Goal: Information Seeking & Learning: Learn about a topic

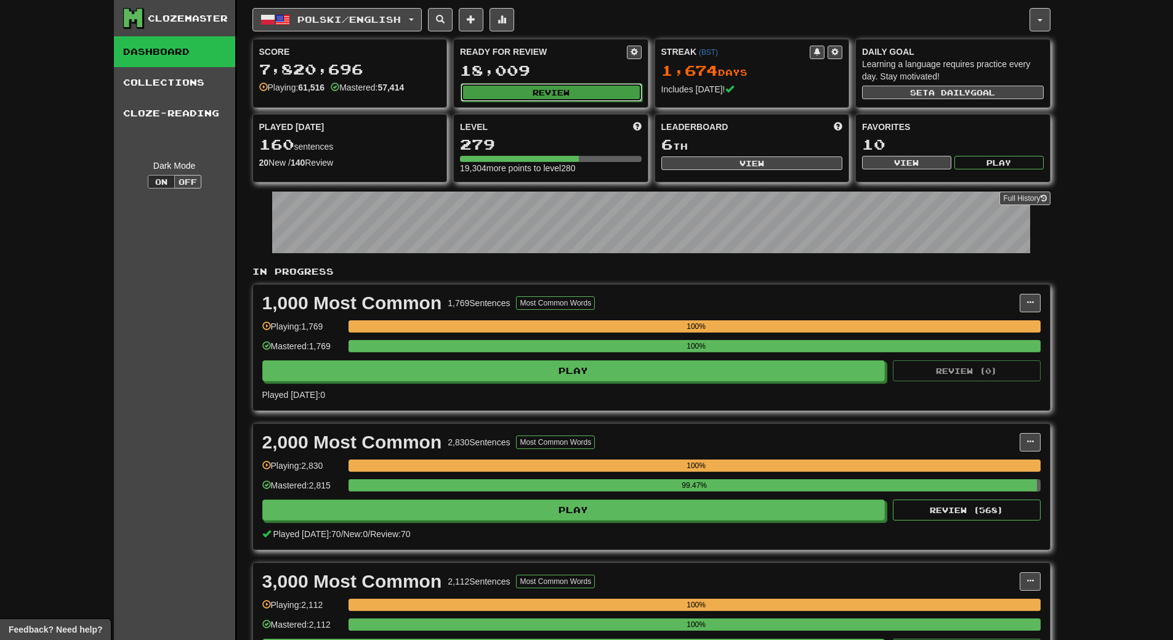
click at [600, 84] on button "Review" at bounding box center [552, 92] width 182 height 18
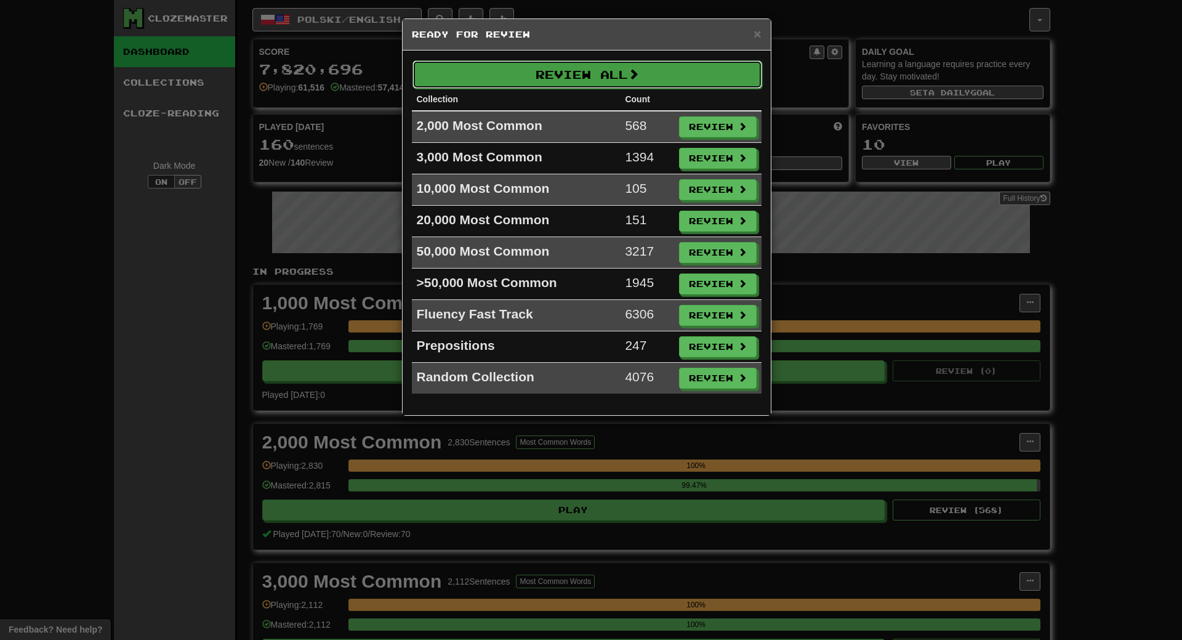
click at [602, 79] on button "Review All" at bounding box center [588, 74] width 350 height 28
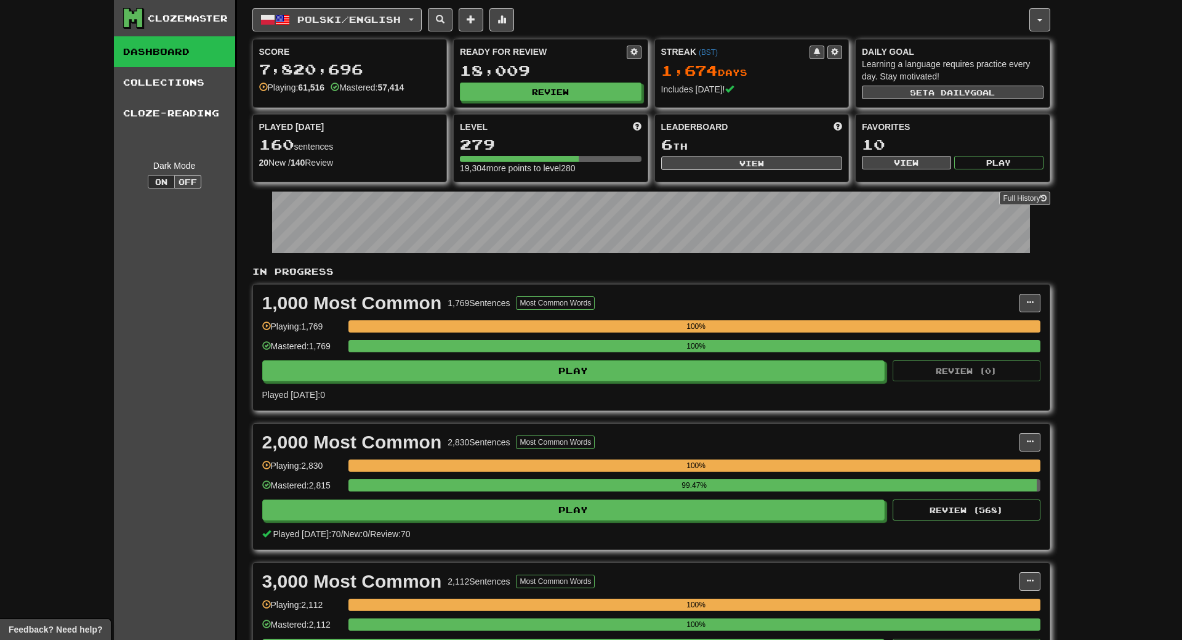
select select "**"
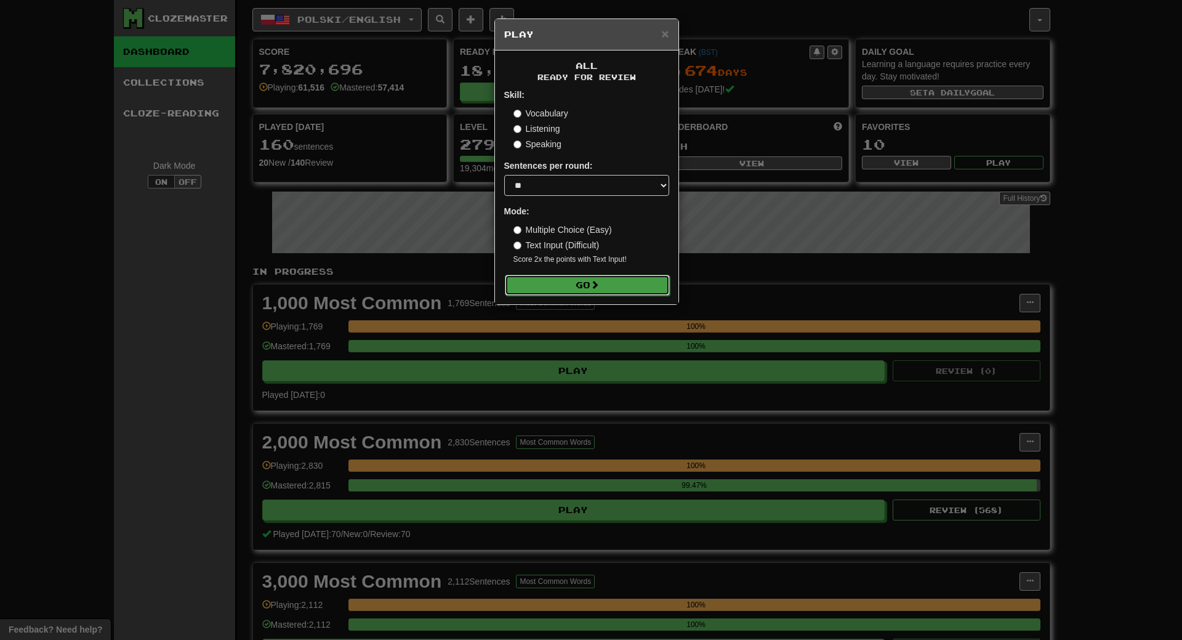
click at [617, 283] on button "Go" at bounding box center [587, 285] width 165 height 21
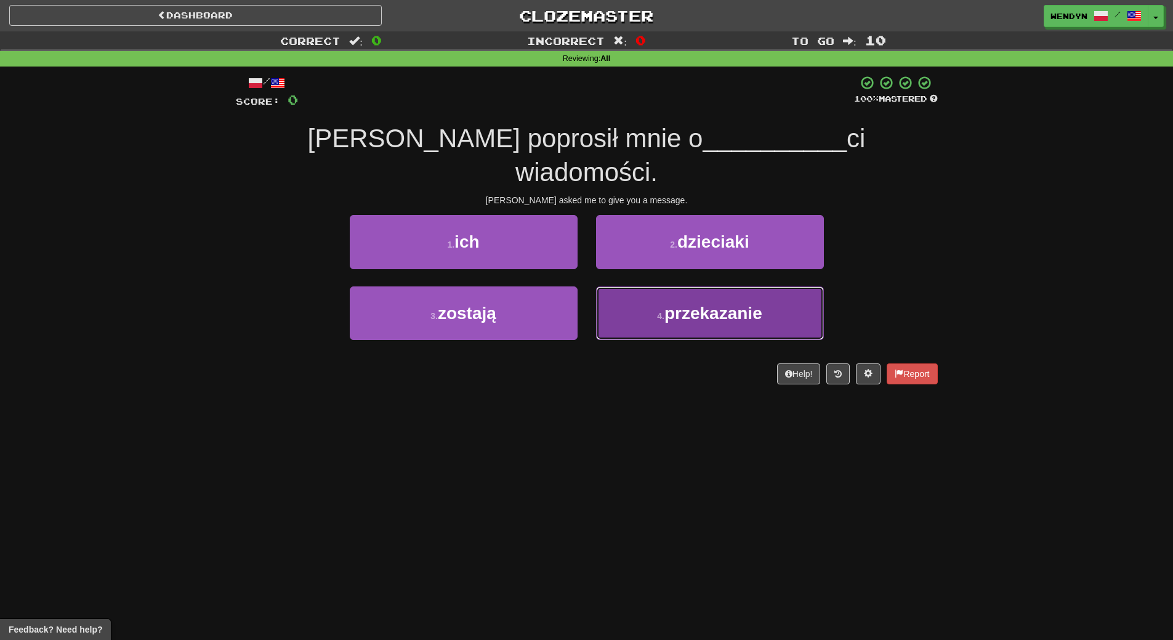
click at [637, 286] on button "4 . przekazanie" at bounding box center [710, 313] width 228 height 54
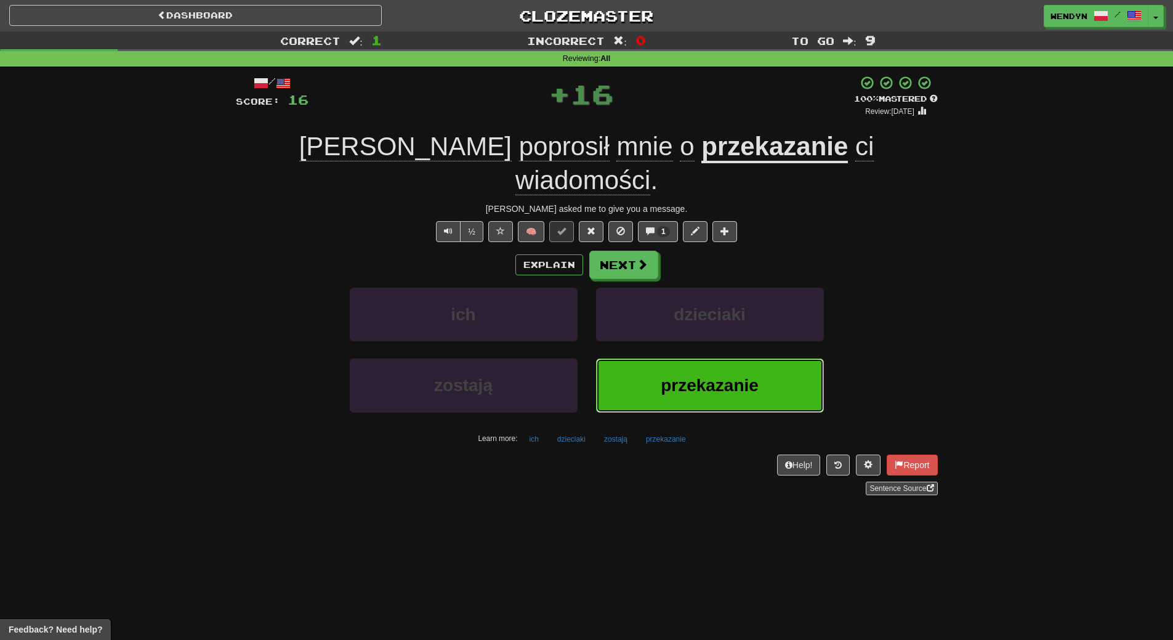
click at [689, 358] on button "przekazanie" at bounding box center [710, 385] width 228 height 54
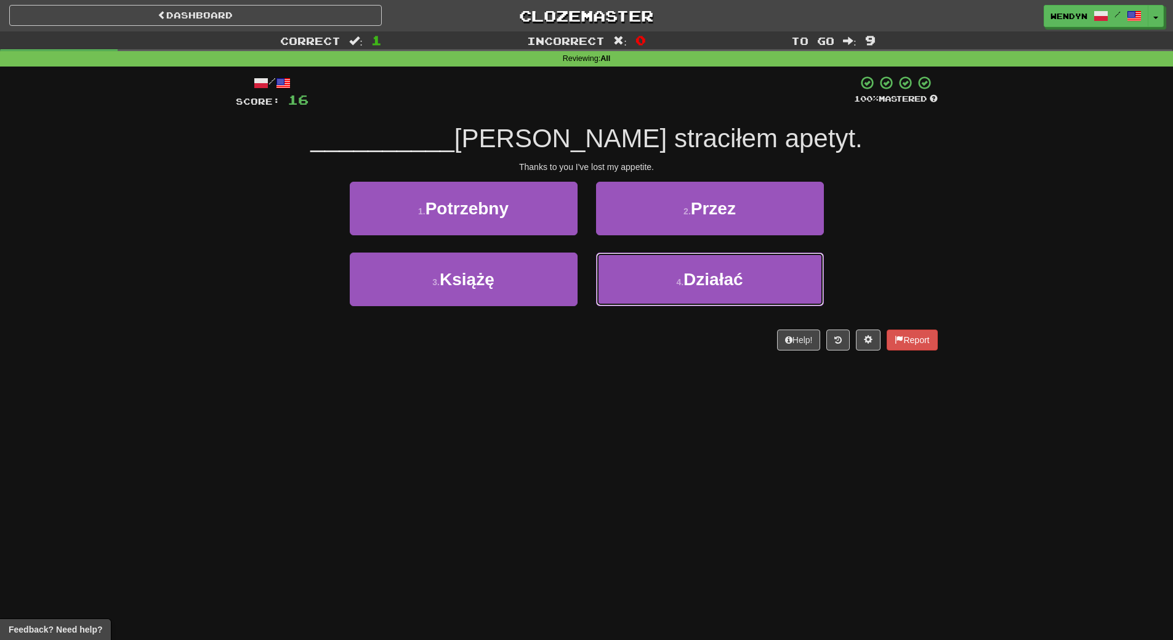
drag, startPoint x: 691, startPoint y: 276, endPoint x: 695, endPoint y: 391, distance: 115.2
click at [695, 391] on div "Dashboard Clozemaster WendyN / Toggle Dropdown Dashboard Leaderboard Activity F…" at bounding box center [586, 320] width 1173 height 640
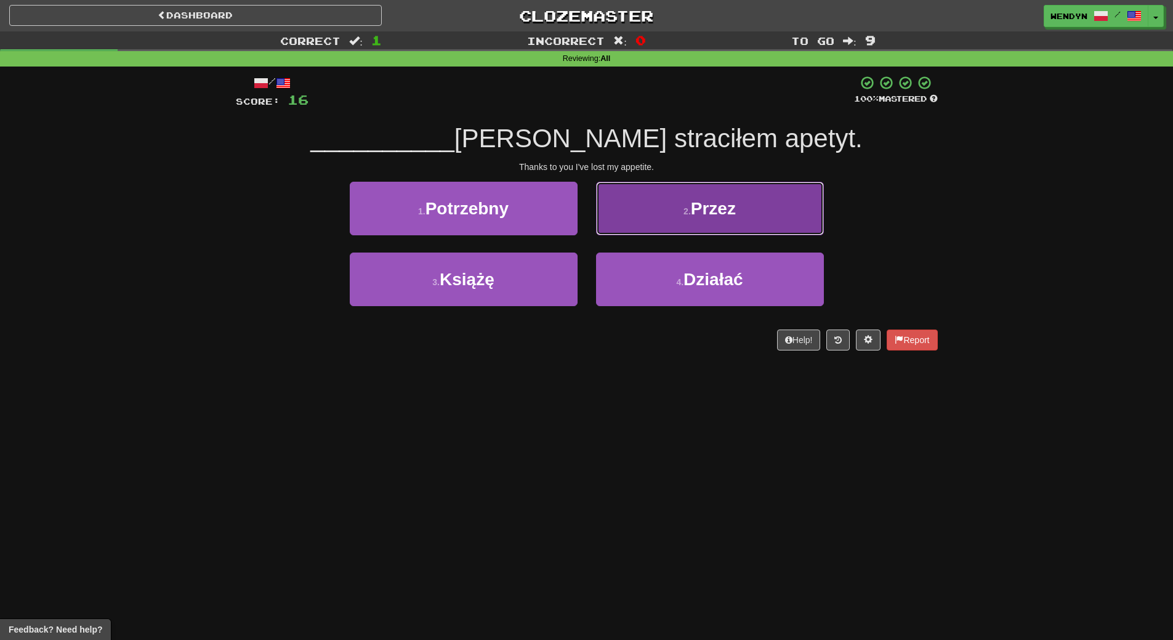
click at [735, 235] on button "2 . Przez" at bounding box center [710, 209] width 228 height 54
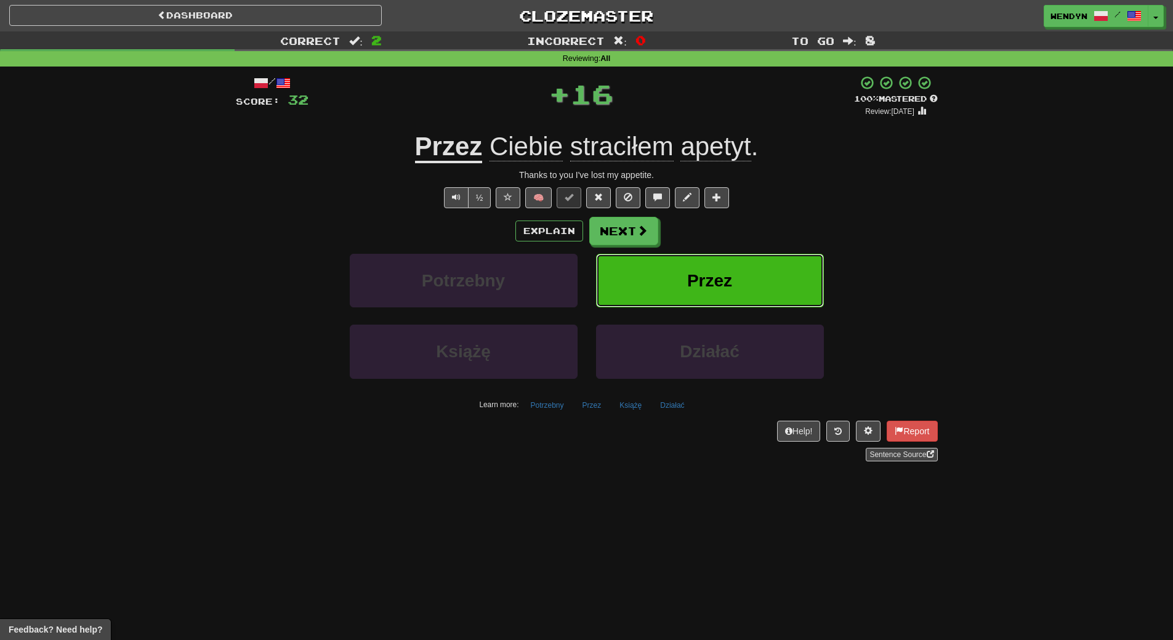
click at [755, 285] on button "Przez" at bounding box center [710, 281] width 228 height 54
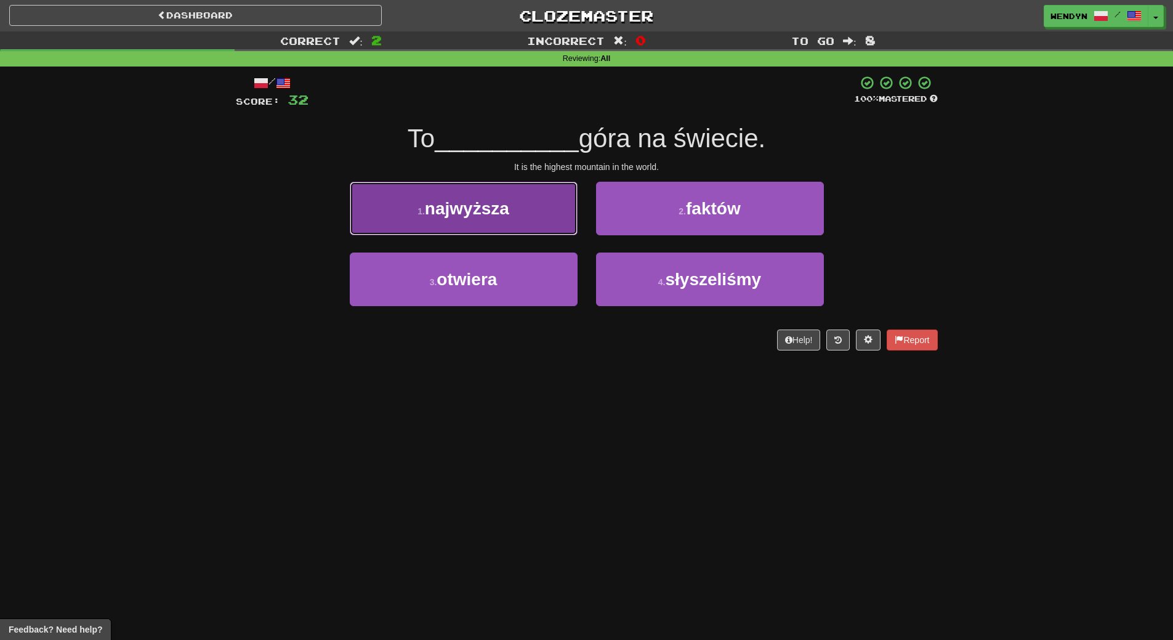
click at [475, 204] on span "najwyższa" at bounding box center [467, 208] width 84 height 19
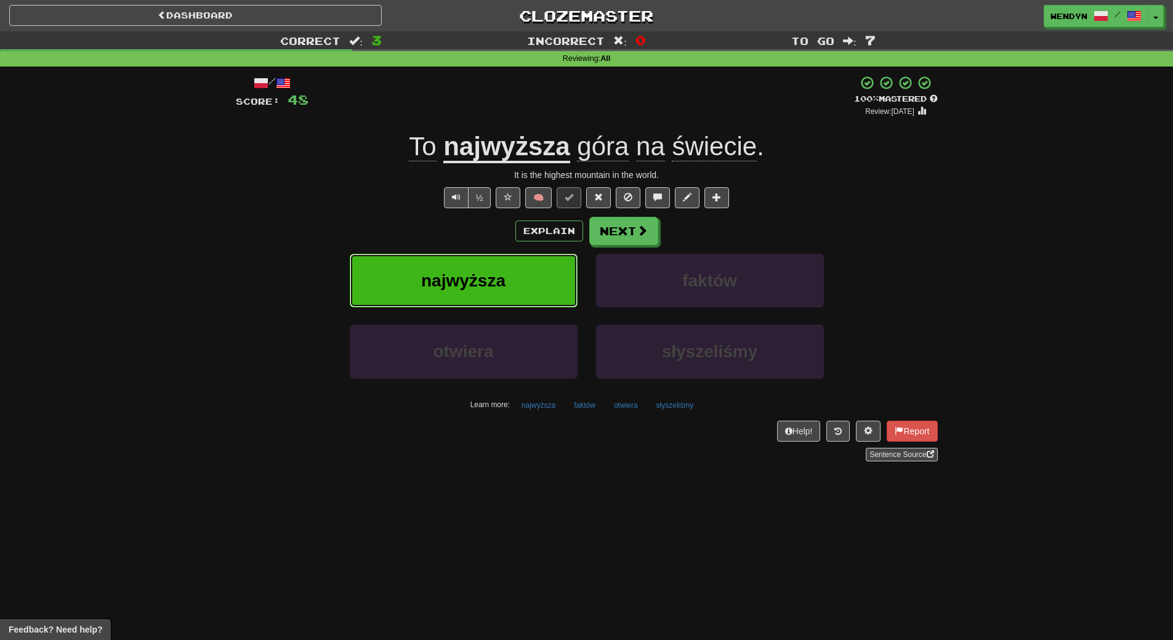
click at [419, 259] on button "najwyższa" at bounding box center [464, 281] width 228 height 54
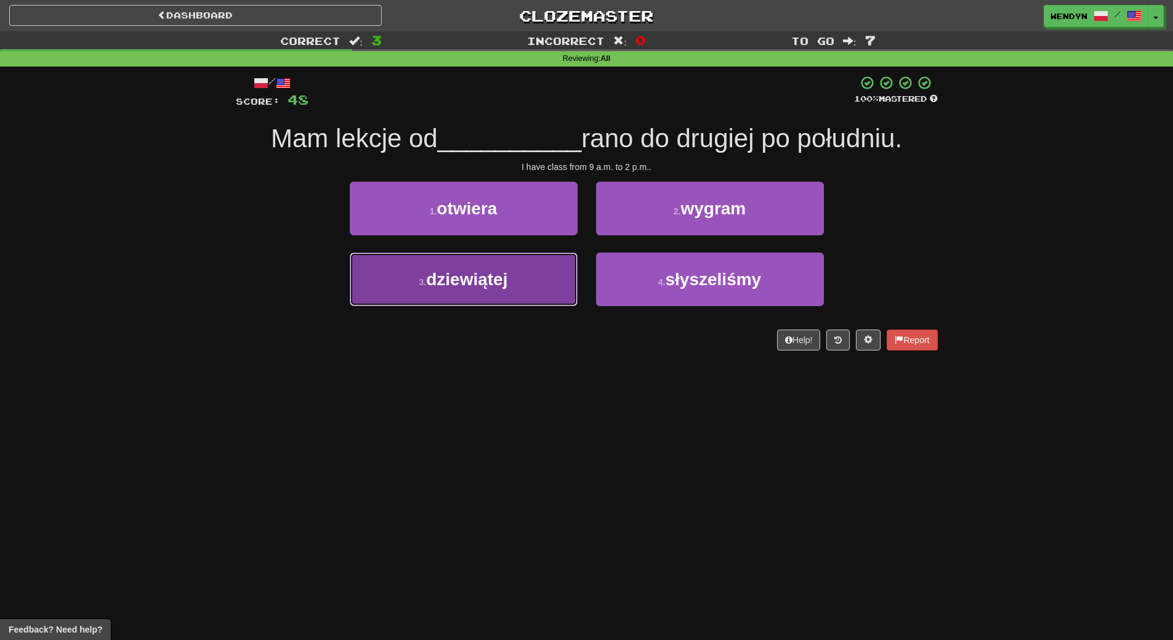
click at [481, 289] on button "3 . dziewiątej" at bounding box center [464, 279] width 228 height 54
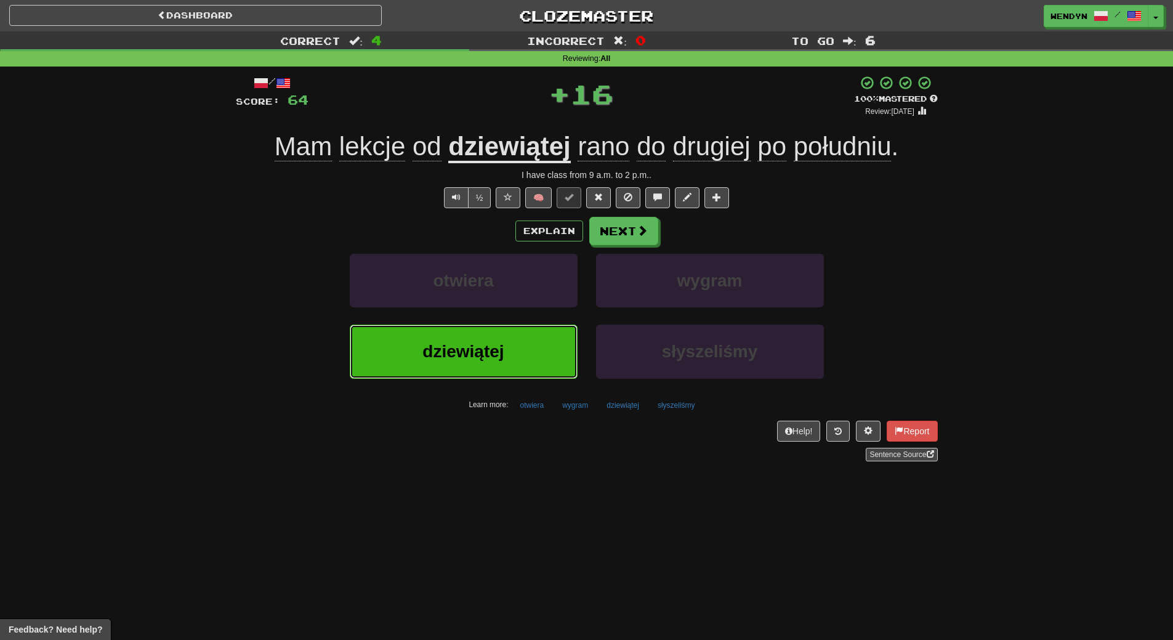
click at [487, 365] on button "dziewiątej" at bounding box center [464, 352] width 228 height 54
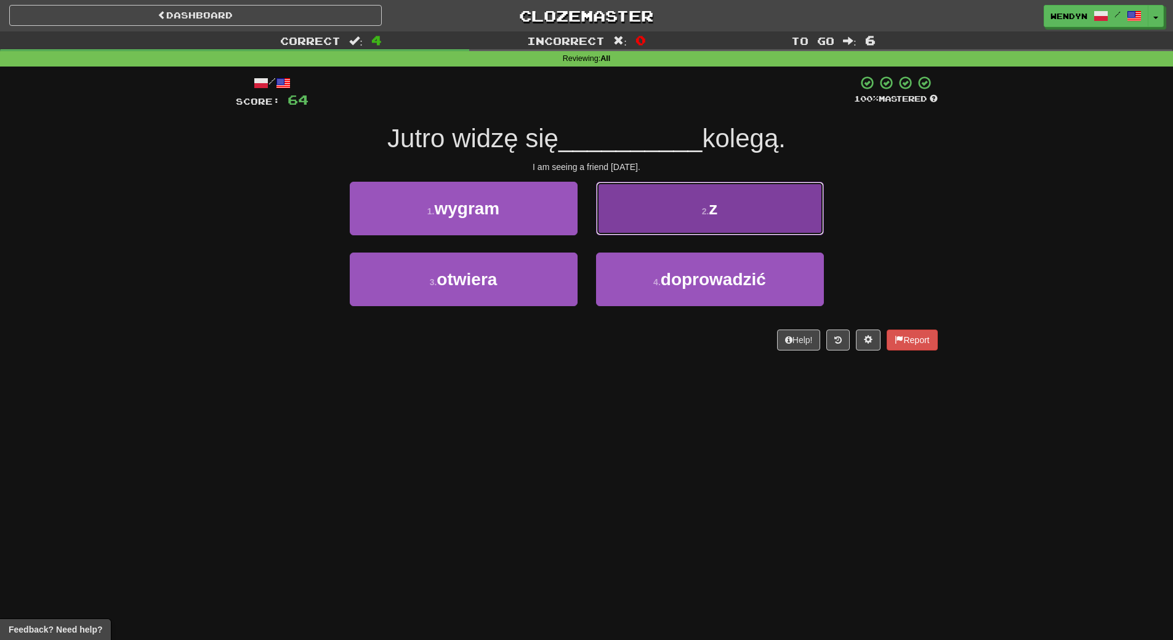
click at [692, 206] on button "2 . z" at bounding box center [710, 209] width 228 height 54
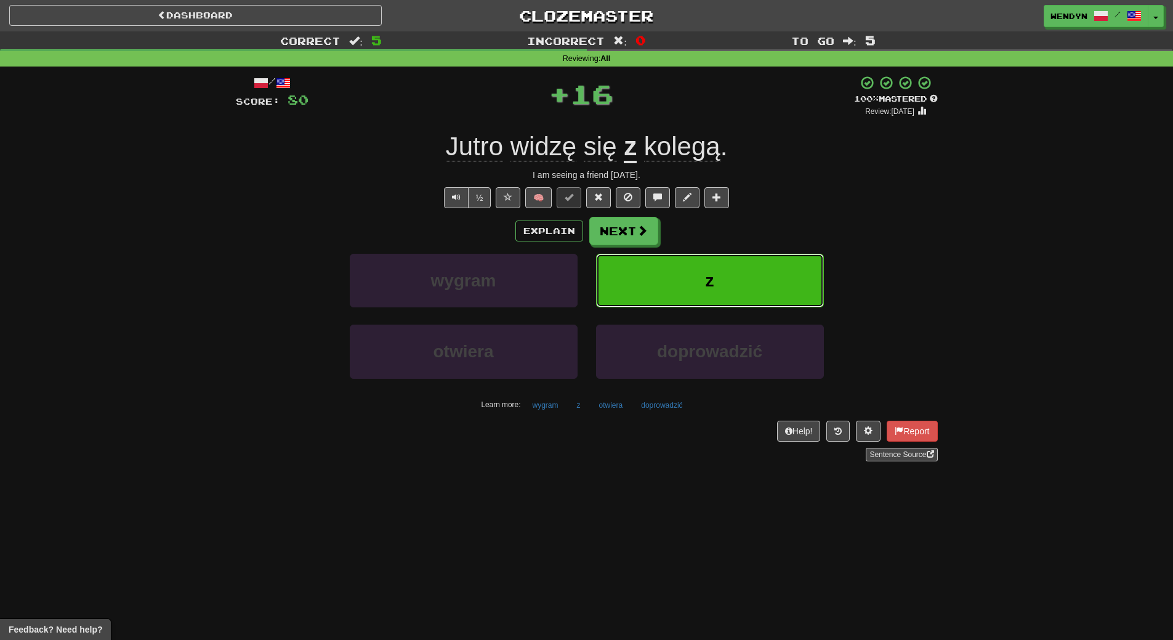
click at [673, 276] on button "z" at bounding box center [710, 281] width 228 height 54
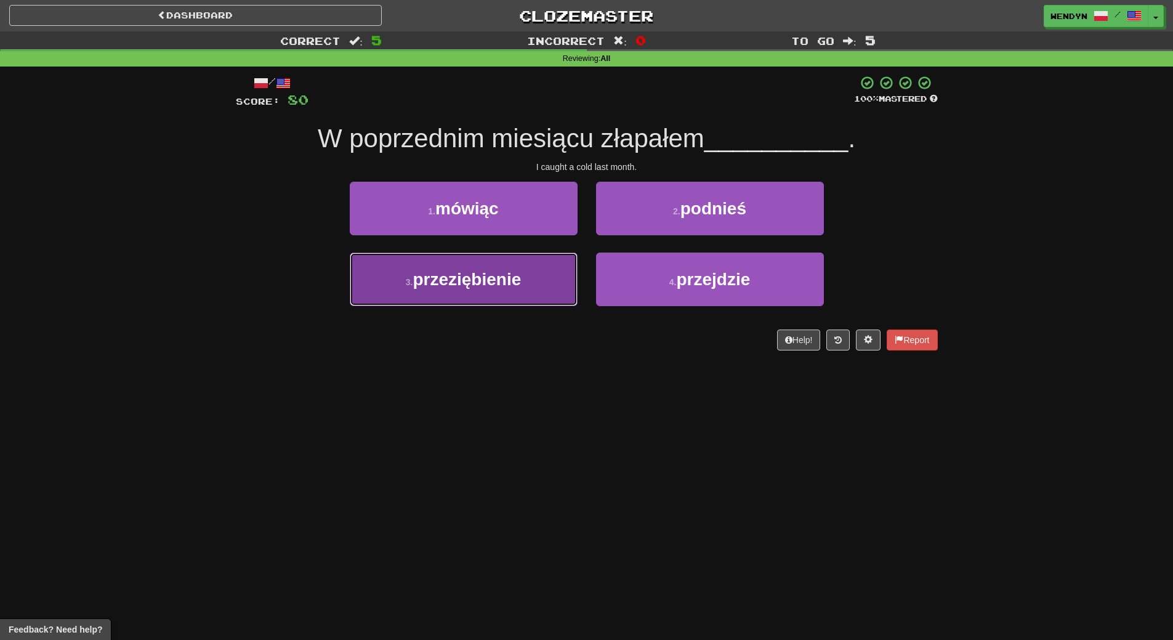
click at [439, 285] on span "przeziębienie" at bounding box center [467, 279] width 108 height 19
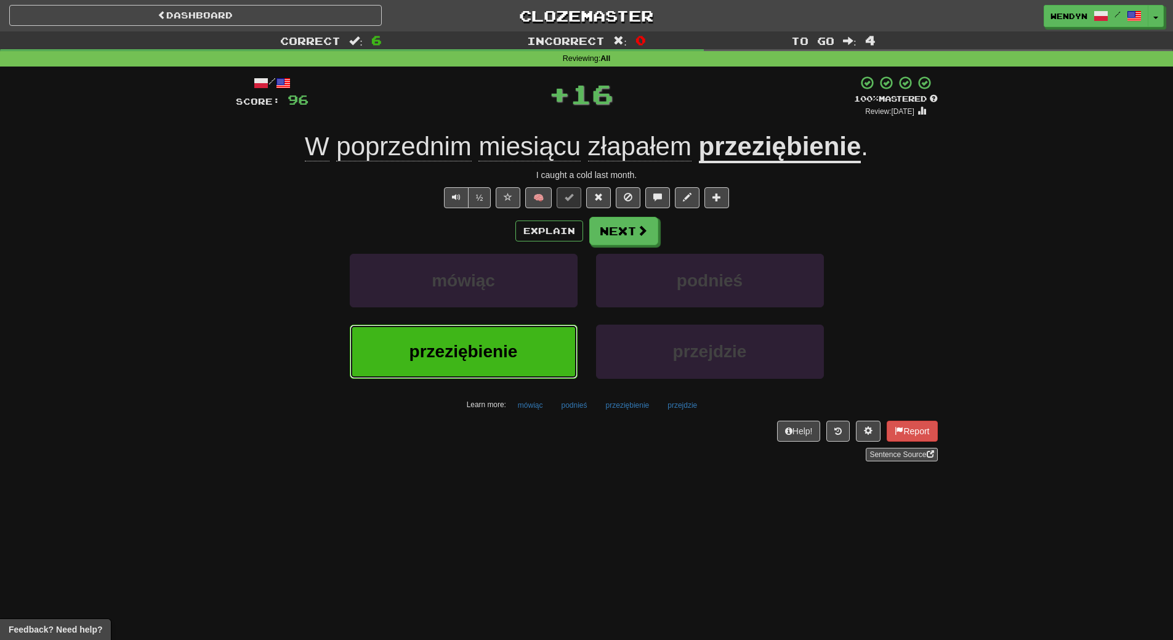
click at [426, 362] on button "przeziębienie" at bounding box center [464, 352] width 228 height 54
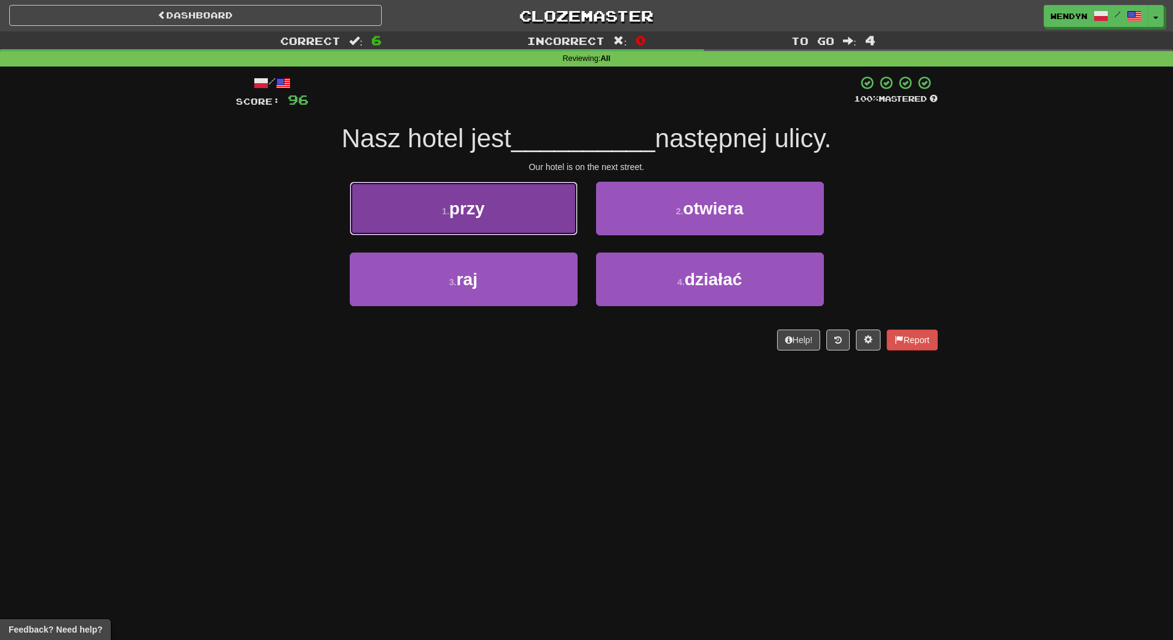
click at [430, 195] on button "1 . przy" at bounding box center [464, 209] width 228 height 54
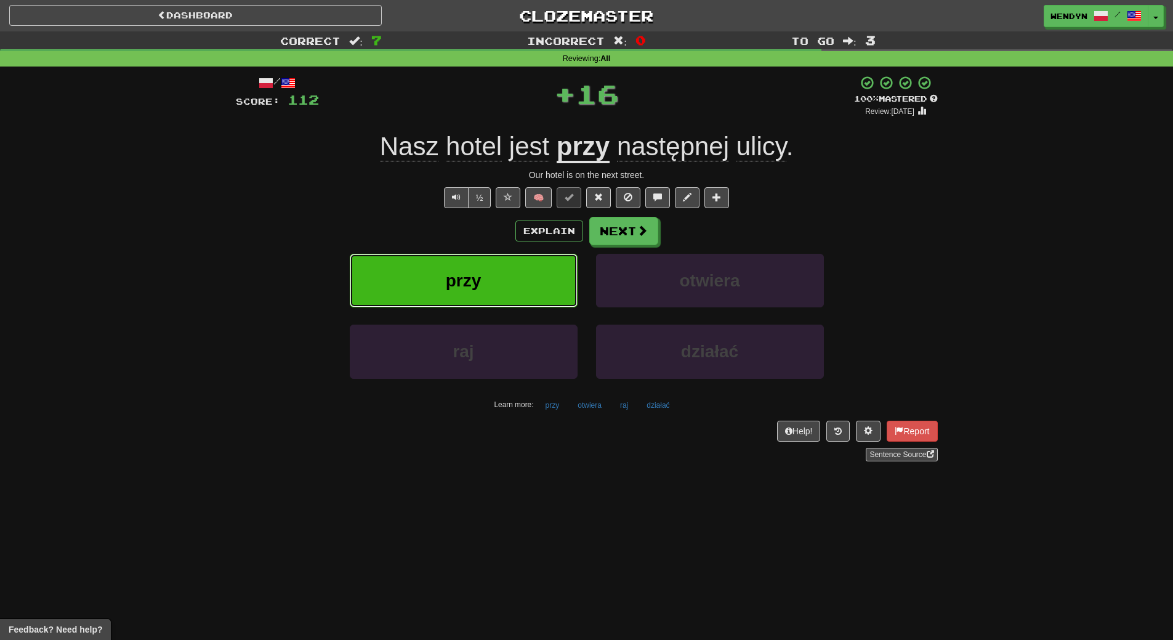
click at [436, 281] on button "przy" at bounding box center [464, 281] width 228 height 54
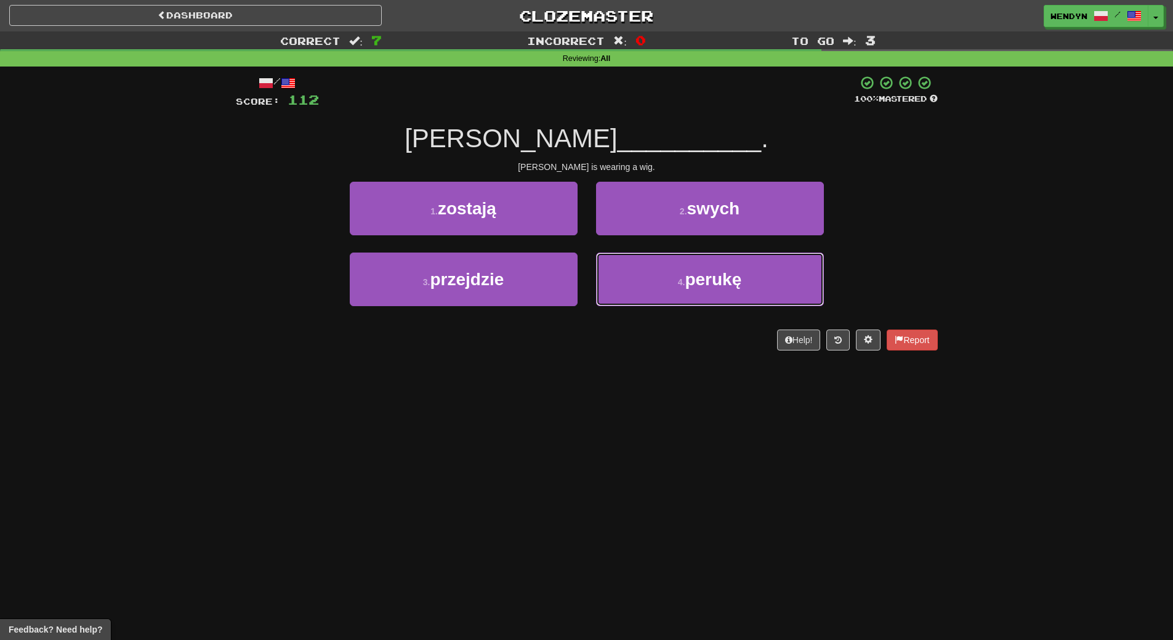
drag, startPoint x: 757, startPoint y: 280, endPoint x: 754, endPoint y: 252, distance: 27.9
click at [756, 280] on button "4 . perukę" at bounding box center [710, 279] width 228 height 54
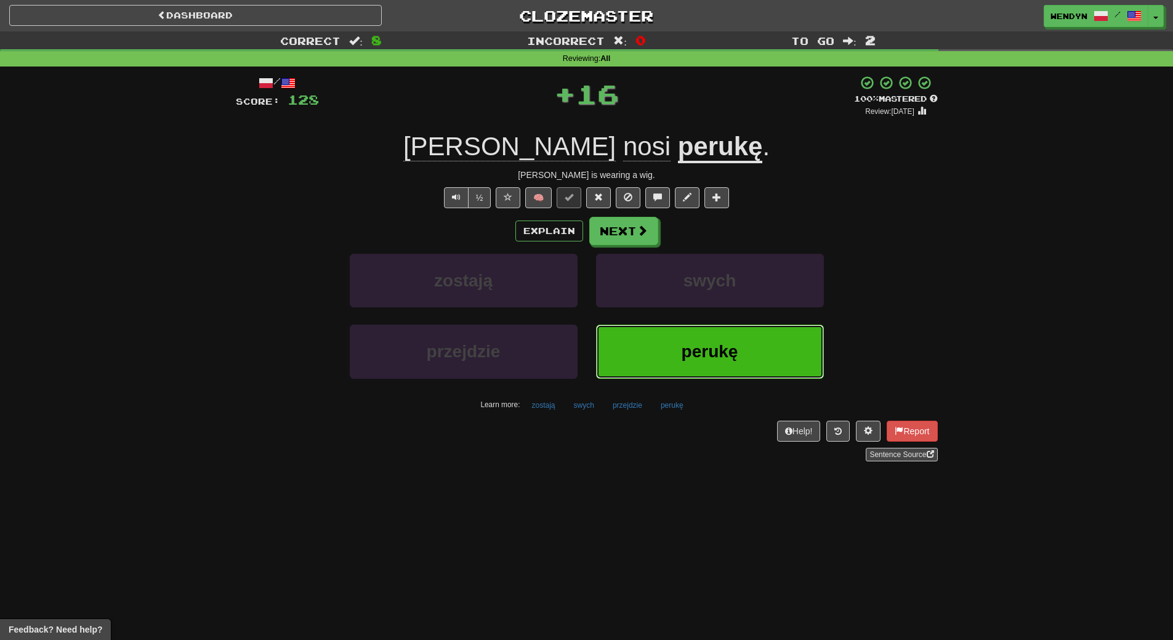
click at [712, 376] on button "perukę" at bounding box center [710, 352] width 228 height 54
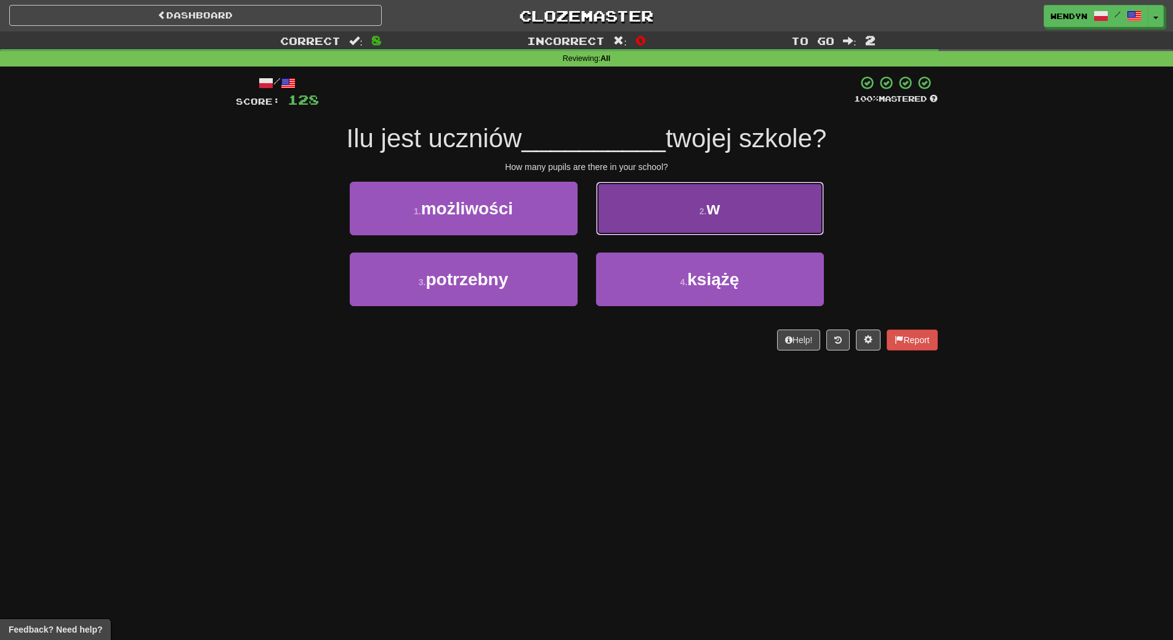
click at [677, 225] on button "2 . w" at bounding box center [710, 209] width 228 height 54
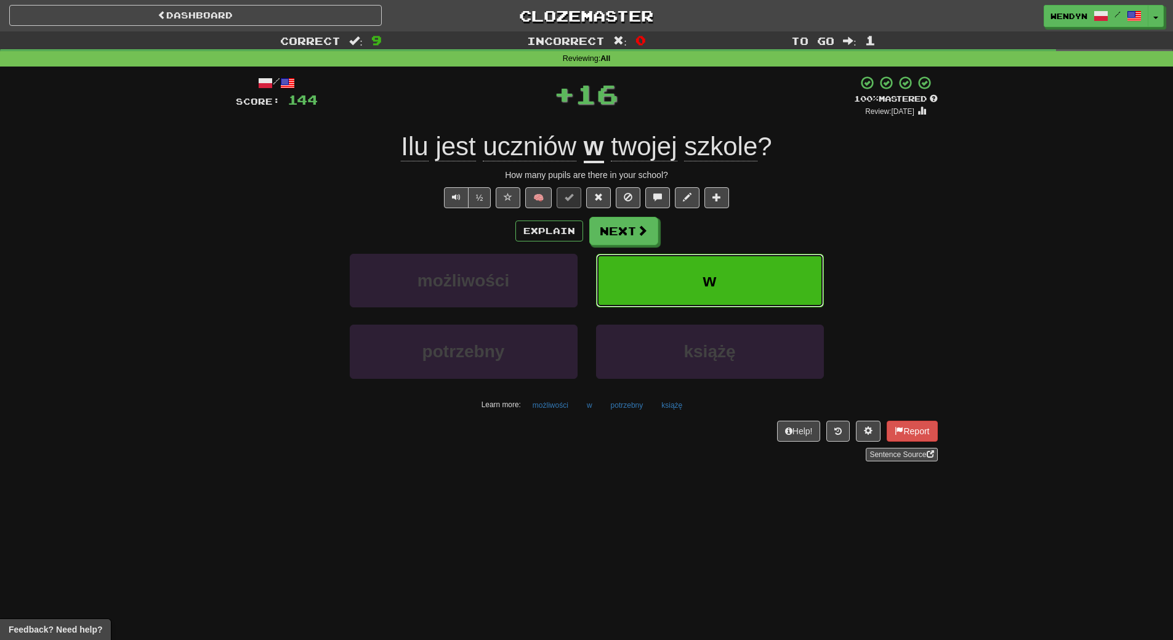
click at [679, 273] on button "w" at bounding box center [710, 281] width 228 height 54
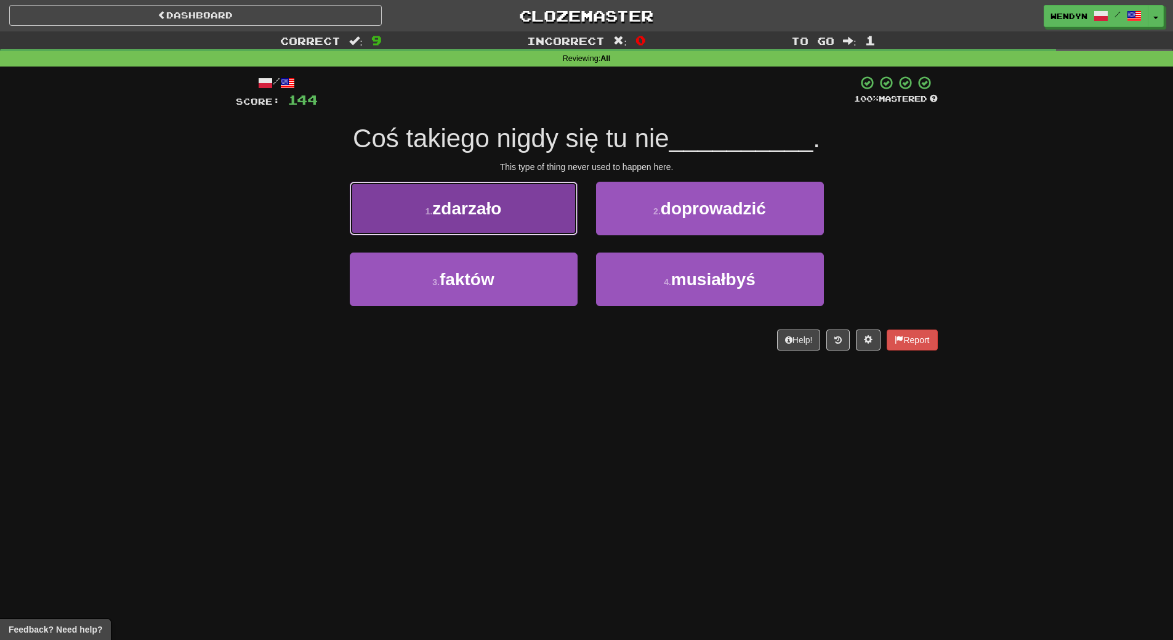
click at [515, 196] on button "1 . zdarzało" at bounding box center [464, 209] width 228 height 54
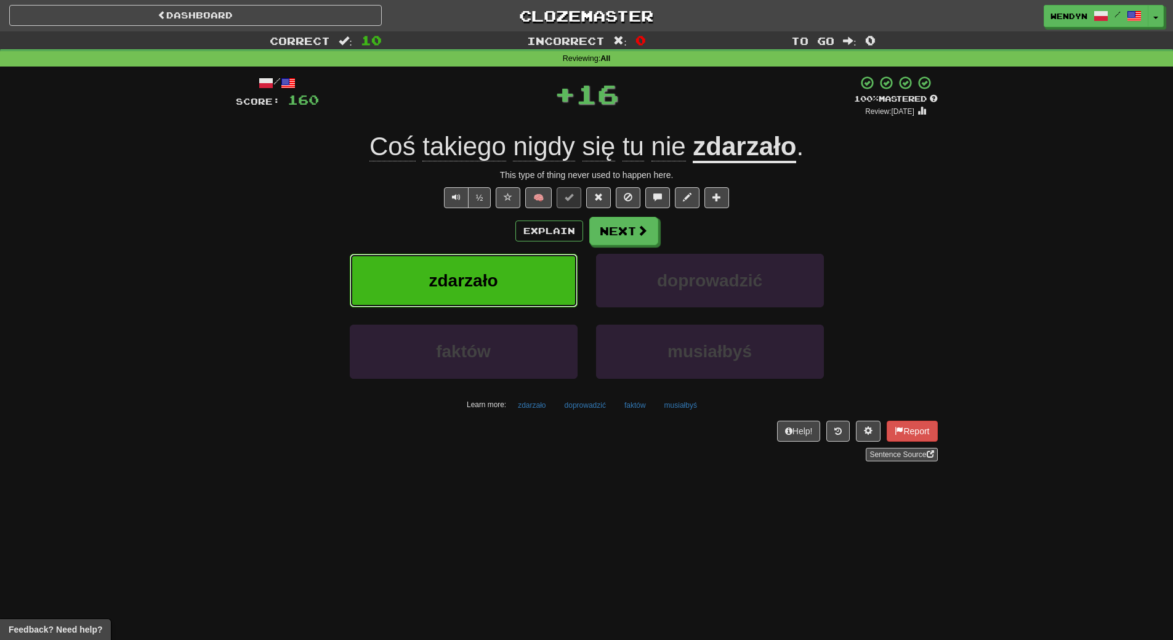
drag, startPoint x: 482, startPoint y: 294, endPoint x: 482, endPoint y: 274, distance: 20.3
click at [482, 294] on button "zdarzało" at bounding box center [464, 281] width 228 height 54
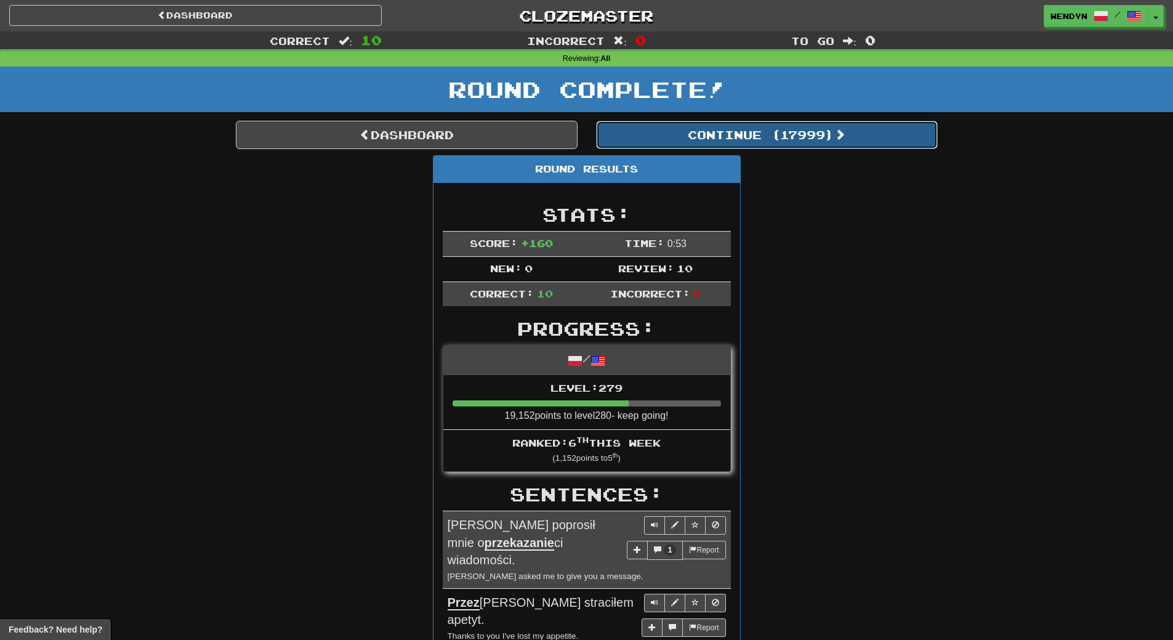
click at [801, 140] on button "Continue ( 17999 )" at bounding box center [767, 135] width 342 height 28
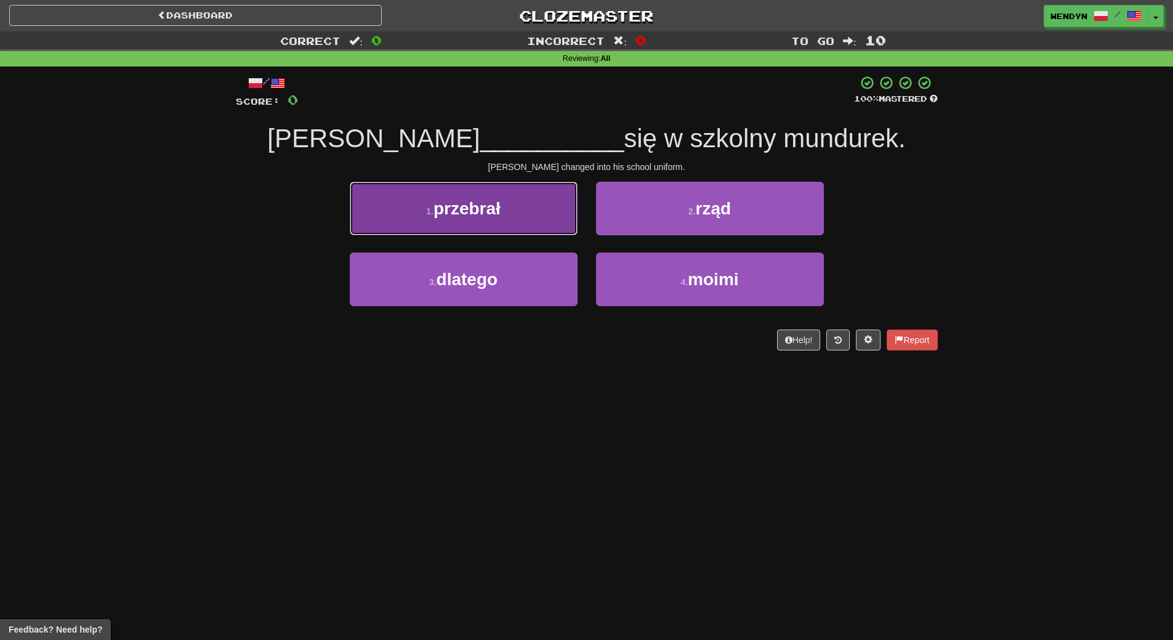
click at [493, 216] on span "przebrał" at bounding box center [467, 208] width 67 height 19
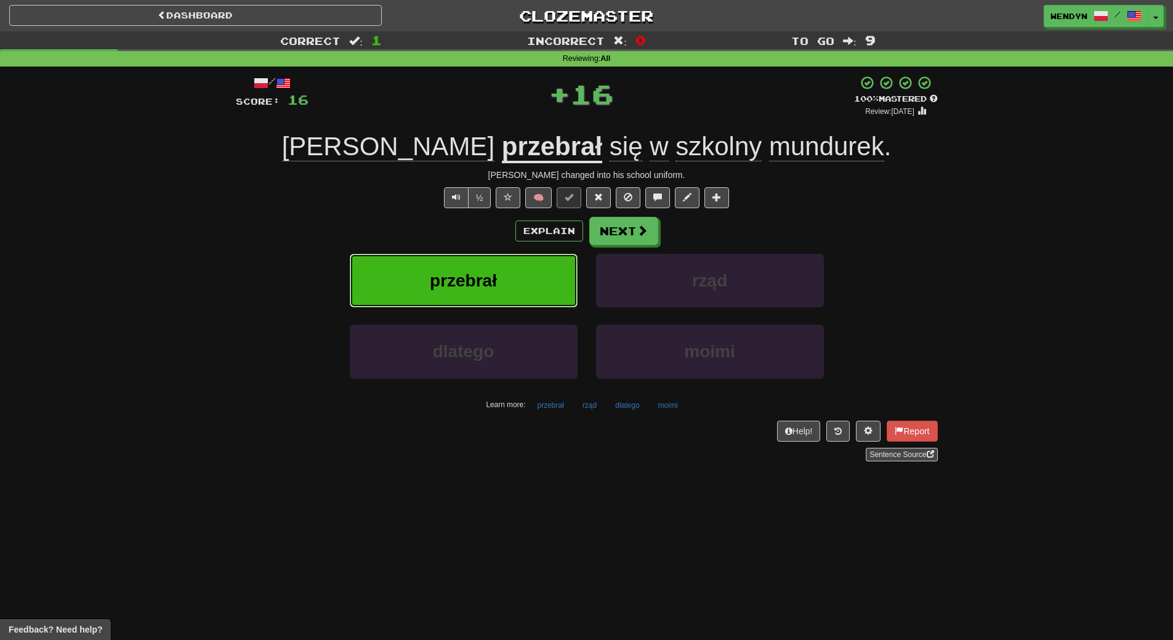
click at [489, 285] on span "przebrał" at bounding box center [463, 280] width 67 height 19
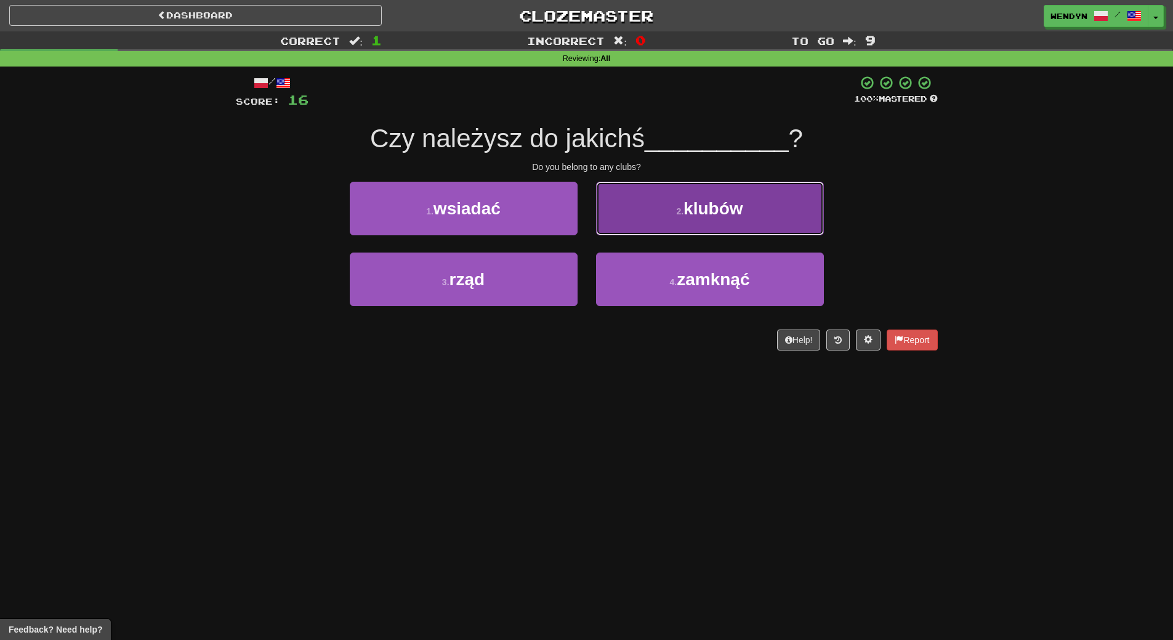
click at [723, 218] on button "2 . klubów" at bounding box center [710, 209] width 228 height 54
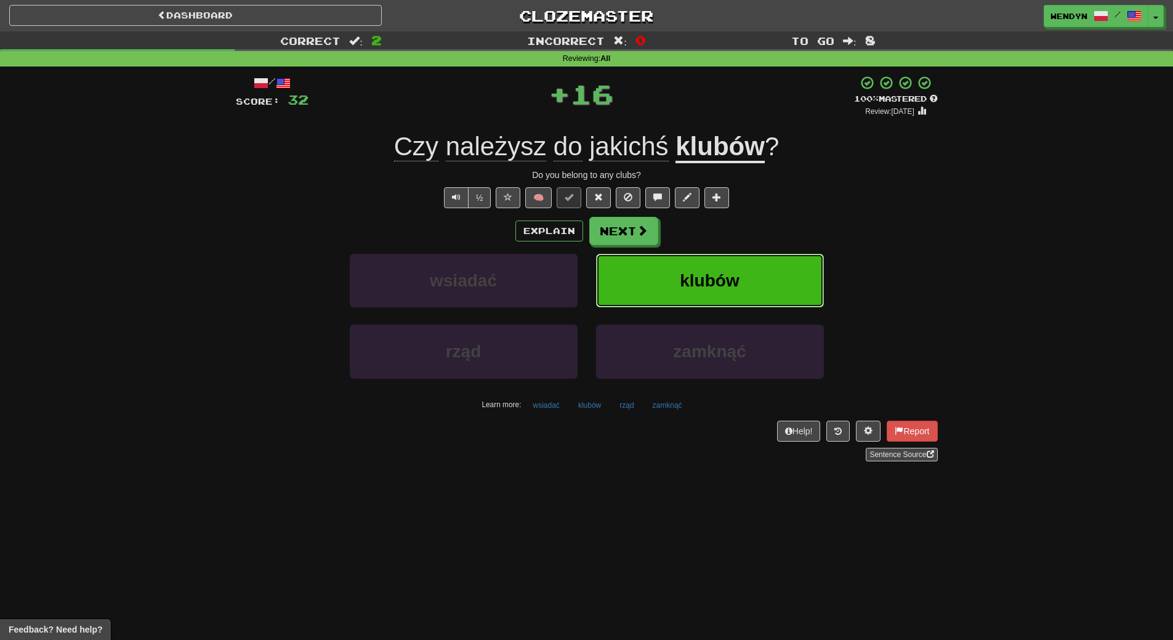
click at [713, 264] on button "klubów" at bounding box center [710, 281] width 228 height 54
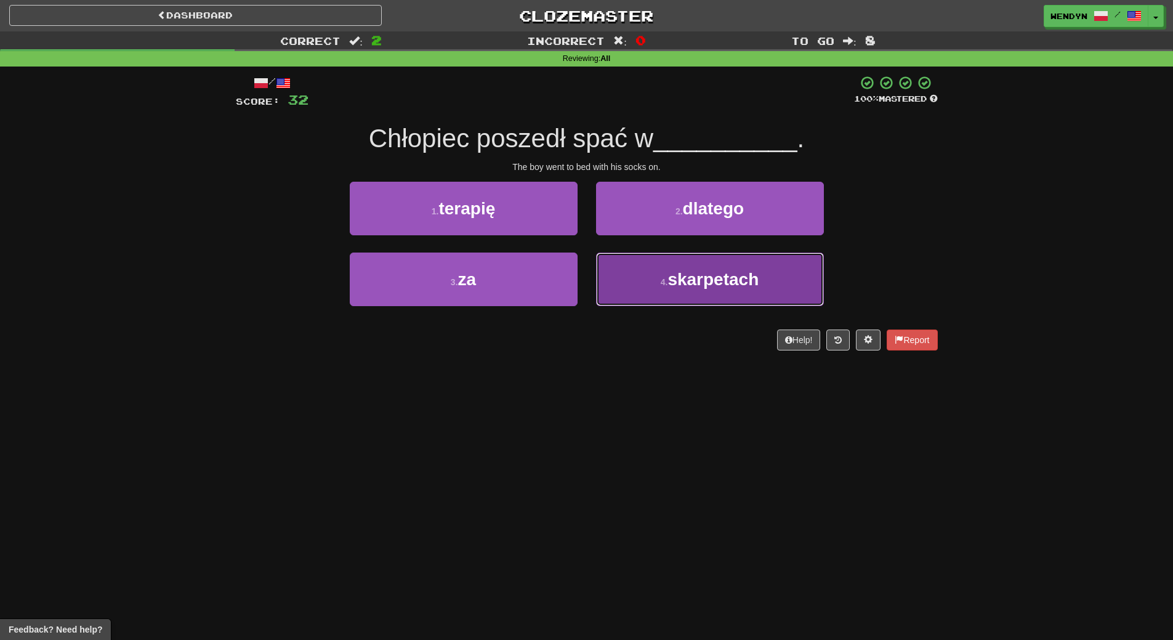
click at [666, 278] on small "4 ." at bounding box center [664, 282] width 7 height 10
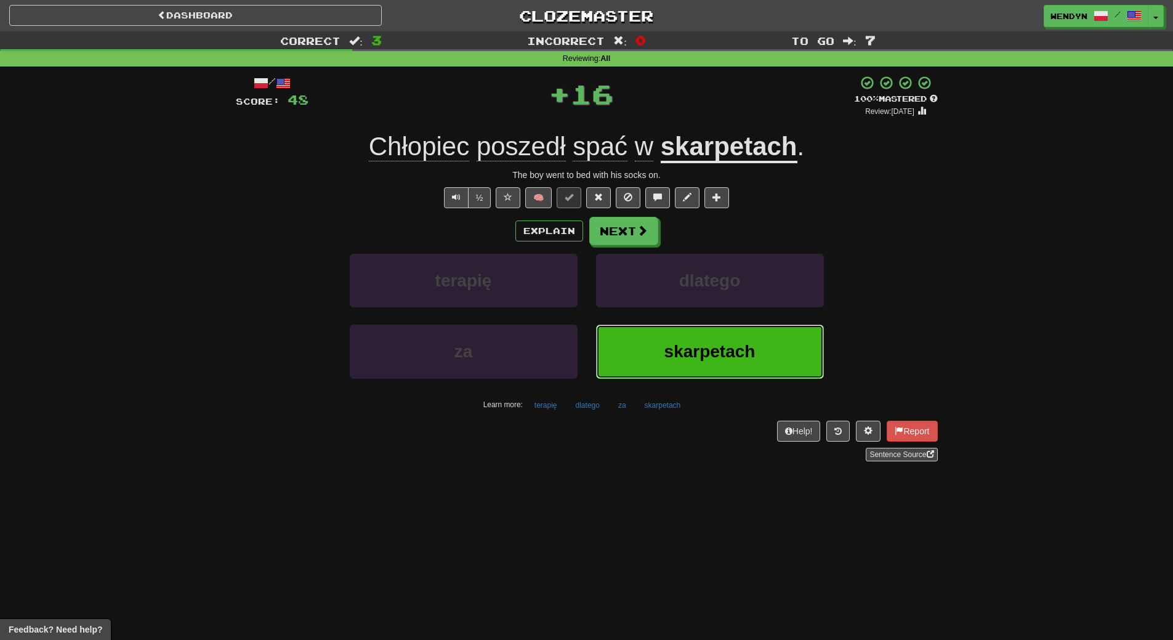
click at [658, 352] on button "skarpetach" at bounding box center [710, 352] width 228 height 54
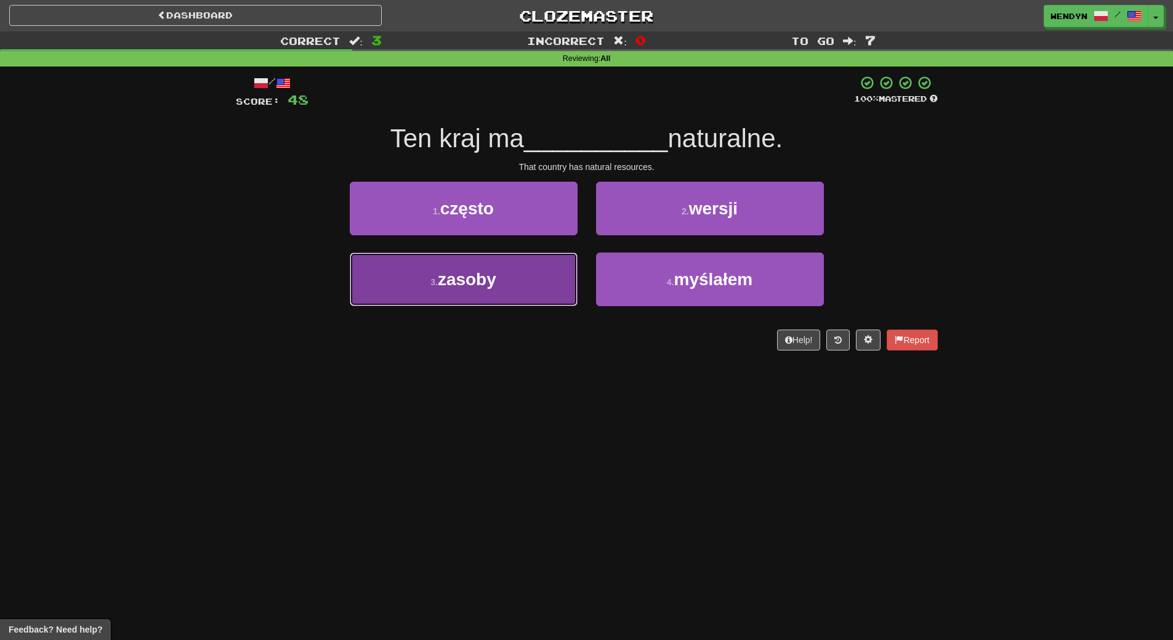
click at [512, 267] on button "3 . zasoby" at bounding box center [464, 279] width 228 height 54
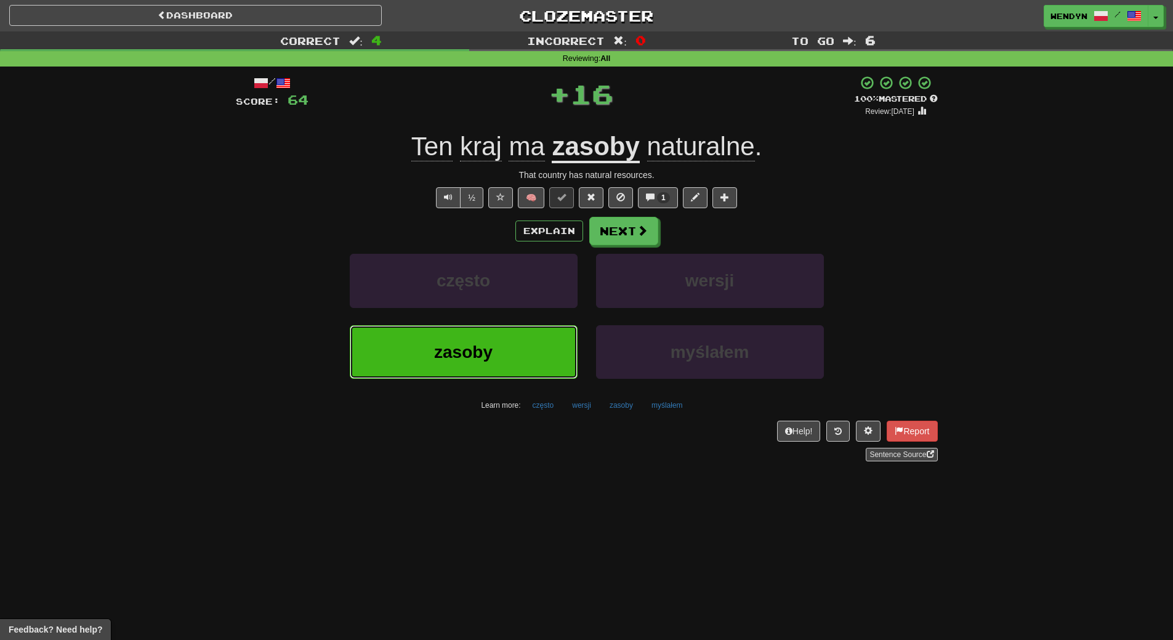
click at [512, 348] on button "zasoby" at bounding box center [464, 352] width 228 height 54
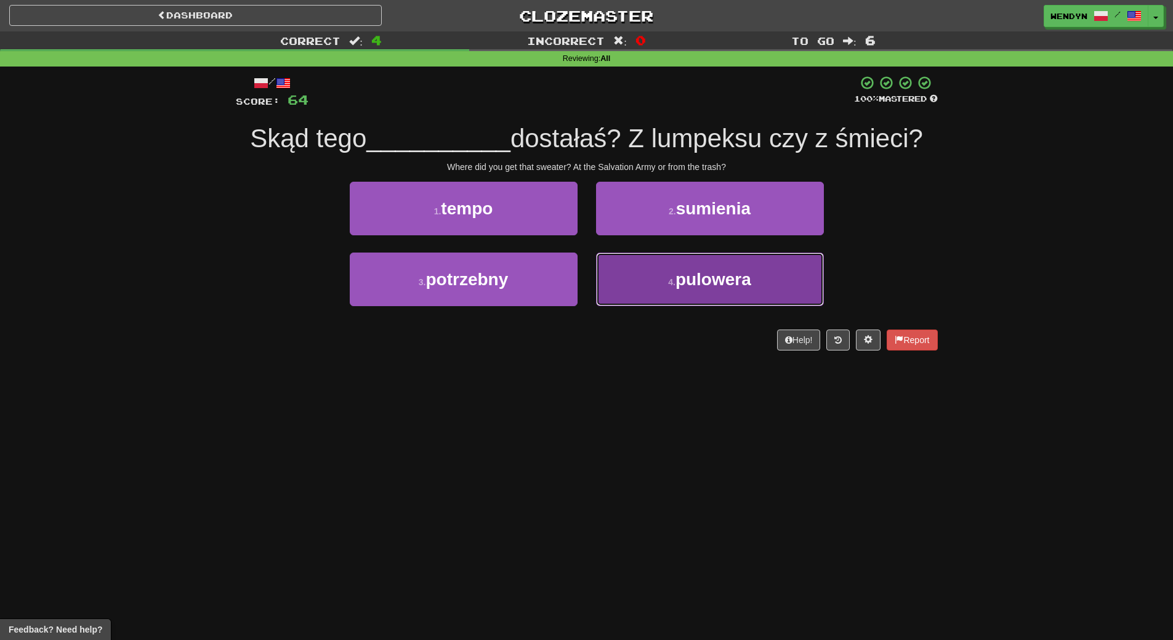
click at [679, 272] on span "pulowera" at bounding box center [714, 279] width 76 height 19
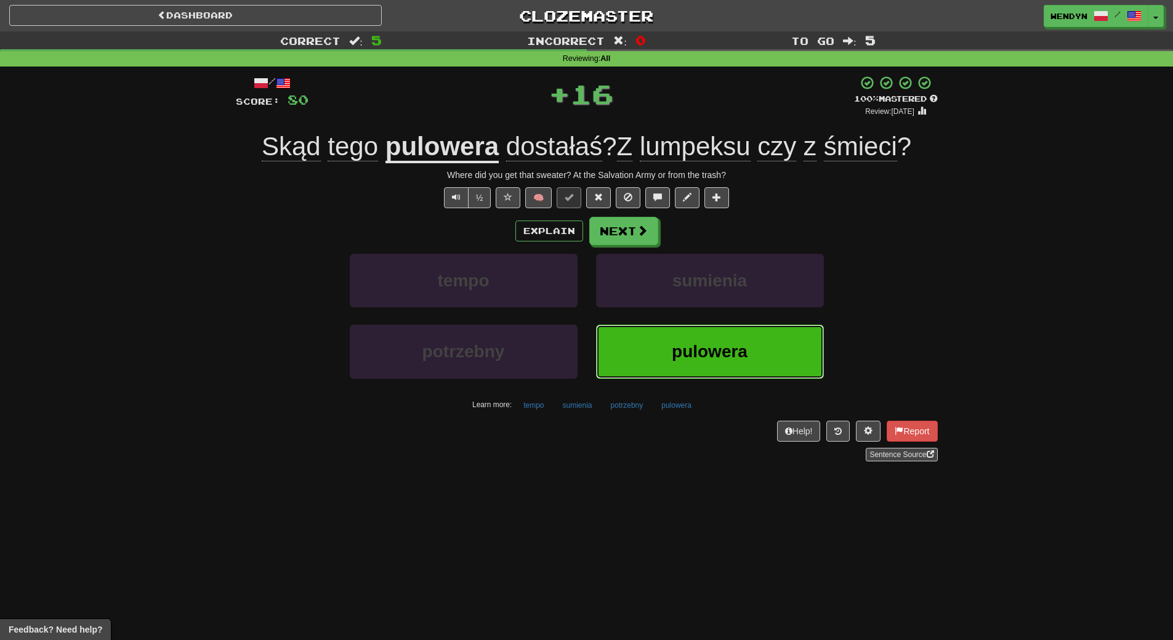
click at [714, 376] on button "pulowera" at bounding box center [710, 352] width 228 height 54
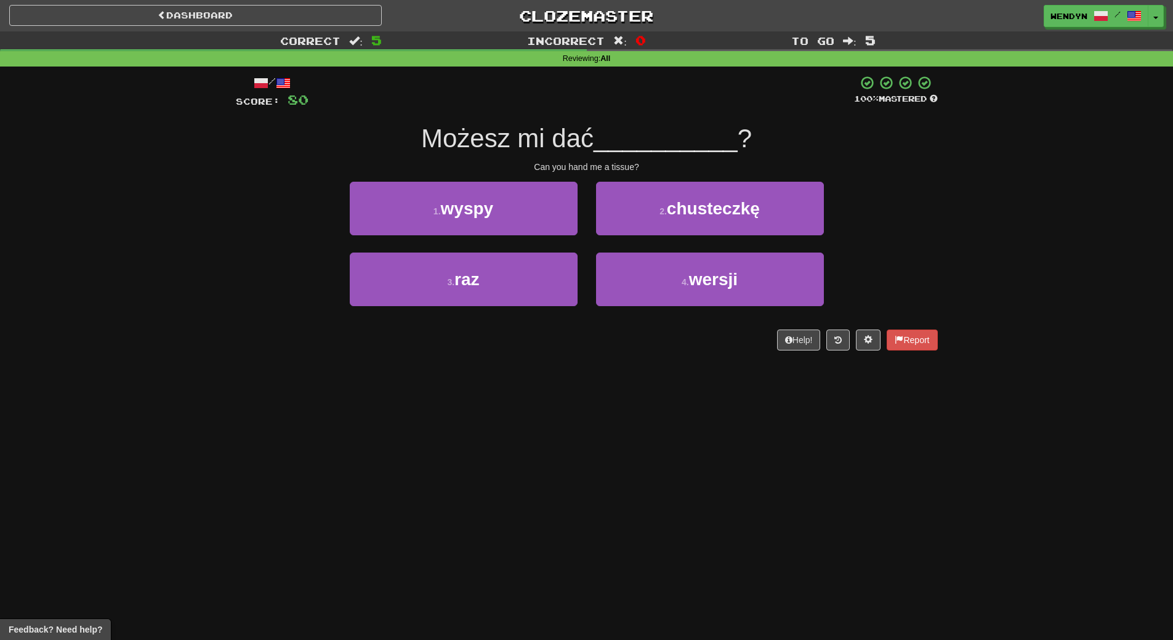
click at [718, 328] on div "/ Score: 80 100 % Mastered Możesz mi dać __________ ? Can you hand me a tissue?…" at bounding box center [587, 212] width 702 height 275
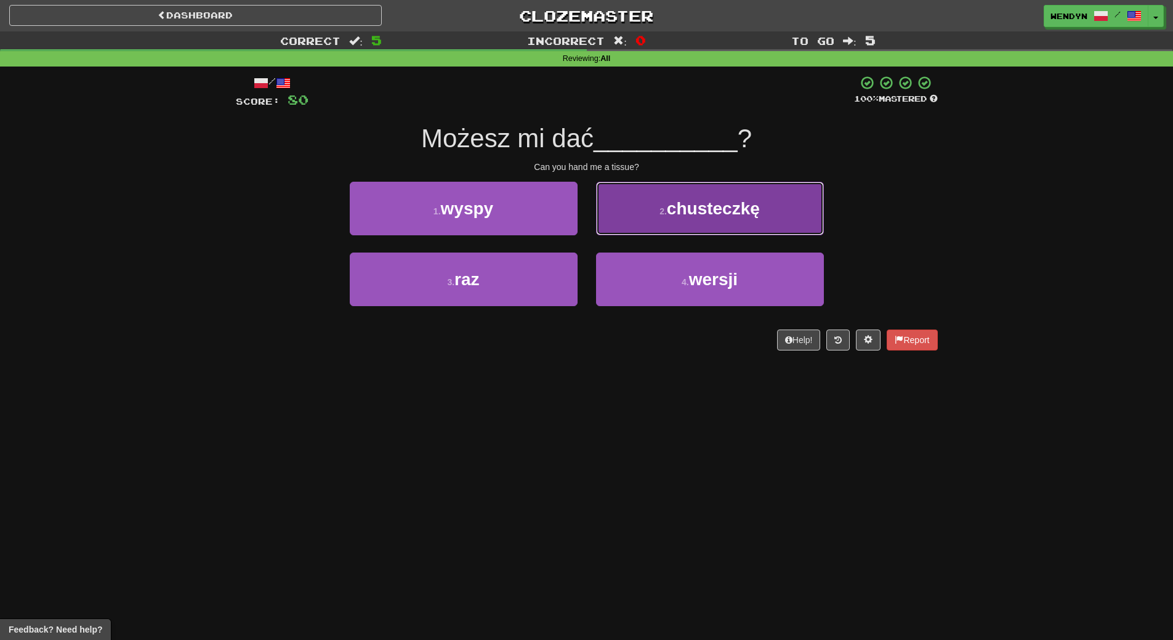
click at [755, 217] on span "chusteczkę" at bounding box center [713, 208] width 93 height 19
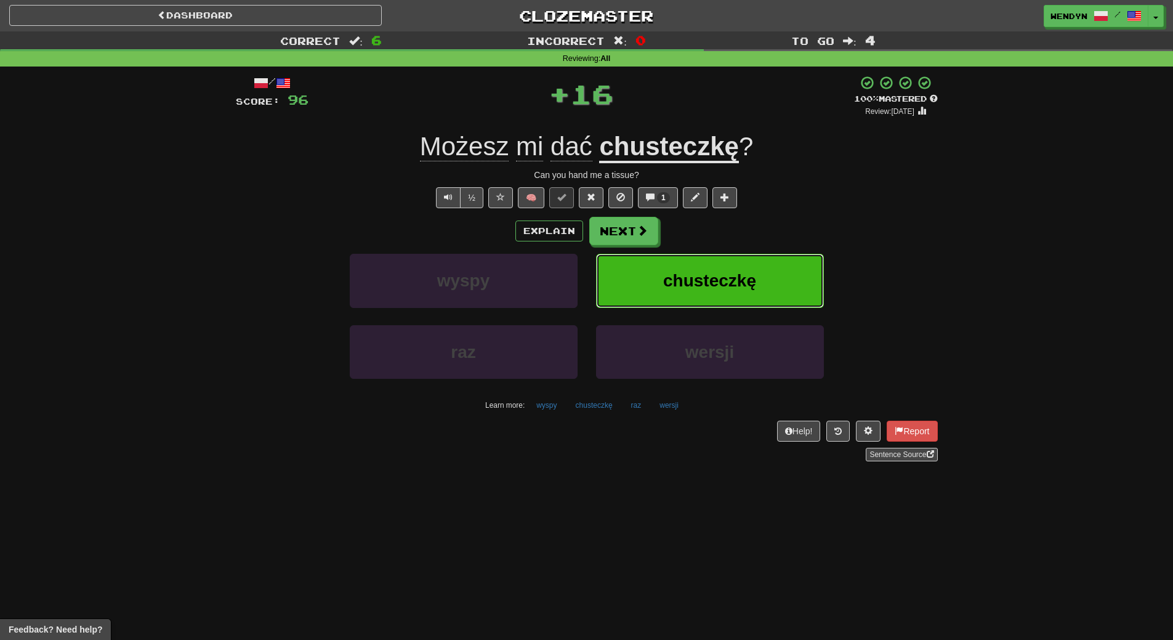
click at [748, 264] on button "chusteczkę" at bounding box center [710, 281] width 228 height 54
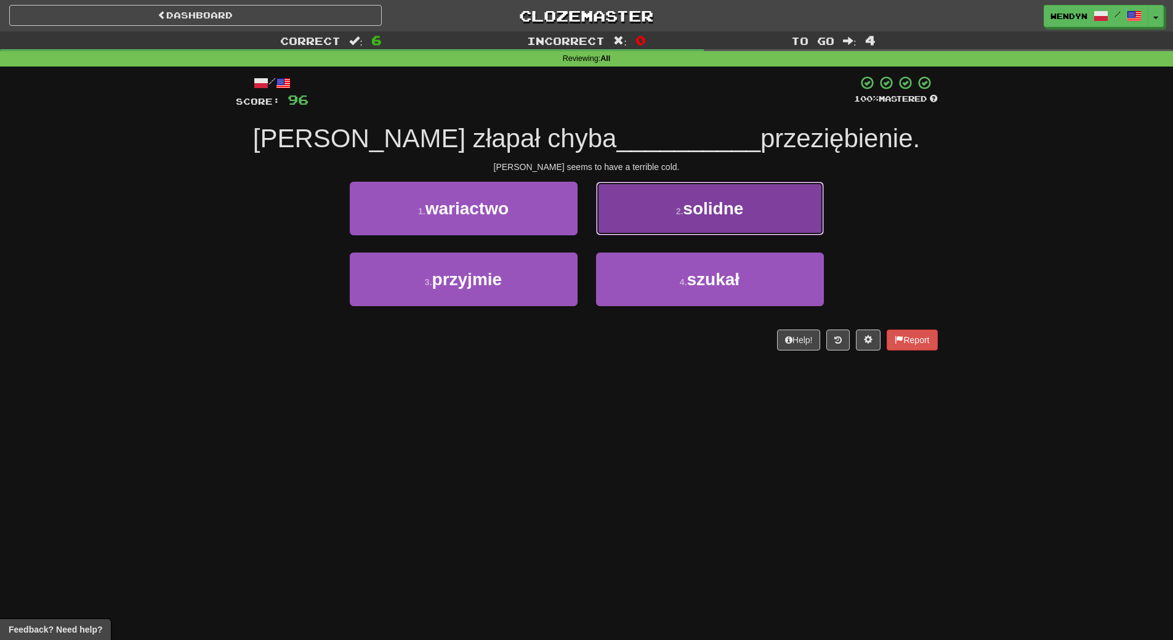
click at [748, 217] on button "2 . solidne" at bounding box center [710, 209] width 228 height 54
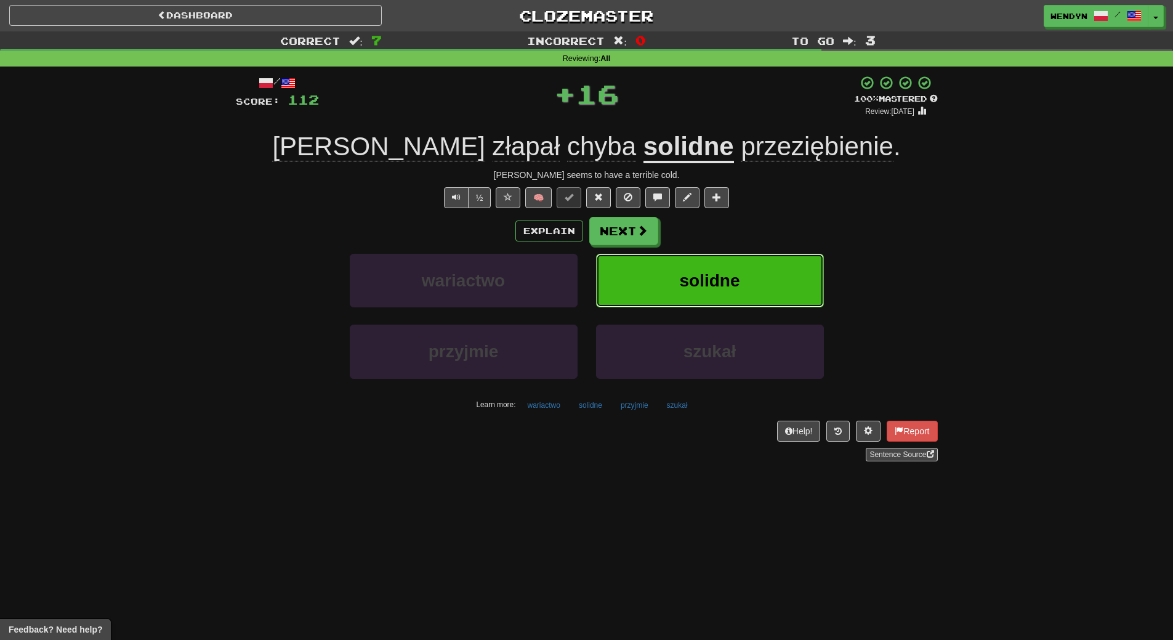
click at [740, 271] on button "solidne" at bounding box center [710, 281] width 228 height 54
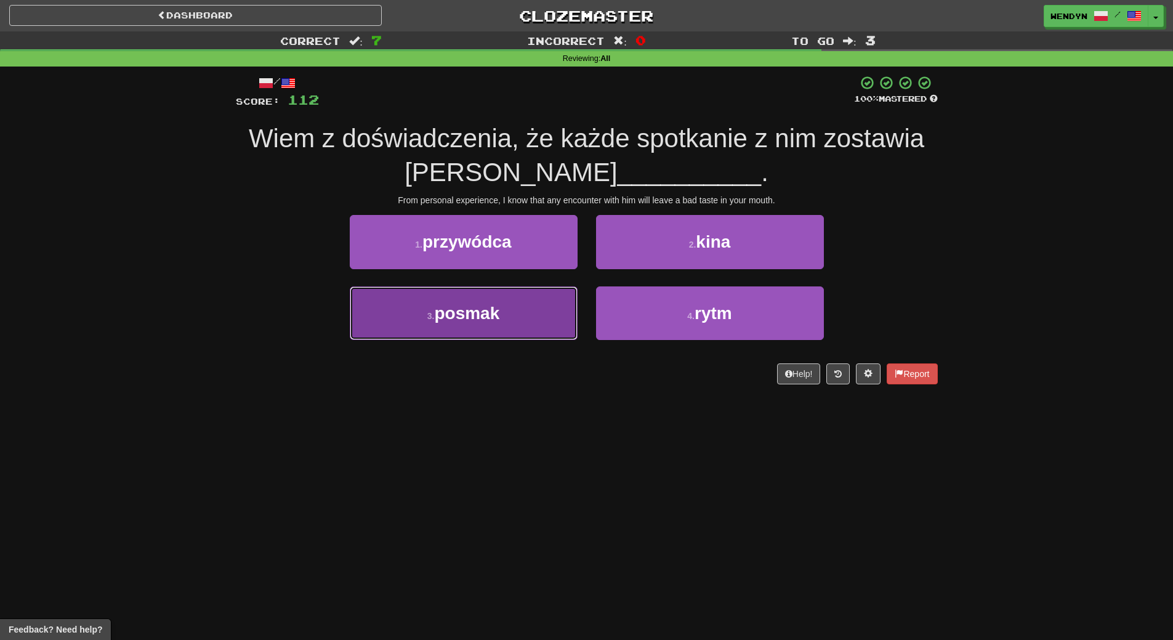
click at [476, 317] on span "posmak" at bounding box center [466, 313] width 65 height 19
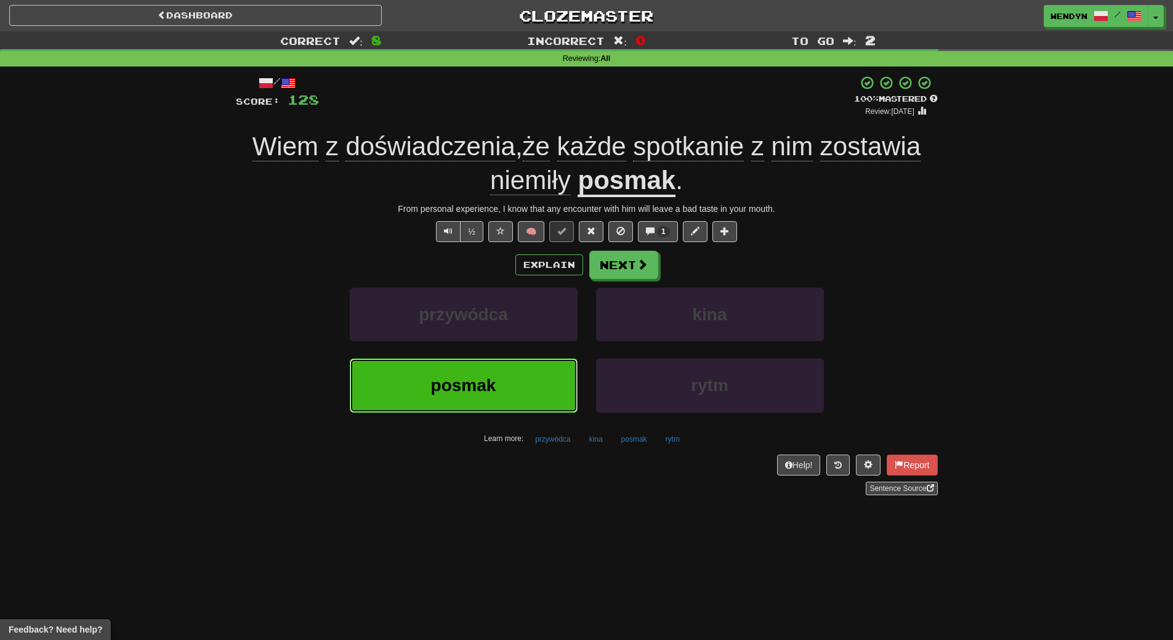
click at [462, 372] on button "posmak" at bounding box center [464, 385] width 228 height 54
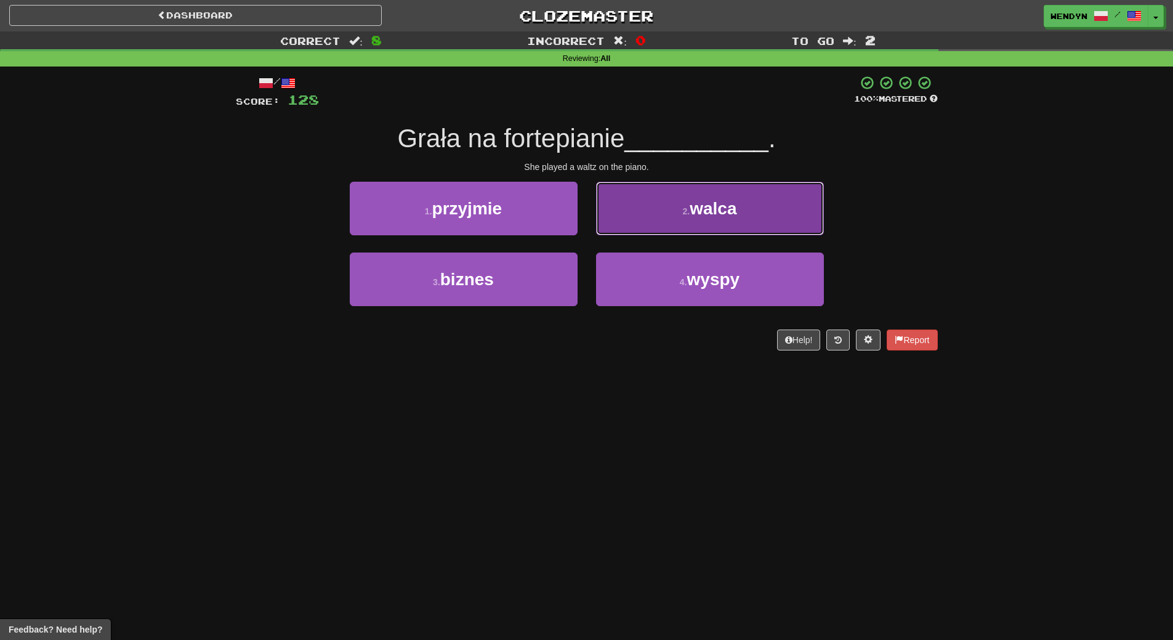
click at [754, 203] on button "2 . walca" at bounding box center [710, 209] width 228 height 54
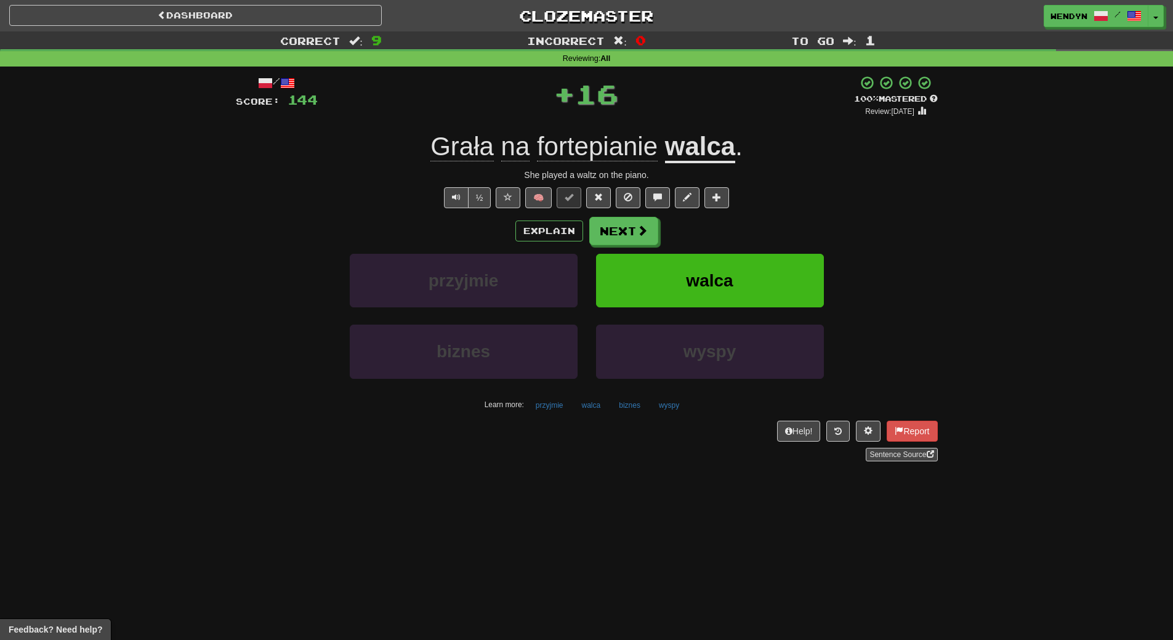
click at [770, 158] on div "Grała na fortepianie walca ." at bounding box center [587, 147] width 702 height 34
click at [730, 320] on div "walca" at bounding box center [710, 289] width 246 height 71
click at [737, 291] on button "walca" at bounding box center [710, 281] width 228 height 54
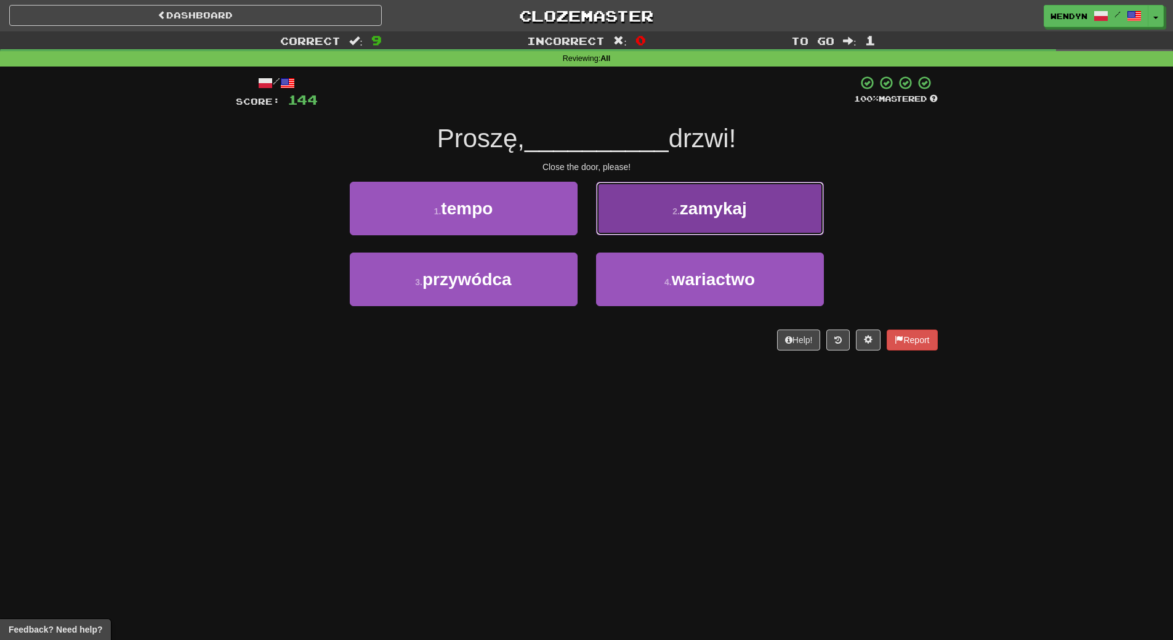
click at [714, 218] on button "2 . zamykaj" at bounding box center [710, 209] width 228 height 54
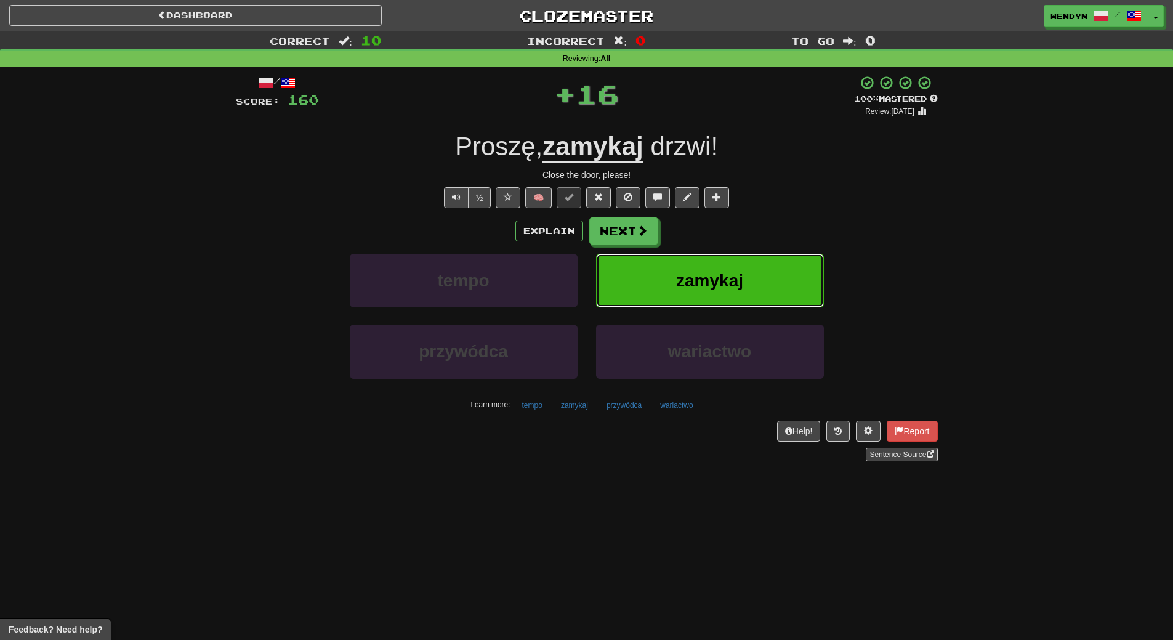
click at [724, 264] on button "zamykaj" at bounding box center [710, 281] width 228 height 54
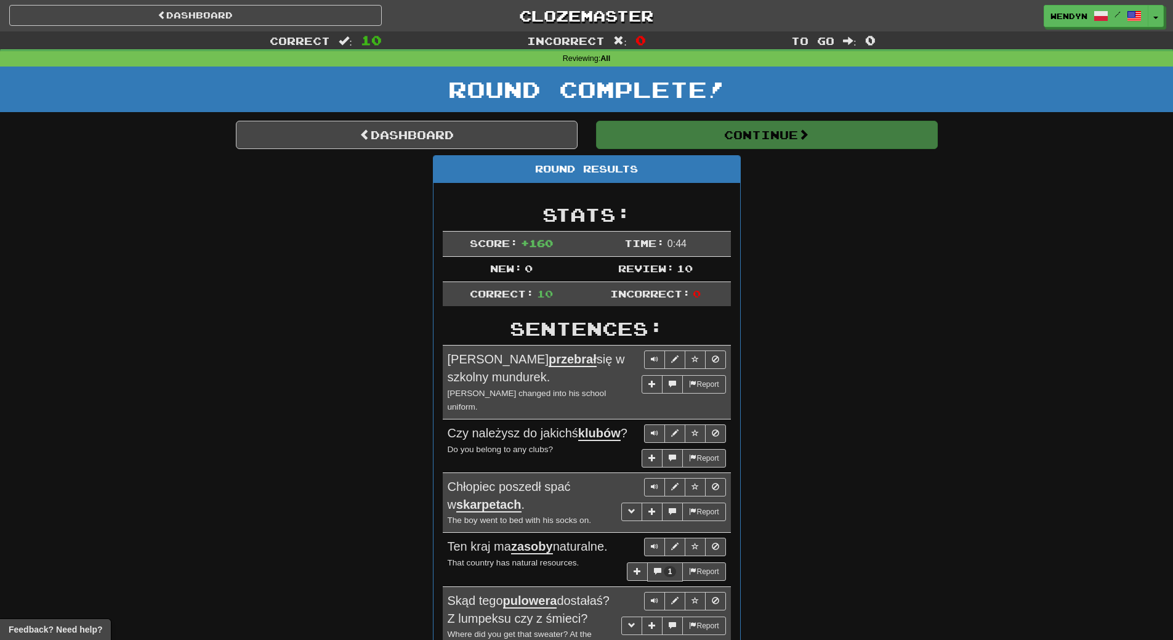
click at [1028, 287] on div "Correct : 10 Incorrect : 0 To go : 0 Reviewing : All Round Complete! Dashboard …" at bounding box center [586, 528] width 1173 height 995
drag, startPoint x: 843, startPoint y: 296, endPoint x: 842, endPoint y: 241, distance: 54.8
click at [842, 241] on div "Round Results Stats: Score: + 160 Time: 0 : 44 New: 0 Review: 10 Correct: 10 In…" at bounding box center [587, 573] width 702 height 837
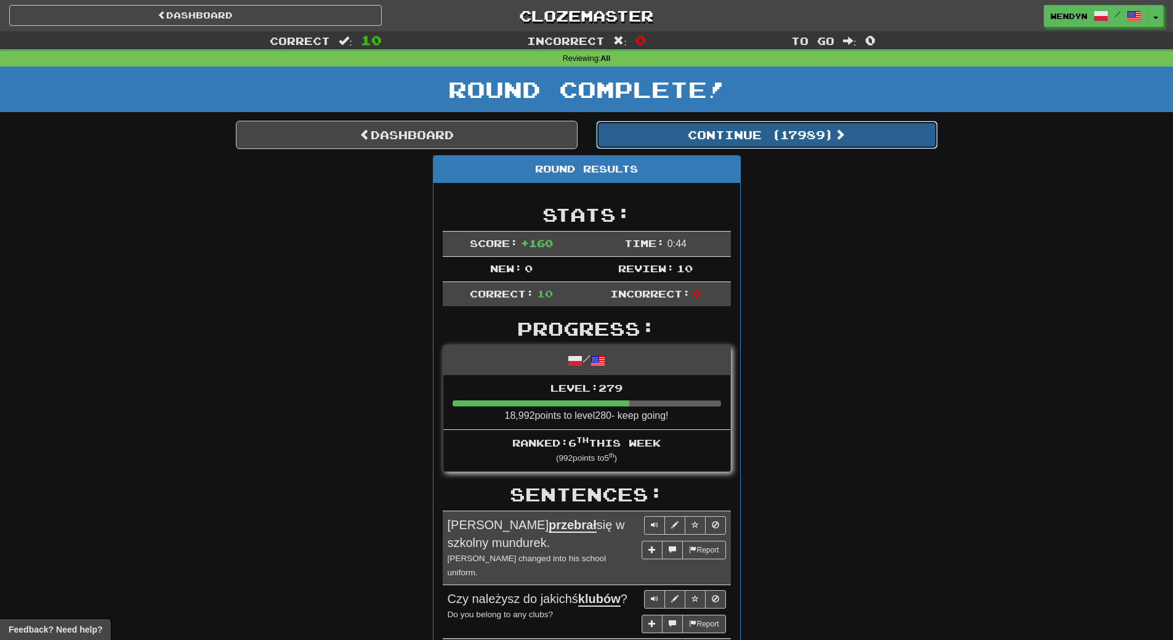
click at [814, 137] on button "Continue ( 17989 )" at bounding box center [767, 135] width 342 height 28
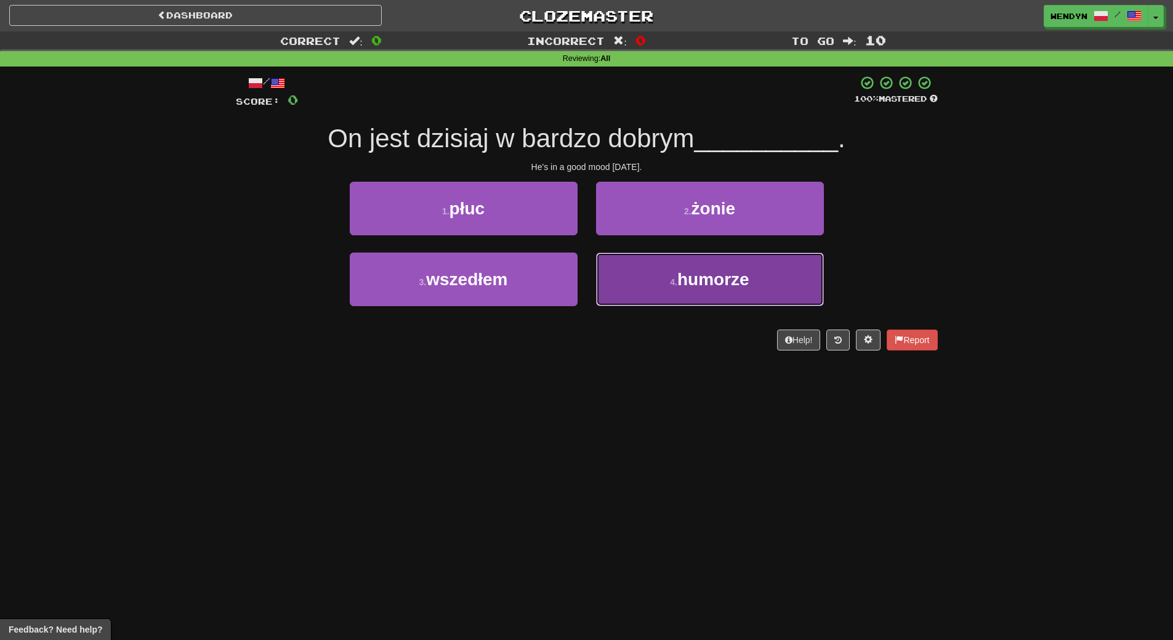
click at [655, 294] on button "4 . humorze" at bounding box center [710, 279] width 228 height 54
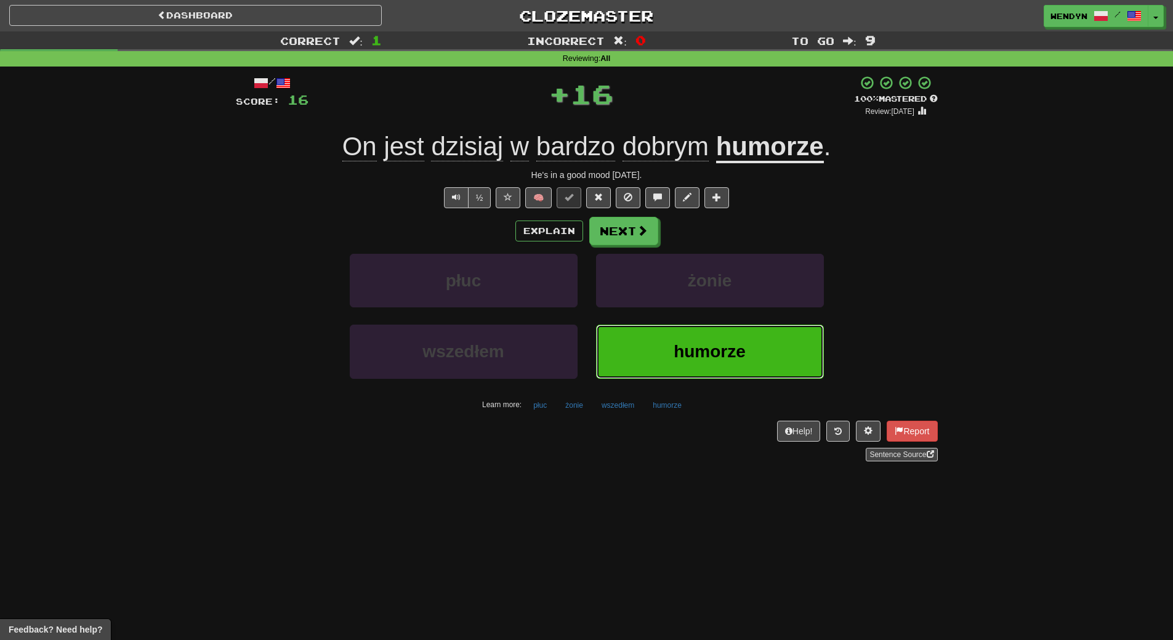
click at [661, 350] on button "humorze" at bounding box center [710, 352] width 228 height 54
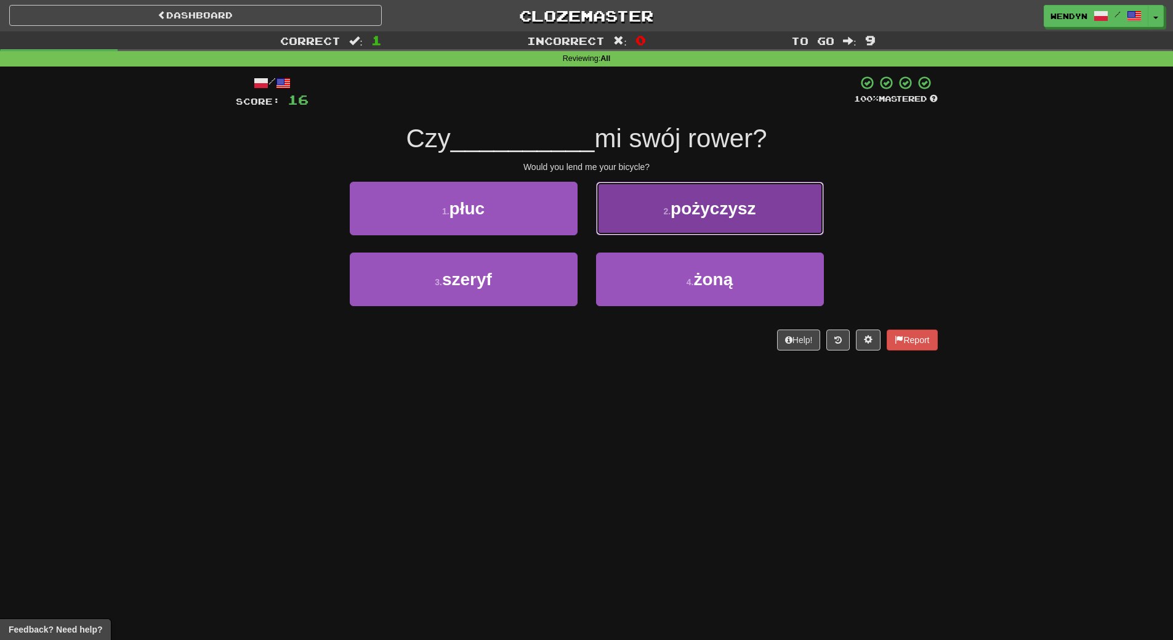
click at [746, 214] on span "pożyczysz" at bounding box center [714, 208] width 86 height 19
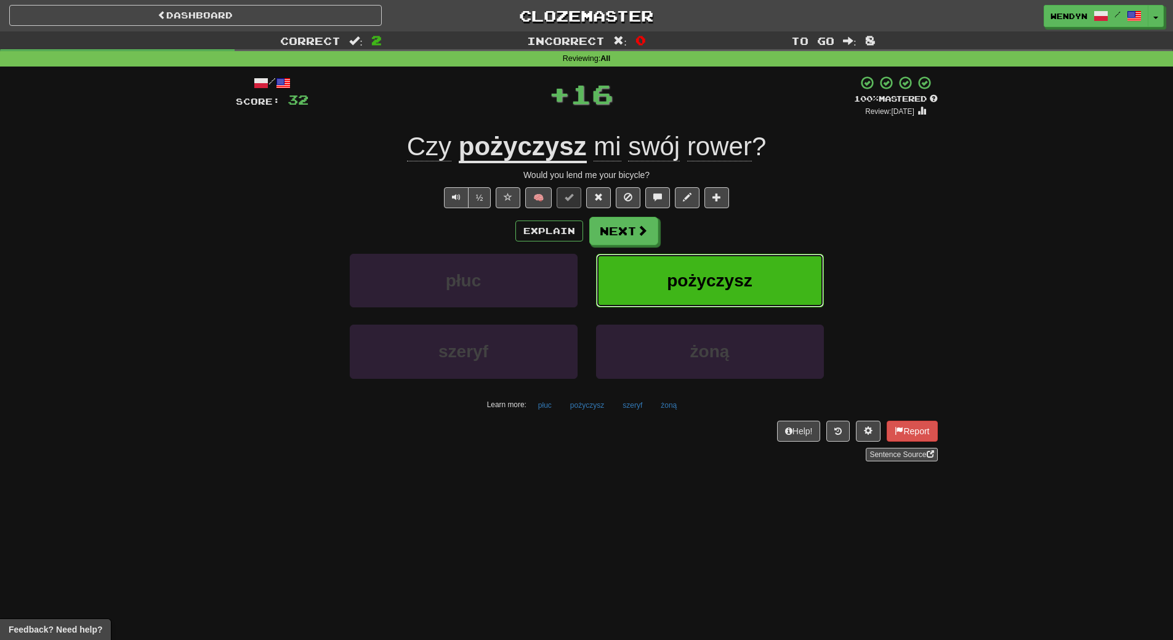
click at [754, 268] on button "pożyczysz" at bounding box center [710, 281] width 228 height 54
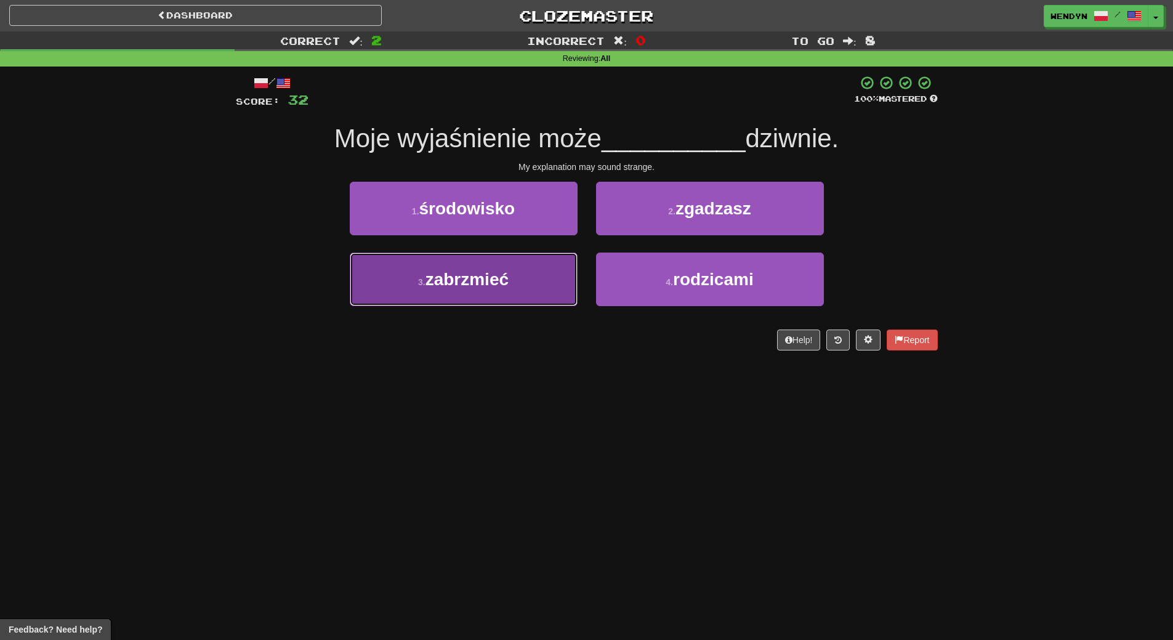
click at [485, 289] on button "3 . zabrzmieć" at bounding box center [464, 279] width 228 height 54
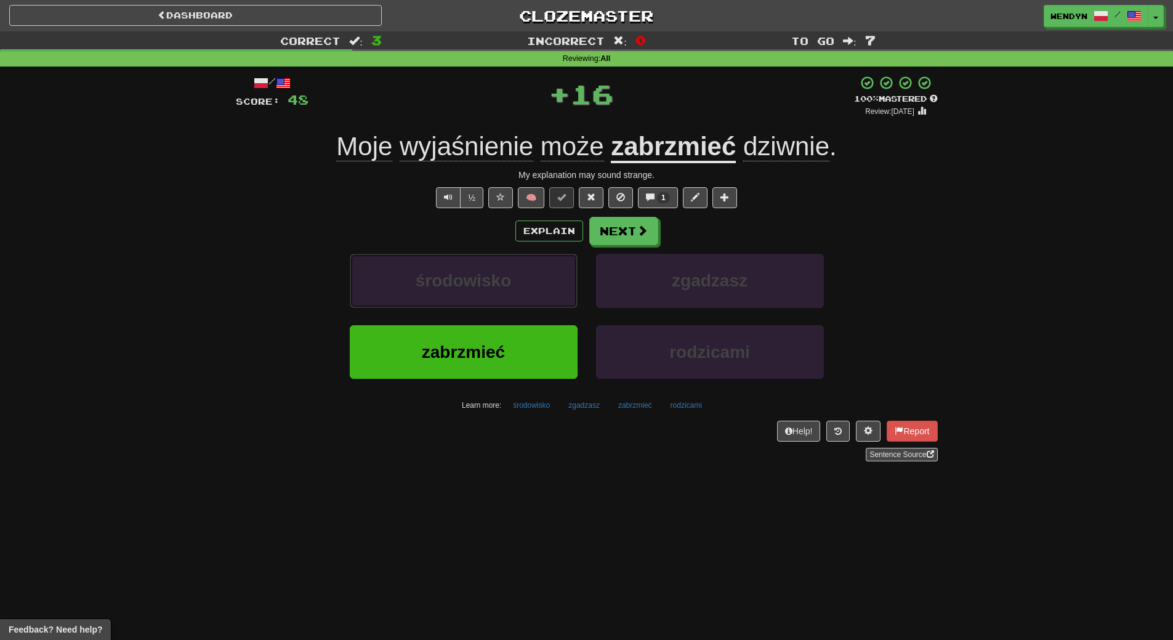
click at [485, 289] on span "środowisko" at bounding box center [464, 280] width 96 height 19
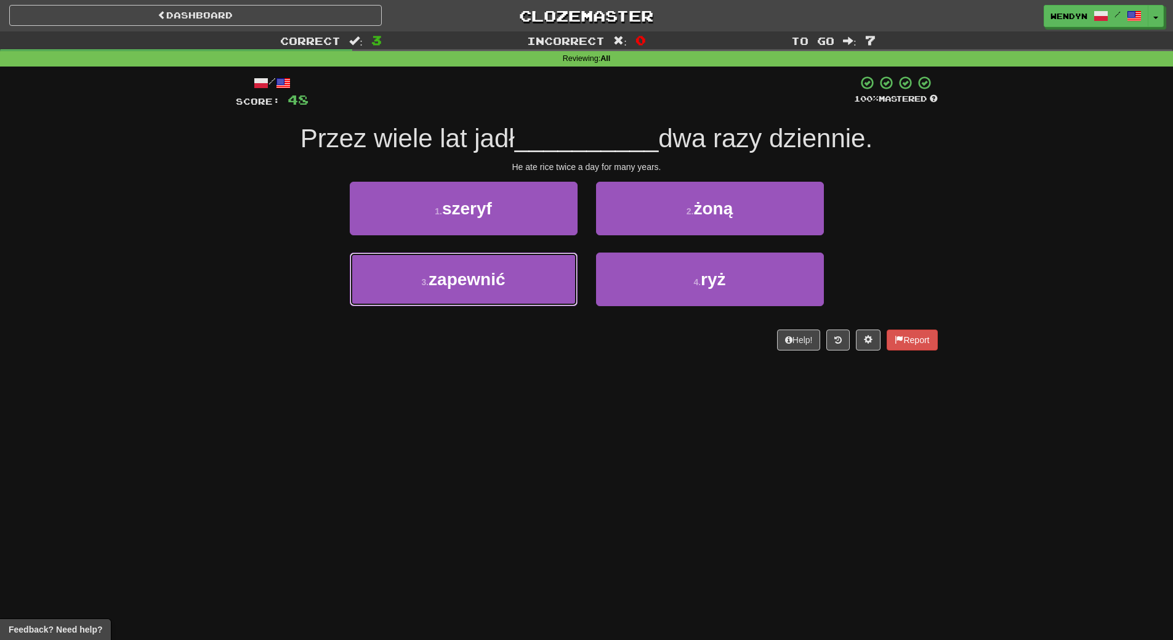
drag, startPoint x: 485, startPoint y: 289, endPoint x: 488, endPoint y: 383, distance: 93.7
click at [488, 383] on div "Dashboard Clozemaster WendyN / Toggle Dropdown Dashboard Leaderboard Activity F…" at bounding box center [586, 320] width 1173 height 640
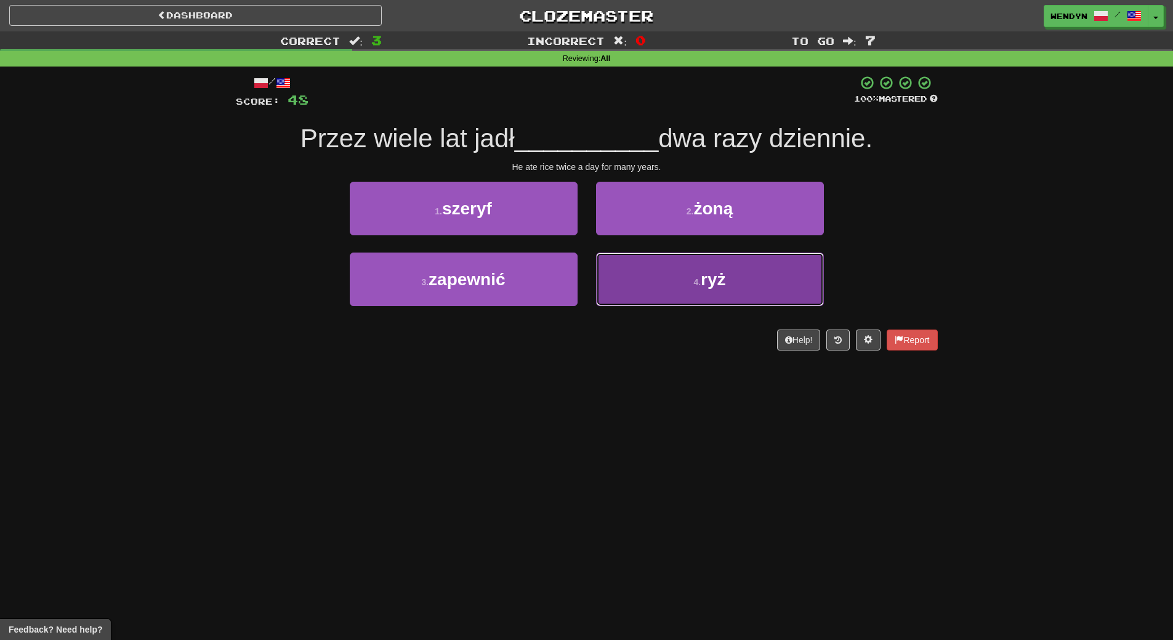
click at [752, 269] on button "4 . ryż" at bounding box center [710, 279] width 228 height 54
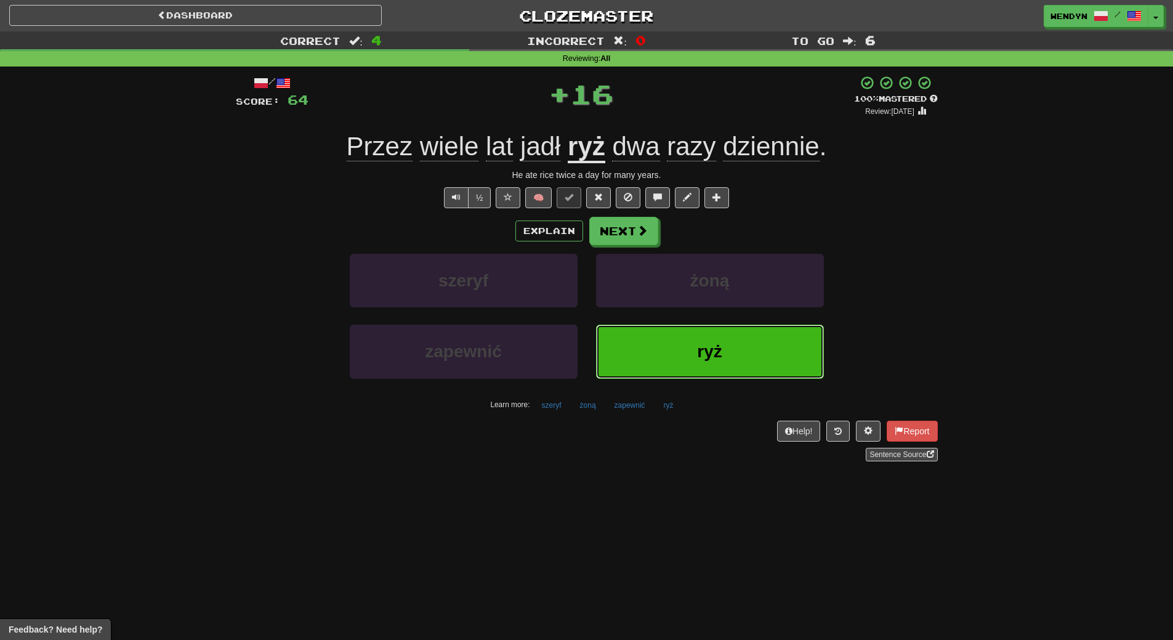
click at [749, 341] on button "ryż" at bounding box center [710, 352] width 228 height 54
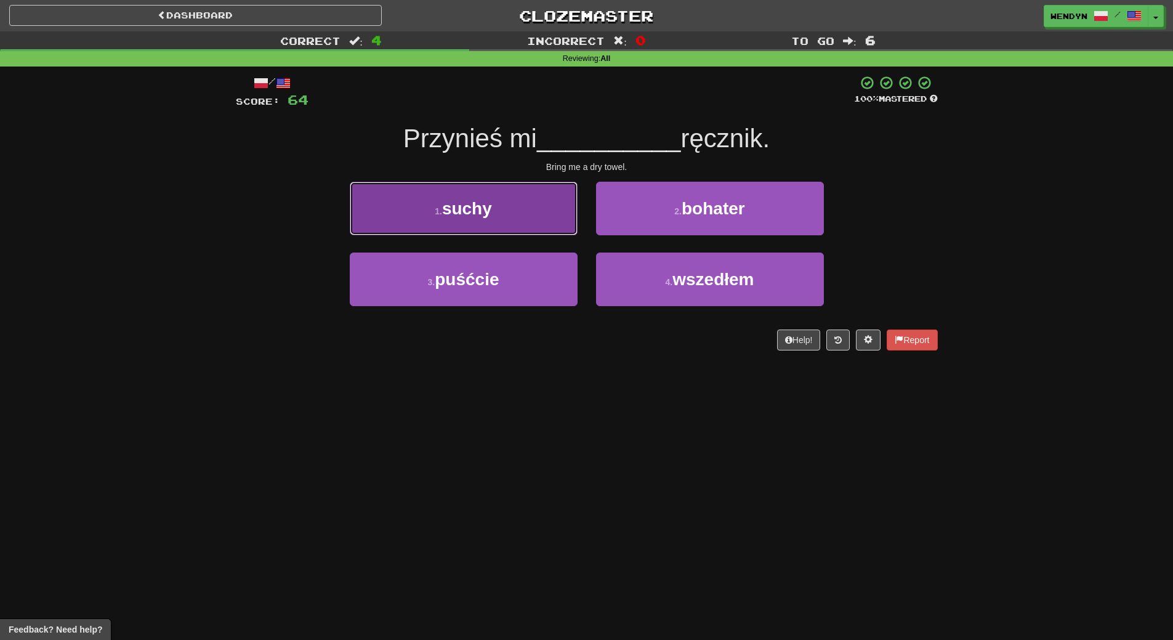
click at [489, 204] on span "suchy" at bounding box center [467, 208] width 50 height 19
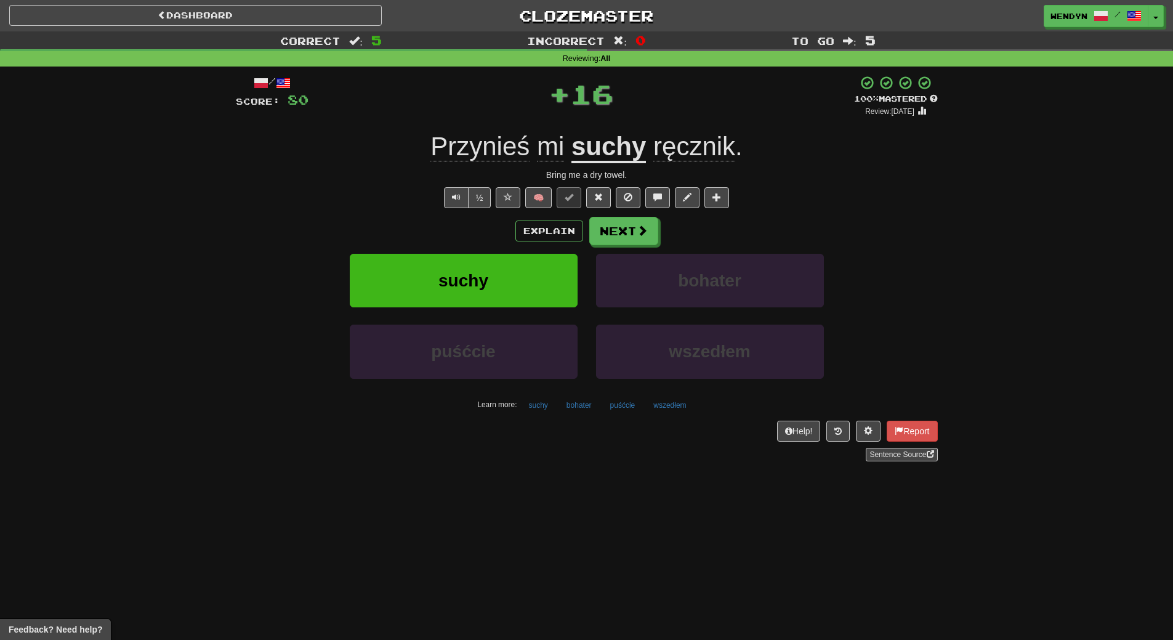
click at [515, 310] on div "suchy" at bounding box center [464, 289] width 246 height 71
click at [512, 281] on button "suchy" at bounding box center [464, 281] width 228 height 54
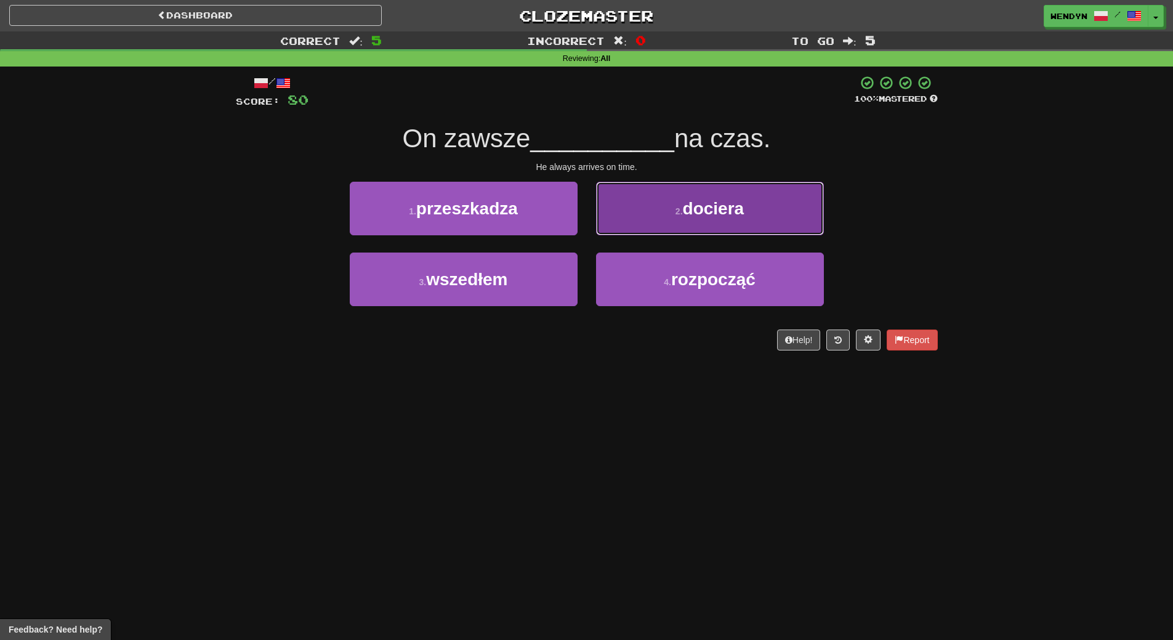
click at [770, 205] on button "2 . dociera" at bounding box center [710, 209] width 228 height 54
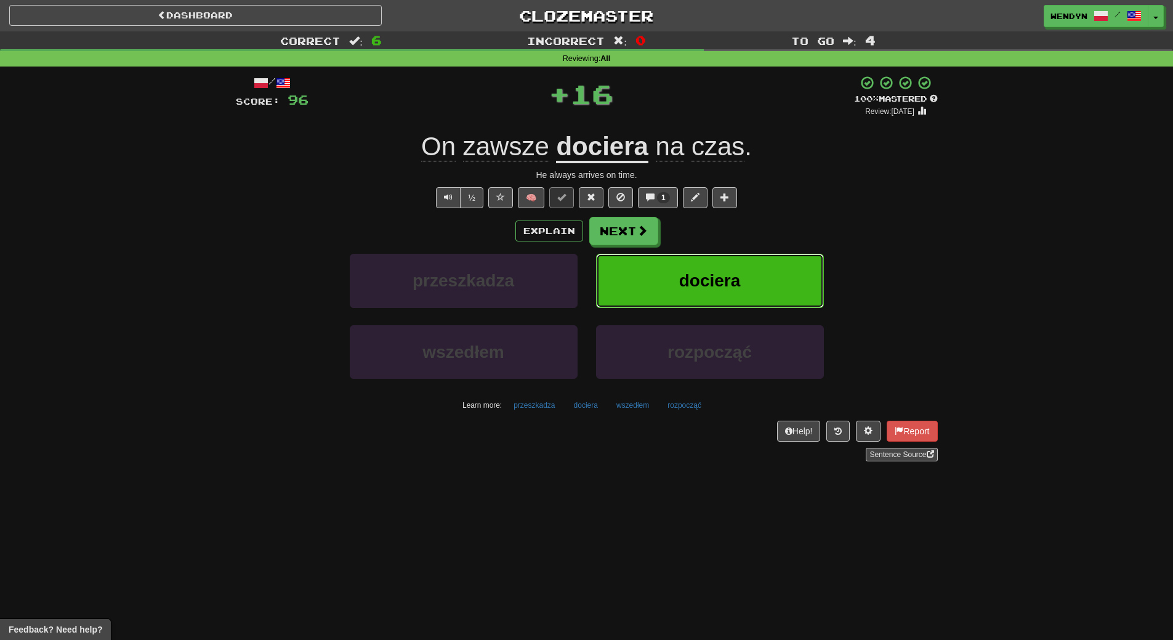
click at [757, 267] on button "dociera" at bounding box center [710, 281] width 228 height 54
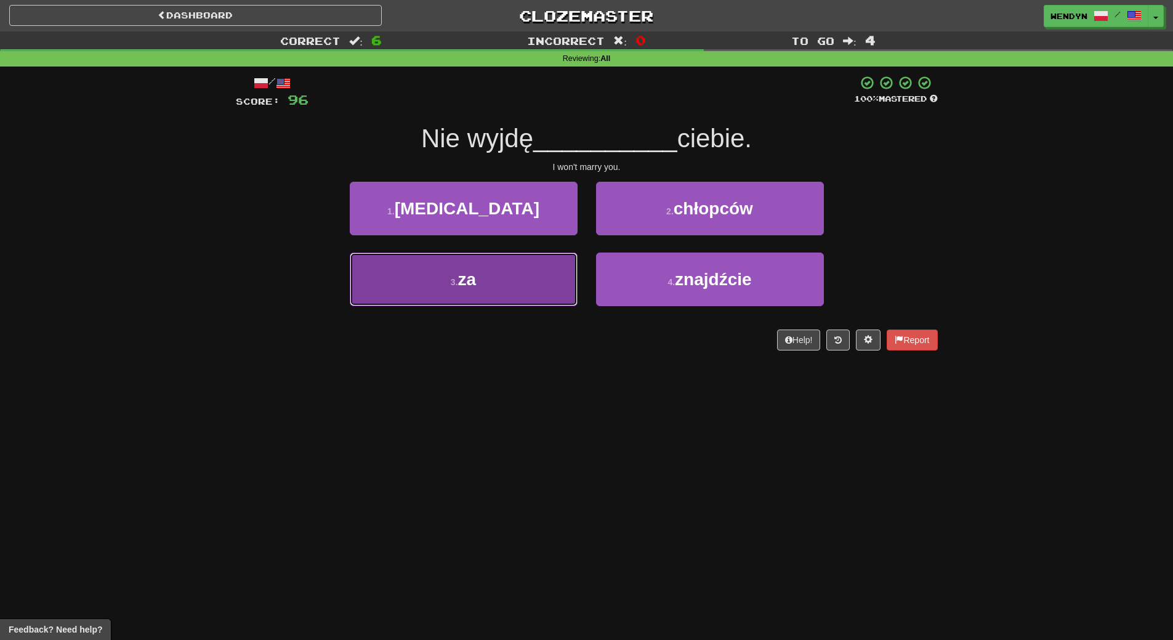
click at [536, 289] on button "3 . za" at bounding box center [464, 279] width 228 height 54
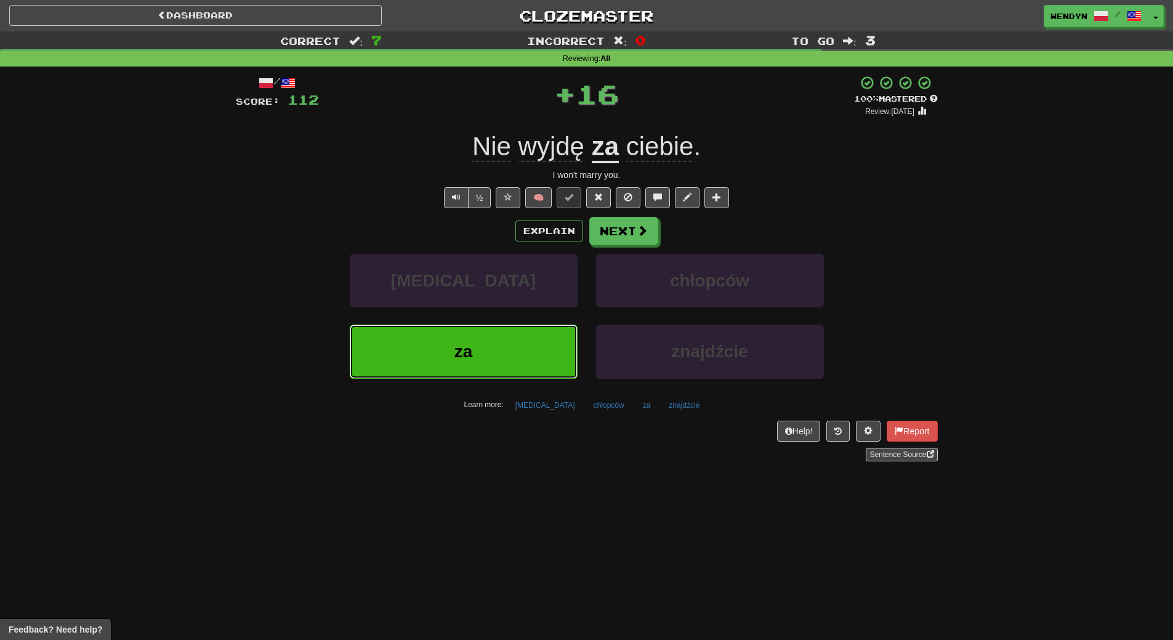
click at [503, 347] on button "za" at bounding box center [464, 352] width 228 height 54
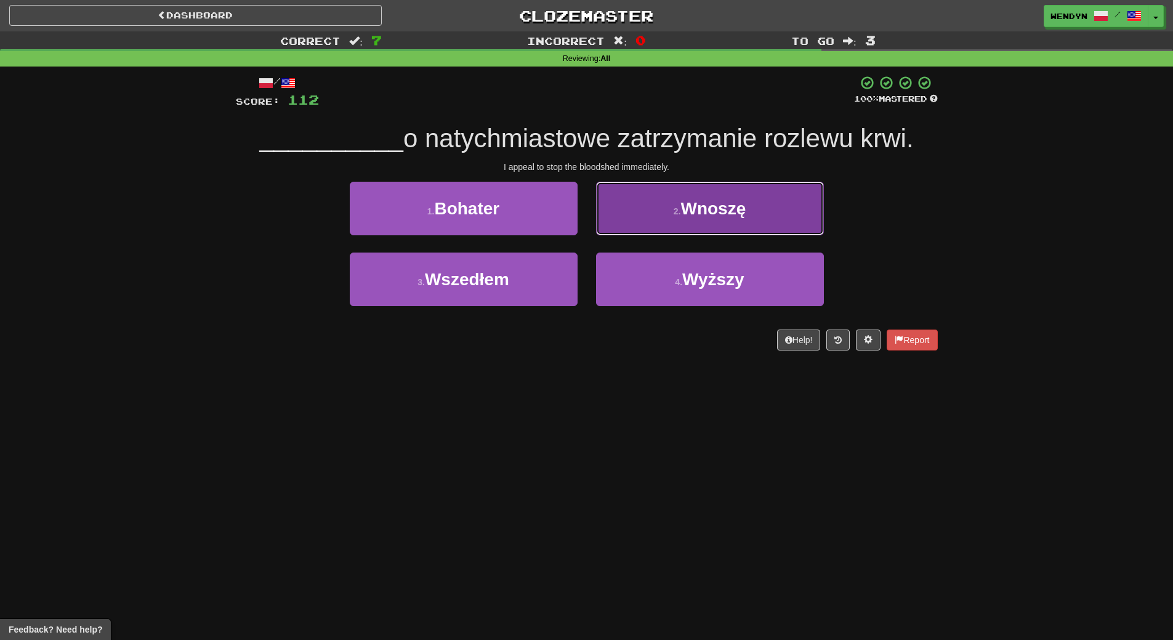
click at [806, 211] on button "2 . Wnoszę" at bounding box center [710, 209] width 228 height 54
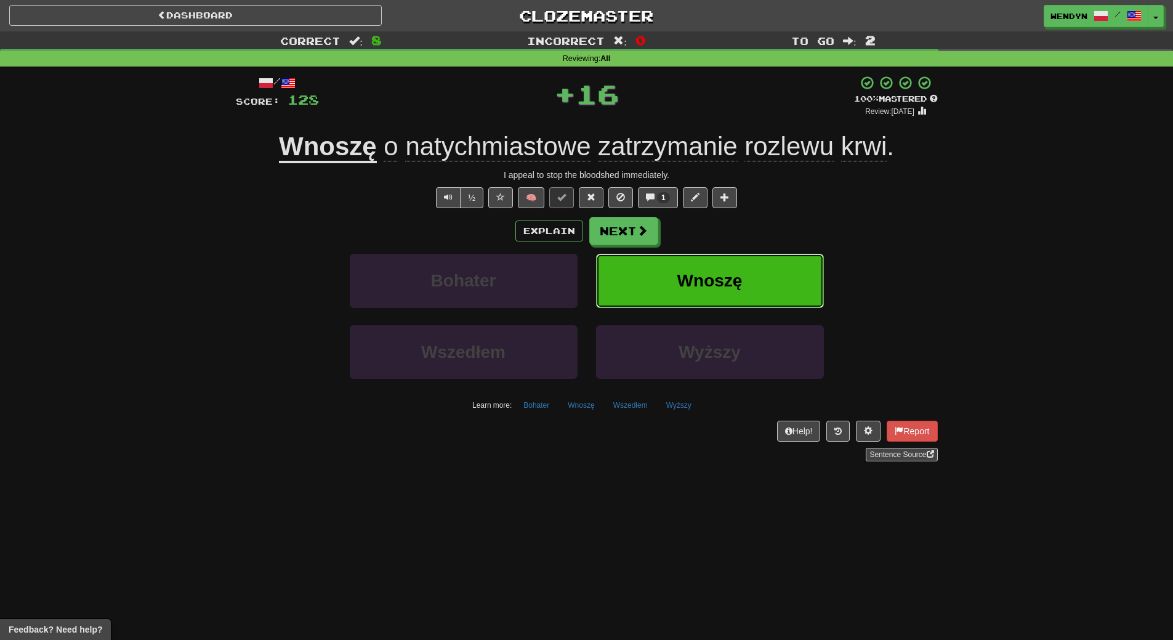
click at [797, 291] on button "Wnoszę" at bounding box center [710, 281] width 228 height 54
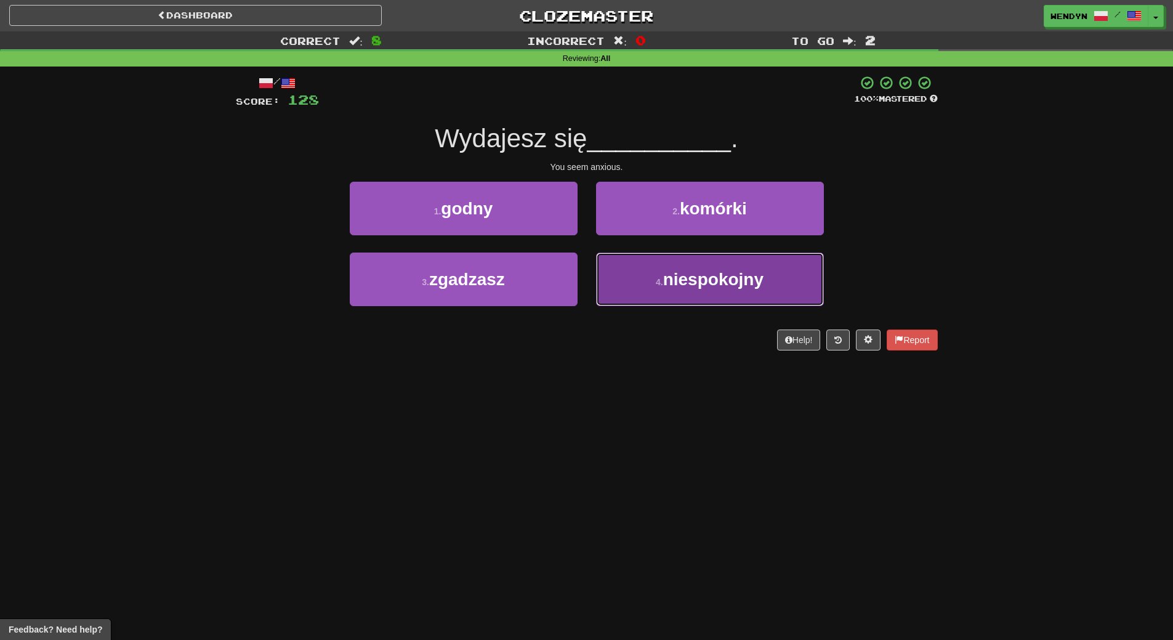
click at [685, 297] on button "4 . niespokojny" at bounding box center [710, 279] width 228 height 54
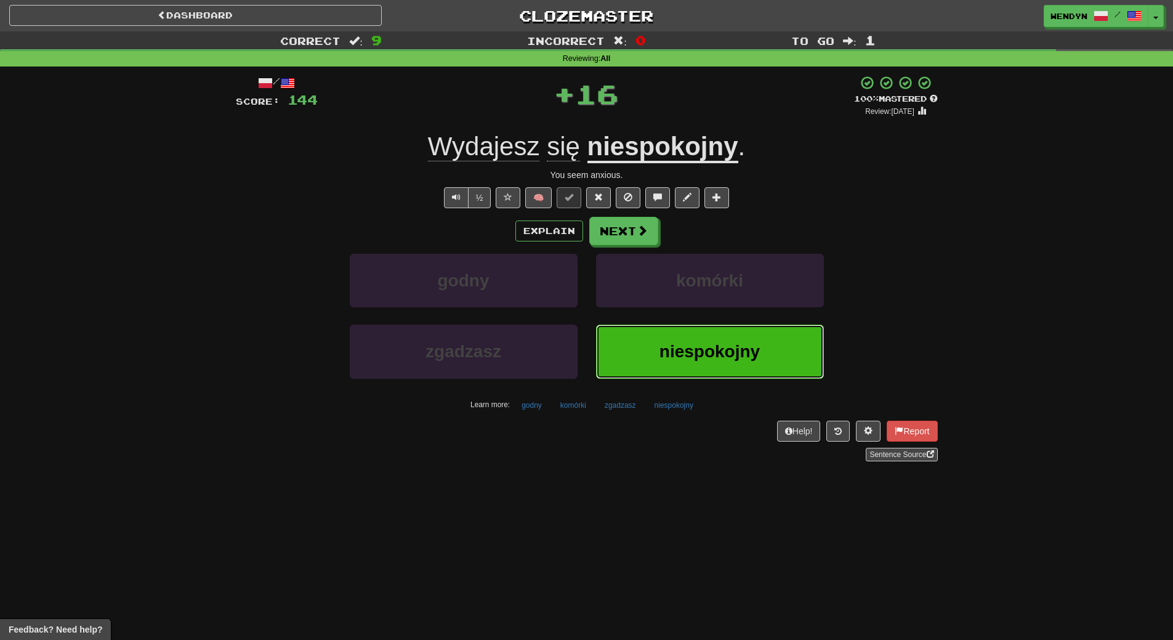
click at [684, 362] on button "niespokojny" at bounding box center [710, 352] width 228 height 54
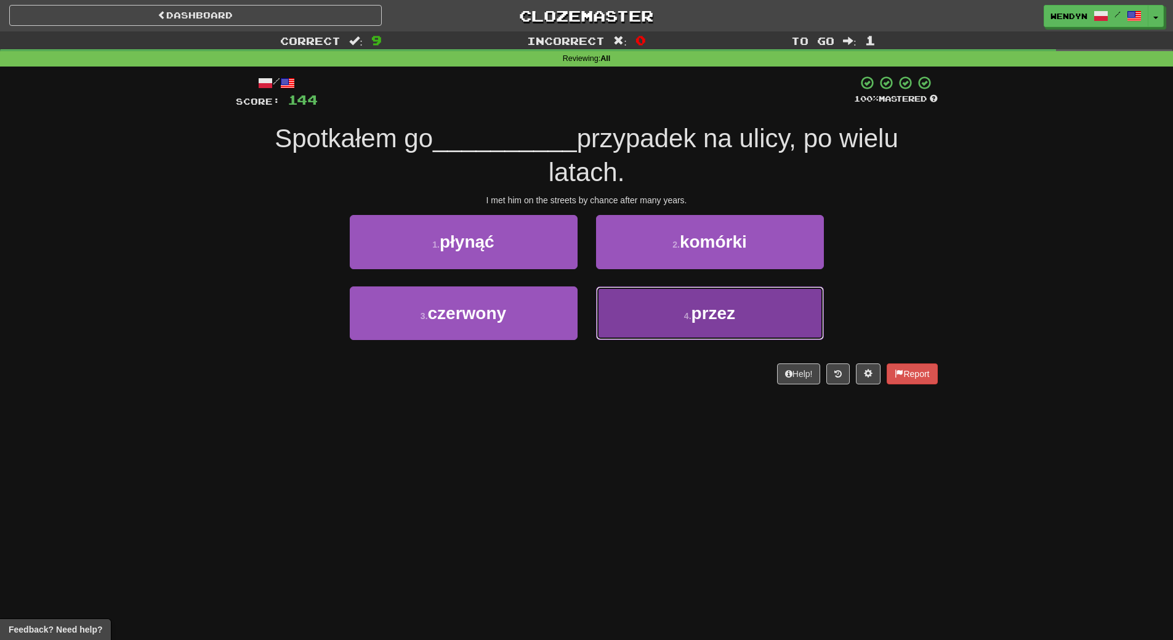
click at [678, 337] on button "4 . przez" at bounding box center [710, 313] width 228 height 54
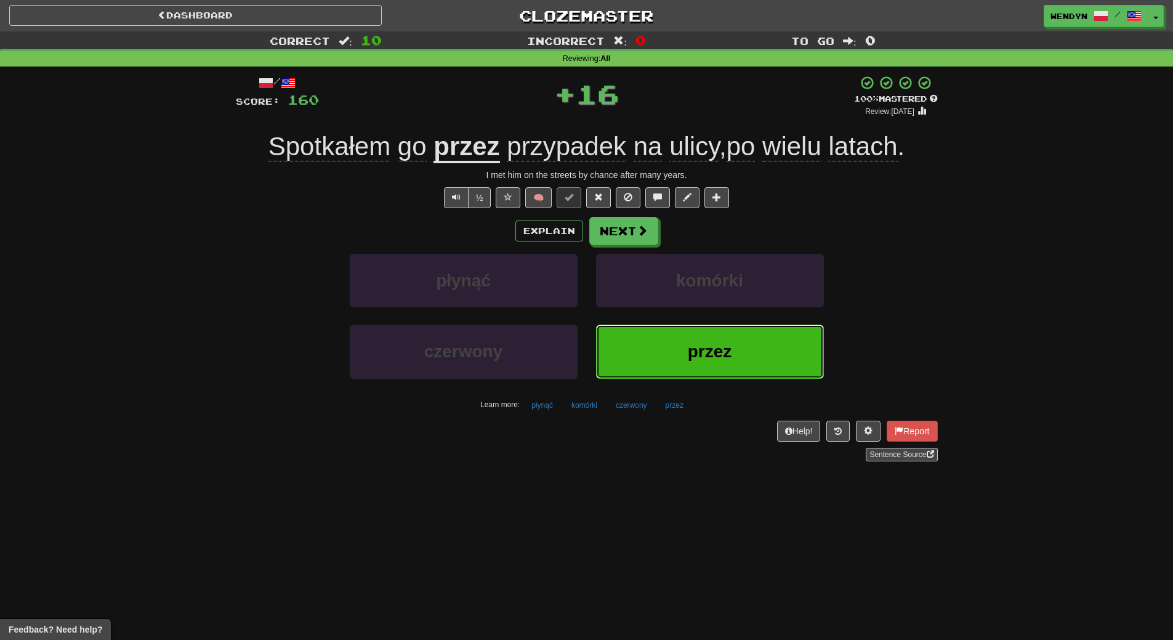
click at [689, 346] on span "przez" at bounding box center [710, 351] width 44 height 19
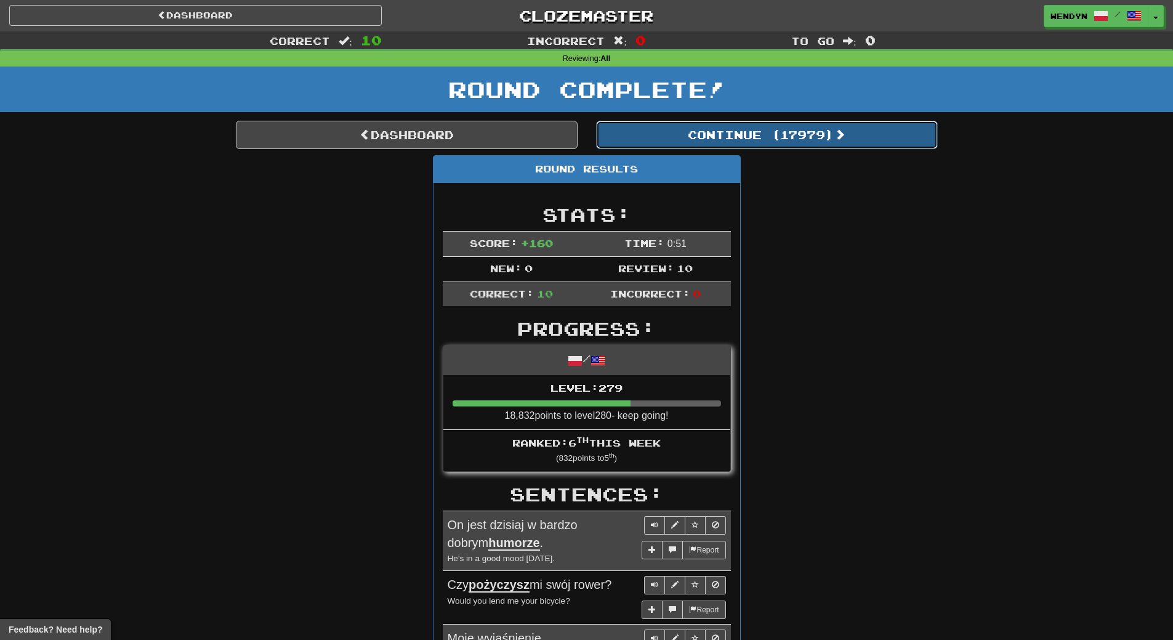
click at [800, 127] on button "Continue ( 17979 )" at bounding box center [767, 135] width 342 height 28
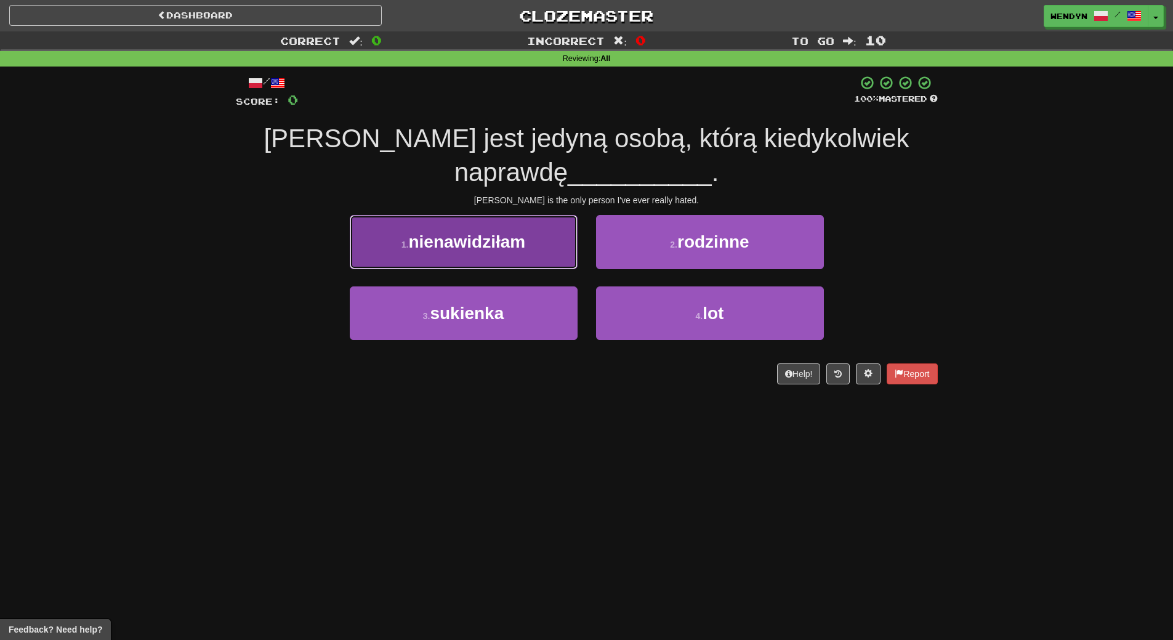
click at [499, 248] on span "nienawidziłam" at bounding box center [466, 241] width 117 height 19
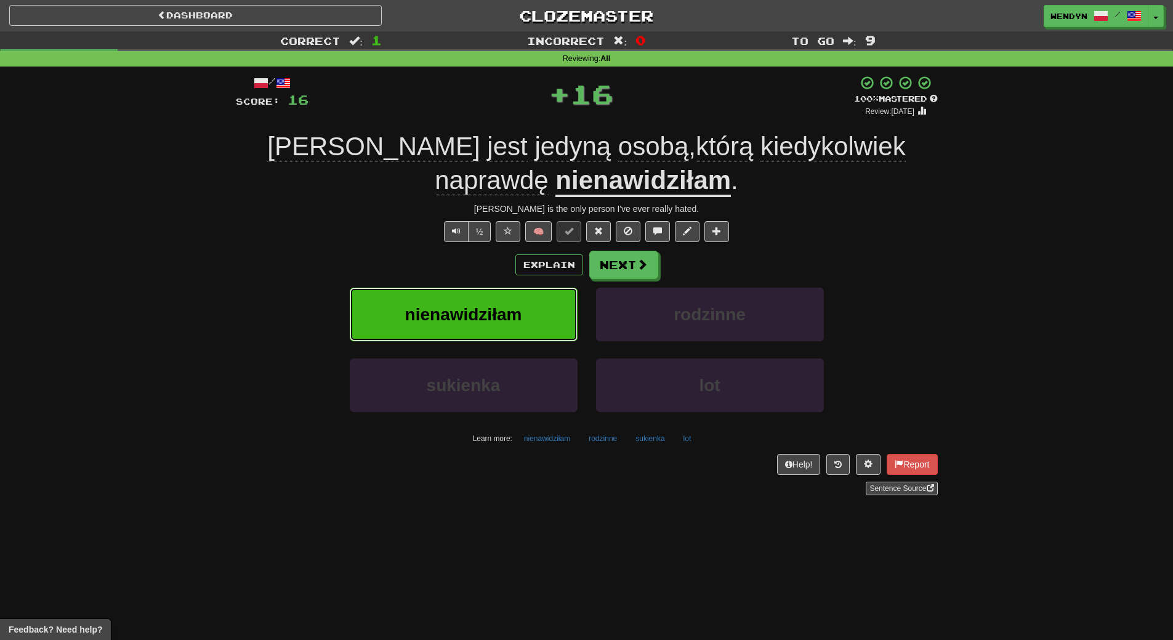
drag, startPoint x: 477, startPoint y: 305, endPoint x: 455, endPoint y: 375, distance: 73.4
click at [477, 305] on span "nienawidziłam" at bounding box center [463, 314] width 117 height 19
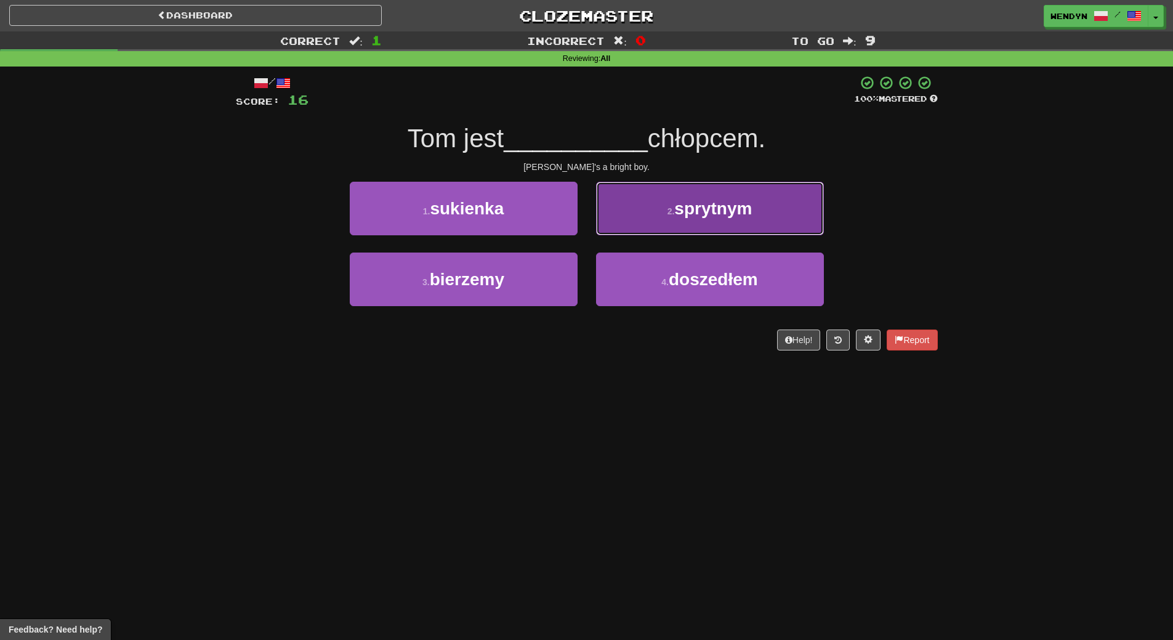
click at [729, 220] on button "2 . sprytnym" at bounding box center [710, 209] width 228 height 54
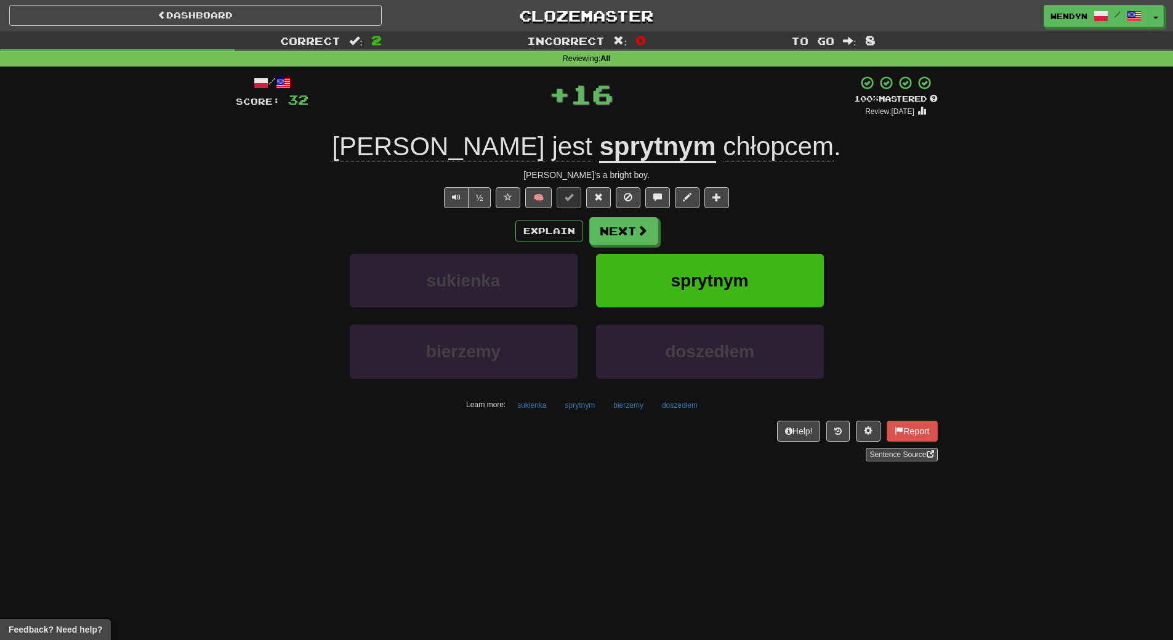
click at [729, 220] on div "Explain Next" at bounding box center [587, 231] width 702 height 28
click at [717, 273] on span "sprytnym" at bounding box center [710, 280] width 78 height 19
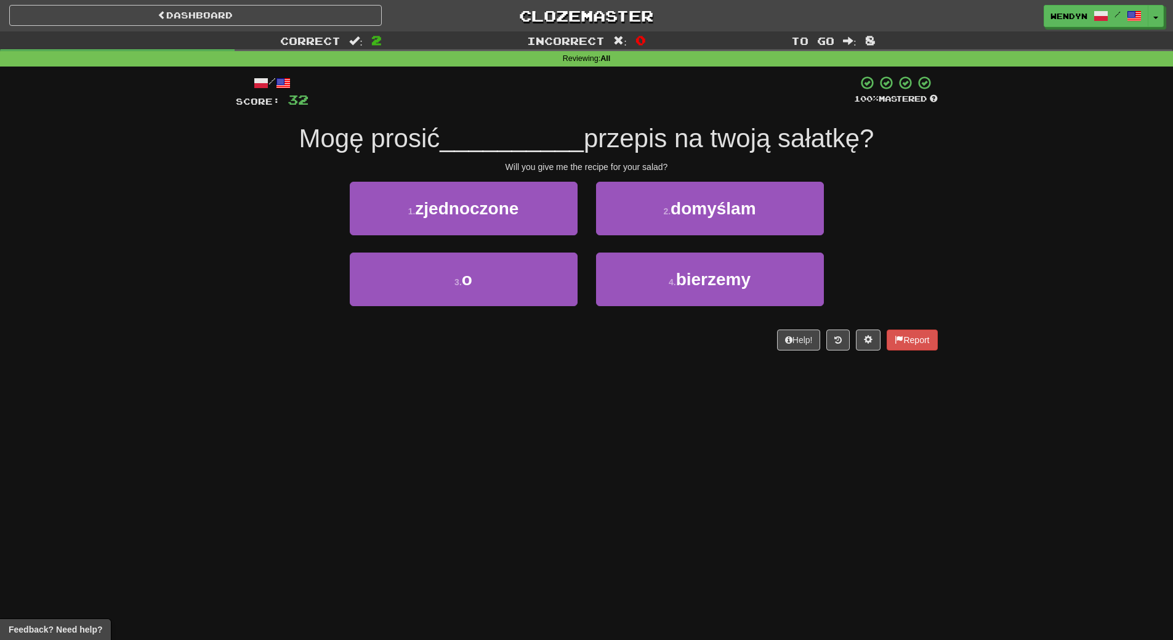
click at [489, 241] on div "1 . zjednoczone" at bounding box center [464, 217] width 246 height 71
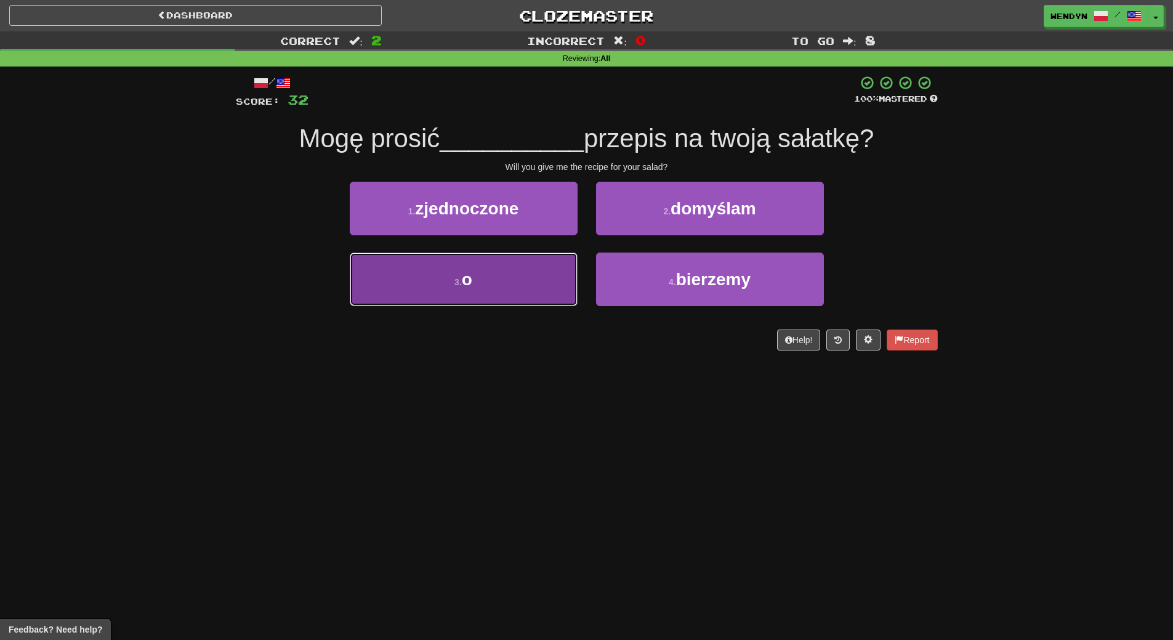
click at [485, 277] on button "3 . o" at bounding box center [464, 279] width 228 height 54
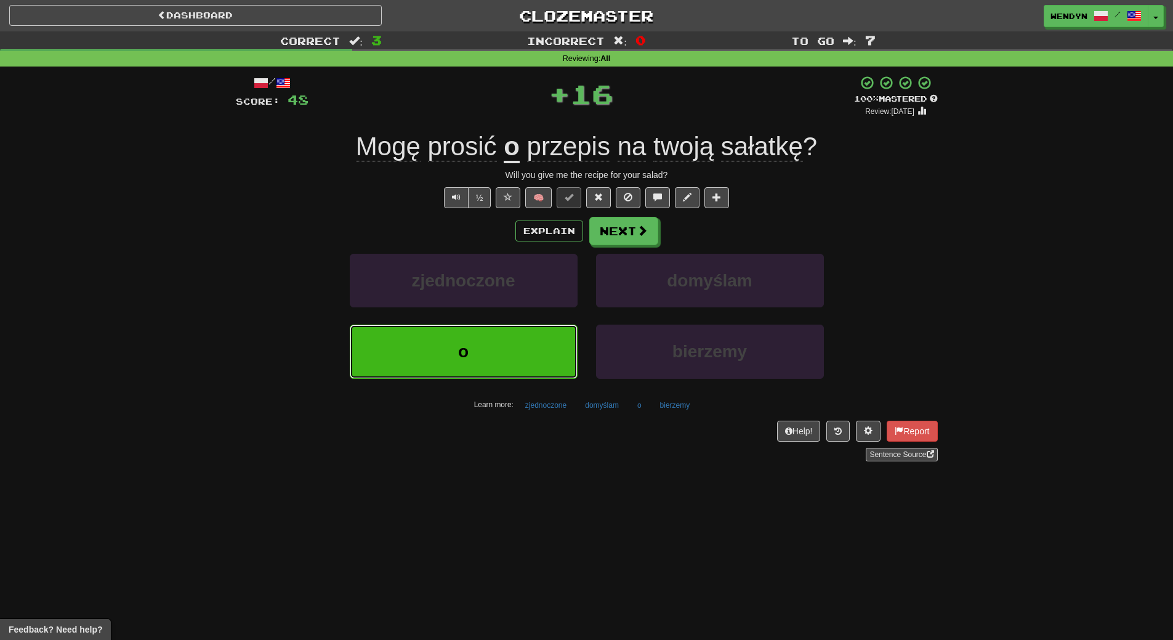
click at [464, 367] on button "o" at bounding box center [464, 352] width 228 height 54
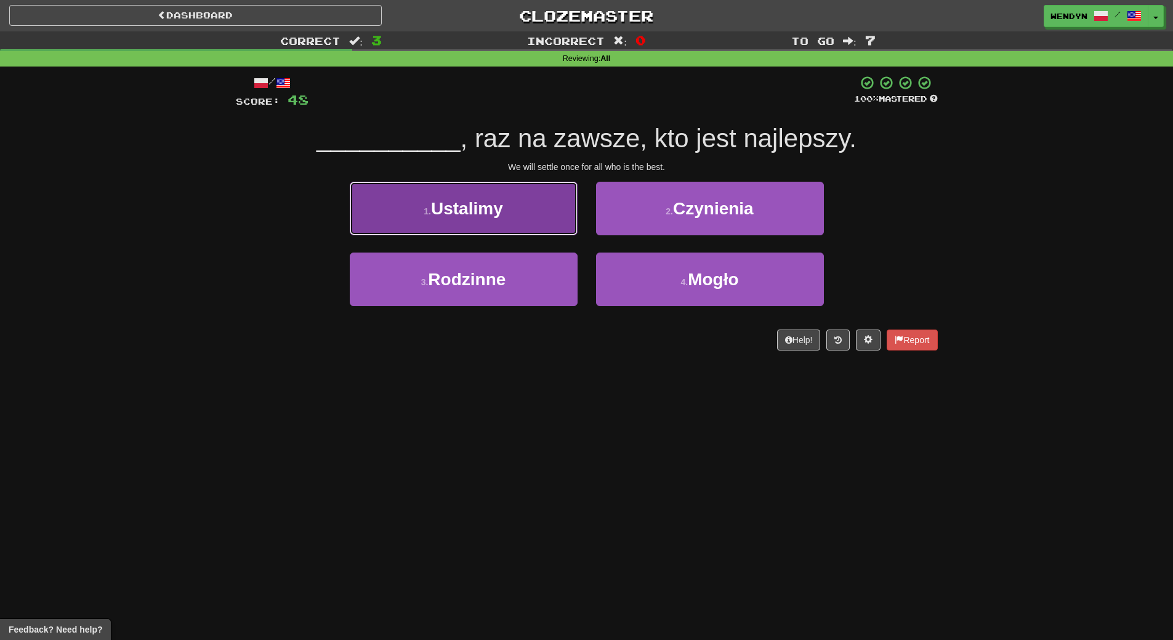
click at [503, 216] on span "Ustalimy" at bounding box center [467, 208] width 72 height 19
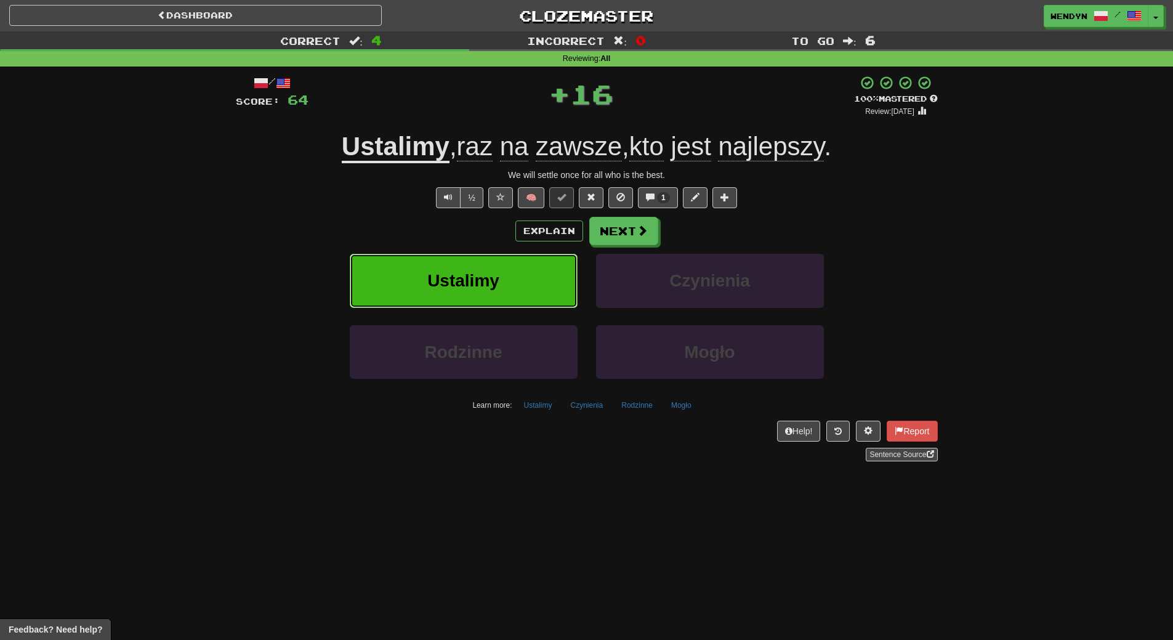
click at [498, 296] on button "Ustalimy" at bounding box center [464, 281] width 228 height 54
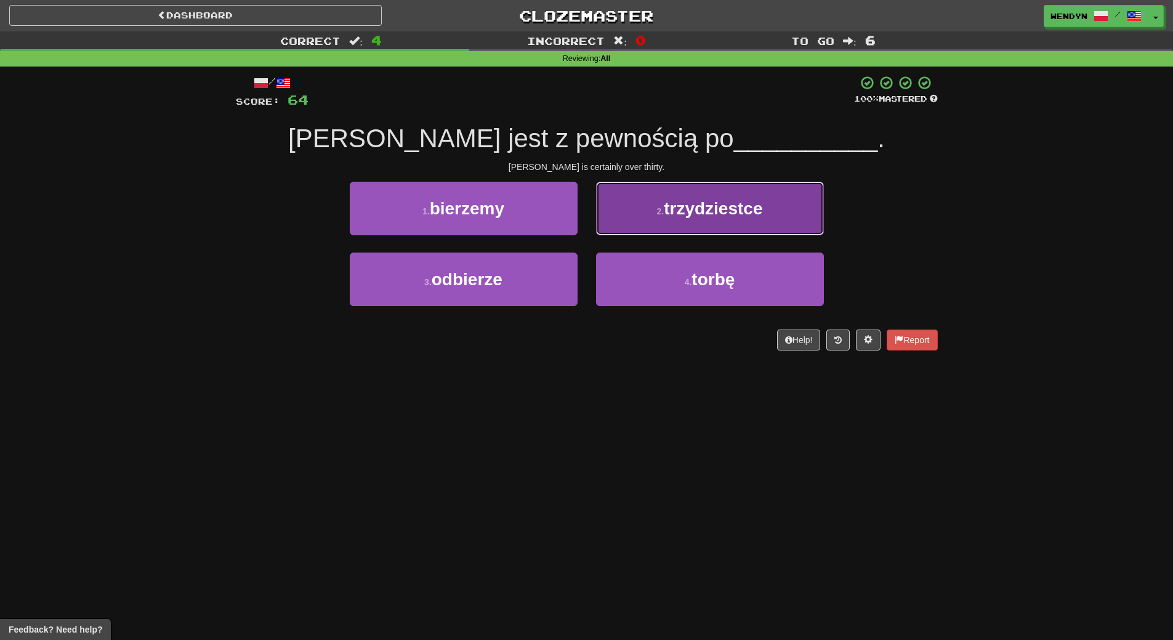
drag, startPoint x: 748, startPoint y: 199, endPoint x: 759, endPoint y: 122, distance: 77.9
click at [748, 198] on button "2 . trzydziestce" at bounding box center [710, 209] width 228 height 54
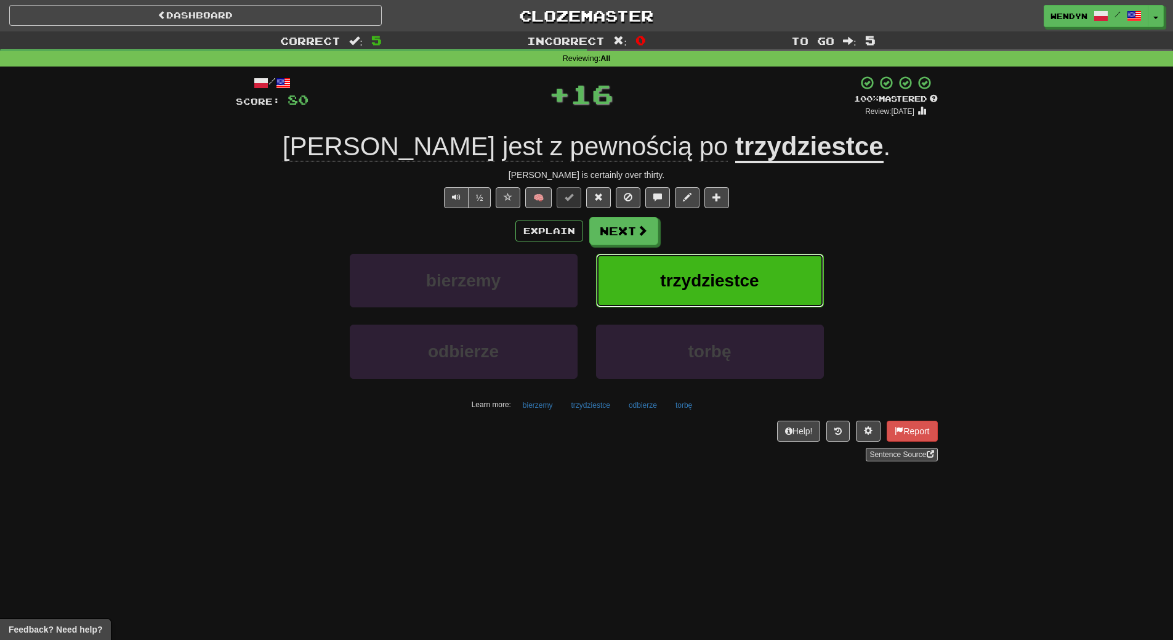
click at [740, 255] on button "trzydziestce" at bounding box center [710, 281] width 228 height 54
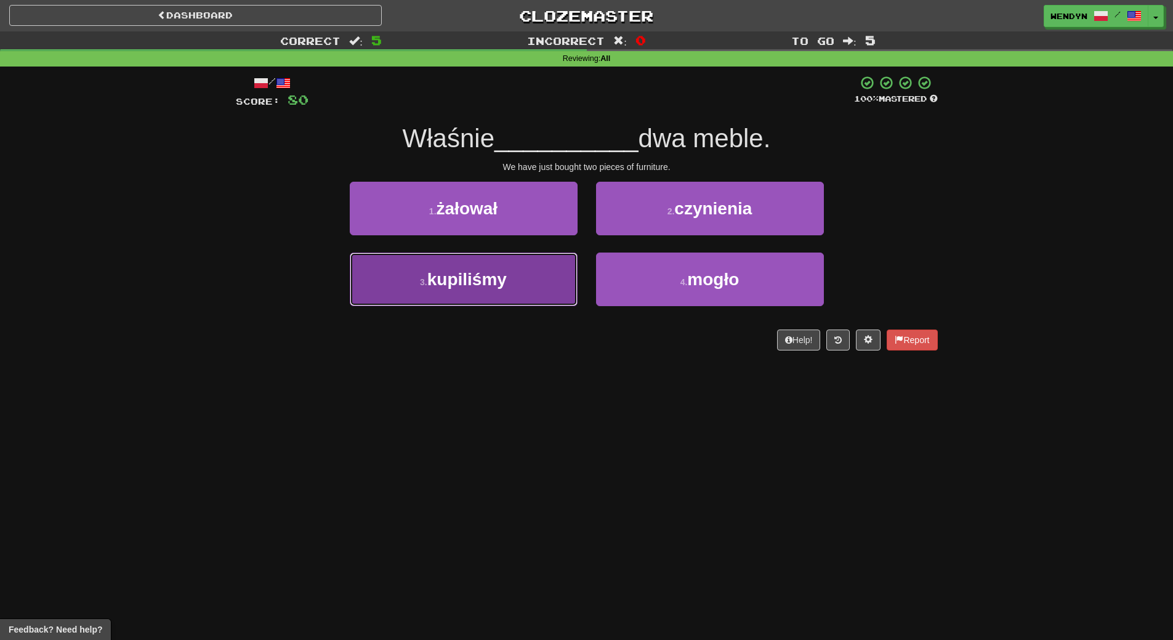
click at [505, 289] on button "3 . kupiliśmy" at bounding box center [464, 279] width 228 height 54
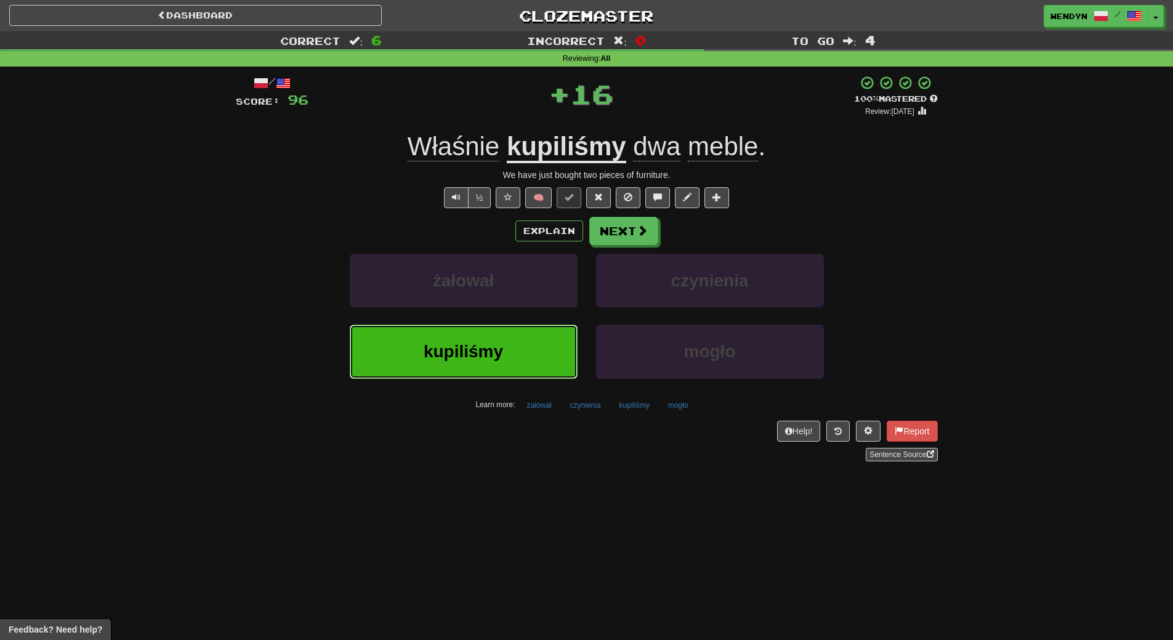
click at [456, 341] on button "kupiliśmy" at bounding box center [464, 352] width 228 height 54
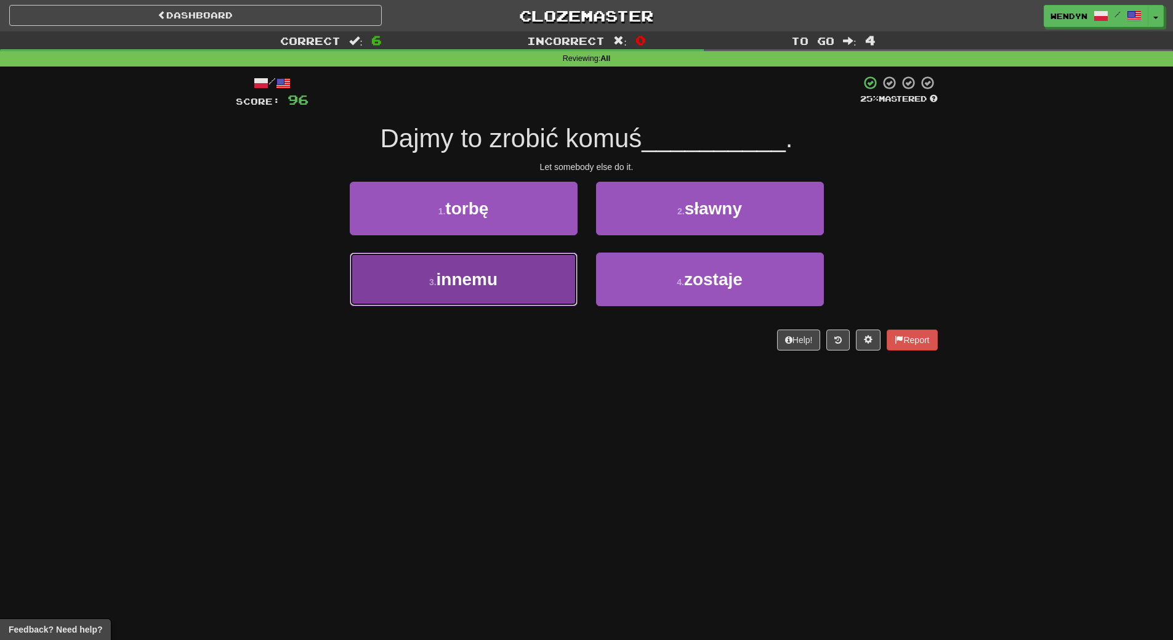
click at [539, 301] on button "3 . innemu" at bounding box center [464, 279] width 228 height 54
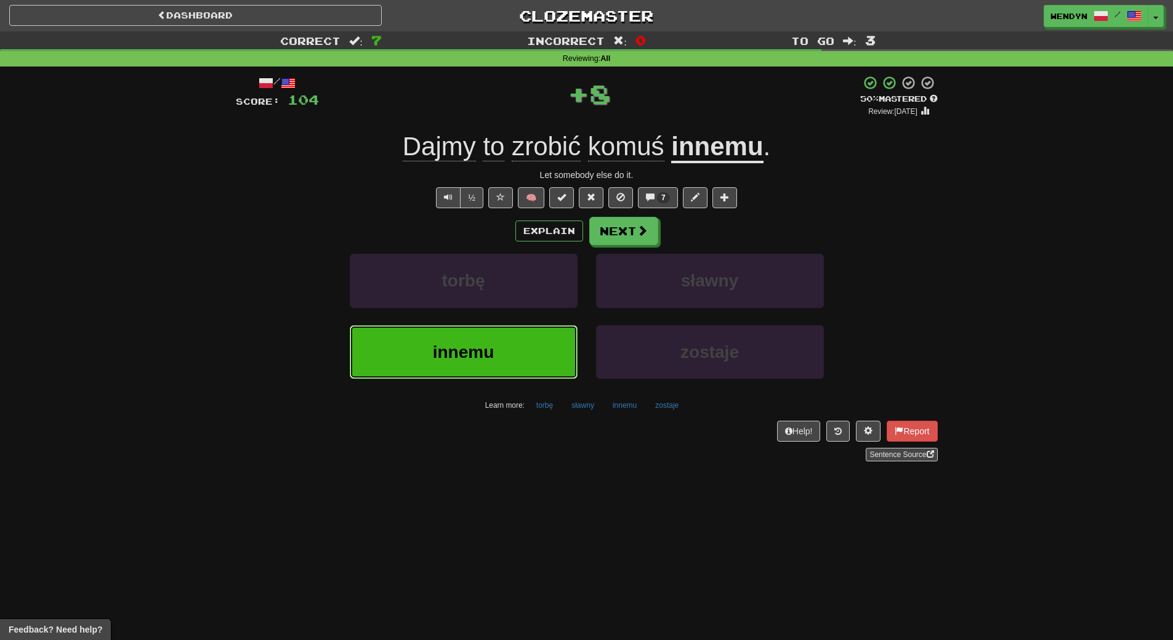
click at [488, 355] on span "innemu" at bounding box center [464, 351] width 62 height 19
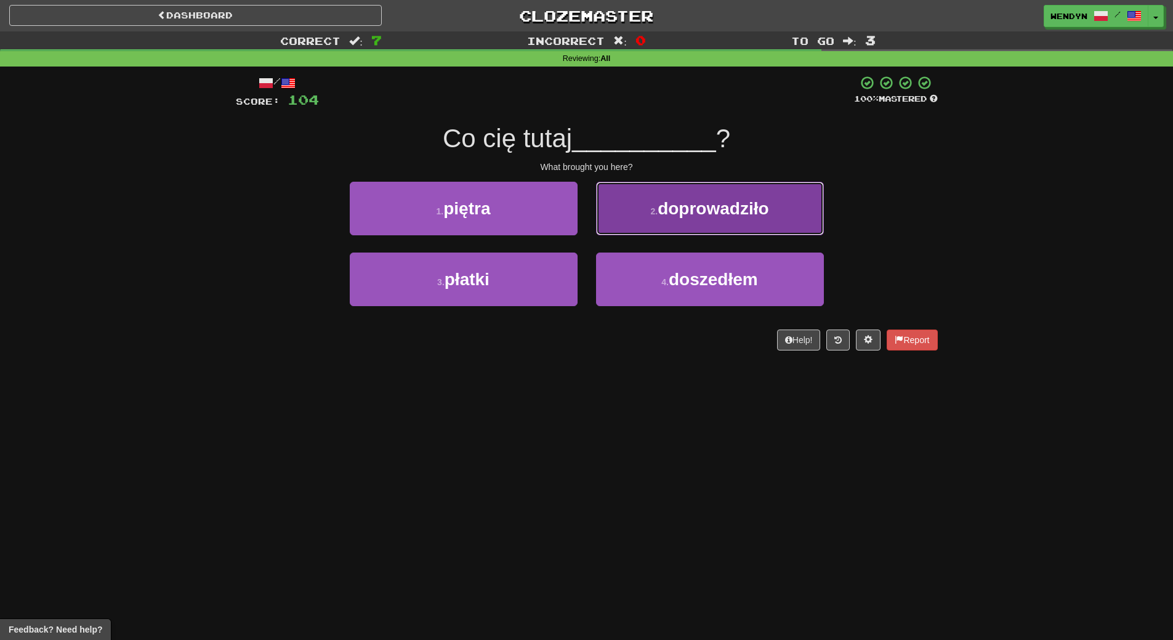
click at [772, 195] on button "2 . doprowadziło" at bounding box center [710, 209] width 228 height 54
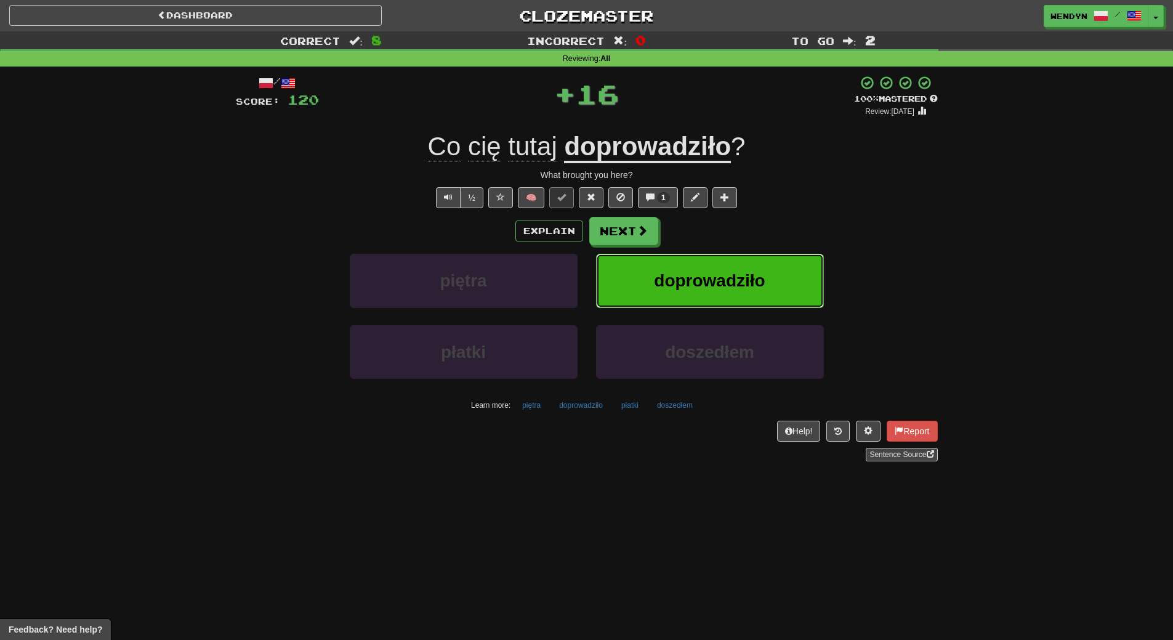
click at [786, 294] on button "doprowadziło" at bounding box center [710, 281] width 228 height 54
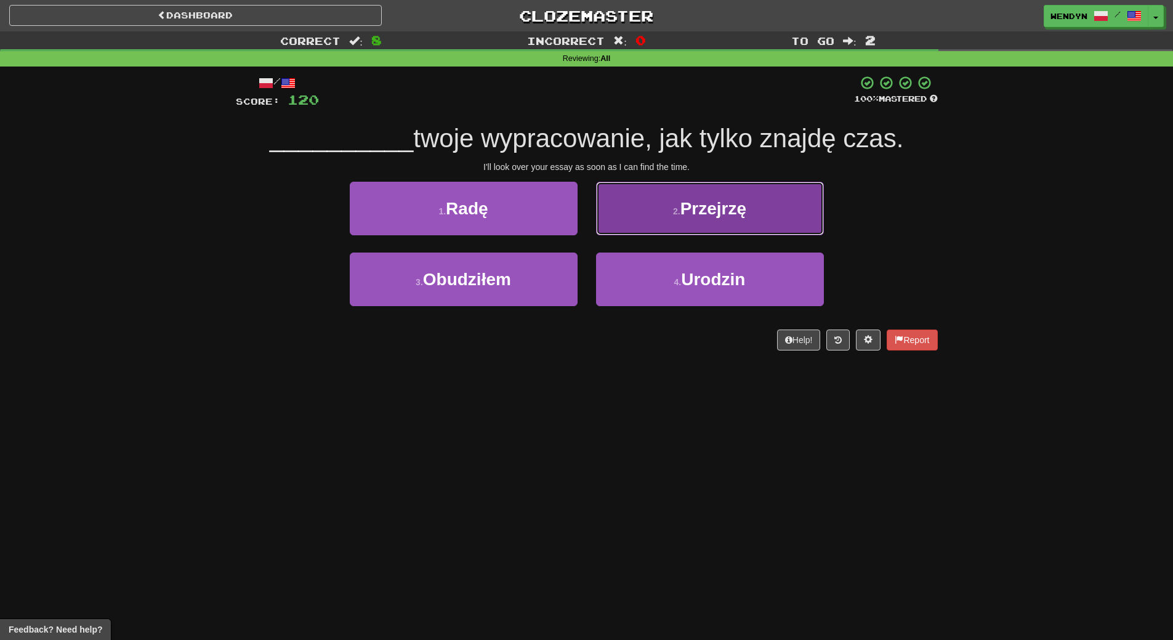
click at [746, 217] on span "Przejrzę" at bounding box center [714, 208] width 66 height 19
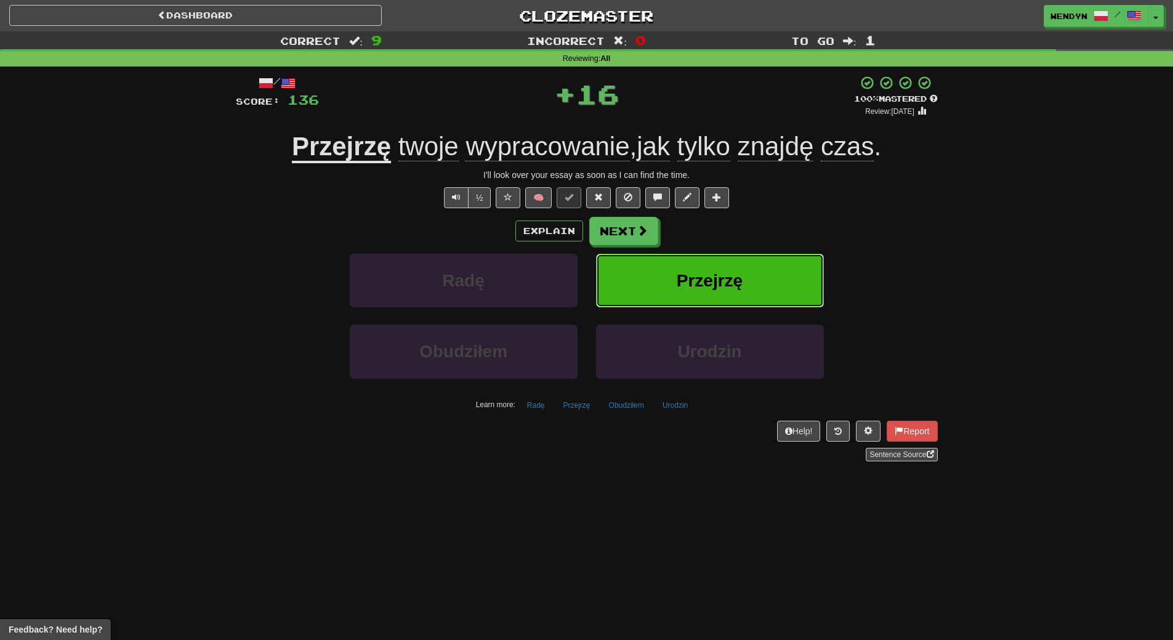
click at [734, 275] on span "Przejrzę" at bounding box center [710, 280] width 66 height 19
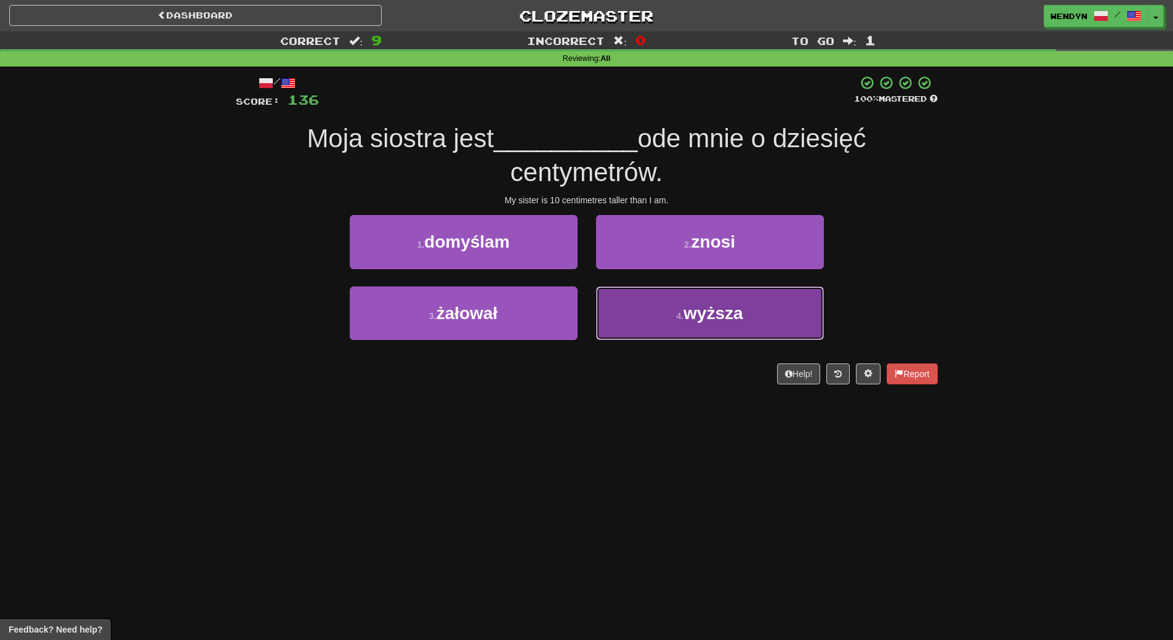
click at [710, 333] on button "4 . wyższa" at bounding box center [710, 313] width 228 height 54
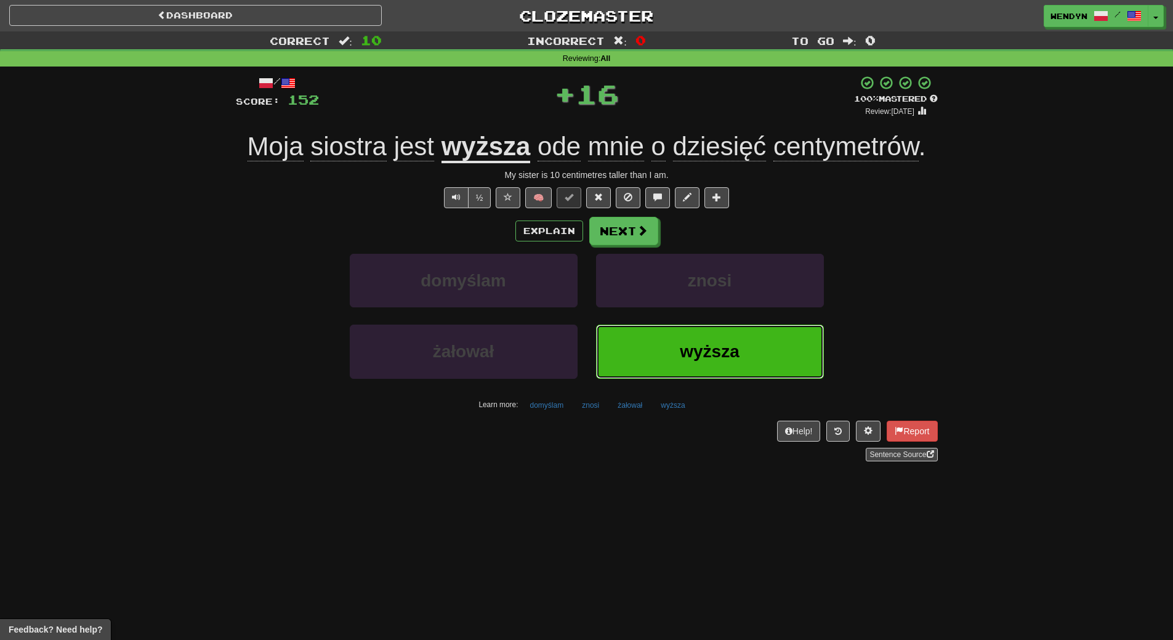
click at [698, 371] on button "wyższa" at bounding box center [710, 352] width 228 height 54
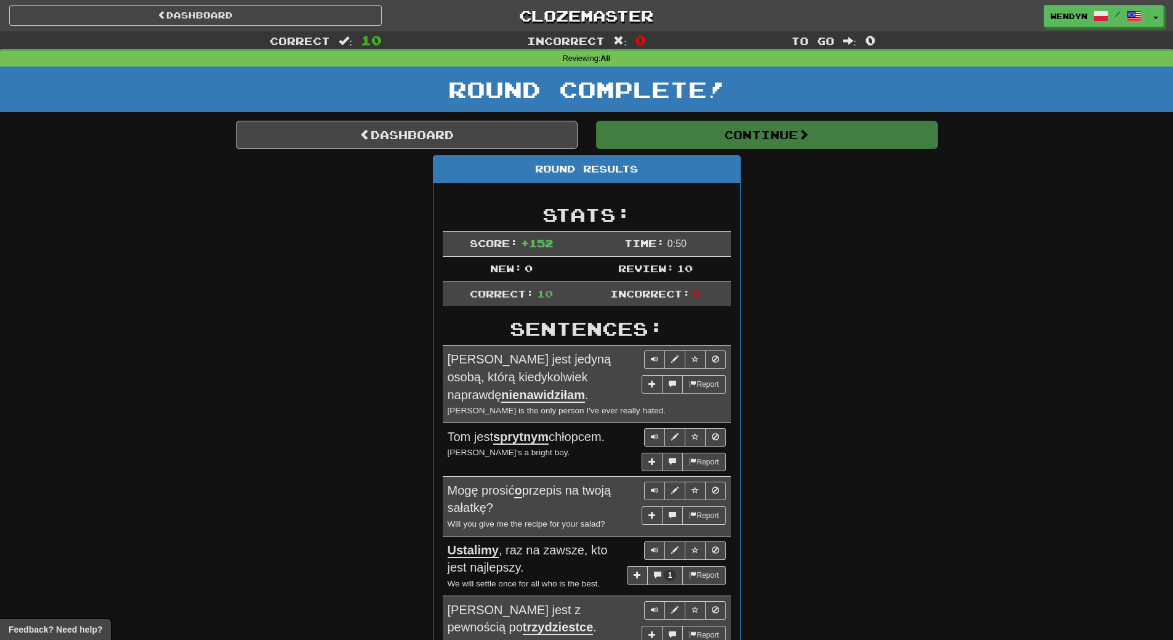
click at [887, 256] on div "Round Results Stats: Score: + 152 Time: 0 : 50 New: 0 Review: 10 Correct: 10 In…" at bounding box center [587, 562] width 702 height 815
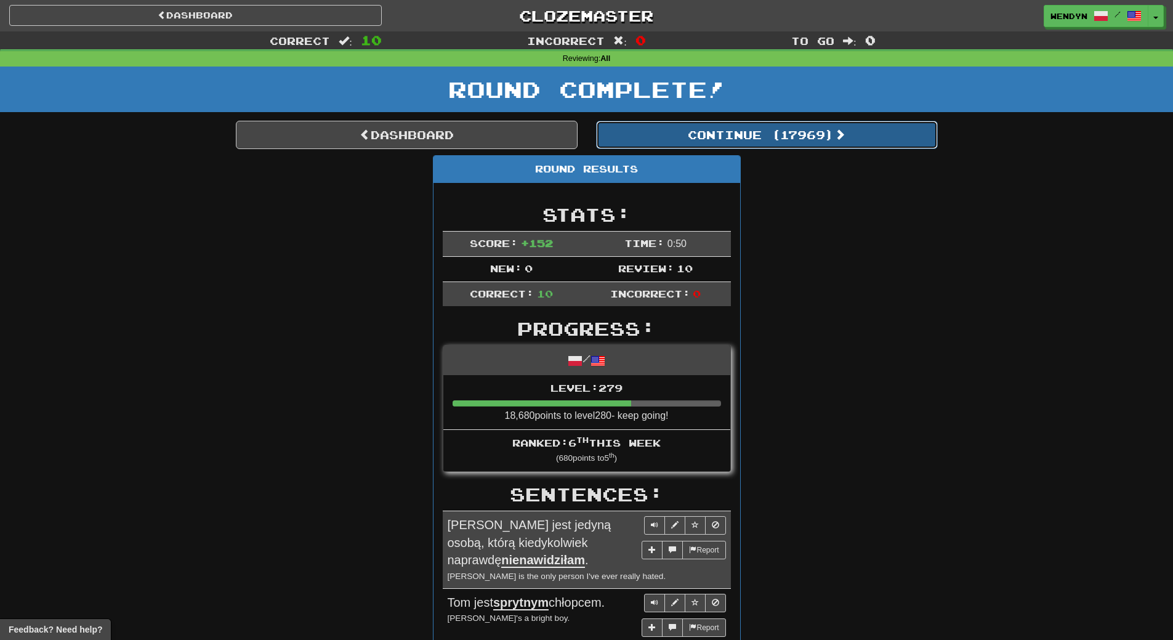
click at [817, 145] on button "Continue ( 17969 )" at bounding box center [767, 135] width 342 height 28
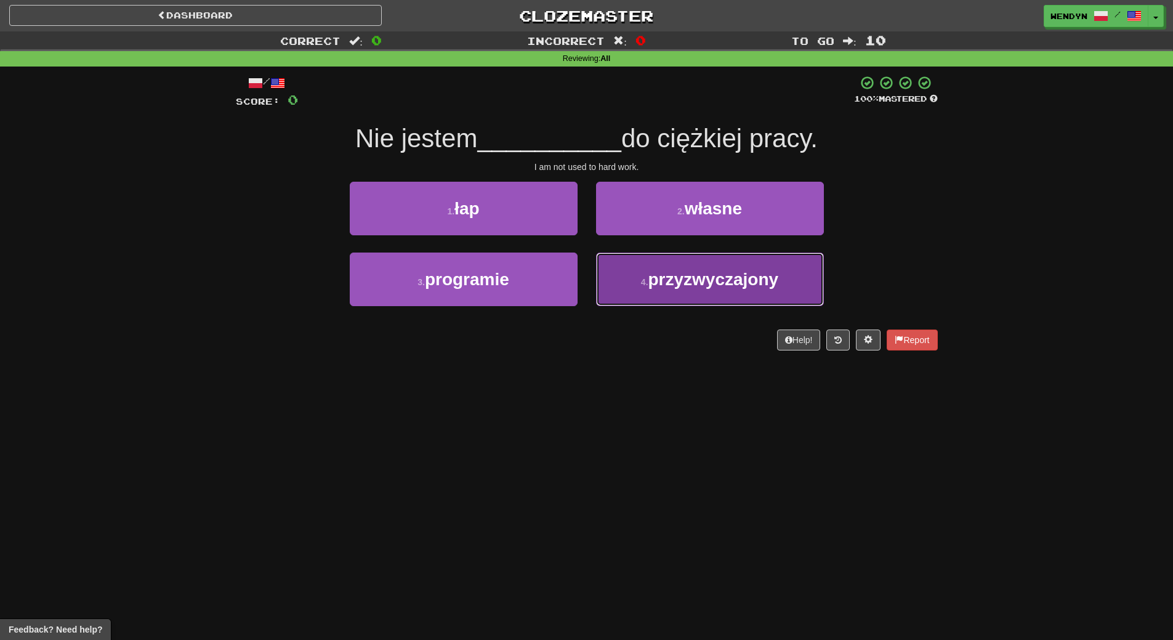
click at [673, 284] on span "przyzwyczajony" at bounding box center [713, 279] width 131 height 19
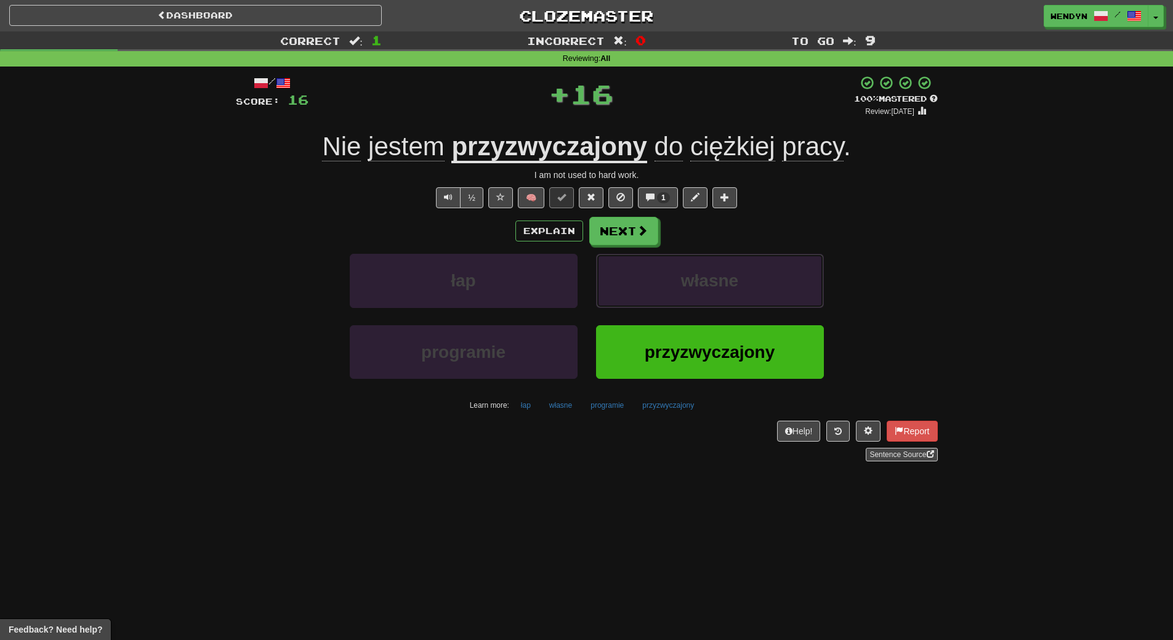
click at [673, 284] on button "własne" at bounding box center [710, 281] width 228 height 54
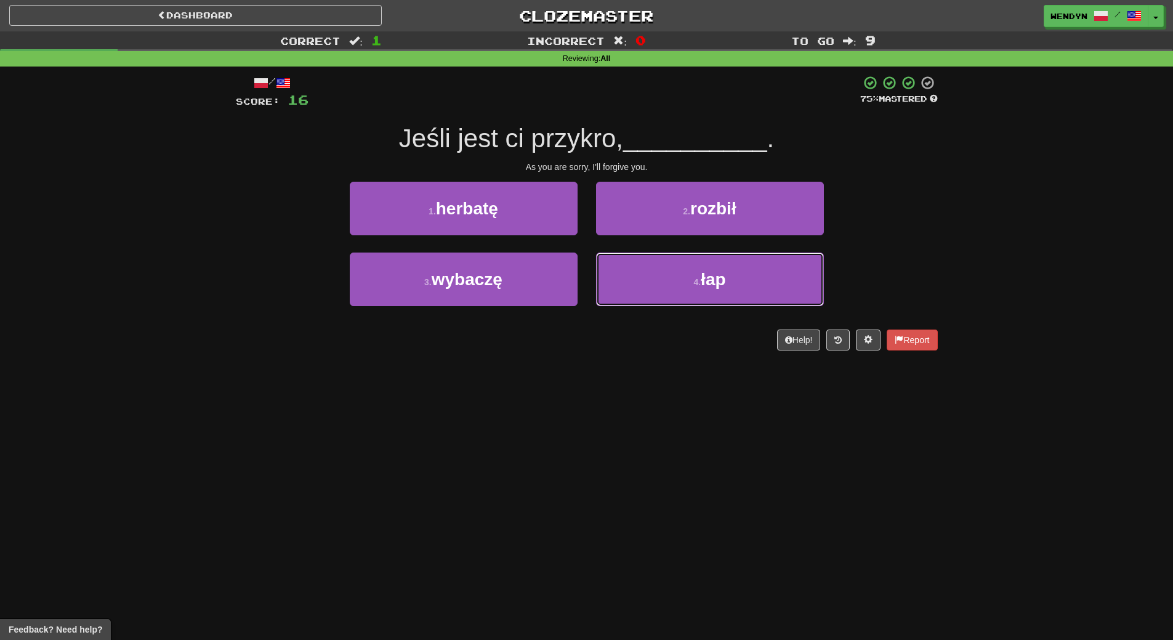
click at [673, 284] on button "4 . łap" at bounding box center [710, 279] width 228 height 54
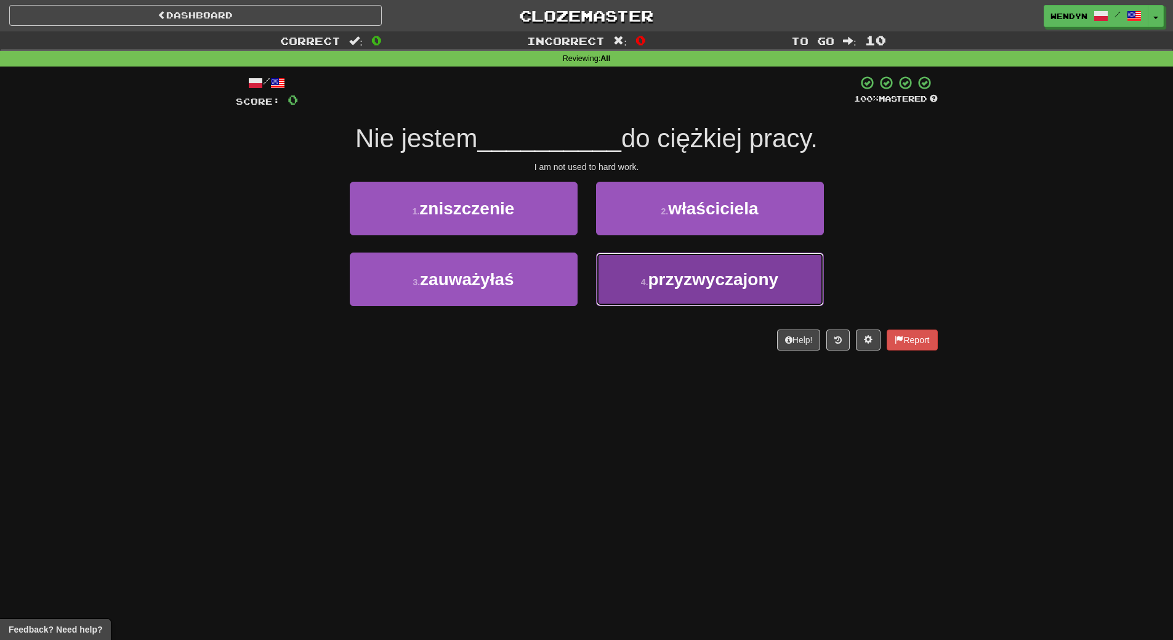
click at [704, 292] on button "4 . przyzwyczajony" at bounding box center [710, 279] width 228 height 54
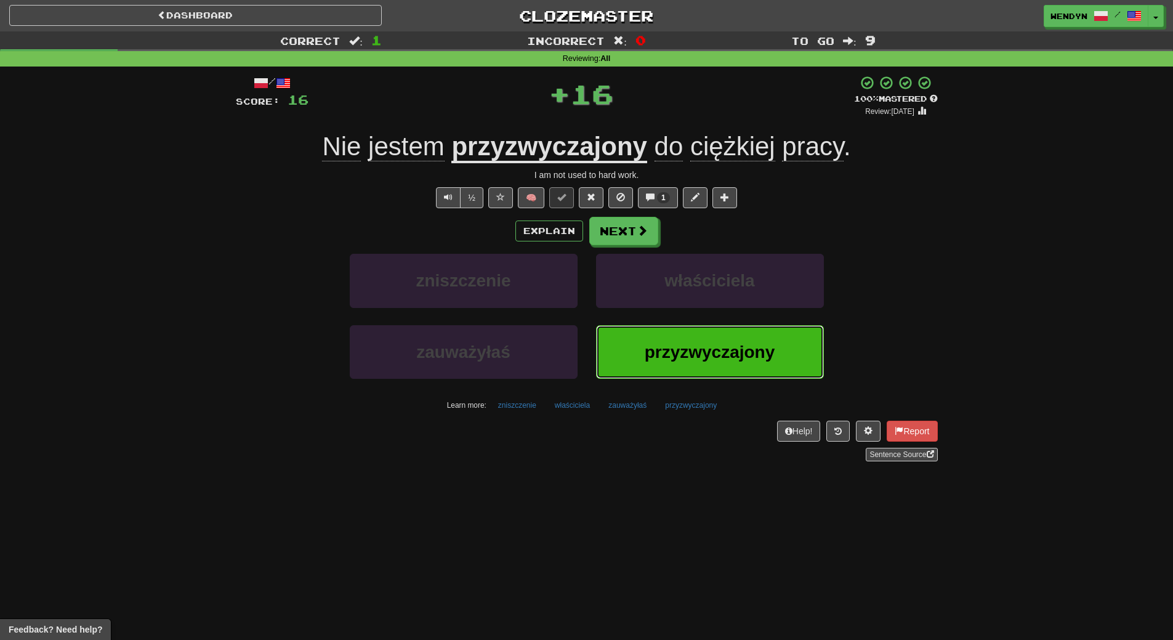
click at [695, 355] on span "przyzwyczajony" at bounding box center [710, 351] width 131 height 19
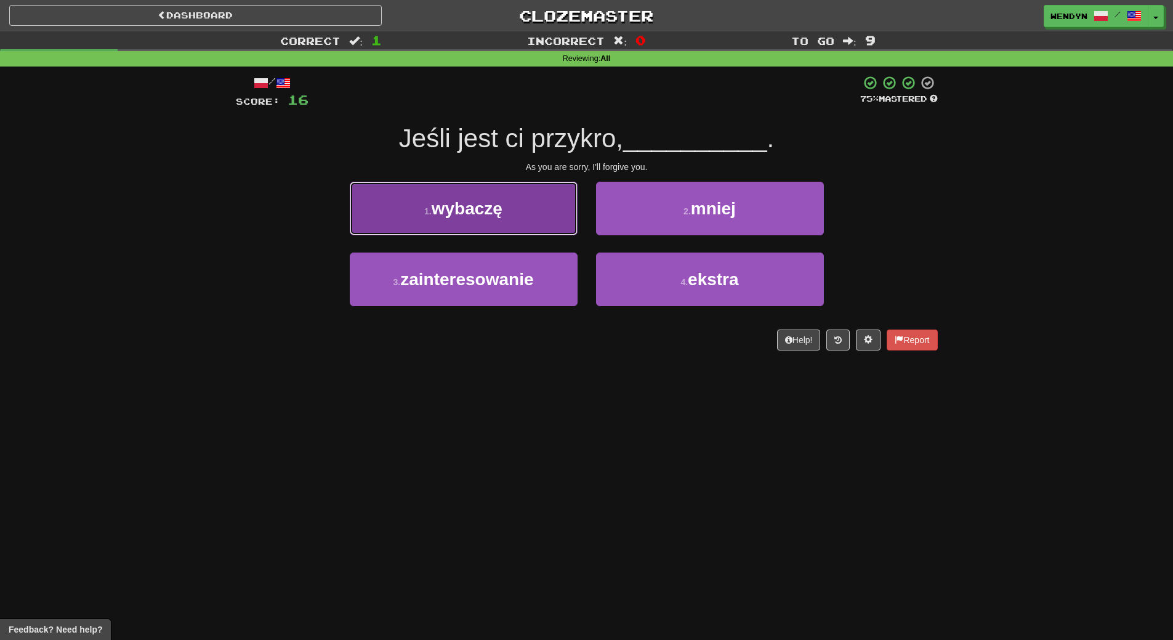
click at [496, 225] on button "1 . wybaczę" at bounding box center [464, 209] width 228 height 54
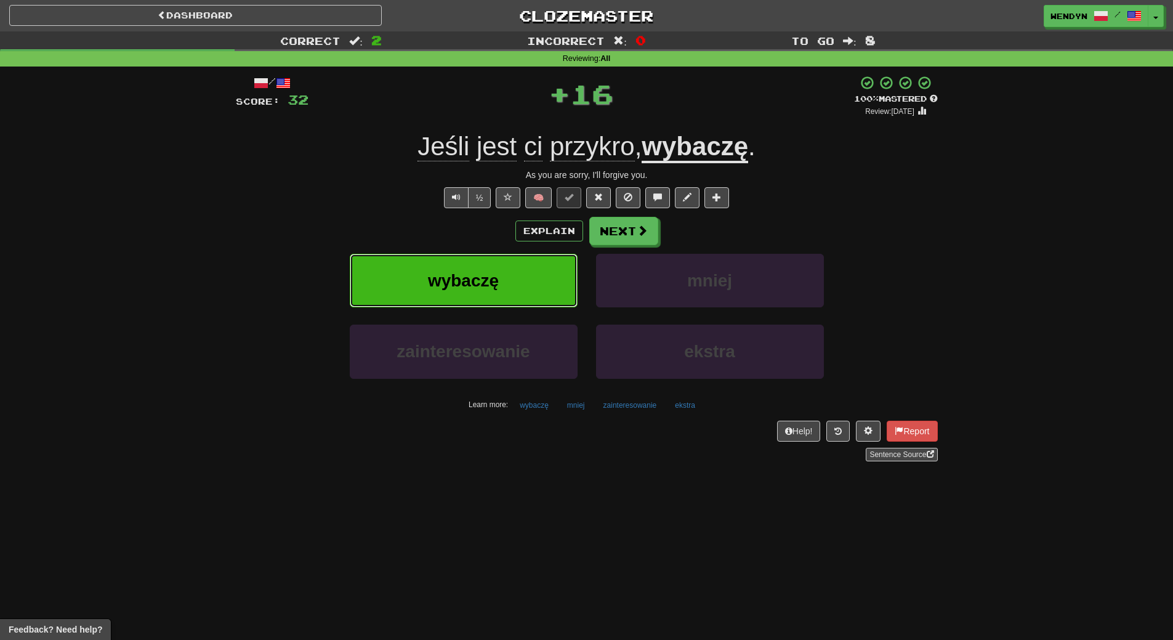
click at [484, 264] on button "wybaczę" at bounding box center [464, 281] width 228 height 54
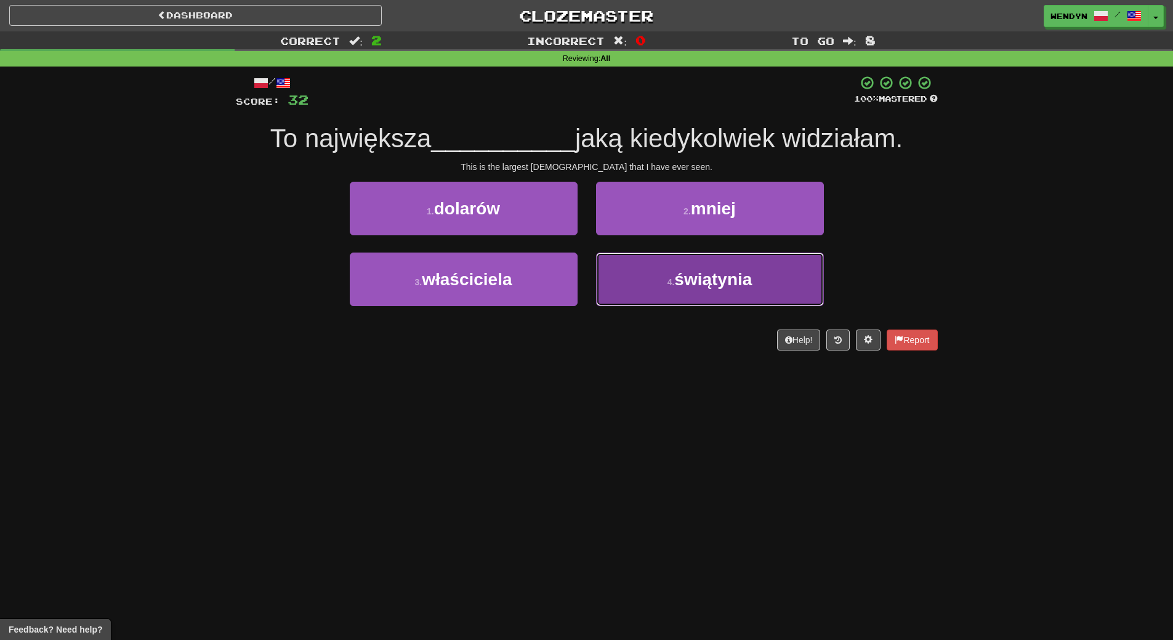
click at [737, 289] on button "4 . świątynia" at bounding box center [710, 279] width 228 height 54
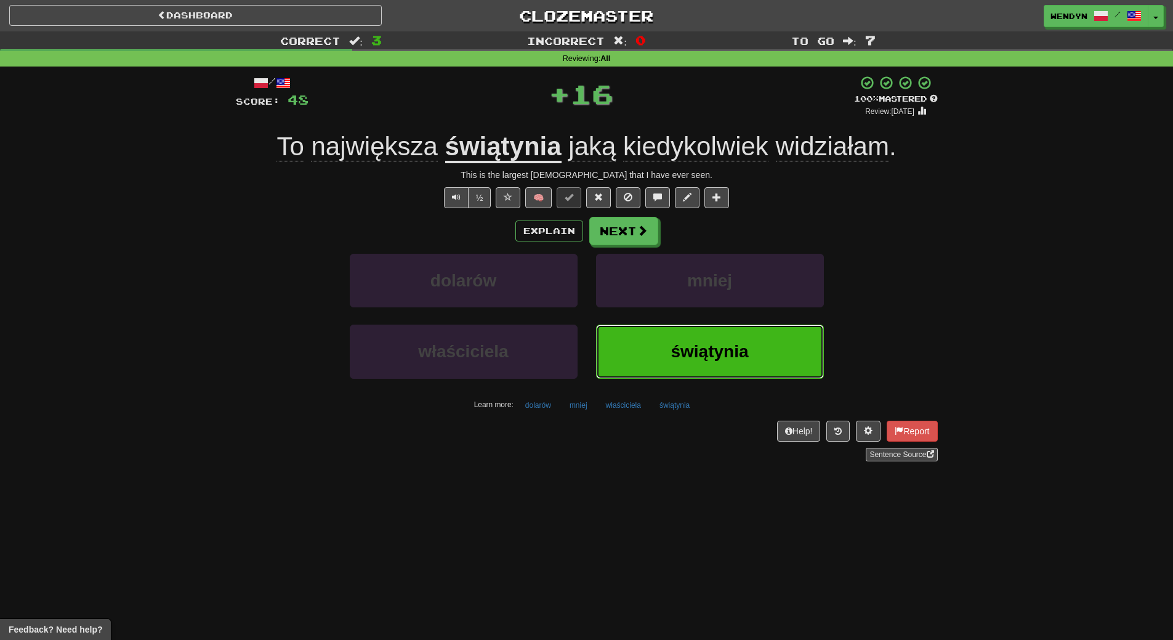
click at [741, 355] on span "świątynia" at bounding box center [710, 351] width 78 height 19
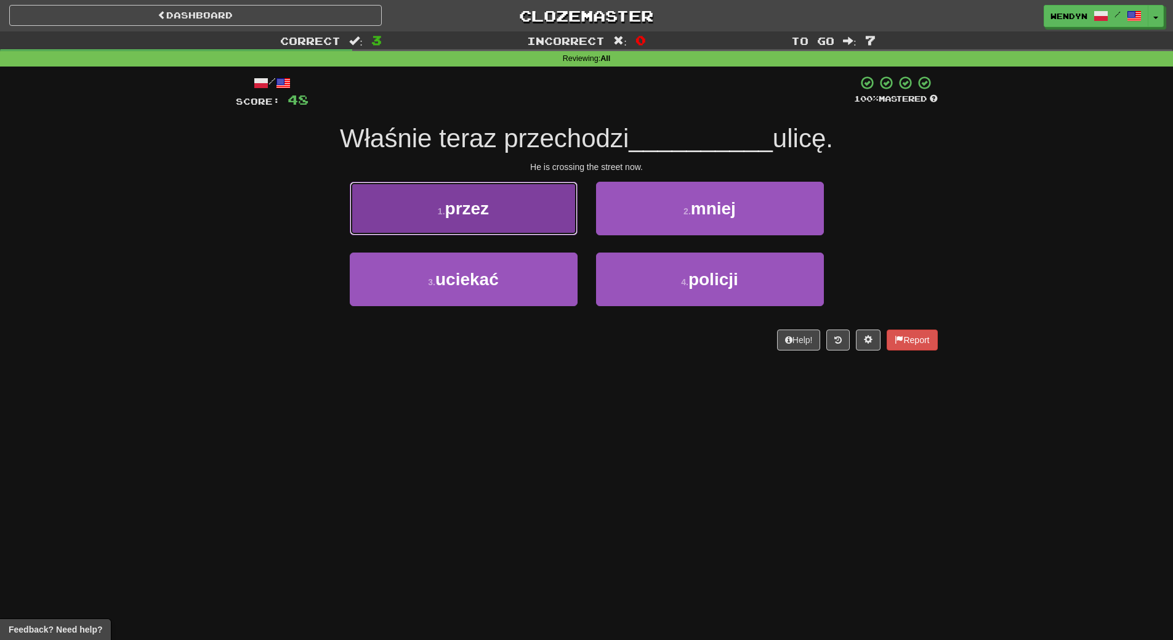
click at [538, 211] on button "1 . przez" at bounding box center [464, 209] width 228 height 54
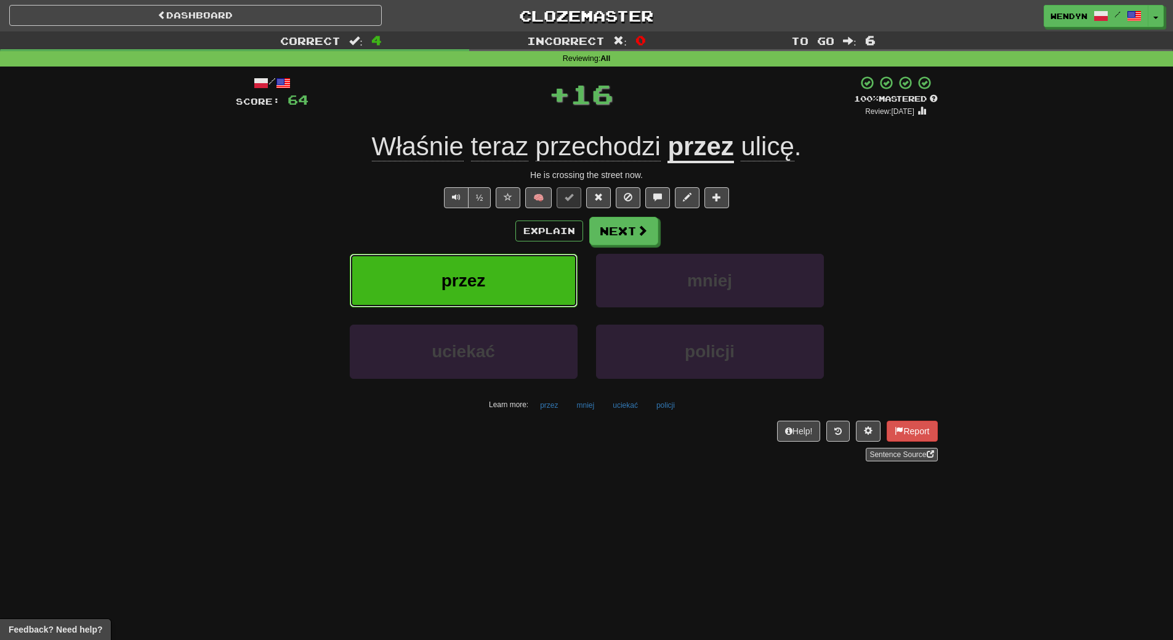
click at [516, 255] on button "przez" at bounding box center [464, 281] width 228 height 54
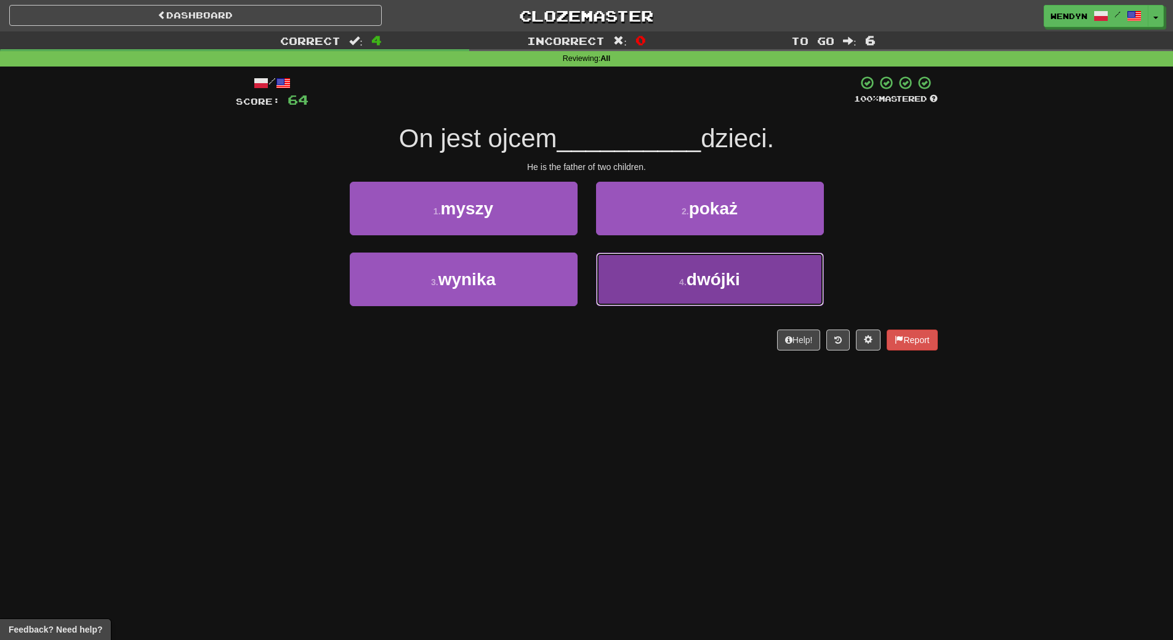
click at [650, 281] on button "4 . dwójki" at bounding box center [710, 279] width 228 height 54
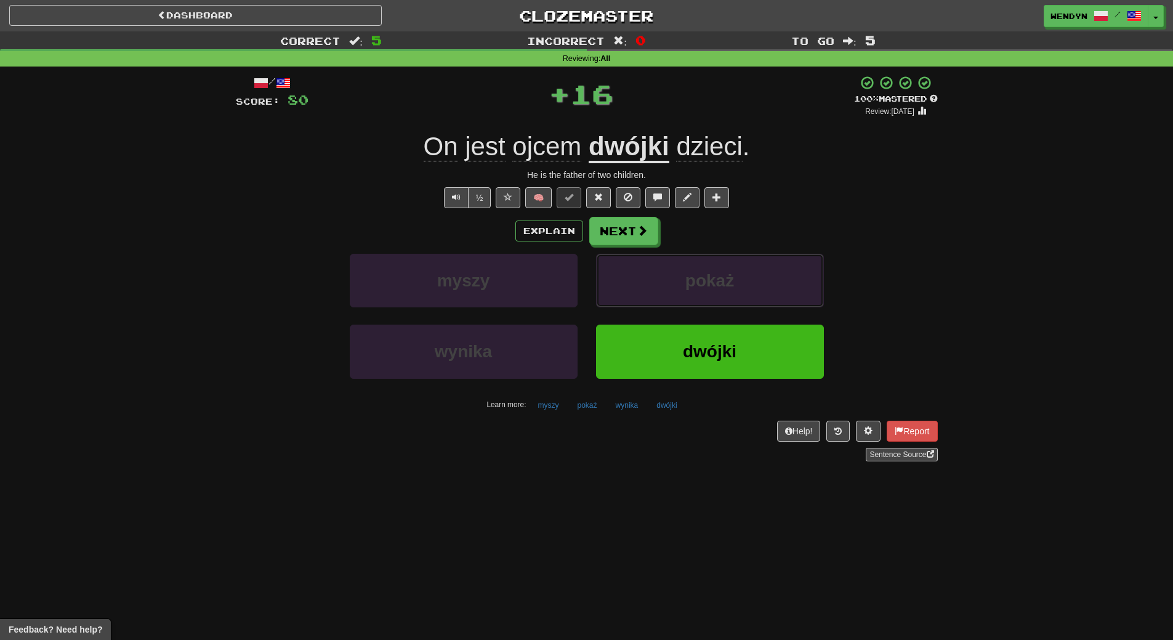
click at [650, 281] on button "pokaż" at bounding box center [710, 281] width 228 height 54
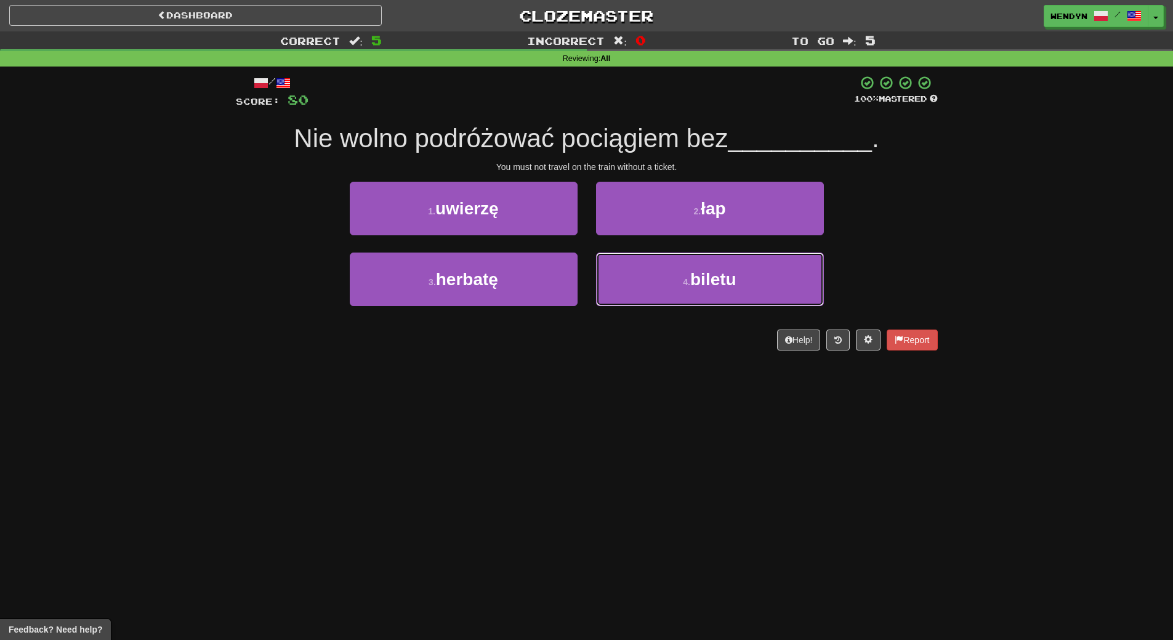
drag, startPoint x: 650, startPoint y: 281, endPoint x: 578, endPoint y: 493, distance: 223.8
click at [578, 493] on div "Dashboard Clozemaster WendyN / Toggle Dropdown Dashboard Leaderboard Activity F…" at bounding box center [586, 320] width 1173 height 640
click at [577, 493] on div "Dashboard Clozemaster WendyN / Toggle Dropdown Dashboard Leaderboard Activity F…" at bounding box center [586, 320] width 1173 height 640
click at [671, 243] on div "2 . łap" at bounding box center [710, 217] width 246 height 71
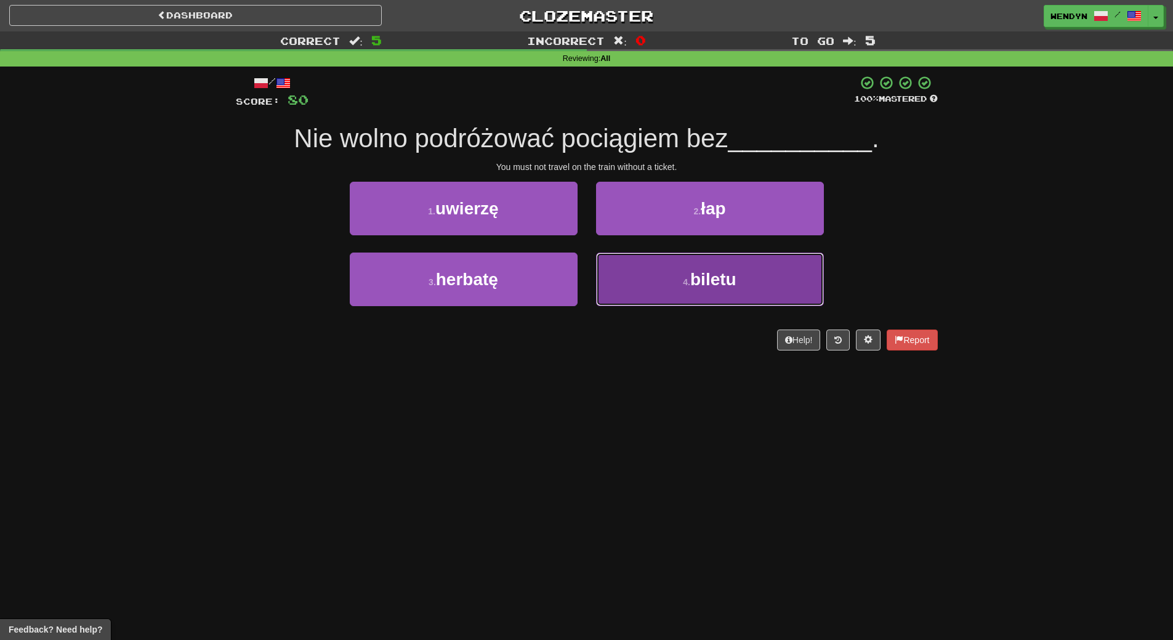
click at [675, 273] on button "4 . biletu" at bounding box center [710, 279] width 228 height 54
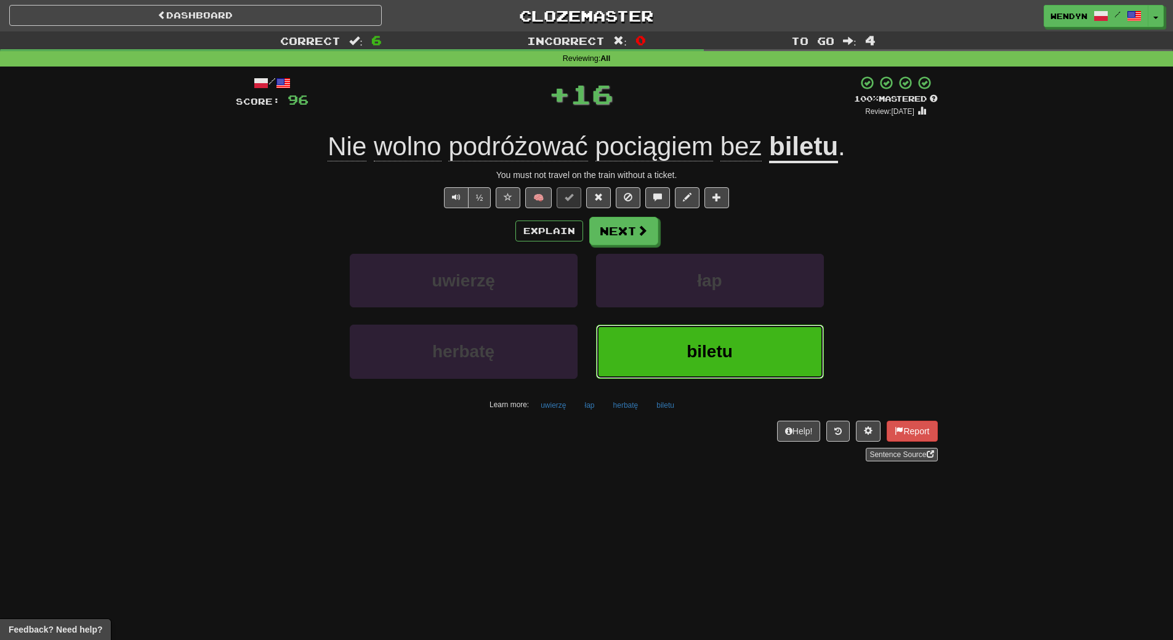
drag, startPoint x: 657, startPoint y: 326, endPoint x: 637, endPoint y: 368, distance: 47.1
click at [653, 344] on button "biletu" at bounding box center [710, 352] width 228 height 54
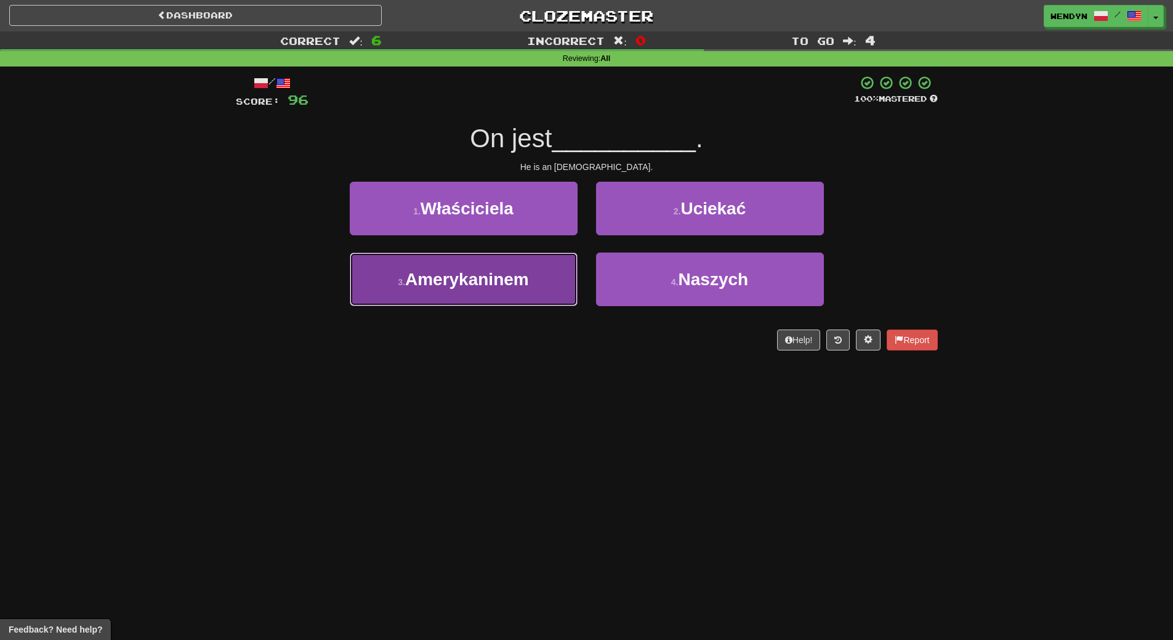
click at [544, 289] on button "3 . Amerykaninem" at bounding box center [464, 279] width 228 height 54
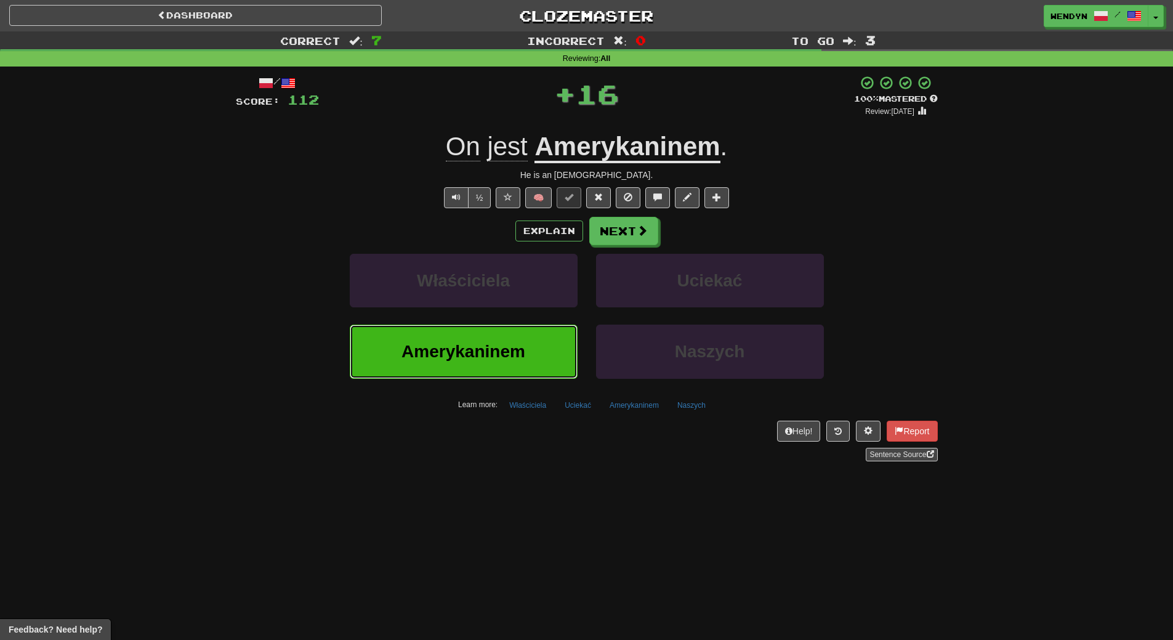
click at [533, 373] on button "Amerykaninem" at bounding box center [464, 352] width 228 height 54
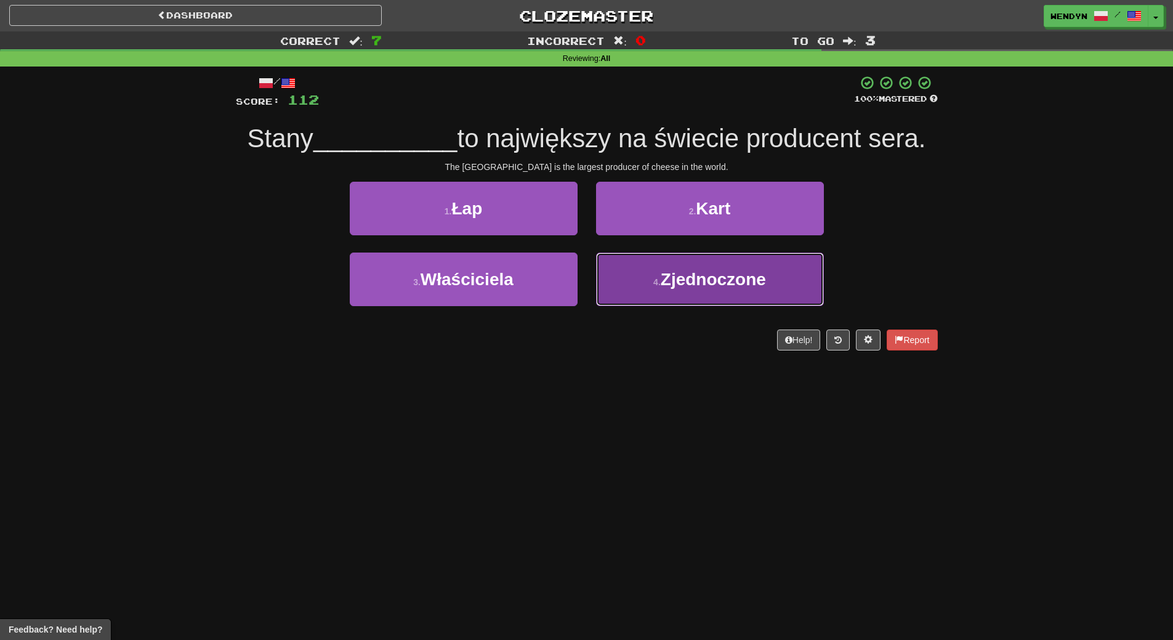
click at [801, 271] on button "4 . Zjednoczone" at bounding box center [710, 279] width 228 height 54
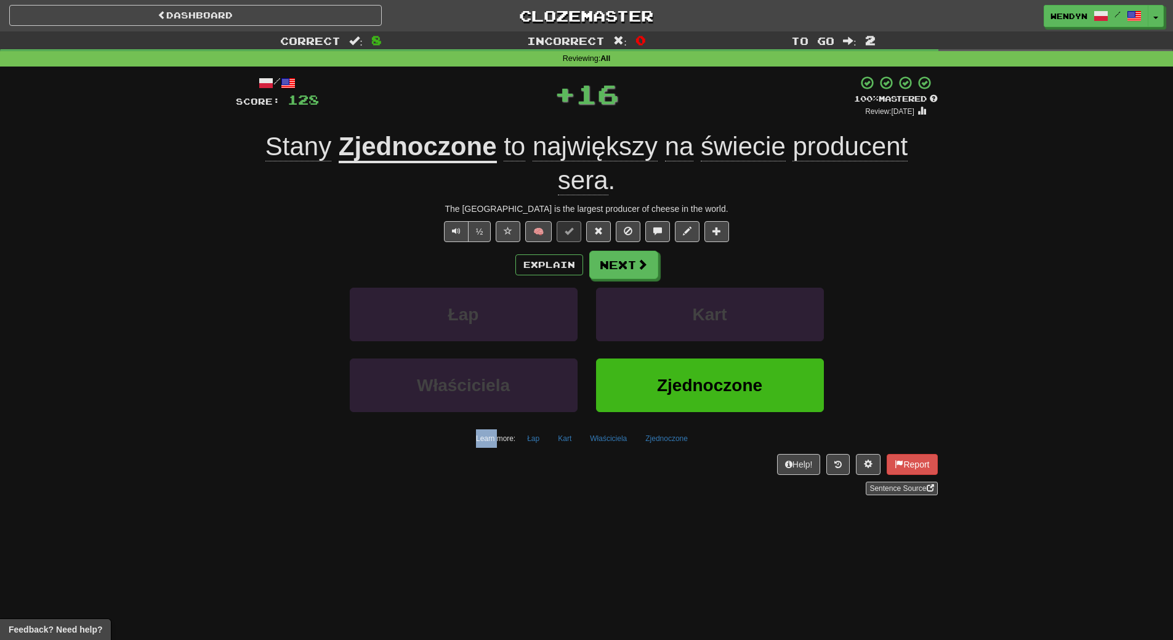
click at [801, 271] on div "Explain Next" at bounding box center [587, 265] width 702 height 28
drag, startPoint x: 767, startPoint y: 363, endPoint x: 767, endPoint y: 373, distance: 9.9
click at [767, 373] on button "Zjednoczone" at bounding box center [710, 385] width 228 height 54
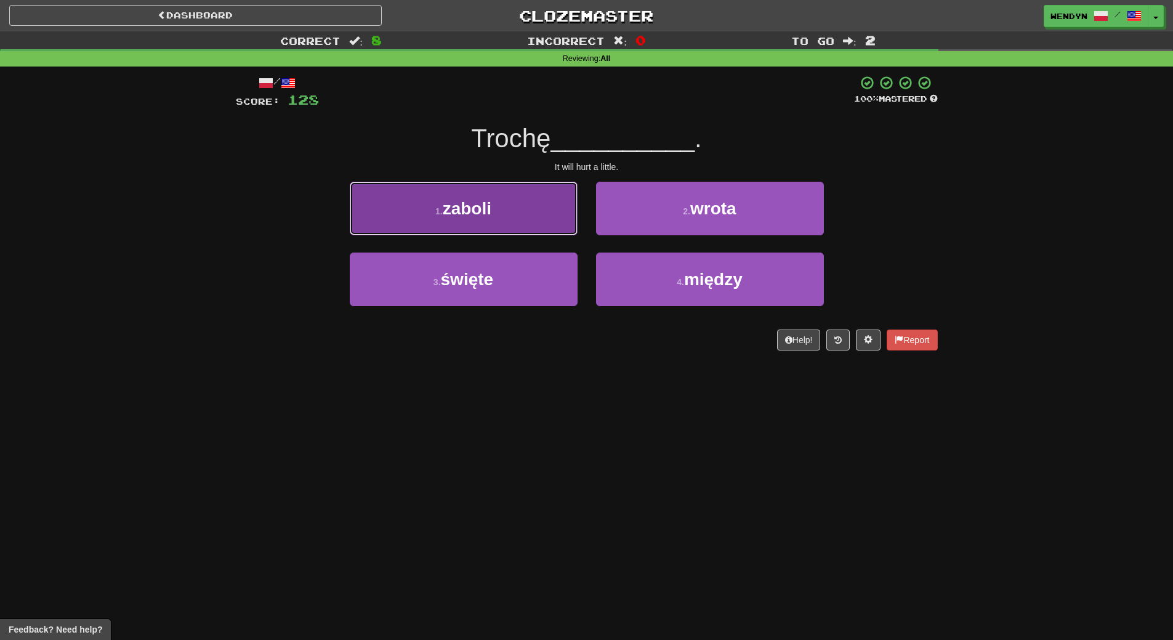
click at [452, 214] on span "zaboli" at bounding box center [467, 208] width 49 height 19
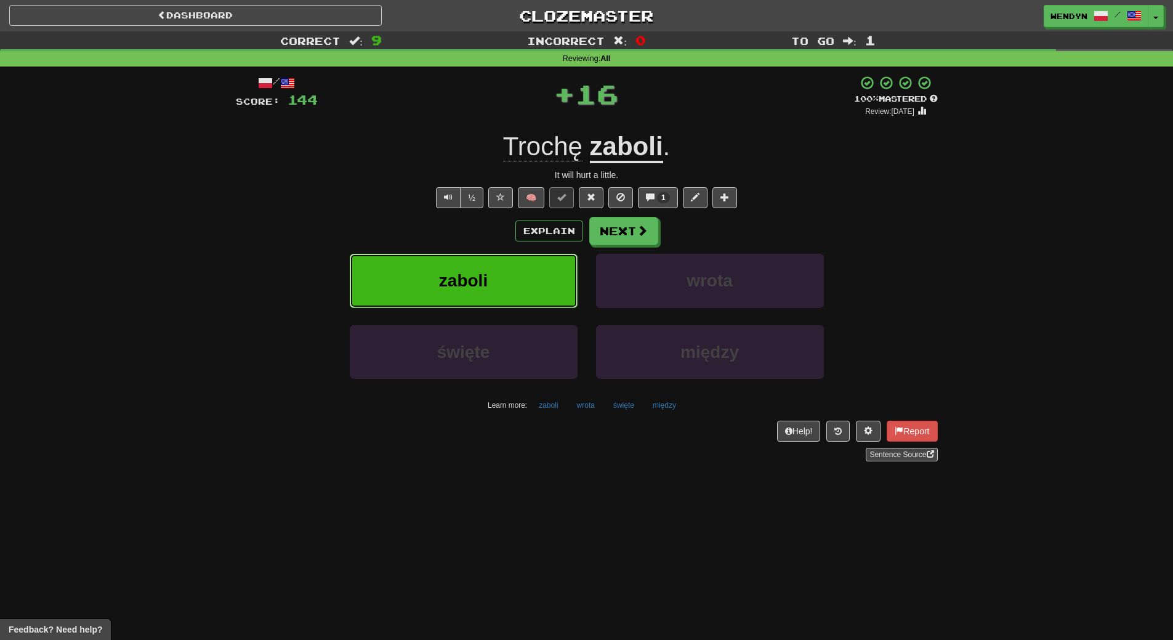
click at [446, 279] on span "zaboli" at bounding box center [463, 280] width 49 height 19
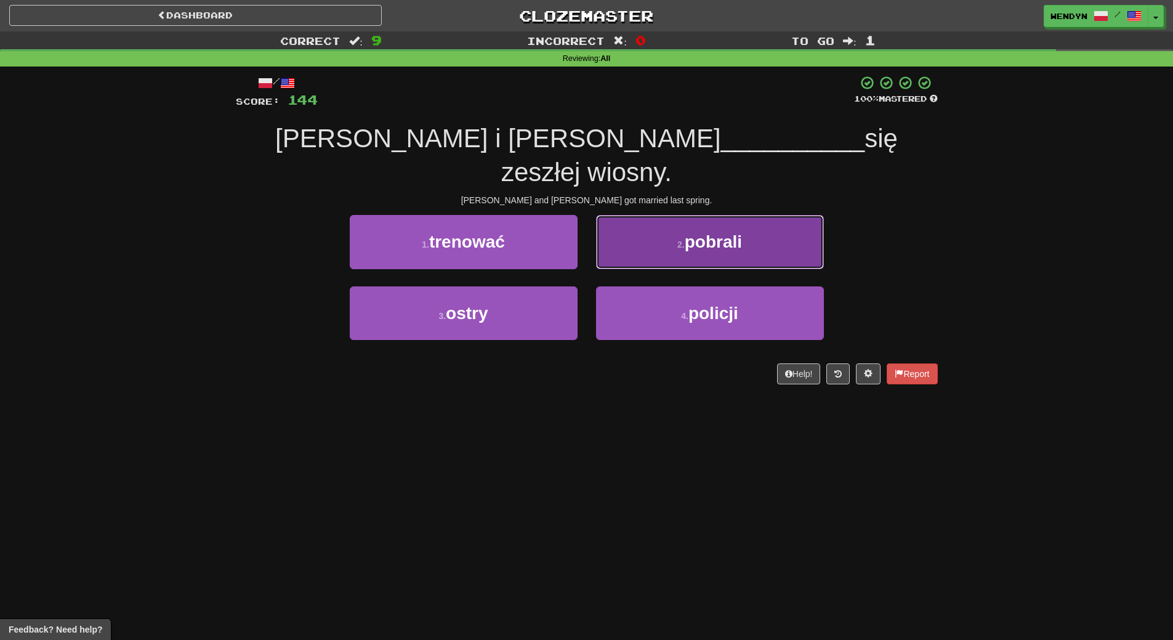
click at [728, 226] on button "2 . pobrali" at bounding box center [710, 242] width 228 height 54
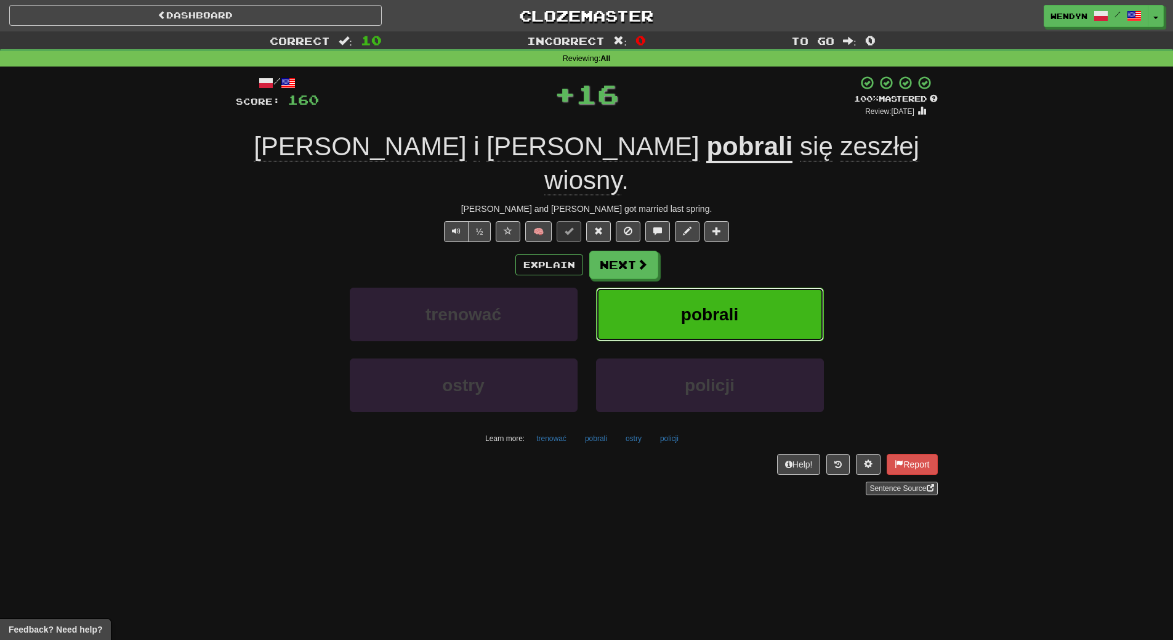
click at [735, 305] on span "pobrali" at bounding box center [709, 314] width 57 height 19
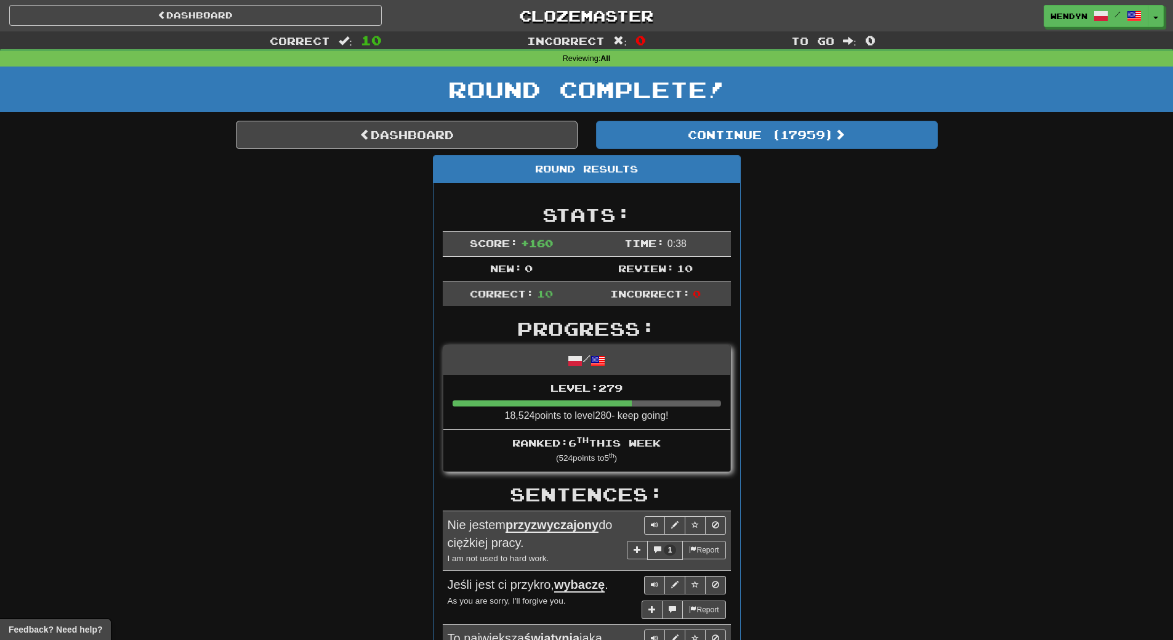
click at [855, 229] on div "Round Results Stats: Score: + 160 Time: 0 : 38 New: 0 Review: 10 Correct: 10 In…" at bounding box center [587, 652] width 702 height 994
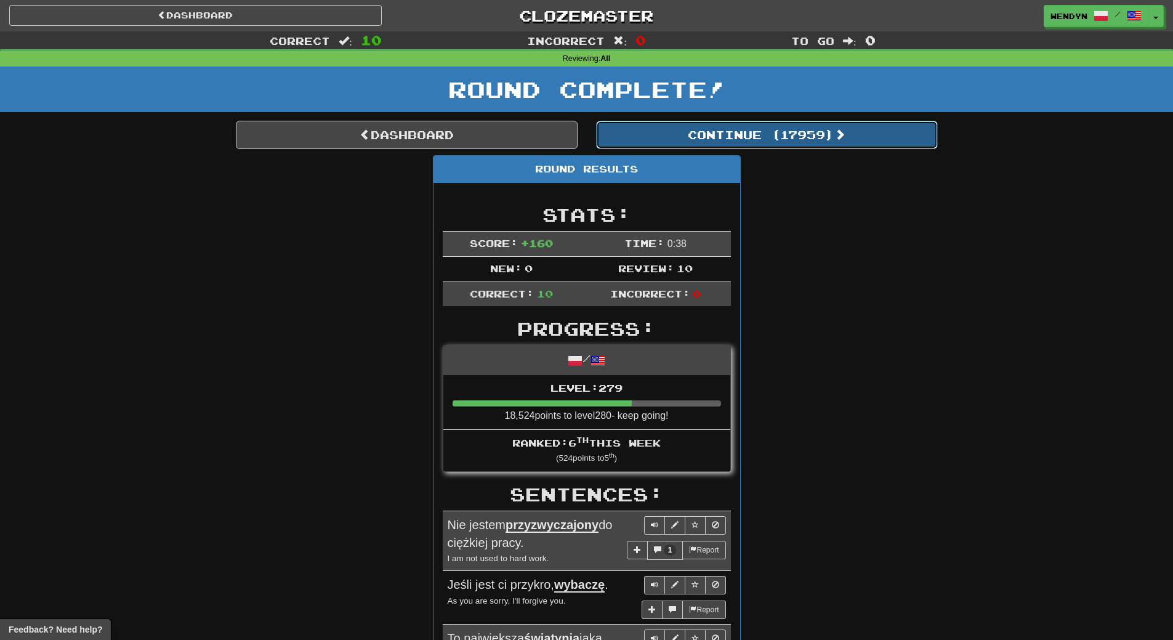
click at [817, 140] on button "Continue ( 17959 )" at bounding box center [767, 135] width 342 height 28
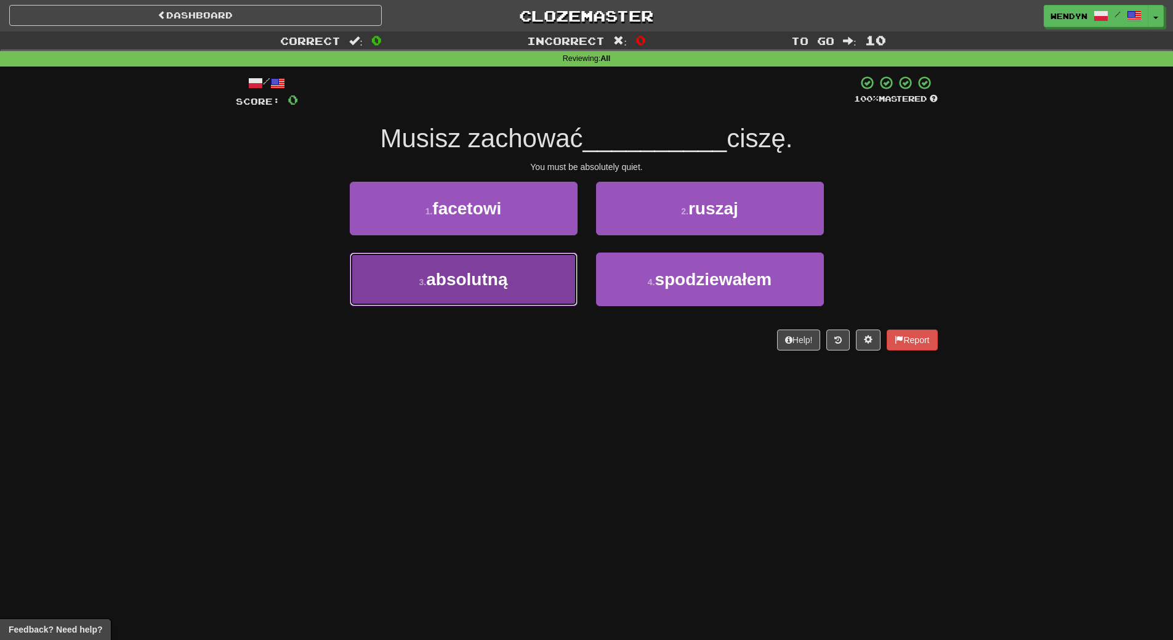
click at [483, 289] on button "3 . absolutną" at bounding box center [464, 279] width 228 height 54
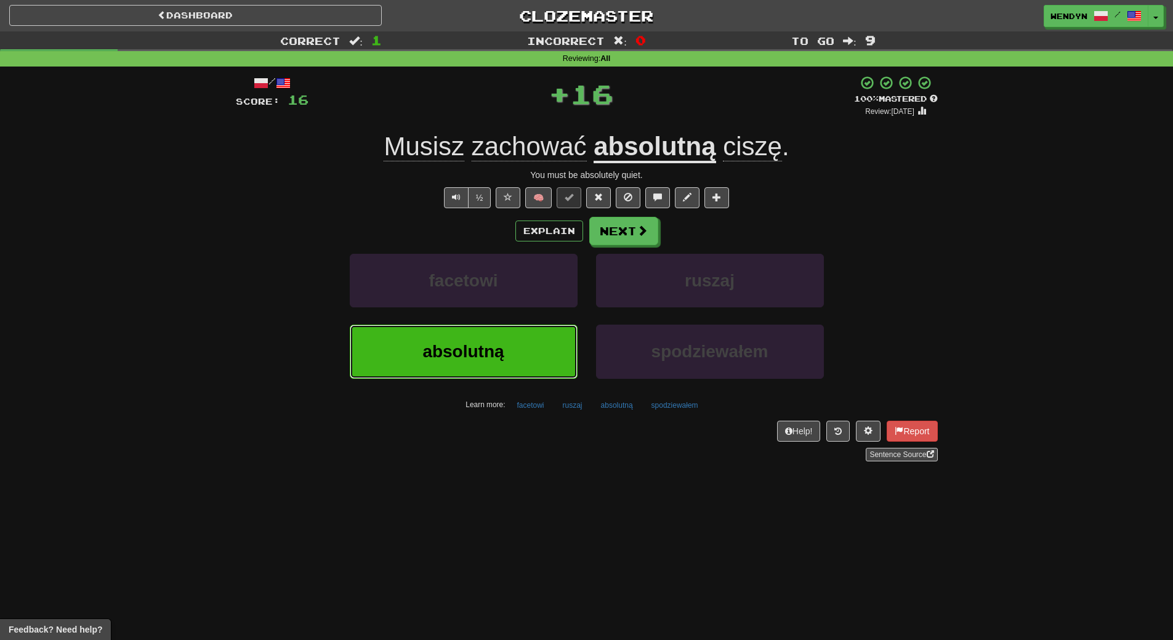
click at [462, 362] on button "absolutną" at bounding box center [464, 352] width 228 height 54
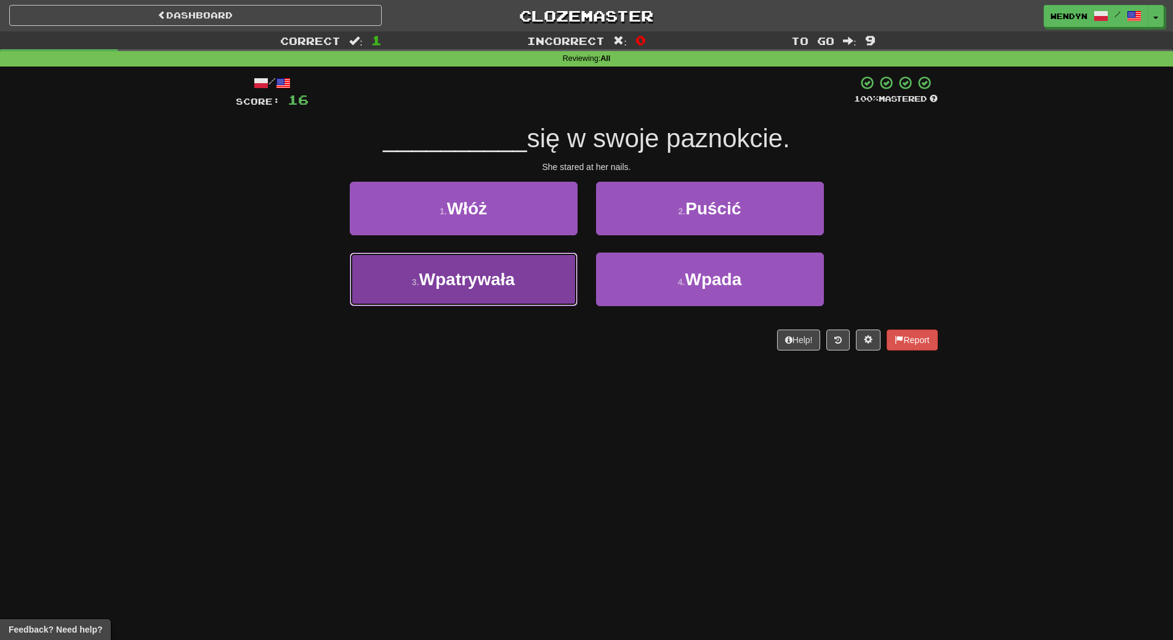
click at [490, 291] on button "3 . Wpatrywała" at bounding box center [464, 279] width 228 height 54
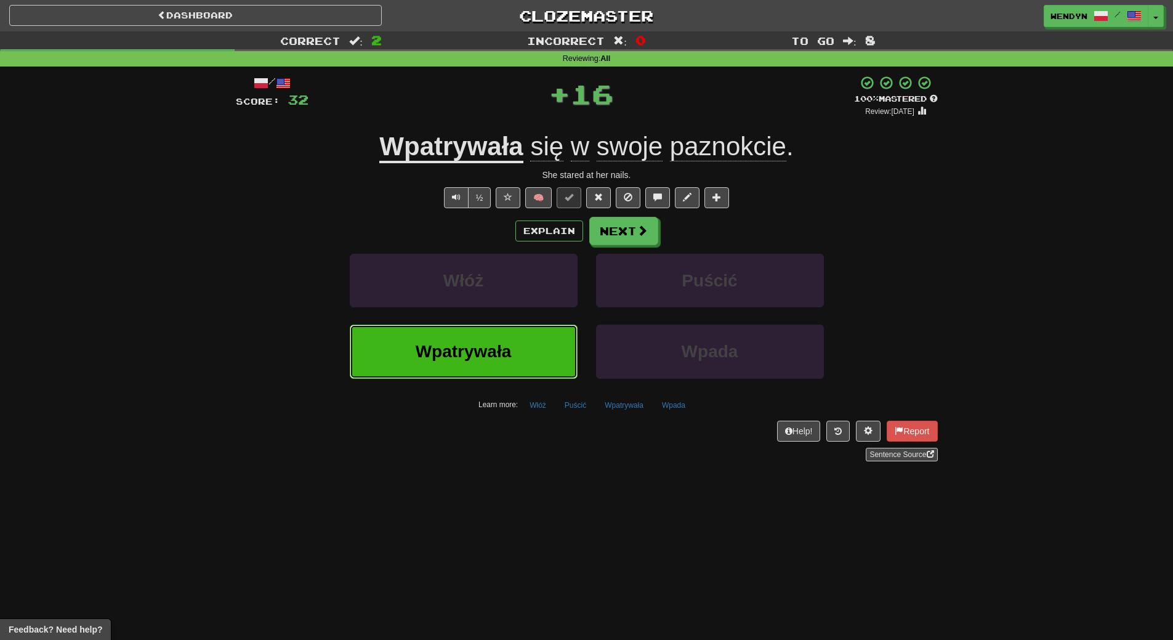
click at [468, 351] on span "Wpatrywała" at bounding box center [464, 351] width 96 height 19
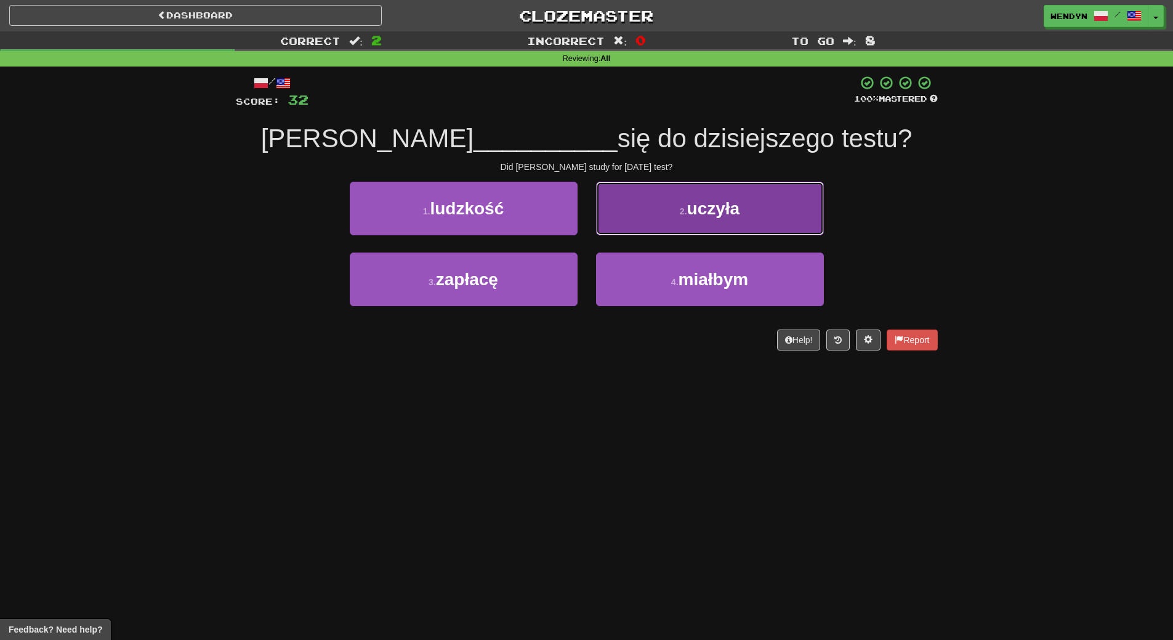
click at [740, 214] on span "uczyła" at bounding box center [713, 208] width 53 height 19
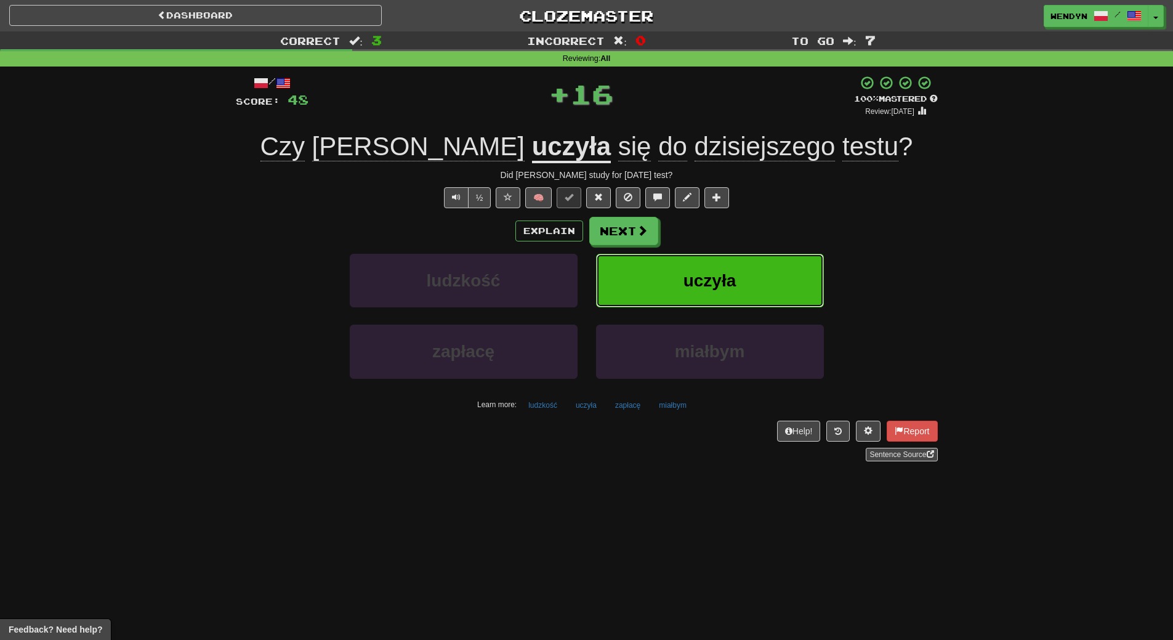
click at [740, 270] on button "uczyła" at bounding box center [710, 281] width 228 height 54
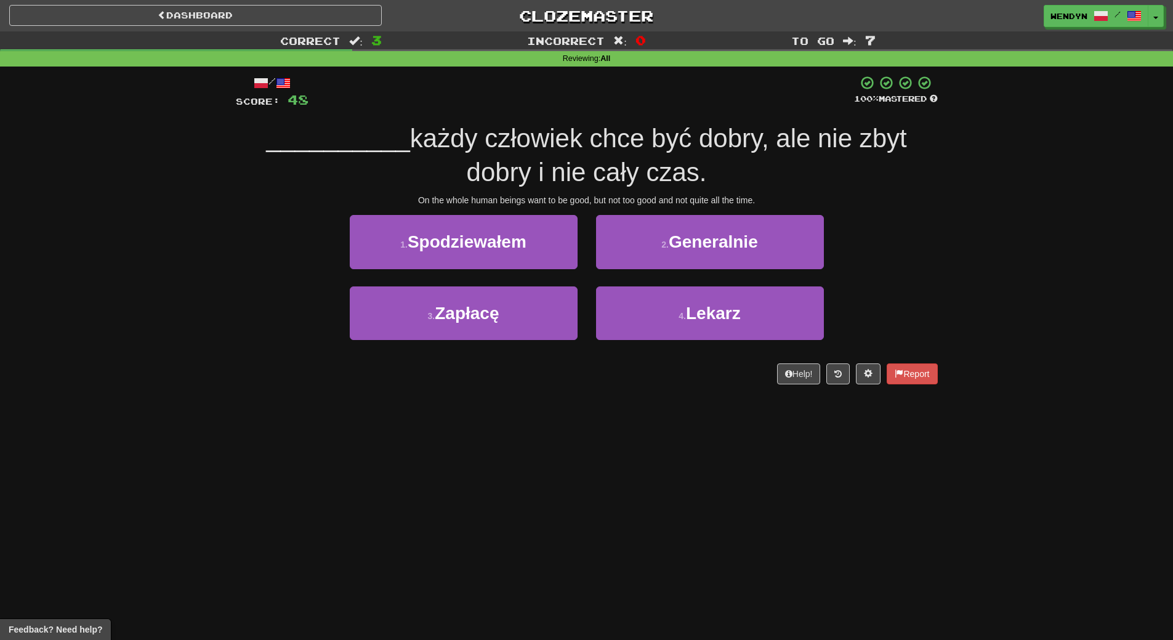
drag, startPoint x: 746, startPoint y: 272, endPoint x: 527, endPoint y: 394, distance: 250.6
click at [527, 394] on div "/ Score: 48 100 % Mastered __________ każdy człowiek chce być dobry, ale nie zb…" at bounding box center [587, 234] width 702 height 334
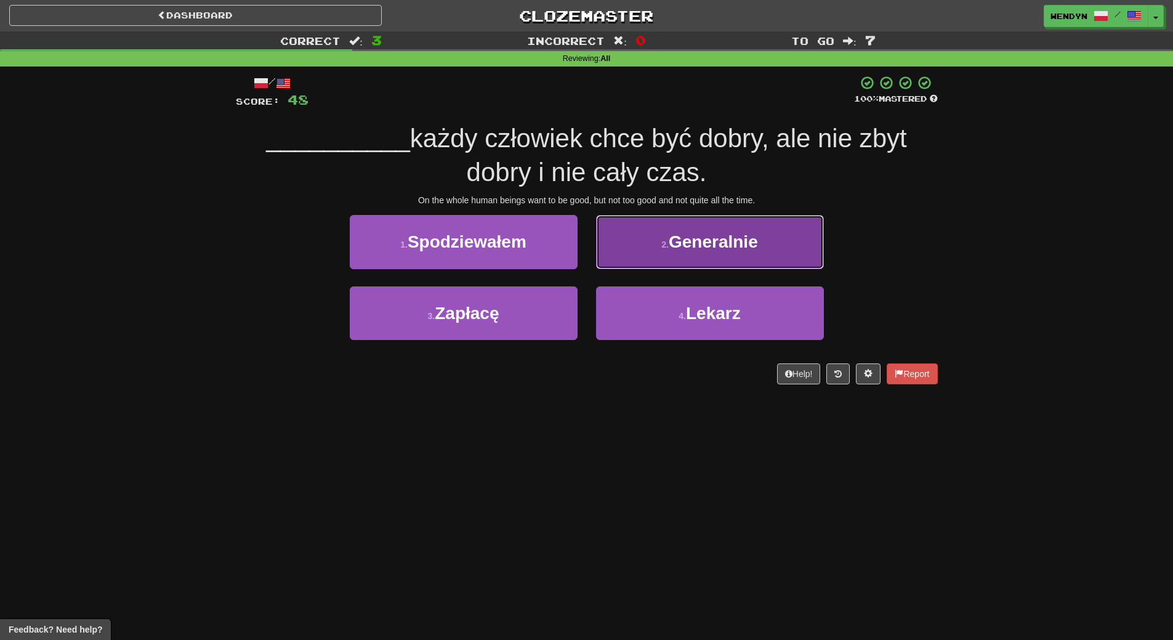
click at [755, 256] on button "2 . Generalnie" at bounding box center [710, 242] width 228 height 54
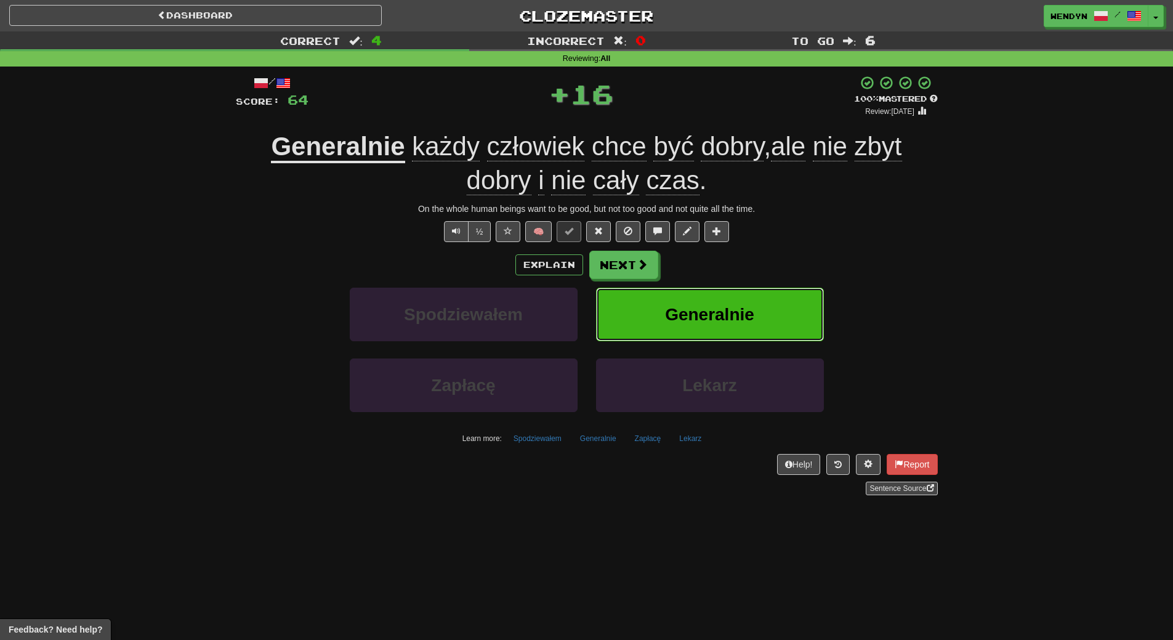
drag, startPoint x: 750, startPoint y: 310, endPoint x: 692, endPoint y: 392, distance: 100.7
click at [750, 312] on span "Generalnie" at bounding box center [709, 314] width 89 height 19
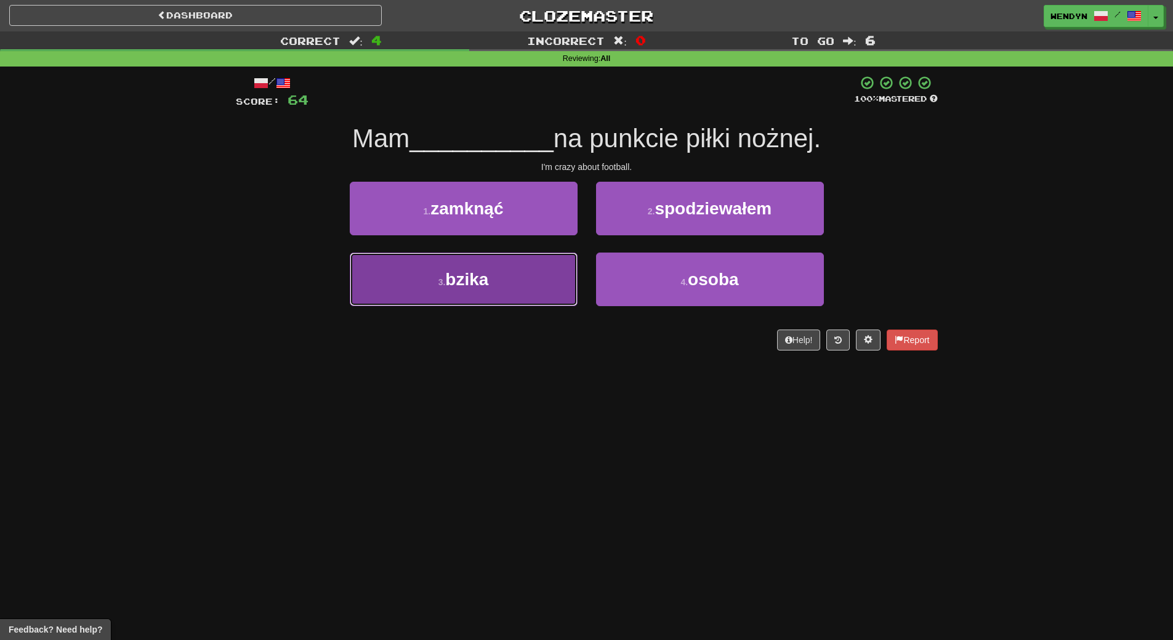
click at [503, 282] on button "3 . bzika" at bounding box center [464, 279] width 228 height 54
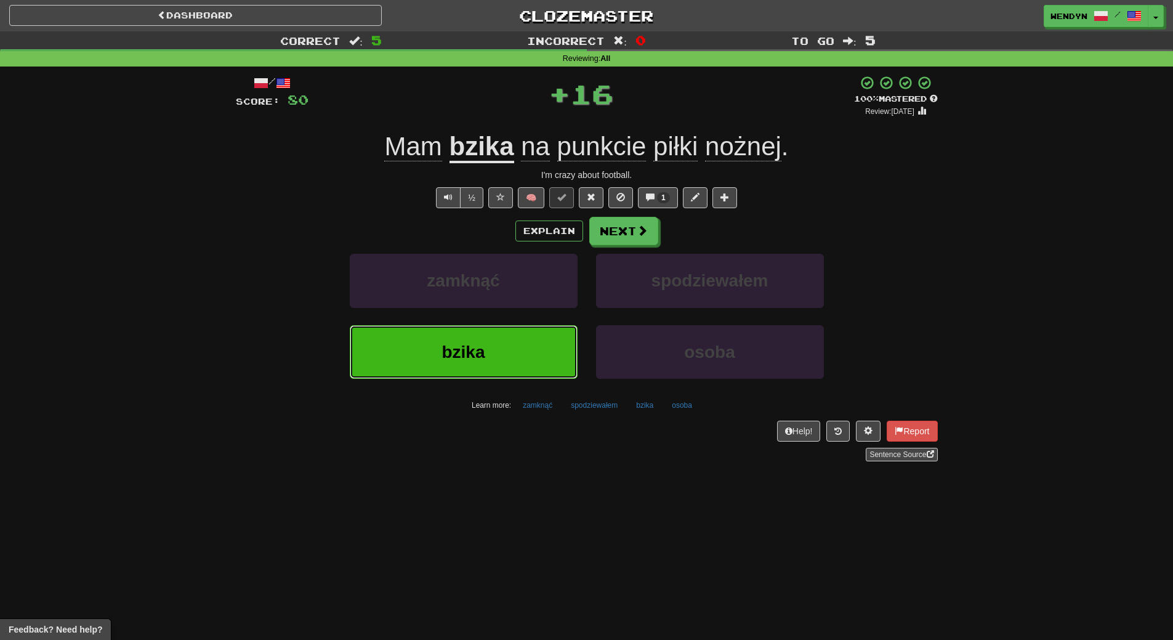
drag, startPoint x: 501, startPoint y: 351, endPoint x: 462, endPoint y: 412, distance: 72.6
click at [501, 352] on button "bzika" at bounding box center [464, 352] width 228 height 54
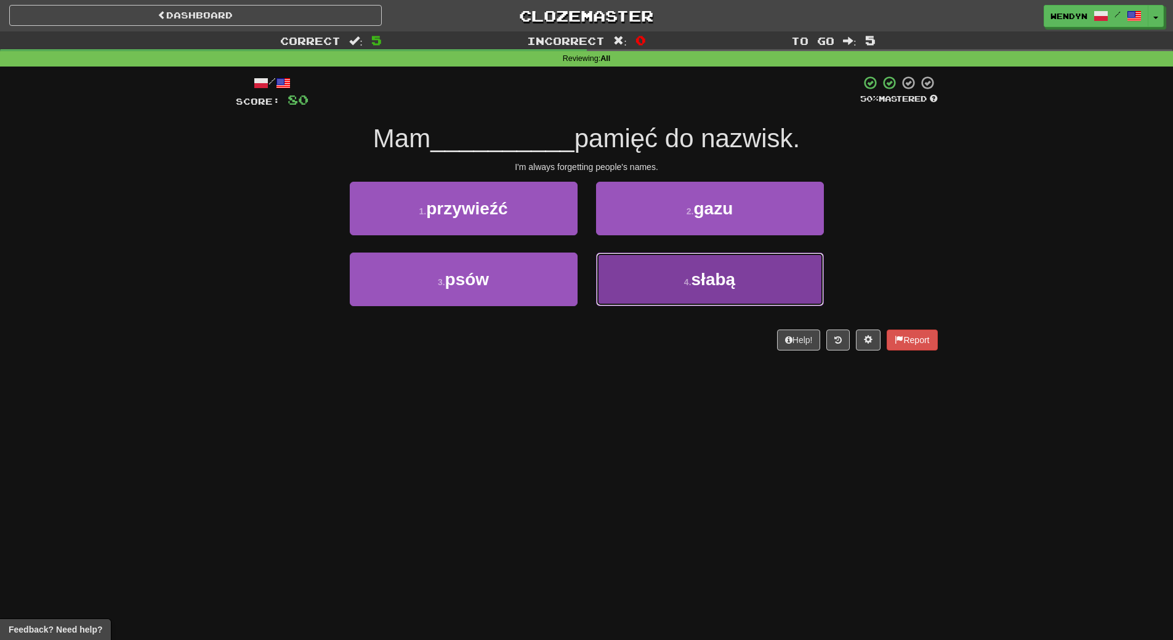
click at [676, 291] on button "4 . słabą" at bounding box center [710, 279] width 228 height 54
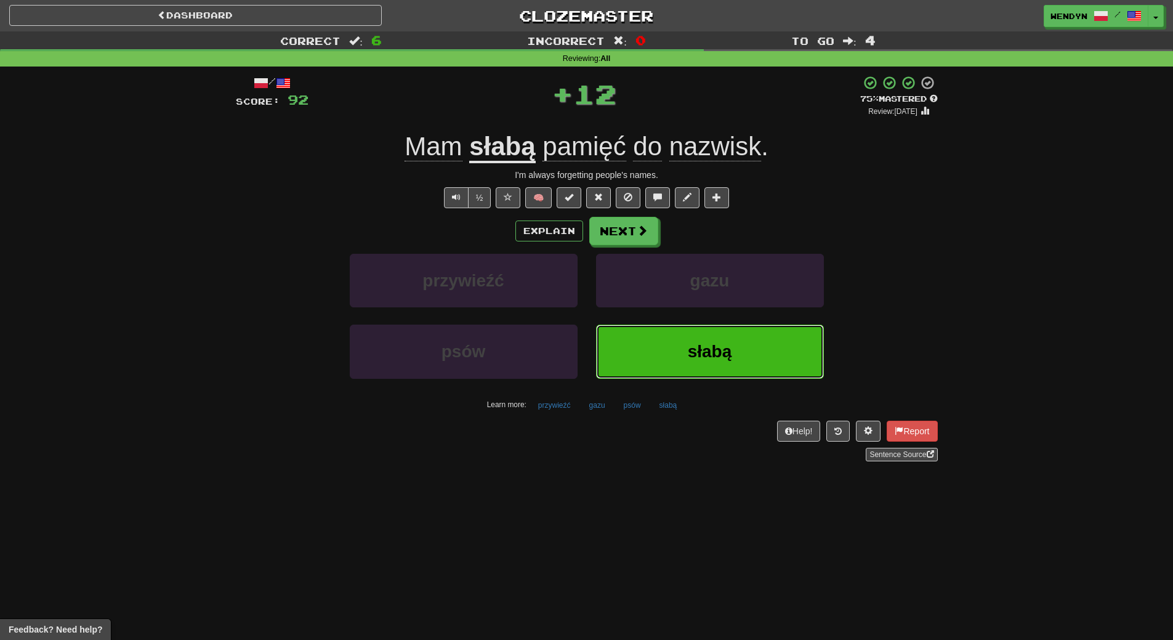
click at [664, 352] on button "słabą" at bounding box center [710, 352] width 228 height 54
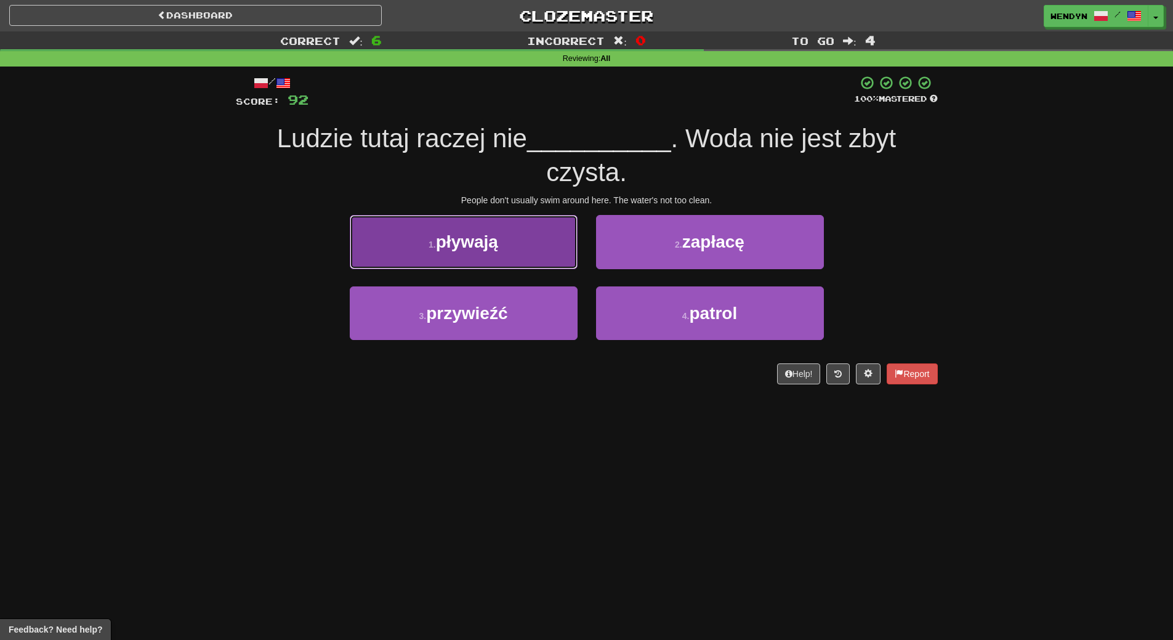
click at [520, 241] on button "1 . pływają" at bounding box center [464, 242] width 228 height 54
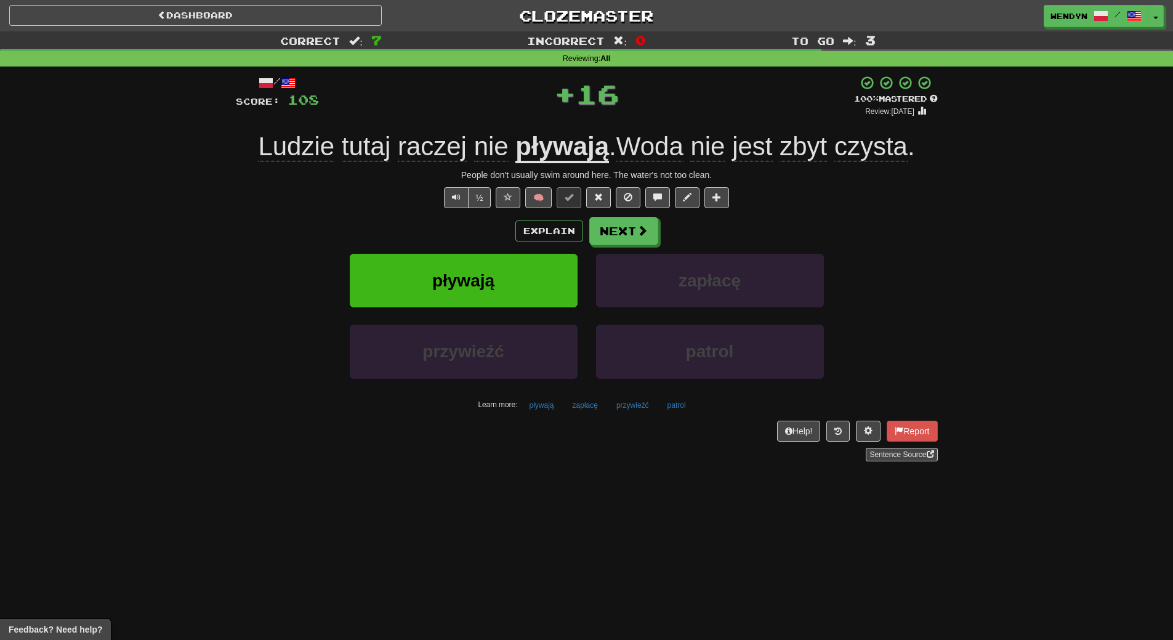
click at [504, 309] on div "pływają" at bounding box center [464, 289] width 246 height 71
click at [504, 302] on button "pływają" at bounding box center [464, 281] width 228 height 54
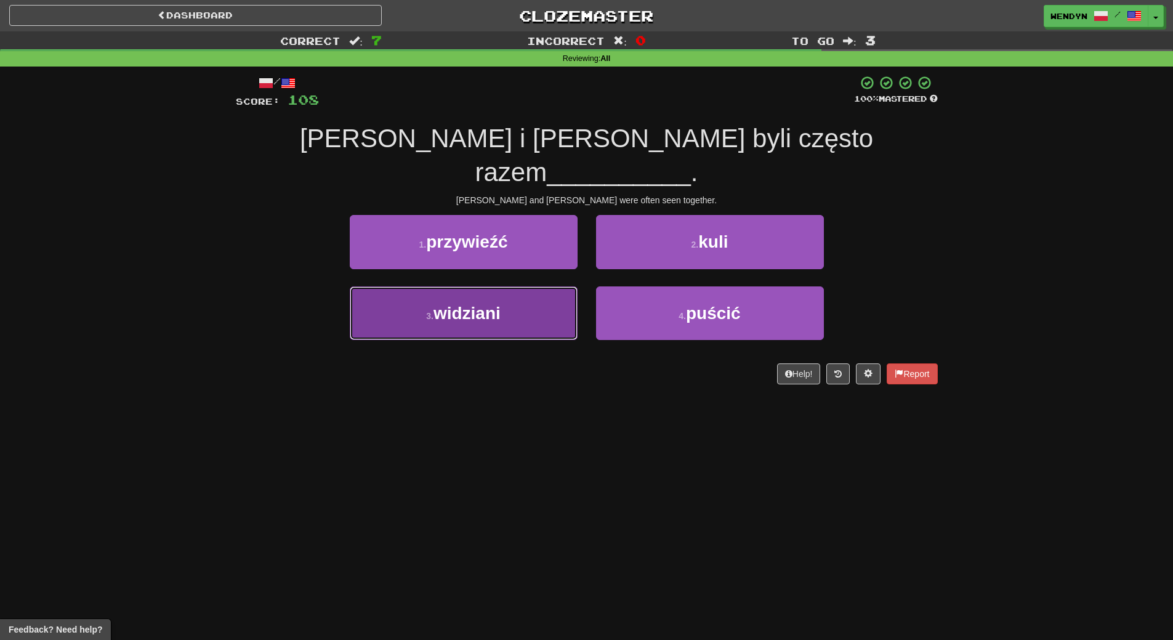
click at [503, 286] on button "3 . widziani" at bounding box center [464, 313] width 228 height 54
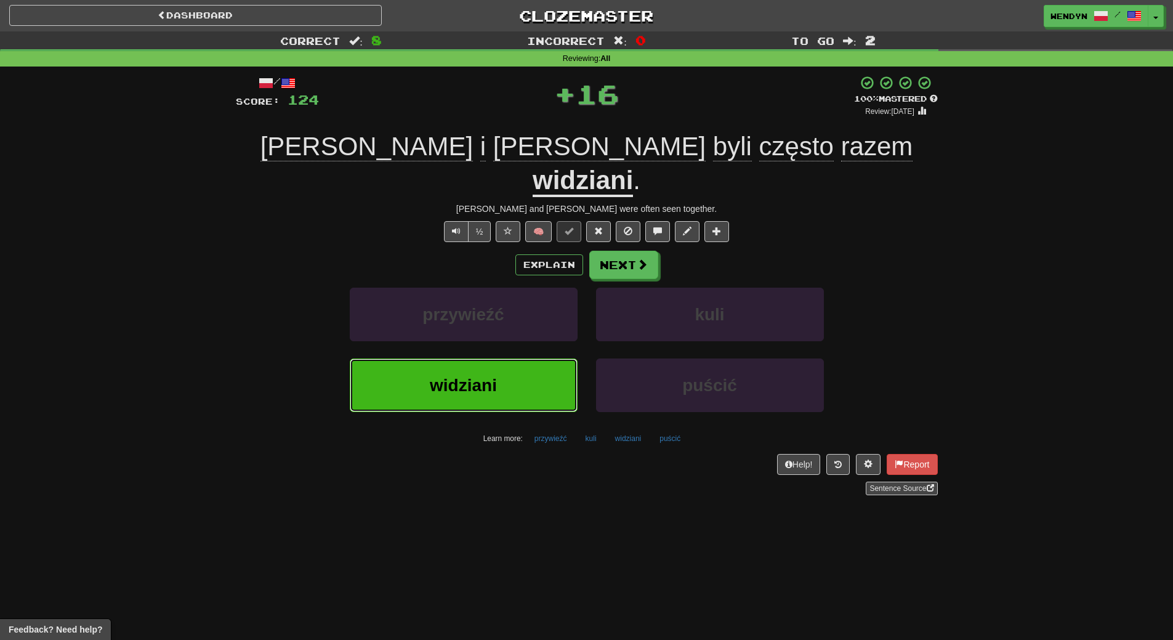
click at [498, 358] on button "widziani" at bounding box center [464, 385] width 228 height 54
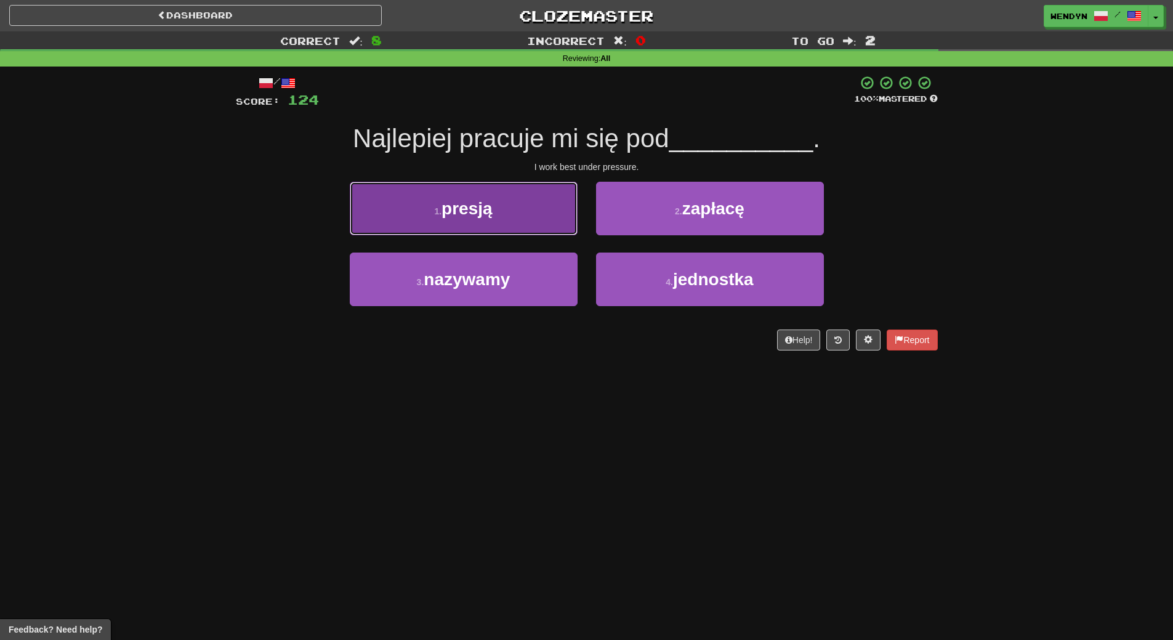
click at [512, 203] on button "1 . presją" at bounding box center [464, 209] width 228 height 54
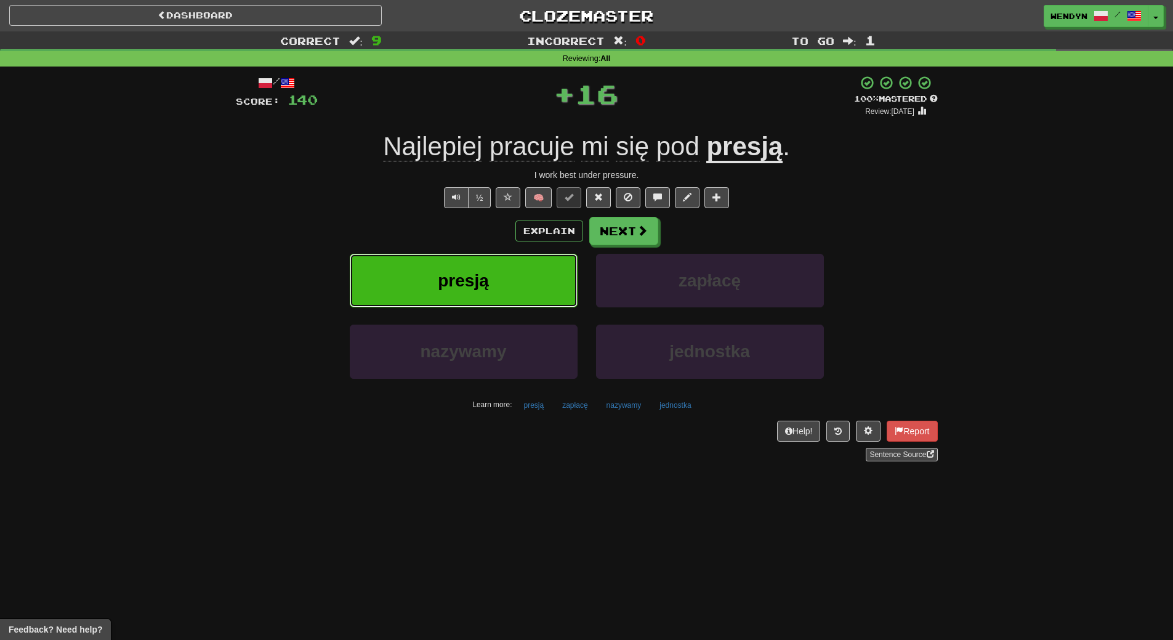
click at [499, 262] on button "presją" at bounding box center [464, 281] width 228 height 54
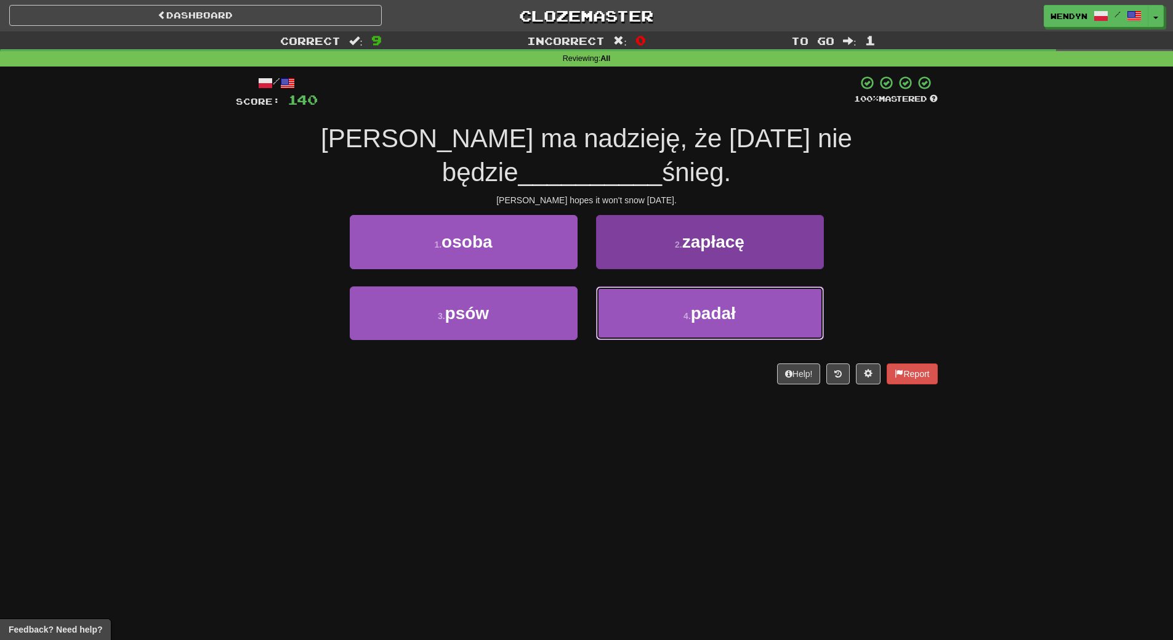
click at [672, 286] on button "4 . padał" at bounding box center [710, 313] width 228 height 54
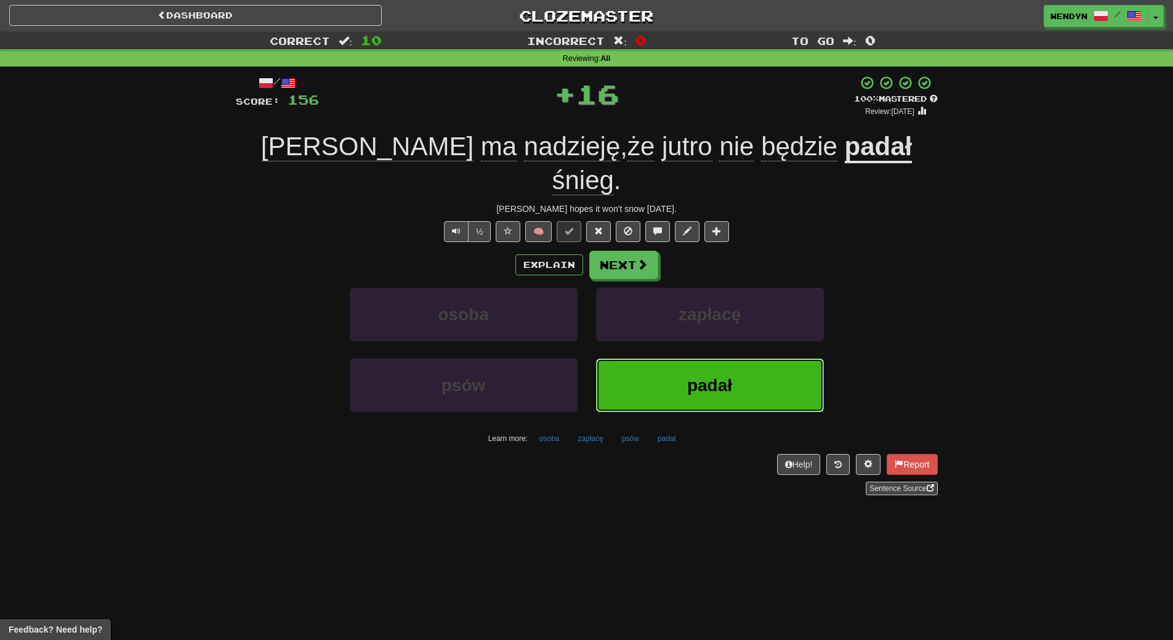
click at [668, 358] on button "padał" at bounding box center [710, 385] width 228 height 54
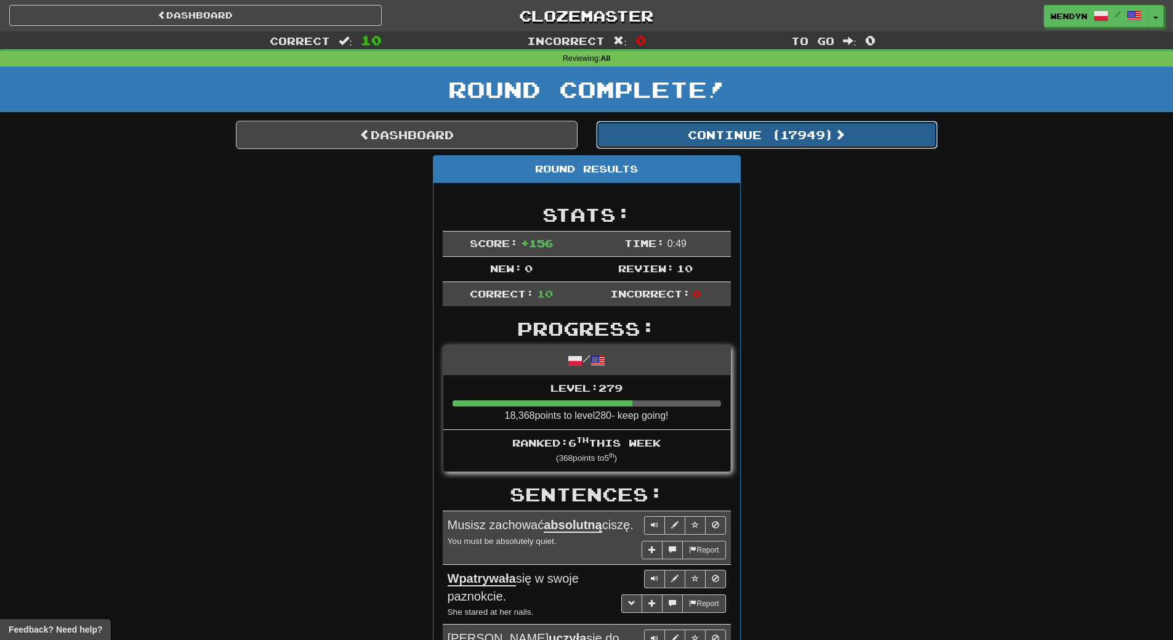
click at [806, 147] on button "Continue ( 17949 )" at bounding box center [767, 135] width 342 height 28
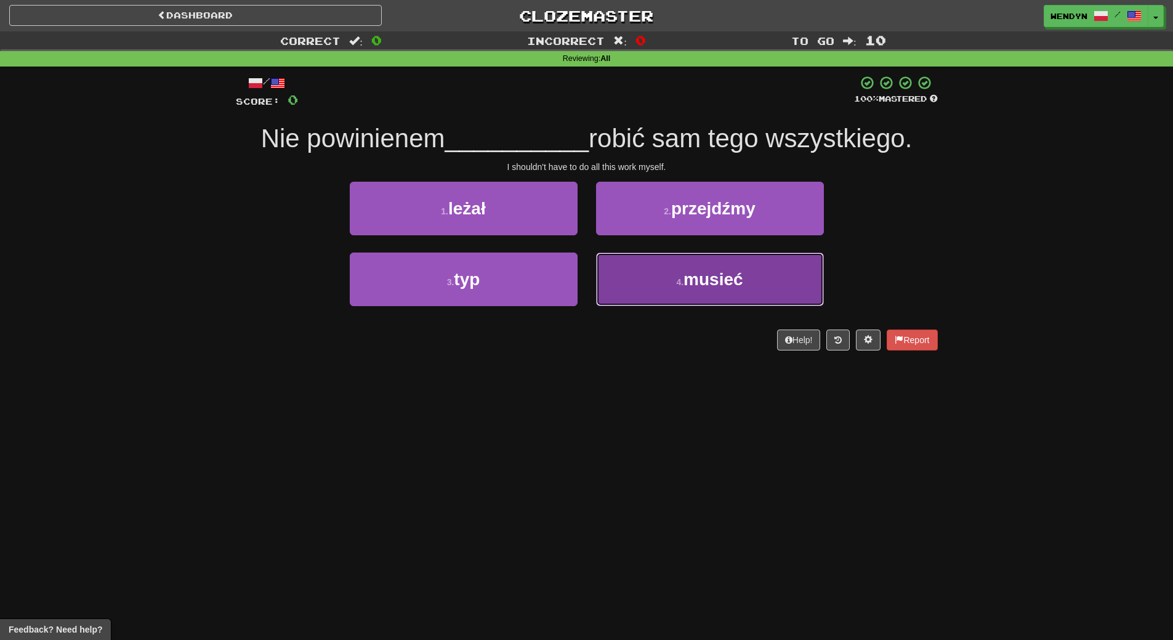
click at [677, 285] on small "4 ." at bounding box center [679, 282] width 7 height 10
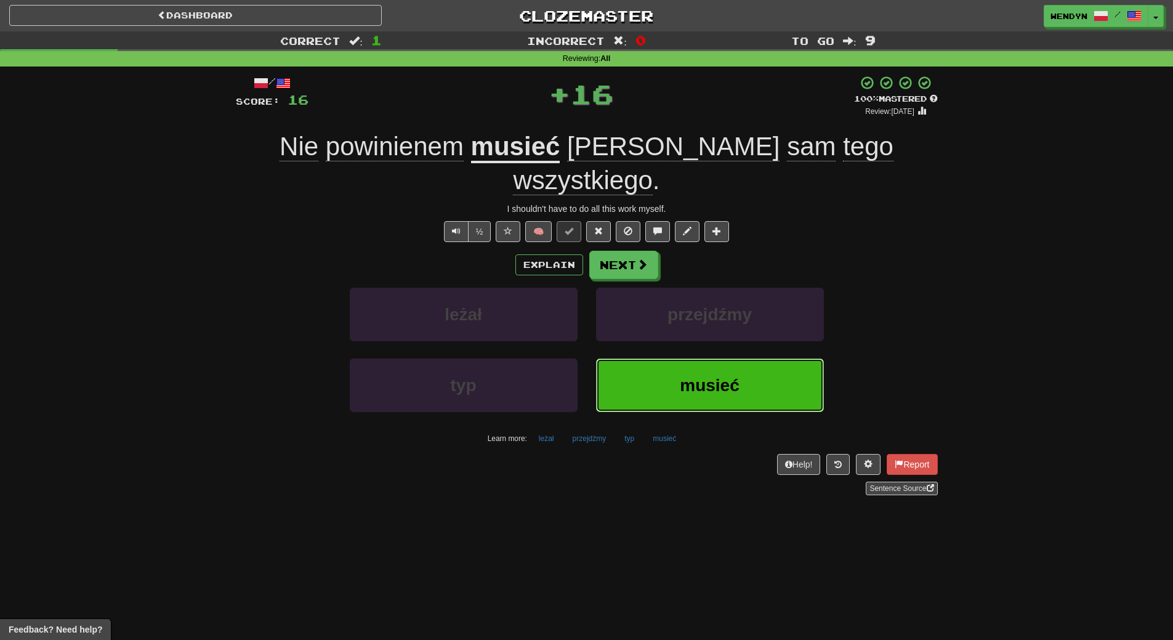
click at [662, 358] on button "musieć" at bounding box center [710, 385] width 228 height 54
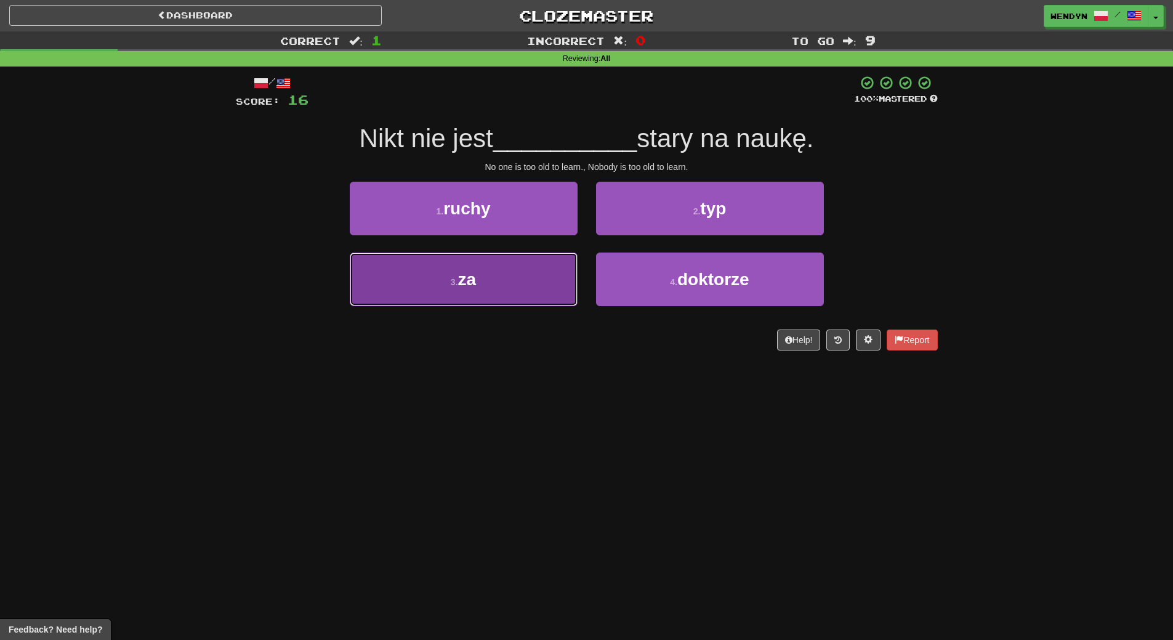
click at [518, 293] on button "3 . za" at bounding box center [464, 279] width 228 height 54
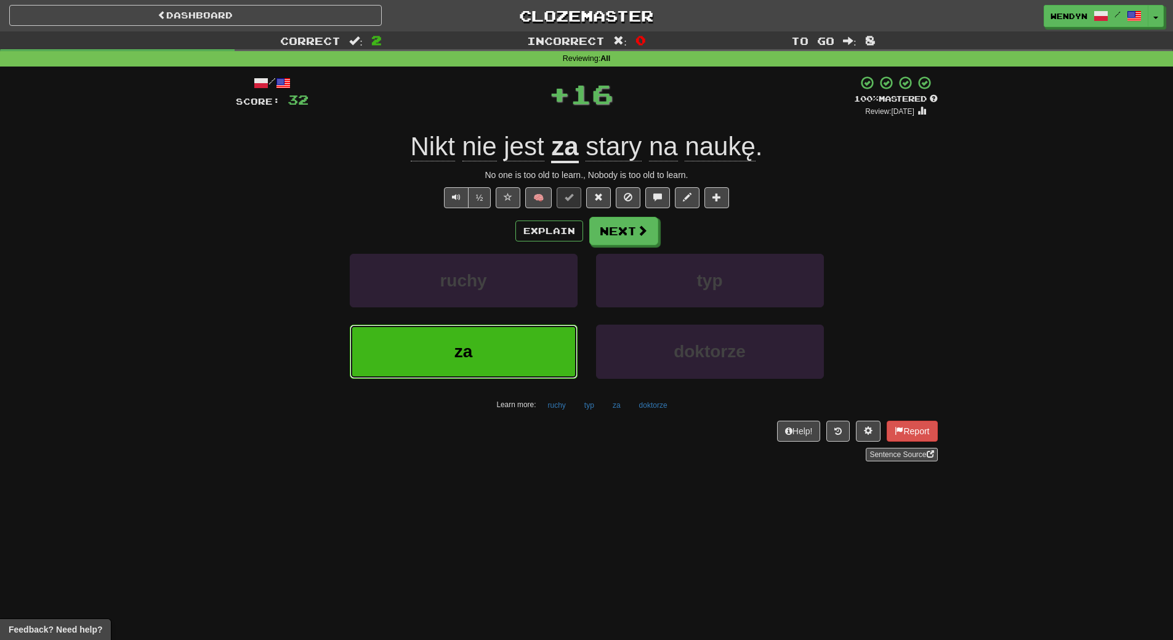
click at [506, 364] on button "za" at bounding box center [464, 352] width 228 height 54
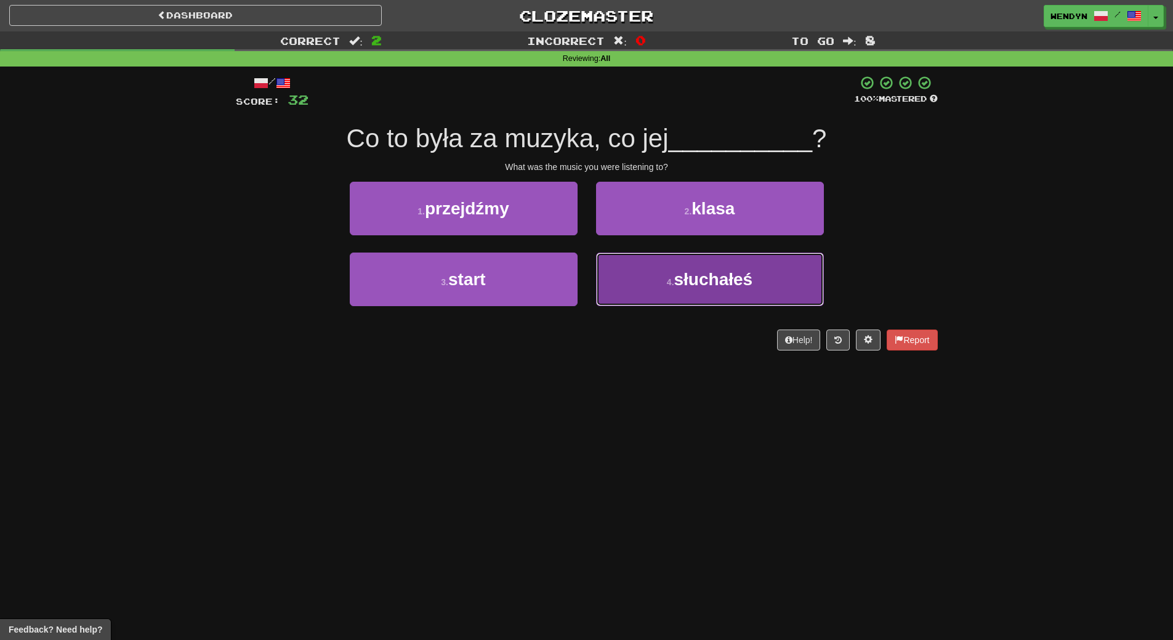
click at [687, 303] on button "4 . słuchałeś" at bounding box center [710, 279] width 228 height 54
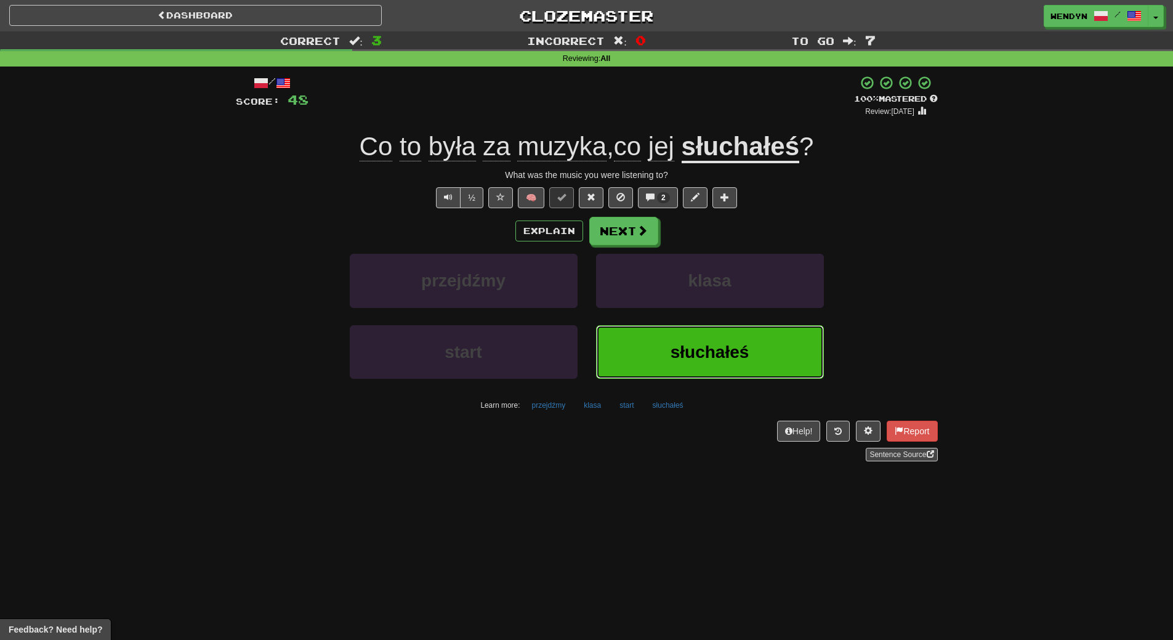
click at [686, 334] on button "słuchałeś" at bounding box center [710, 352] width 228 height 54
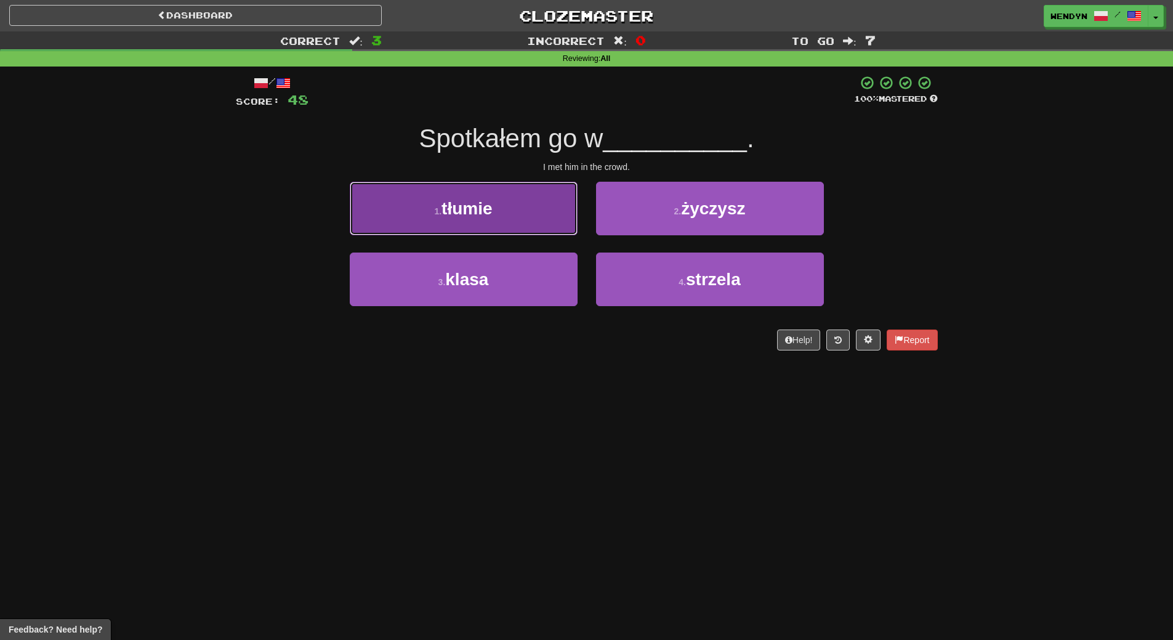
click at [533, 216] on button "1 . tłumie" at bounding box center [464, 209] width 228 height 54
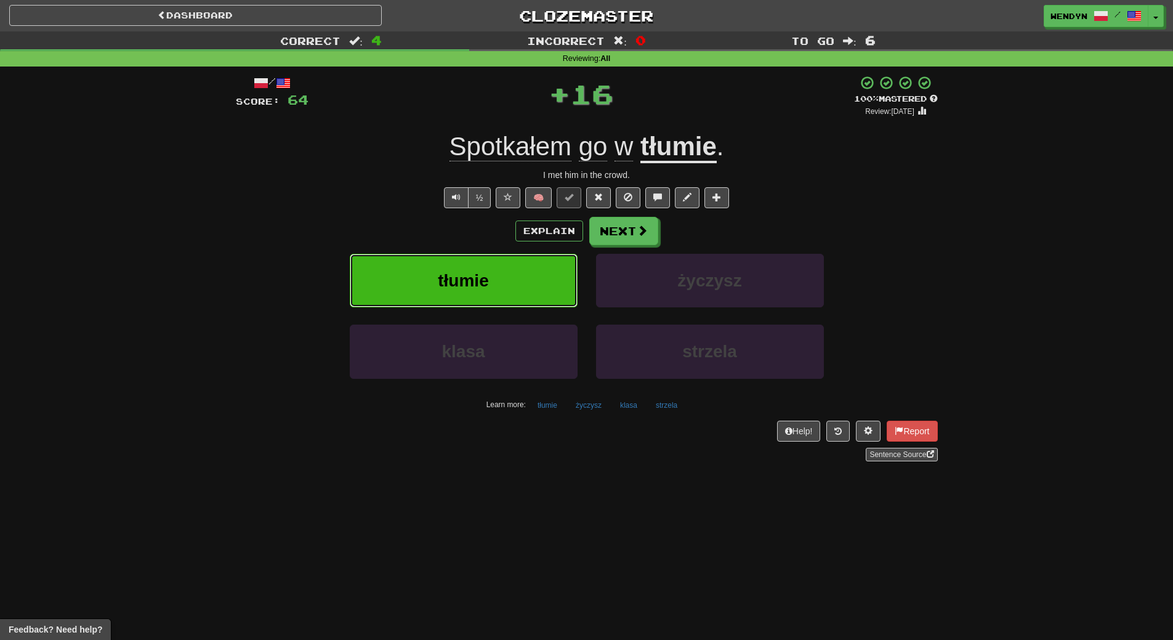
click at [517, 276] on button "tłumie" at bounding box center [464, 281] width 228 height 54
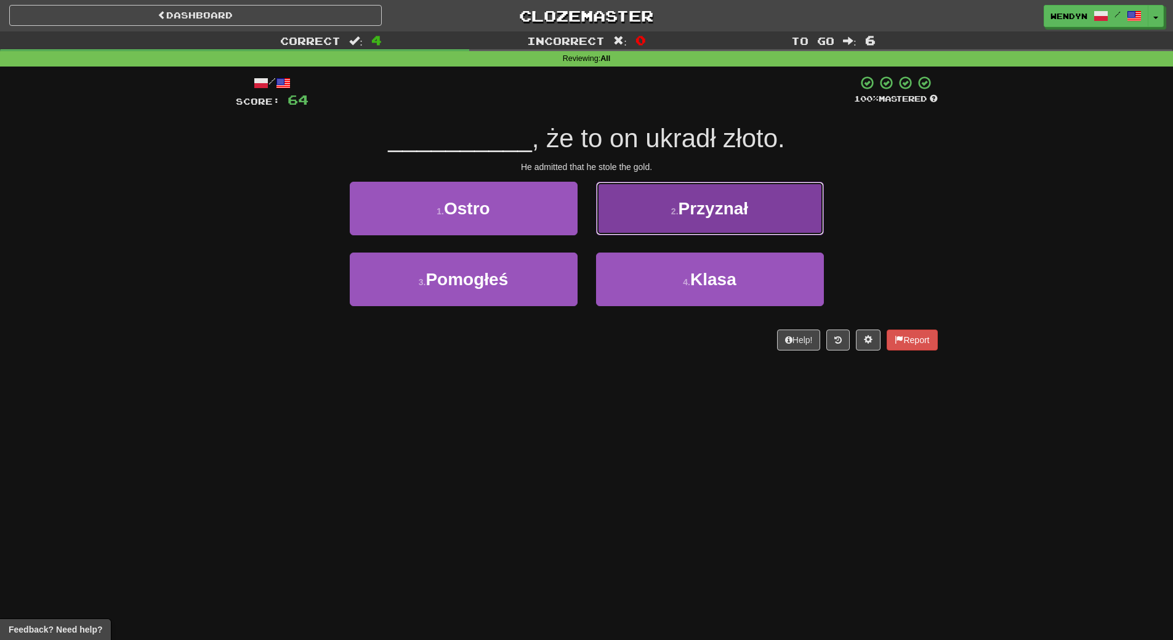
click at [694, 217] on span "Przyznał" at bounding box center [714, 208] width 70 height 19
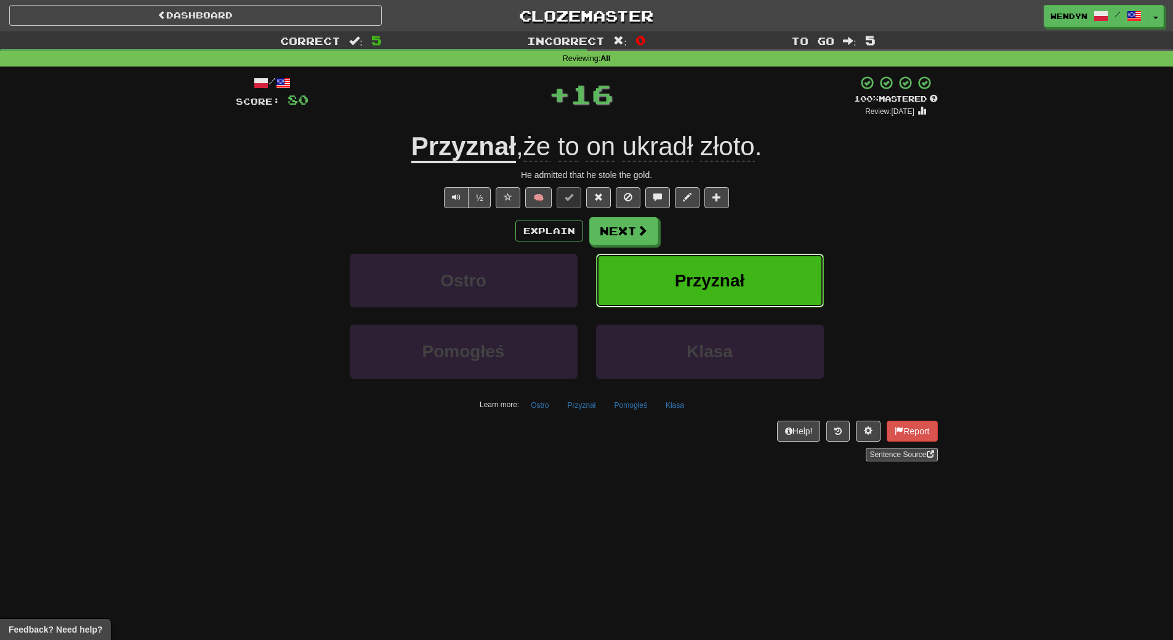
click at [718, 301] on button "Przyznał" at bounding box center [710, 281] width 228 height 54
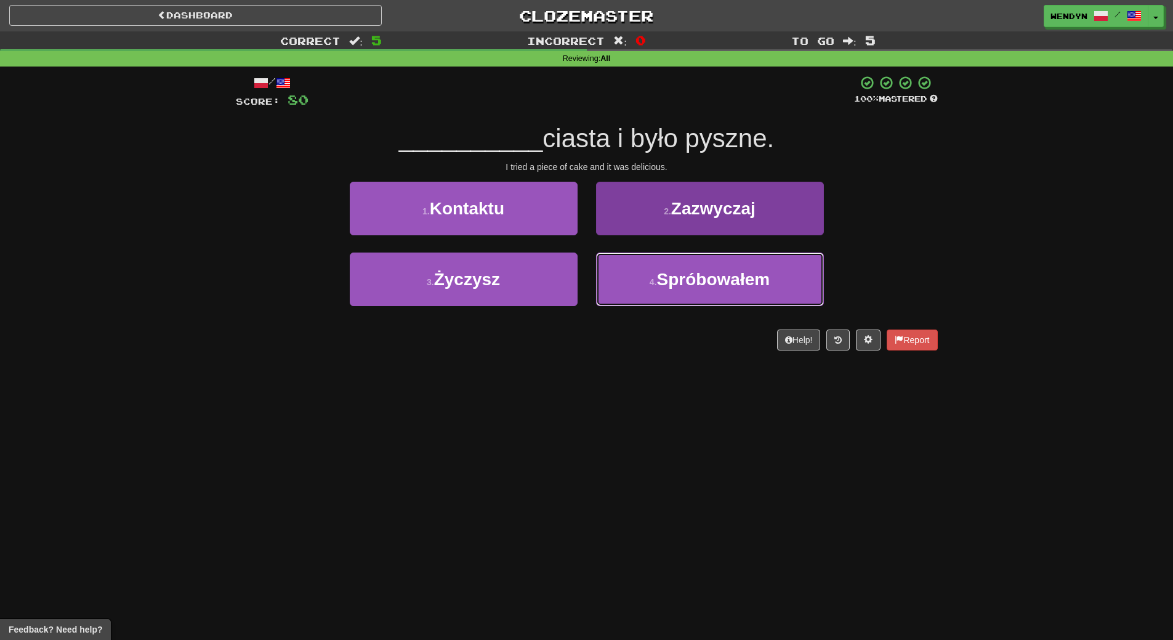
drag, startPoint x: 703, startPoint y: 288, endPoint x: 704, endPoint y: 255, distance: 33.3
click at [703, 281] on span "Spróbowałem" at bounding box center [713, 279] width 113 height 19
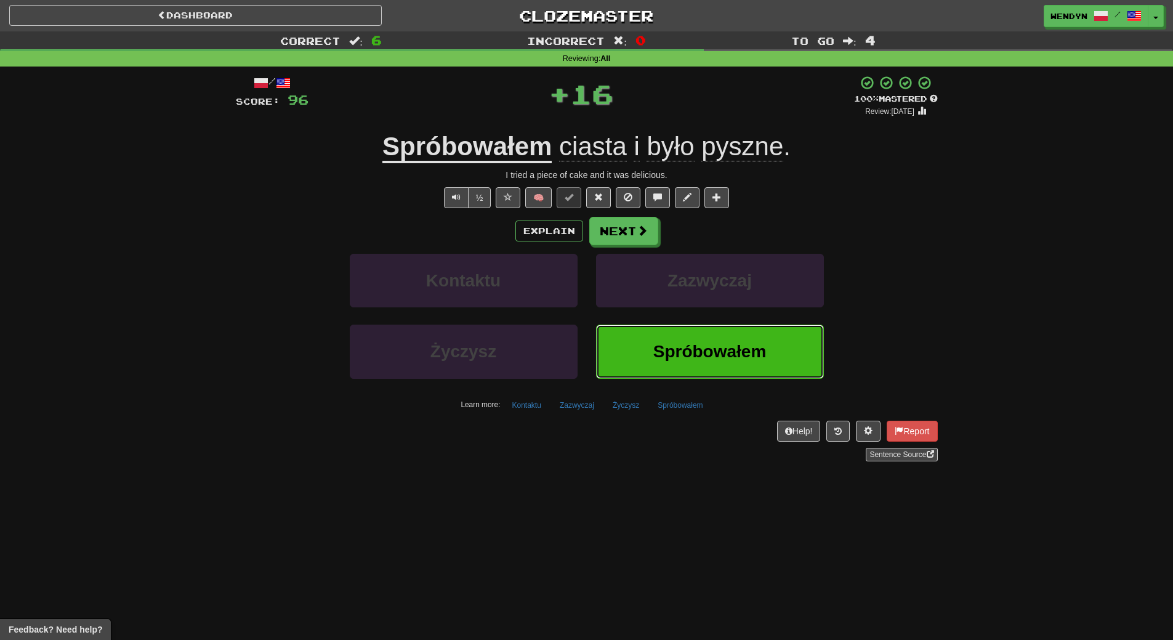
click at [700, 344] on span "Spróbowałem" at bounding box center [709, 351] width 113 height 19
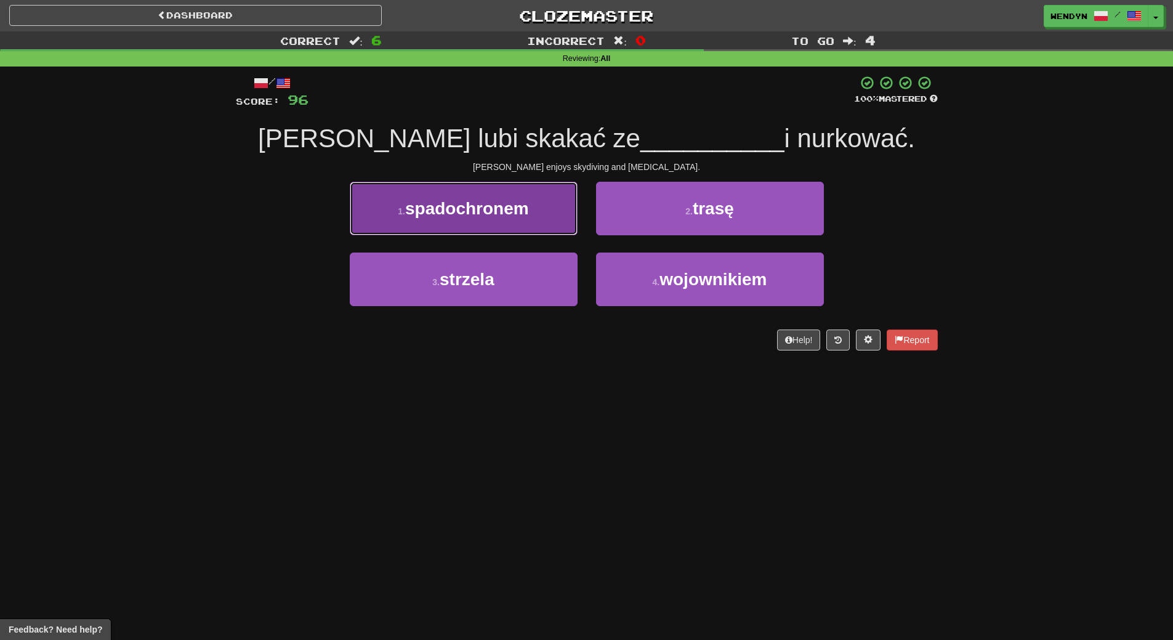
click at [533, 216] on button "1 . spadochronem" at bounding box center [464, 209] width 228 height 54
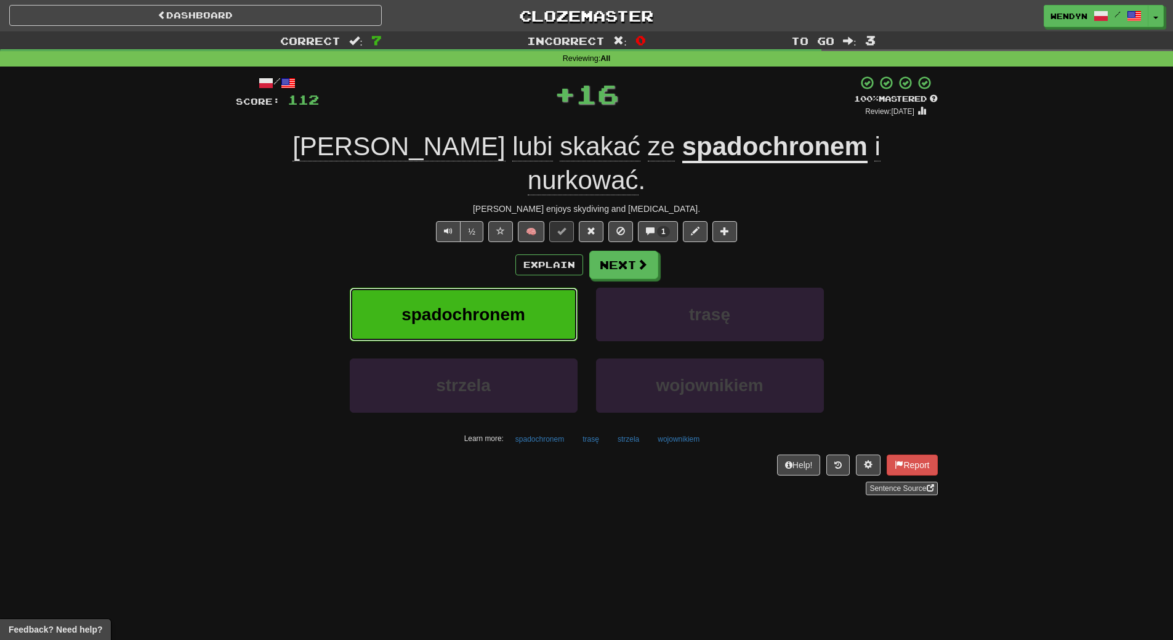
click at [521, 305] on span "spadochronem" at bounding box center [464, 314] width 124 height 19
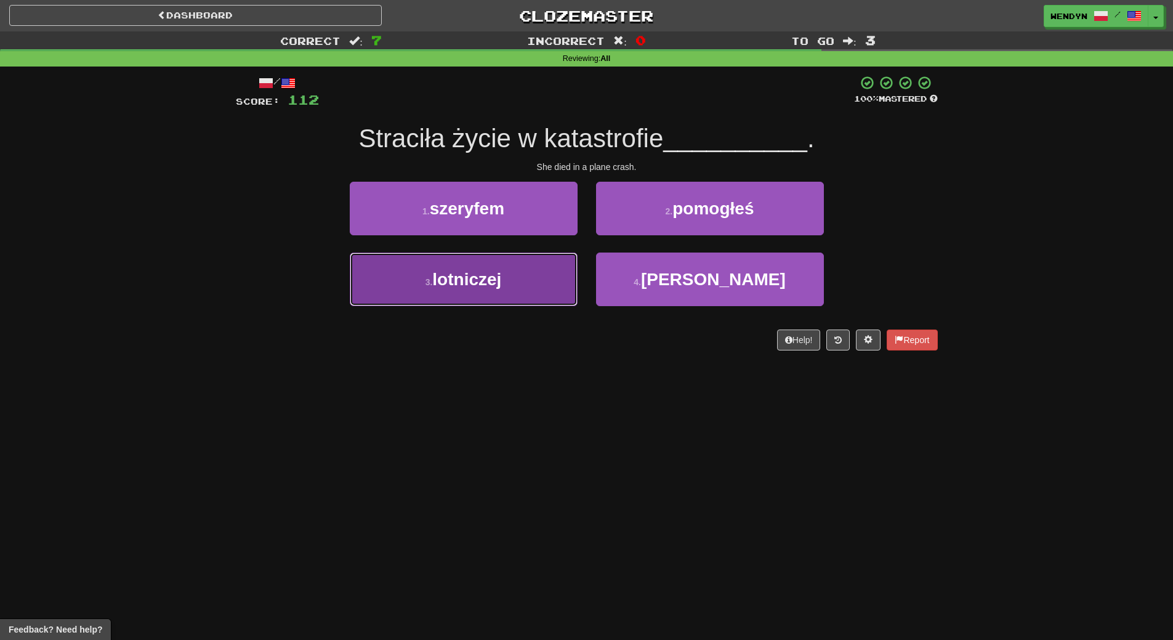
click at [496, 275] on span "lotniczej" at bounding box center [466, 279] width 69 height 19
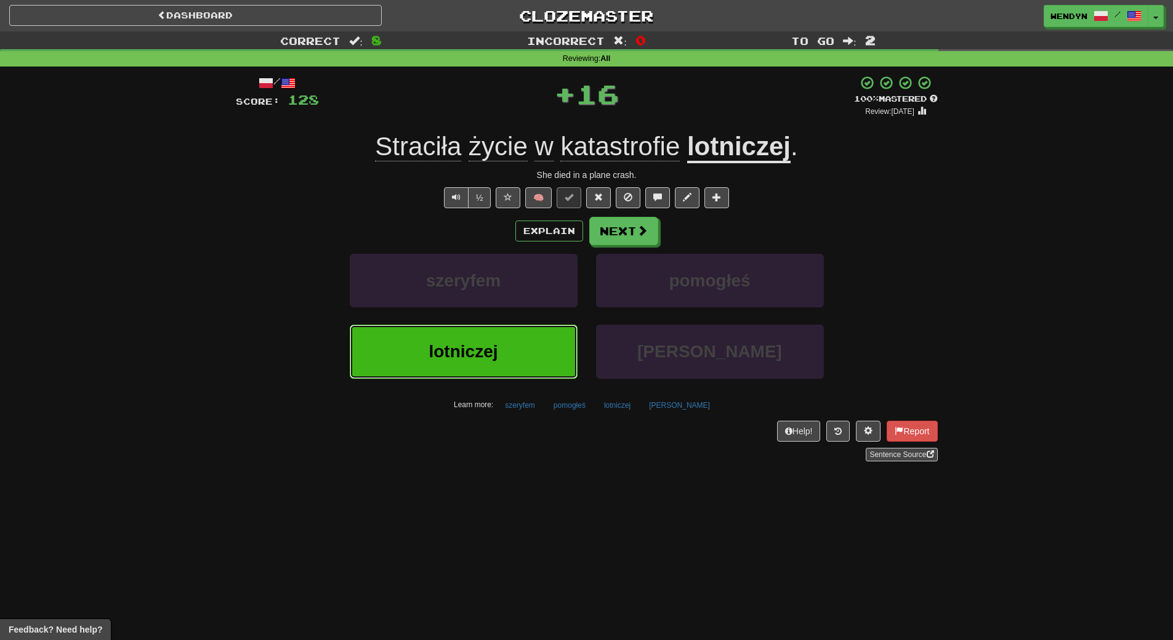
click at [472, 343] on span "lotniczej" at bounding box center [463, 351] width 69 height 19
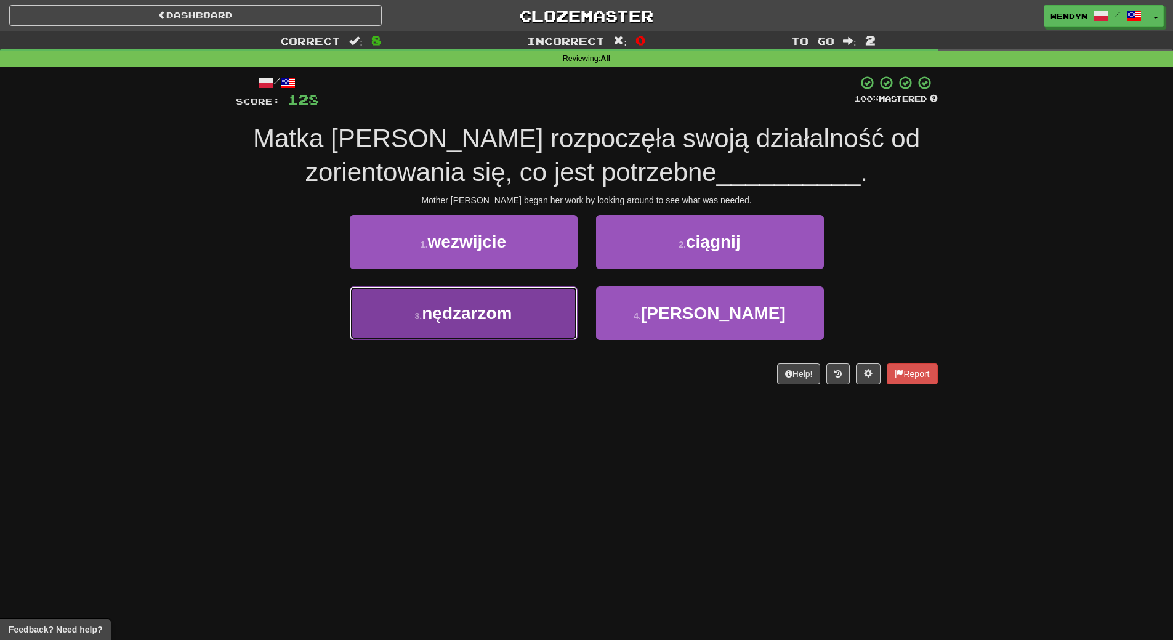
click at [476, 327] on button "3 . nędzarzom" at bounding box center [464, 313] width 228 height 54
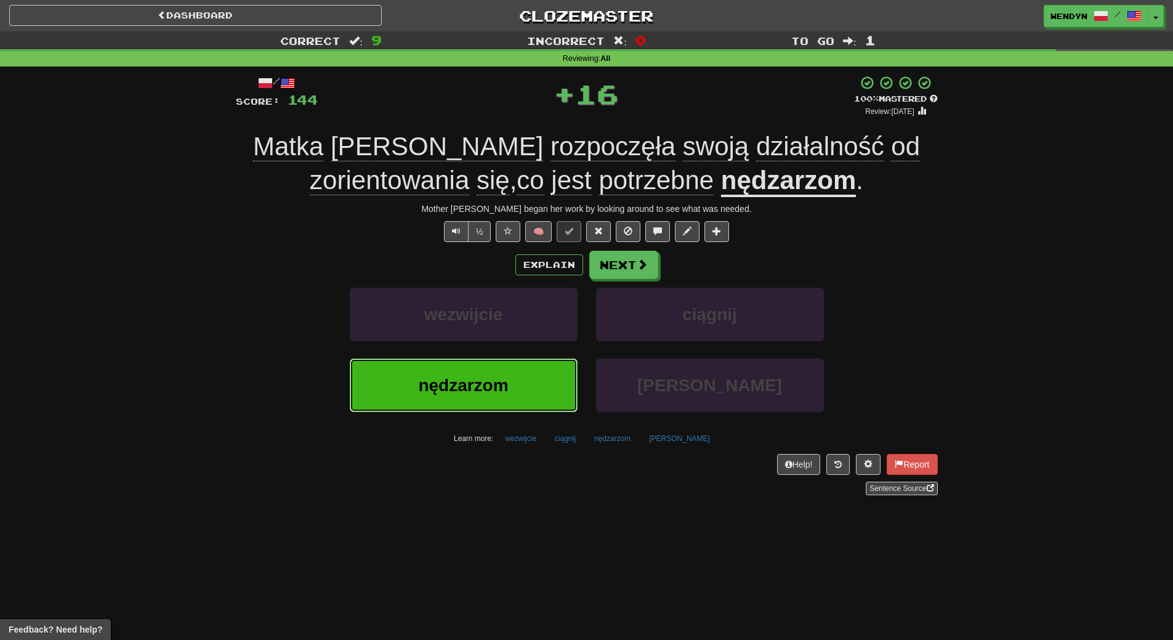
click at [455, 379] on span "nędzarzom" at bounding box center [463, 385] width 90 height 19
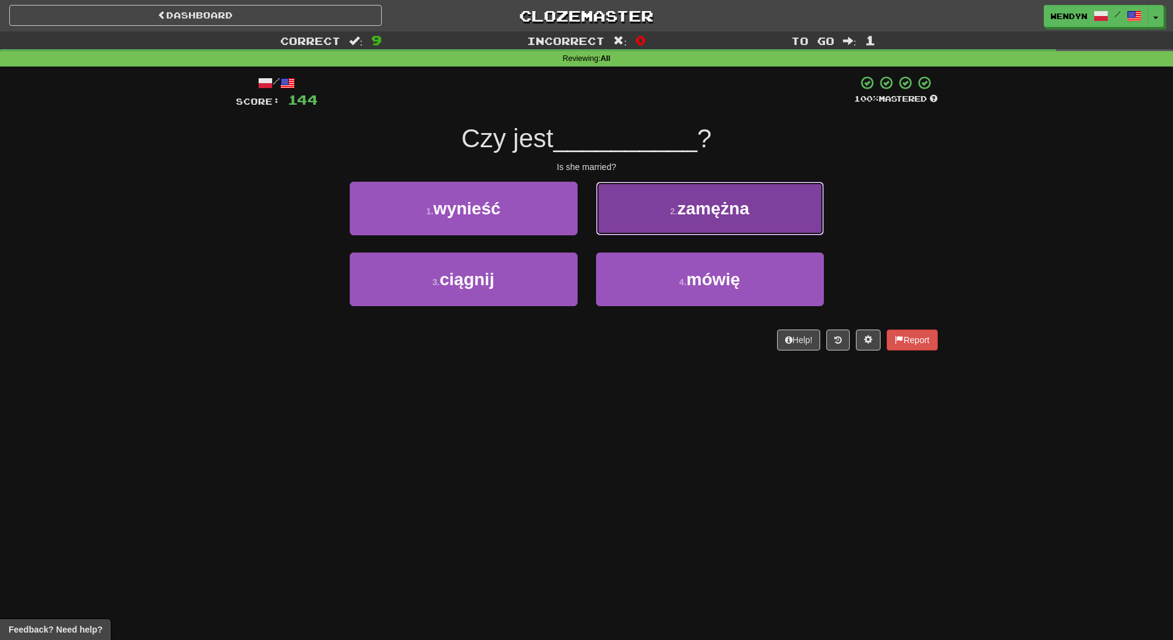
click at [754, 220] on button "2 . zamężna" at bounding box center [710, 209] width 228 height 54
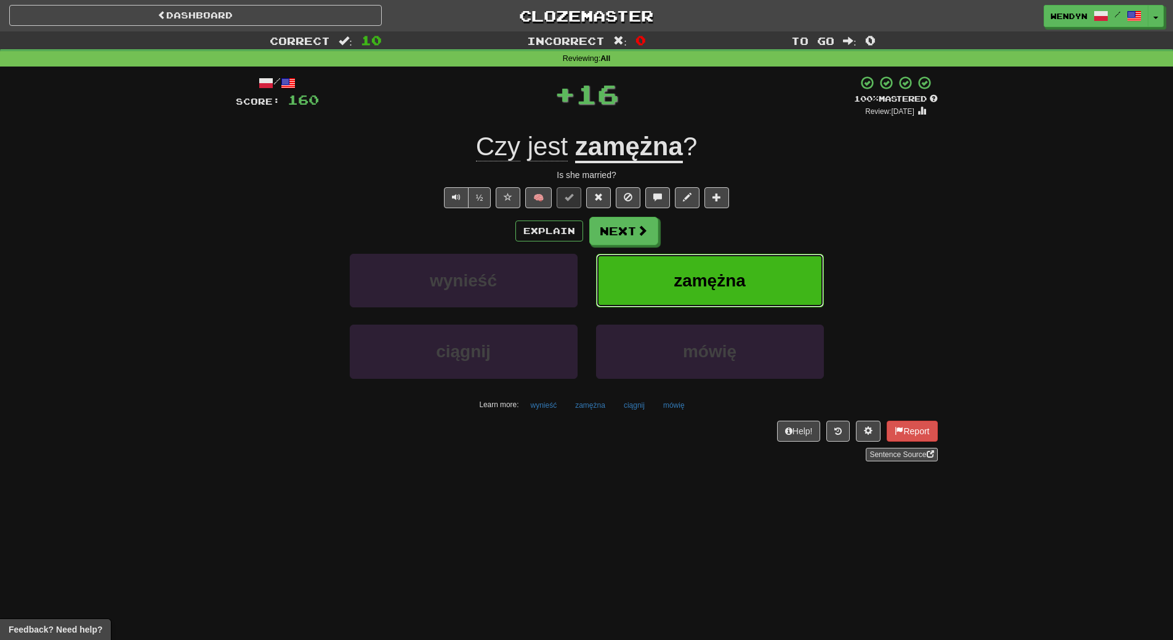
click at [741, 266] on button "zamężna" at bounding box center [710, 281] width 228 height 54
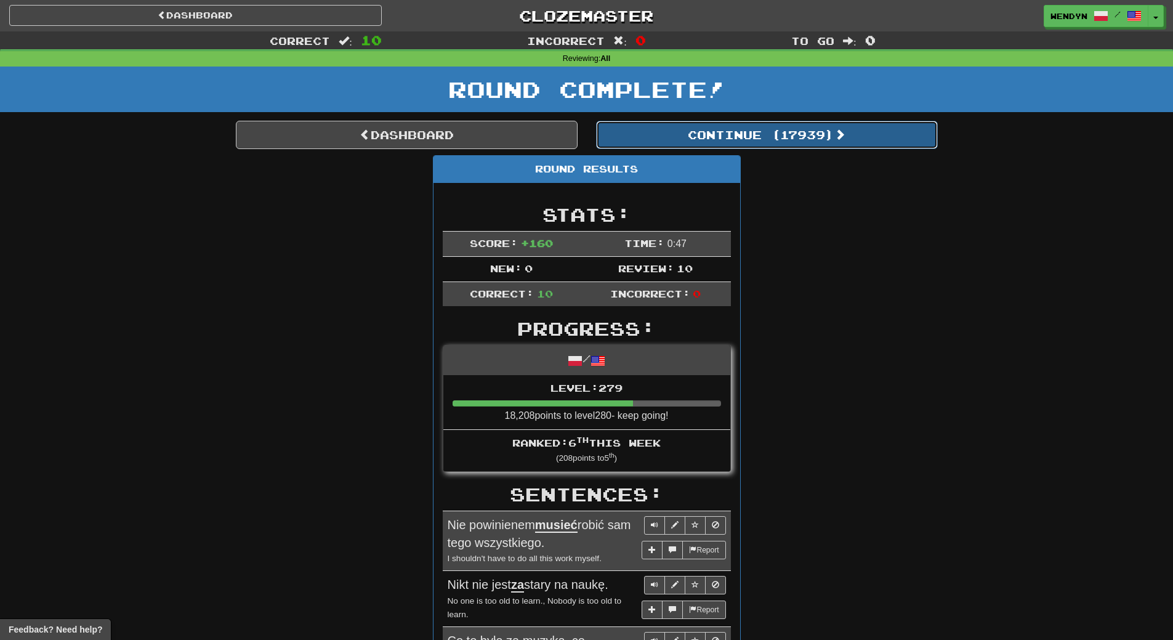
click at [789, 126] on button "Continue ( 17939 )" at bounding box center [767, 135] width 342 height 28
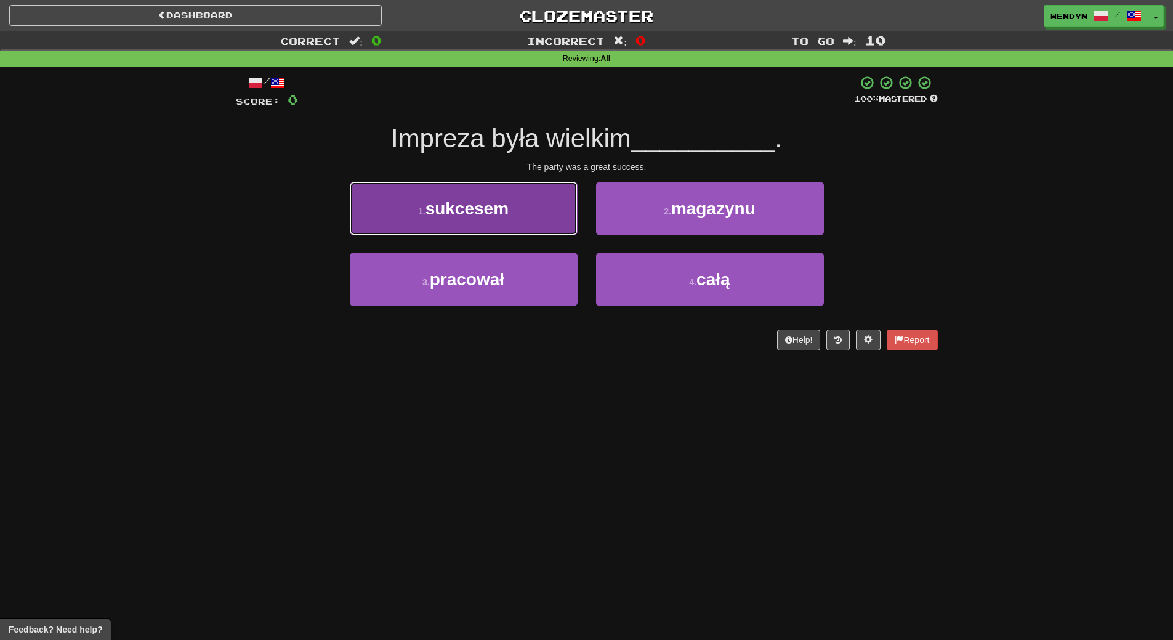
click at [513, 225] on button "1 . sukcesem" at bounding box center [464, 209] width 228 height 54
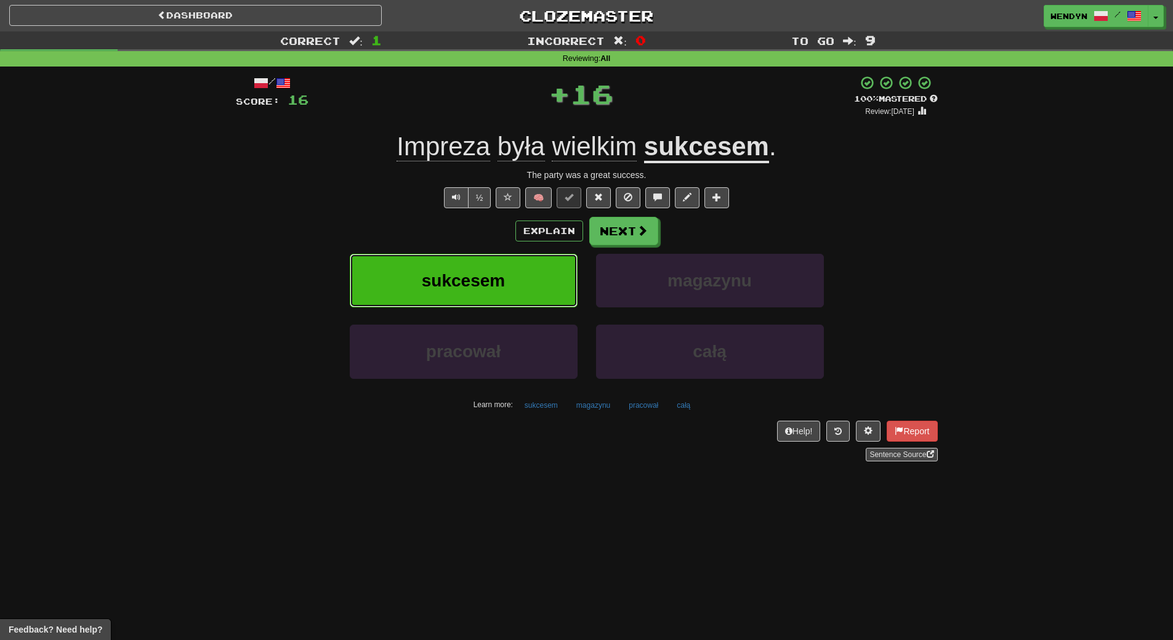
click at [498, 258] on button "sukcesem" at bounding box center [464, 281] width 228 height 54
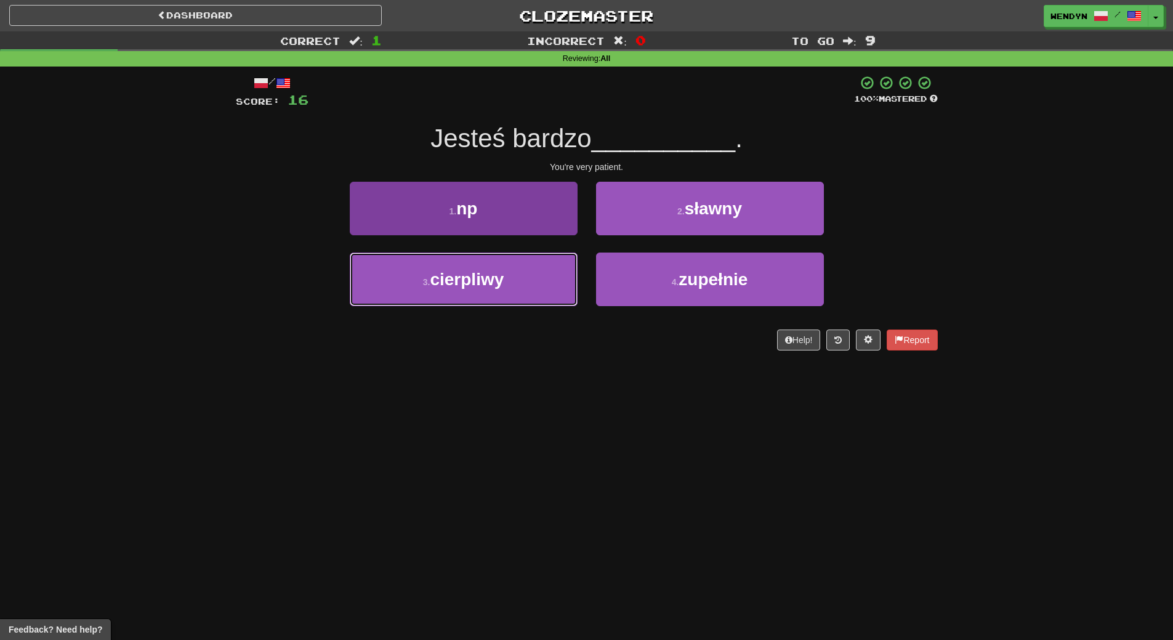
click at [514, 295] on button "3 . cierpliwy" at bounding box center [464, 279] width 228 height 54
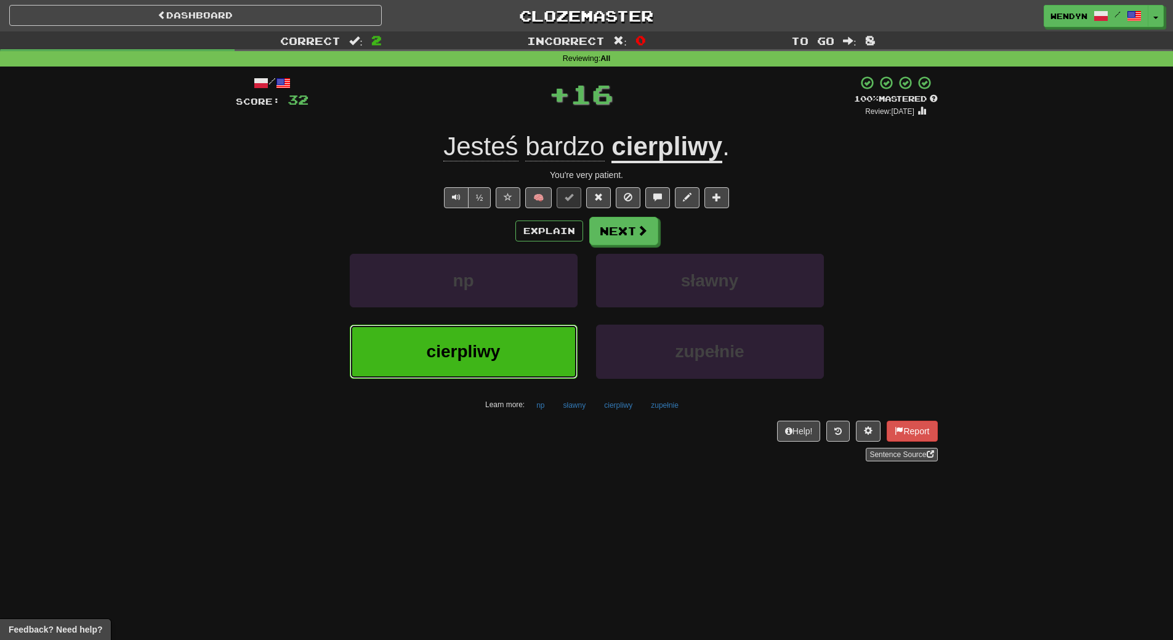
drag, startPoint x: 498, startPoint y: 325, endPoint x: 487, endPoint y: 344, distance: 22.1
click at [493, 329] on button "cierpliwy" at bounding box center [464, 352] width 228 height 54
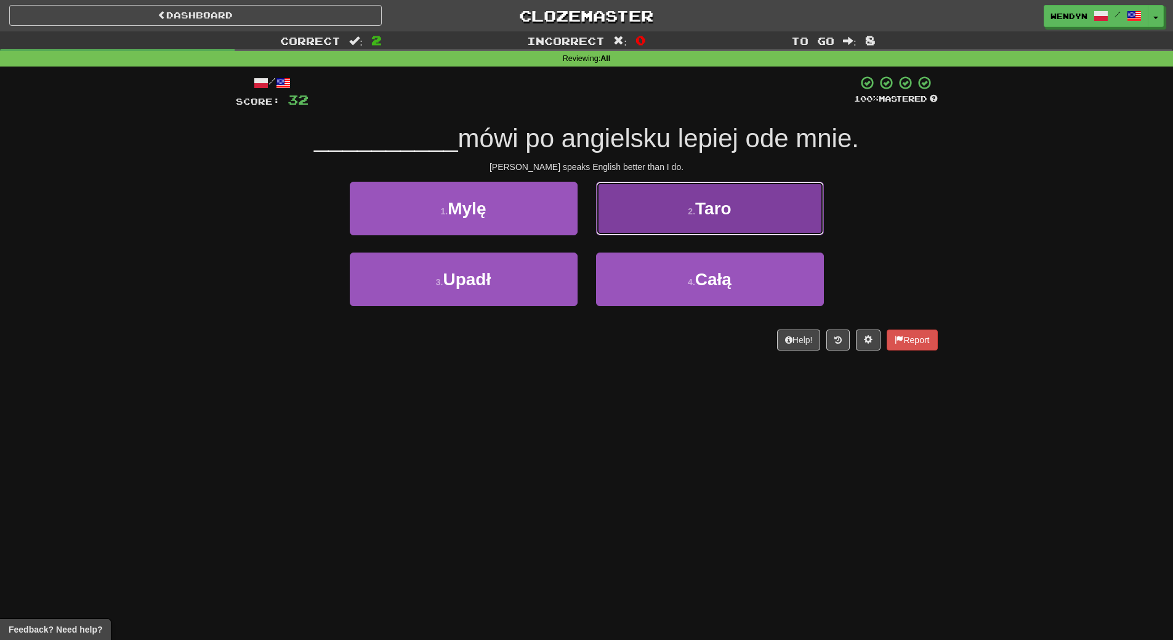
click at [685, 225] on button "2 . Taro" at bounding box center [710, 209] width 228 height 54
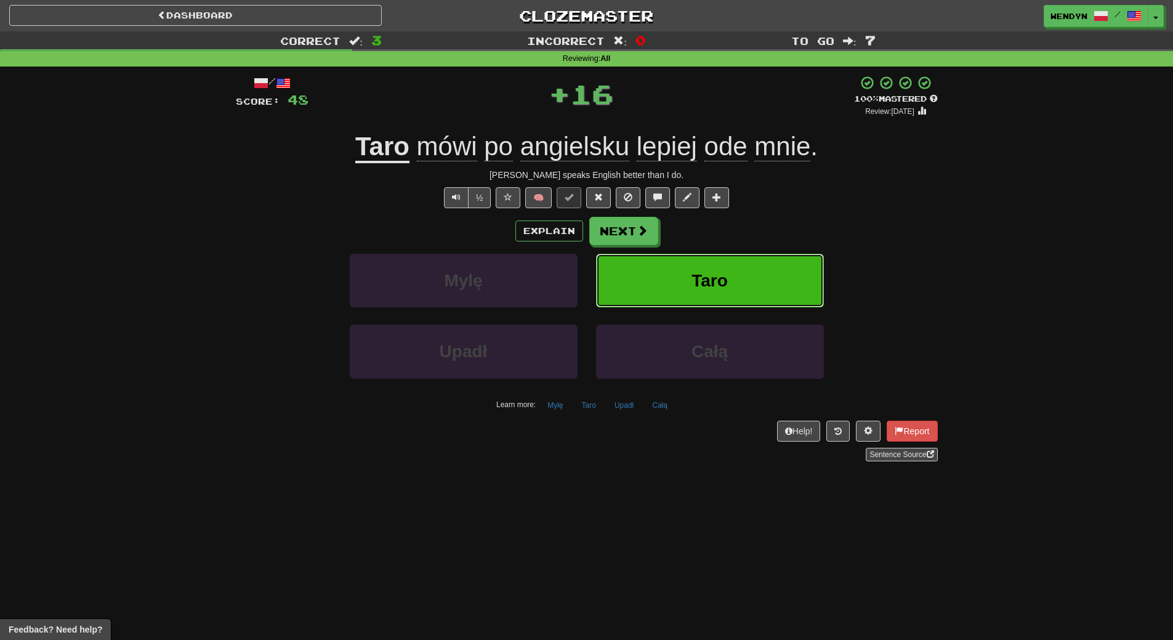
click at [690, 277] on button "Taro" at bounding box center [710, 281] width 228 height 54
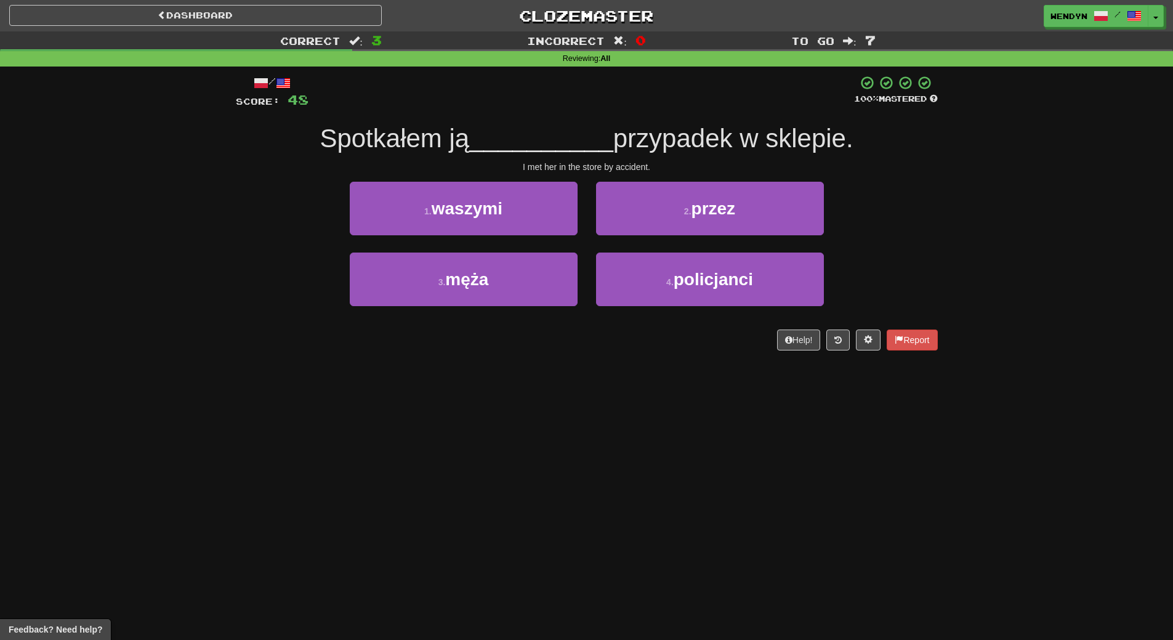
click at [842, 132] on span "przypadek w sklepie." at bounding box center [733, 138] width 240 height 29
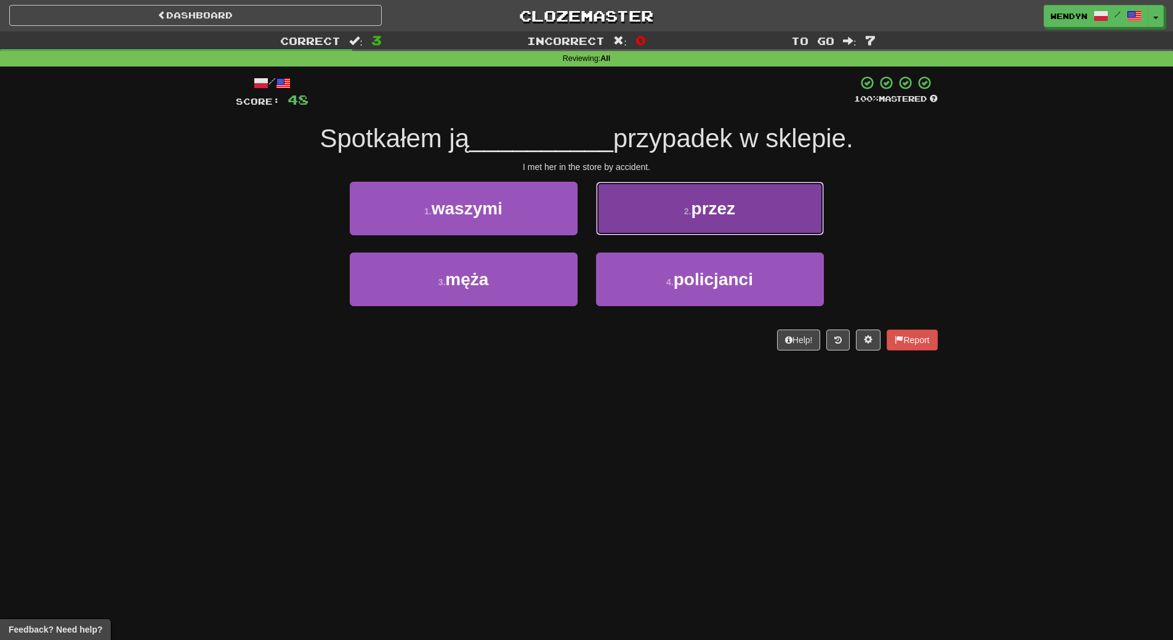
click at [775, 185] on button "2 . przez" at bounding box center [710, 209] width 228 height 54
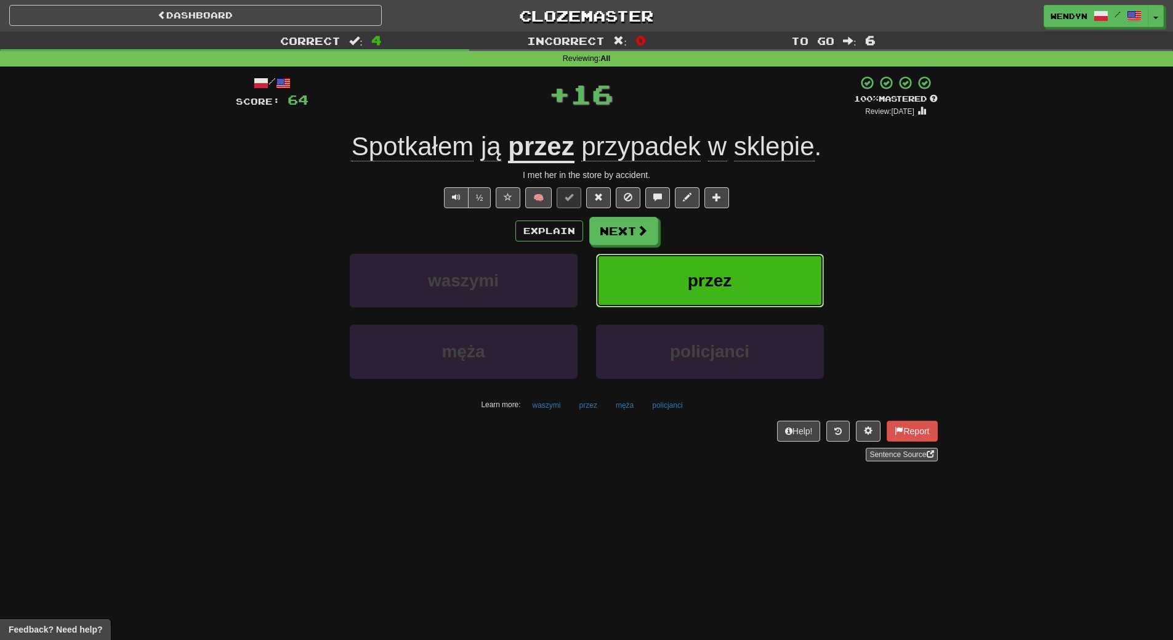
click at [768, 267] on button "przez" at bounding box center [710, 281] width 228 height 54
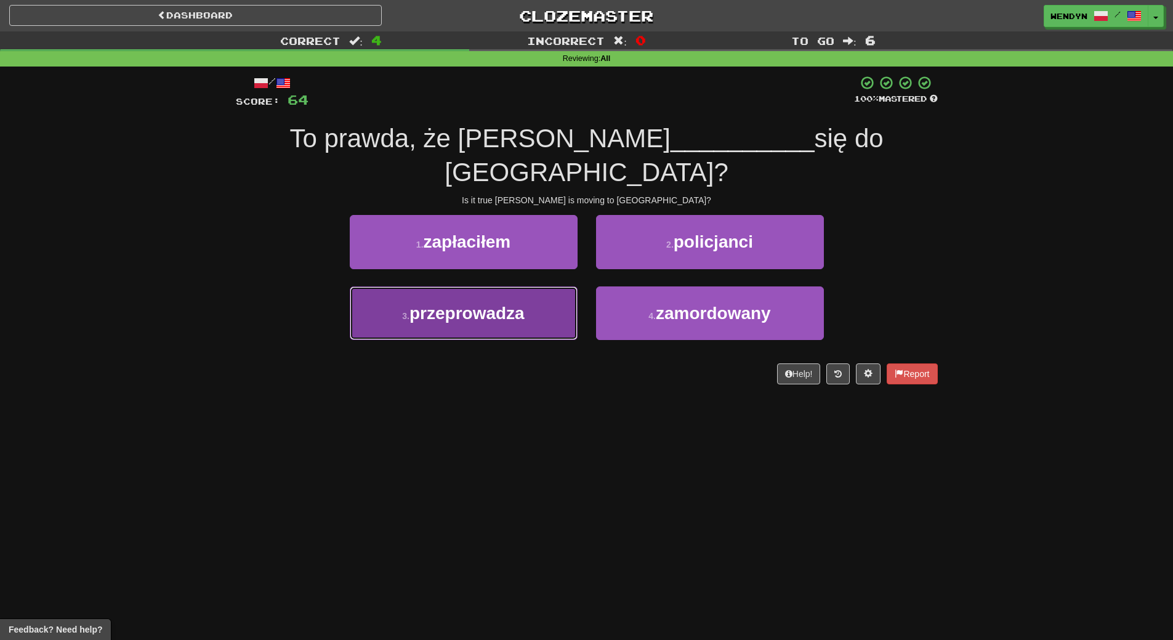
click at [503, 286] on button "3 . przeprowadza" at bounding box center [464, 313] width 228 height 54
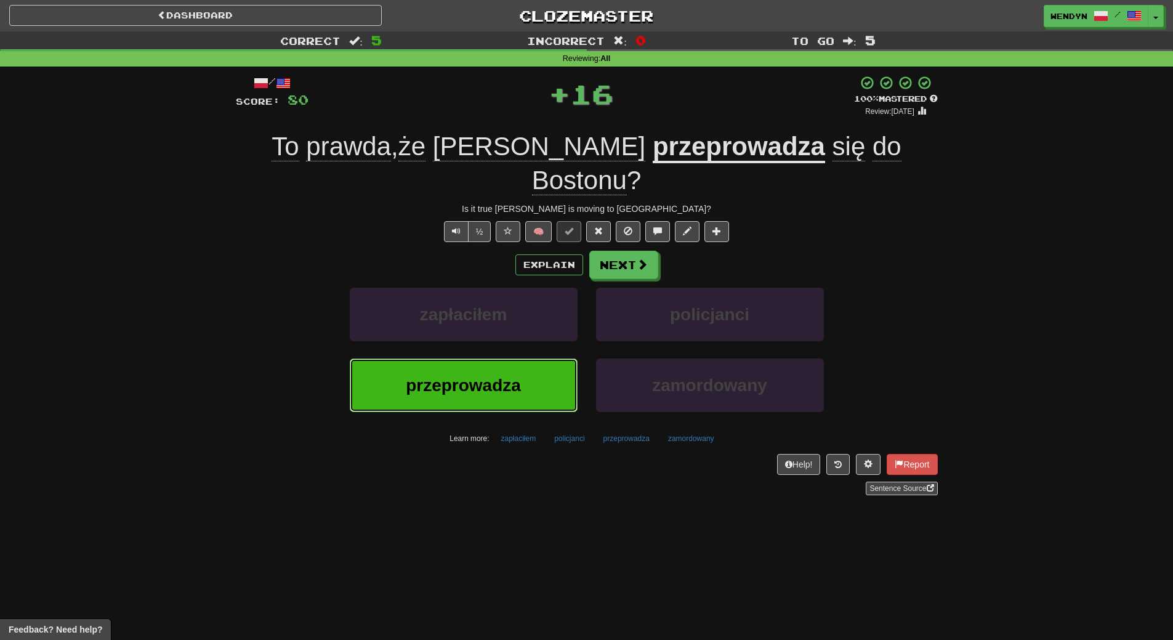
click at [477, 376] on span "przeprowadza" at bounding box center [463, 385] width 115 height 19
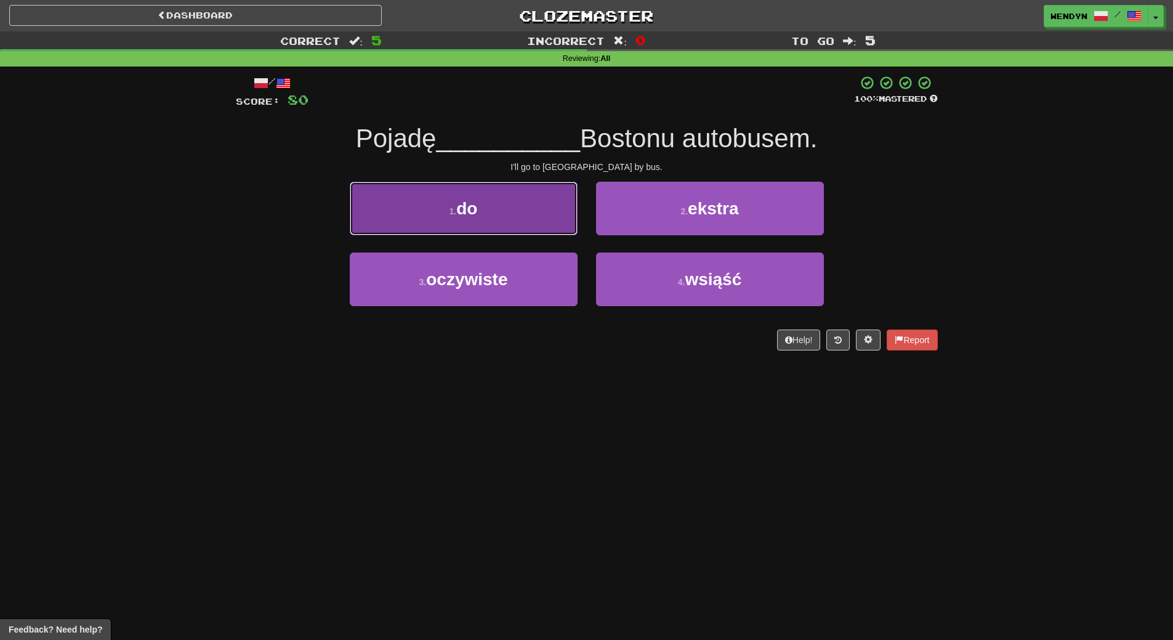
click at [484, 221] on button "1 . do" at bounding box center [464, 209] width 228 height 54
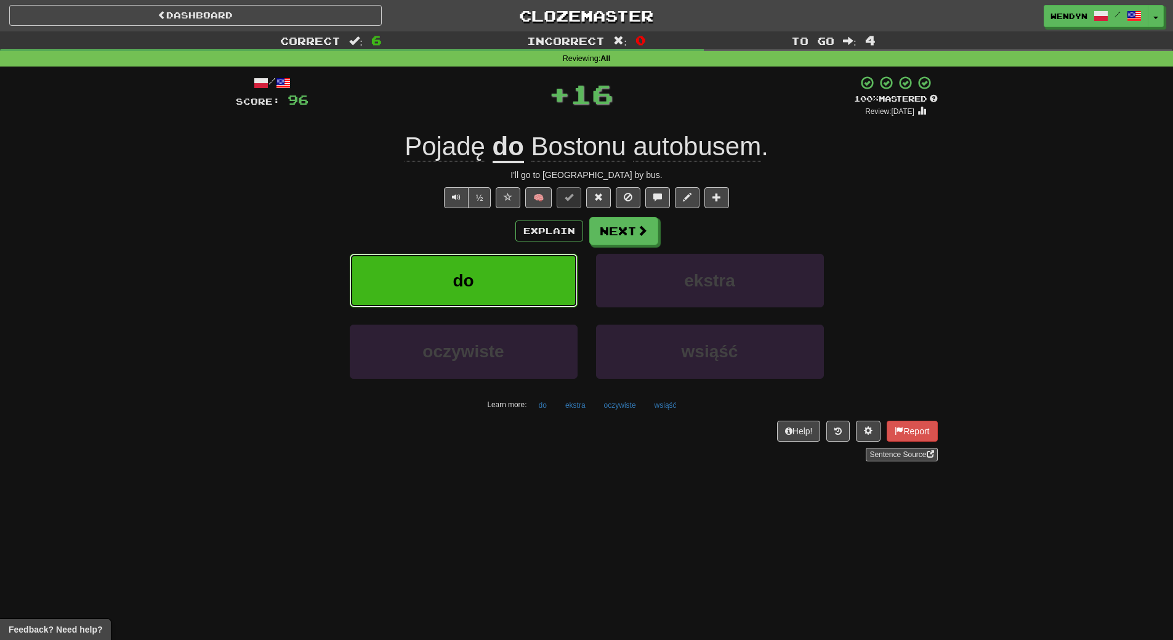
click at [479, 273] on button "do" at bounding box center [464, 281] width 228 height 54
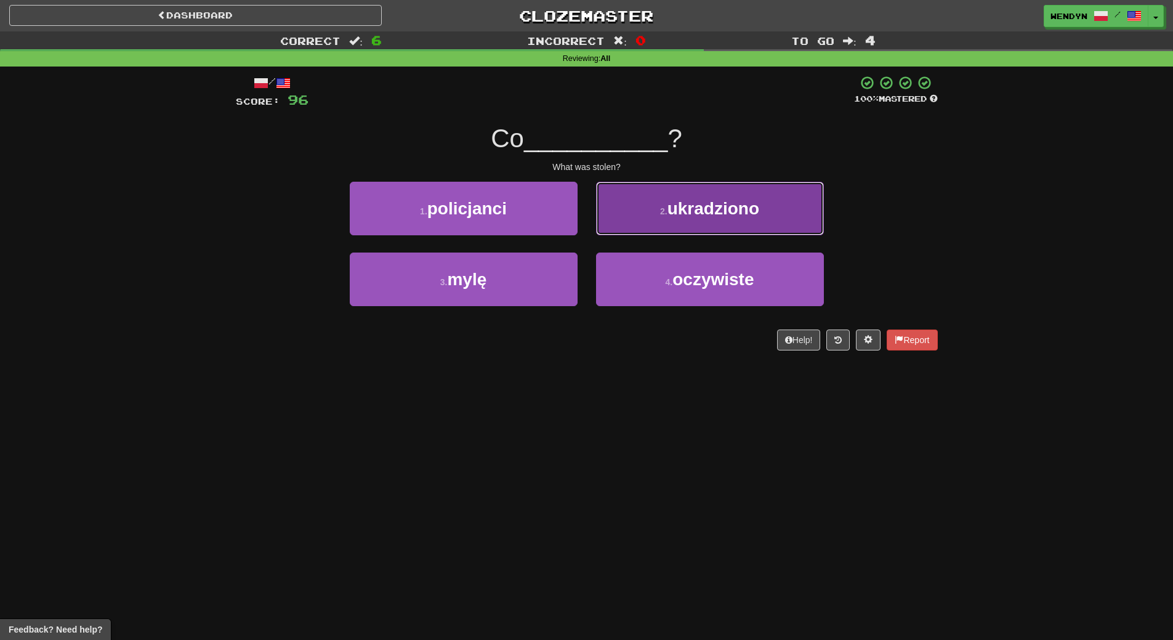
click at [736, 214] on span "ukradziono" at bounding box center [714, 208] width 92 height 19
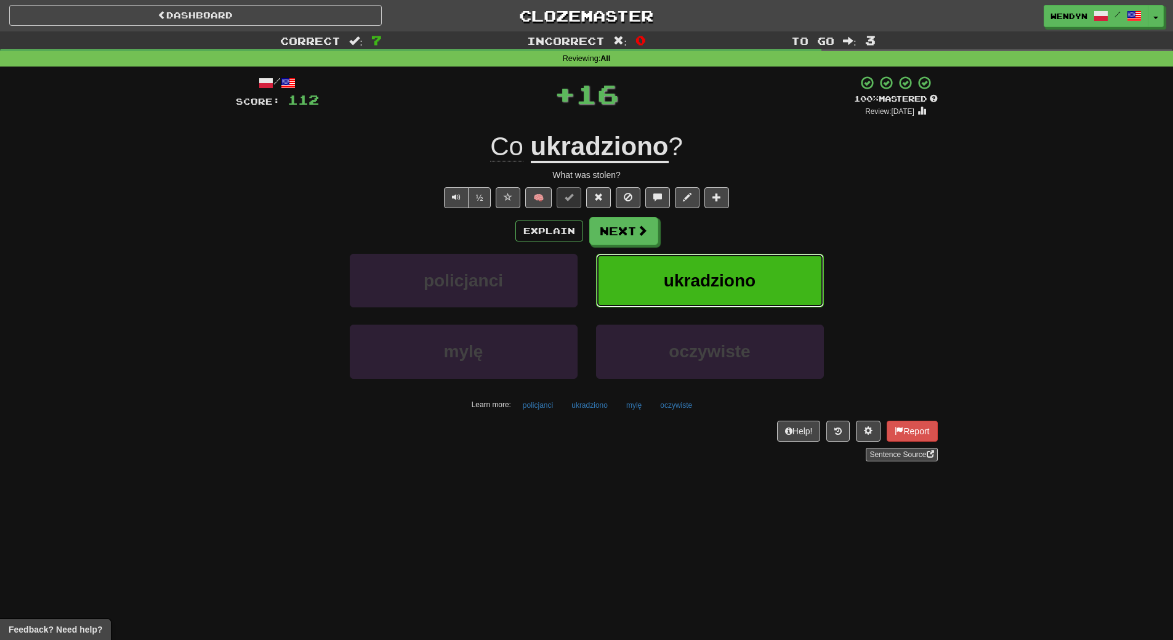
click at [732, 258] on button "ukradziono" at bounding box center [710, 281] width 228 height 54
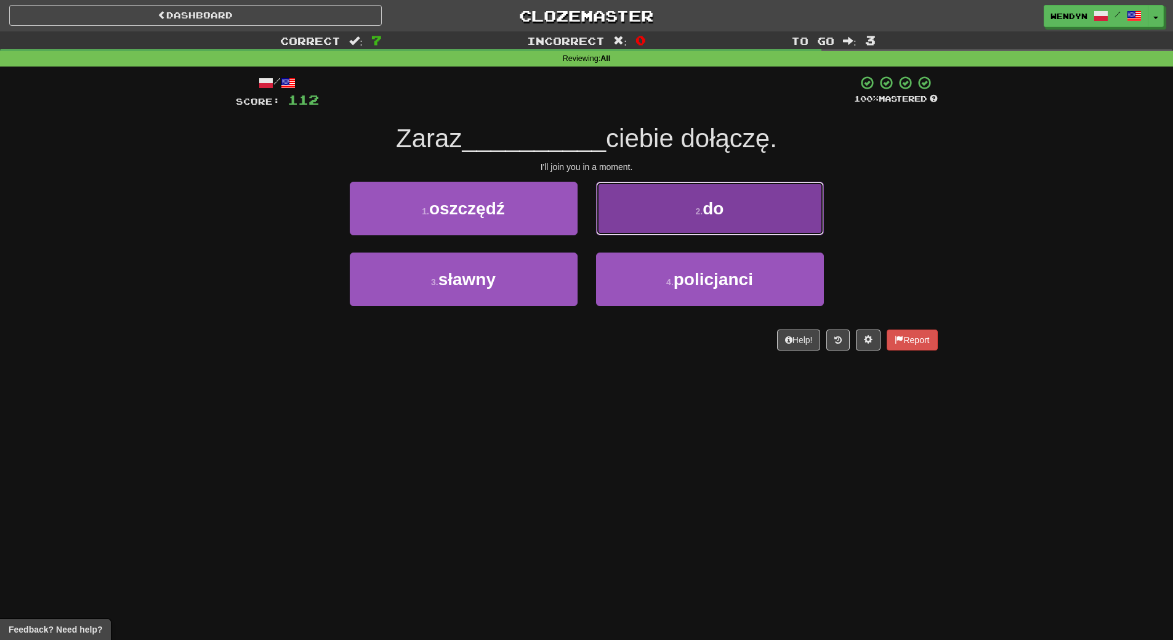
click at [722, 182] on button "2 . do" at bounding box center [710, 209] width 228 height 54
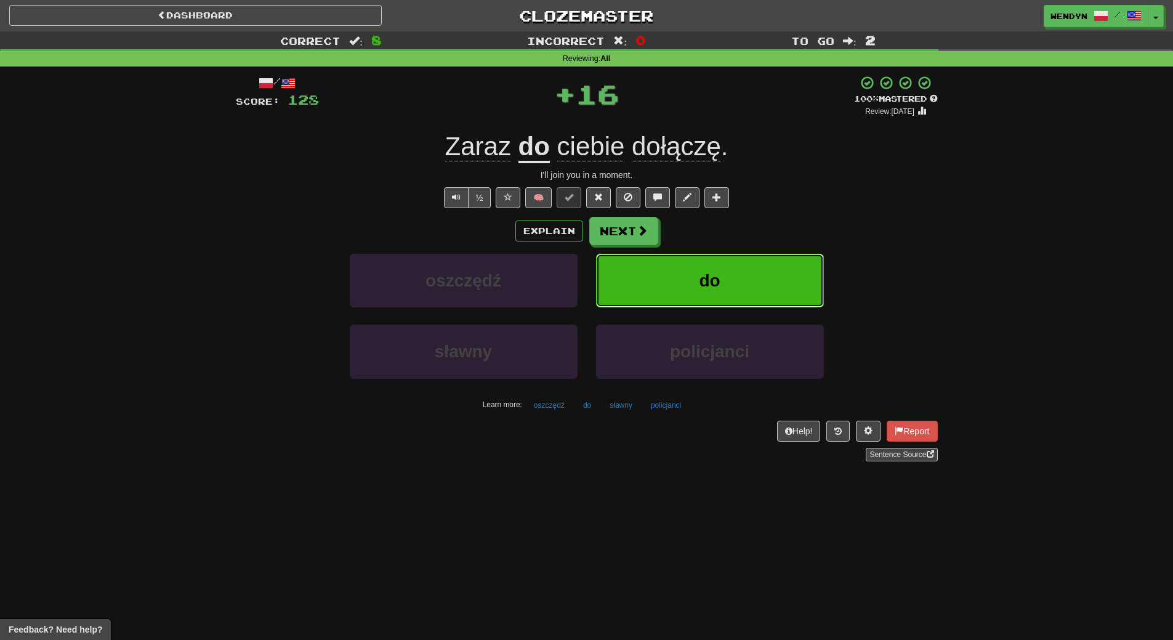
click at [711, 259] on button "do" at bounding box center [710, 281] width 228 height 54
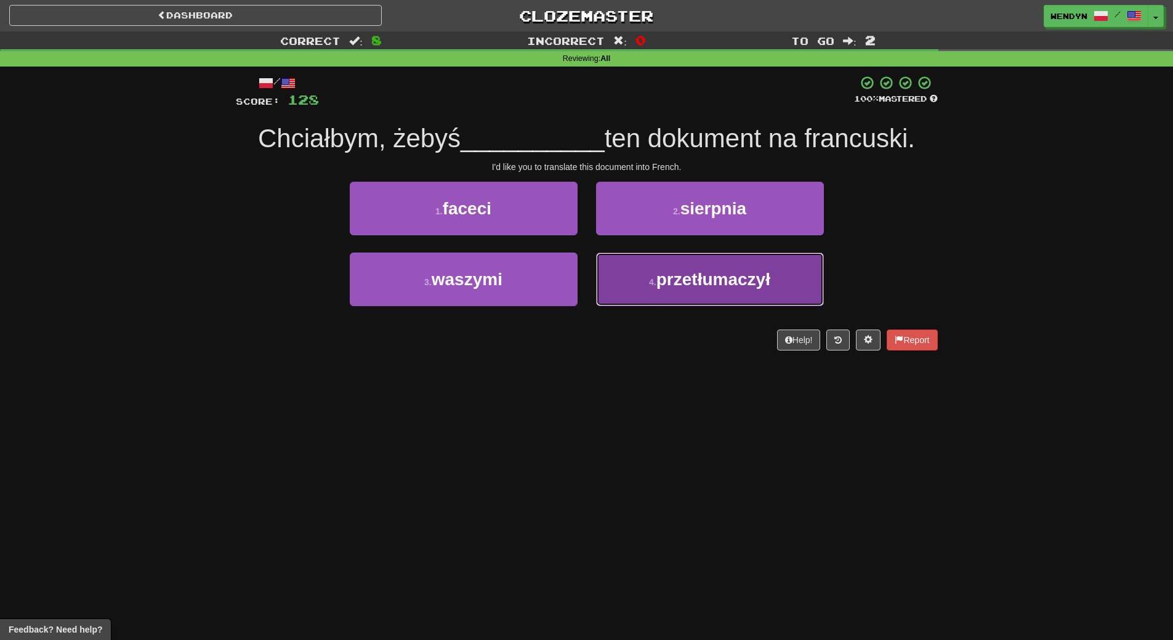
click at [699, 297] on button "4 . przetłumaczył" at bounding box center [710, 279] width 228 height 54
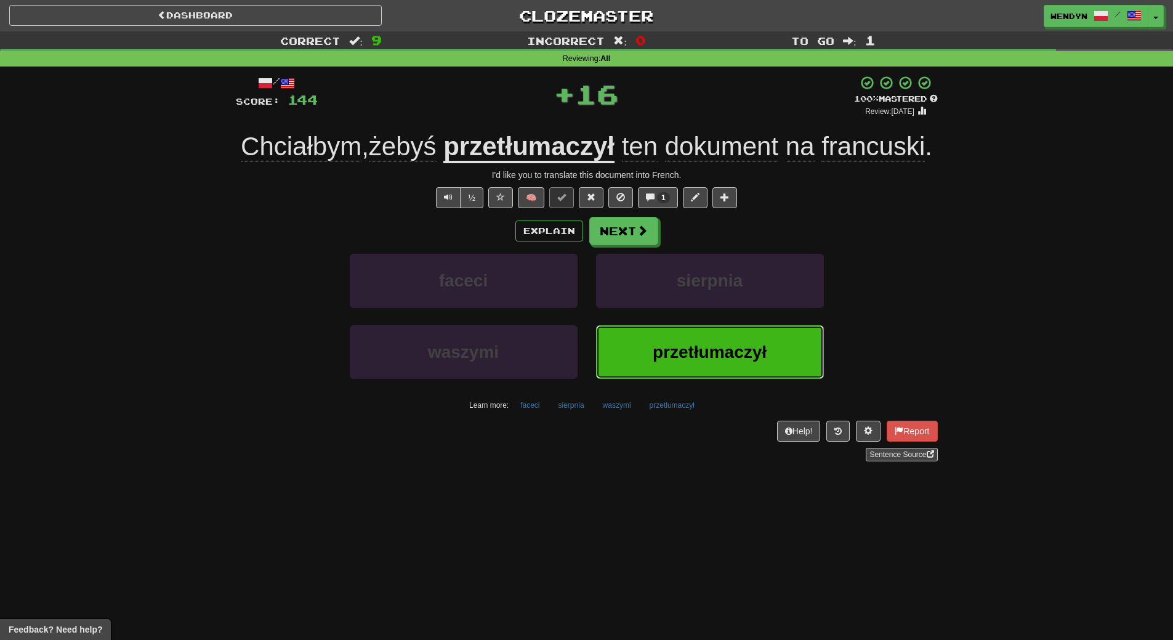
click at [690, 341] on button "przetłumaczył" at bounding box center [710, 352] width 228 height 54
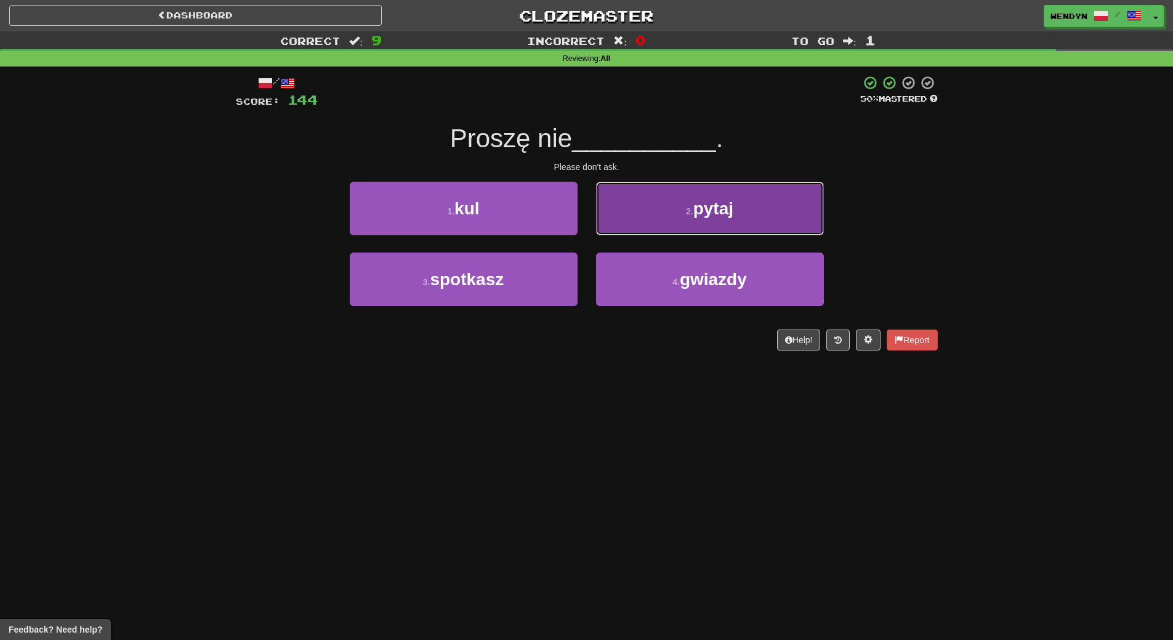
click at [707, 211] on span "pytaj" at bounding box center [713, 208] width 40 height 19
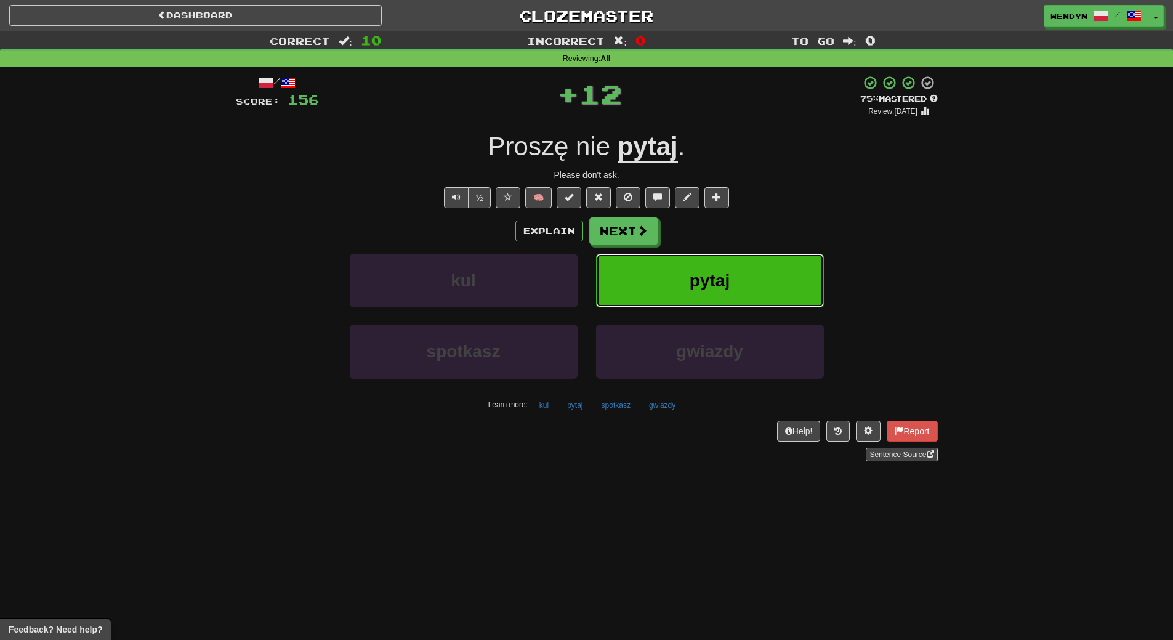
click at [698, 271] on span "pytaj" at bounding box center [710, 280] width 40 height 19
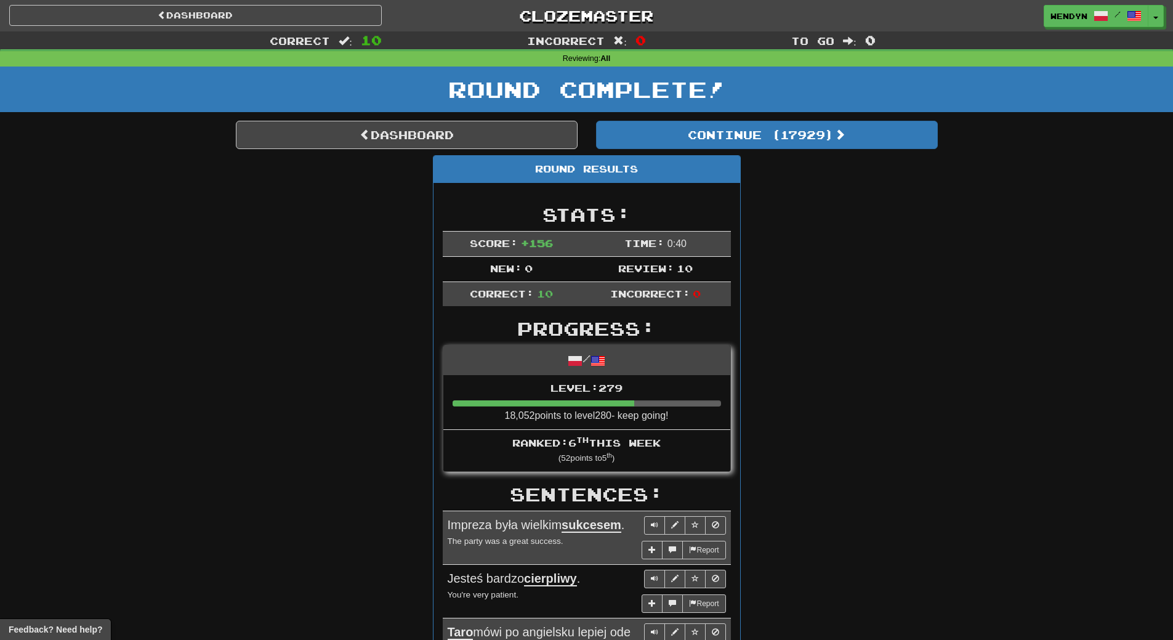
drag, startPoint x: 698, startPoint y: 270, endPoint x: 920, endPoint y: 198, distance: 233.9
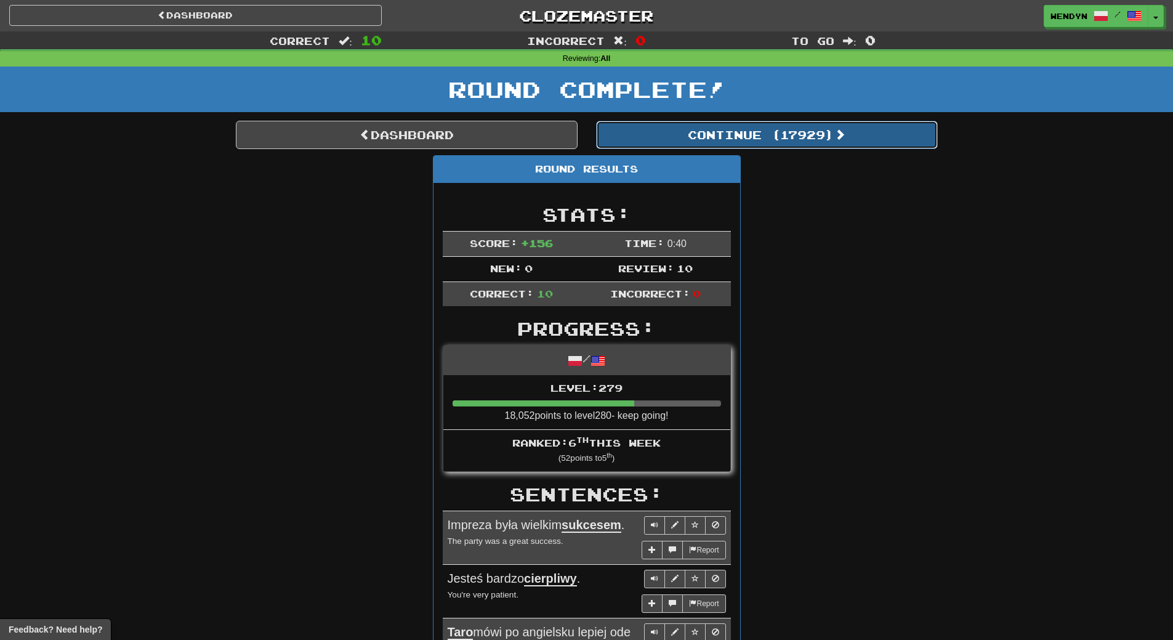
click at [780, 135] on button "Continue ( 17929 )" at bounding box center [767, 135] width 342 height 28
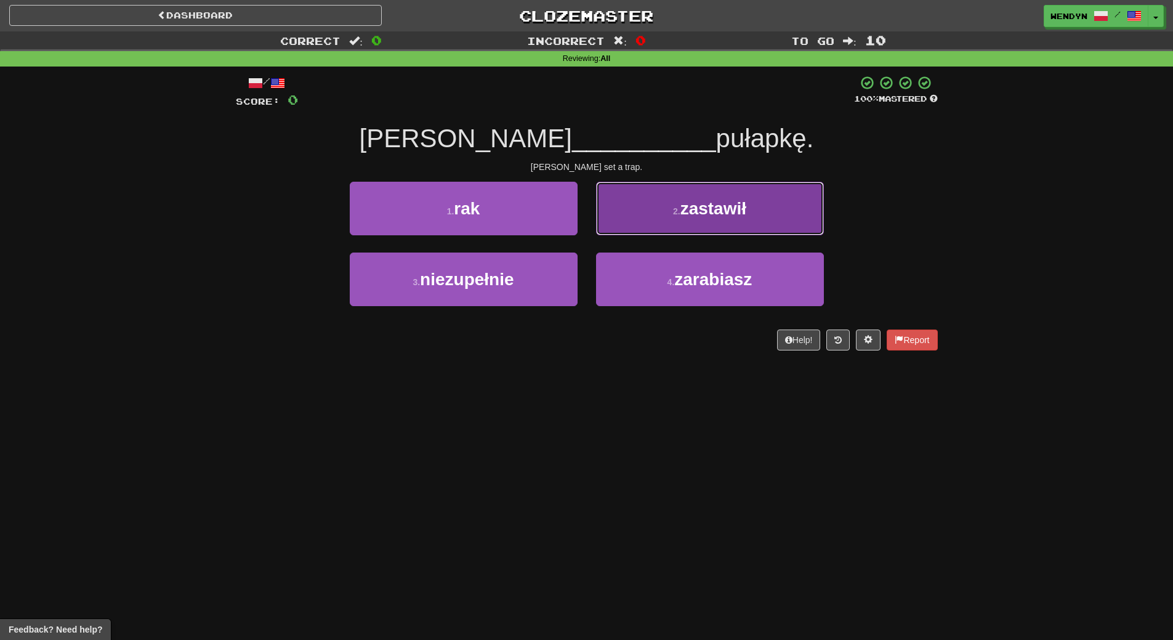
click at [702, 224] on button "2 . zastawił" at bounding box center [710, 209] width 228 height 54
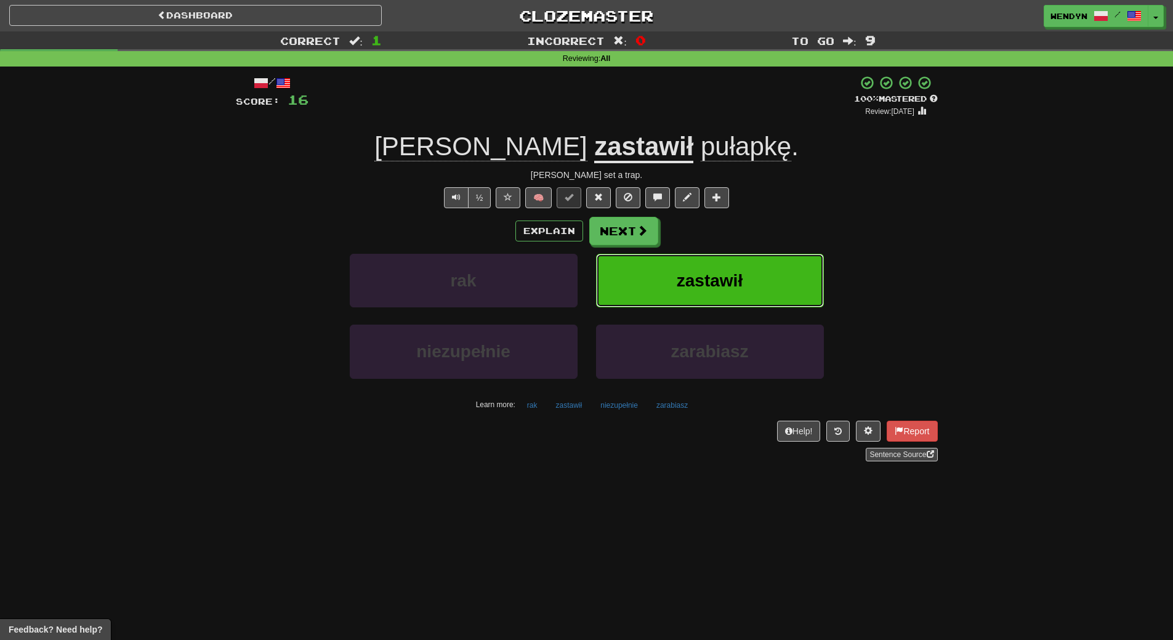
click at [695, 264] on button "zastawił" at bounding box center [710, 281] width 228 height 54
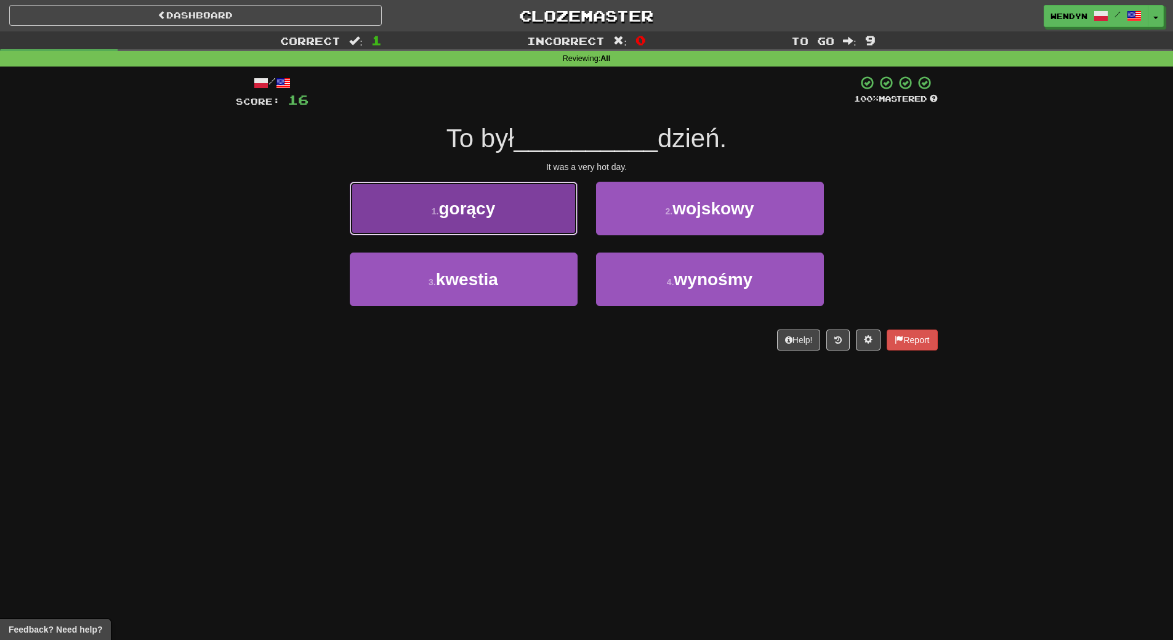
click at [532, 215] on button "1 . gorący" at bounding box center [464, 209] width 228 height 54
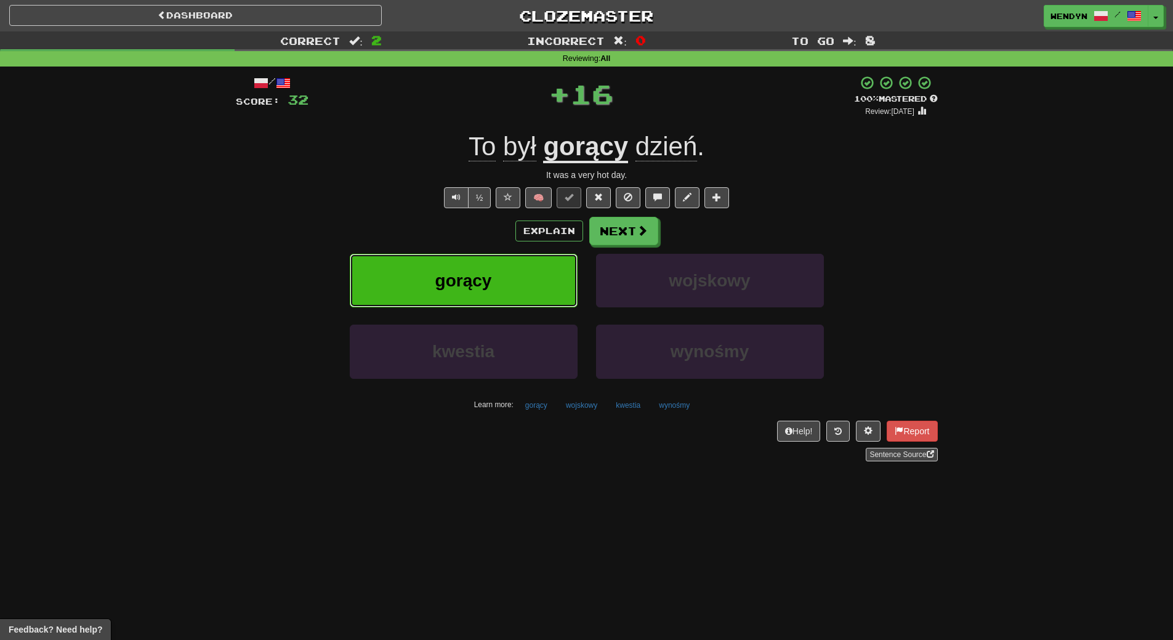
click at [512, 264] on button "gorący" at bounding box center [464, 281] width 228 height 54
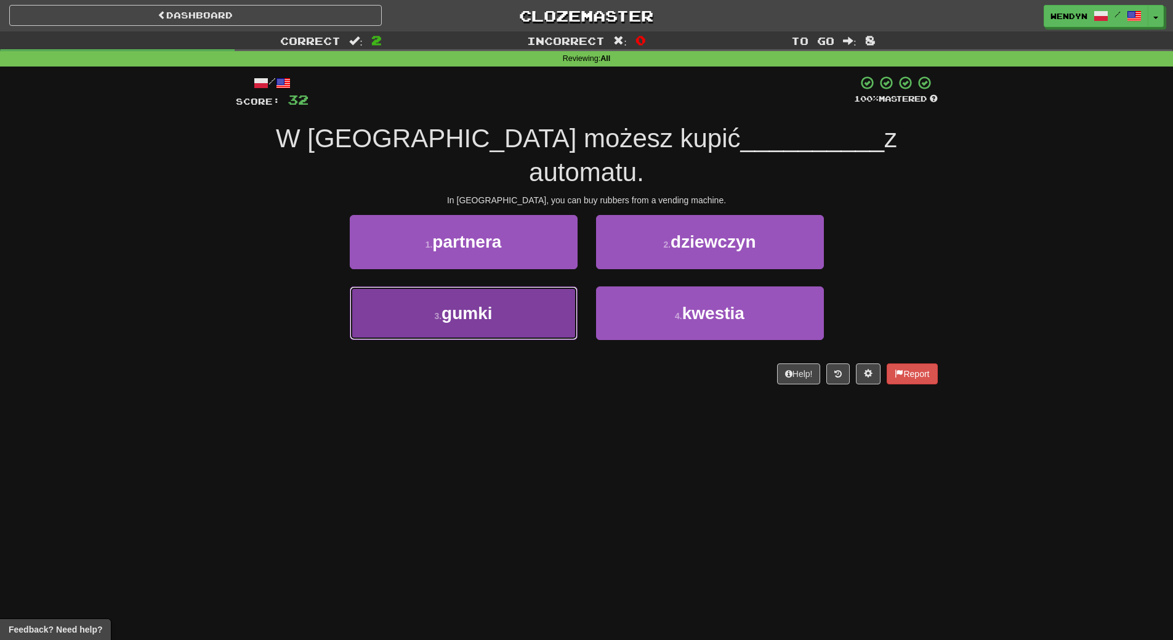
click at [538, 286] on button "3 . gumki" at bounding box center [464, 313] width 228 height 54
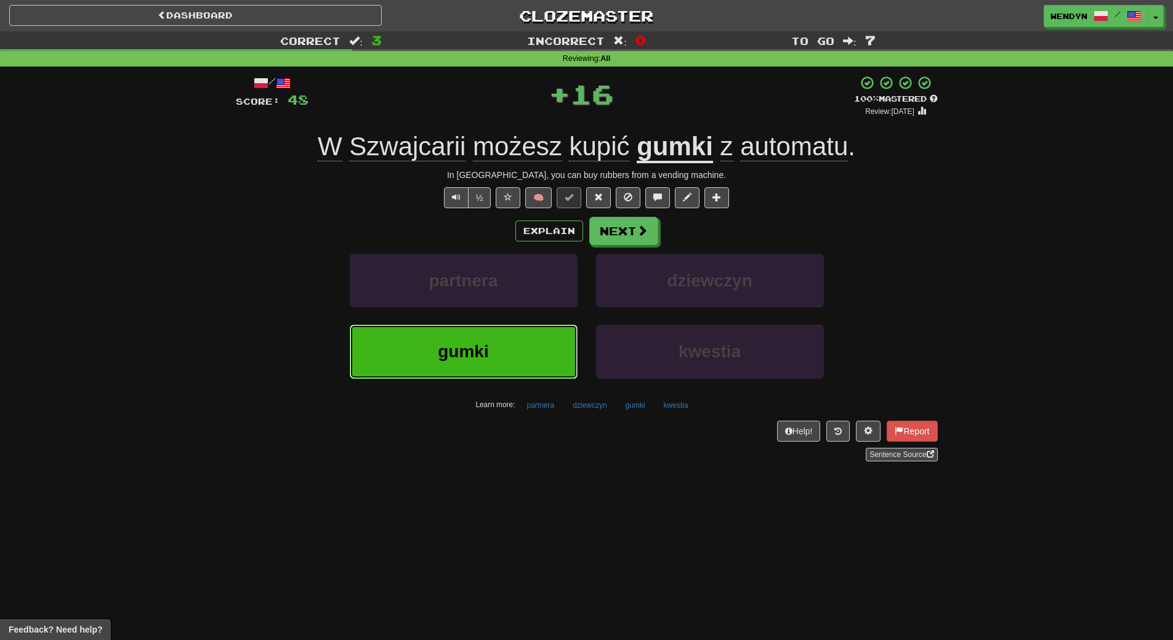
click at [453, 355] on span "gumki" at bounding box center [463, 351] width 50 height 19
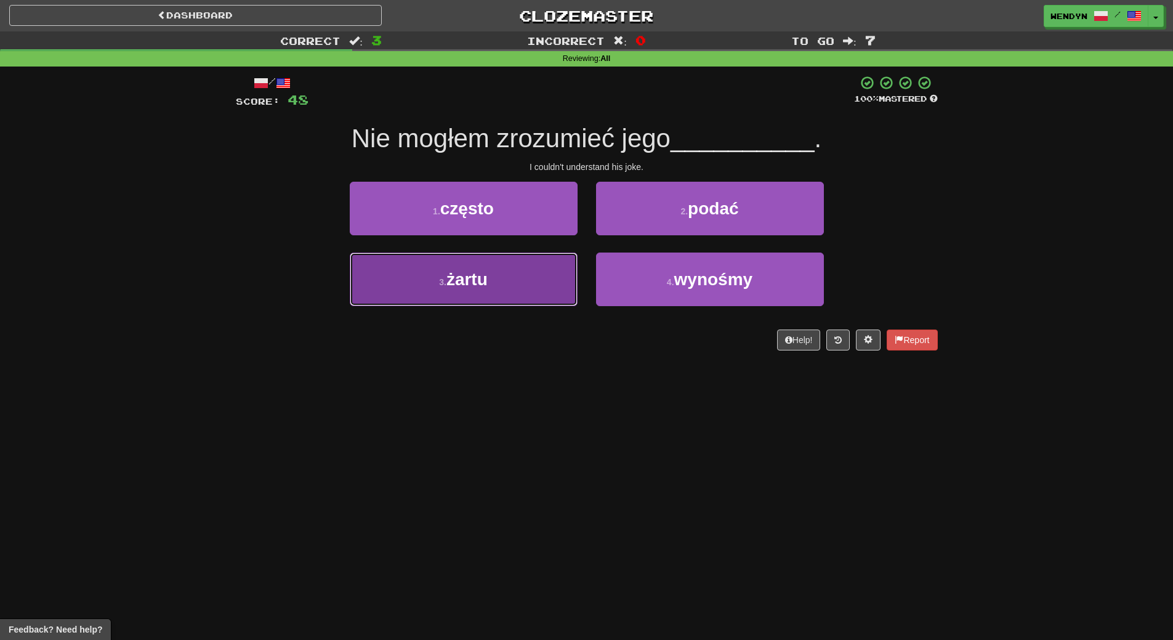
click at [475, 287] on span "żartu" at bounding box center [466, 279] width 41 height 19
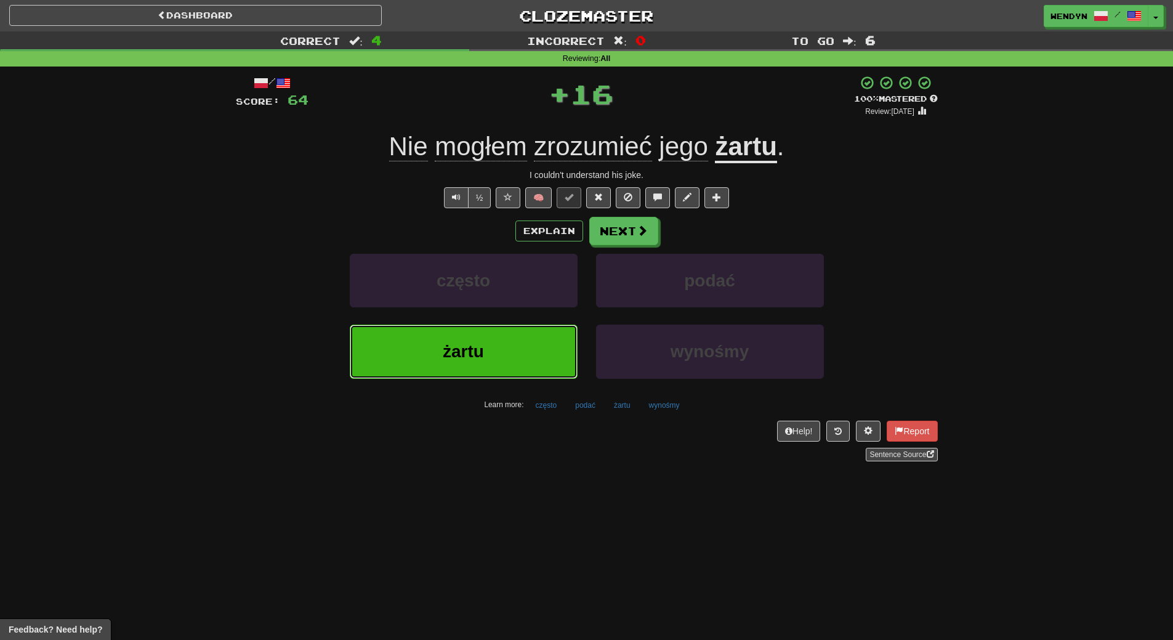
click at [449, 335] on button "żartu" at bounding box center [464, 352] width 228 height 54
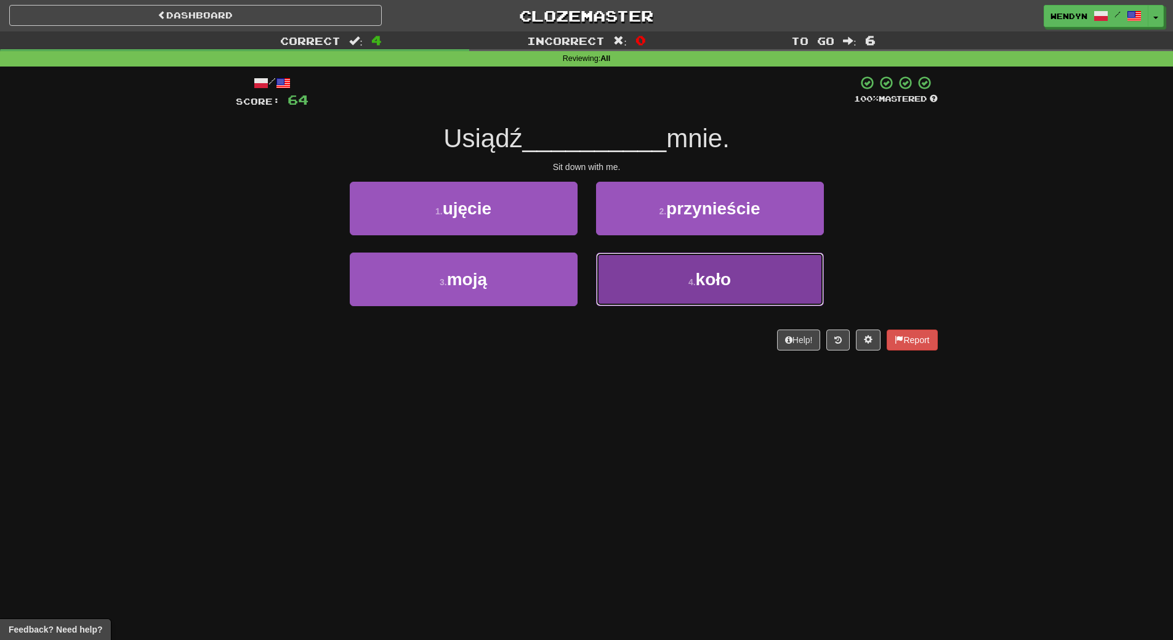
click at [719, 291] on button "4 . koło" at bounding box center [710, 279] width 228 height 54
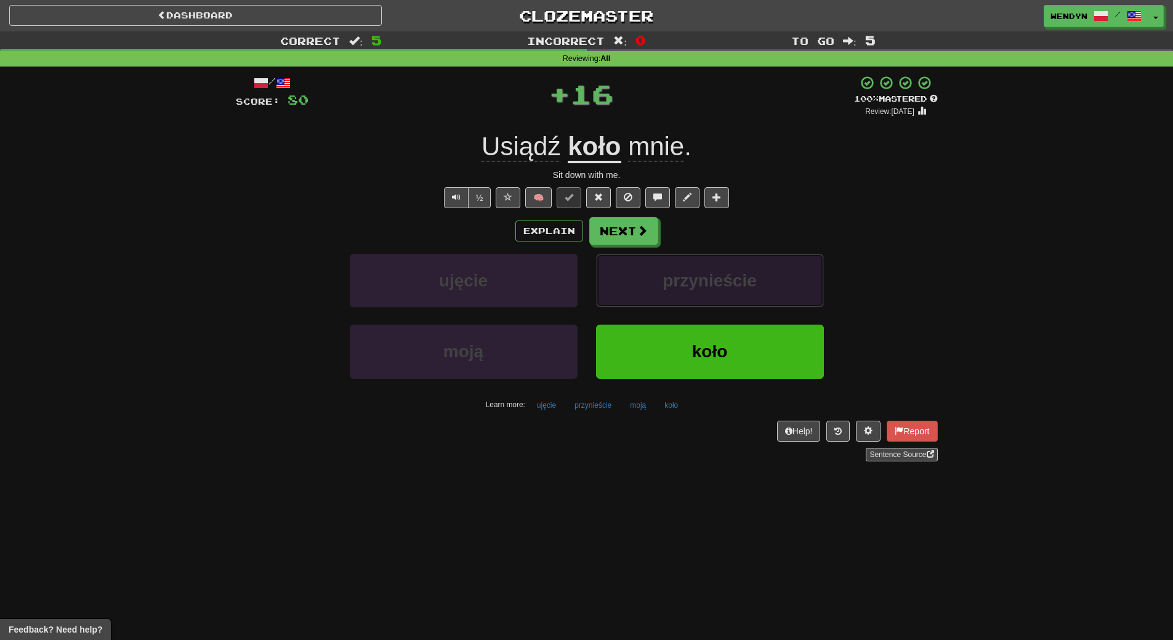
click at [719, 290] on button "przynieście" at bounding box center [710, 281] width 228 height 54
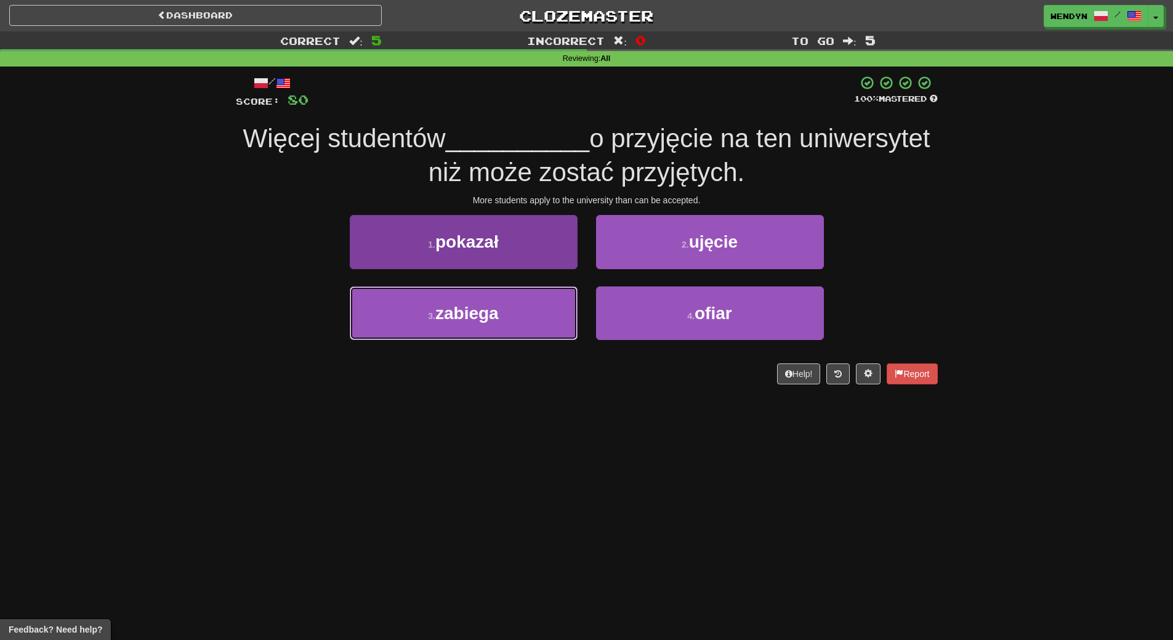
click at [498, 324] on button "3 . zabiega" at bounding box center [464, 313] width 228 height 54
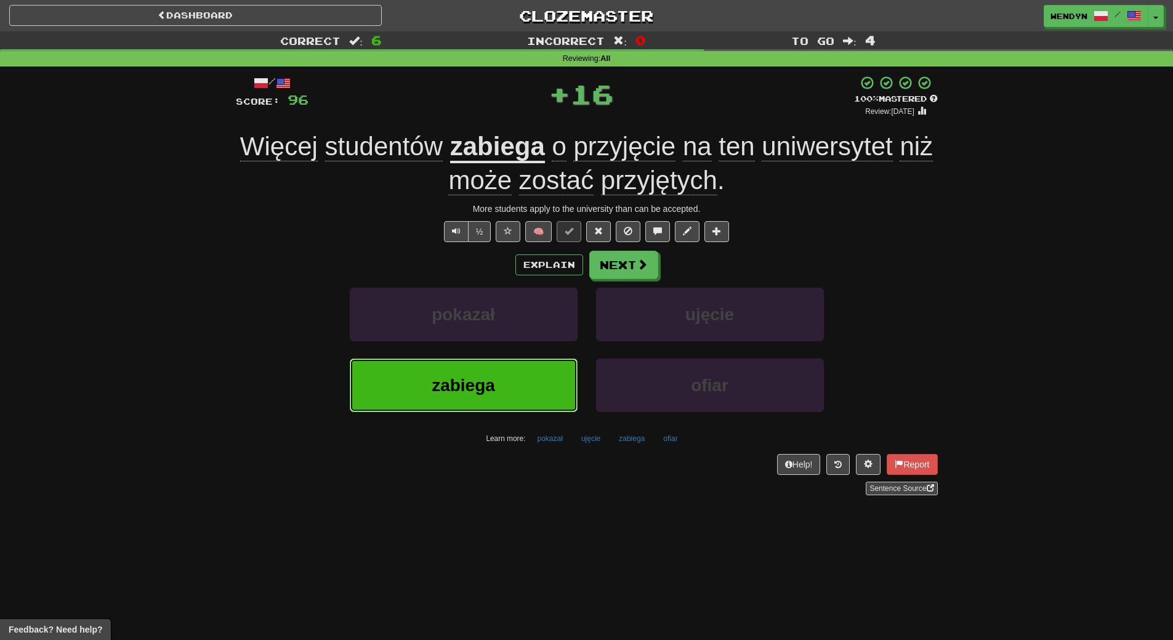
click at [472, 379] on span "zabiega" at bounding box center [463, 385] width 63 height 19
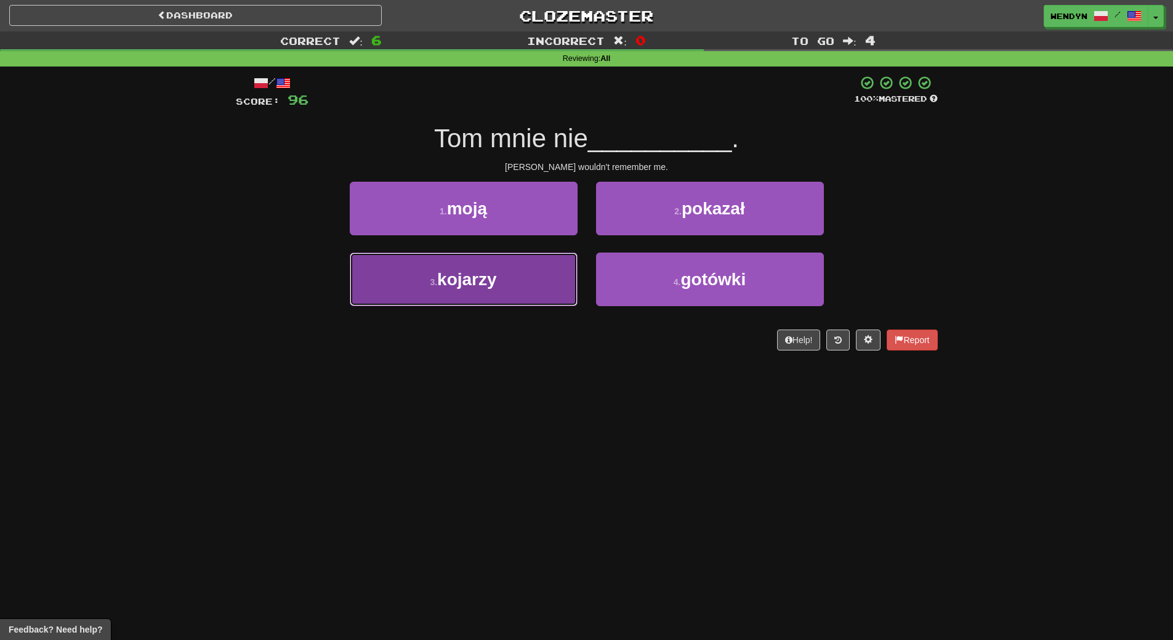
click at [517, 303] on button "3 . kojarzy" at bounding box center [464, 279] width 228 height 54
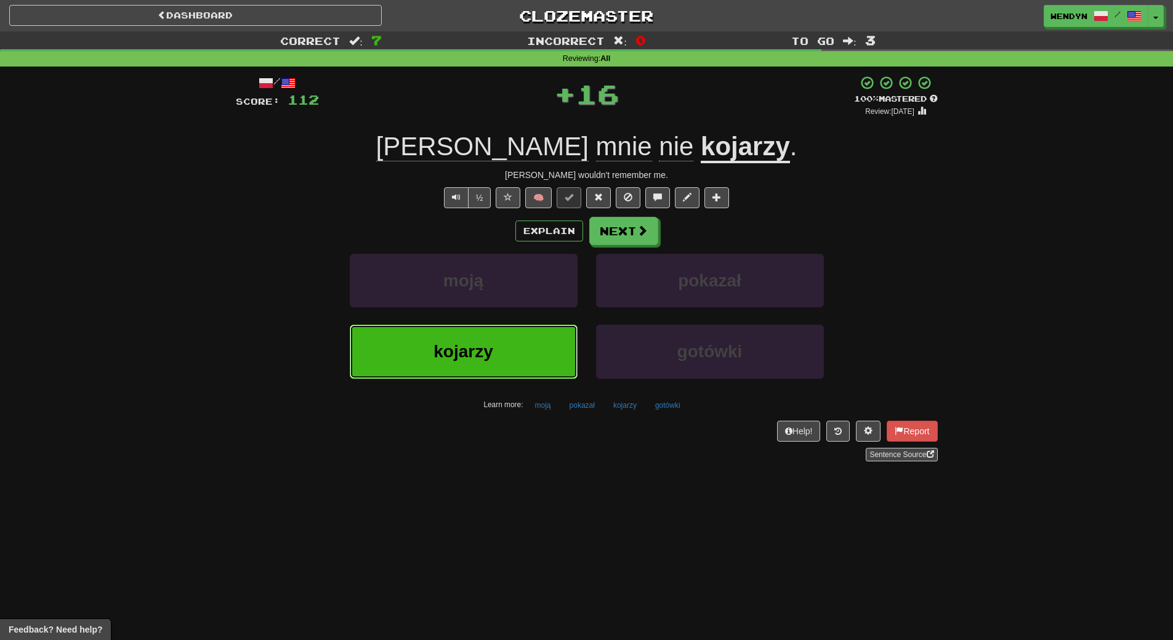
click at [495, 351] on button "kojarzy" at bounding box center [464, 352] width 228 height 54
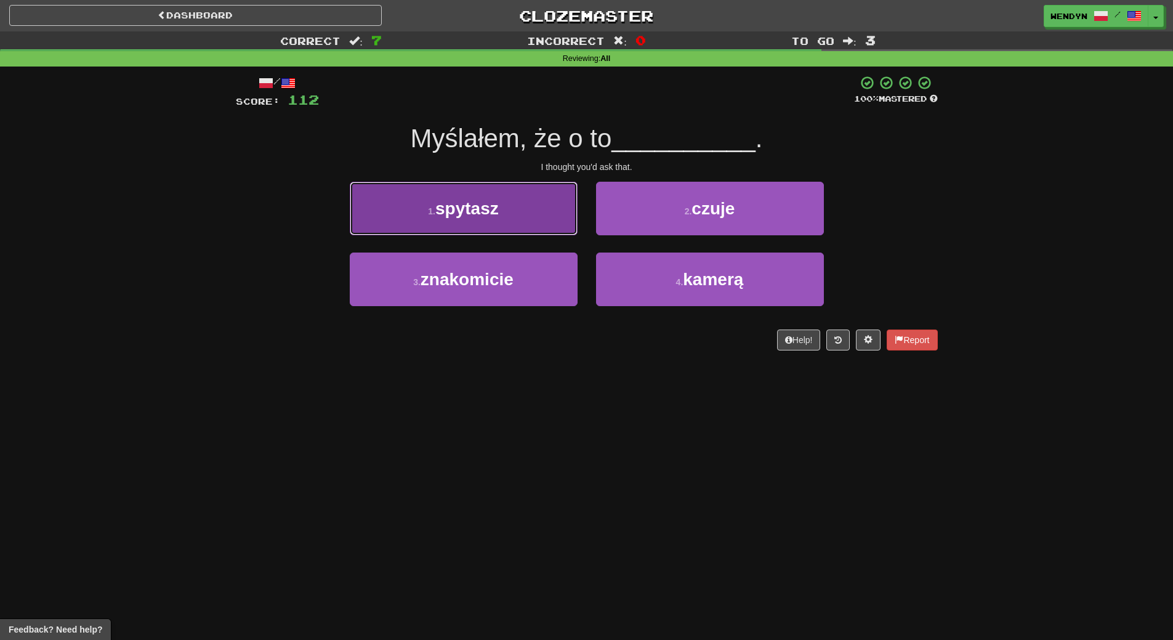
click at [501, 195] on button "1 . spytasz" at bounding box center [464, 209] width 228 height 54
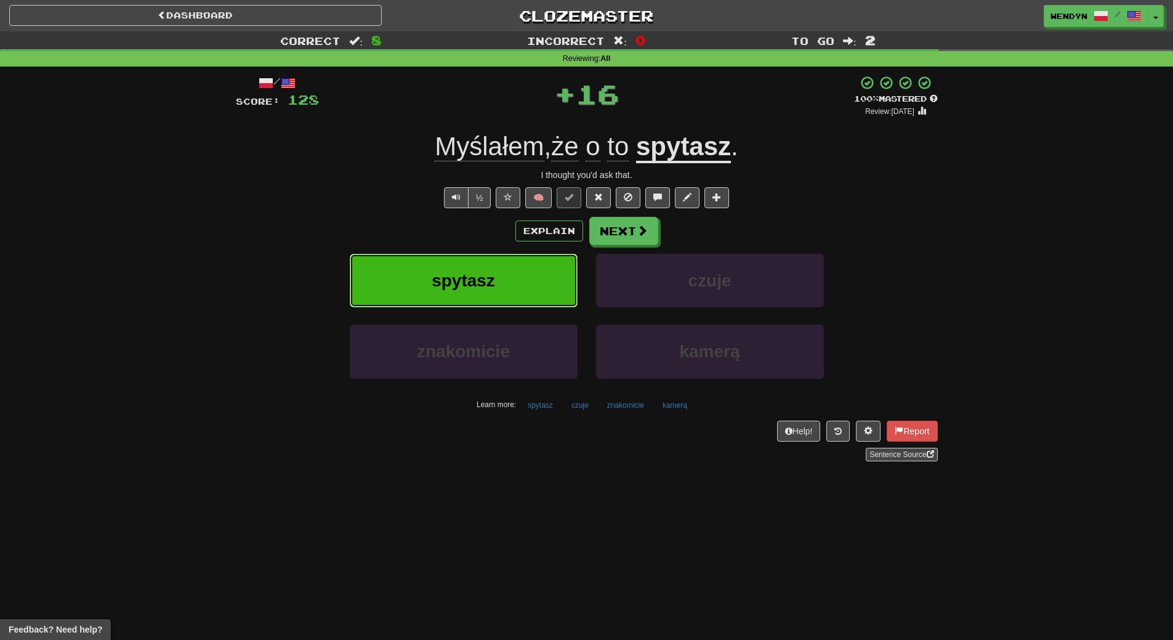
click at [477, 303] on button "spytasz" at bounding box center [464, 281] width 228 height 54
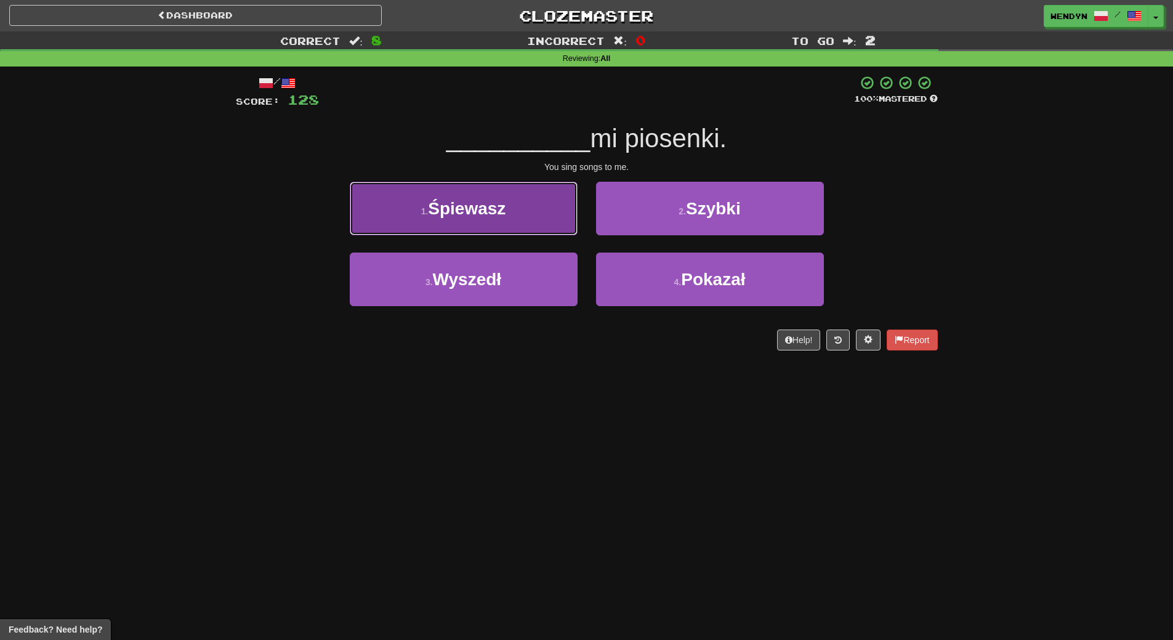
click at [485, 211] on span "Śpiewasz" at bounding box center [467, 208] width 78 height 19
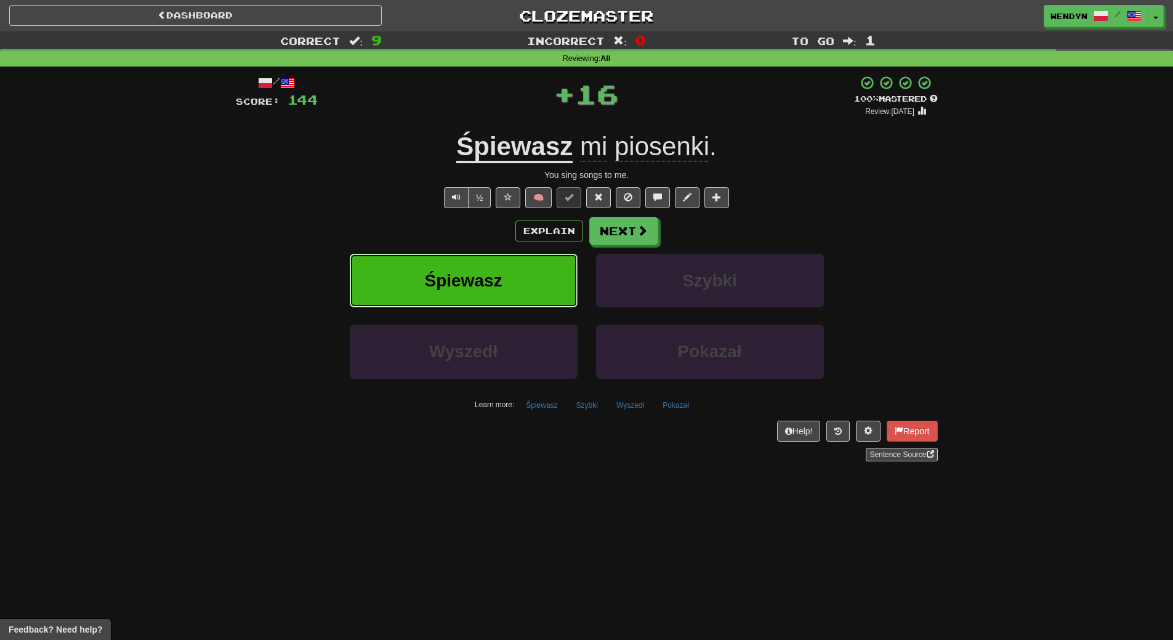
click at [481, 289] on span "Śpiewasz" at bounding box center [463, 280] width 78 height 19
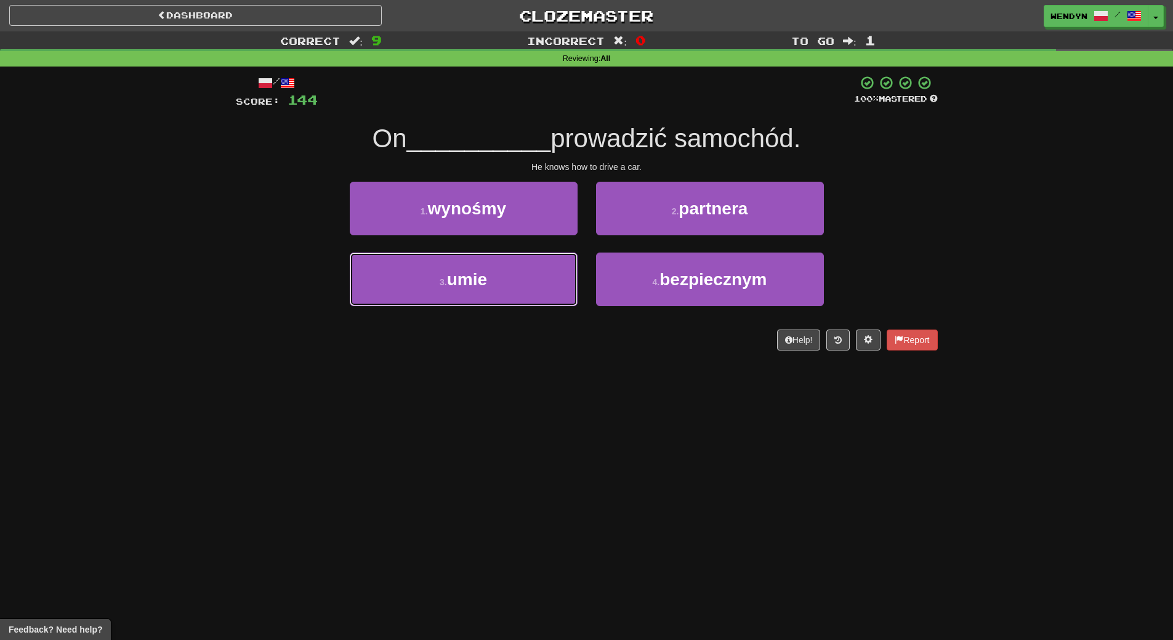
click at [481, 289] on button "3 . umie" at bounding box center [464, 279] width 228 height 54
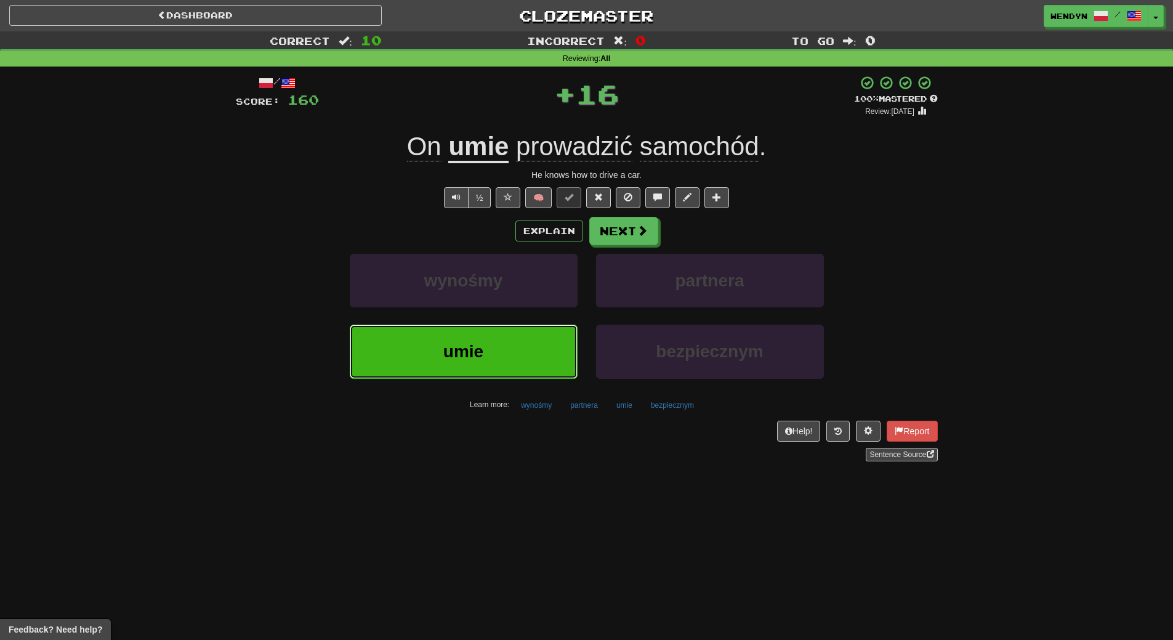
click at [478, 333] on button "umie" at bounding box center [464, 352] width 228 height 54
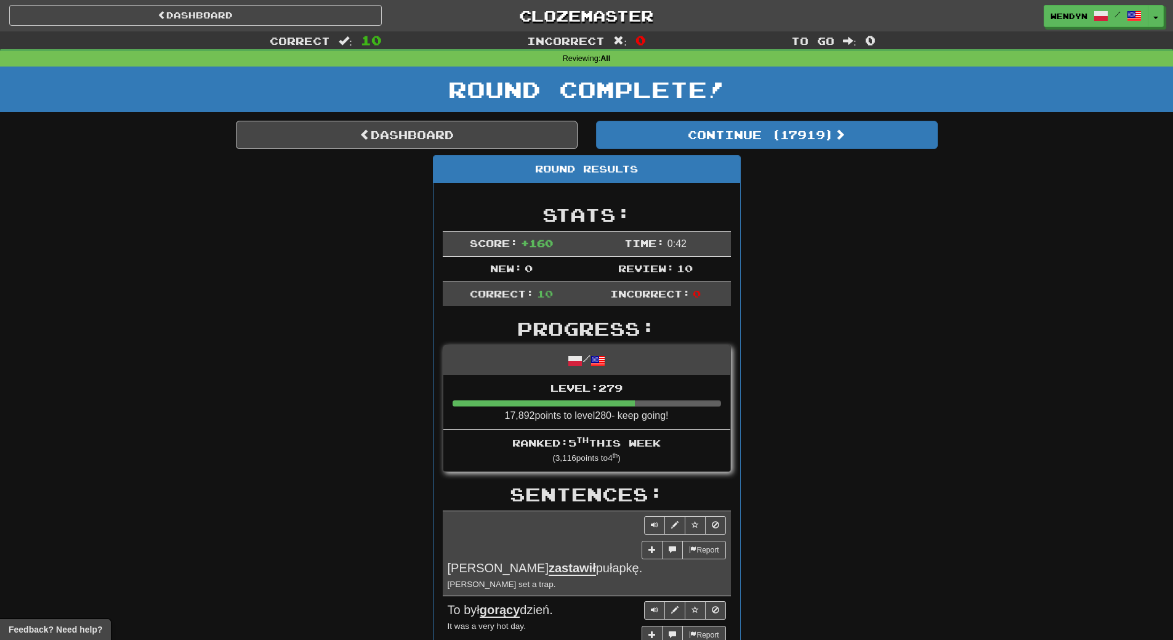
click at [855, 283] on div "Round Results Stats: Score: + 160 Time: 0 : 42 New: 0 Review: 10 Correct: 10 In…" at bounding box center [587, 648] width 702 height 987
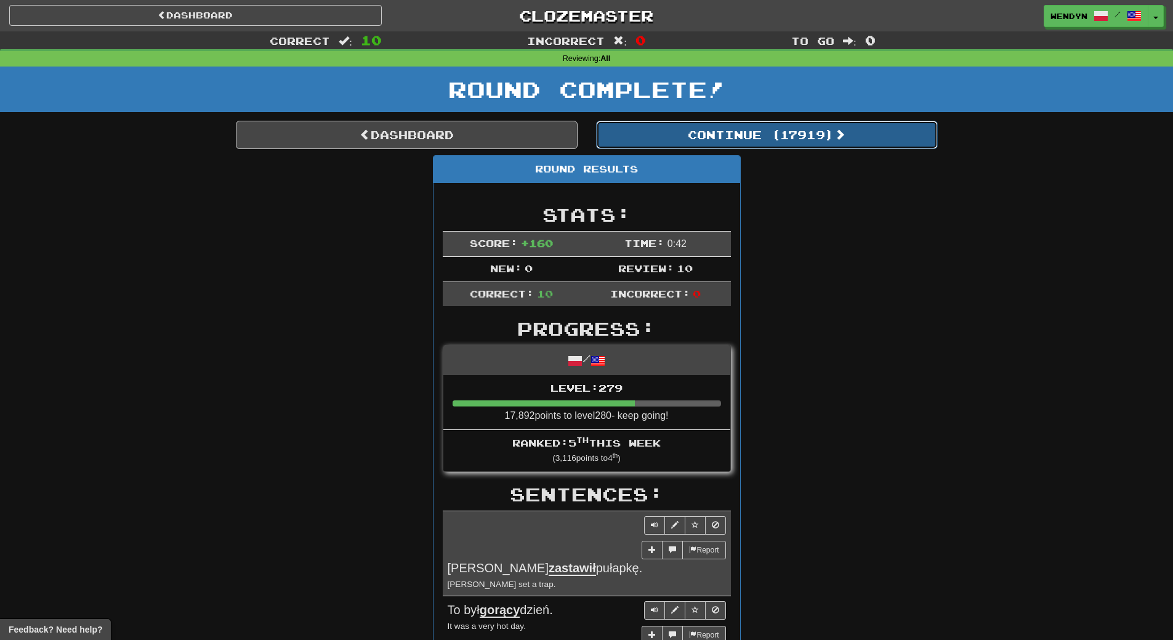
click at [789, 137] on button "Continue ( 17919 )" at bounding box center [767, 135] width 342 height 28
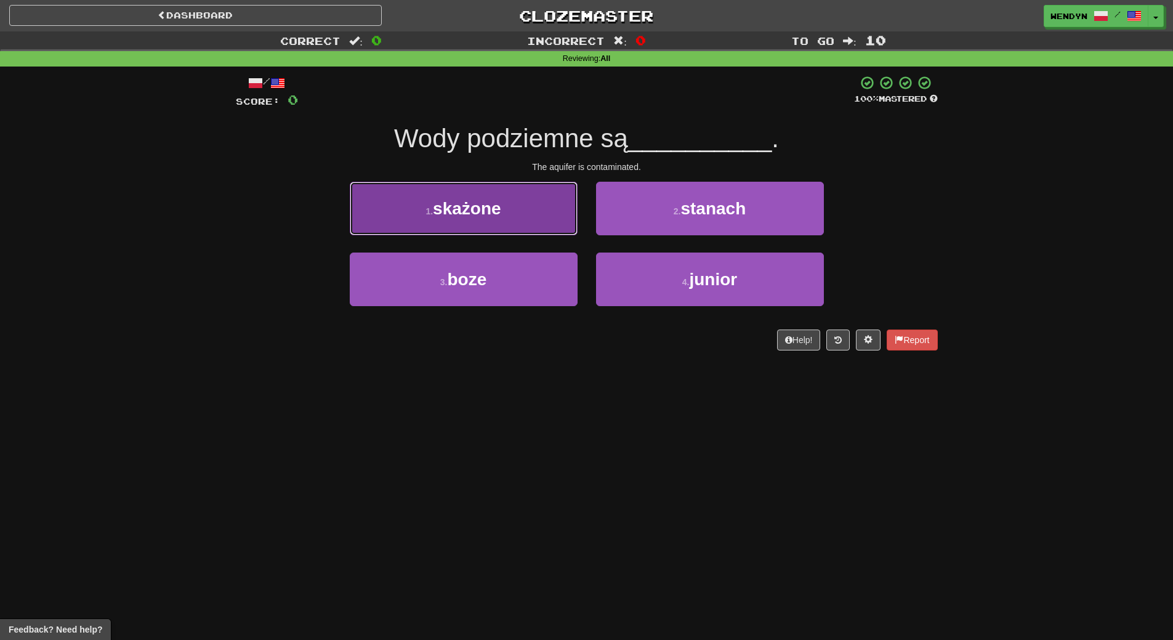
click at [421, 214] on button "1 . skażone" at bounding box center [464, 209] width 228 height 54
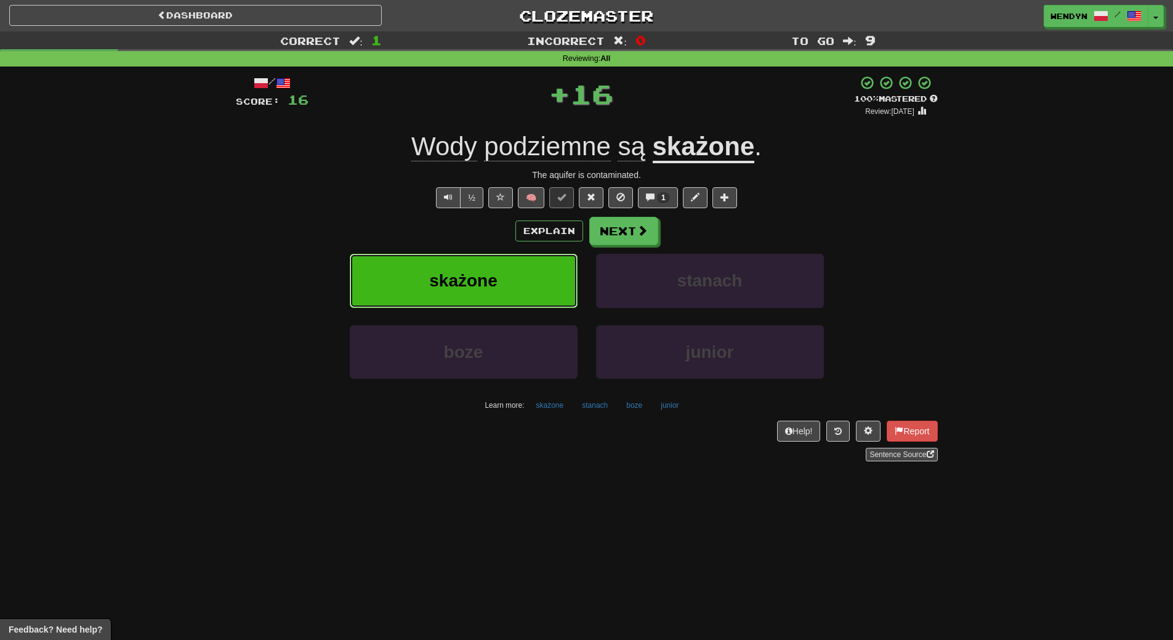
click at [411, 275] on button "skażone" at bounding box center [464, 281] width 228 height 54
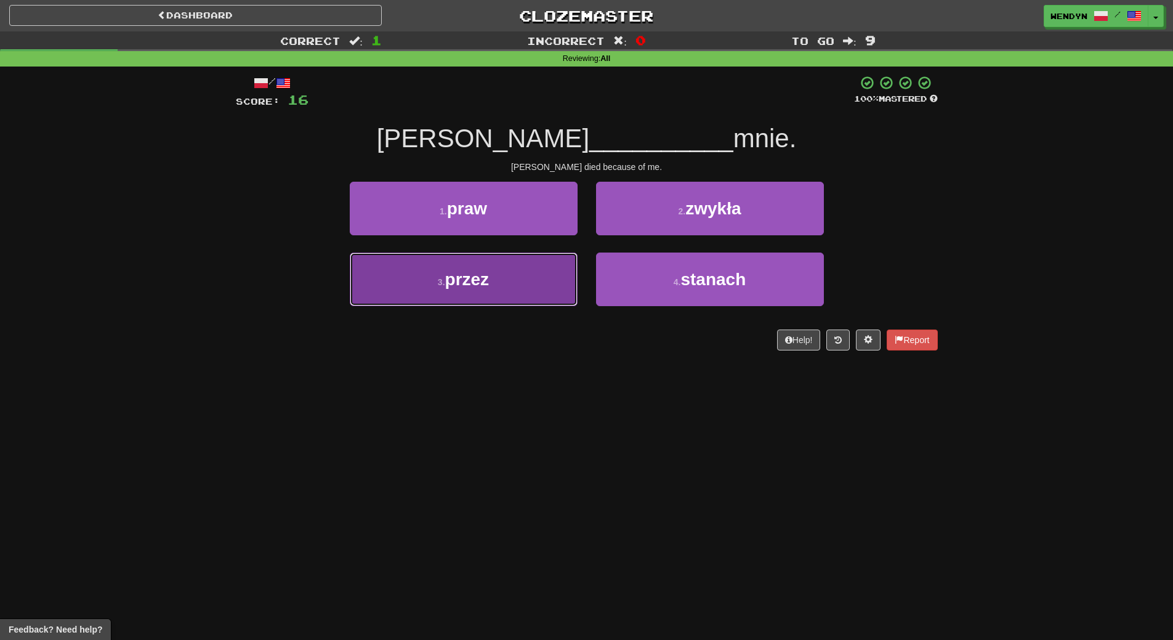
click at [479, 279] on span "przez" at bounding box center [467, 279] width 44 height 19
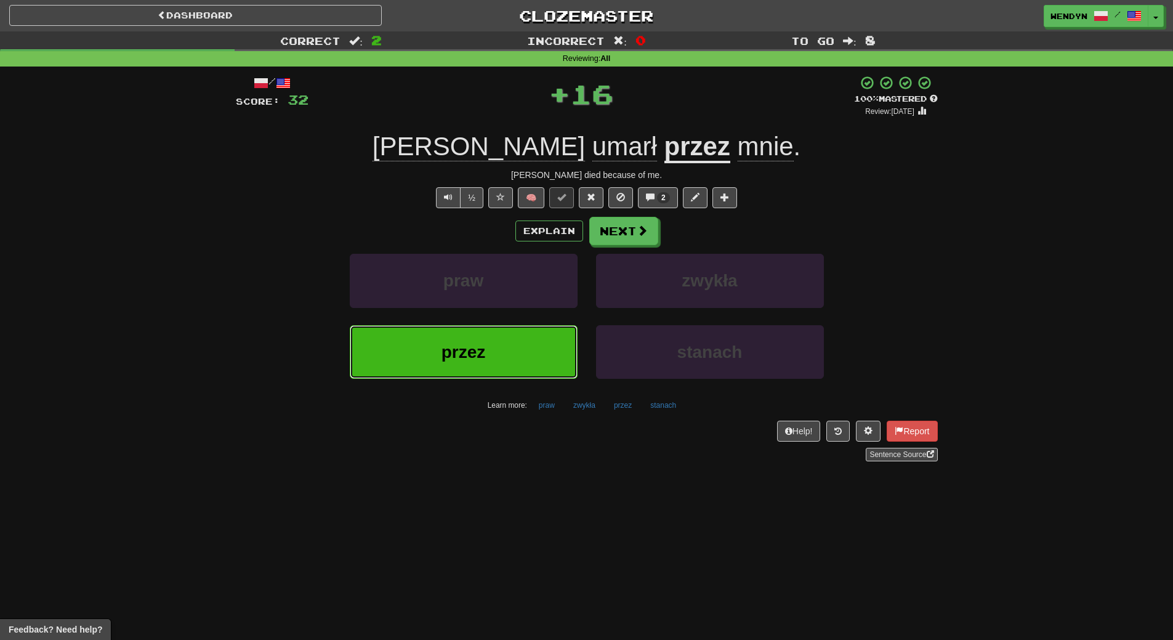
click at [473, 347] on span "przez" at bounding box center [464, 351] width 44 height 19
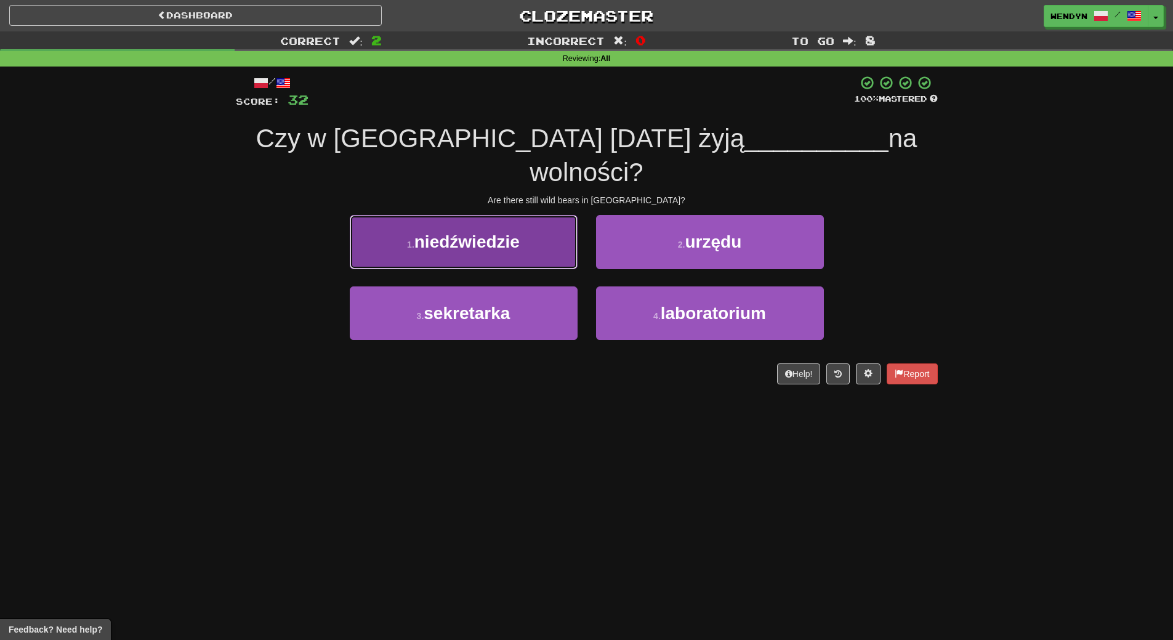
click at [488, 232] on span "niedźwiedzie" at bounding box center [466, 241] width 105 height 19
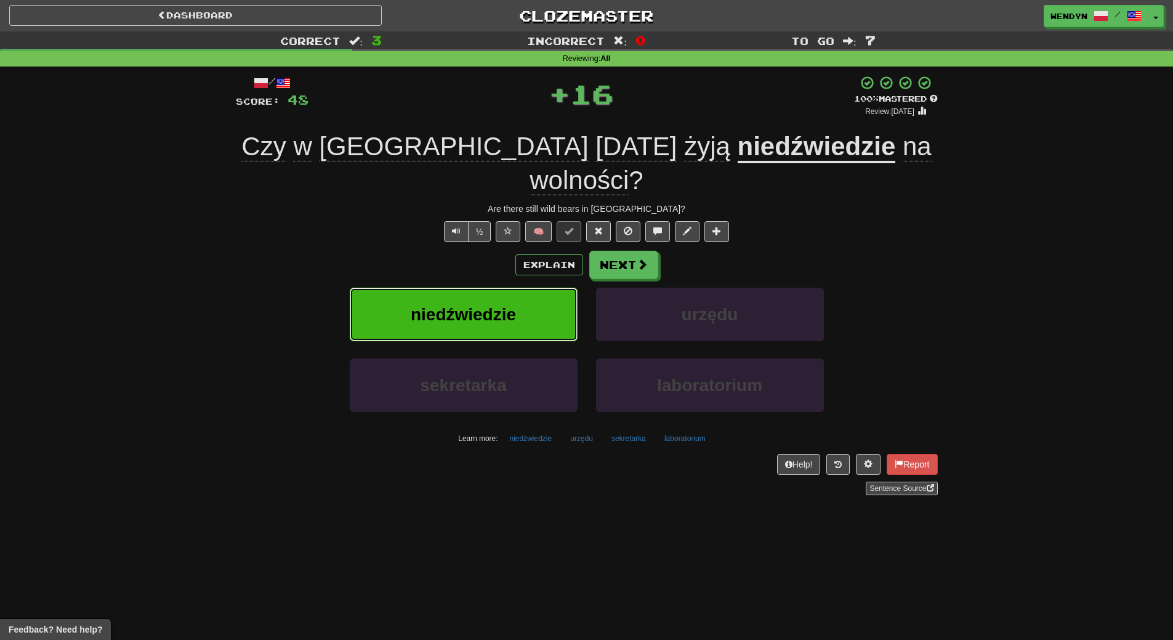
click at [499, 305] on span "niedźwiedzie" at bounding box center [463, 314] width 105 height 19
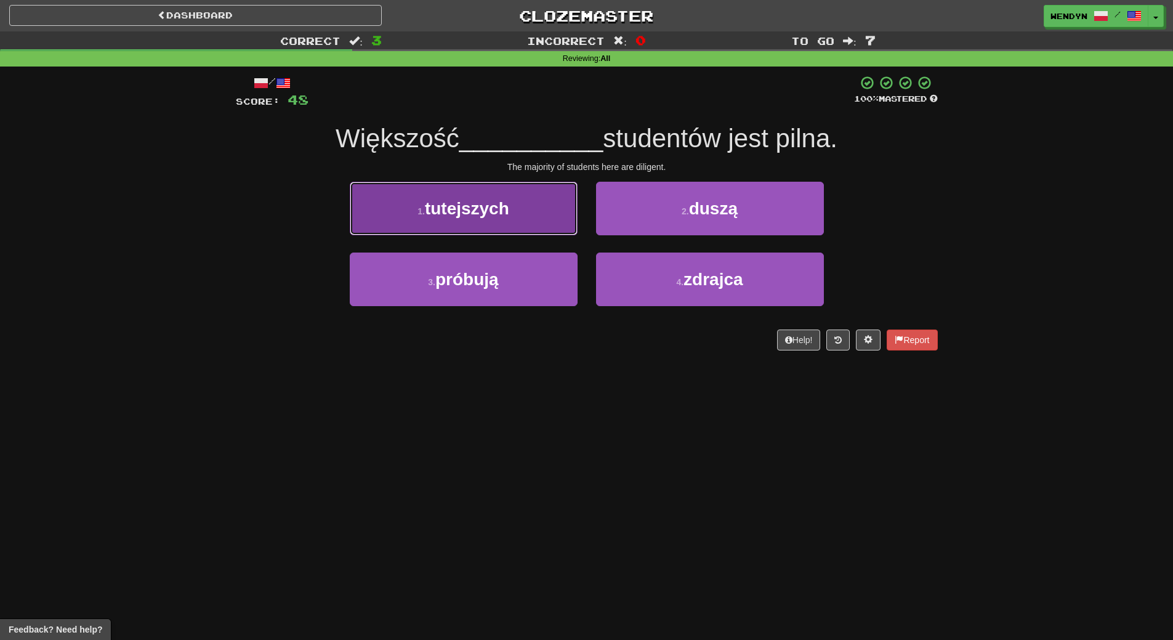
click at [498, 222] on button "1 . tutejszych" at bounding box center [464, 209] width 228 height 54
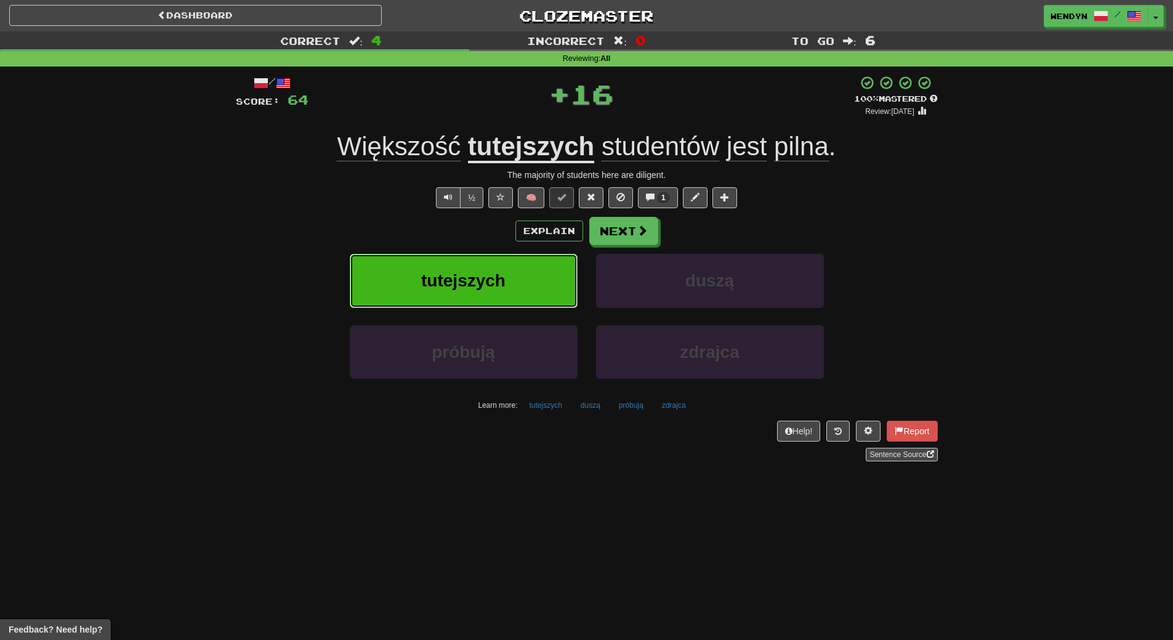
click at [491, 261] on button "tutejszych" at bounding box center [464, 281] width 228 height 54
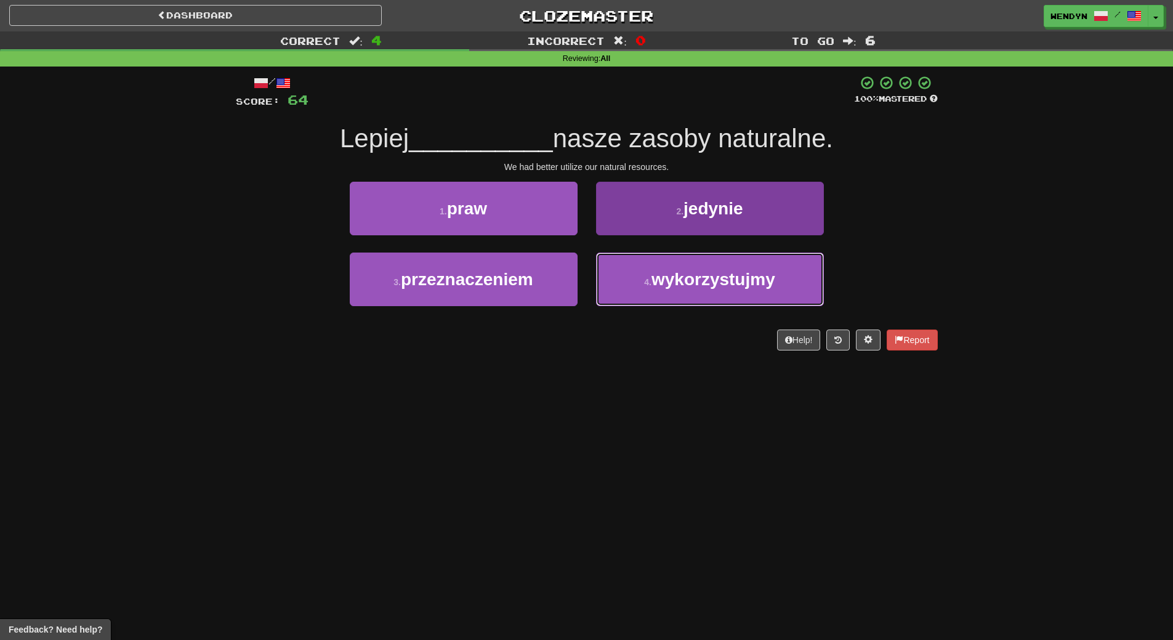
click at [725, 283] on span "wykorzystujmy" at bounding box center [714, 279] width 124 height 19
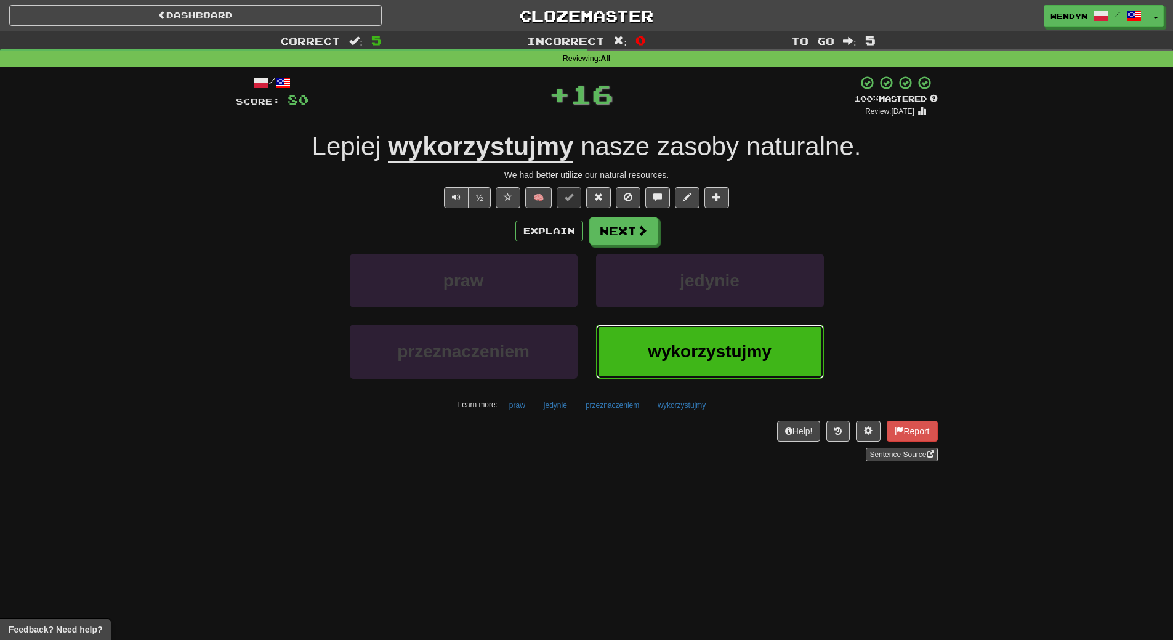
click at [718, 333] on button "wykorzystujmy" at bounding box center [710, 352] width 228 height 54
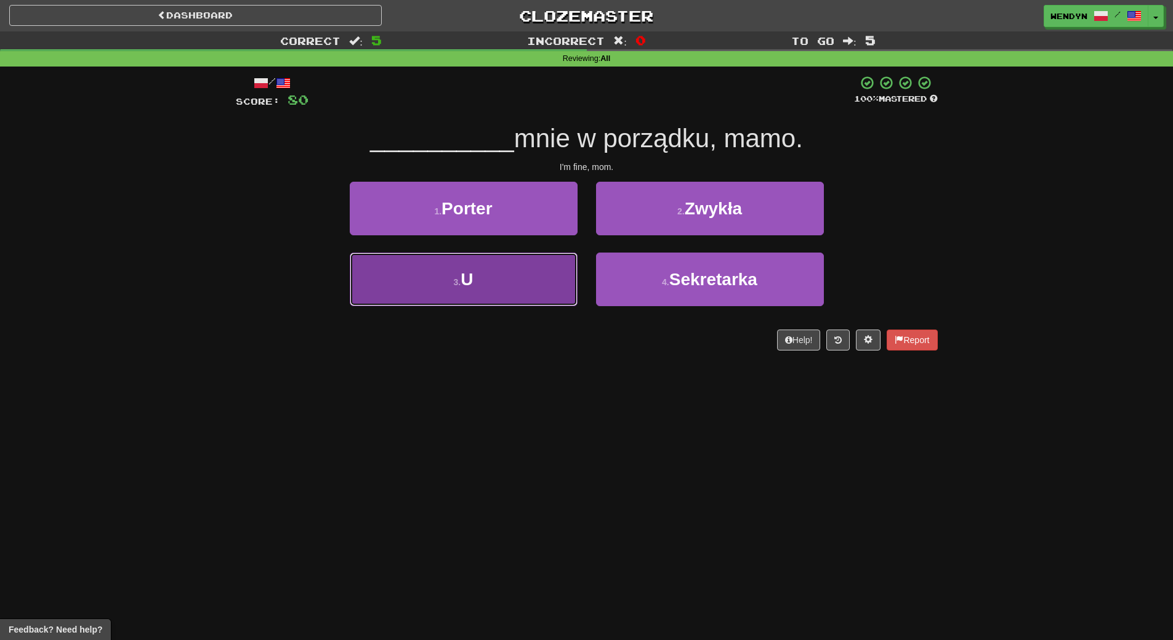
click at [487, 284] on button "3 . U" at bounding box center [464, 279] width 228 height 54
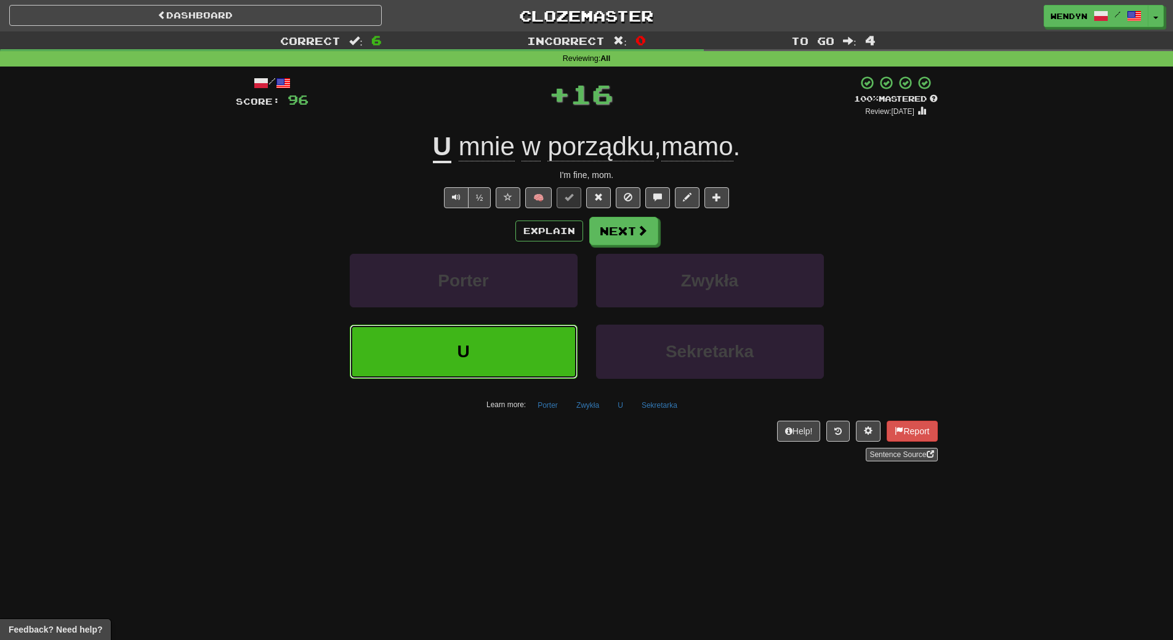
click at [483, 349] on button "U" at bounding box center [464, 352] width 228 height 54
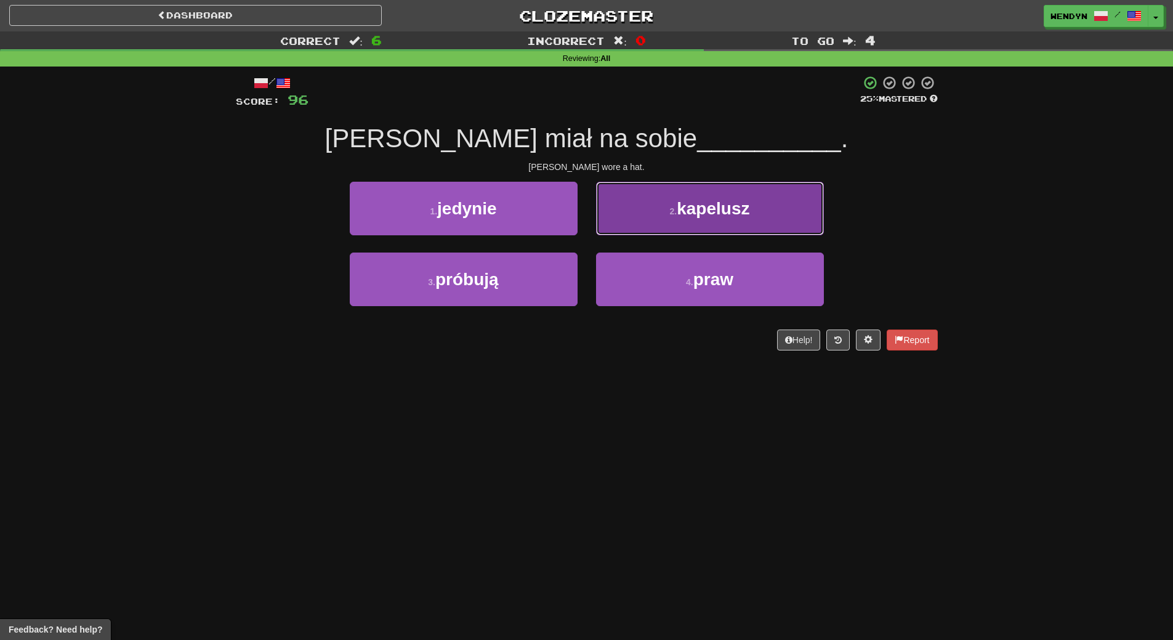
click at [740, 233] on button "2 . kapelusz" at bounding box center [710, 209] width 228 height 54
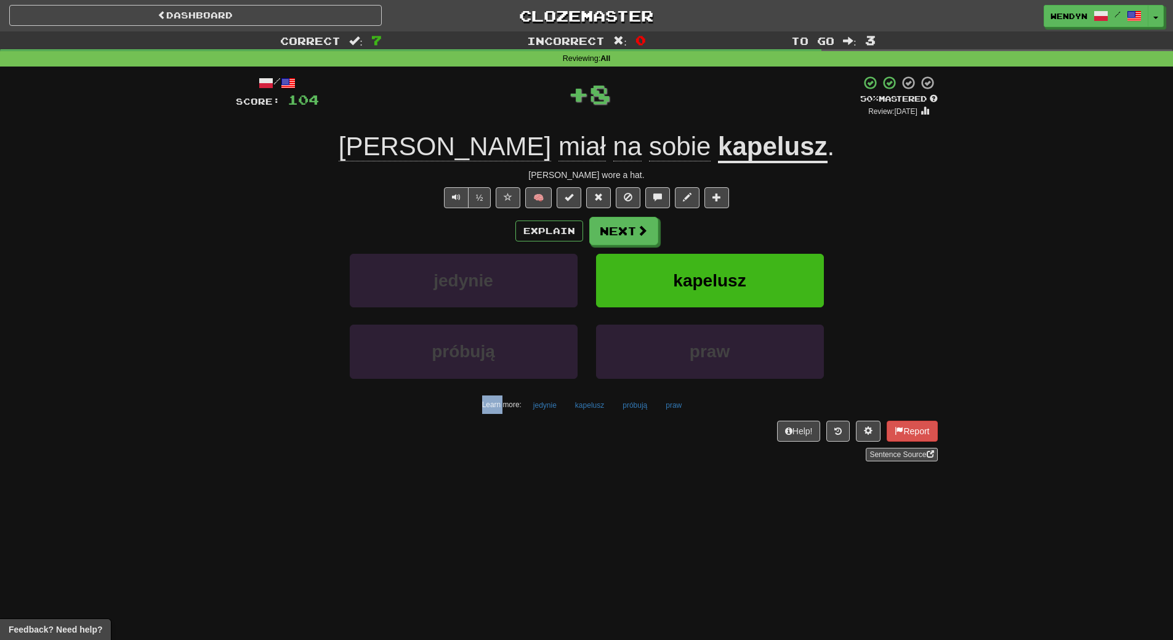
click at [740, 233] on div "Explain Next" at bounding box center [587, 231] width 702 height 28
click at [725, 286] on span "kapelusz" at bounding box center [709, 280] width 73 height 19
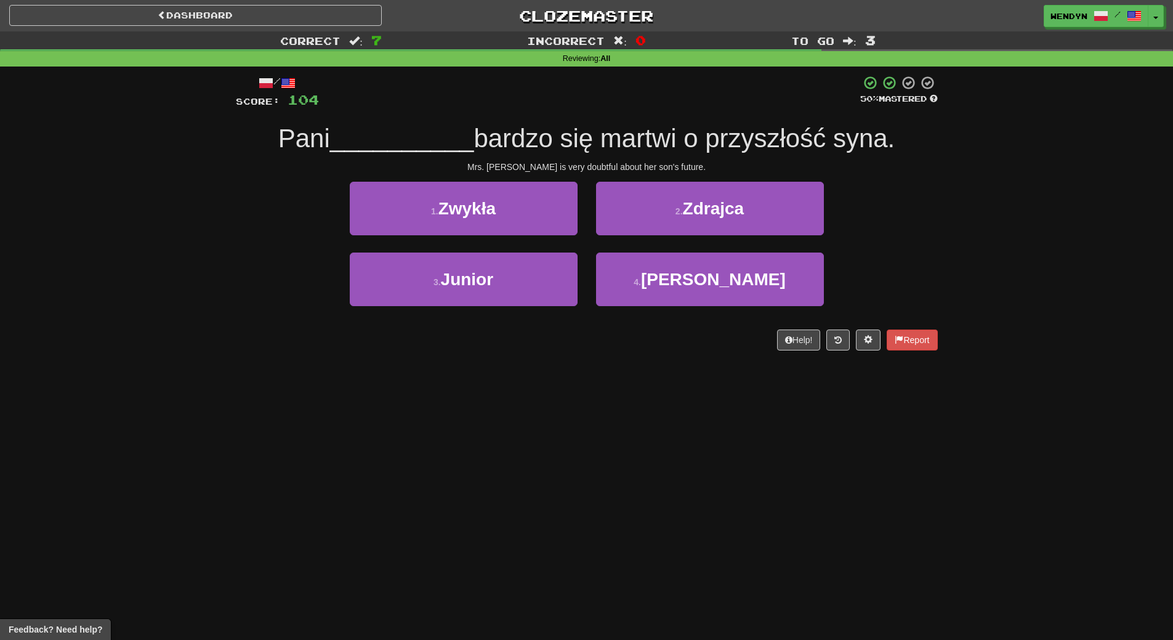
click at [594, 369] on div "Dashboard Clozemaster WendyN / Toggle Dropdown Dashboard Leaderboard Activity F…" at bounding box center [586, 320] width 1173 height 640
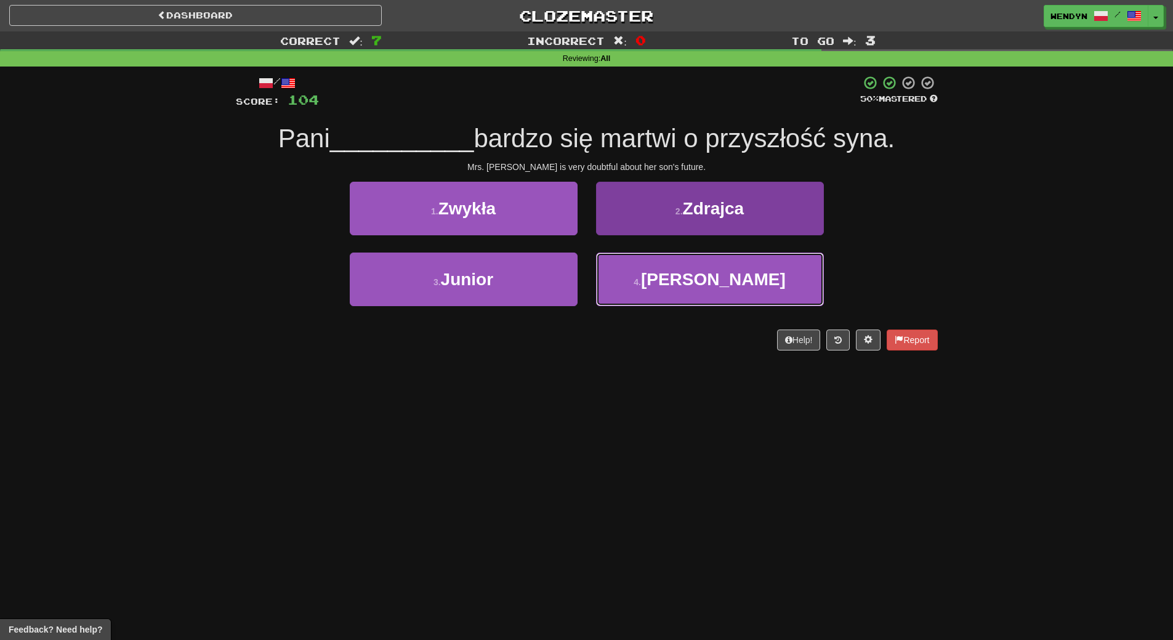
click at [774, 302] on button "4 . Harris" at bounding box center [710, 279] width 228 height 54
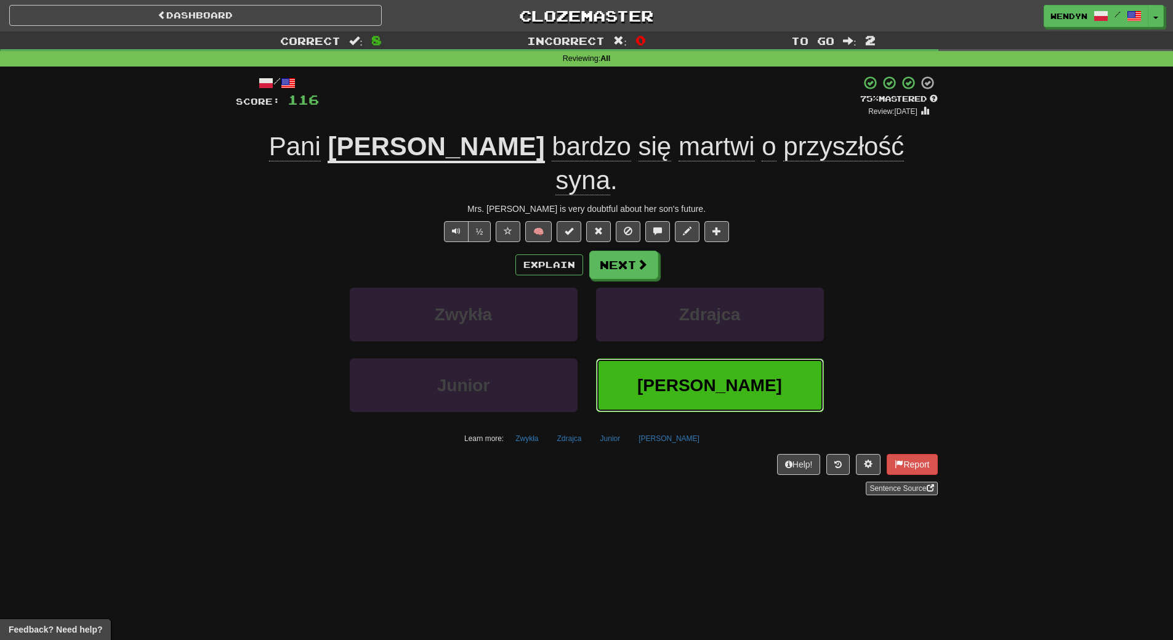
click at [733, 358] on button "Harris" at bounding box center [710, 385] width 228 height 54
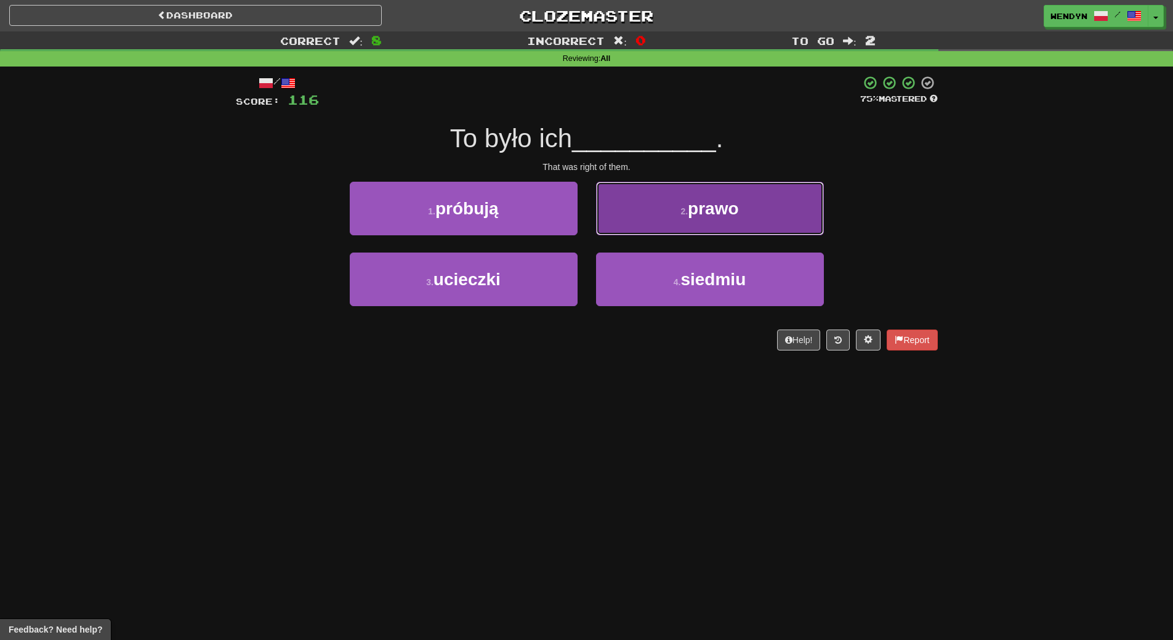
click at [734, 216] on span "prawo" at bounding box center [713, 208] width 50 height 19
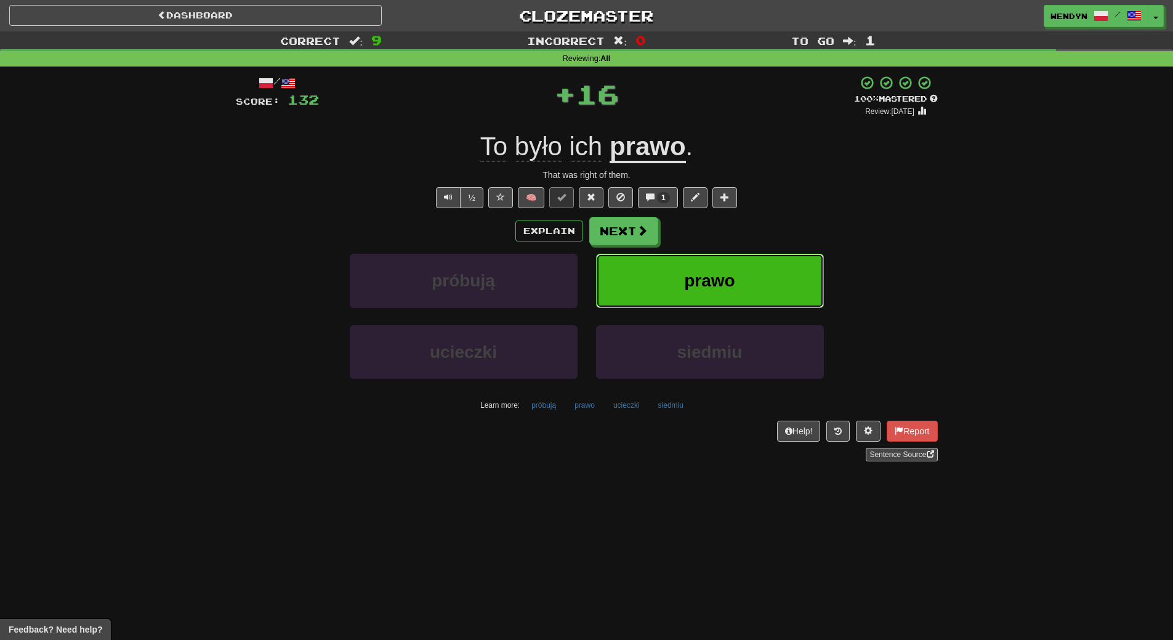
click at [733, 273] on span "prawo" at bounding box center [709, 280] width 50 height 19
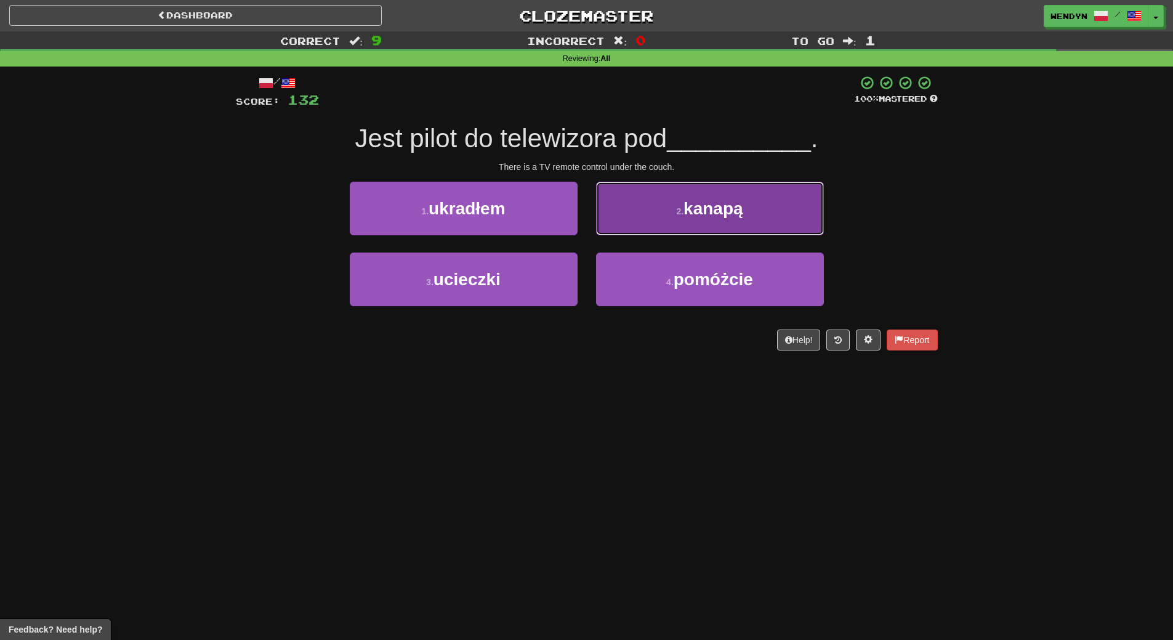
click at [750, 220] on button "2 . kanapą" at bounding box center [710, 209] width 228 height 54
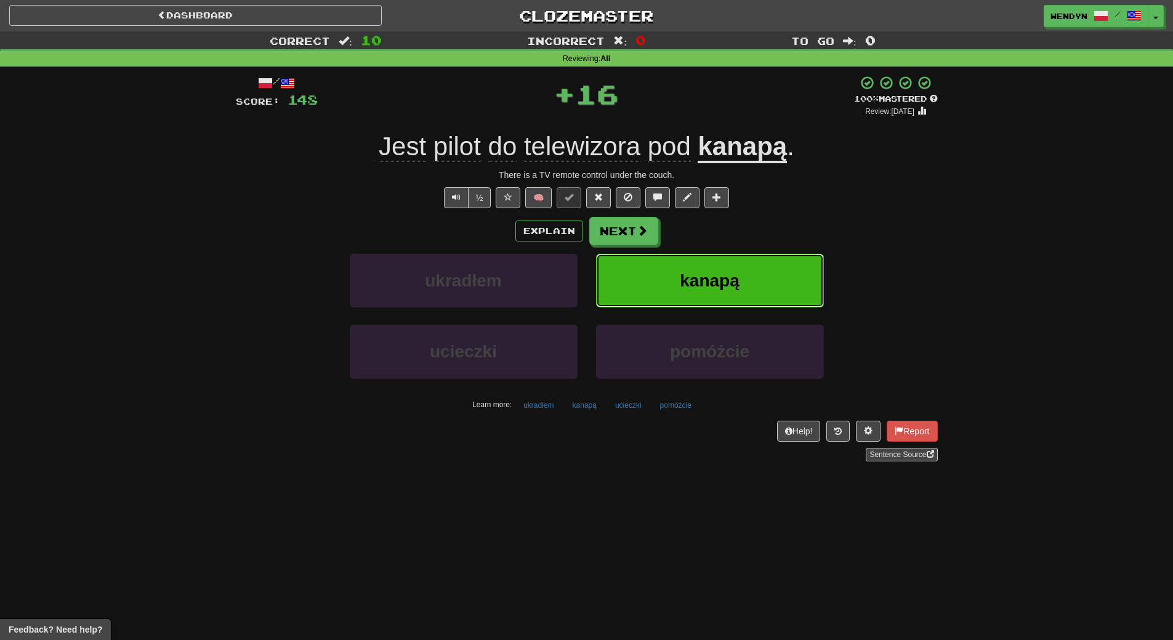
click at [737, 275] on span "kanapą" at bounding box center [710, 280] width 60 height 19
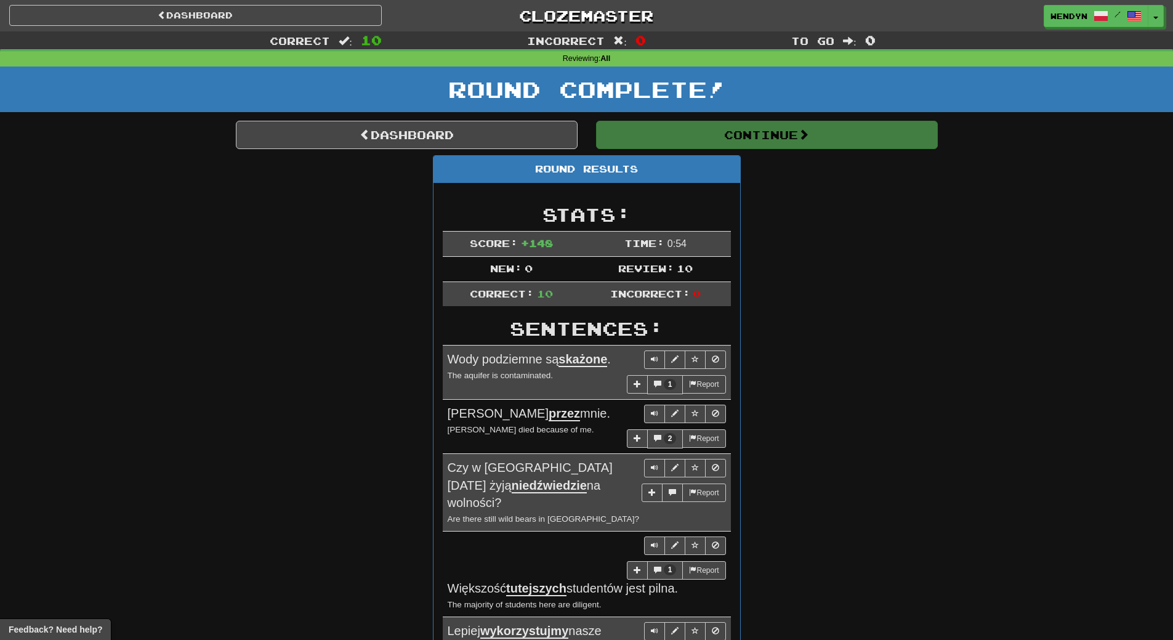
click at [944, 278] on div "Dashboard Continue Round Results Stats: Score: + 148 Time: 0 : 54 New: 0 Review…" at bounding box center [587, 576] width 721 height 910
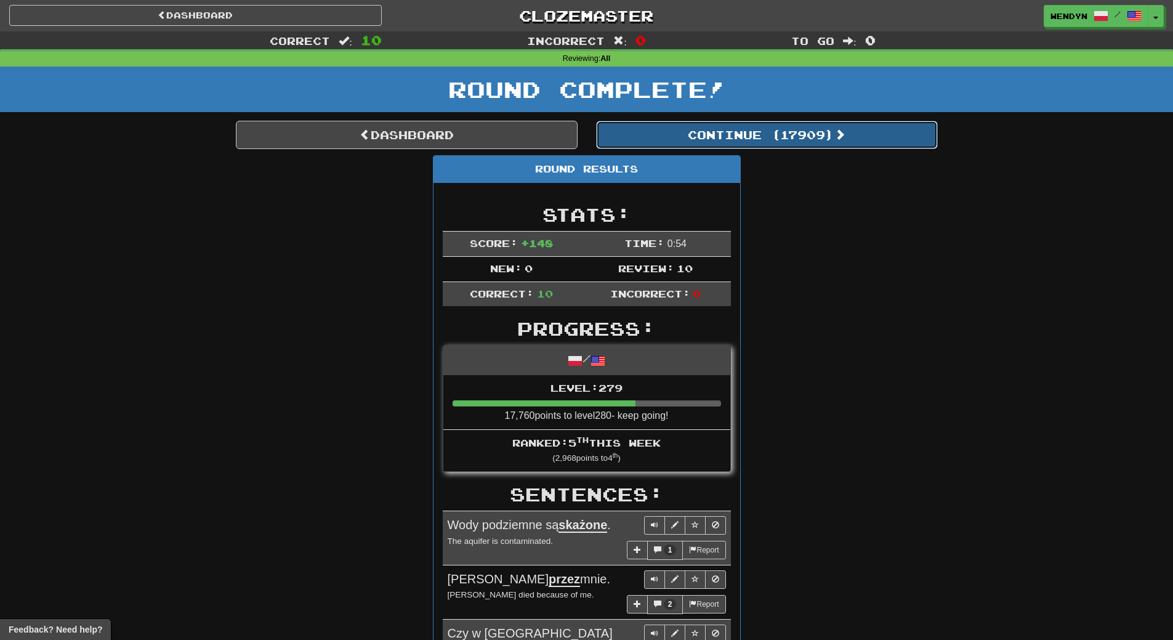
click at [825, 142] on button "Continue ( 17909 )" at bounding box center [767, 135] width 342 height 28
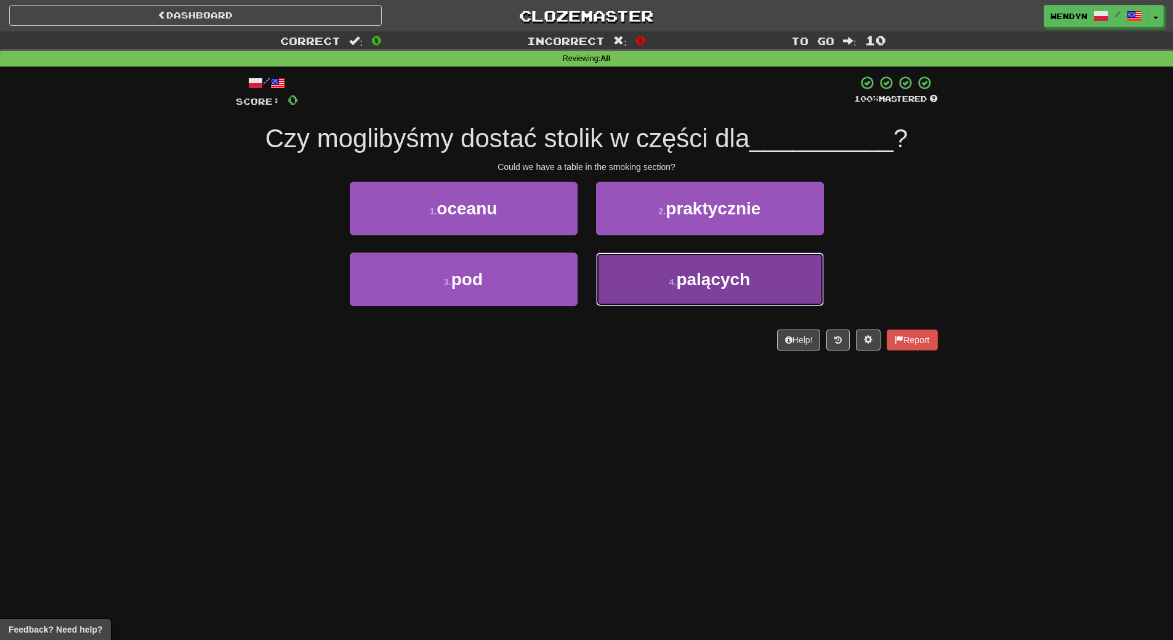
drag, startPoint x: 675, startPoint y: 276, endPoint x: 652, endPoint y: 325, distance: 53.7
click at [675, 277] on button "4 . palących" at bounding box center [710, 279] width 228 height 54
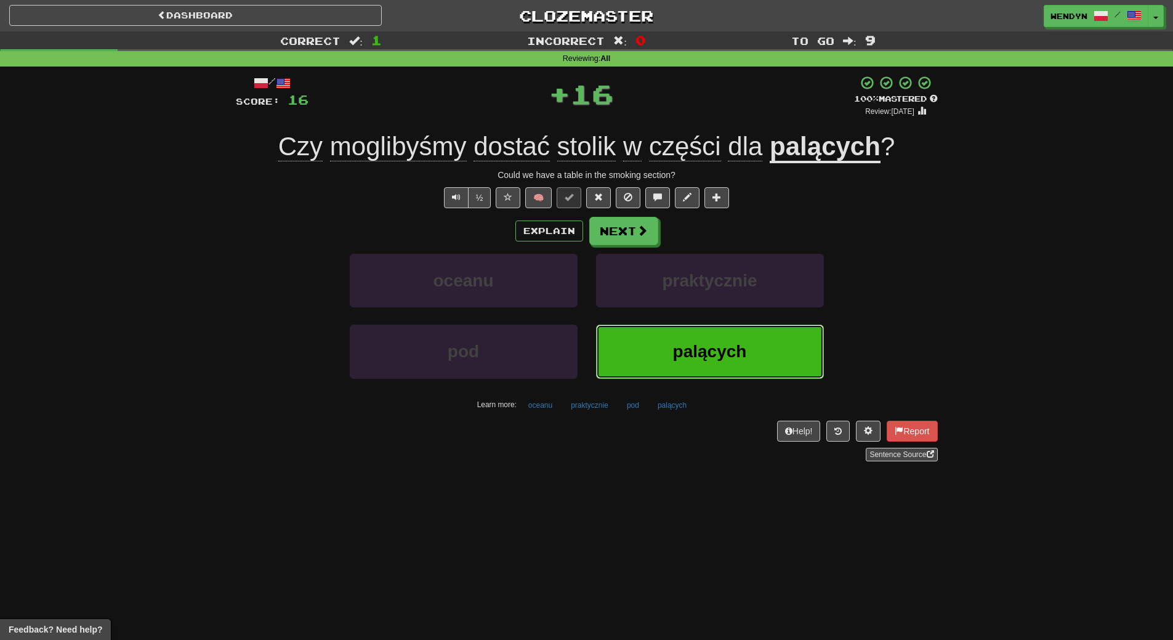
click at [648, 345] on button "palących" at bounding box center [710, 352] width 228 height 54
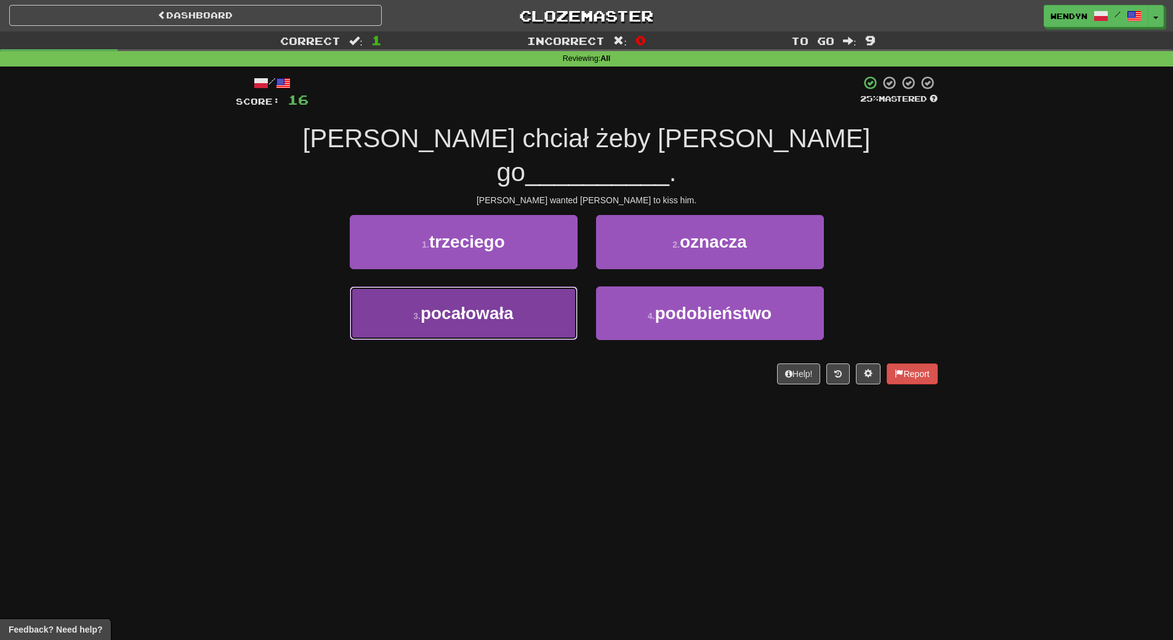
click at [514, 292] on button "3 . pocałowała" at bounding box center [464, 313] width 228 height 54
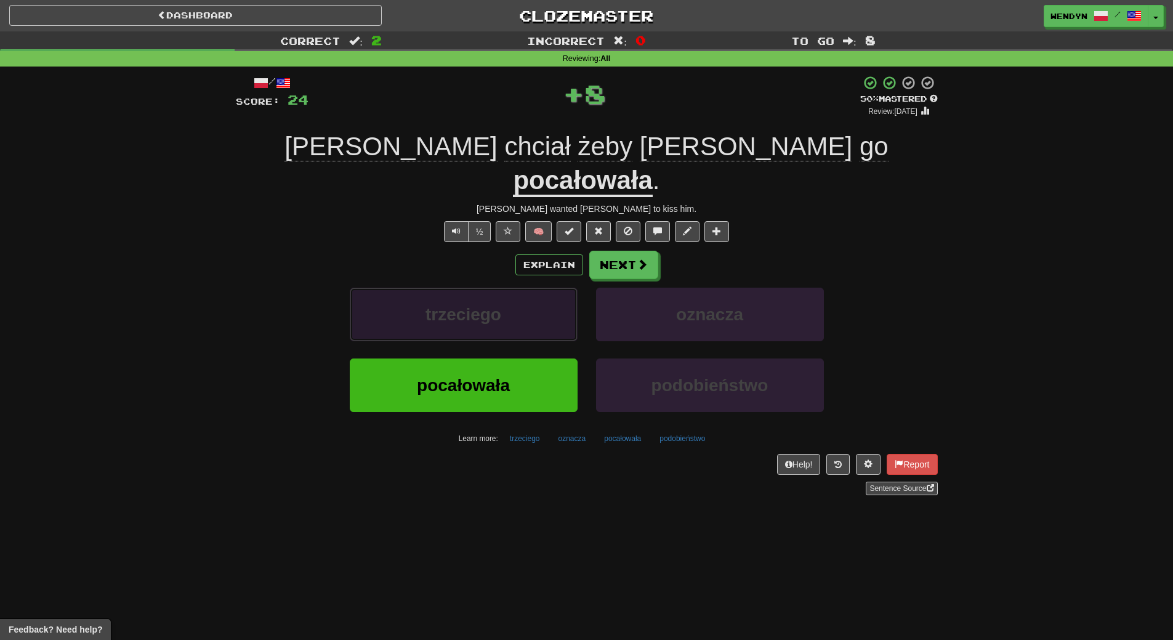
click at [514, 292] on button "trzeciego" at bounding box center [464, 315] width 228 height 54
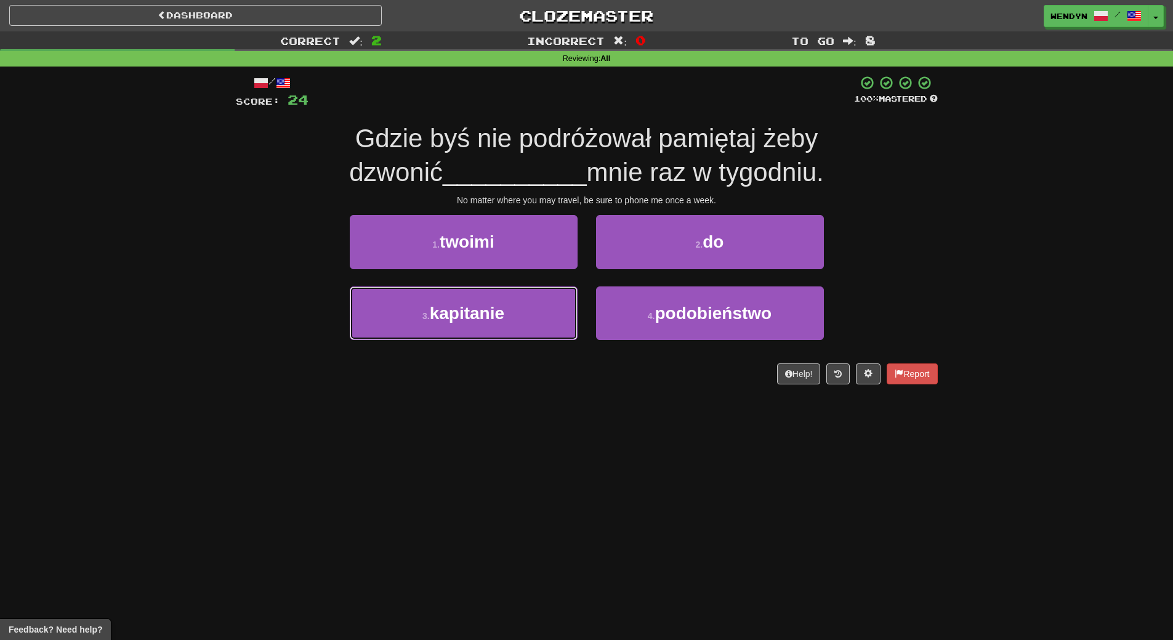
drag, startPoint x: 514, startPoint y: 292, endPoint x: 492, endPoint y: 489, distance: 198.2
click at [492, 489] on div "Dashboard Clozemaster WendyN / Toggle Dropdown Dashboard Leaderboard Activity F…" at bounding box center [586, 320] width 1173 height 640
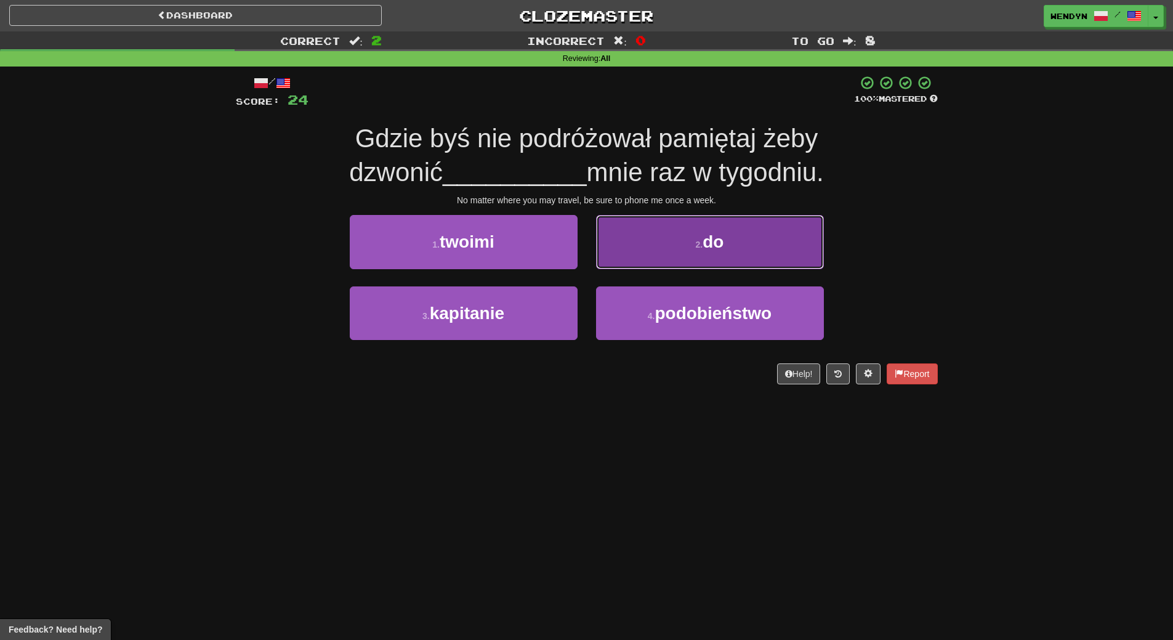
click at [744, 238] on button "2 . do" at bounding box center [710, 242] width 228 height 54
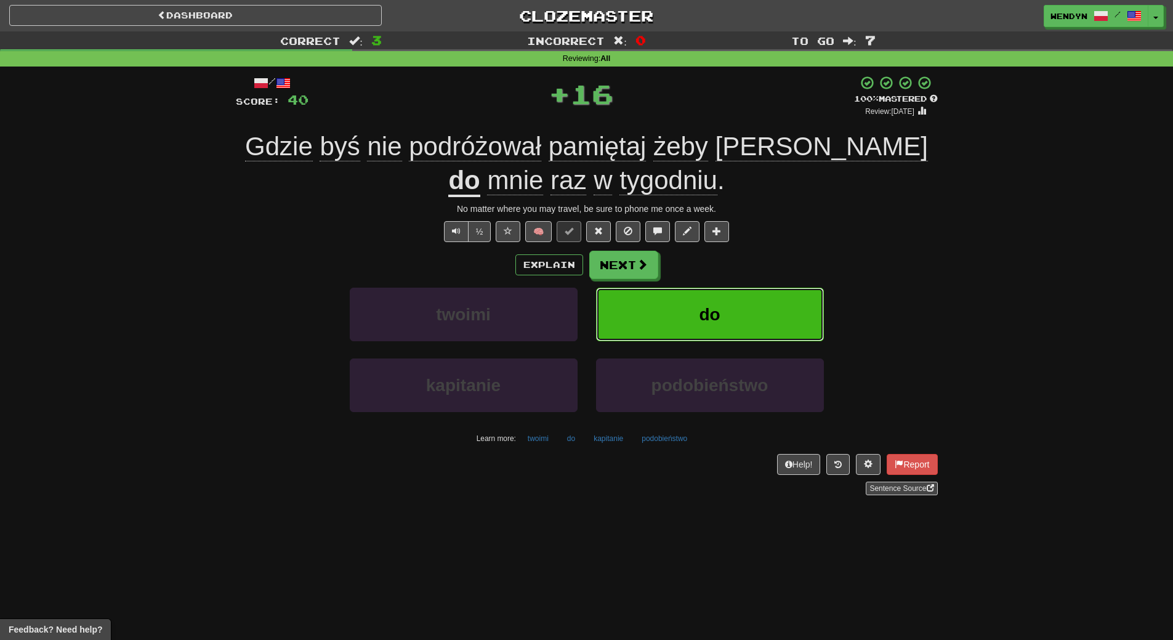
click at [729, 297] on button "do" at bounding box center [710, 315] width 228 height 54
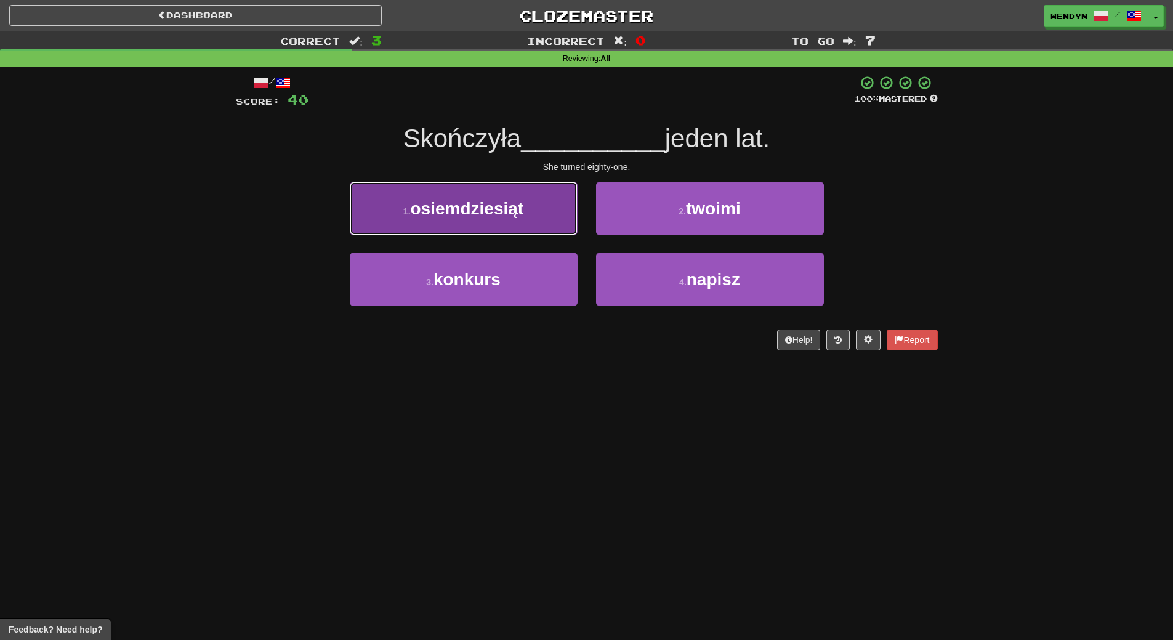
click at [479, 216] on span "osiemdziesiąt" at bounding box center [467, 208] width 113 height 19
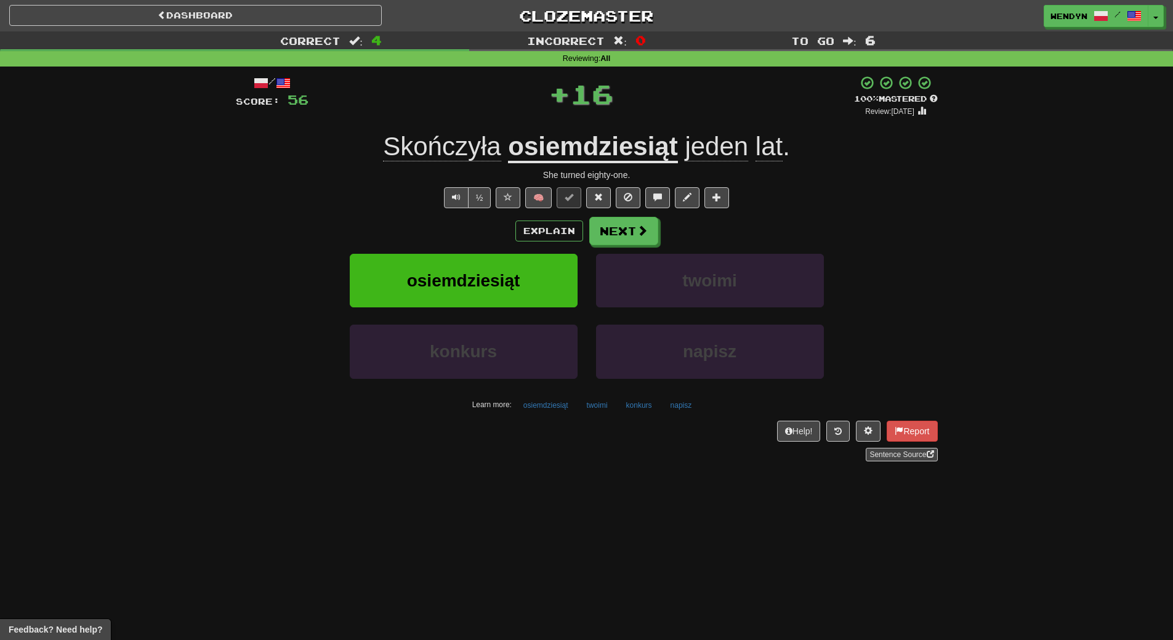
drag, startPoint x: 480, startPoint y: 216, endPoint x: 387, endPoint y: 248, distance: 98.4
click at [389, 216] on div "/ Score: 56 + 16 100 % Mastered Review: 2026-02-11 Skończyła osiemdziesiąt jede…" at bounding box center [587, 268] width 702 height 386
click at [392, 285] on button "osiemdziesiąt" at bounding box center [464, 281] width 228 height 54
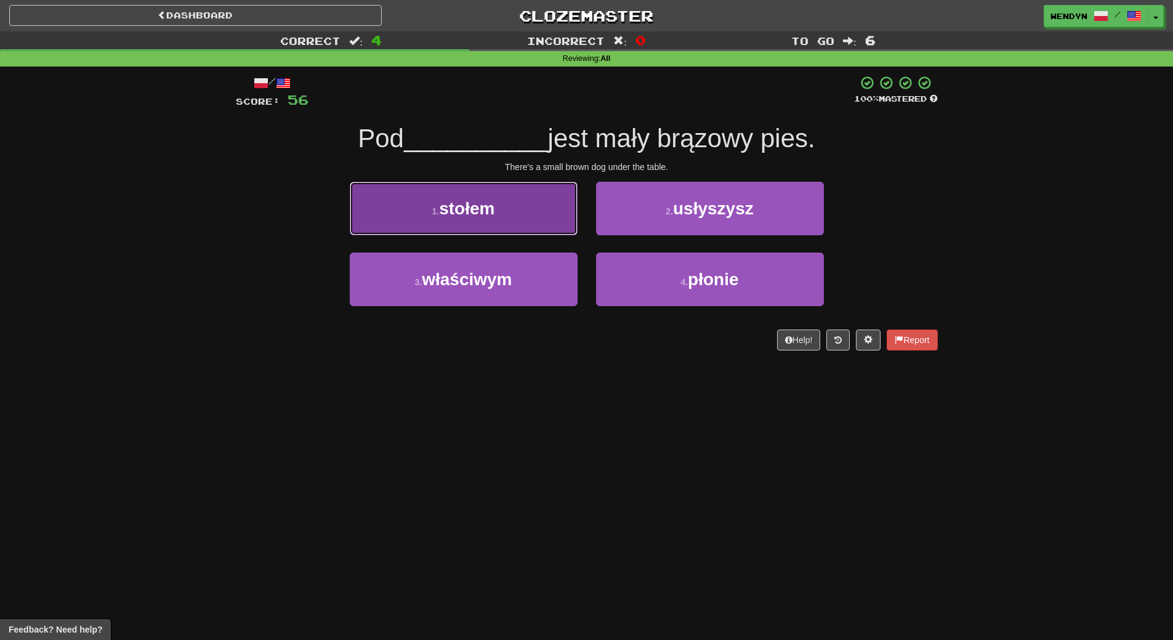
click at [426, 184] on button "1 . stołem" at bounding box center [464, 209] width 228 height 54
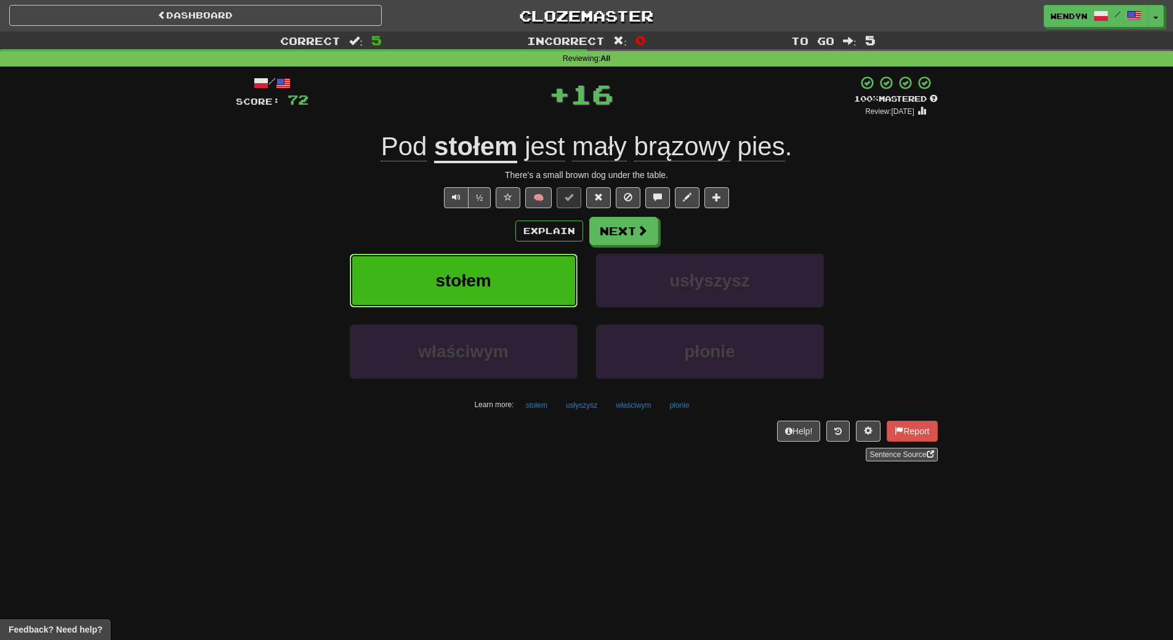
click at [432, 272] on button "stołem" at bounding box center [464, 281] width 228 height 54
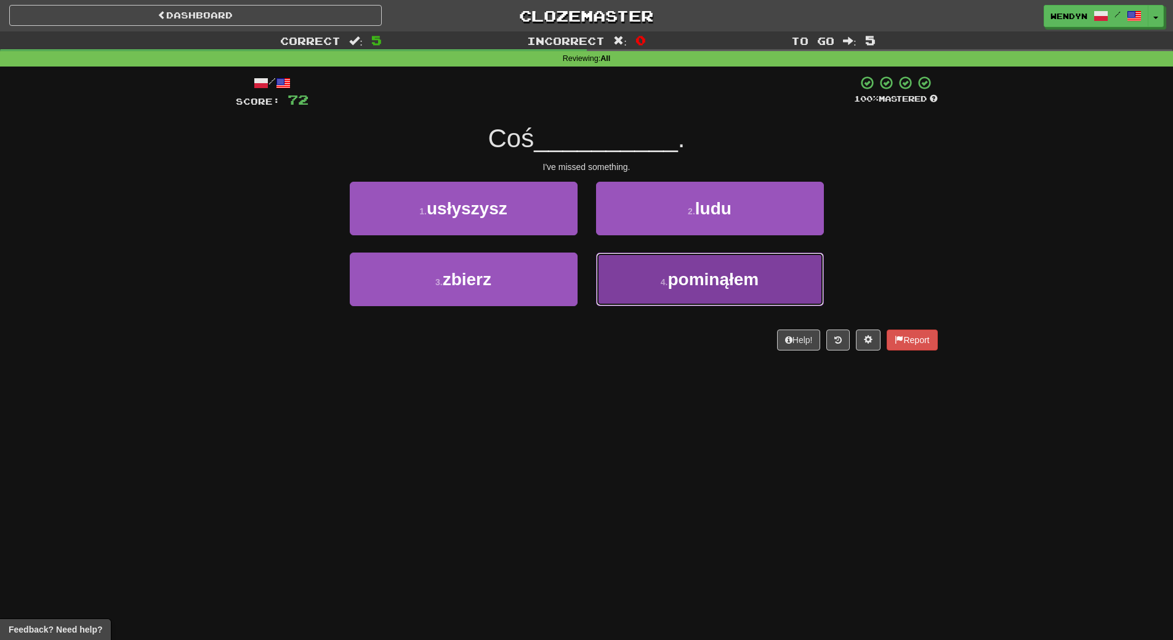
click at [774, 287] on button "4 . pominąłem" at bounding box center [710, 279] width 228 height 54
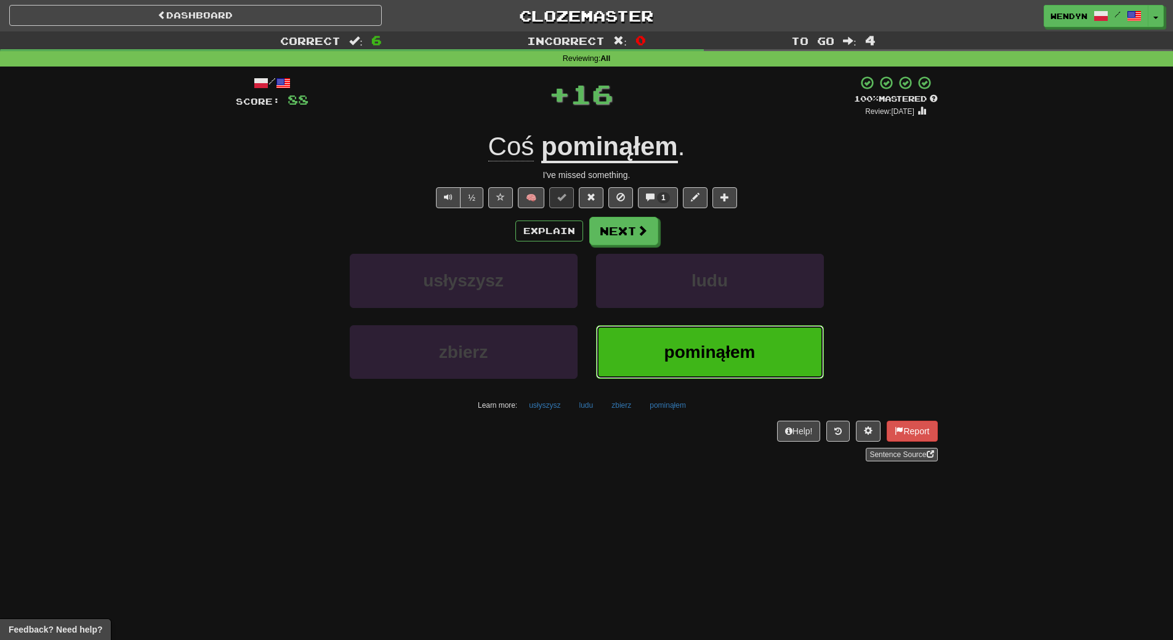
click at [732, 337] on button "pominąłem" at bounding box center [710, 352] width 228 height 54
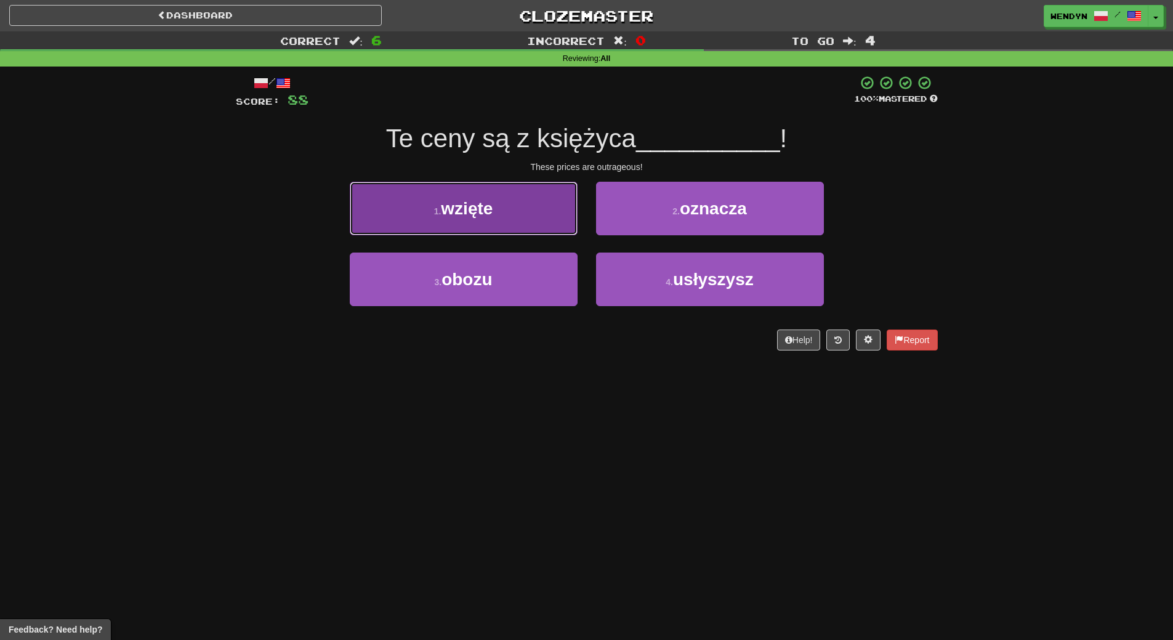
click at [504, 226] on button "1 . wzięte" at bounding box center [464, 209] width 228 height 54
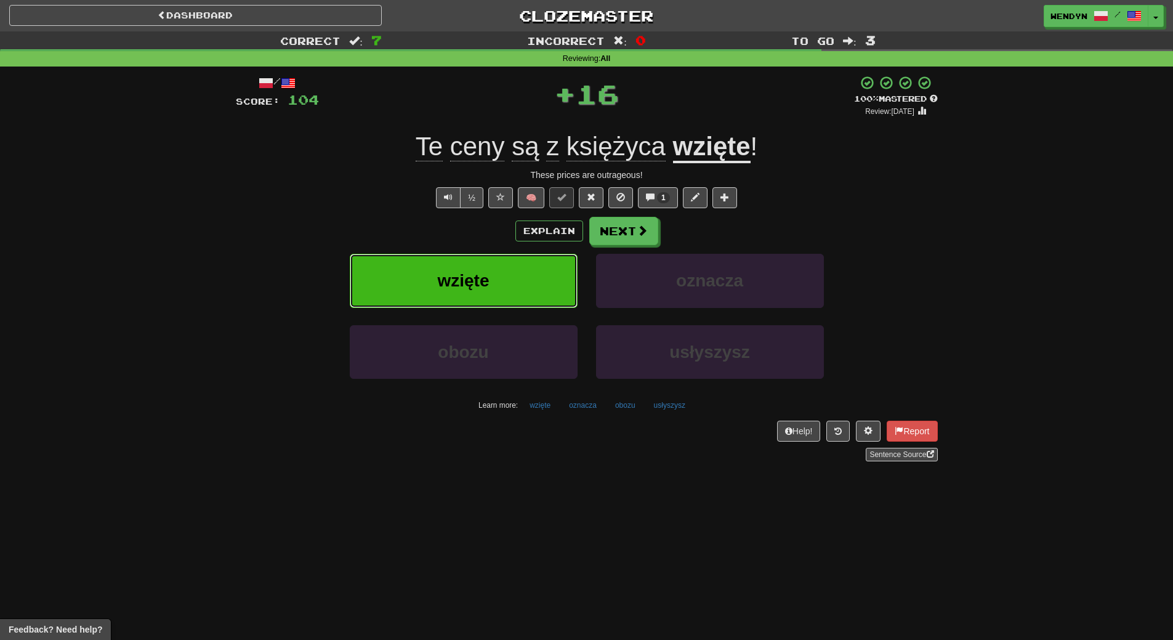
click at [491, 261] on button "wzięte" at bounding box center [464, 281] width 228 height 54
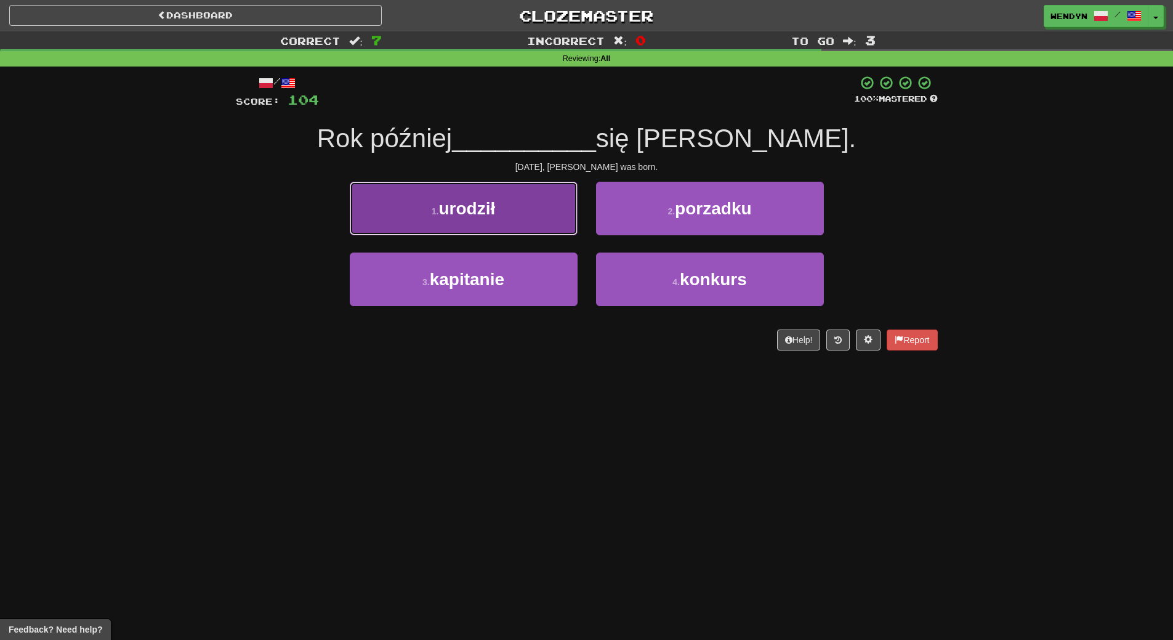
click at [538, 217] on button "1 . urodził" at bounding box center [464, 209] width 228 height 54
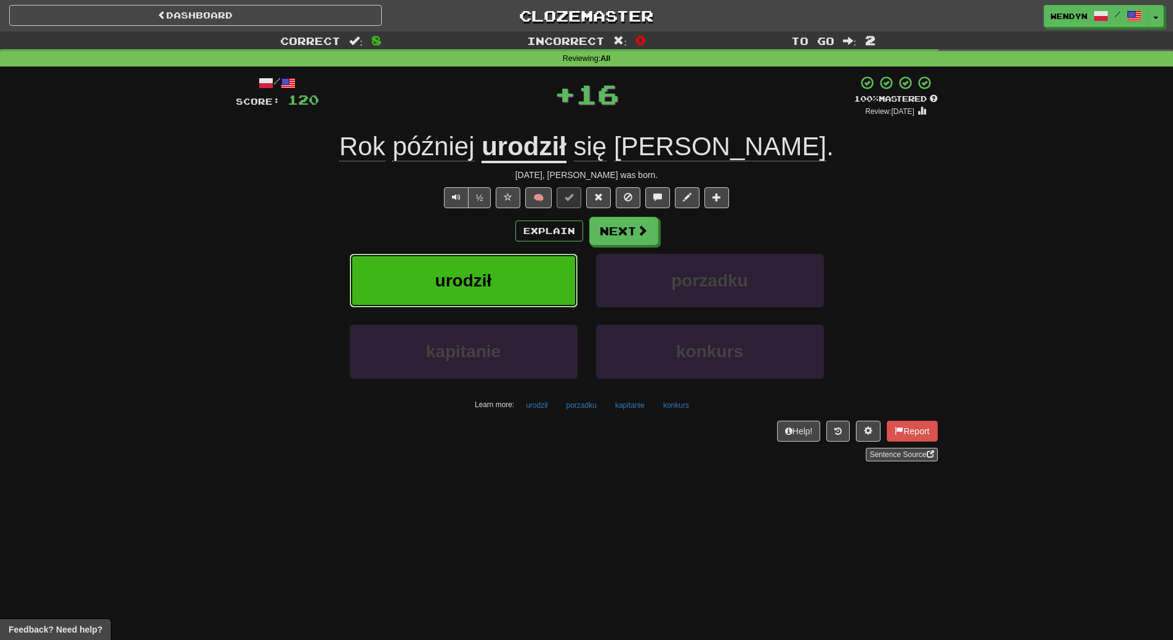
click at [522, 282] on button "urodził" at bounding box center [464, 281] width 228 height 54
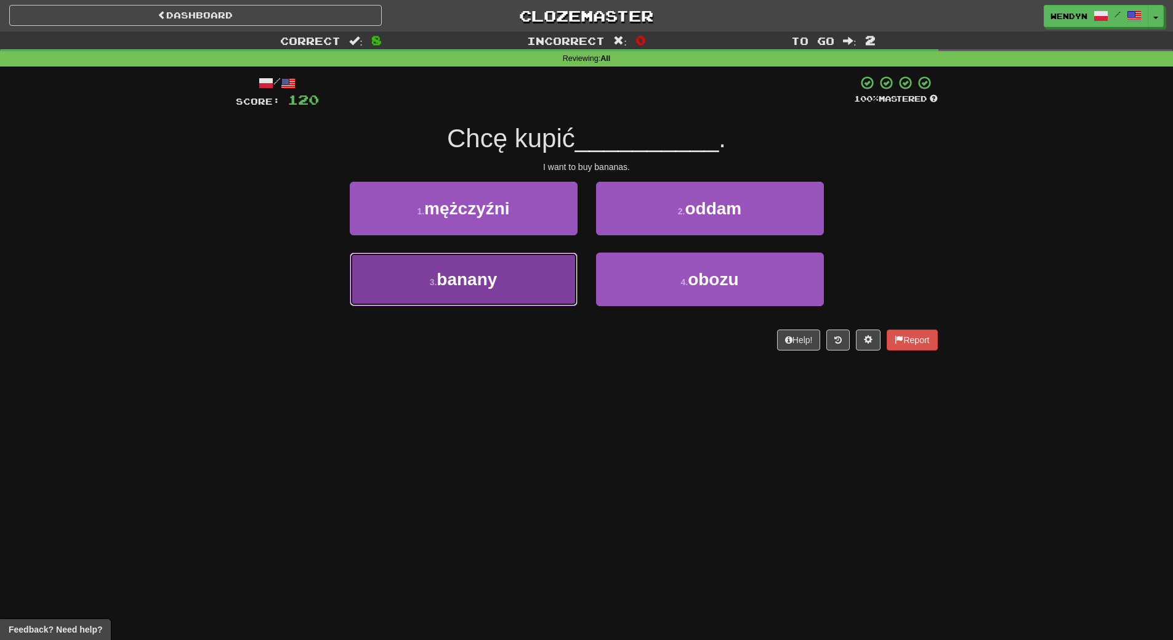
click at [514, 284] on button "3 . banany" at bounding box center [464, 279] width 228 height 54
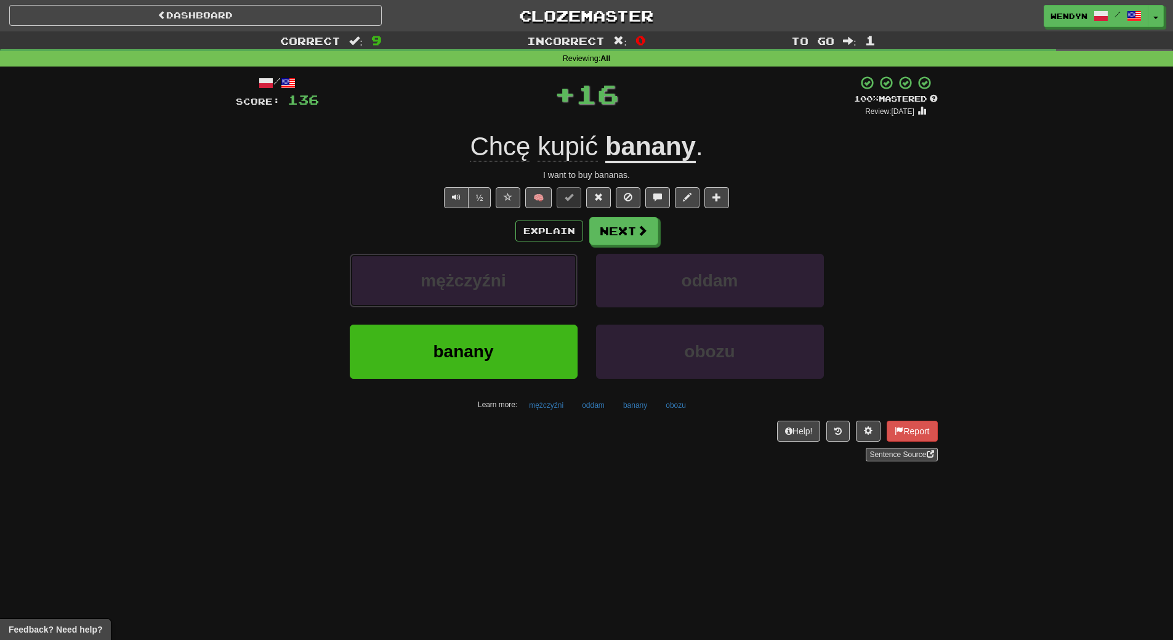
click at [514, 284] on button "mężczyźni" at bounding box center [464, 281] width 228 height 54
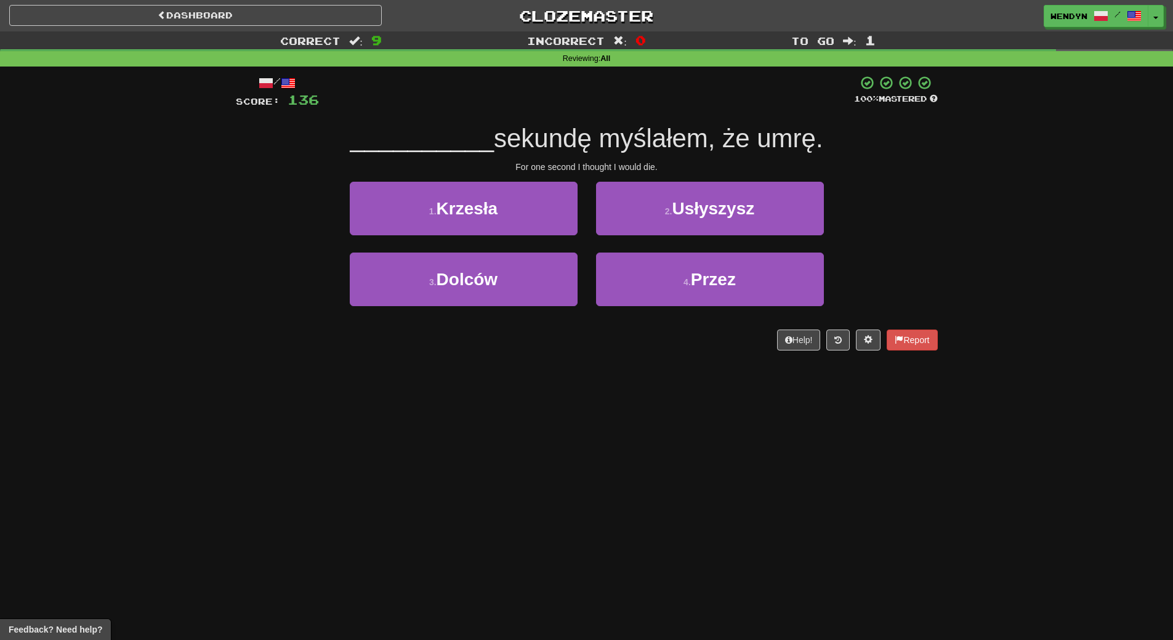
click at [503, 463] on div "Dashboard Clozemaster WendyN / Toggle Dropdown Dashboard Leaderboard Activity F…" at bounding box center [586, 320] width 1173 height 640
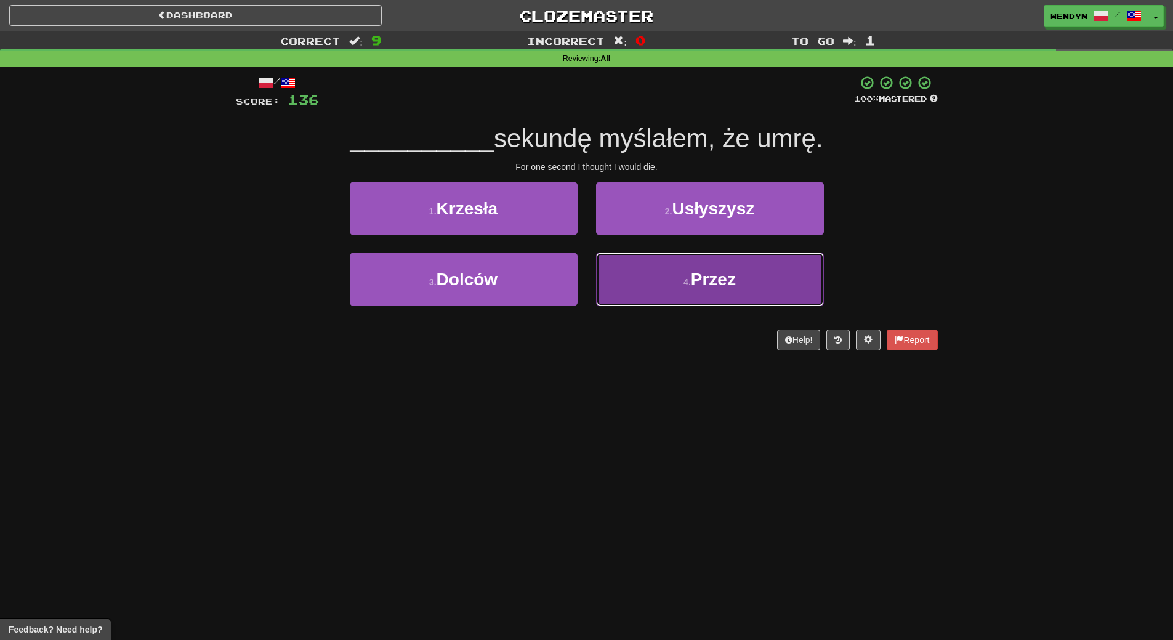
click at [700, 293] on button "4 . Przez" at bounding box center [710, 279] width 228 height 54
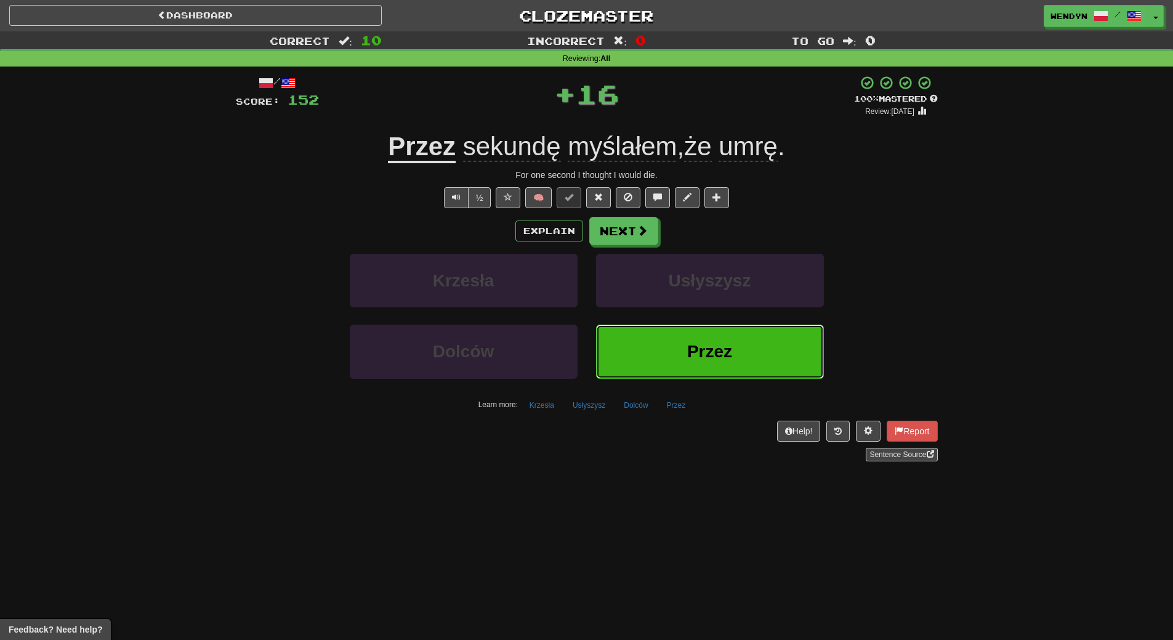
click at [701, 357] on span "Przez" at bounding box center [709, 351] width 45 height 19
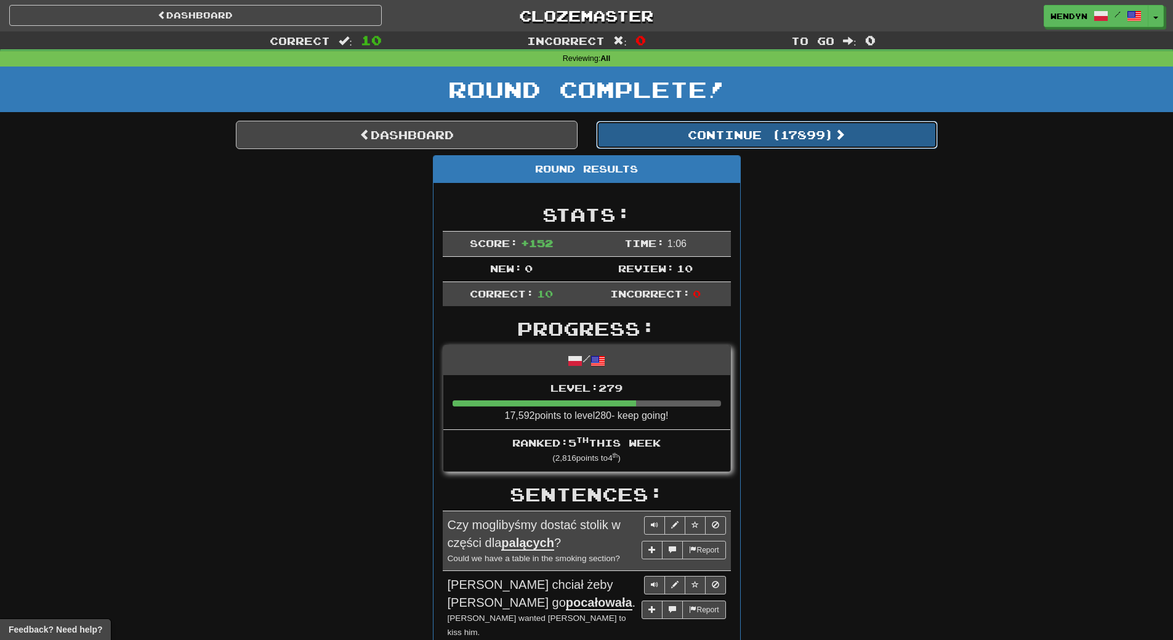
click at [806, 127] on button "Continue ( 17899 )" at bounding box center [767, 135] width 342 height 28
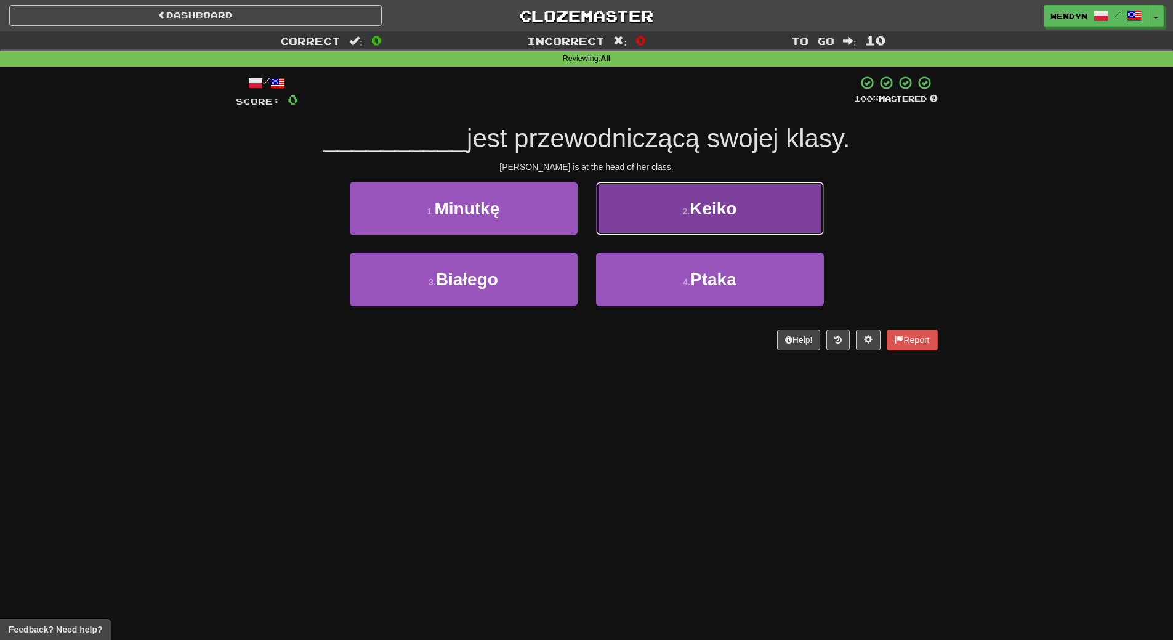
click at [753, 209] on button "2 . Keiko" at bounding box center [710, 209] width 228 height 54
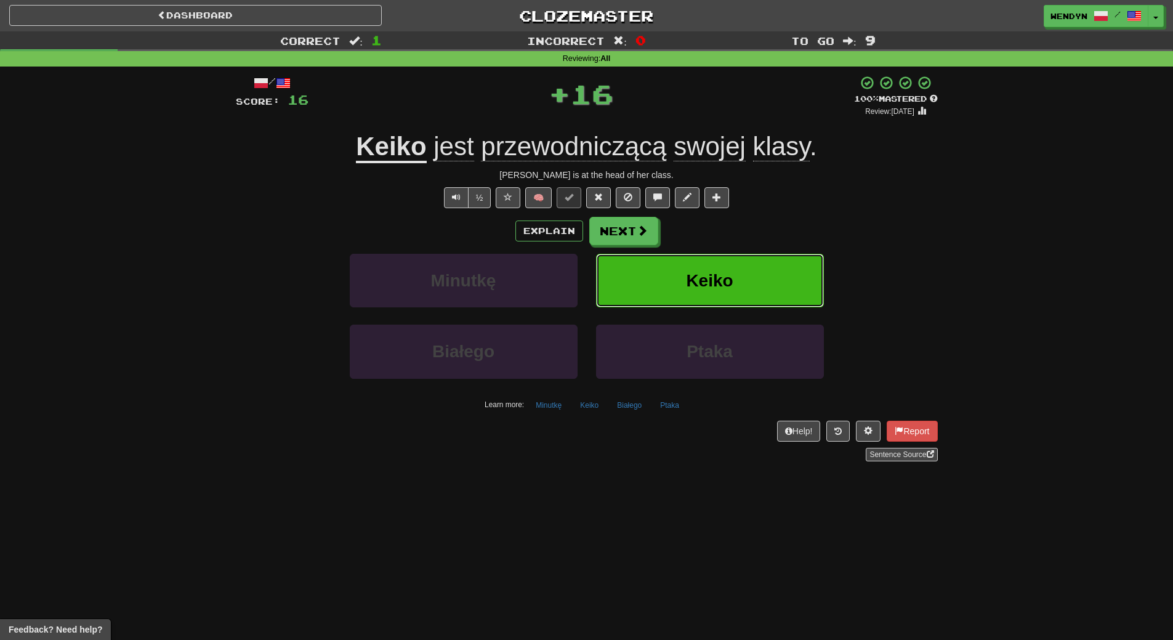
click at [749, 260] on button "Keiko" at bounding box center [710, 281] width 228 height 54
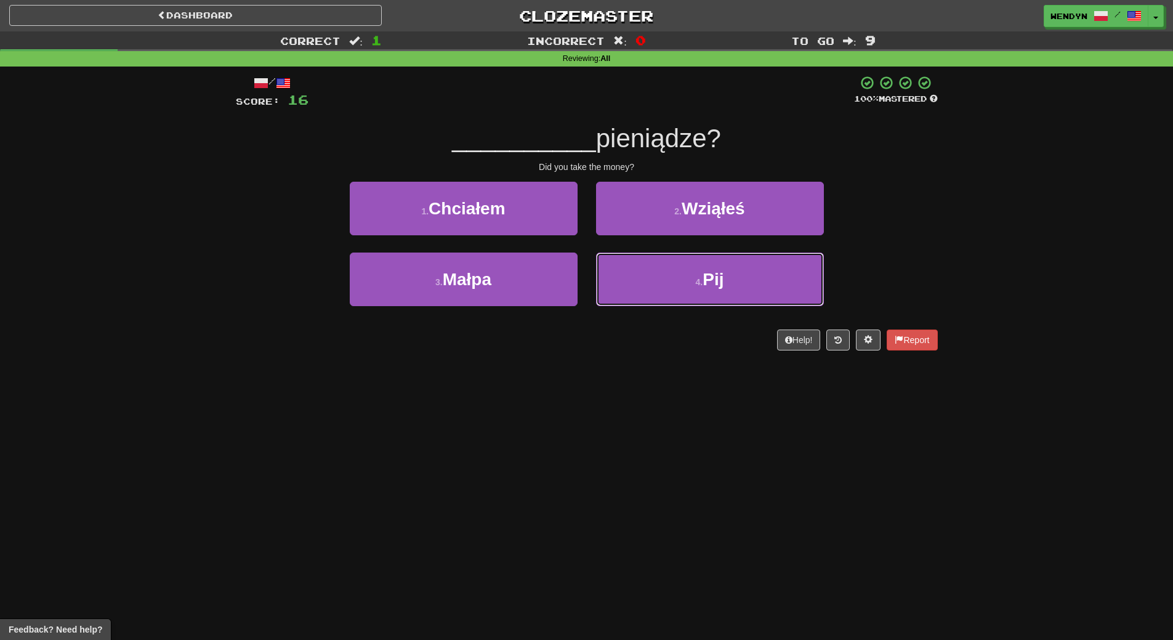
drag, startPoint x: 749, startPoint y: 260, endPoint x: 726, endPoint y: 397, distance: 139.2
click at [726, 397] on div "Dashboard Clozemaster WendyN / Toggle Dropdown Dashboard Leaderboard Activity F…" at bounding box center [586, 320] width 1173 height 640
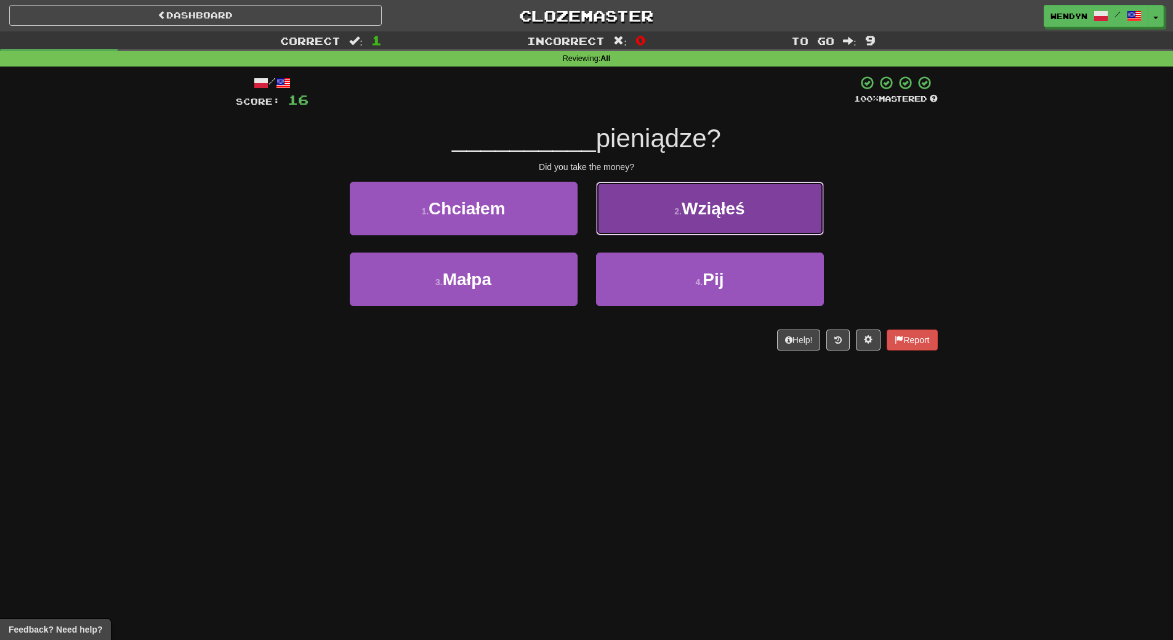
click at [717, 219] on button "2 . Wziąłeś" at bounding box center [710, 209] width 228 height 54
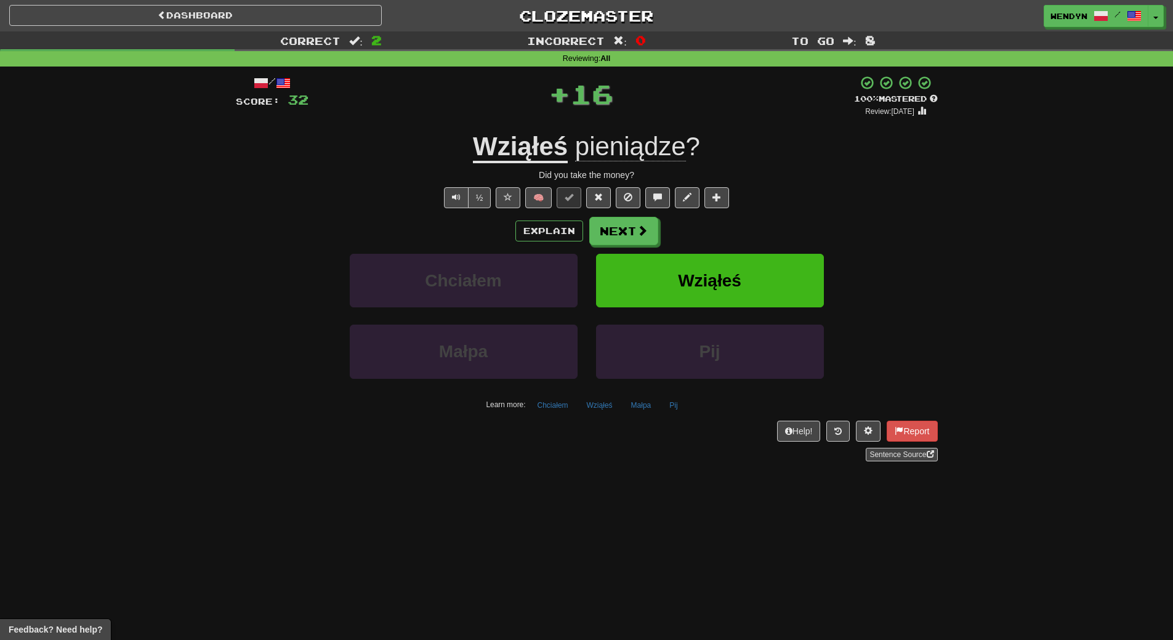
click at [717, 220] on div "Explain Next" at bounding box center [587, 231] width 702 height 28
click at [703, 269] on button "Wziąłeś" at bounding box center [710, 281] width 228 height 54
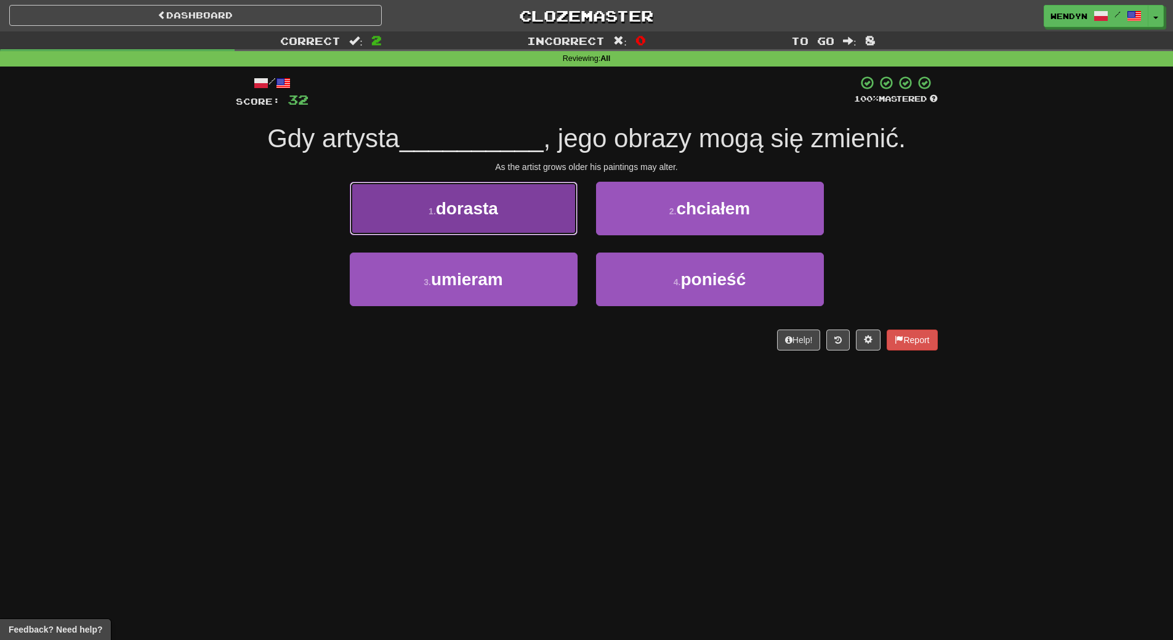
click at [507, 212] on button "1 . dorasta" at bounding box center [464, 209] width 228 height 54
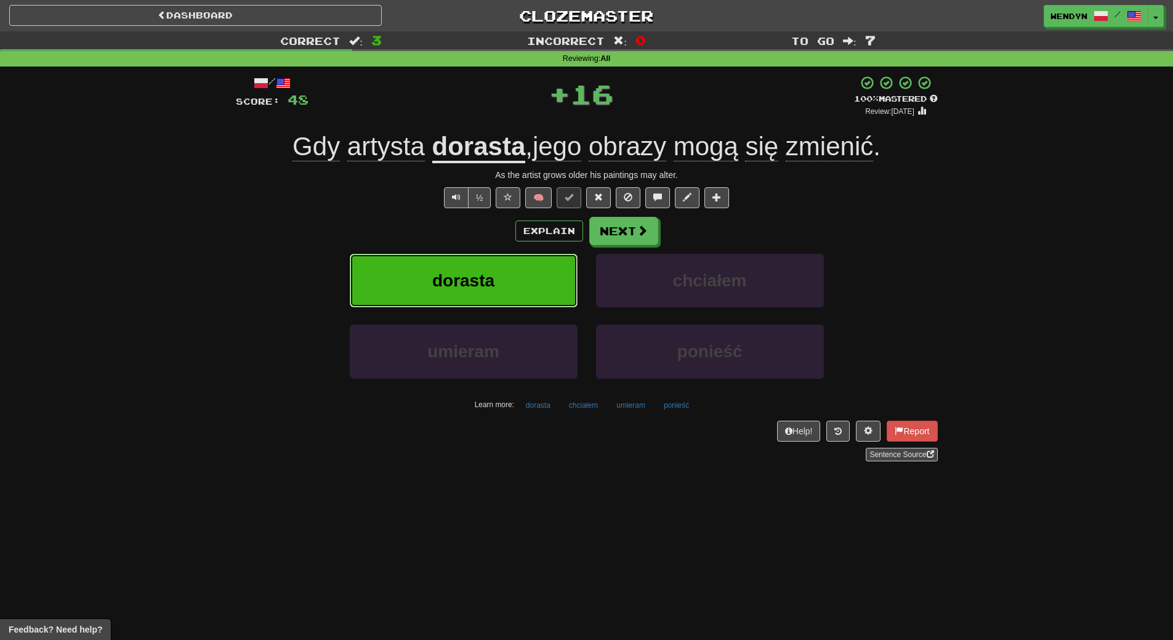
click at [497, 277] on button "dorasta" at bounding box center [464, 281] width 228 height 54
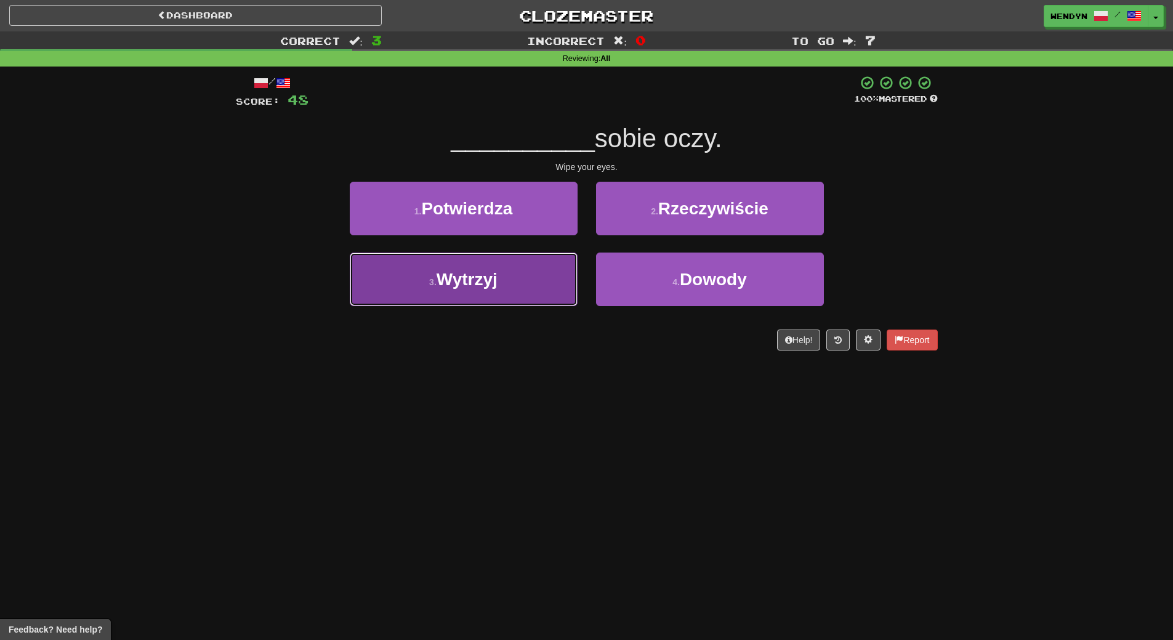
click at [536, 277] on button "3 . Wytrzyj" at bounding box center [464, 279] width 228 height 54
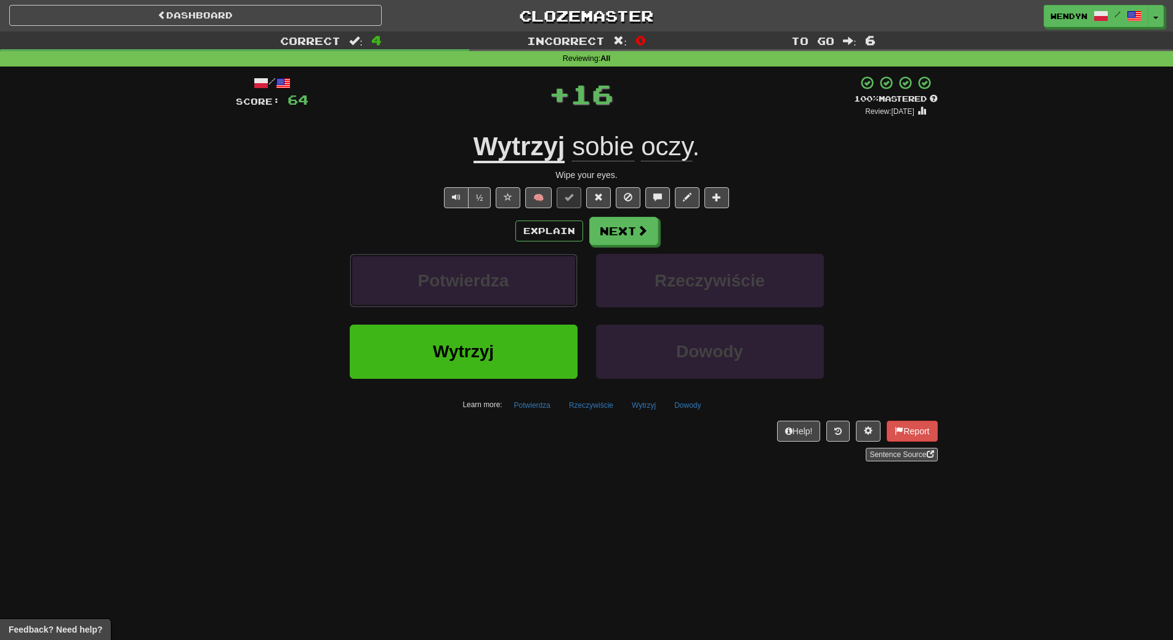
click at [536, 277] on button "Potwierdza" at bounding box center [464, 281] width 228 height 54
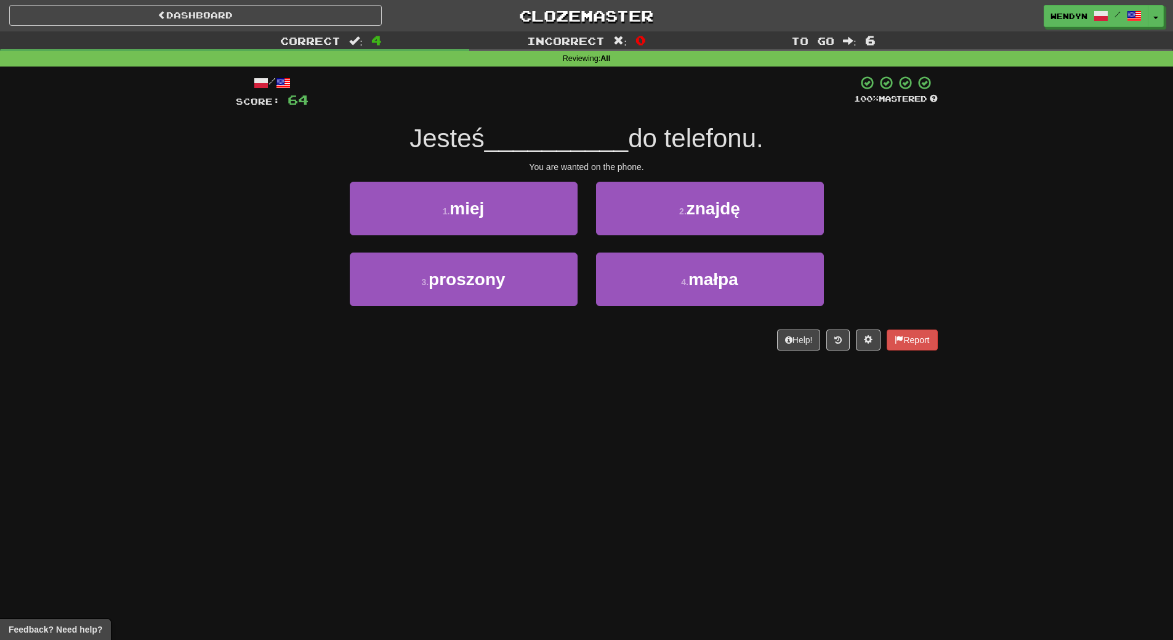
click at [533, 345] on div "/ Score: 64 100 % Mastered Jesteś __________ do telefonu. You are wanted on the…" at bounding box center [587, 212] width 702 height 275
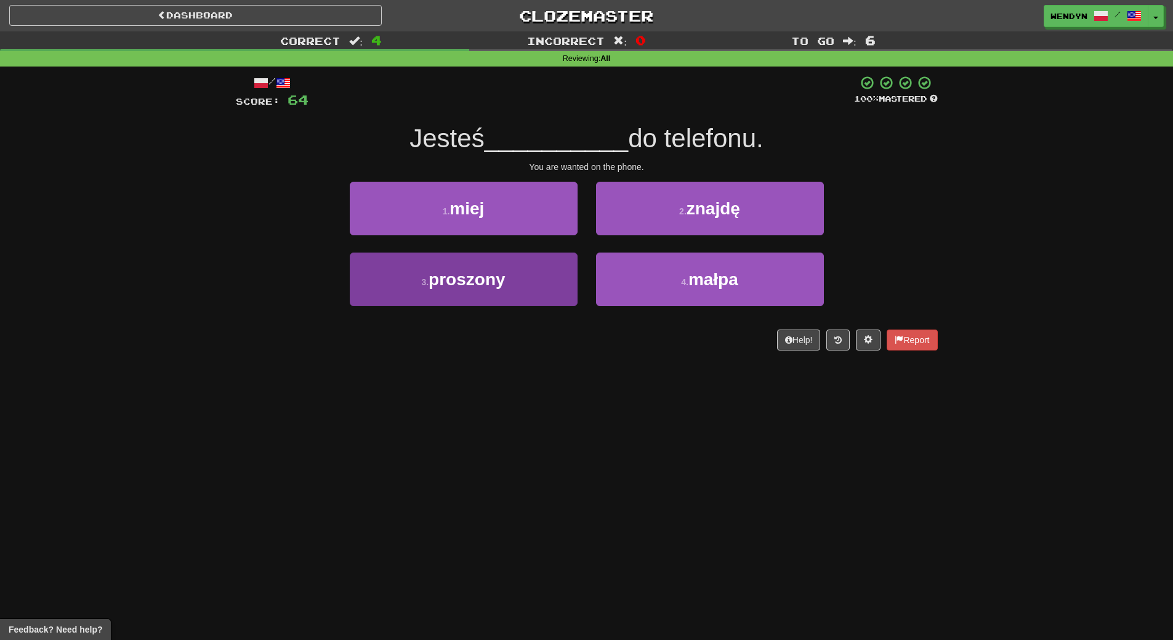
click at [536, 285] on button "3 . proszony" at bounding box center [464, 279] width 228 height 54
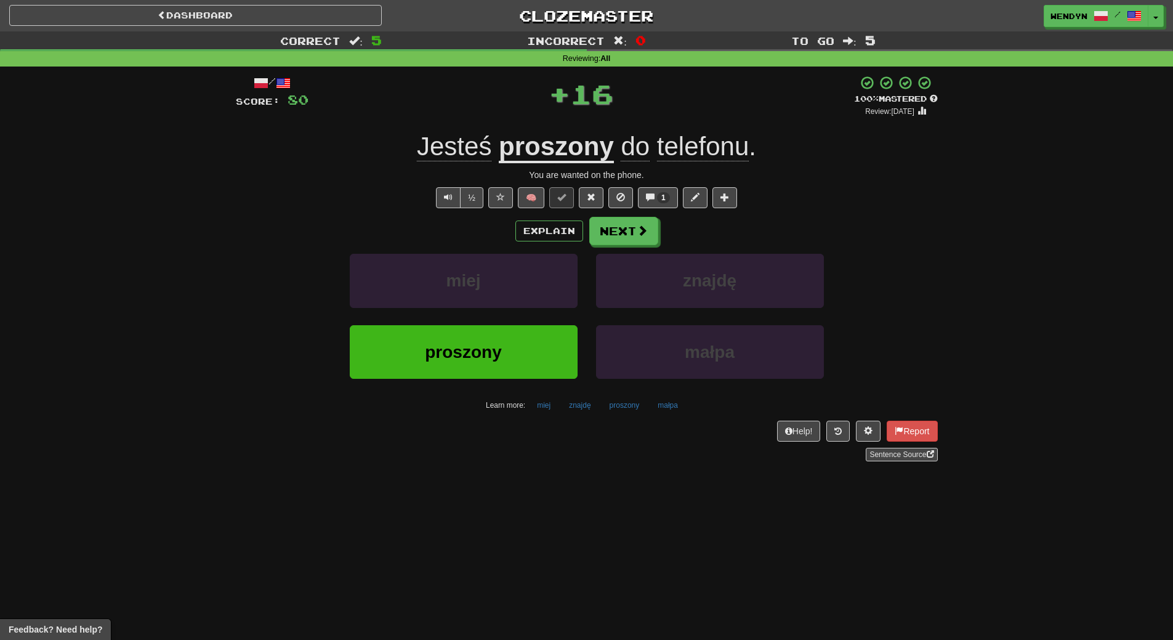
click at [511, 342] on button "proszony" at bounding box center [464, 352] width 228 height 54
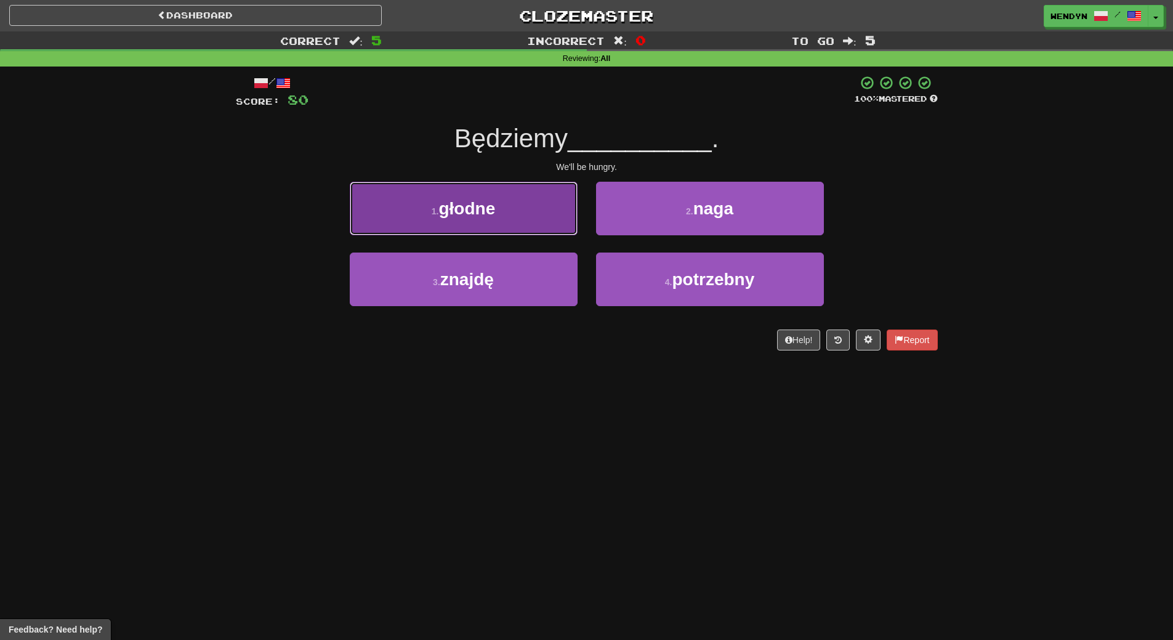
click at [519, 210] on button "1 . głodne" at bounding box center [464, 209] width 228 height 54
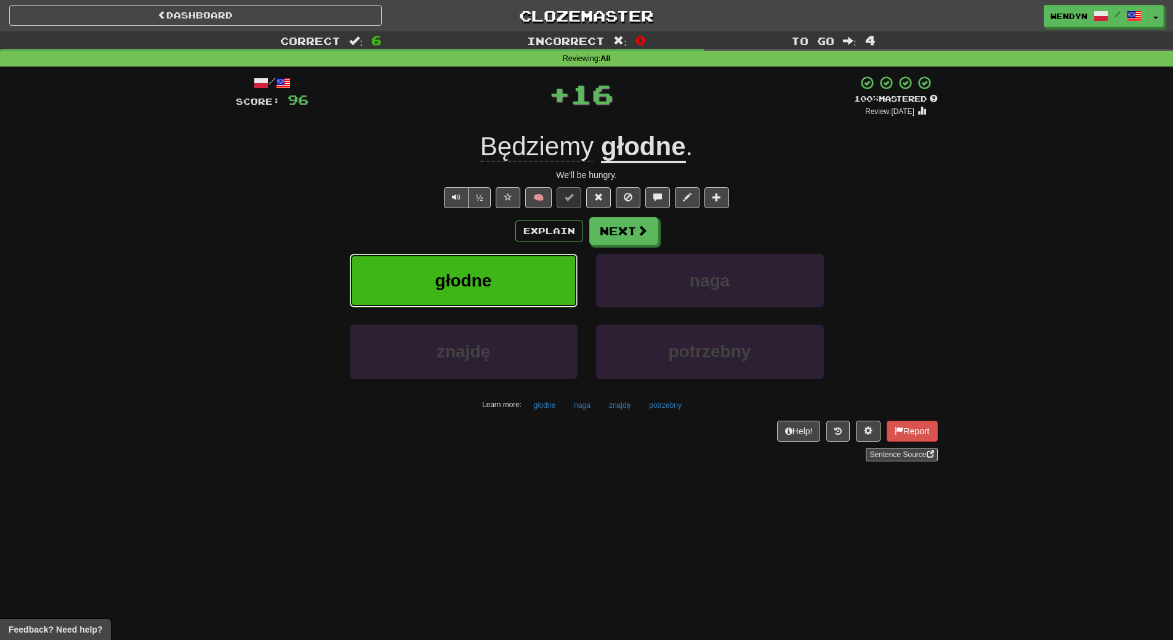
click at [501, 278] on button "głodne" at bounding box center [464, 281] width 228 height 54
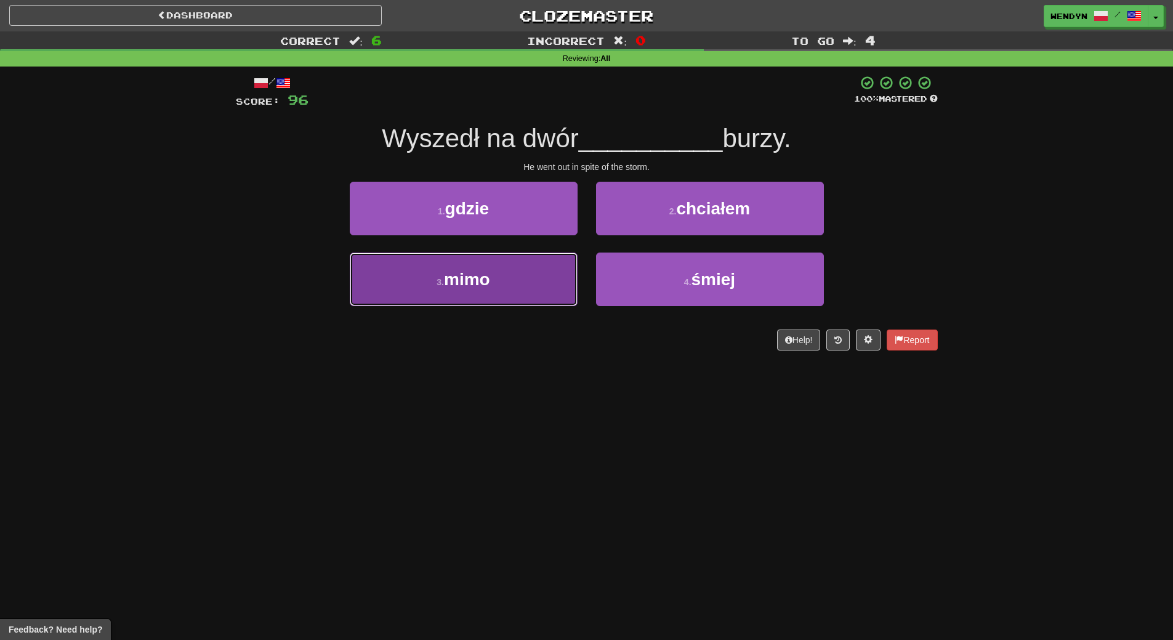
click at [518, 281] on button "3 . mimo" at bounding box center [464, 279] width 228 height 54
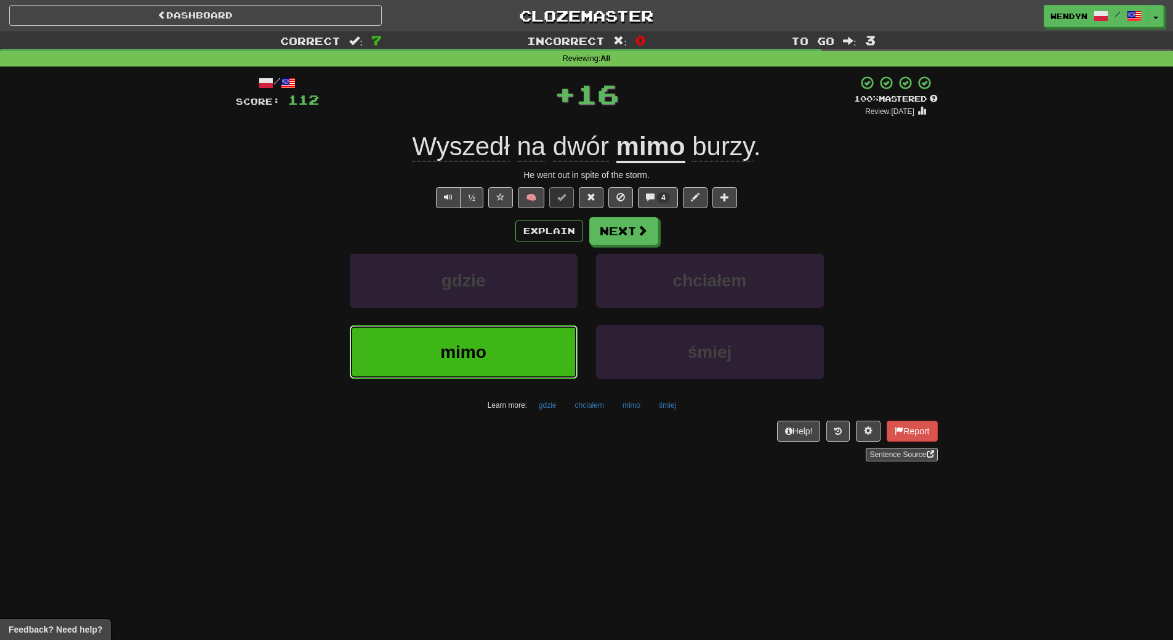
click at [517, 331] on button "mimo" at bounding box center [464, 352] width 228 height 54
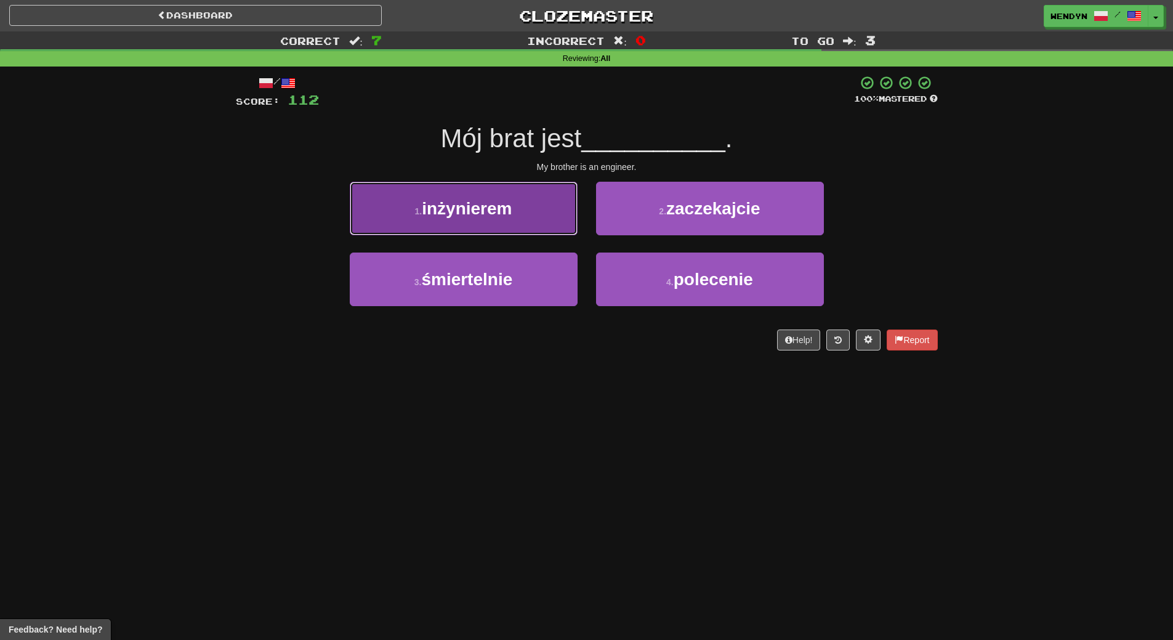
click at [539, 219] on button "1 . inżynierem" at bounding box center [464, 209] width 228 height 54
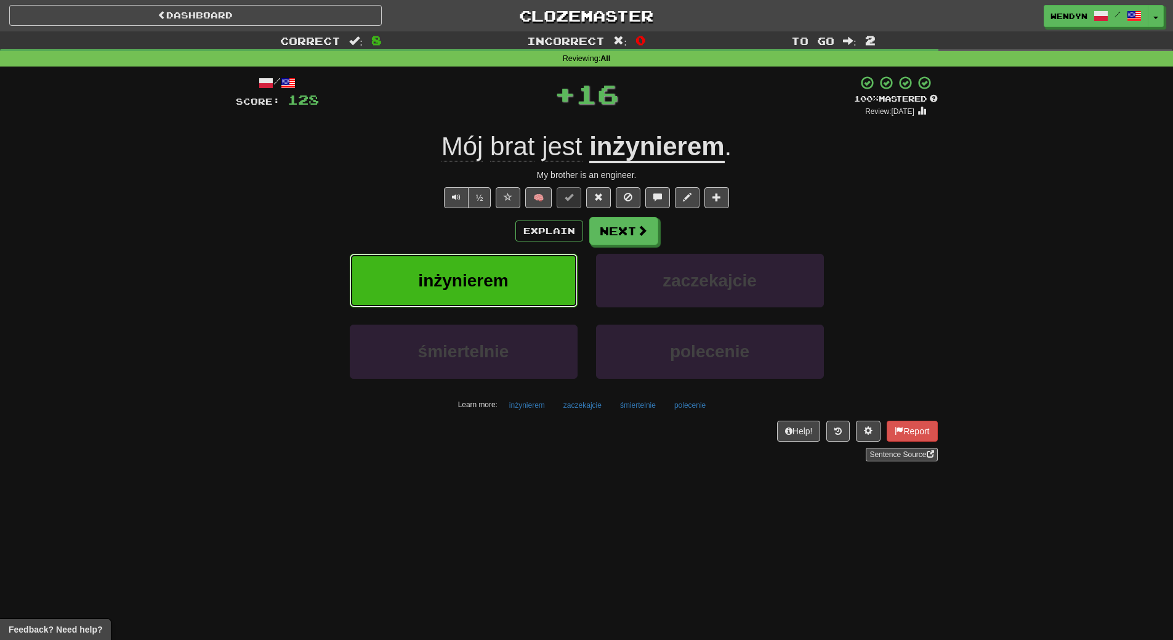
click at [486, 289] on span "inżynierem" at bounding box center [463, 280] width 90 height 19
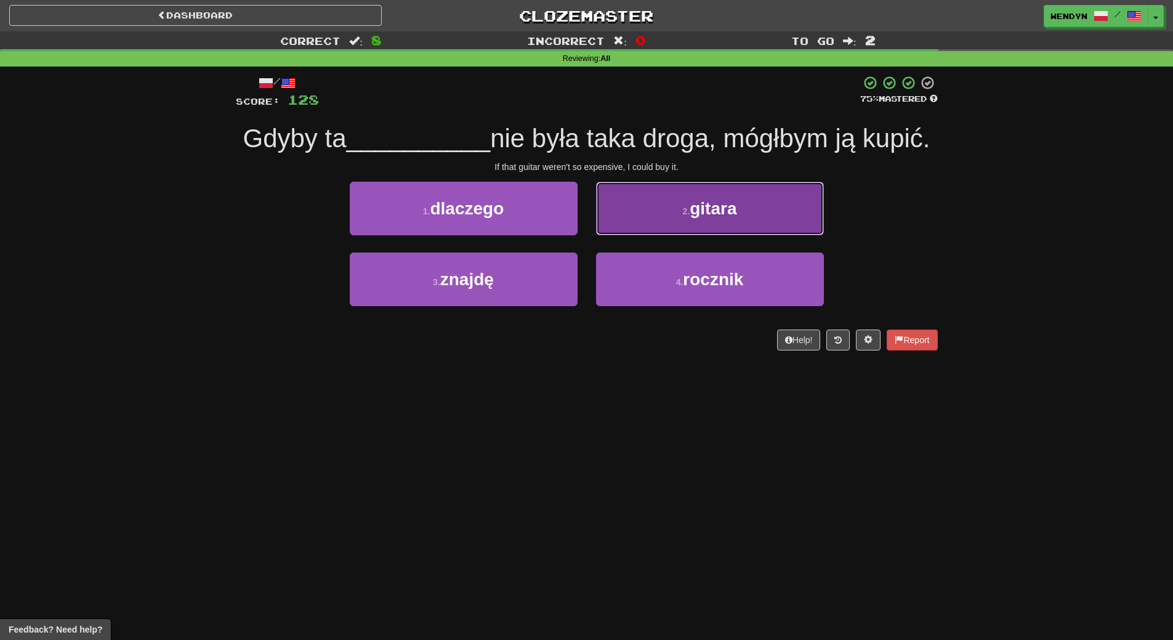
click at [676, 219] on button "2 . gitara" at bounding box center [710, 209] width 228 height 54
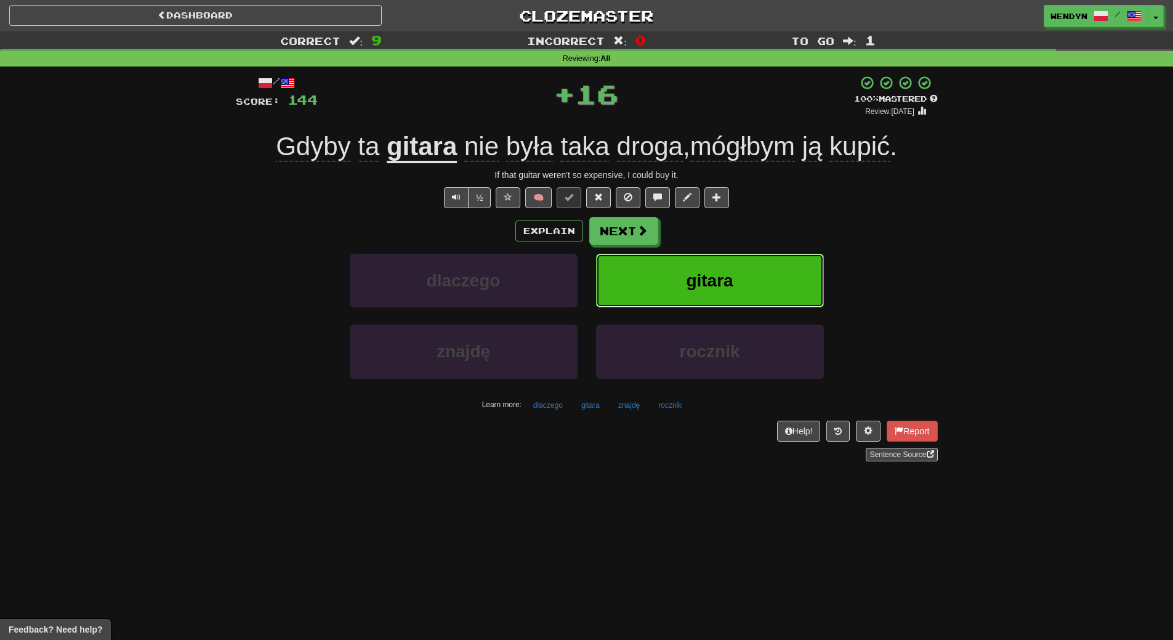
click at [677, 265] on button "gitara" at bounding box center [710, 281] width 228 height 54
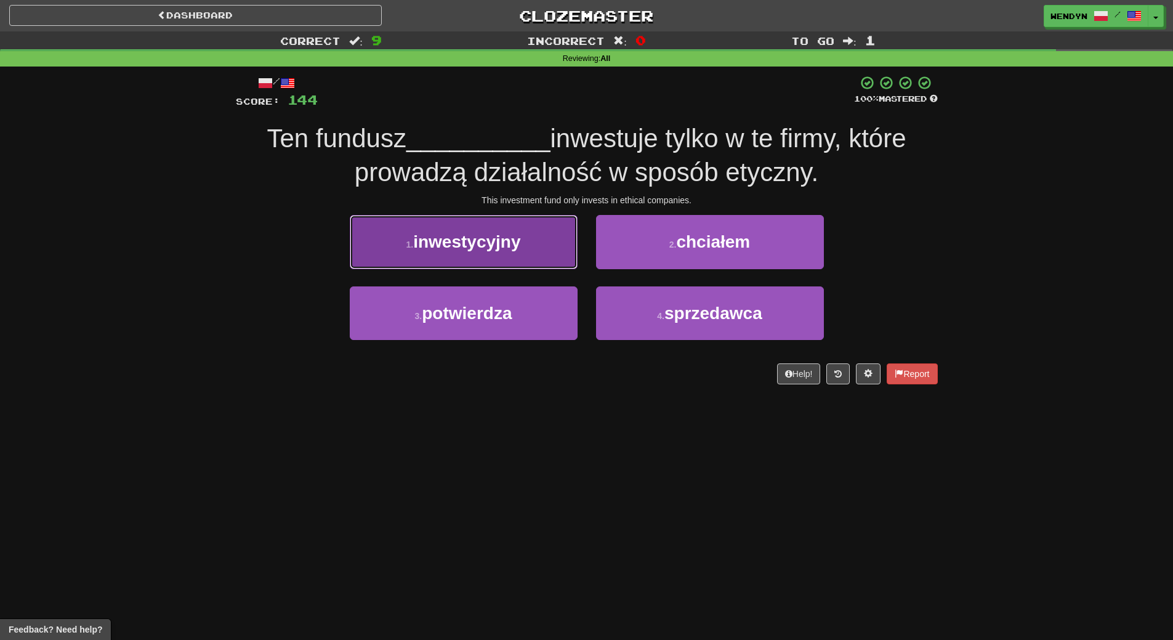
click at [537, 258] on button "1 . inwestycyjny" at bounding box center [464, 242] width 228 height 54
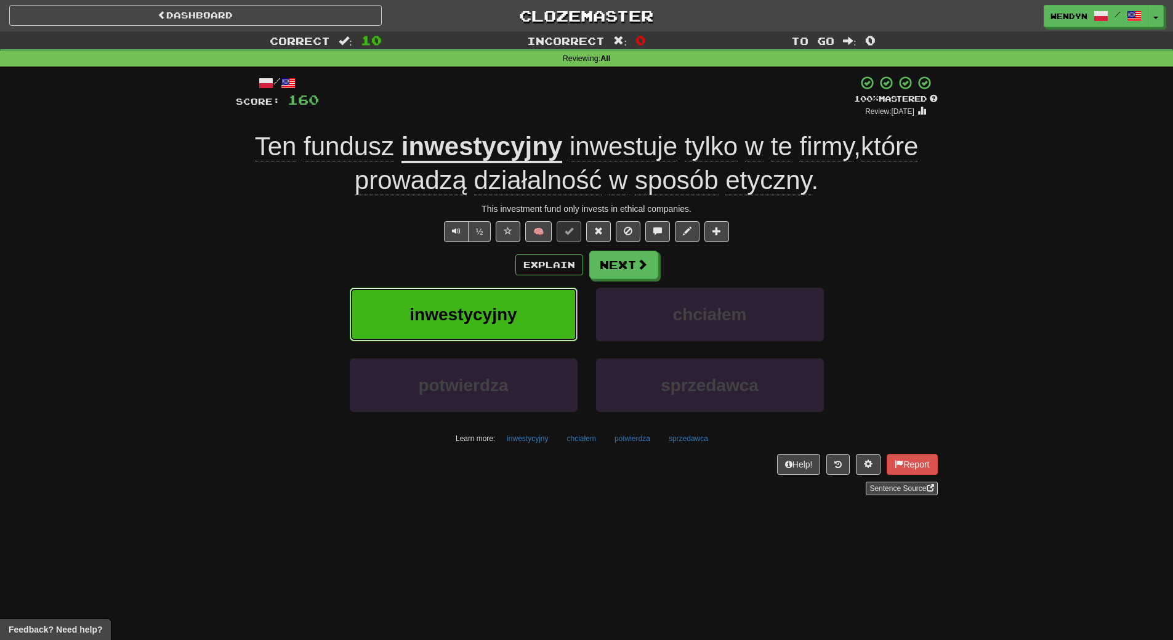
click at [486, 321] on span "inwestycyjny" at bounding box center [463, 314] width 107 height 19
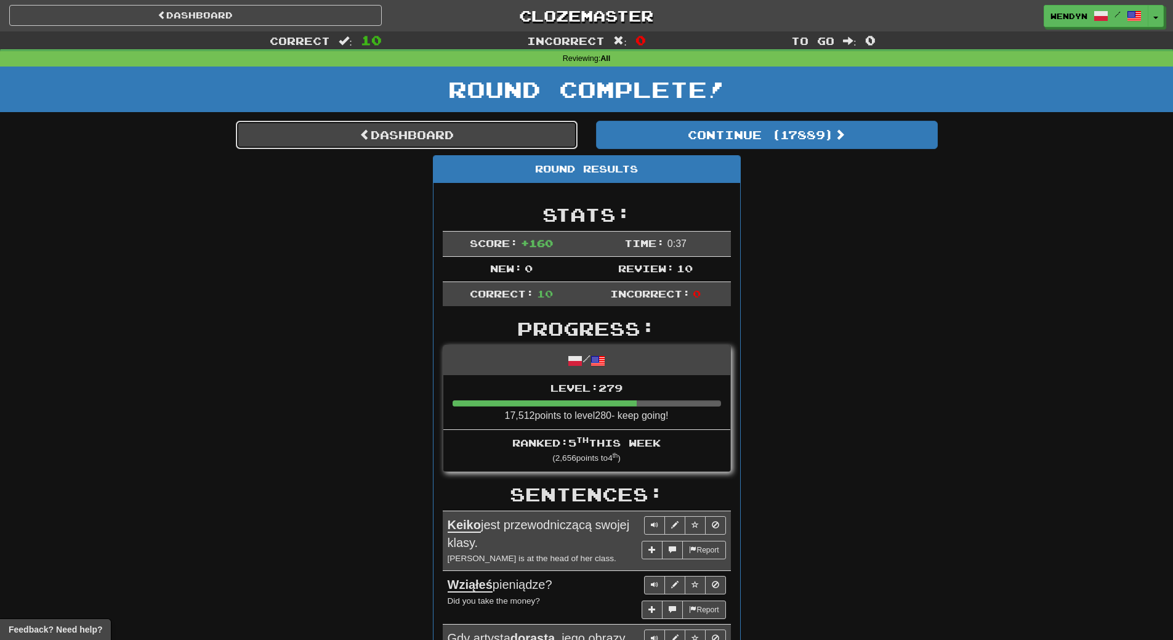
click at [464, 139] on link "Dashboard" at bounding box center [407, 135] width 342 height 28
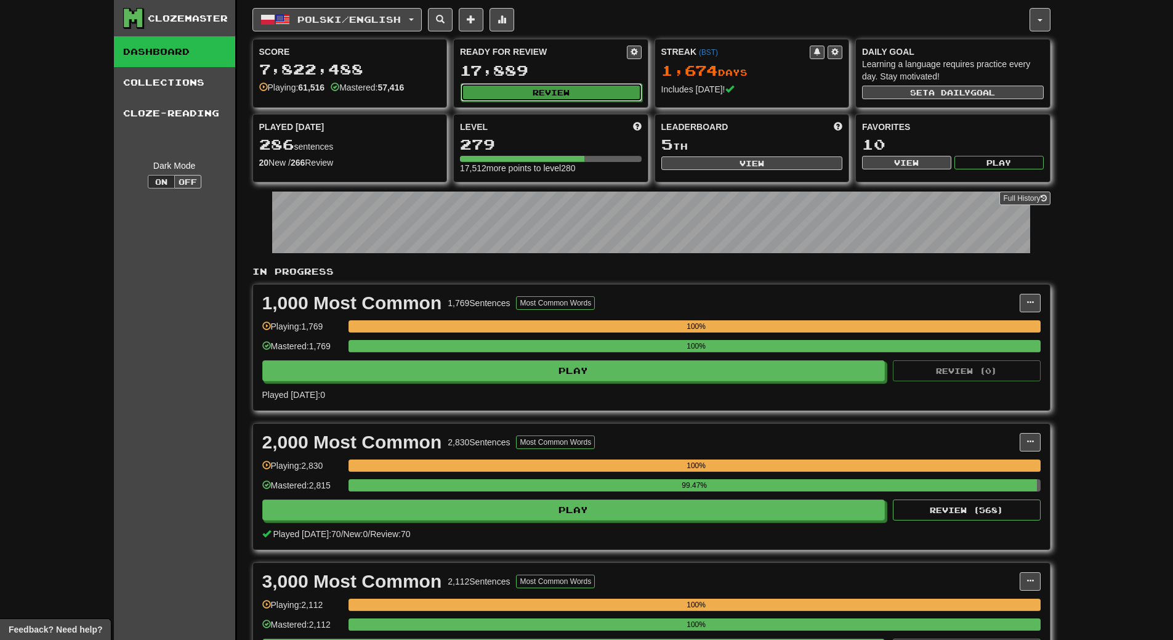
click at [565, 95] on button "Review" at bounding box center [552, 92] width 182 height 18
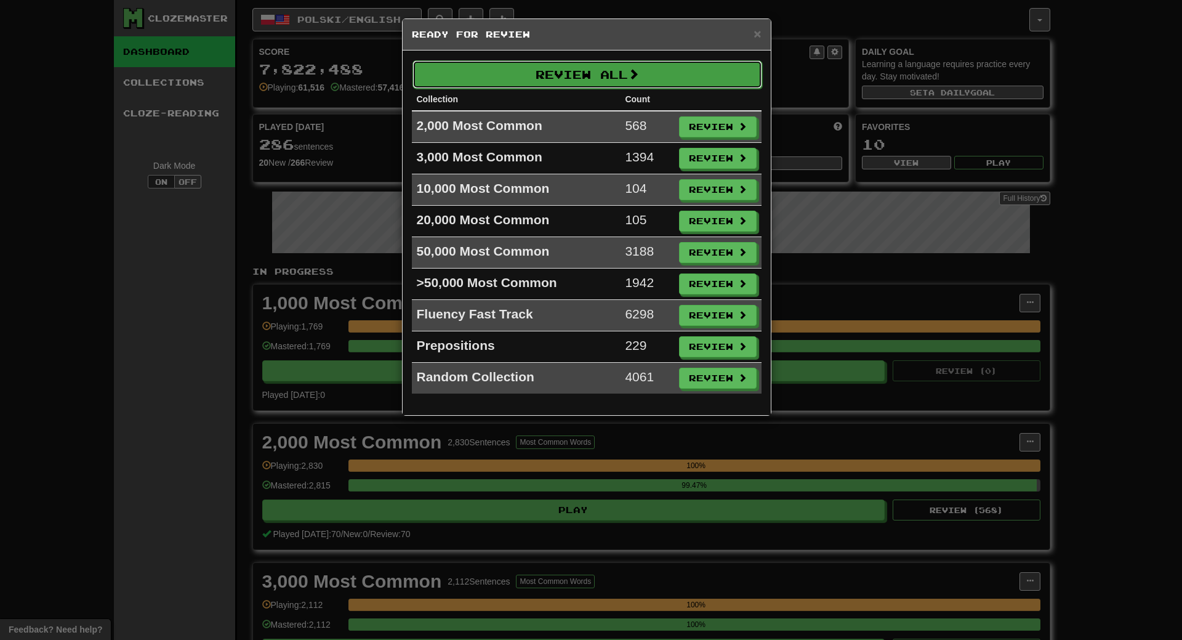
click at [573, 66] on button "Review All" at bounding box center [588, 74] width 350 height 28
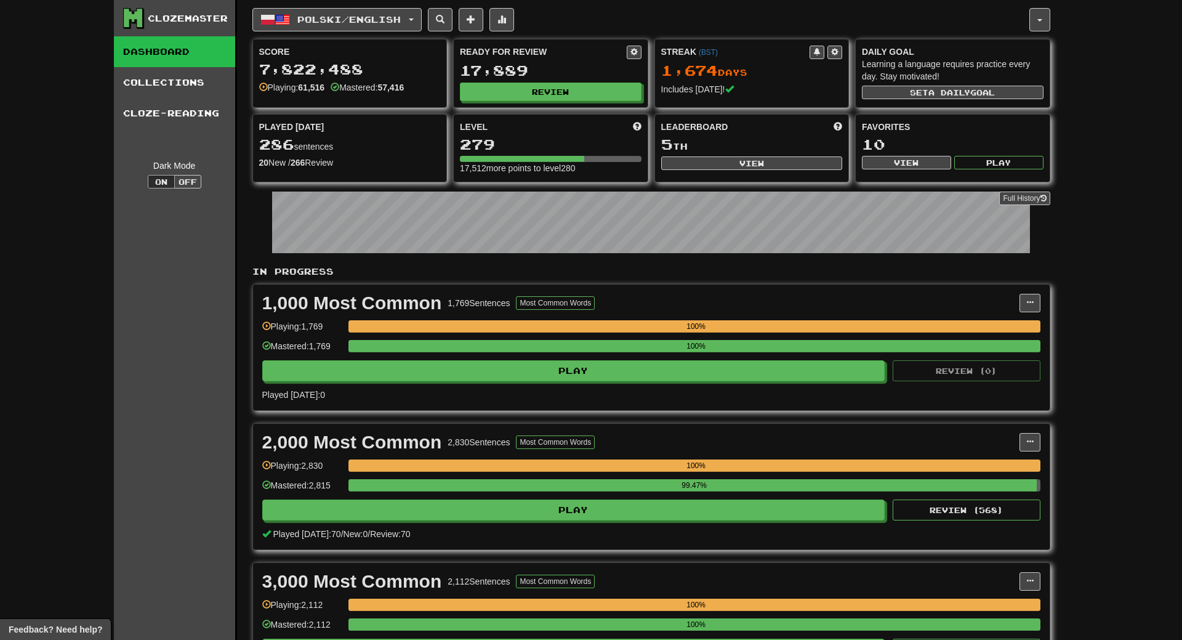
select select "**"
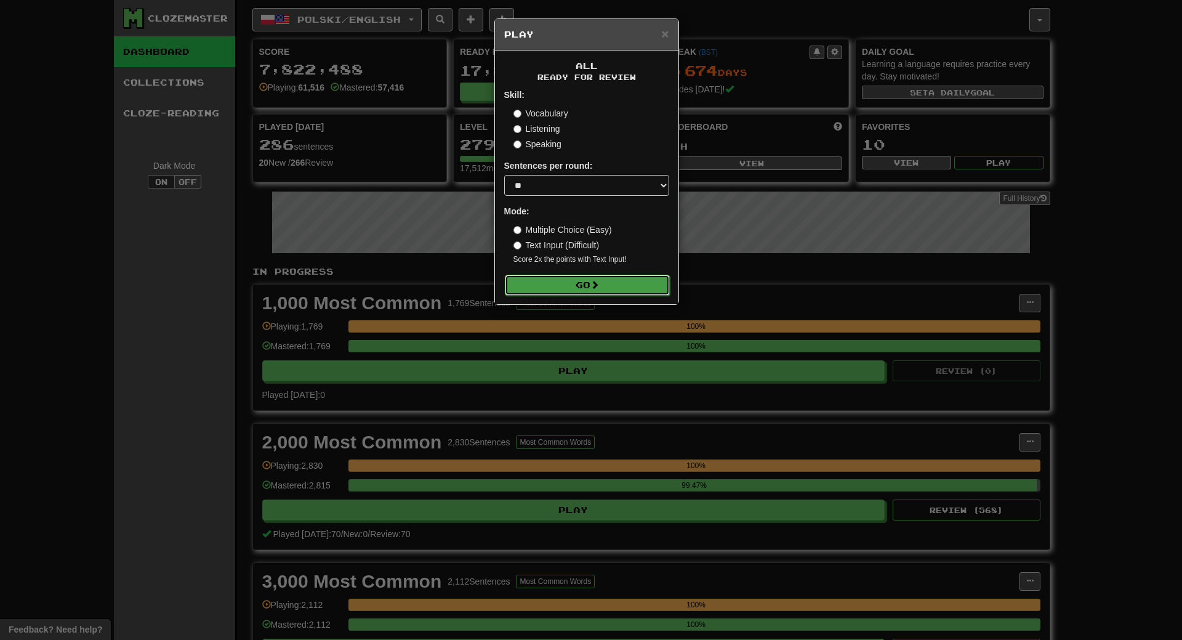
click at [583, 290] on button "Go" at bounding box center [587, 285] width 165 height 21
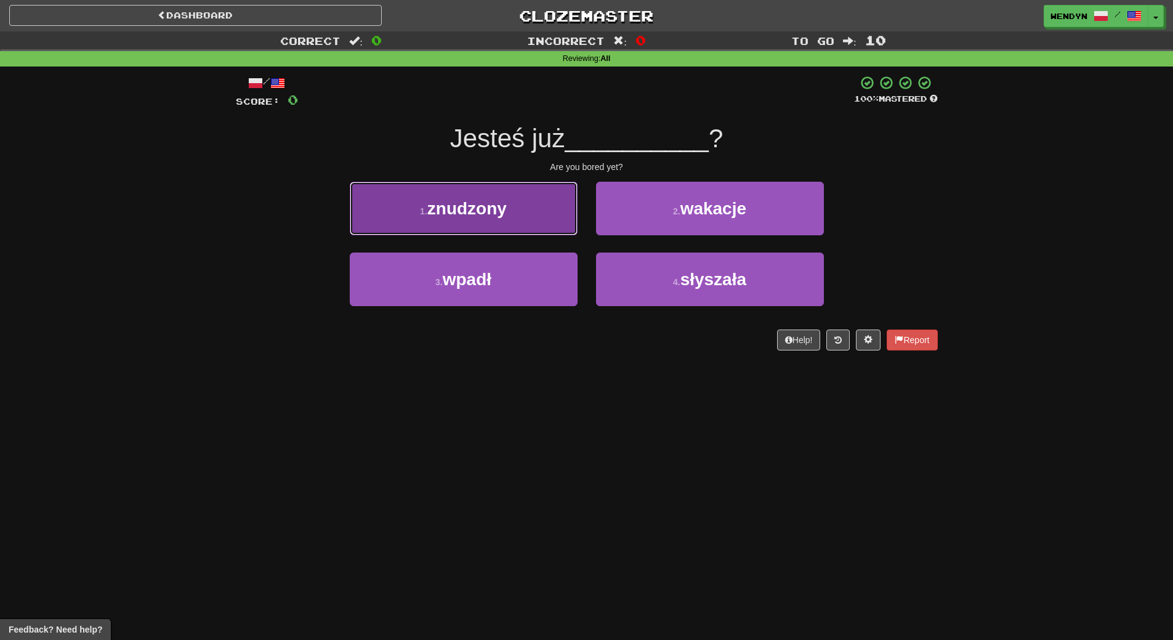
click at [487, 216] on span "znudzony" at bounding box center [466, 208] width 79 height 19
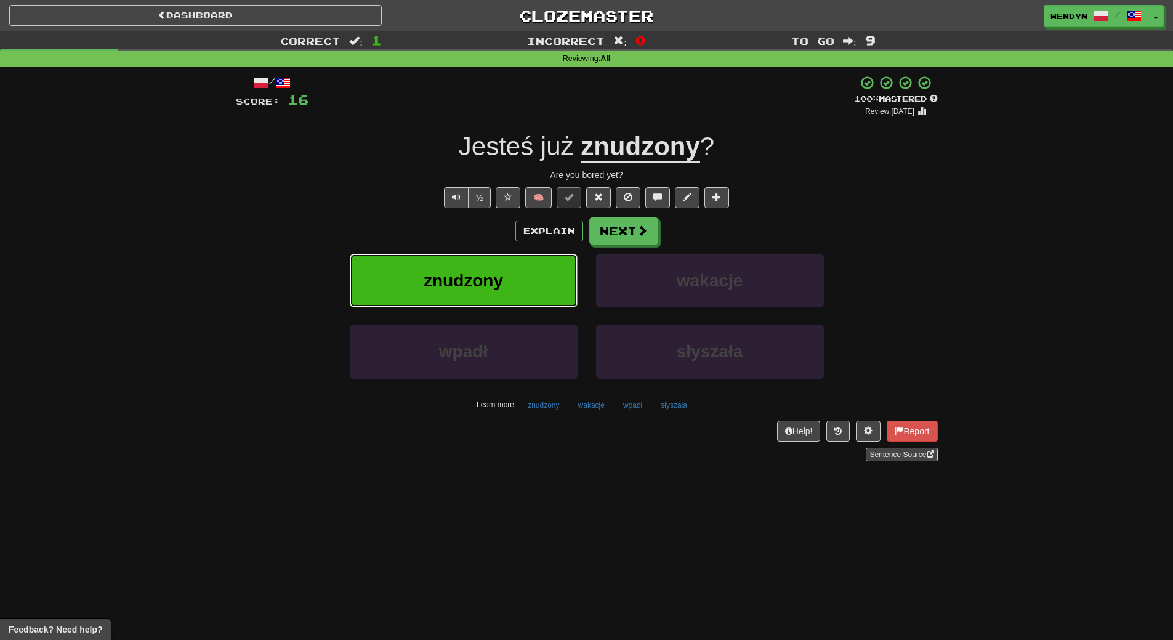
click at [474, 276] on span "znudzony" at bounding box center [463, 280] width 79 height 19
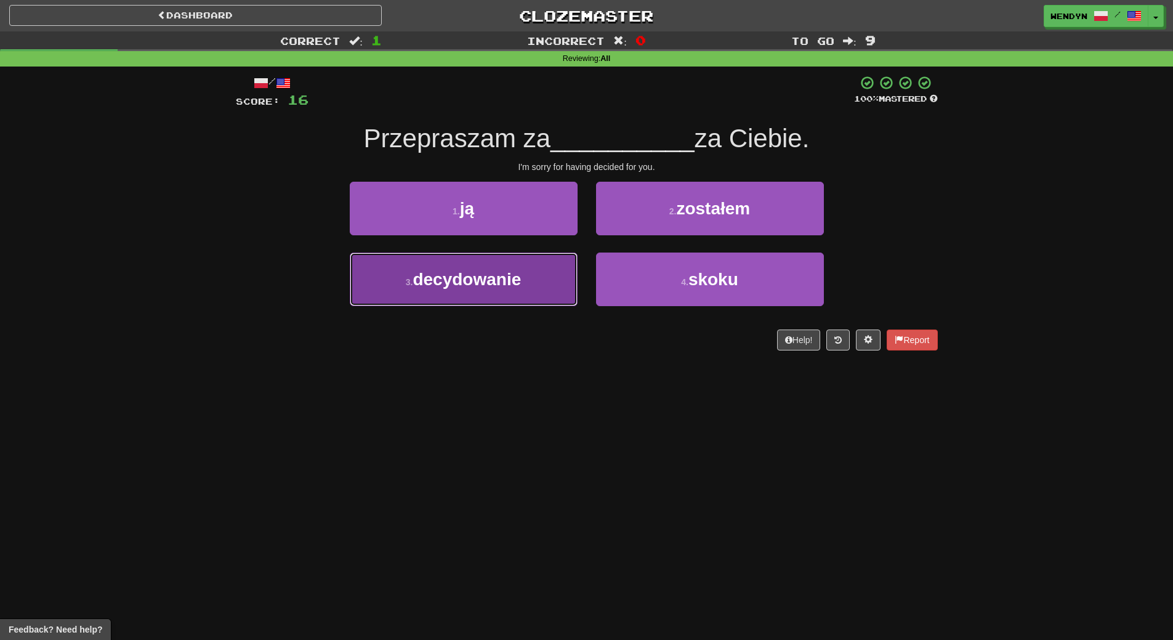
click at [506, 282] on span "decydowanie" at bounding box center [467, 279] width 108 height 19
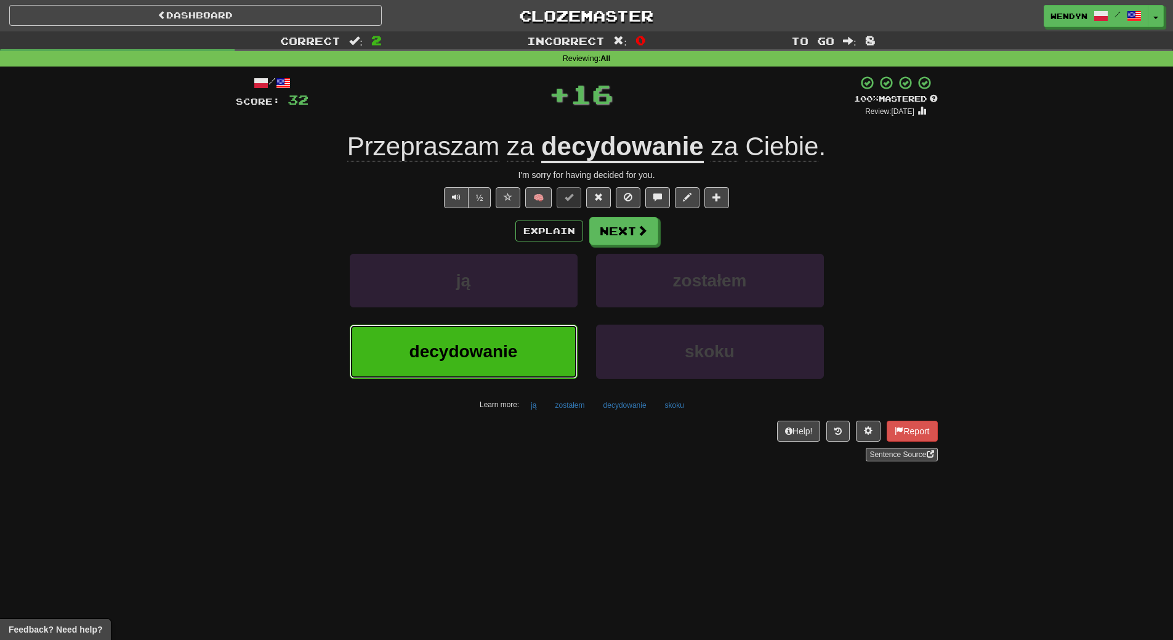
click at [490, 329] on button "decydowanie" at bounding box center [464, 352] width 228 height 54
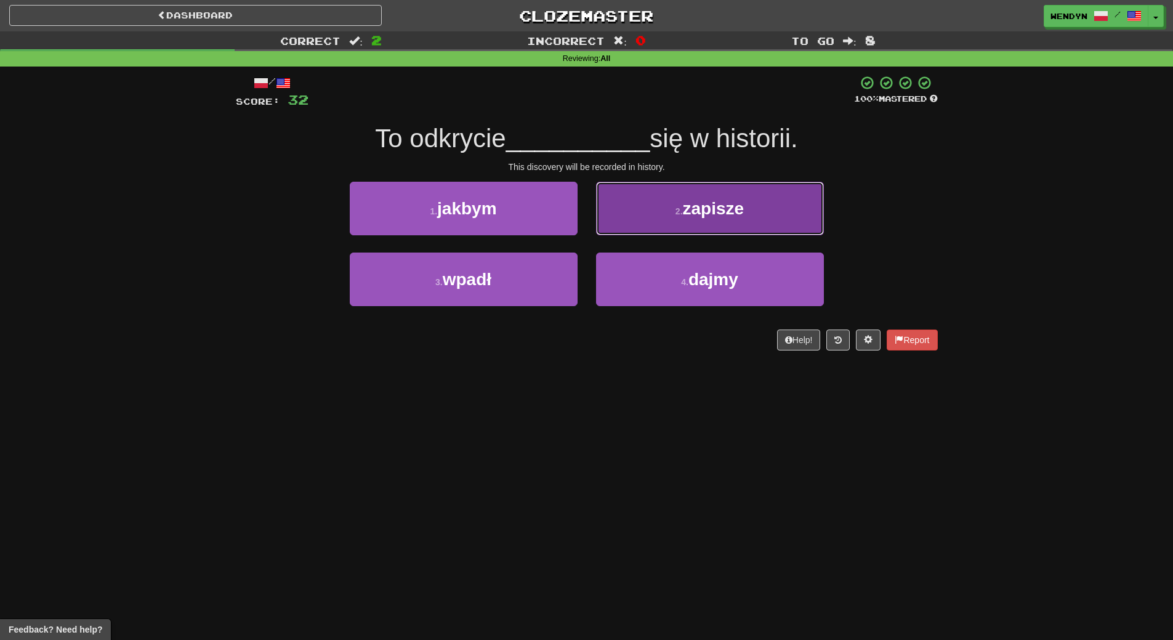
click at [728, 205] on span "zapisze" at bounding box center [714, 208] width 62 height 19
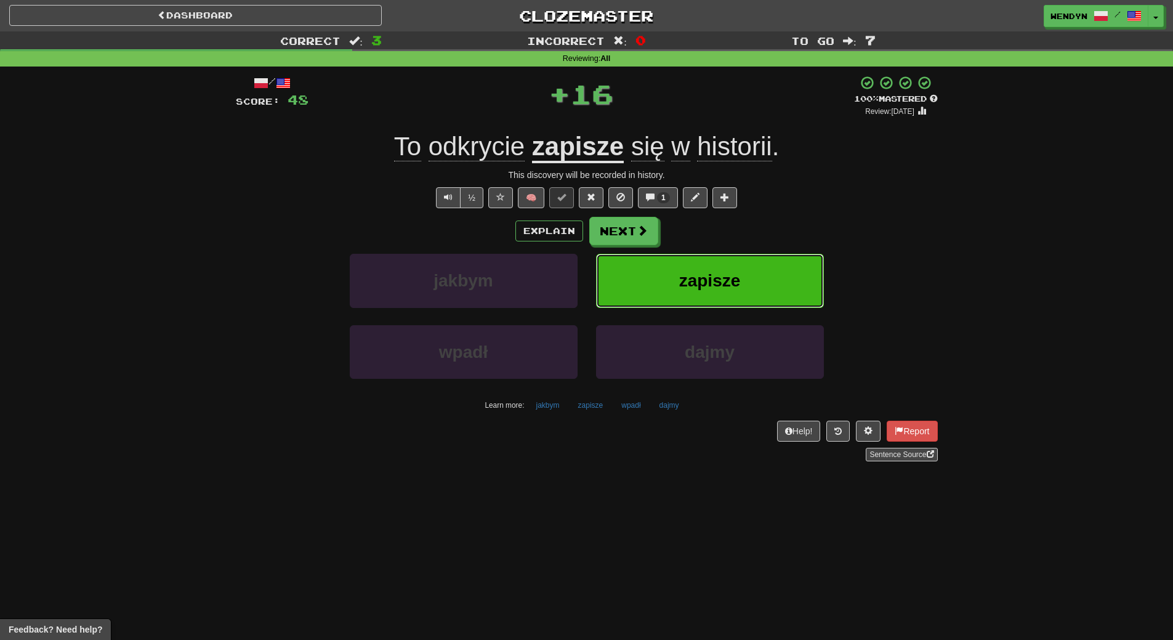
click at [720, 277] on span "zapisze" at bounding box center [710, 280] width 62 height 19
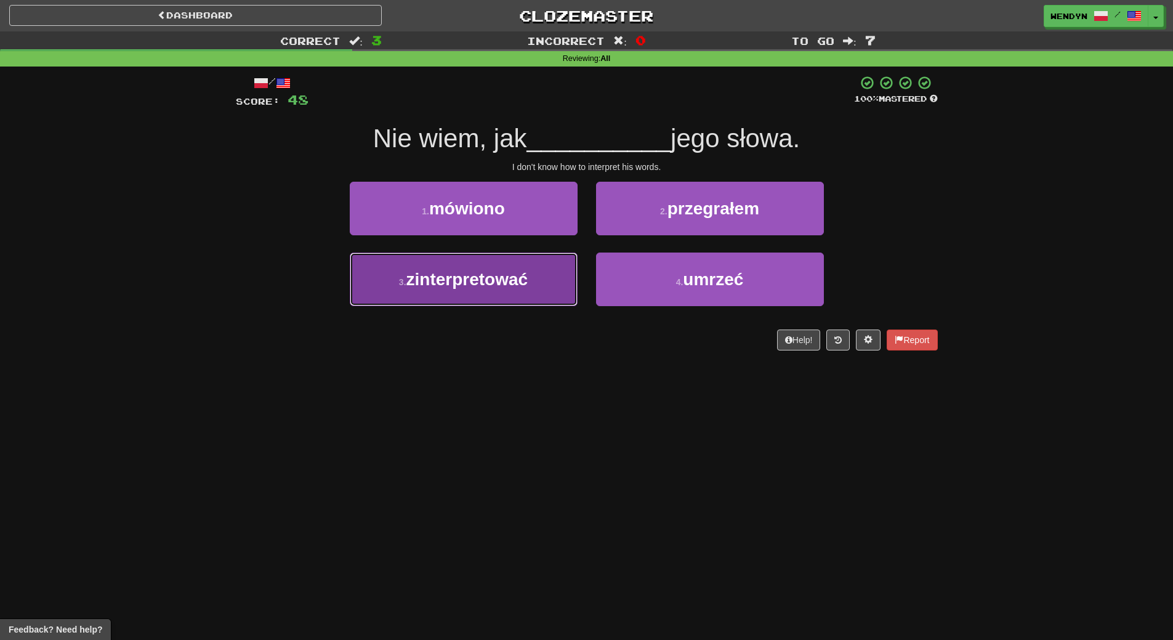
click at [554, 294] on button "3 . zinterpretować" at bounding box center [464, 279] width 228 height 54
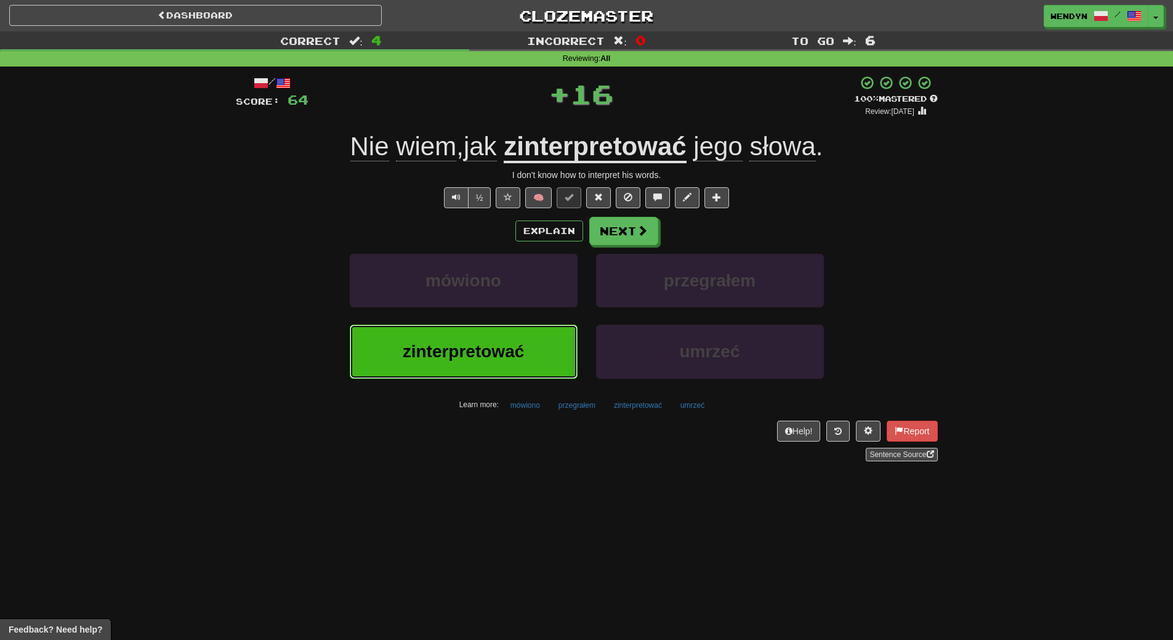
click at [529, 352] on button "zinterpretować" at bounding box center [464, 352] width 228 height 54
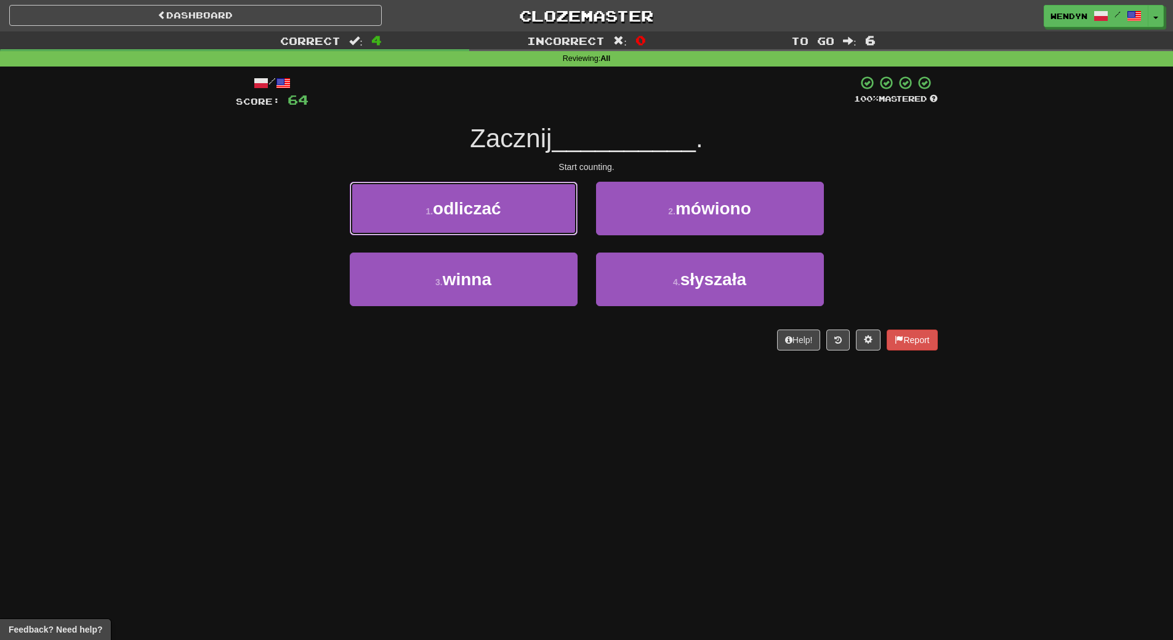
click at [543, 214] on button "1 . odliczać" at bounding box center [464, 209] width 228 height 54
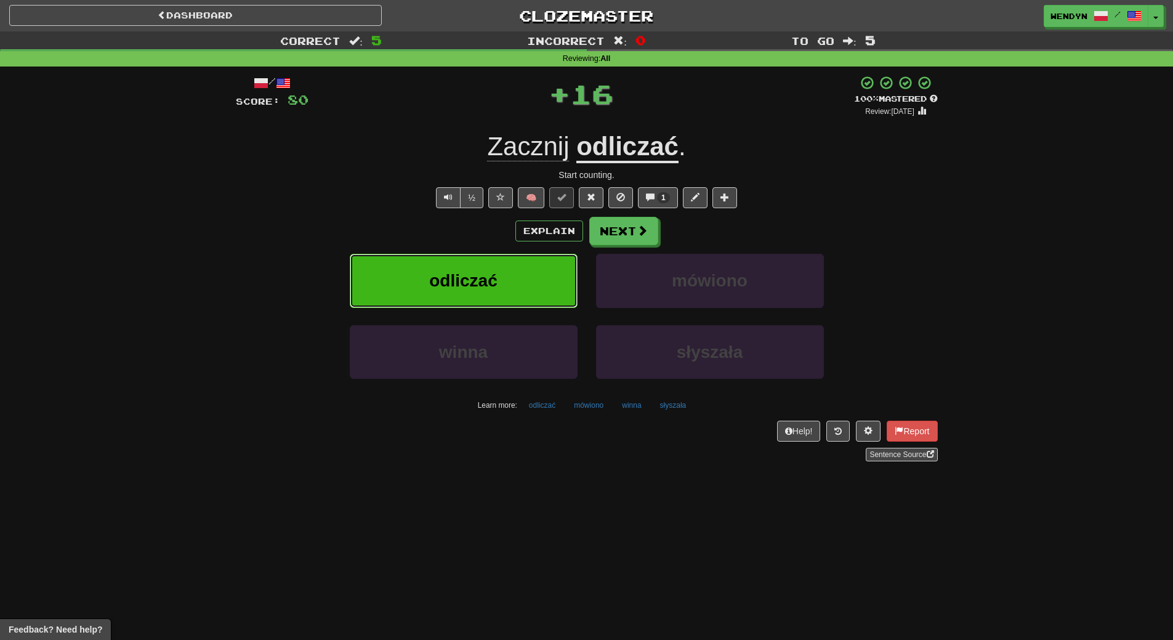
click at [539, 281] on button "odliczać" at bounding box center [464, 281] width 228 height 54
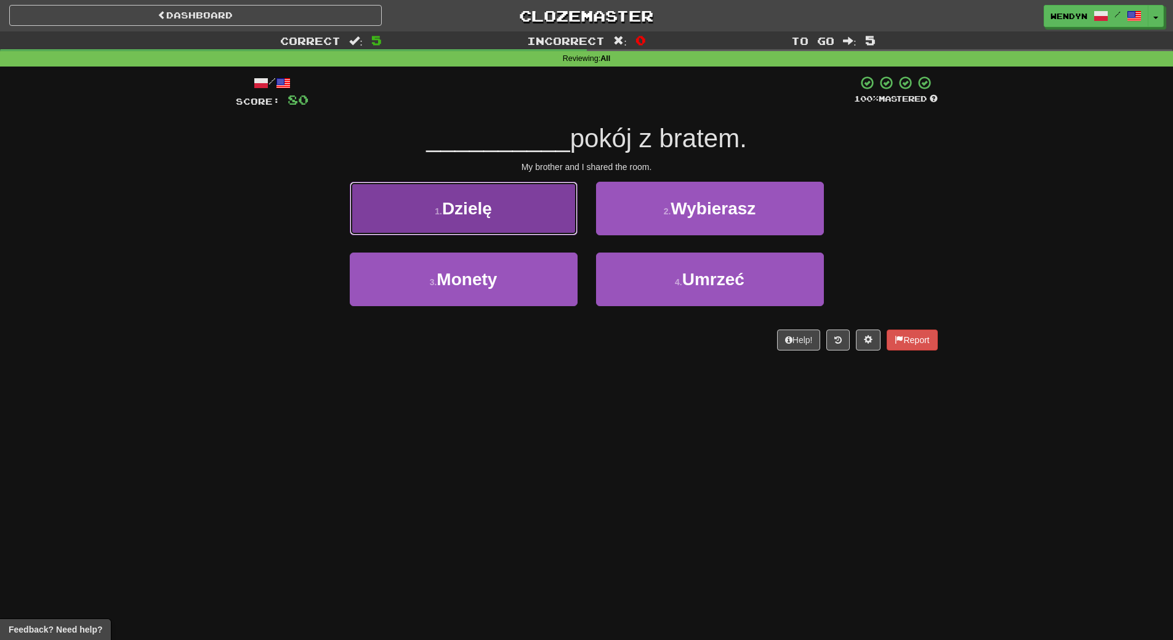
click at [536, 217] on button "1 . Dzielę" at bounding box center [464, 209] width 228 height 54
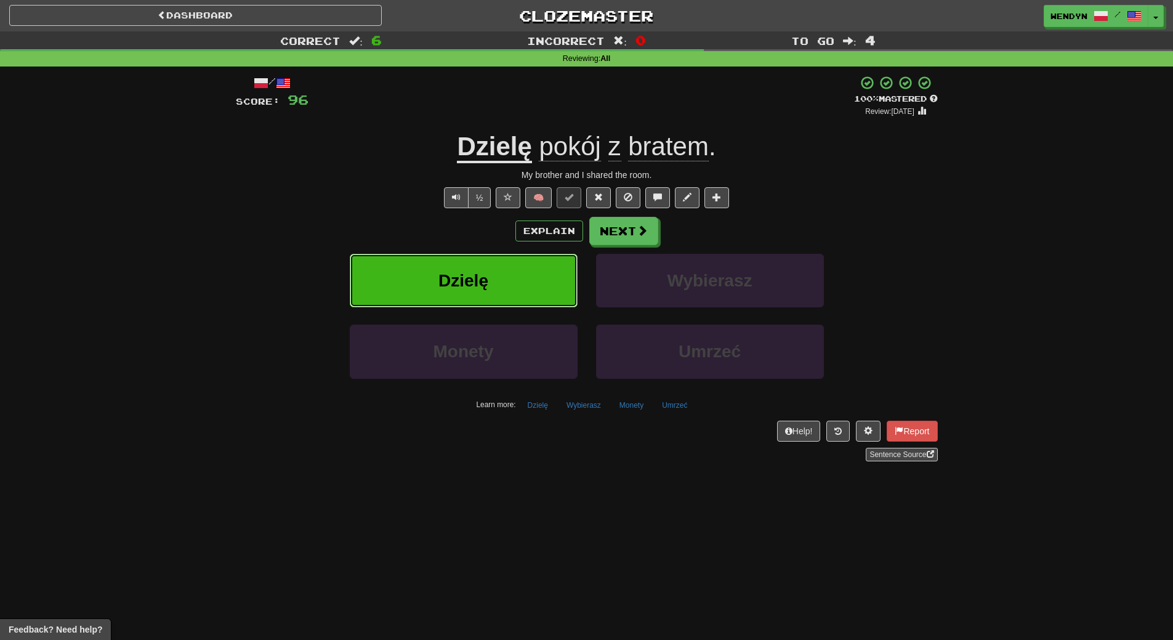
click at [543, 284] on button "Dzielę" at bounding box center [464, 281] width 228 height 54
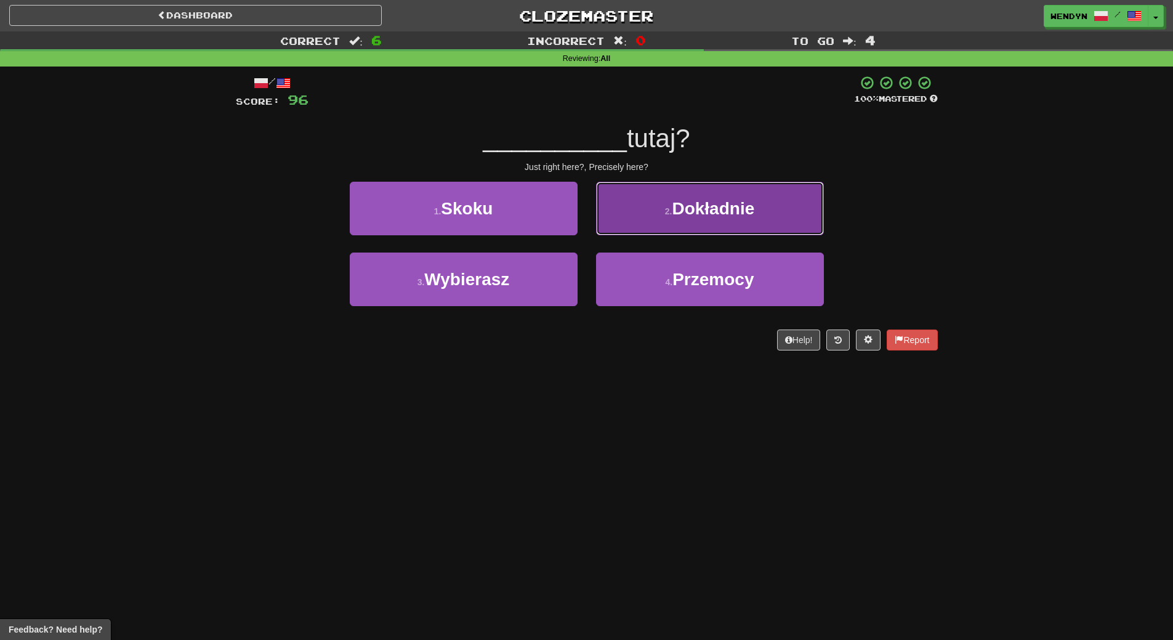
click at [695, 205] on span "Dokładnie" at bounding box center [713, 208] width 83 height 19
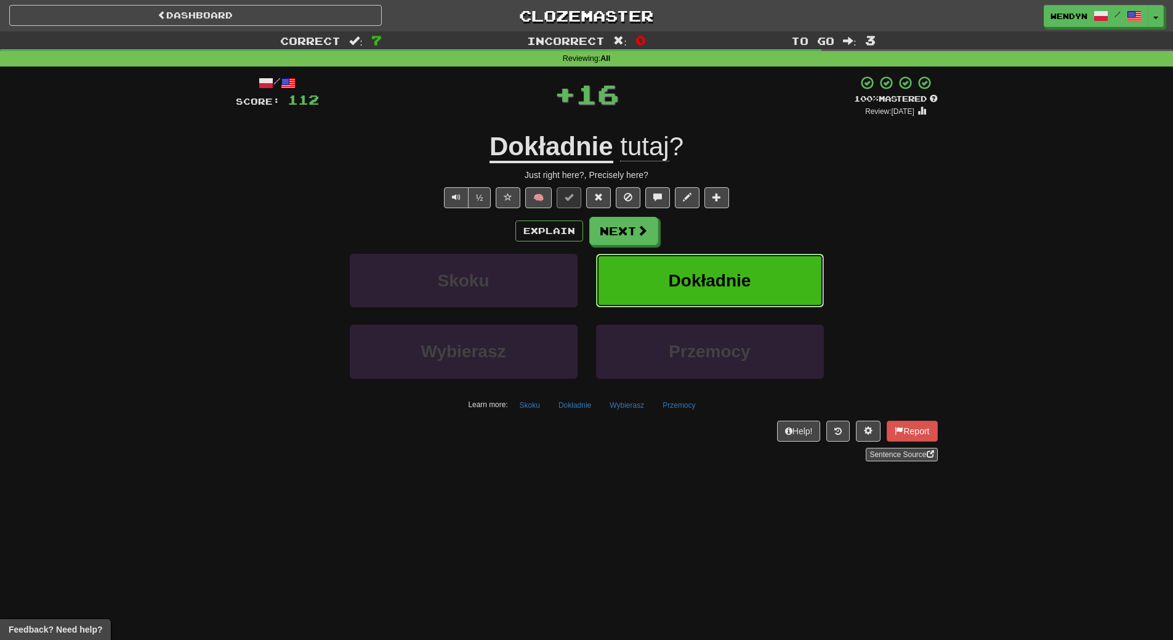
click at [739, 269] on button "Dokładnie" at bounding box center [710, 281] width 228 height 54
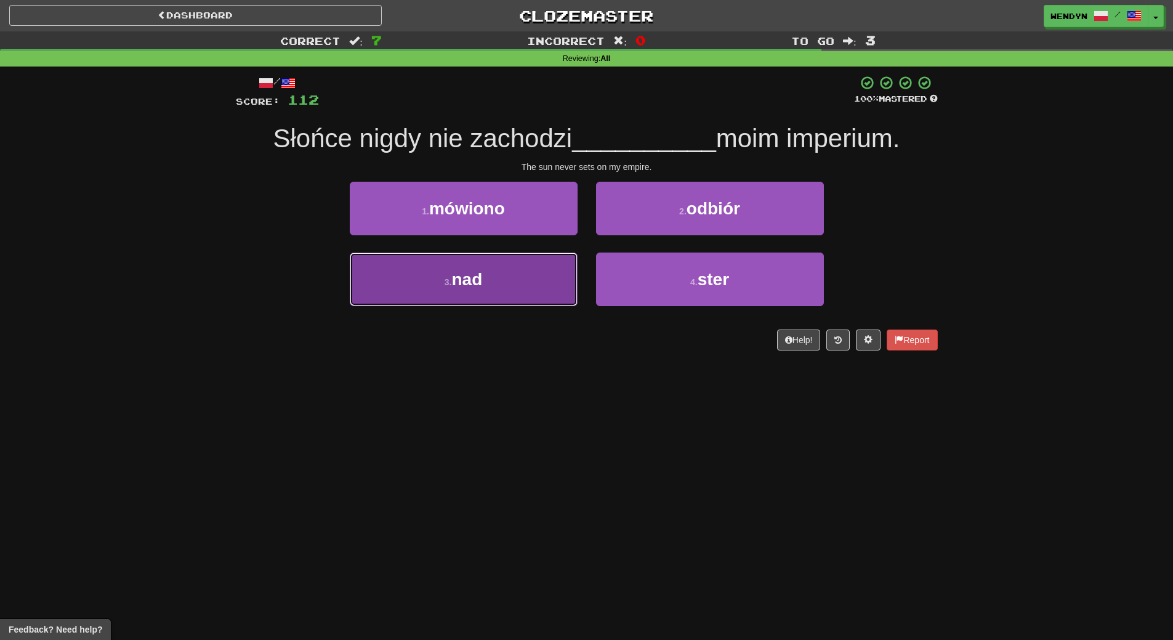
click at [512, 293] on button "3 . nad" at bounding box center [464, 279] width 228 height 54
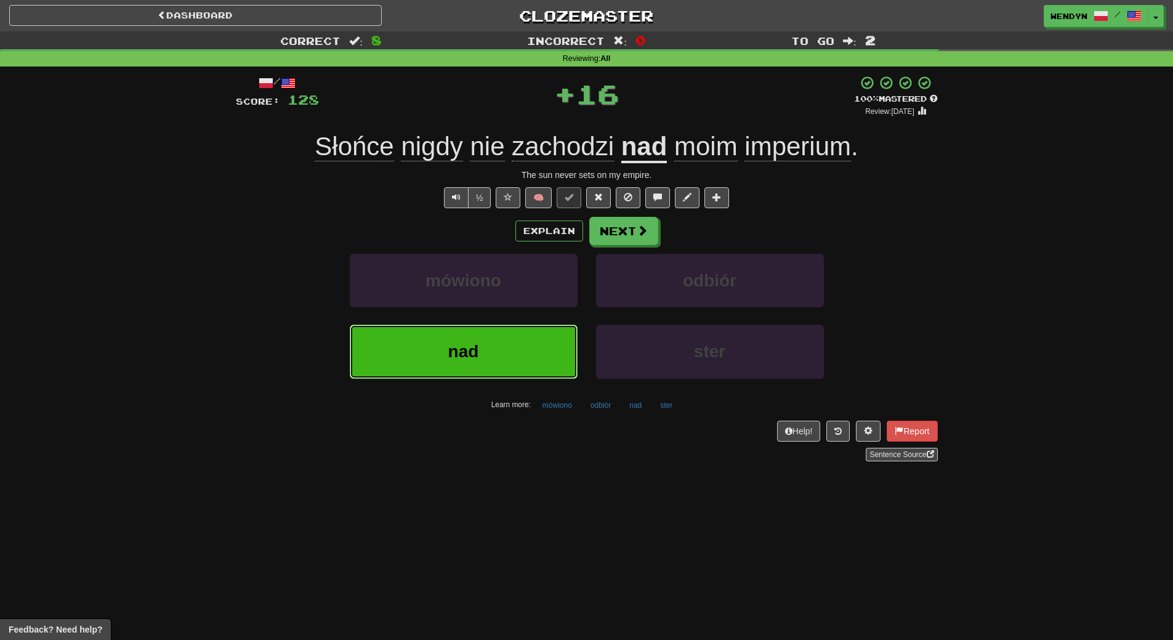
click at [509, 360] on button "nad" at bounding box center [464, 352] width 228 height 54
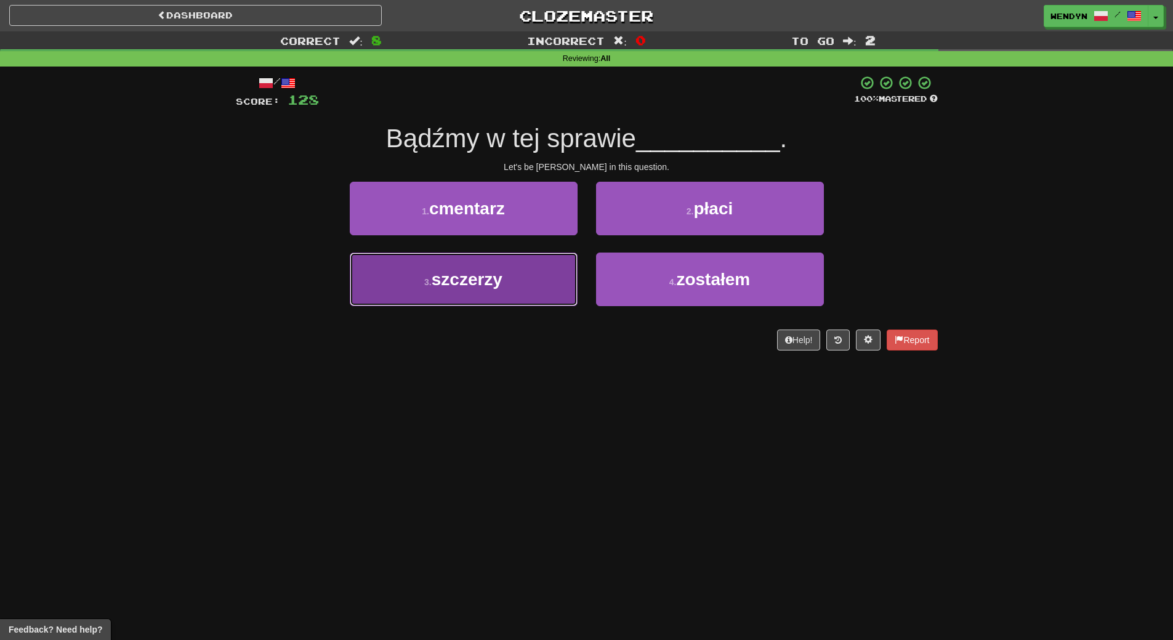
click at [500, 286] on span "szczerzy" at bounding box center [467, 279] width 71 height 19
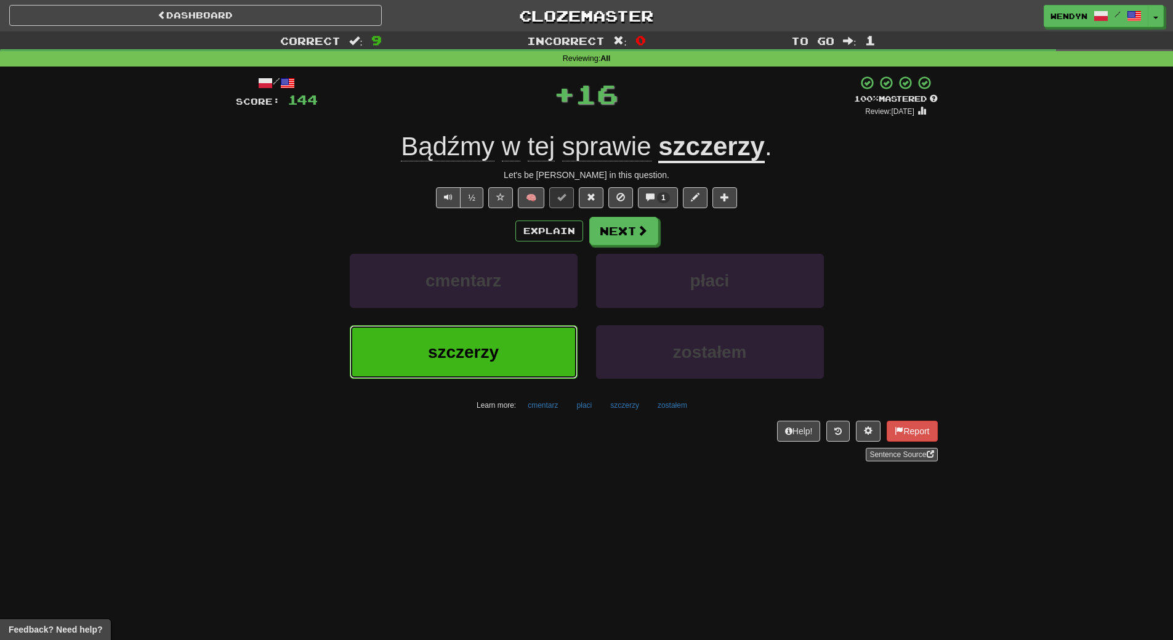
click at [495, 352] on span "szczerzy" at bounding box center [463, 351] width 71 height 19
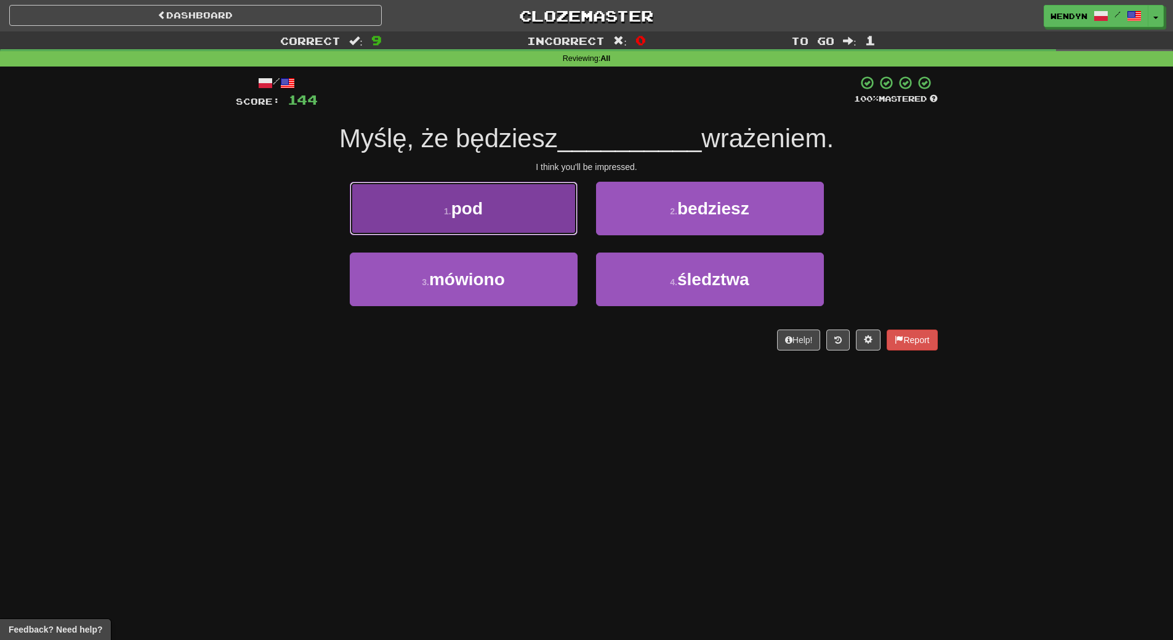
click at [494, 197] on button "1 . pod" at bounding box center [464, 209] width 228 height 54
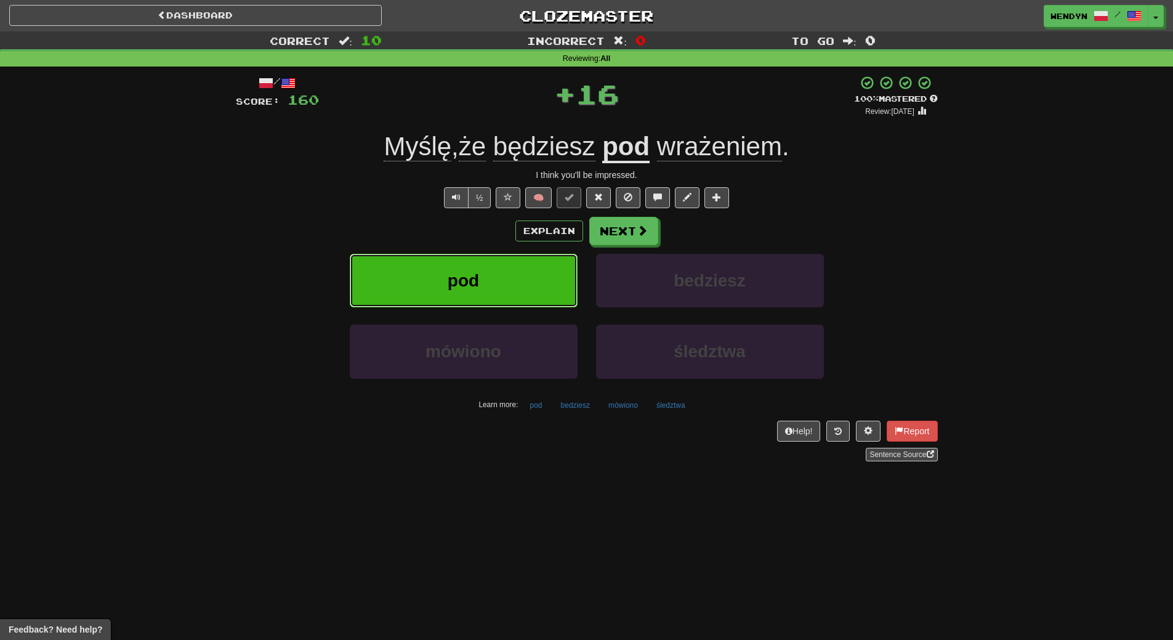
click at [491, 268] on button "pod" at bounding box center [464, 281] width 228 height 54
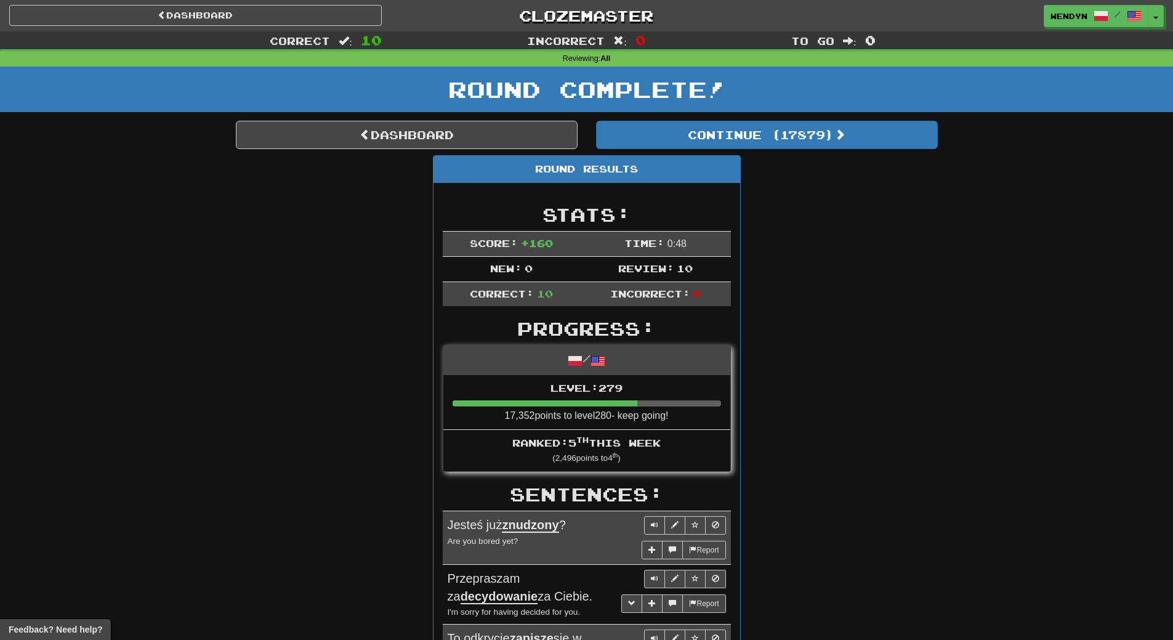
click at [757, 232] on div "Round Results Stats: Score: + 160 Time: 0 : 48 New: 0 Review: 10 Correct: 10 In…" at bounding box center [587, 626] width 702 height 943
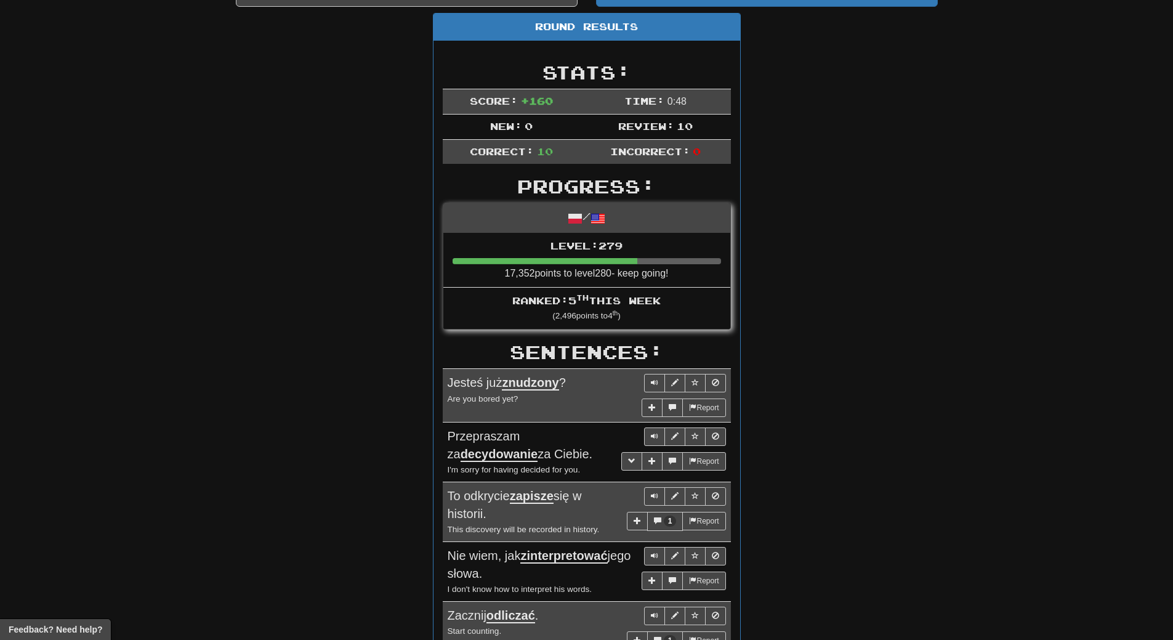
scroll to position [62, 0]
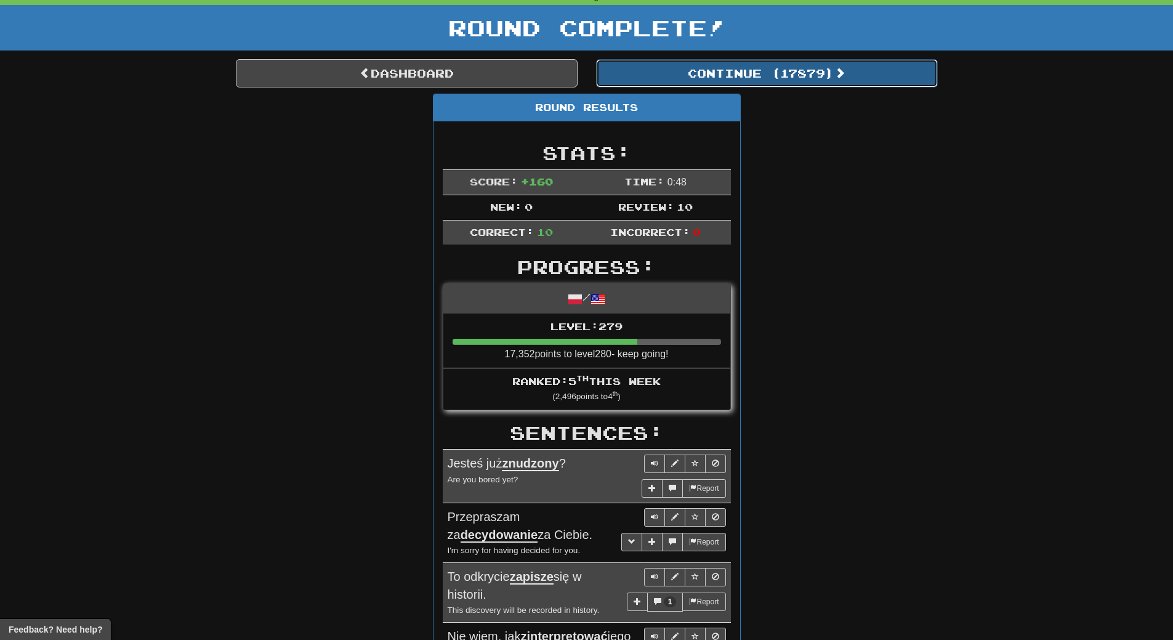
click at [803, 79] on button "Continue ( 17879 )" at bounding box center [767, 73] width 342 height 28
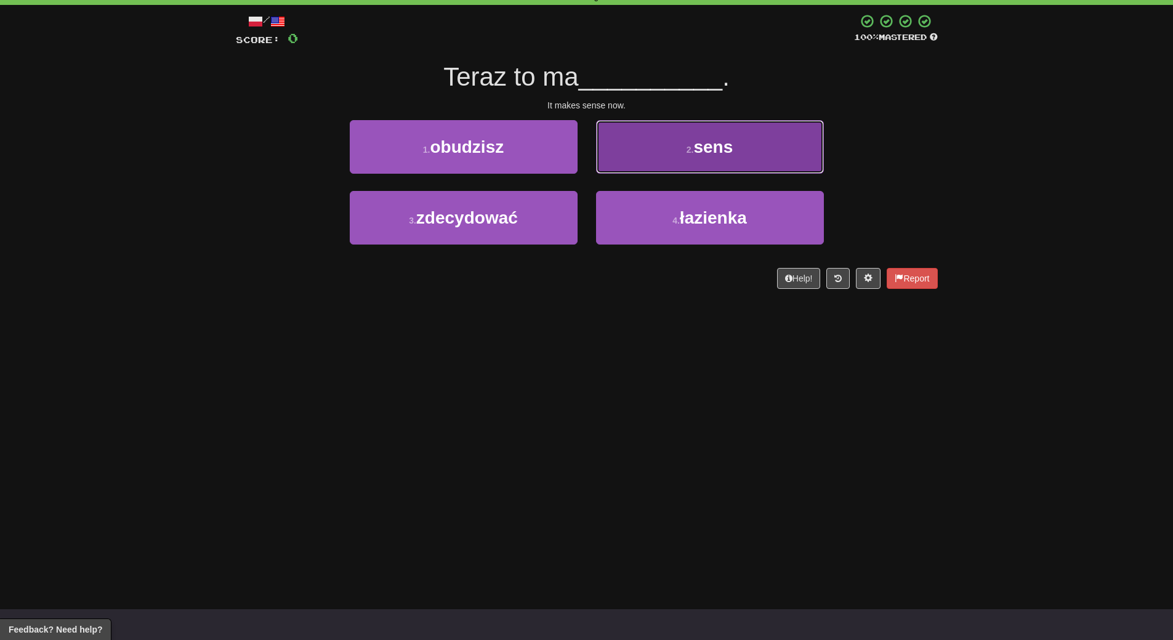
click at [701, 156] on button "2 . sens" at bounding box center [710, 147] width 228 height 54
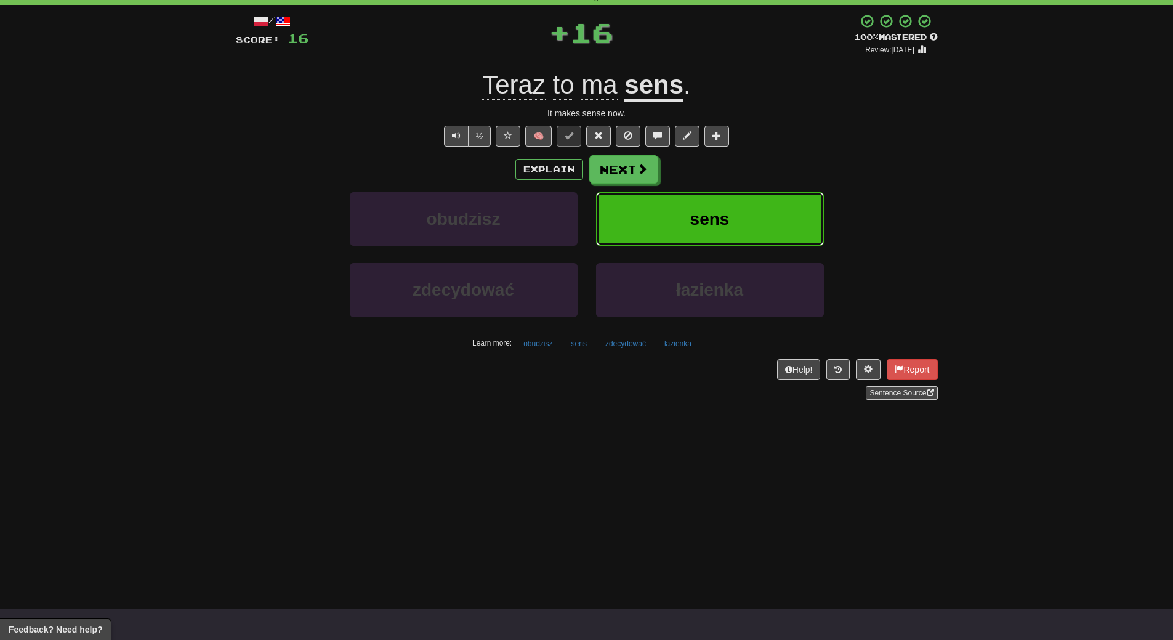
click at [690, 222] on span "sens" at bounding box center [709, 218] width 39 height 19
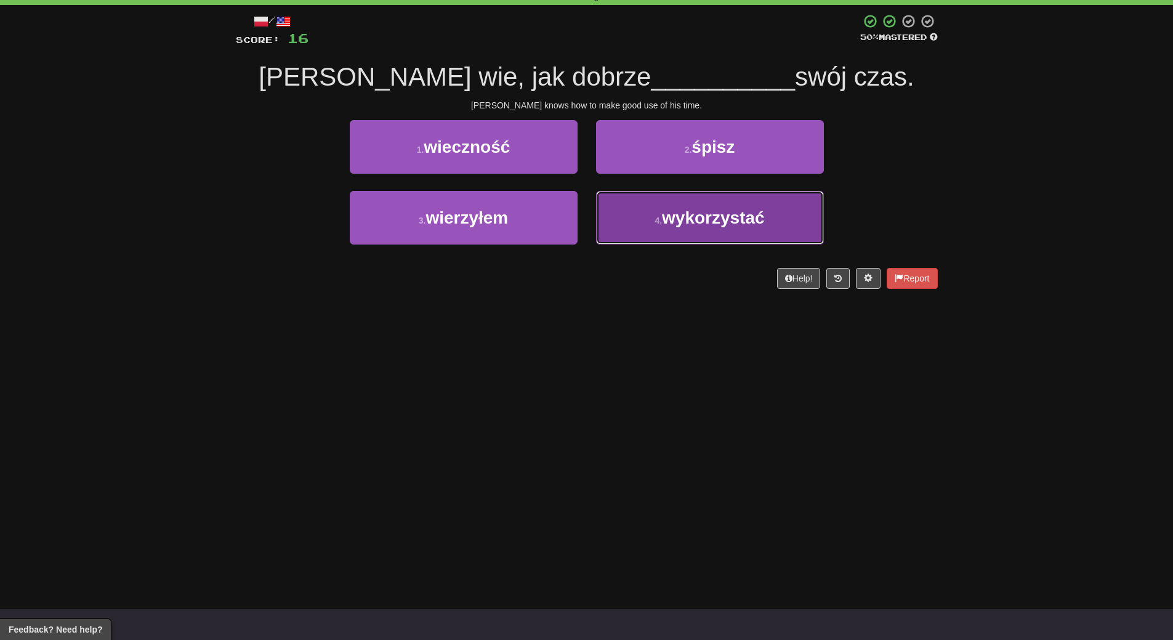
click at [667, 222] on span "wykorzystać" at bounding box center [713, 217] width 103 height 19
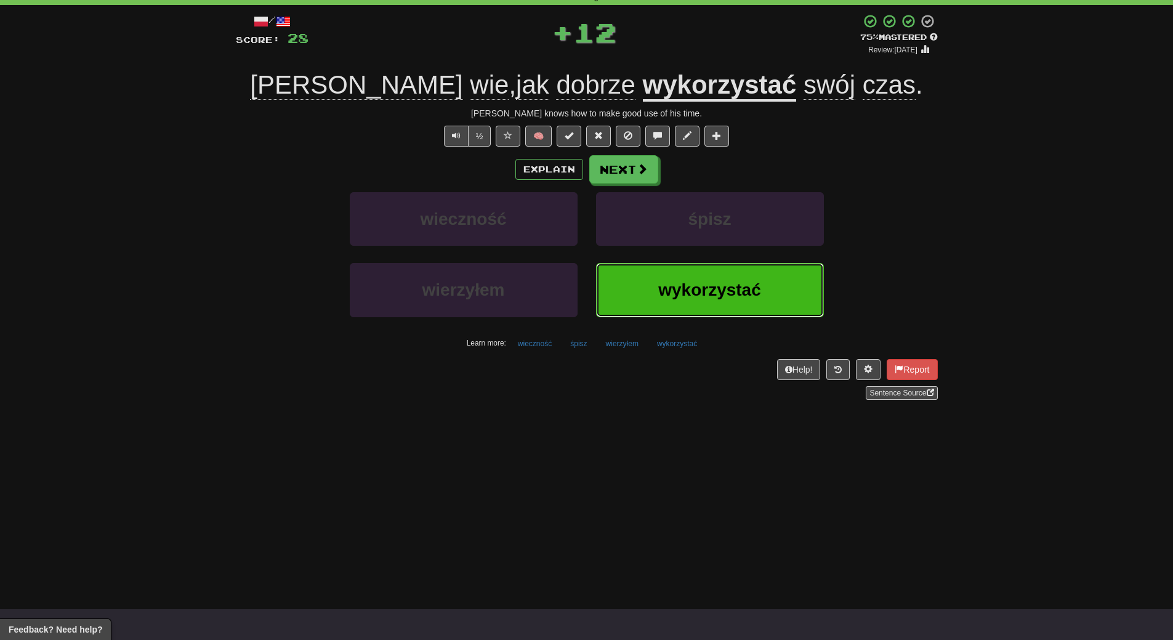
click at [673, 272] on button "wykorzystać" at bounding box center [710, 290] width 228 height 54
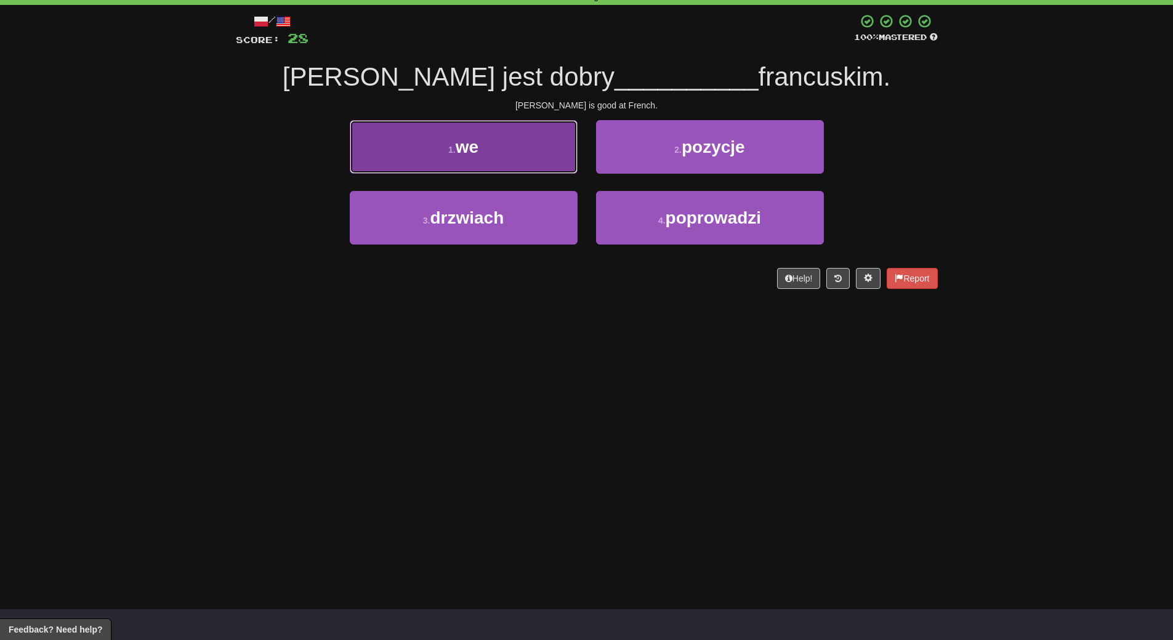
click at [537, 158] on button "1 . we" at bounding box center [464, 147] width 228 height 54
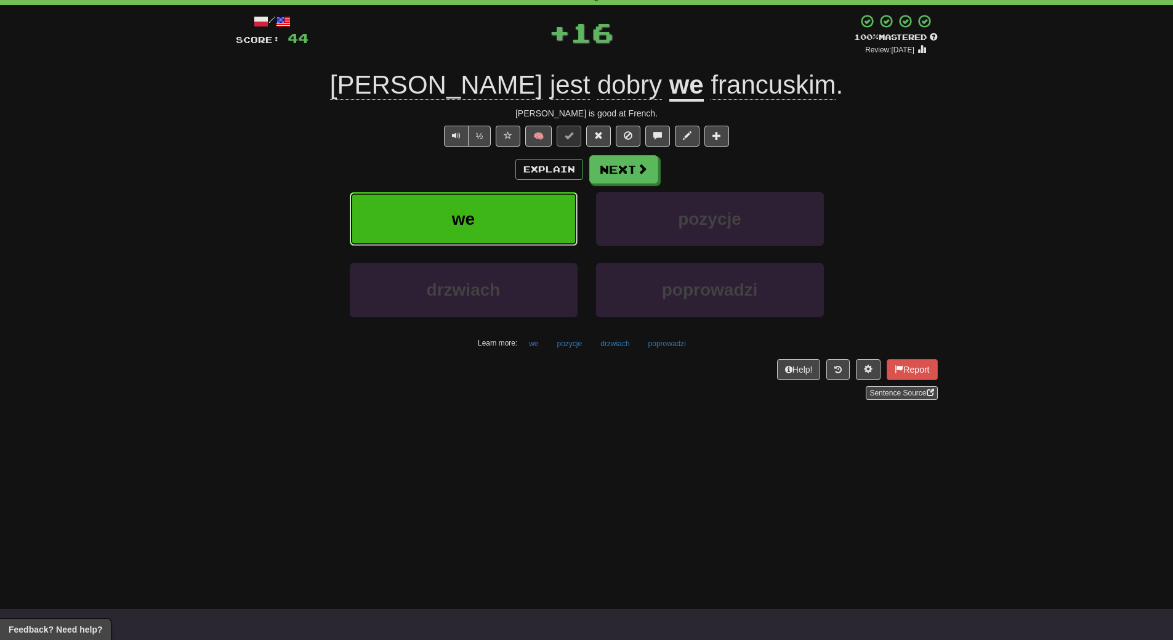
click at [522, 222] on button "we" at bounding box center [464, 219] width 228 height 54
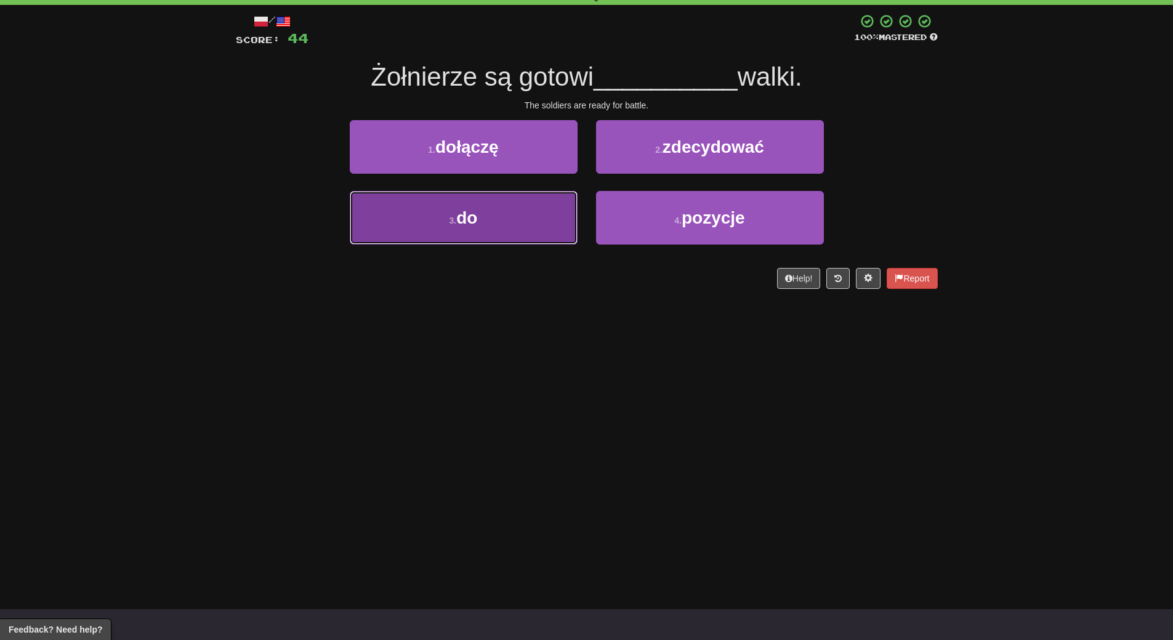
click at [496, 222] on button "3 . do" at bounding box center [464, 218] width 228 height 54
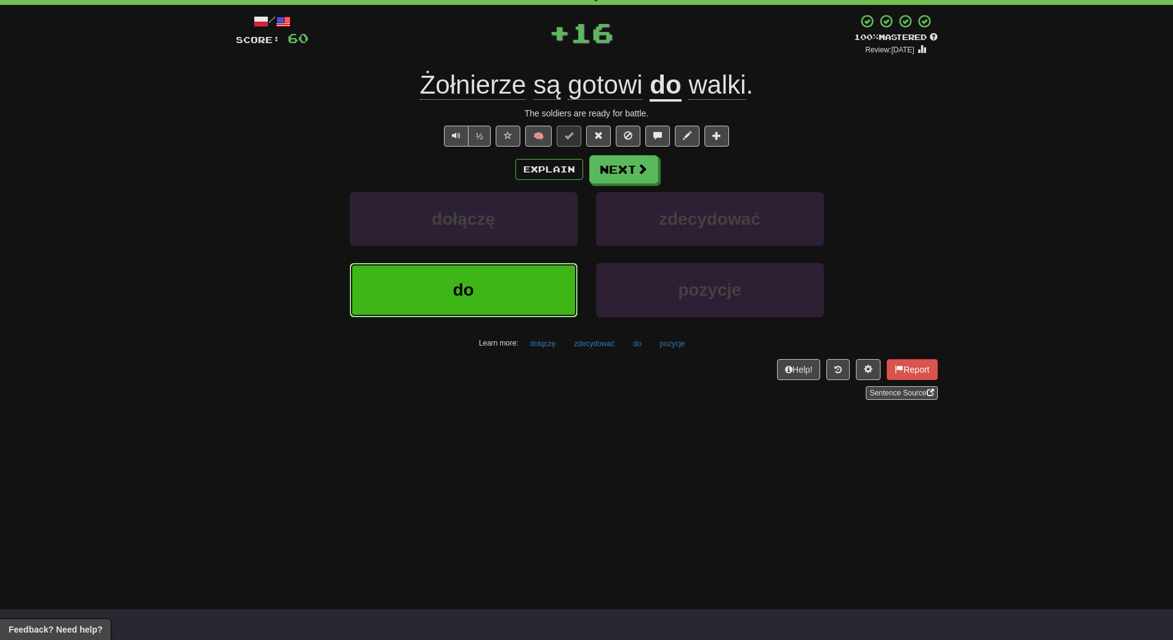
click at [490, 296] on button "do" at bounding box center [464, 290] width 228 height 54
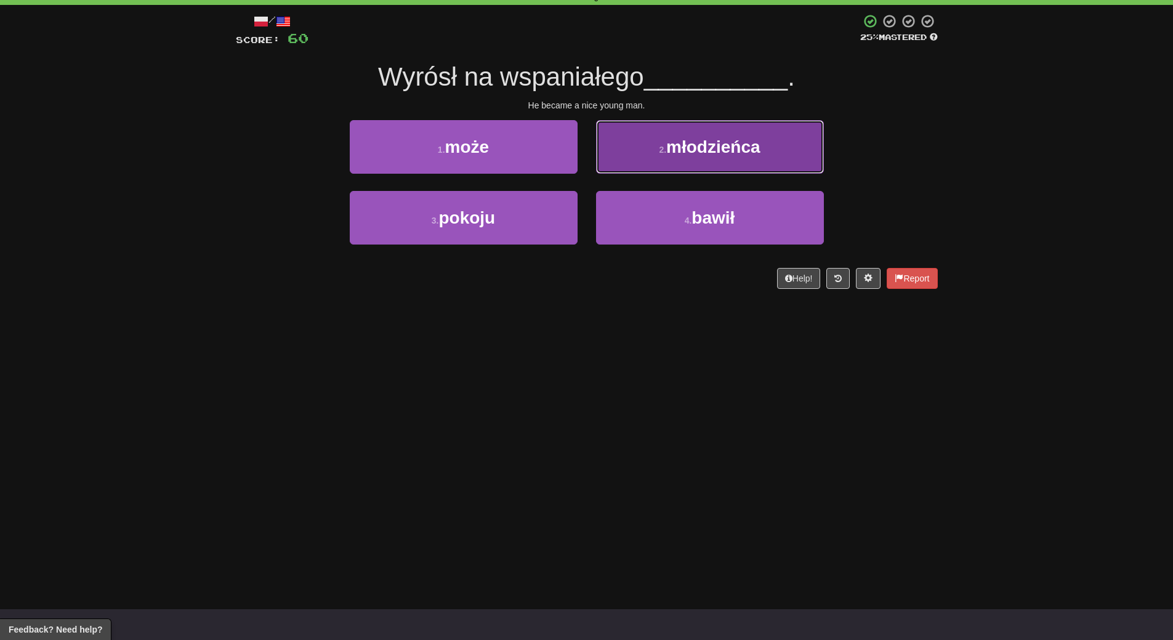
click at [737, 145] on span "młodzieńca" at bounding box center [713, 146] width 94 height 19
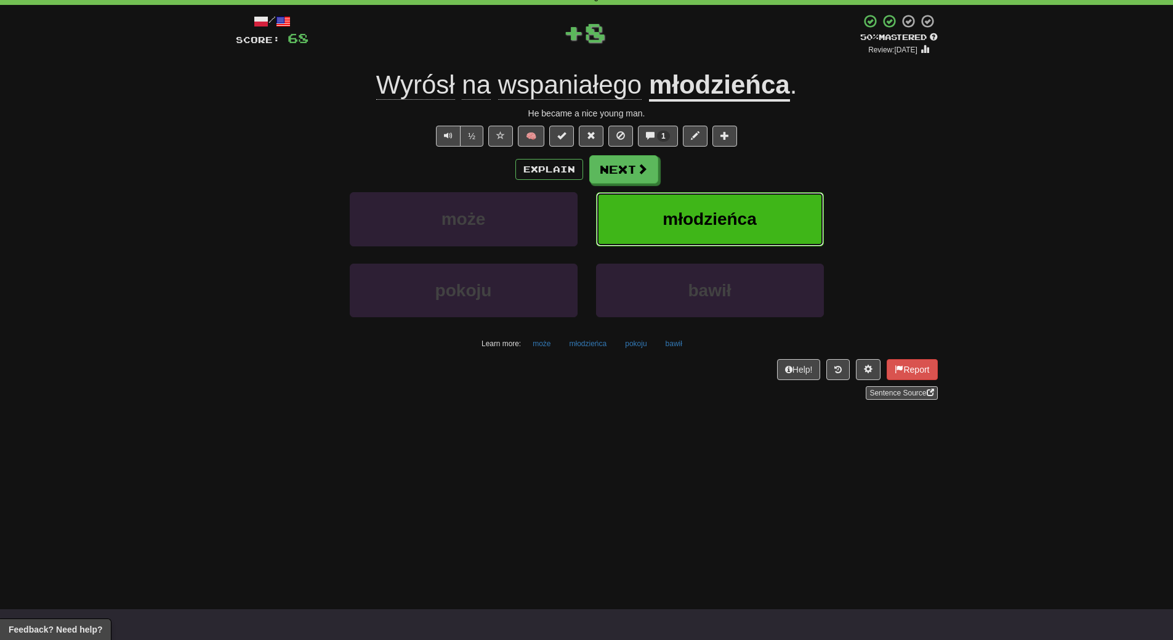
click at [723, 211] on span "młodzieńca" at bounding box center [710, 218] width 94 height 19
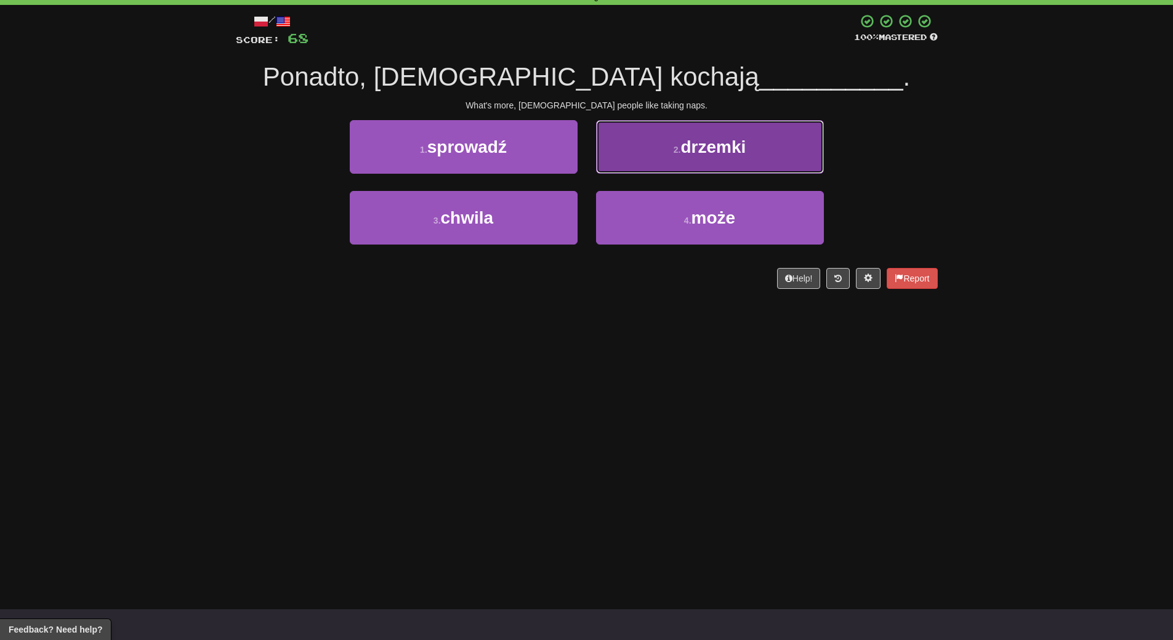
click at [730, 156] on button "2 . drzemki" at bounding box center [710, 147] width 228 height 54
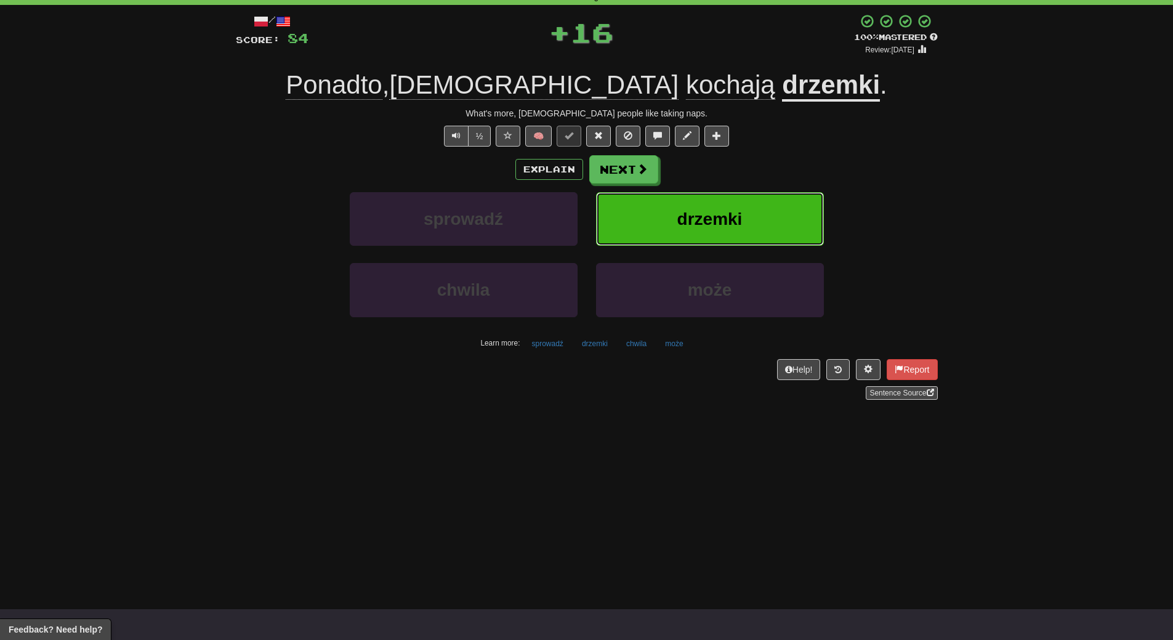
click at [721, 219] on span "drzemki" at bounding box center [709, 218] width 65 height 19
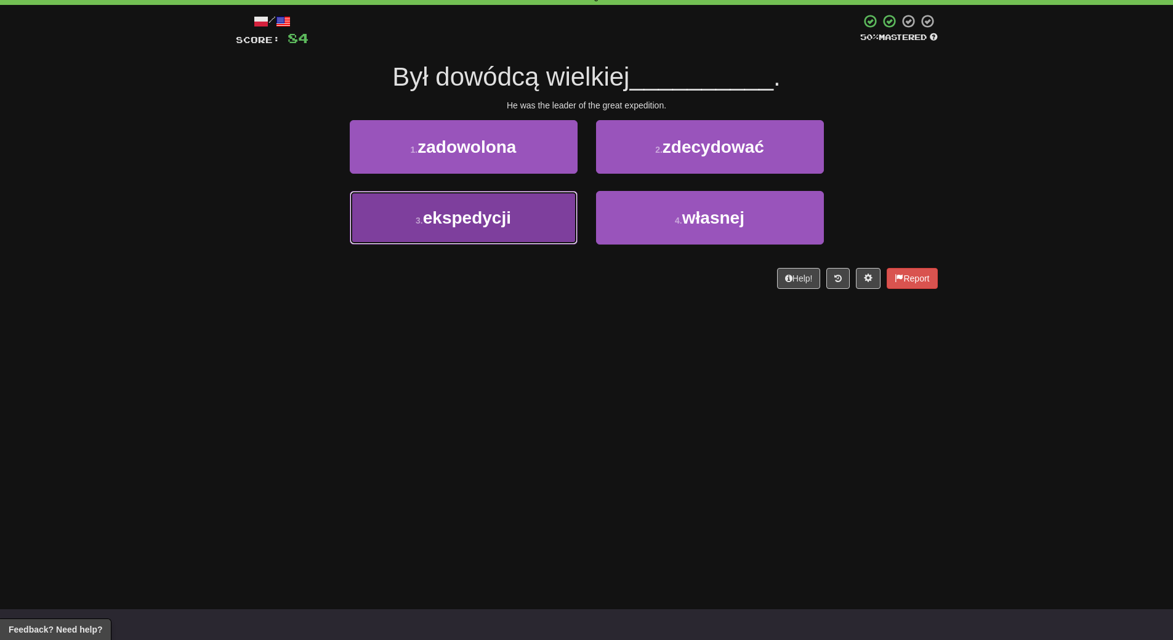
click at [517, 243] on button "3 . ekspedycji" at bounding box center [464, 218] width 228 height 54
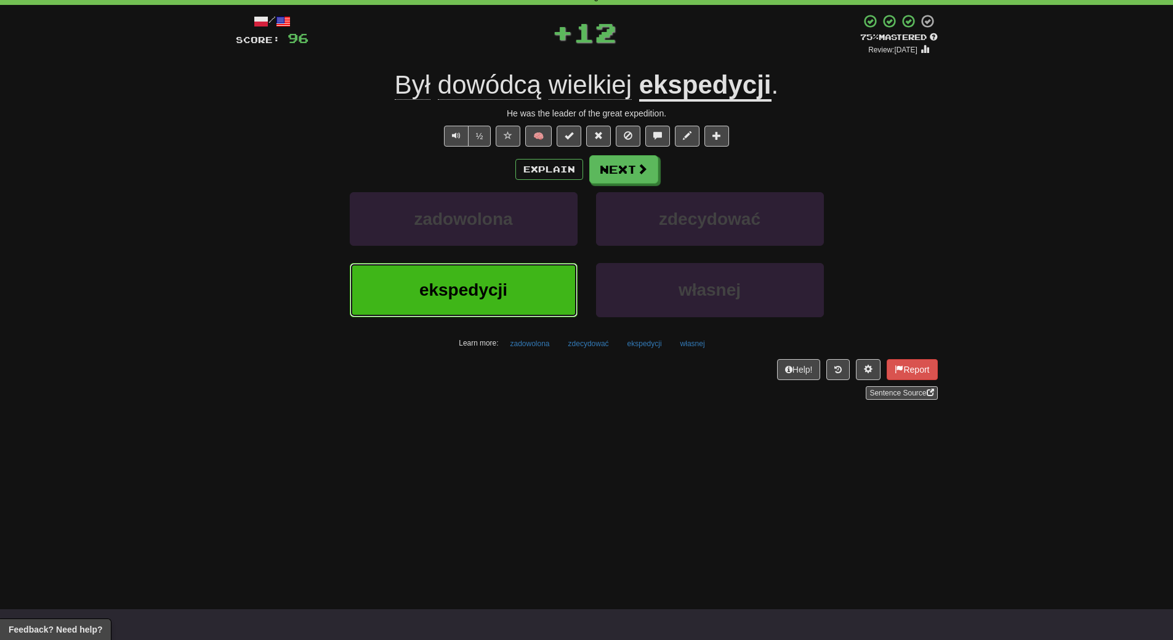
click at [510, 297] on button "ekspedycji" at bounding box center [464, 290] width 228 height 54
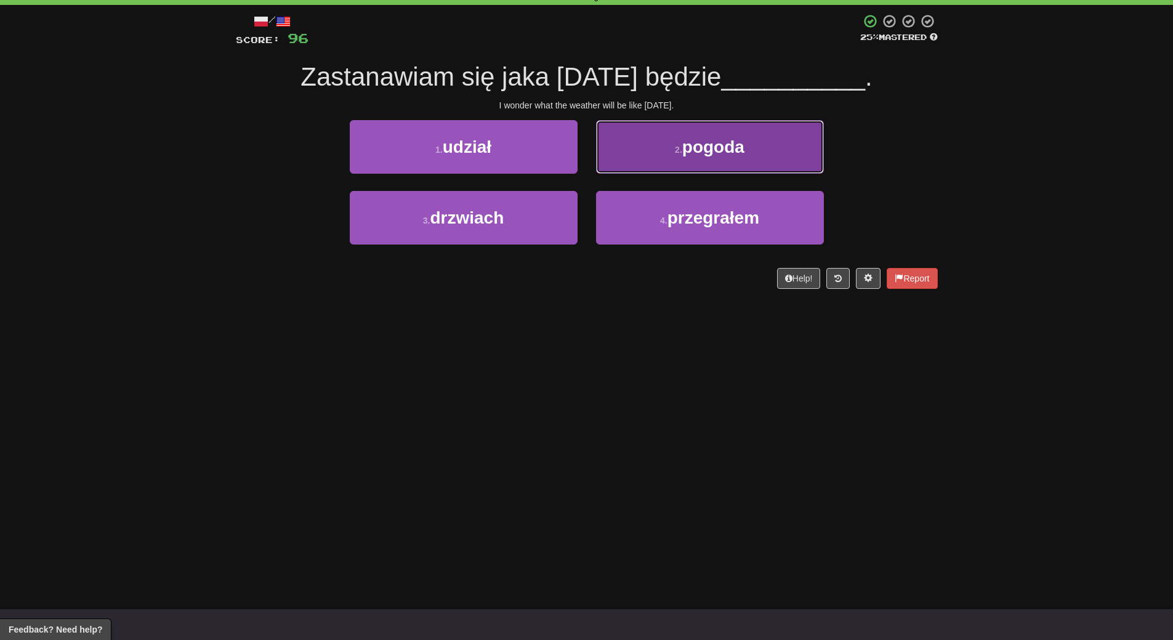
click at [761, 143] on button "2 . pogoda" at bounding box center [710, 147] width 228 height 54
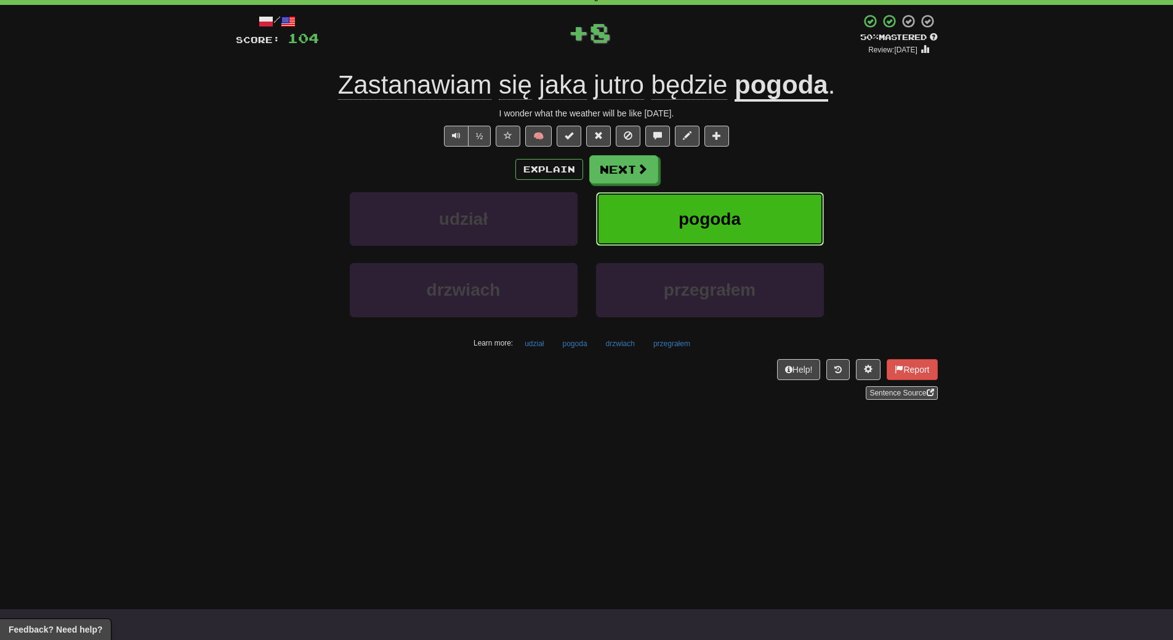
click at [730, 212] on span "pogoda" at bounding box center [710, 218] width 62 height 19
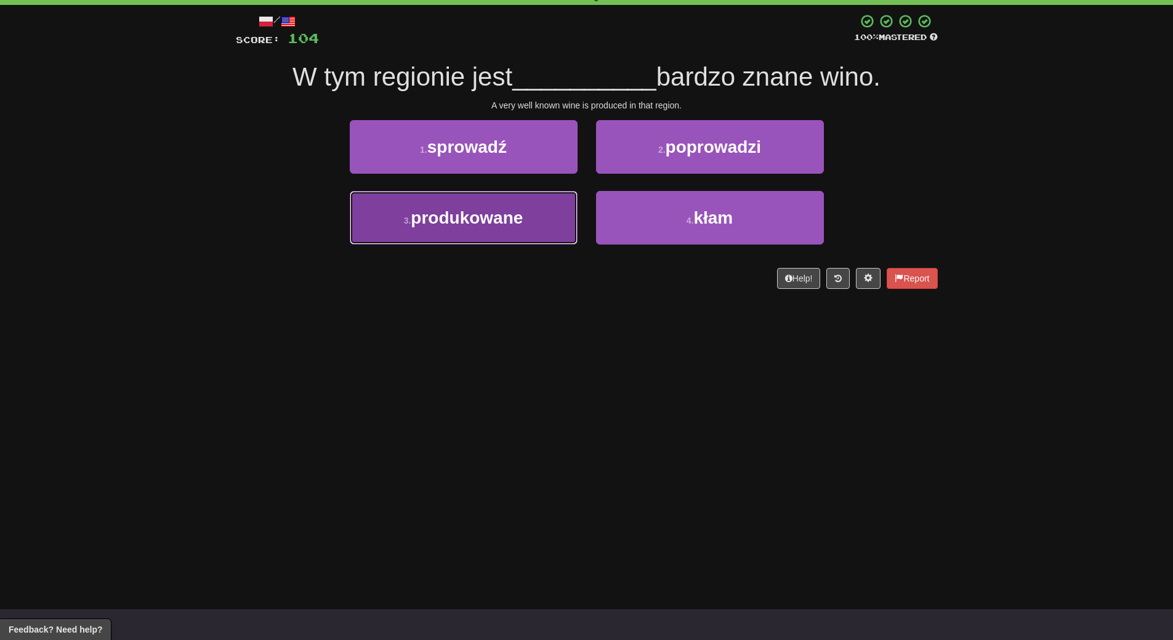
click at [528, 232] on button "3 . produkowane" at bounding box center [464, 218] width 228 height 54
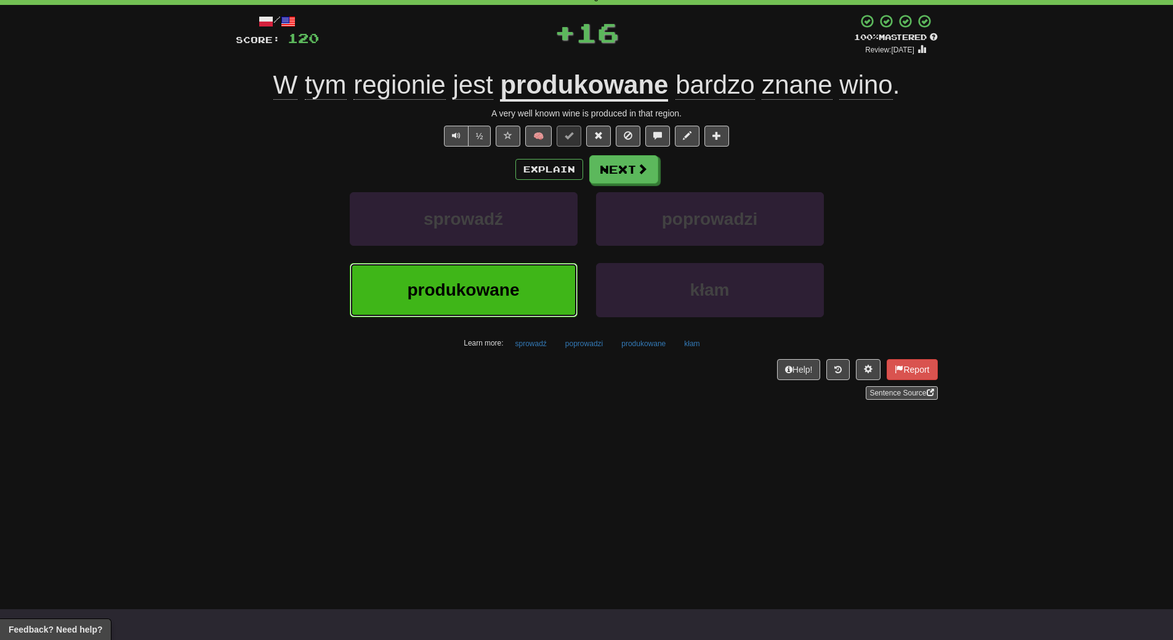
click at [512, 286] on span "produkowane" at bounding box center [463, 289] width 112 height 19
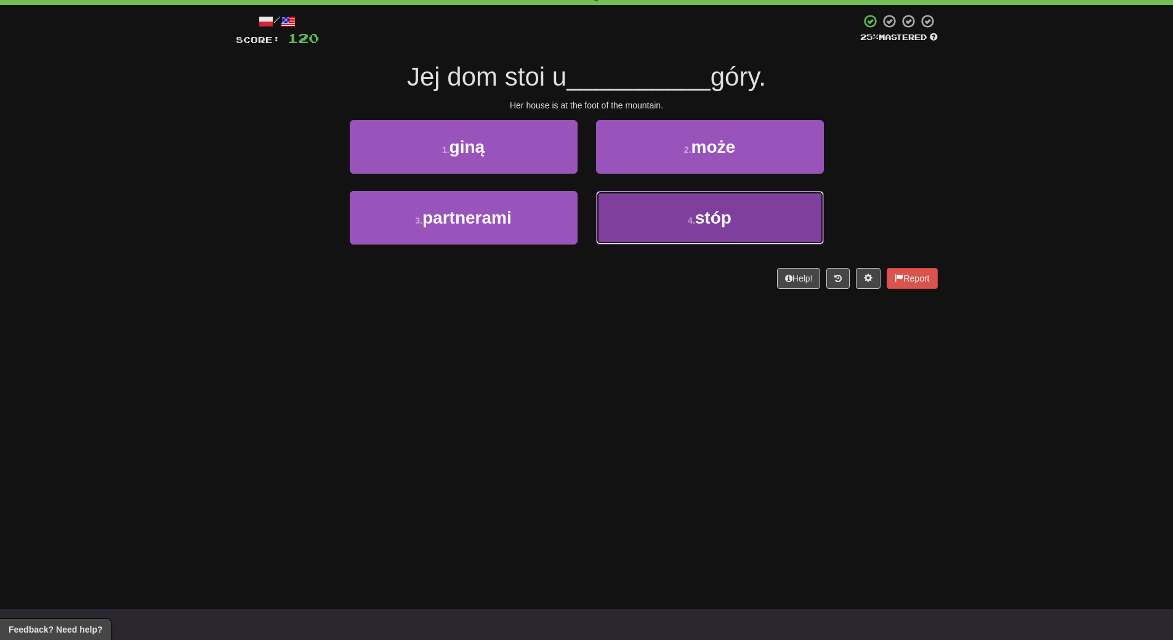
click at [677, 222] on button "4 . stóp" at bounding box center [710, 218] width 228 height 54
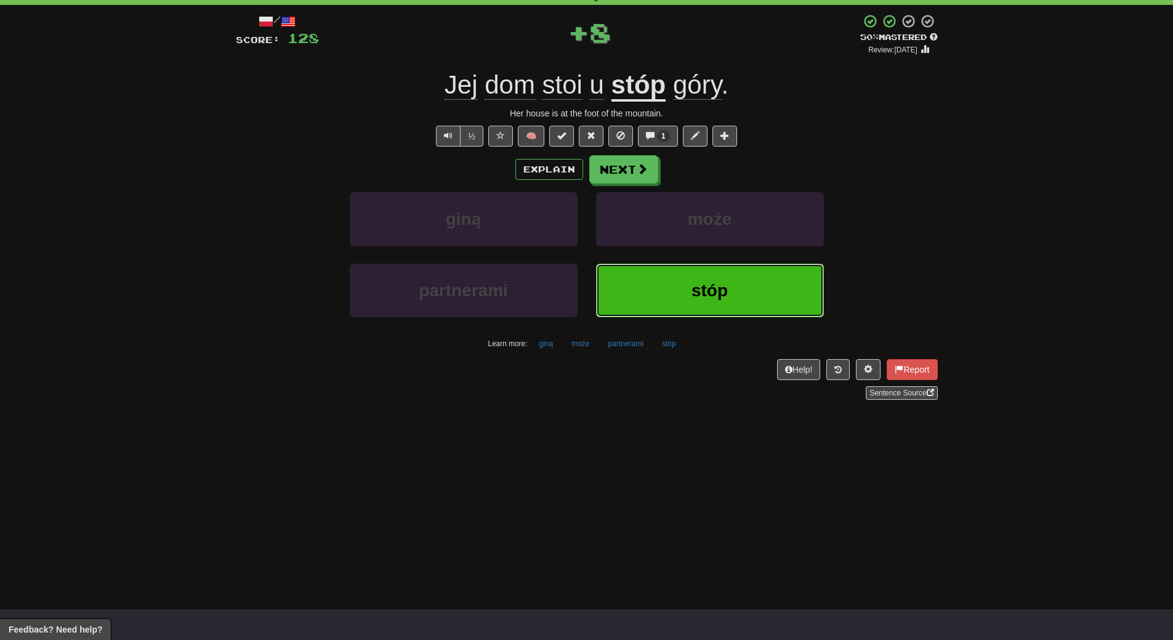
click at [691, 307] on button "stóp" at bounding box center [710, 291] width 228 height 54
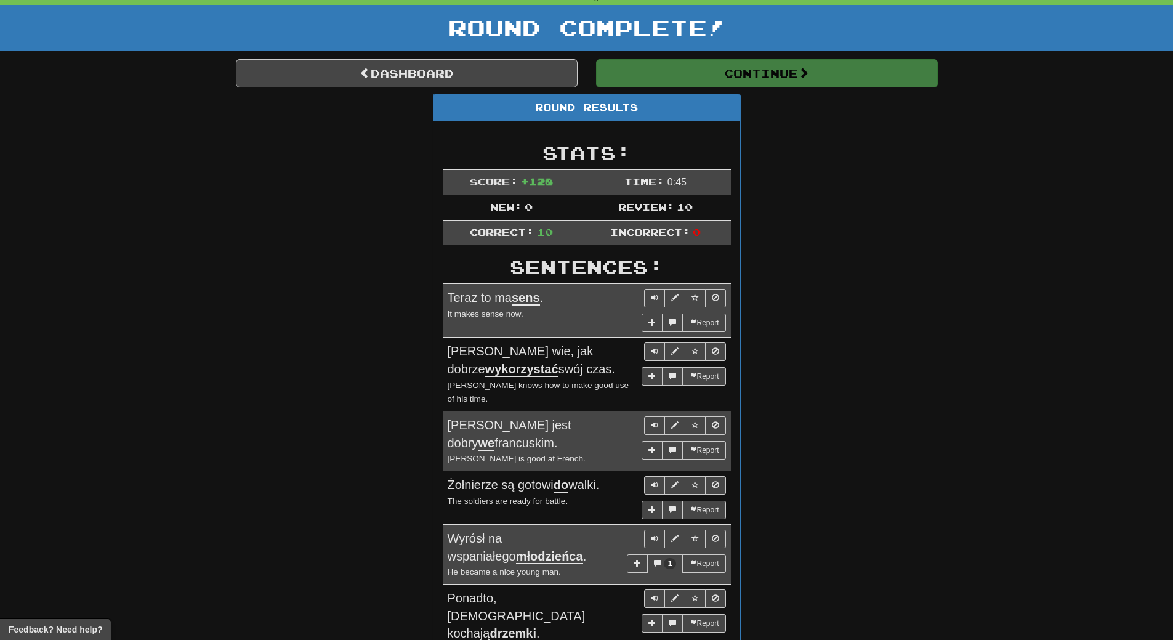
click at [899, 172] on div "Round Results Stats: Score: + 128 Time: 0 : 45 New: 0 Review: 10 Correct: 10 In…" at bounding box center [587, 510] width 702 height 832
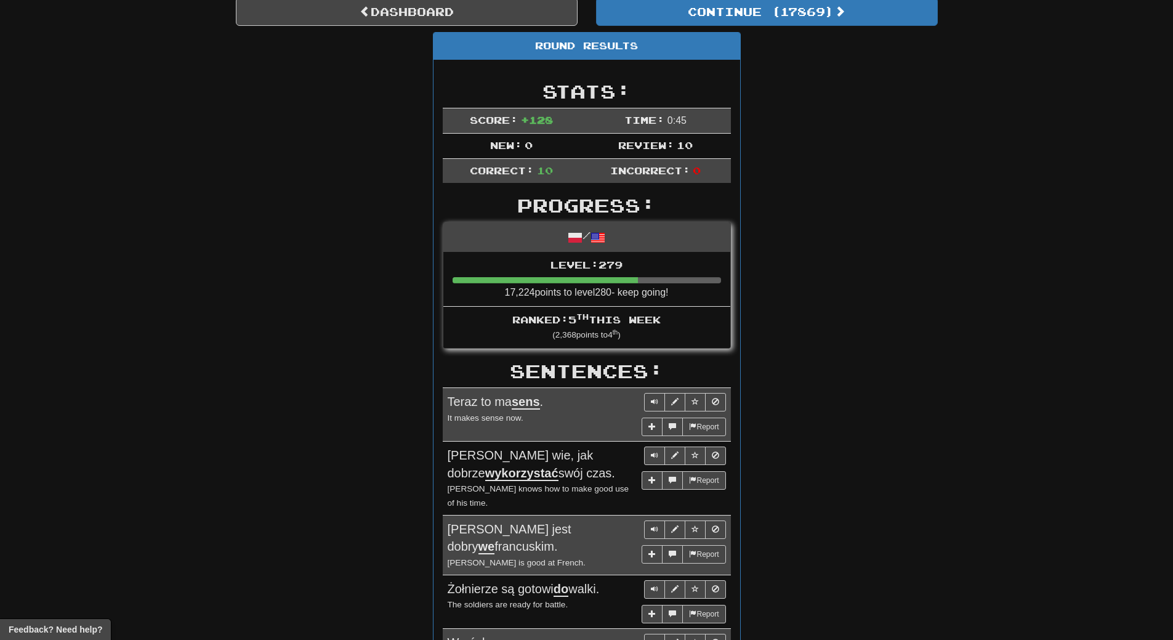
scroll to position [0, 0]
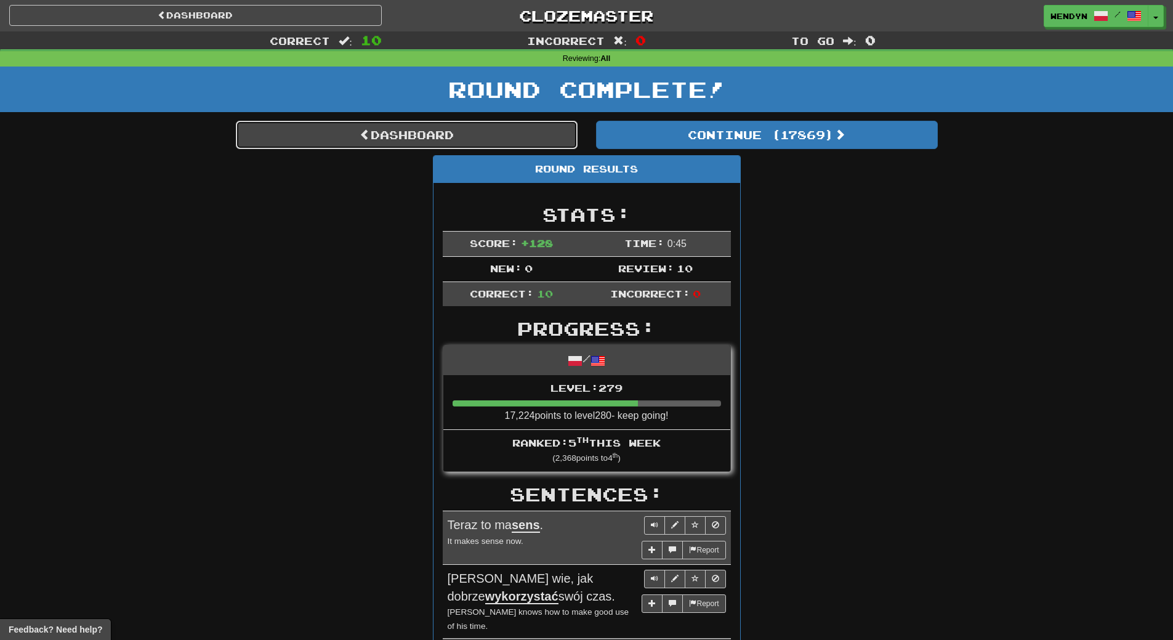
click at [482, 141] on link "Dashboard" at bounding box center [407, 135] width 342 height 28
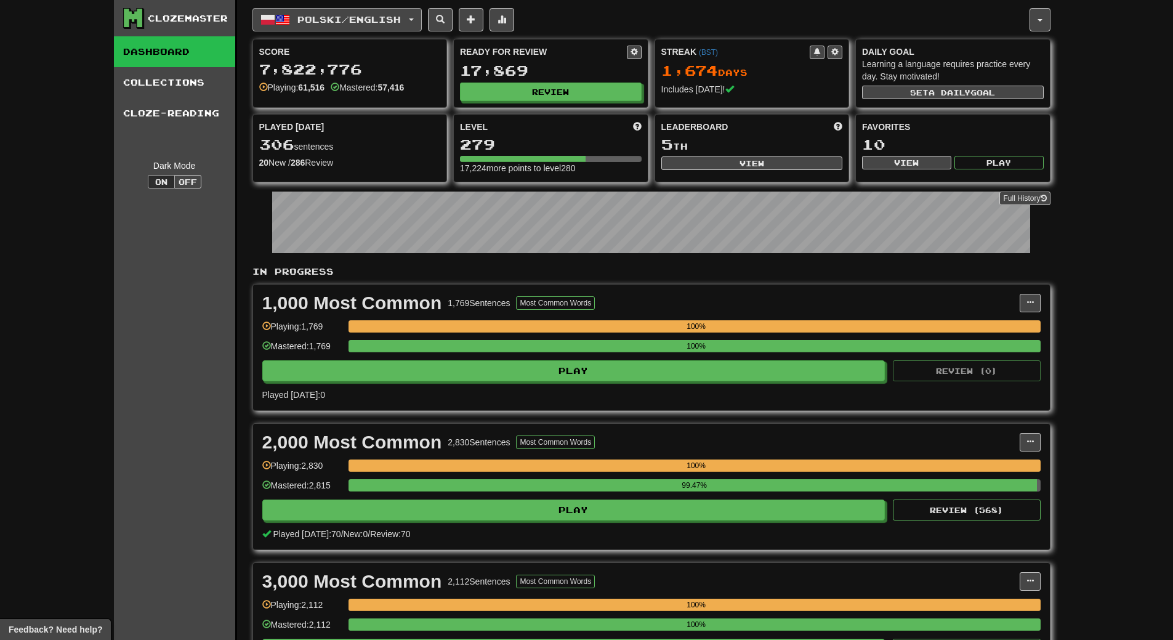
click at [375, 8] on button "Polski / English" at bounding box center [336, 19] width 169 height 23
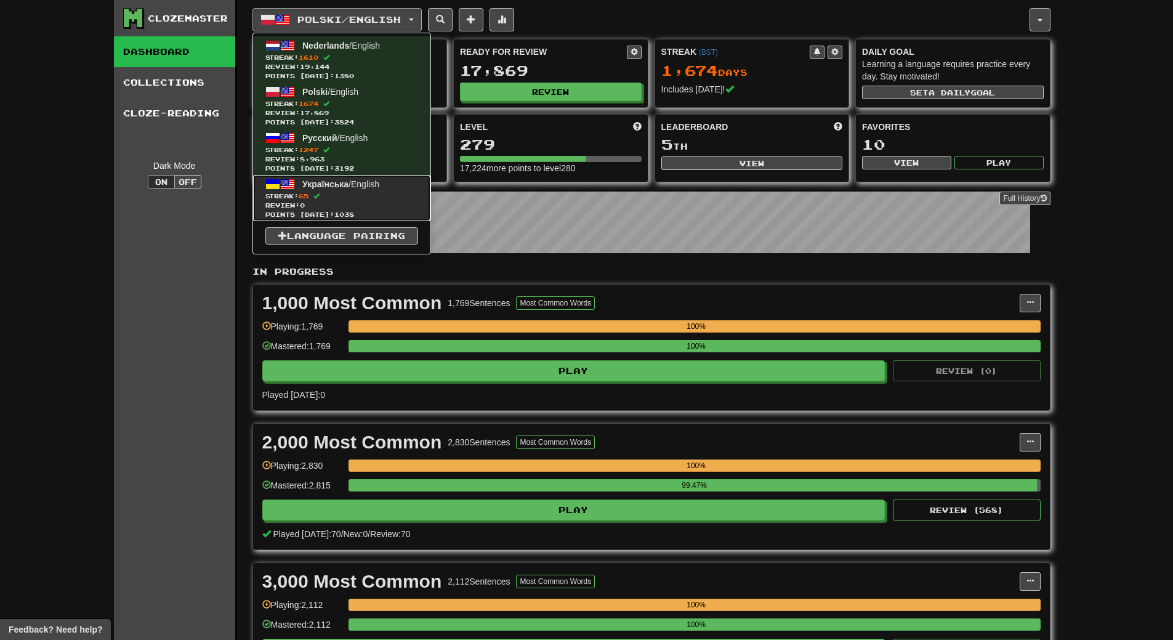
click at [380, 193] on span "Streak: 65" at bounding box center [341, 196] width 153 height 9
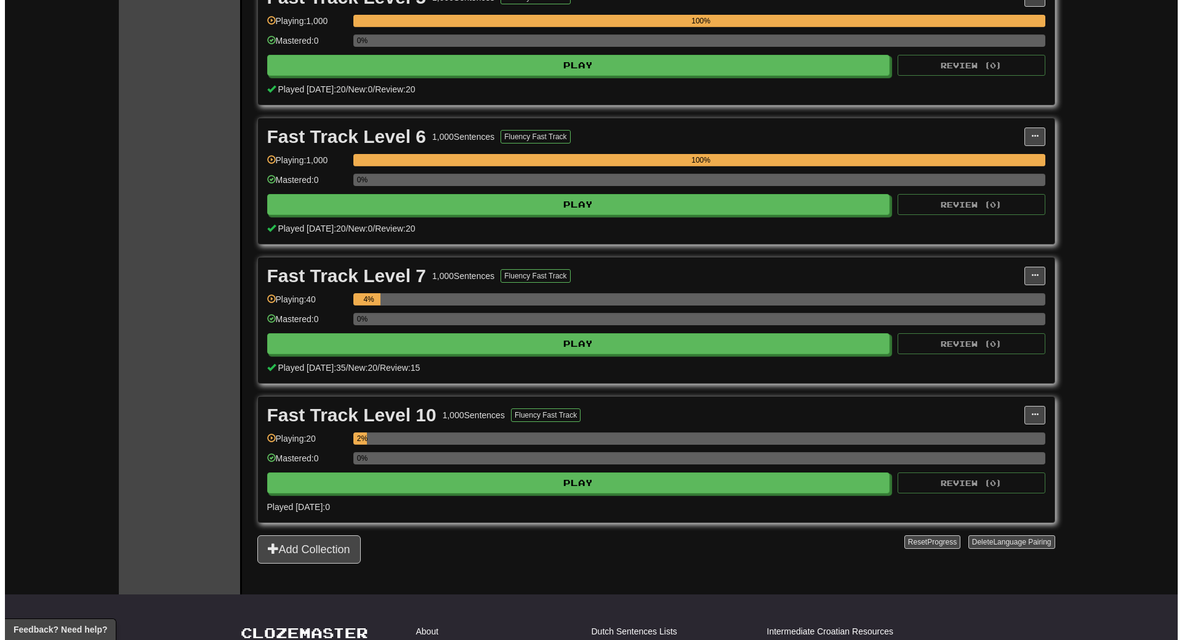
scroll to position [985, 0]
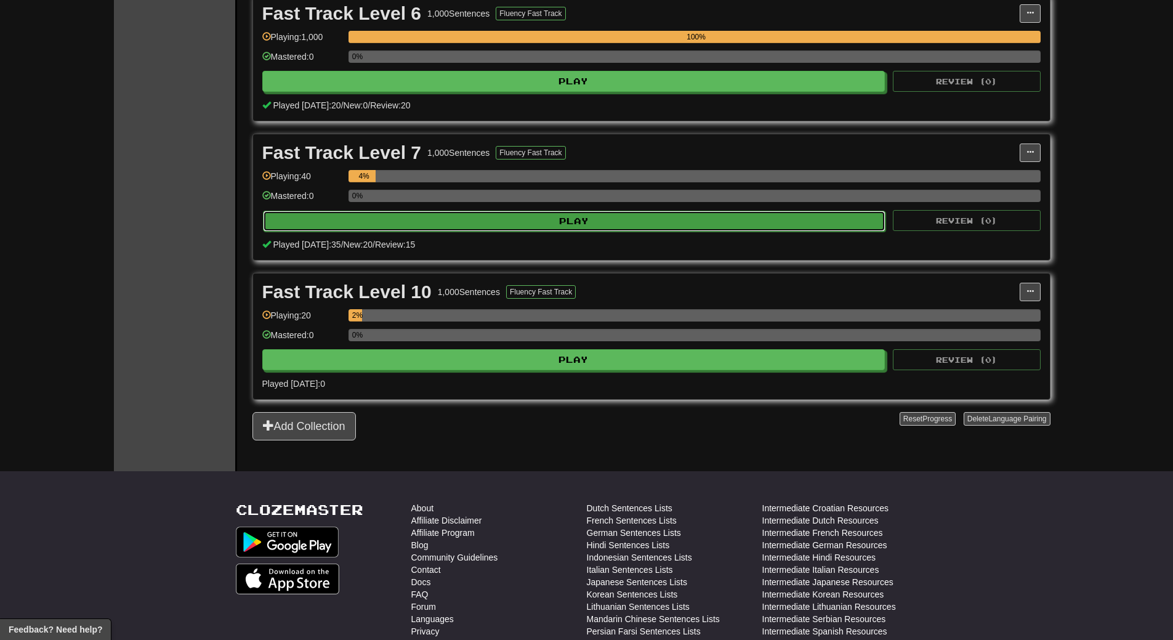
click at [598, 224] on button "Play" at bounding box center [574, 221] width 623 height 21
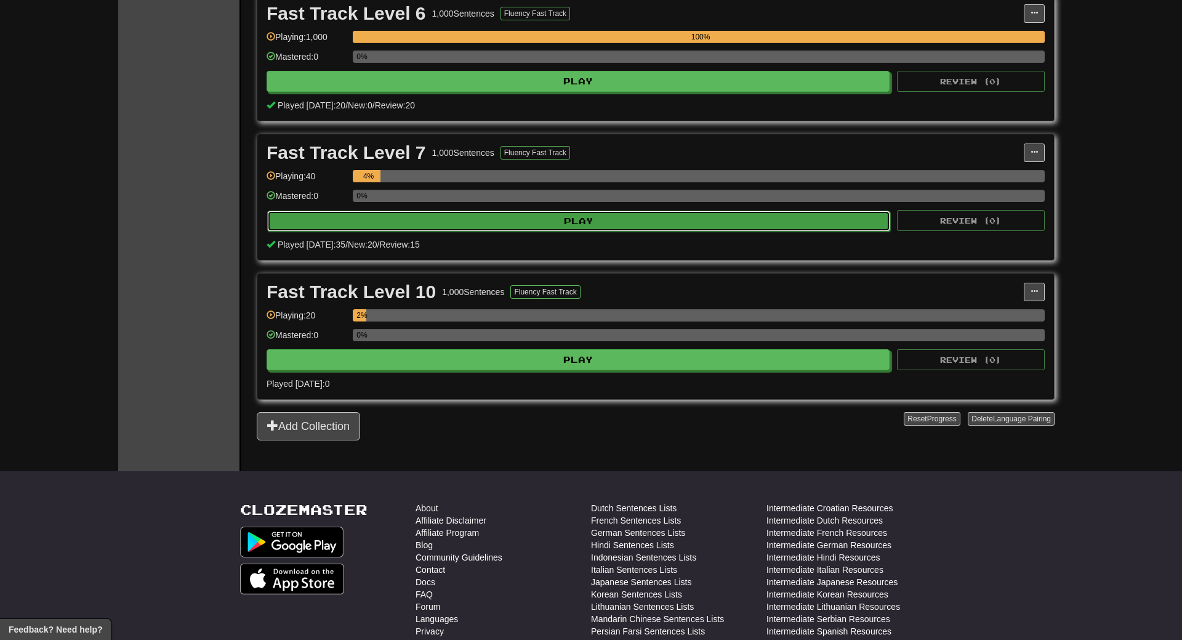
select select "**"
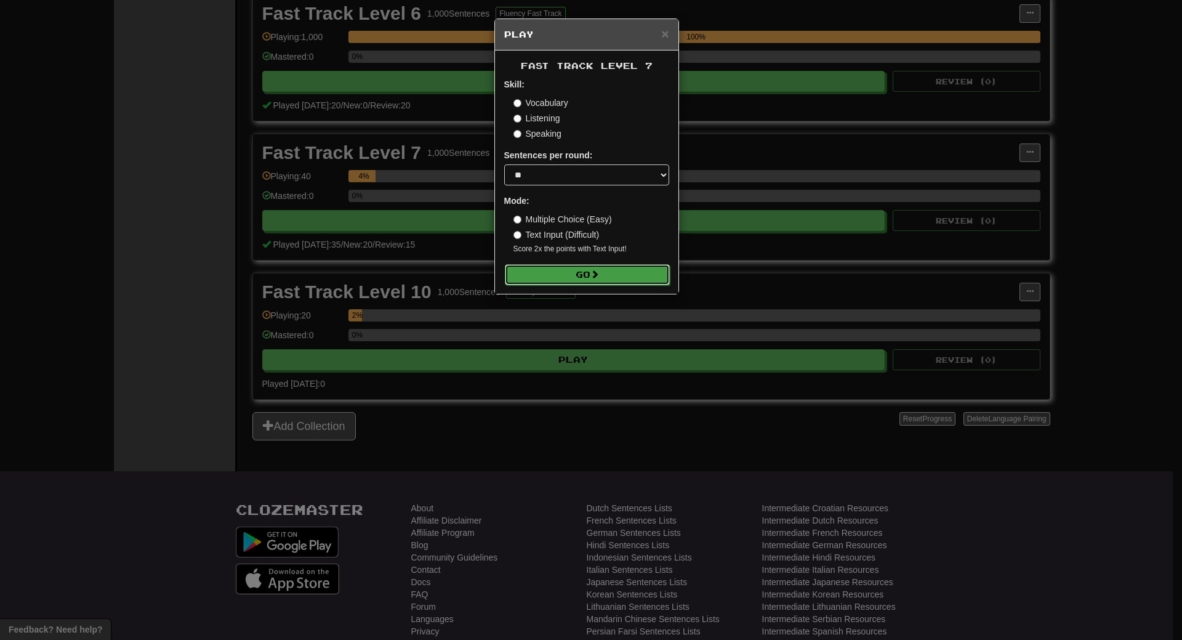
click at [584, 264] on button "Go" at bounding box center [587, 274] width 165 height 21
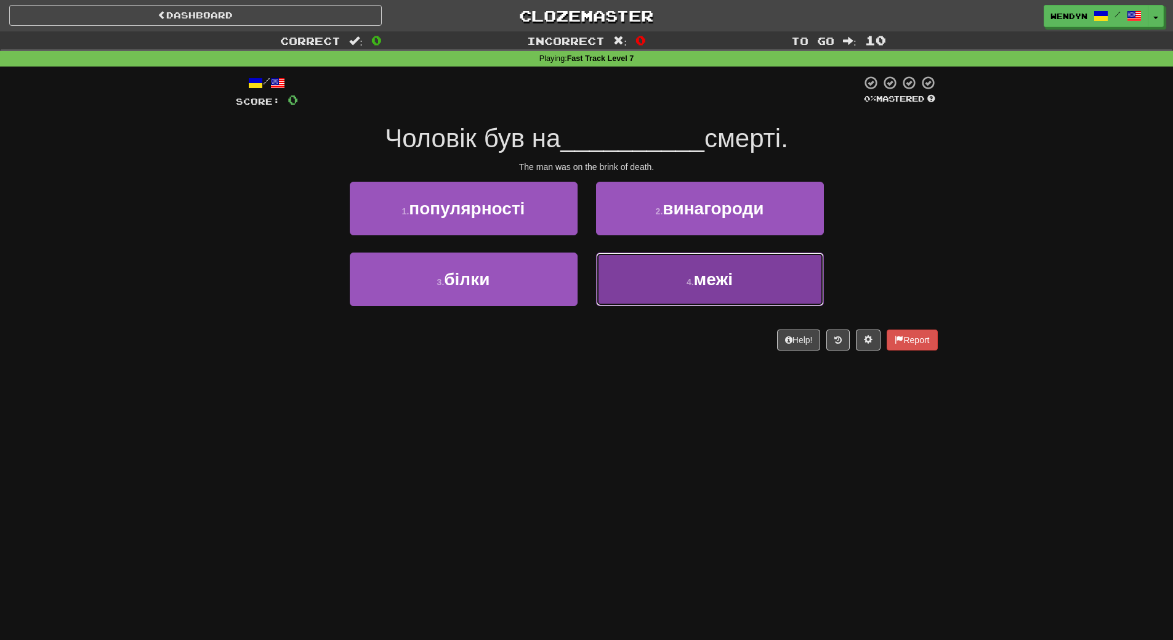
click at [739, 283] on button "4 . межі" at bounding box center [710, 279] width 228 height 54
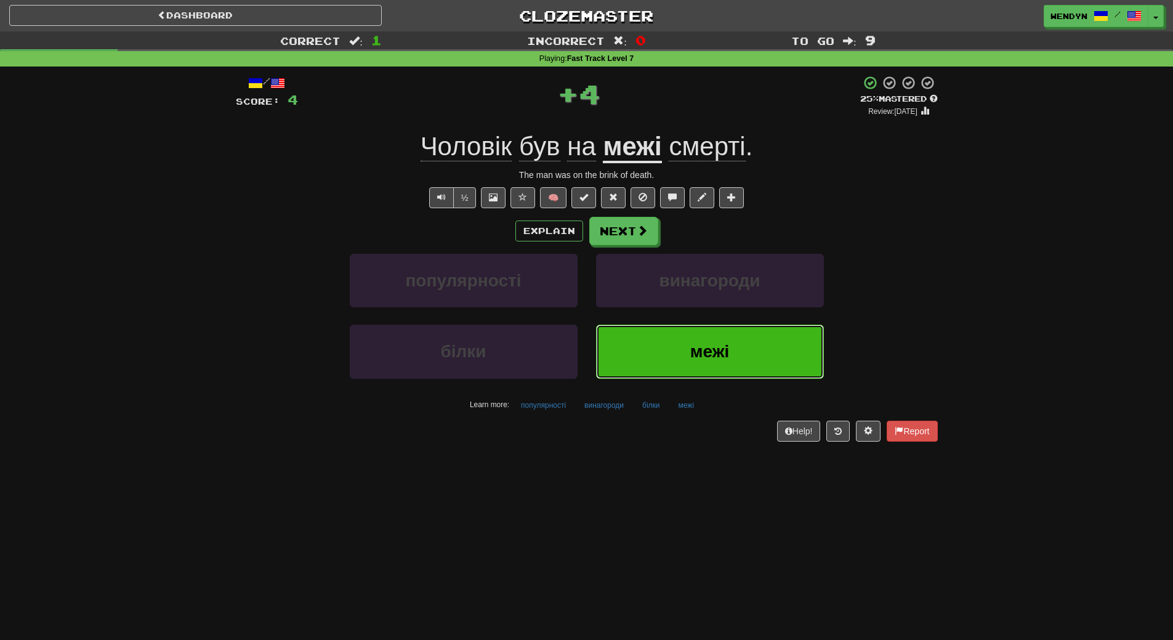
click at [705, 355] on span "межі" at bounding box center [709, 351] width 39 height 19
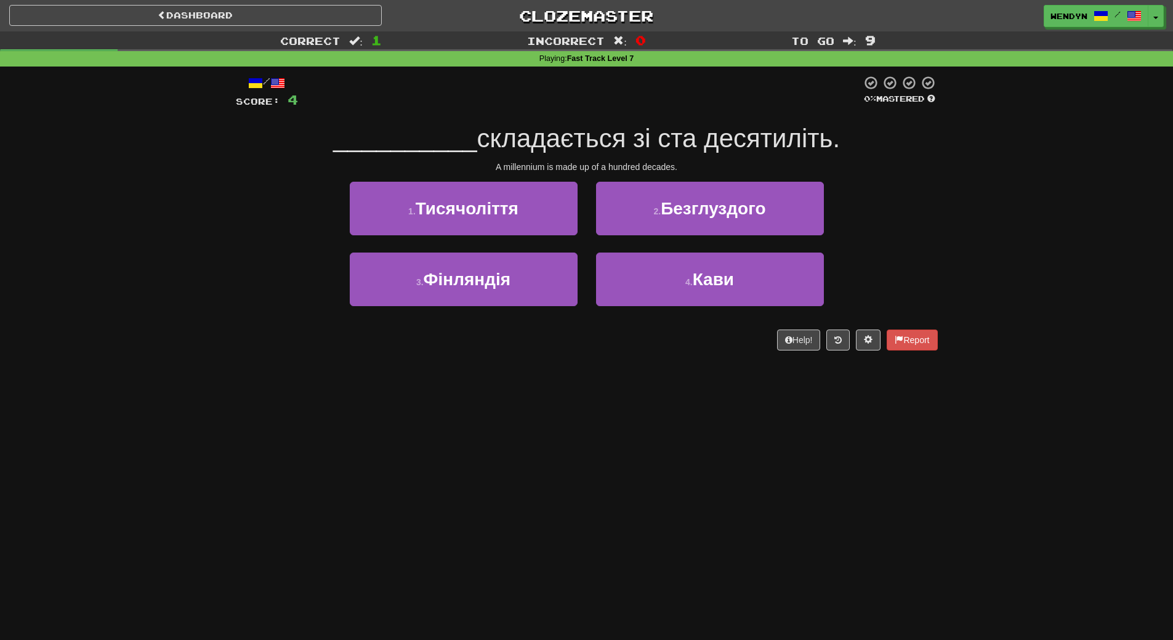
click at [499, 177] on div "/ Score: 4 0 % Mastered __________ складається зі ста десятиліть. A millennium …" at bounding box center [587, 212] width 702 height 275
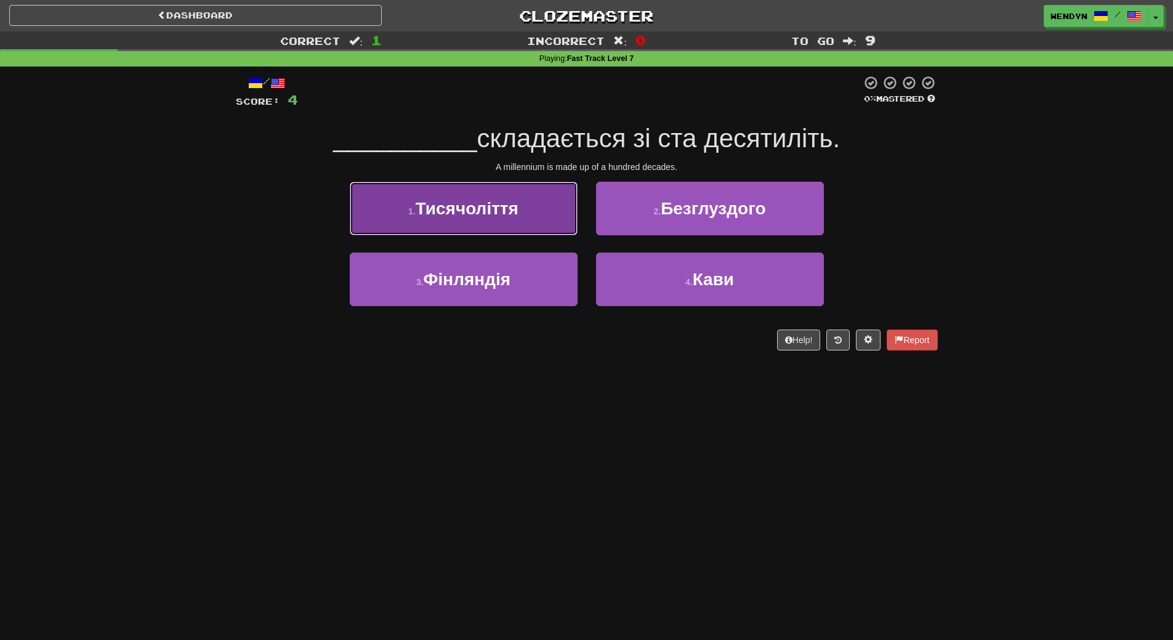
click at [491, 198] on button "1 . Тисячоліття" at bounding box center [464, 209] width 228 height 54
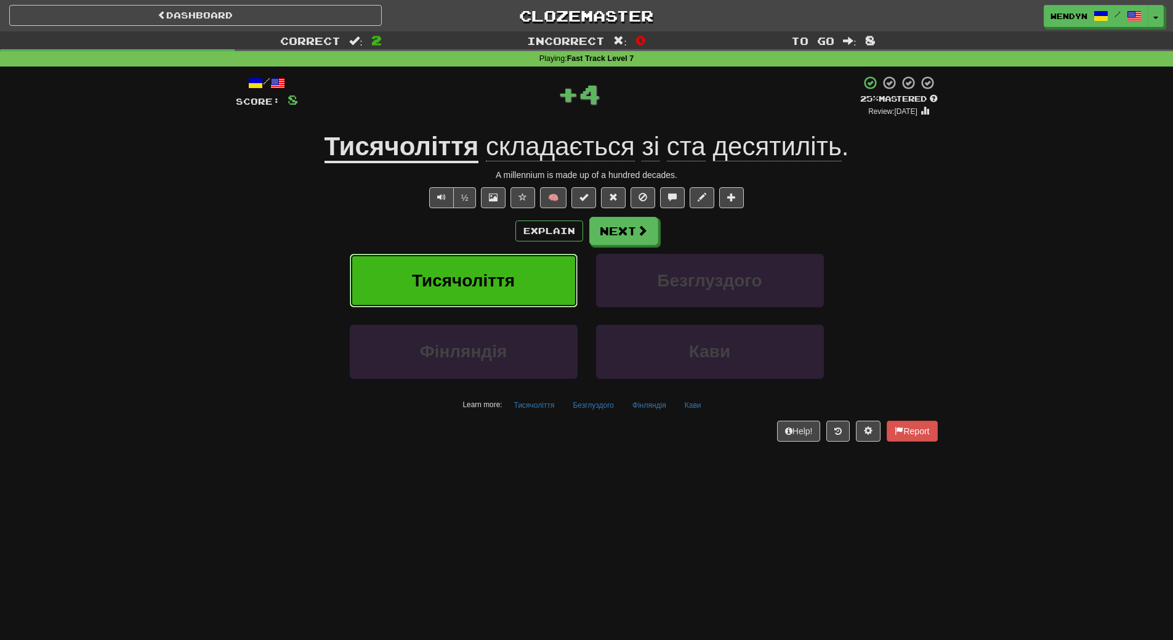
click at [479, 268] on button "Тисячоліття" at bounding box center [464, 281] width 228 height 54
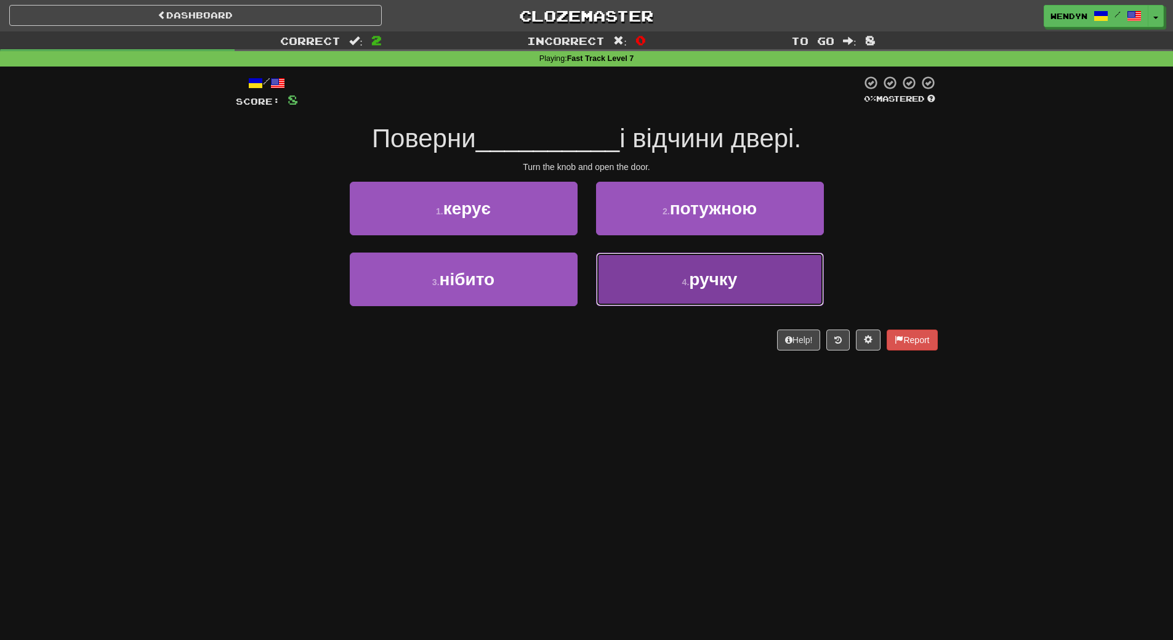
click at [690, 267] on button "4 . ручку" at bounding box center [710, 279] width 228 height 54
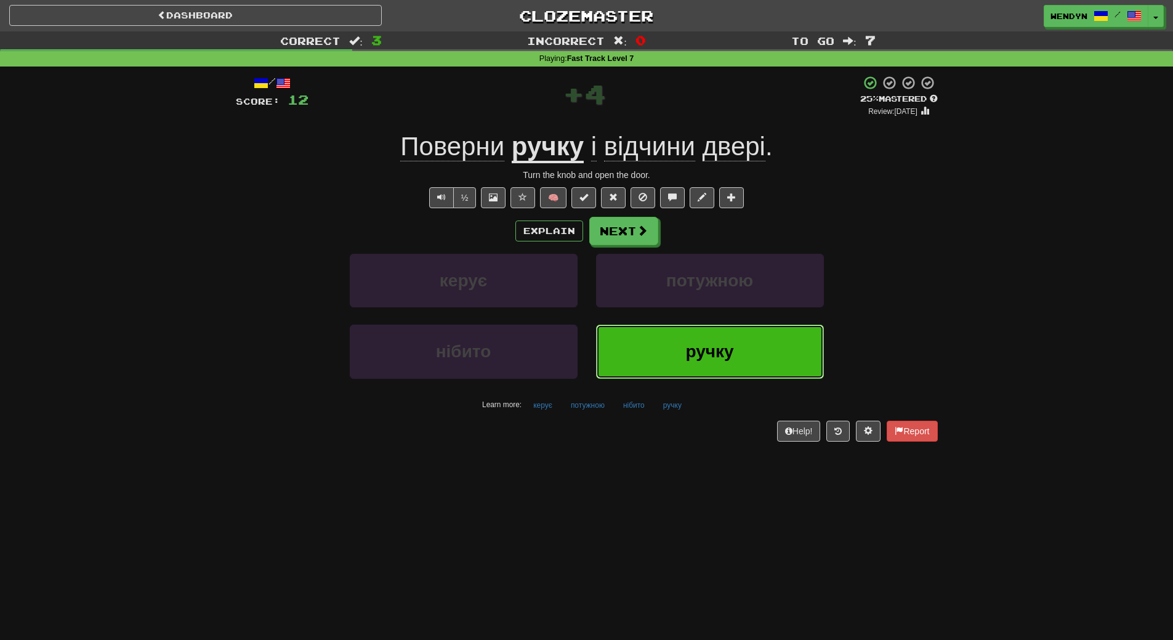
click at [686, 351] on span "ручку" at bounding box center [709, 351] width 48 height 19
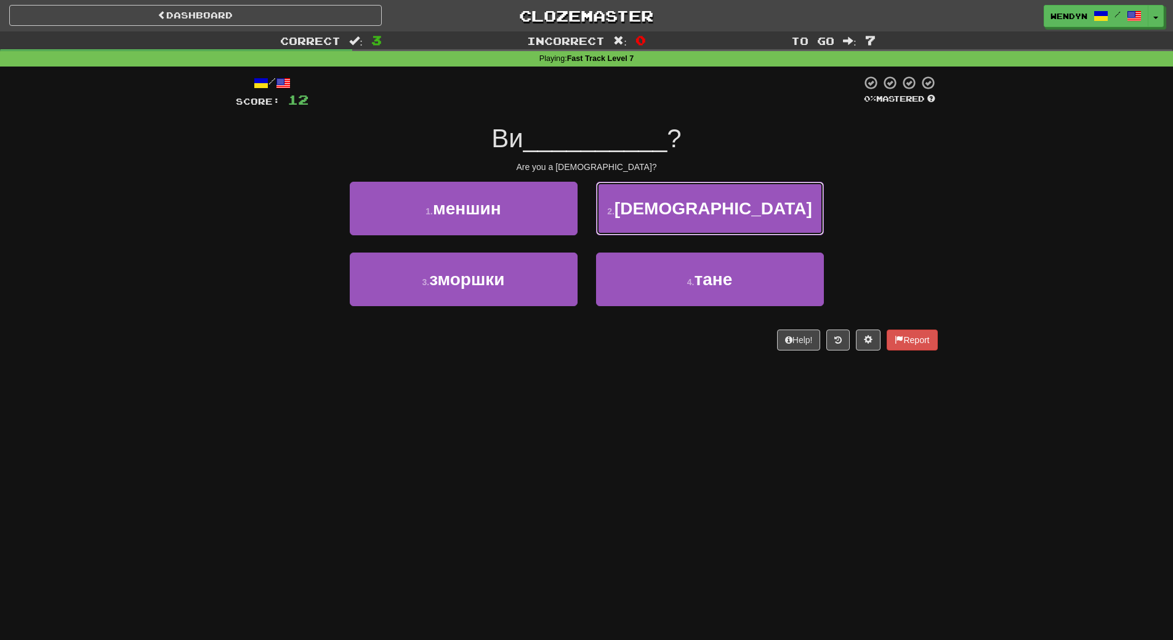
drag, startPoint x: 753, startPoint y: 200, endPoint x: 749, endPoint y: 211, distance: 11.7
click at [753, 200] on button "2 . буддист" at bounding box center [710, 209] width 228 height 54
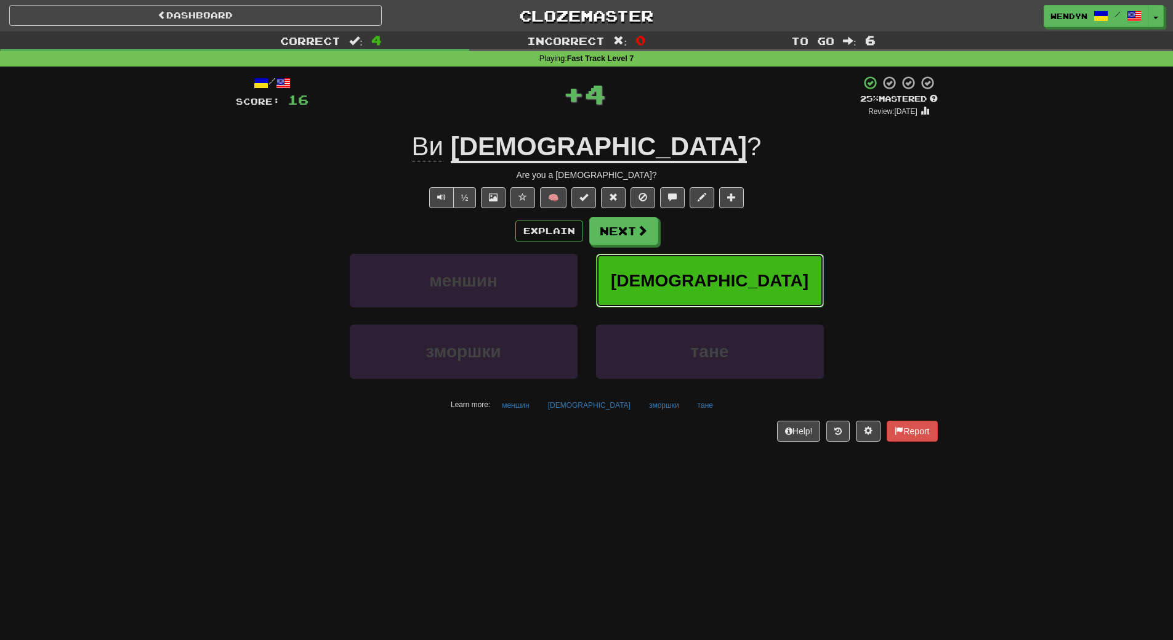
click at [749, 277] on button "буддист" at bounding box center [710, 281] width 228 height 54
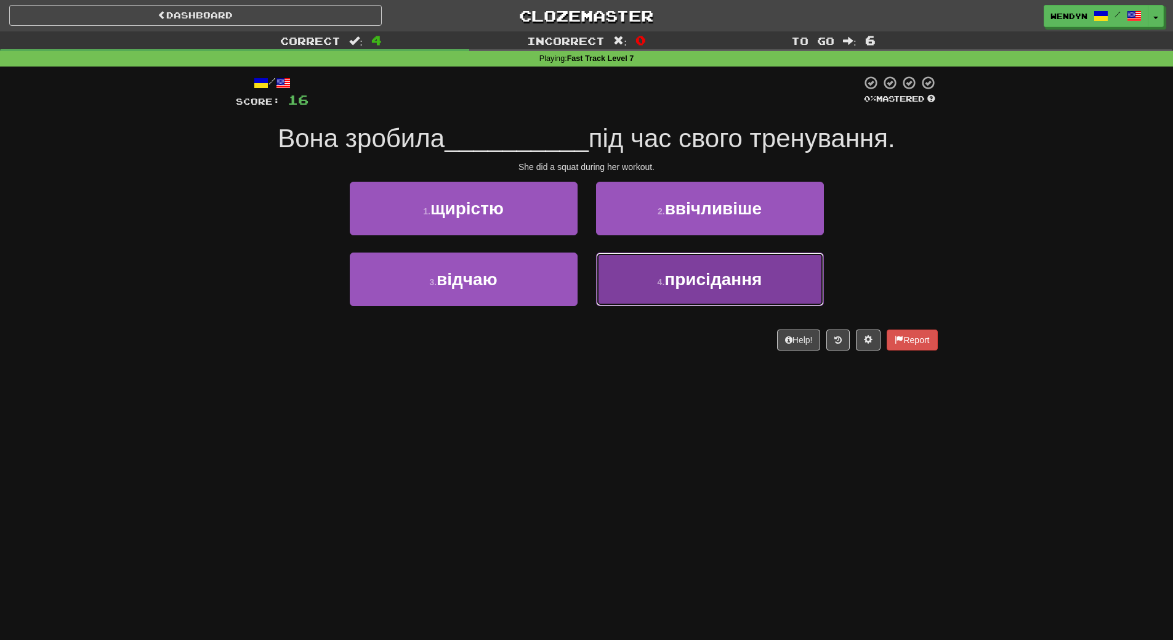
click at [691, 305] on button "4 . присідання" at bounding box center [710, 279] width 228 height 54
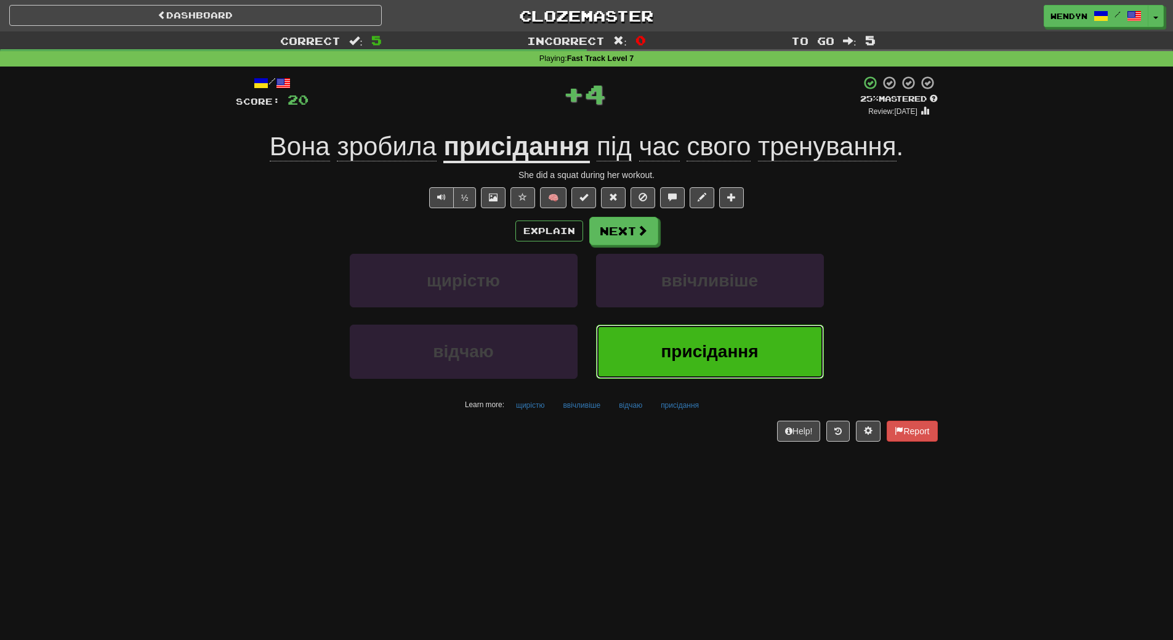
click at [697, 349] on span "присідання" at bounding box center [709, 351] width 97 height 19
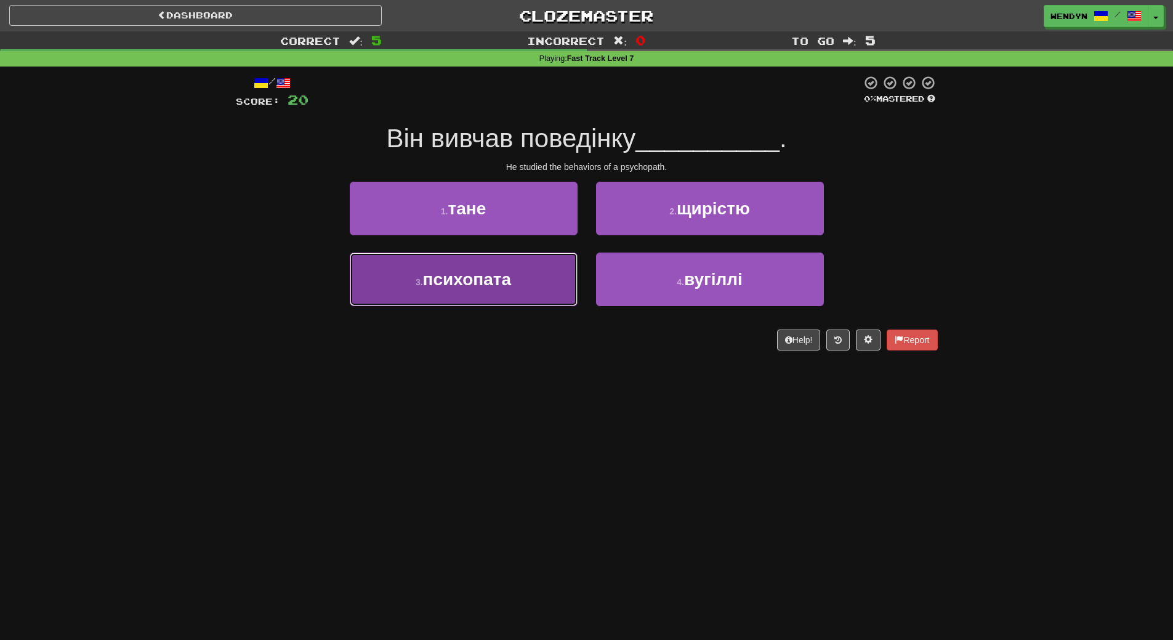
click at [567, 295] on button "3 . психопата" at bounding box center [464, 279] width 228 height 54
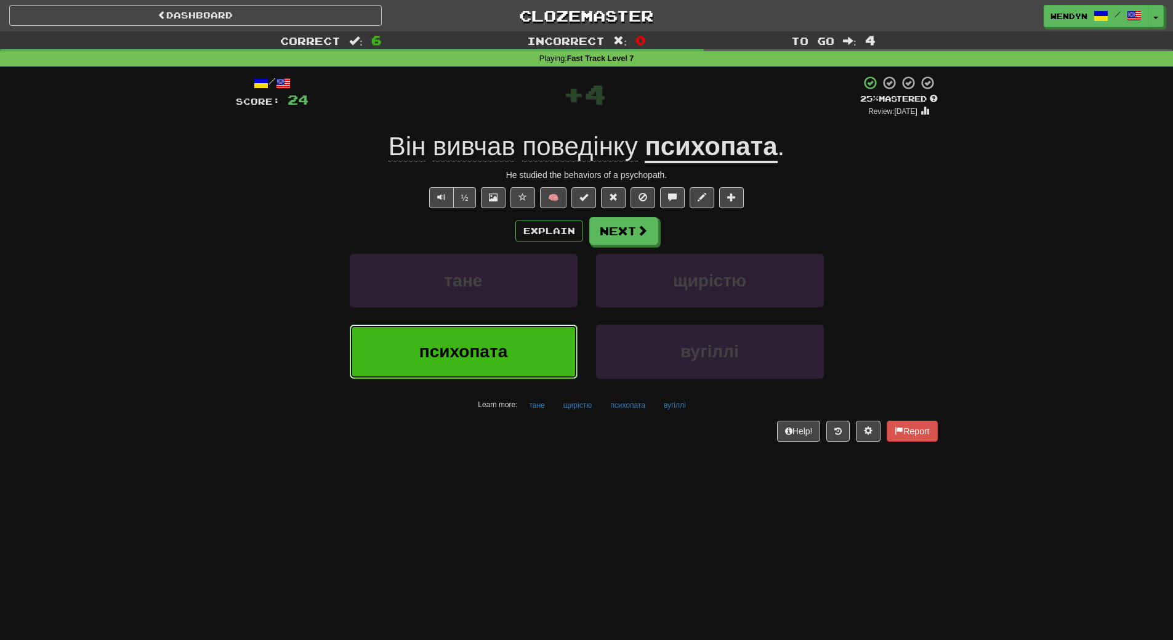
click at [509, 344] on button "психопата" at bounding box center [464, 352] width 228 height 54
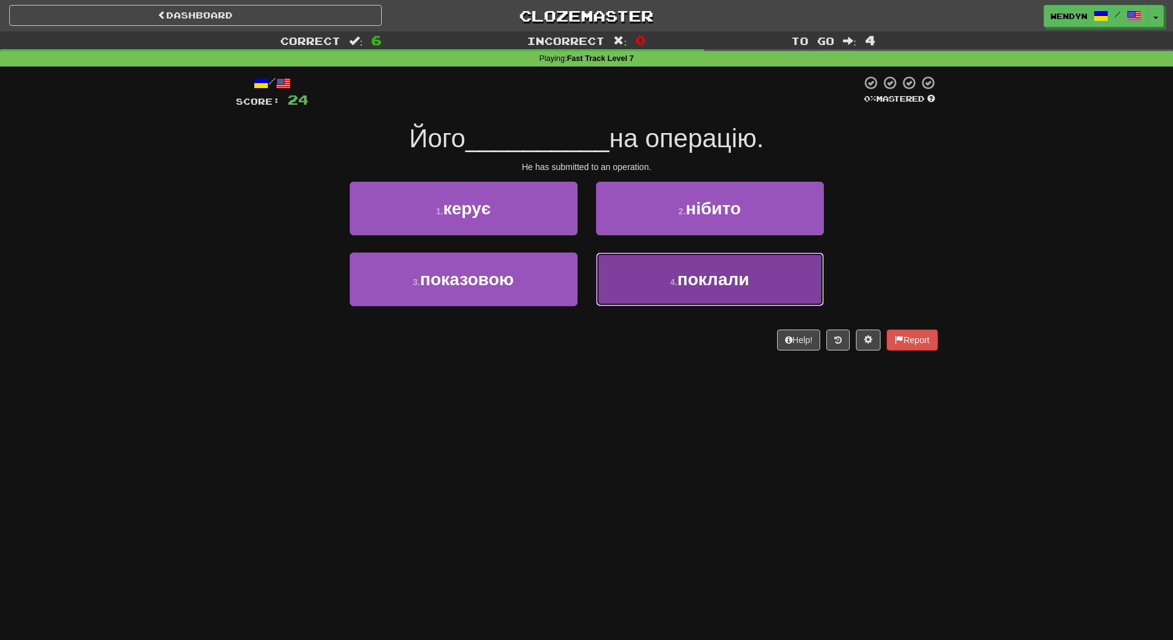
click at [707, 288] on span "поклали" at bounding box center [713, 279] width 72 height 19
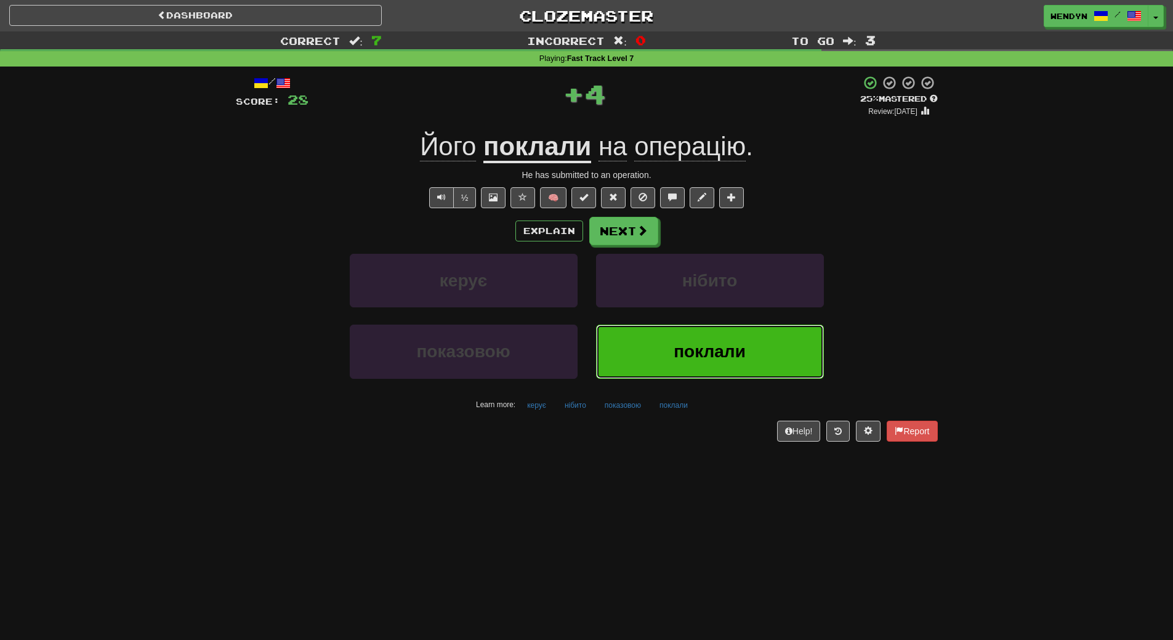
click at [723, 365] on button "поклали" at bounding box center [710, 352] width 228 height 54
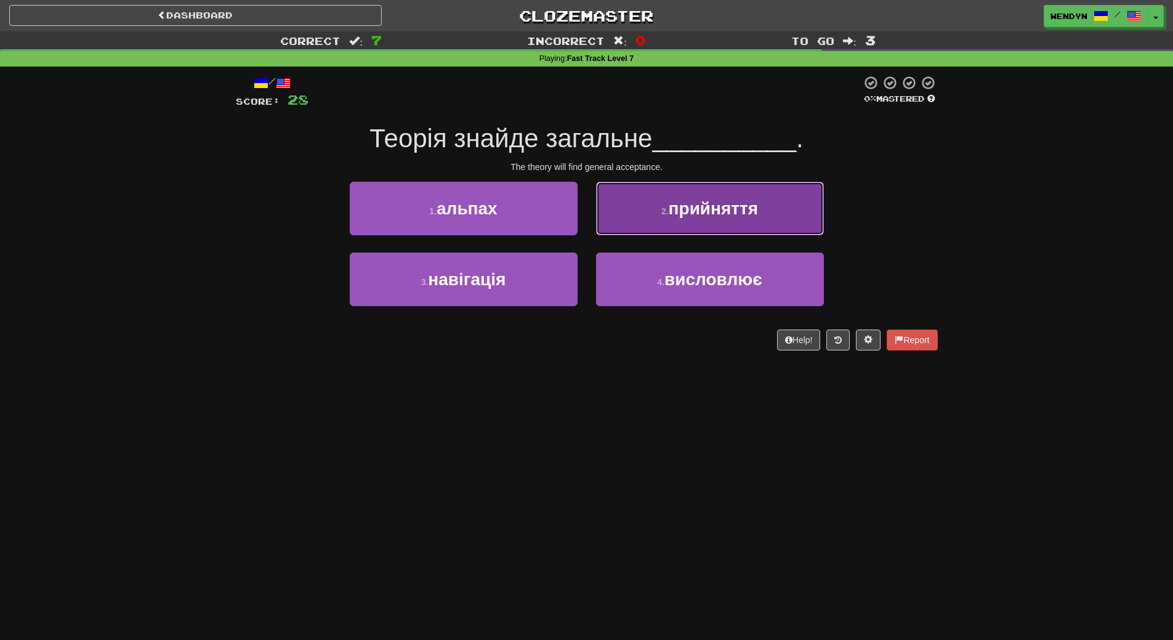
click at [743, 209] on span "прийняття" at bounding box center [713, 208] width 89 height 19
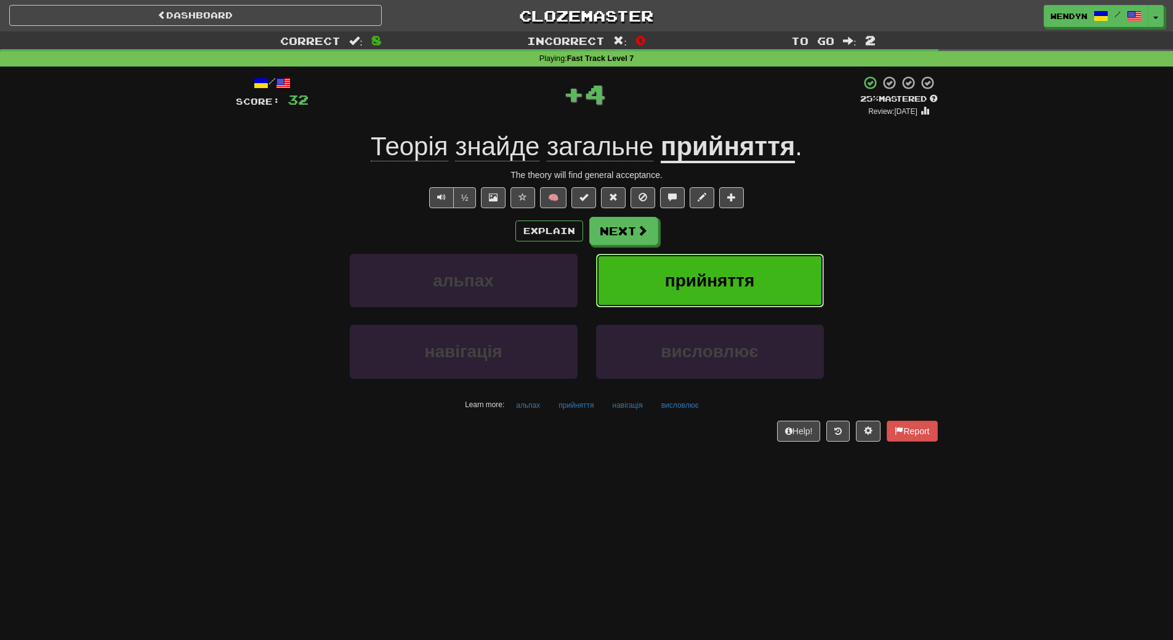
click at [735, 256] on button "прийняття" at bounding box center [710, 281] width 228 height 54
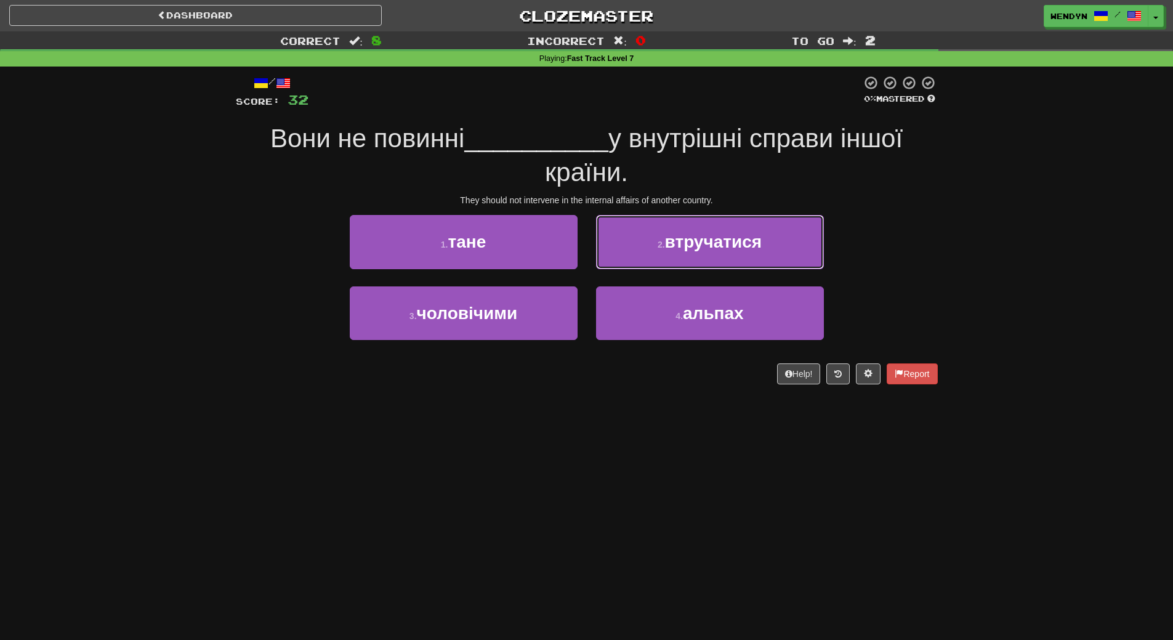
click at [735, 256] on button "2 . втручатися" at bounding box center [710, 242] width 228 height 54
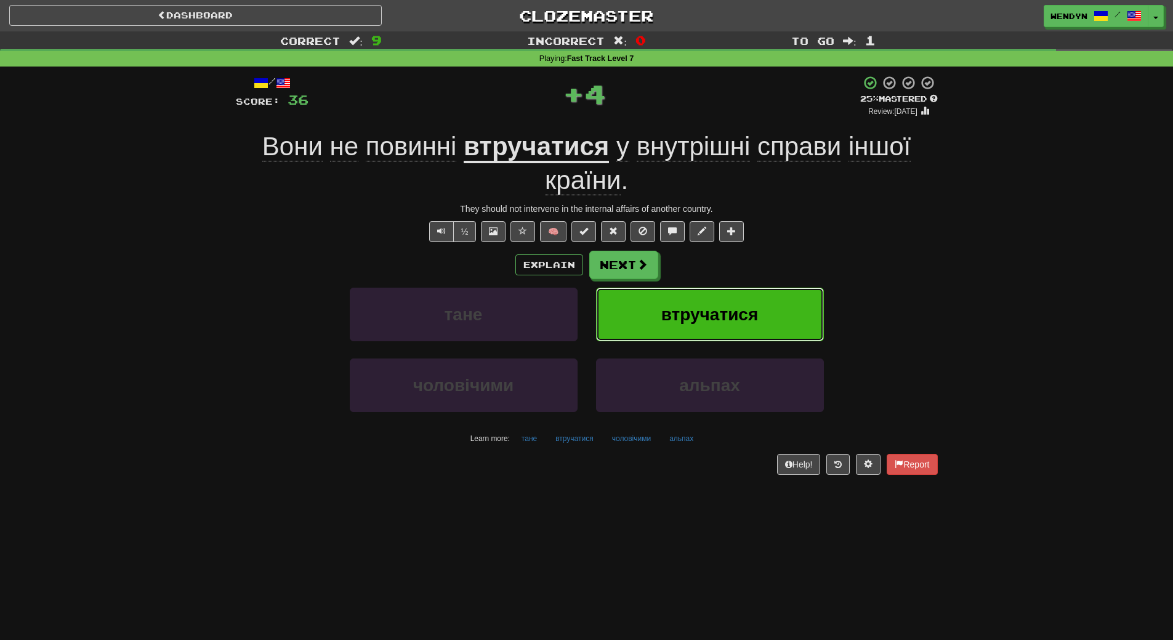
click at [745, 326] on button "втручатися" at bounding box center [710, 315] width 228 height 54
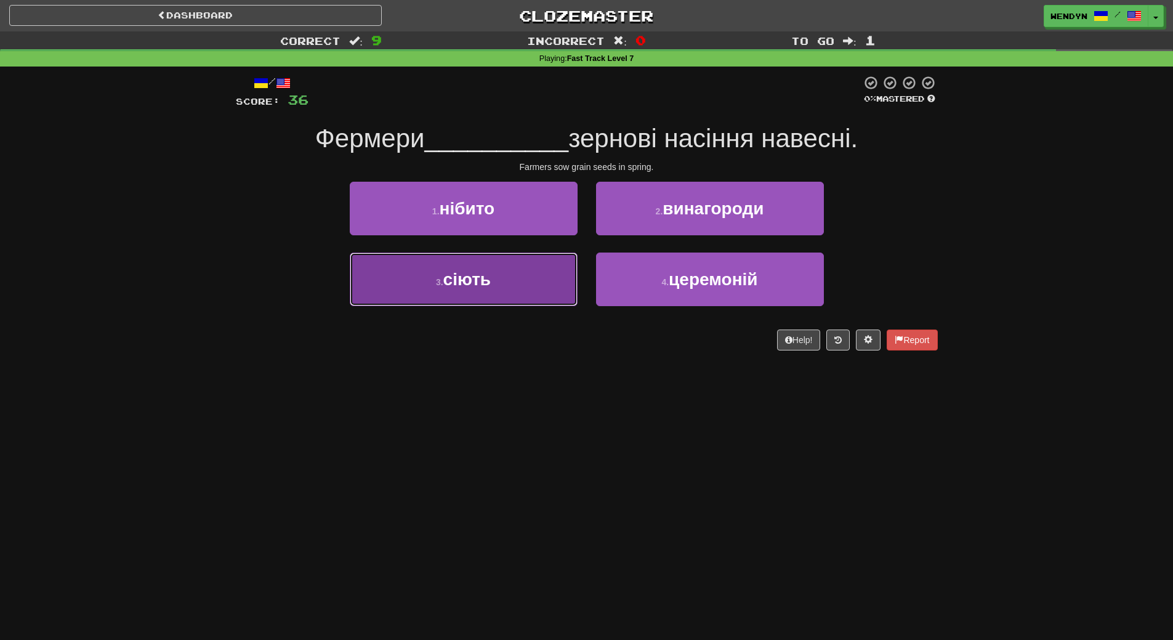
click at [511, 285] on button "3 . сіють" at bounding box center [464, 279] width 228 height 54
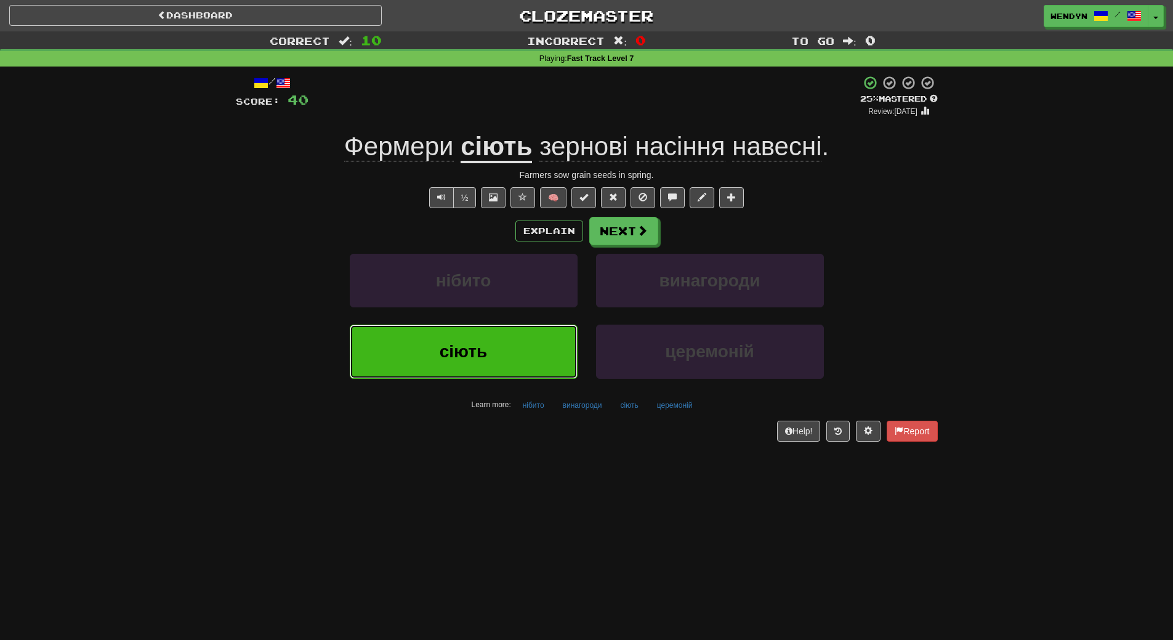
click at [520, 329] on button "сіють" at bounding box center [464, 352] width 228 height 54
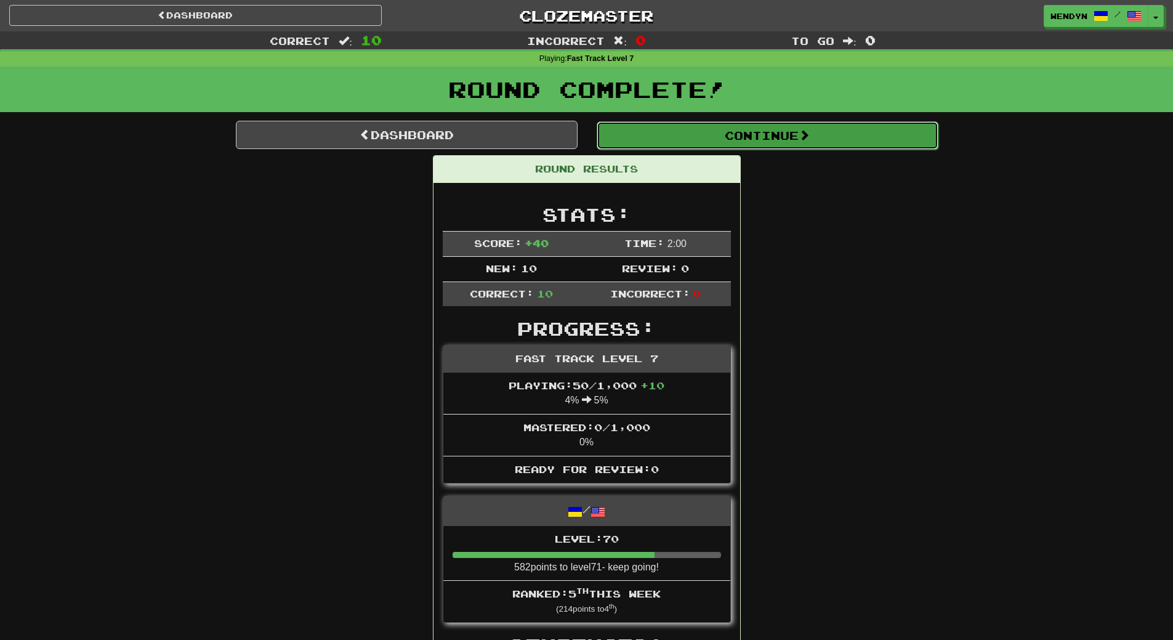
click at [780, 140] on button "Continue" at bounding box center [768, 135] width 342 height 28
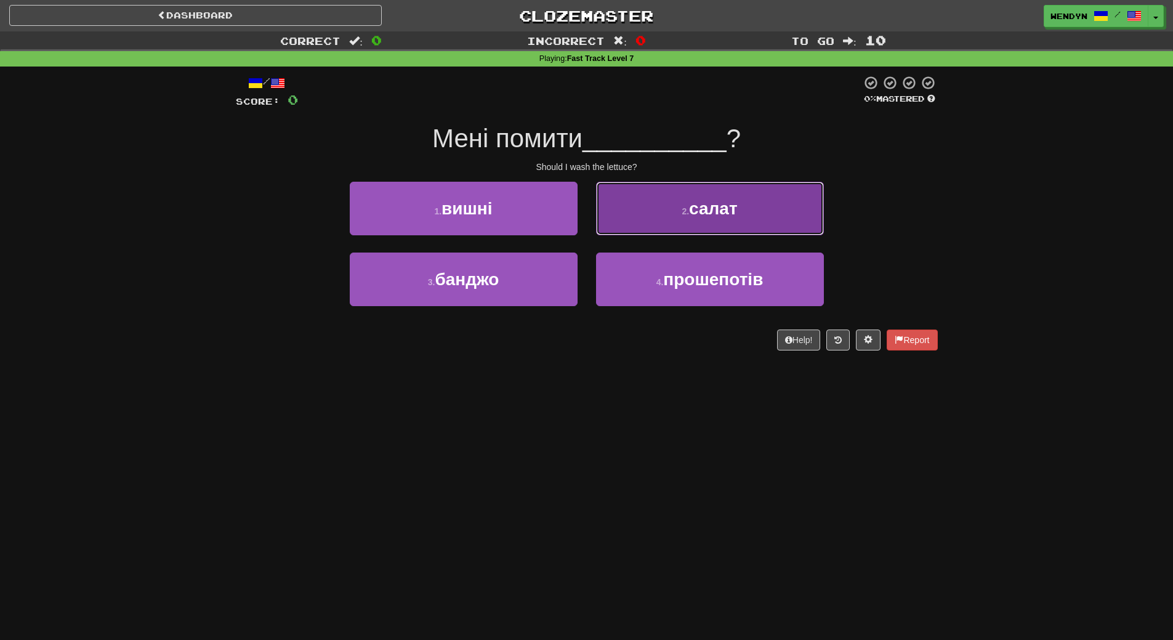
click at [766, 201] on button "2 . салат" at bounding box center [710, 209] width 228 height 54
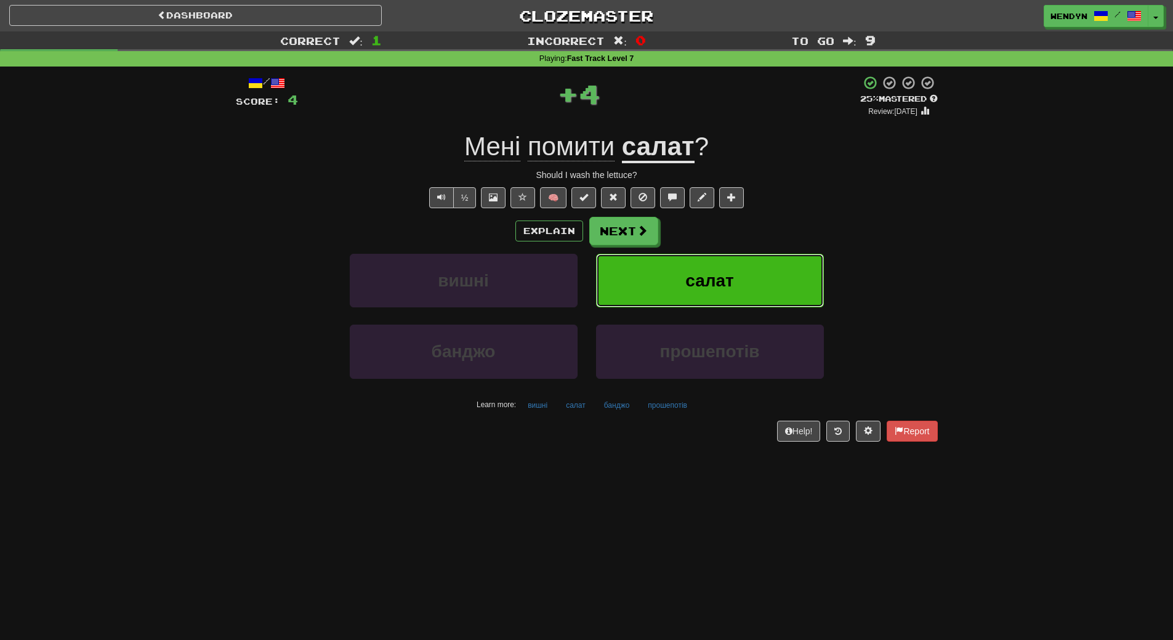
click at [765, 287] on button "салат" at bounding box center [710, 281] width 228 height 54
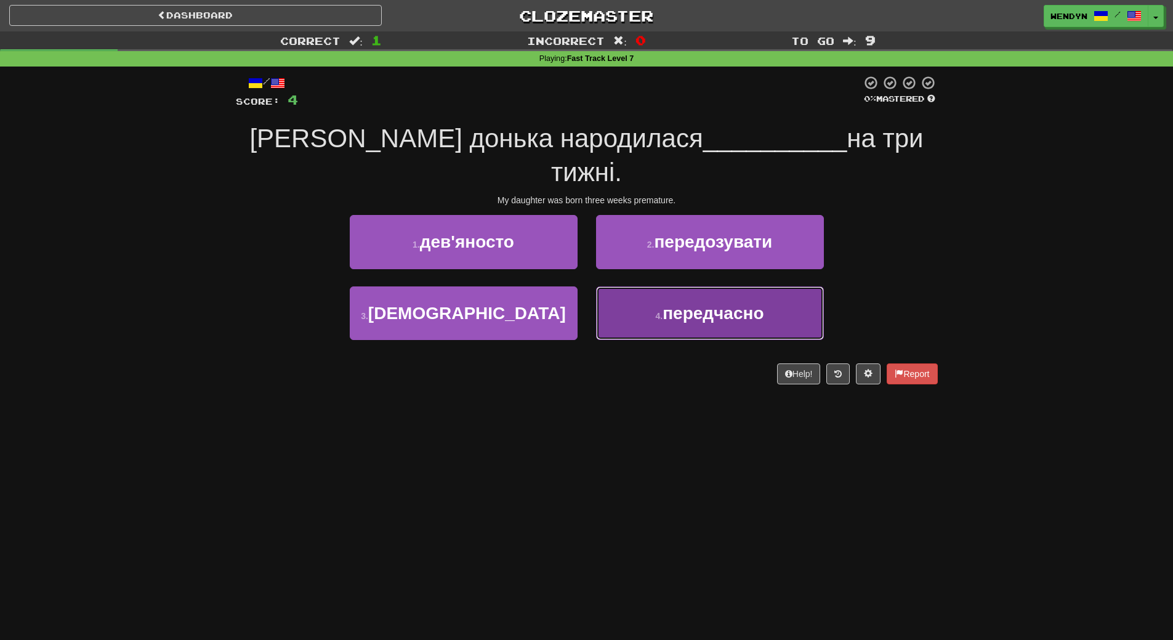
click at [693, 304] on button "4 . передчасно" at bounding box center [710, 313] width 228 height 54
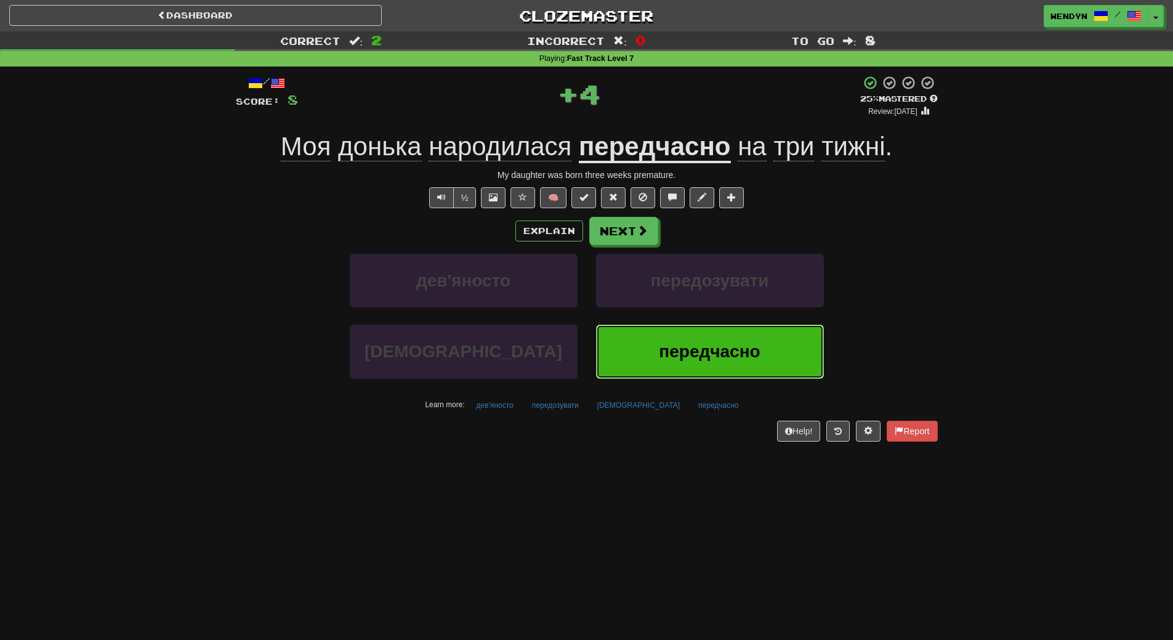
click at [679, 360] on span "передчасно" at bounding box center [709, 351] width 101 height 19
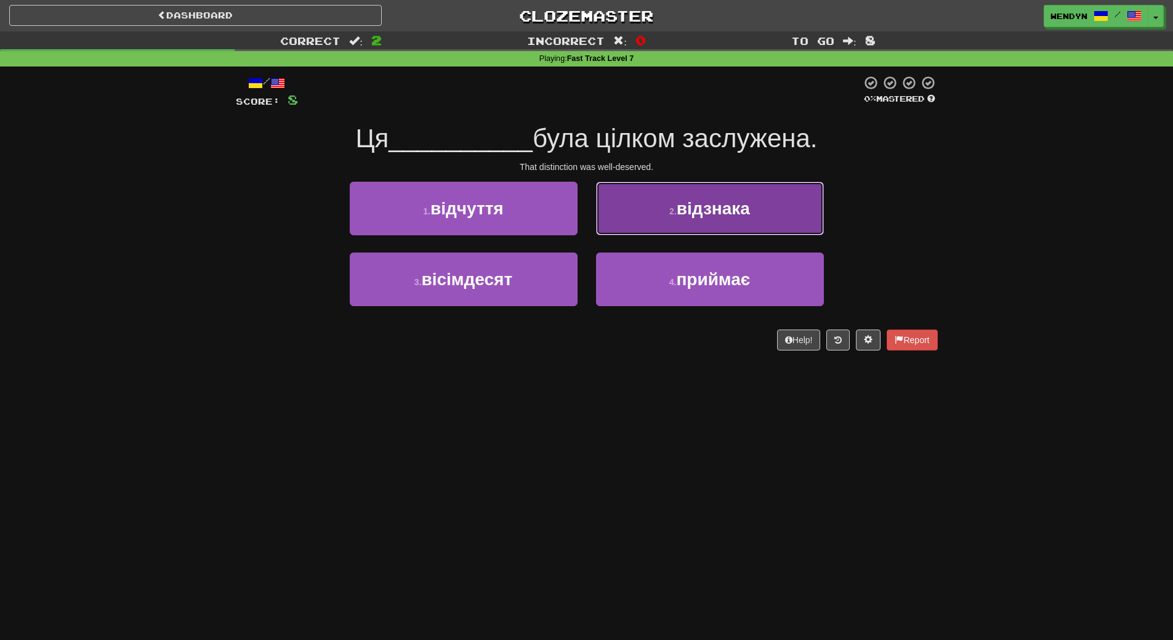
click at [759, 204] on button "2 . відзнака" at bounding box center [710, 209] width 228 height 54
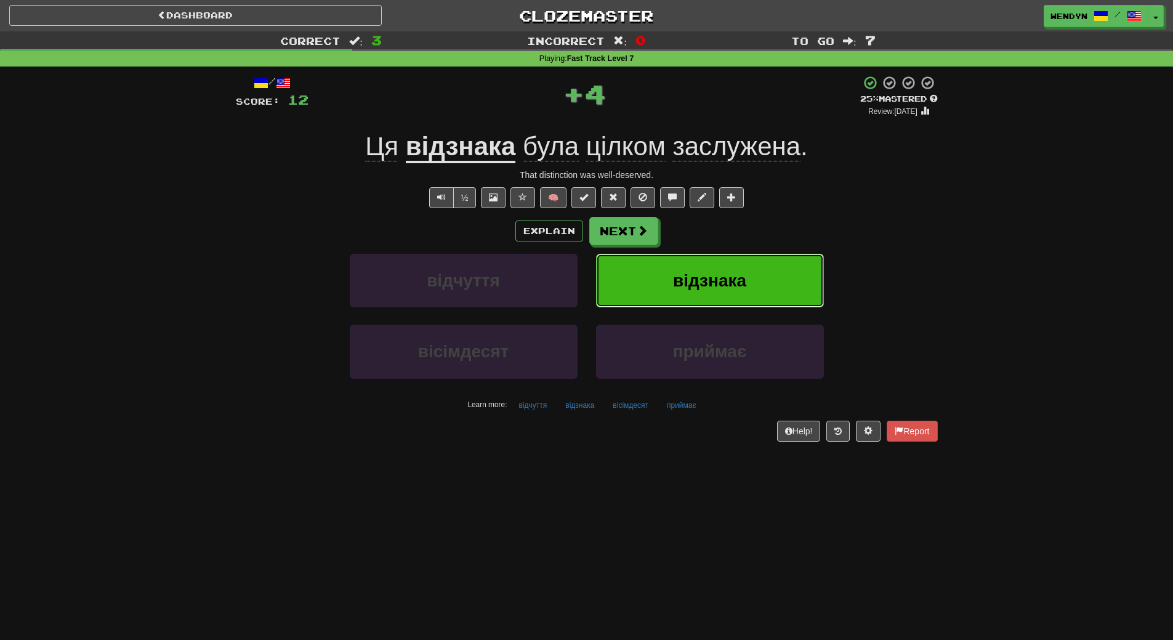
click at [769, 301] on button "відзнака" at bounding box center [710, 281] width 228 height 54
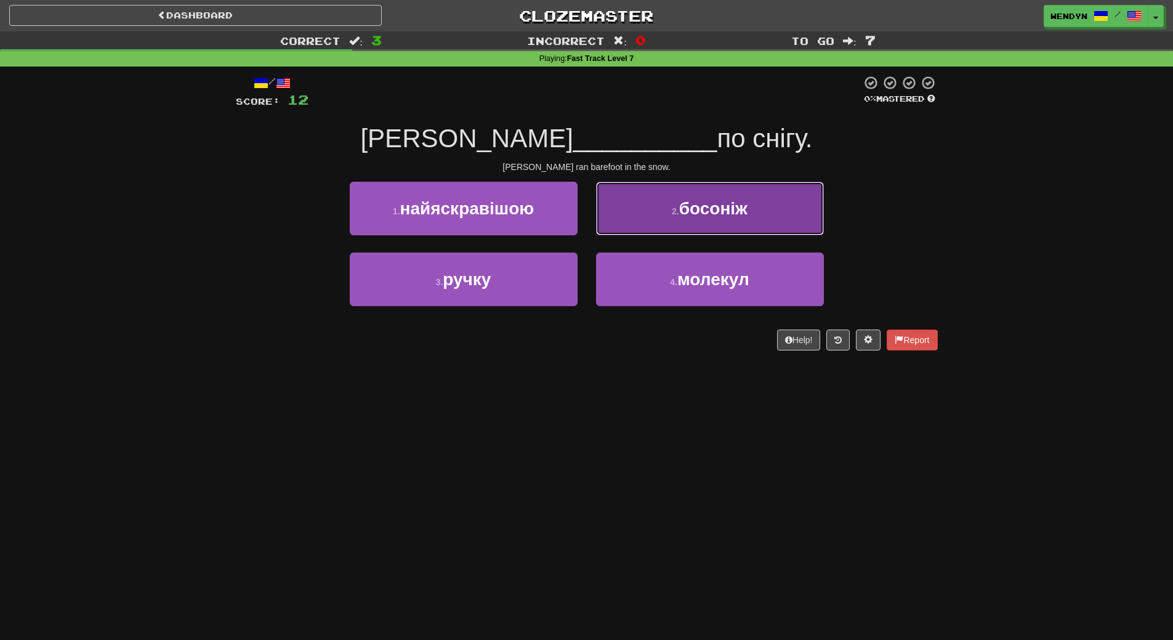
click at [733, 208] on span "босоніж" at bounding box center [713, 208] width 68 height 19
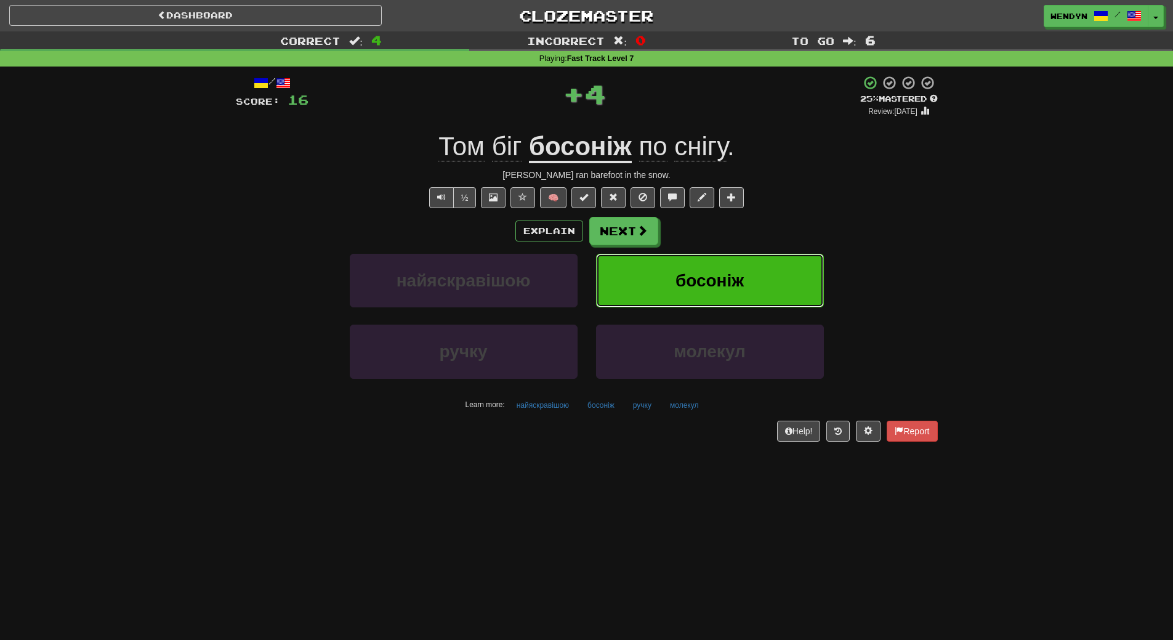
click at [724, 286] on span "босоніж" at bounding box center [710, 280] width 68 height 19
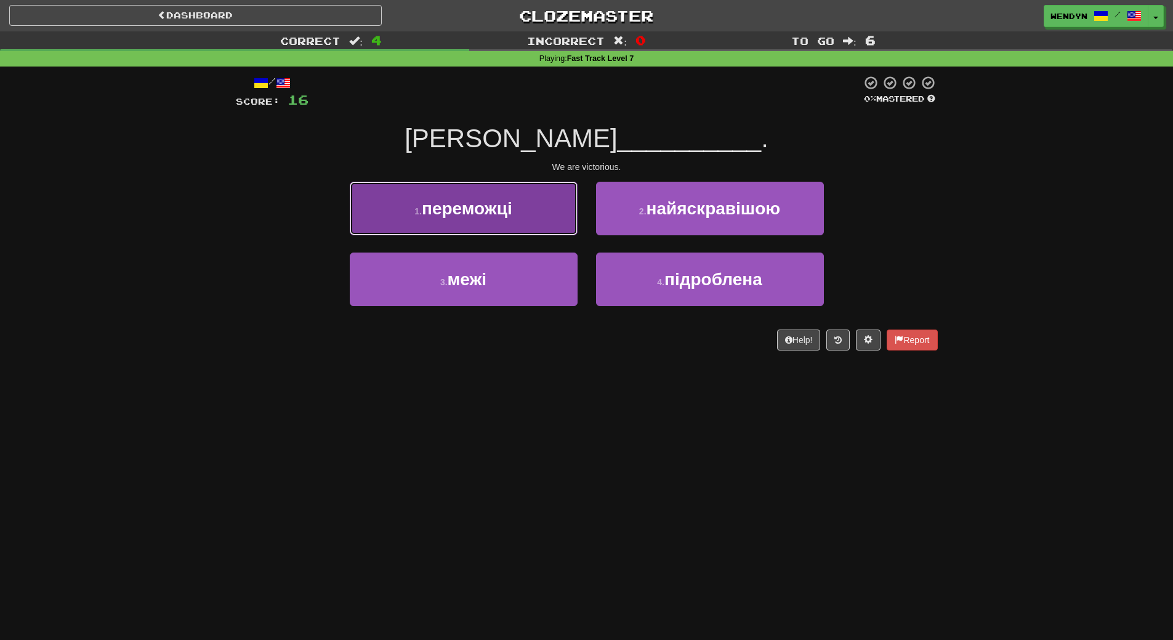
click at [503, 219] on button "1 . переможці" at bounding box center [464, 209] width 228 height 54
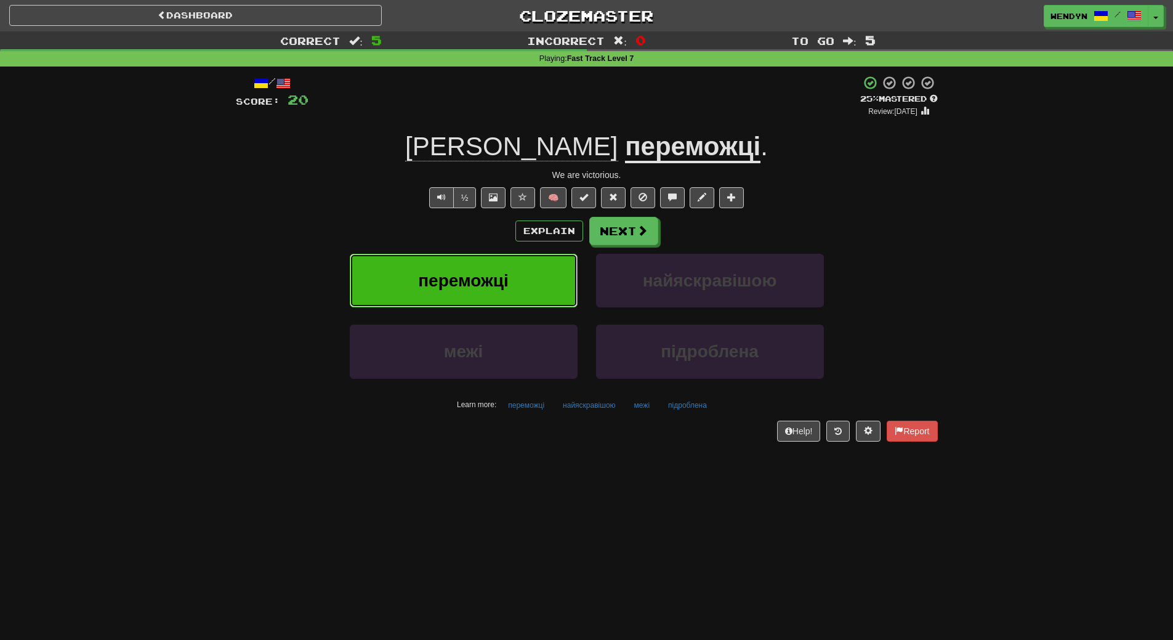
click at [479, 264] on button "переможці" at bounding box center [464, 281] width 228 height 54
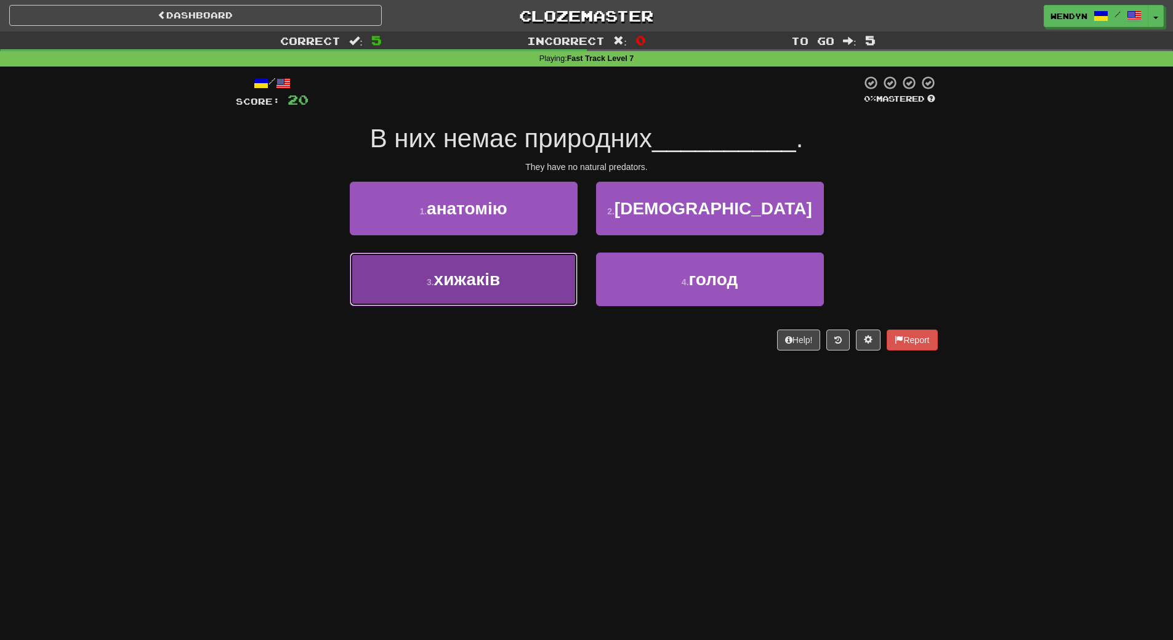
click at [499, 286] on span "хижаків" at bounding box center [467, 279] width 67 height 19
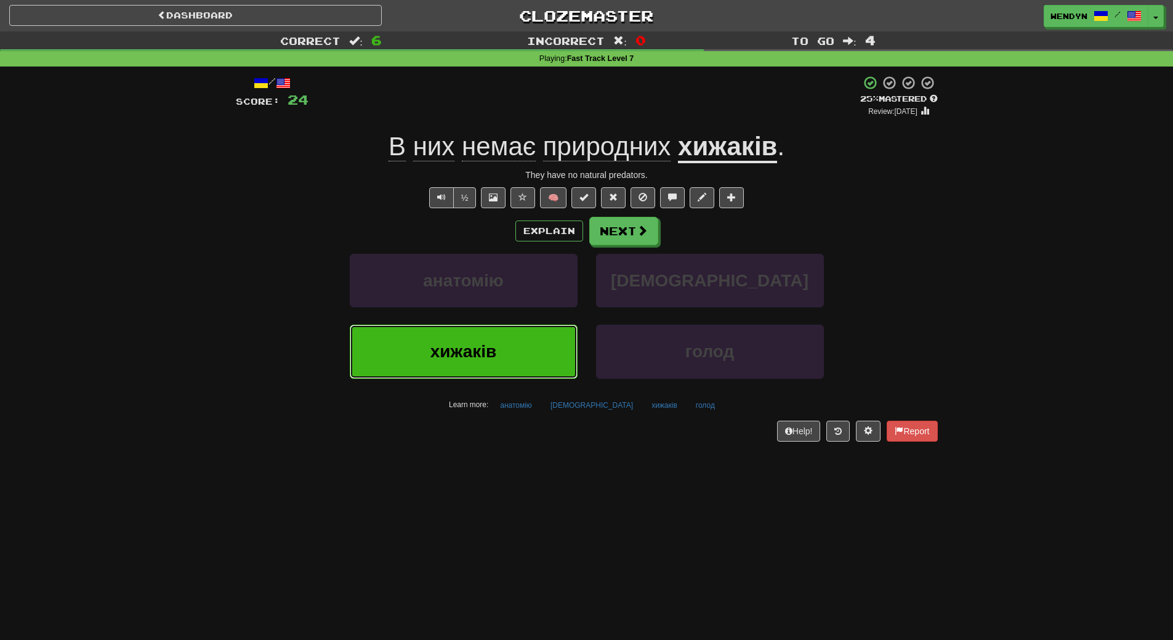
click at [472, 360] on span "хижаків" at bounding box center [463, 351] width 67 height 19
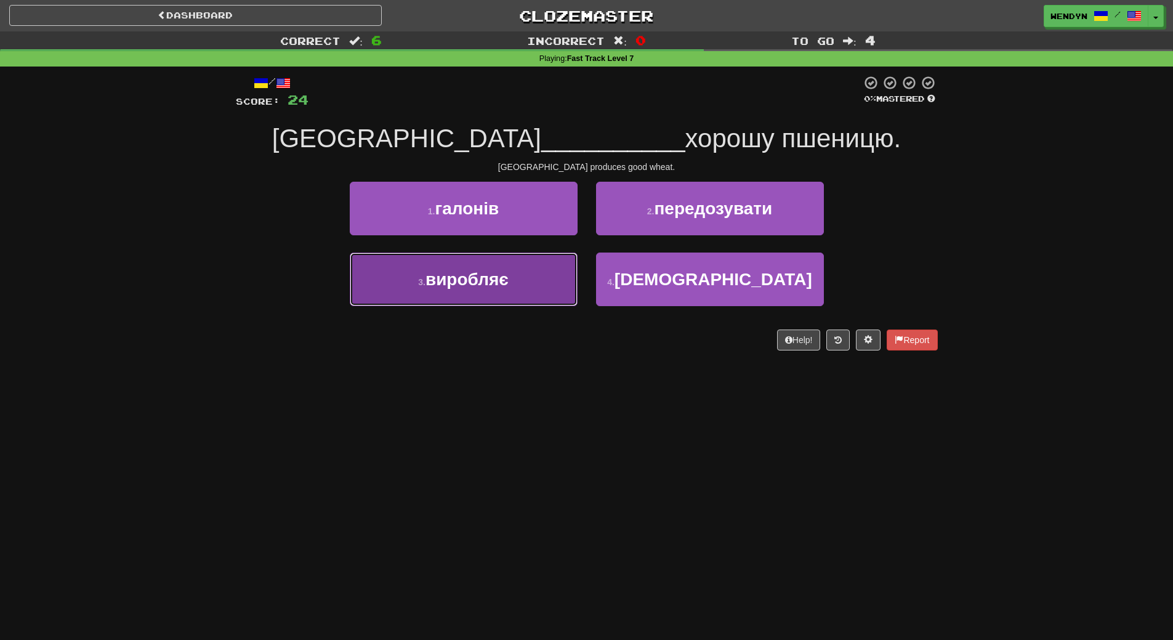
click at [478, 283] on span "виробляє" at bounding box center [467, 279] width 83 height 19
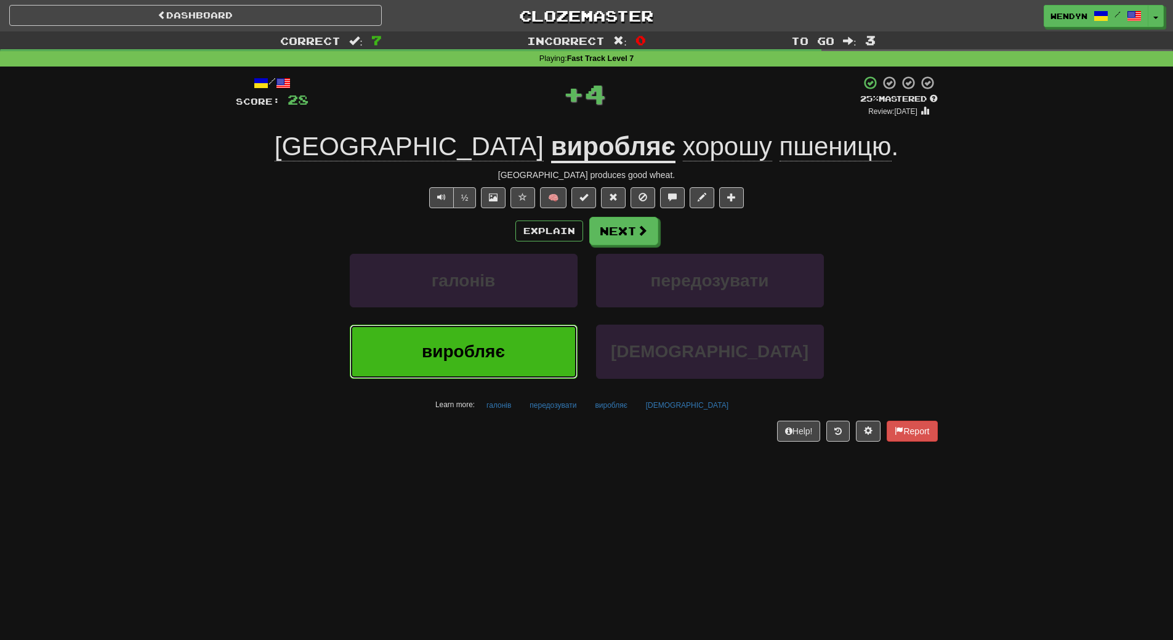
click at [464, 352] on span "виробляє" at bounding box center [463, 351] width 83 height 19
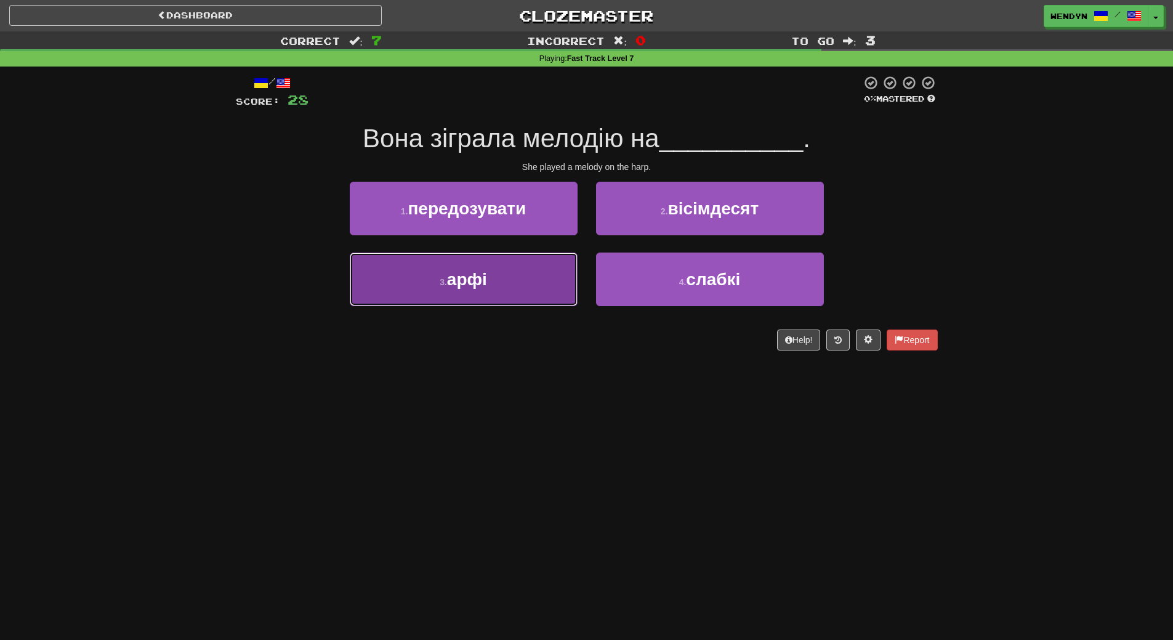
click at [510, 297] on button "3 . арфі" at bounding box center [464, 279] width 228 height 54
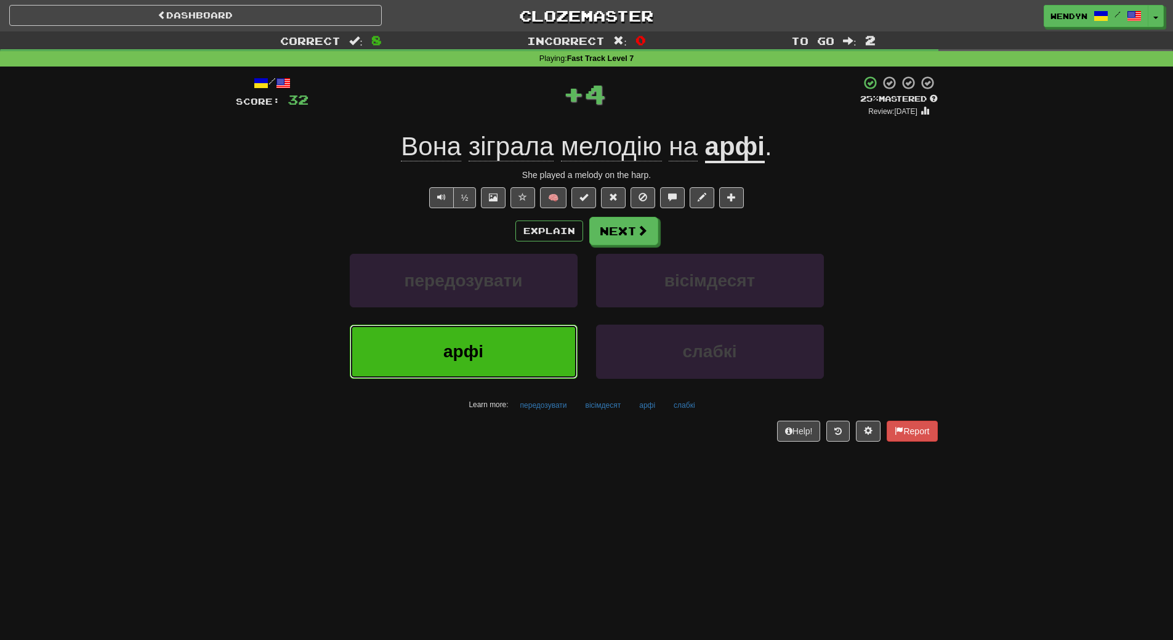
click at [488, 347] on button "арфі" at bounding box center [464, 352] width 228 height 54
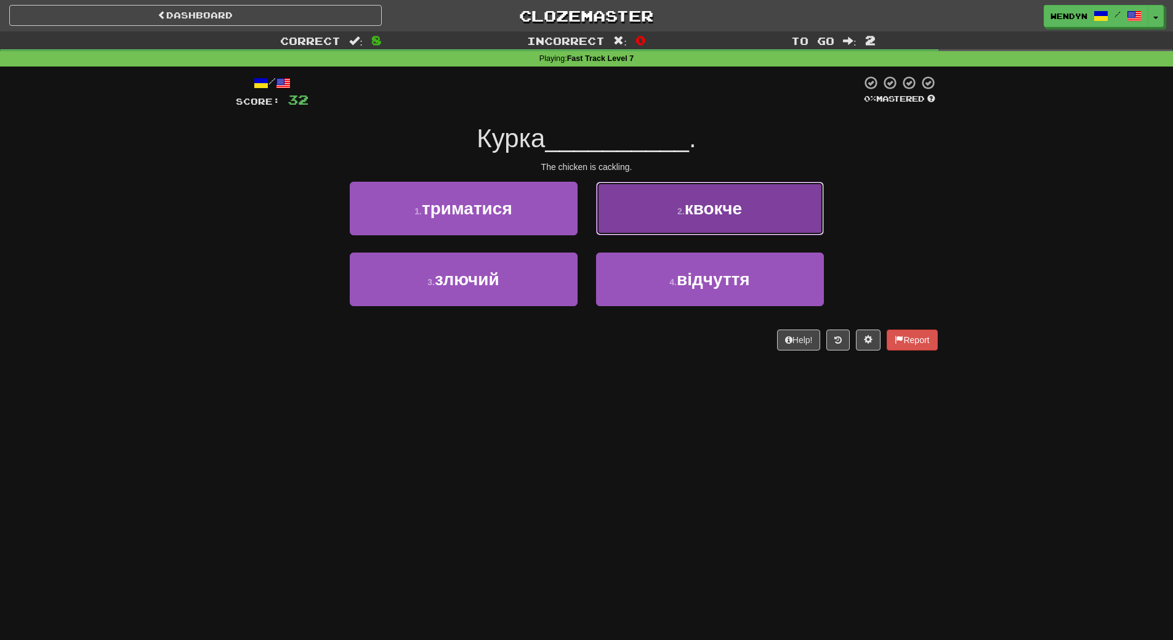
click at [772, 221] on button "2 . квокче" at bounding box center [710, 209] width 228 height 54
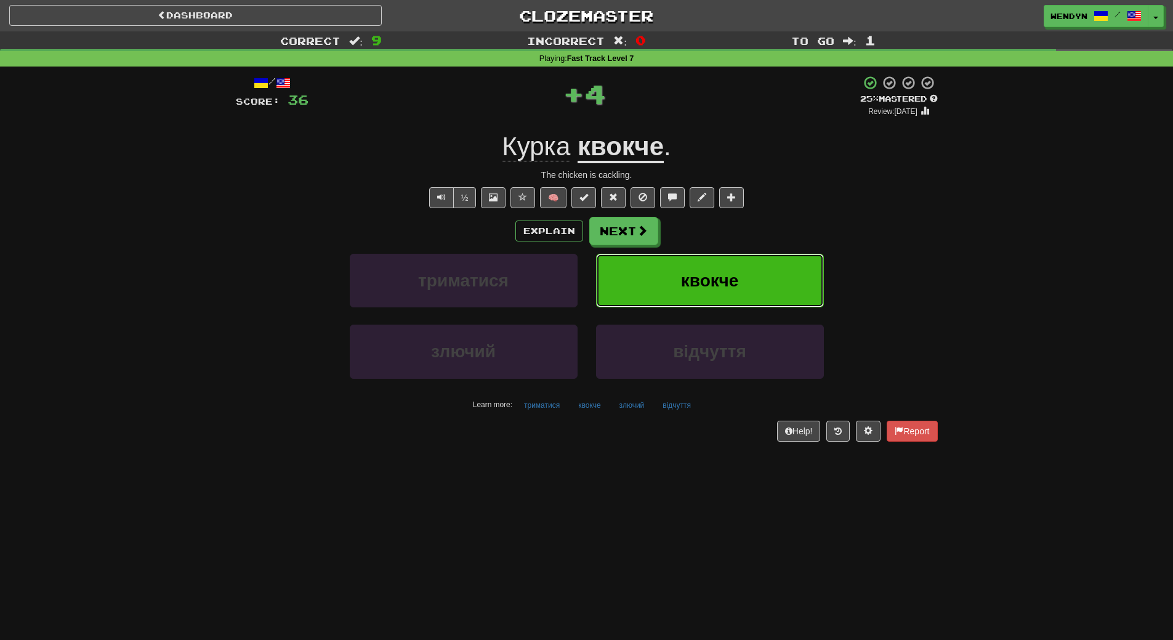
click at [750, 280] on button "квокче" at bounding box center [710, 281] width 228 height 54
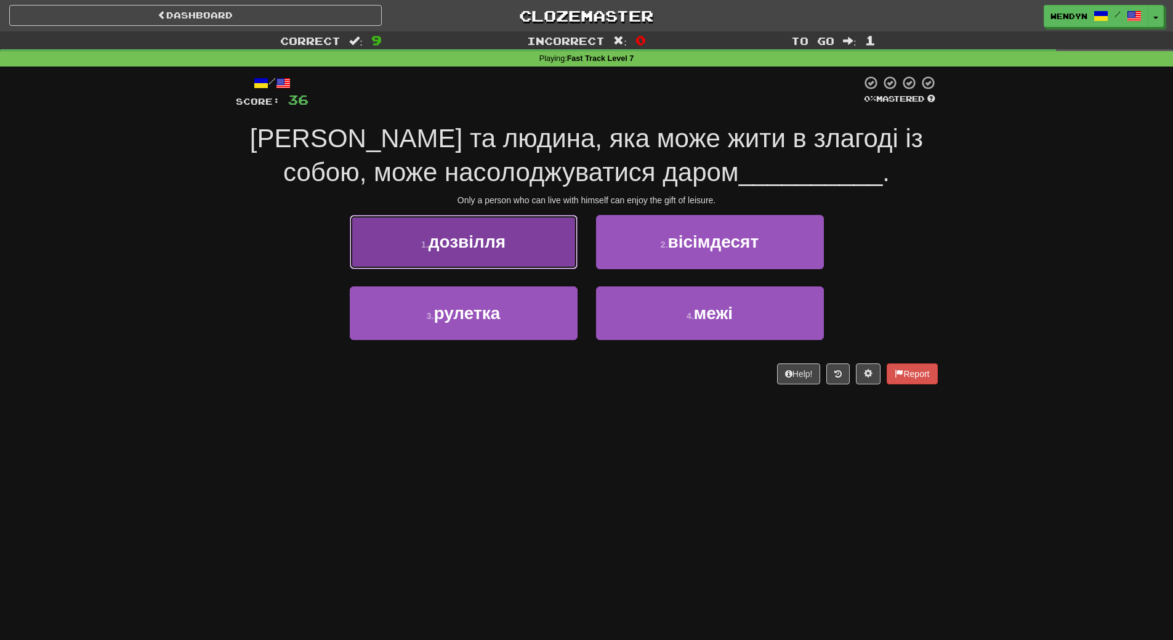
click at [452, 228] on button "1 . дозвілля" at bounding box center [464, 242] width 228 height 54
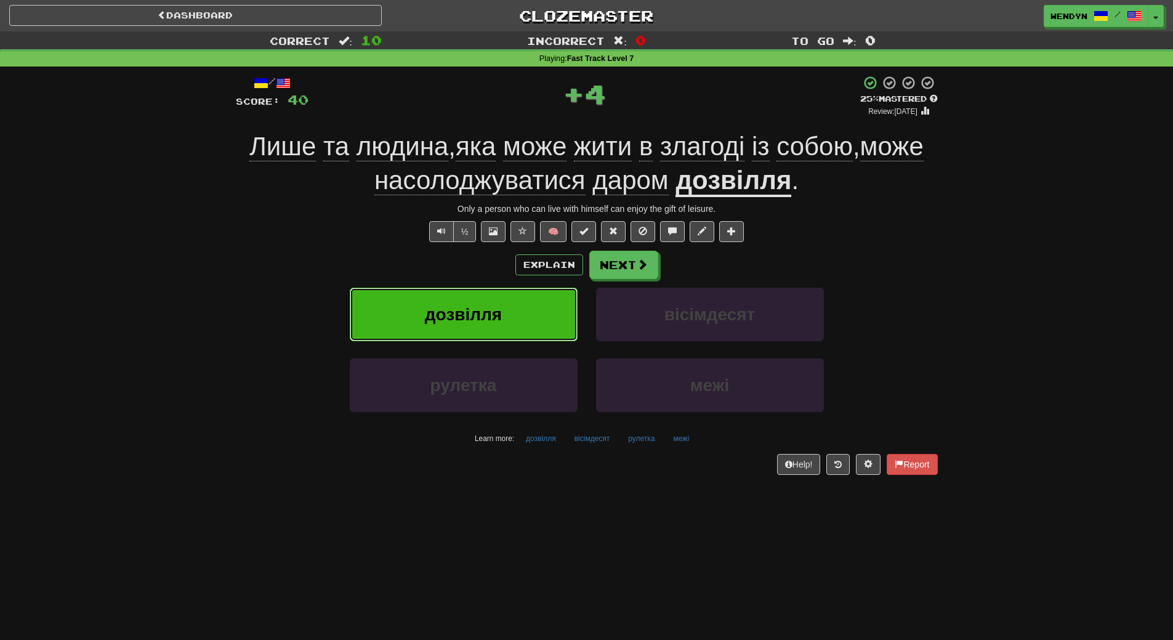
click at [424, 326] on button "дозвілля" at bounding box center [464, 315] width 228 height 54
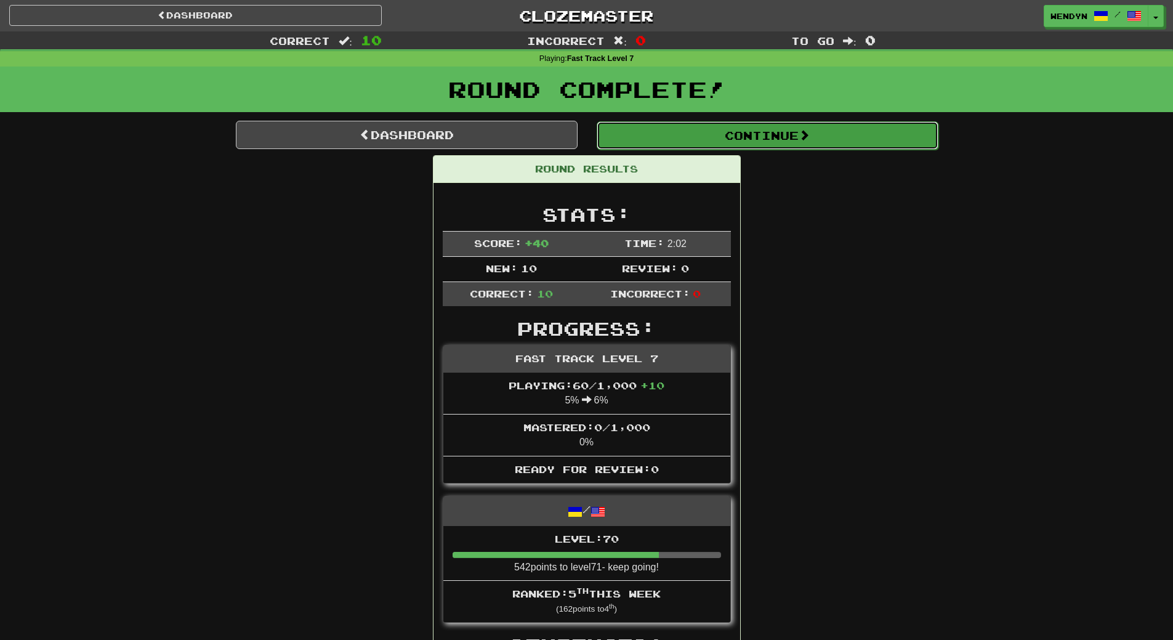
click at [803, 126] on button "Continue" at bounding box center [768, 135] width 342 height 28
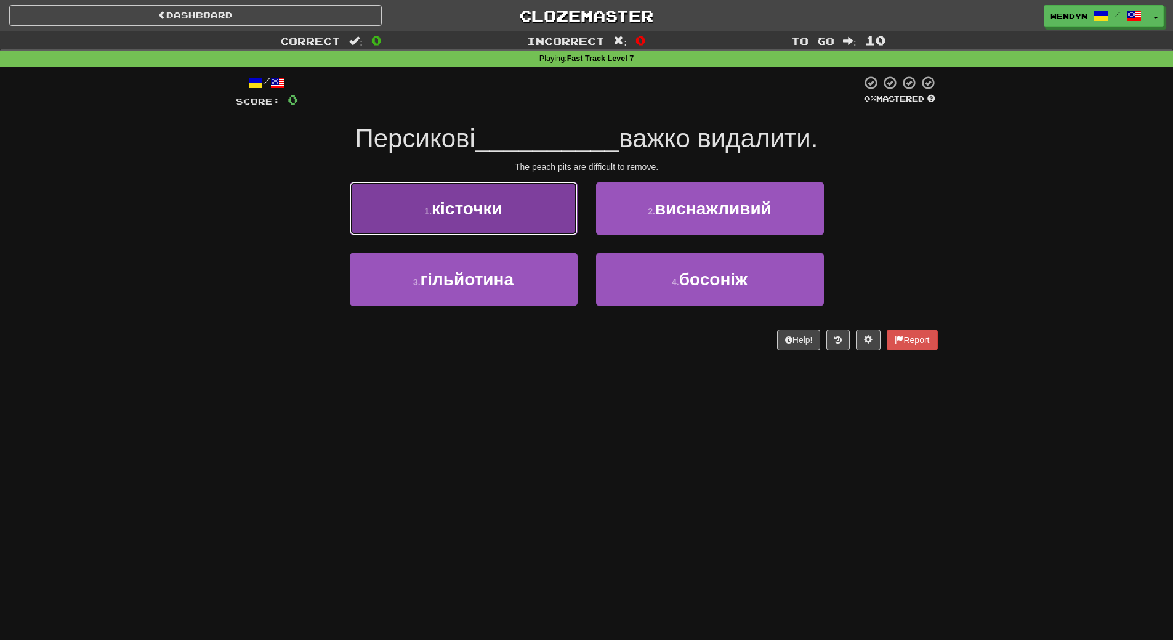
click at [547, 231] on button "1 . кісточки" at bounding box center [464, 209] width 228 height 54
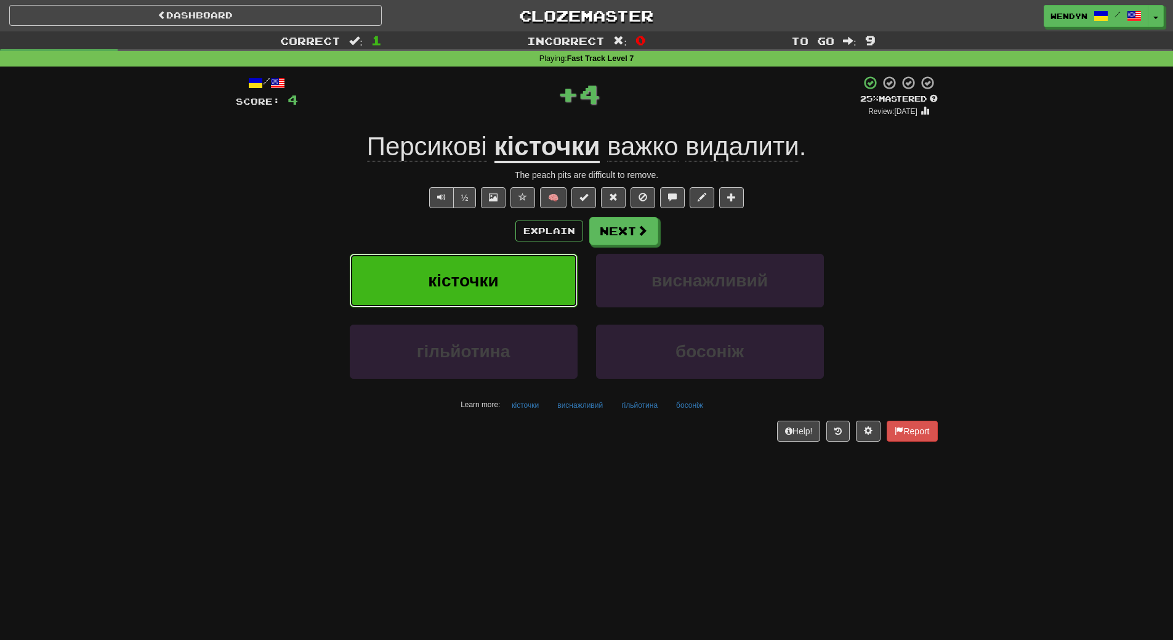
click at [527, 272] on button "кісточки" at bounding box center [464, 281] width 228 height 54
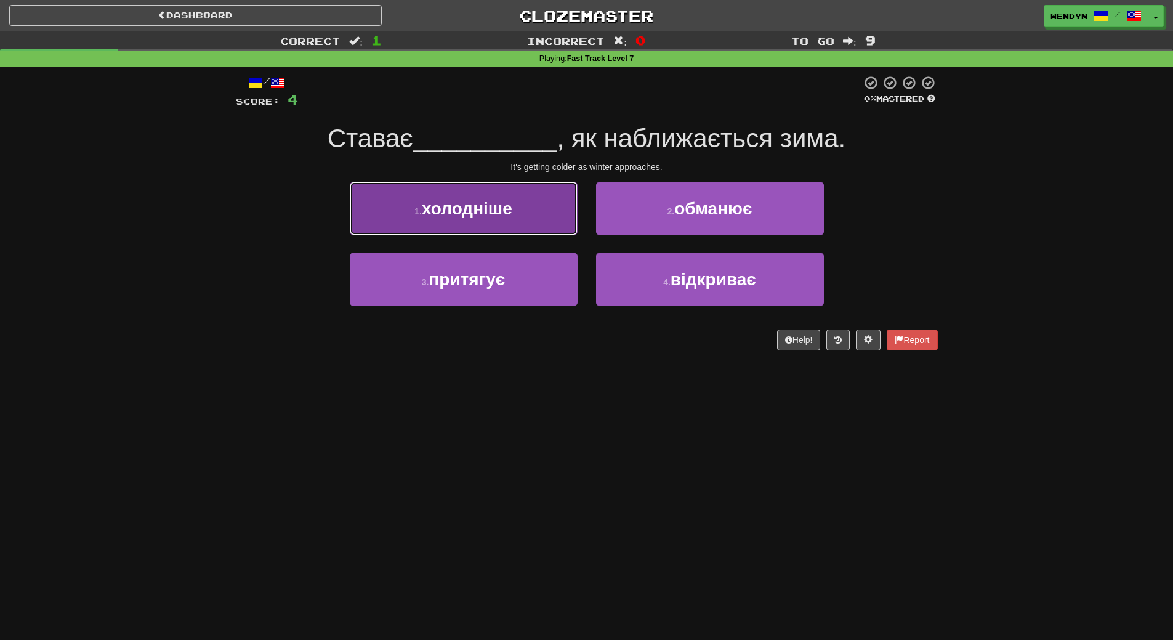
click at [564, 220] on button "1 . холодніше" at bounding box center [464, 209] width 228 height 54
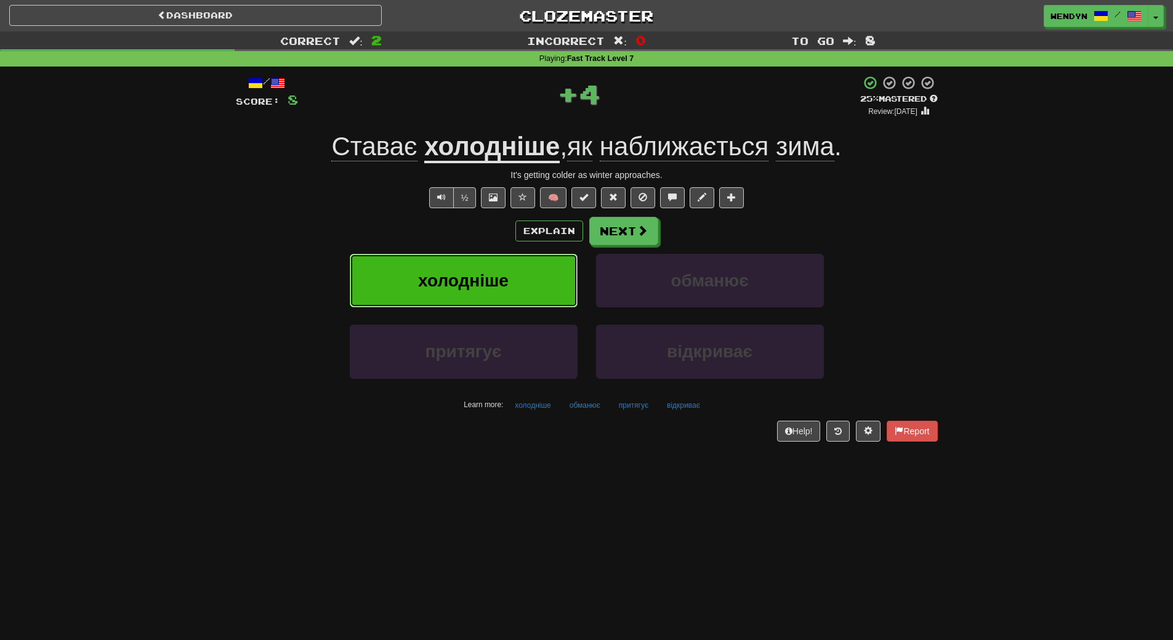
click at [535, 276] on button "холодніше" at bounding box center [464, 281] width 228 height 54
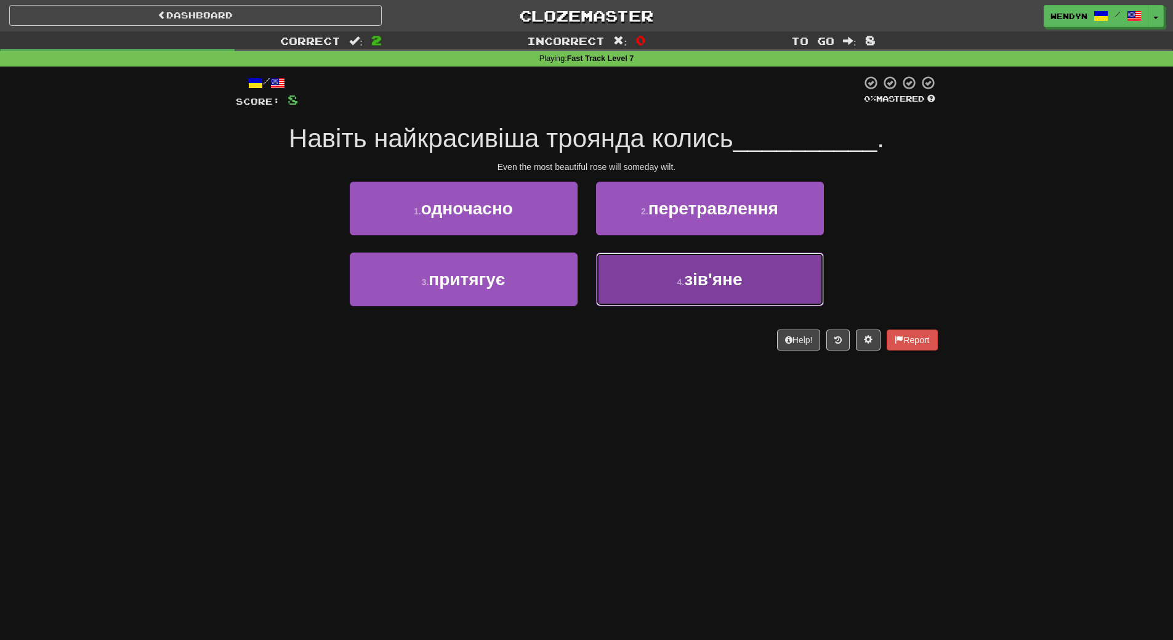
click at [687, 293] on button "4 . зів'яне" at bounding box center [710, 279] width 228 height 54
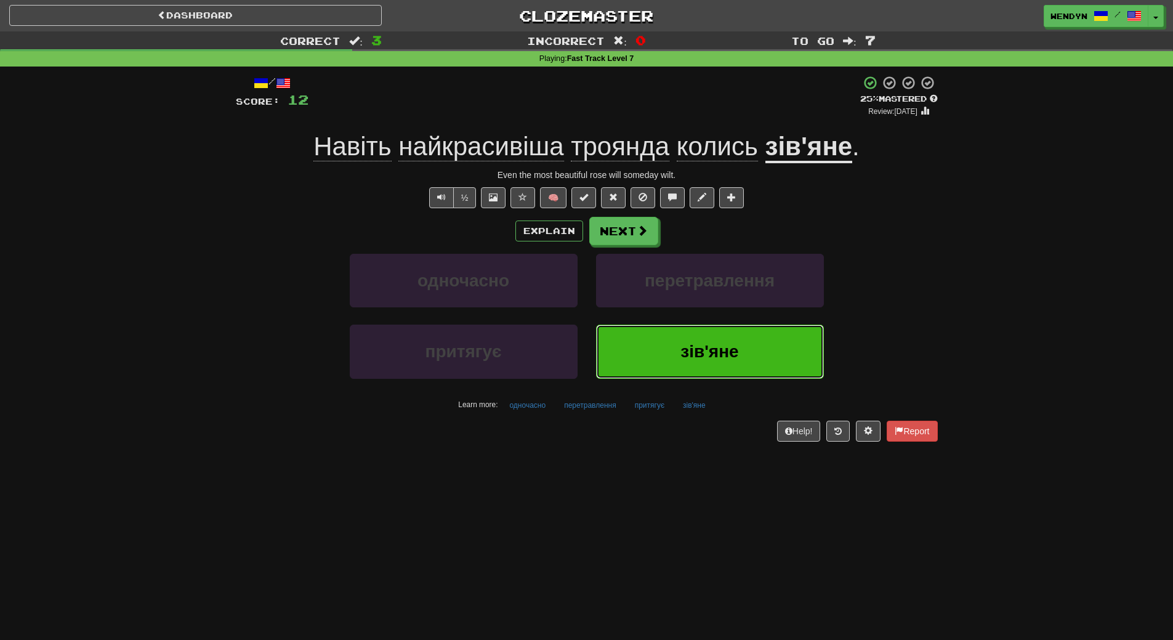
click at [649, 351] on button "зів'яне" at bounding box center [710, 352] width 228 height 54
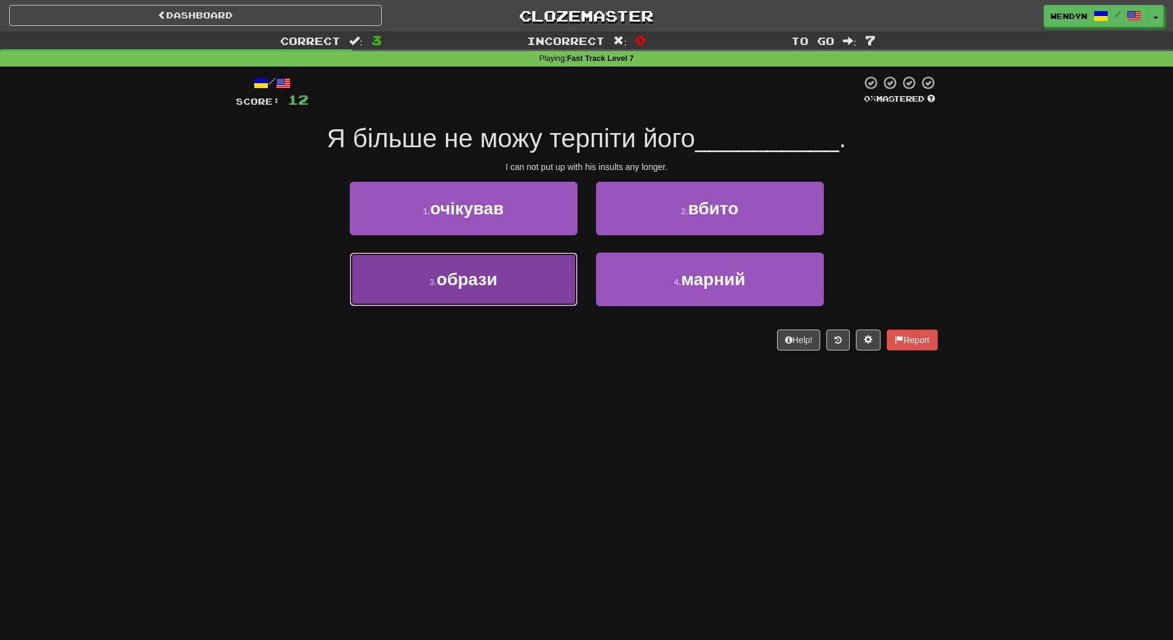
click at [519, 269] on button "3 . образи" at bounding box center [464, 279] width 228 height 54
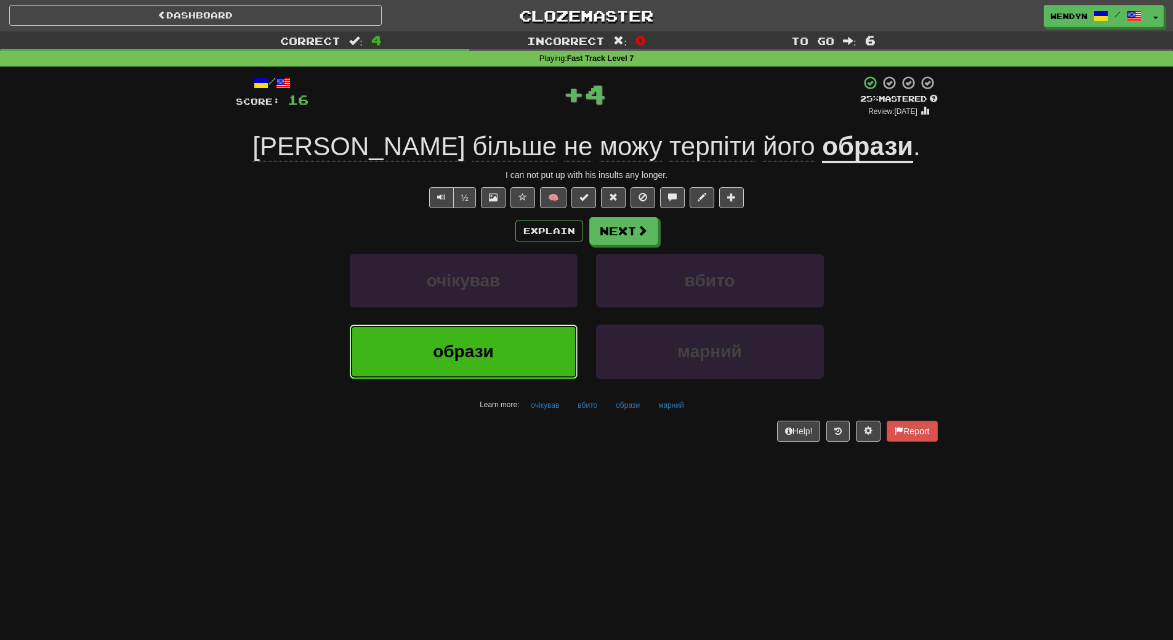
click at [501, 366] on button "образи" at bounding box center [464, 352] width 228 height 54
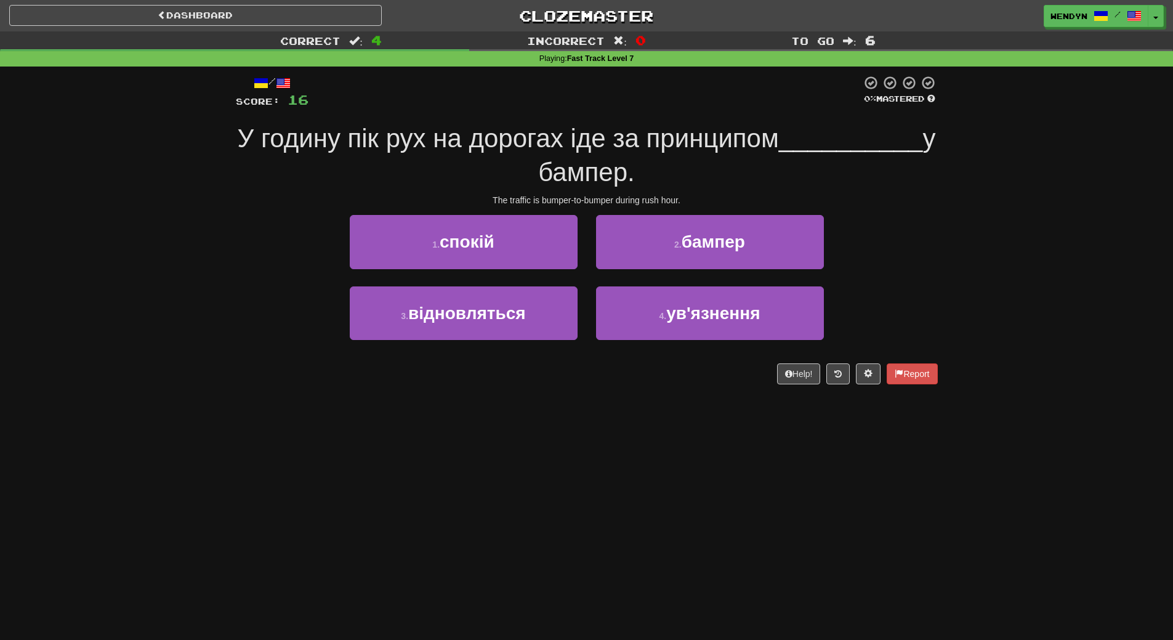
click at [491, 390] on div "/ Score: 16 0 % Mastered У годину пік рух на дорогах іде за принципом _________…" at bounding box center [587, 234] width 702 height 334
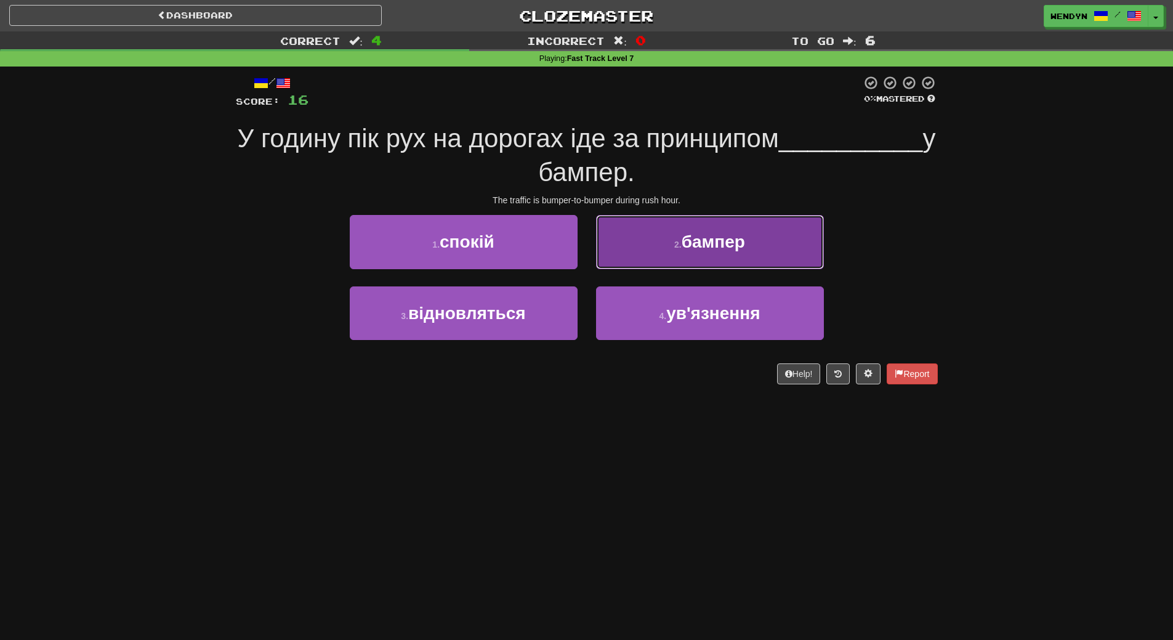
click at [722, 233] on span "бампер" at bounding box center [713, 241] width 63 height 19
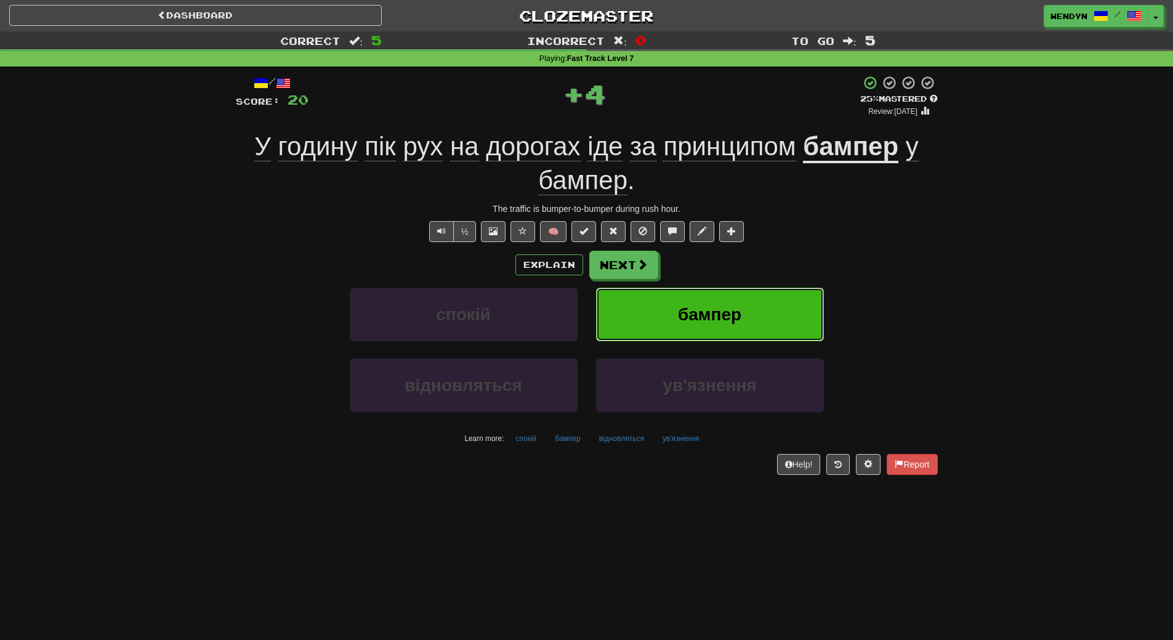
click at [735, 314] on span "бампер" at bounding box center [709, 314] width 63 height 19
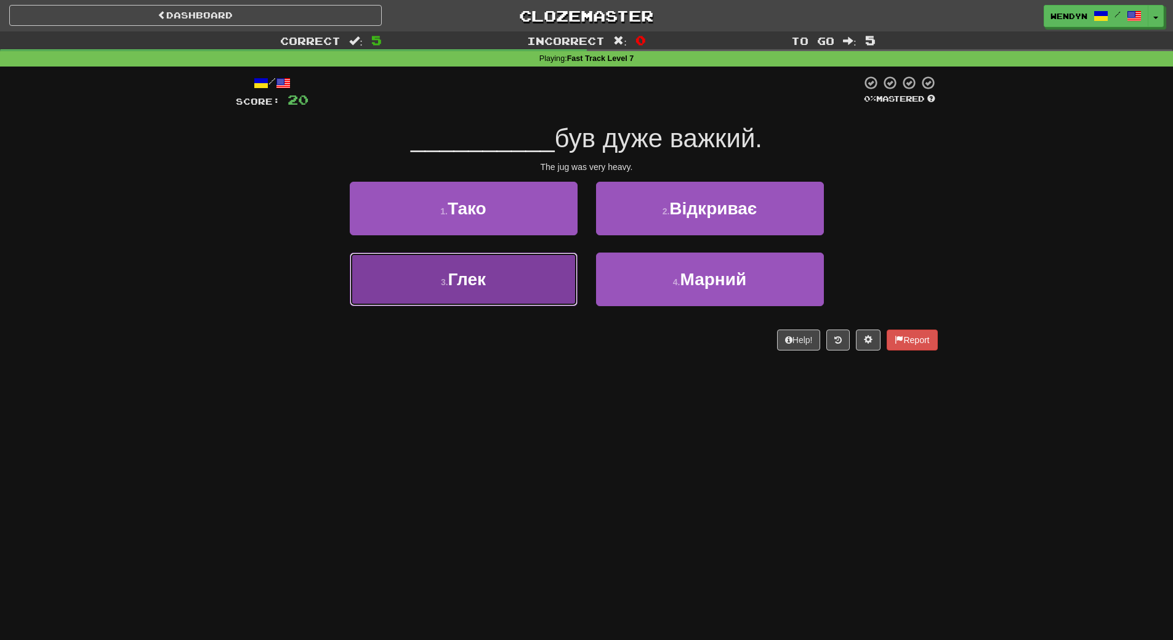
click at [523, 254] on button "3 . Глек" at bounding box center [464, 279] width 228 height 54
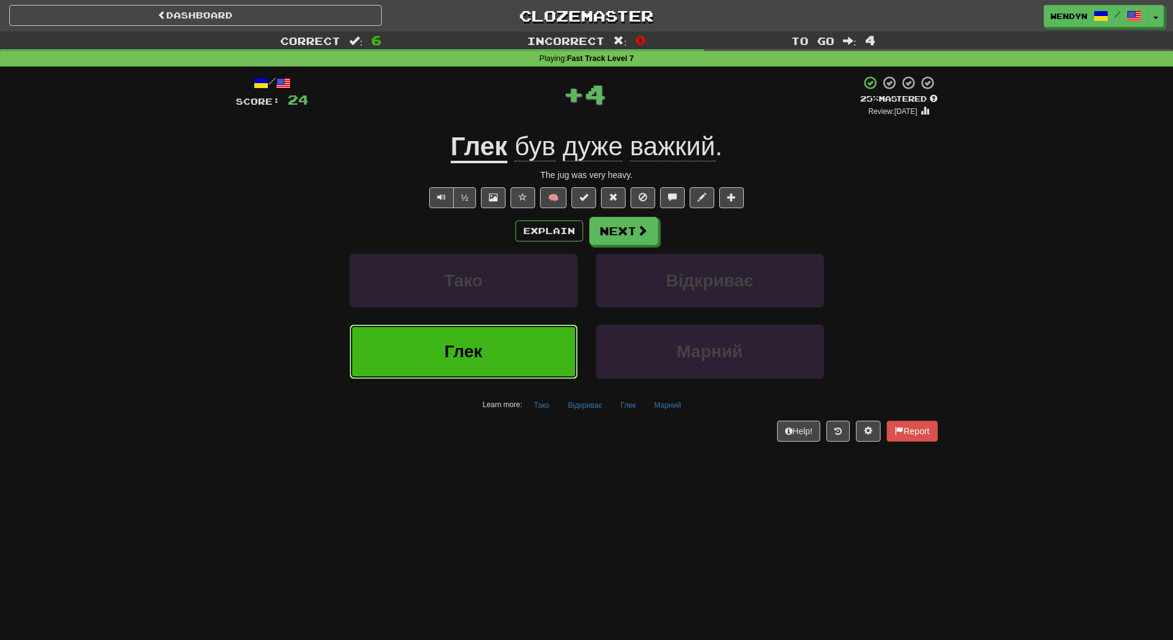
click at [517, 355] on button "Глек" at bounding box center [464, 352] width 228 height 54
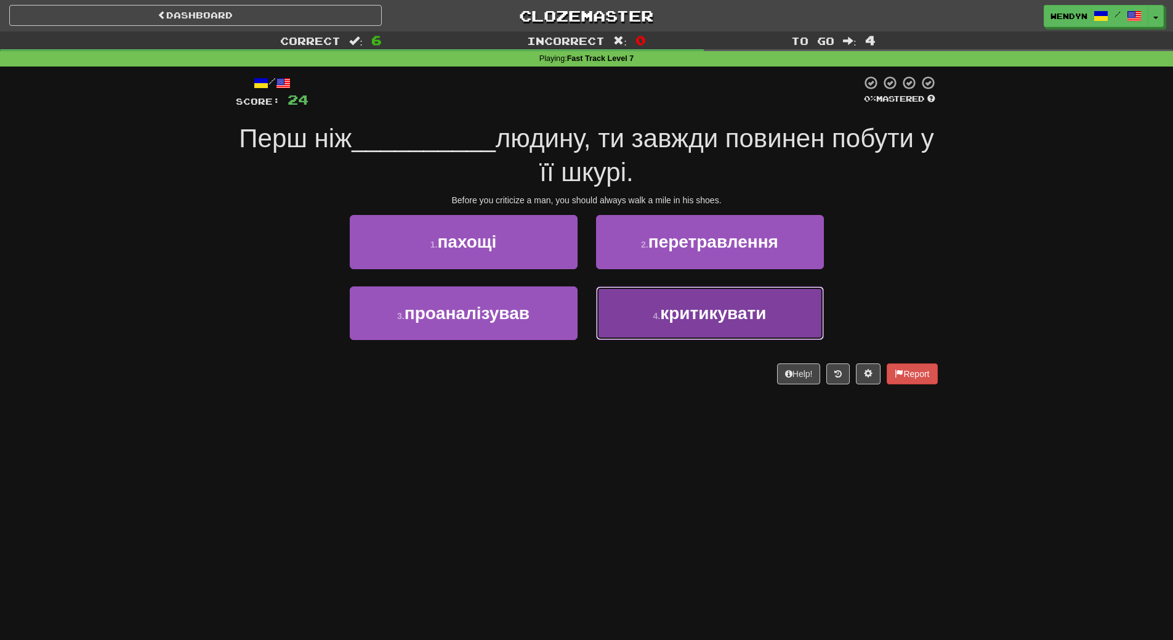
click at [655, 328] on button "4 . критикувати" at bounding box center [710, 313] width 228 height 54
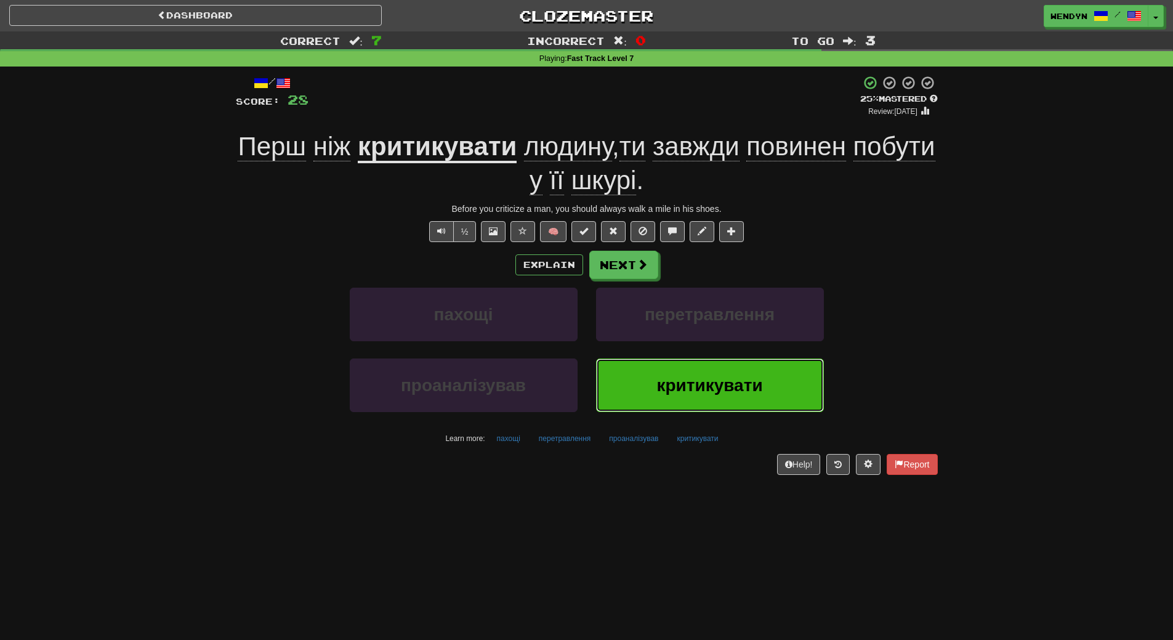
click at [652, 381] on button "критикувати" at bounding box center [710, 385] width 228 height 54
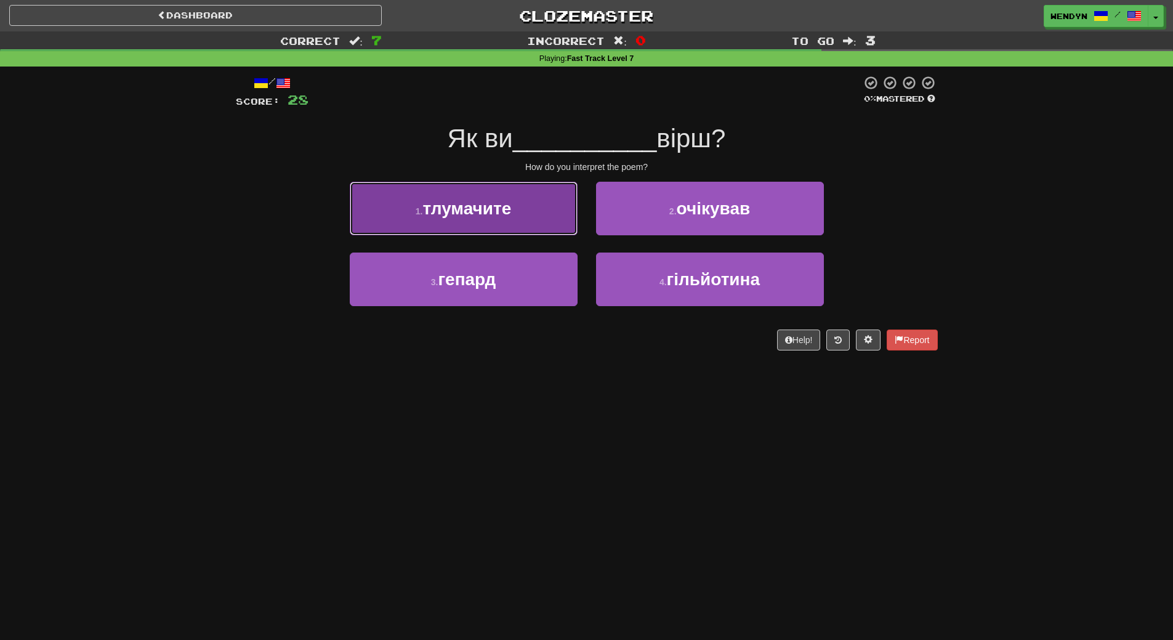
click at [551, 211] on button "1 . тлумачите" at bounding box center [464, 209] width 228 height 54
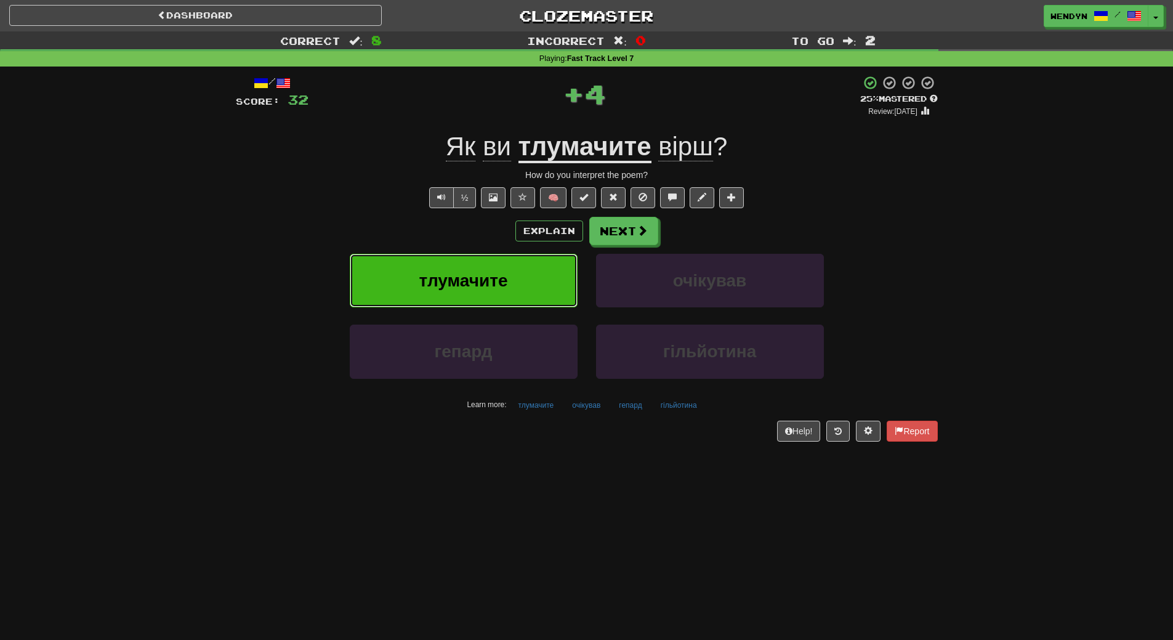
click at [528, 299] on button "тлумачите" at bounding box center [464, 281] width 228 height 54
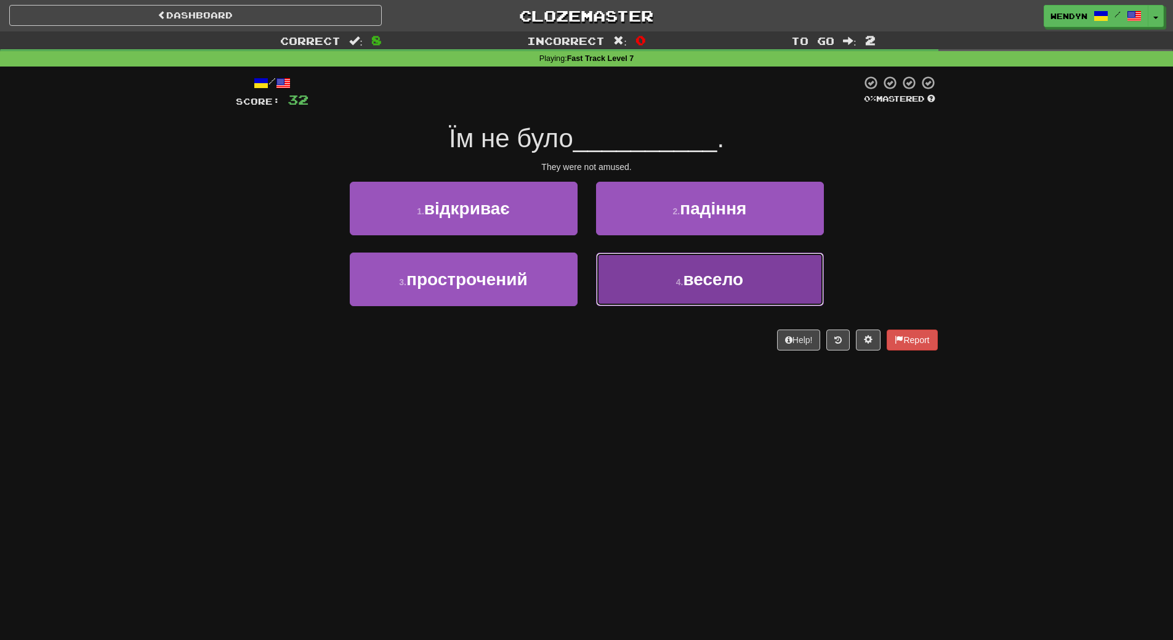
click at [690, 296] on button "4 . весело" at bounding box center [710, 279] width 228 height 54
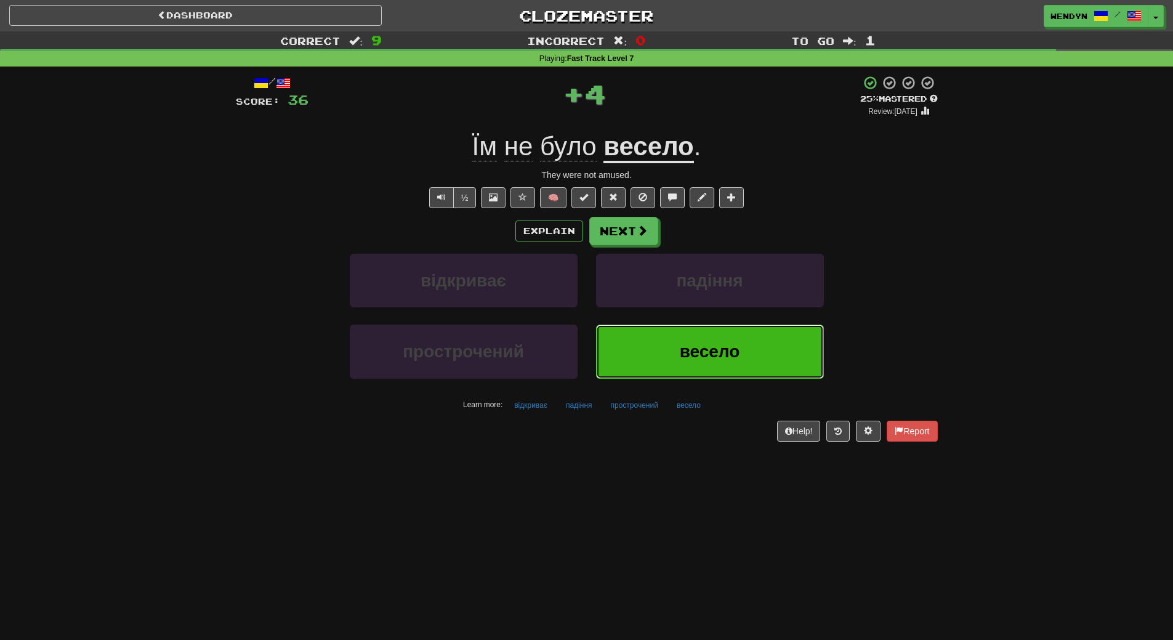
click at [676, 368] on button "весело" at bounding box center [710, 352] width 228 height 54
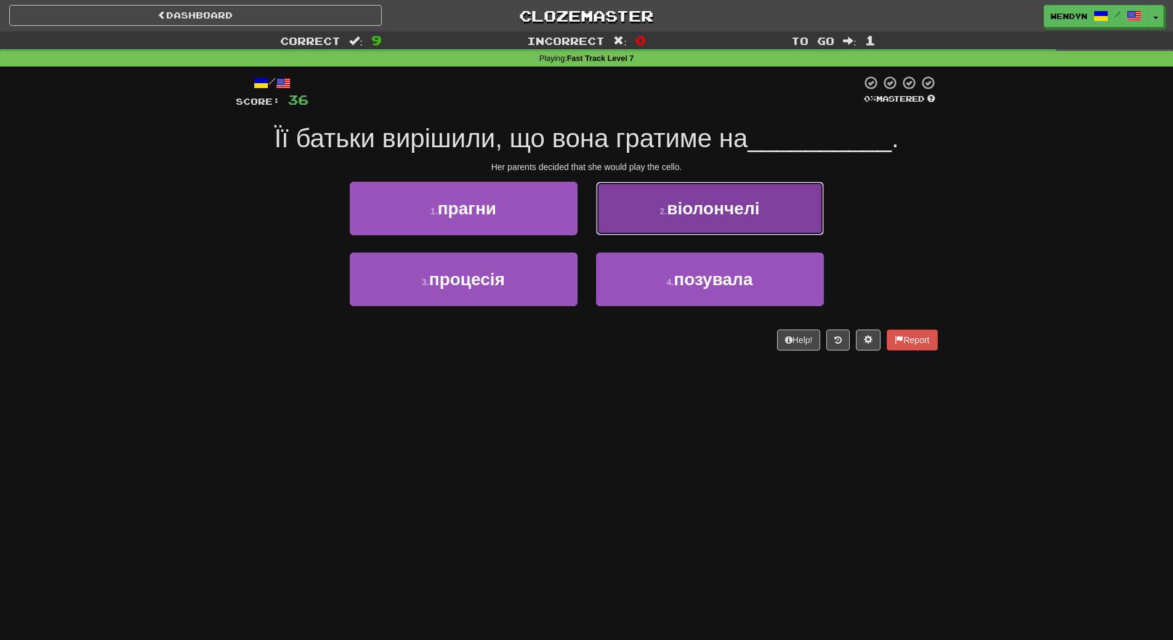
click at [732, 219] on button "2 . віолончелі" at bounding box center [710, 209] width 228 height 54
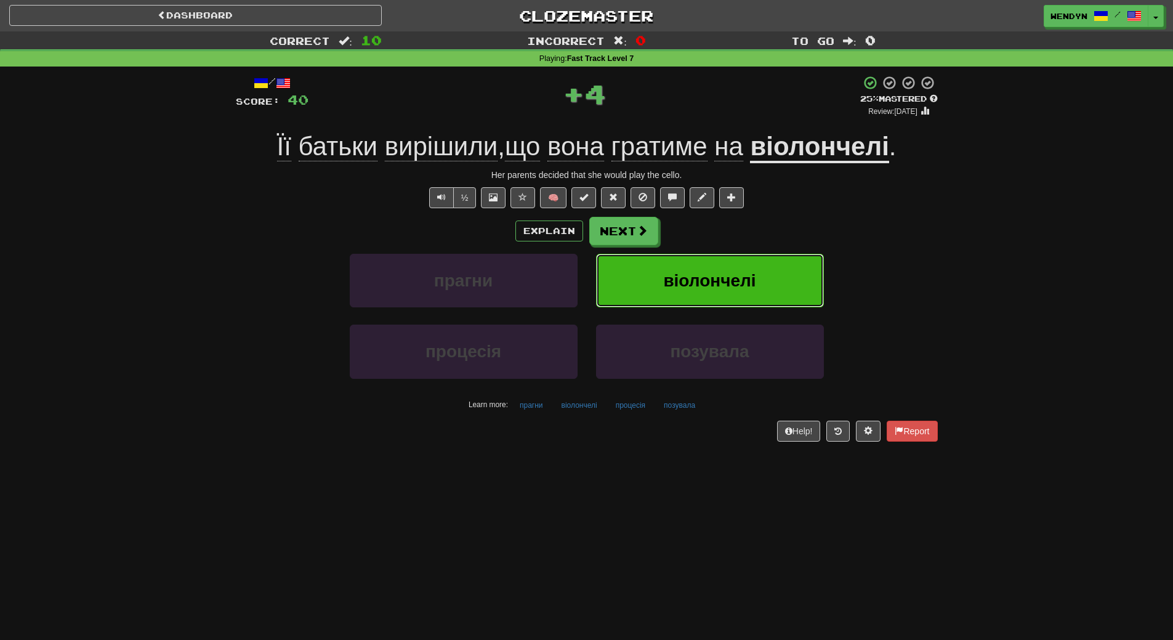
click at [732, 273] on span "віолончелі" at bounding box center [709, 280] width 92 height 19
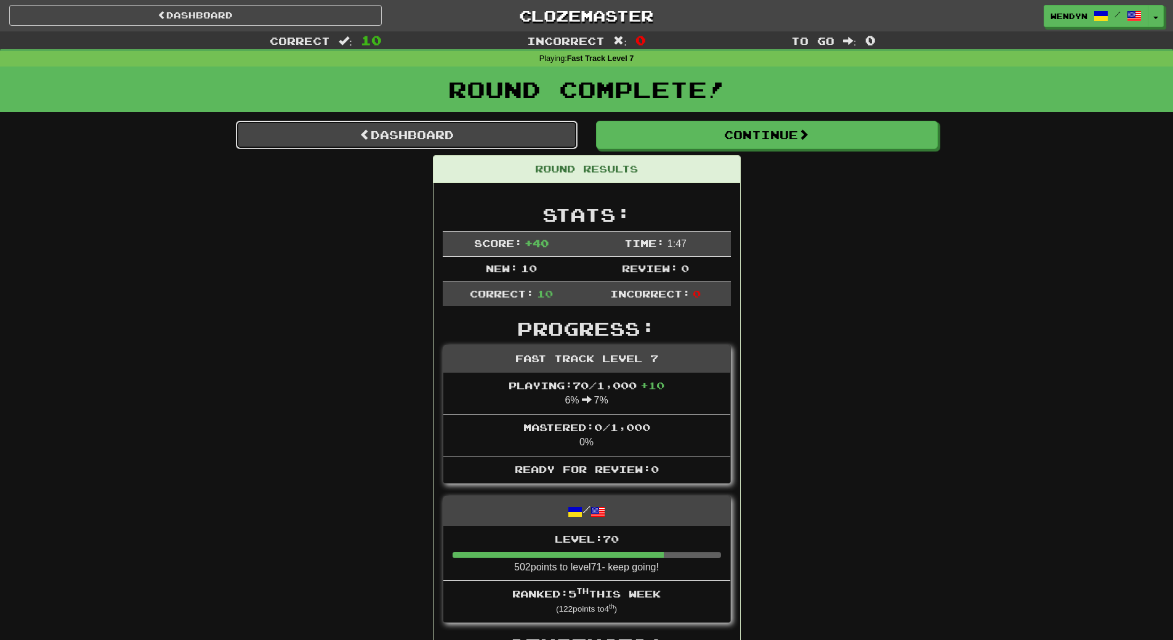
click at [529, 132] on link "Dashboard" at bounding box center [407, 135] width 342 height 28
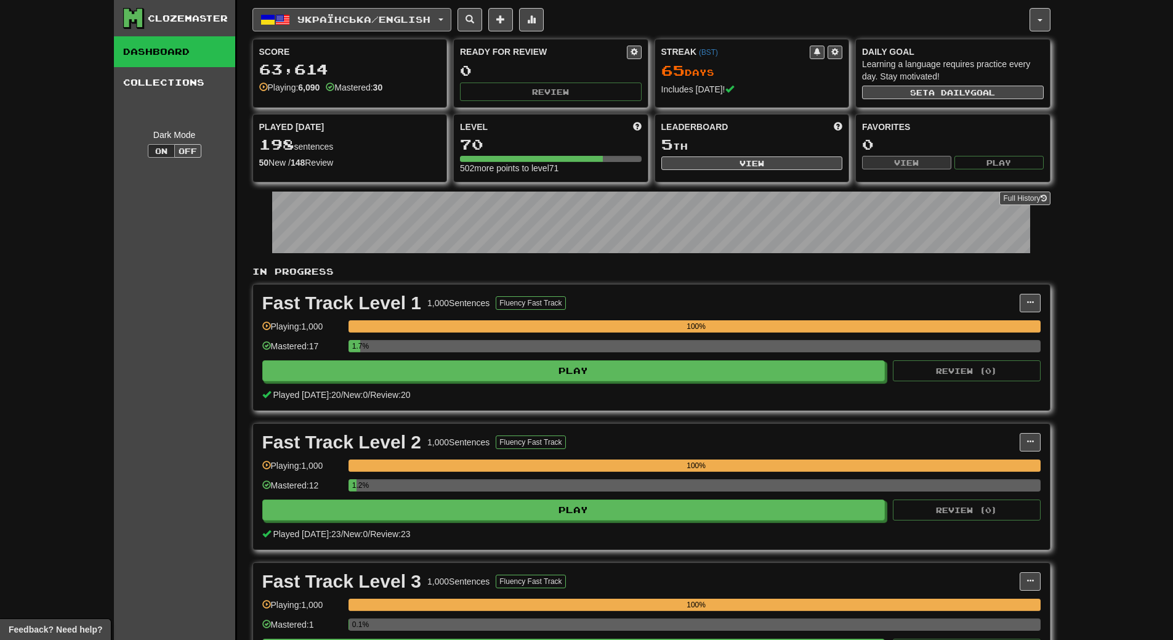
click at [445, 17] on button "Українська / English" at bounding box center [351, 19] width 199 height 23
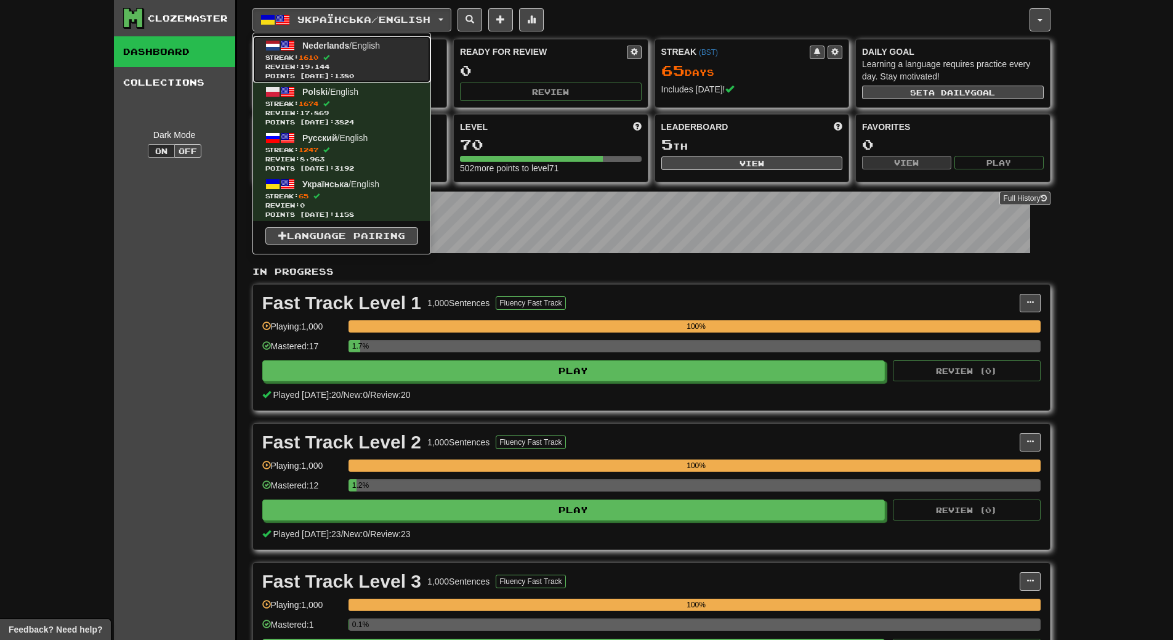
click at [371, 40] on link "Nederlands / English Streak: 1610 Review: 19,144 Points [DATE]: 1380" at bounding box center [341, 59] width 177 height 46
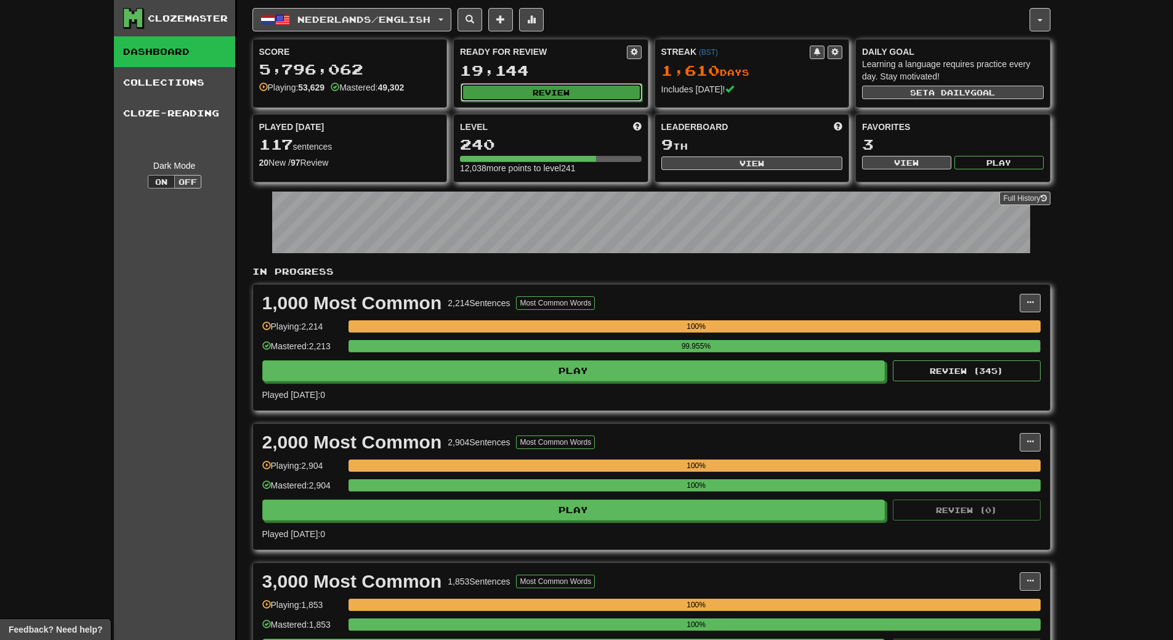
click at [537, 92] on button "Review" at bounding box center [552, 92] width 182 height 18
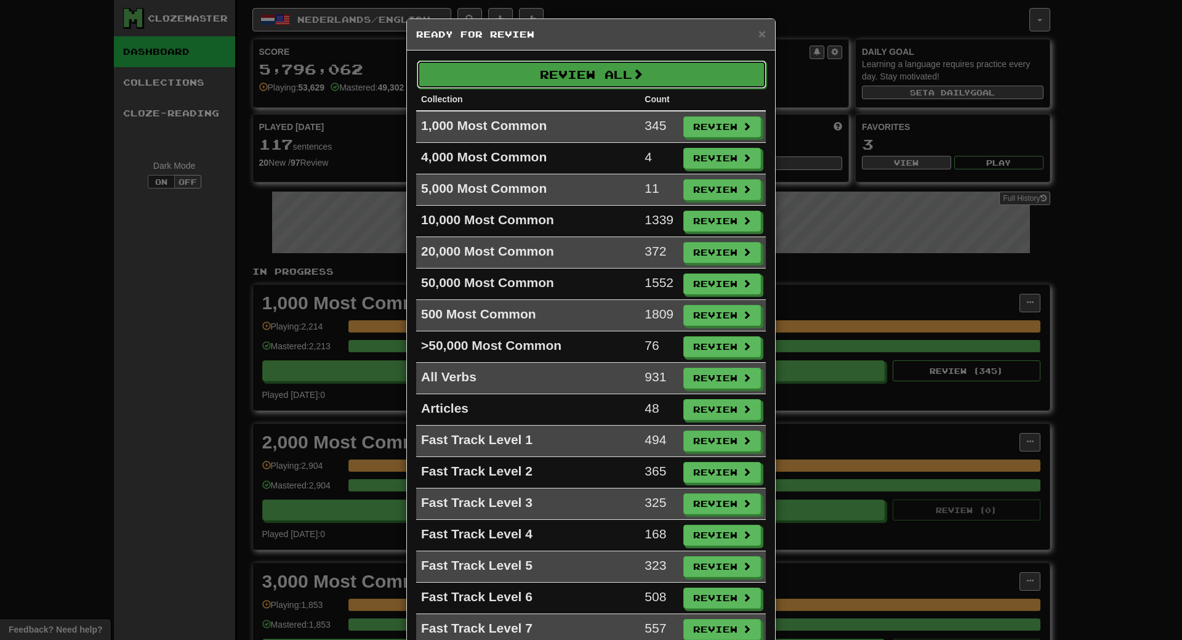
click at [543, 64] on button "Review All" at bounding box center [592, 74] width 350 height 28
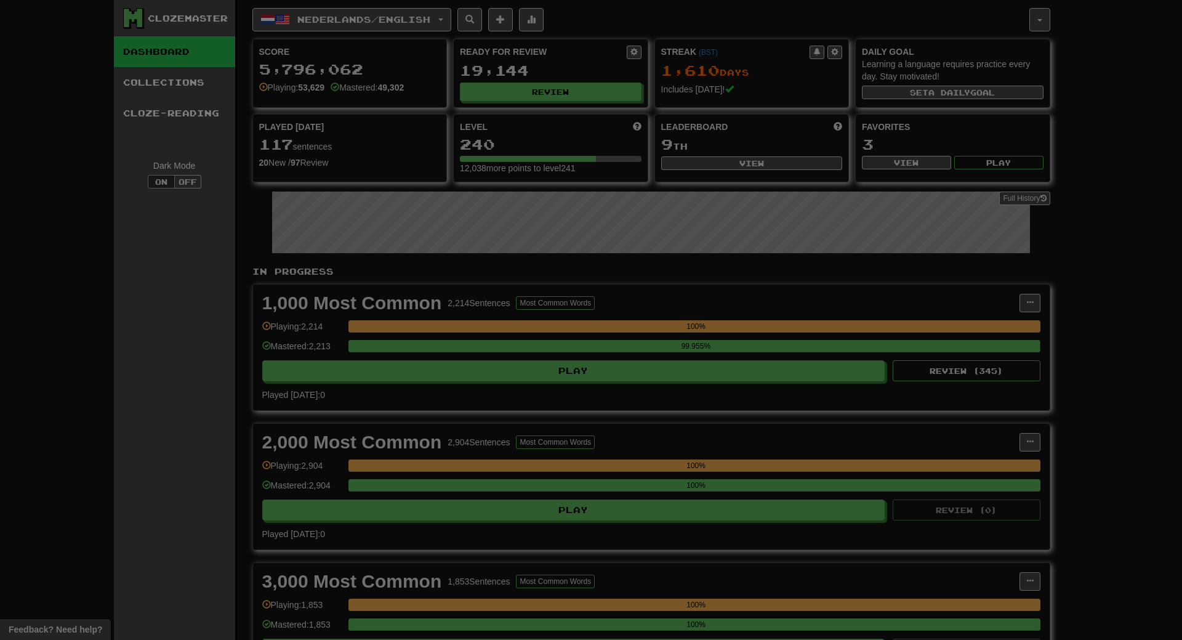
select select "**"
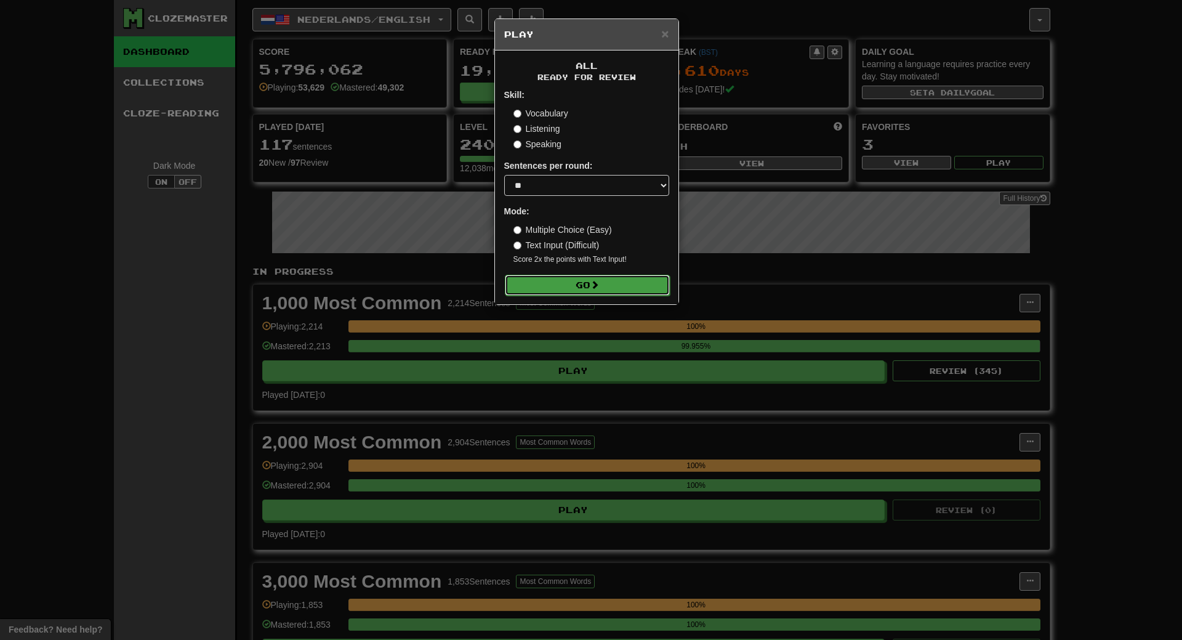
click at [599, 285] on span at bounding box center [595, 284] width 9 height 9
click at [629, 282] on button "Go" at bounding box center [587, 285] width 165 height 21
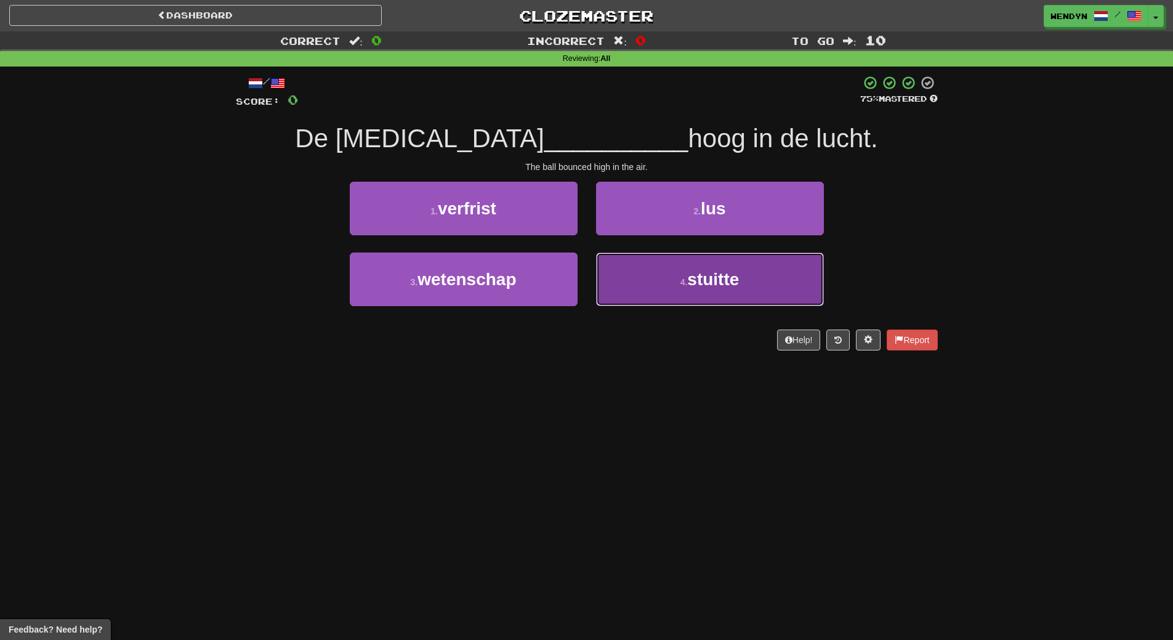
click at [714, 277] on span "stuitte" at bounding box center [713, 279] width 52 height 19
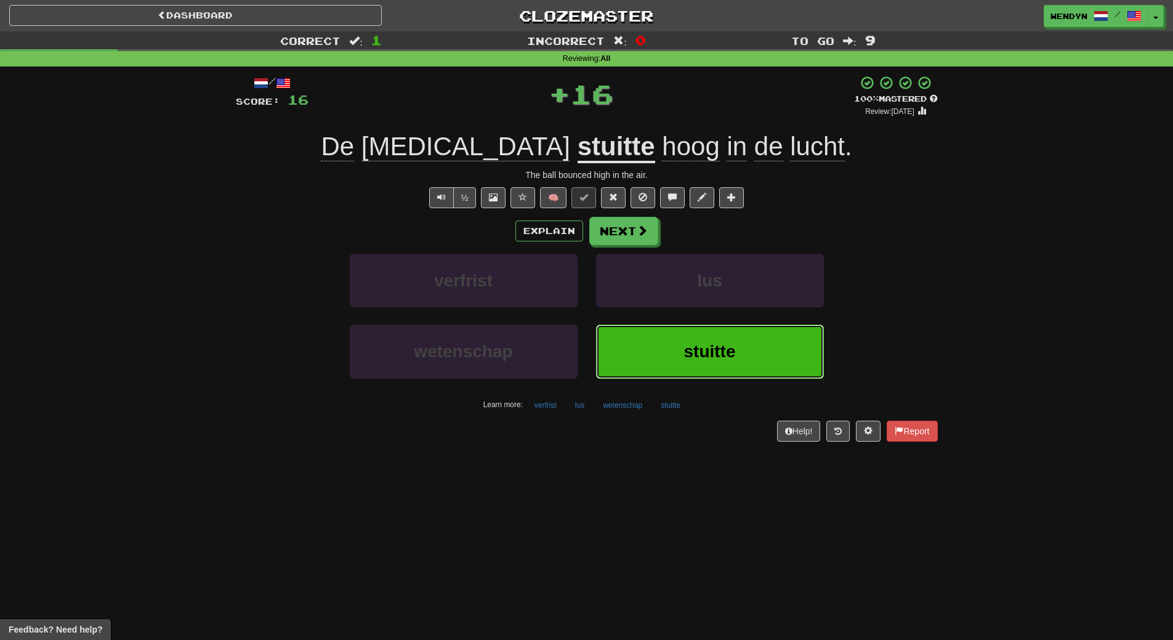
click at [730, 352] on span "stuitte" at bounding box center [710, 351] width 52 height 19
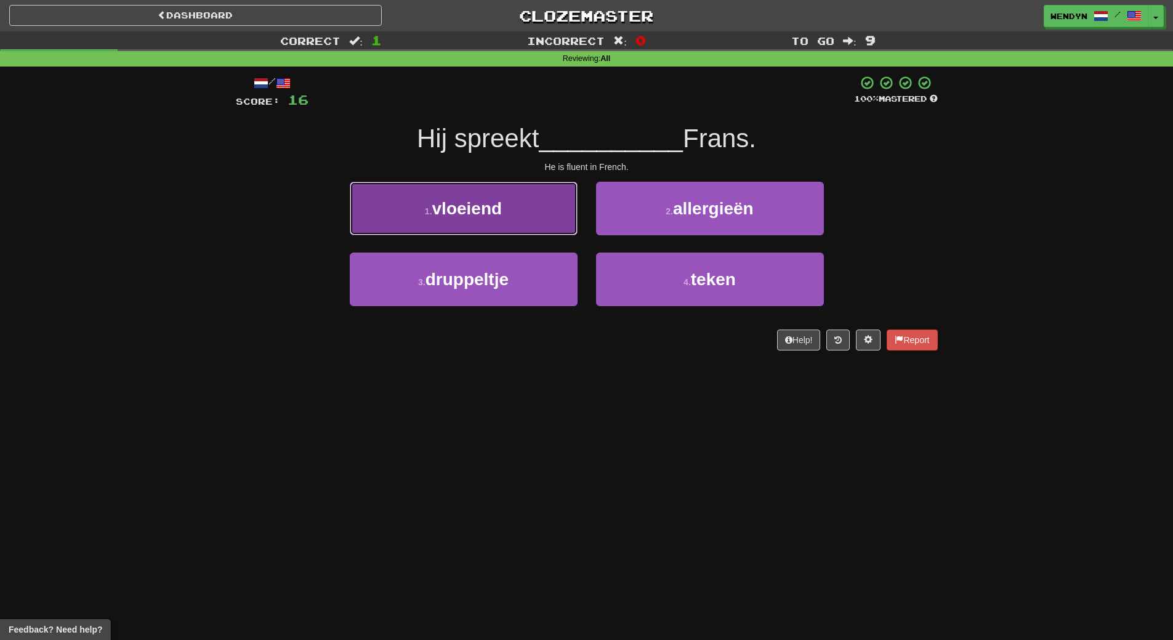
click at [501, 232] on button "1 . vloeiend" at bounding box center [464, 209] width 228 height 54
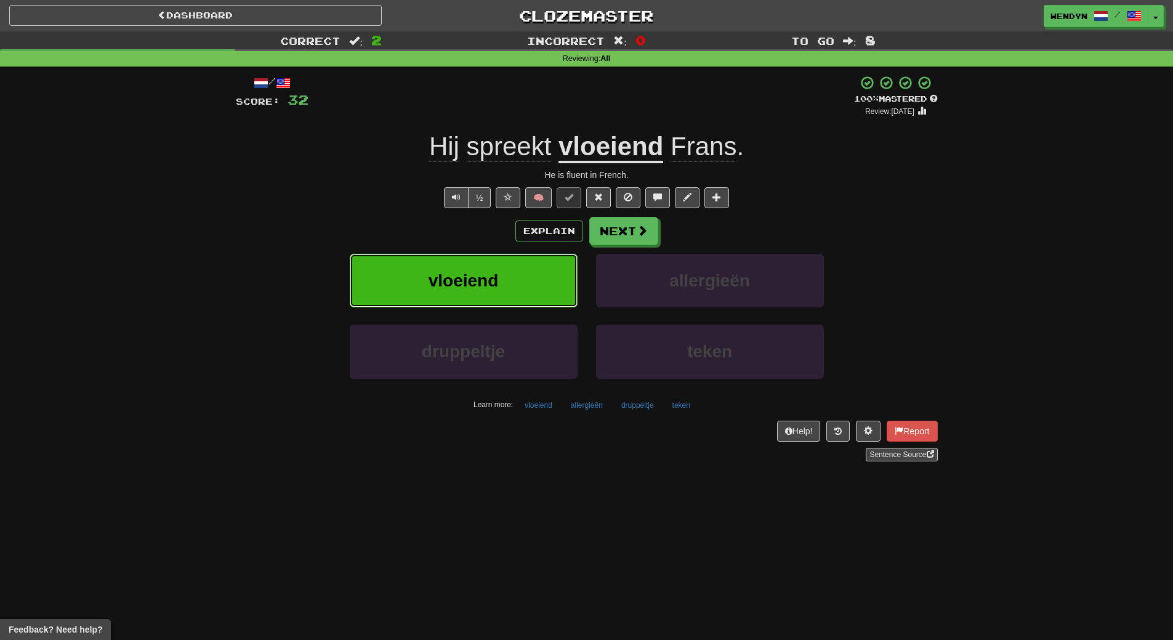
click at [467, 275] on span "vloeiend" at bounding box center [464, 280] width 70 height 19
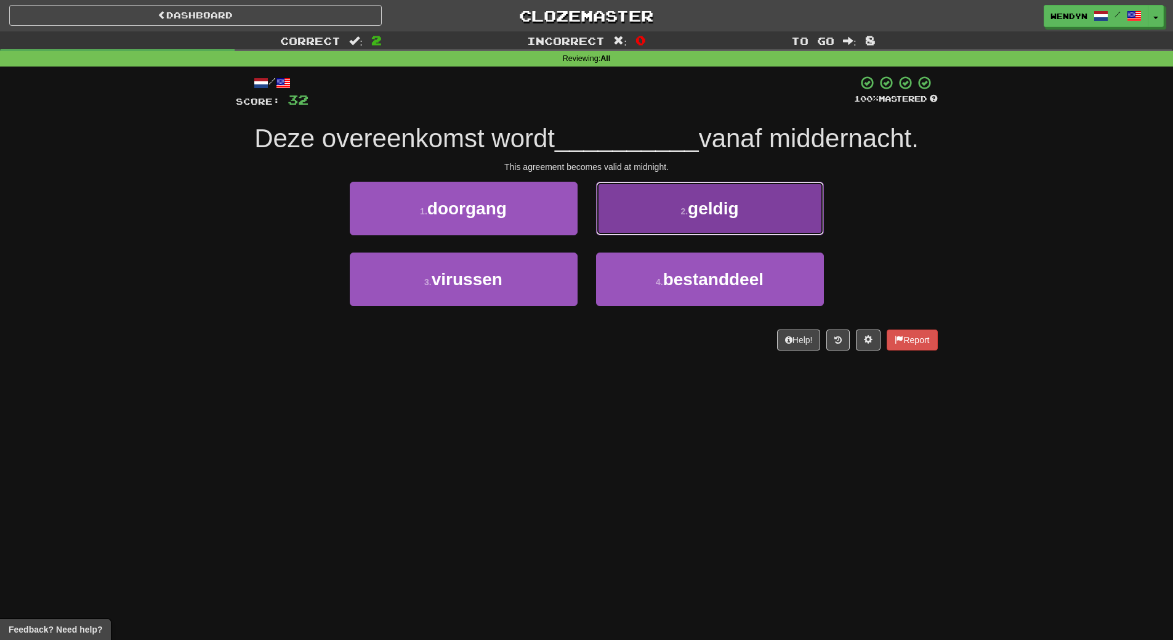
click at [701, 223] on button "2 . geldig" at bounding box center [710, 209] width 228 height 54
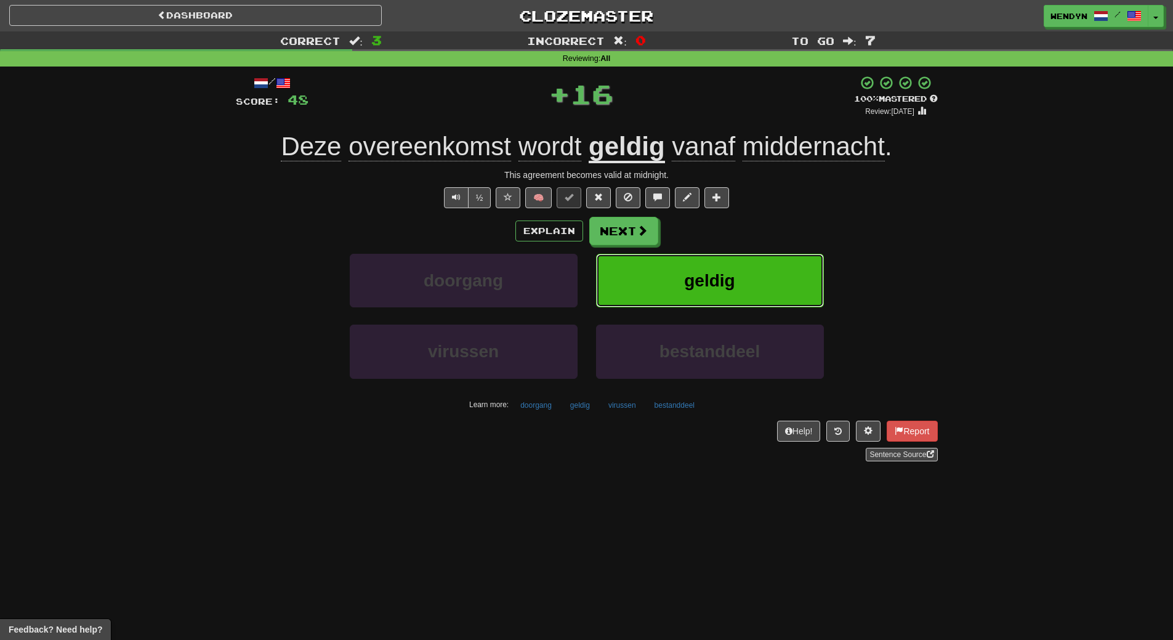
click at [708, 261] on button "geldig" at bounding box center [710, 281] width 228 height 54
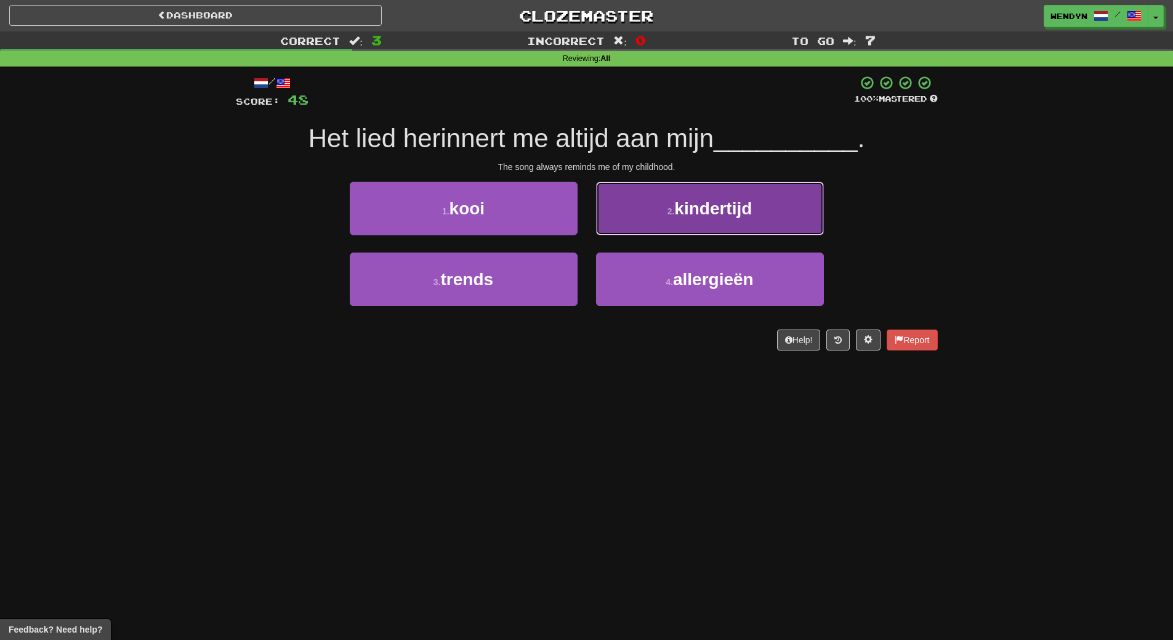
click at [749, 214] on span "kindertijd" at bounding box center [713, 208] width 78 height 19
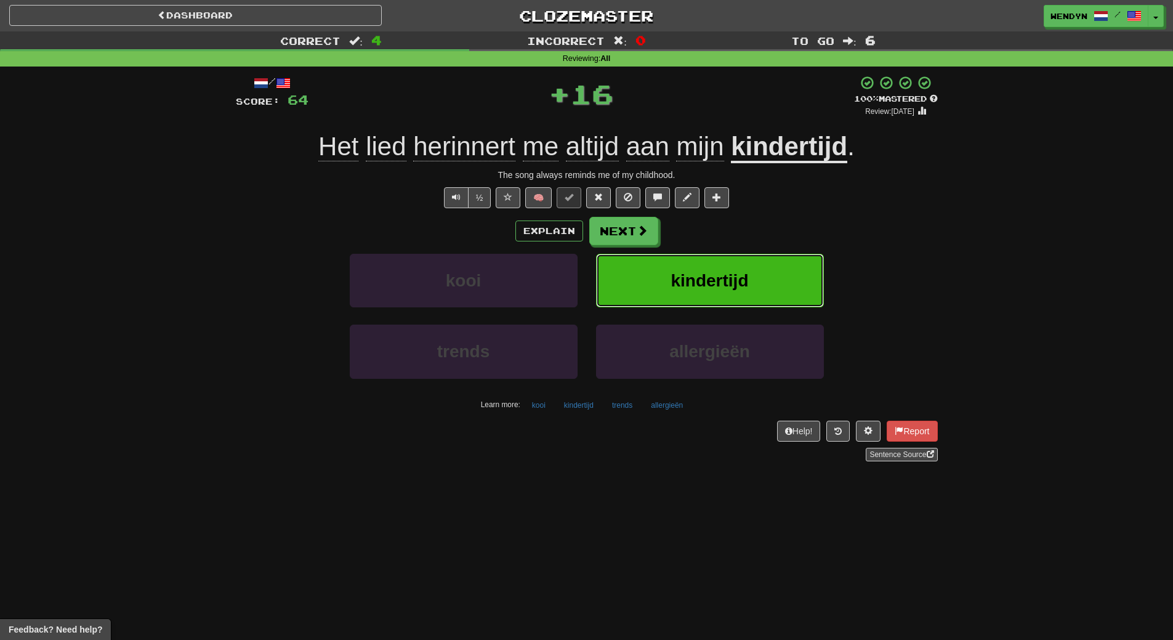
drag, startPoint x: 745, startPoint y: 296, endPoint x: 738, endPoint y: 305, distance: 11.8
click at [738, 305] on button "kindertijd" at bounding box center [710, 281] width 228 height 54
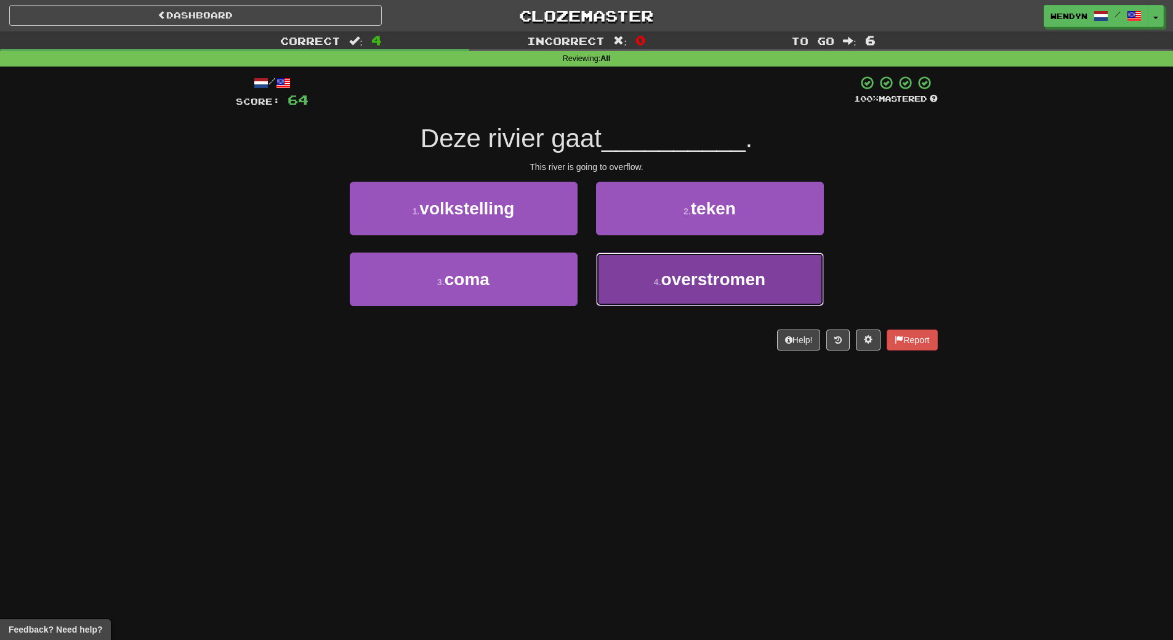
click at [708, 294] on button "4 . overstromen" at bounding box center [710, 279] width 228 height 54
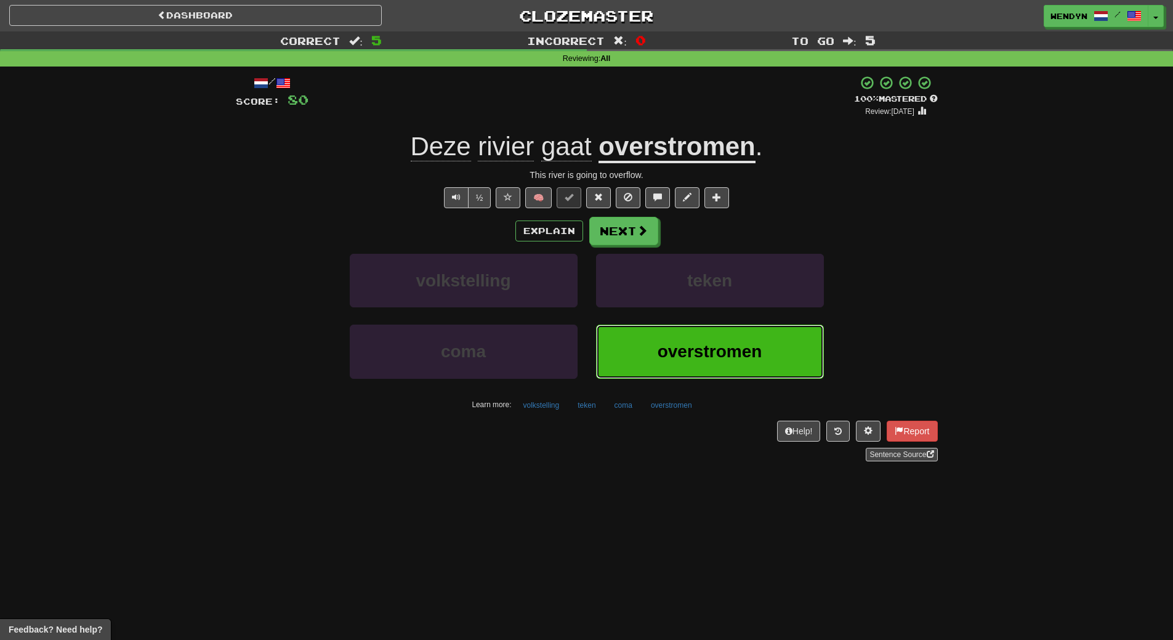
click at [758, 353] on span "overstromen" at bounding box center [710, 351] width 105 height 19
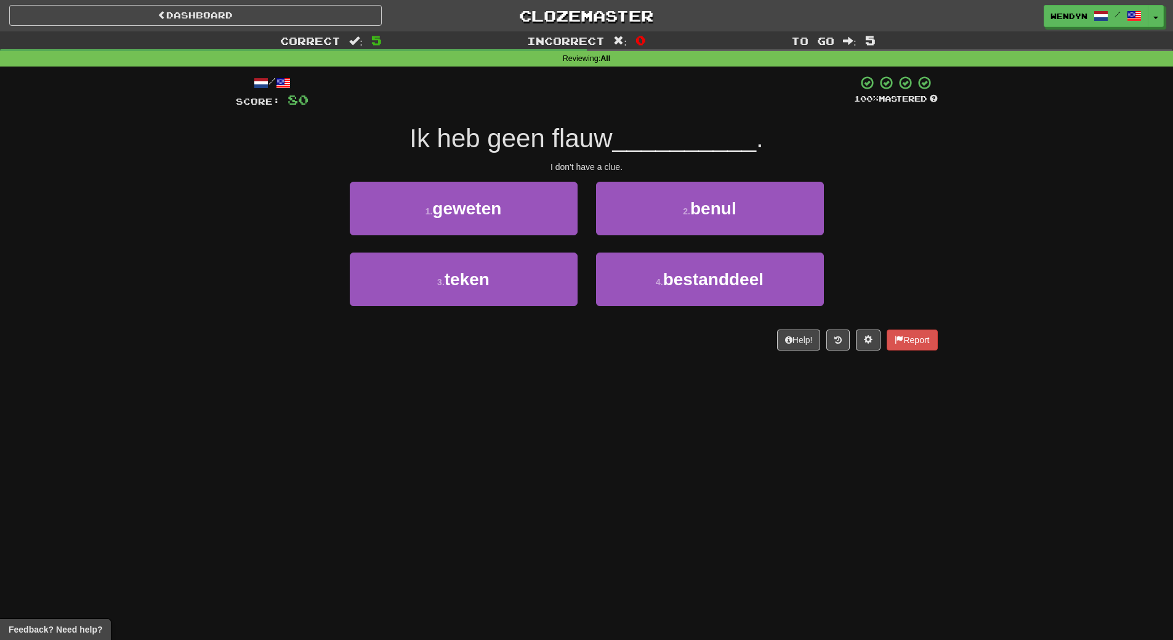
drag, startPoint x: 695, startPoint y: 459, endPoint x: 687, endPoint y: 459, distance: 7.4
drag, startPoint x: 687, startPoint y: 459, endPoint x: 632, endPoint y: 503, distance: 70.6
click at [632, 503] on div "Dashboard Clozemaster WendyN / Toggle Dropdown Dashboard Leaderboard Activity F…" at bounding box center [586, 320] width 1173 height 640
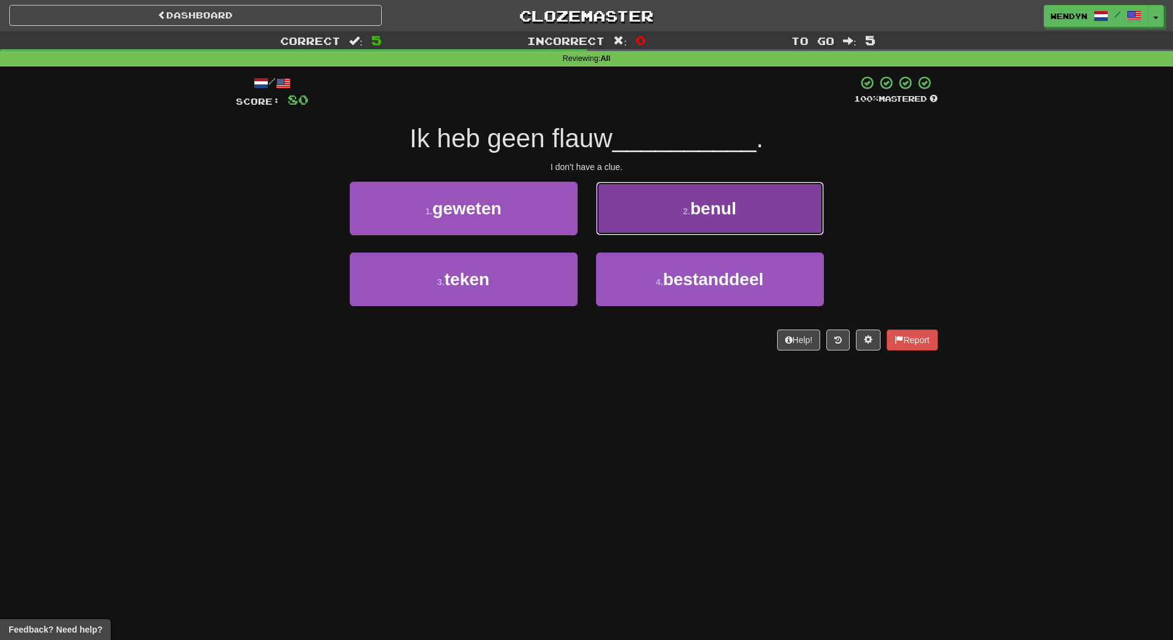
click at [783, 226] on button "2 . benul" at bounding box center [710, 209] width 228 height 54
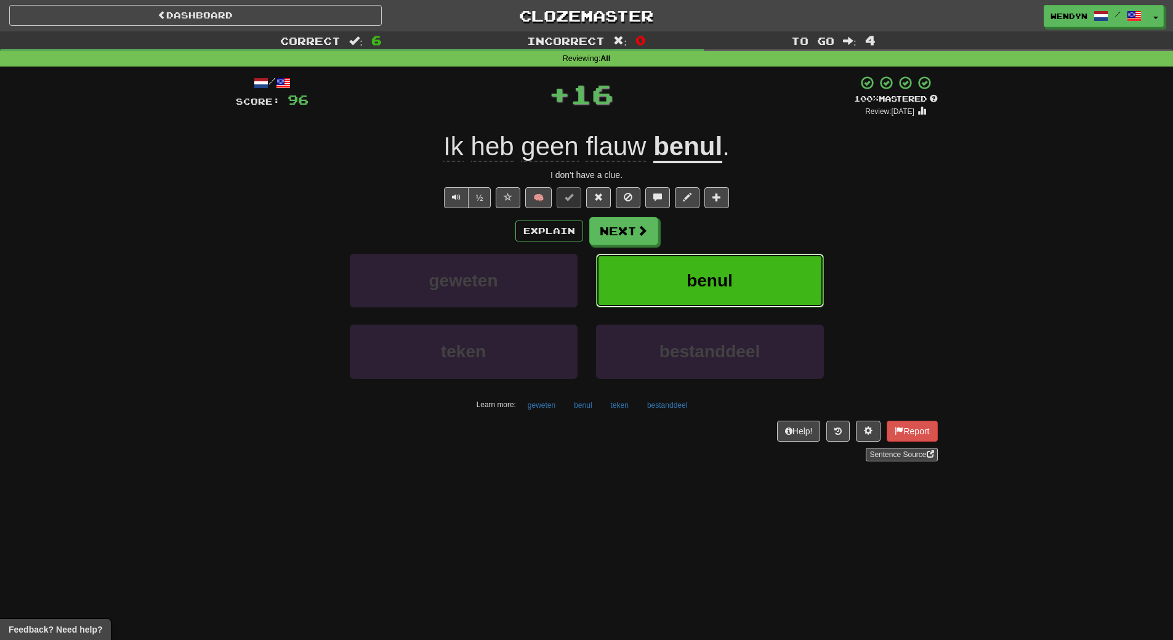
click at [731, 286] on span "benul" at bounding box center [710, 280] width 46 height 19
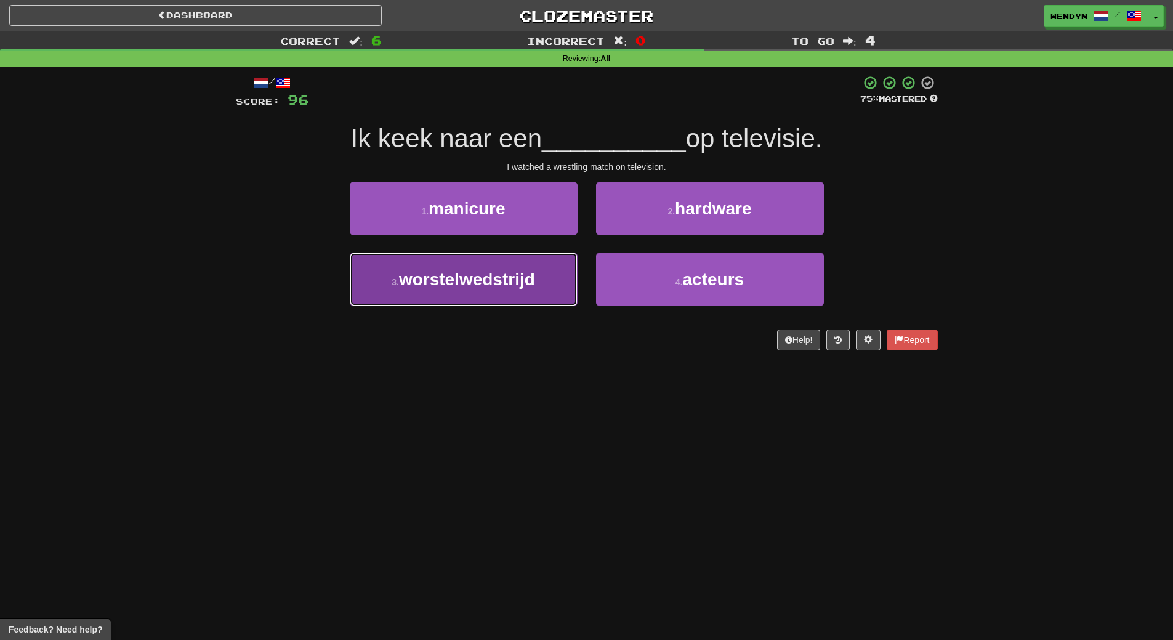
click at [532, 280] on span "worstelwedstrijd" at bounding box center [467, 279] width 136 height 19
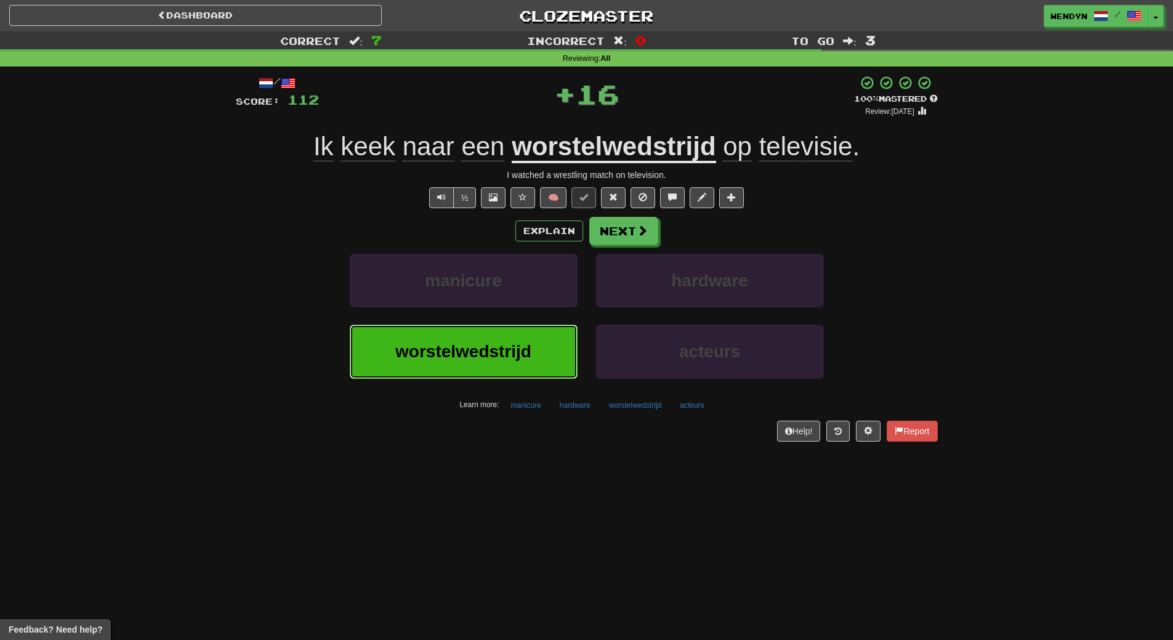
click at [555, 369] on button "worstelwedstrijd" at bounding box center [464, 352] width 228 height 54
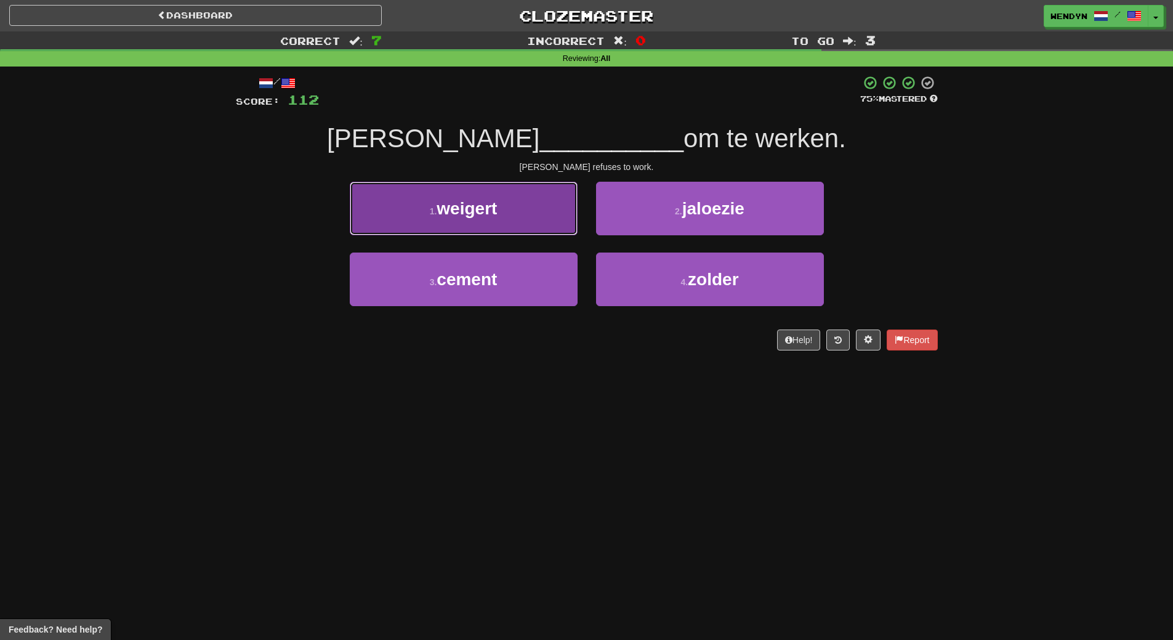
click at [511, 219] on button "1 . weigert" at bounding box center [464, 209] width 228 height 54
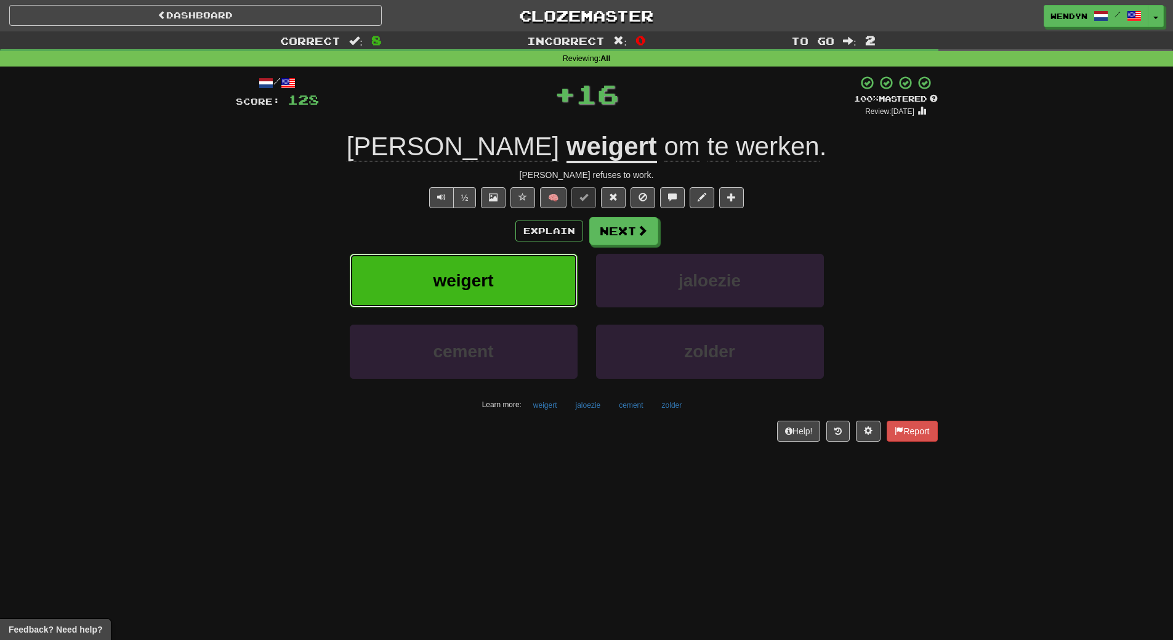
click at [493, 301] on button "weigert" at bounding box center [464, 281] width 228 height 54
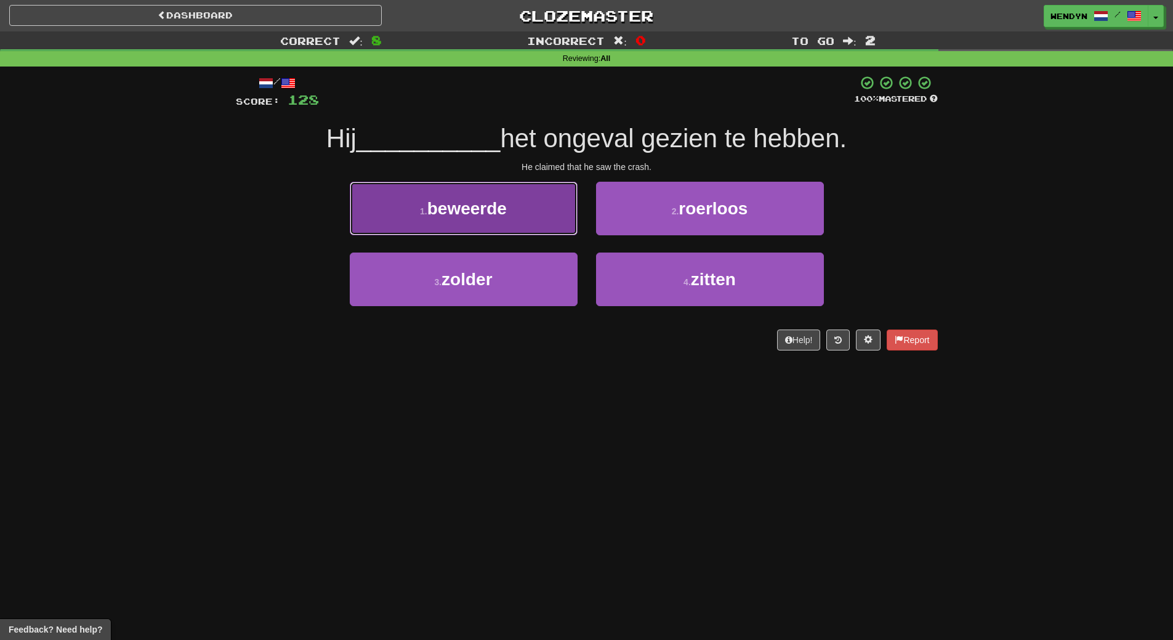
click at [530, 217] on button "1 . beweerde" at bounding box center [464, 209] width 228 height 54
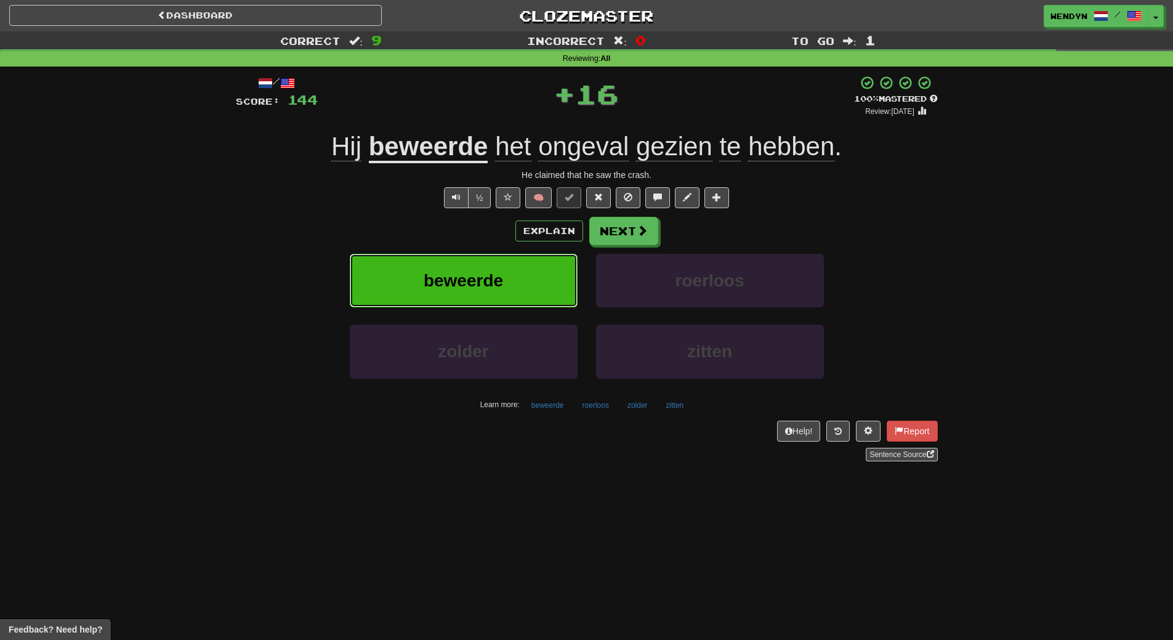
click at [515, 301] on button "beweerde" at bounding box center [464, 281] width 228 height 54
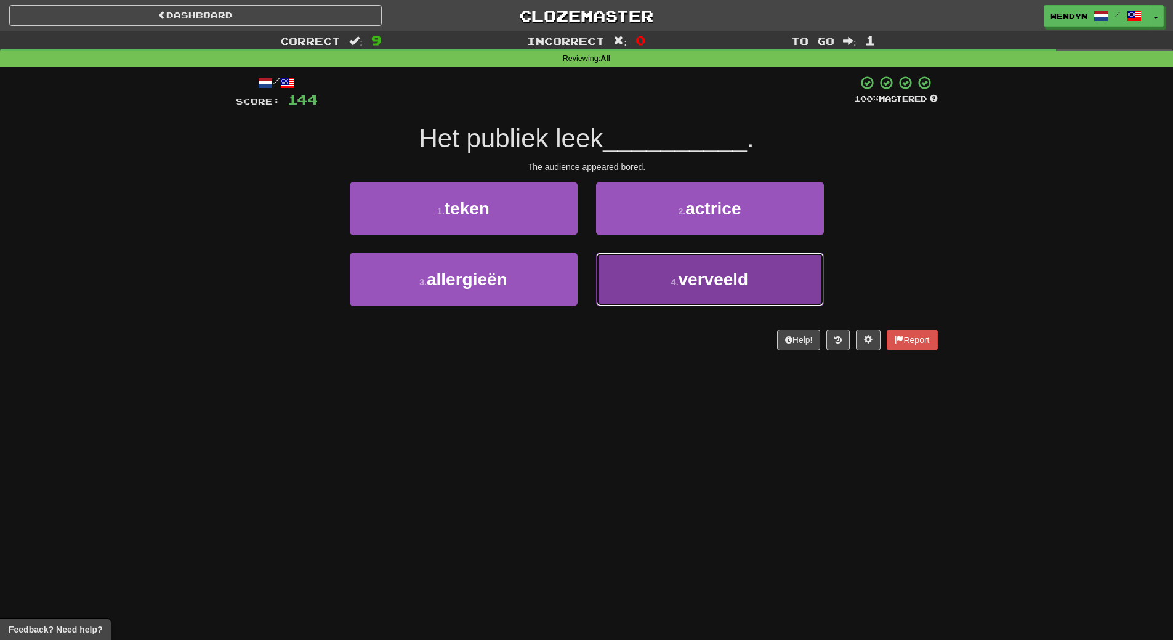
click at [641, 293] on button "4 . verveeld" at bounding box center [710, 279] width 228 height 54
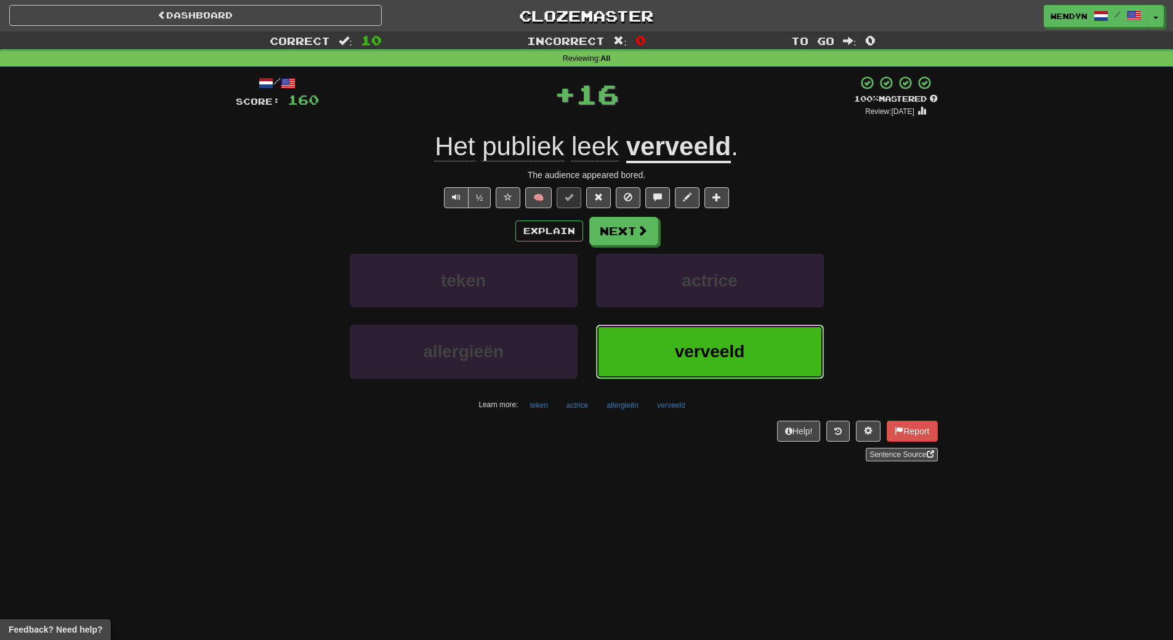
click at [648, 367] on button "verveeld" at bounding box center [710, 352] width 228 height 54
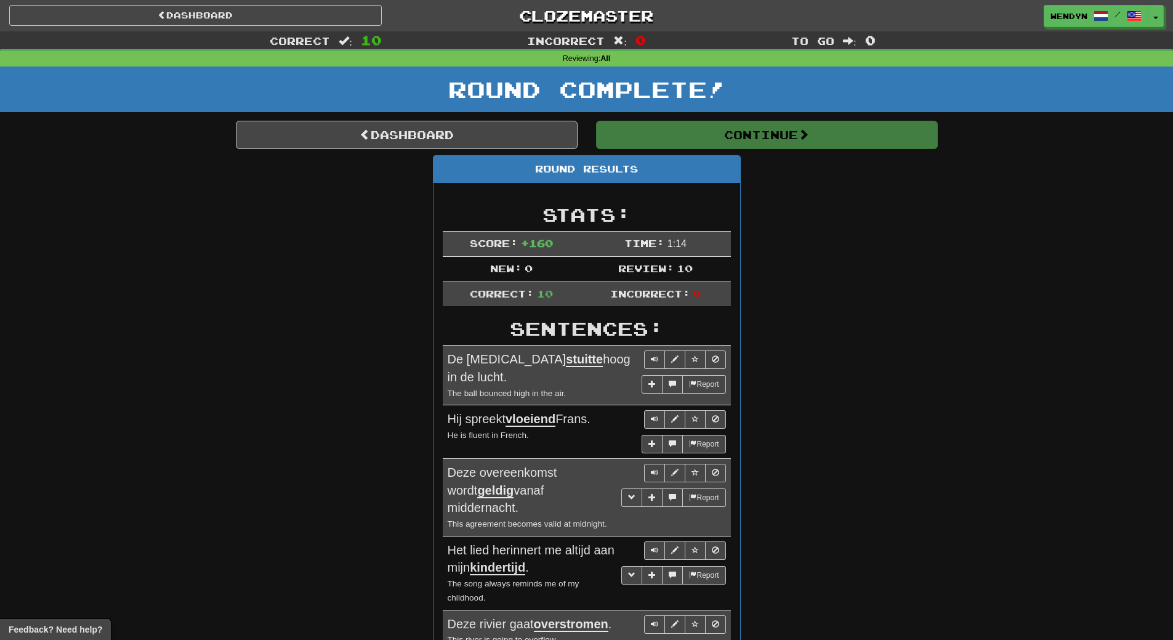
click at [979, 307] on div "Correct : 10 Incorrect : 0 To go : 0 Reviewing : All Round Complete! Dashboard …" at bounding box center [586, 517] width 1173 height 972
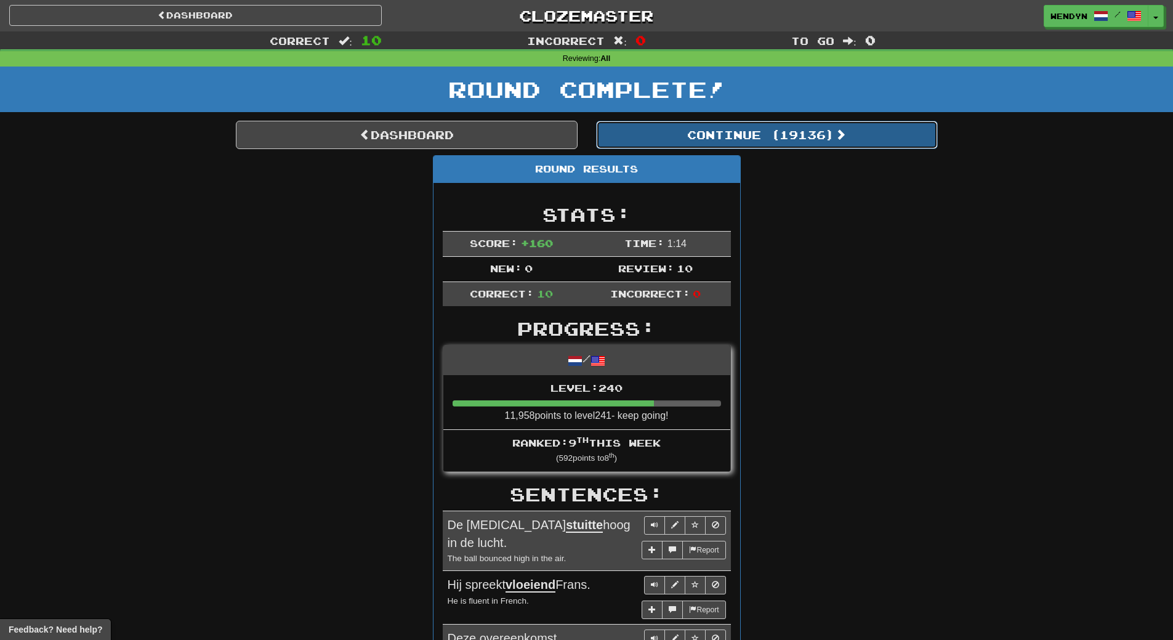
click at [815, 144] on button "Continue ( 19136 )" at bounding box center [767, 135] width 342 height 28
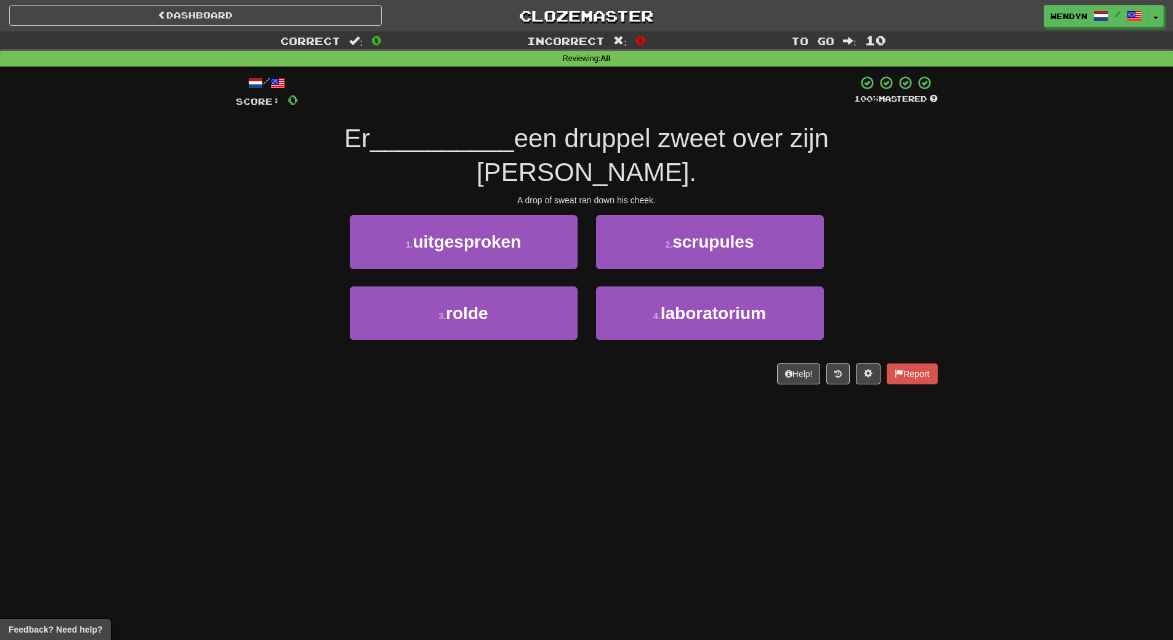
click at [588, 286] on div "4 . laboratorium" at bounding box center [710, 321] width 246 height 71
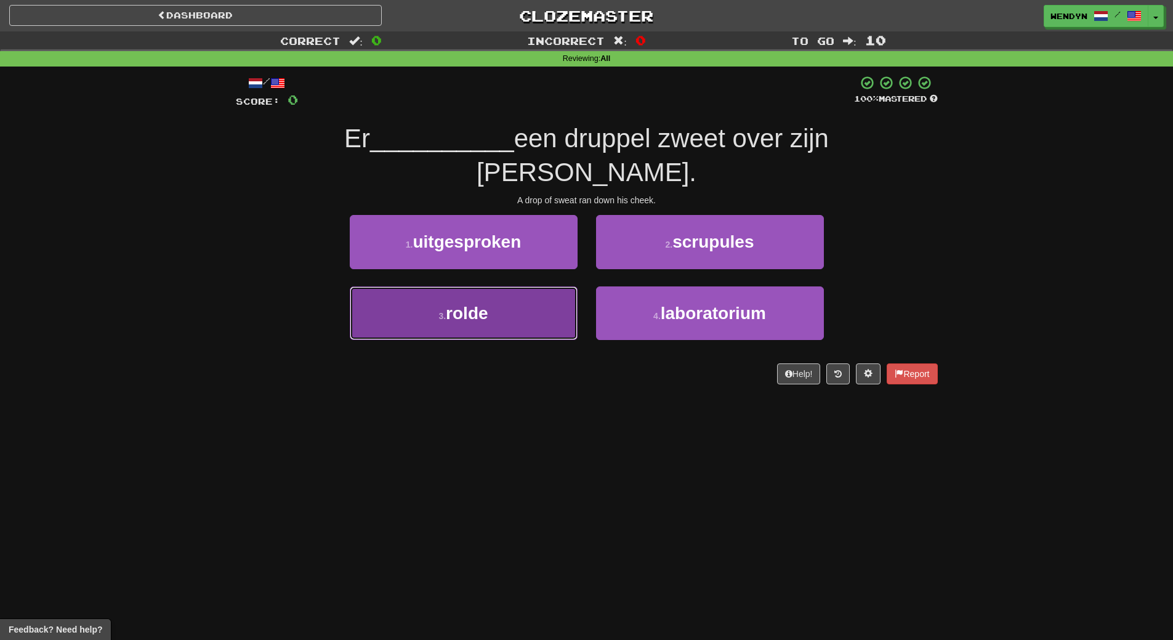
click at [555, 302] on button "3 . rolde" at bounding box center [464, 313] width 228 height 54
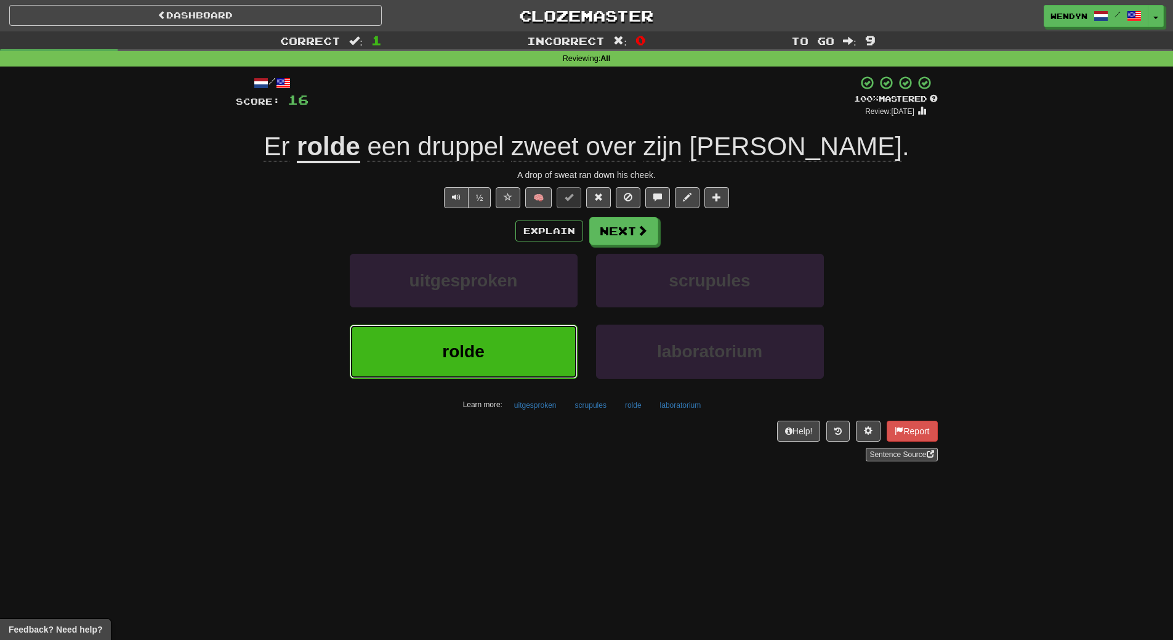
click at [519, 366] on button "rolde" at bounding box center [464, 352] width 228 height 54
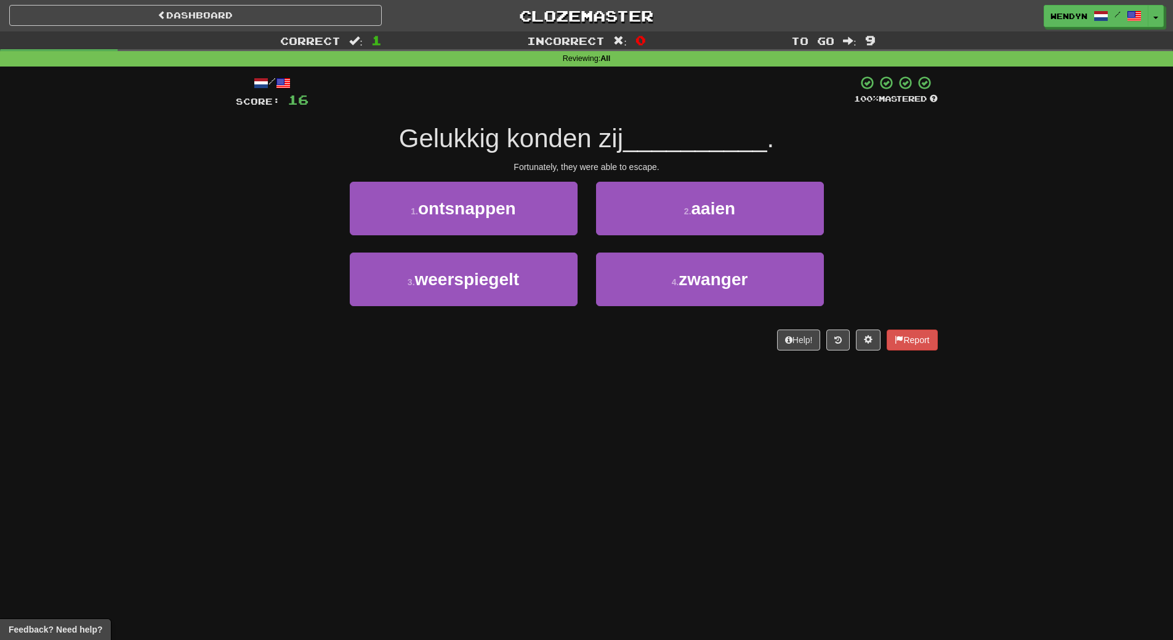
click at [515, 180] on div "/ Score: 16 100 % Mastered Gelukkig konden zij __________ . Fortunately, they w…" at bounding box center [587, 212] width 702 height 275
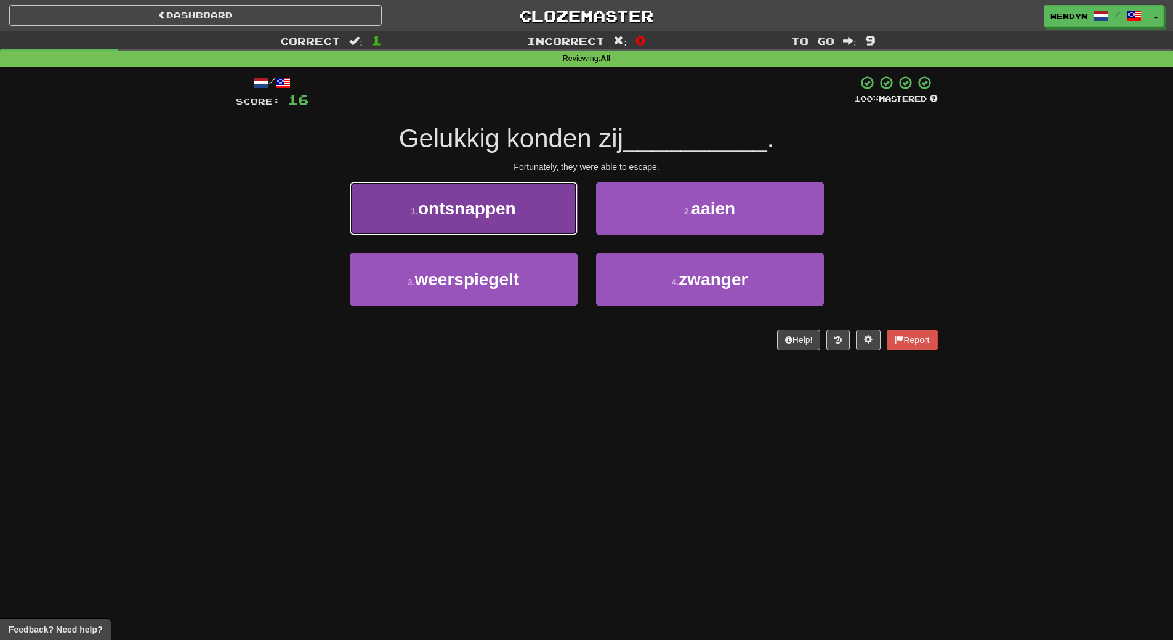
click at [512, 200] on span "ontsnappen" at bounding box center [467, 208] width 98 height 19
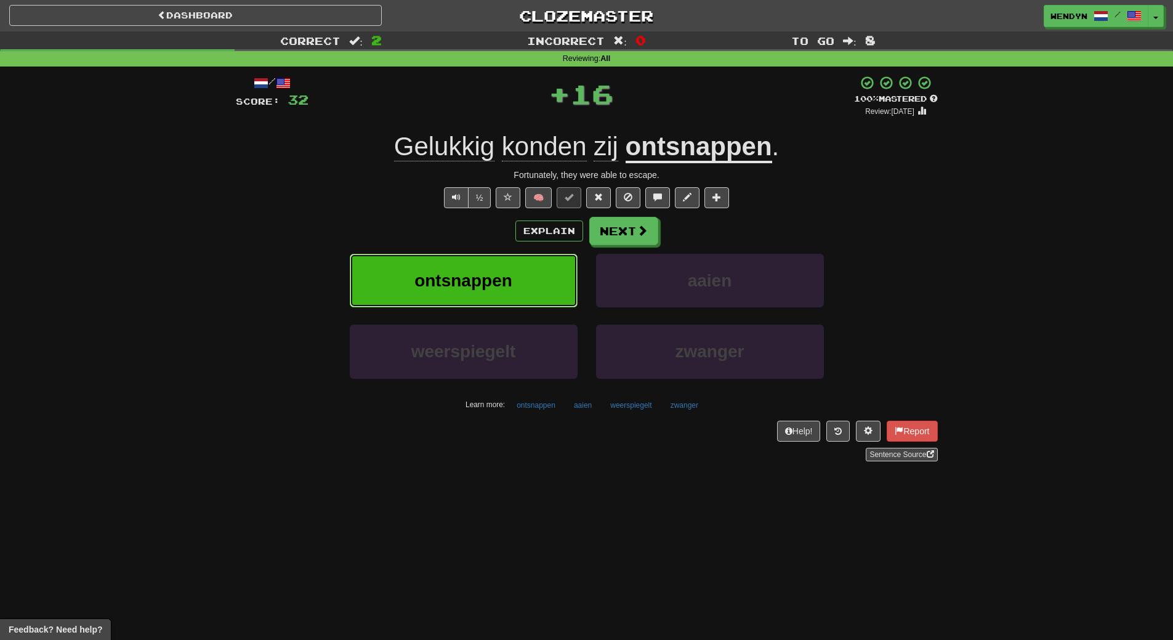
click at [533, 273] on button "ontsnappen" at bounding box center [464, 281] width 228 height 54
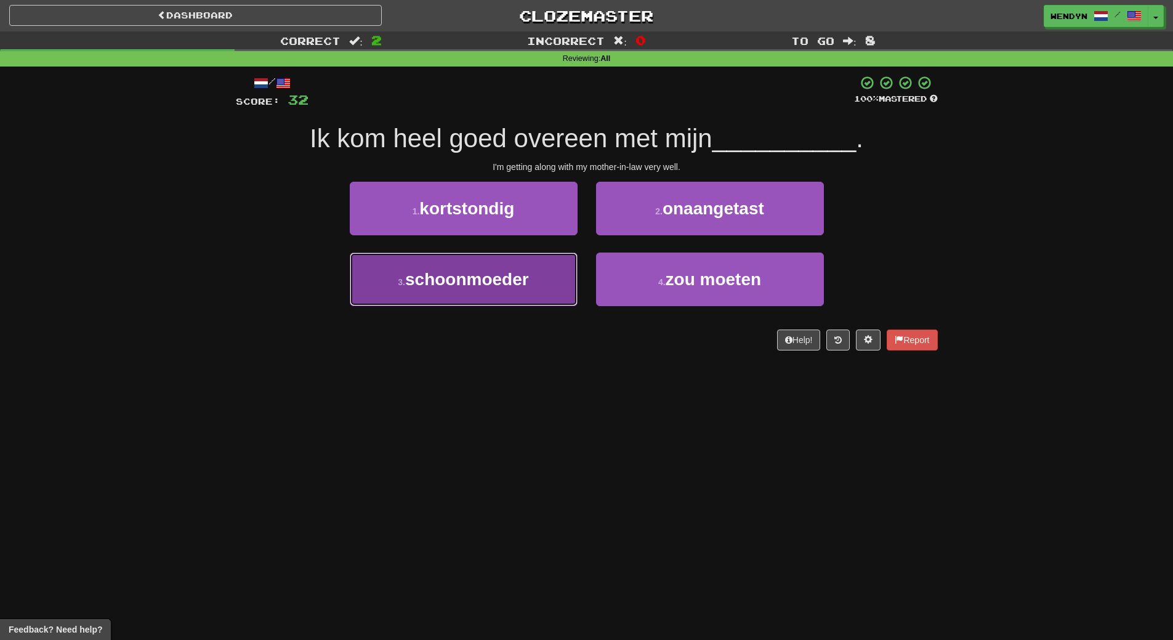
click at [468, 299] on button "3 . schoonmoeder" at bounding box center [464, 279] width 228 height 54
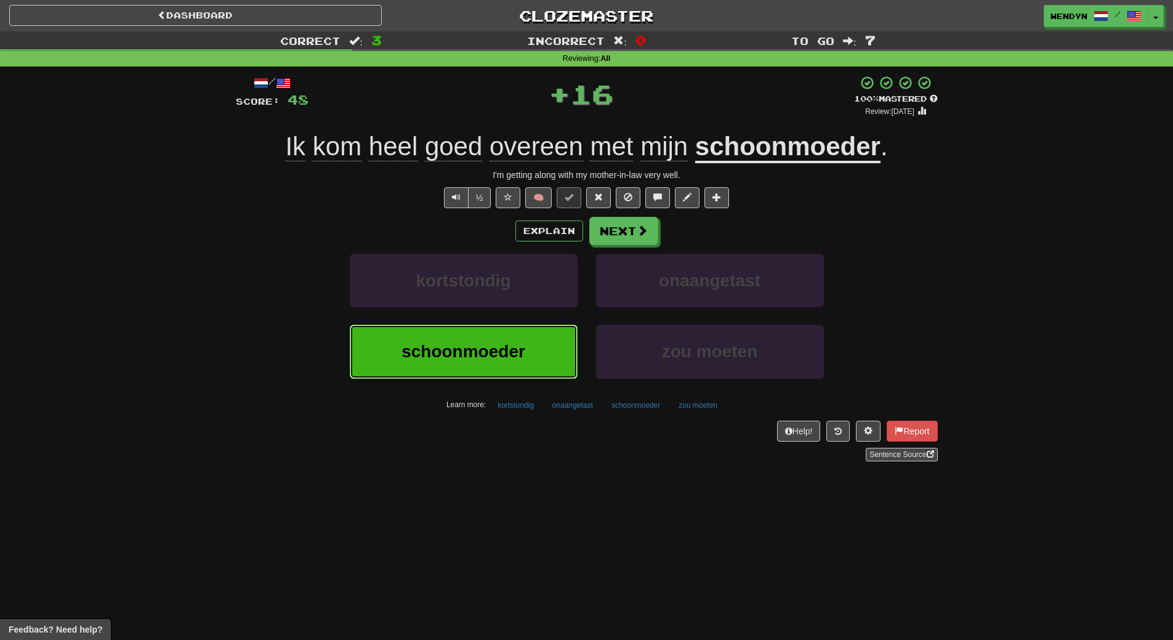
click at [456, 342] on span "schoonmoeder" at bounding box center [464, 351] width 124 height 19
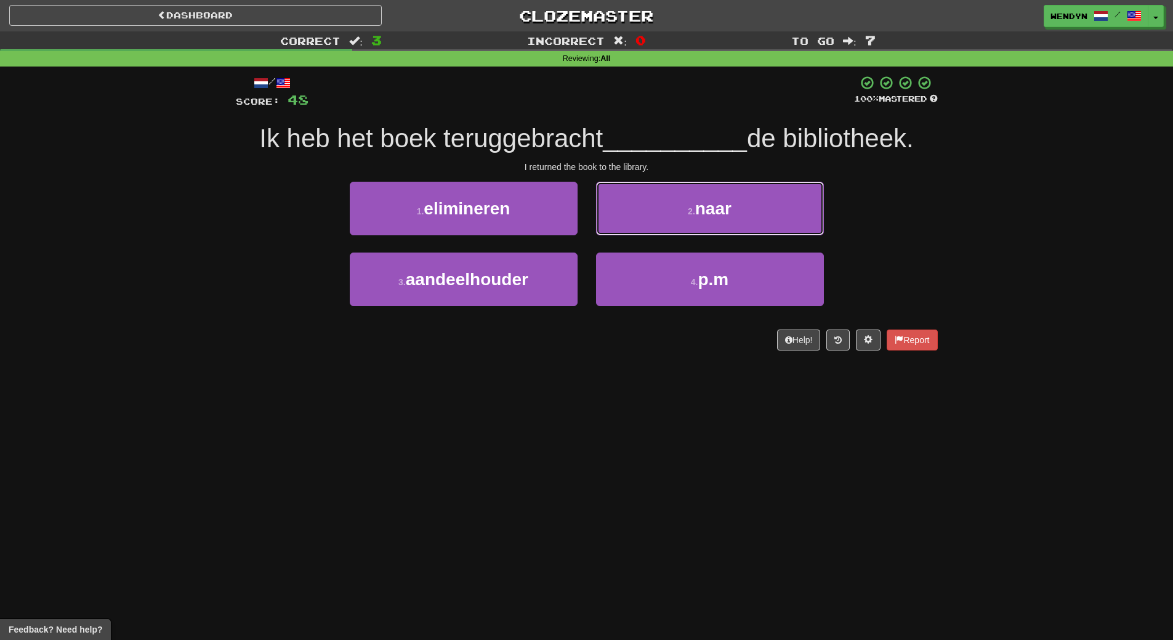
drag, startPoint x: 708, startPoint y: 217, endPoint x: 728, endPoint y: 146, distance: 73.7
click at [719, 177] on div "/ Score: 48 100 % Mastered Ik heb het boek teruggebracht __________ de biblioth…" at bounding box center [587, 212] width 702 height 275
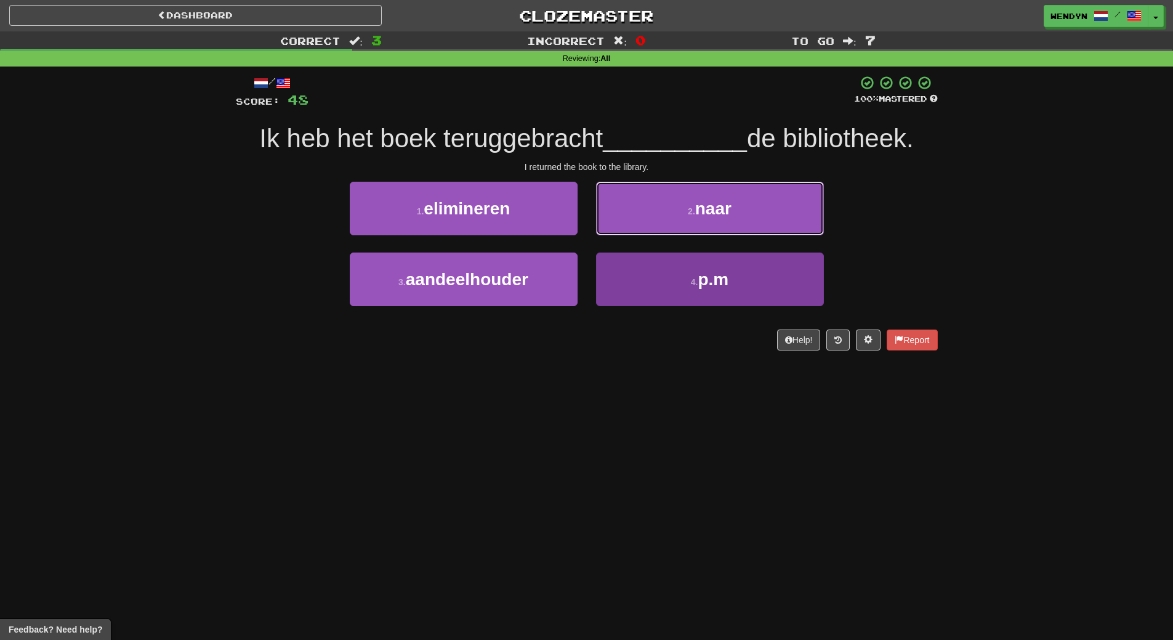
drag, startPoint x: 727, startPoint y: 217, endPoint x: 693, endPoint y: 261, distance: 55.3
click at [714, 237] on div "2 . naar" at bounding box center [710, 217] width 246 height 71
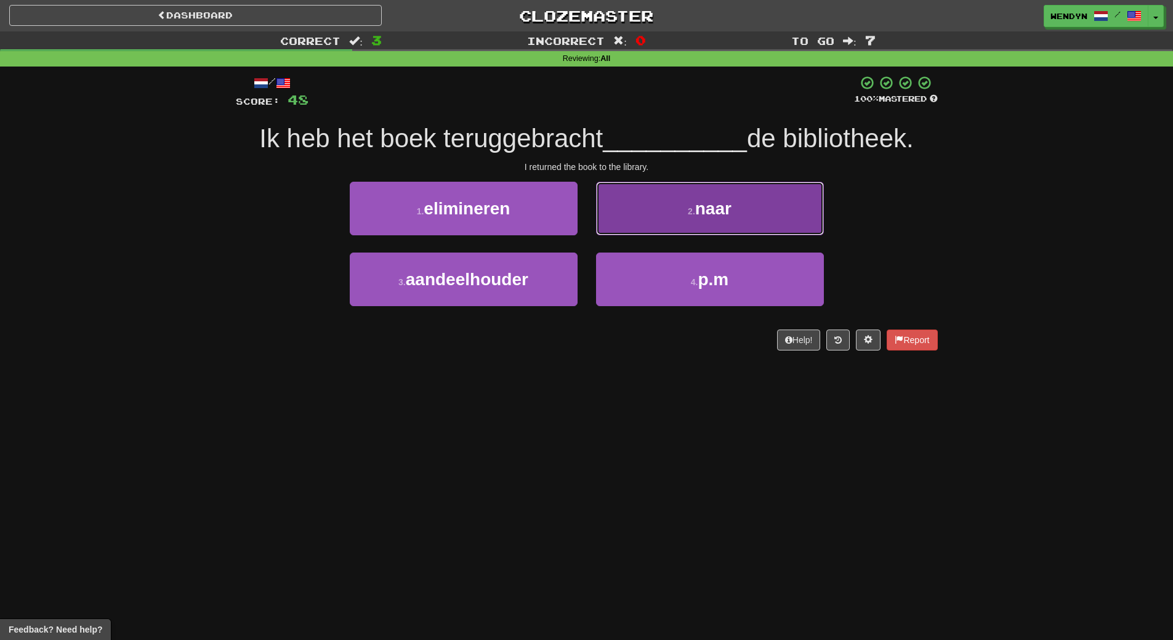
click at [725, 206] on span "naar" at bounding box center [713, 208] width 36 height 19
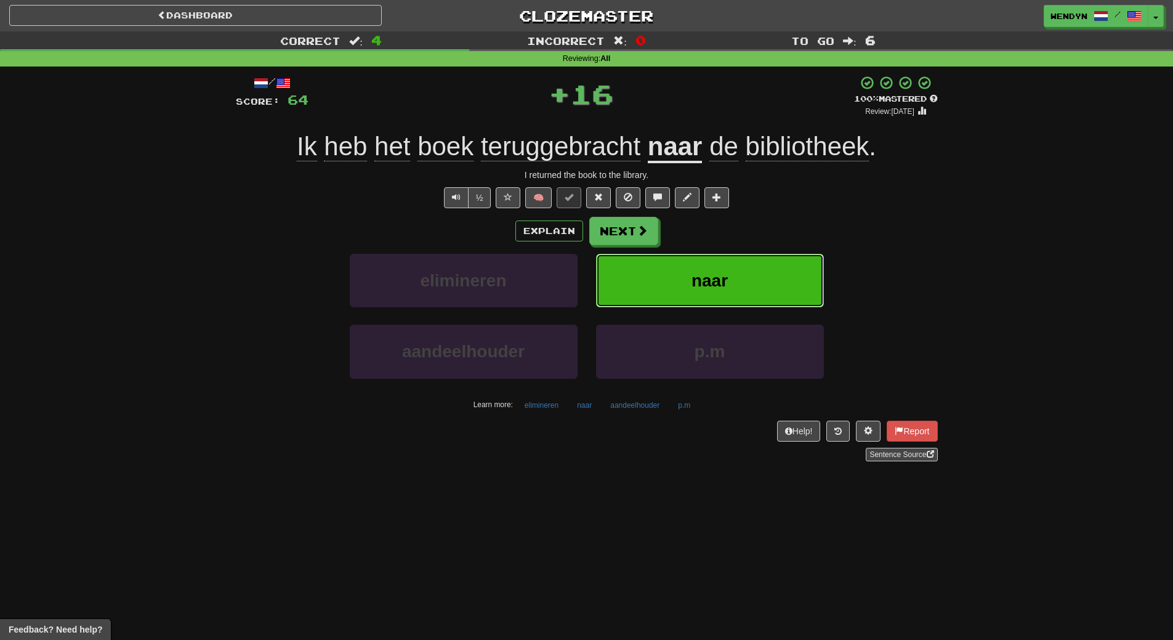
drag, startPoint x: 719, startPoint y: 262, endPoint x: 697, endPoint y: 311, distance: 54.3
click at [700, 309] on div "naar" at bounding box center [710, 289] width 246 height 71
click at [719, 288] on span "naar" at bounding box center [710, 280] width 36 height 19
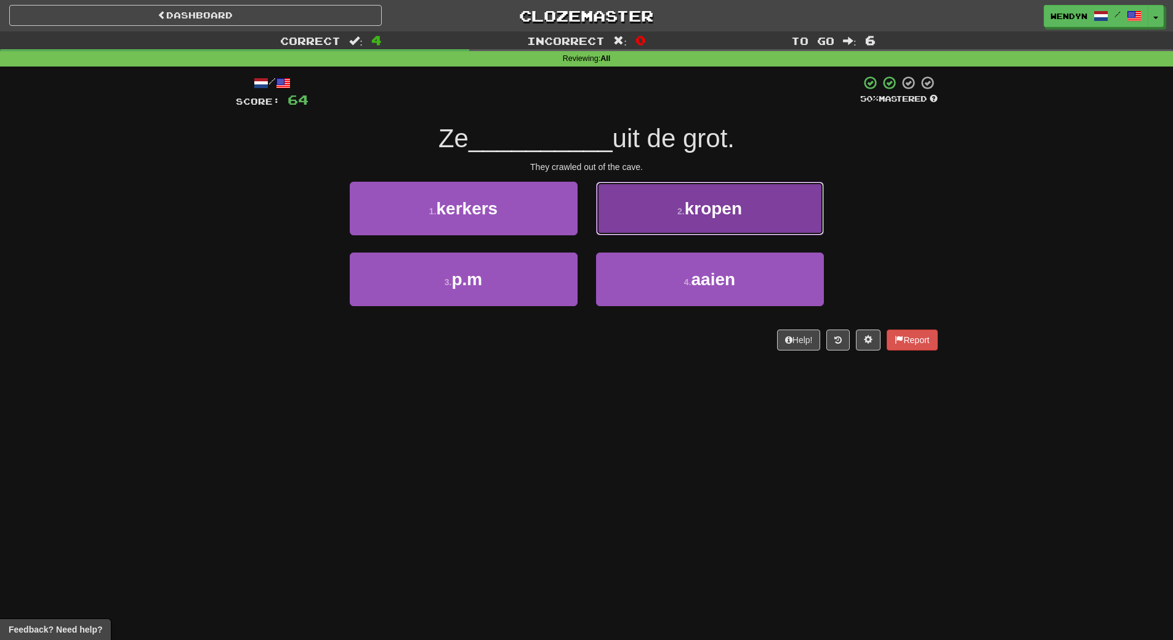
click at [788, 211] on button "2 . kropen" at bounding box center [710, 209] width 228 height 54
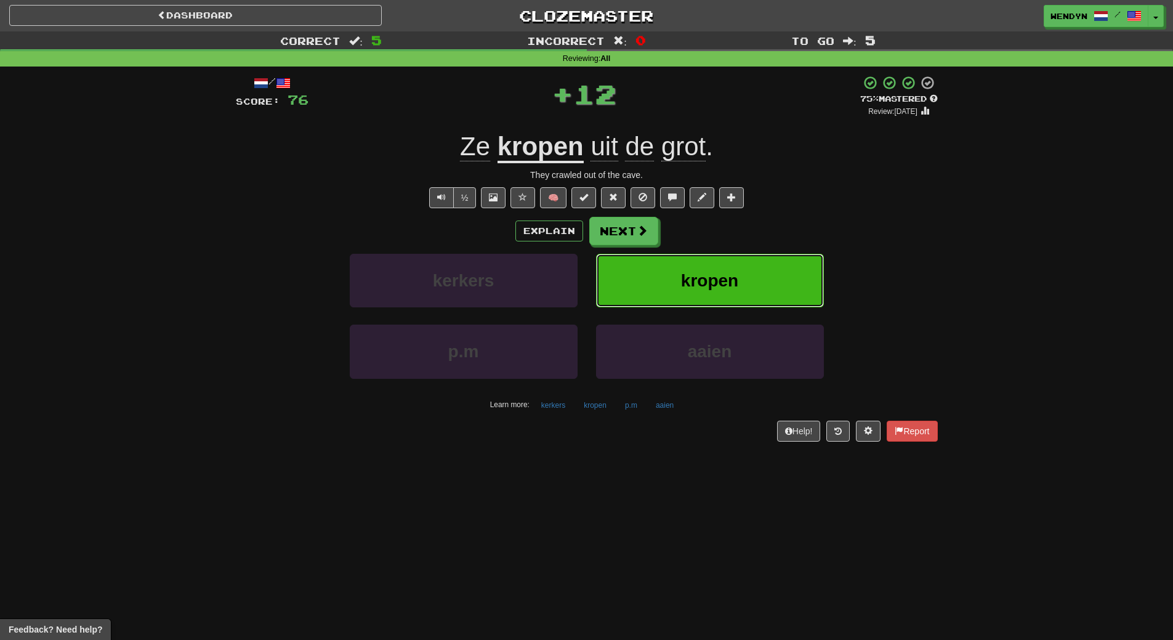
click at [780, 264] on button "kropen" at bounding box center [710, 281] width 228 height 54
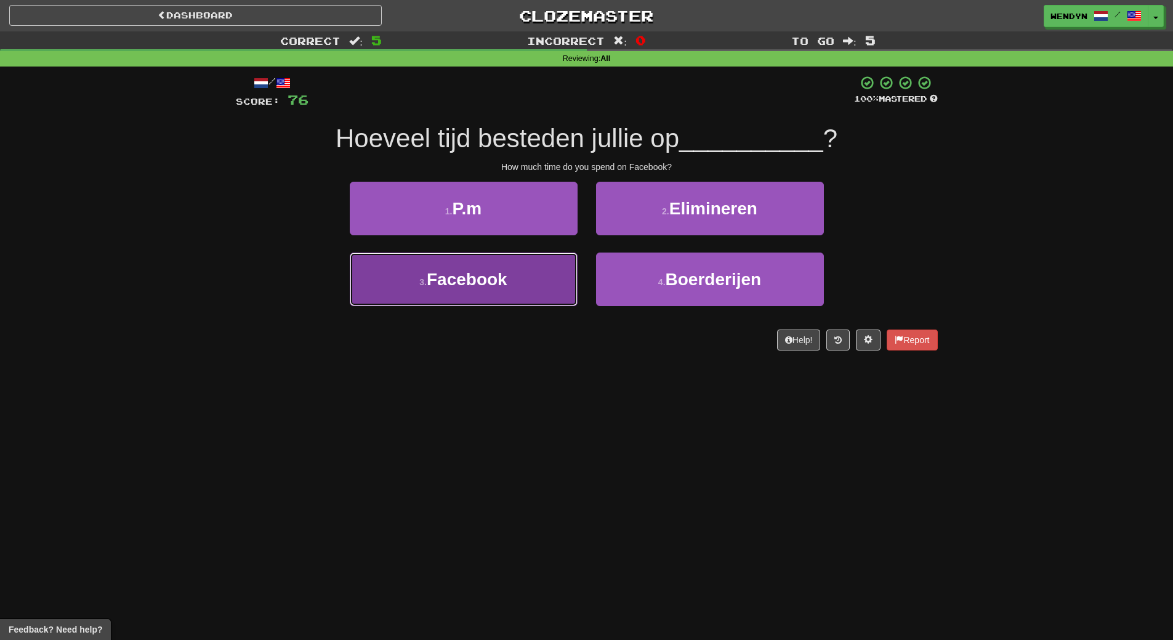
click at [510, 288] on button "3 . Facebook" at bounding box center [464, 279] width 228 height 54
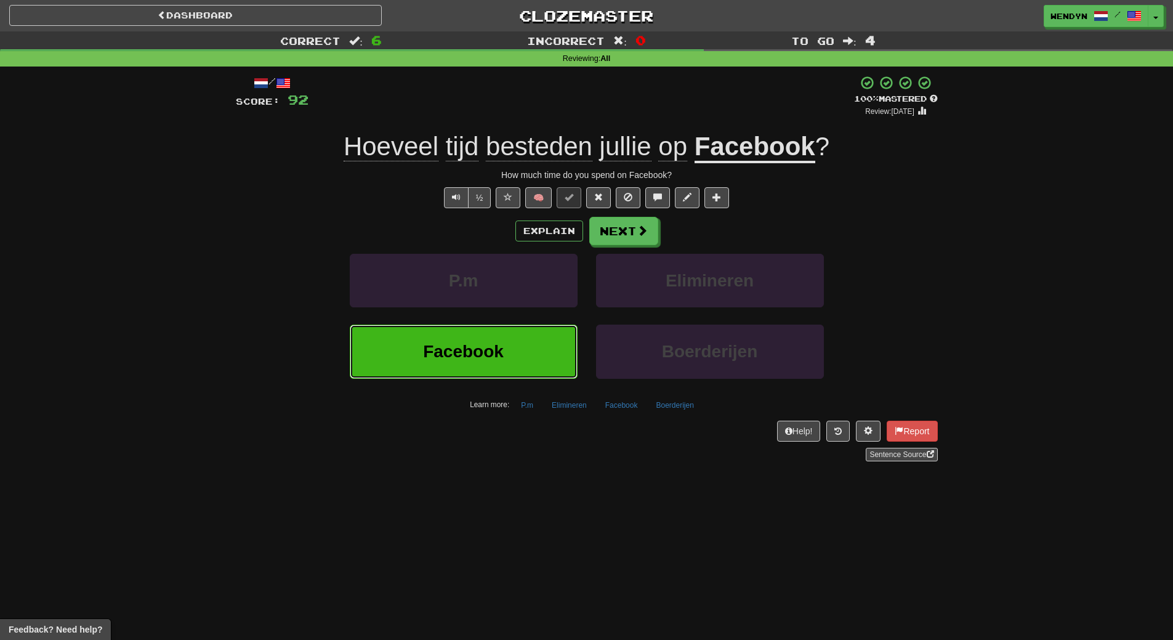
click at [538, 352] on button "Facebook" at bounding box center [464, 352] width 228 height 54
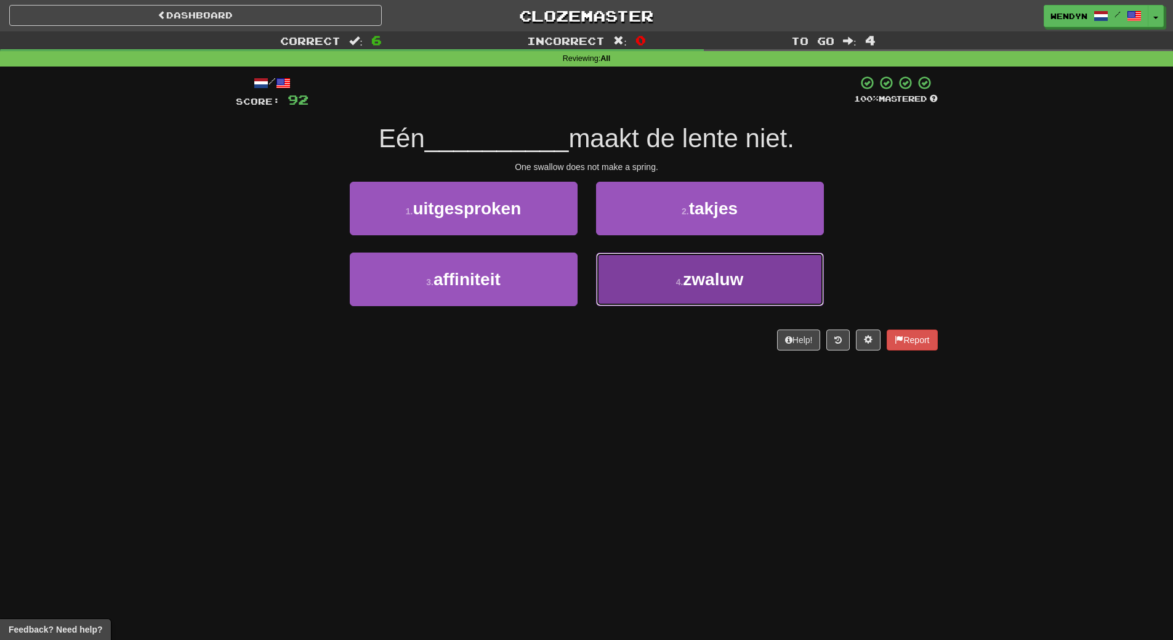
click at [690, 294] on button "4 . zwaluw" at bounding box center [710, 279] width 228 height 54
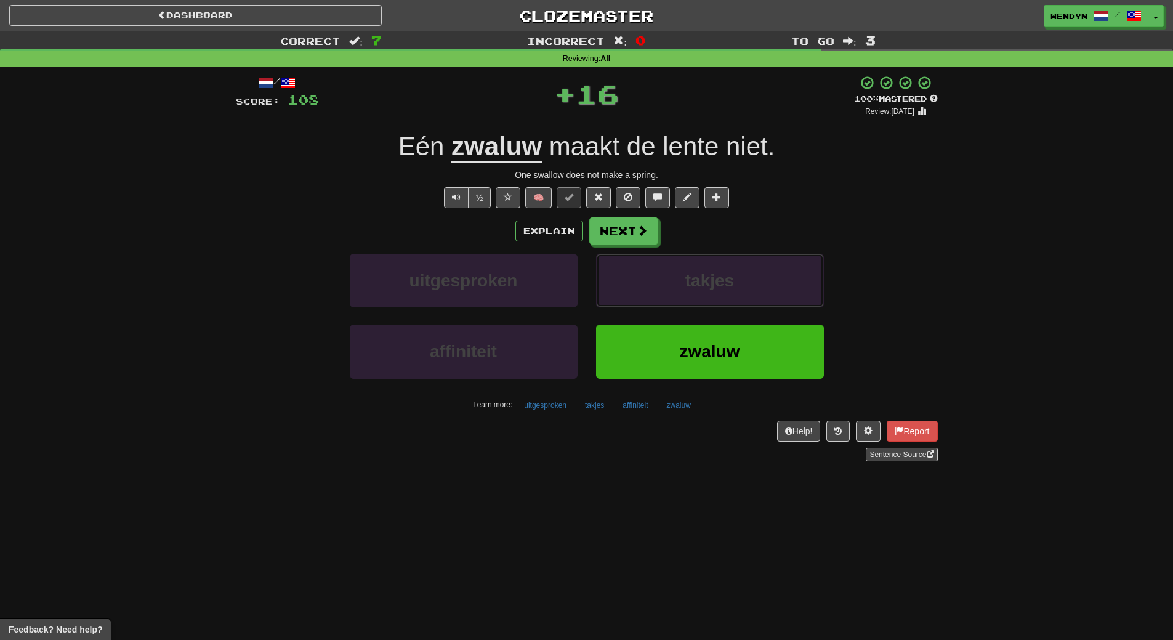
click at [690, 294] on button "takjes" at bounding box center [710, 281] width 228 height 54
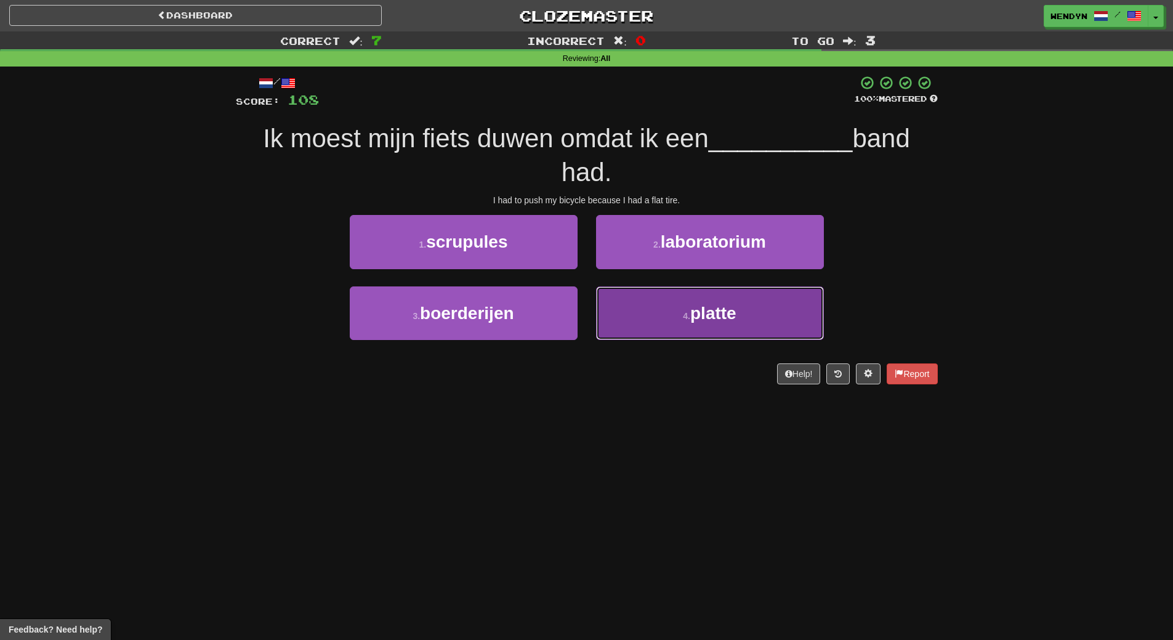
click at [690, 317] on small "4 ." at bounding box center [686, 316] width 7 height 10
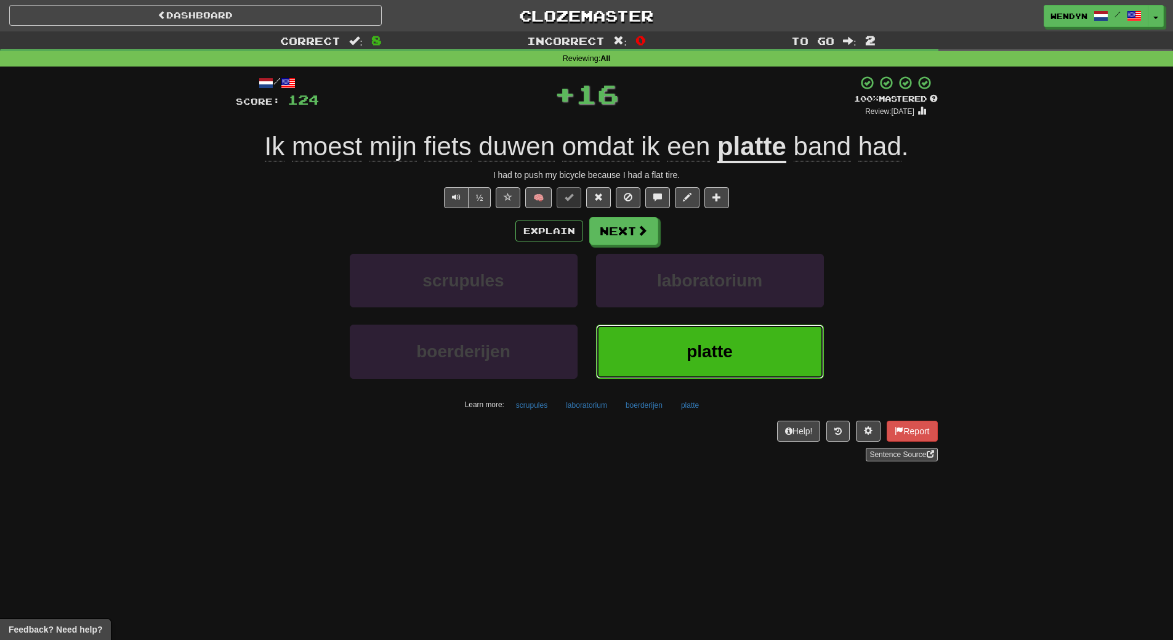
click at [689, 326] on button "platte" at bounding box center [710, 352] width 228 height 54
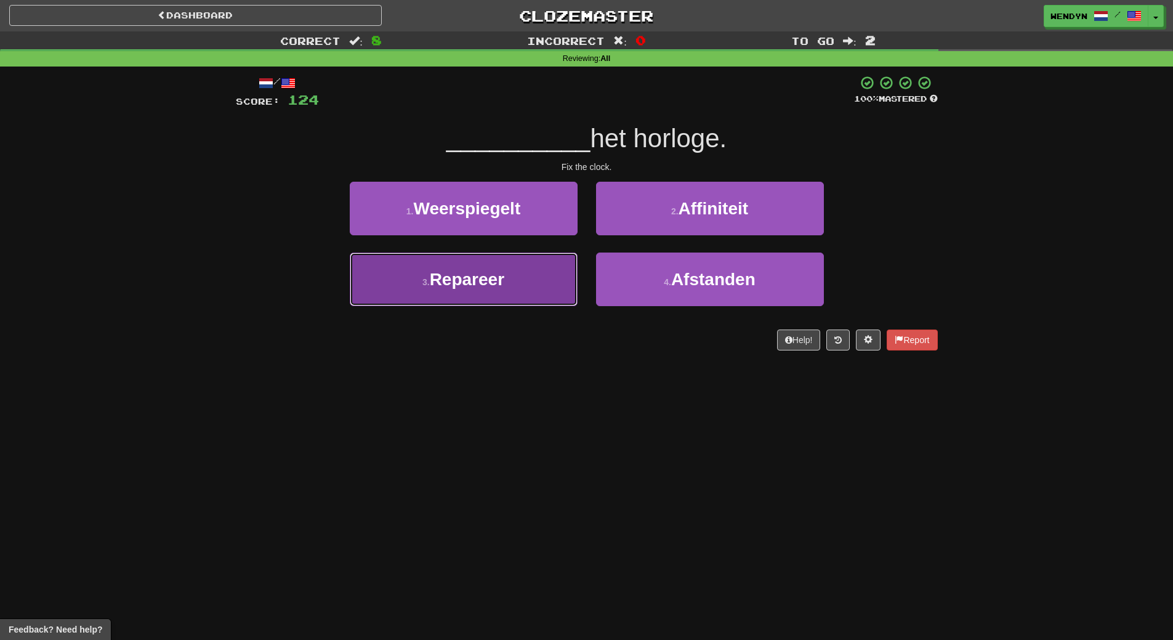
click at [531, 261] on button "3 . Repareer" at bounding box center [464, 279] width 228 height 54
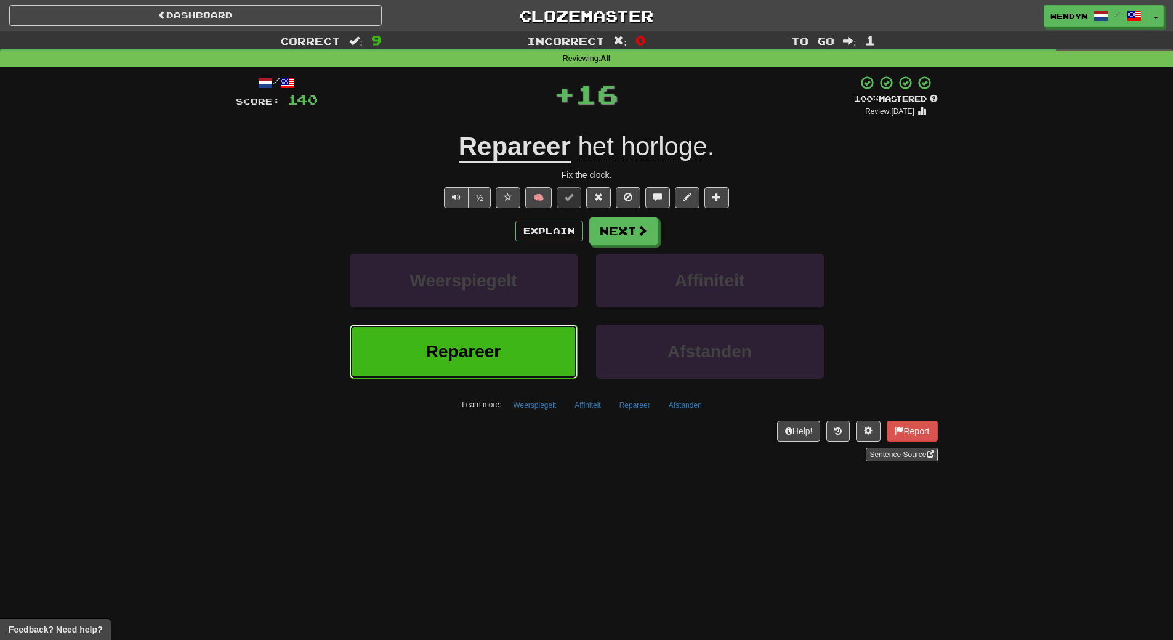
click at [516, 352] on button "Repareer" at bounding box center [464, 352] width 228 height 54
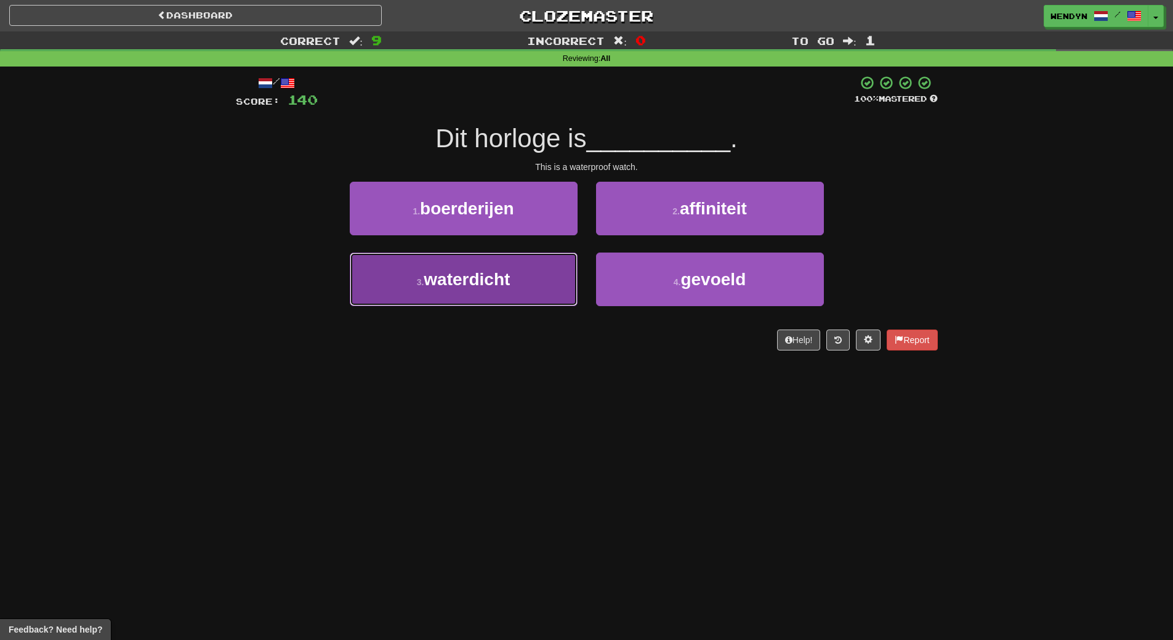
click at [541, 291] on button "3 . waterdicht" at bounding box center [464, 279] width 228 height 54
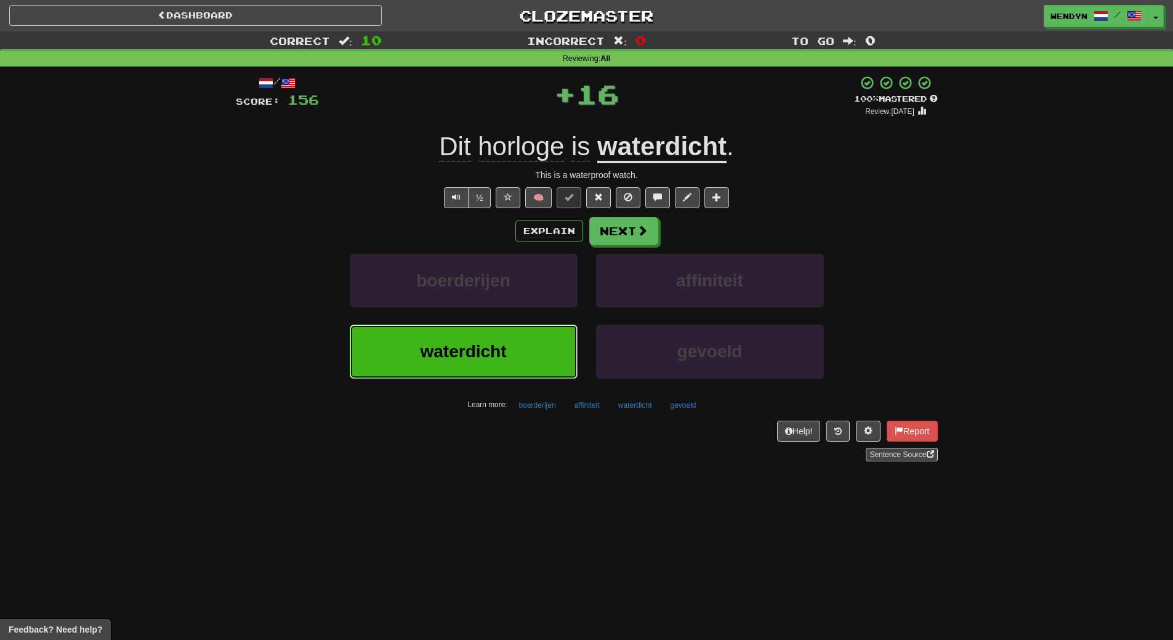
click at [522, 357] on button "waterdicht" at bounding box center [464, 352] width 228 height 54
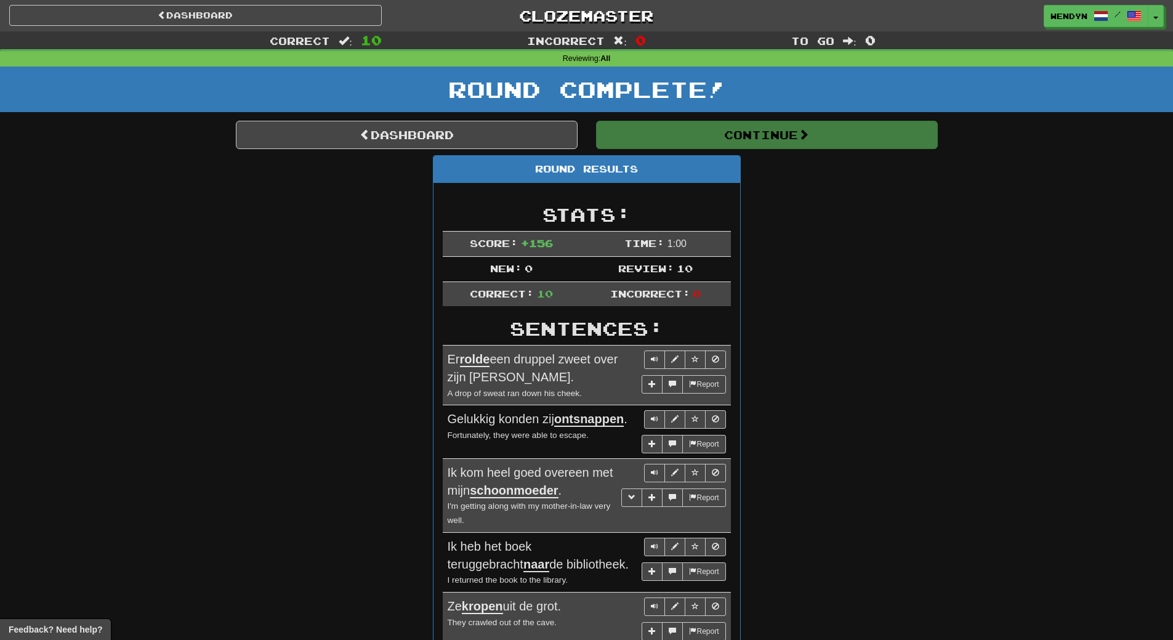
click at [841, 302] on div "Round Results Stats: Score: + 156 Time: 1 : 0 0 New: 0 Review: 10 Correct: 10 I…" at bounding box center [587, 560] width 702 height 810
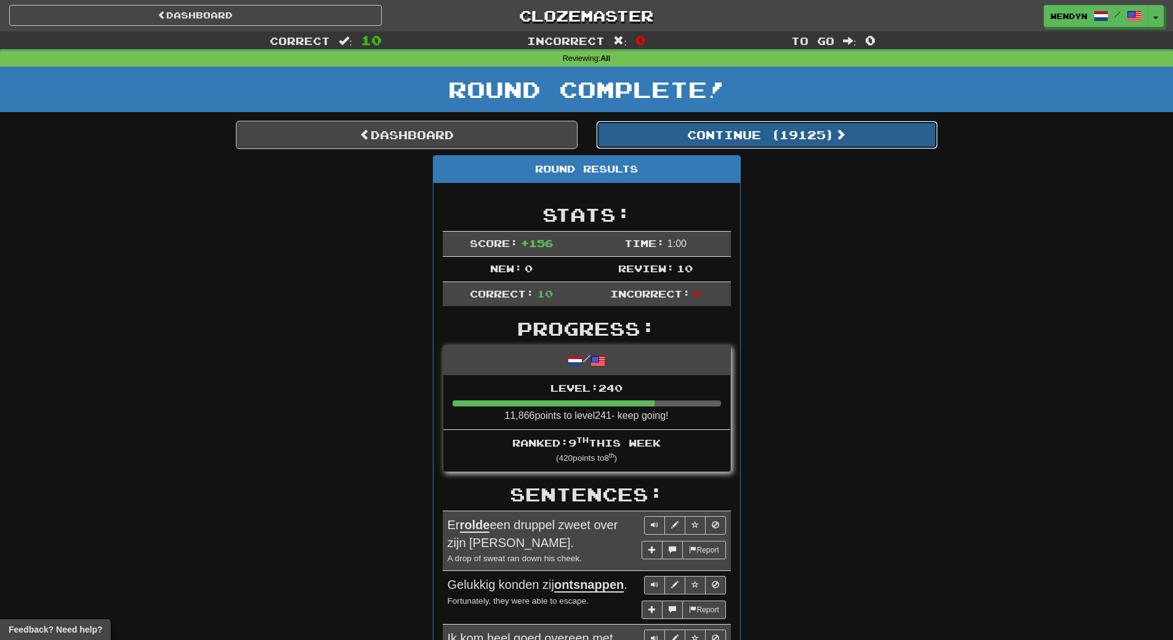
click at [816, 134] on button "Continue ( 19125 )" at bounding box center [767, 135] width 342 height 28
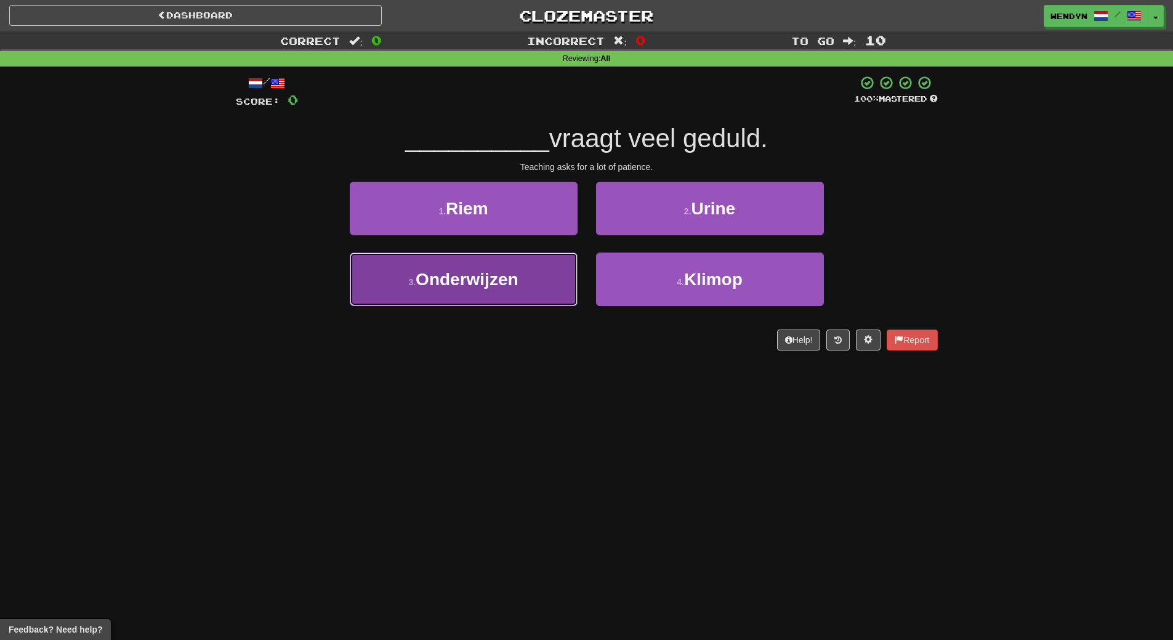
click at [531, 273] on button "3 . Onderwijzen" at bounding box center [464, 279] width 228 height 54
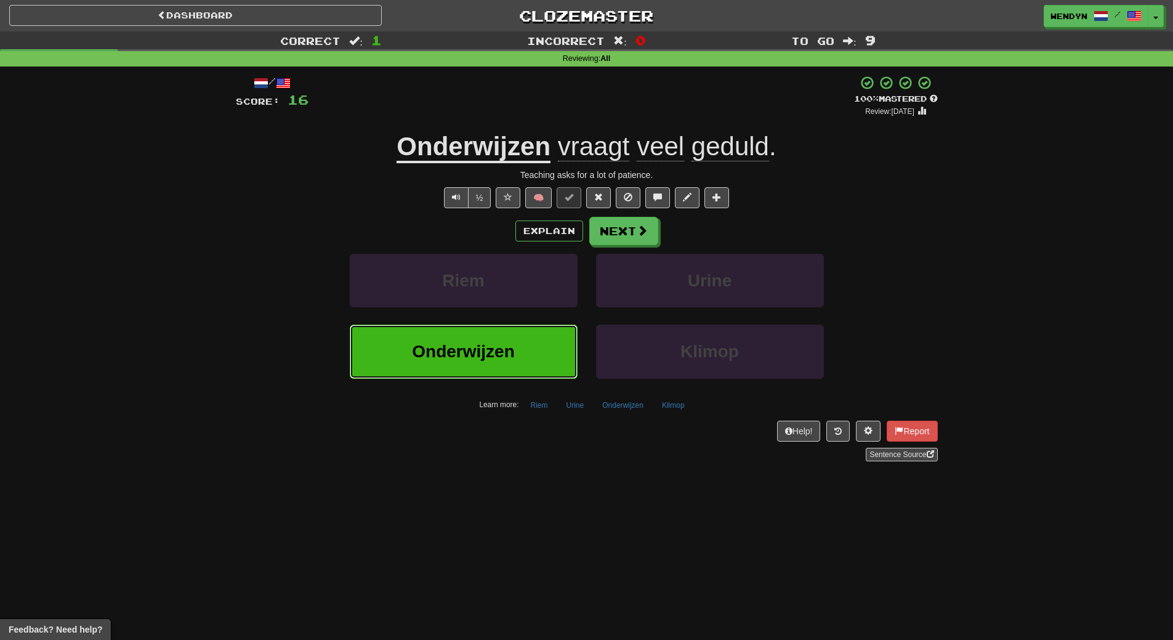
drag, startPoint x: 531, startPoint y: 363, endPoint x: 521, endPoint y: 373, distance: 13.9
click at [531, 363] on button "Onderwijzen" at bounding box center [464, 352] width 228 height 54
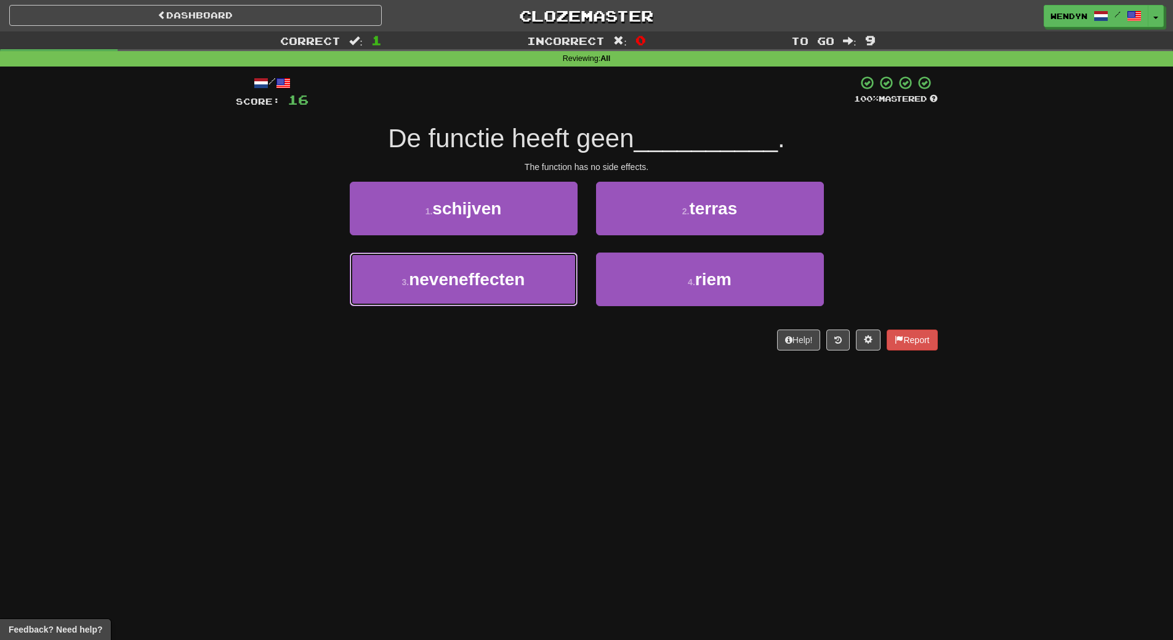
drag, startPoint x: 499, startPoint y: 289, endPoint x: 490, endPoint y: 311, distance: 23.7
click at [495, 295] on button "3 . neveneffecten" at bounding box center [464, 279] width 228 height 54
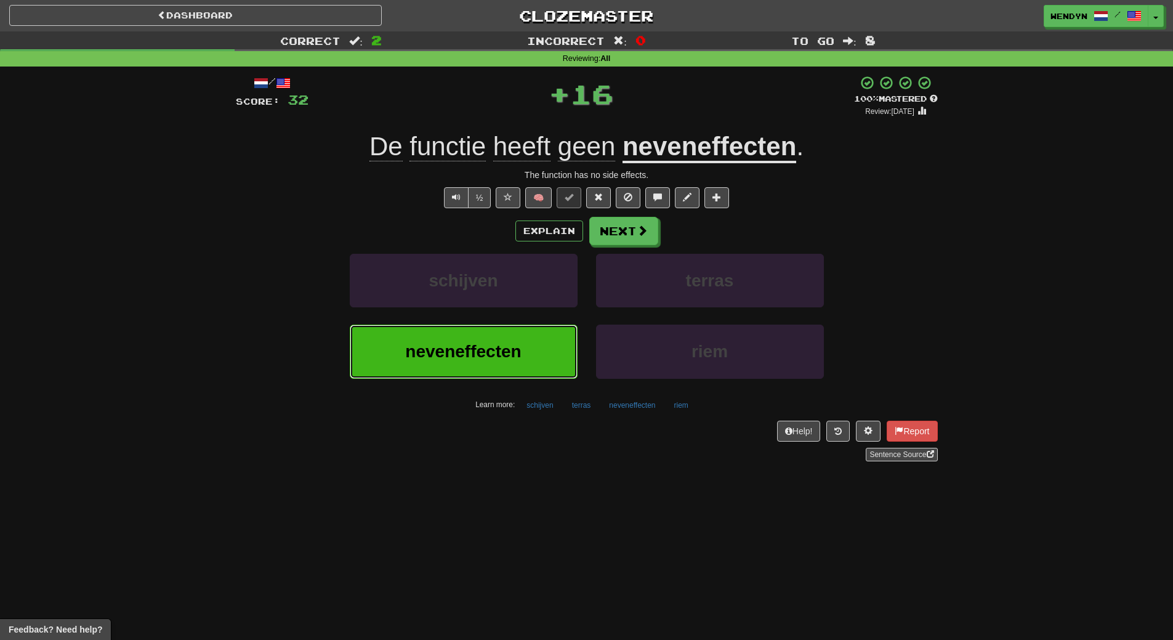
click at [474, 344] on span "neveneffecten" at bounding box center [463, 351] width 116 height 19
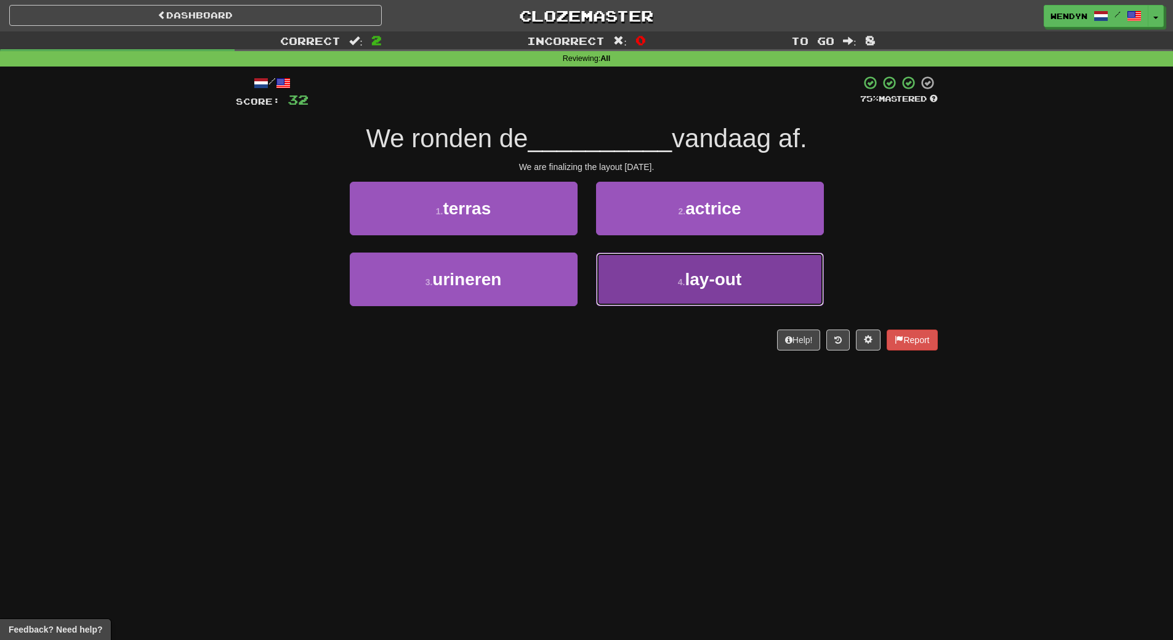
click at [657, 304] on button "4 . lay-out" at bounding box center [710, 279] width 228 height 54
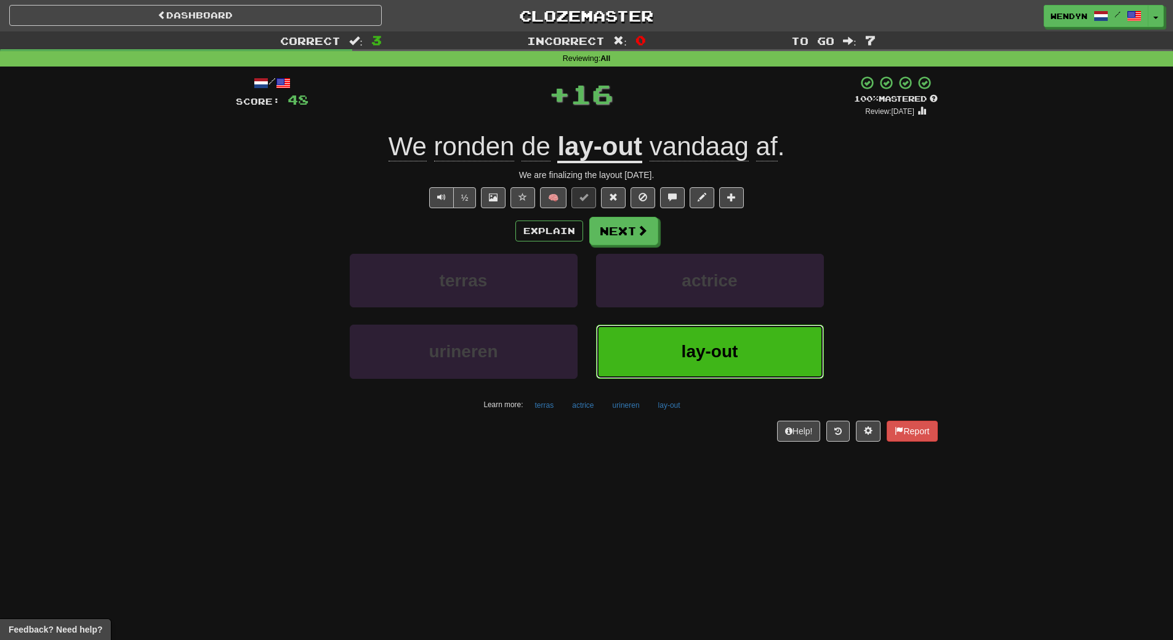
click at [636, 359] on button "lay-out" at bounding box center [710, 352] width 228 height 54
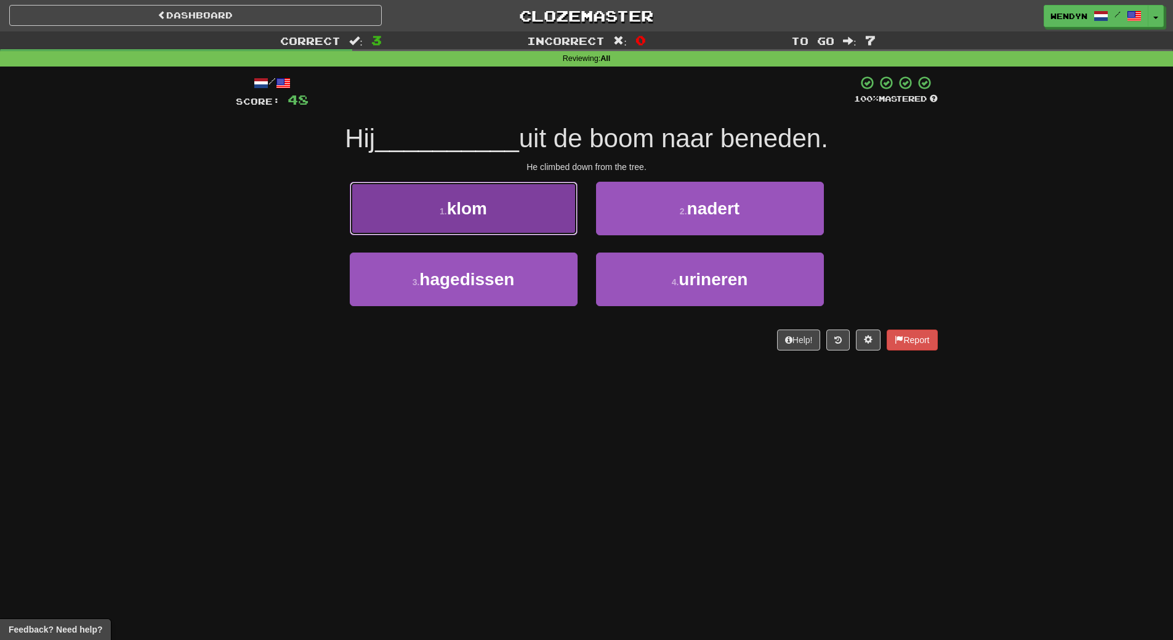
click at [506, 211] on button "1 . klom" at bounding box center [464, 209] width 228 height 54
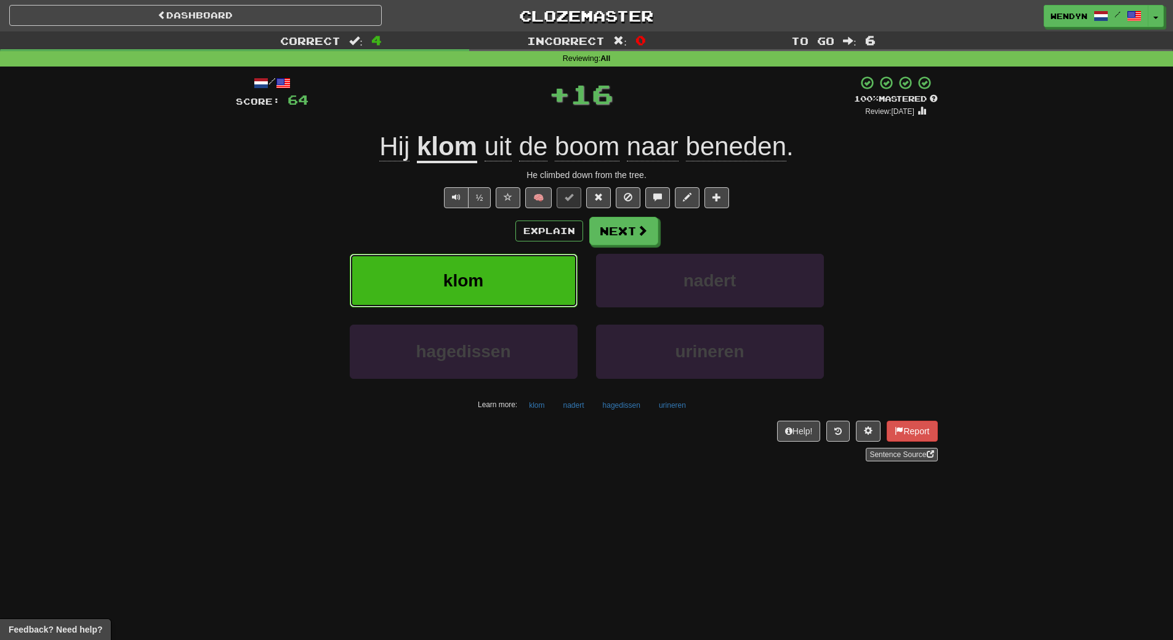
click at [474, 272] on span "klom" at bounding box center [463, 280] width 40 height 19
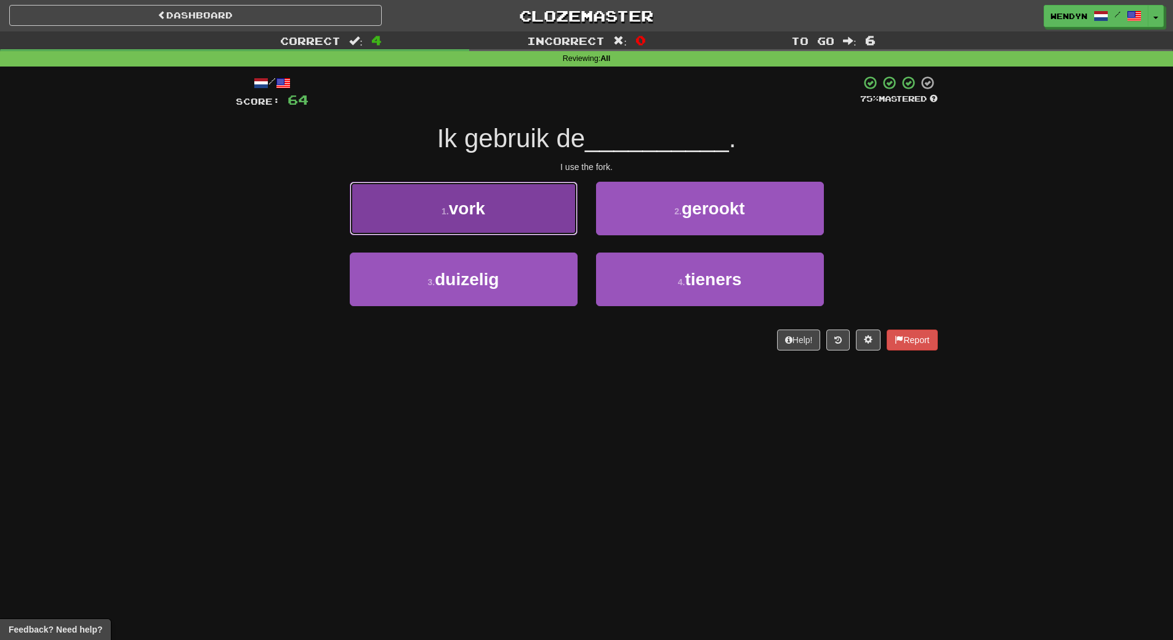
click at [532, 212] on button "1 . vork" at bounding box center [464, 209] width 228 height 54
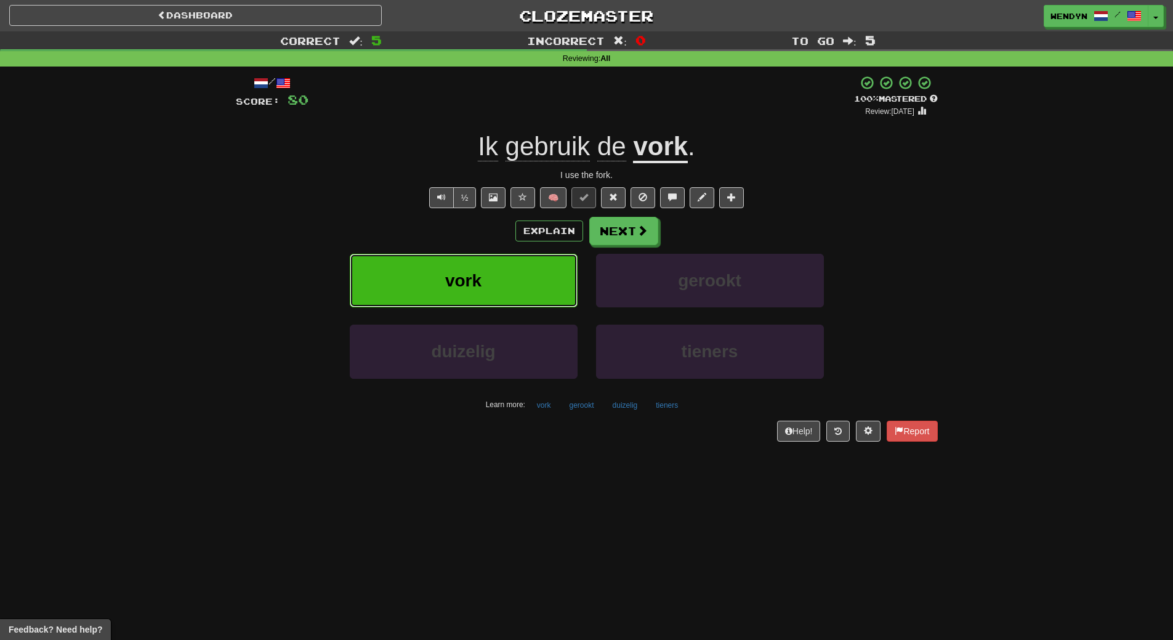
click at [517, 269] on button "vork" at bounding box center [464, 281] width 228 height 54
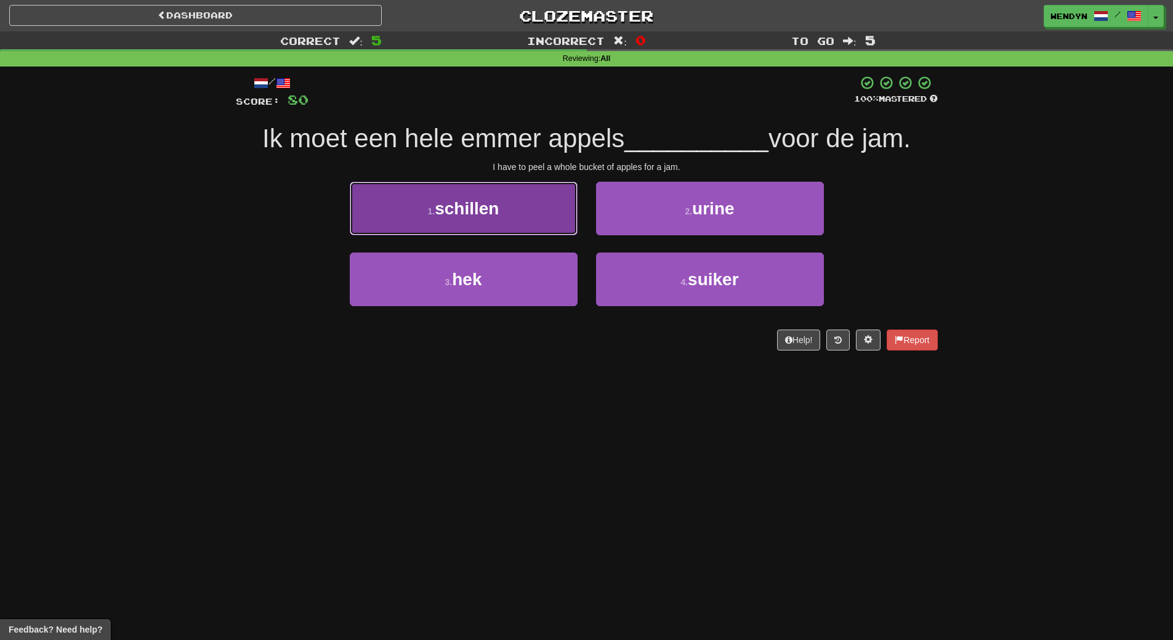
click at [525, 224] on button "1 . schillen" at bounding box center [464, 209] width 228 height 54
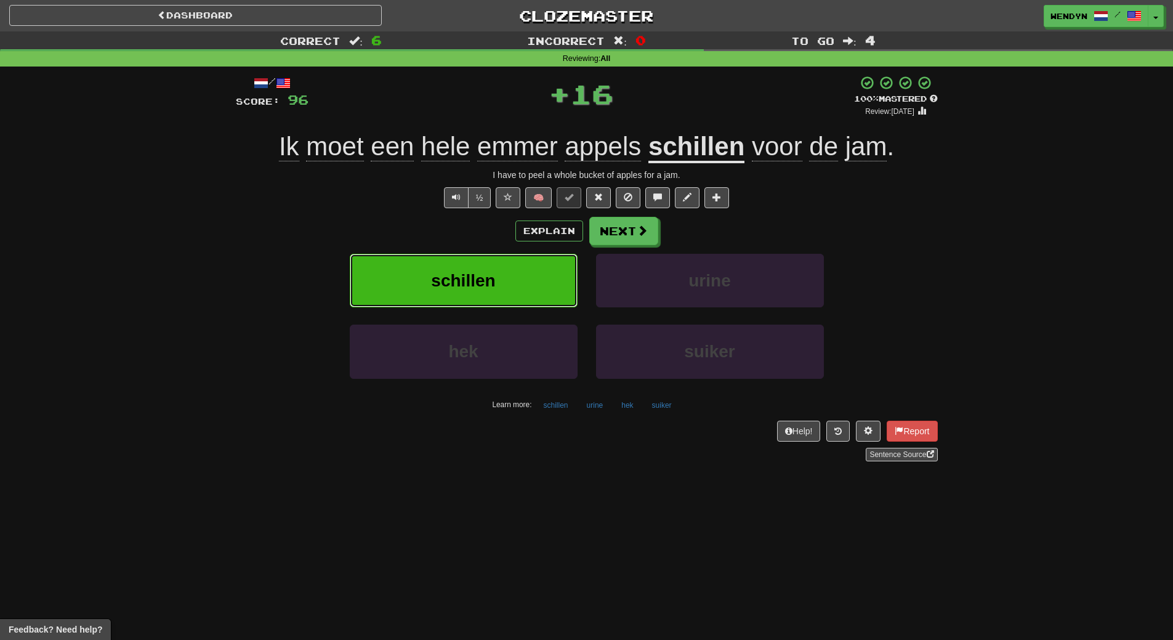
click at [508, 277] on button "schillen" at bounding box center [464, 281] width 228 height 54
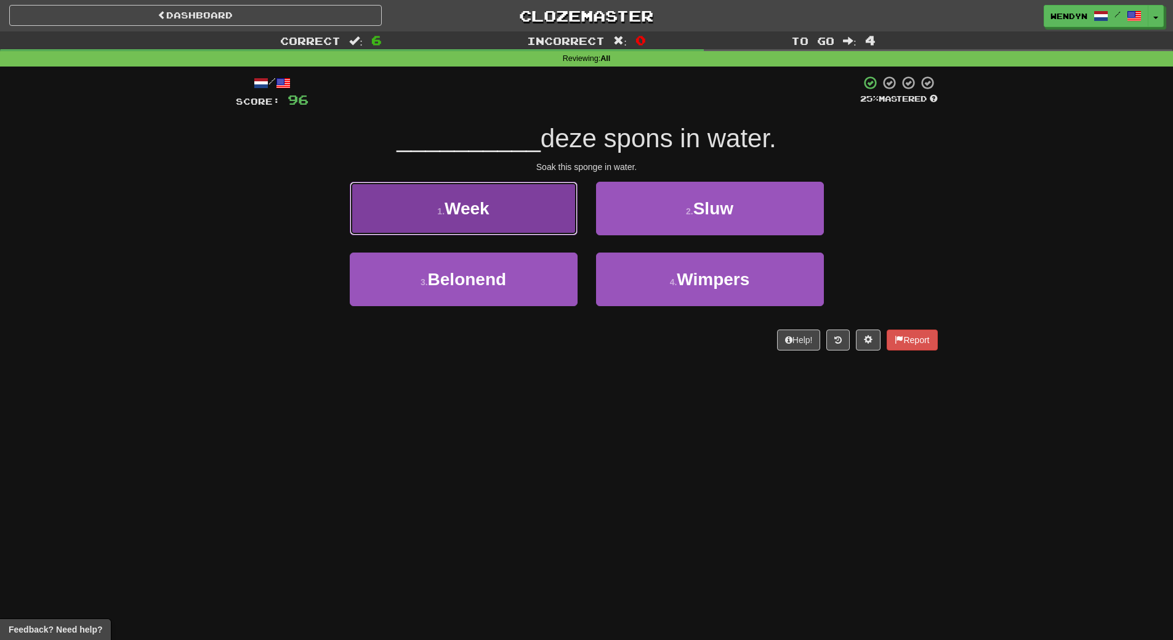
click at [515, 206] on button "1 . Week" at bounding box center [464, 209] width 228 height 54
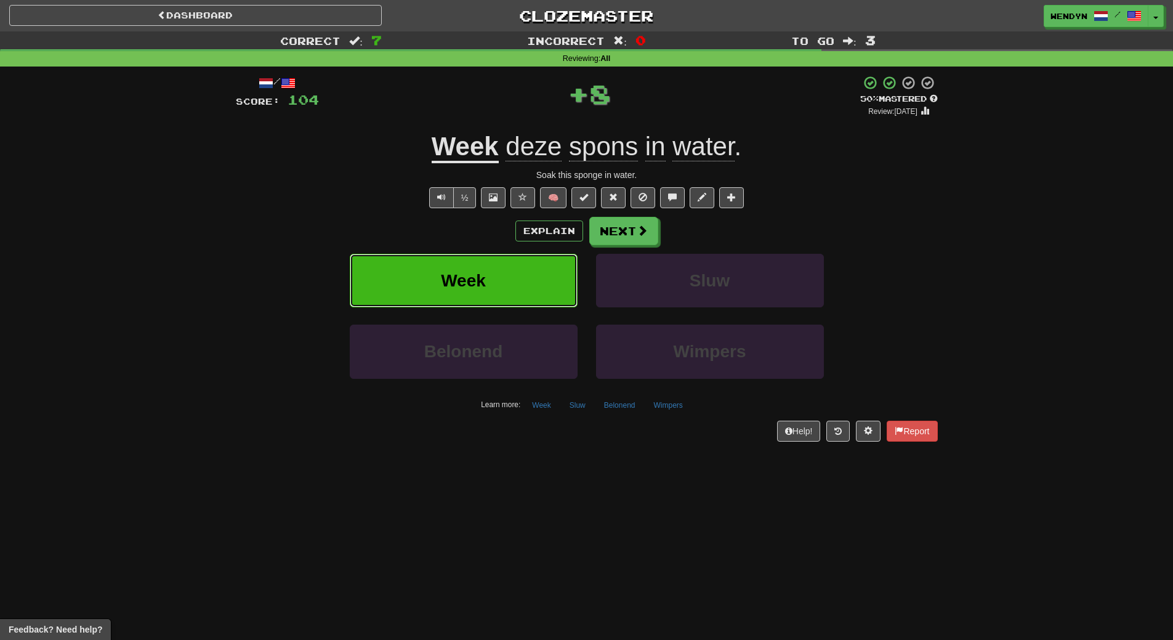
click at [506, 302] on button "Week" at bounding box center [464, 281] width 228 height 54
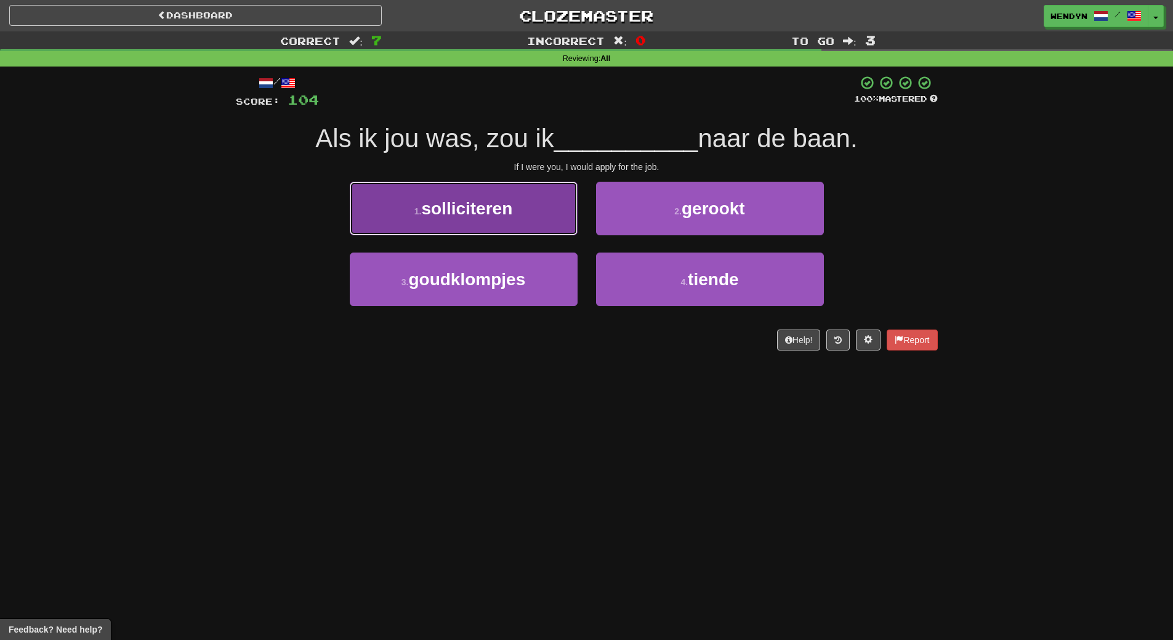
click at [490, 224] on button "1 . solliciteren" at bounding box center [464, 209] width 228 height 54
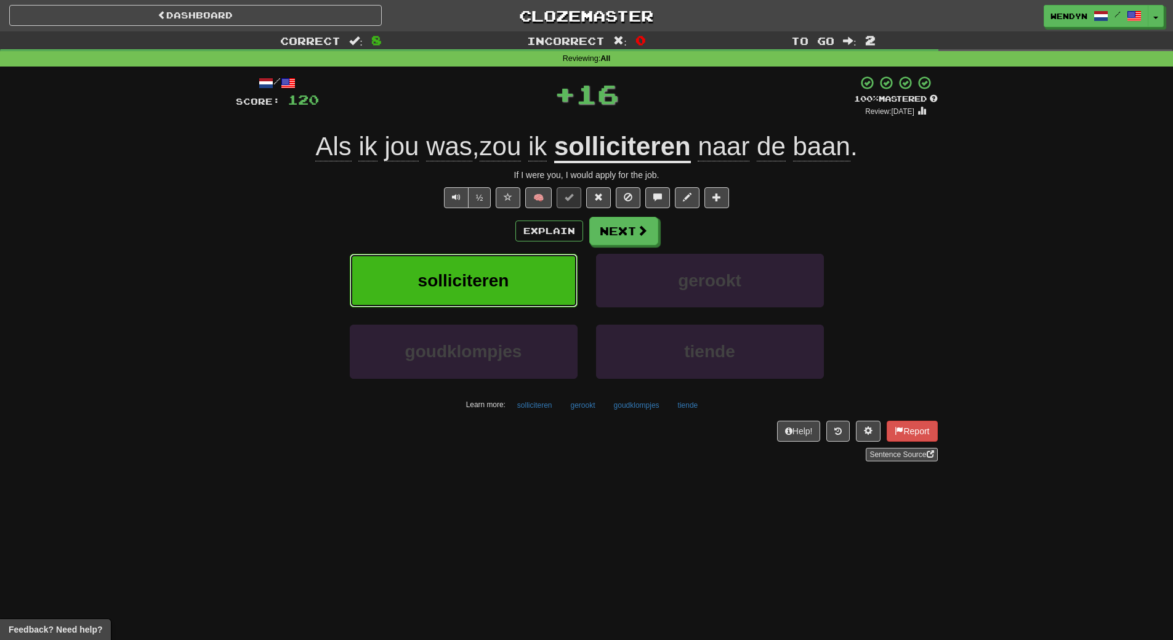
click at [474, 277] on span "solliciteren" at bounding box center [463, 280] width 91 height 19
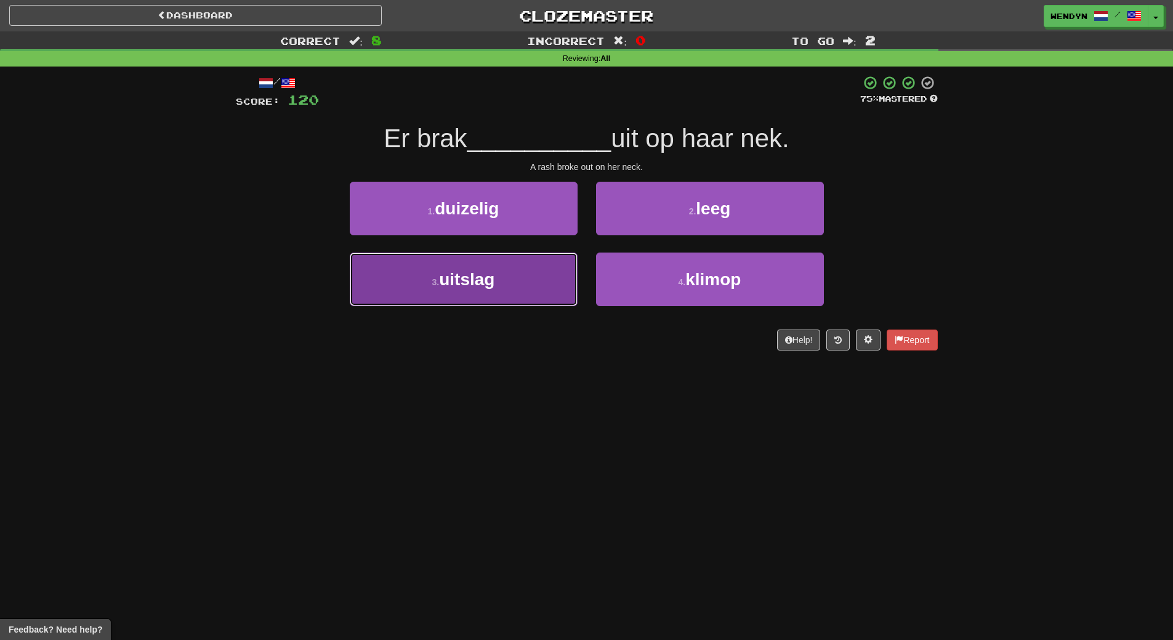
click at [550, 293] on button "3 . uitslag" at bounding box center [464, 279] width 228 height 54
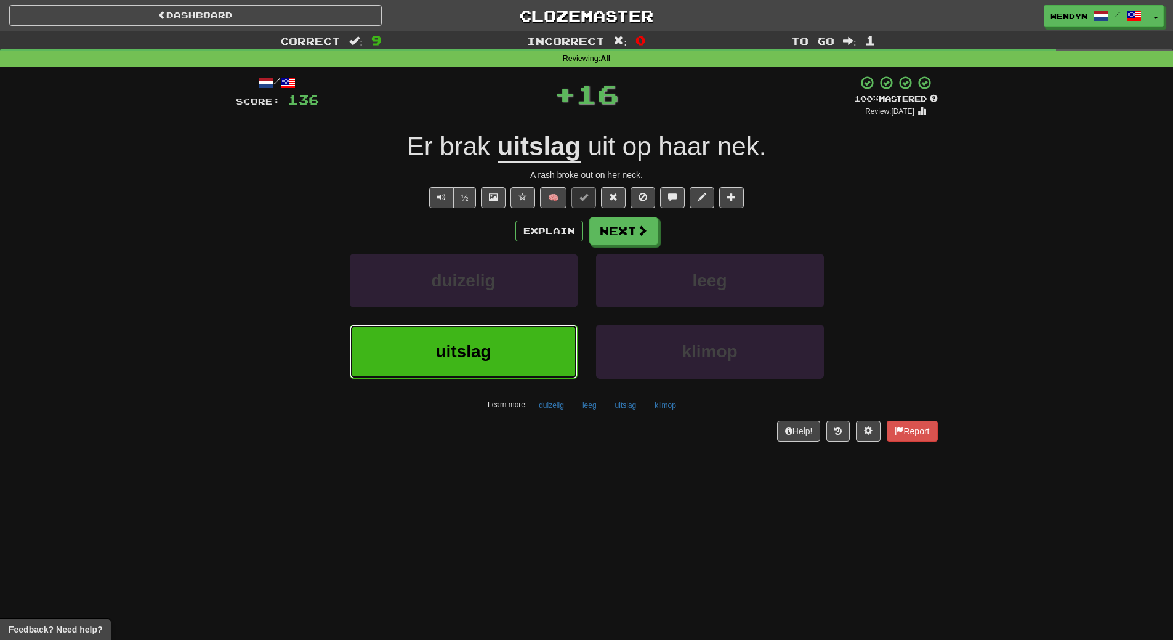
click at [539, 349] on button "uitslag" at bounding box center [464, 352] width 228 height 54
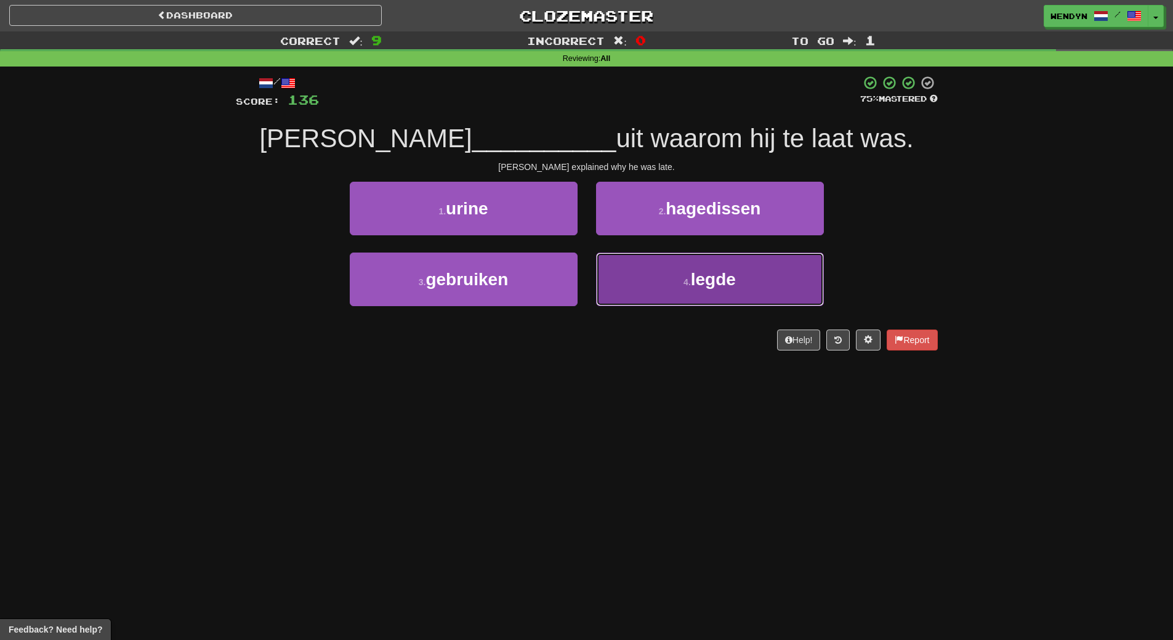
click at [732, 289] on button "4 . legde" at bounding box center [710, 279] width 228 height 54
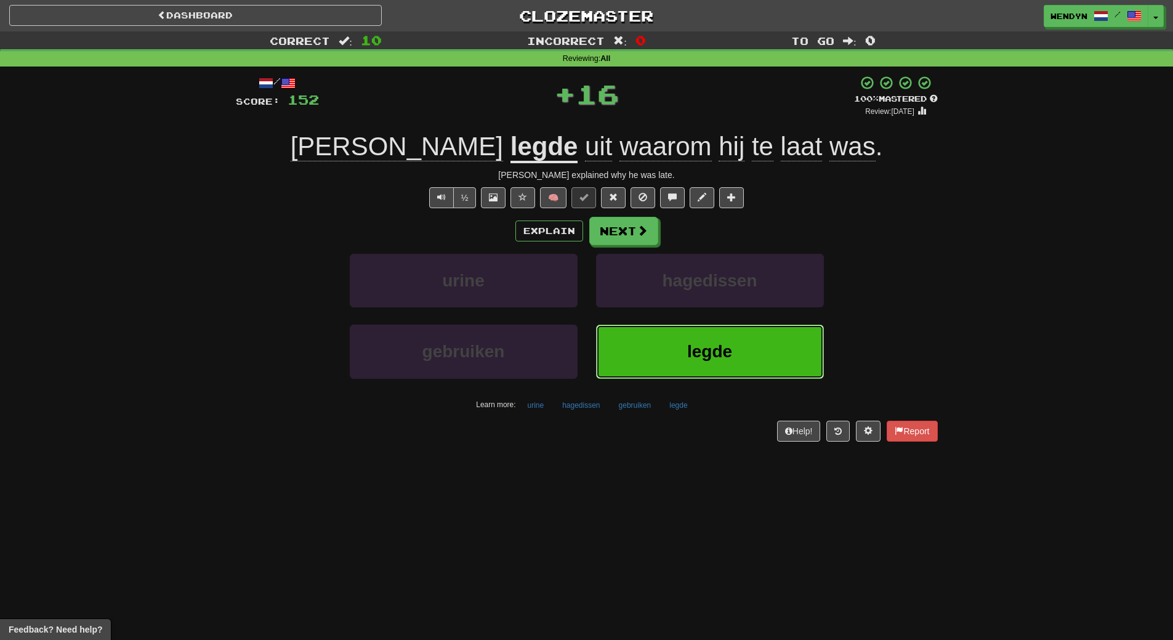
click at [654, 341] on button "legde" at bounding box center [710, 352] width 228 height 54
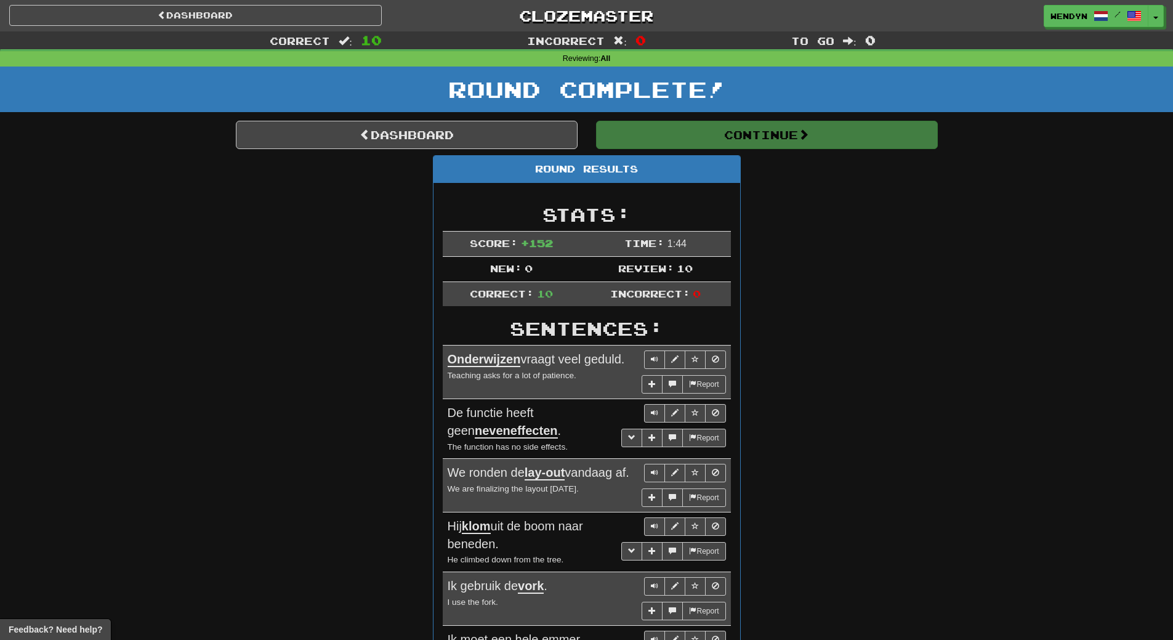
click at [843, 219] on div "Round Results Stats: Score: + 152 Time: 1 : 44 New: 0 Review: 10 Correct: 10 In…" at bounding box center [587, 543] width 702 height 776
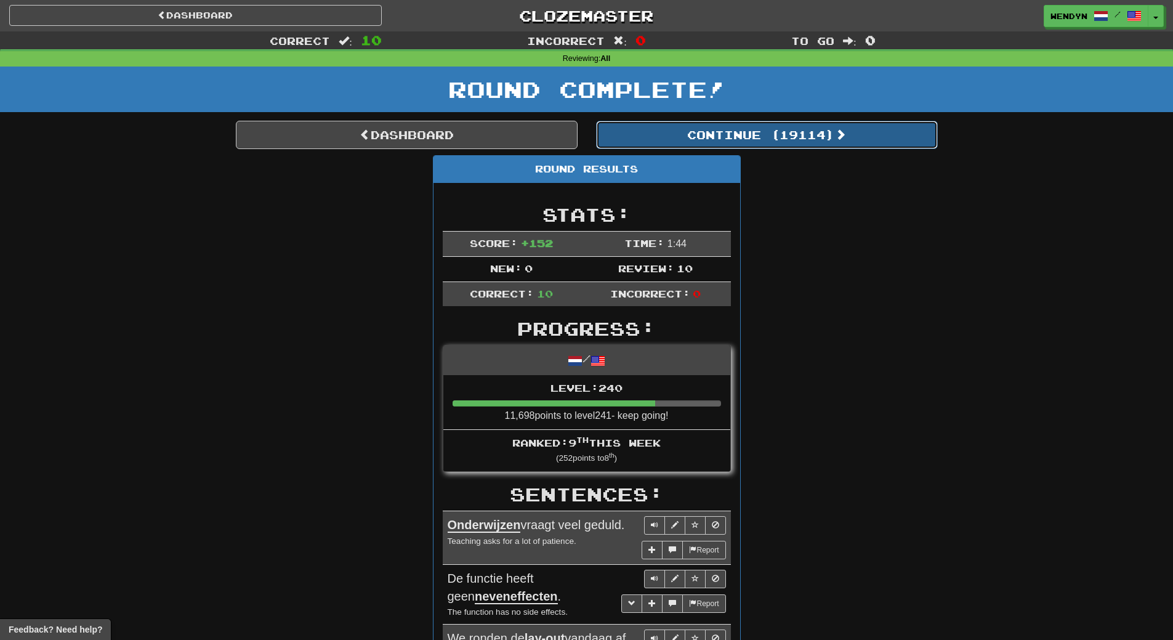
click at [824, 139] on button "Continue ( 19114 )" at bounding box center [767, 135] width 342 height 28
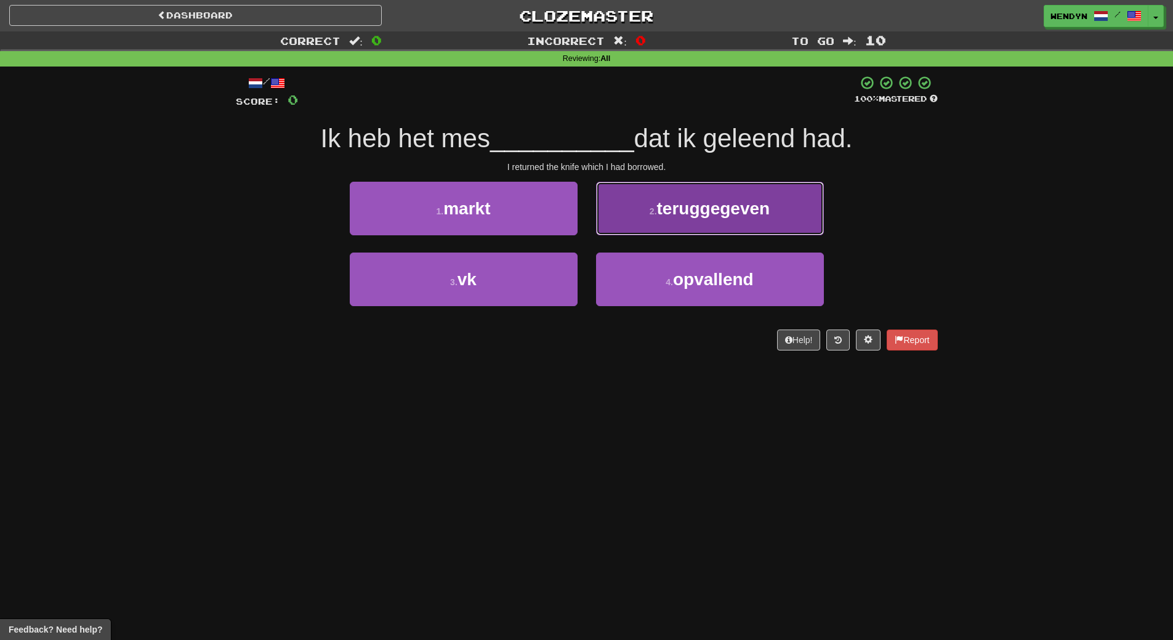
click at [747, 210] on span "teruggegeven" at bounding box center [713, 208] width 113 height 19
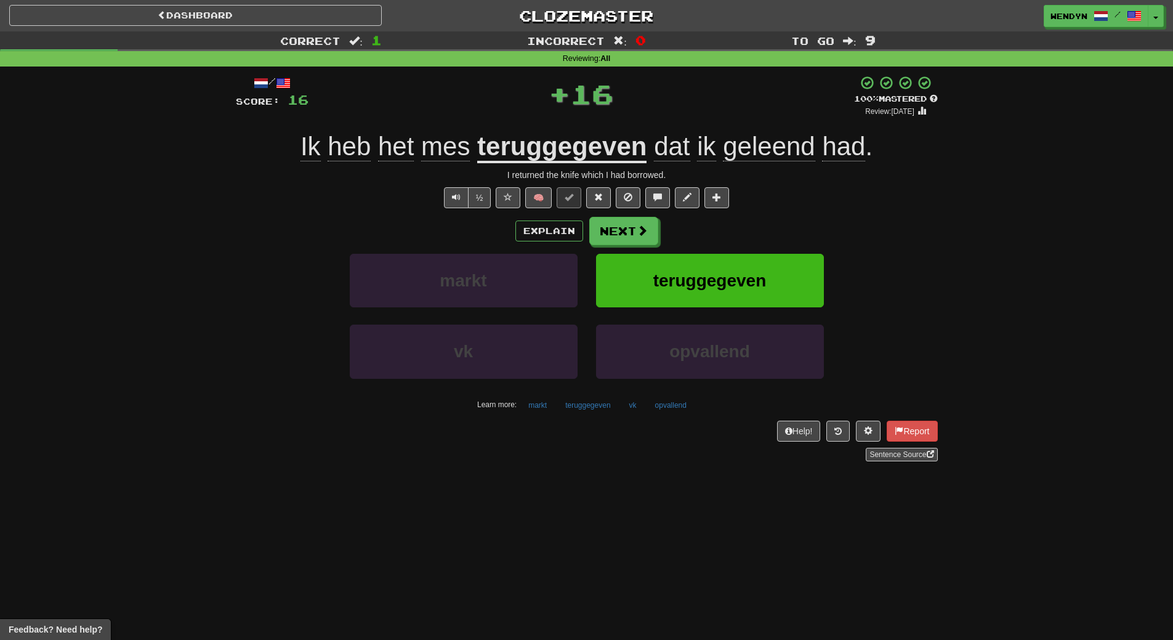
click at [747, 210] on div "/ Score: 16 + 16 100 % Mastered Review: 2026-02-11 Ik heb het mes teruggegeven …" at bounding box center [587, 268] width 702 height 386
click at [740, 286] on span "teruggegeven" at bounding box center [709, 280] width 113 height 19
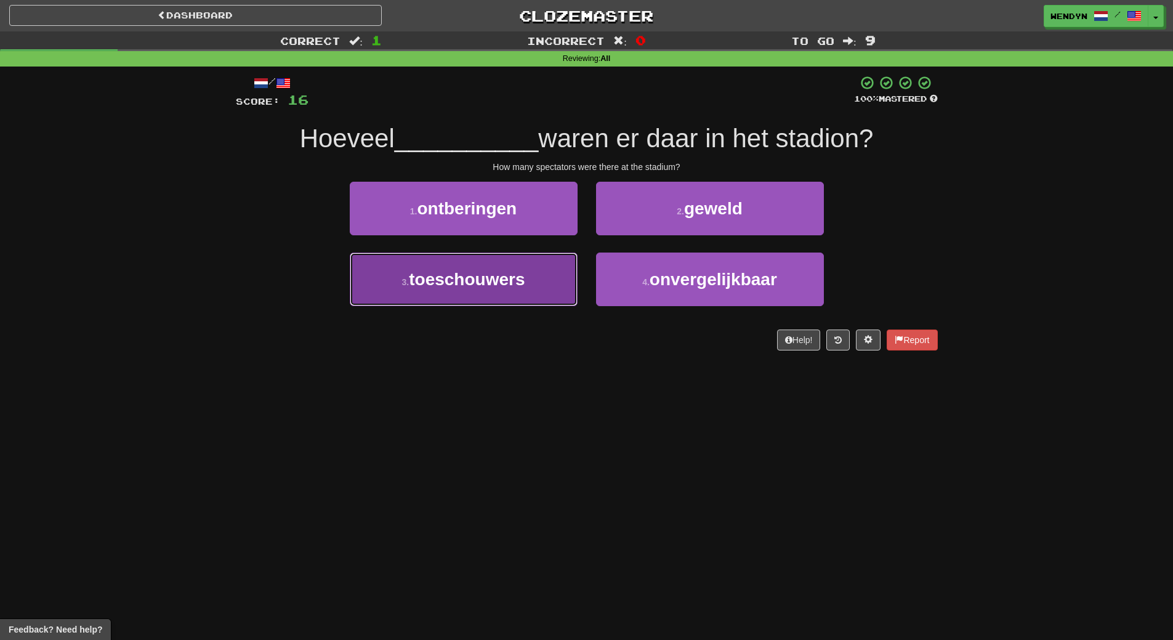
click at [521, 291] on button "3 . toeschouwers" at bounding box center [464, 279] width 228 height 54
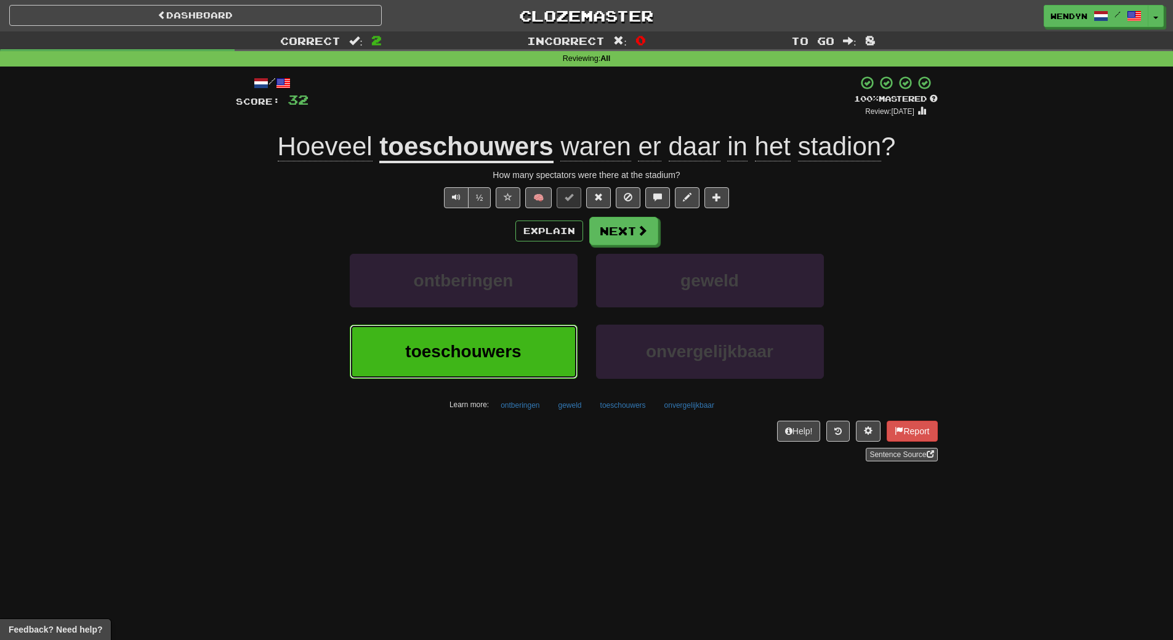
click at [535, 353] on button "toeschouwers" at bounding box center [464, 352] width 228 height 54
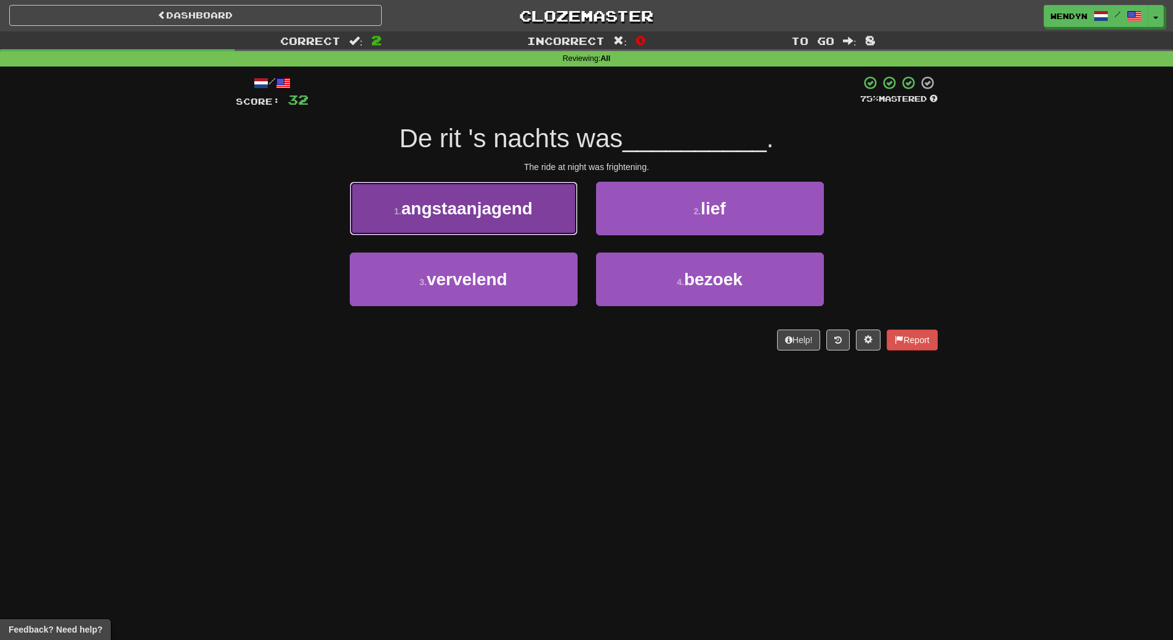
click at [541, 204] on button "1 . angstaanjagend" at bounding box center [464, 209] width 228 height 54
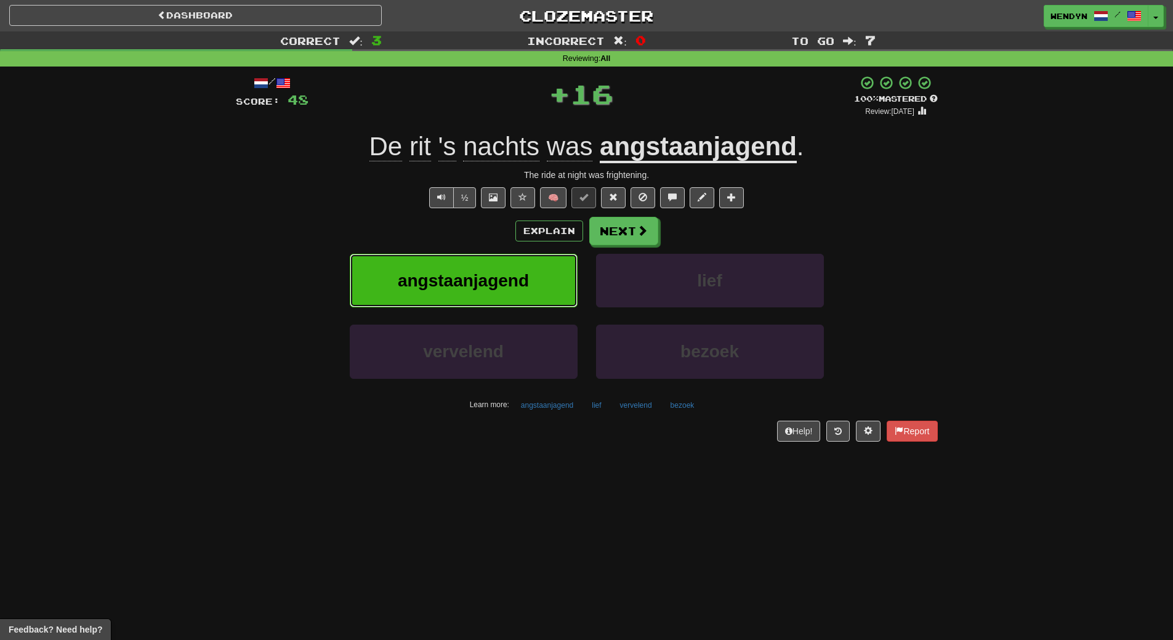
click at [530, 278] on button "angstaanjagend" at bounding box center [464, 281] width 228 height 54
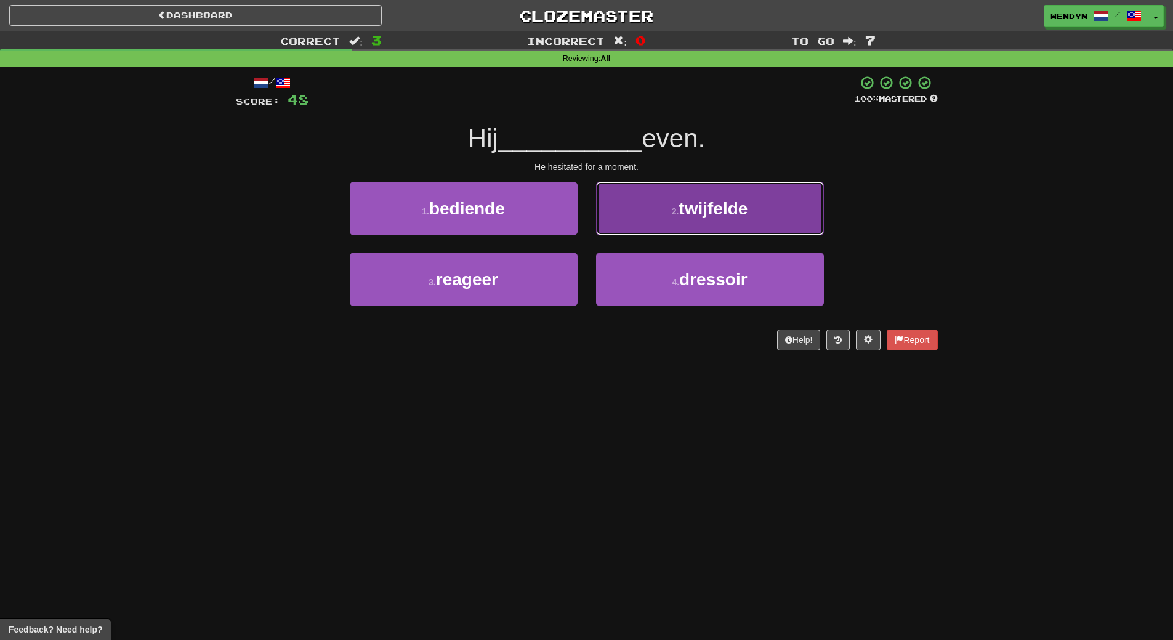
click at [738, 207] on span "twijfelde" at bounding box center [713, 208] width 69 height 19
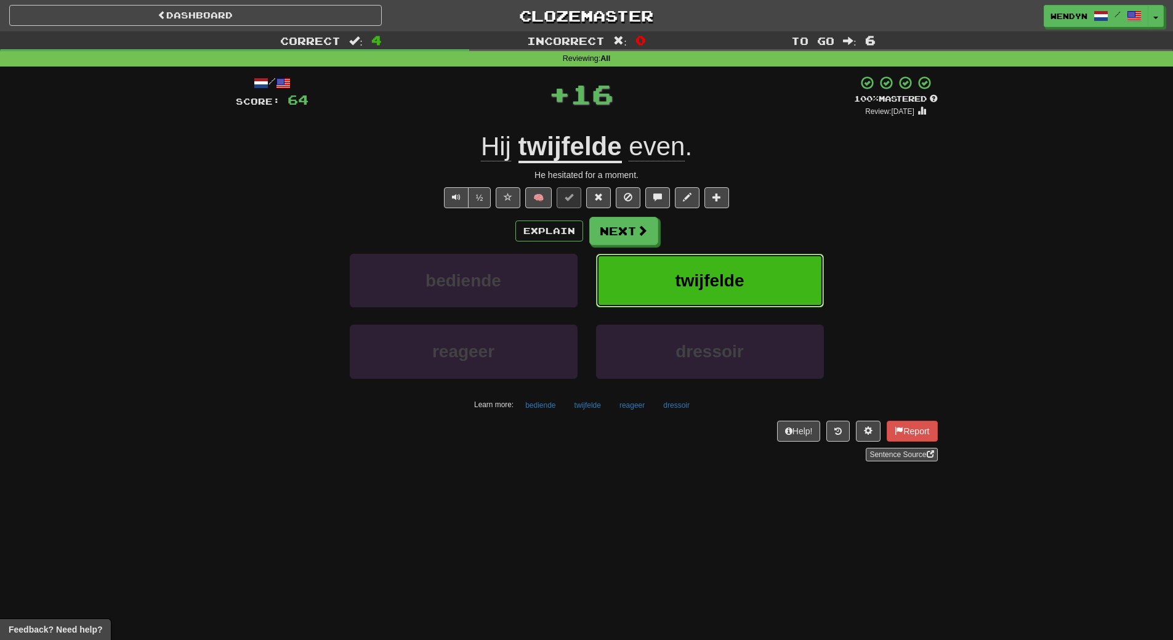
click at [746, 293] on button "twijfelde" at bounding box center [710, 281] width 228 height 54
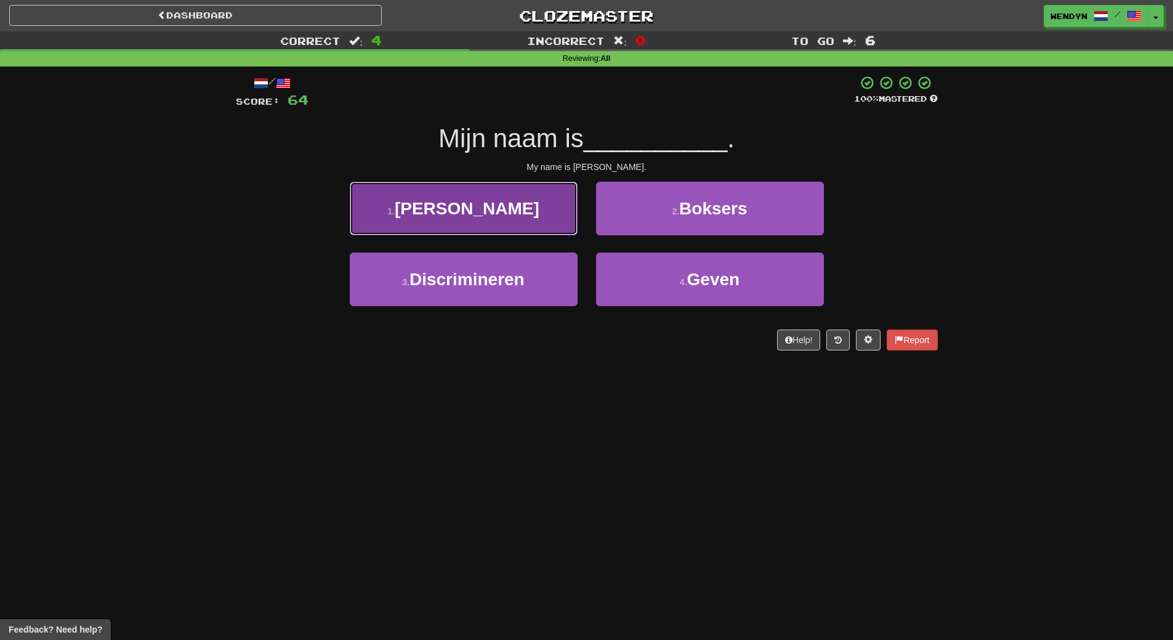
click at [481, 200] on span "Hopkins" at bounding box center [467, 208] width 145 height 19
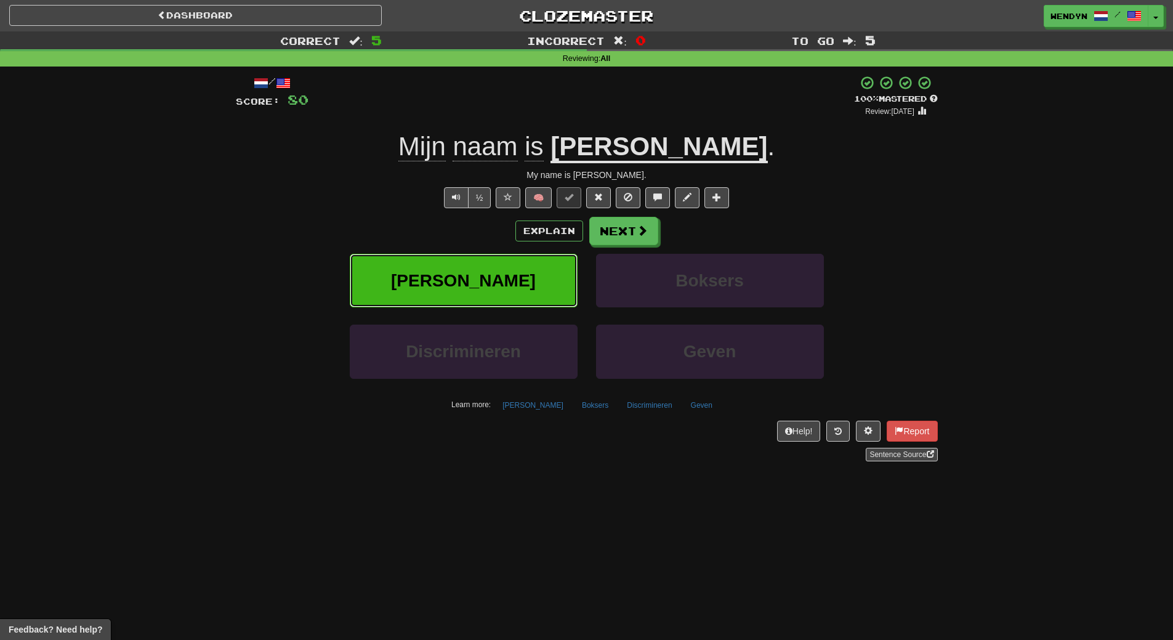
click at [492, 275] on span "Hopkins" at bounding box center [463, 280] width 145 height 19
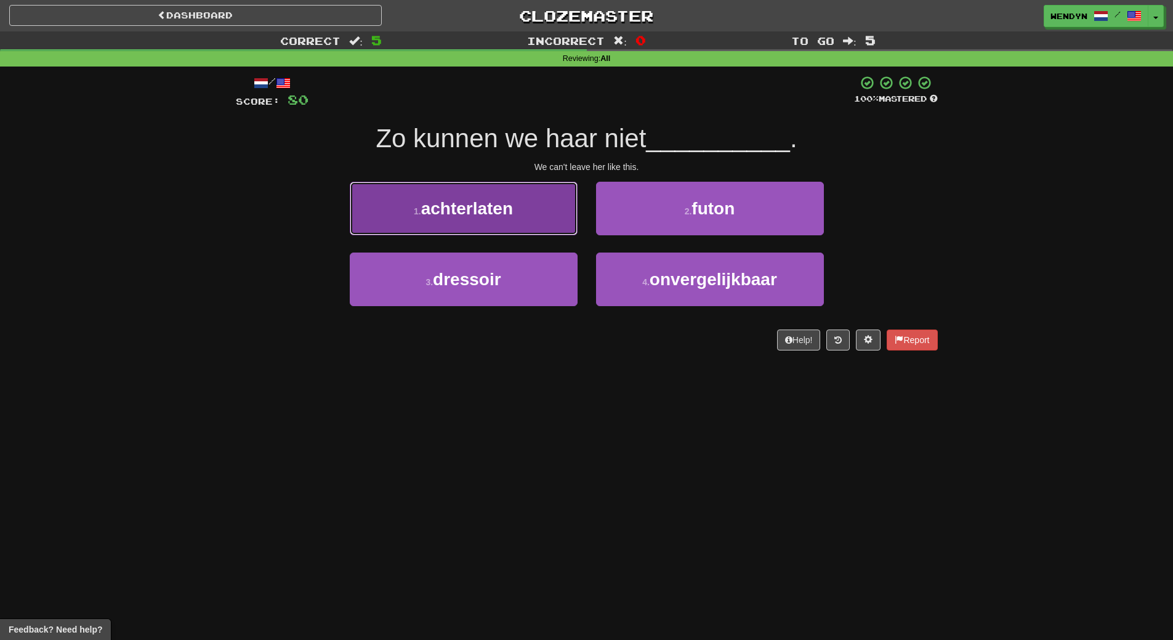
click at [499, 212] on span "achterlaten" at bounding box center [467, 208] width 92 height 19
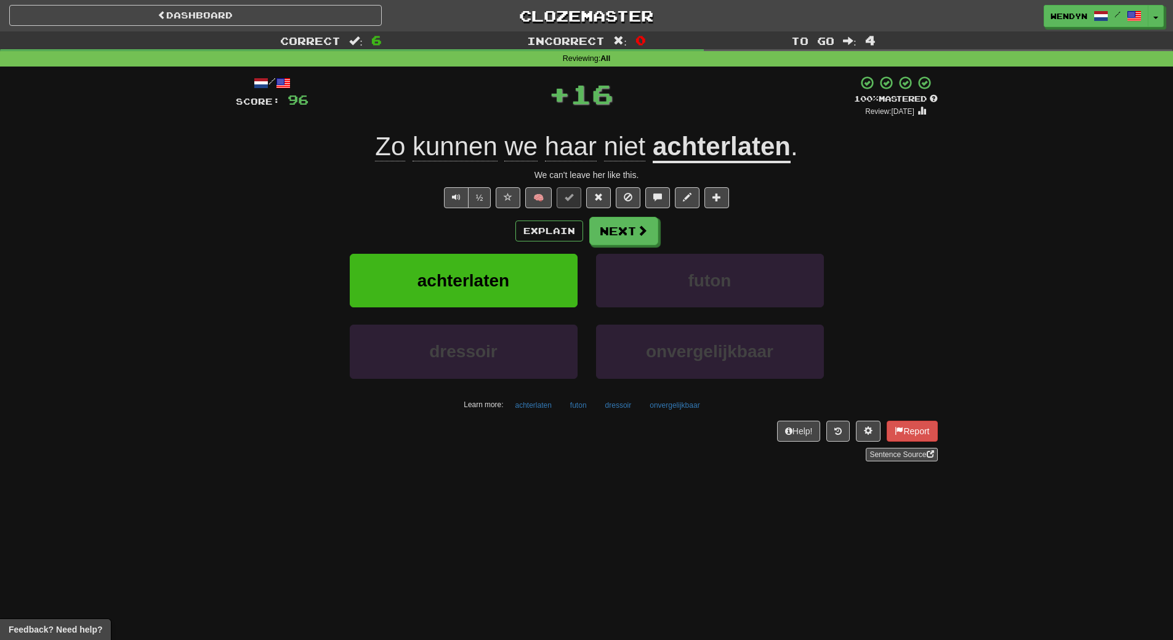
drag, startPoint x: 479, startPoint y: 236, endPoint x: 480, endPoint y: 267, distance: 30.8
click at [480, 238] on div "Explain Next" at bounding box center [587, 231] width 702 height 28
click at [481, 276] on span "achterlaten" at bounding box center [464, 280] width 92 height 19
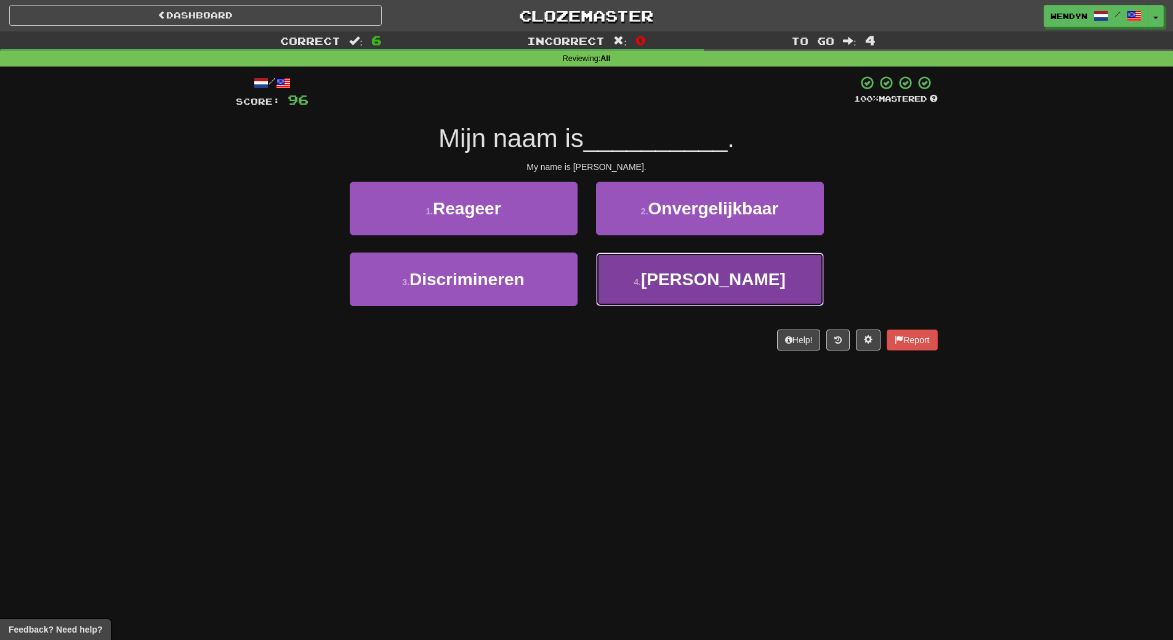
click at [743, 270] on span "Ludwig" at bounding box center [713, 279] width 145 height 19
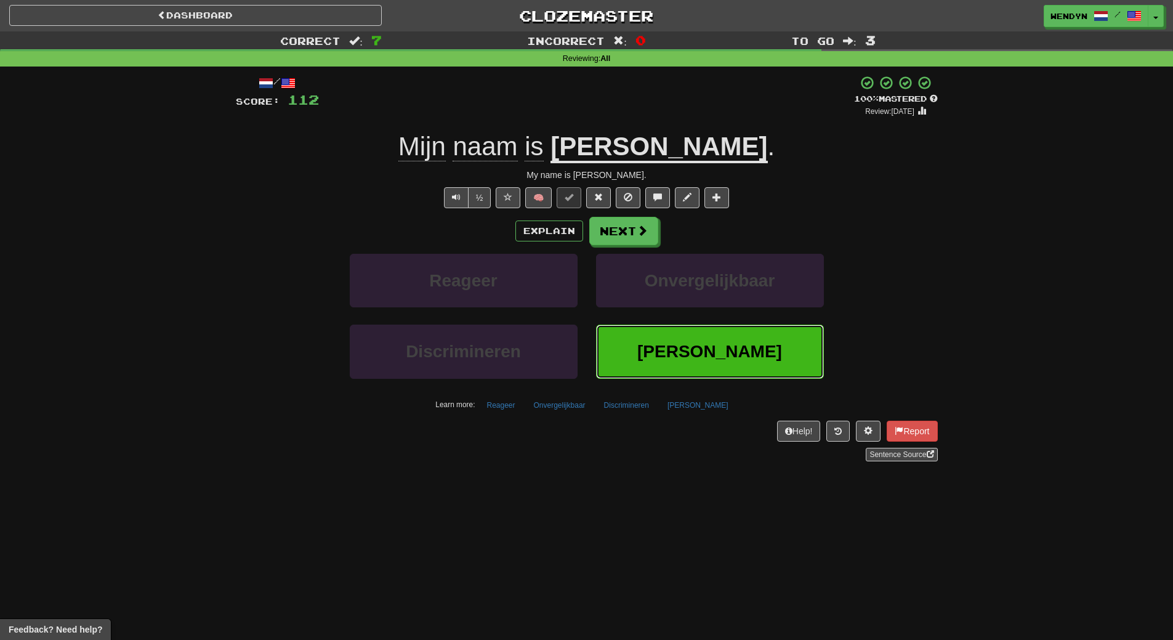
click at [756, 350] on button "Ludwig" at bounding box center [710, 352] width 228 height 54
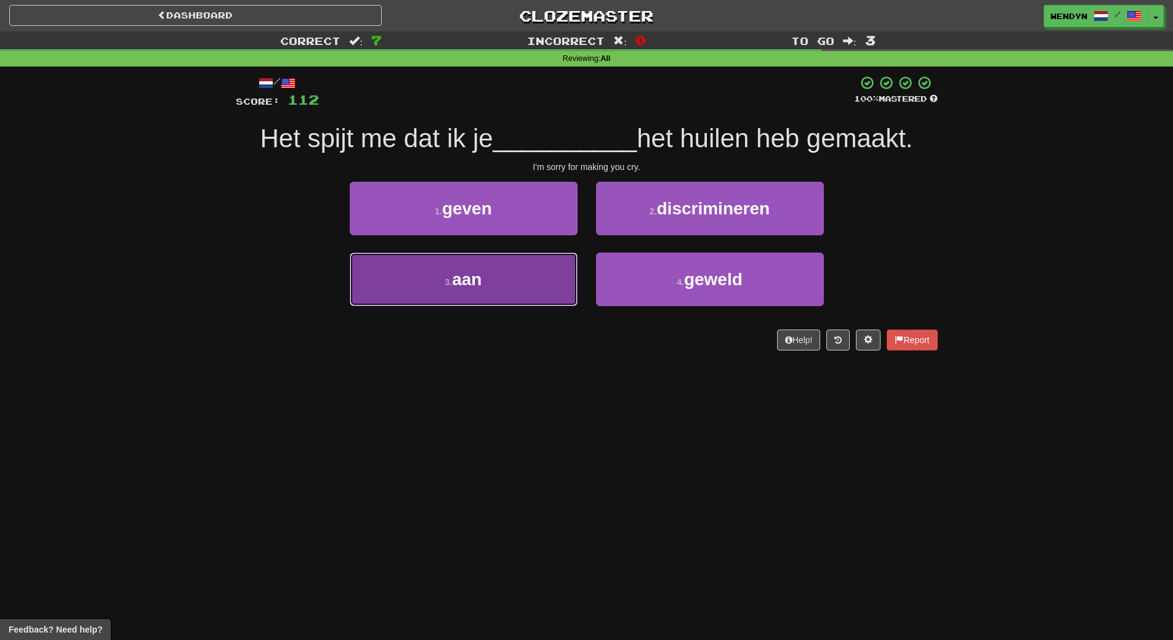
click at [528, 285] on button "3 . aan" at bounding box center [464, 279] width 228 height 54
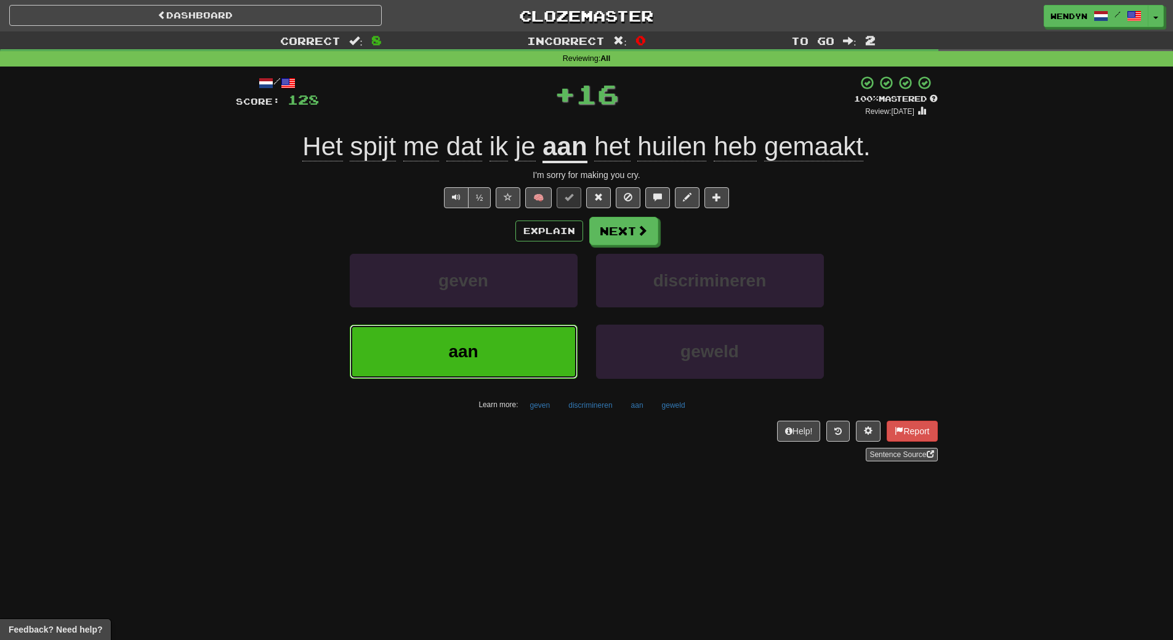
click at [523, 332] on button "aan" at bounding box center [464, 352] width 228 height 54
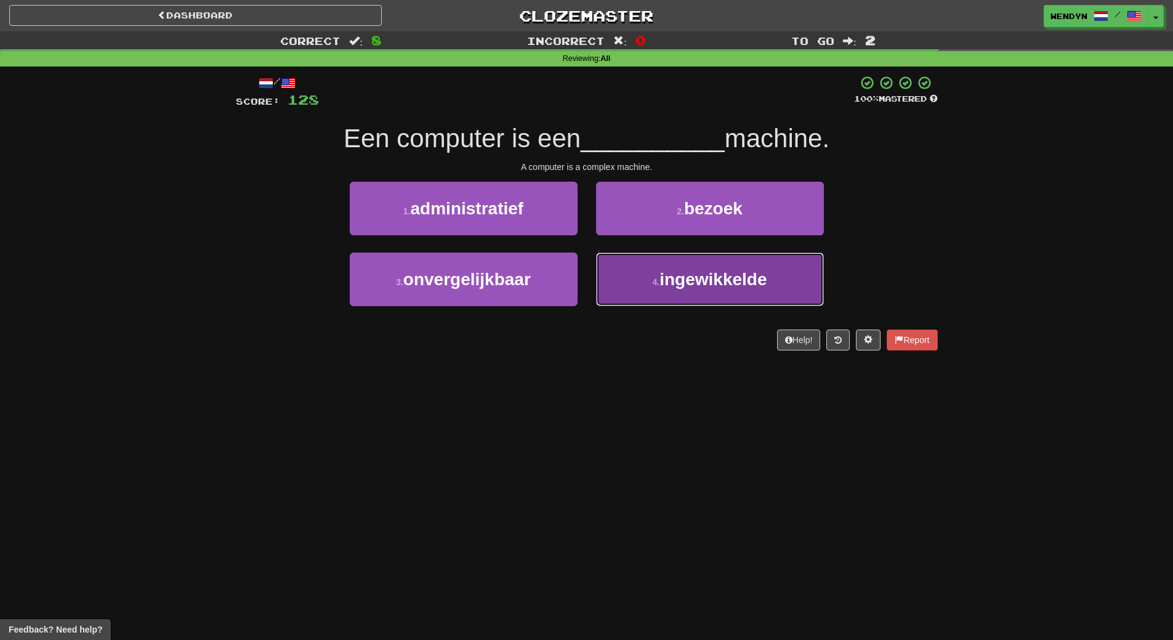
click at [704, 267] on button "4 . ingewikkelde" at bounding box center [710, 279] width 228 height 54
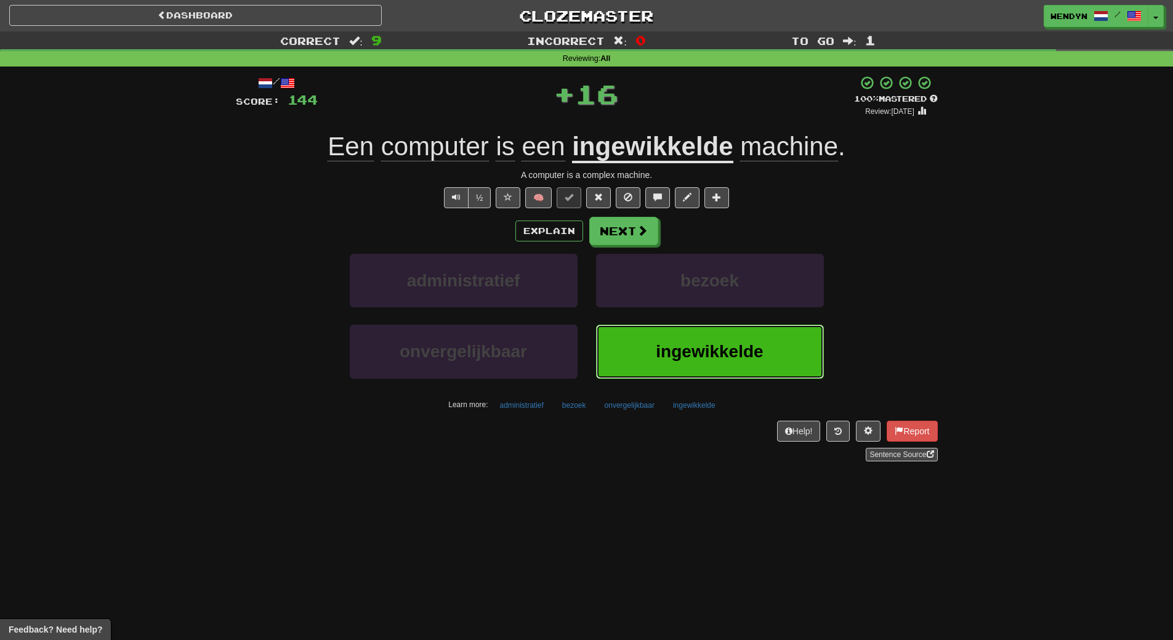
click at [715, 372] on button "ingewikkelde" at bounding box center [710, 352] width 228 height 54
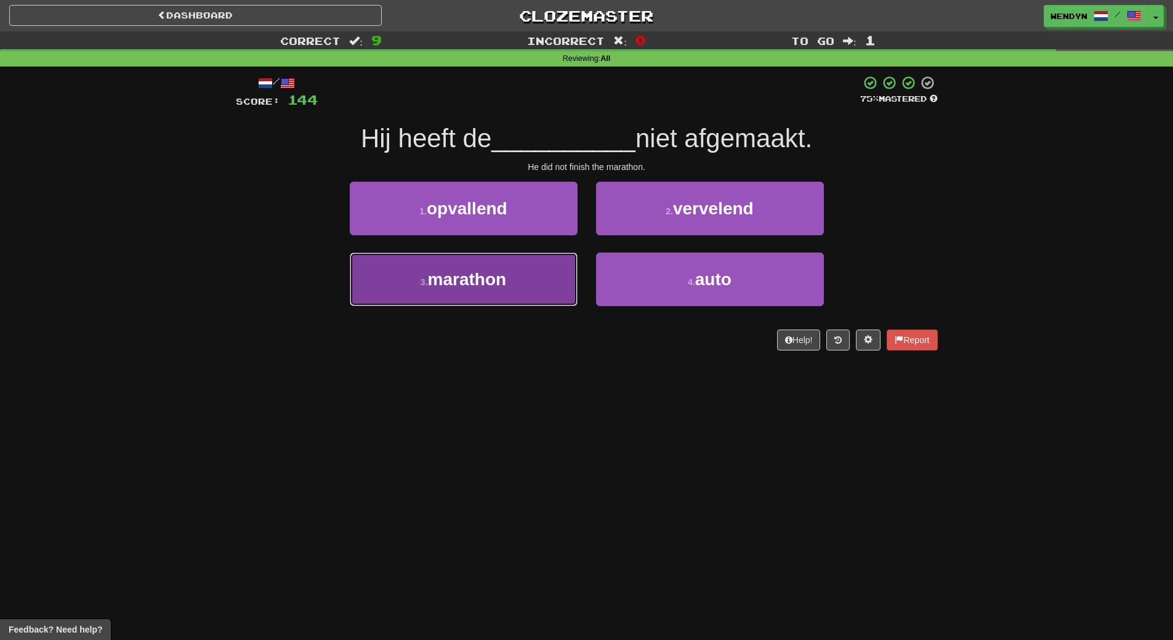
click at [541, 258] on button "3 . marathon" at bounding box center [464, 279] width 228 height 54
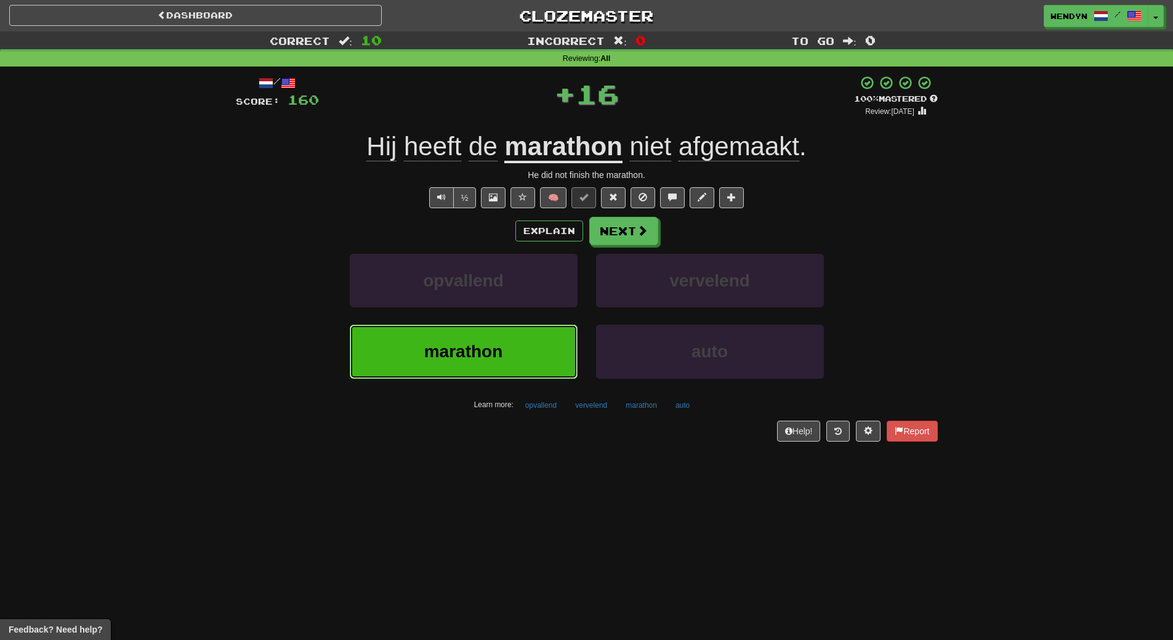
click at [514, 362] on button "marathon" at bounding box center [464, 352] width 228 height 54
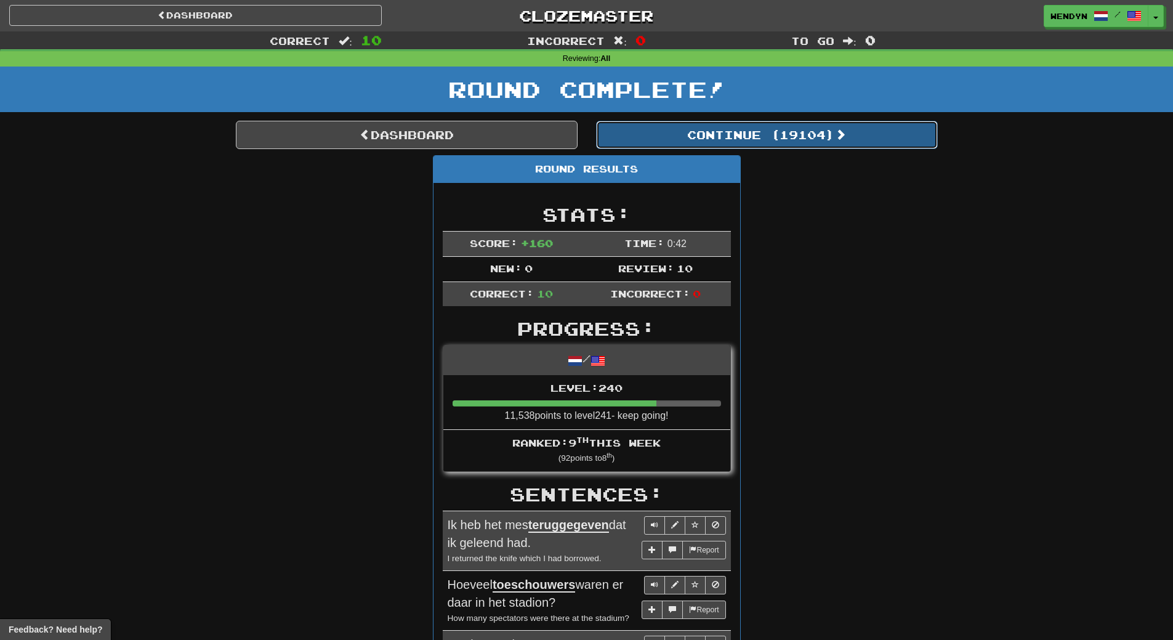
click at [820, 134] on button "Continue ( 19104 )" at bounding box center [767, 135] width 342 height 28
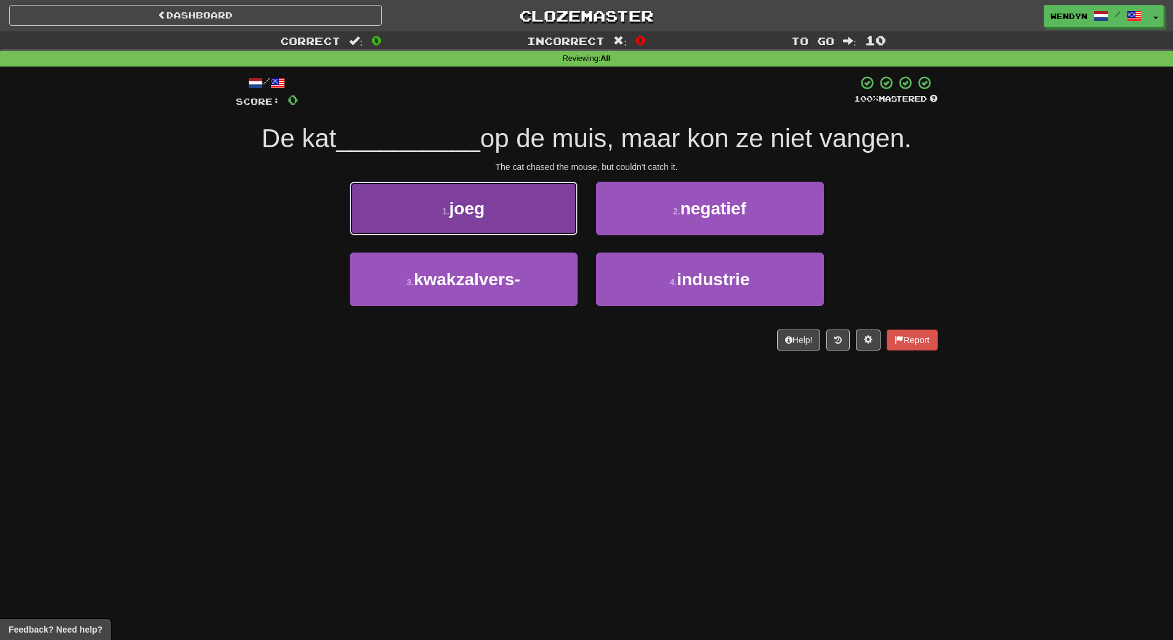
click at [547, 228] on button "1 . joeg" at bounding box center [464, 209] width 228 height 54
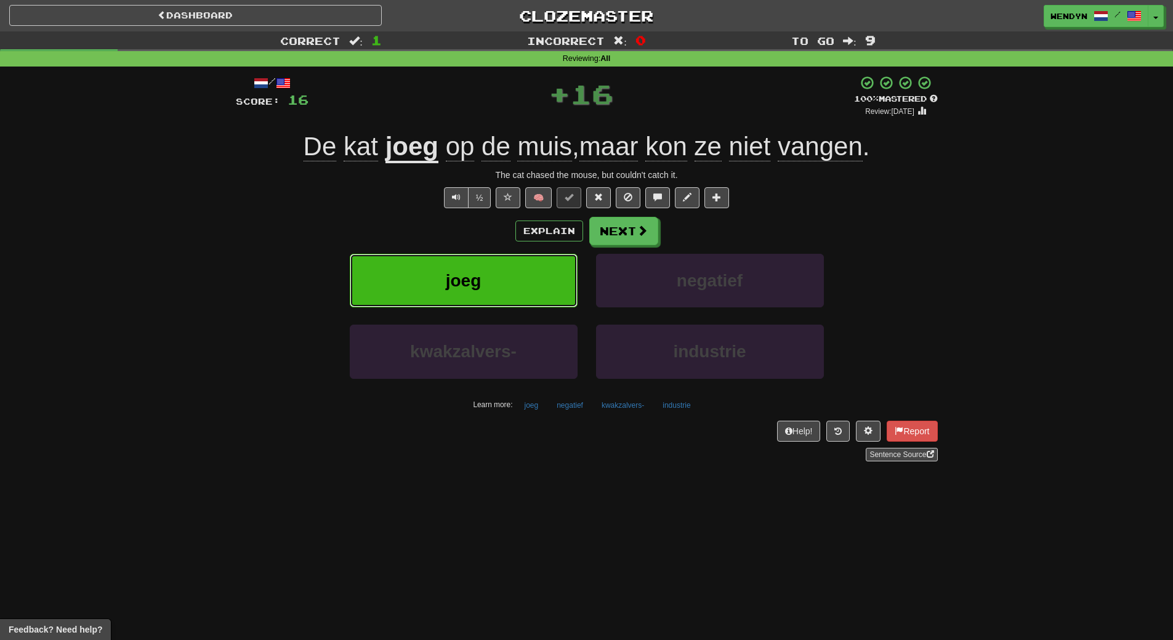
click at [511, 293] on button "joeg" at bounding box center [464, 281] width 228 height 54
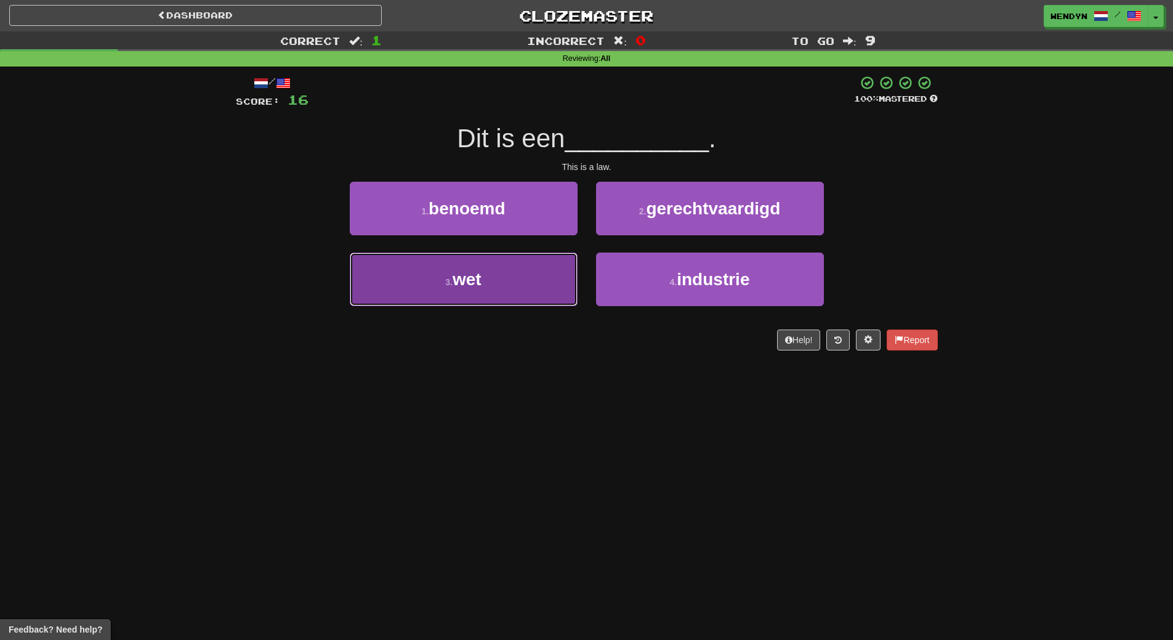
click at [509, 294] on button "3 . wet" at bounding box center [464, 279] width 228 height 54
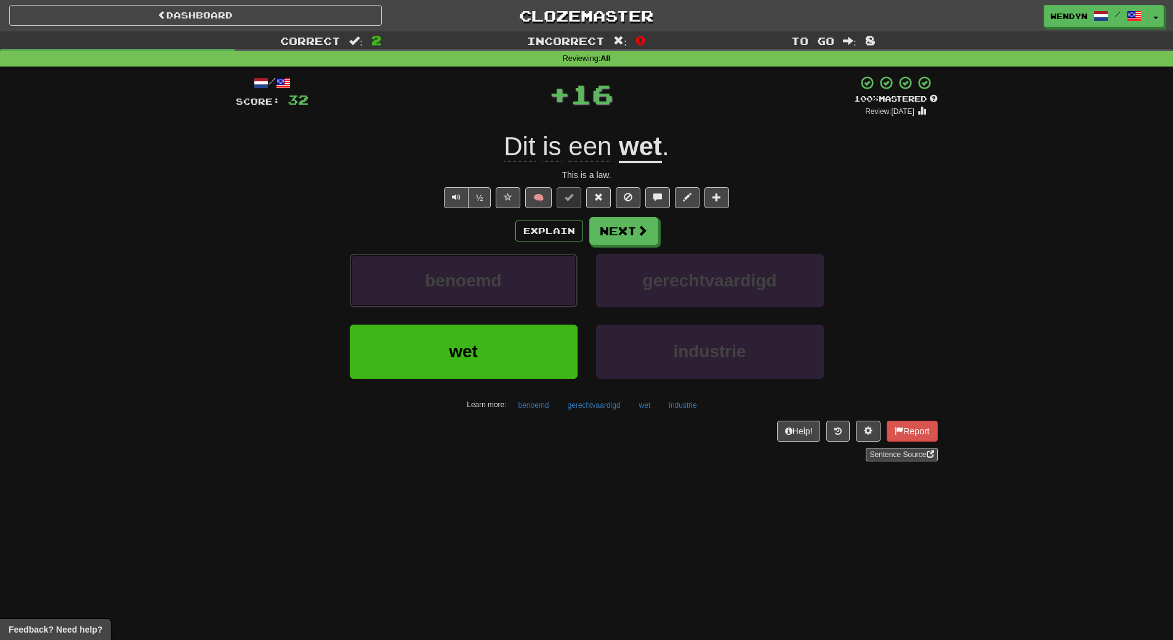
click at [509, 294] on button "benoemd" at bounding box center [464, 281] width 228 height 54
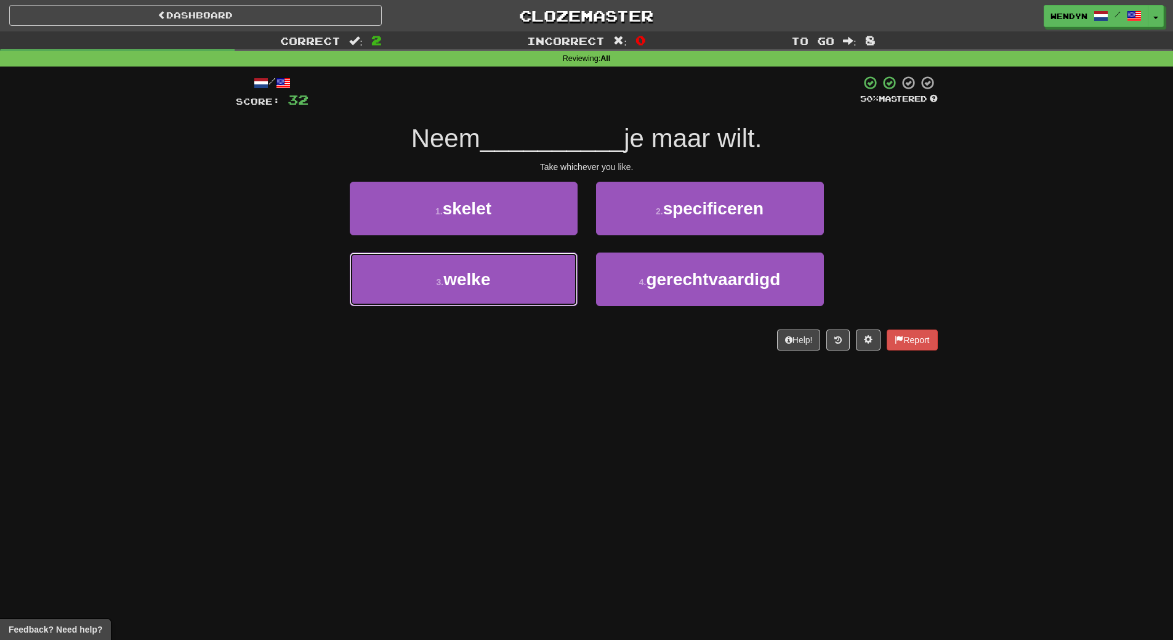
click at [509, 294] on button "3 . welke" at bounding box center [464, 279] width 228 height 54
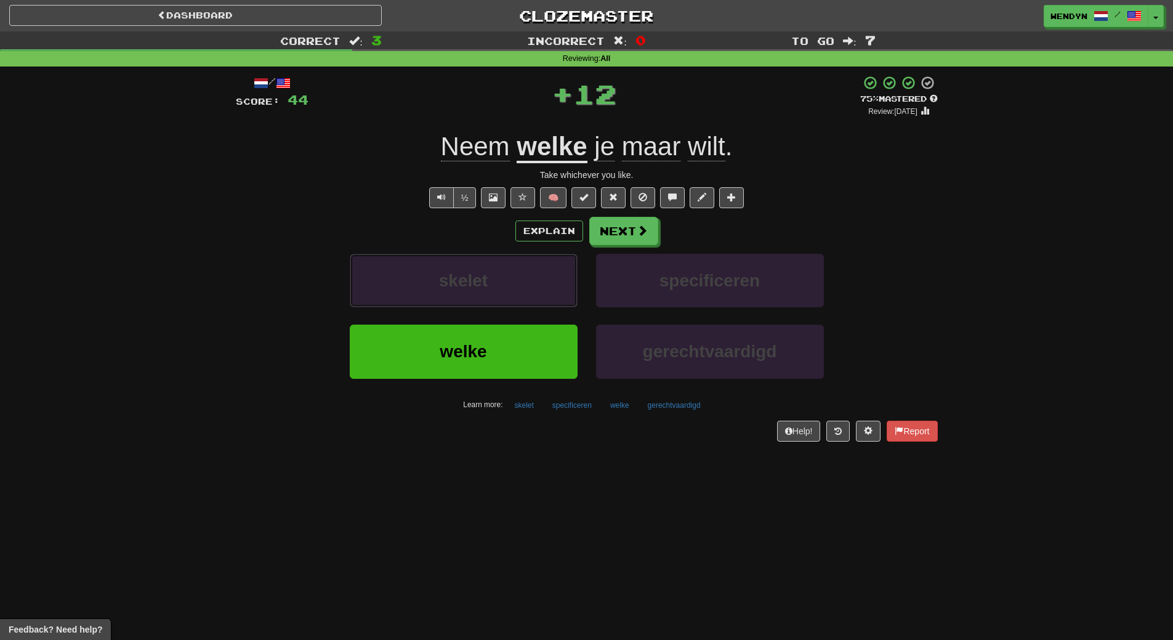
click at [509, 294] on button "skelet" at bounding box center [464, 281] width 228 height 54
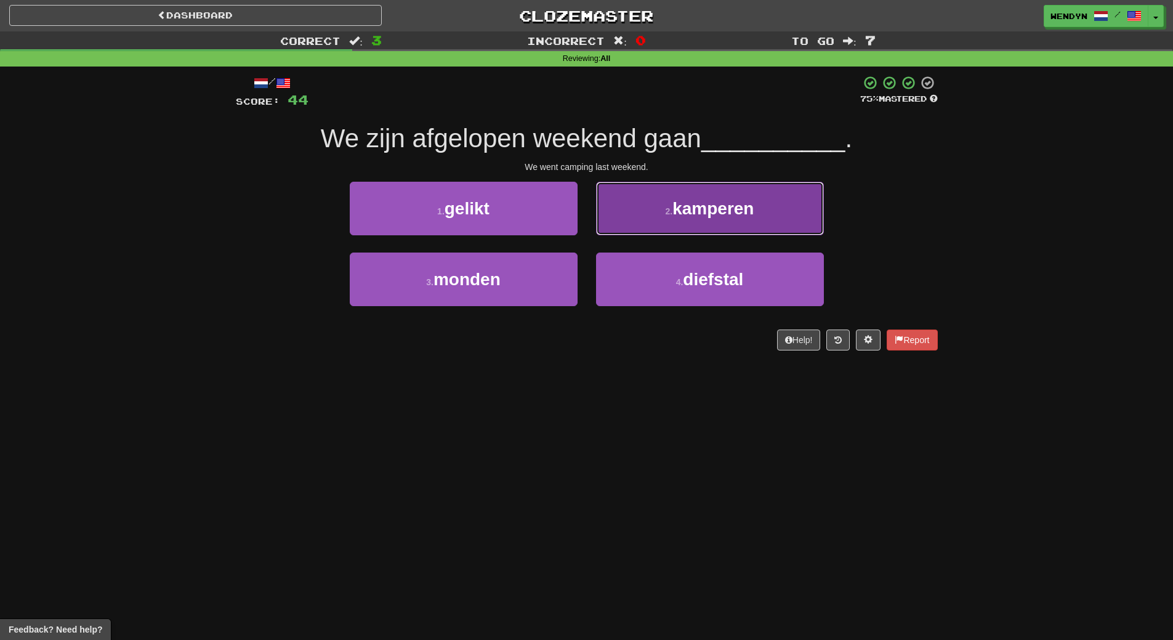
click at [797, 222] on button "2 . kamperen" at bounding box center [710, 209] width 228 height 54
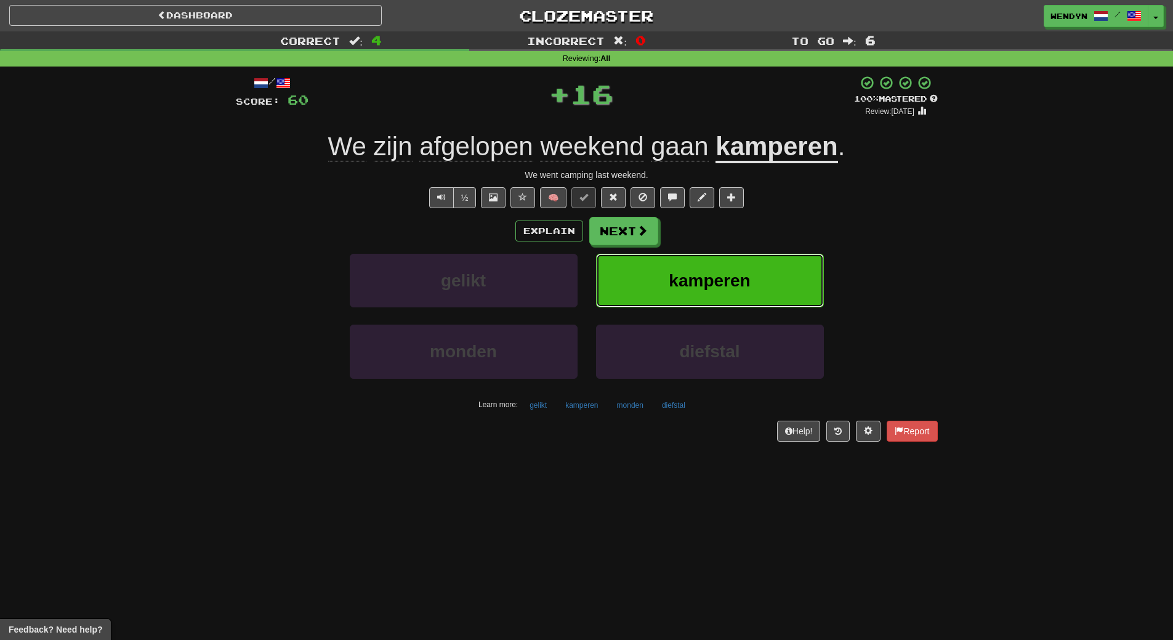
click at [759, 270] on button "kamperen" at bounding box center [710, 281] width 228 height 54
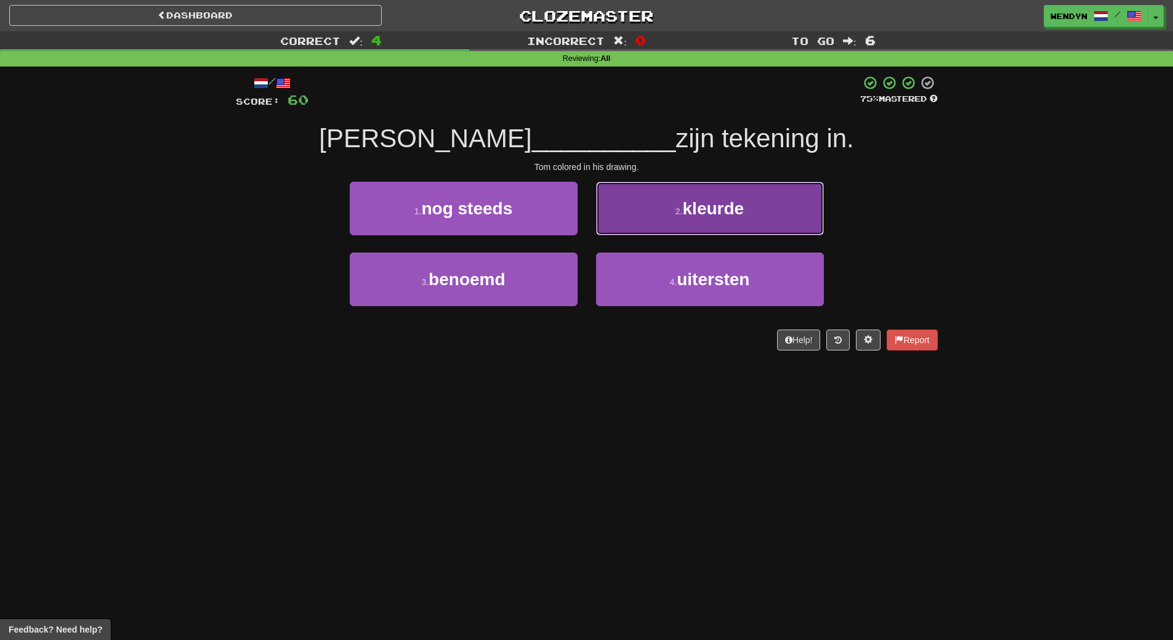
click at [692, 224] on button "2 . kleurde" at bounding box center [710, 209] width 228 height 54
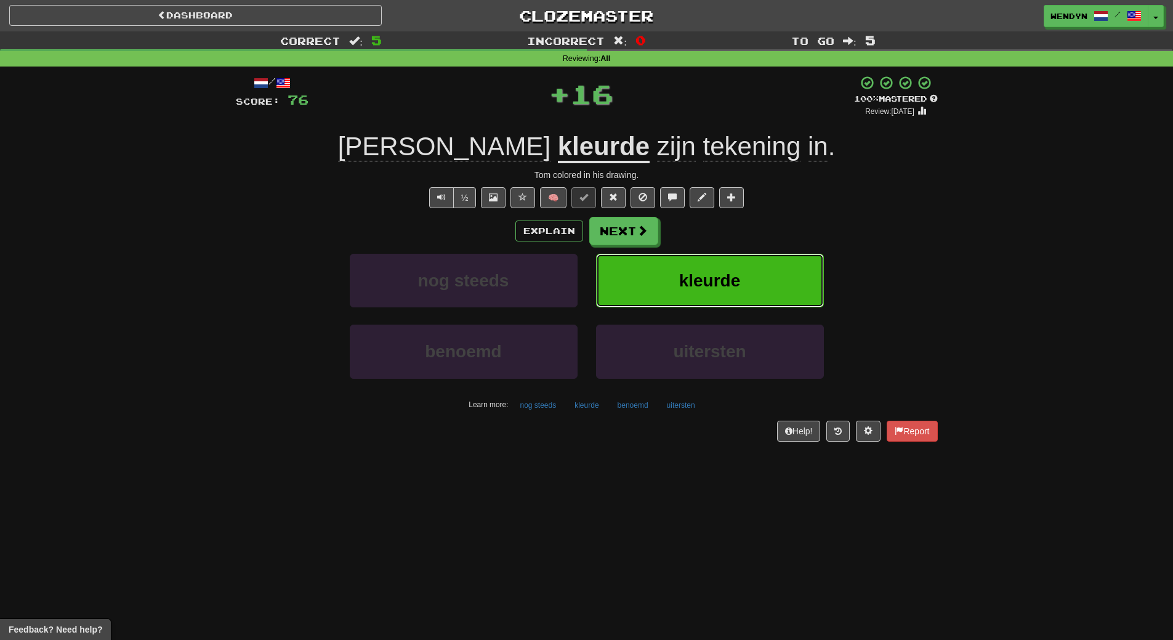
click at [700, 265] on button "kleurde" at bounding box center [710, 281] width 228 height 54
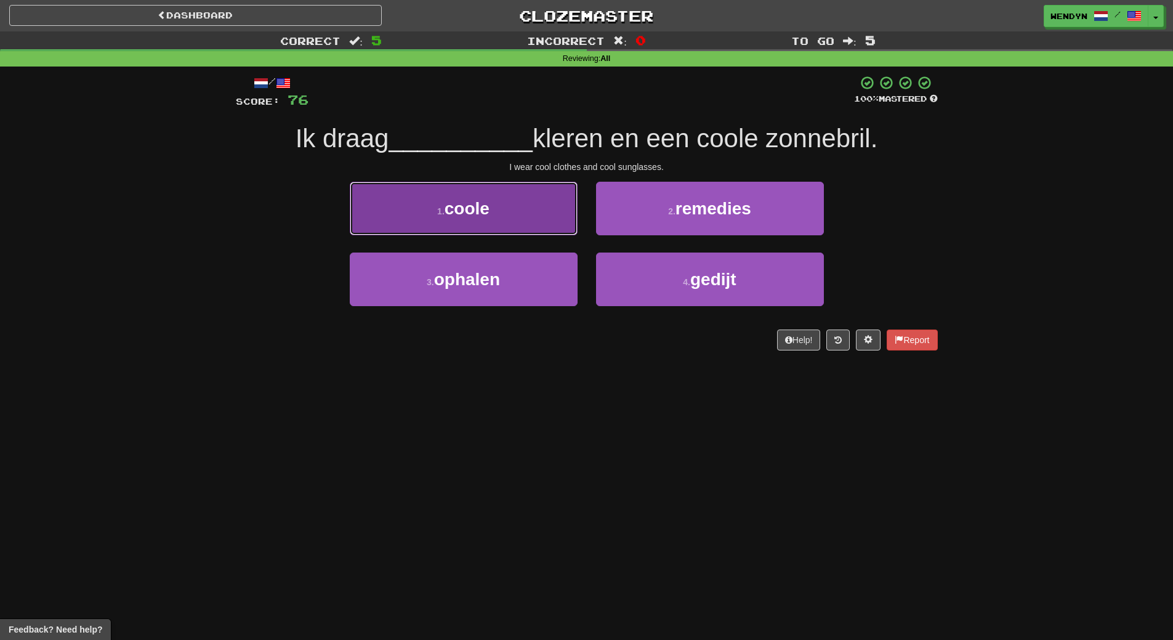
click at [567, 209] on button "1 . coole" at bounding box center [464, 209] width 228 height 54
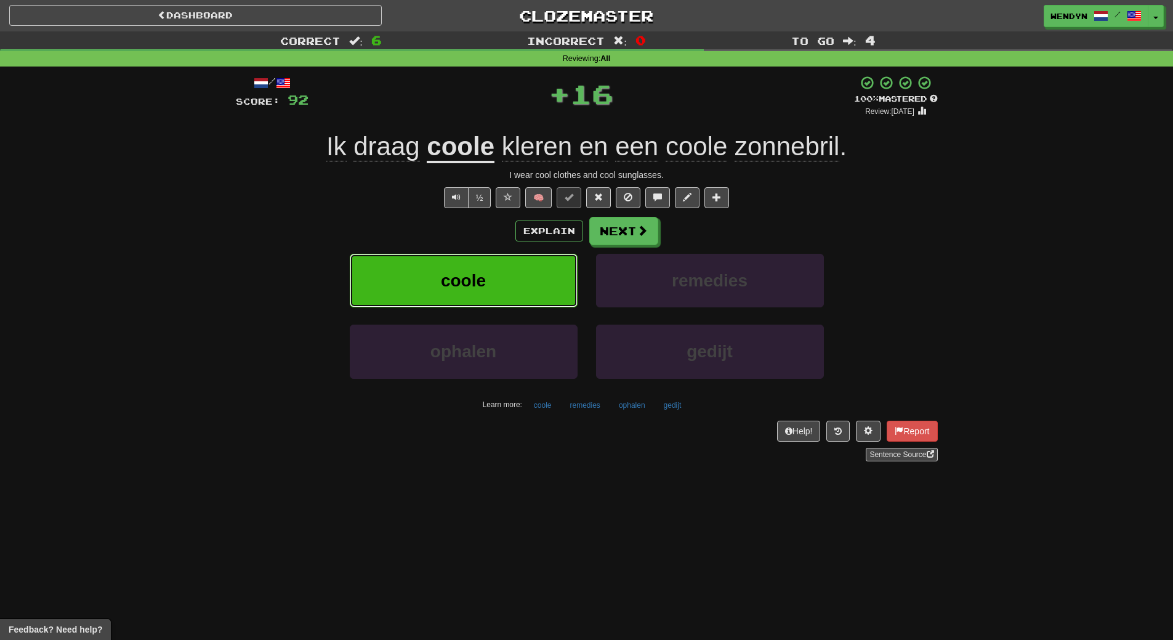
click at [495, 282] on button "coole" at bounding box center [464, 281] width 228 height 54
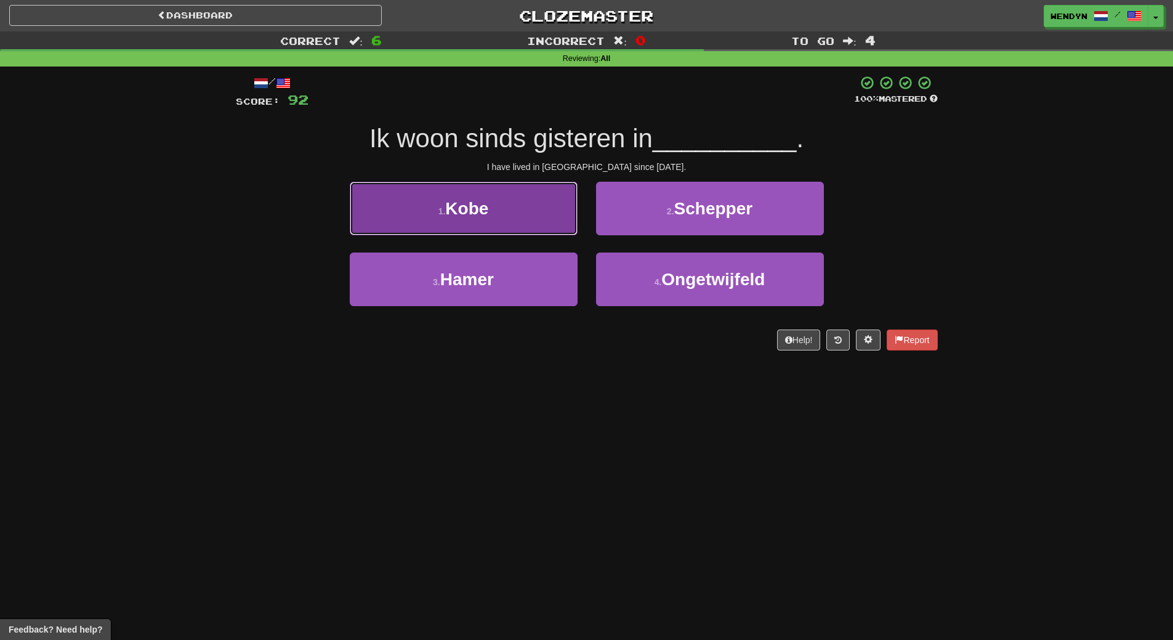
drag, startPoint x: 476, startPoint y: 187, endPoint x: 467, endPoint y: 211, distance: 24.9
click at [476, 187] on button "1 . Kobe" at bounding box center [464, 209] width 228 height 54
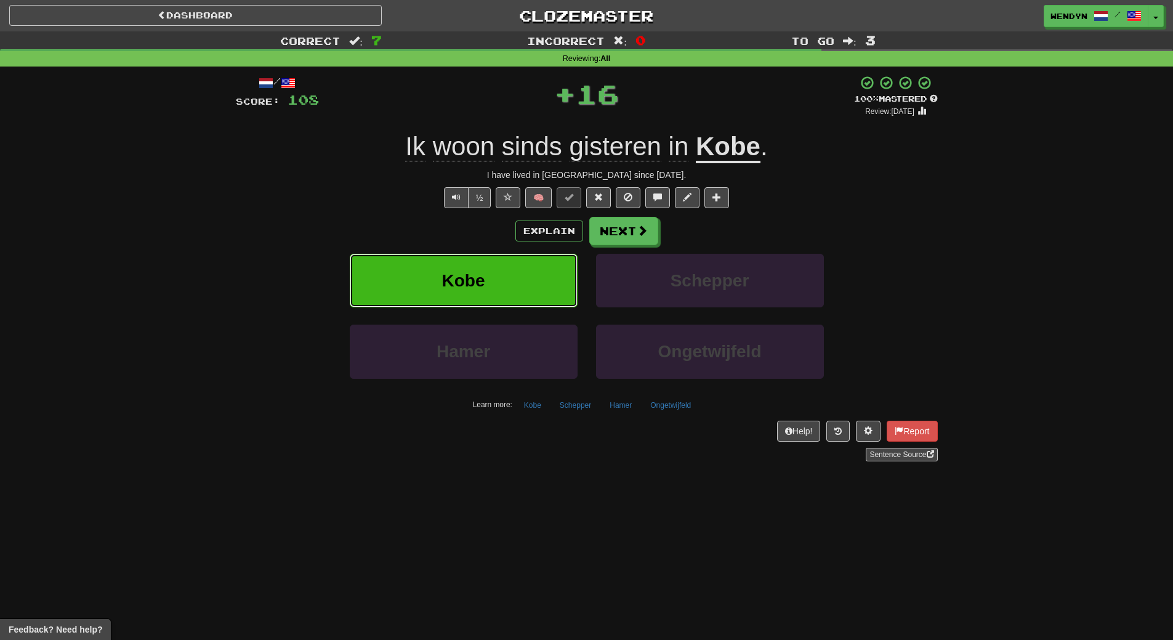
click at [464, 266] on button "Kobe" at bounding box center [464, 281] width 228 height 54
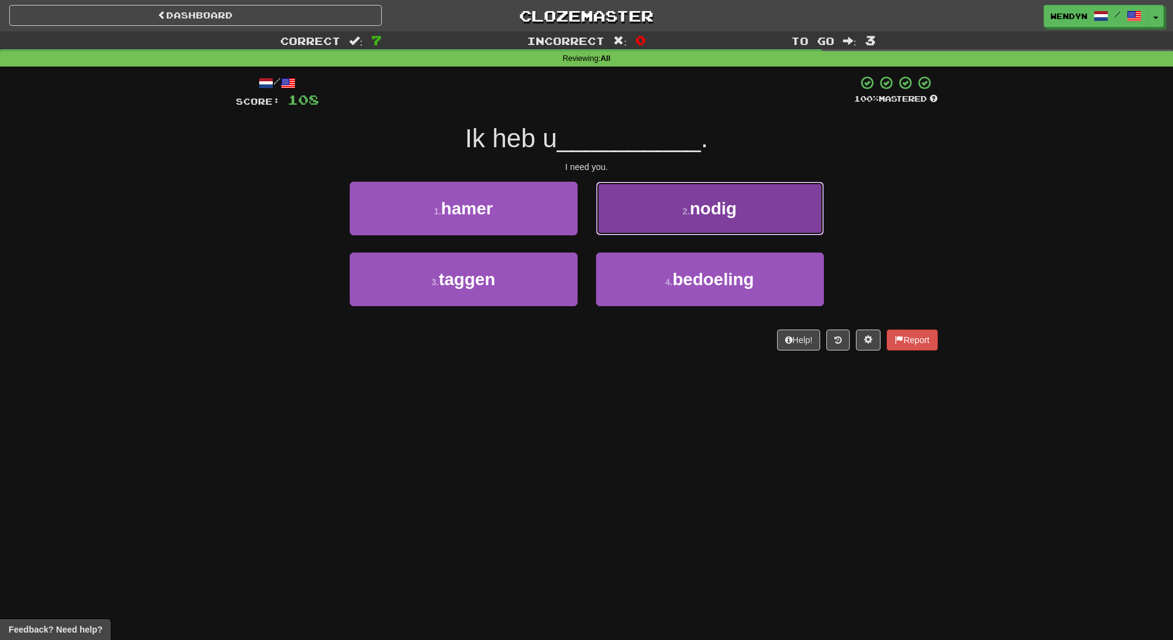
click at [757, 219] on button "2 . nodig" at bounding box center [710, 209] width 228 height 54
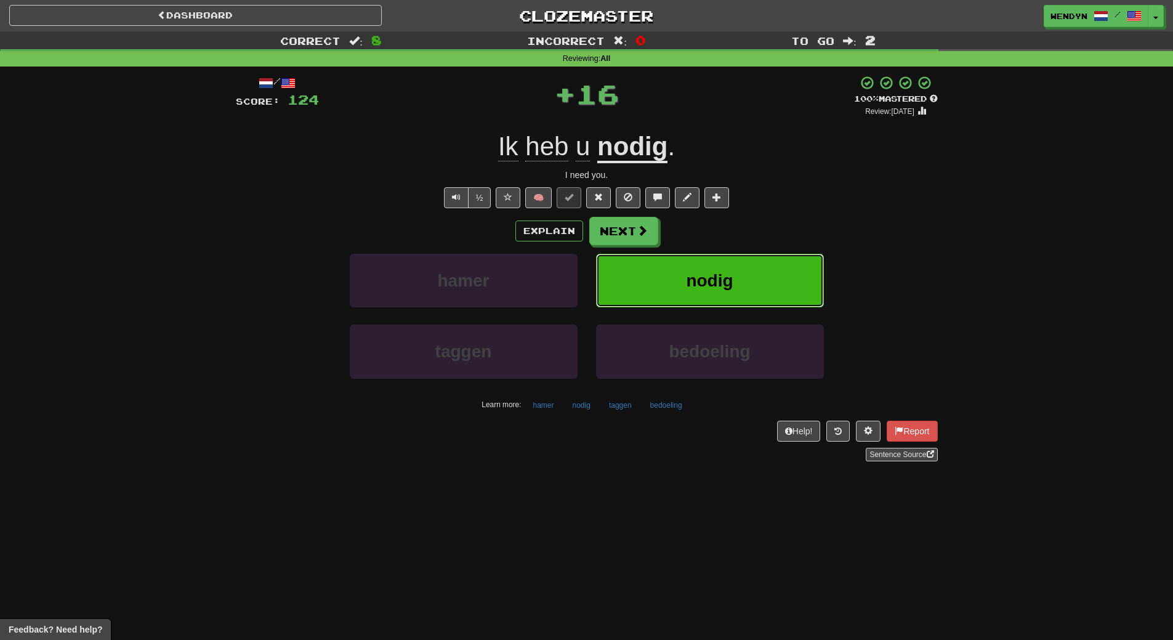
click at [748, 270] on button "nodig" at bounding box center [710, 281] width 228 height 54
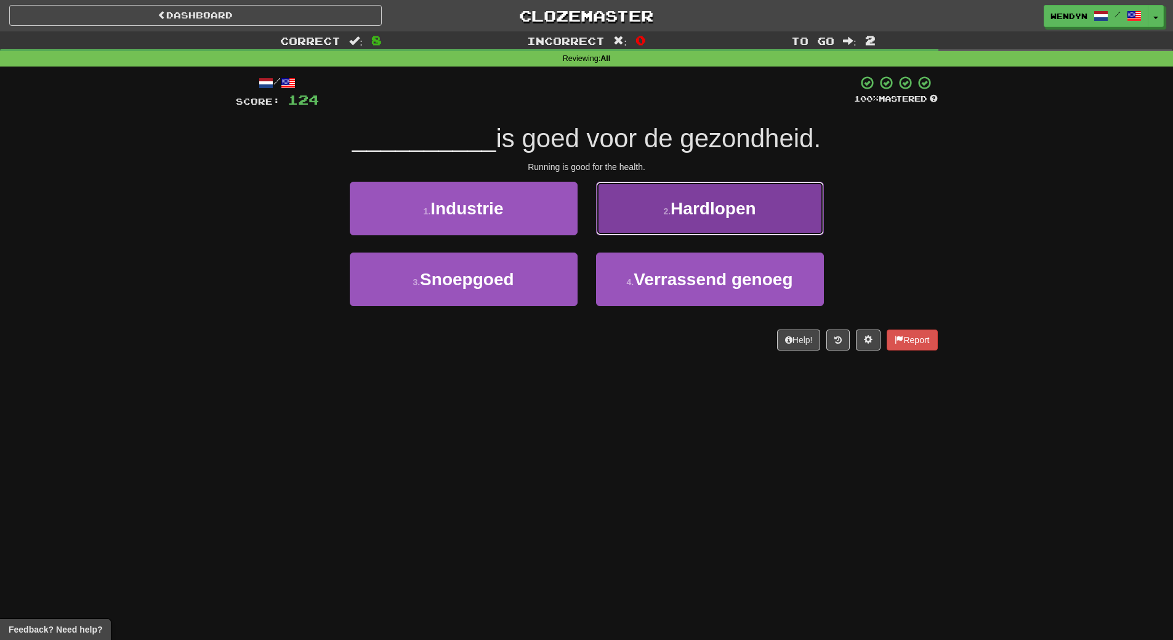
click at [751, 220] on button "2 . Hardlopen" at bounding box center [710, 209] width 228 height 54
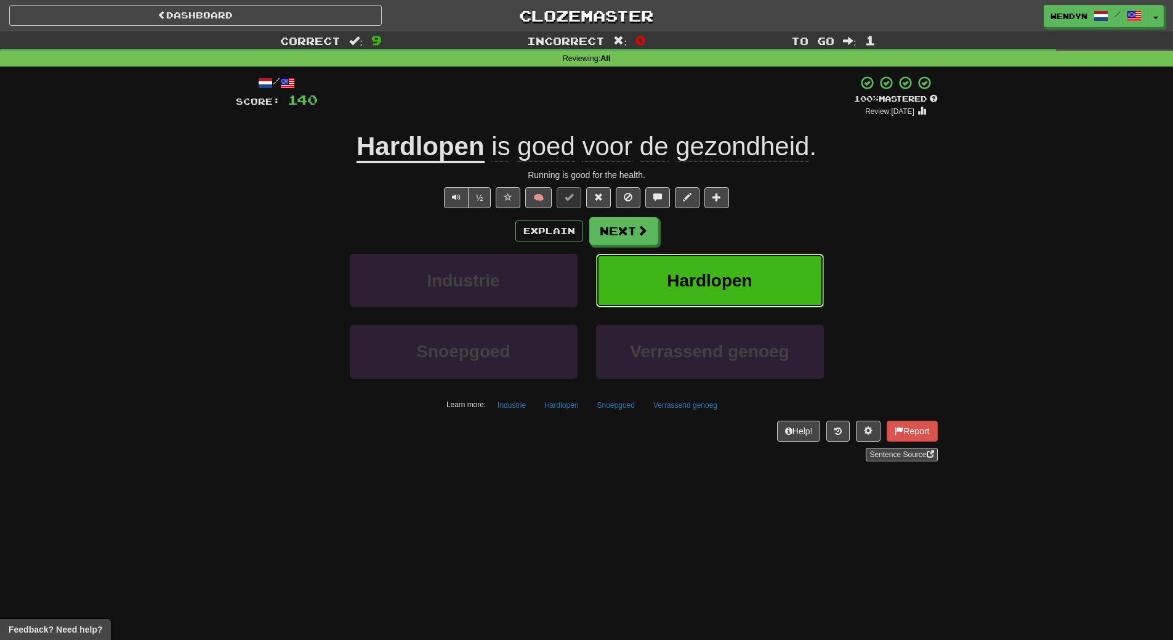
click at [712, 288] on span "Hardlopen" at bounding box center [709, 280] width 85 height 19
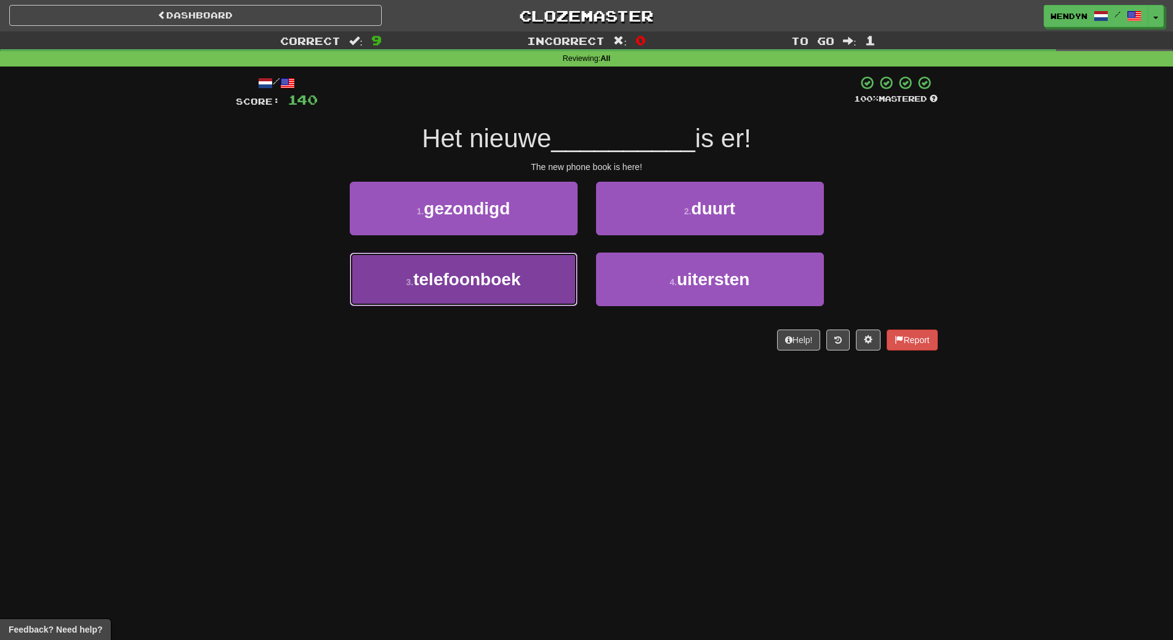
click at [515, 283] on span "telefoonboek" at bounding box center [466, 279] width 107 height 19
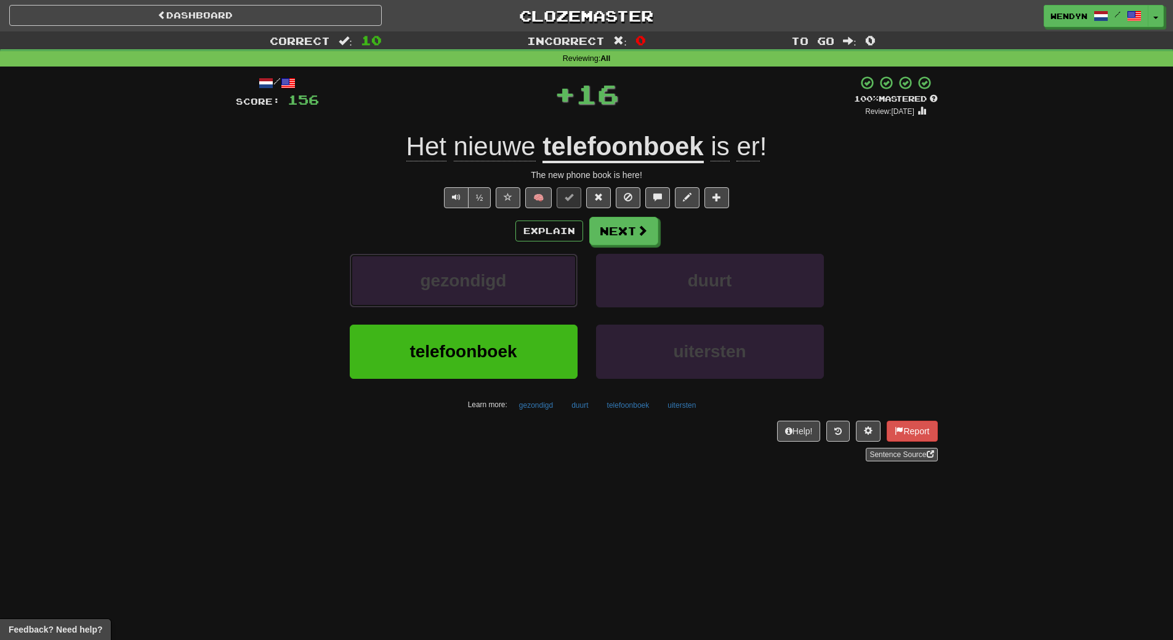
click at [515, 283] on button "gezondigd" at bounding box center [464, 281] width 228 height 54
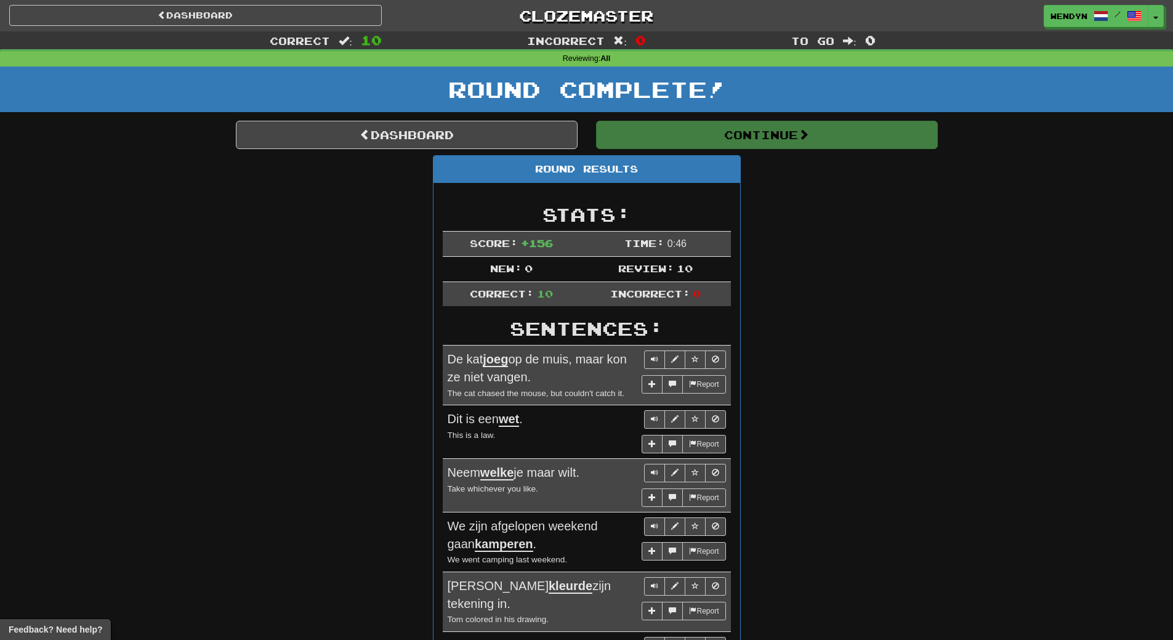
drag, startPoint x: 515, startPoint y: 283, endPoint x: 551, endPoint y: 281, distance: 35.8
click at [515, 283] on td "Correct: 10" at bounding box center [512, 293] width 138 height 25
click at [824, 245] on div "Round Results Stats: Score: + 156 Time: 0 : 46 New: 0 Review: 10 Correct: 10 In…" at bounding box center [587, 544] width 702 height 778
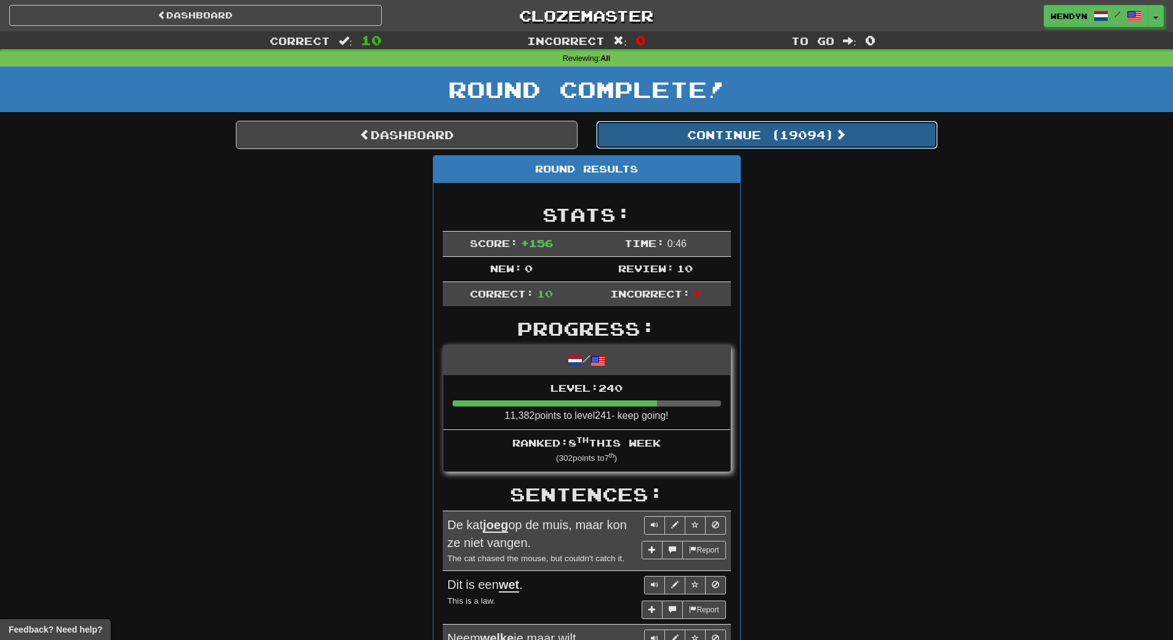
click at [810, 139] on button "Continue ( 19094 )" at bounding box center [767, 135] width 342 height 28
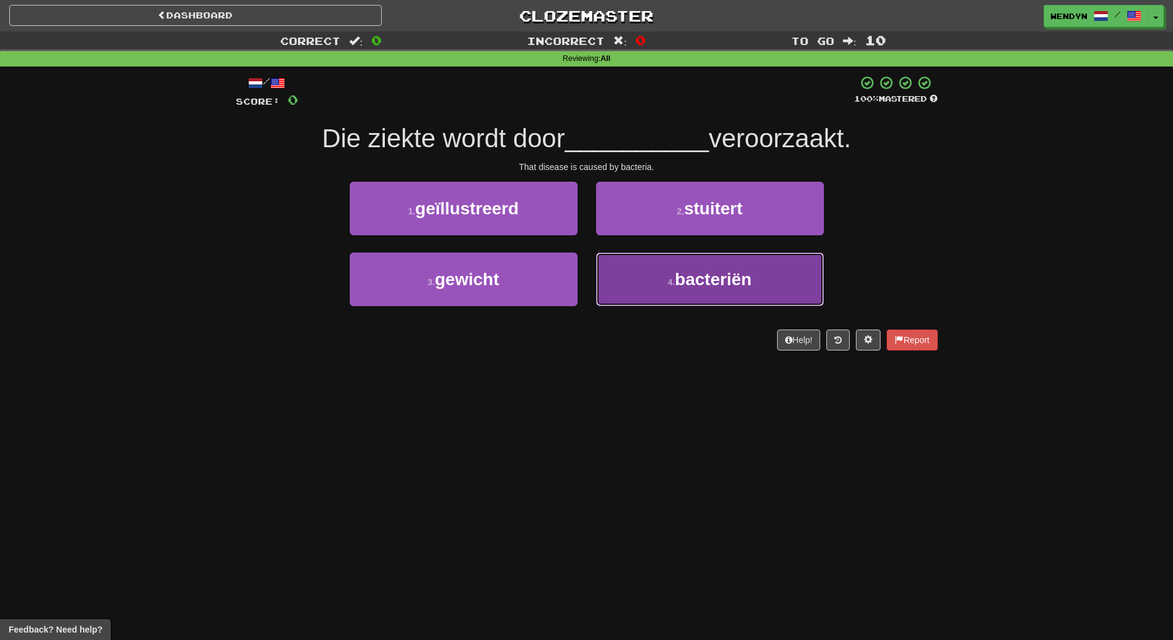
click at [700, 292] on button "4 . bacteriën" at bounding box center [710, 279] width 228 height 54
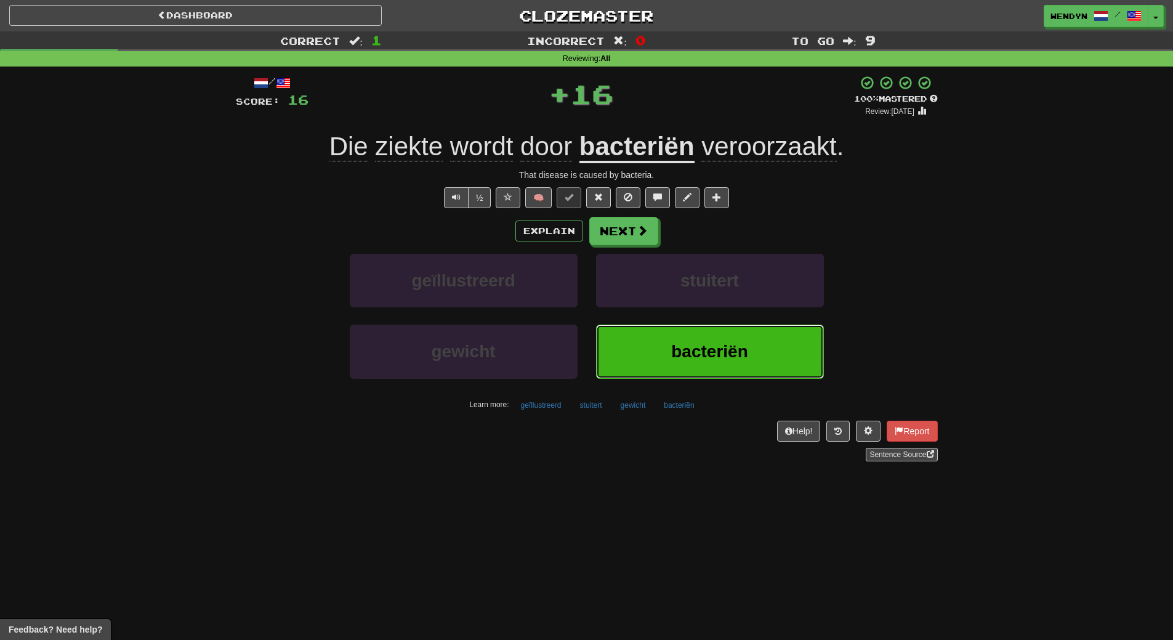
click at [668, 358] on button "bacteriën" at bounding box center [710, 352] width 228 height 54
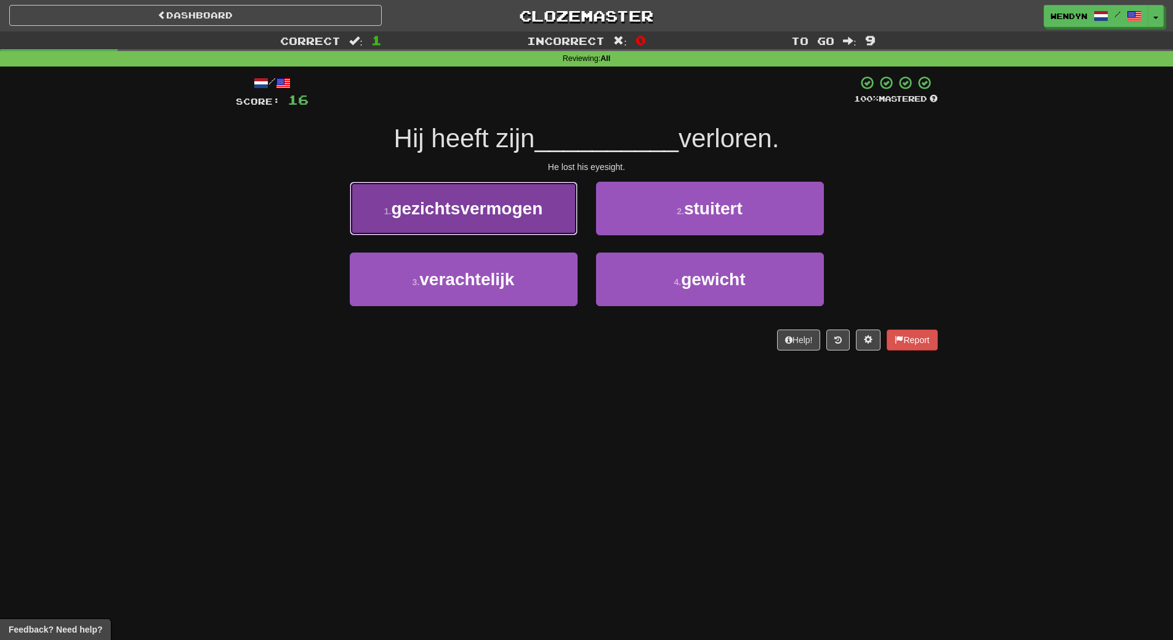
click at [493, 217] on span "gezichtsvermogen" at bounding box center [466, 208] width 151 height 19
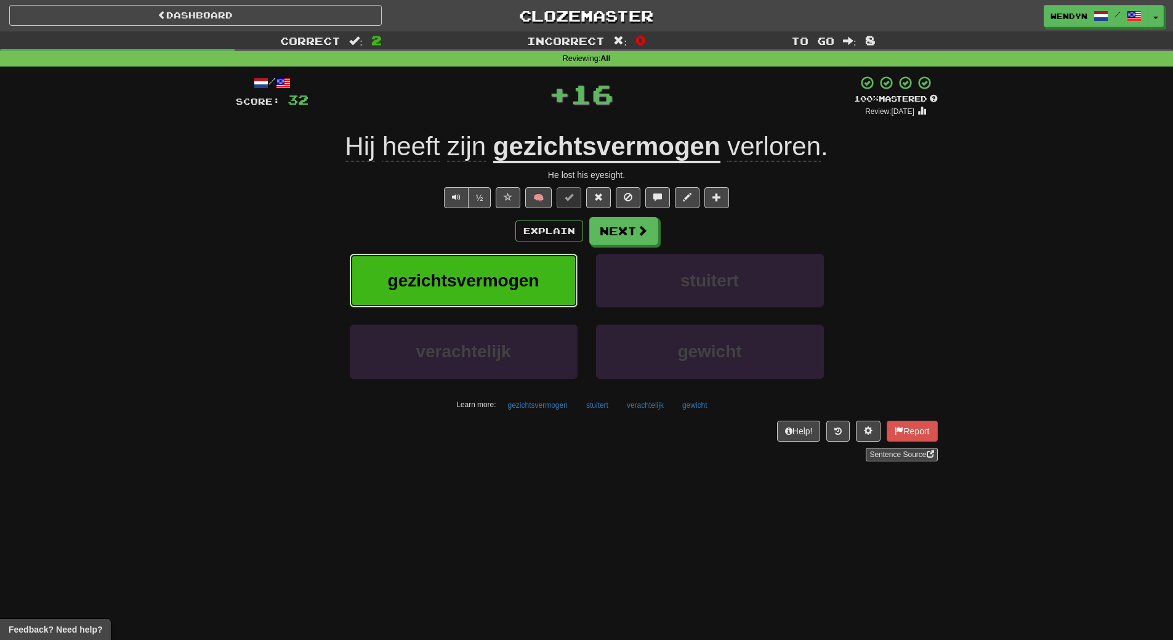
click at [488, 273] on span "gezichtsvermogen" at bounding box center [463, 280] width 151 height 19
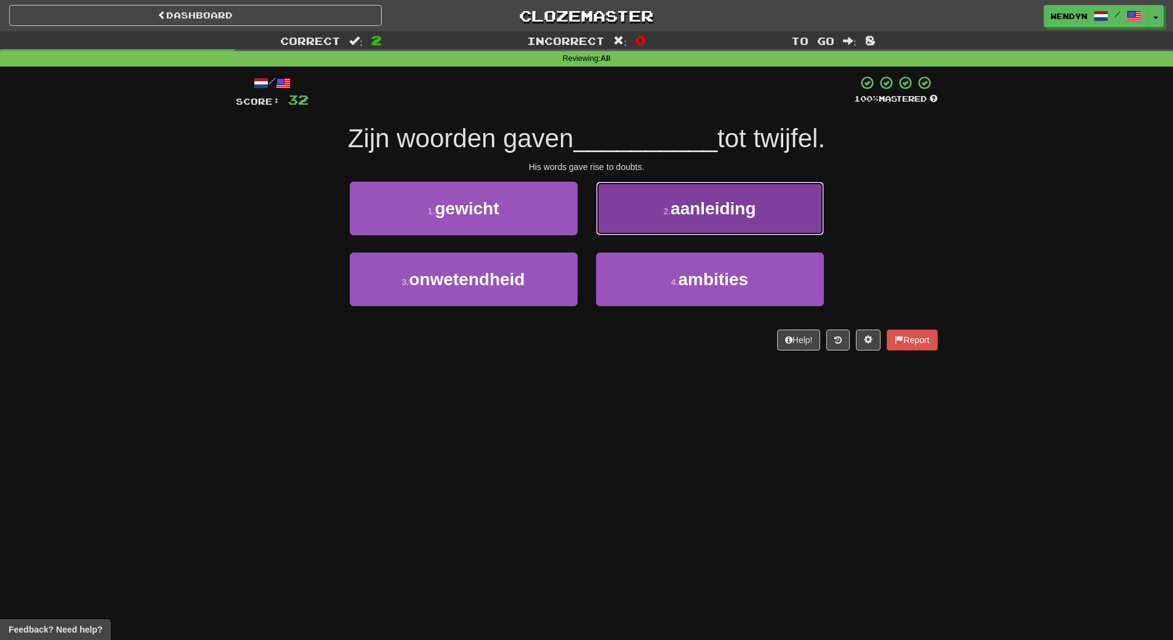
click at [788, 205] on button "2 . aanleiding" at bounding box center [710, 209] width 228 height 54
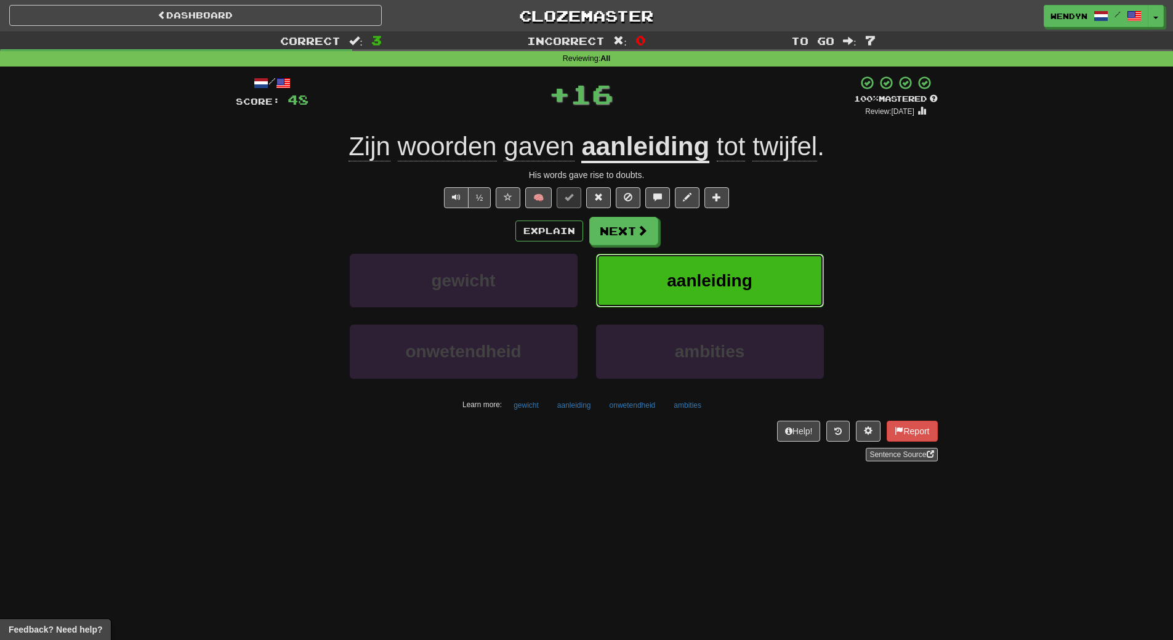
click at [740, 285] on span "aanleiding" at bounding box center [709, 280] width 85 height 19
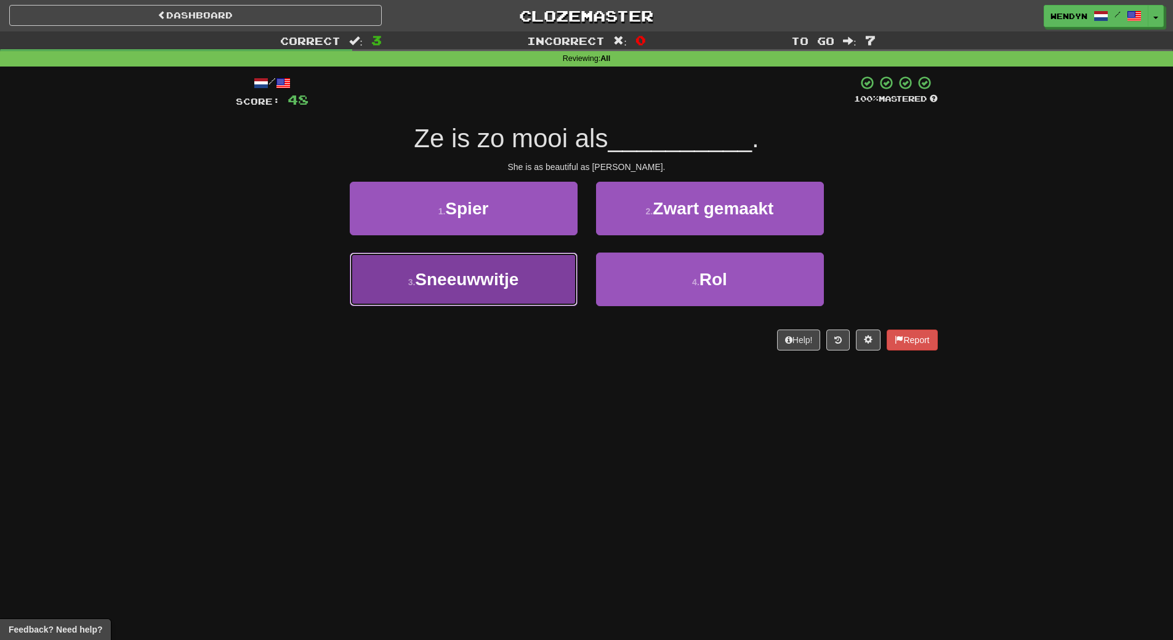
click at [546, 292] on button "3 . Sneeuwwitje" at bounding box center [464, 279] width 228 height 54
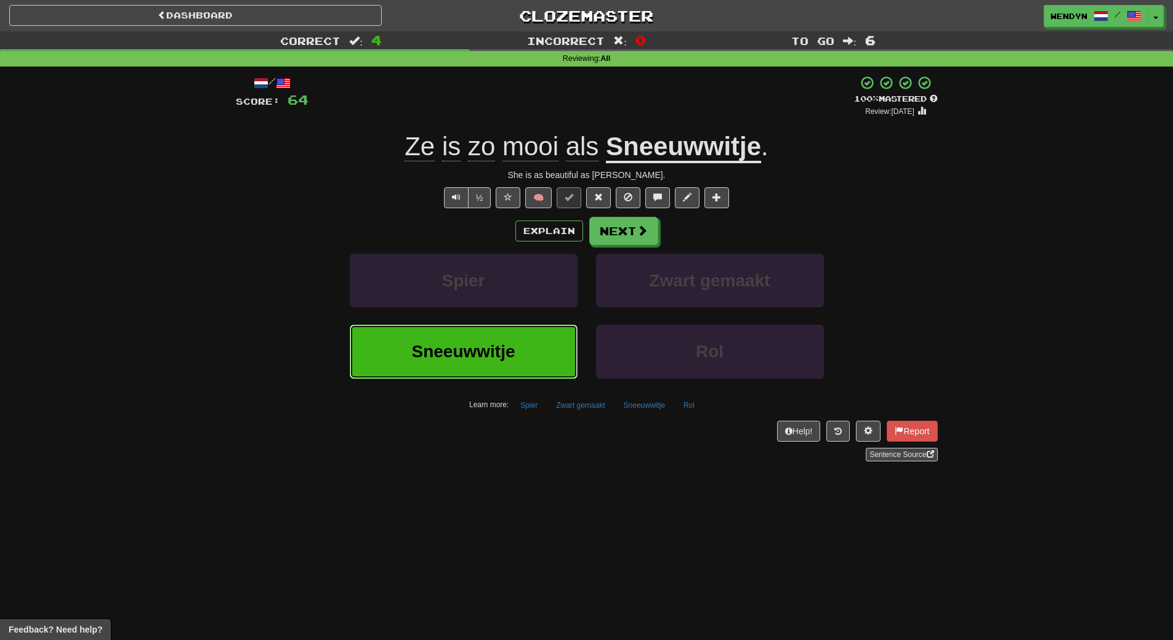
click at [545, 340] on button "Sneeuwwitje" at bounding box center [464, 352] width 228 height 54
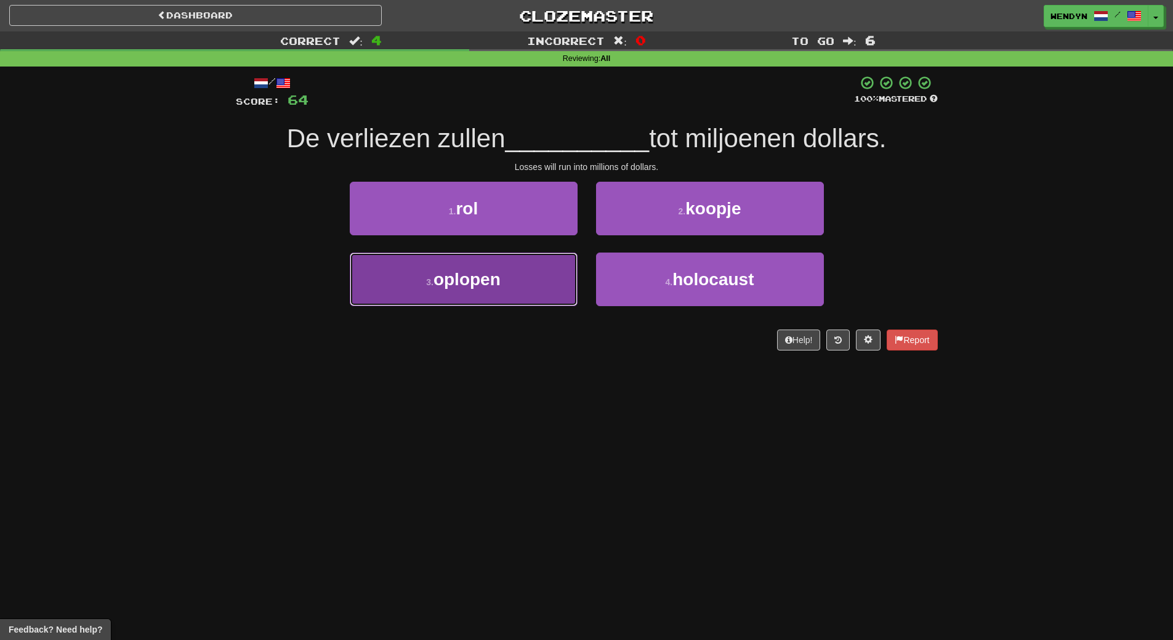
click at [530, 293] on button "3 . oplopen" at bounding box center [464, 279] width 228 height 54
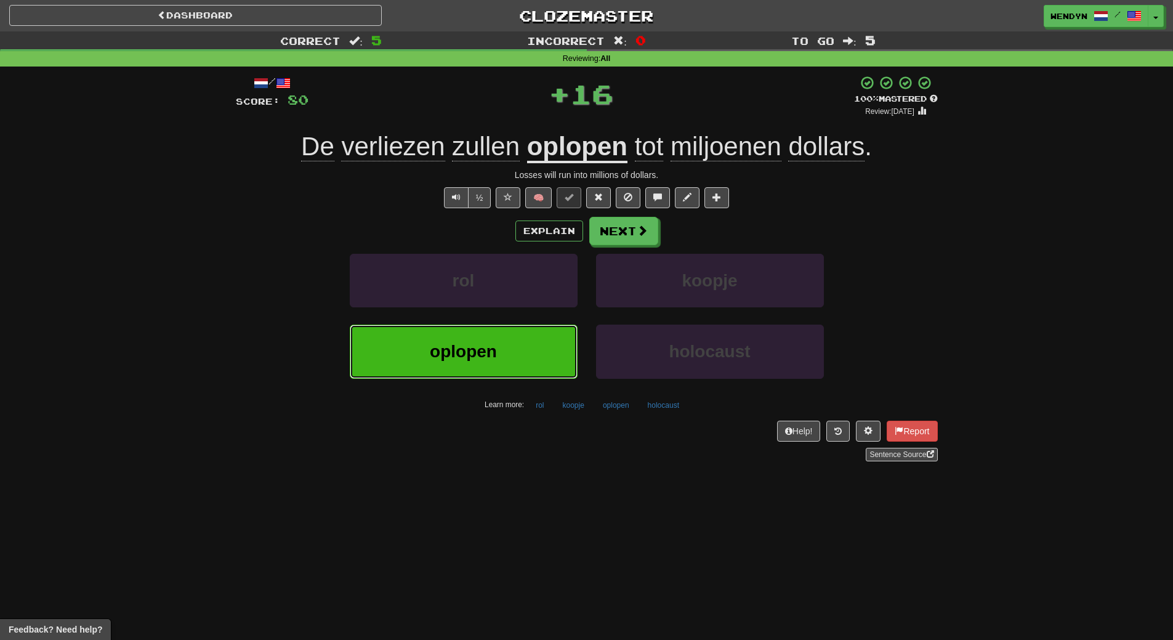
click at [520, 371] on button "oplopen" at bounding box center [464, 352] width 228 height 54
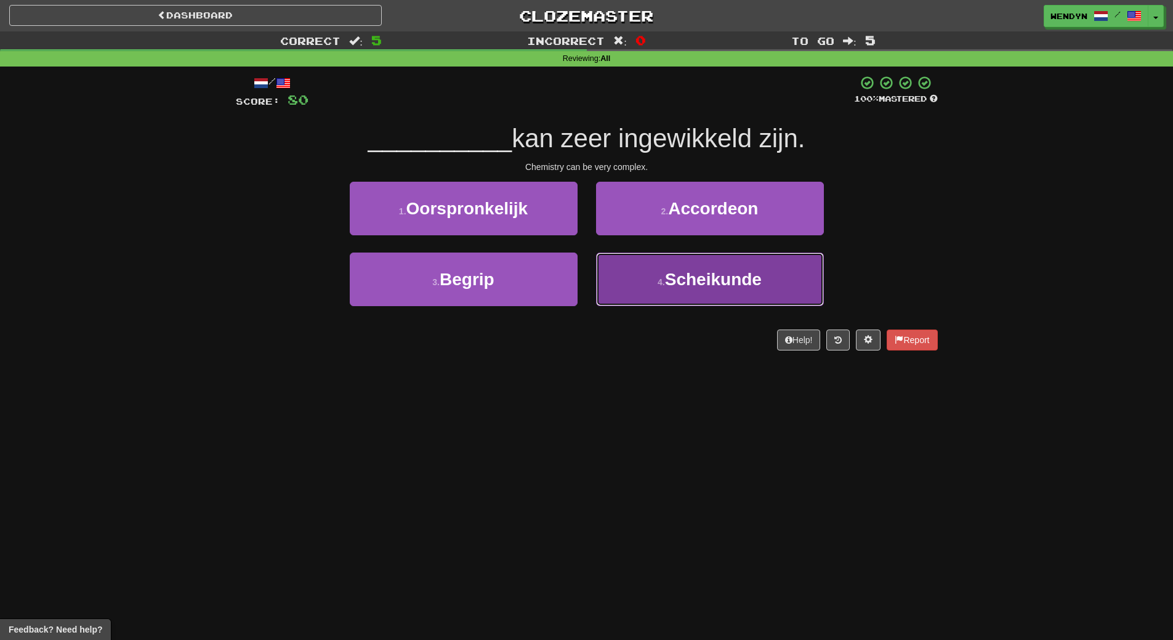
click at [732, 290] on button "4 . Scheikunde" at bounding box center [710, 279] width 228 height 54
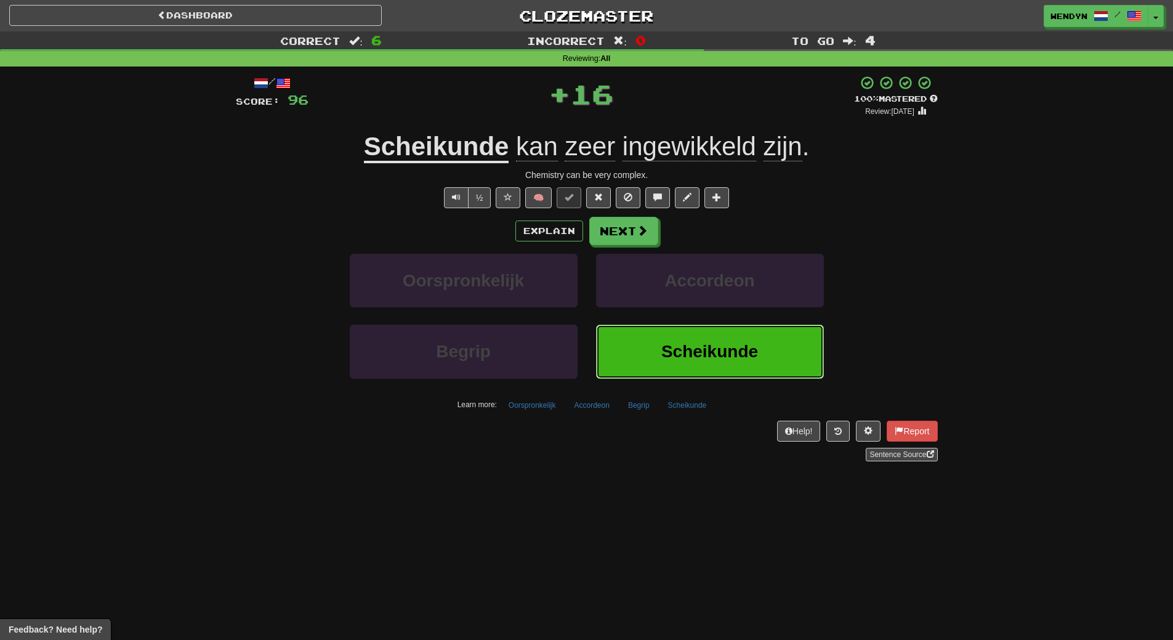
click at [688, 369] on button "Scheikunde" at bounding box center [710, 352] width 228 height 54
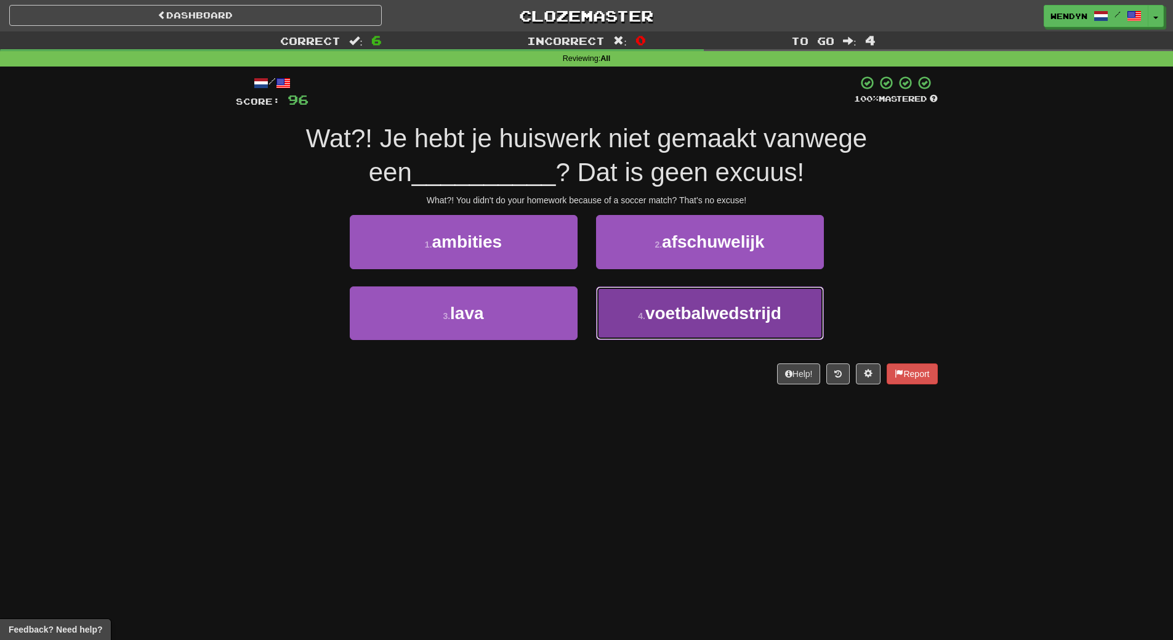
click at [712, 321] on span "voetbalwedstrijd" at bounding box center [713, 313] width 136 height 19
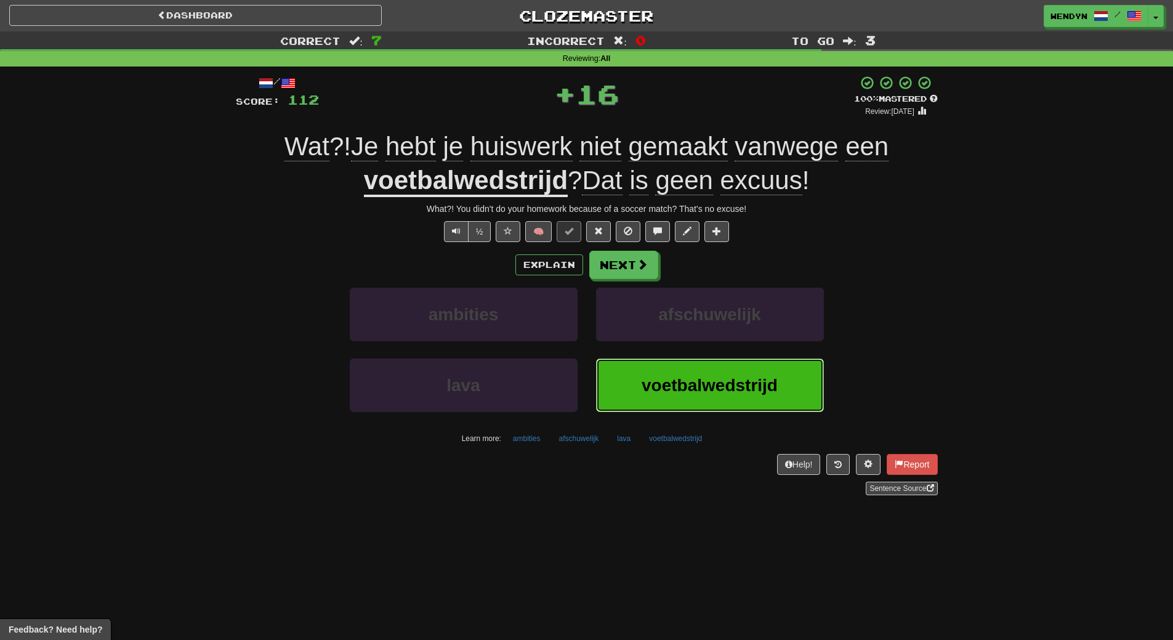
click at [693, 387] on span "voetbalwedstrijd" at bounding box center [710, 385] width 136 height 19
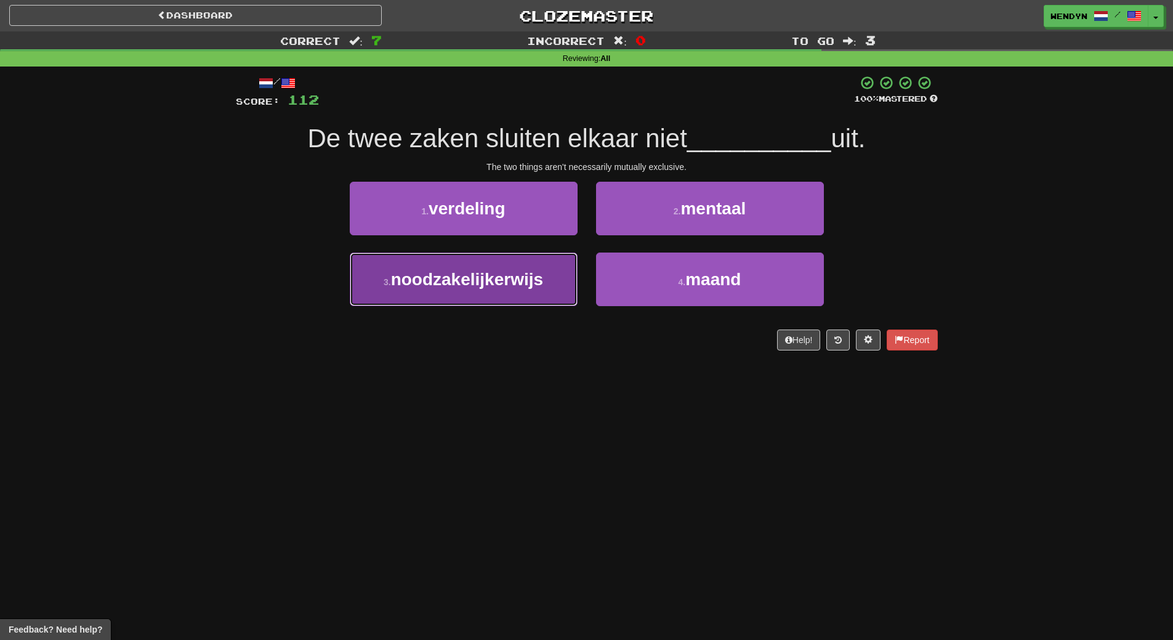
click at [528, 300] on button "3 . noodzakelijkerwijs" at bounding box center [464, 279] width 228 height 54
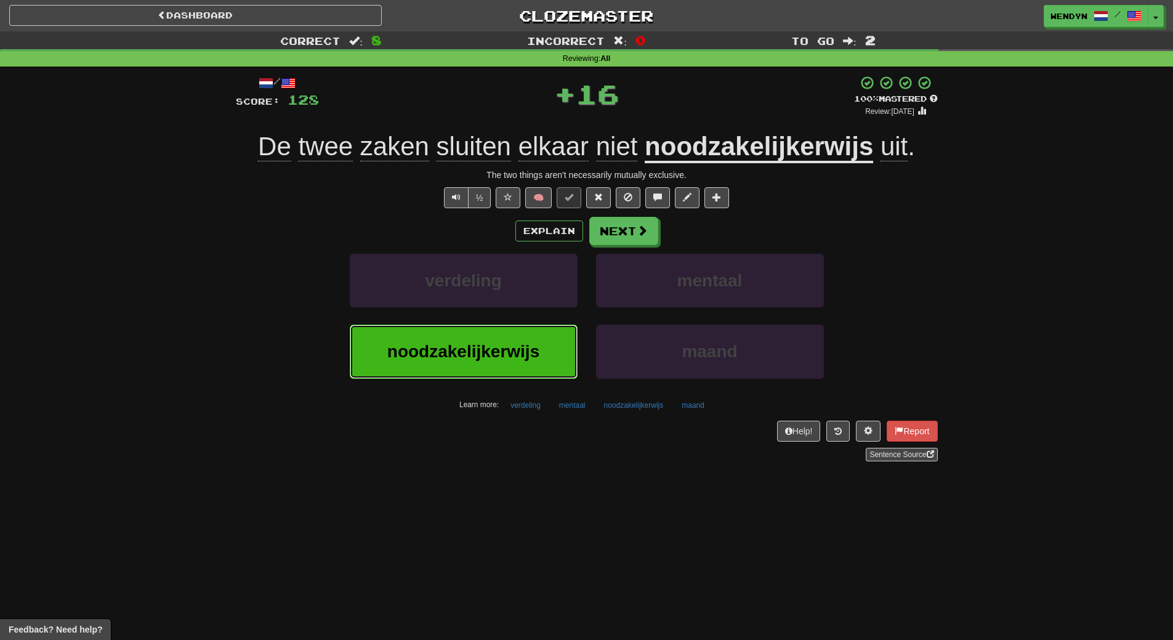
click at [519, 347] on span "noodzakelijkerwijs" at bounding box center [463, 351] width 152 height 19
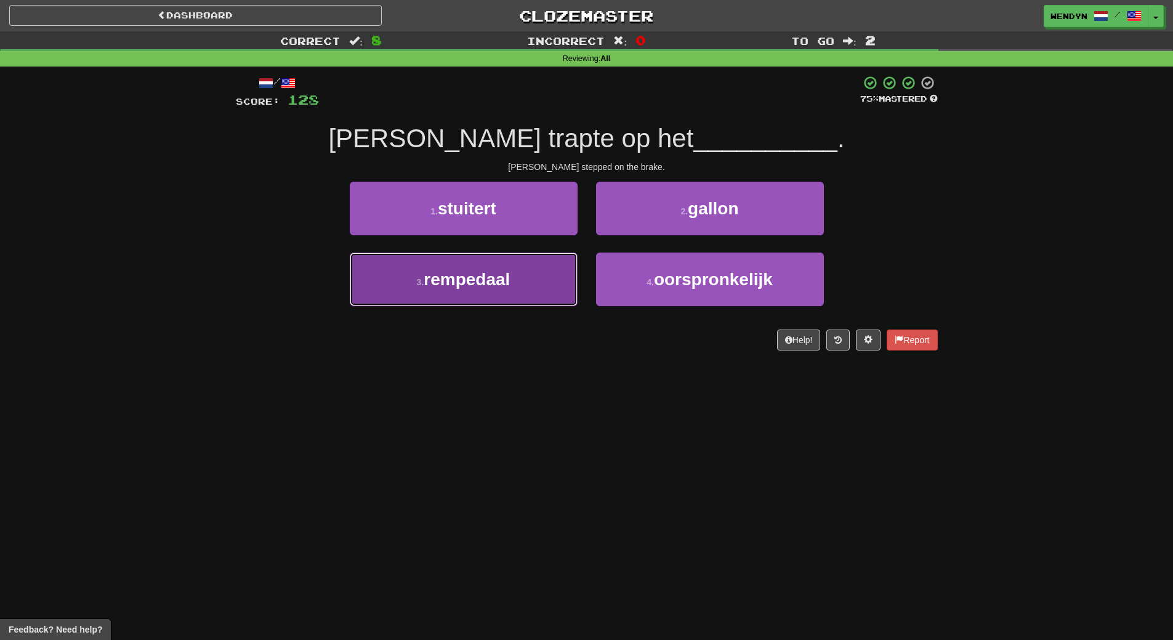
click at [527, 294] on button "3 . rempedaal" at bounding box center [464, 279] width 228 height 54
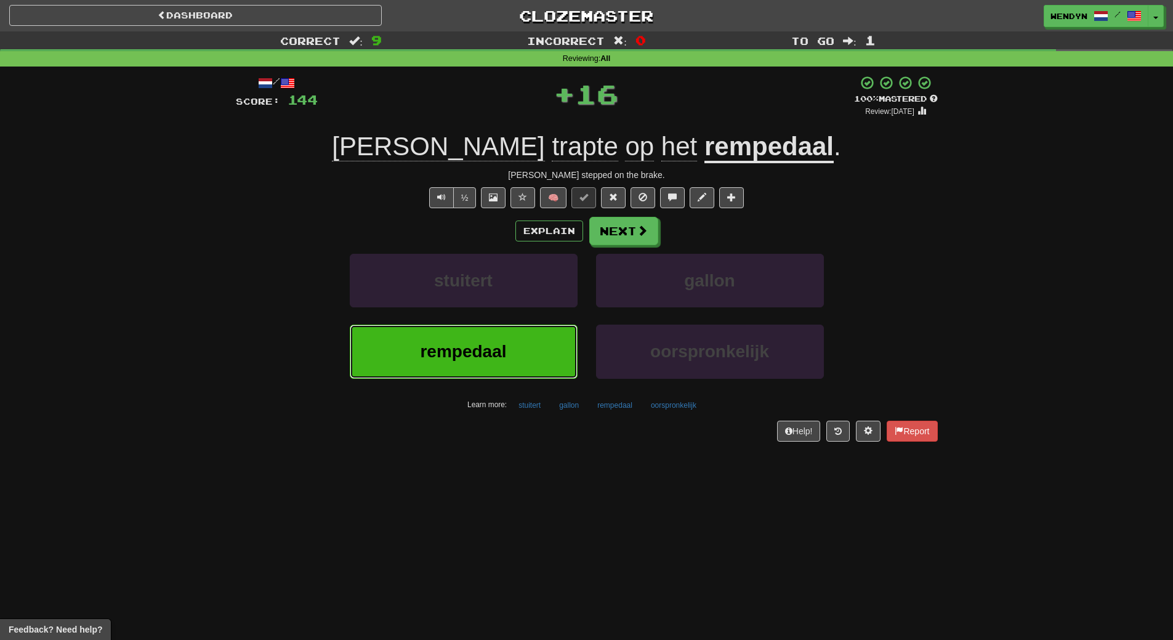
click at [520, 342] on button "rempedaal" at bounding box center [464, 352] width 228 height 54
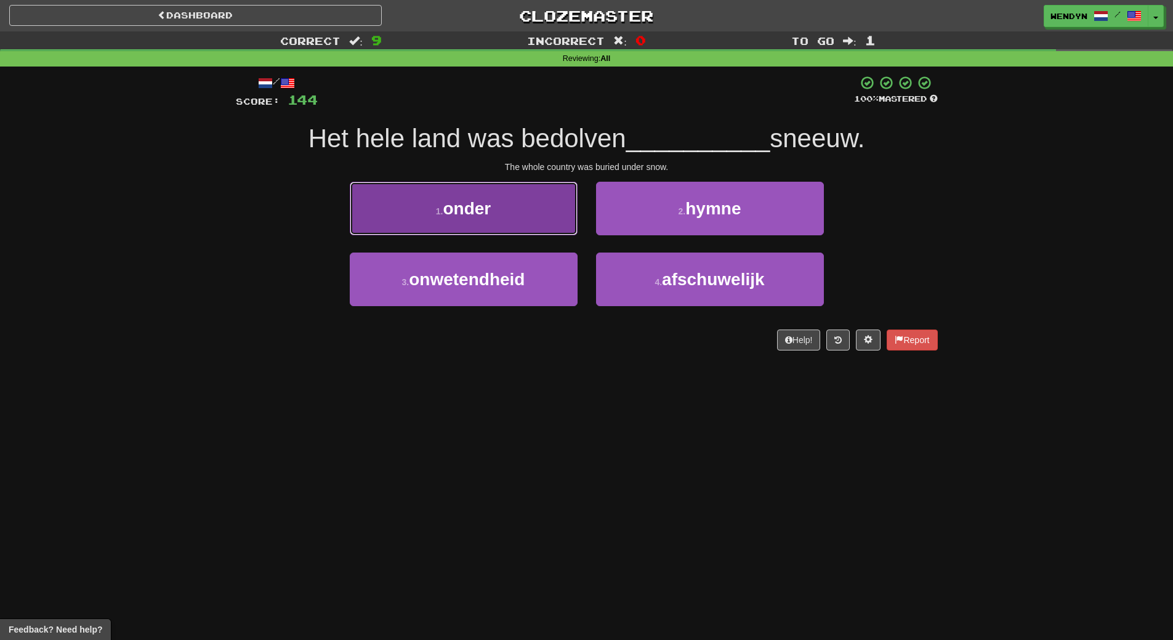
click at [562, 205] on button "1 . onder" at bounding box center [464, 209] width 228 height 54
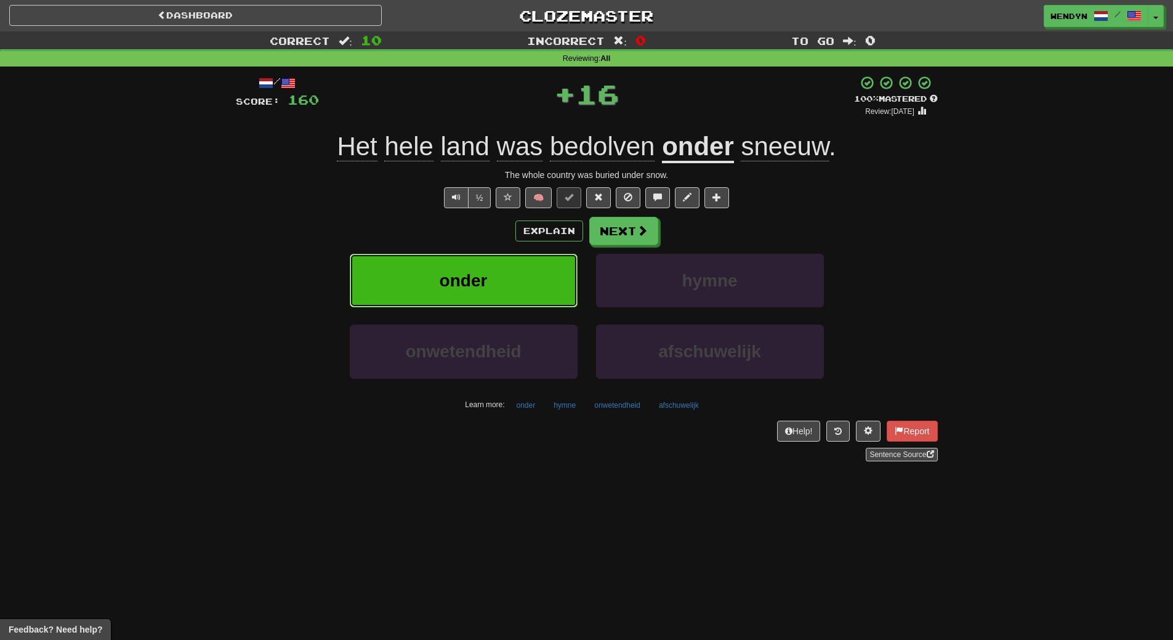
click at [479, 293] on button "onder" at bounding box center [464, 281] width 228 height 54
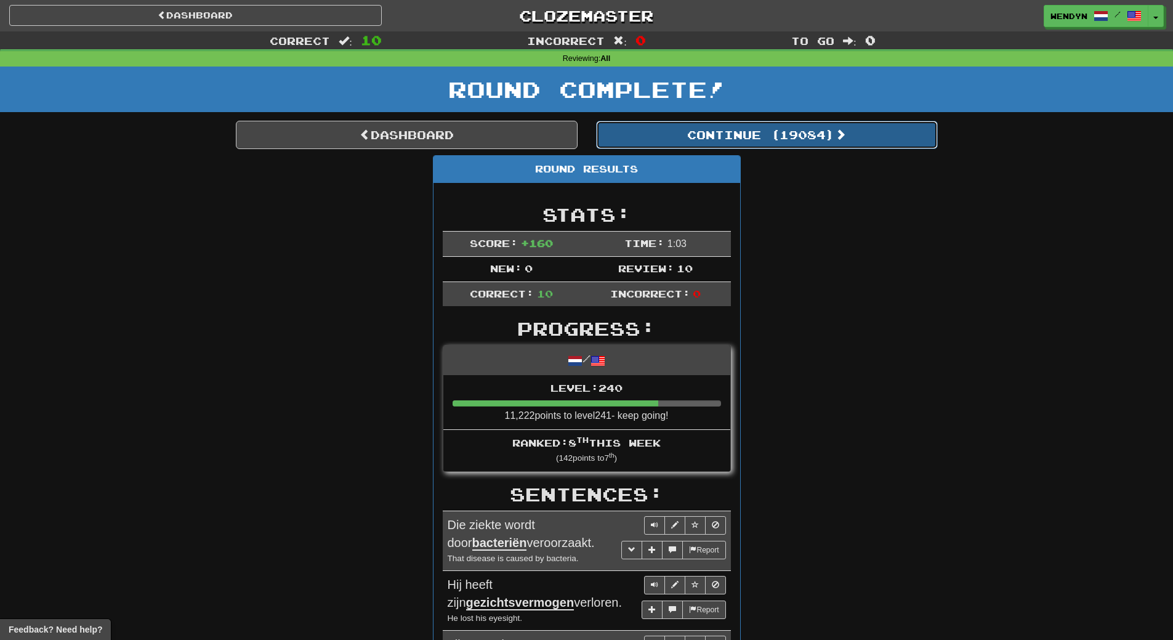
click at [815, 138] on button "Continue ( 19084 )" at bounding box center [767, 135] width 342 height 28
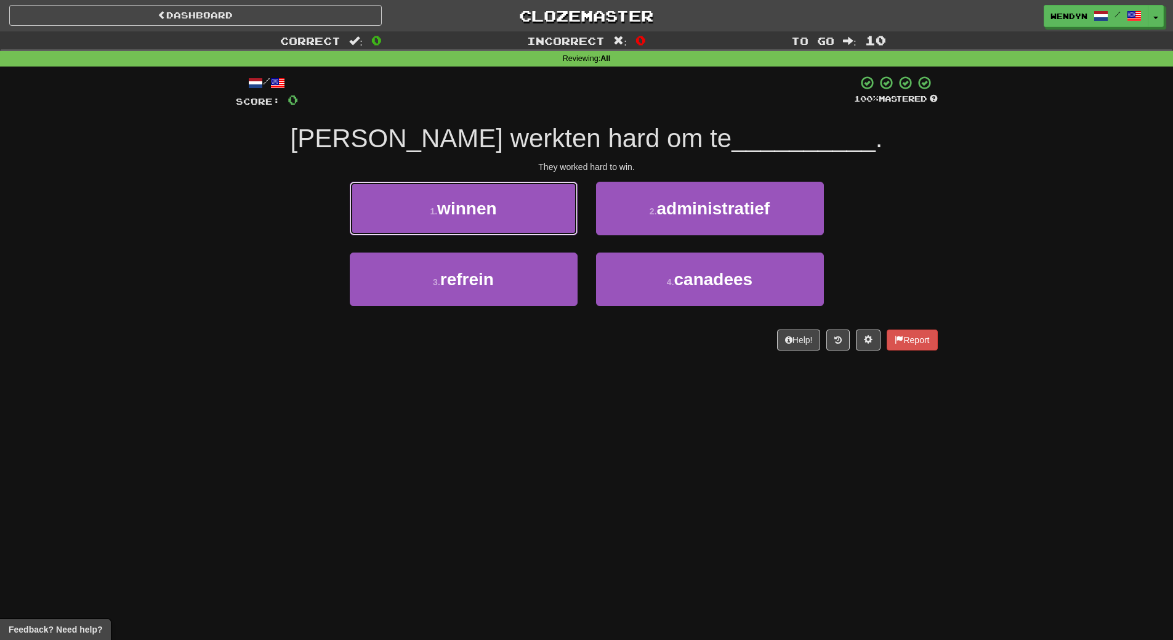
click at [538, 212] on button "1 . winnen" at bounding box center [464, 209] width 228 height 54
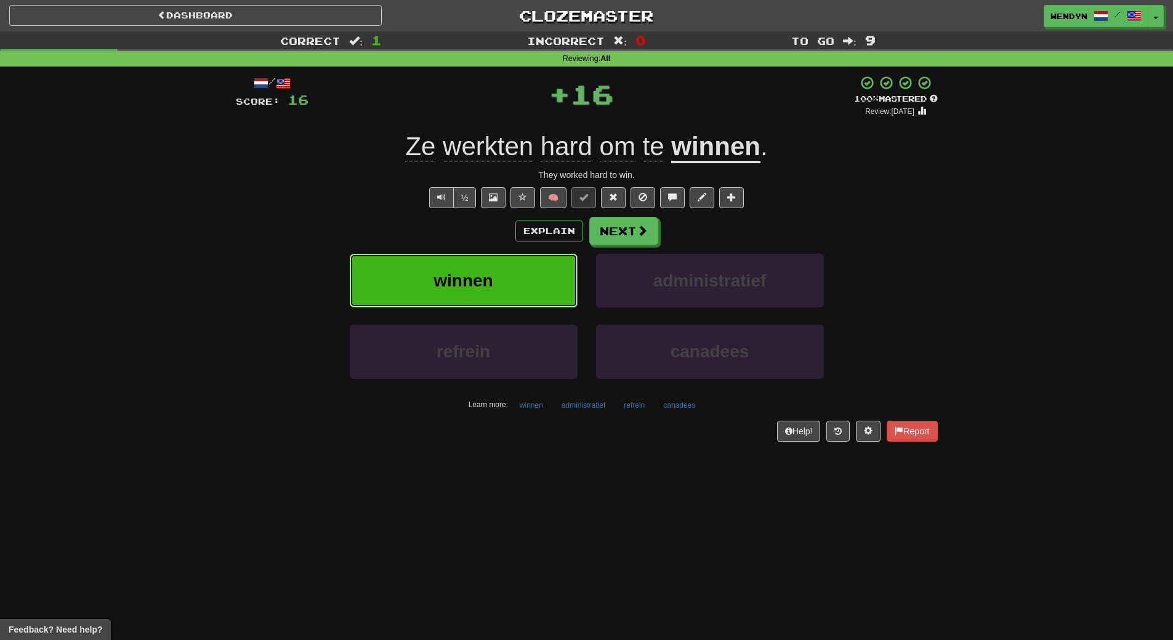
click at [527, 286] on button "winnen" at bounding box center [464, 281] width 228 height 54
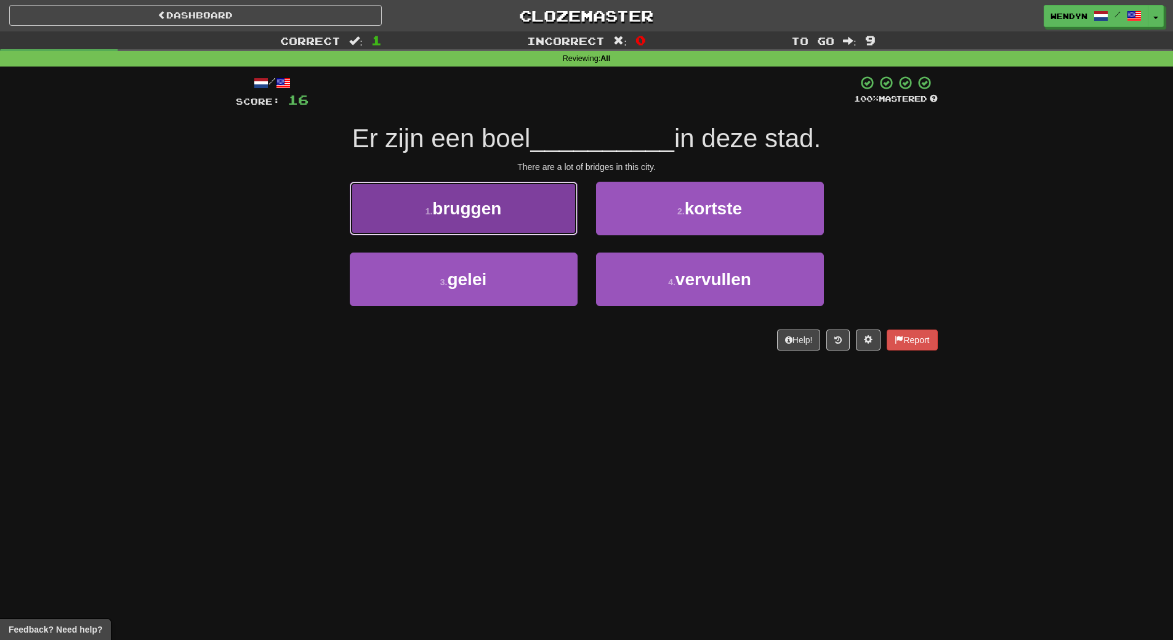
click at [533, 226] on button "1 . bruggen" at bounding box center [464, 209] width 228 height 54
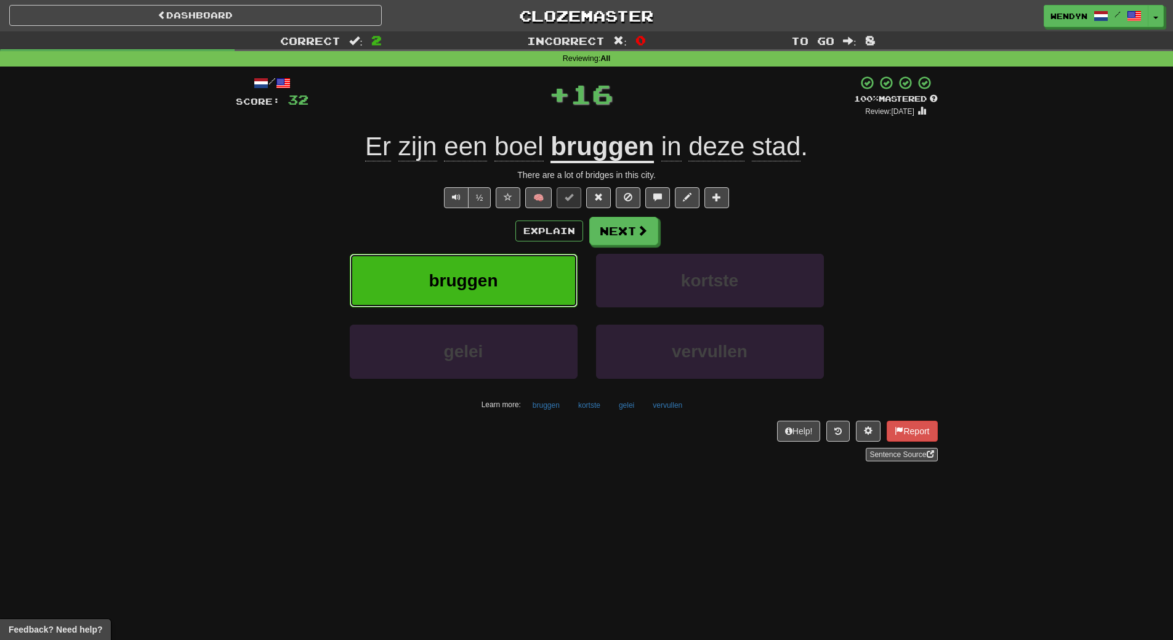
click at [527, 272] on button "bruggen" at bounding box center [464, 281] width 228 height 54
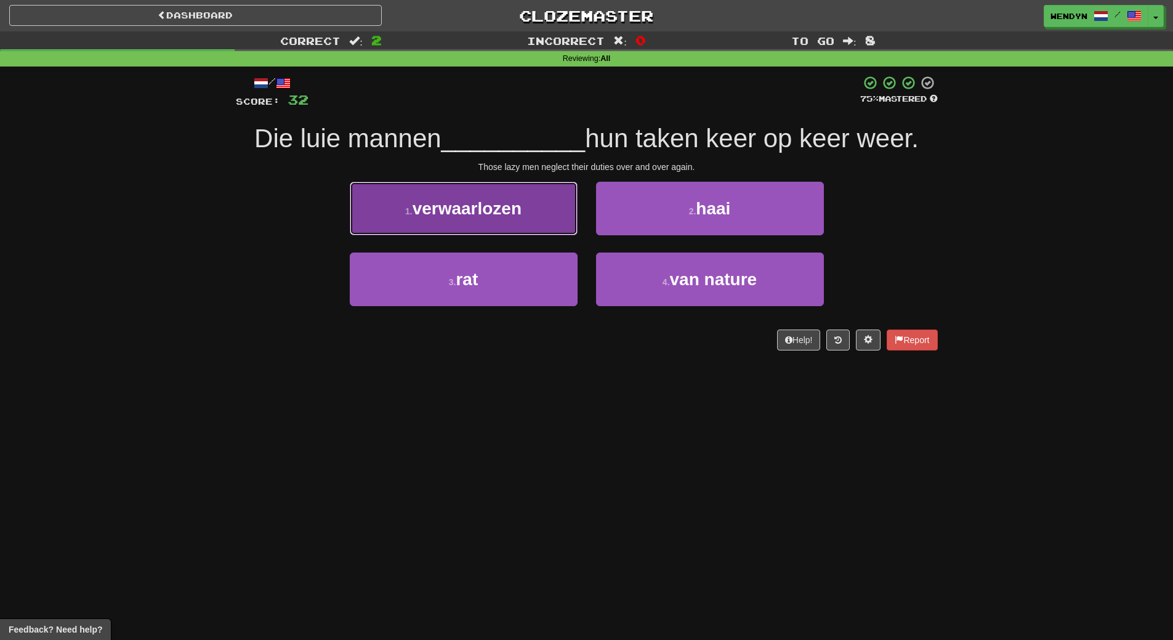
click at [564, 226] on button "1 . verwaarlozen" at bounding box center [464, 209] width 228 height 54
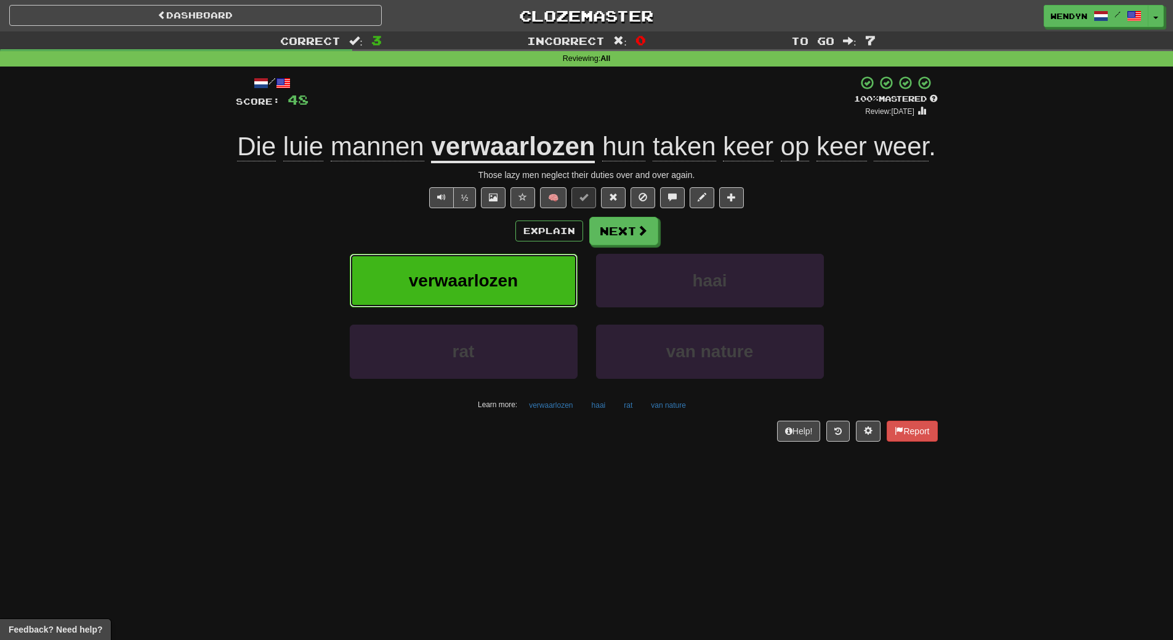
click at [510, 269] on button "verwaarlozen" at bounding box center [464, 281] width 228 height 54
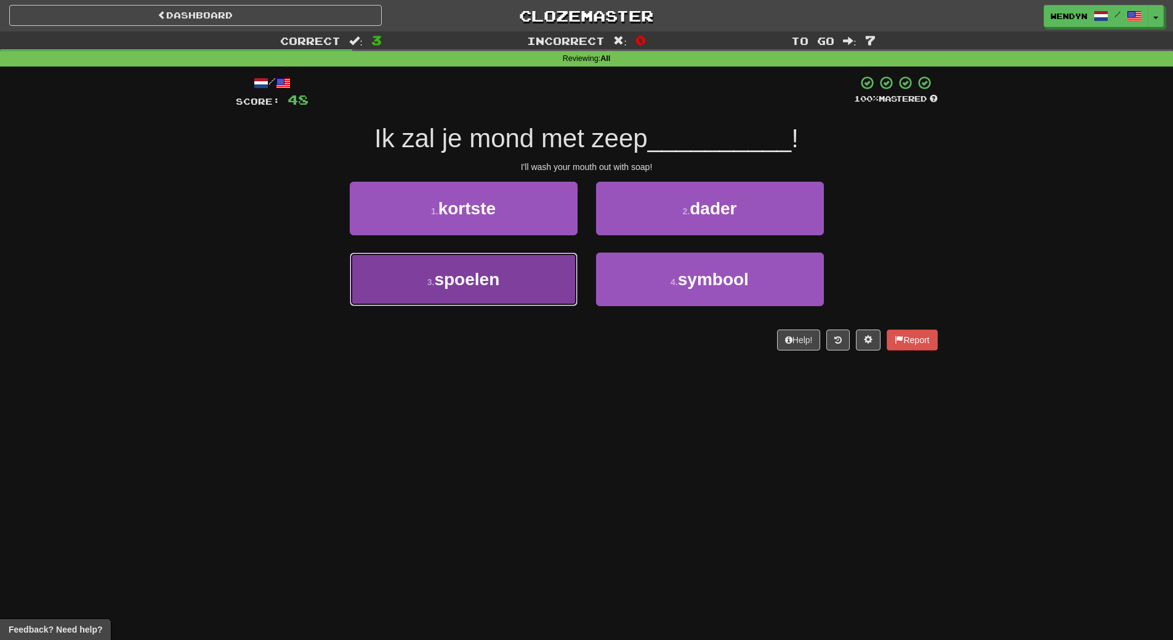
click at [537, 274] on button "3 . spoelen" at bounding box center [464, 279] width 228 height 54
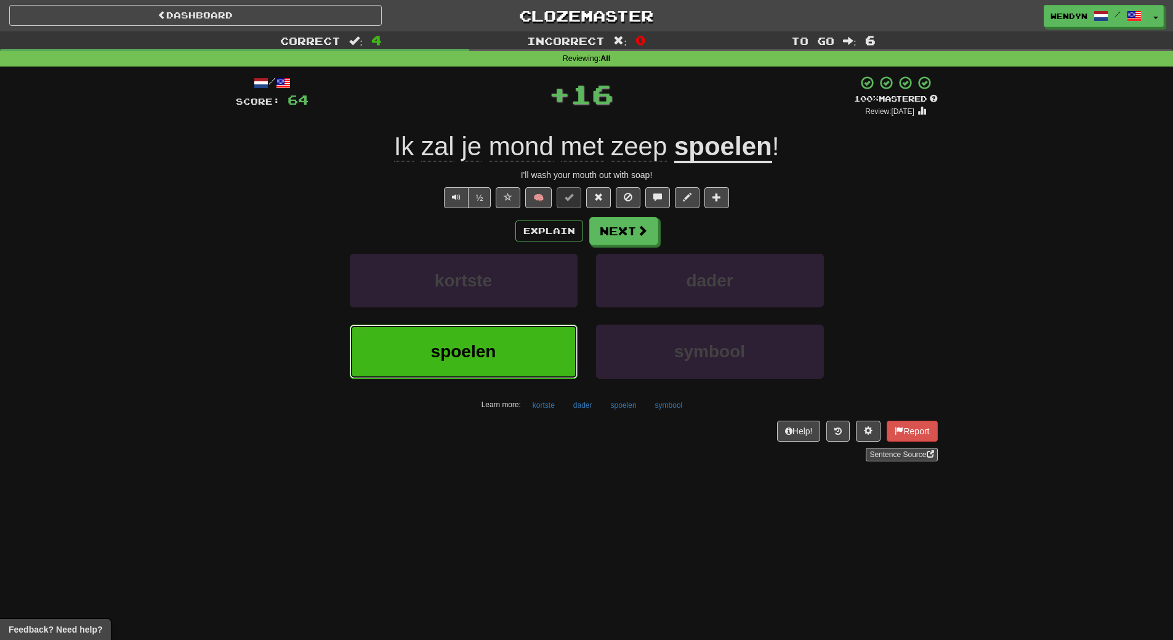
click at [522, 341] on button "spoelen" at bounding box center [464, 352] width 228 height 54
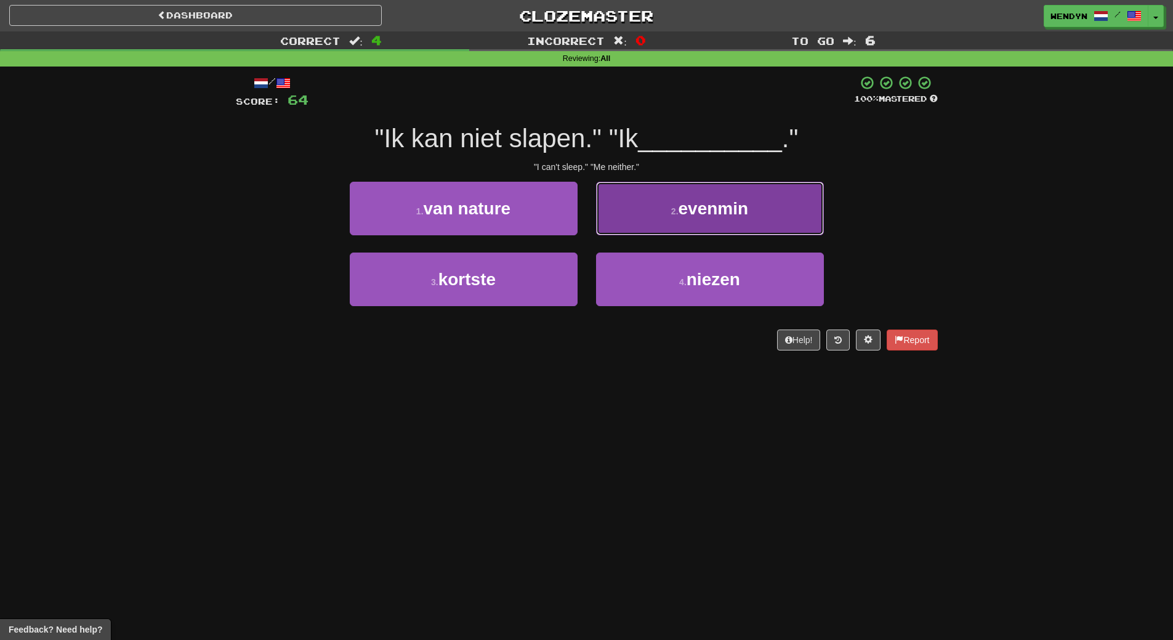
click at [754, 224] on button "2 . evenmin" at bounding box center [710, 209] width 228 height 54
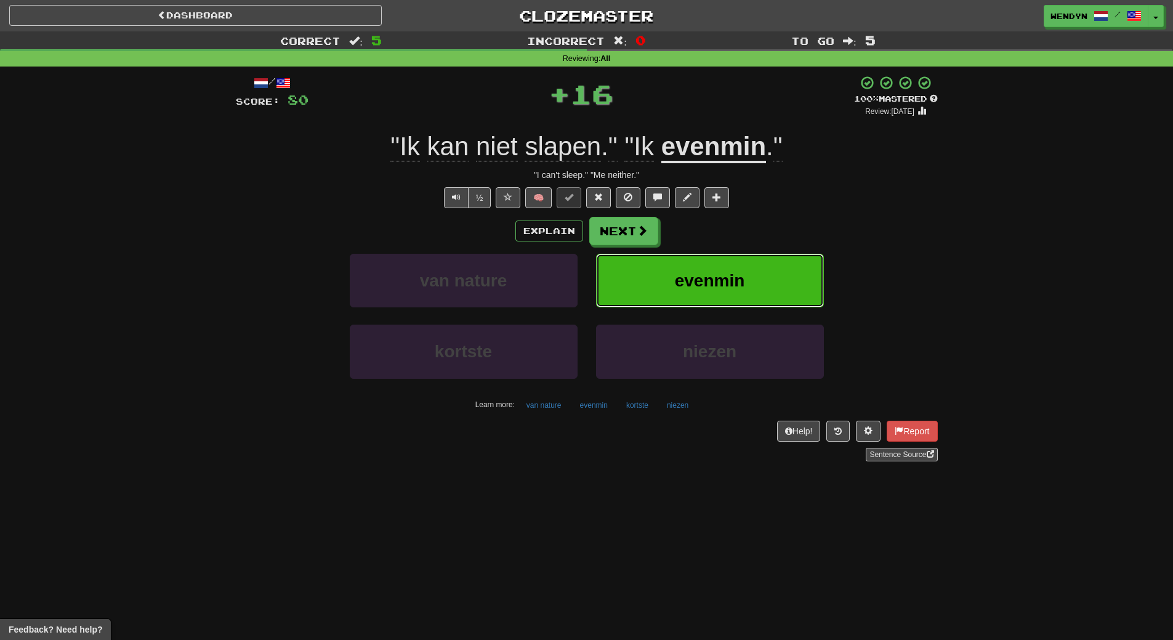
click at [737, 275] on span "evenmin" at bounding box center [710, 280] width 70 height 19
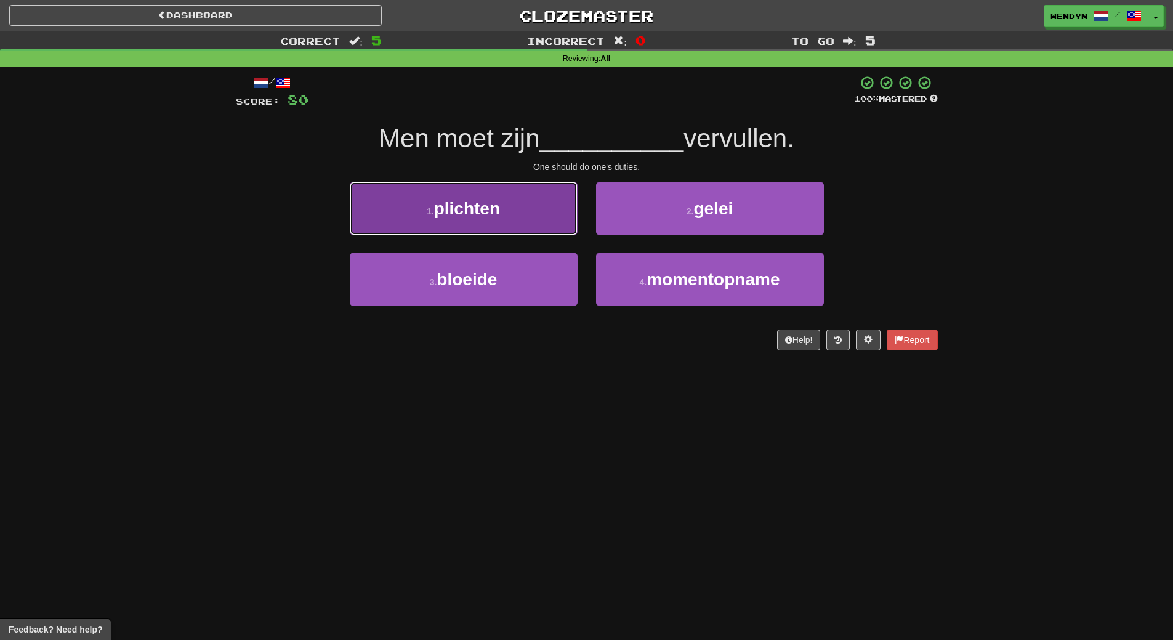
click at [504, 208] on button "1 . plichten" at bounding box center [464, 209] width 228 height 54
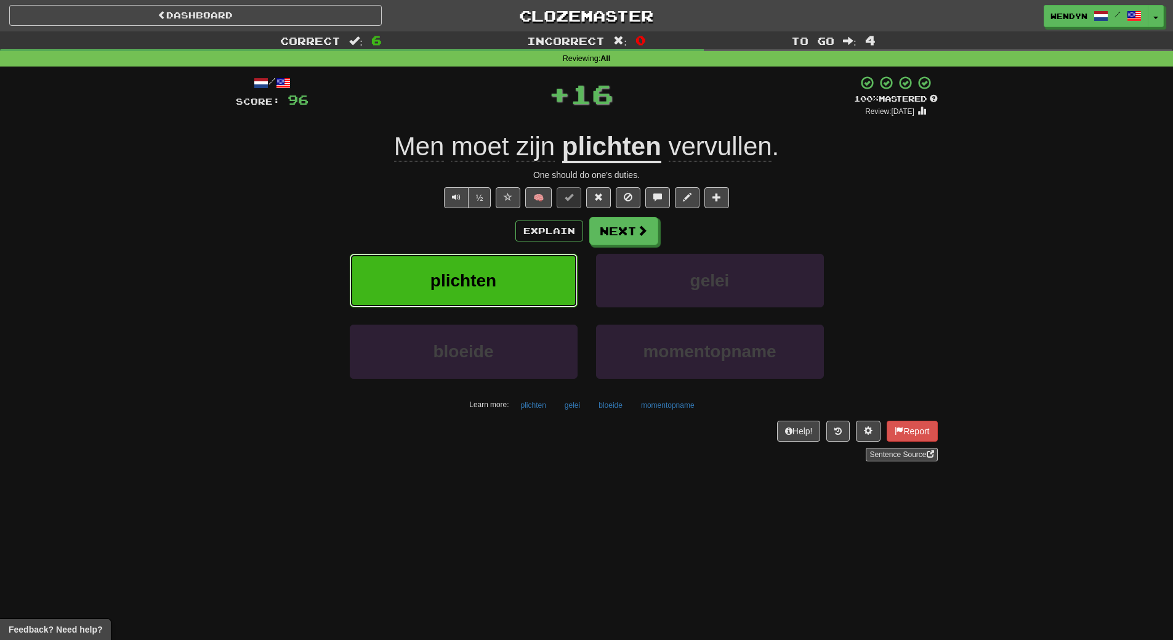
click at [499, 286] on button "plichten" at bounding box center [464, 281] width 228 height 54
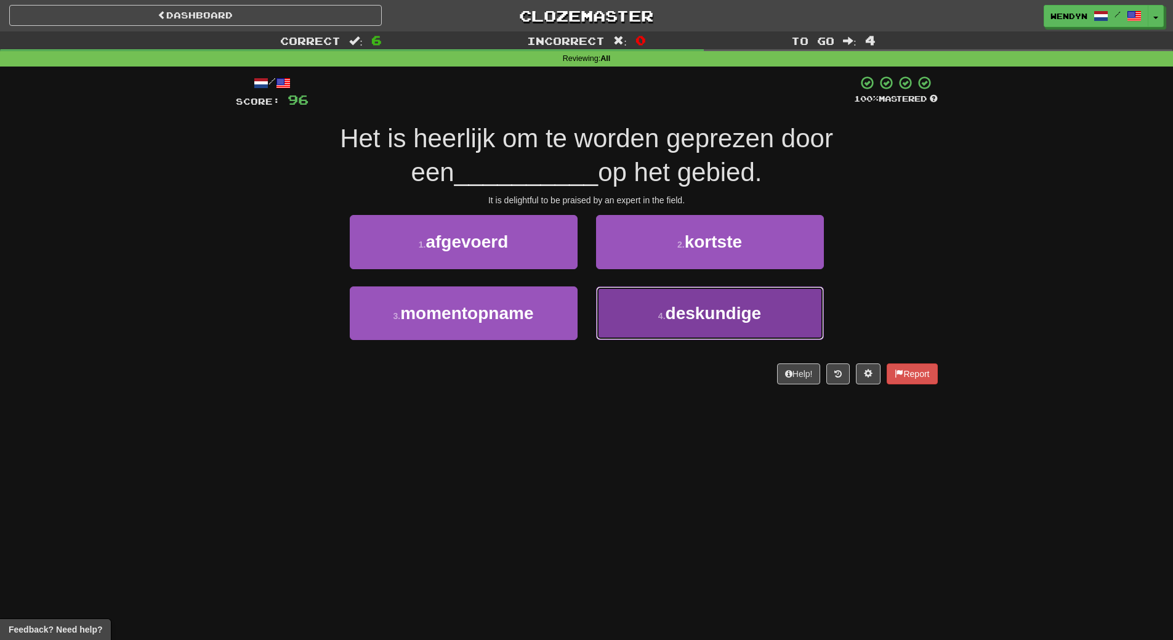
click at [629, 309] on button "4 . deskundige" at bounding box center [710, 313] width 228 height 54
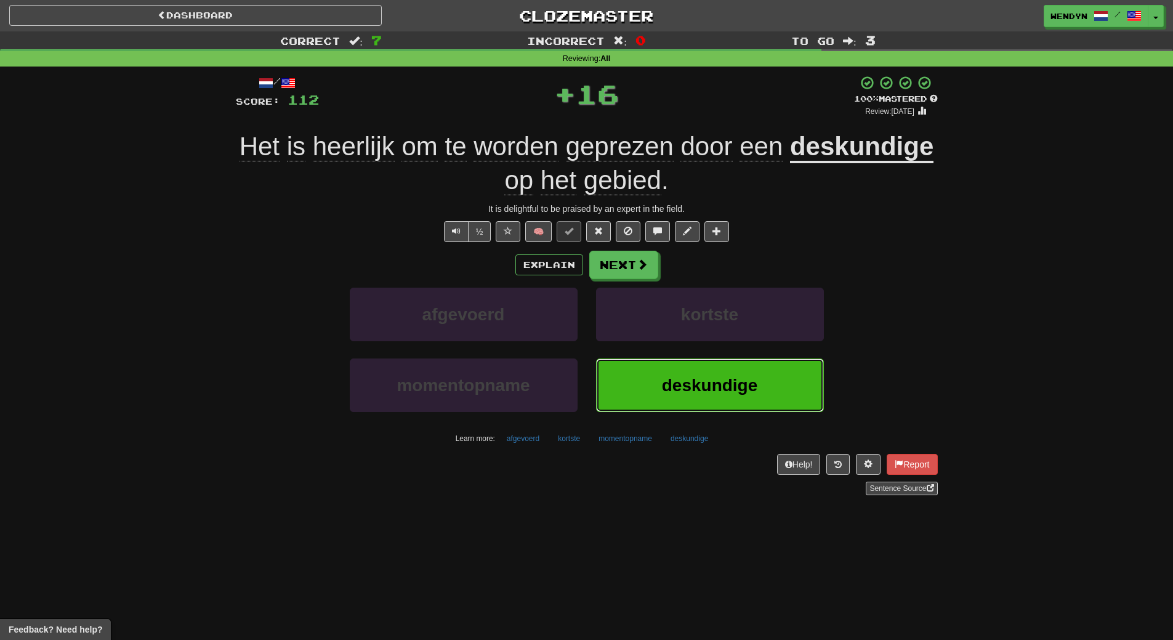
click at [624, 374] on button "deskundige" at bounding box center [710, 385] width 228 height 54
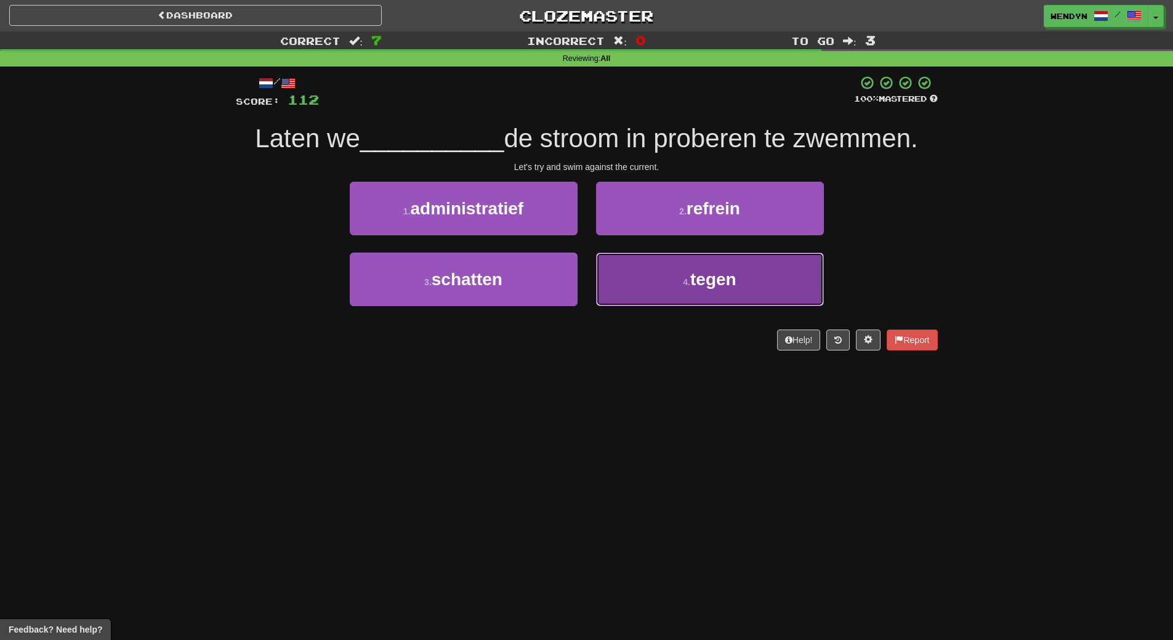
click at [658, 292] on button "4 . tegen" at bounding box center [710, 279] width 228 height 54
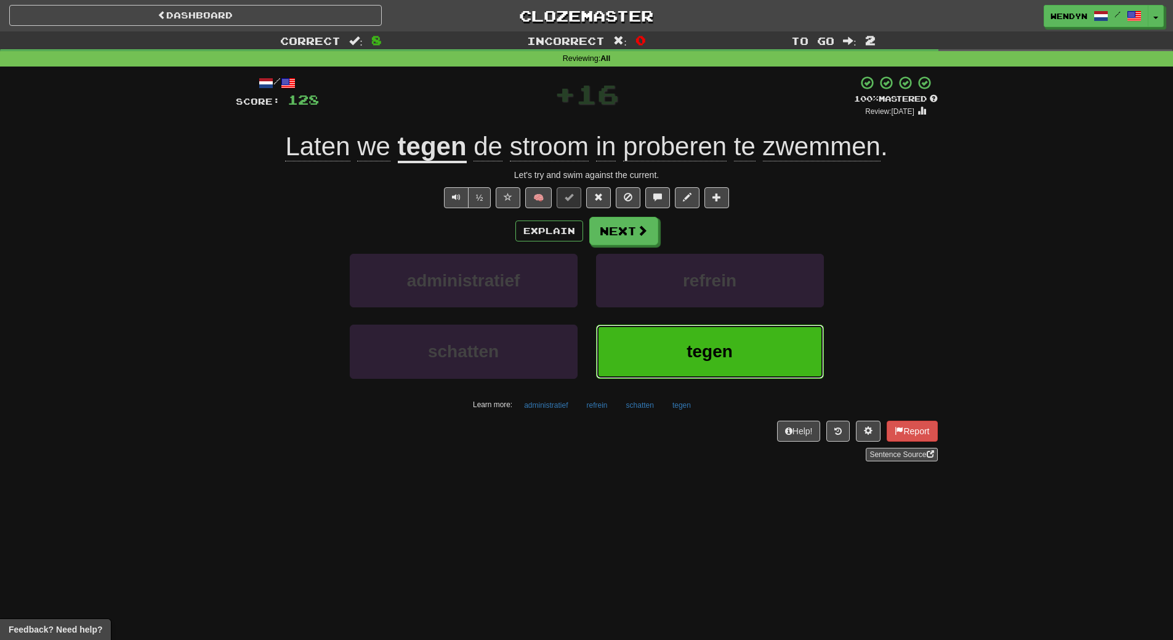
click at [688, 352] on span "tegen" at bounding box center [710, 351] width 46 height 19
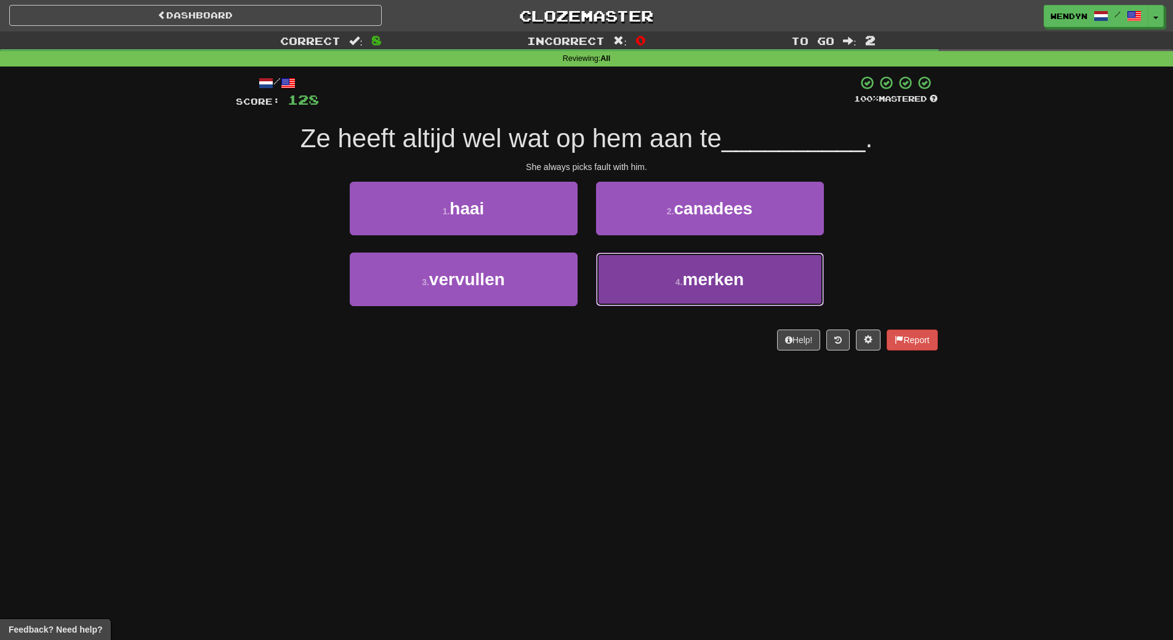
click at [702, 283] on span "merken" at bounding box center [714, 279] width 62 height 19
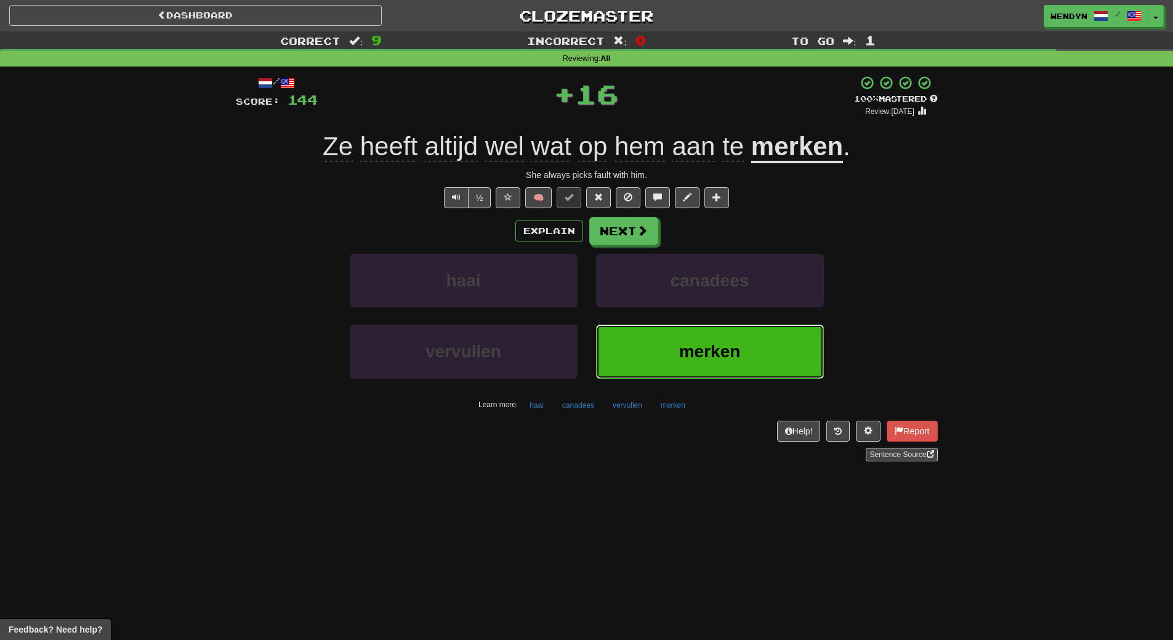
click at [692, 347] on span "merken" at bounding box center [710, 351] width 62 height 19
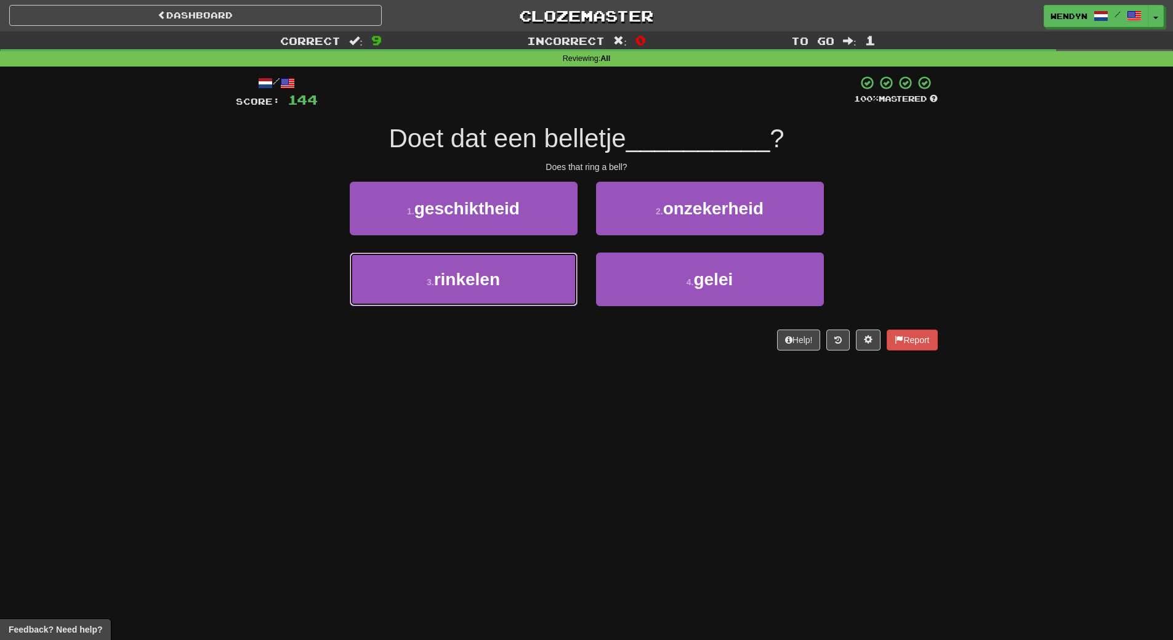
drag, startPoint x: 501, startPoint y: 277, endPoint x: 498, endPoint y: 309, distance: 31.6
click at [501, 277] on button "3 . rinkelen" at bounding box center [464, 279] width 228 height 54
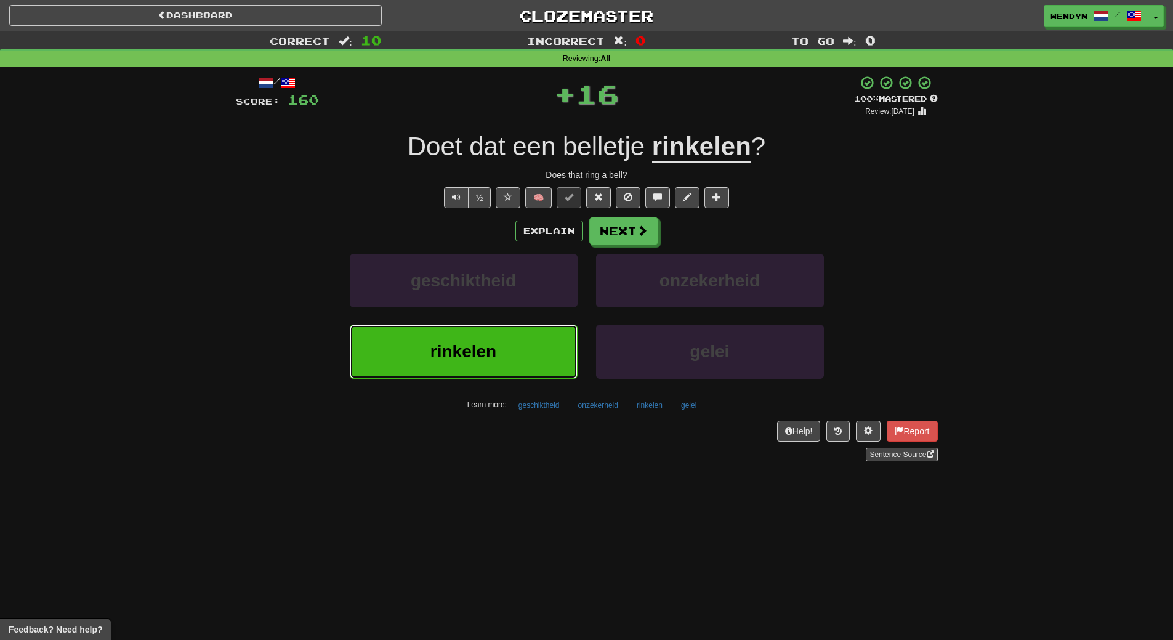
click at [498, 335] on button "rinkelen" at bounding box center [464, 352] width 228 height 54
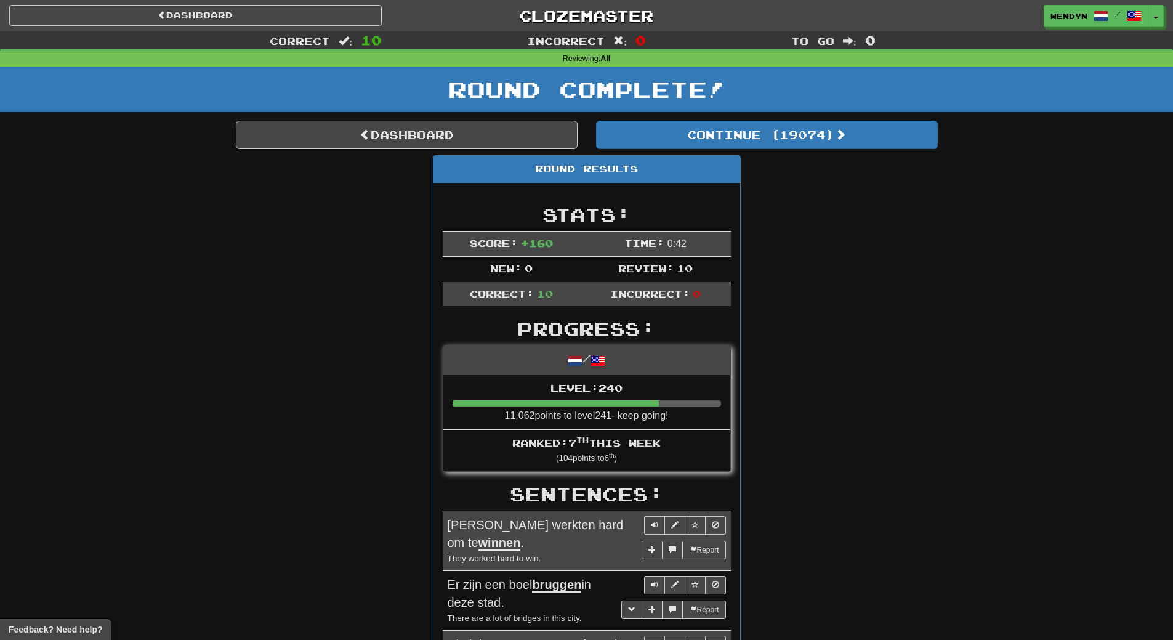
click at [785, 224] on div "Round Results Stats: Score: + 160 Time: 0 : 42 New: 0 Review: 10 Correct: 10 In…" at bounding box center [587, 651] width 702 height 992
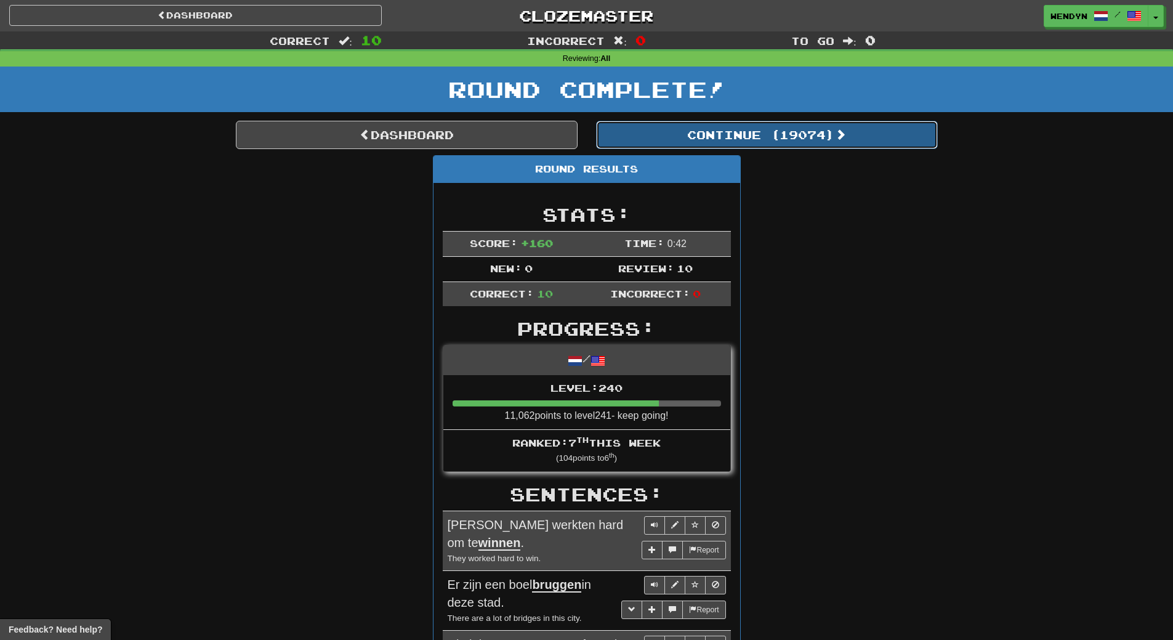
click at [822, 131] on button "Continue ( 19074 )" at bounding box center [767, 135] width 342 height 28
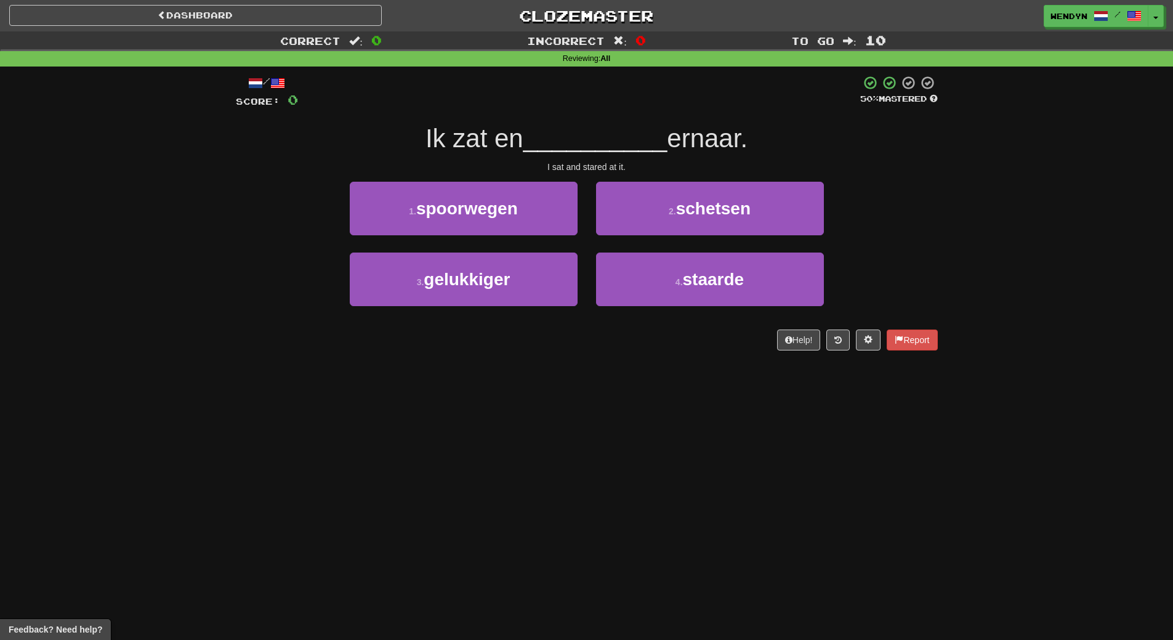
drag, startPoint x: 640, startPoint y: 208, endPoint x: 559, endPoint y: 583, distance: 384.4
click at [559, 583] on div "Dashboard Clozemaster WendyN / Toggle Dropdown Dashboard Leaderboard Activity F…" at bounding box center [586, 320] width 1173 height 640
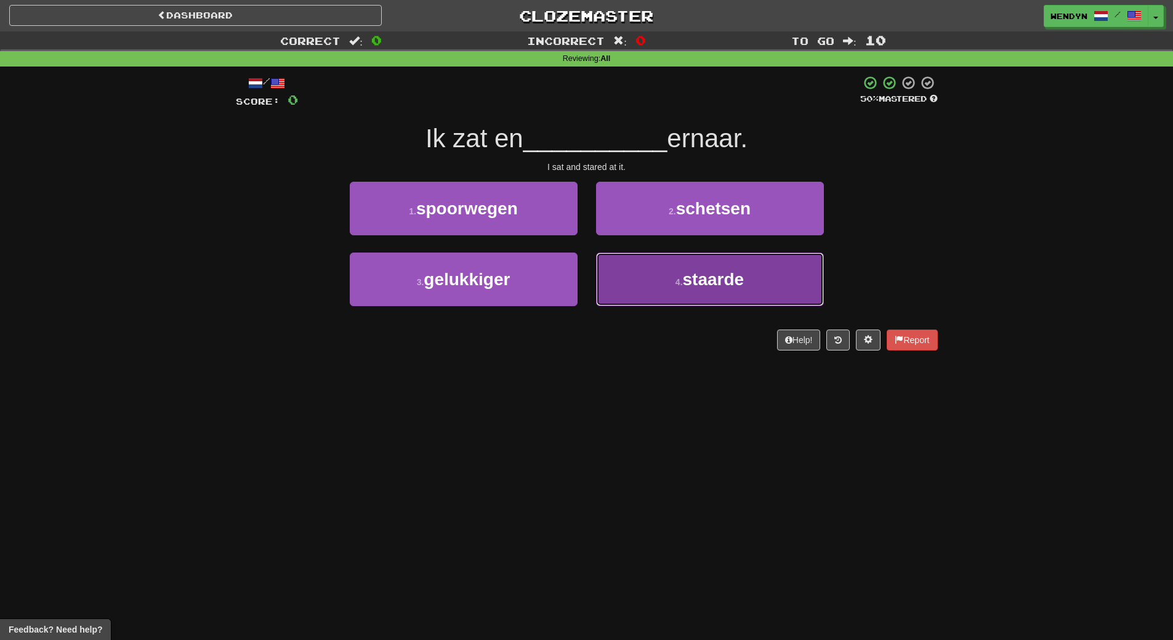
click at [679, 272] on button "4 . staarde" at bounding box center [710, 279] width 228 height 54
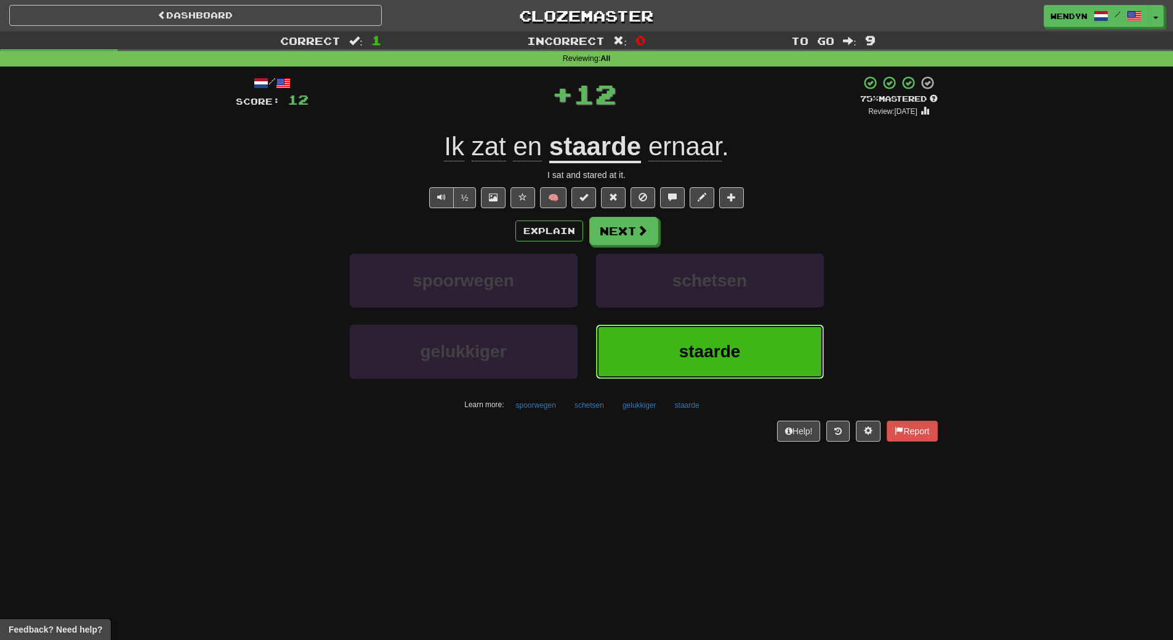
click at [678, 347] on button "staarde" at bounding box center [710, 352] width 228 height 54
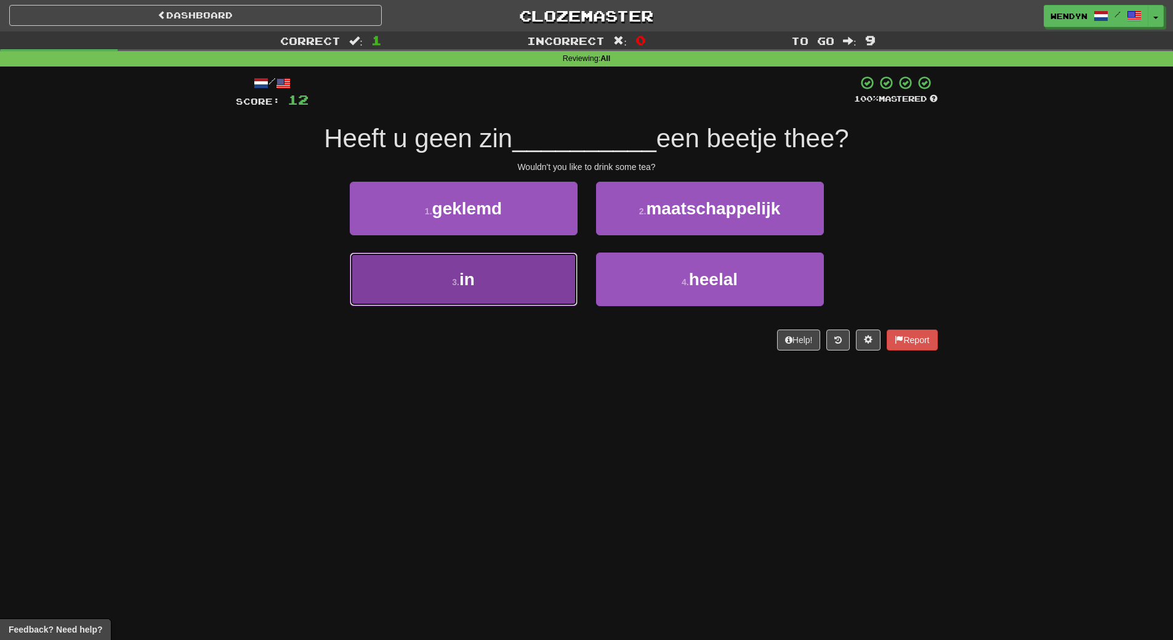
click at [522, 293] on button "3 . in" at bounding box center [464, 279] width 228 height 54
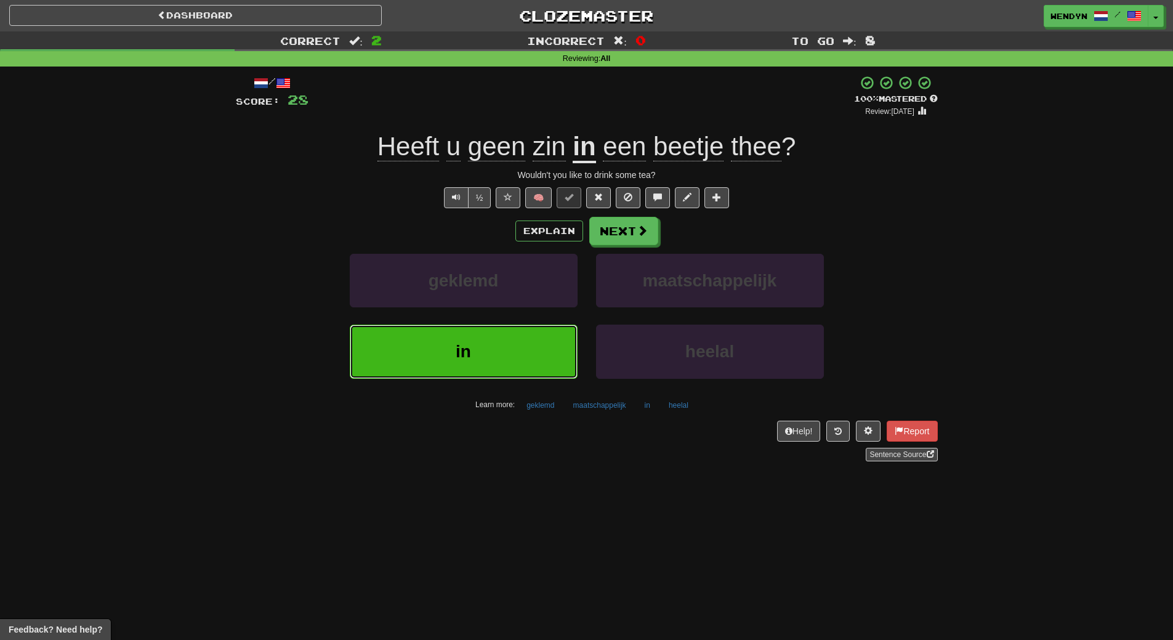
click at [535, 348] on button "in" at bounding box center [464, 352] width 228 height 54
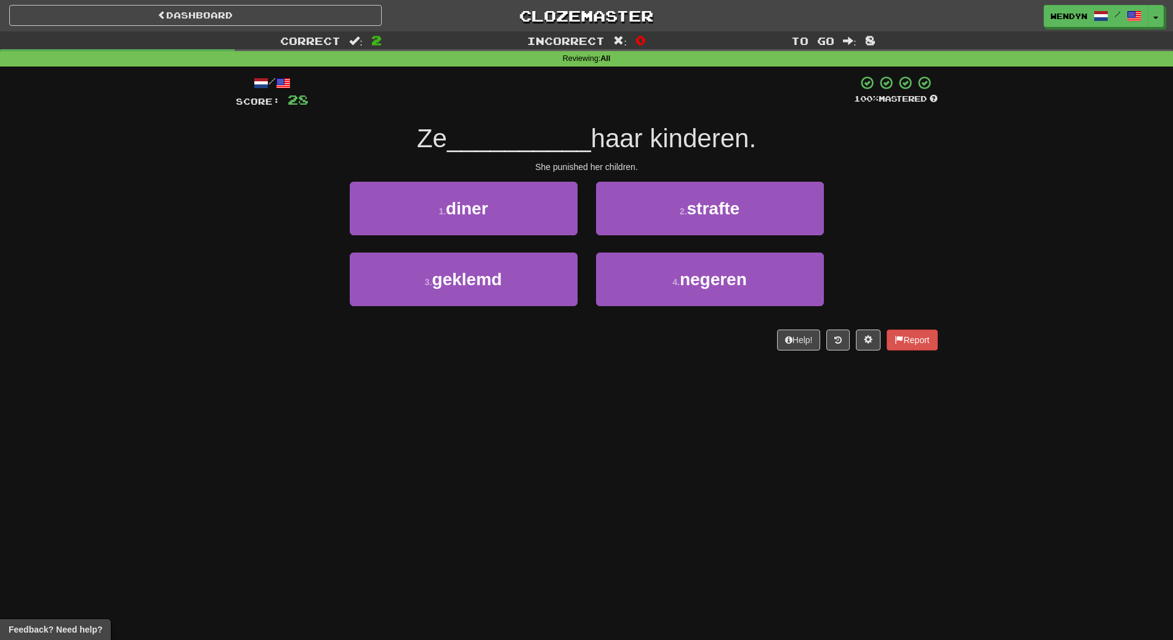
click at [502, 402] on div "Dashboard Clozemaster WendyN / Toggle Dropdown Dashboard Leaderboard Activity F…" at bounding box center [586, 320] width 1173 height 640
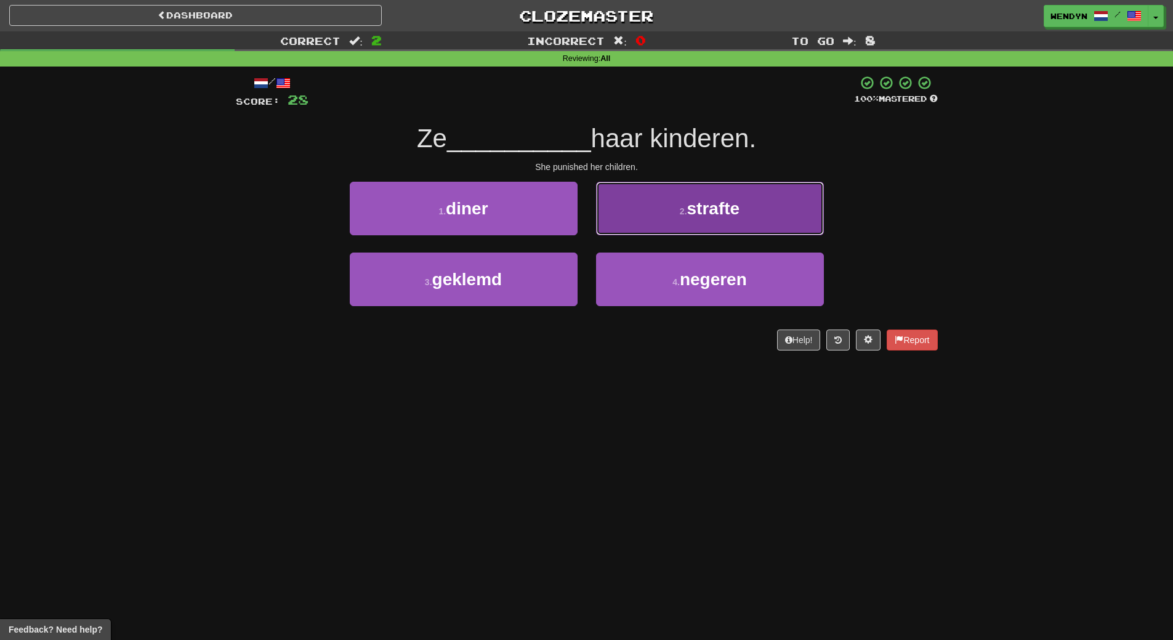
click at [754, 222] on button "2 . strafte" at bounding box center [710, 209] width 228 height 54
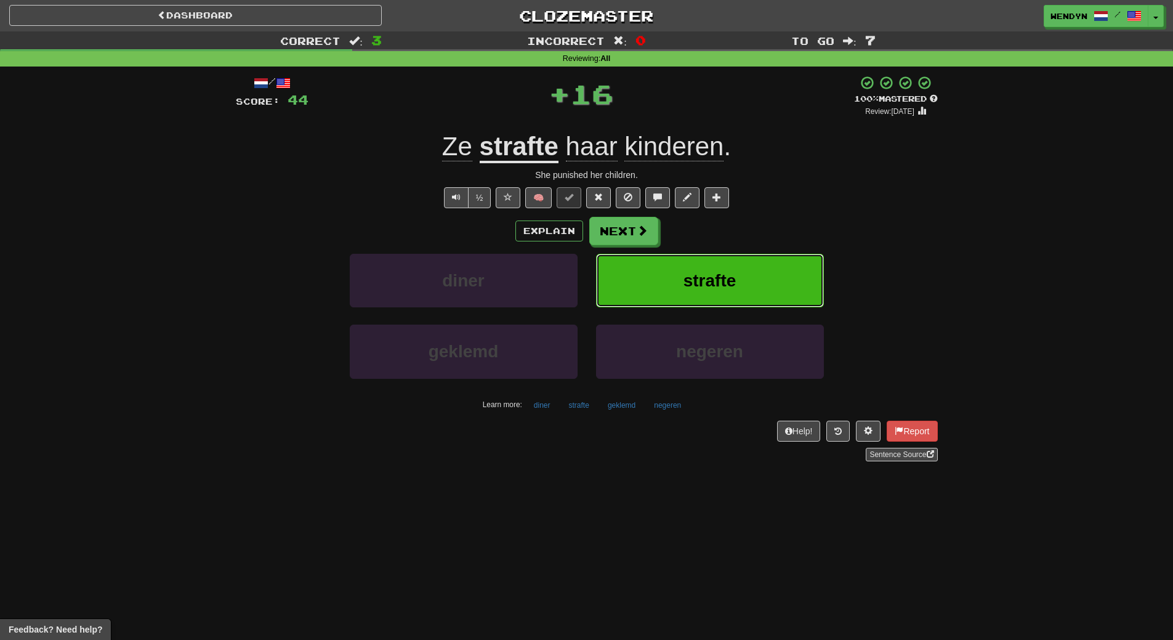
click at [745, 261] on button "strafte" at bounding box center [710, 281] width 228 height 54
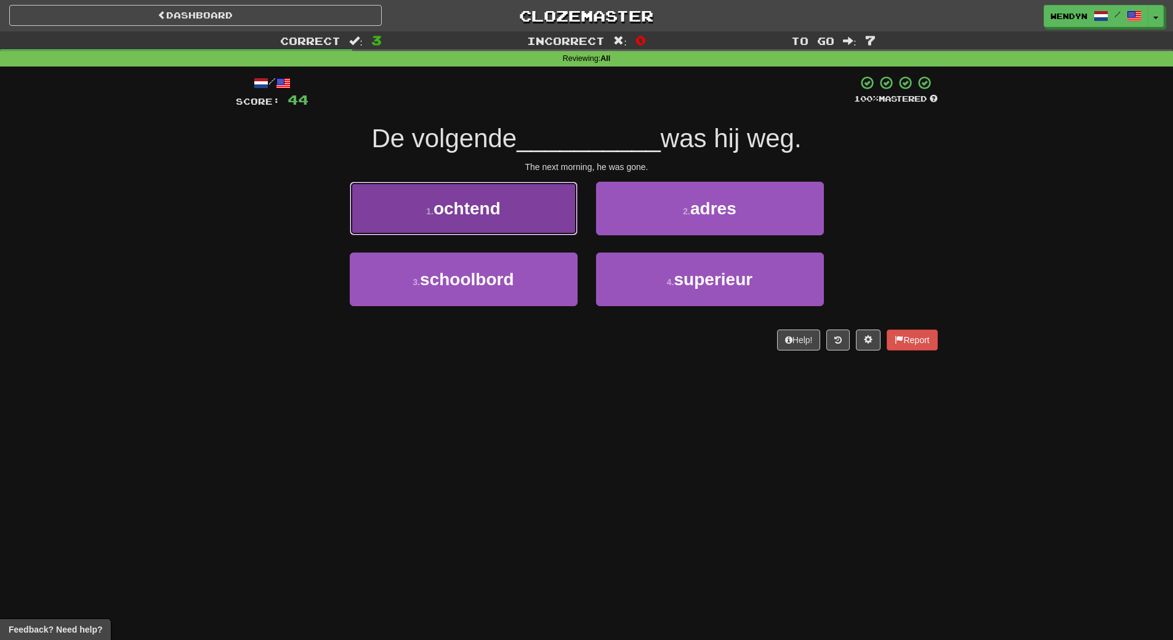
click at [493, 183] on button "1 . ochtend" at bounding box center [464, 209] width 228 height 54
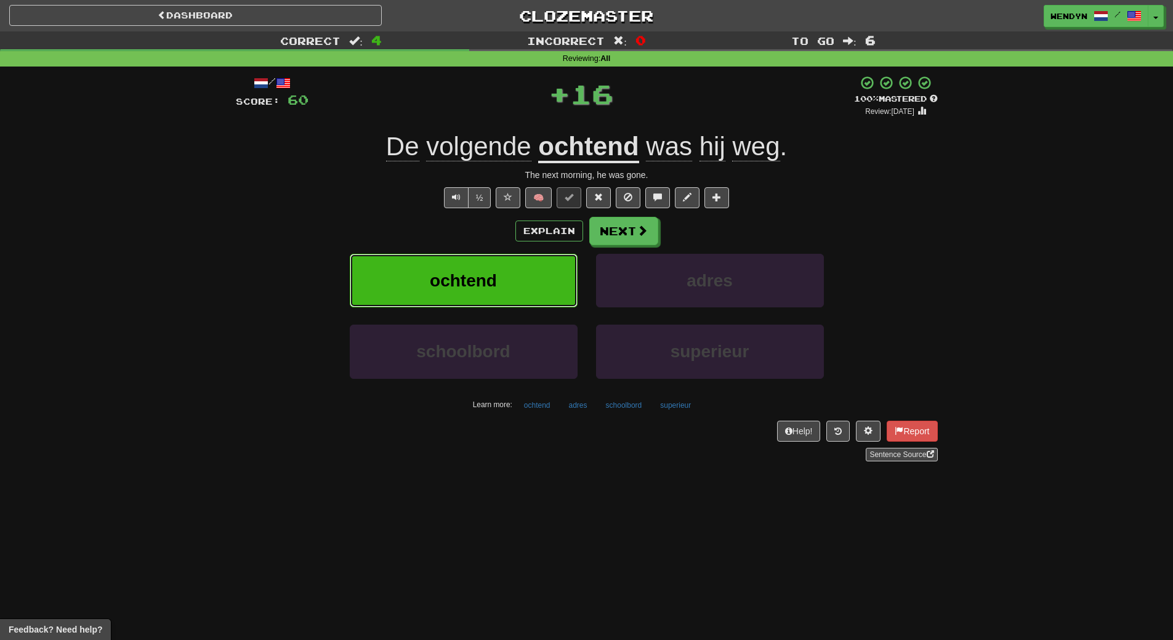
click at [491, 264] on button "ochtend" at bounding box center [464, 281] width 228 height 54
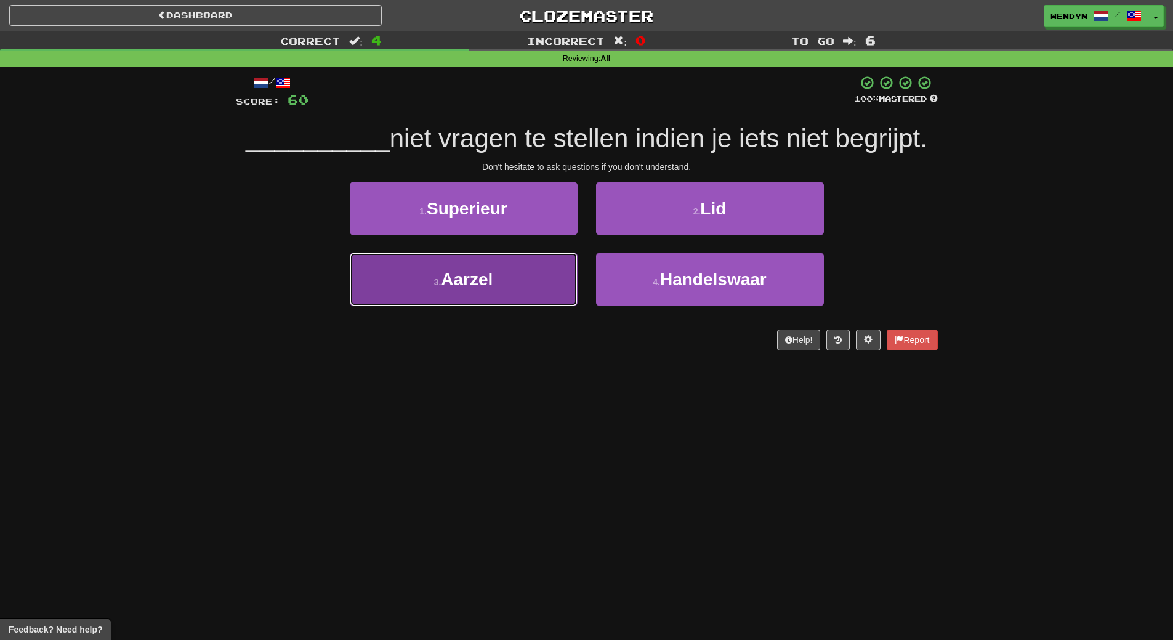
drag, startPoint x: 527, startPoint y: 277, endPoint x: 525, endPoint y: 325, distance: 48.7
click at [527, 294] on button "3 . Aarzel" at bounding box center [464, 279] width 228 height 54
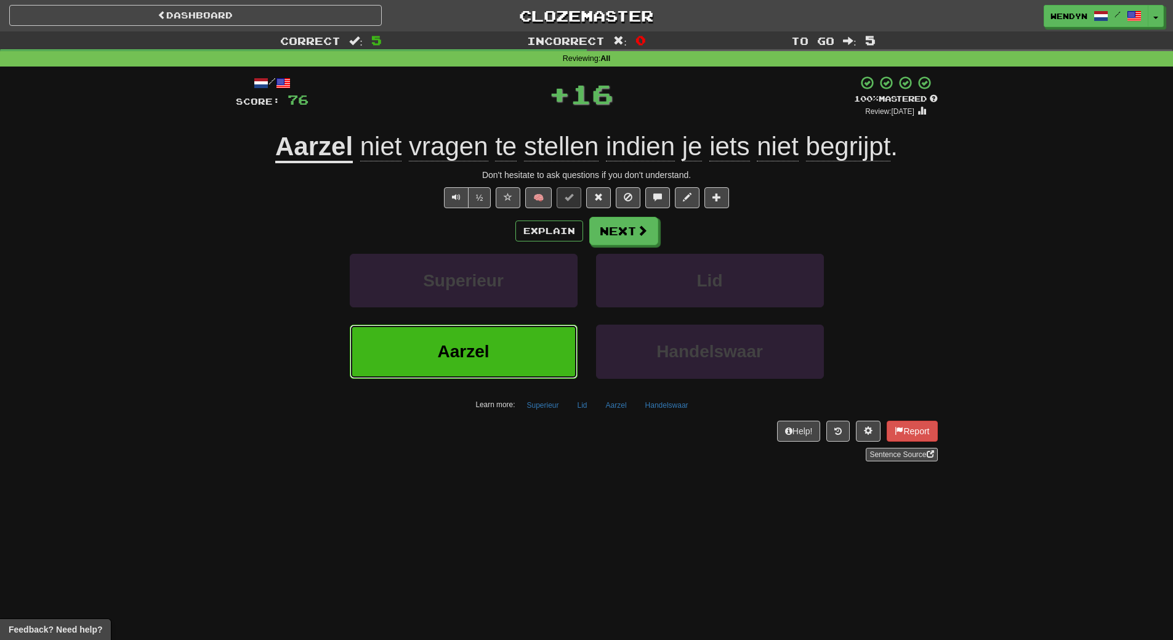
click at [522, 352] on button "Aarzel" at bounding box center [464, 352] width 228 height 54
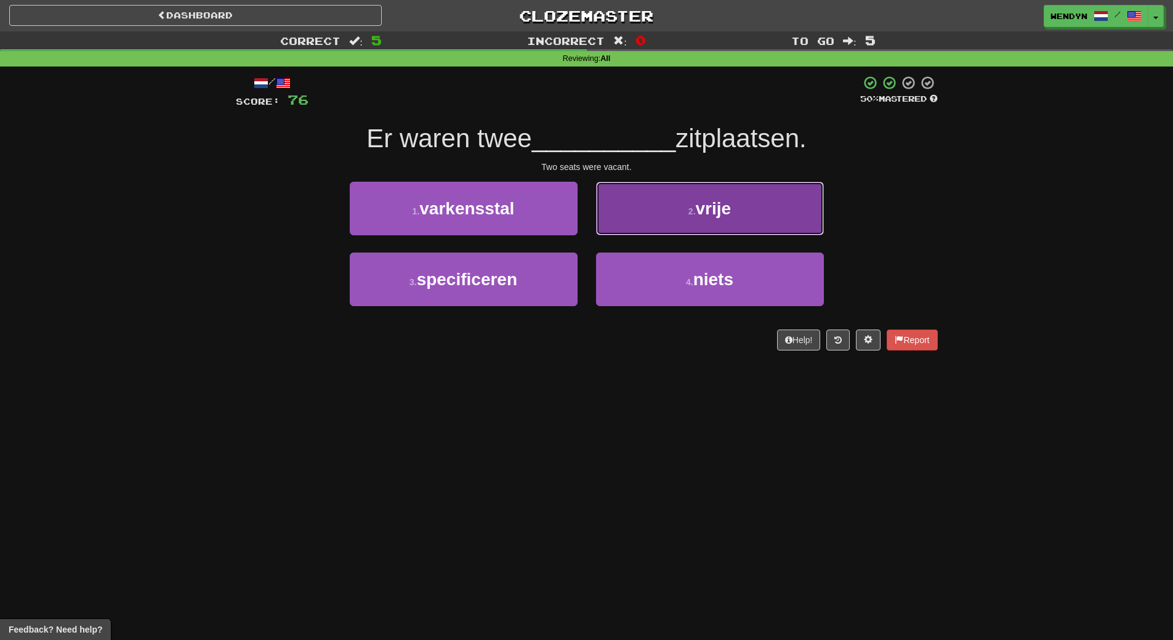
click at [754, 225] on button "2 . vrije" at bounding box center [710, 209] width 228 height 54
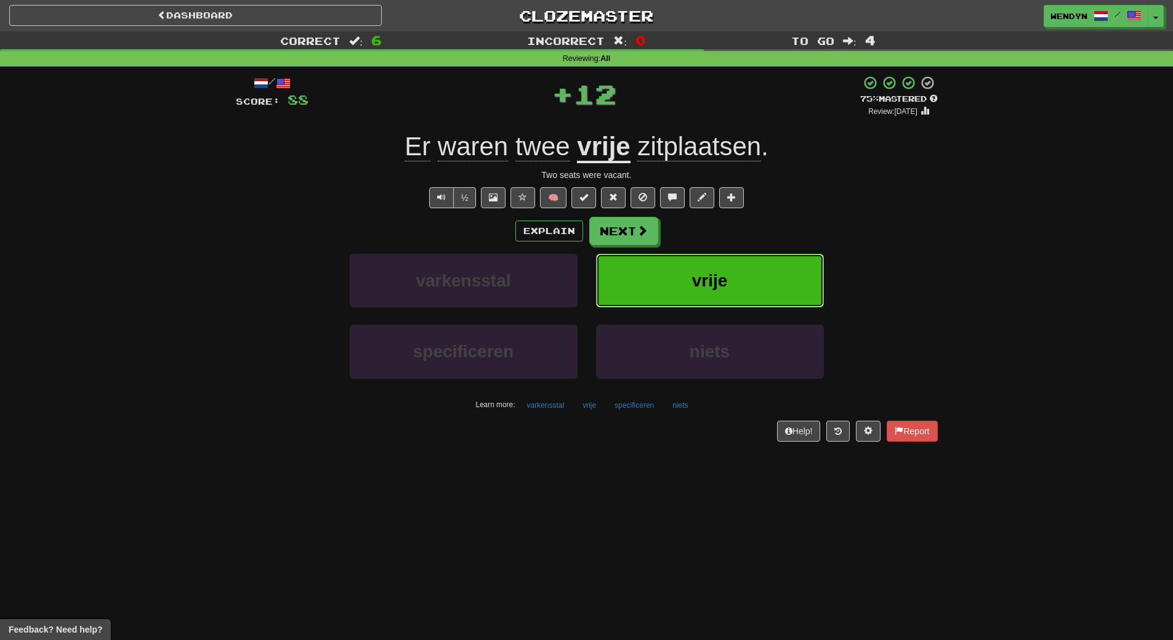
click at [754, 269] on button "vrije" at bounding box center [710, 281] width 228 height 54
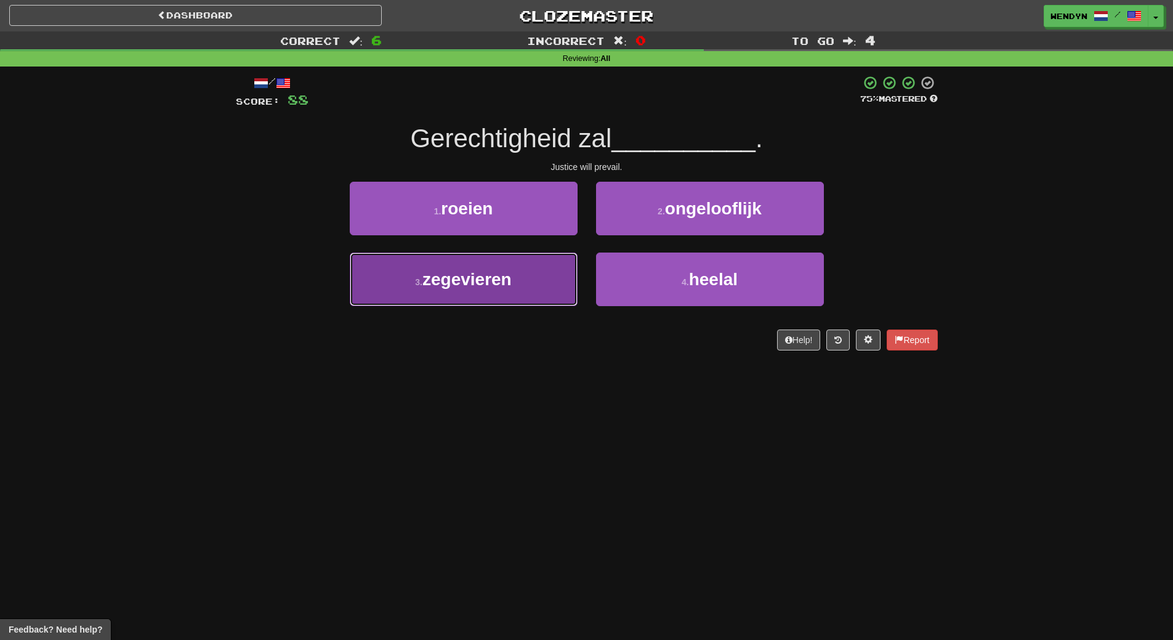
click at [440, 282] on span "zegevieren" at bounding box center [466, 279] width 89 height 19
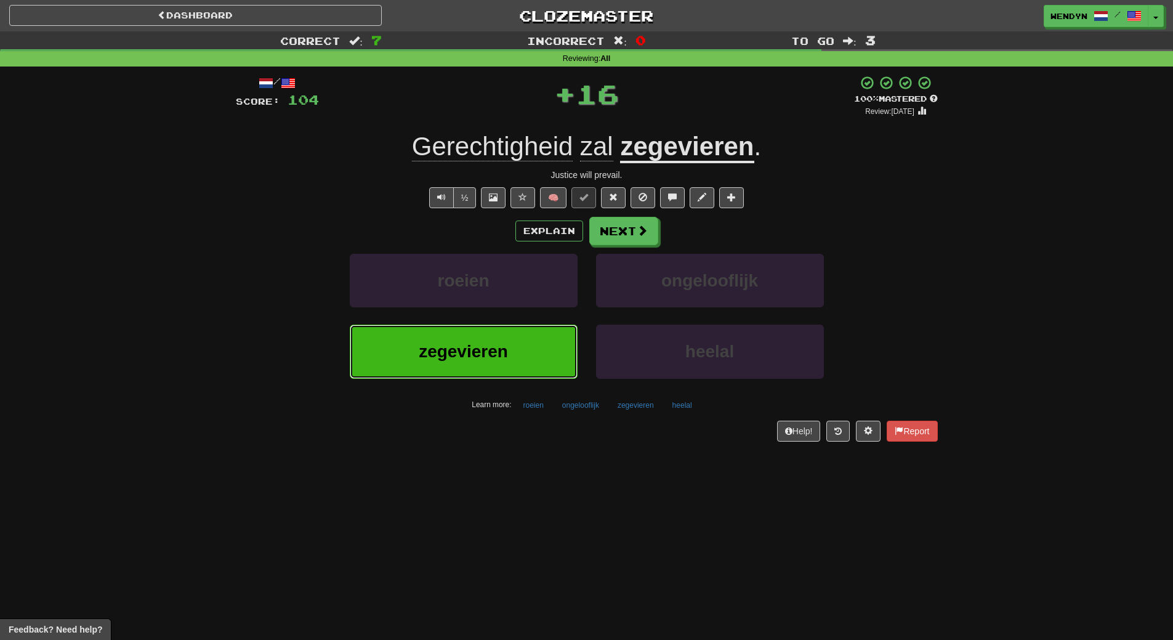
click at [428, 345] on span "zegevieren" at bounding box center [463, 351] width 89 height 19
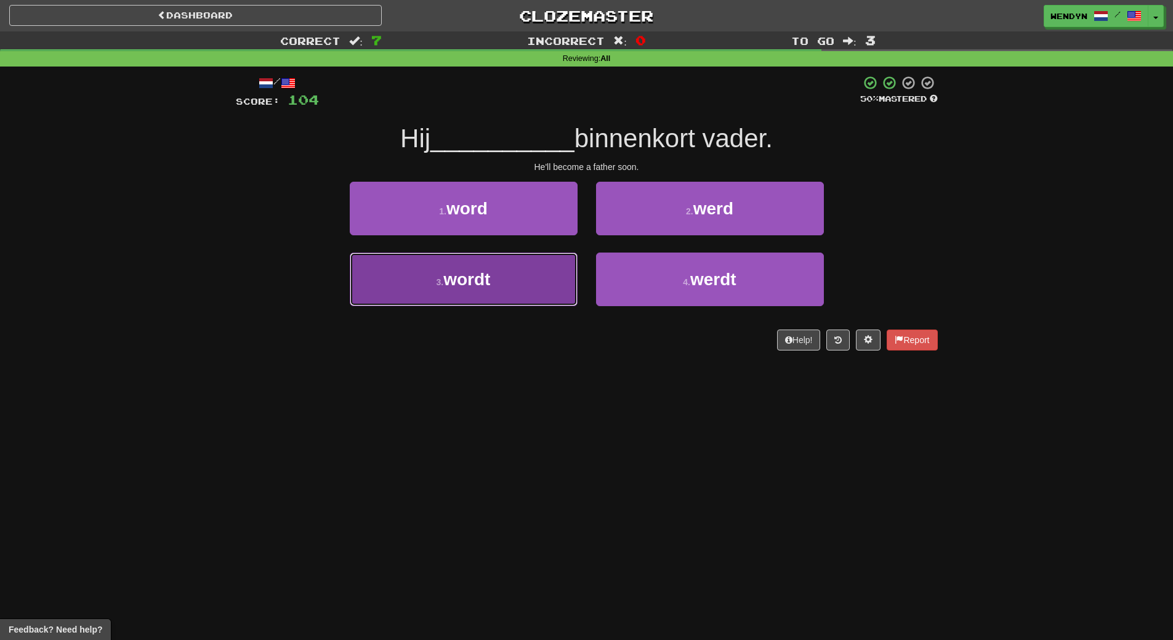
click at [450, 293] on button "3 . wordt" at bounding box center [464, 279] width 228 height 54
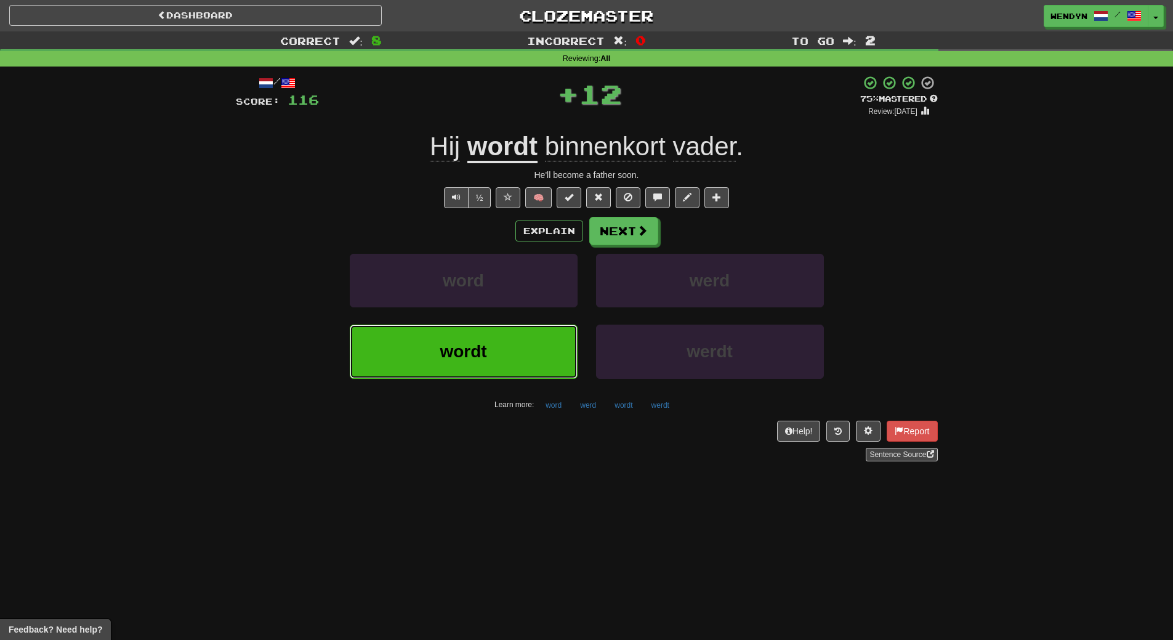
click at [442, 336] on button "wordt" at bounding box center [464, 352] width 228 height 54
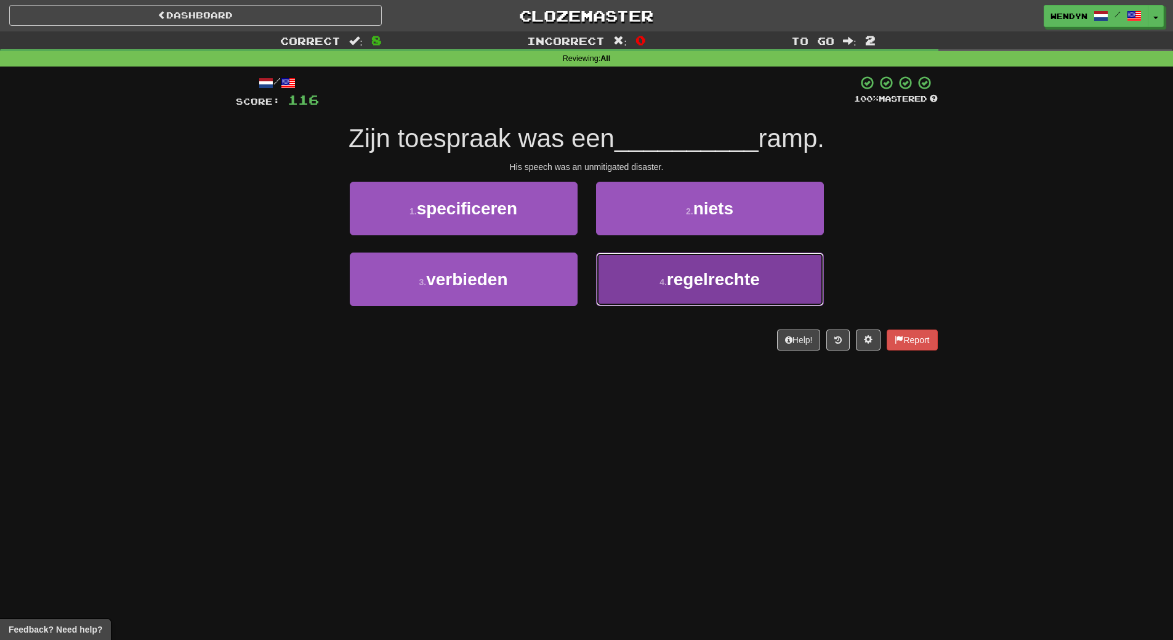
click at [660, 282] on small "4 ." at bounding box center [663, 282] width 7 height 10
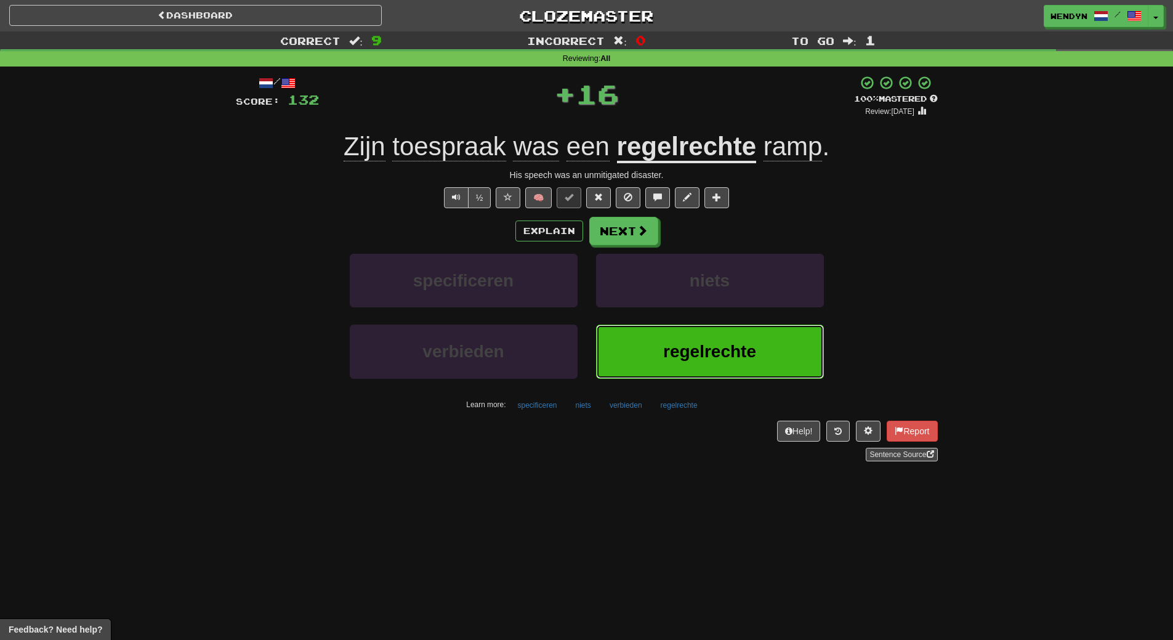
click at [673, 361] on span "regelrechte" at bounding box center [709, 351] width 93 height 19
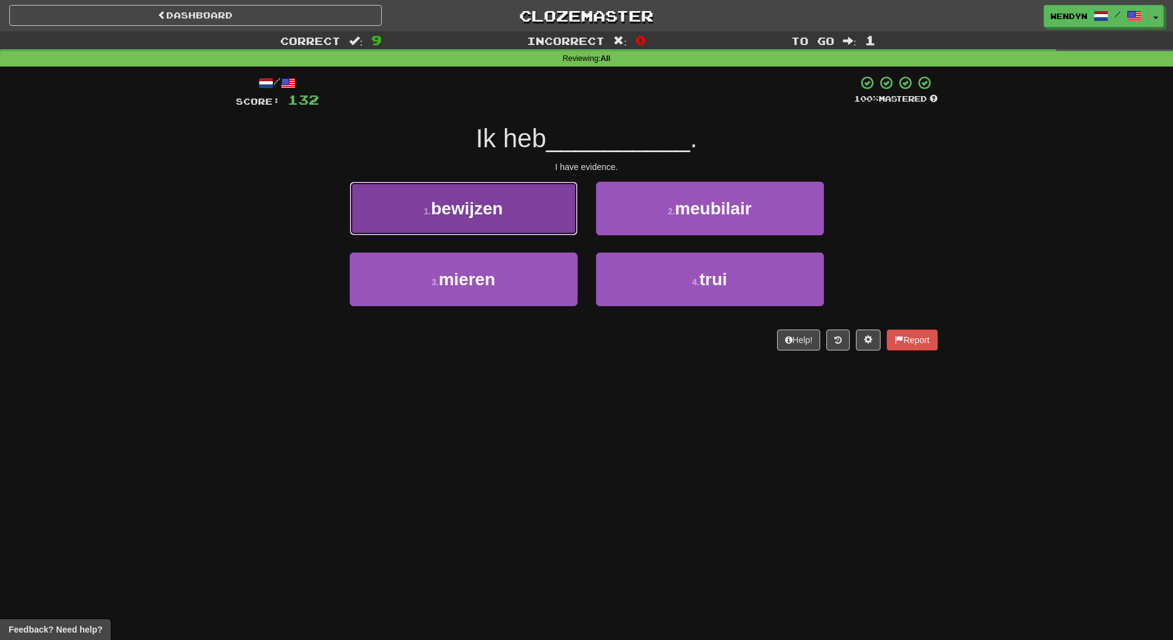
click at [483, 220] on button "1 . bewijzen" at bounding box center [464, 209] width 228 height 54
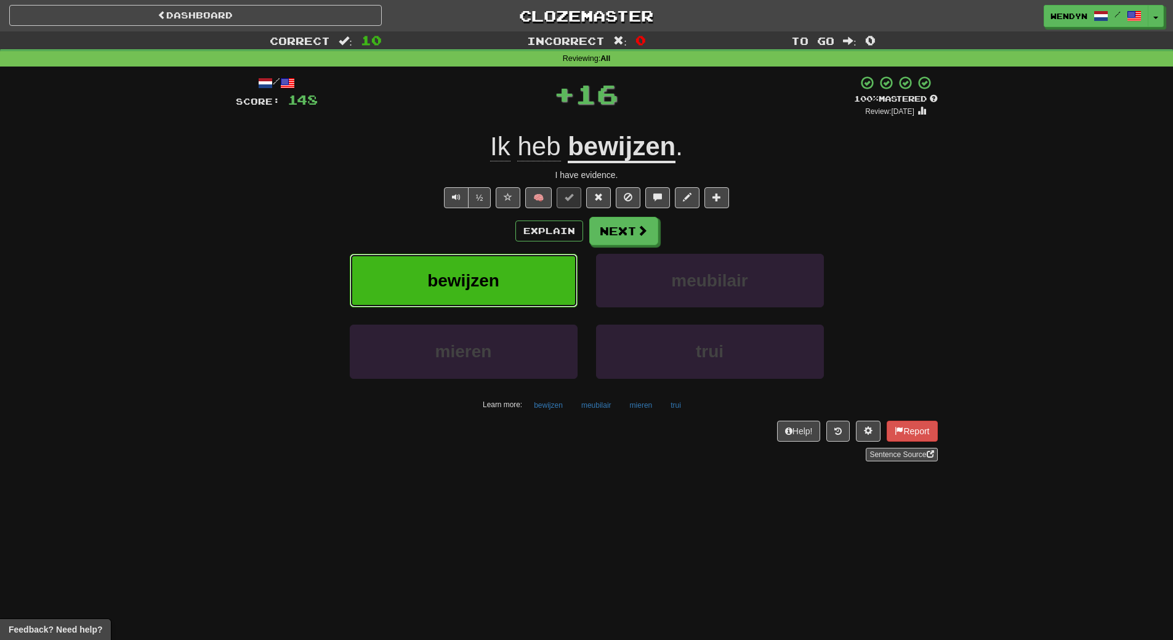
click at [477, 263] on button "bewijzen" at bounding box center [464, 281] width 228 height 54
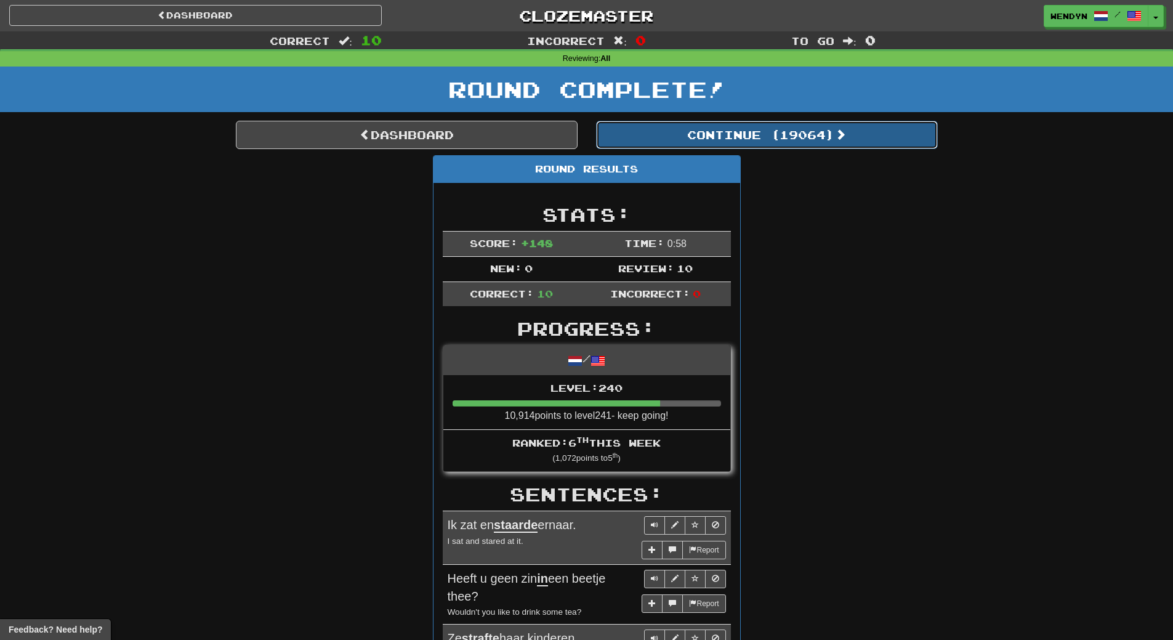
click at [802, 121] on button "Continue ( 19064 )" at bounding box center [767, 135] width 342 height 28
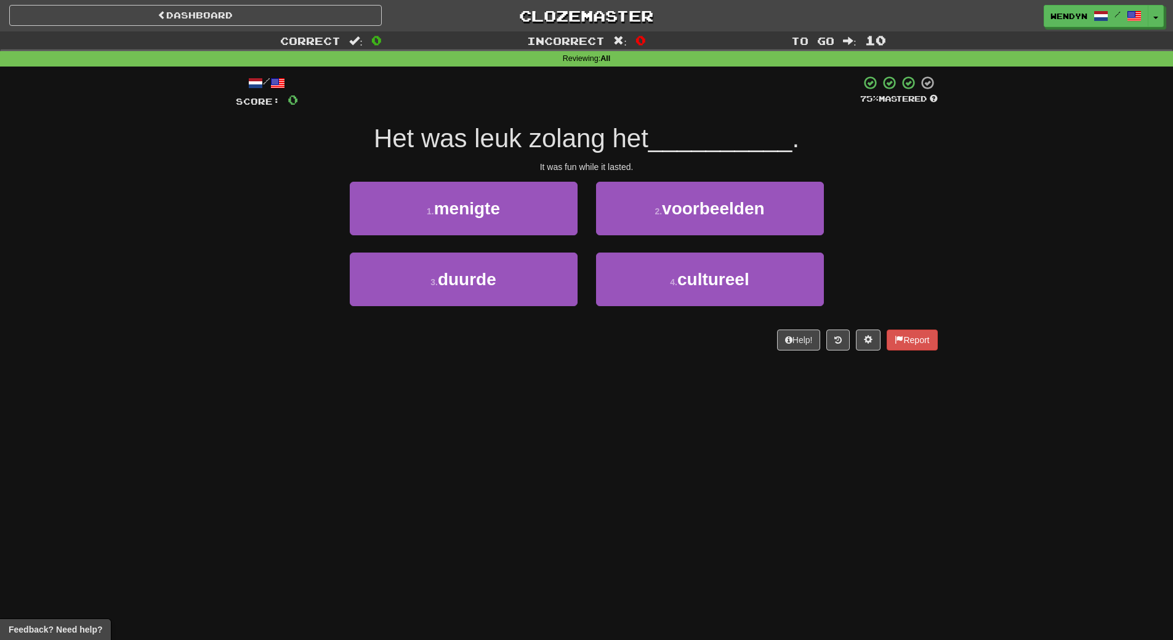
click at [502, 311] on div "3 . duurde" at bounding box center [464, 287] width 246 height 71
drag, startPoint x: 509, startPoint y: 286, endPoint x: 509, endPoint y: 249, distance: 37.6
click at [509, 285] on button "3 . duurde" at bounding box center [464, 279] width 228 height 54
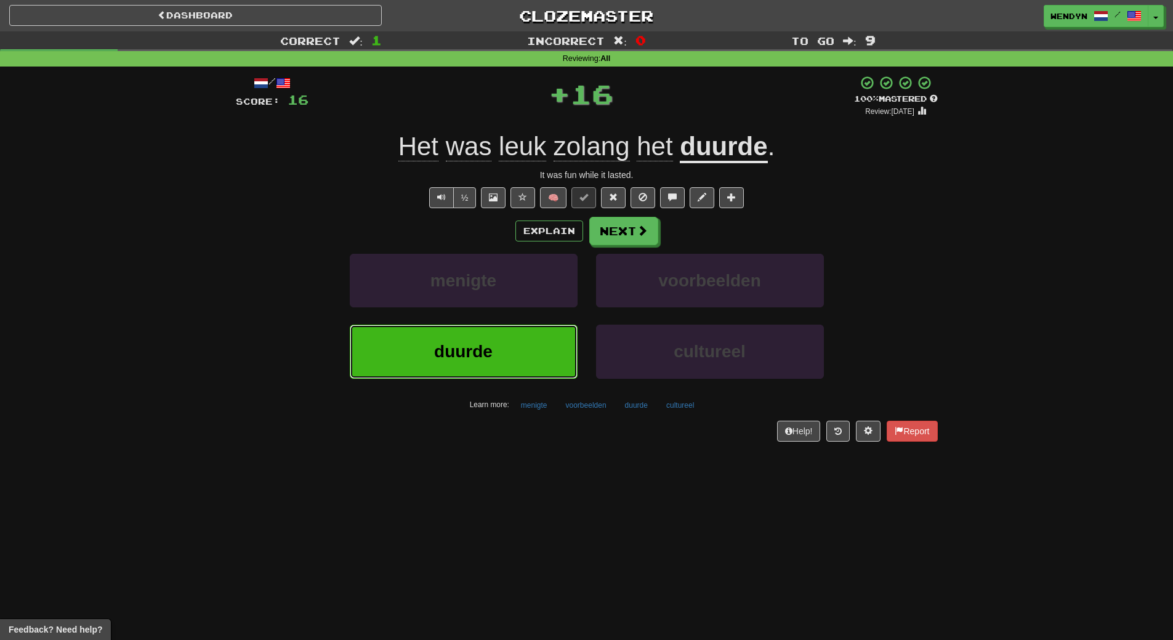
click at [486, 334] on button "duurde" at bounding box center [464, 352] width 228 height 54
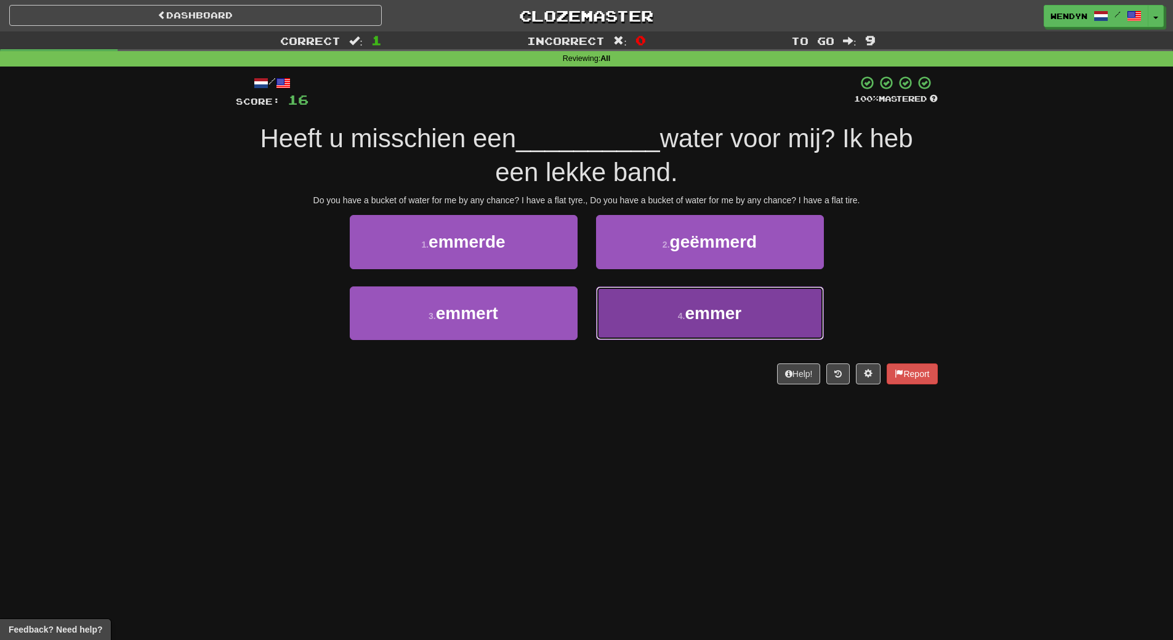
click at [669, 329] on button "4 . emmer" at bounding box center [710, 313] width 228 height 54
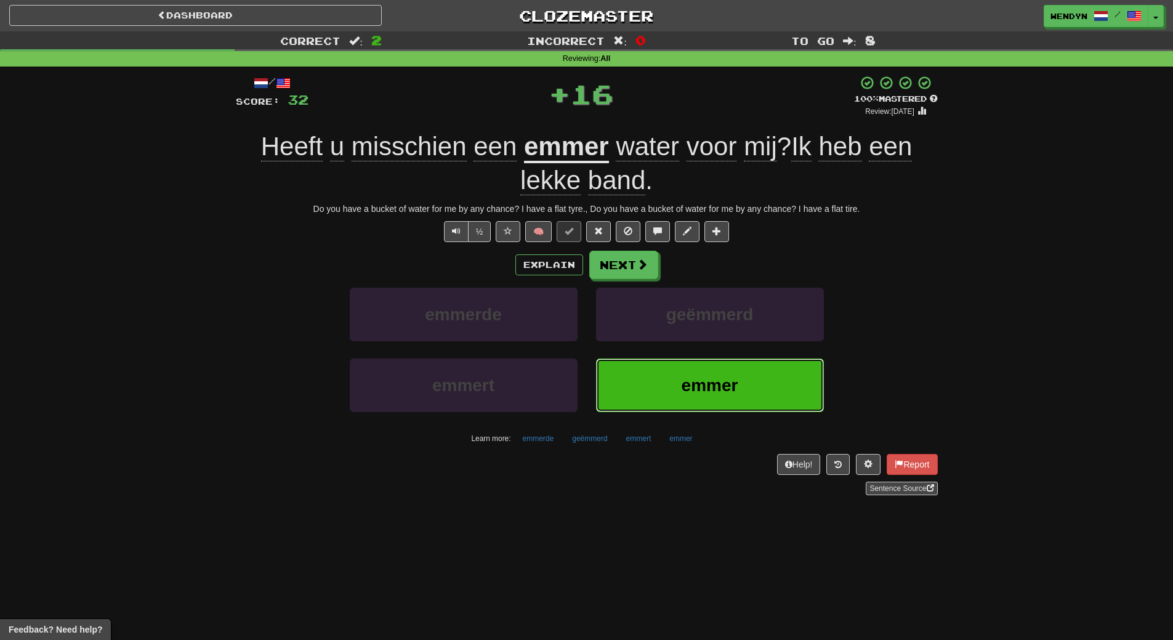
click at [673, 374] on button "emmer" at bounding box center [710, 385] width 228 height 54
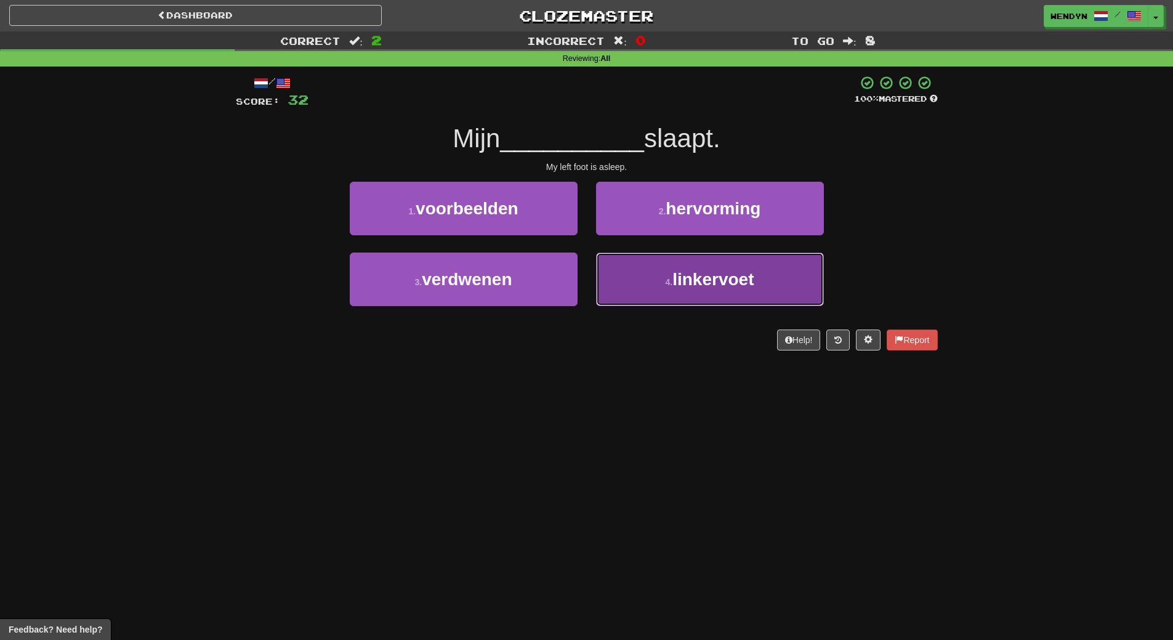
click at [703, 287] on span "linkervoet" at bounding box center [713, 279] width 81 height 19
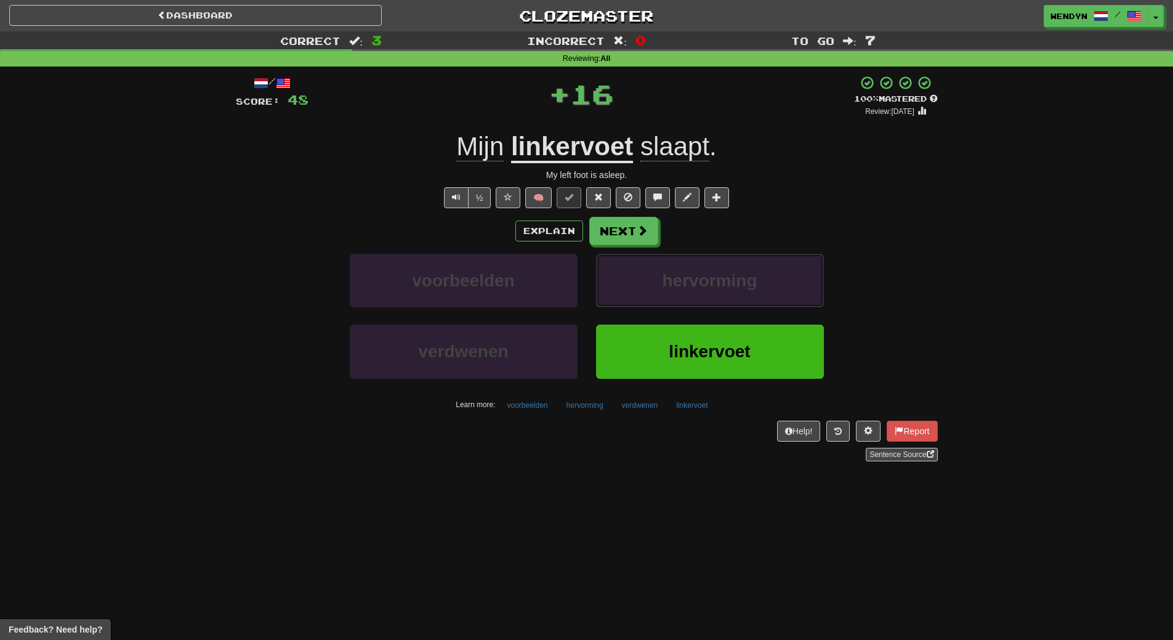
click at [703, 287] on span "hervorming" at bounding box center [709, 280] width 95 height 19
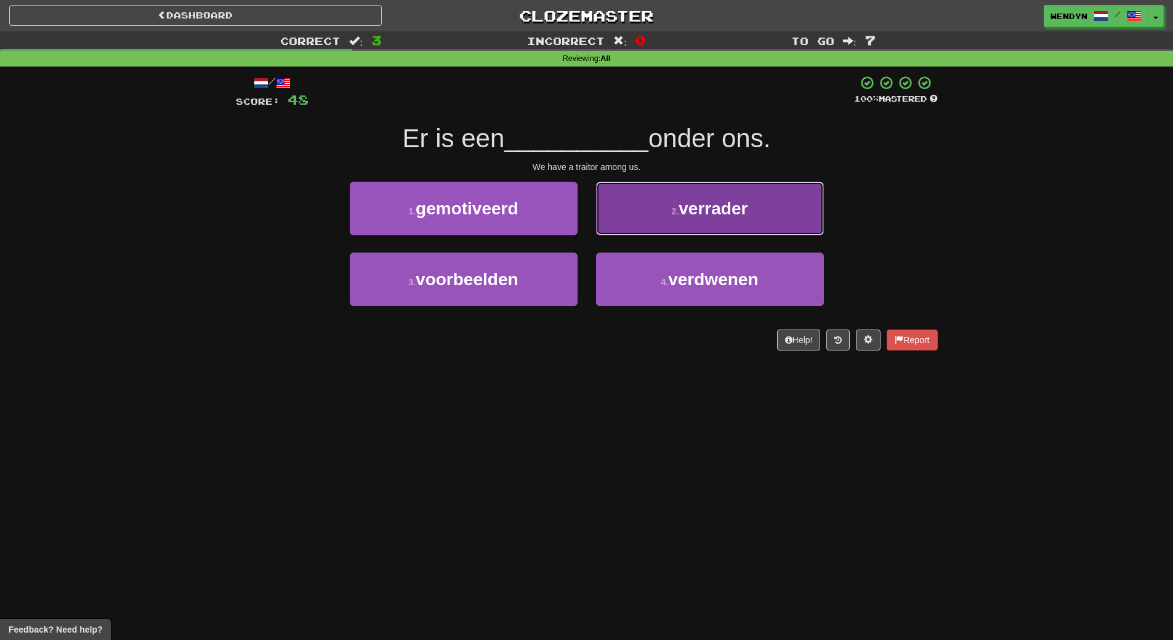
click at [700, 204] on span "verrader" at bounding box center [713, 208] width 69 height 19
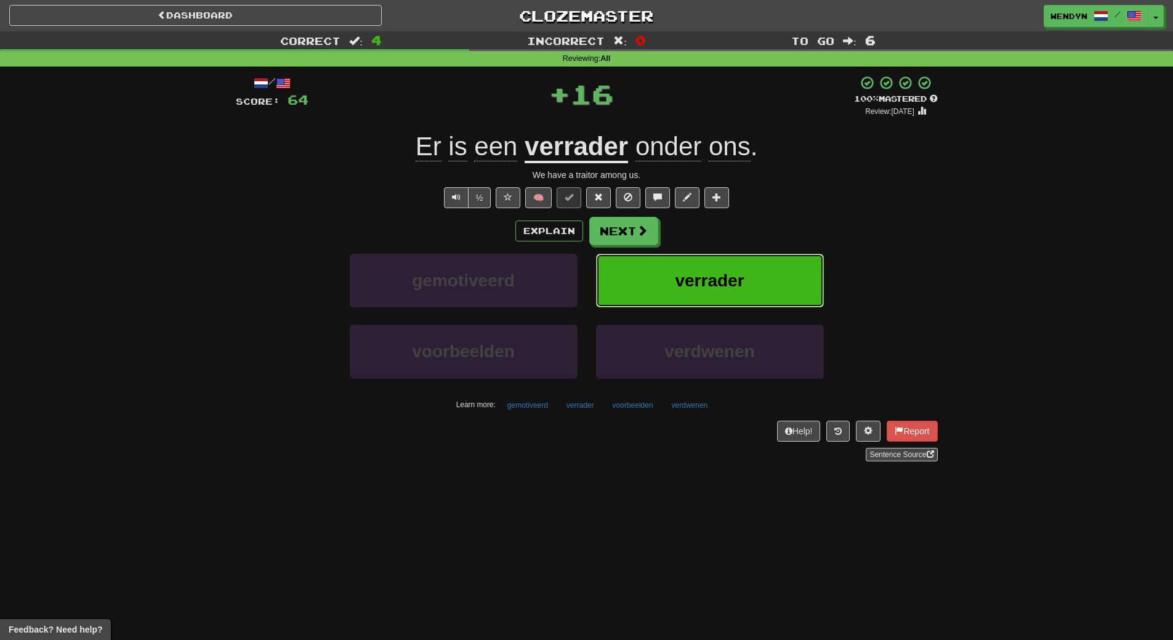
click at [696, 285] on span "verrader" at bounding box center [709, 280] width 69 height 19
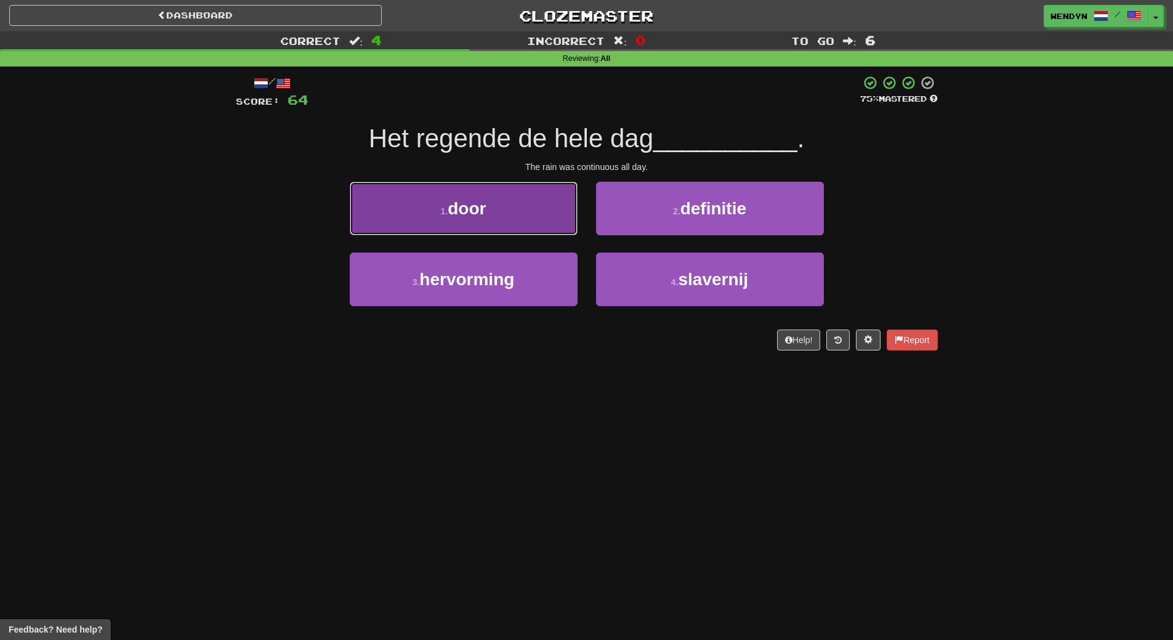
click at [532, 208] on button "1 . door" at bounding box center [464, 209] width 228 height 54
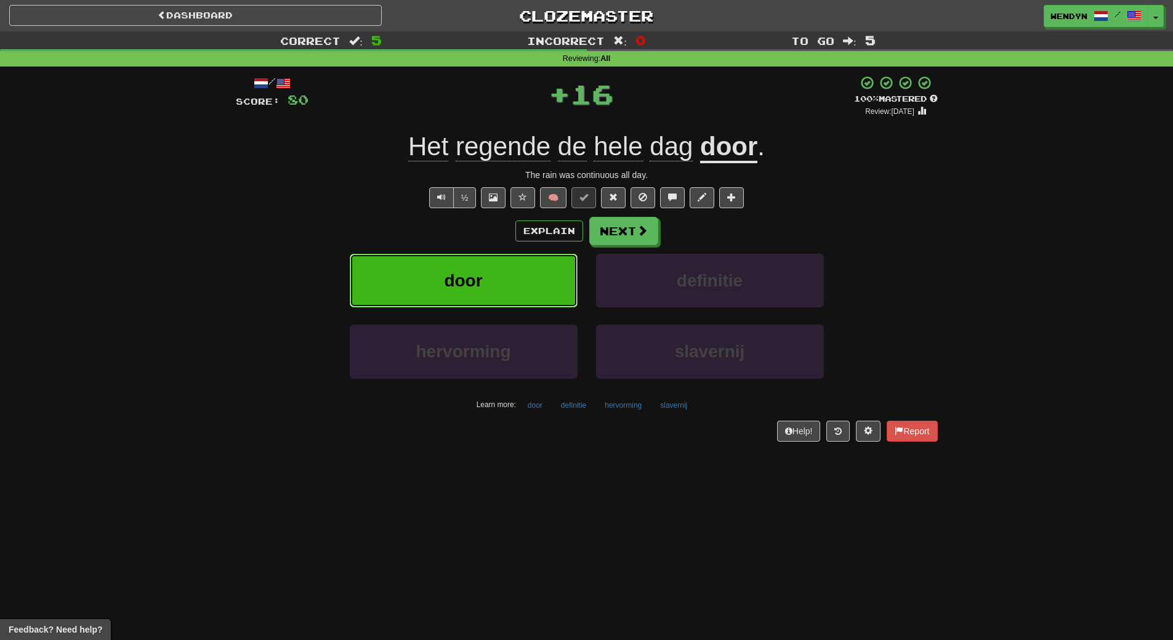
click at [515, 261] on button "door" at bounding box center [464, 281] width 228 height 54
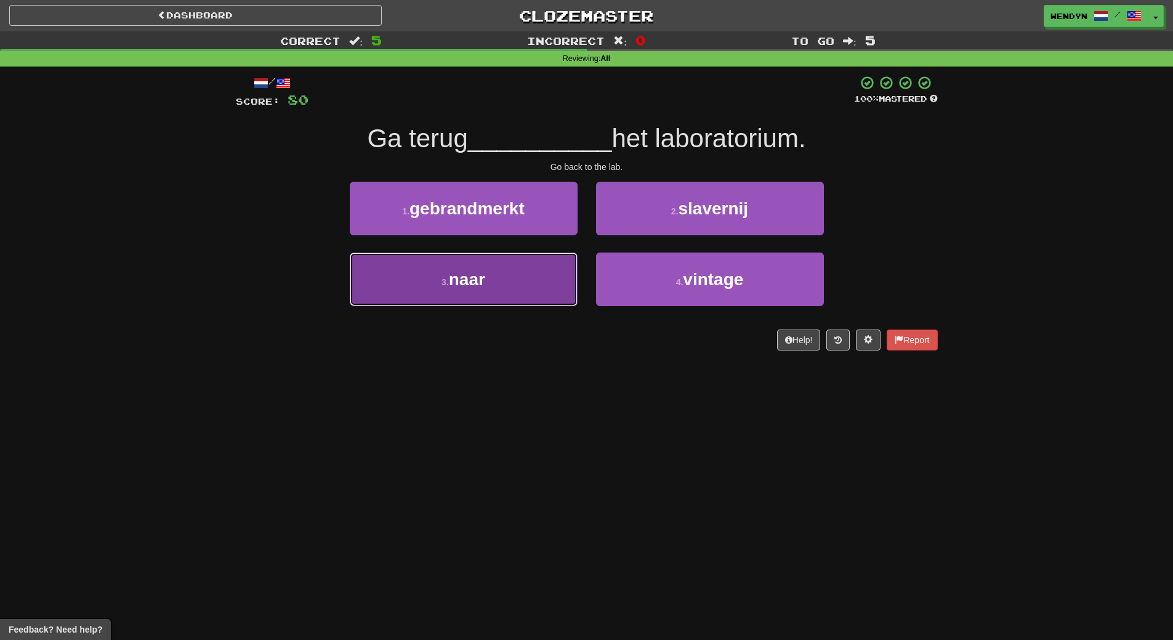
click at [517, 273] on button "3 . naar" at bounding box center [464, 279] width 228 height 54
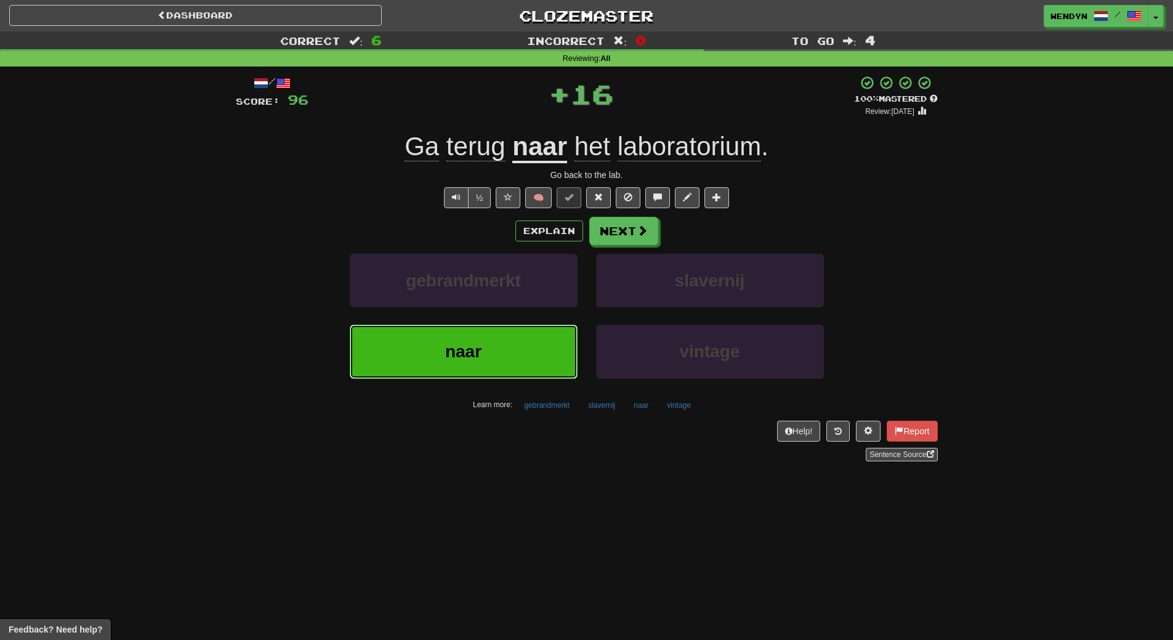
click at [503, 363] on button "naar" at bounding box center [464, 352] width 228 height 54
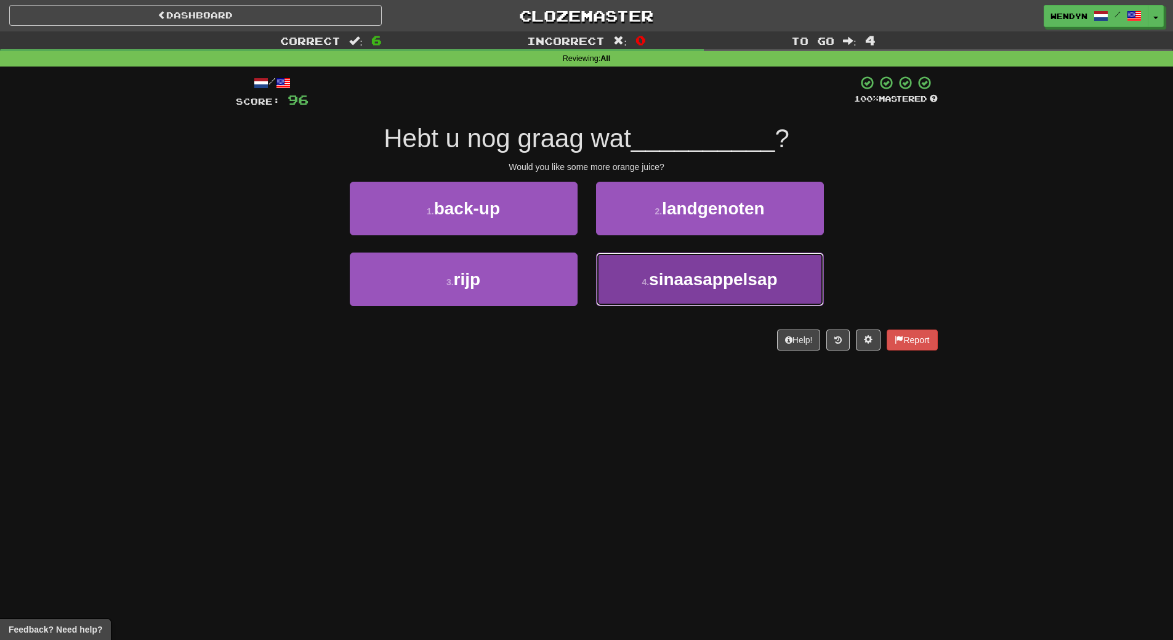
click at [652, 282] on span "sinaasappelsap" at bounding box center [713, 279] width 129 height 19
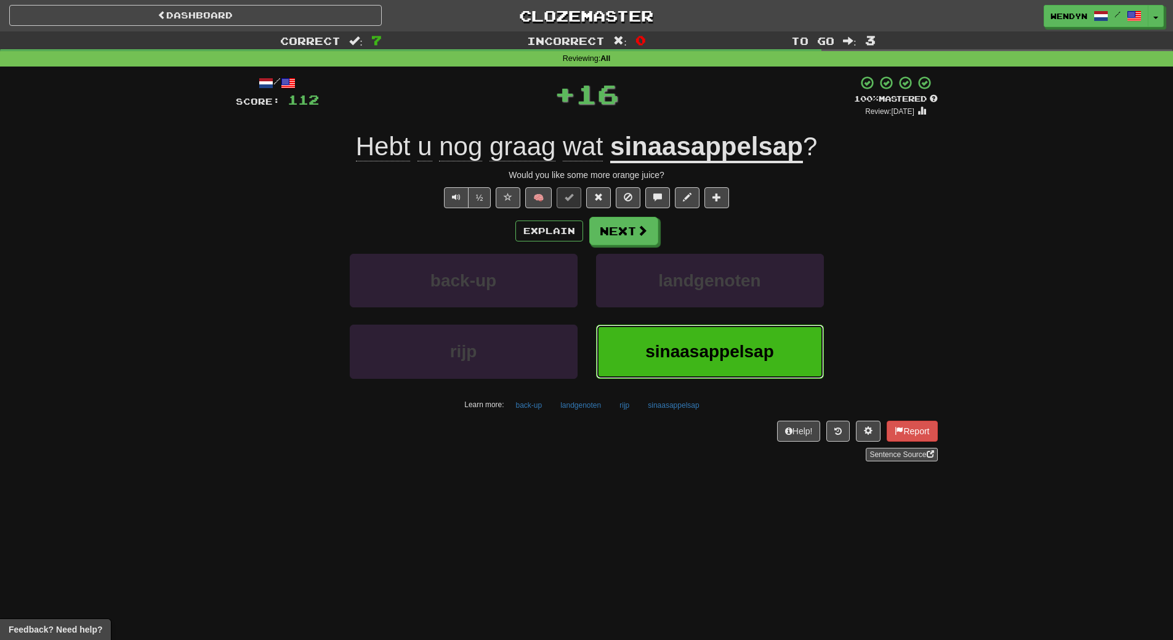
click at [642, 350] on button "sinaasappelsap" at bounding box center [710, 352] width 228 height 54
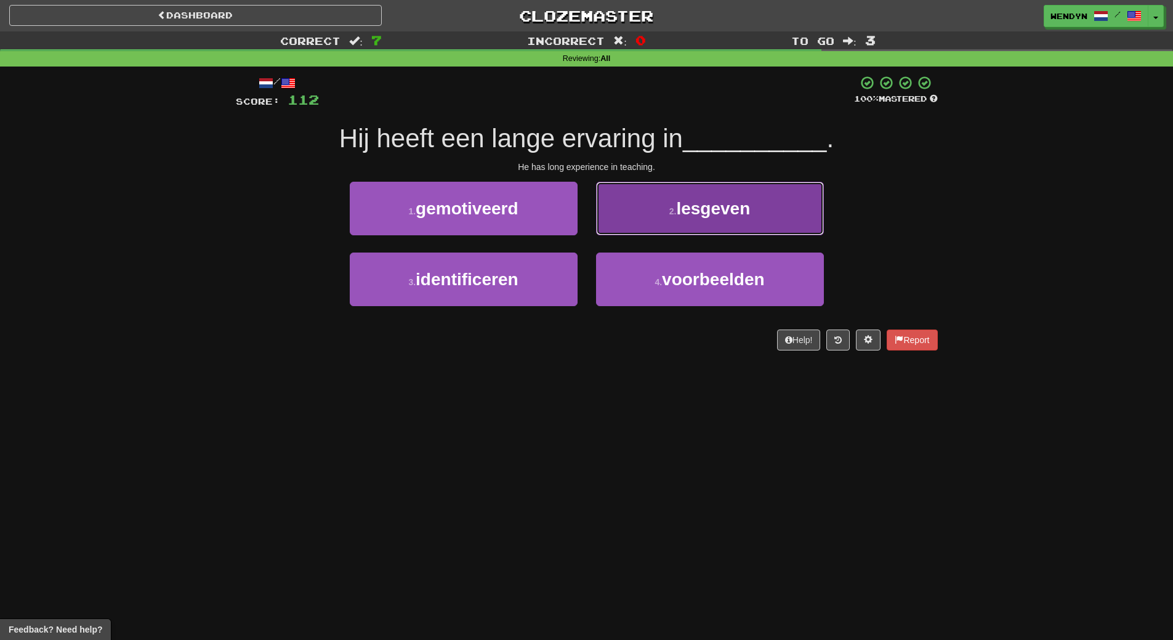
click at [706, 222] on button "2 . lesgeven" at bounding box center [710, 209] width 228 height 54
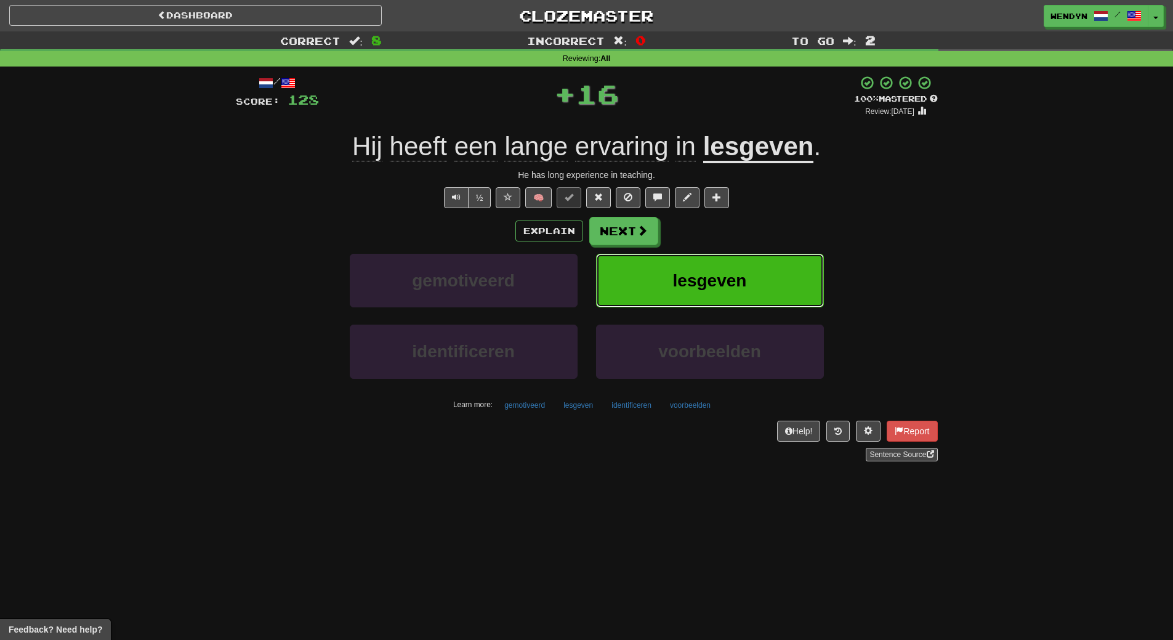
click at [696, 266] on button "lesgeven" at bounding box center [710, 281] width 228 height 54
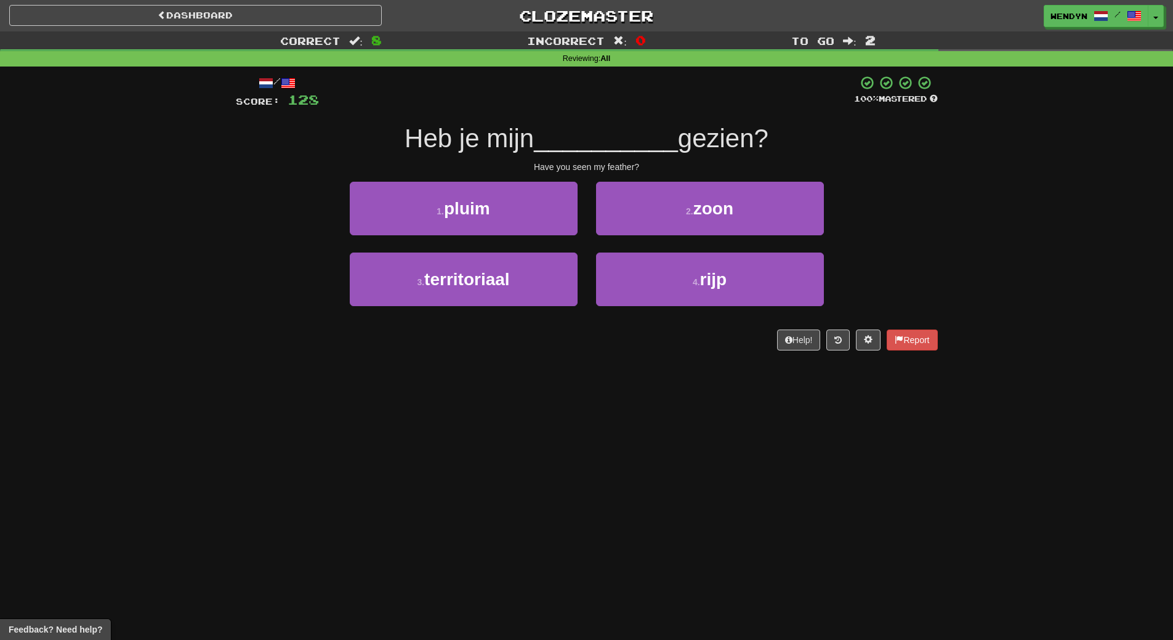
drag, startPoint x: 506, startPoint y: 417, endPoint x: 429, endPoint y: 464, distance: 90.4
click at [429, 464] on div "Dashboard Clozemaster WendyN / Toggle Dropdown Dashboard Leaderboard Activity F…" at bounding box center [586, 320] width 1173 height 640
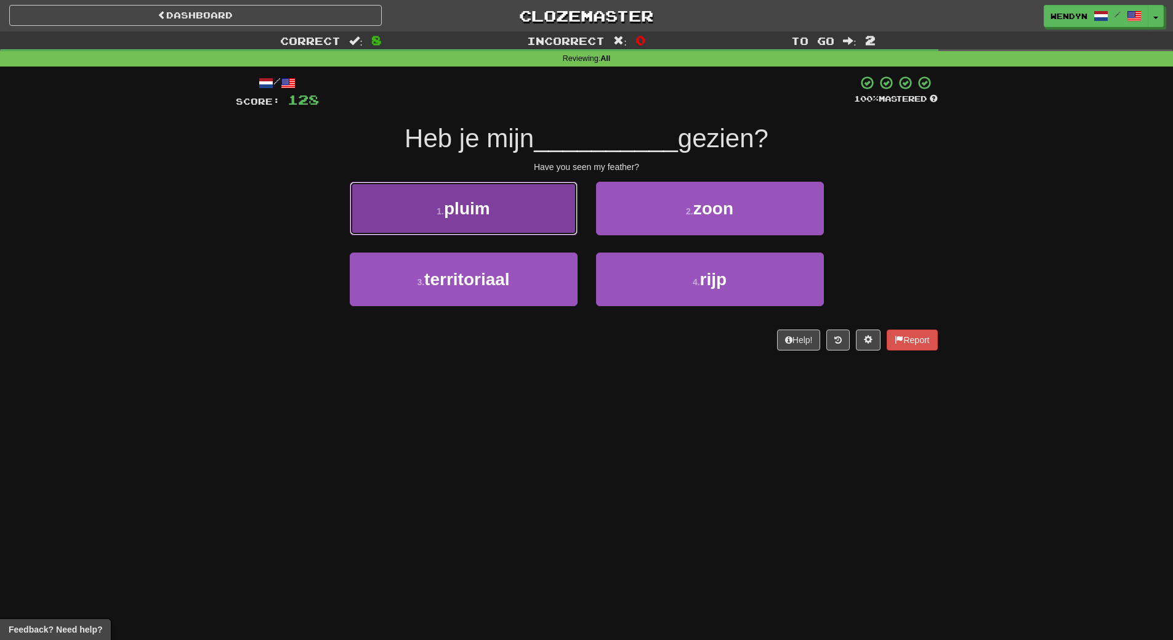
click at [490, 221] on button "1 . pluim" at bounding box center [464, 209] width 228 height 54
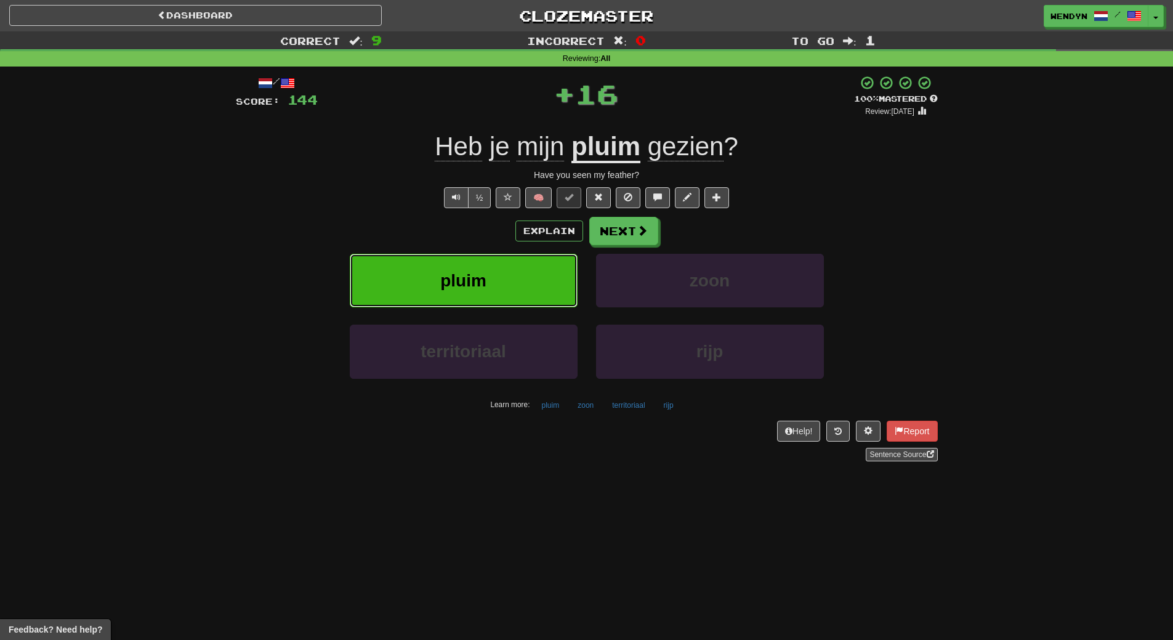
click at [486, 269] on button "pluim" at bounding box center [464, 281] width 228 height 54
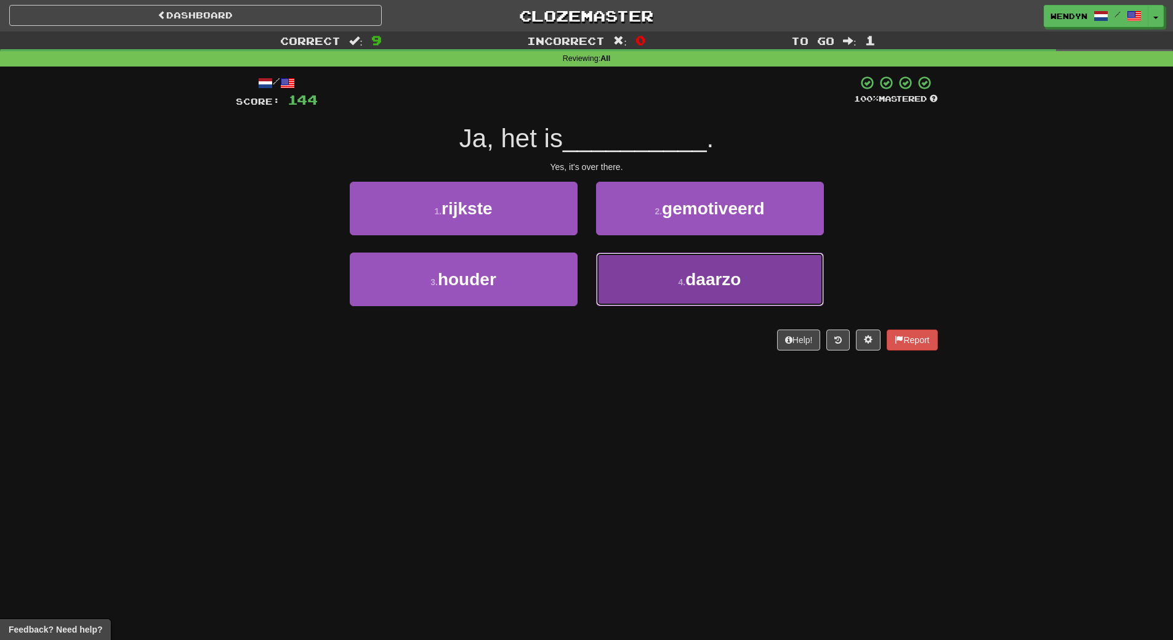
click at [649, 289] on button "4 . daarzo" at bounding box center [710, 279] width 228 height 54
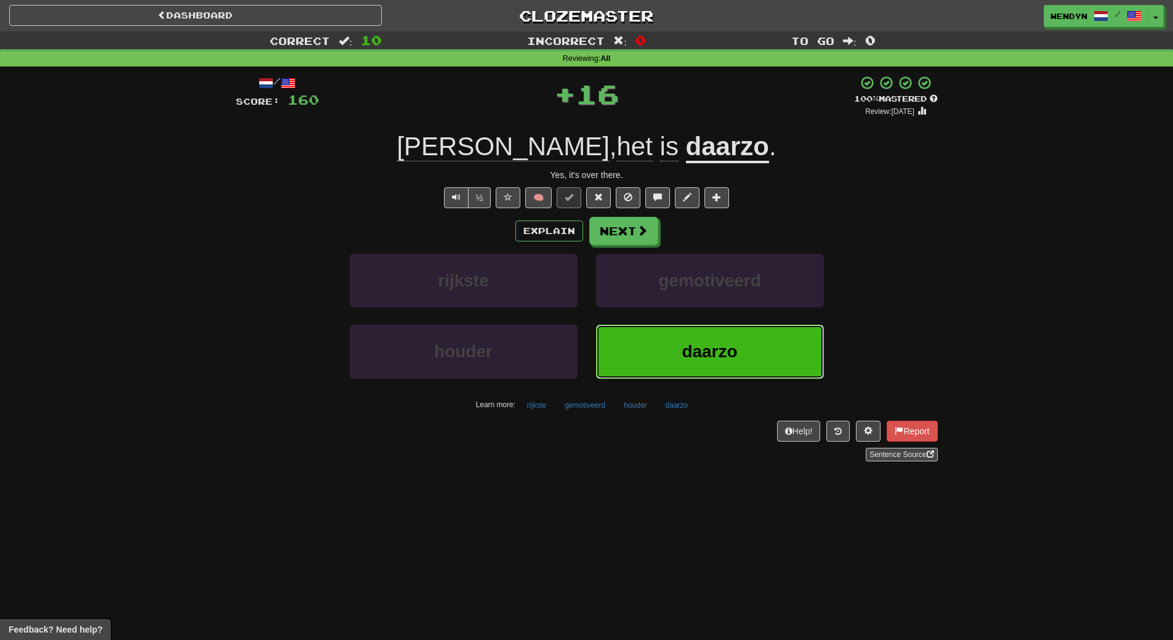
click at [665, 363] on button "daarzo" at bounding box center [710, 352] width 228 height 54
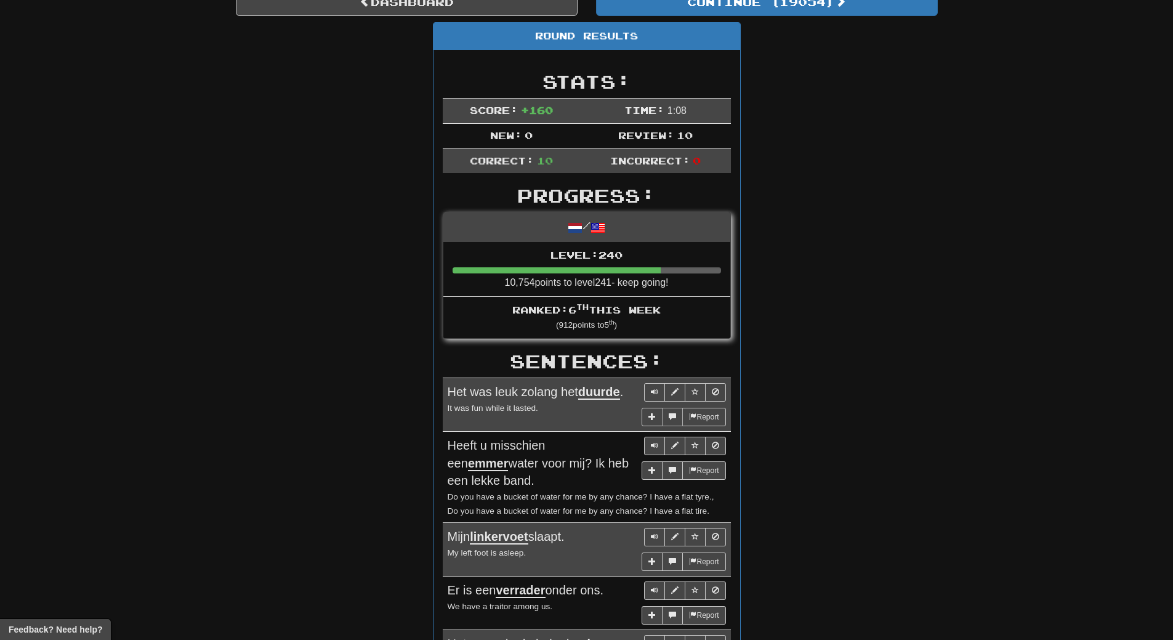
scroll to position [62, 0]
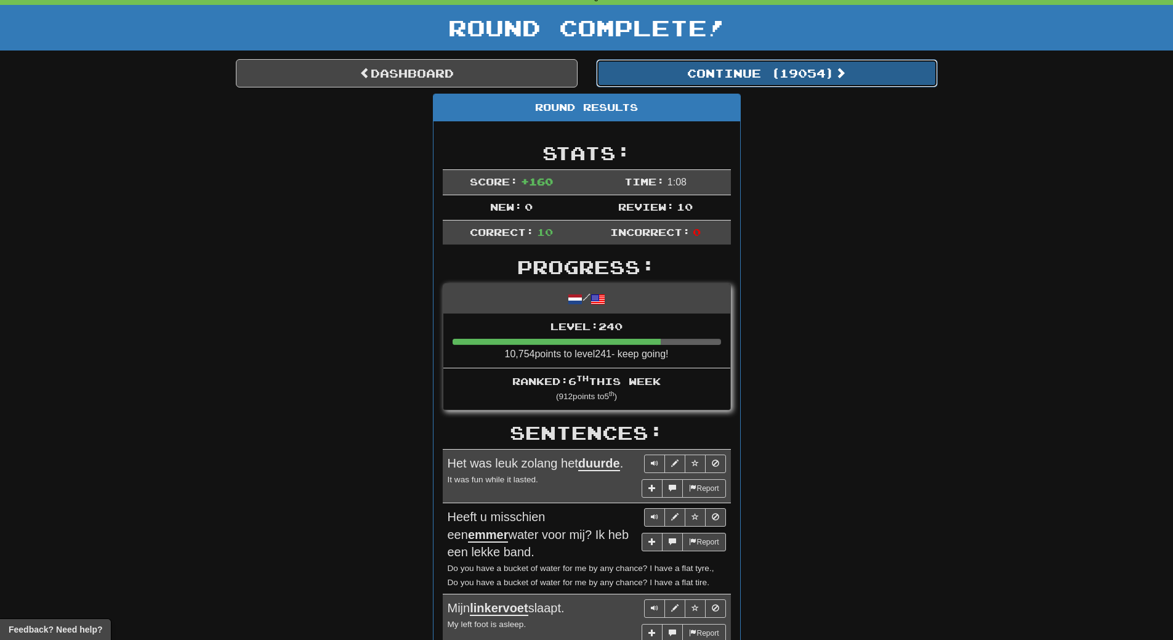
click at [811, 71] on button "Continue ( 19054 )" at bounding box center [767, 73] width 342 height 28
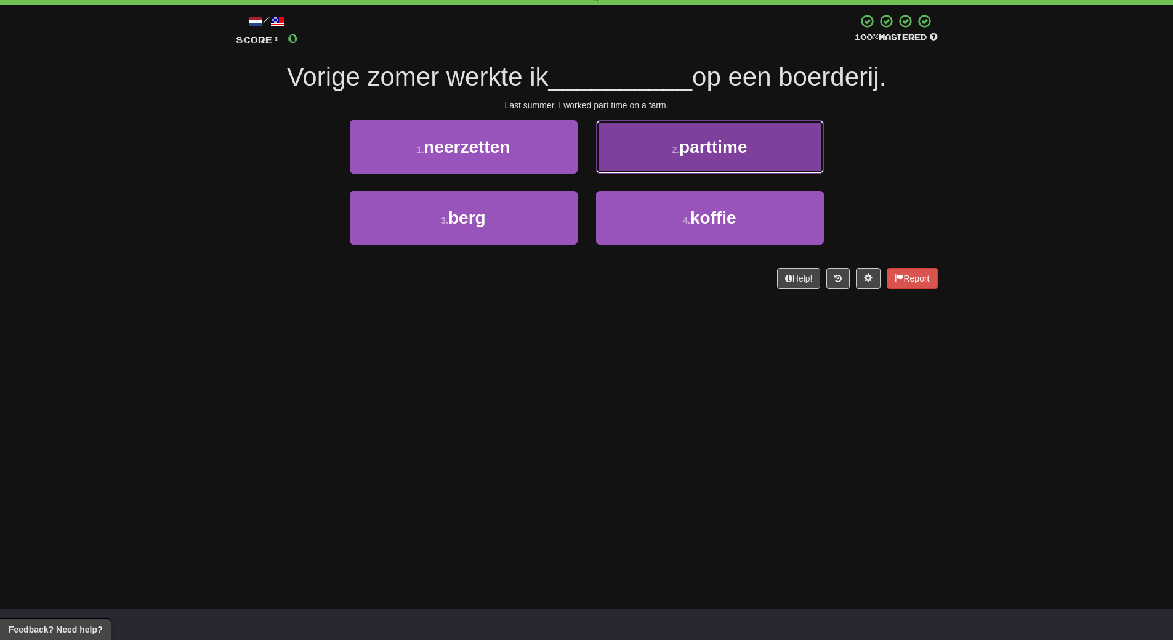
click at [737, 148] on span "parttime" at bounding box center [713, 146] width 68 height 19
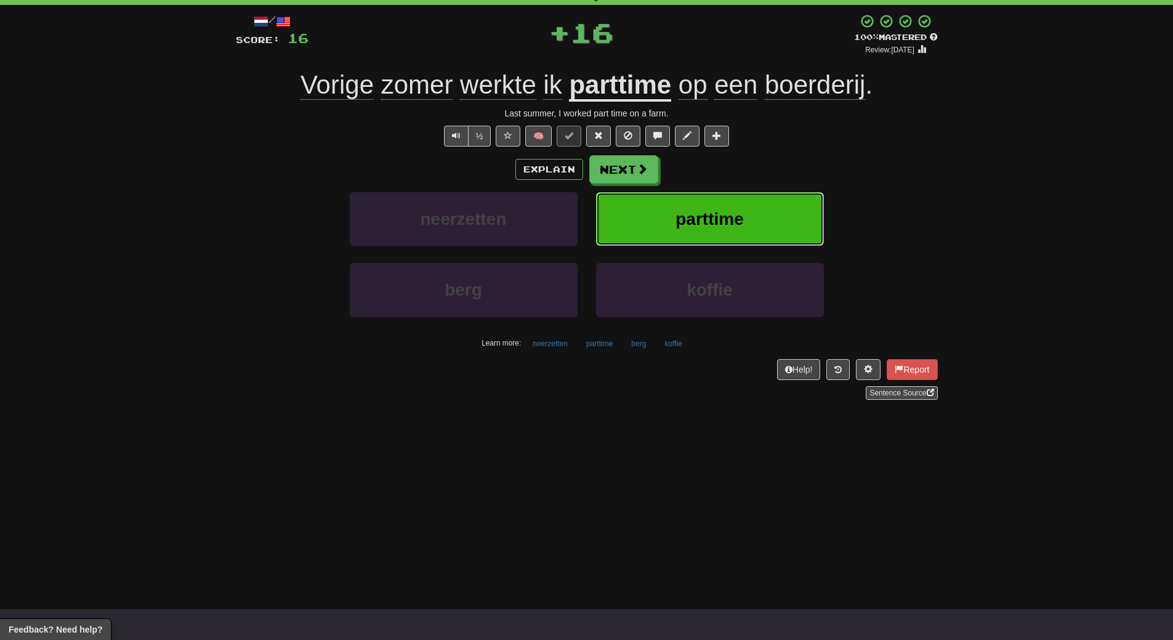
click at [712, 222] on span "parttime" at bounding box center [710, 218] width 68 height 19
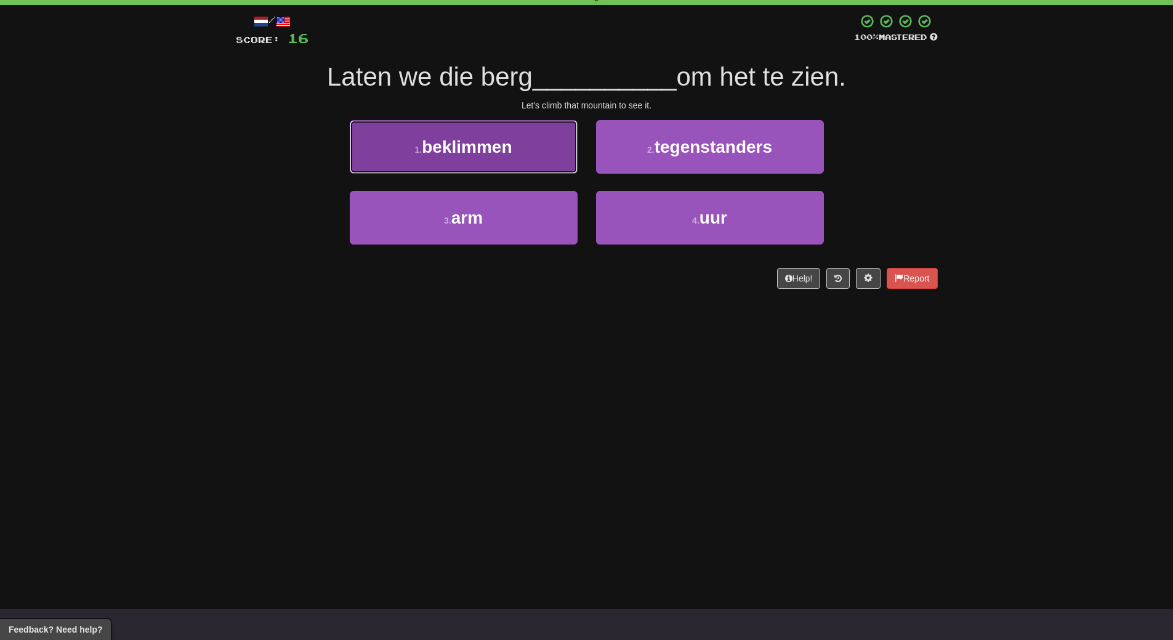
click at [537, 163] on button "1 . beklimmen" at bounding box center [464, 147] width 228 height 54
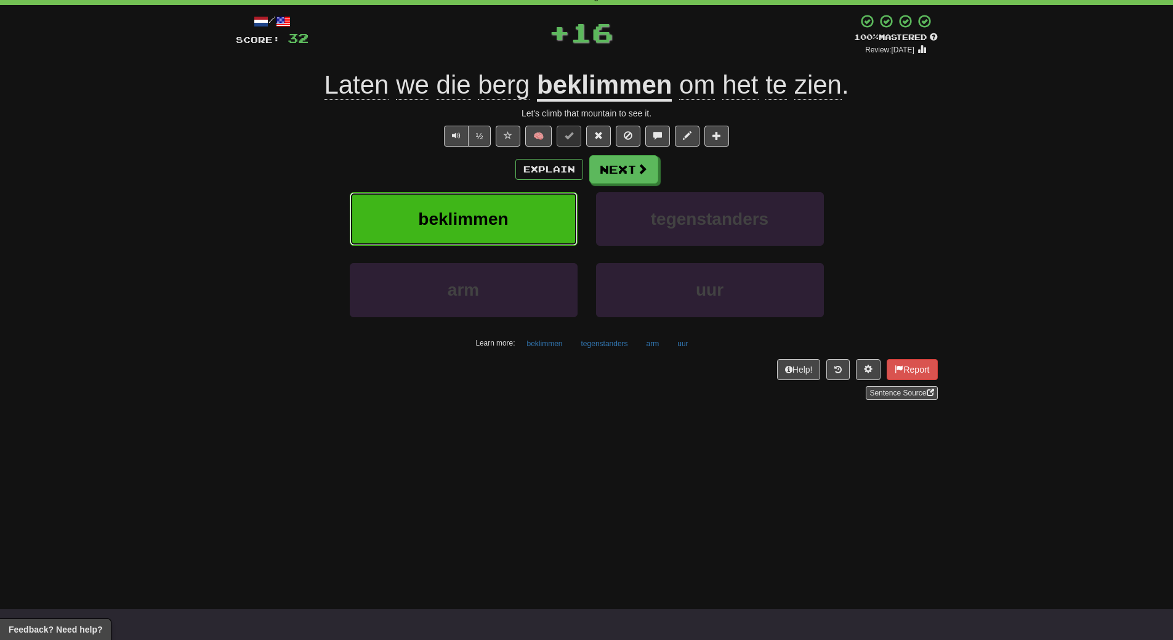
click at [534, 230] on button "beklimmen" at bounding box center [464, 219] width 228 height 54
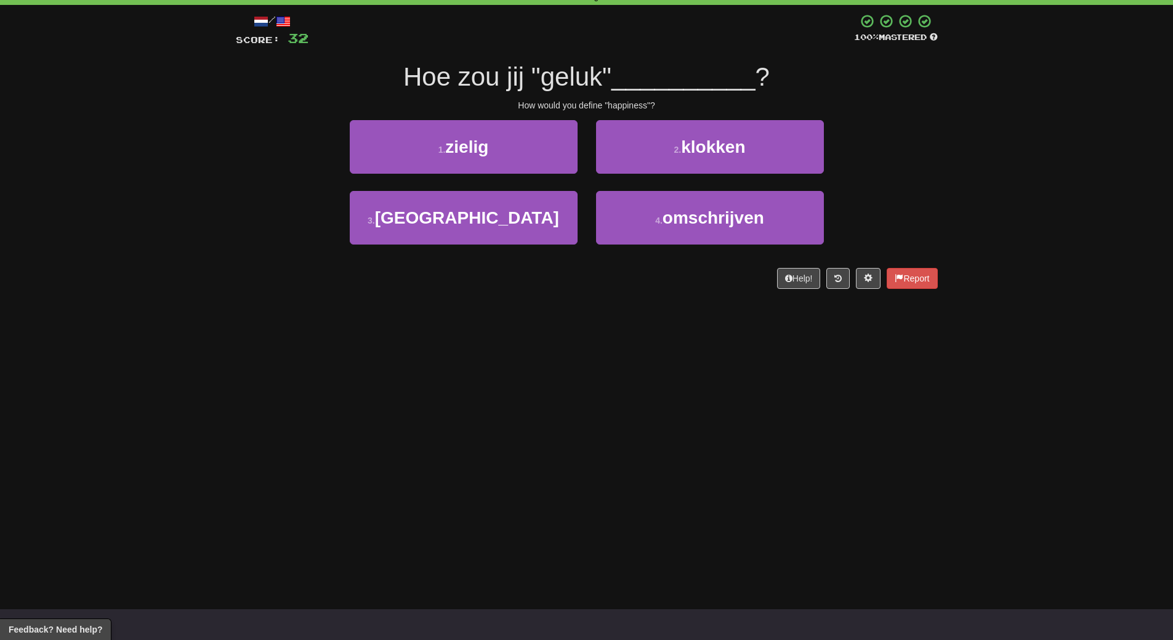
click at [802, 190] on div "2 . klokken" at bounding box center [710, 155] width 246 height 71
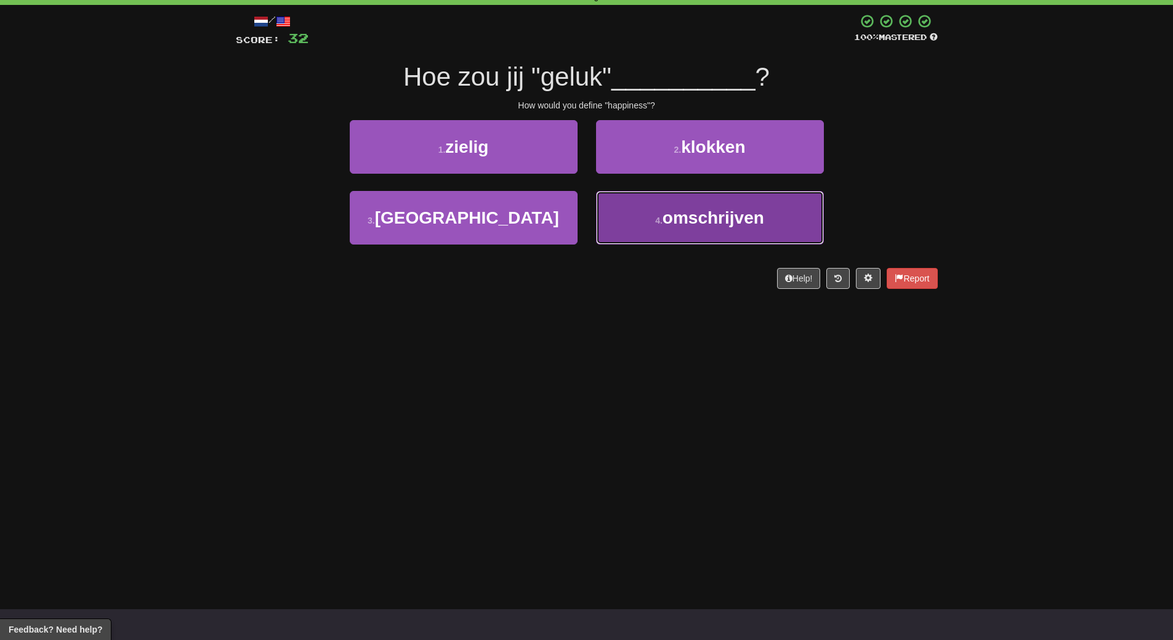
click at [780, 213] on button "4 . omschrijven" at bounding box center [710, 218] width 228 height 54
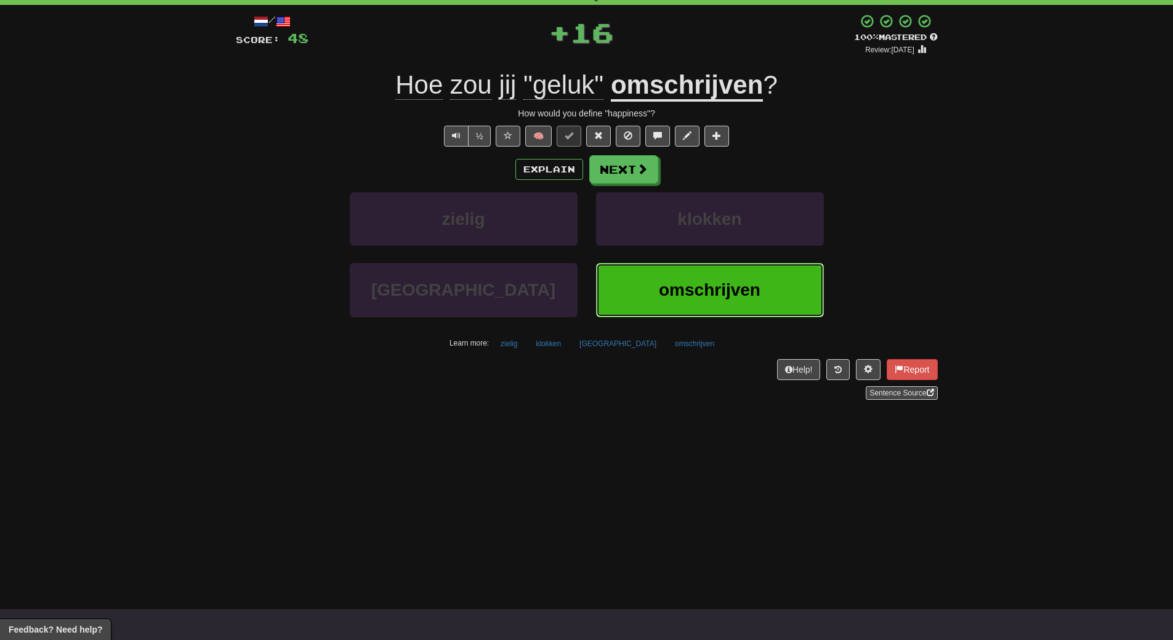
click at [770, 301] on button "omschrijven" at bounding box center [710, 290] width 228 height 54
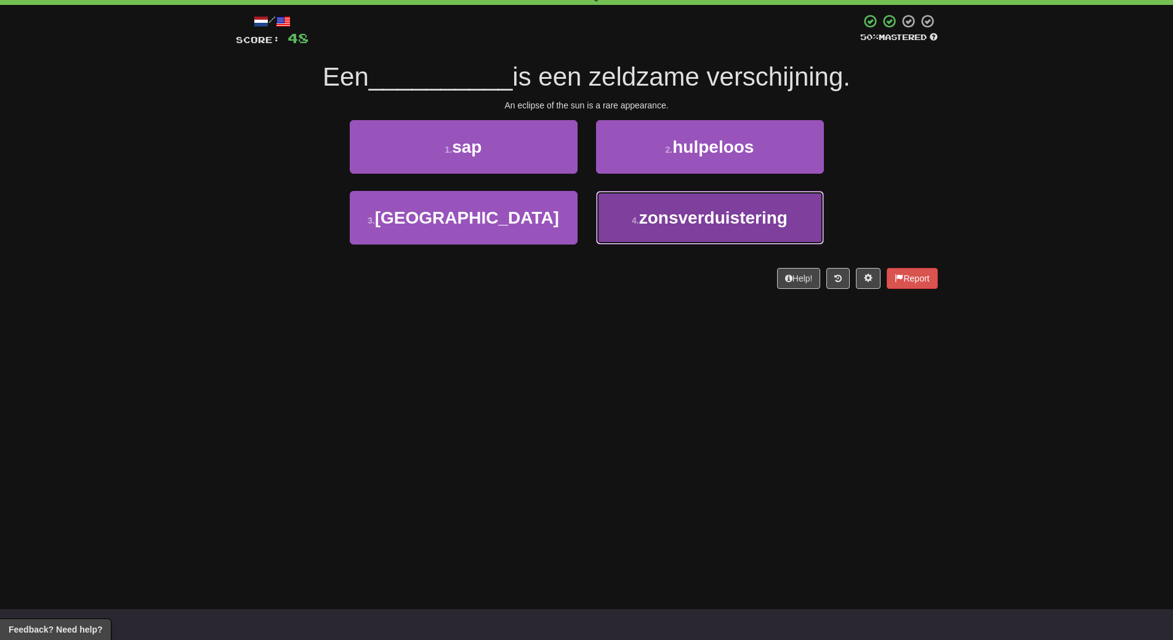
click at [708, 233] on button "4 . zonsverduistering" at bounding box center [710, 218] width 228 height 54
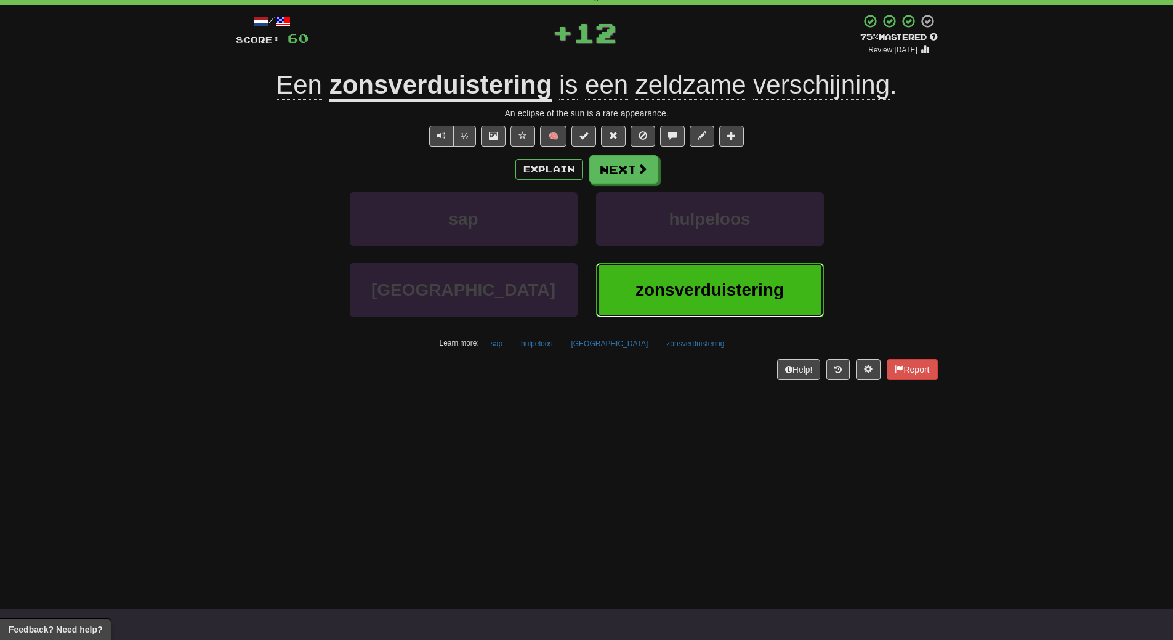
click at [697, 278] on button "zonsverduistering" at bounding box center [710, 290] width 228 height 54
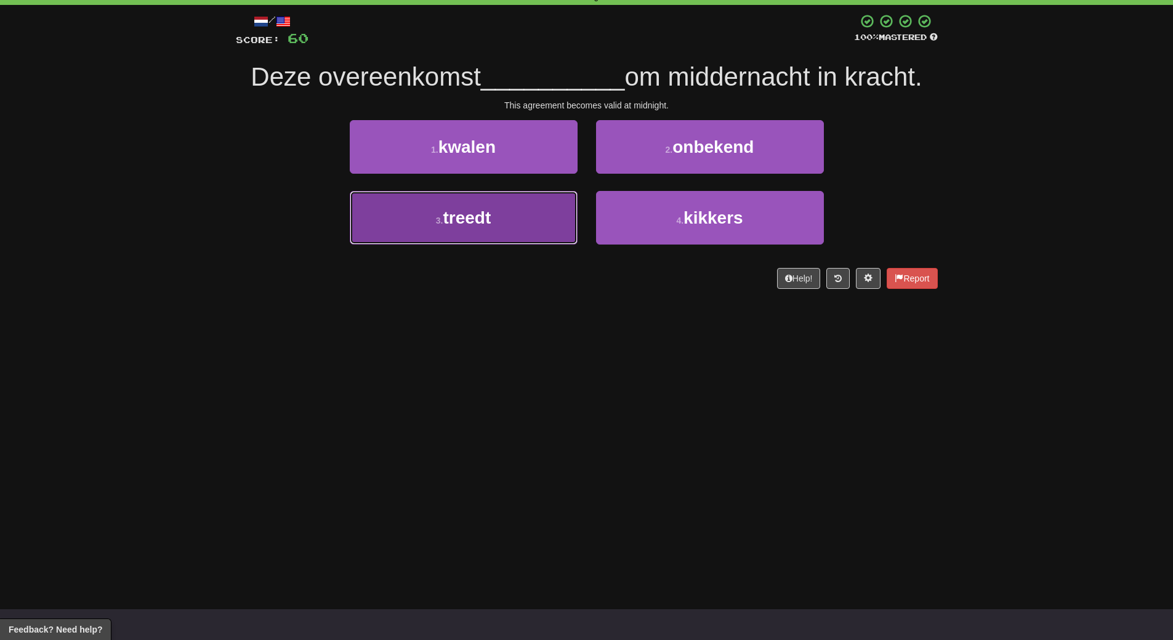
click at [382, 221] on button "3 . treedt" at bounding box center [464, 218] width 228 height 54
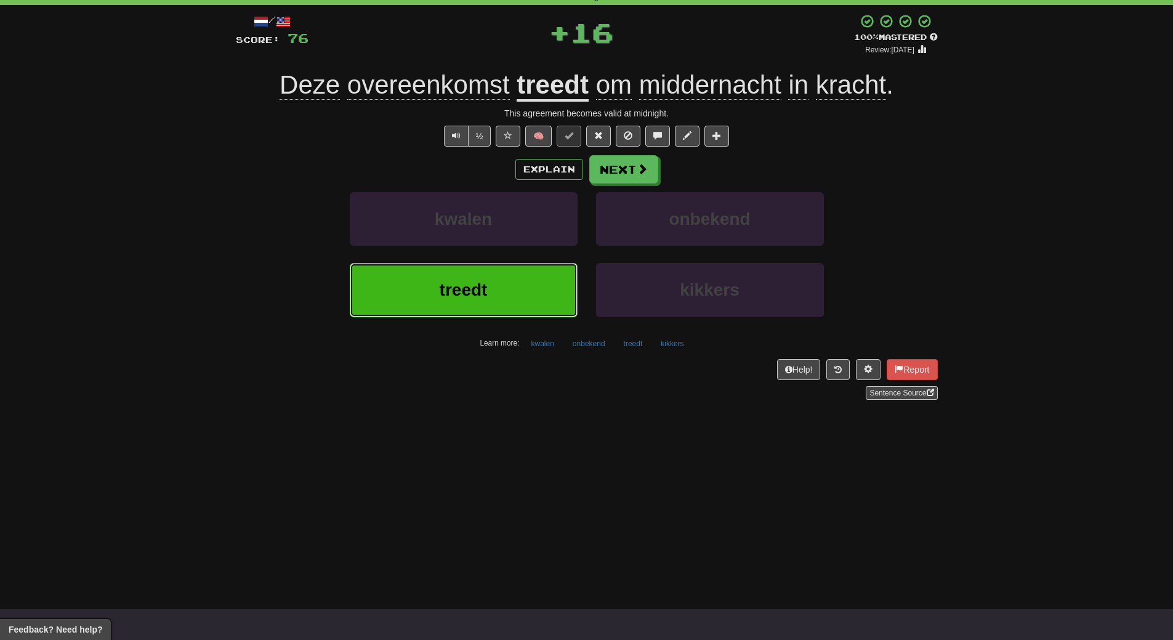
click at [438, 306] on button "treedt" at bounding box center [464, 290] width 228 height 54
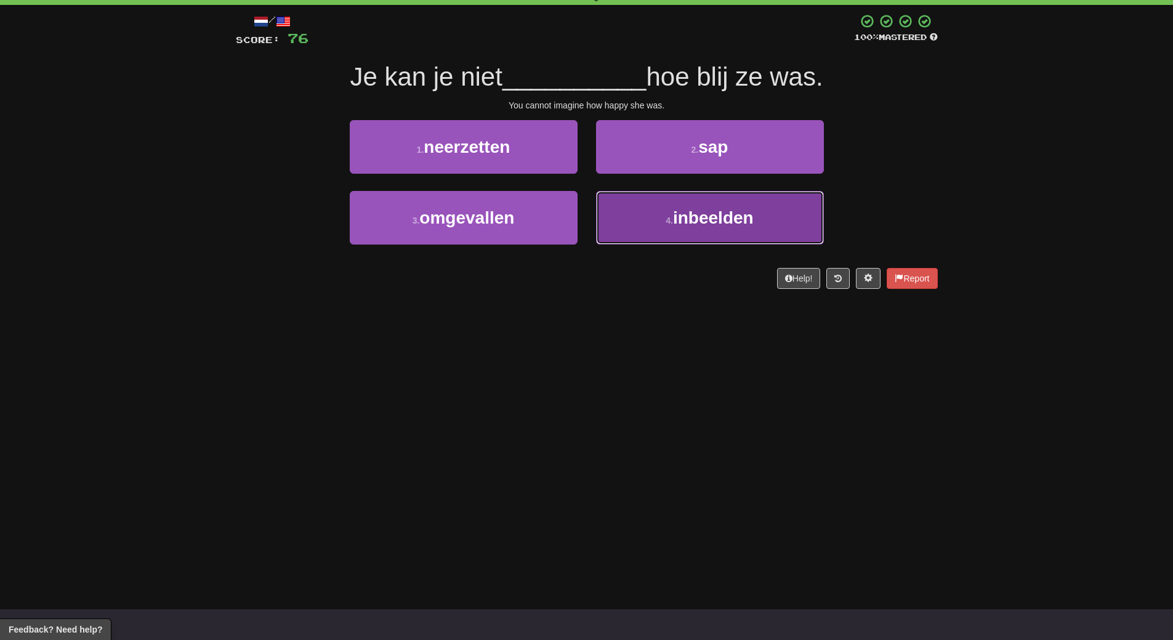
click at [689, 235] on button "4 . inbeelden" at bounding box center [710, 218] width 228 height 54
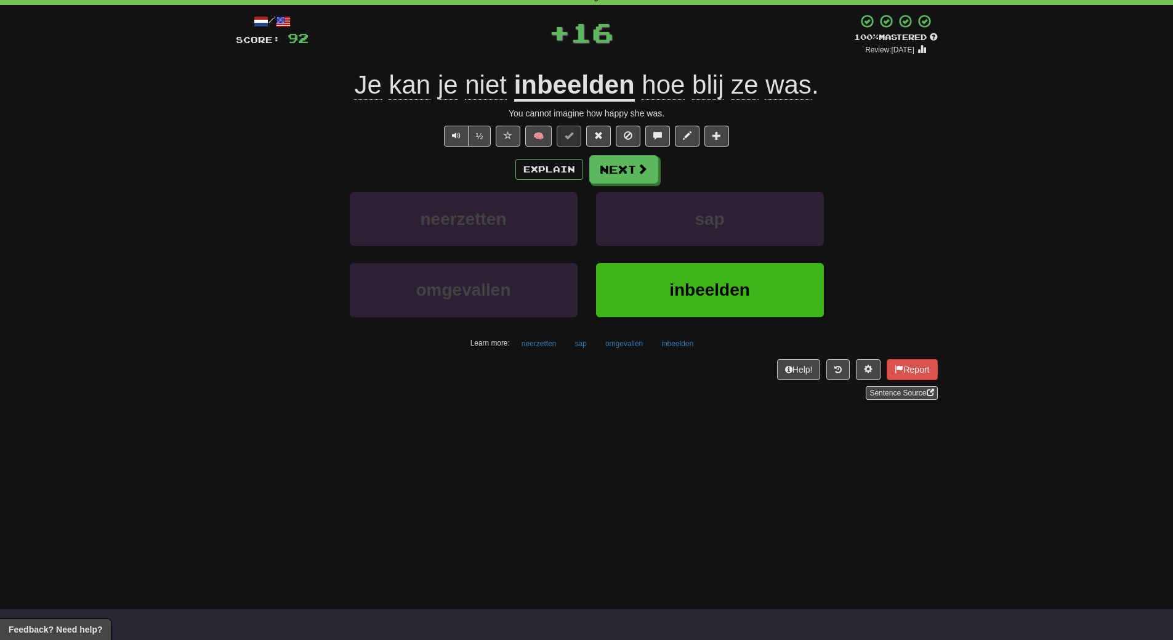
click at [708, 323] on div "inbeelden" at bounding box center [710, 298] width 246 height 71
click at [720, 291] on span "inbeelden" at bounding box center [709, 289] width 81 height 19
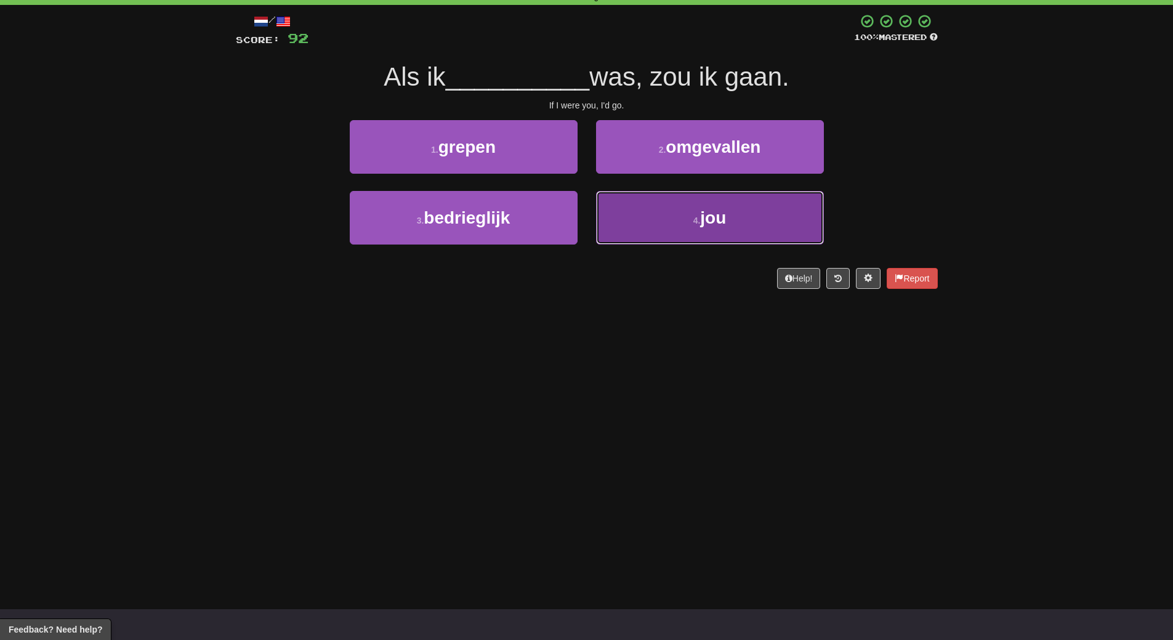
drag, startPoint x: 721, startPoint y: 207, endPoint x: 715, endPoint y: 221, distance: 15.2
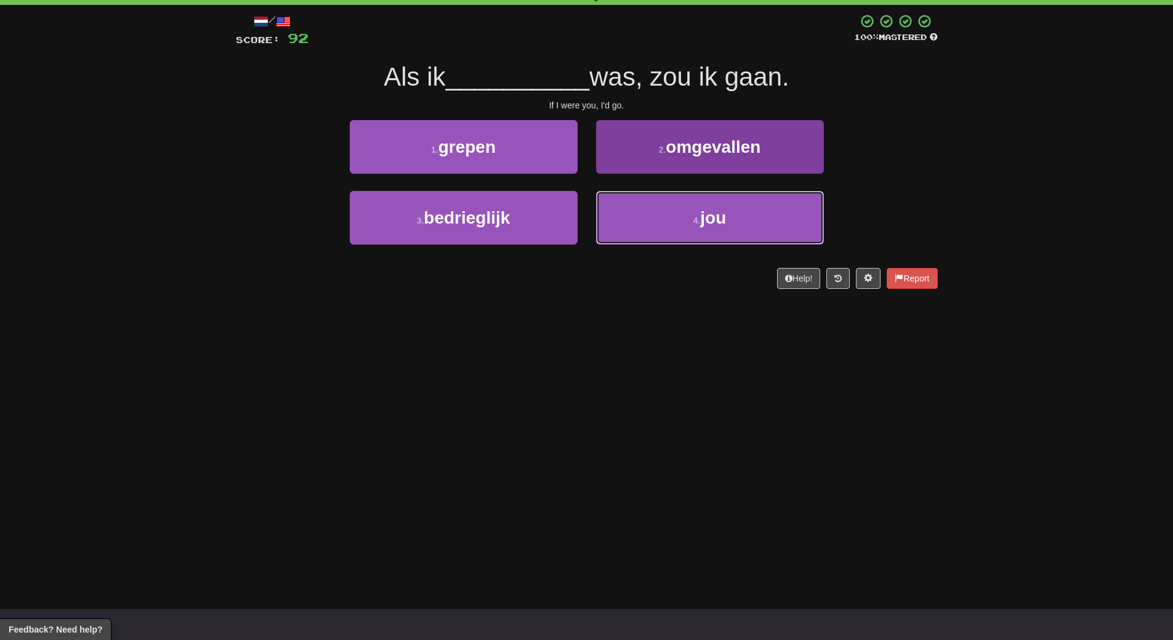
click at [721, 208] on button "4 . jou" at bounding box center [710, 218] width 228 height 54
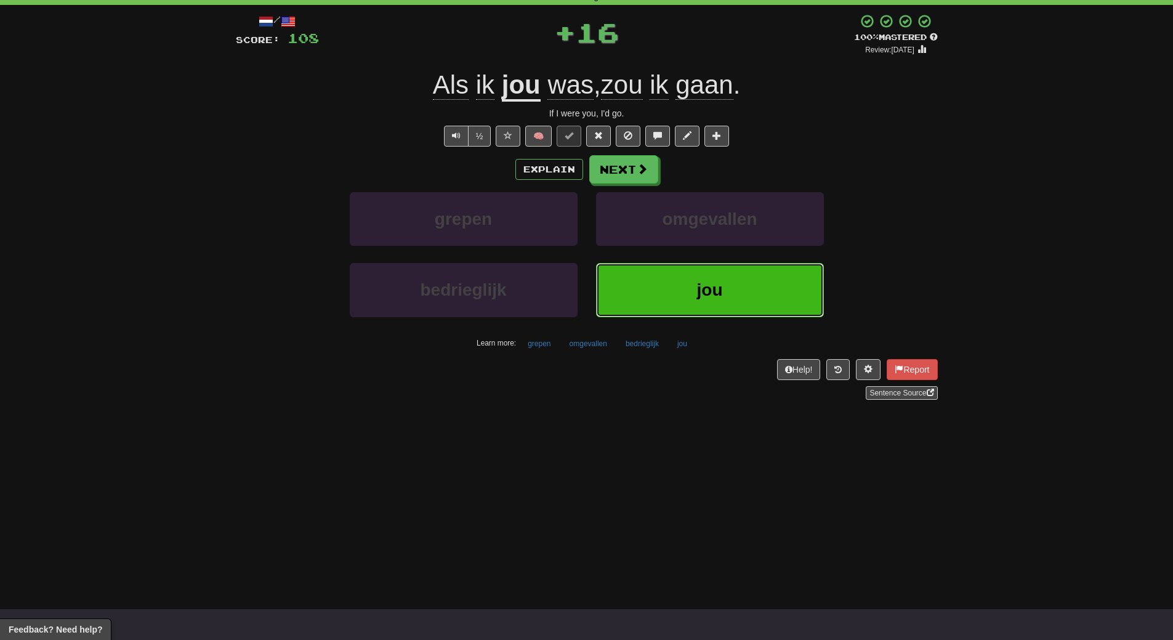
click at [716, 287] on span "jou" at bounding box center [710, 289] width 26 height 19
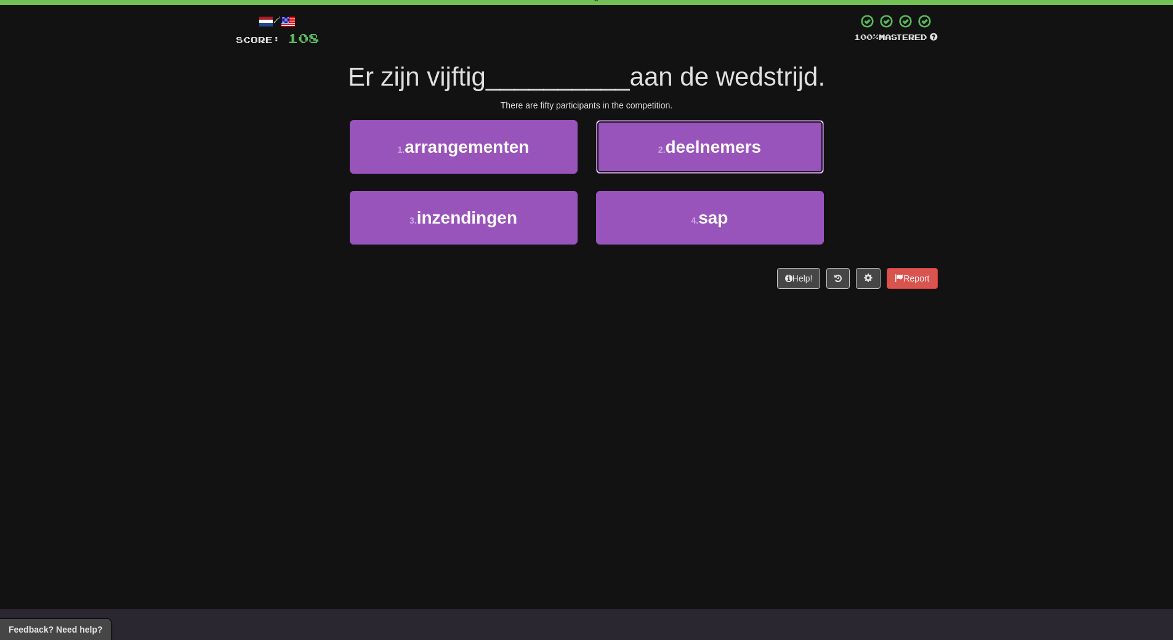
click at [730, 154] on span "deelnemers" at bounding box center [714, 146] width 96 height 19
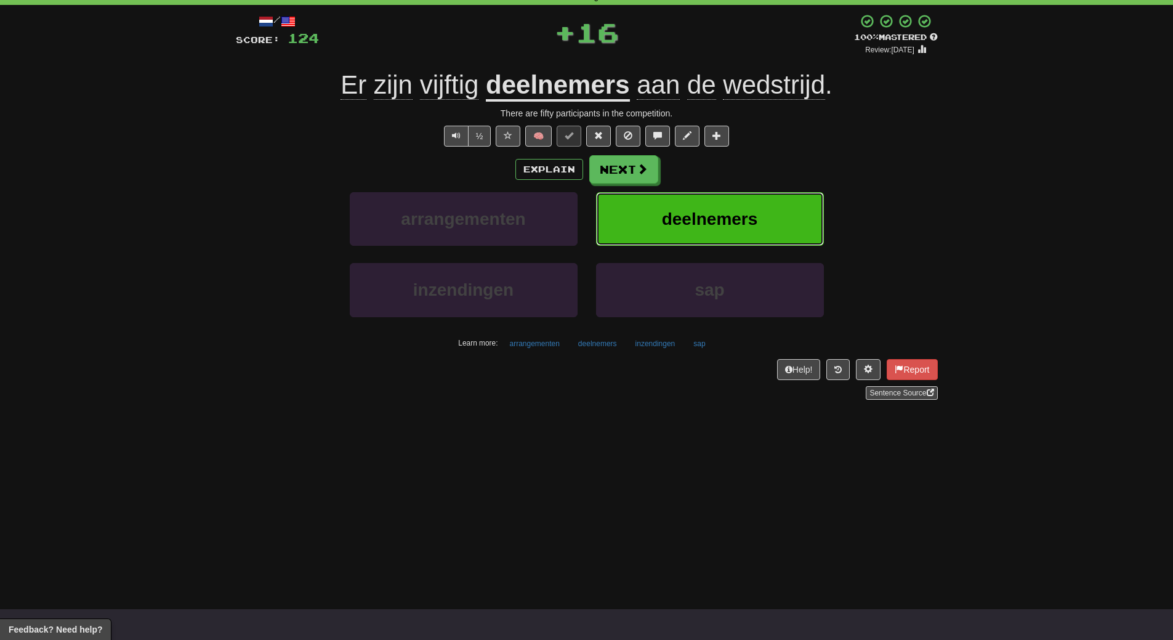
click at [729, 215] on span "deelnemers" at bounding box center [710, 218] width 96 height 19
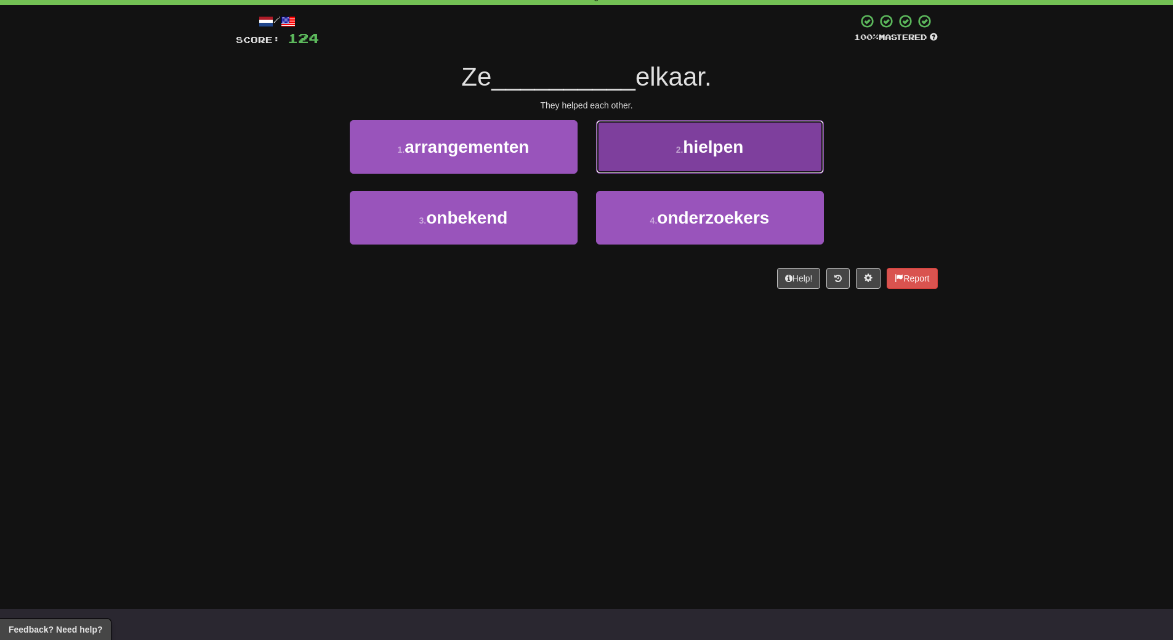
click at [721, 163] on button "2 . hielpen" at bounding box center [710, 147] width 228 height 54
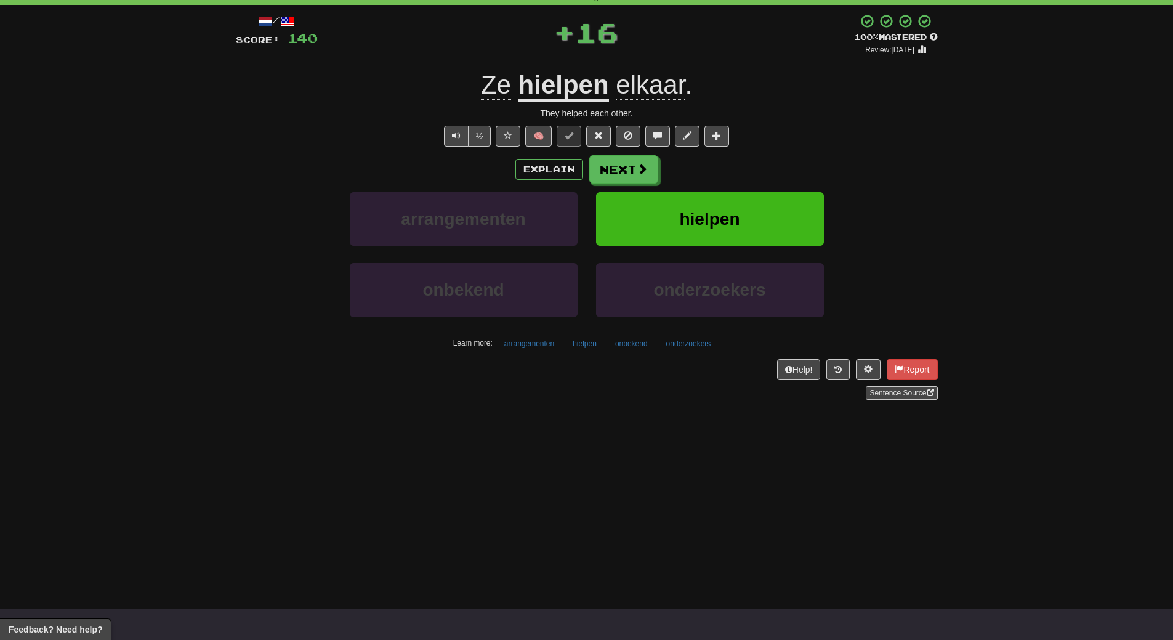
click at [721, 163] on div "Explain Next" at bounding box center [587, 169] width 702 height 28
click at [698, 203] on button "hielpen" at bounding box center [710, 219] width 228 height 54
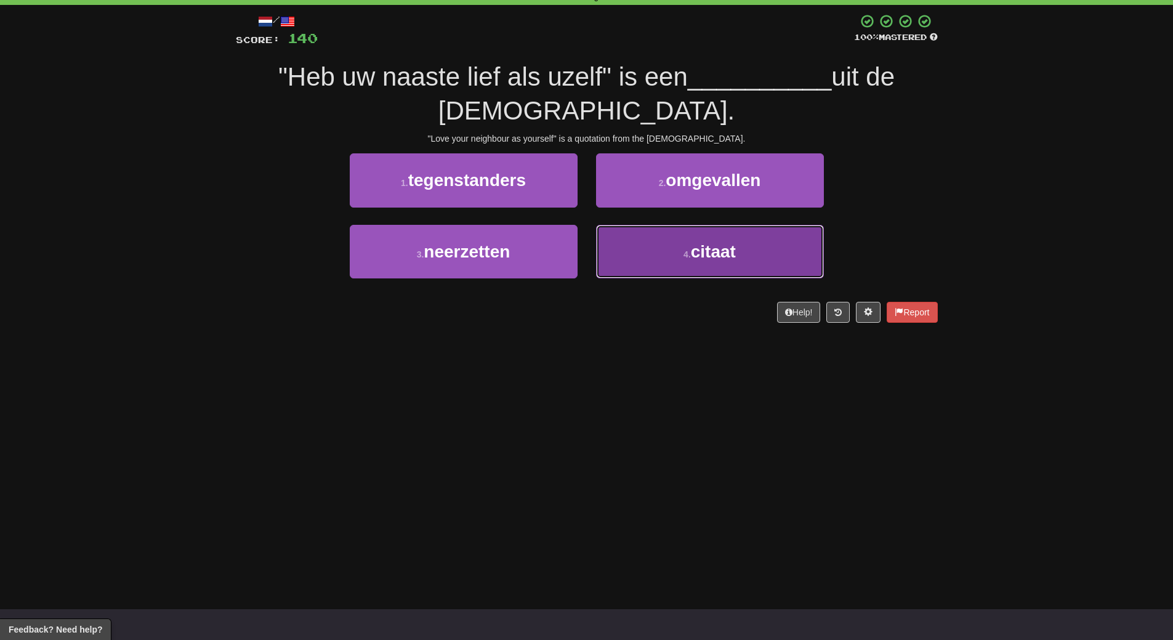
click at [690, 268] on button "4 . citaat" at bounding box center [710, 252] width 228 height 54
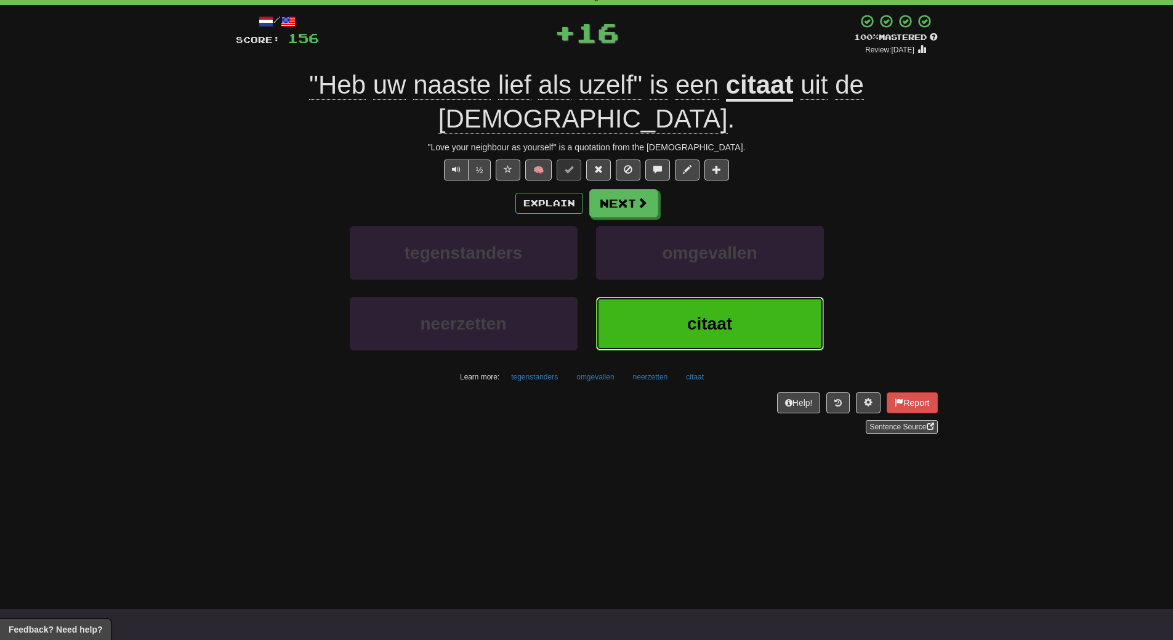
click at [690, 314] on span "citaat" at bounding box center [709, 323] width 45 height 19
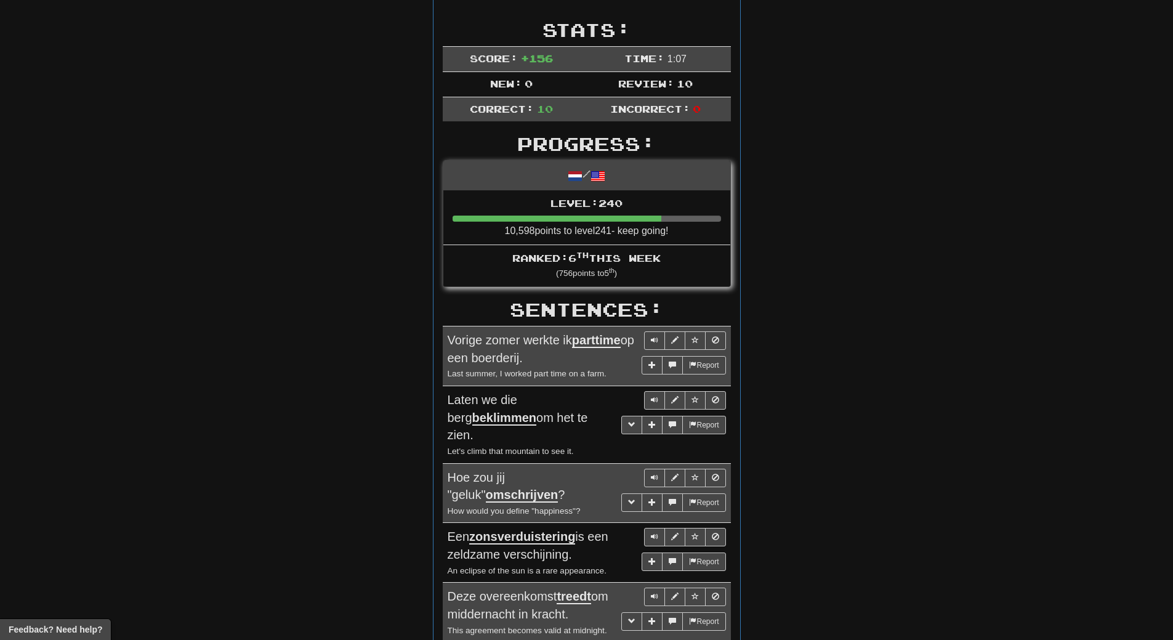
scroll to position [0, 0]
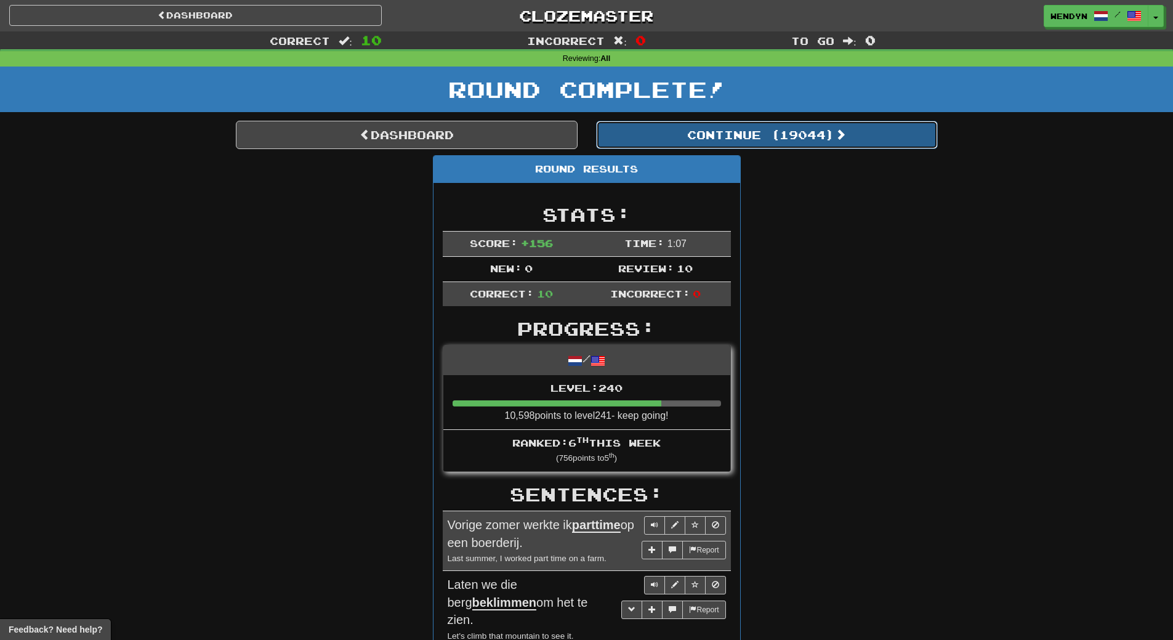
click at [812, 139] on button "Continue ( 19044 )" at bounding box center [767, 135] width 342 height 28
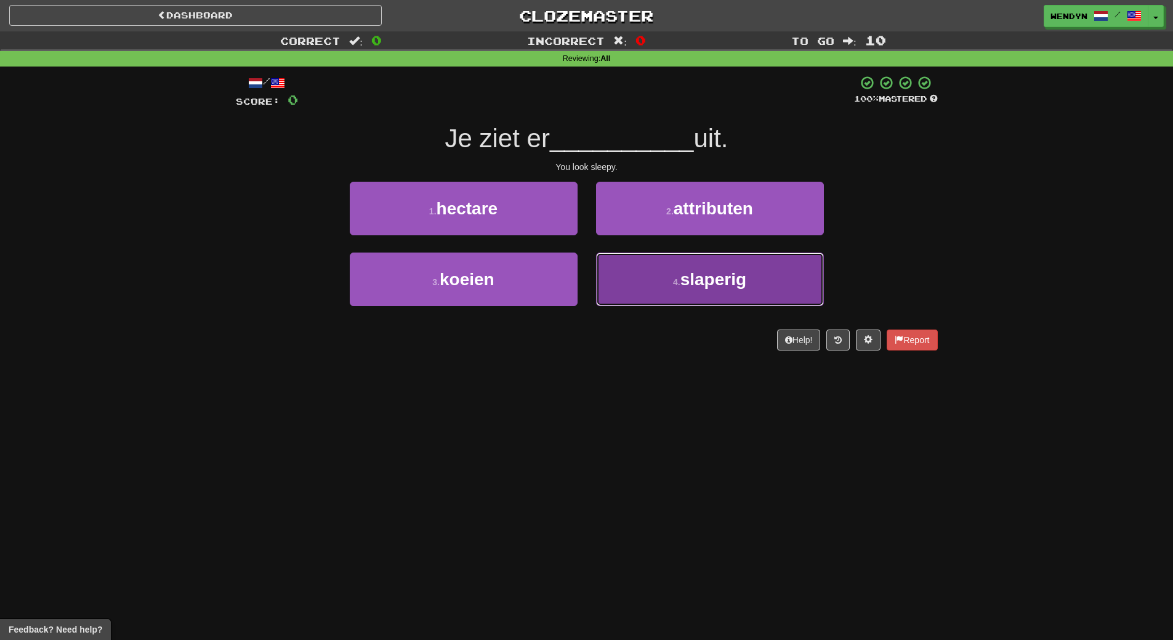
click at [647, 268] on button "4 . slaperig" at bounding box center [710, 279] width 228 height 54
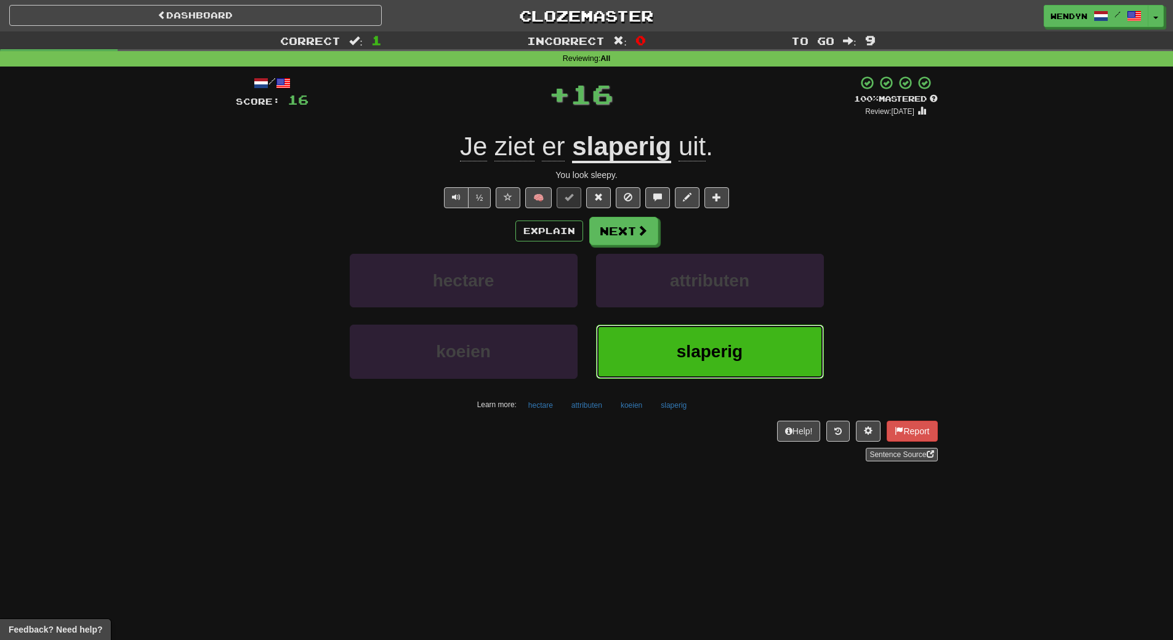
click at [641, 342] on button "slaperig" at bounding box center [710, 352] width 228 height 54
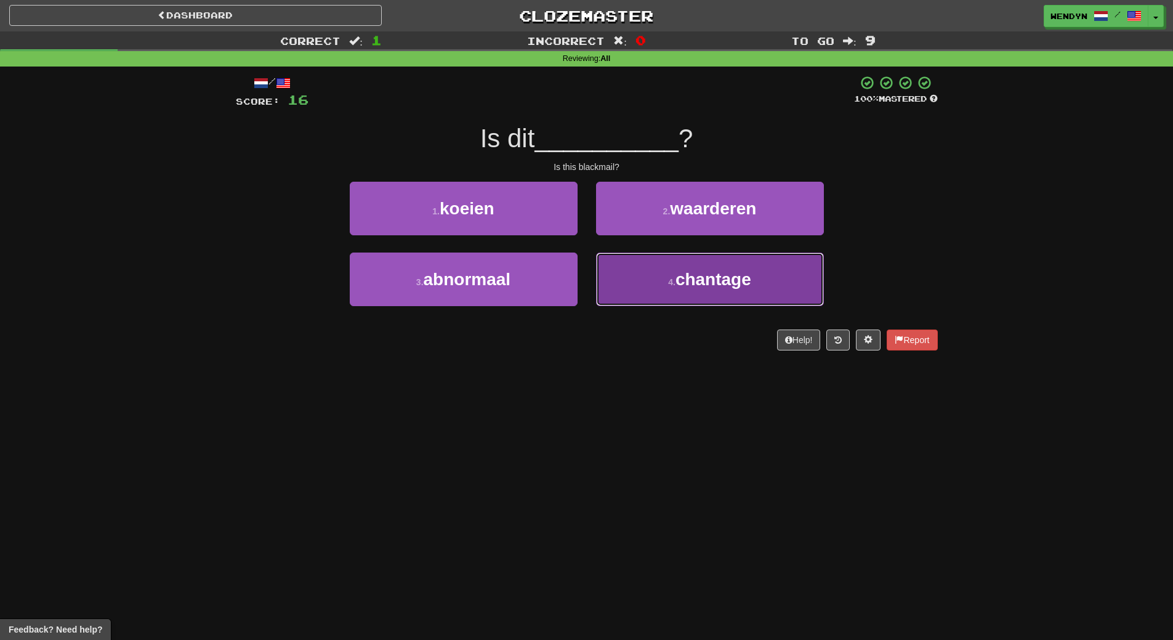
click at [685, 297] on button "4 . chantage" at bounding box center [710, 279] width 228 height 54
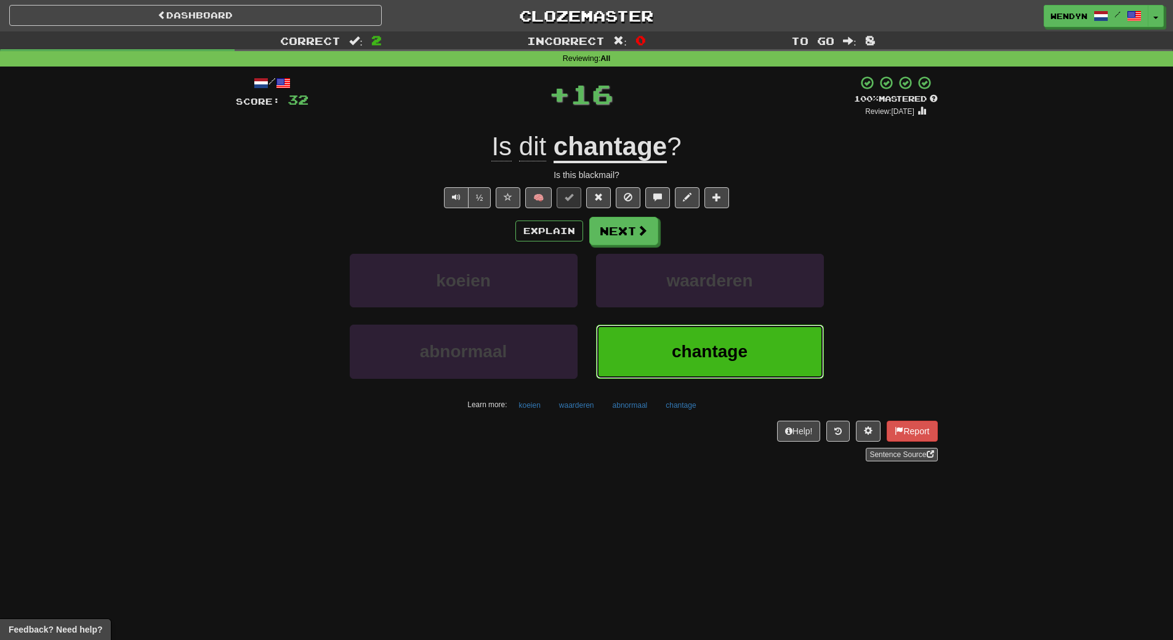
click at [669, 342] on button "chantage" at bounding box center [710, 352] width 228 height 54
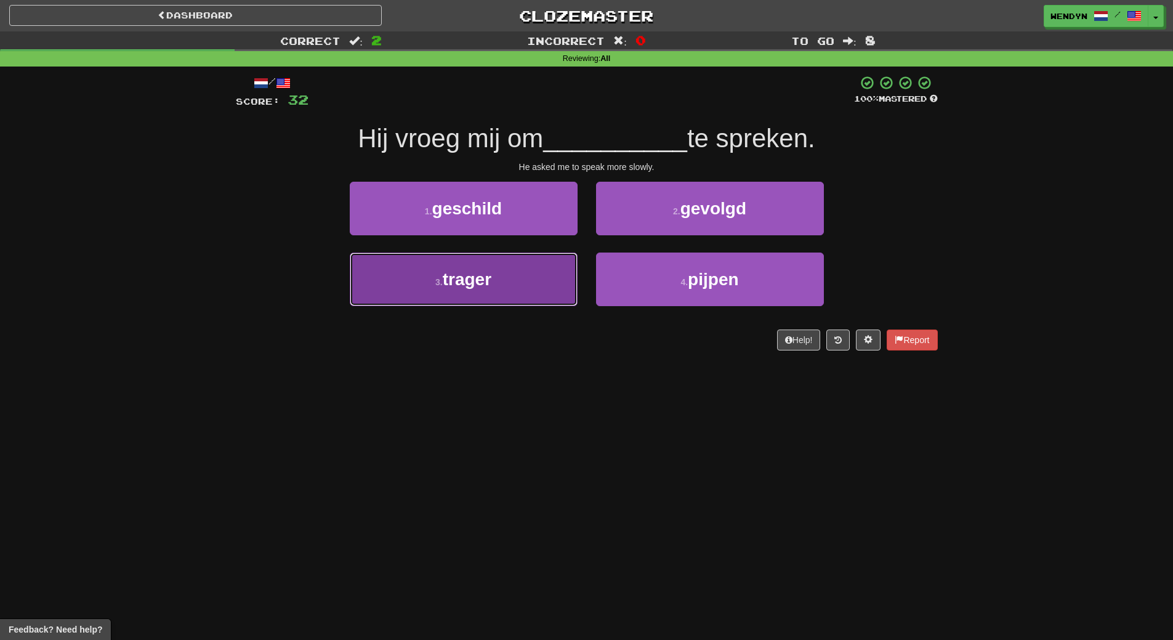
click at [528, 296] on button "3 . trager" at bounding box center [464, 279] width 228 height 54
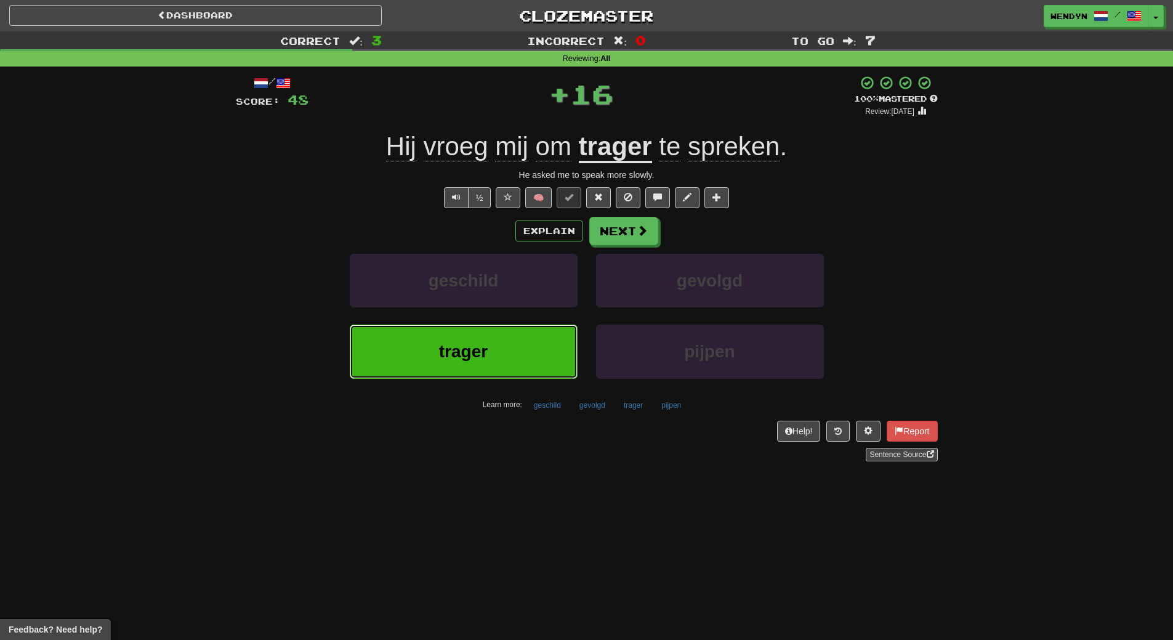
click at [527, 361] on button "trager" at bounding box center [464, 352] width 228 height 54
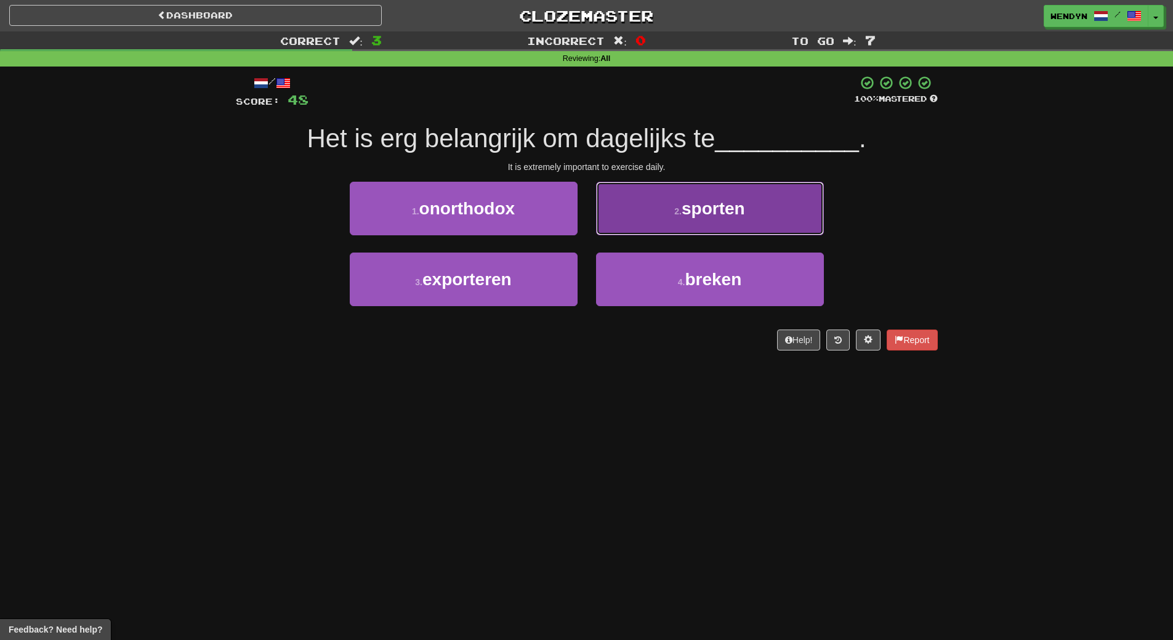
click at [752, 192] on button "2 . sporten" at bounding box center [710, 209] width 228 height 54
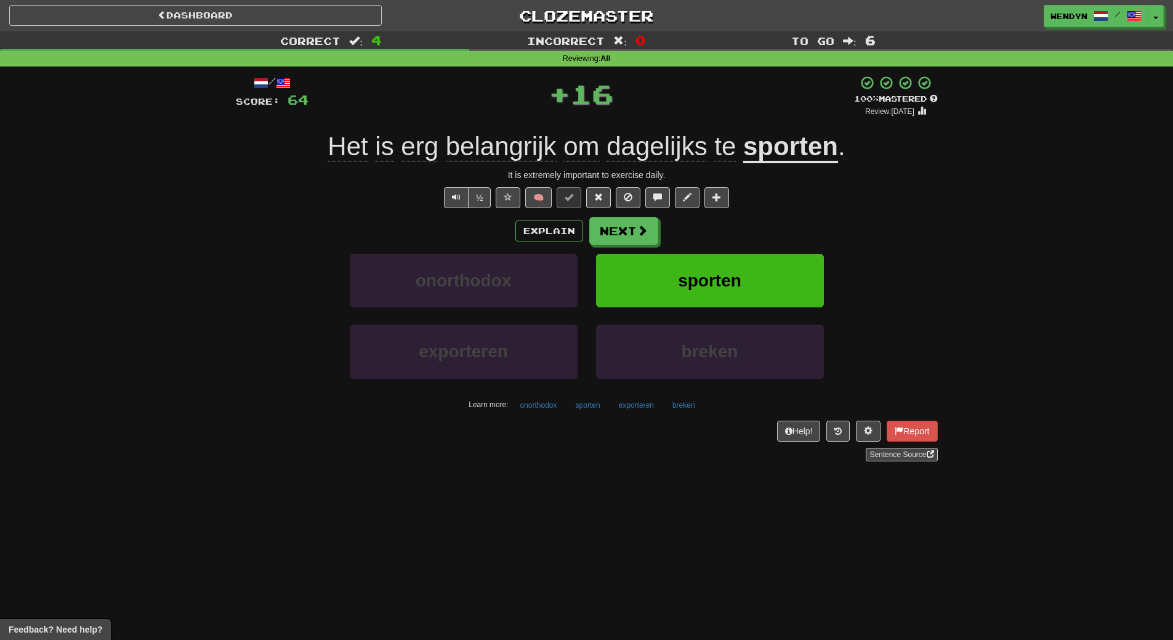
drag, startPoint x: 752, startPoint y: 192, endPoint x: 993, endPoint y: 82, distance: 264.8
click at [993, 82] on div "Correct : 4 Incorrect : 0 To go : 6 Reviewing : All / Score: 64 + 16 100 % Mast…" at bounding box center [586, 254] width 1173 height 447
click at [796, 282] on button "sporten" at bounding box center [710, 281] width 228 height 54
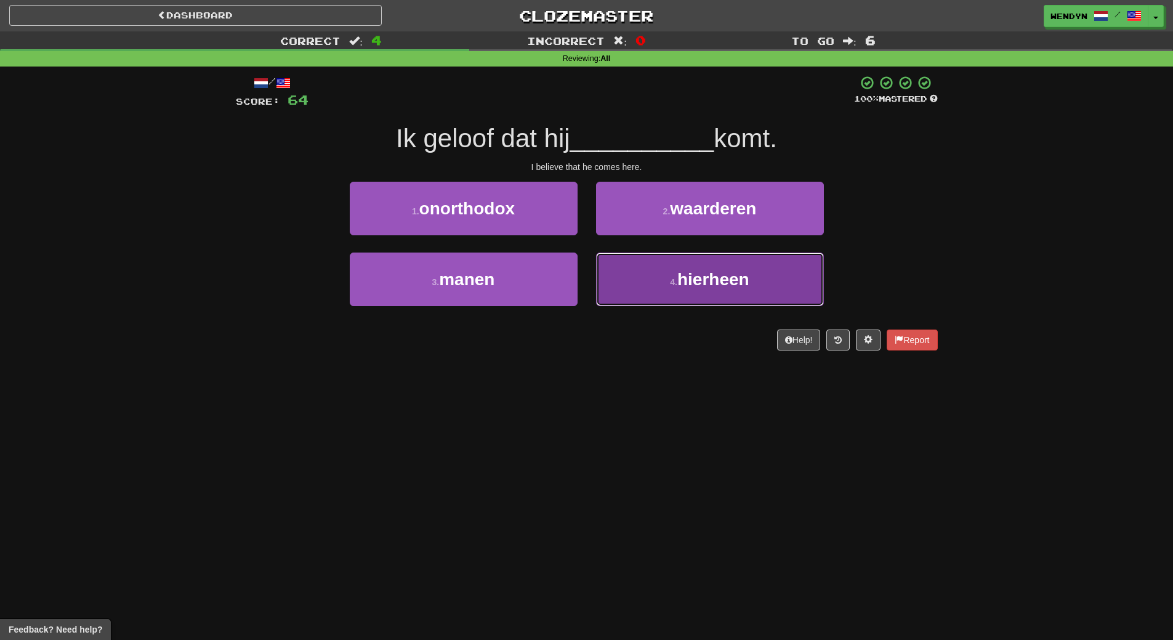
click at [706, 282] on span "hierheen" at bounding box center [713, 279] width 72 height 19
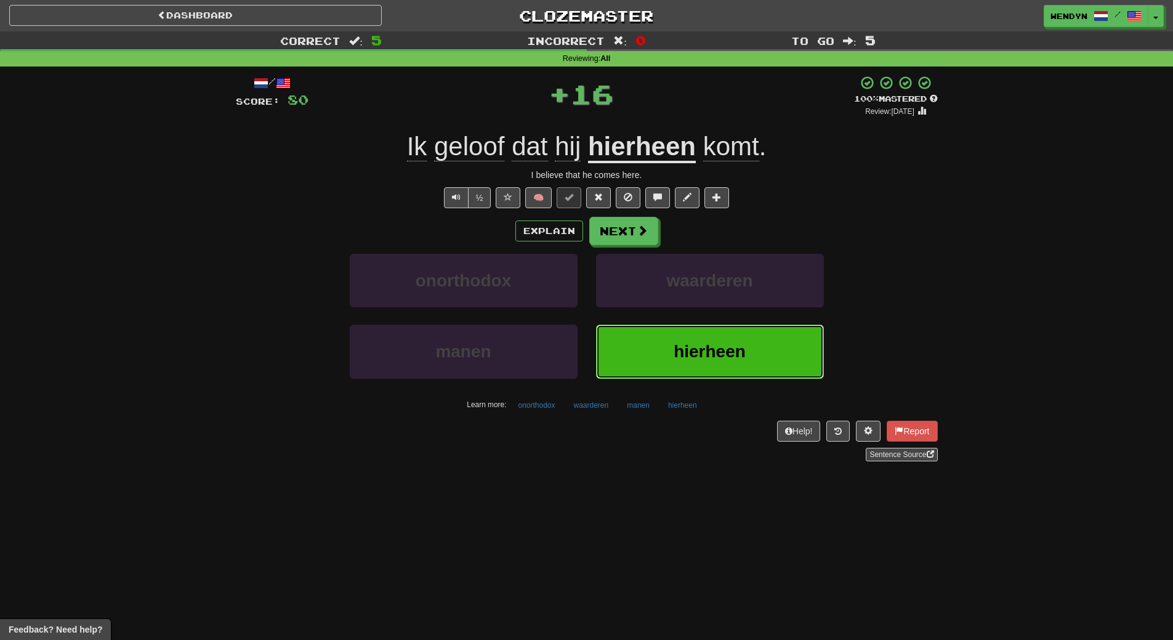
click at [697, 349] on span "hierheen" at bounding box center [710, 351] width 72 height 19
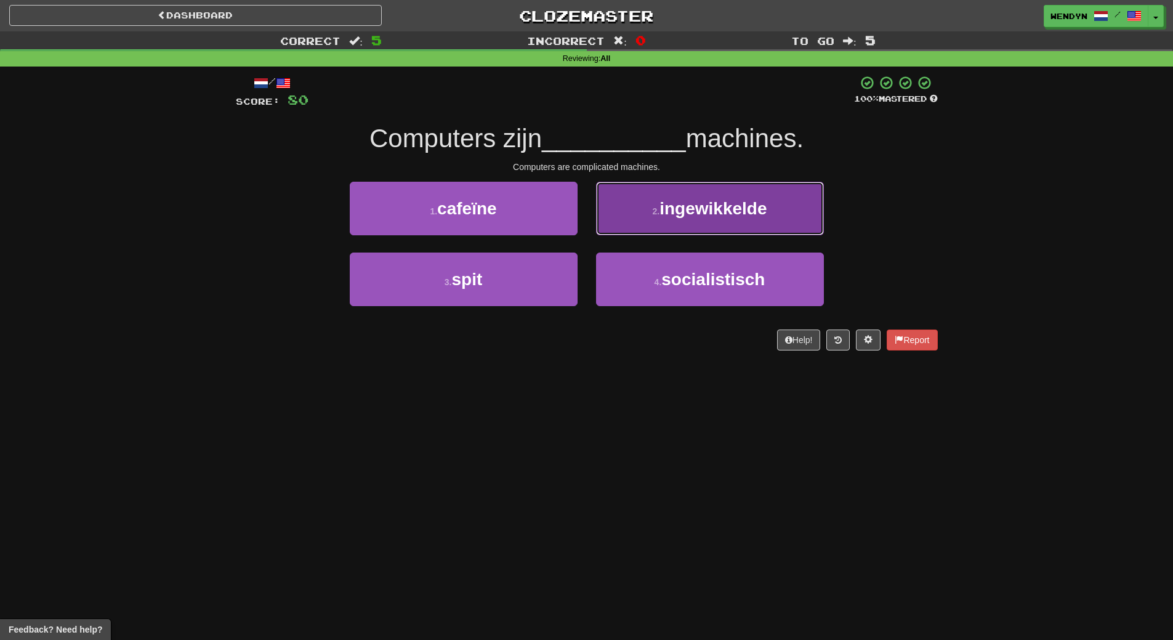
click at [740, 203] on span "ingewikkelde" at bounding box center [713, 208] width 107 height 19
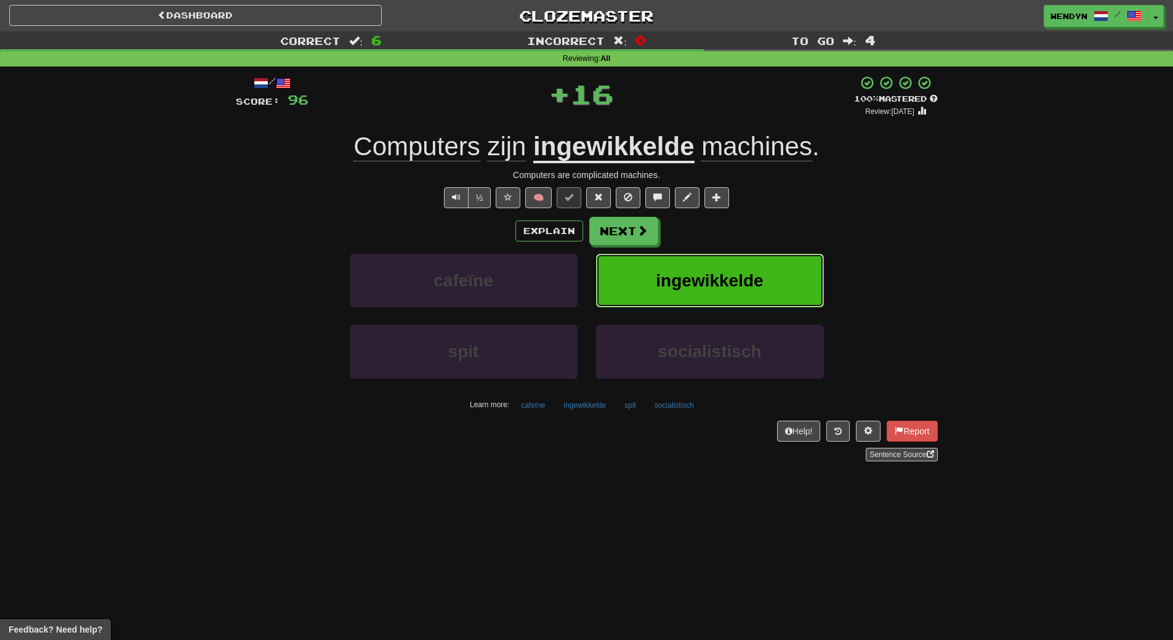
click at [749, 266] on button "ingewikkelde" at bounding box center [710, 281] width 228 height 54
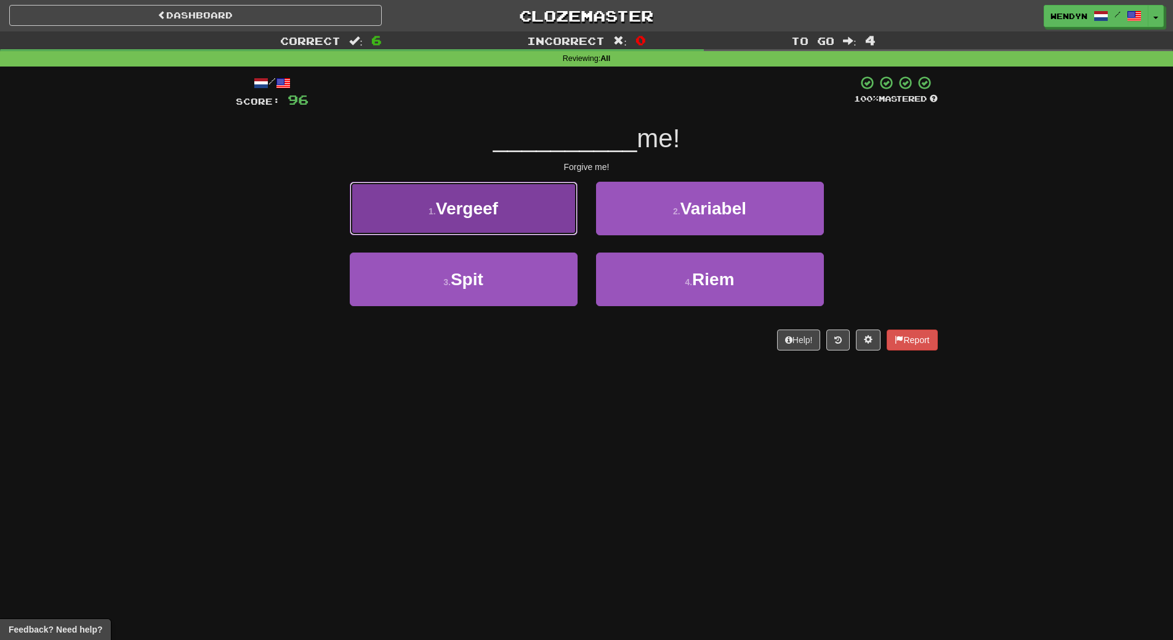
click at [437, 218] on button "1 . Vergeef" at bounding box center [464, 209] width 228 height 54
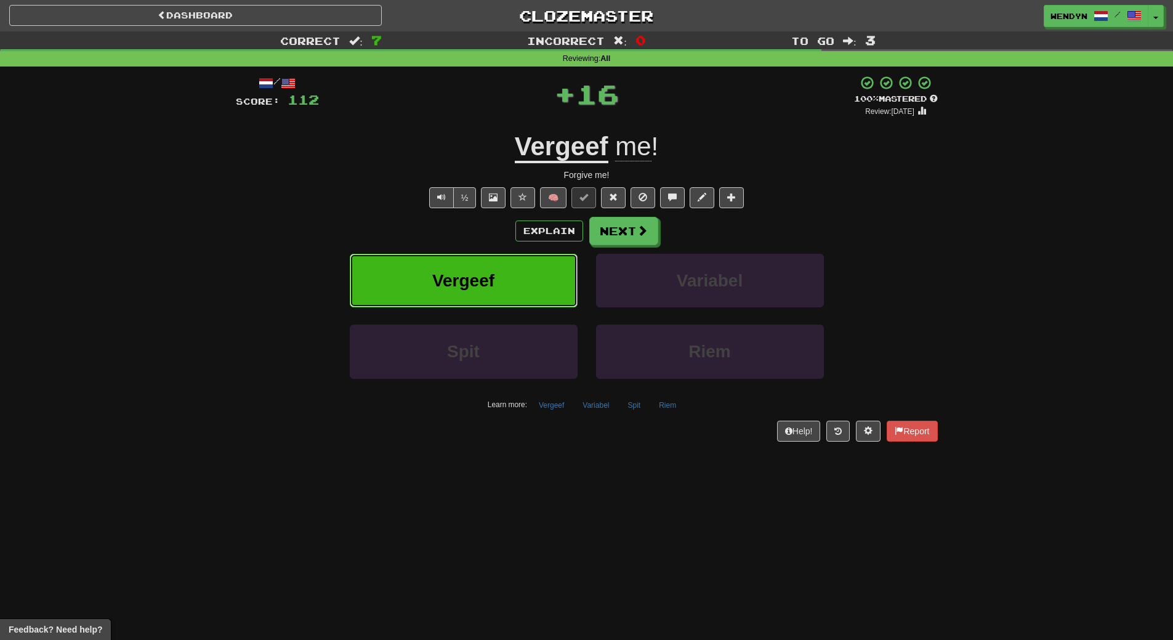
click at [441, 286] on span "Vergeef" at bounding box center [463, 280] width 62 height 19
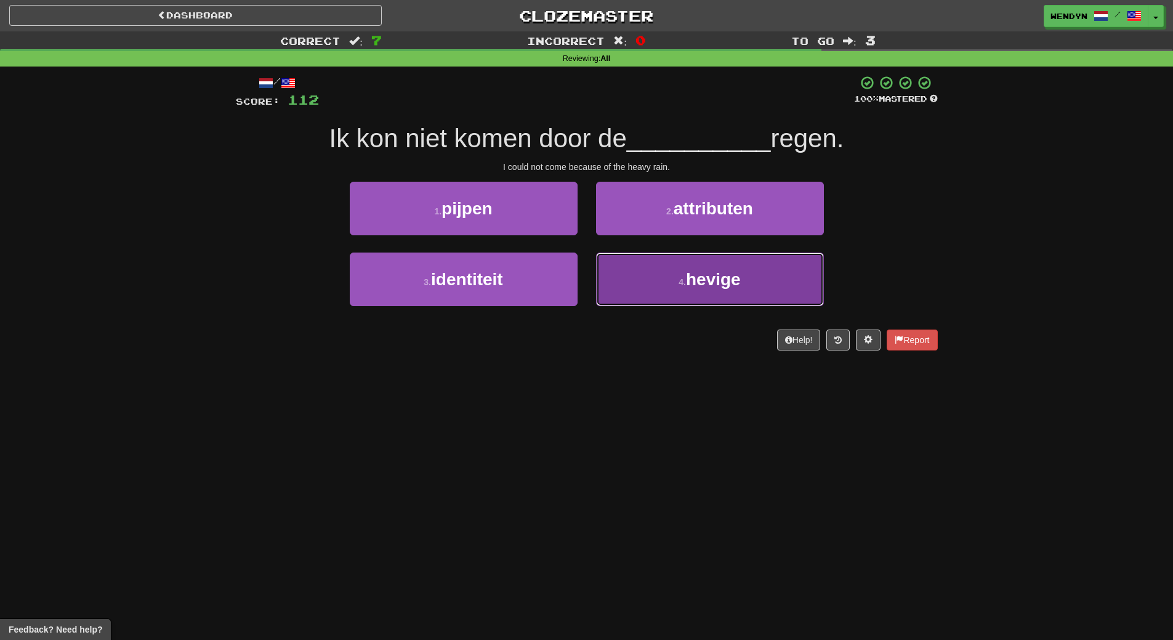
click at [679, 285] on small "4 ." at bounding box center [682, 282] width 7 height 10
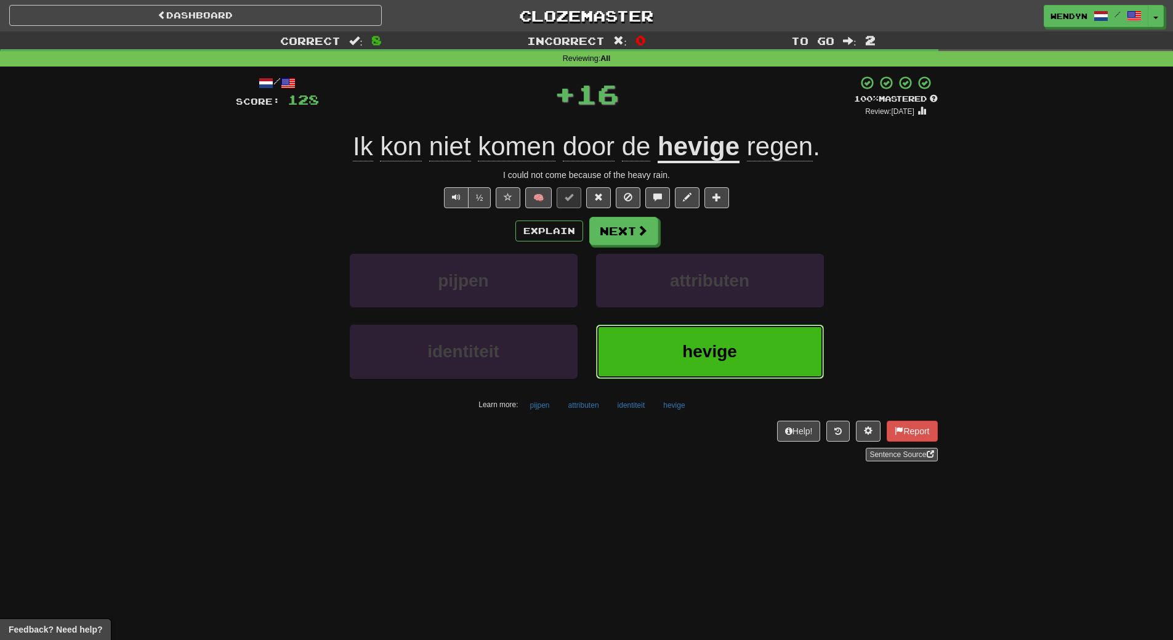
click at [680, 337] on button "hevige" at bounding box center [710, 352] width 228 height 54
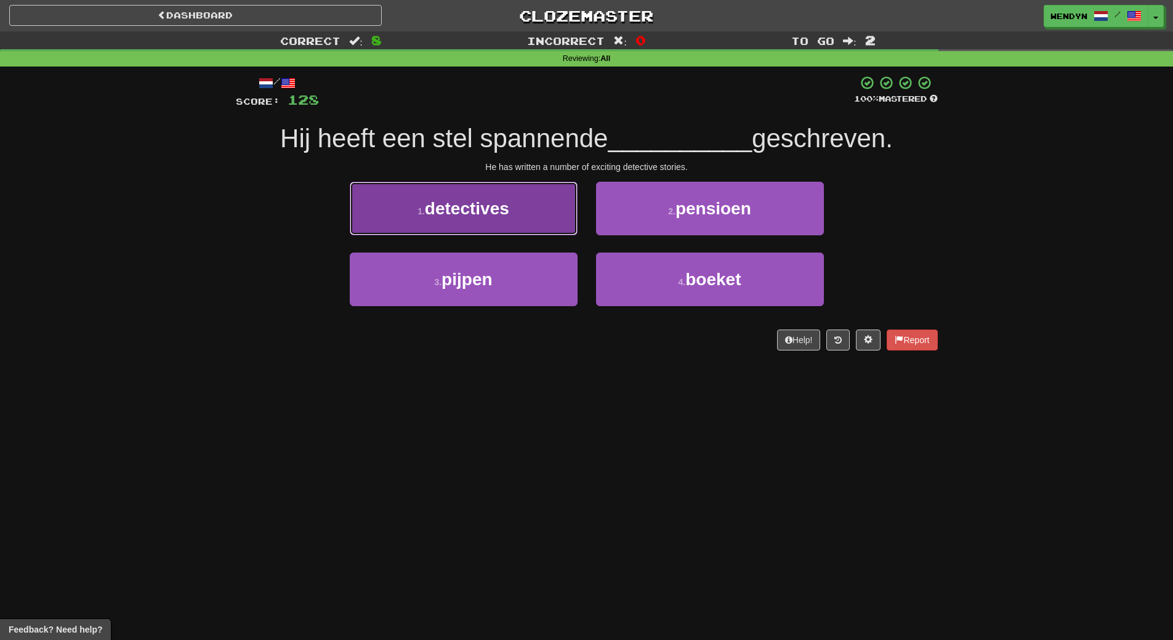
click at [525, 220] on button "1 . detectives" at bounding box center [464, 209] width 228 height 54
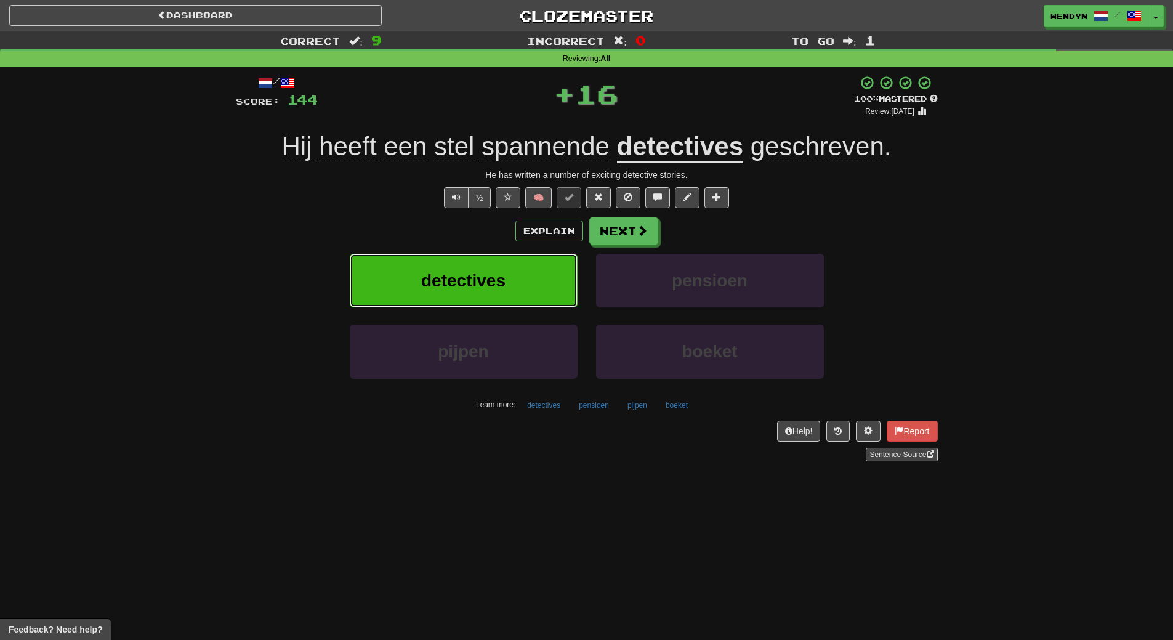
click at [522, 261] on button "detectives" at bounding box center [464, 281] width 228 height 54
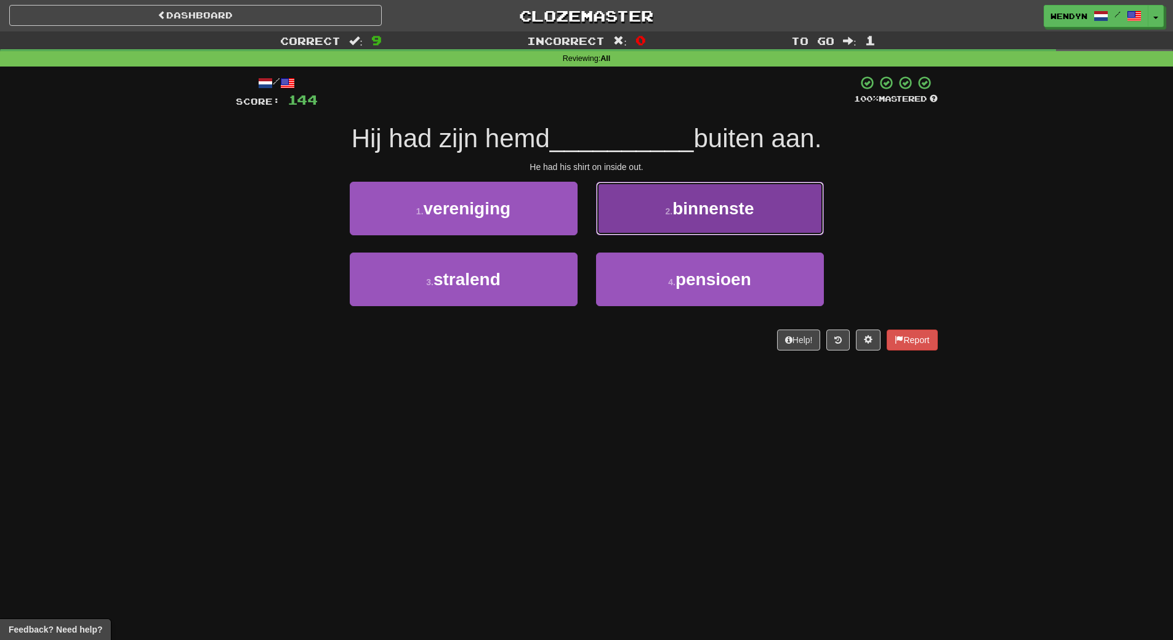
click at [775, 195] on button "2 . binnenste" at bounding box center [710, 209] width 228 height 54
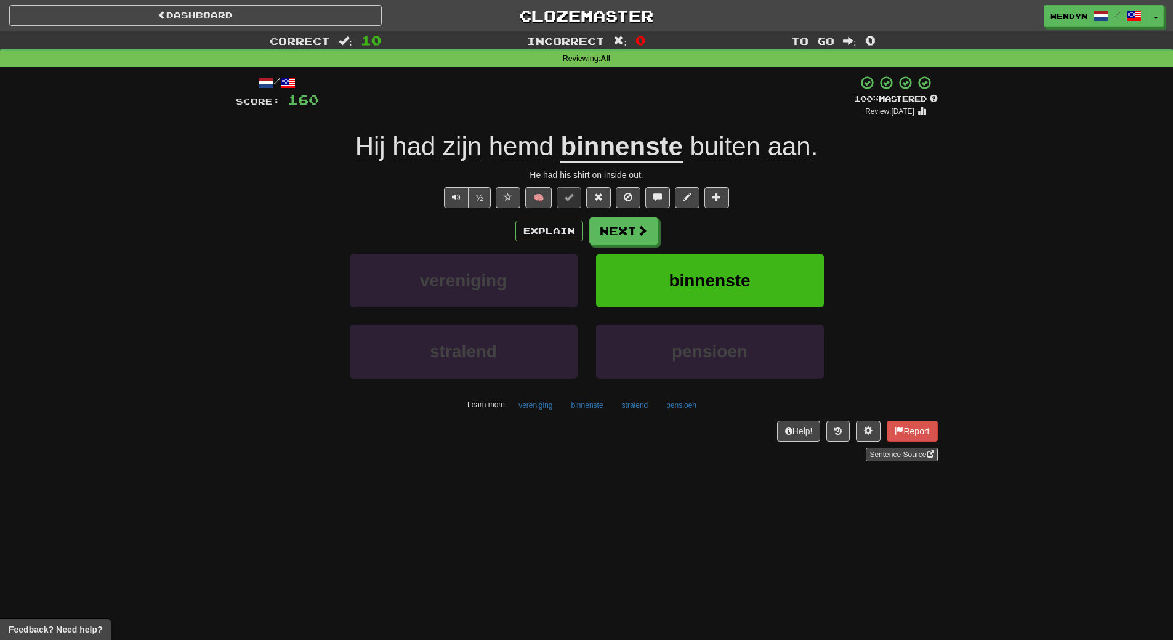
click at [770, 222] on div "Explain Next" at bounding box center [587, 231] width 702 height 28
click at [746, 282] on span "binnenste" at bounding box center [709, 280] width 81 height 19
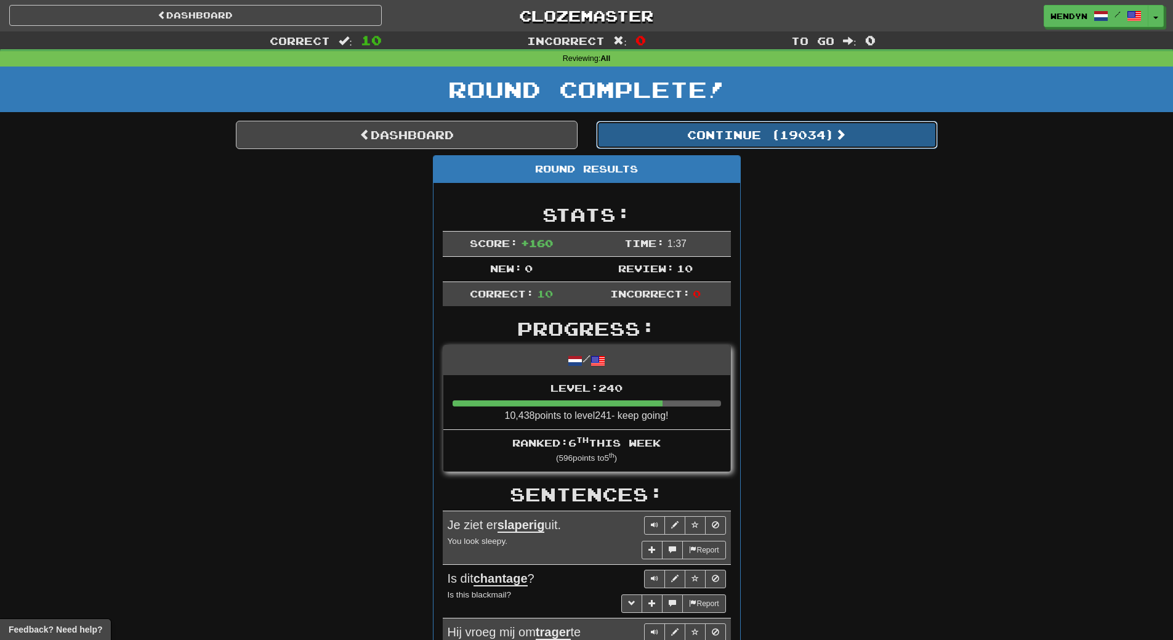
click at [782, 134] on button "Continue ( 19034 )" at bounding box center [767, 135] width 342 height 28
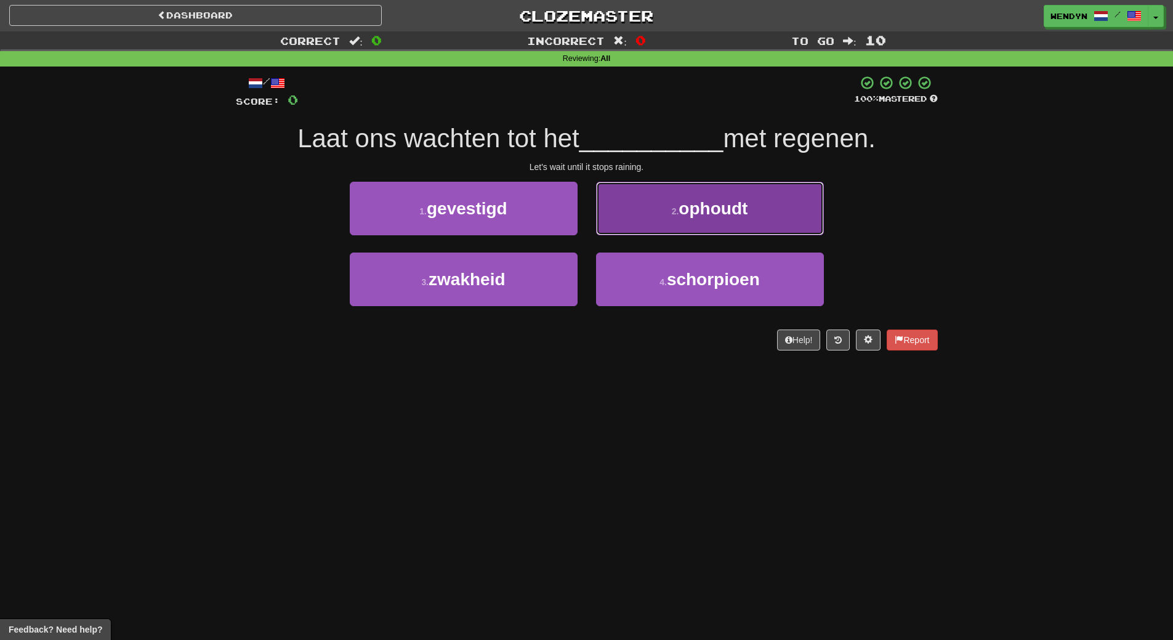
click at [772, 198] on button "2 . ophoudt" at bounding box center [710, 209] width 228 height 54
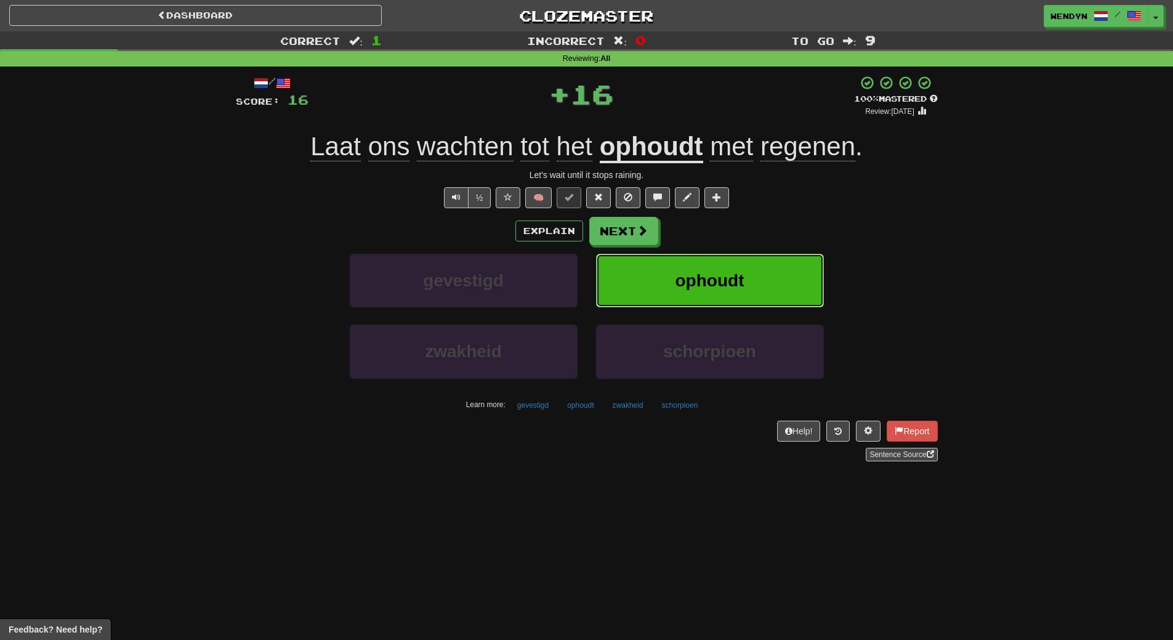
click at [756, 294] on button "ophoudt" at bounding box center [710, 281] width 228 height 54
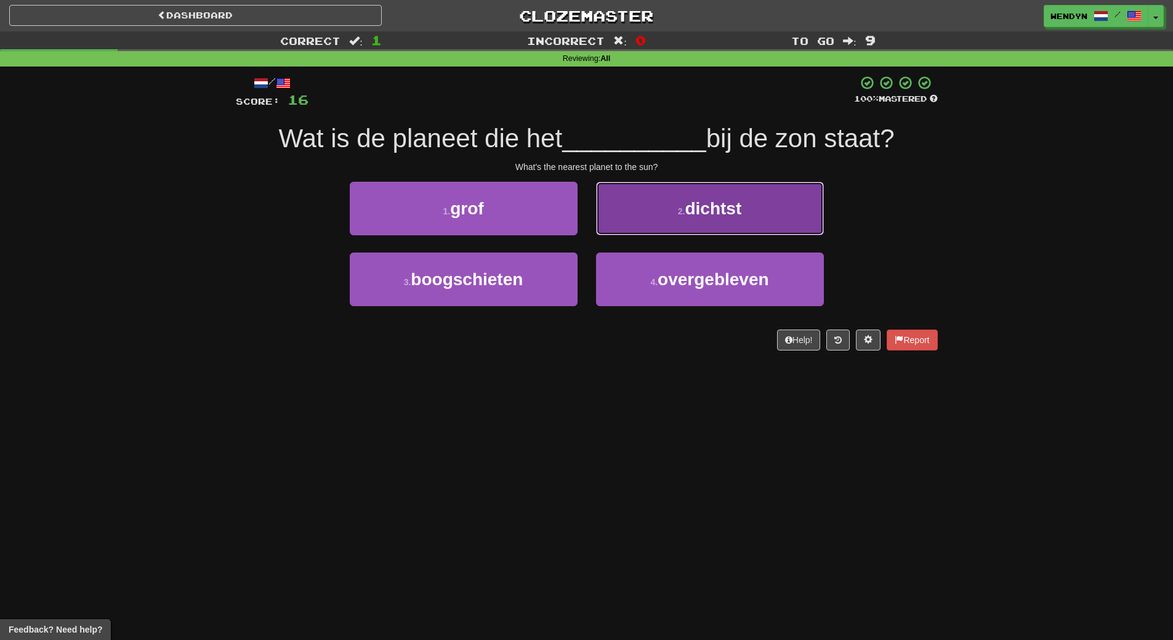
click at [695, 212] on span "dichtst" at bounding box center [713, 208] width 57 height 19
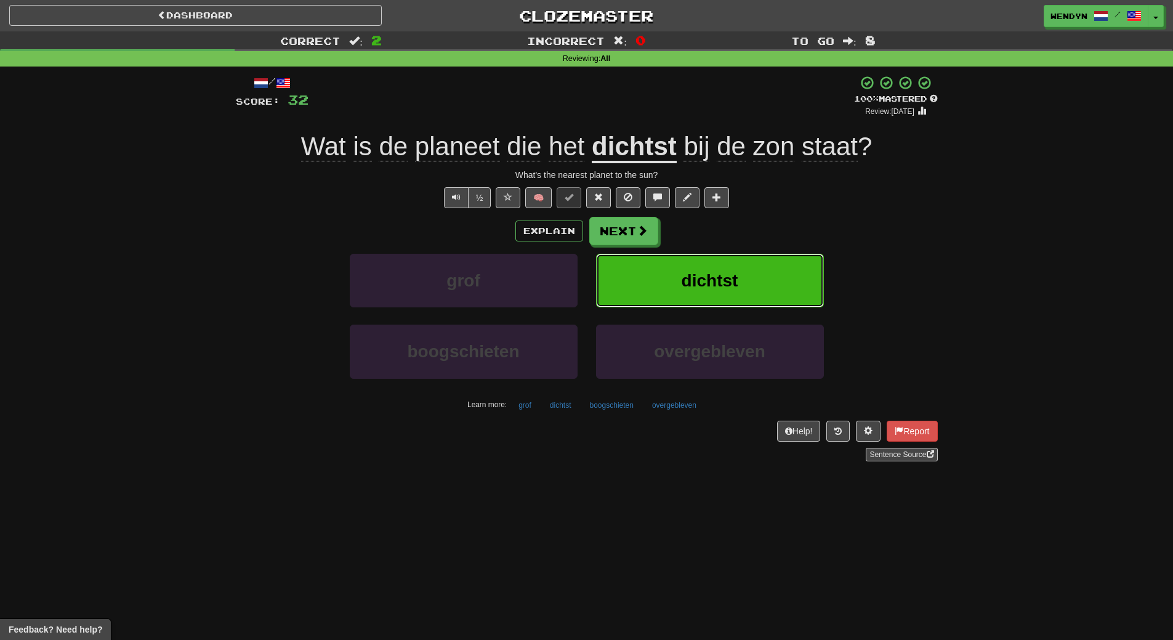
click at [684, 271] on span "dichtst" at bounding box center [710, 280] width 57 height 19
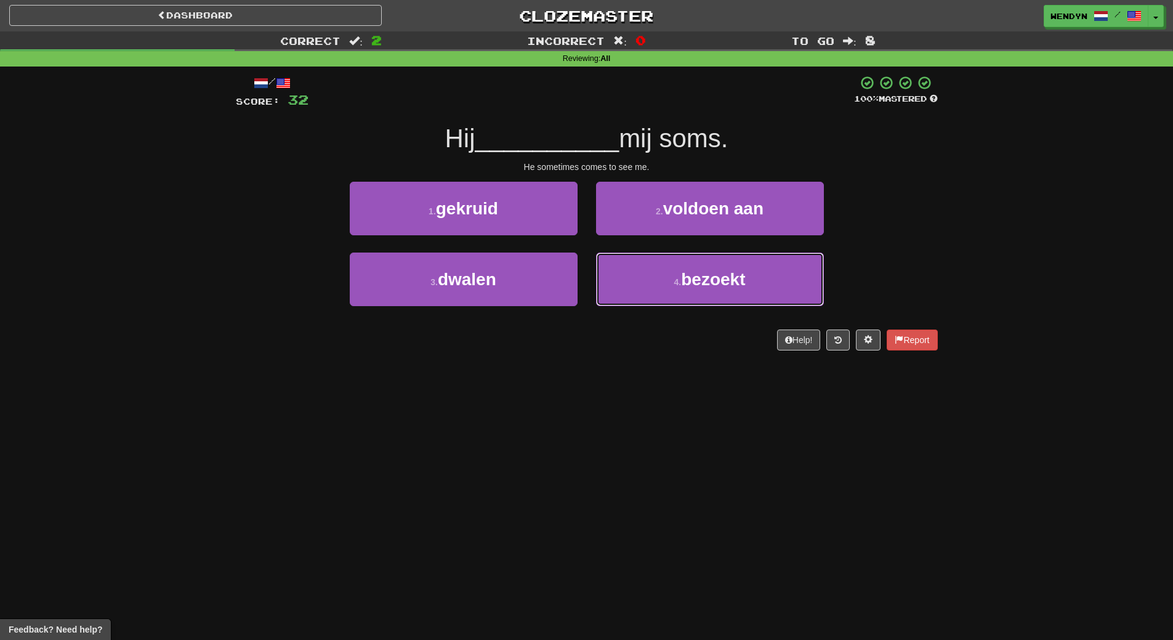
click at [684, 270] on span "bezoekt" at bounding box center [713, 279] width 64 height 19
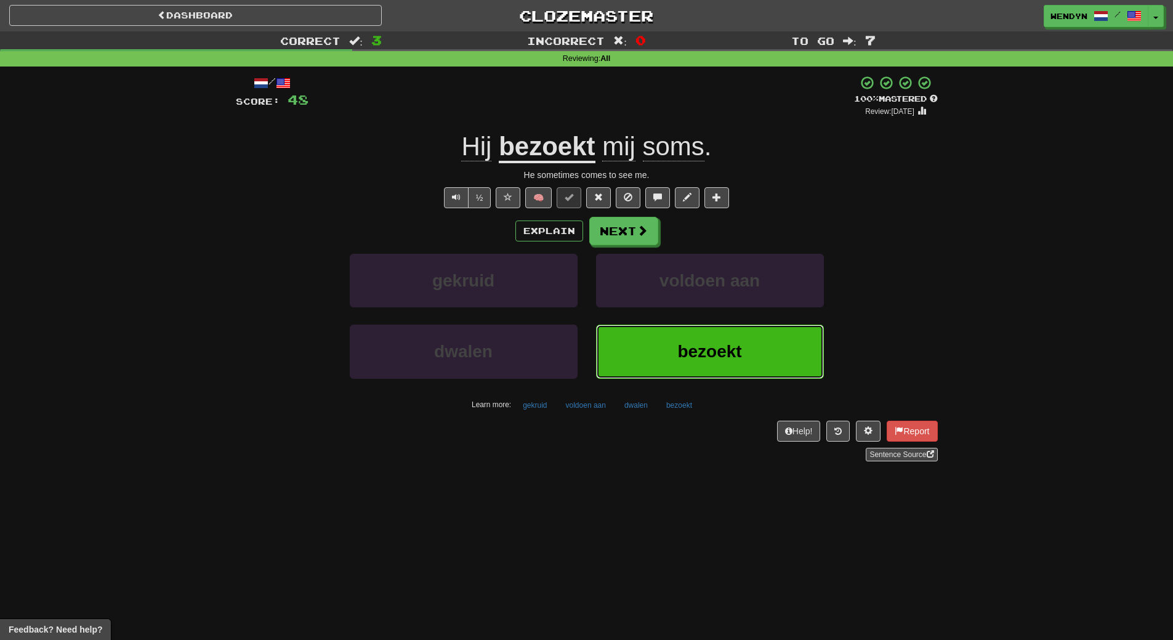
click at [694, 340] on button "bezoekt" at bounding box center [710, 352] width 228 height 54
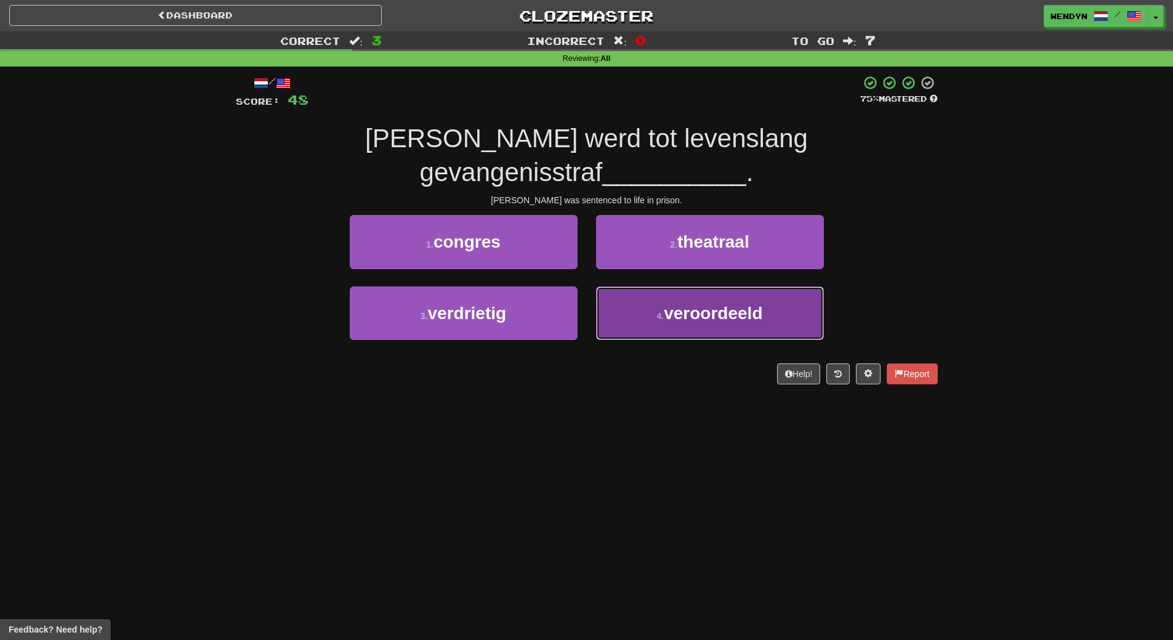
click at [685, 286] on button "4 . veroordeeld" at bounding box center [710, 313] width 228 height 54
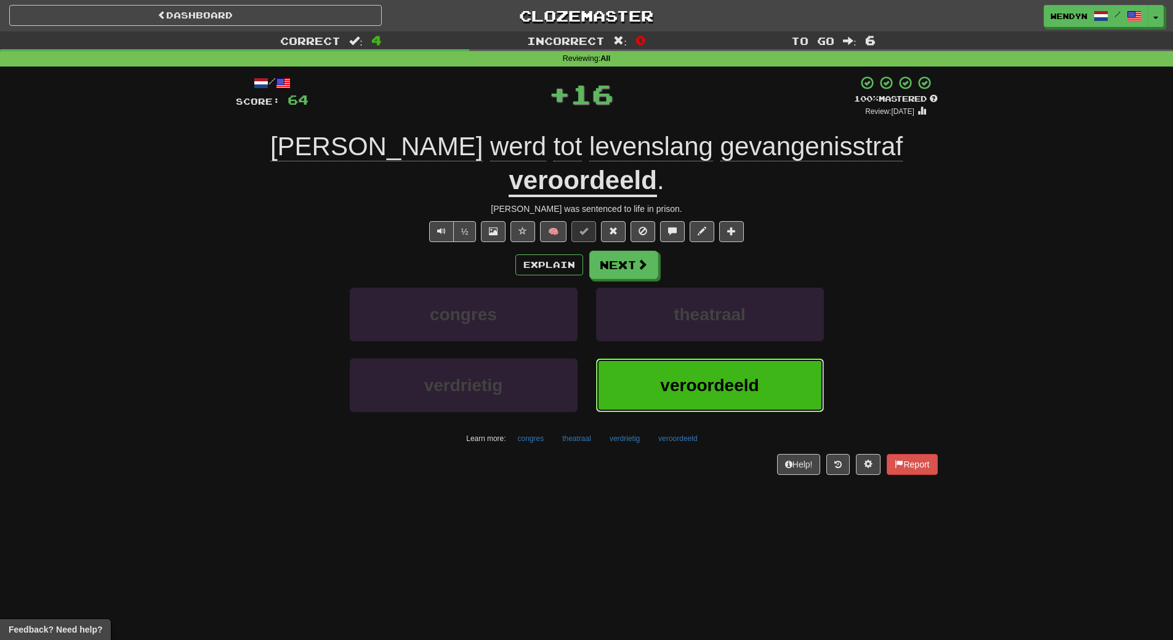
click at [685, 376] on span "veroordeeld" at bounding box center [709, 385] width 99 height 19
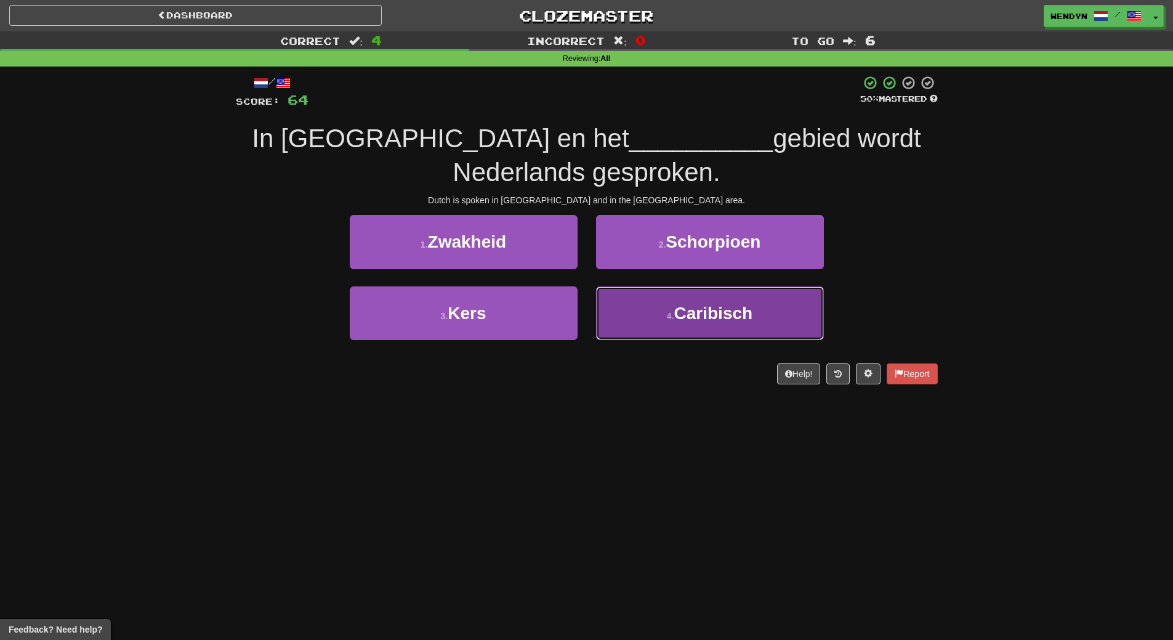
click at [706, 312] on span "Caribisch" at bounding box center [713, 313] width 79 height 19
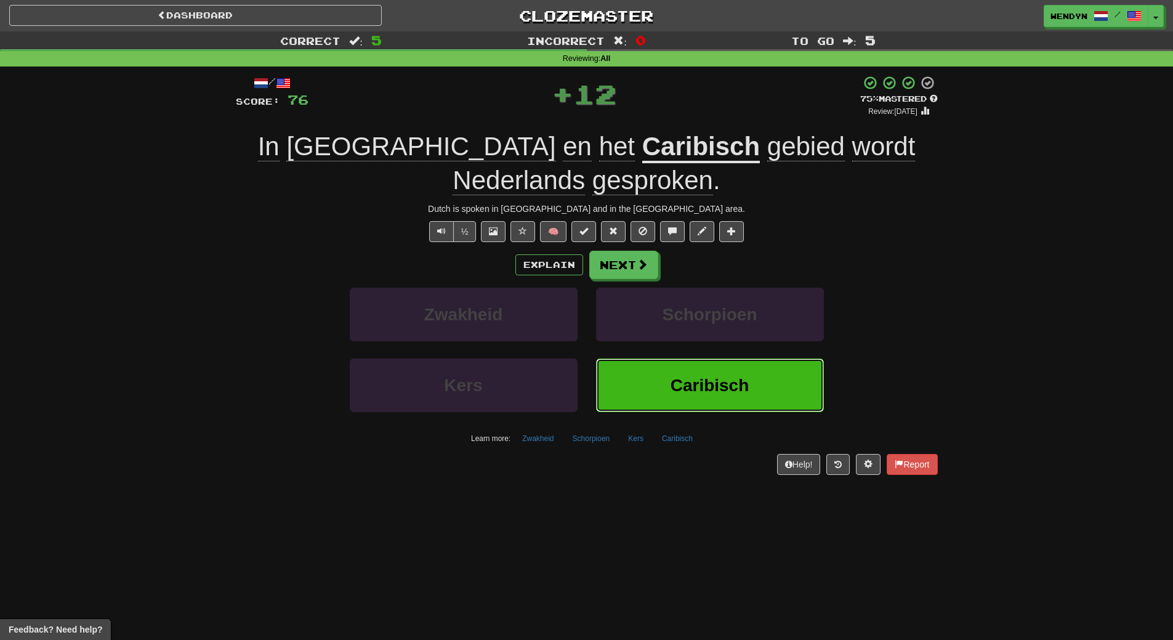
click at [716, 368] on button "Caribisch" at bounding box center [710, 385] width 228 height 54
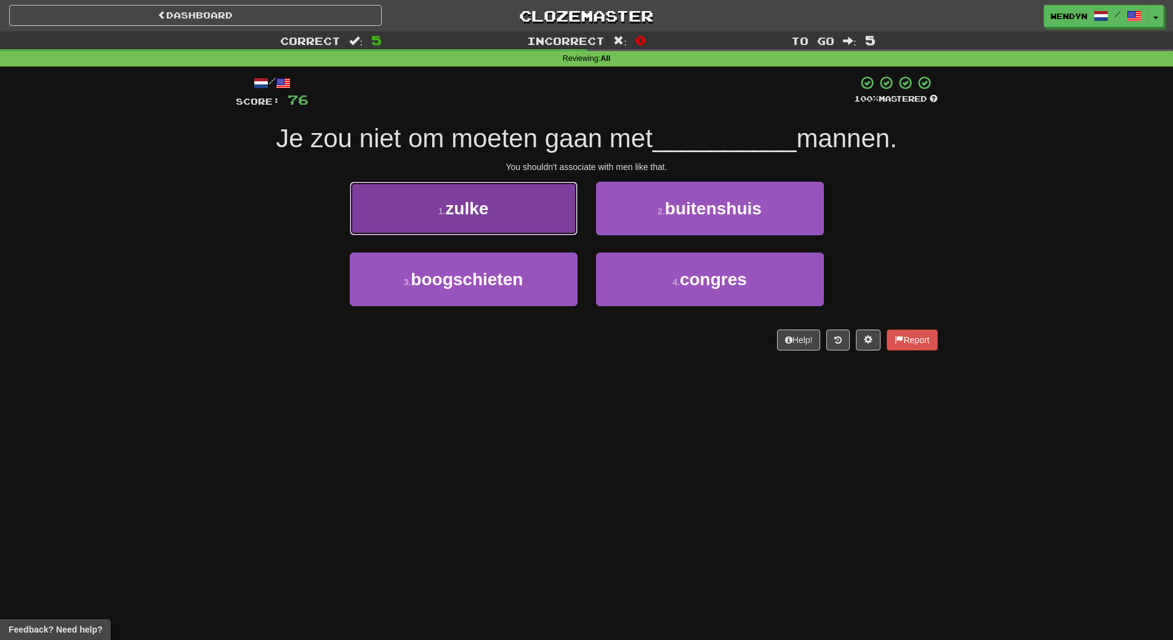
click at [508, 217] on button "1 . zulke" at bounding box center [464, 209] width 228 height 54
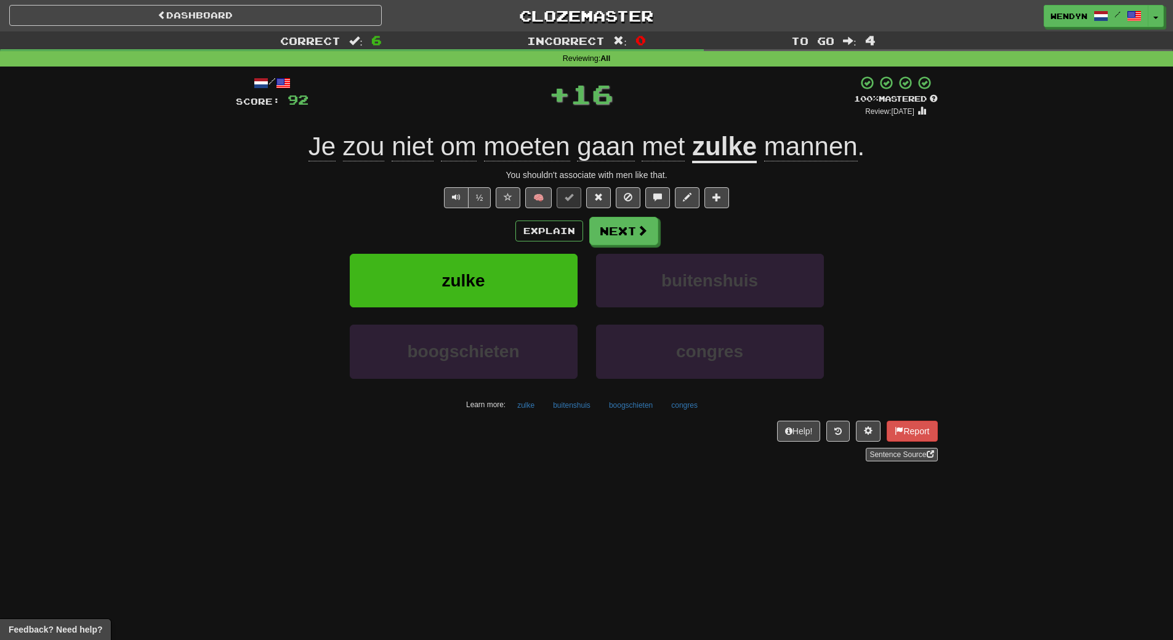
click at [505, 251] on div "Explain Next zulke buitenshuis boogschieten congres Learn more: zulke buitenshu…" at bounding box center [587, 316] width 702 height 198
click at [502, 278] on button "zulke" at bounding box center [464, 281] width 228 height 54
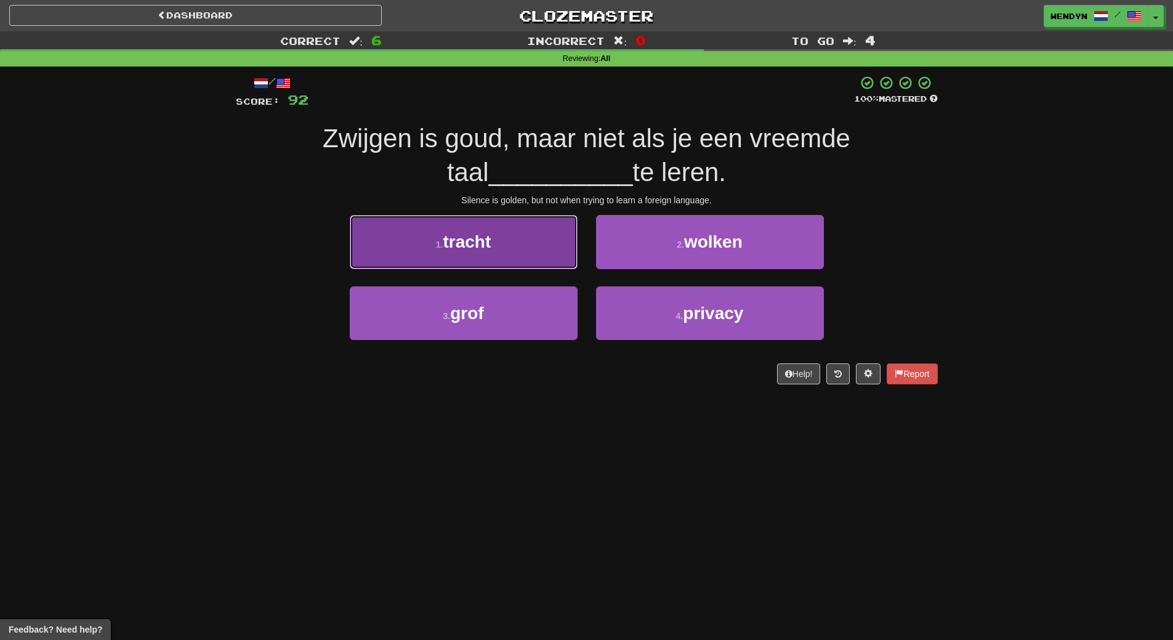
click at [521, 259] on button "1 . tracht" at bounding box center [464, 242] width 228 height 54
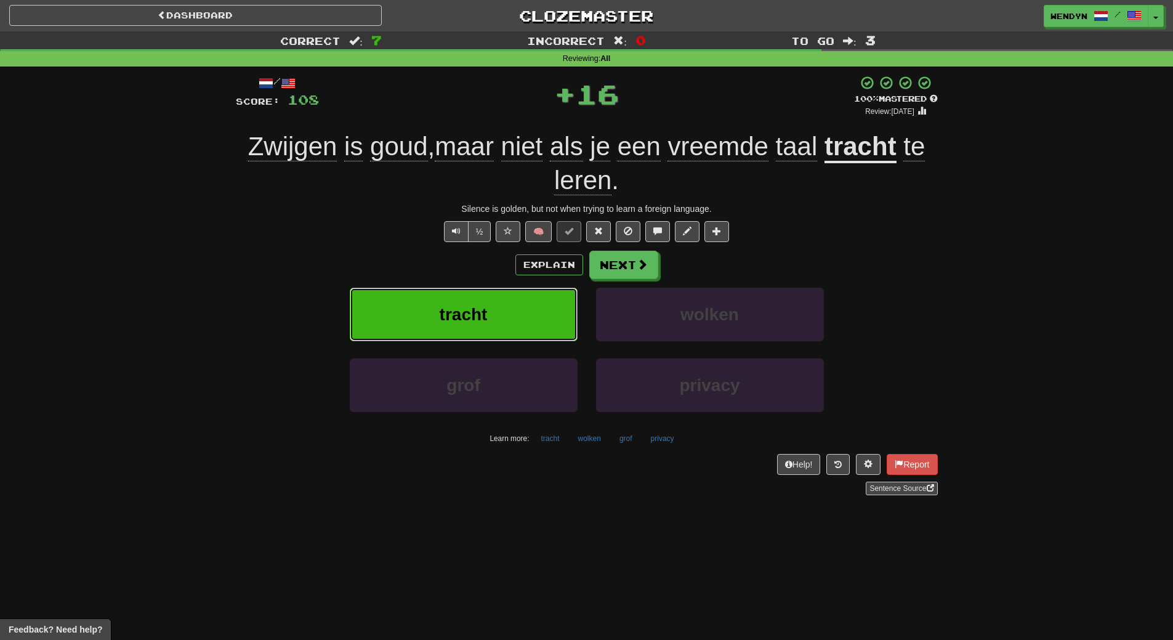
click at [511, 309] on button "tracht" at bounding box center [464, 315] width 228 height 54
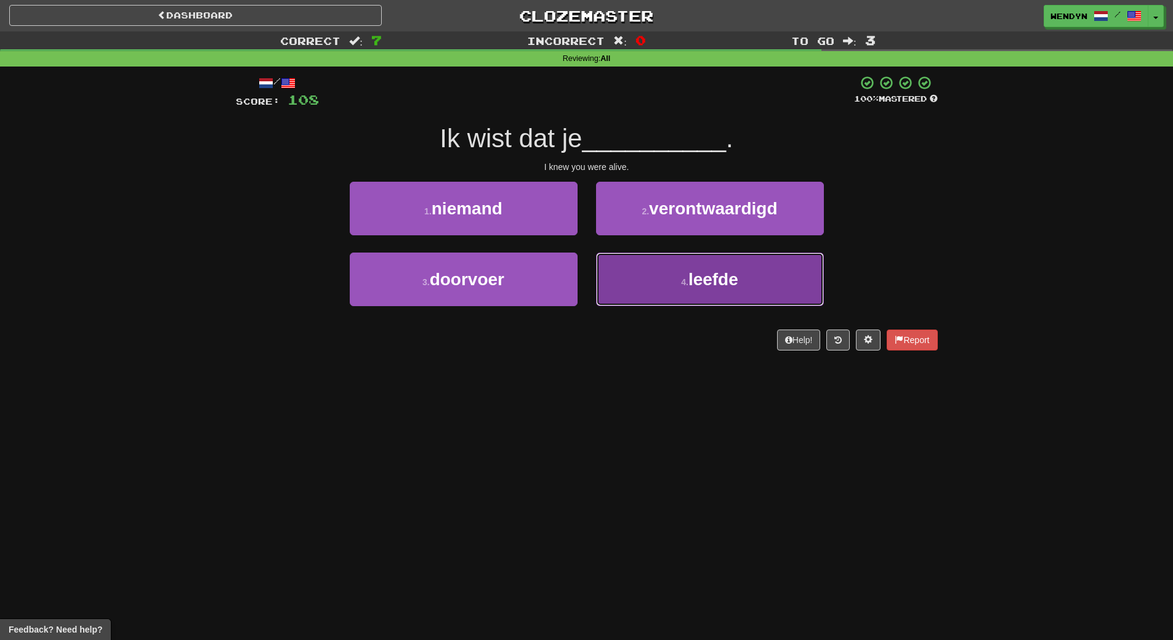
click at [643, 272] on button "4 . leefde" at bounding box center [710, 279] width 228 height 54
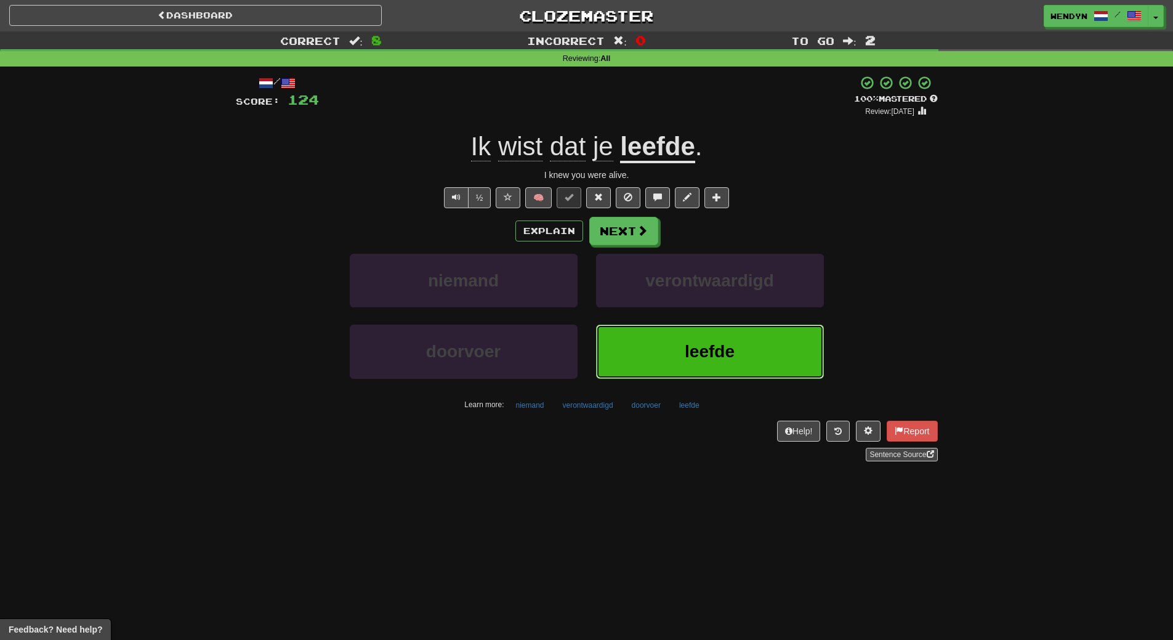
click at [708, 356] on span "leefde" at bounding box center [710, 351] width 50 height 19
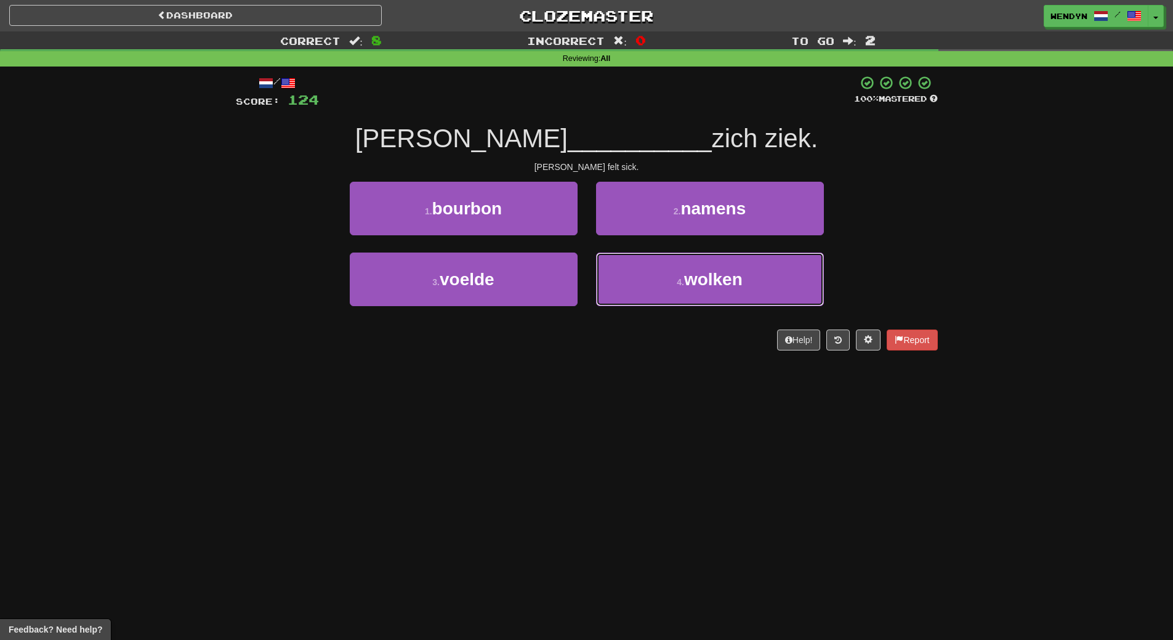
drag, startPoint x: 713, startPoint y: 281, endPoint x: 612, endPoint y: 502, distance: 242.8
click at [612, 503] on div "Dashboard Clozemaster WendyN / Toggle Dropdown Dashboard Leaderboard Activity F…" at bounding box center [586, 320] width 1173 height 640
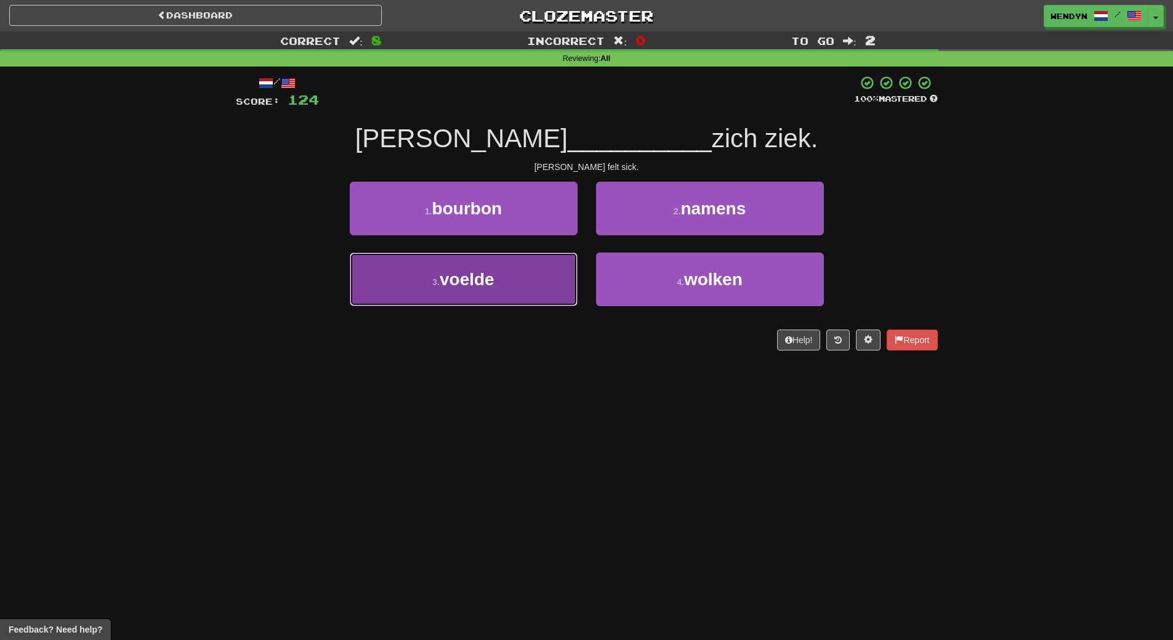
click at [509, 282] on button "3 . voelde" at bounding box center [464, 279] width 228 height 54
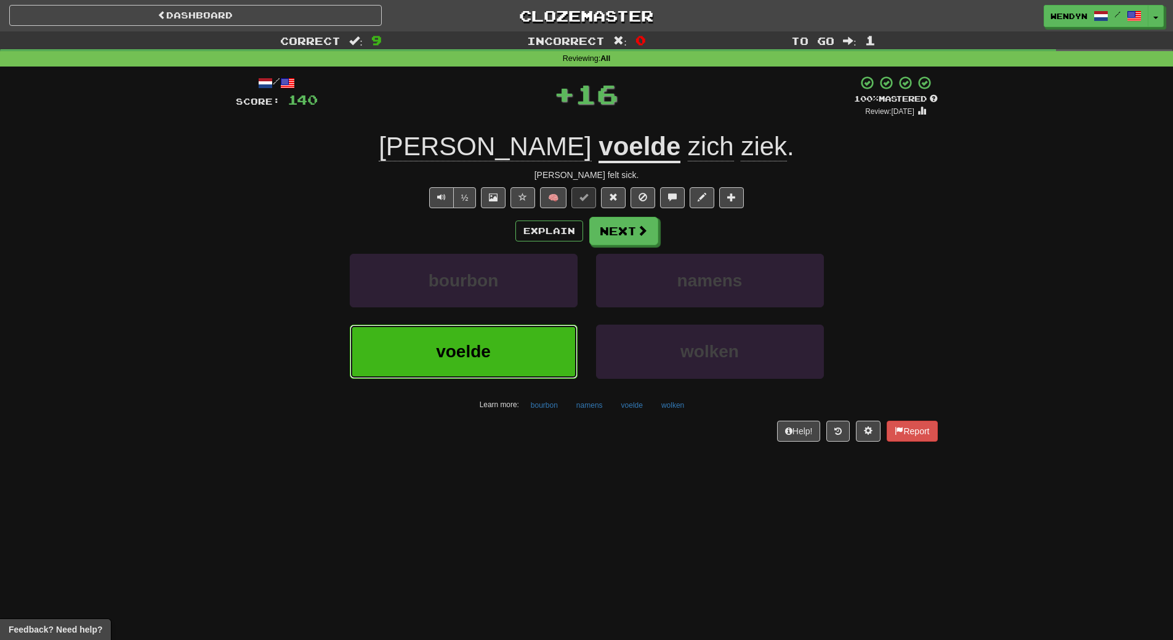
click at [506, 341] on button "voelde" at bounding box center [464, 352] width 228 height 54
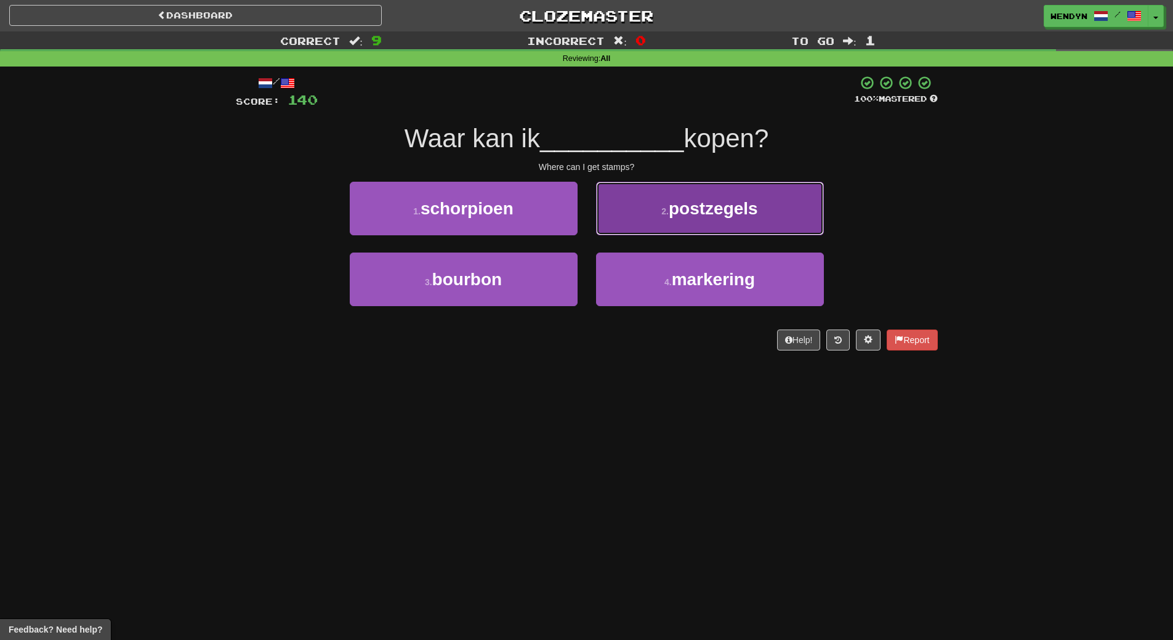
click at [693, 199] on span "postzegels" at bounding box center [713, 208] width 89 height 19
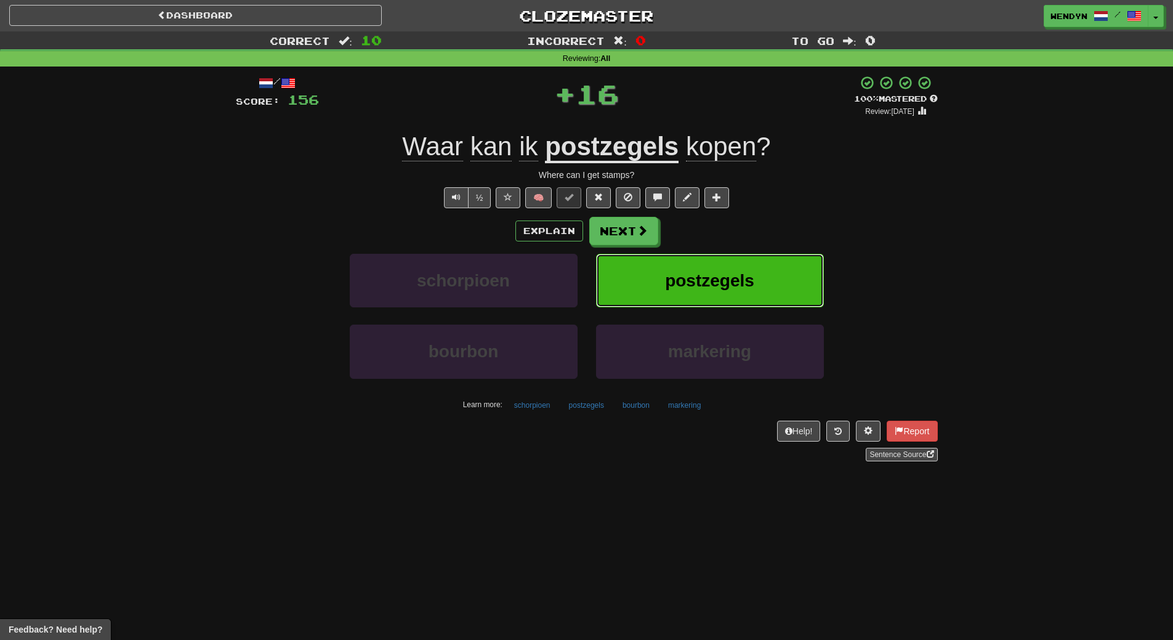
click at [709, 259] on button "postzegels" at bounding box center [710, 281] width 228 height 54
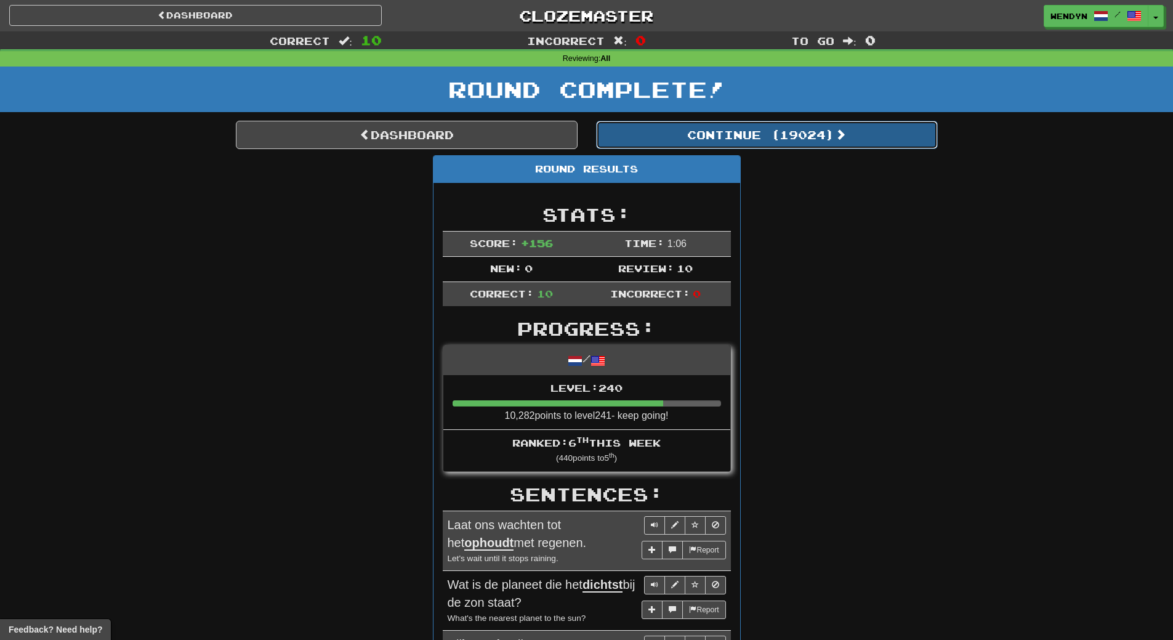
click at [795, 142] on button "Continue ( 19024 )" at bounding box center [767, 135] width 342 height 28
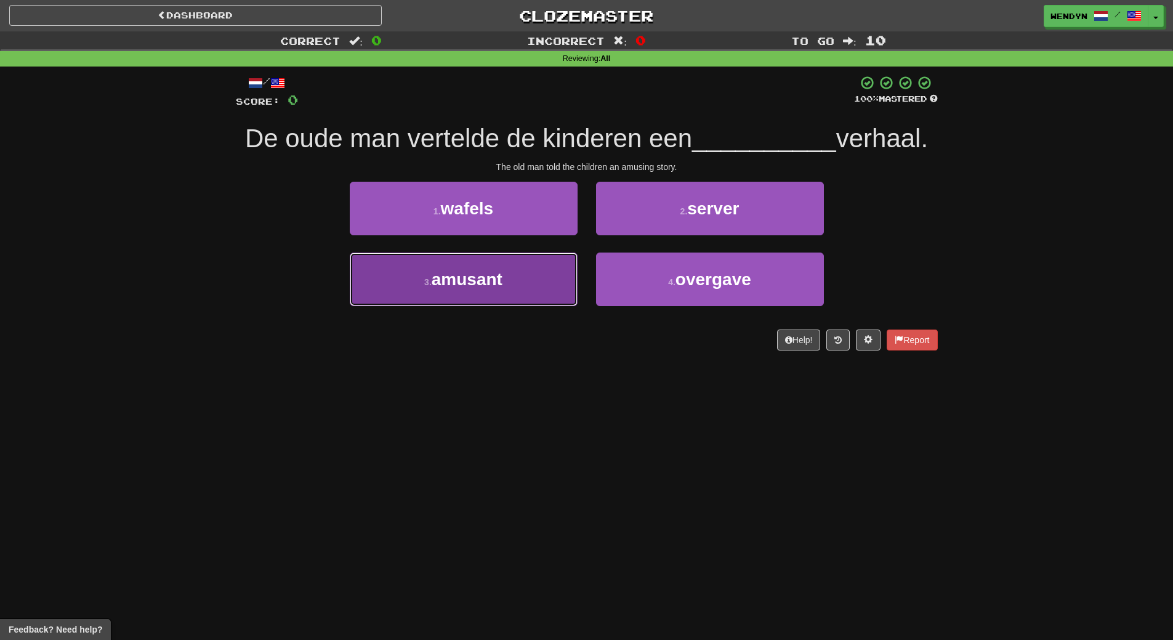
click at [539, 295] on button "3 . amusant" at bounding box center [464, 279] width 228 height 54
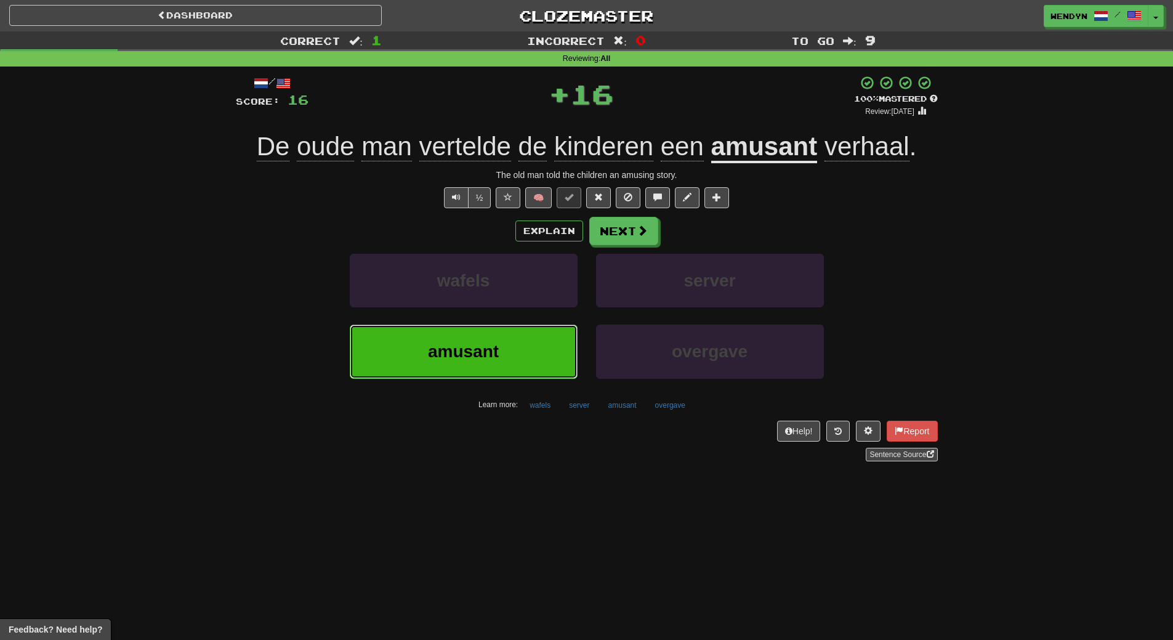
click at [528, 339] on button "amusant" at bounding box center [464, 352] width 228 height 54
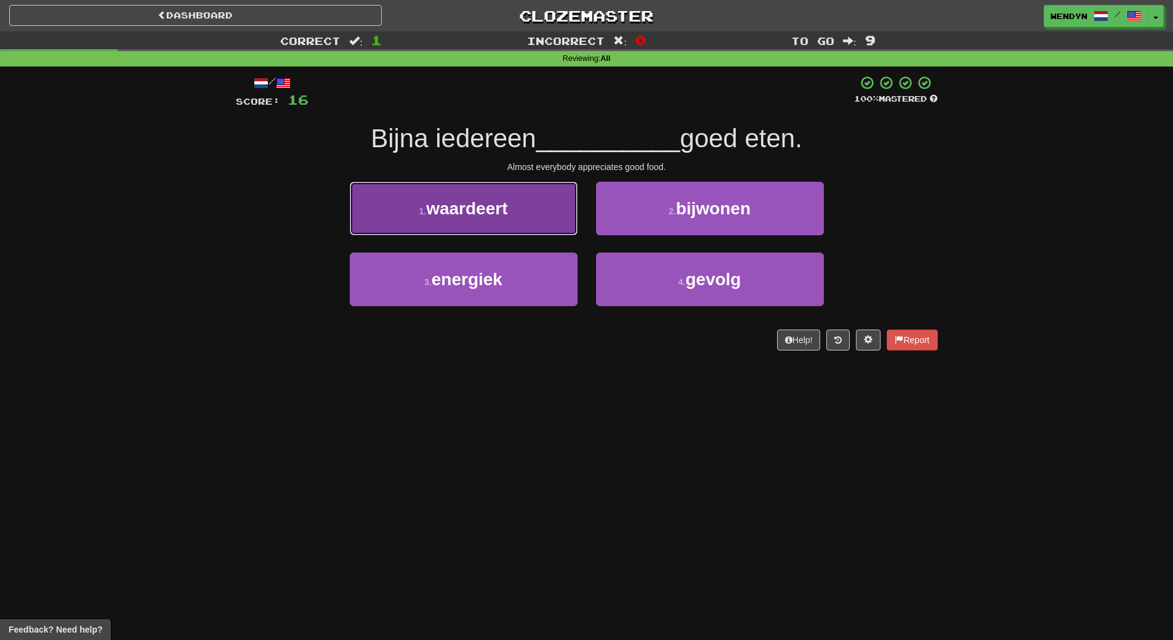
click at [499, 209] on span "waardeert" at bounding box center [466, 208] width 81 height 19
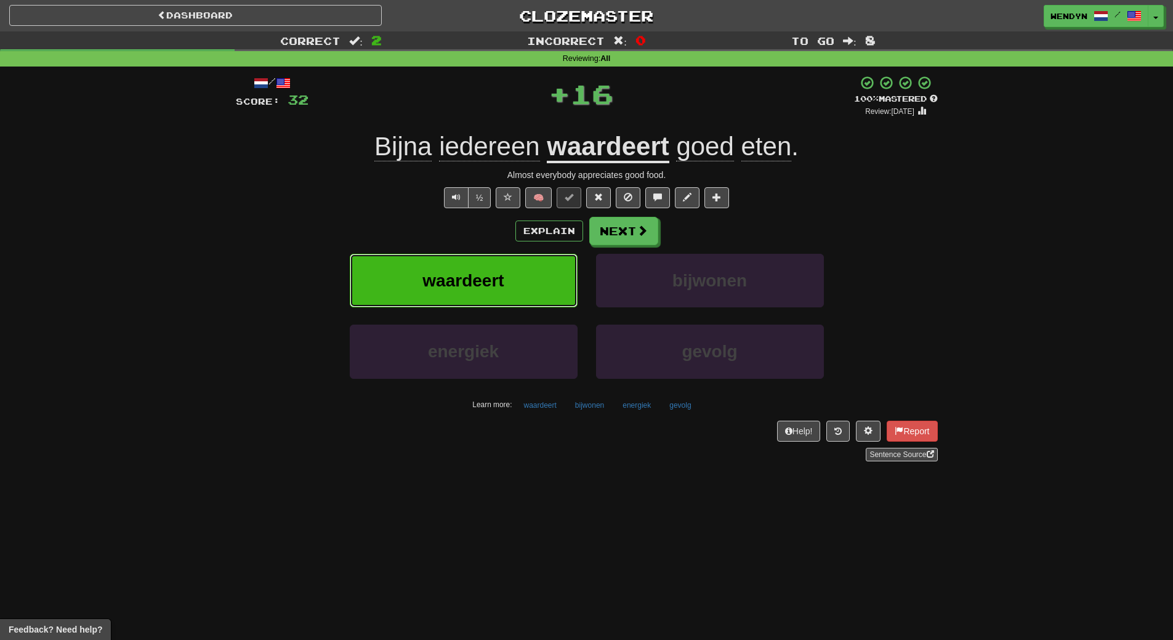
click at [493, 276] on span "waardeert" at bounding box center [462, 280] width 81 height 19
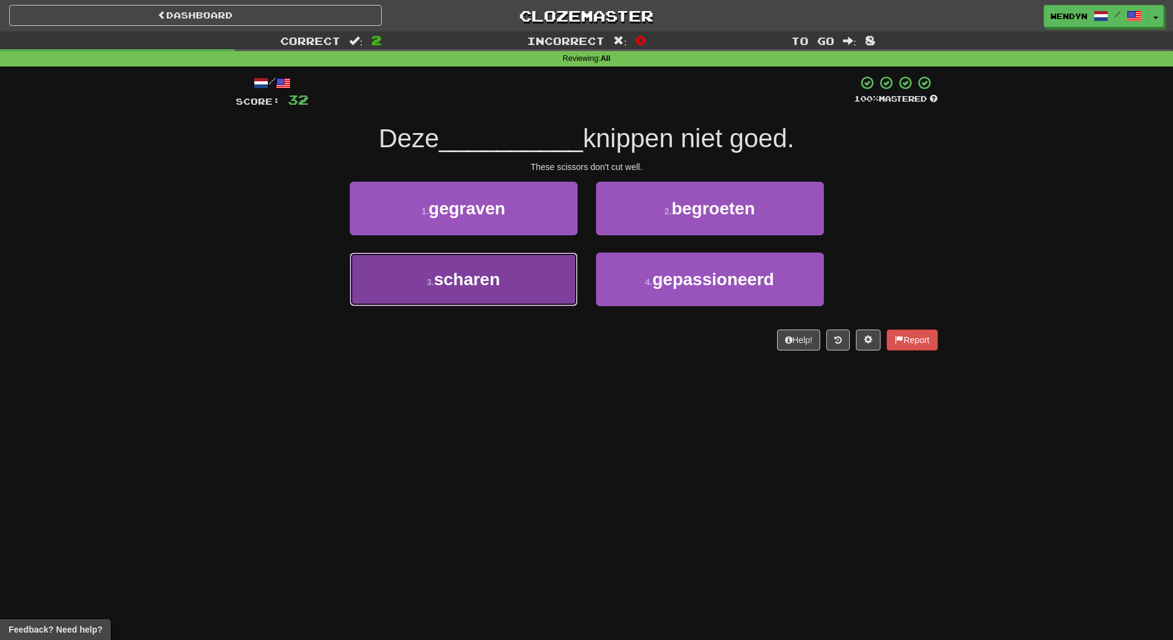
click at [539, 294] on button "3 . scharen" at bounding box center [464, 279] width 228 height 54
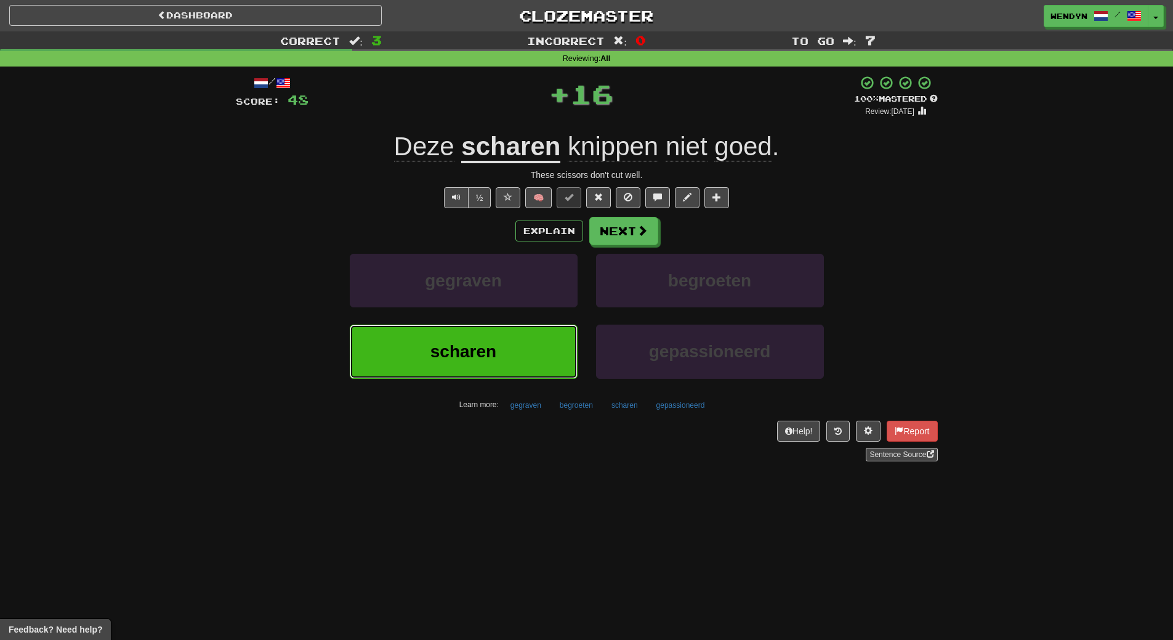
click at [514, 339] on button "scharen" at bounding box center [464, 352] width 228 height 54
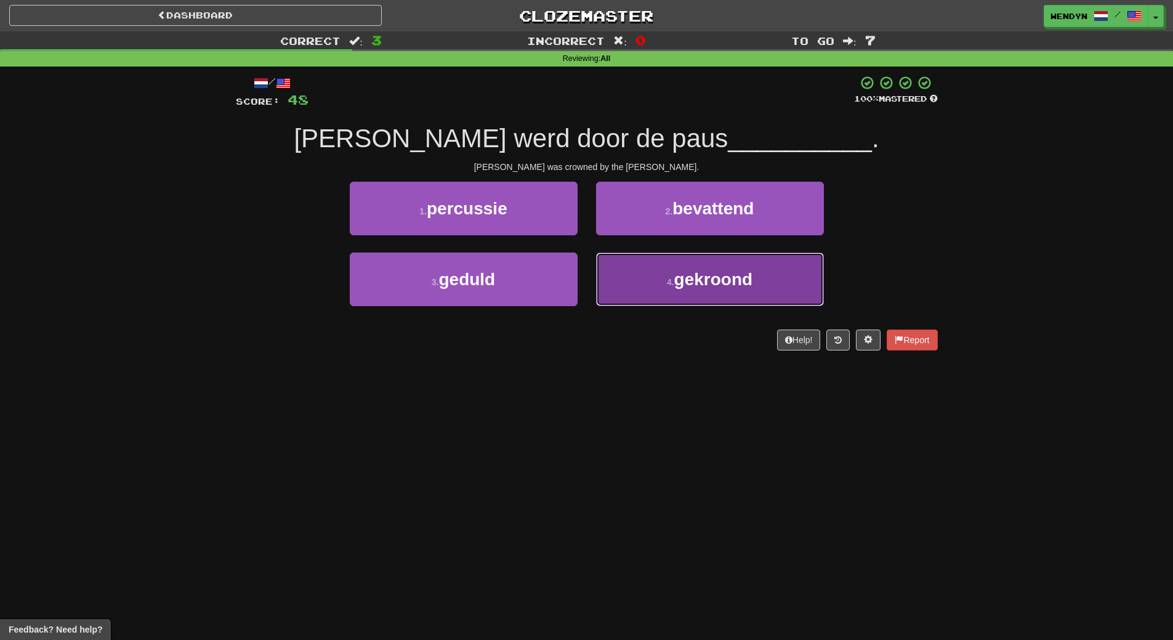
click at [667, 289] on button "4 . gekroond" at bounding box center [710, 279] width 228 height 54
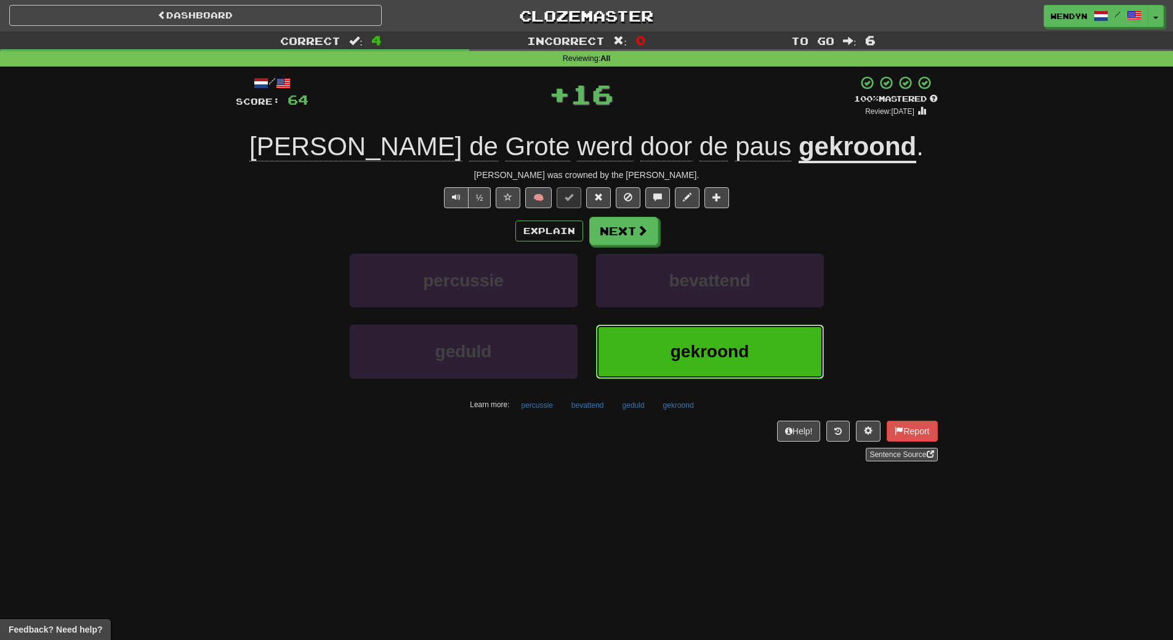
click at [648, 342] on button "gekroond" at bounding box center [710, 352] width 228 height 54
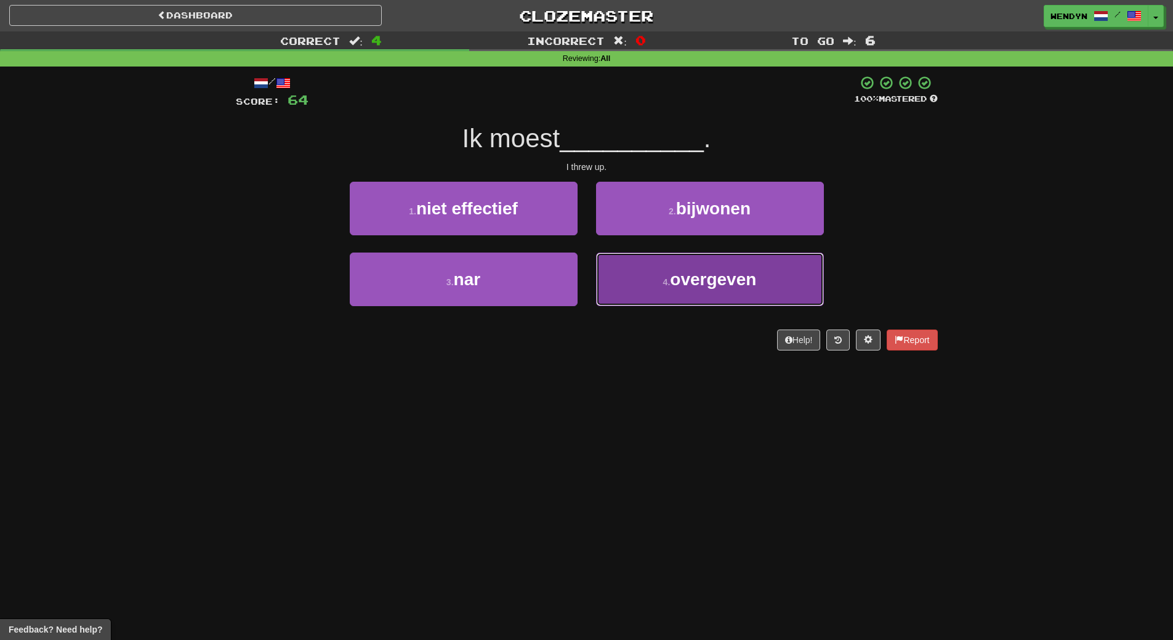
click at [645, 302] on button "4 . overgeven" at bounding box center [710, 279] width 228 height 54
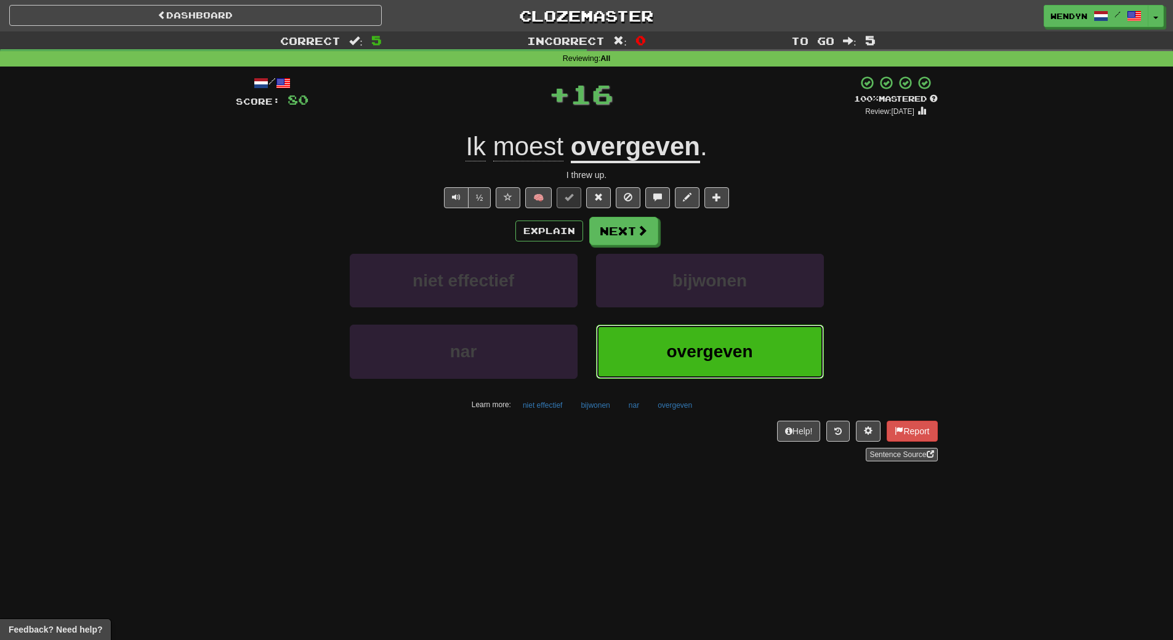
click at [646, 373] on button "overgeven" at bounding box center [710, 352] width 228 height 54
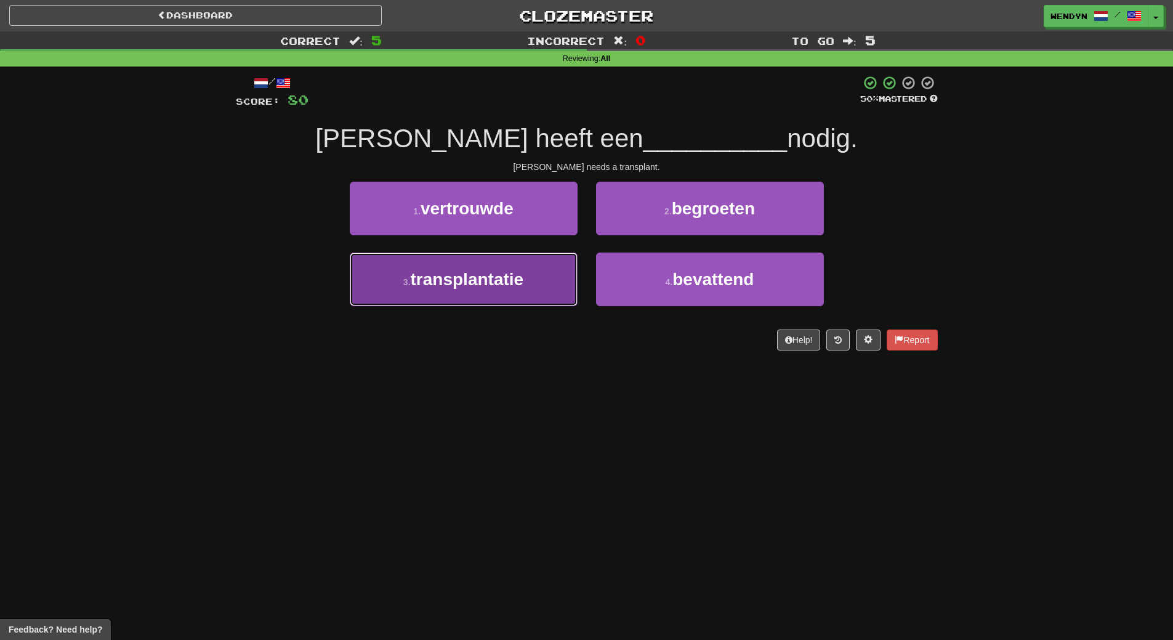
click at [539, 303] on button "3 . transplantatie" at bounding box center [464, 279] width 228 height 54
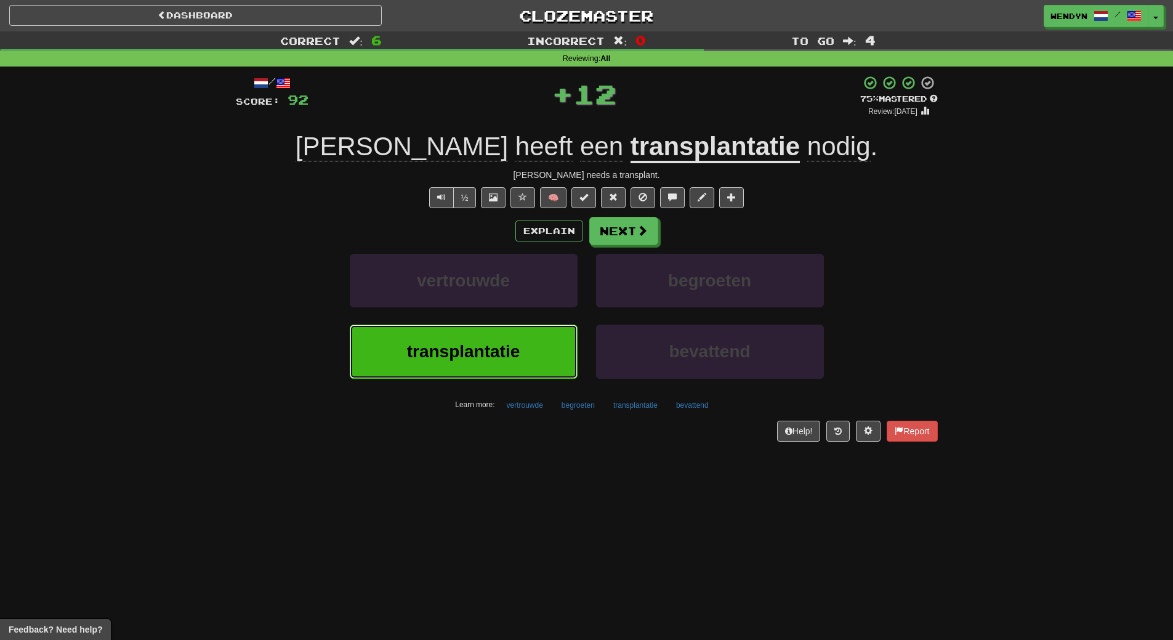
click at [528, 344] on button "transplantatie" at bounding box center [464, 352] width 228 height 54
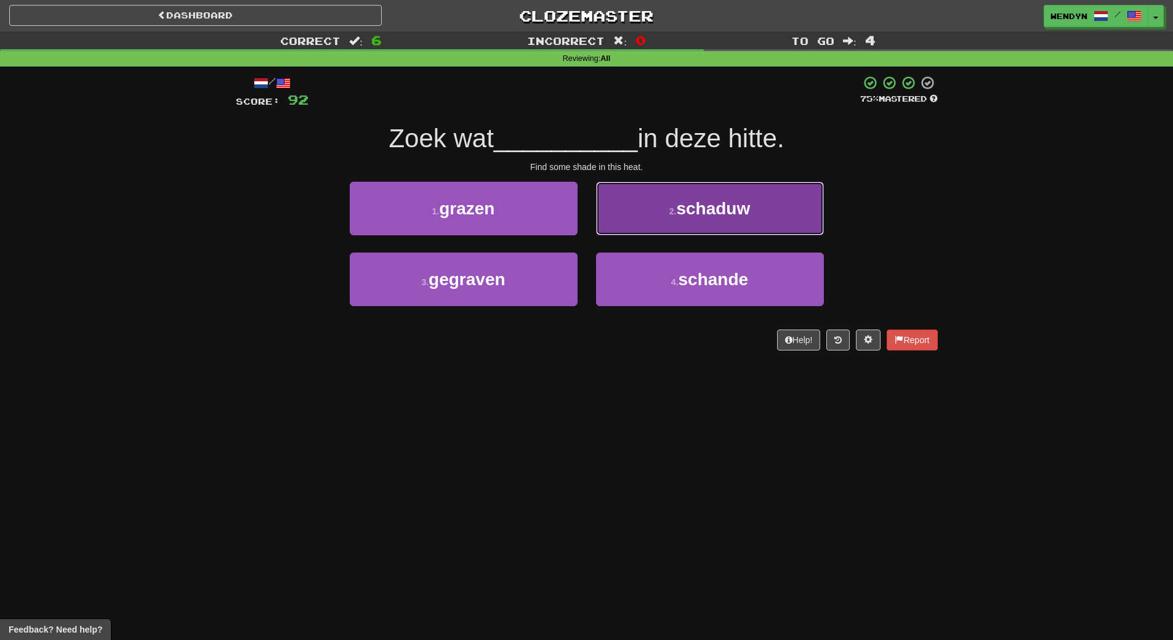
click at [727, 225] on button "2 . schaduw" at bounding box center [710, 209] width 228 height 54
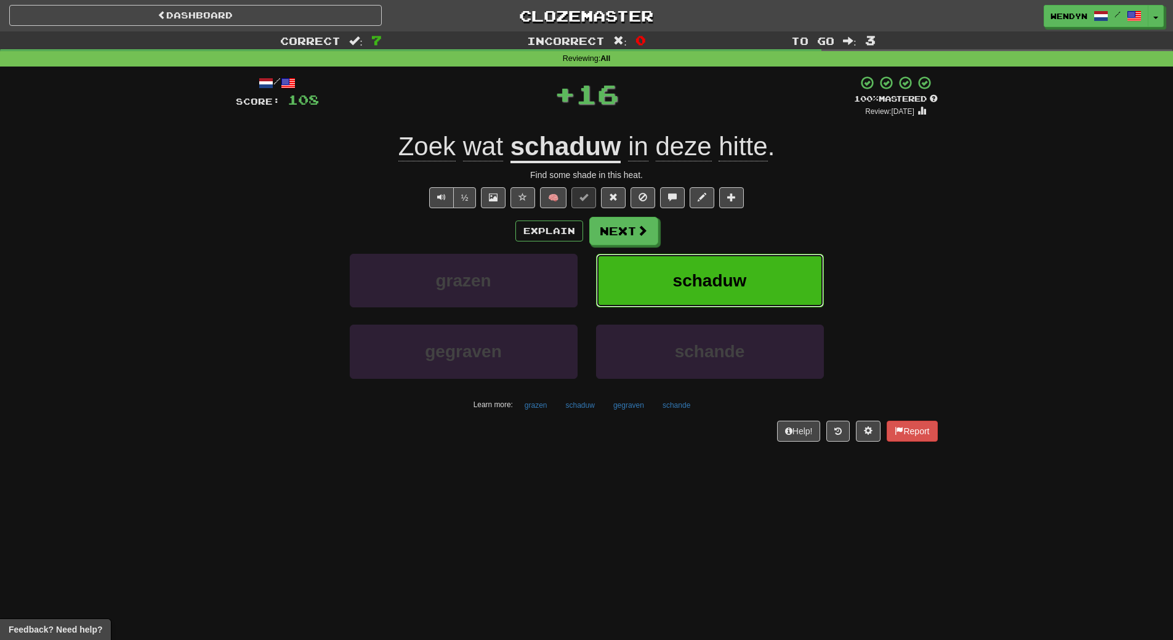
click at [719, 289] on span "schaduw" at bounding box center [710, 280] width 74 height 19
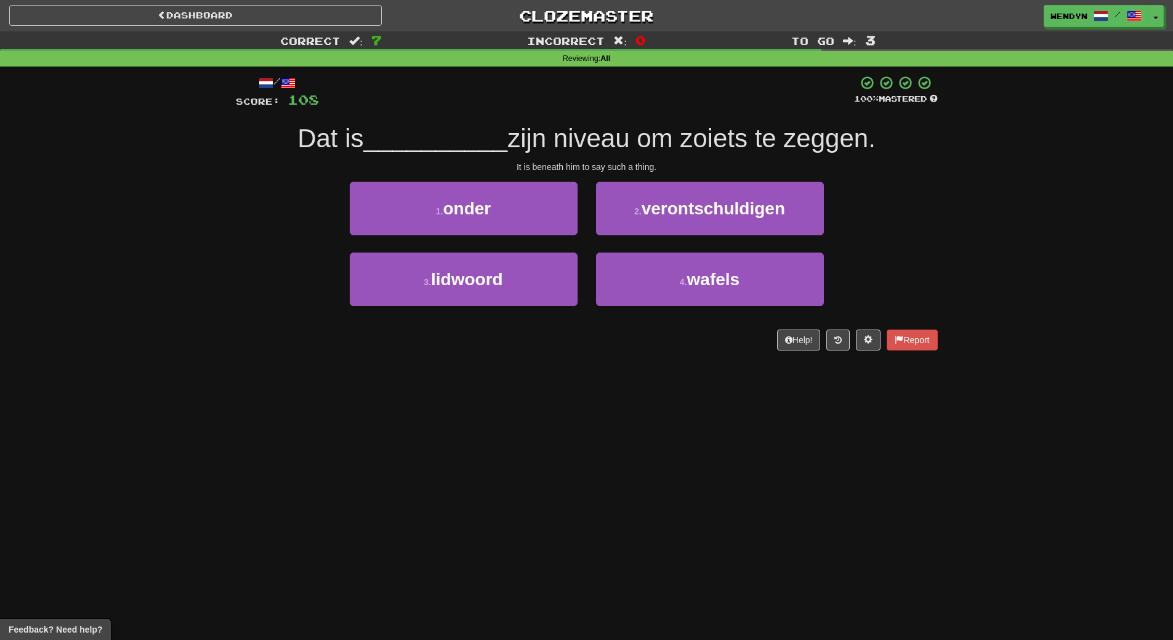
click at [467, 235] on div "1 . onder" at bounding box center [464, 217] width 246 height 71
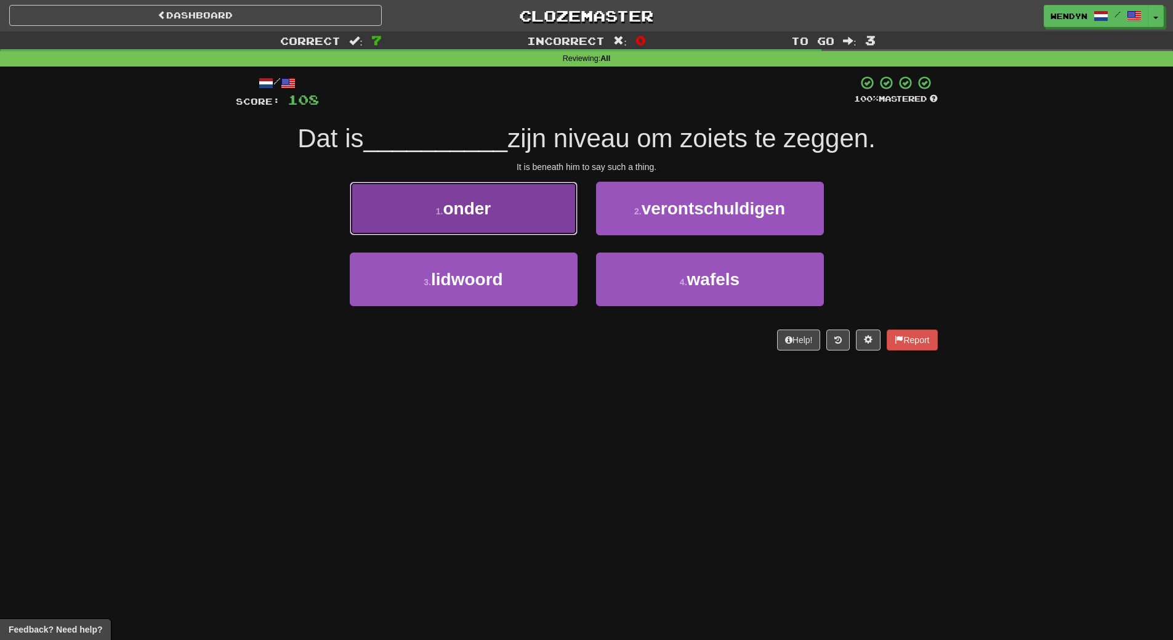
click at [476, 220] on button "1 . onder" at bounding box center [464, 209] width 228 height 54
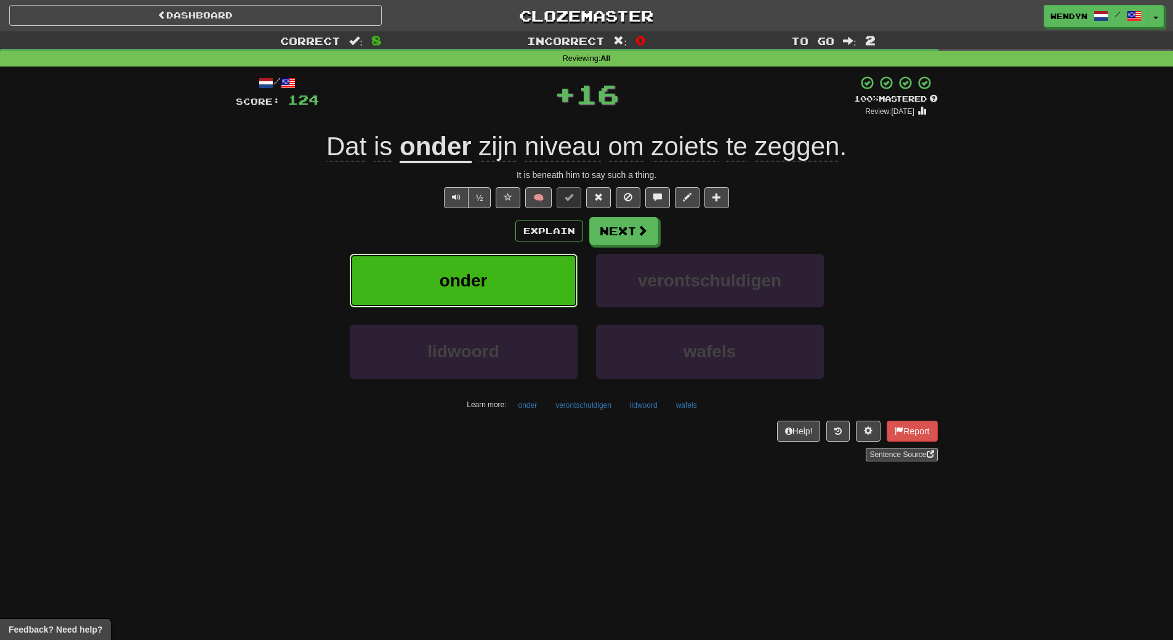
click at [470, 265] on button "onder" at bounding box center [464, 281] width 228 height 54
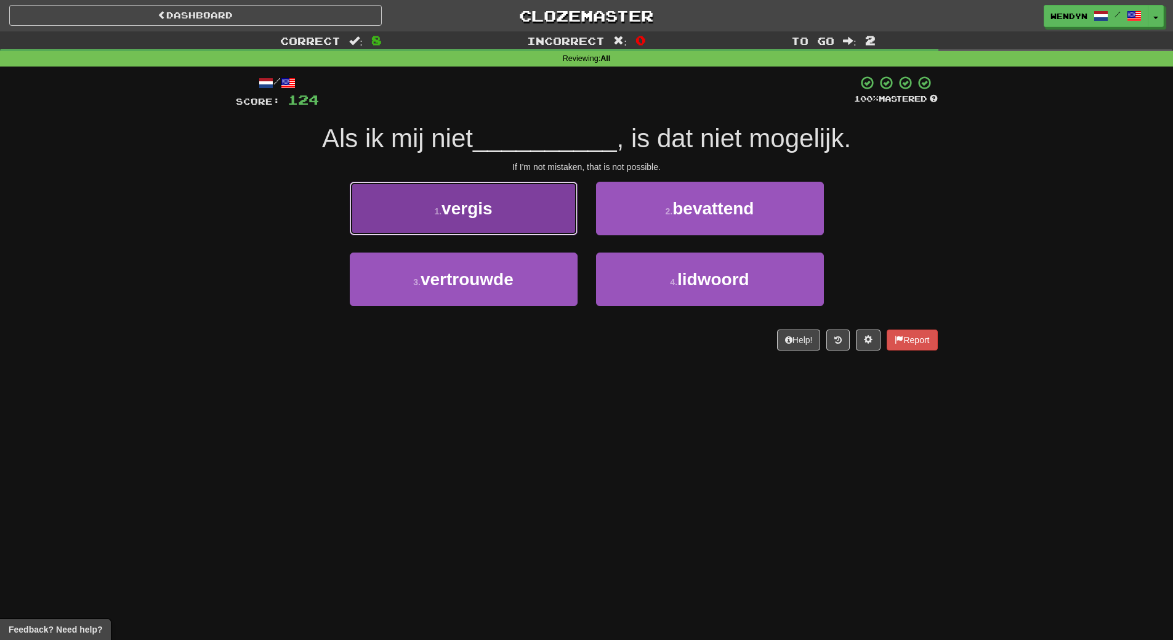
click at [475, 201] on span "vergis" at bounding box center [467, 208] width 51 height 19
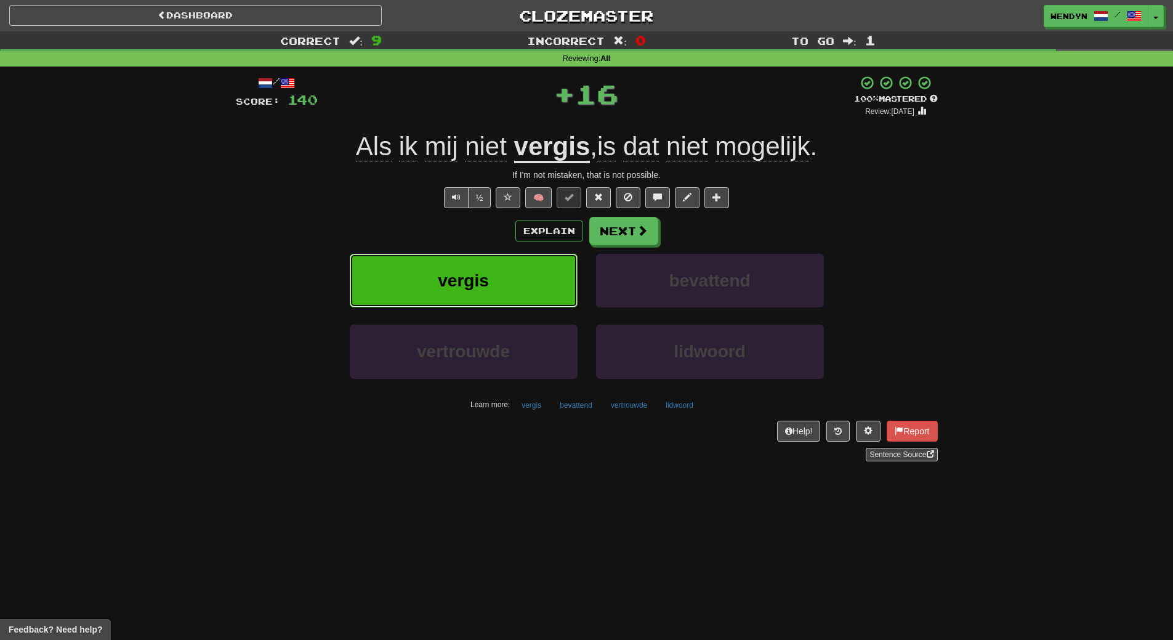
click at [463, 277] on span "vergis" at bounding box center [463, 280] width 51 height 19
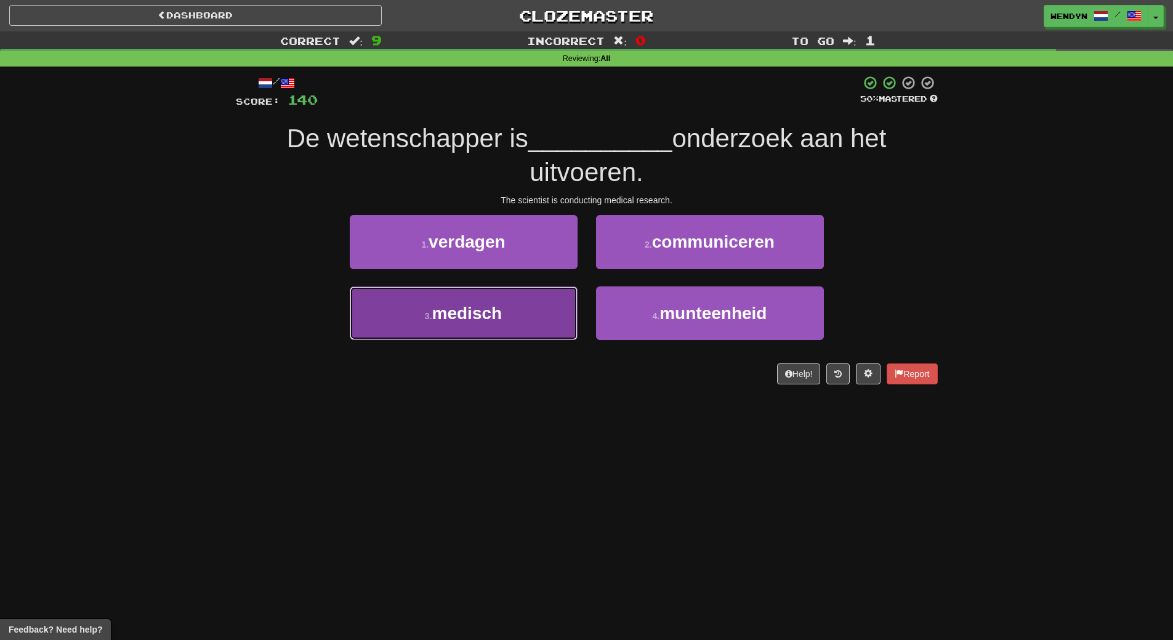
click at [557, 335] on button "3 . medisch" at bounding box center [464, 313] width 228 height 54
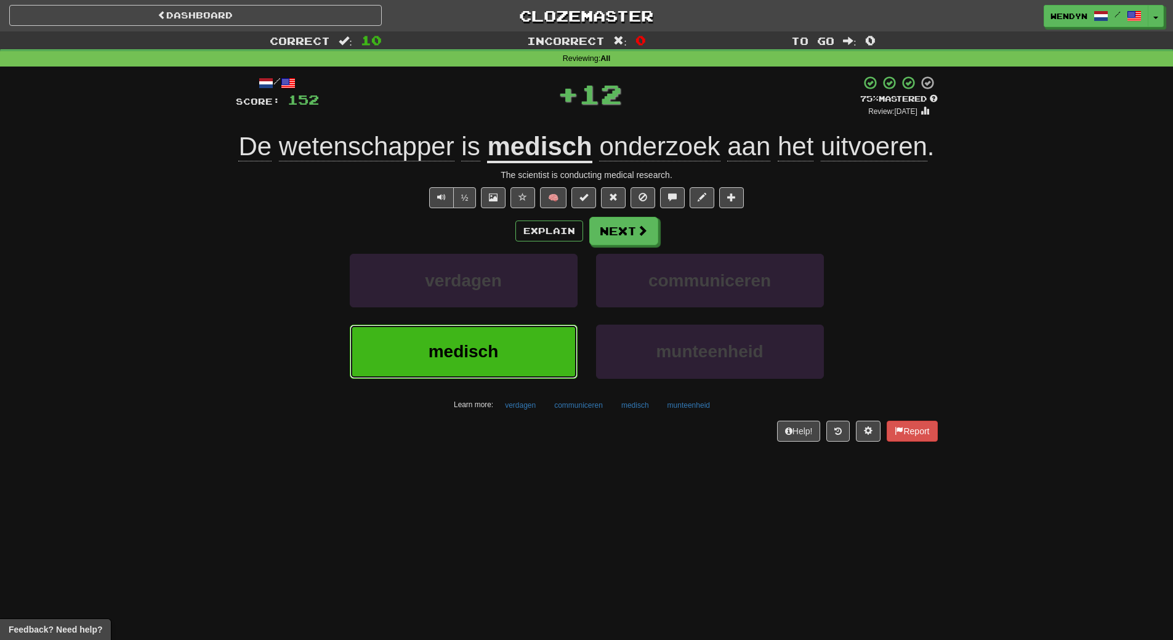
click at [536, 354] on button "medisch" at bounding box center [464, 352] width 228 height 54
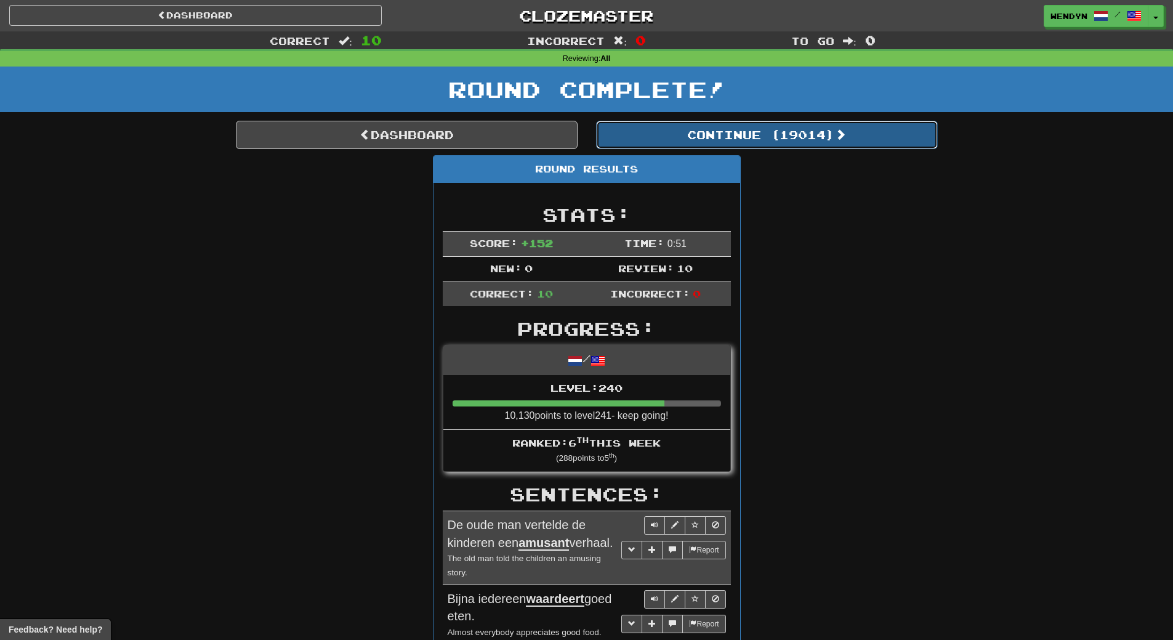
click at [802, 137] on button "Continue ( 19014 )" at bounding box center [767, 135] width 342 height 28
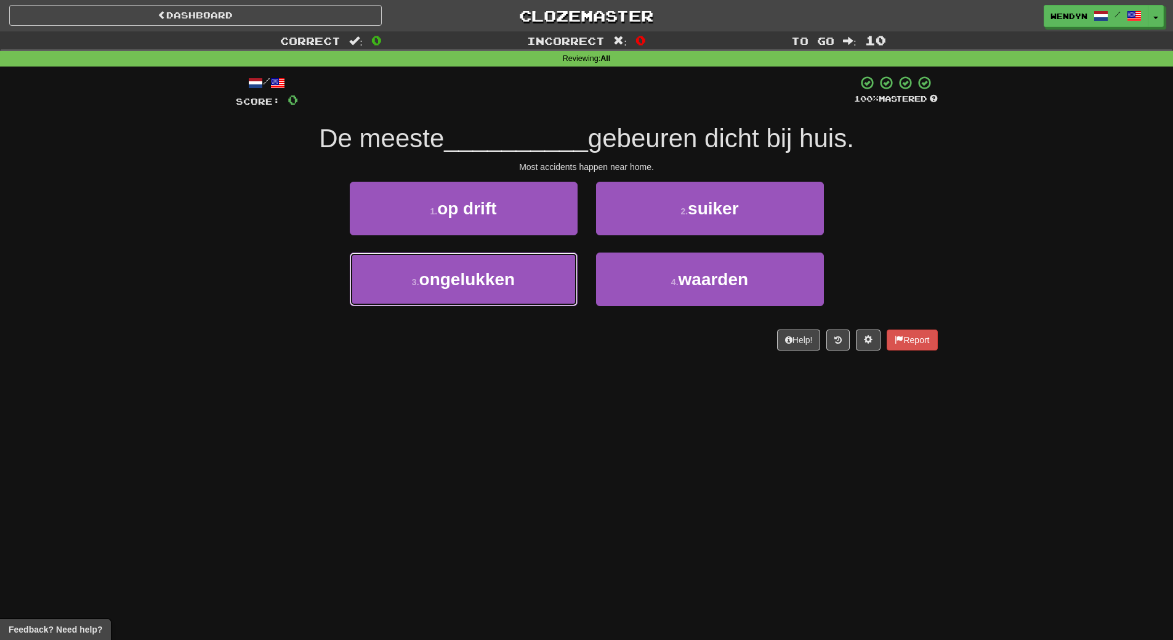
drag, startPoint x: 536, startPoint y: 267, endPoint x: 520, endPoint y: 320, distance: 54.9
click at [536, 268] on button "3 . ongelukken" at bounding box center [464, 279] width 228 height 54
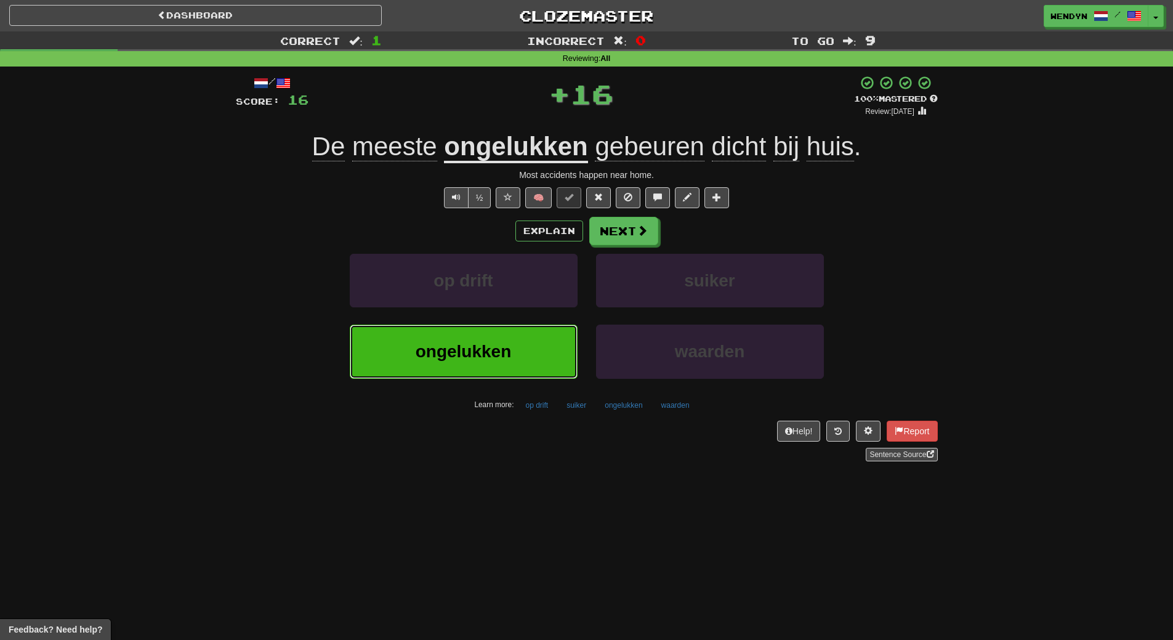
click at [519, 376] on button "ongelukken" at bounding box center [464, 352] width 228 height 54
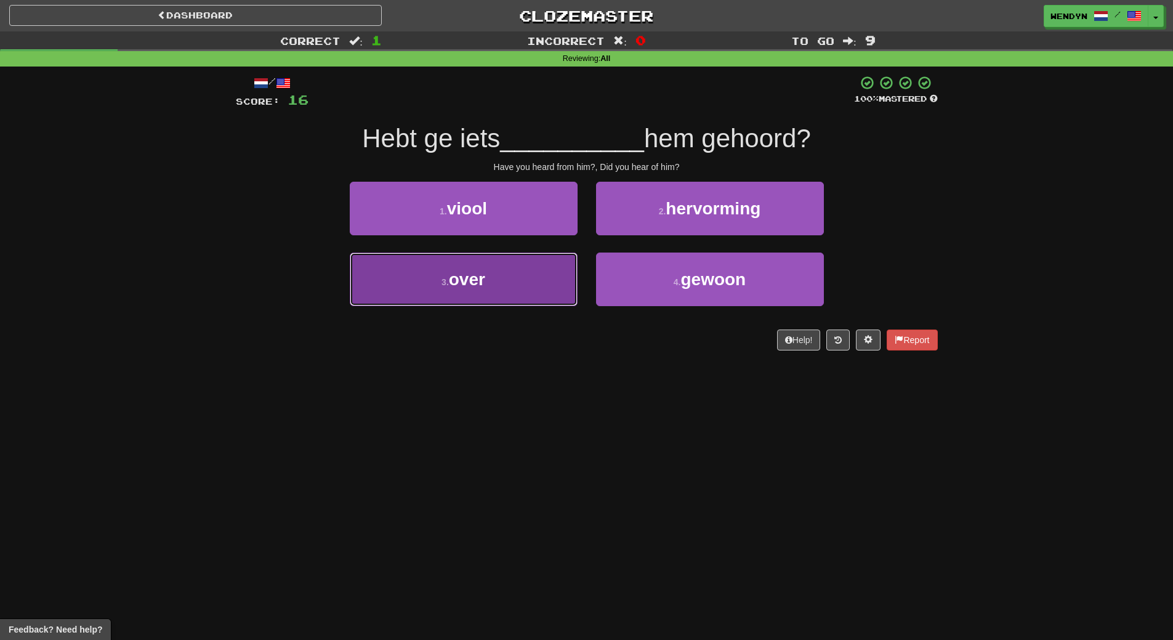
click at [511, 295] on button "3 . over" at bounding box center [464, 279] width 228 height 54
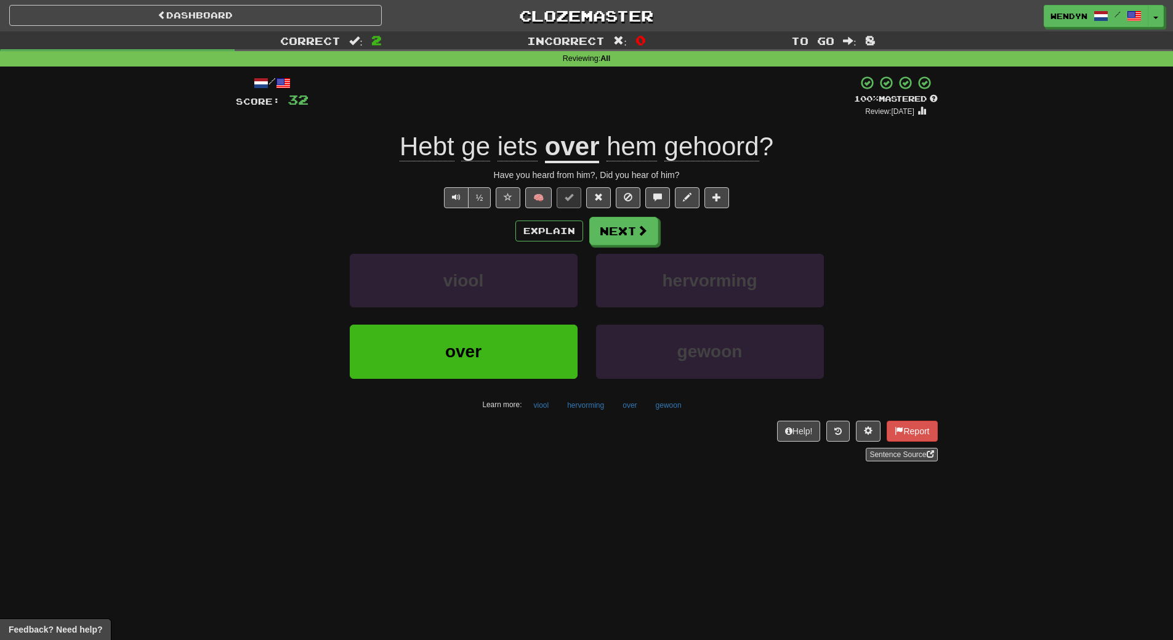
click at [485, 379] on div "over" at bounding box center [464, 360] width 246 height 71
click at [528, 344] on button "over" at bounding box center [464, 352] width 228 height 54
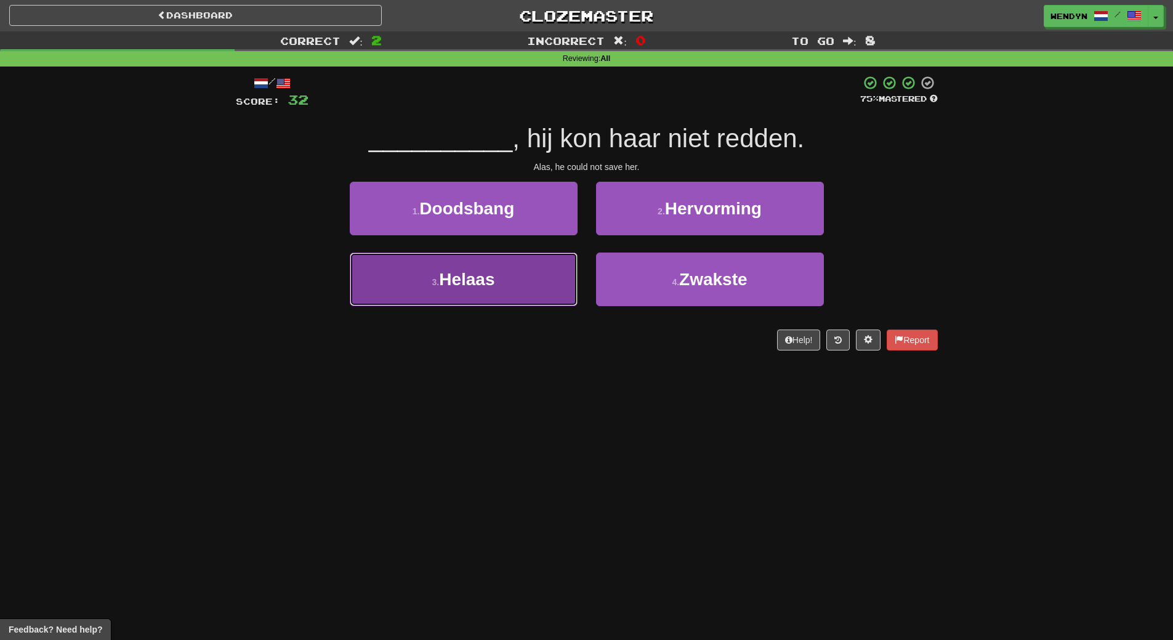
click at [491, 259] on button "3 . Helaas" at bounding box center [464, 279] width 228 height 54
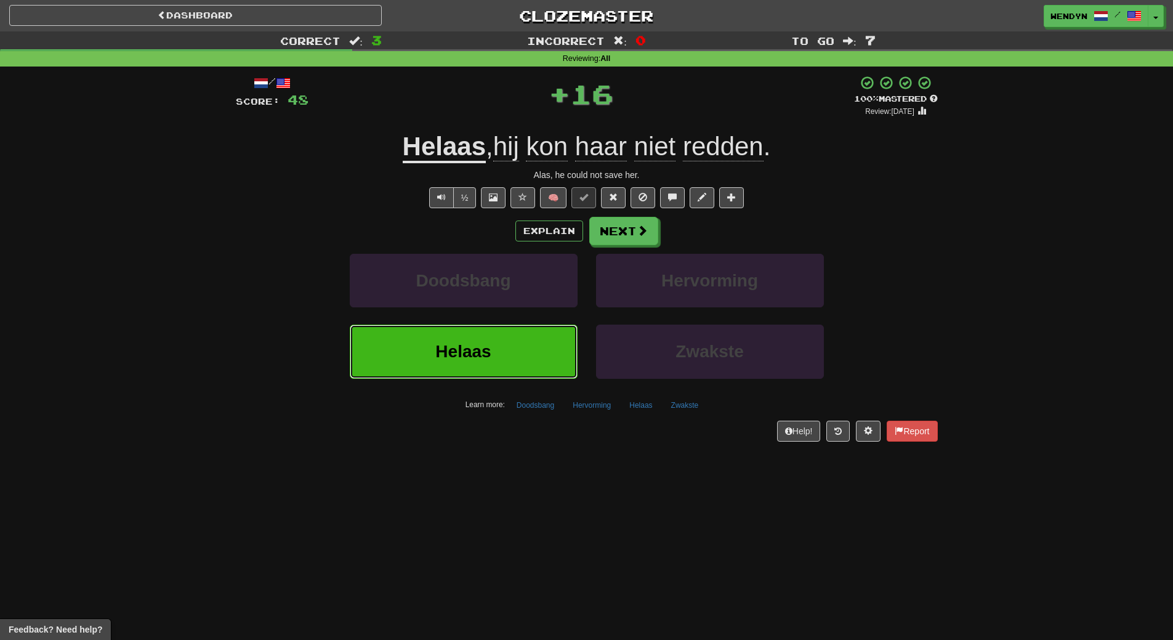
click at [495, 340] on button "Helaas" at bounding box center [464, 352] width 228 height 54
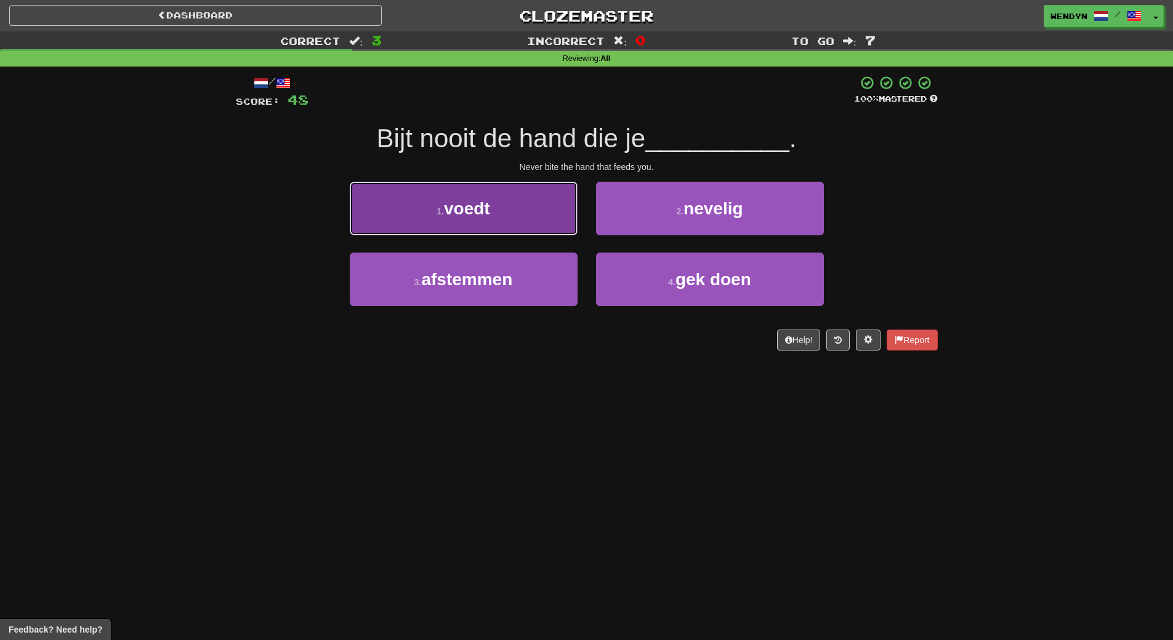
click at [524, 203] on button "1 . voedt" at bounding box center [464, 209] width 228 height 54
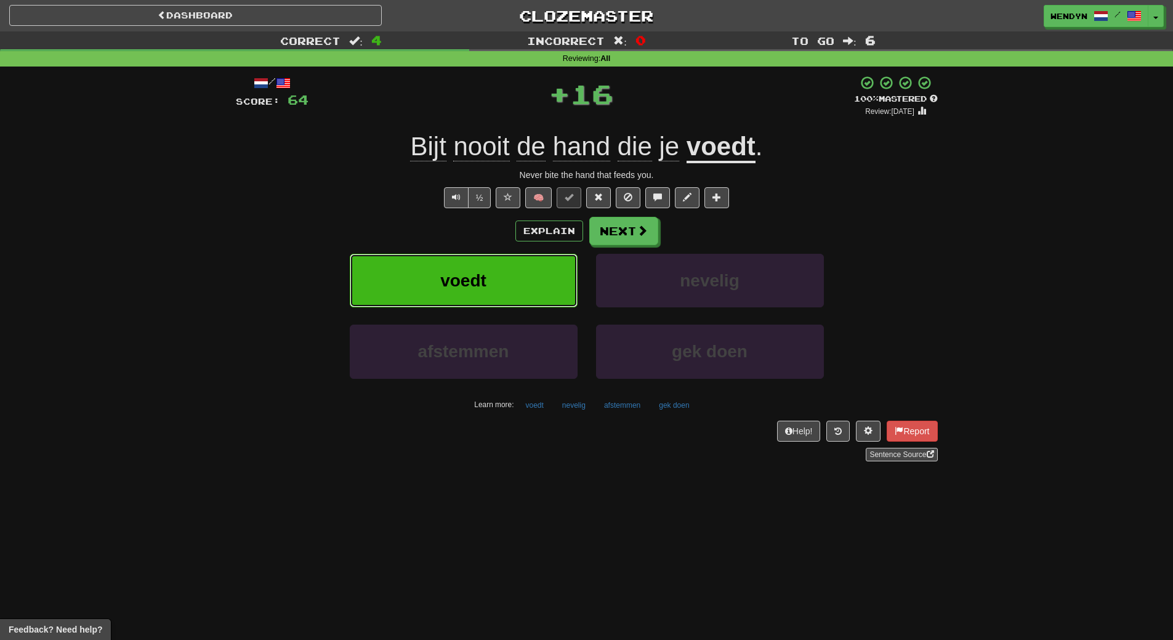
click at [520, 294] on button "voedt" at bounding box center [464, 281] width 228 height 54
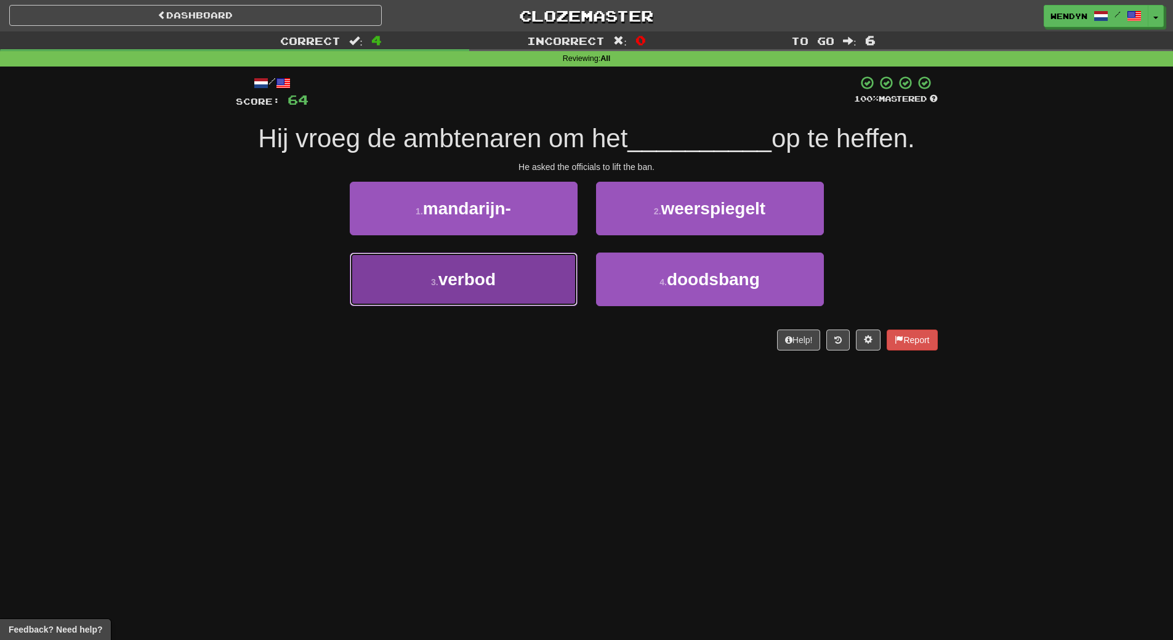
click at [543, 296] on button "3 . verbod" at bounding box center [464, 279] width 228 height 54
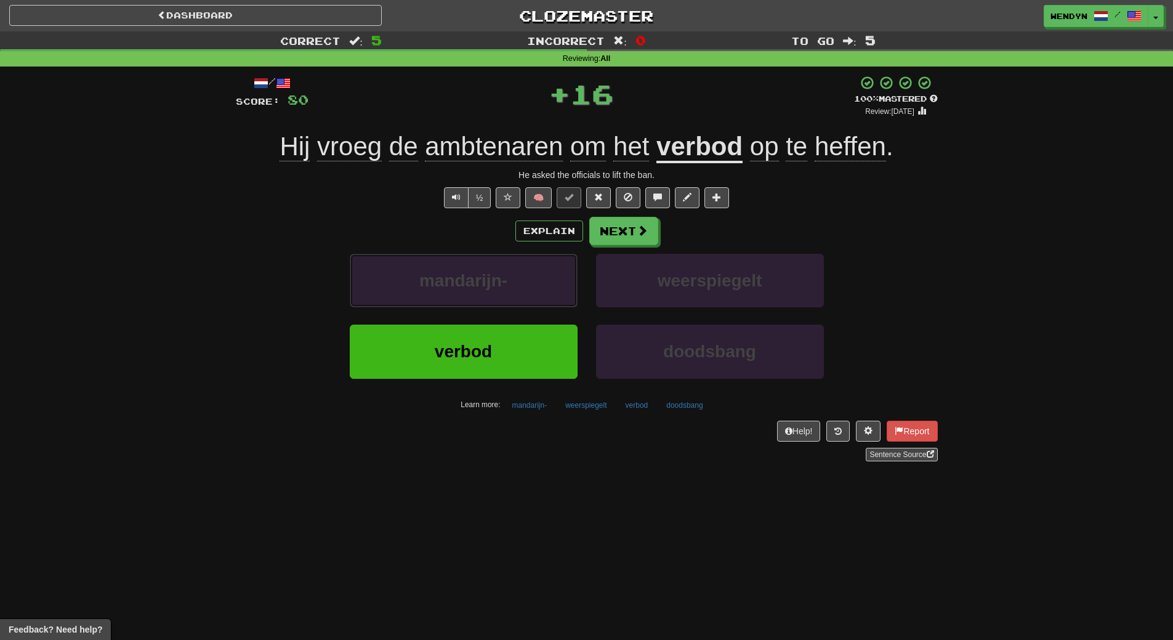
click at [543, 296] on button "mandarijn-" at bounding box center [464, 281] width 228 height 54
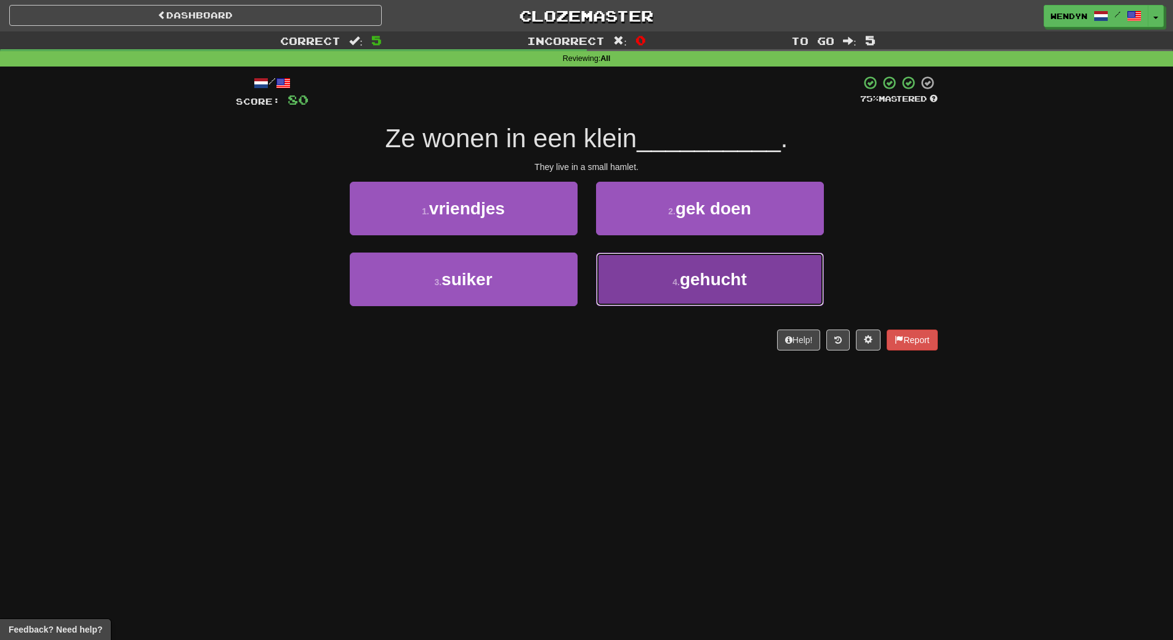
click at [648, 295] on button "4 . gehucht" at bounding box center [710, 279] width 228 height 54
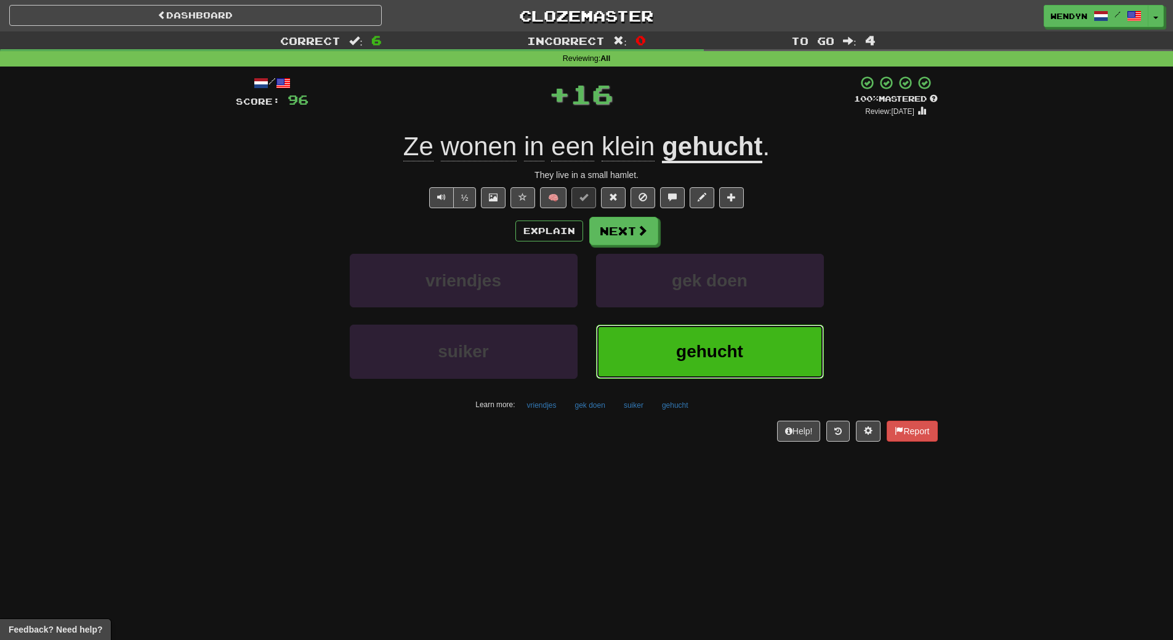
click at [661, 376] on button "gehucht" at bounding box center [710, 352] width 228 height 54
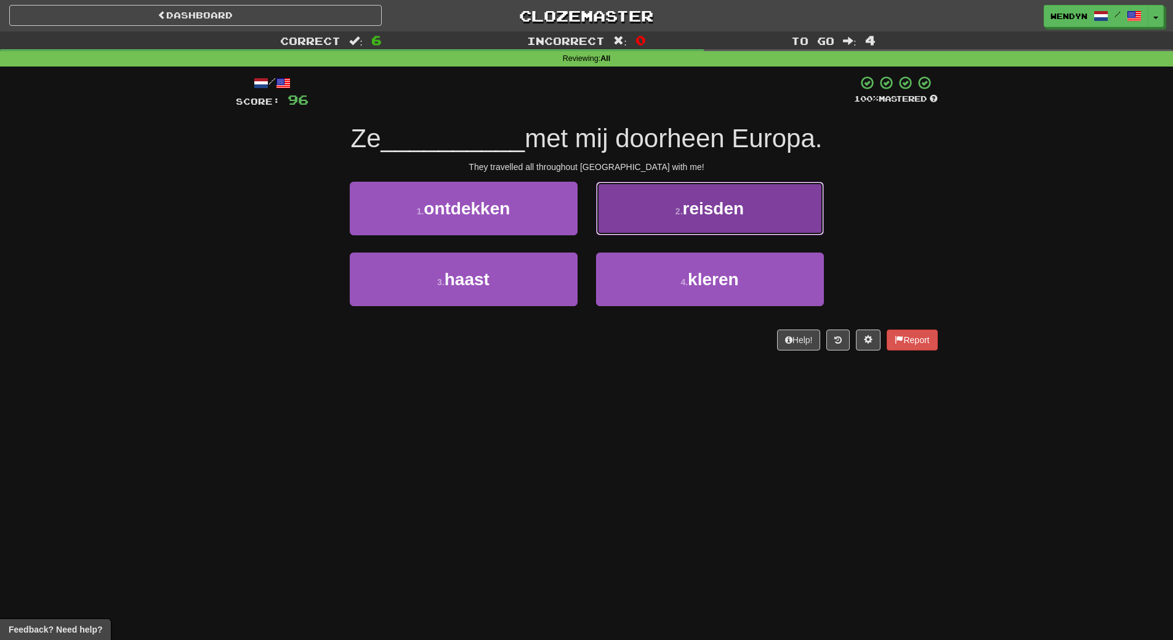
click at [702, 200] on span "reisden" at bounding box center [714, 208] width 62 height 19
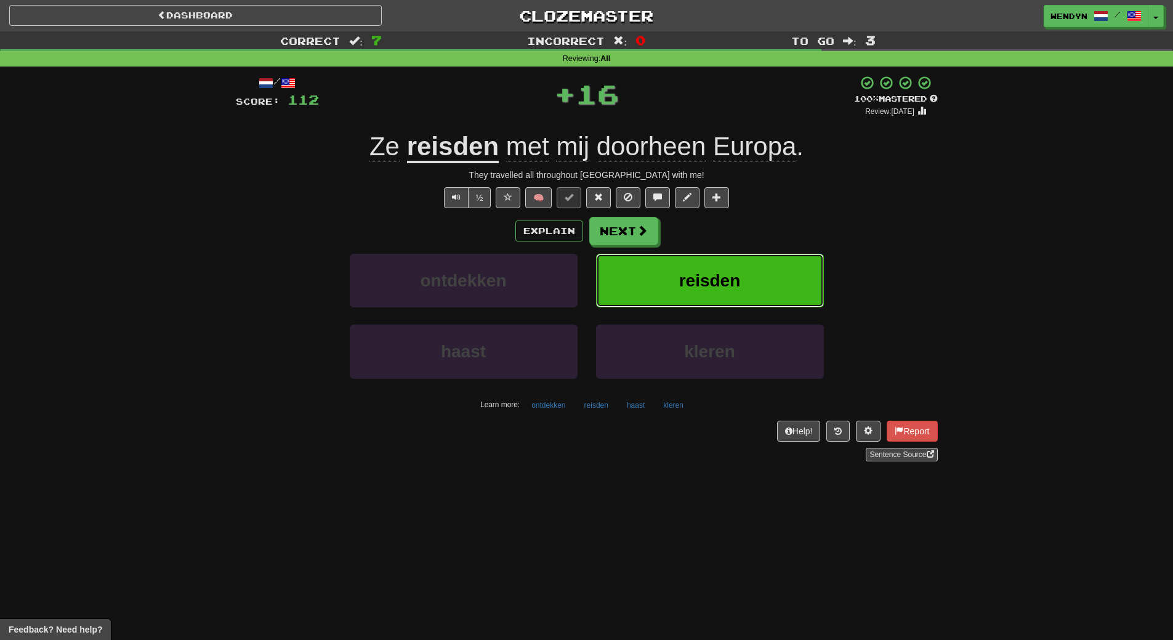
click at [720, 290] on button "reisden" at bounding box center [710, 281] width 228 height 54
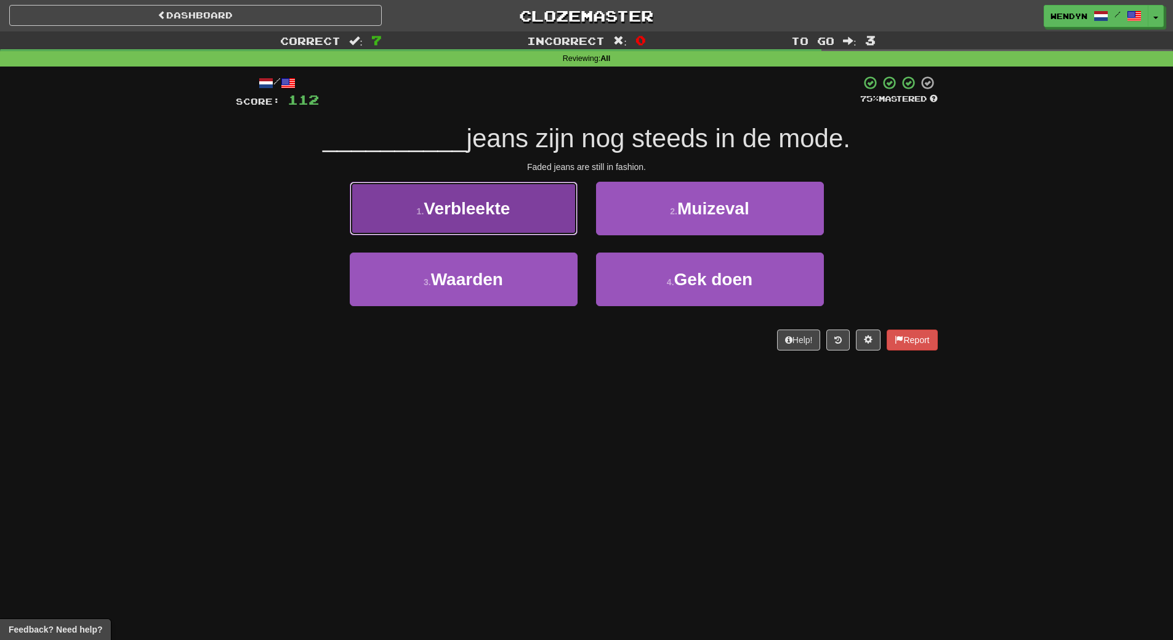
click at [517, 227] on button "1 . Verbleekte" at bounding box center [464, 209] width 228 height 54
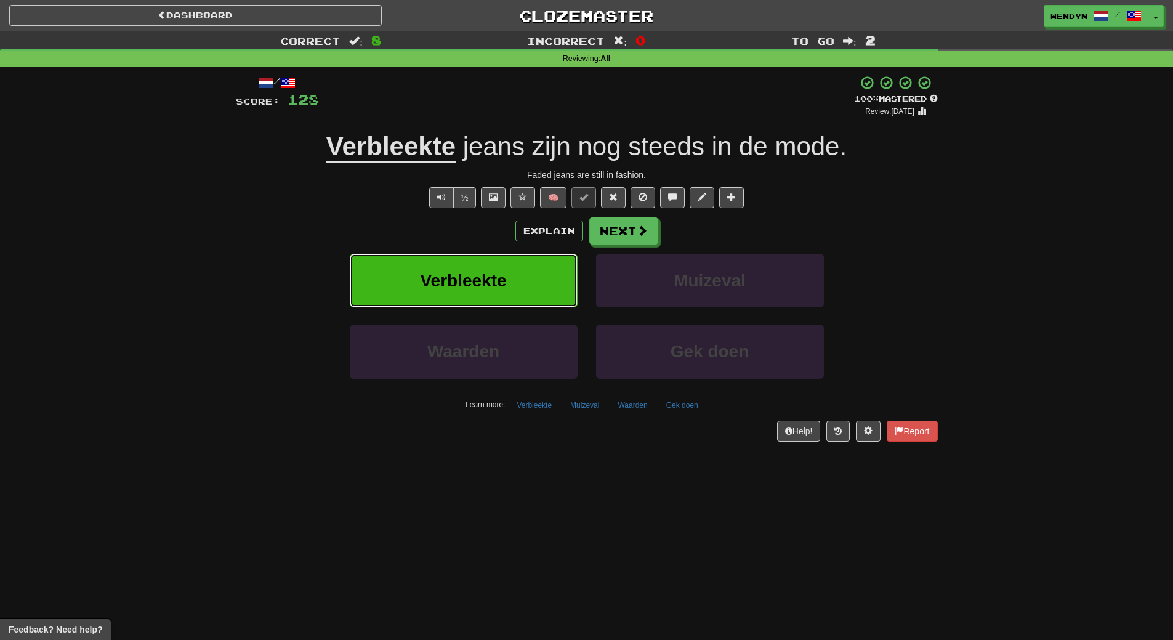
click at [528, 297] on button "Verbleekte" at bounding box center [464, 281] width 228 height 54
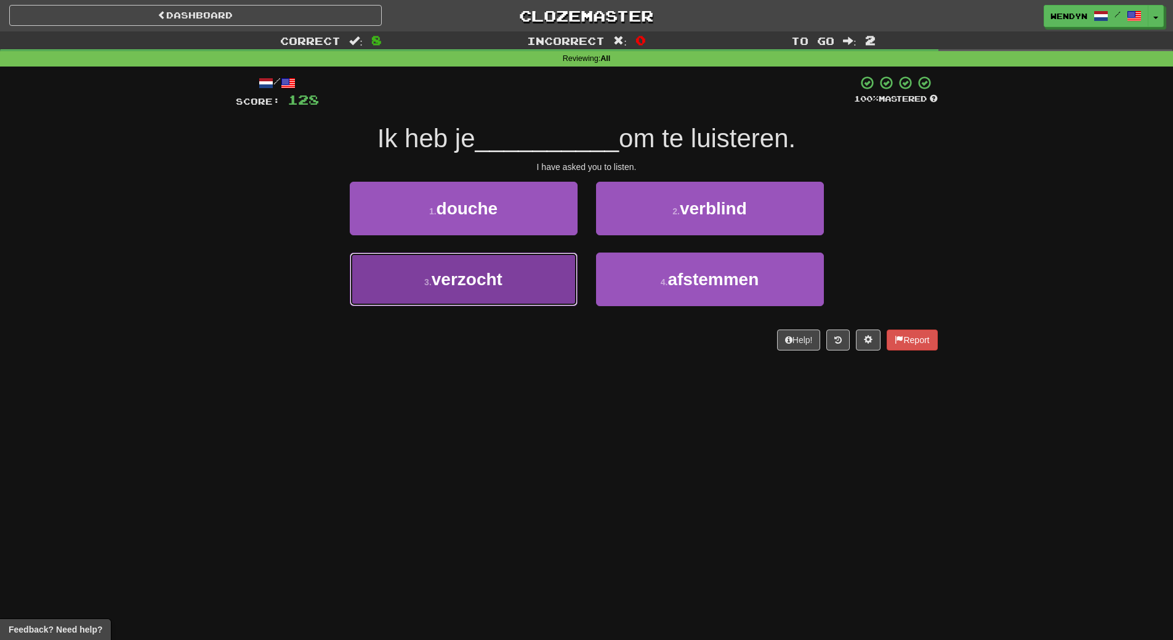
click at [543, 286] on button "3 . verzocht" at bounding box center [464, 279] width 228 height 54
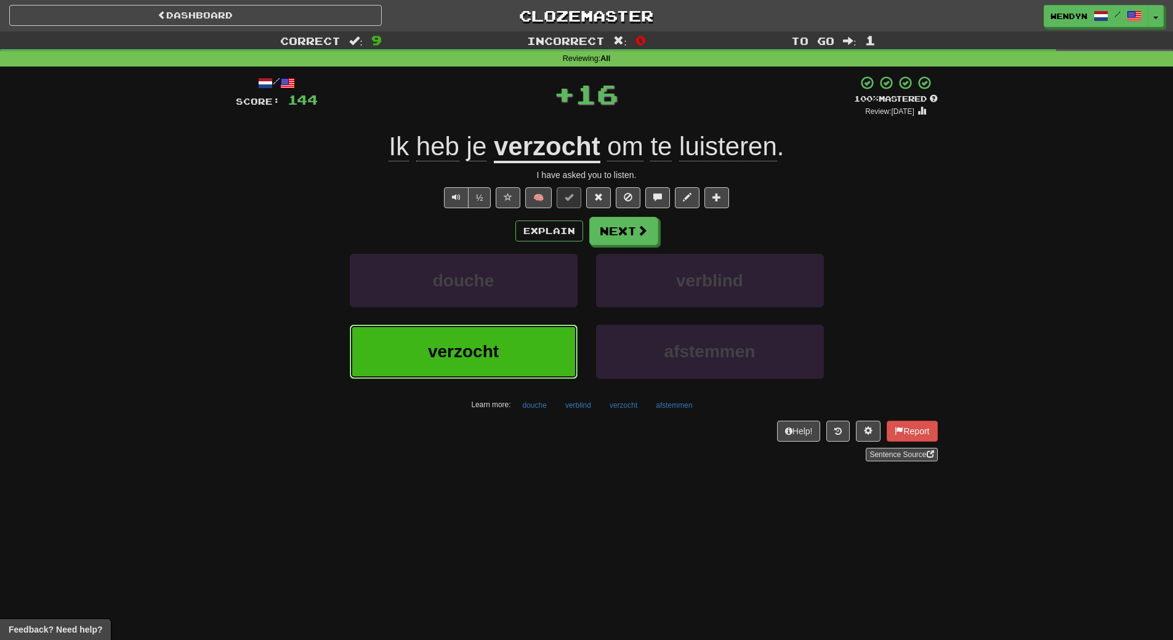
click at [548, 357] on button "verzocht" at bounding box center [464, 352] width 228 height 54
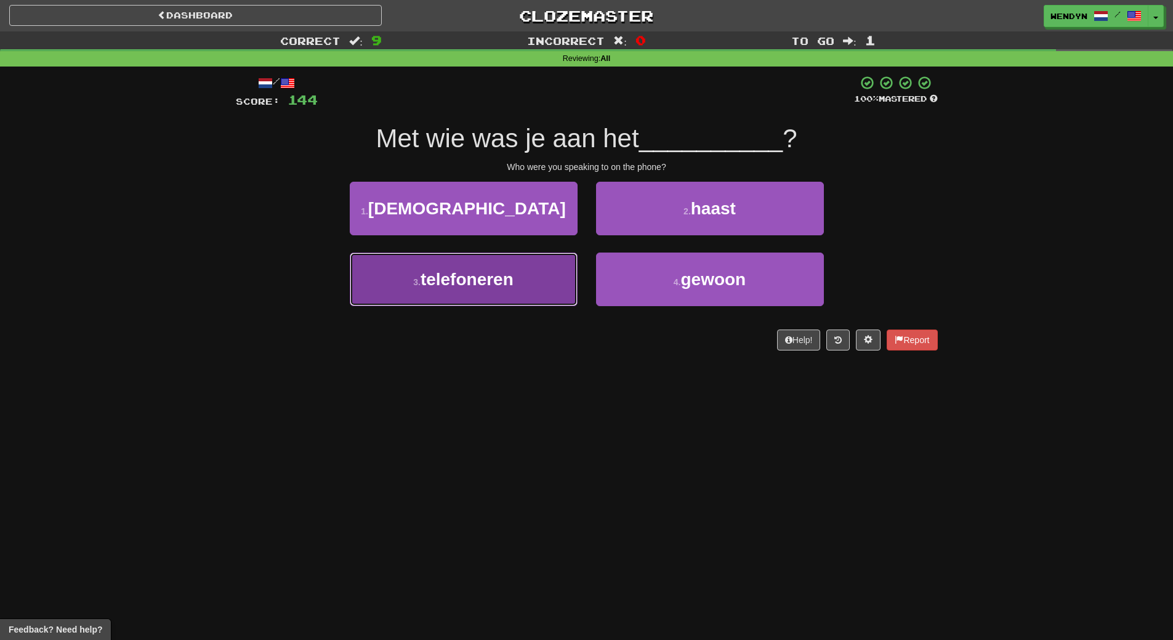
click at [538, 280] on button "3 . telefoneren" at bounding box center [464, 279] width 228 height 54
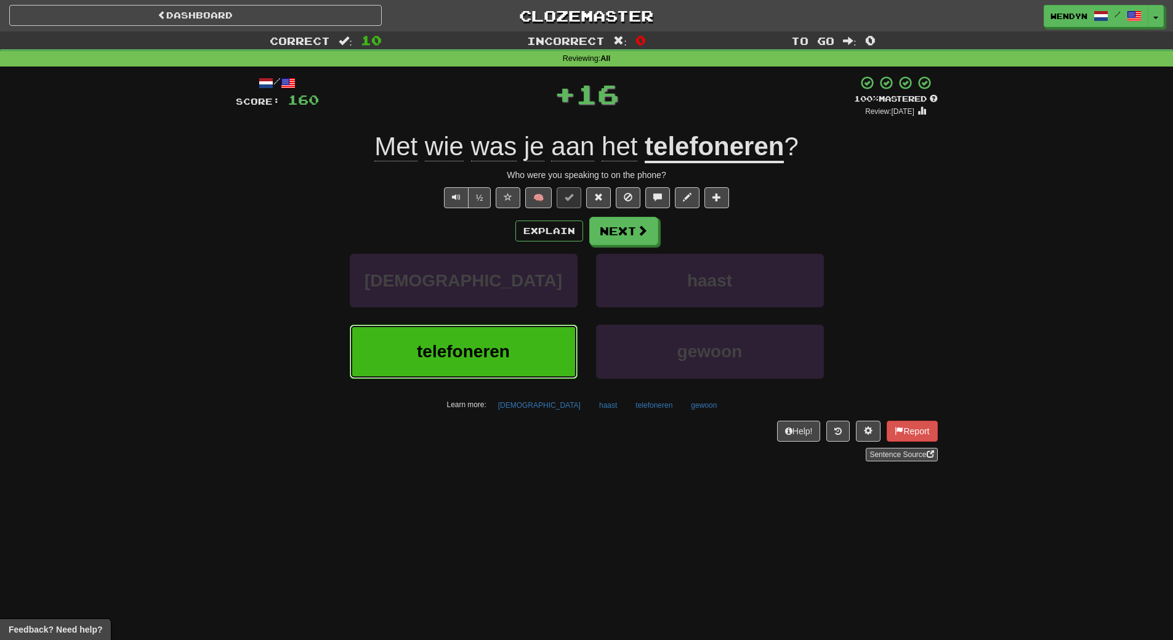
click at [528, 352] on button "telefoneren" at bounding box center [464, 352] width 228 height 54
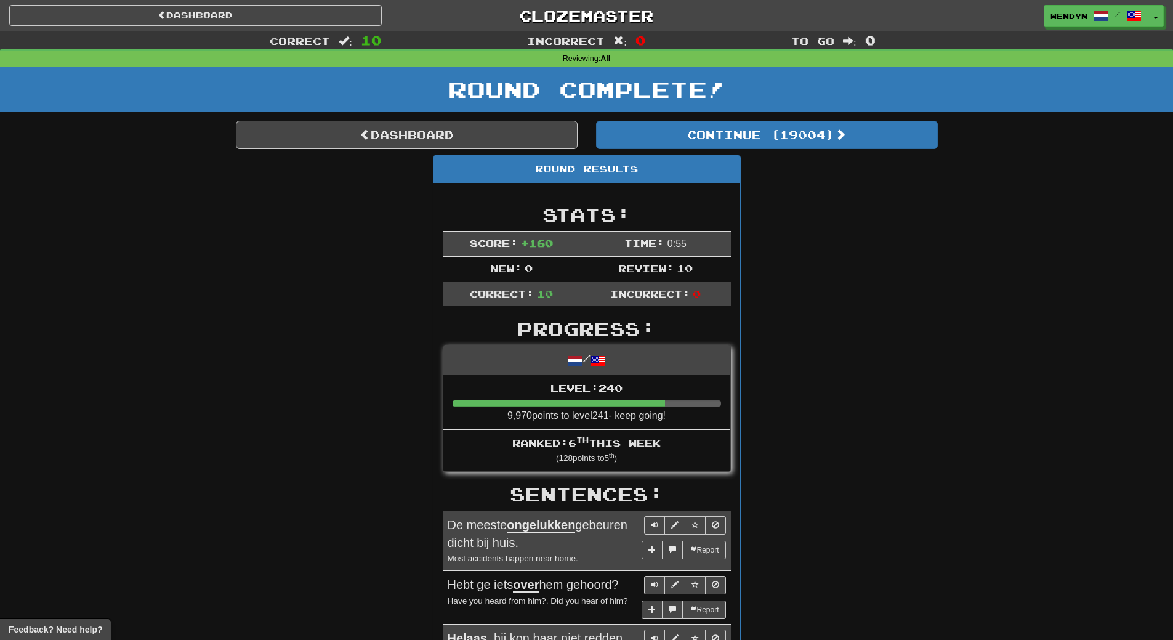
click at [774, 149] on div "Dashboard Continue ( 19004 ) Round Results Stats: Score: + 160 Time: 0 : 55 New…" at bounding box center [587, 633] width 702 height 1025
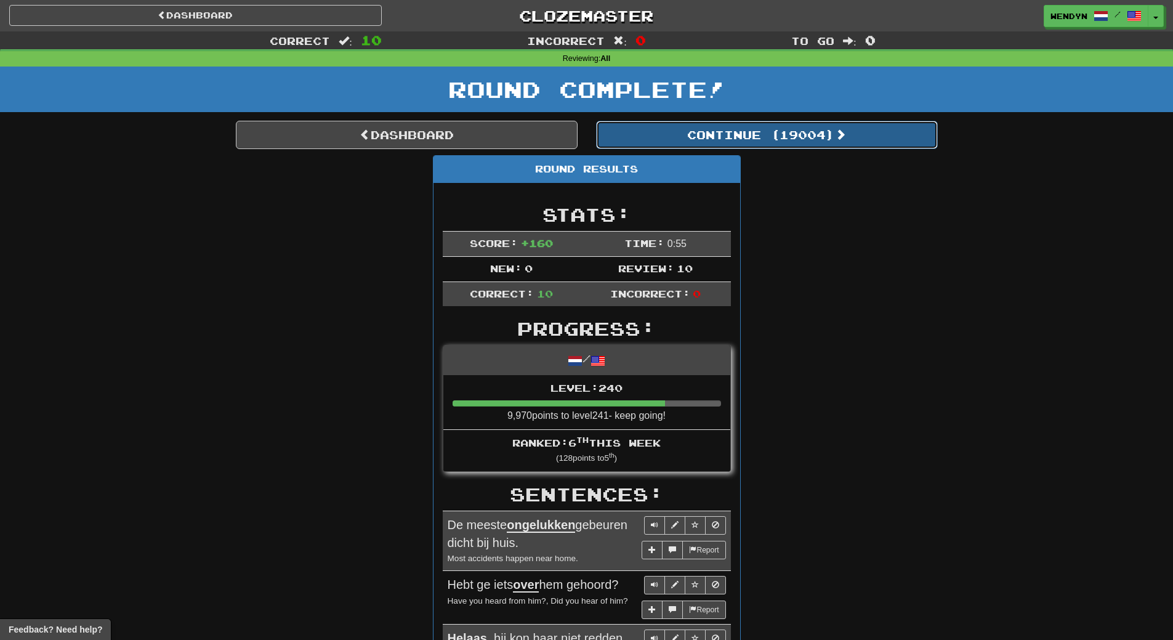
click at [777, 131] on button "Continue ( 19004 )" at bounding box center [767, 135] width 342 height 28
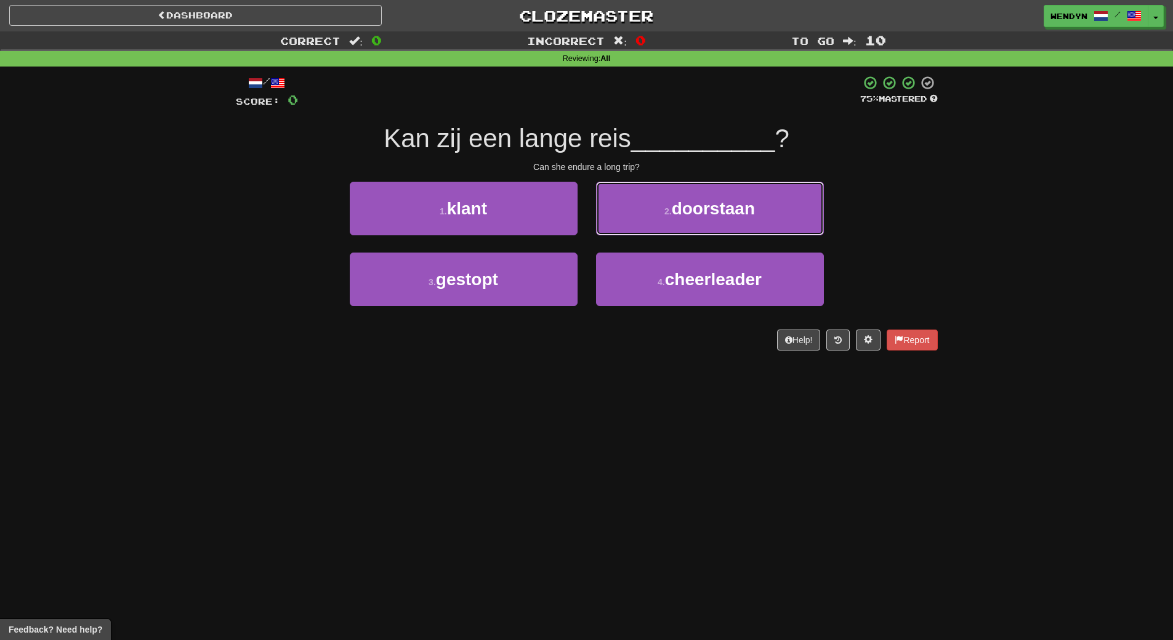
click at [711, 214] on span "doorstaan" at bounding box center [713, 208] width 83 height 19
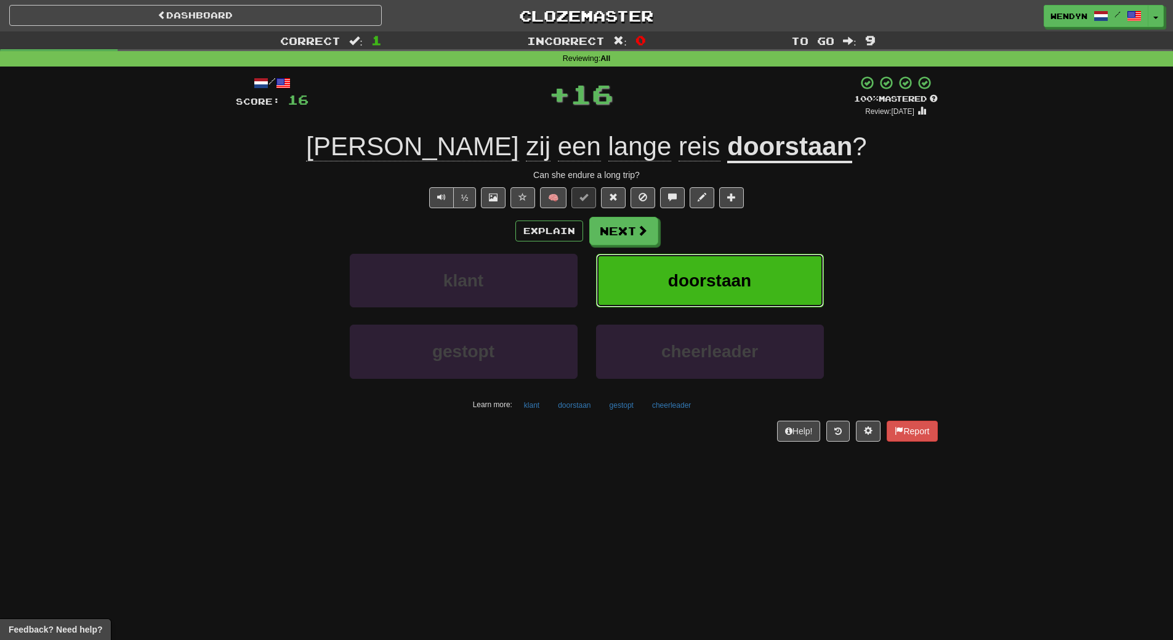
click at [700, 296] on button "doorstaan" at bounding box center [710, 281] width 228 height 54
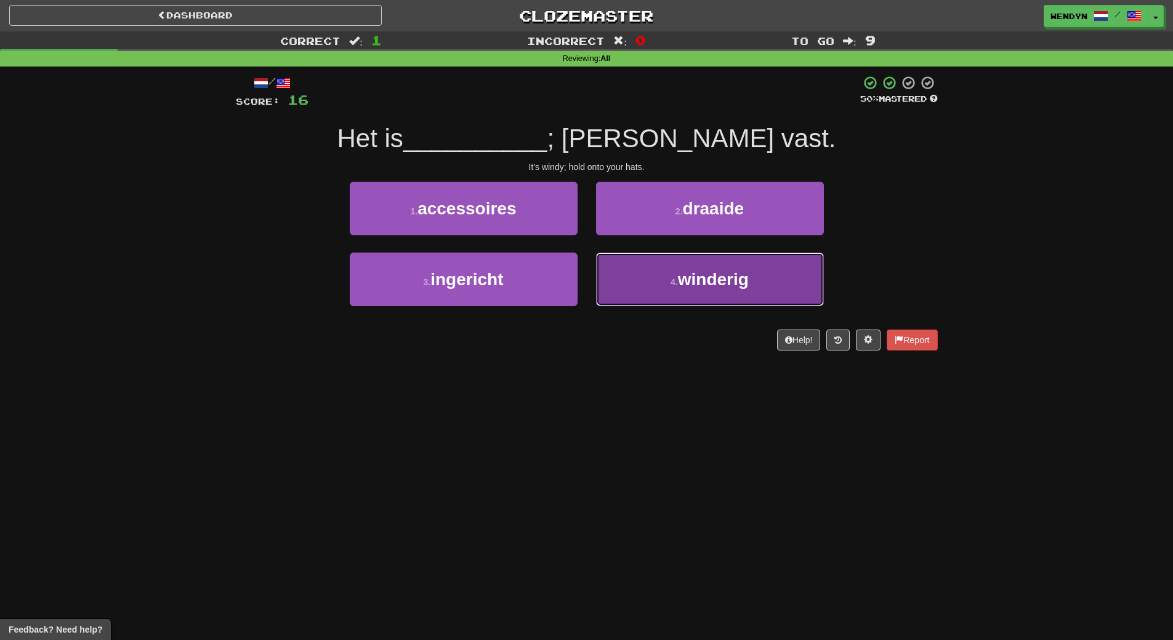
click at [761, 288] on button "4 . winderig" at bounding box center [710, 279] width 228 height 54
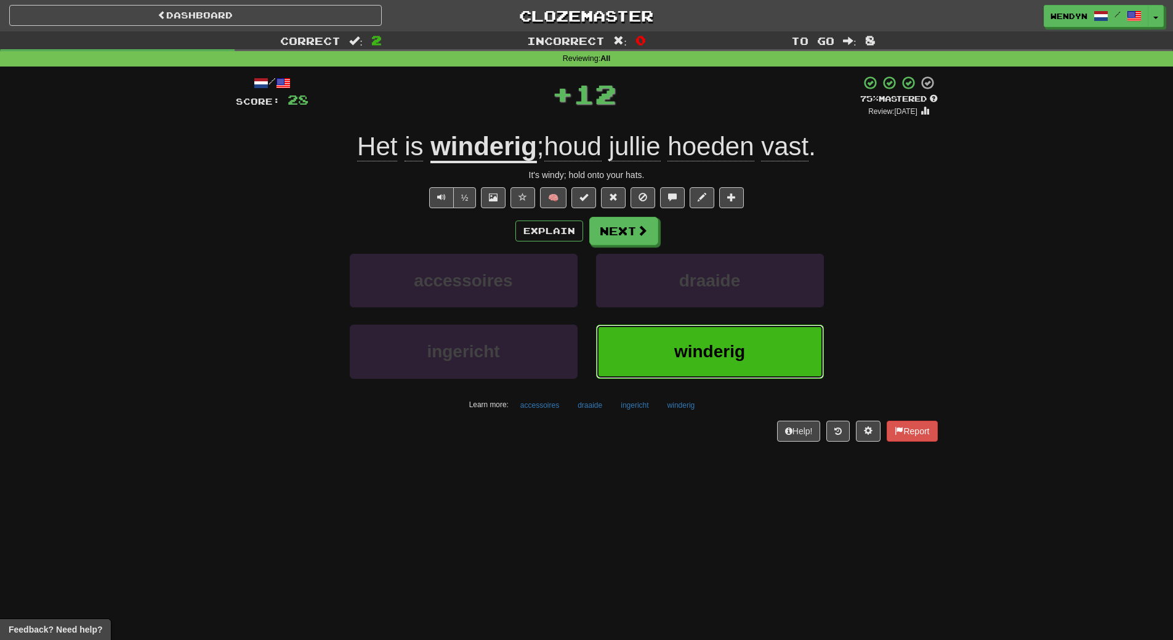
click at [733, 362] on button "winderig" at bounding box center [710, 352] width 228 height 54
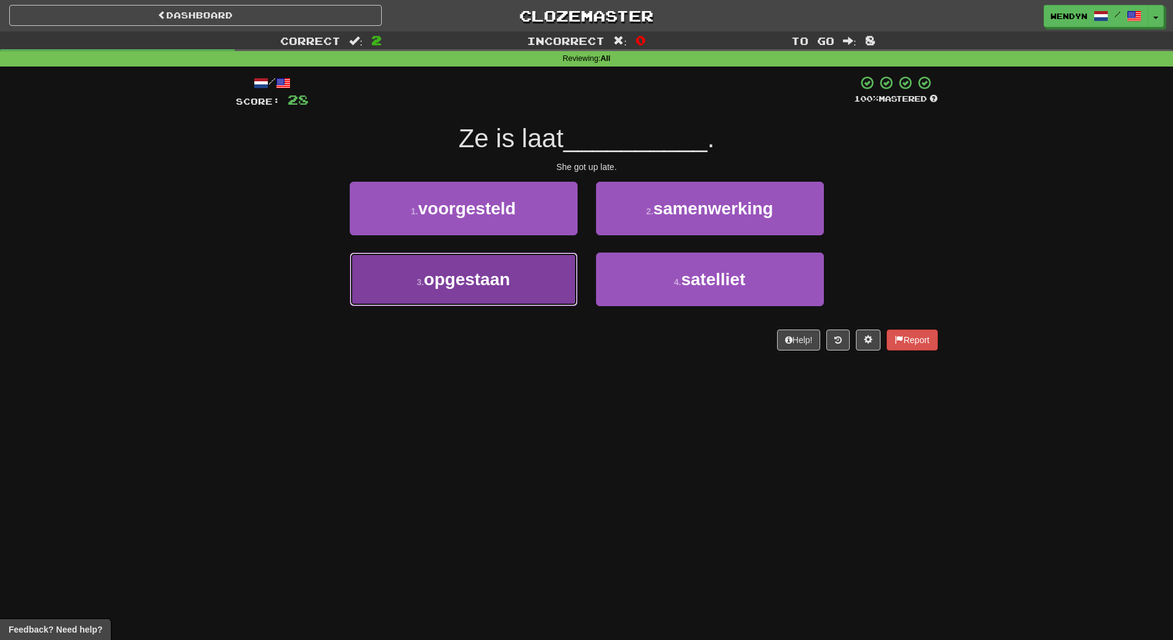
click at [553, 295] on button "3 . opgestaan" at bounding box center [464, 279] width 228 height 54
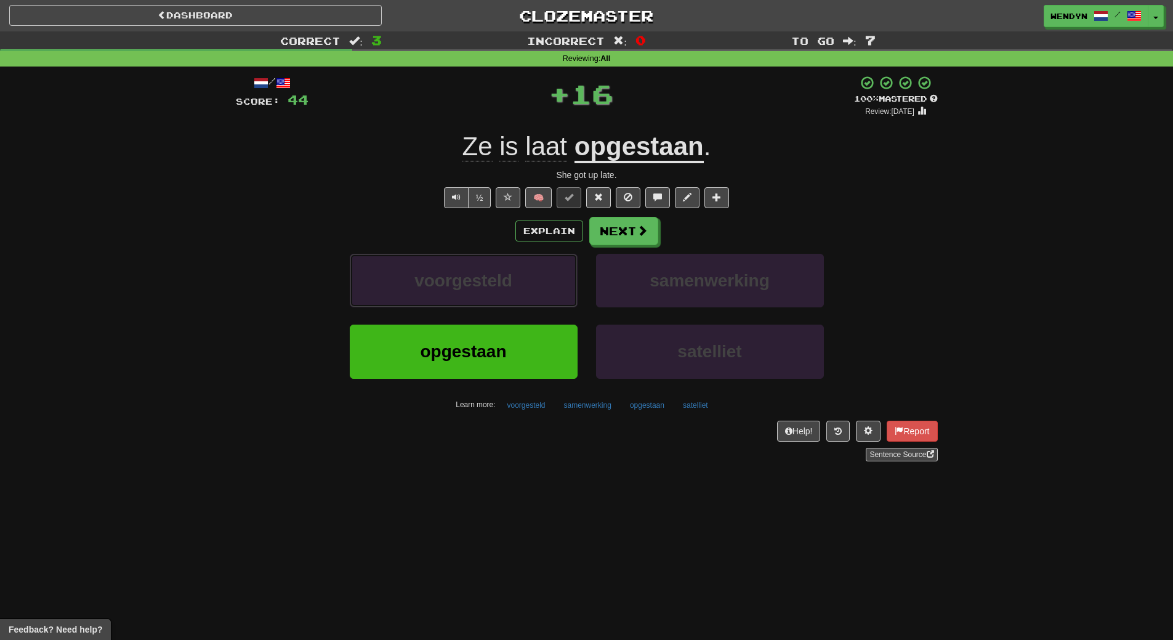
click at [553, 295] on button "voorgesteld" at bounding box center [464, 281] width 228 height 54
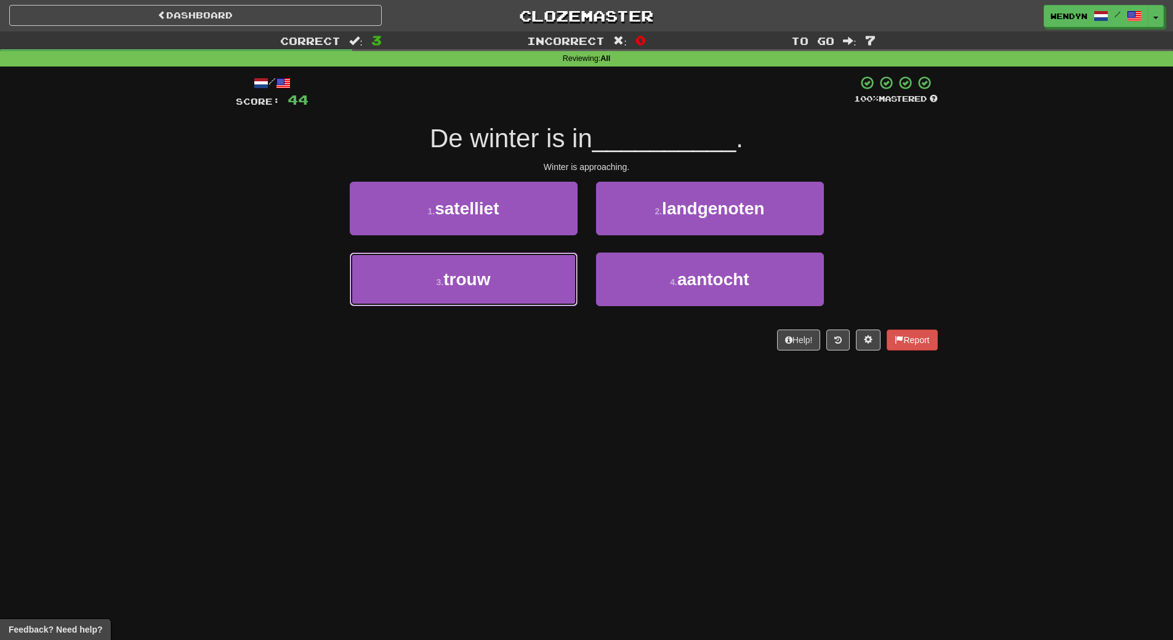
drag, startPoint x: 552, startPoint y: 295, endPoint x: 546, endPoint y: 450, distance: 154.7
click at [546, 450] on div "Dashboard Clozemaster WendyN / Toggle Dropdown Dashboard Leaderboard Activity F…" at bounding box center [586, 320] width 1173 height 640
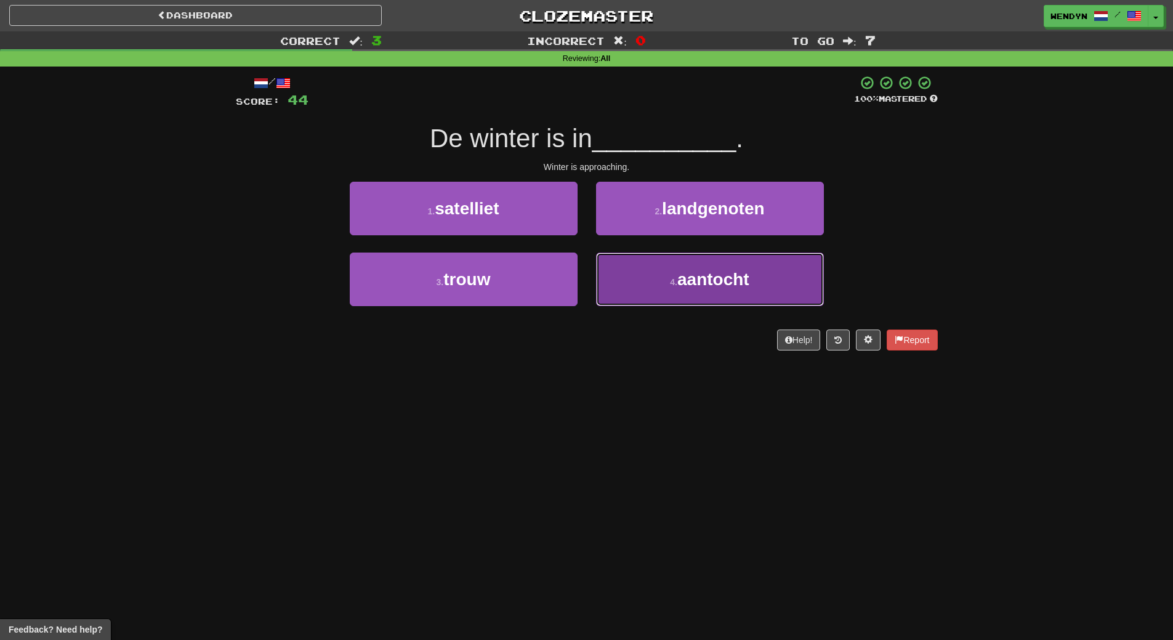
click at [769, 274] on button "4 . aantocht" at bounding box center [710, 279] width 228 height 54
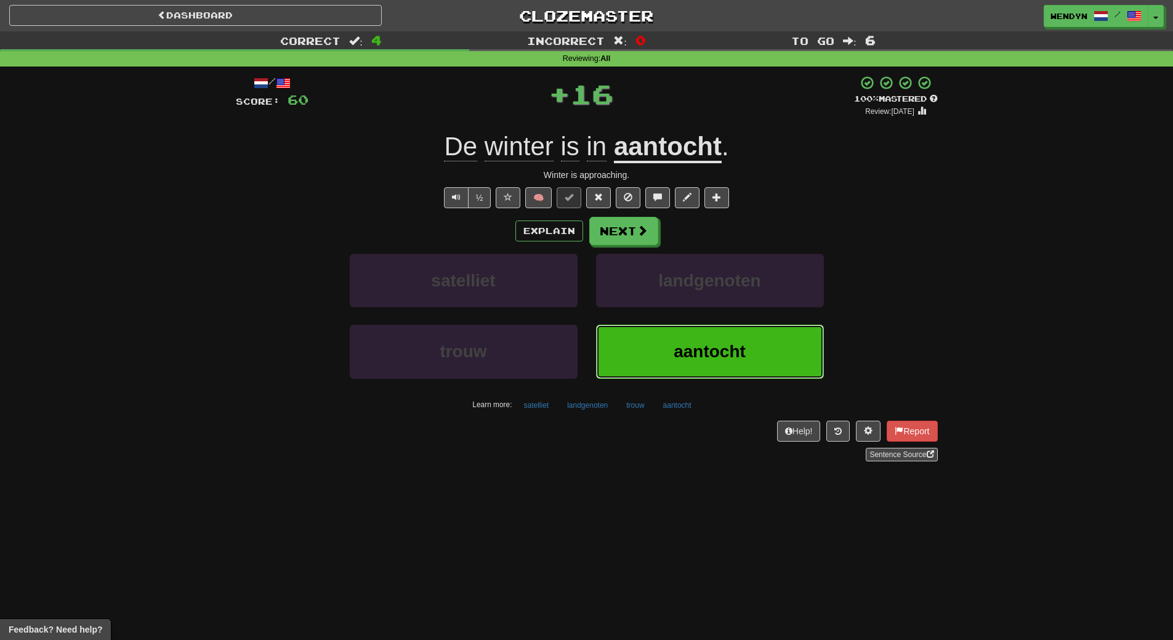
click at [764, 345] on button "aantocht" at bounding box center [710, 352] width 228 height 54
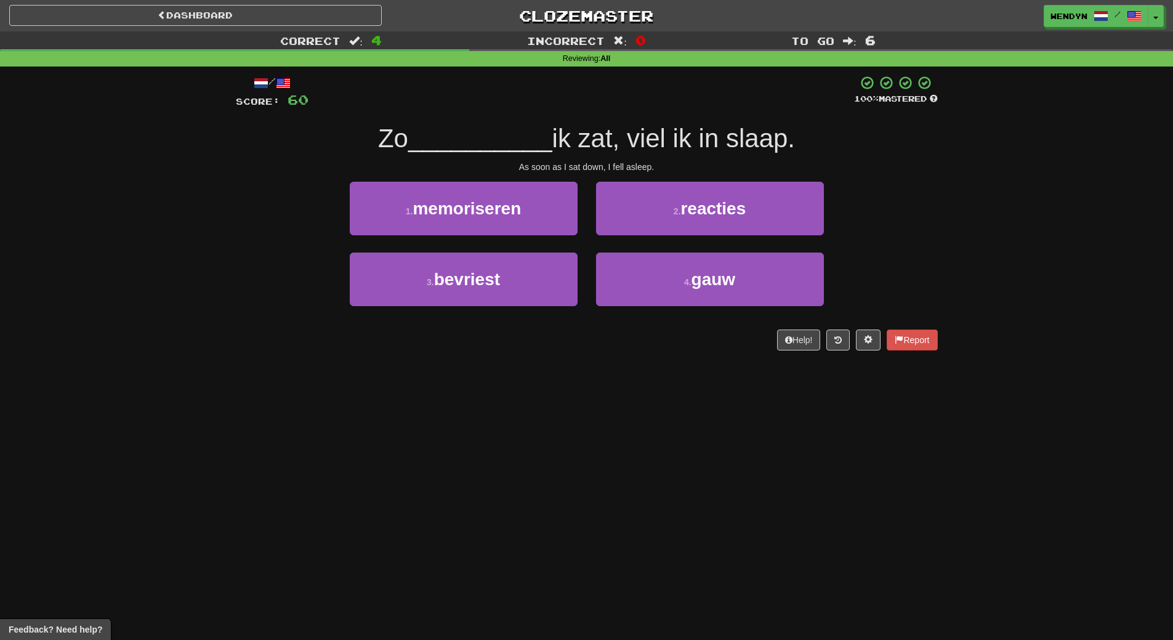
click at [764, 346] on div "Help! Report" at bounding box center [587, 339] width 702 height 21
click at [714, 251] on div "2 . reacties" at bounding box center [710, 217] width 246 height 71
click at [704, 309] on div "4 . gauw" at bounding box center [710, 287] width 246 height 71
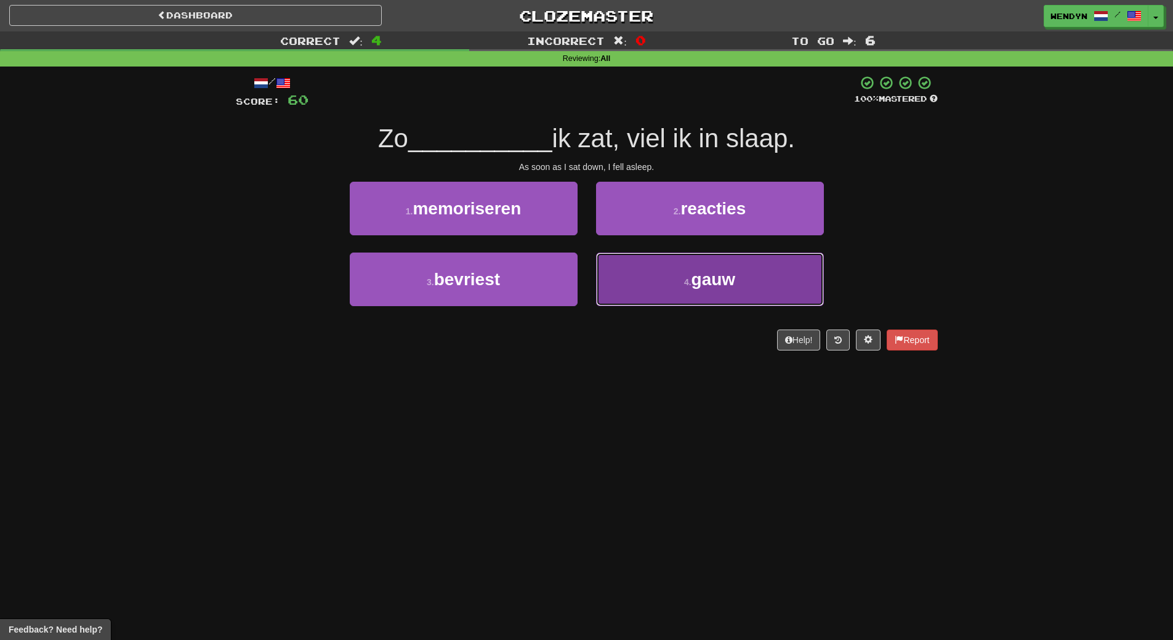
click at [710, 302] on button "4 . gauw" at bounding box center [710, 279] width 228 height 54
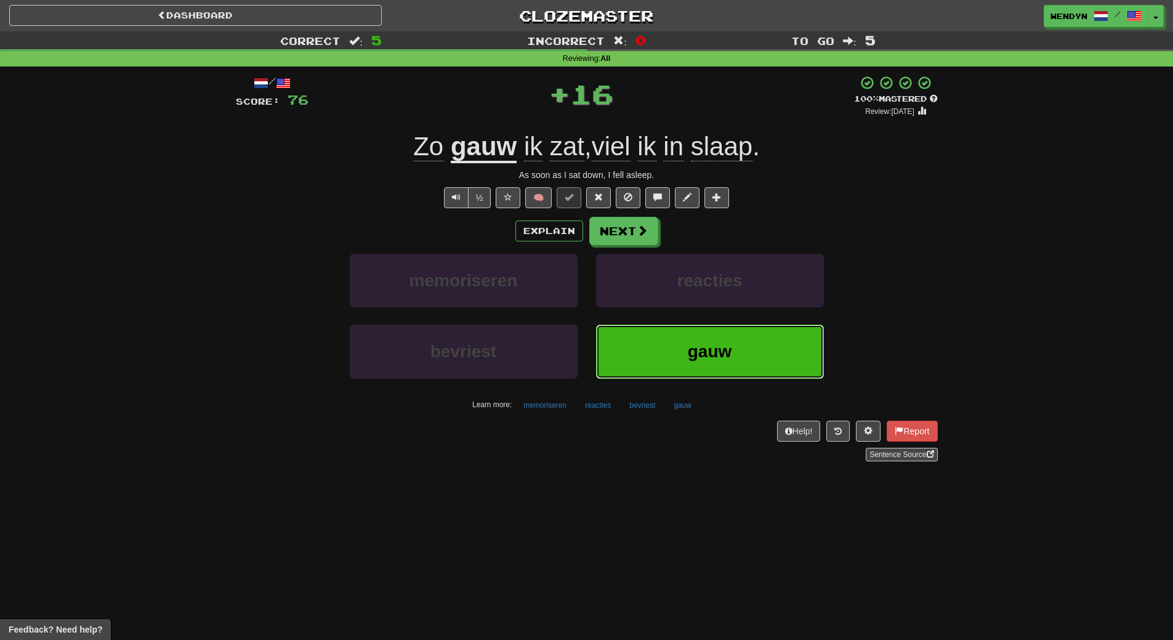
click at [688, 356] on span "gauw" at bounding box center [710, 351] width 44 height 19
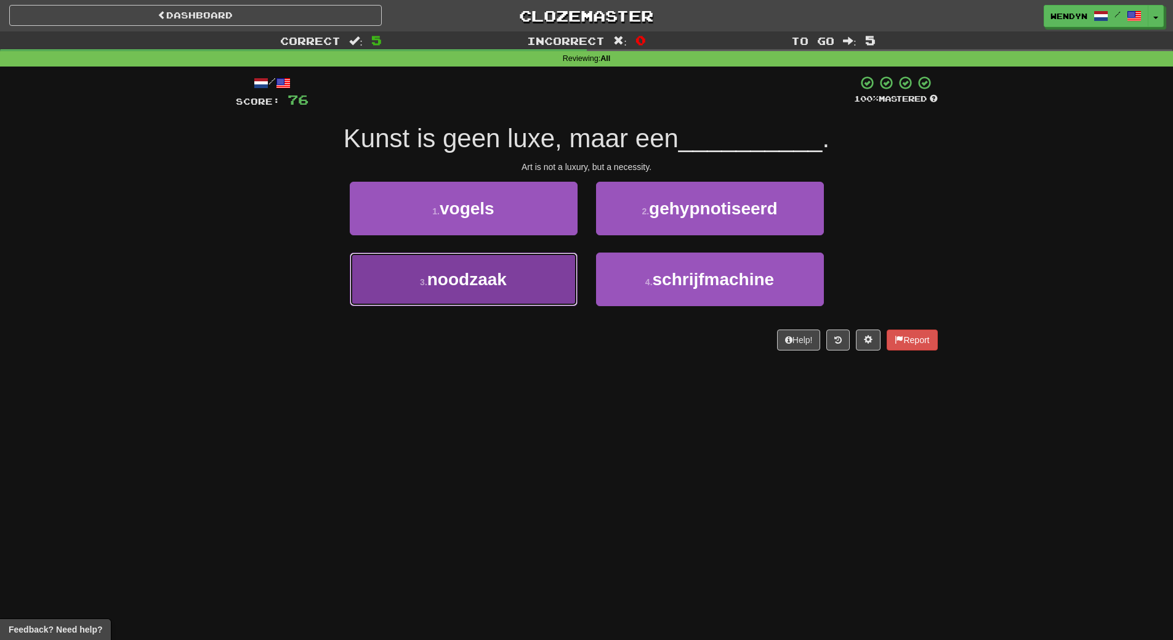
click at [460, 296] on button "3 . noodzaak" at bounding box center [464, 279] width 228 height 54
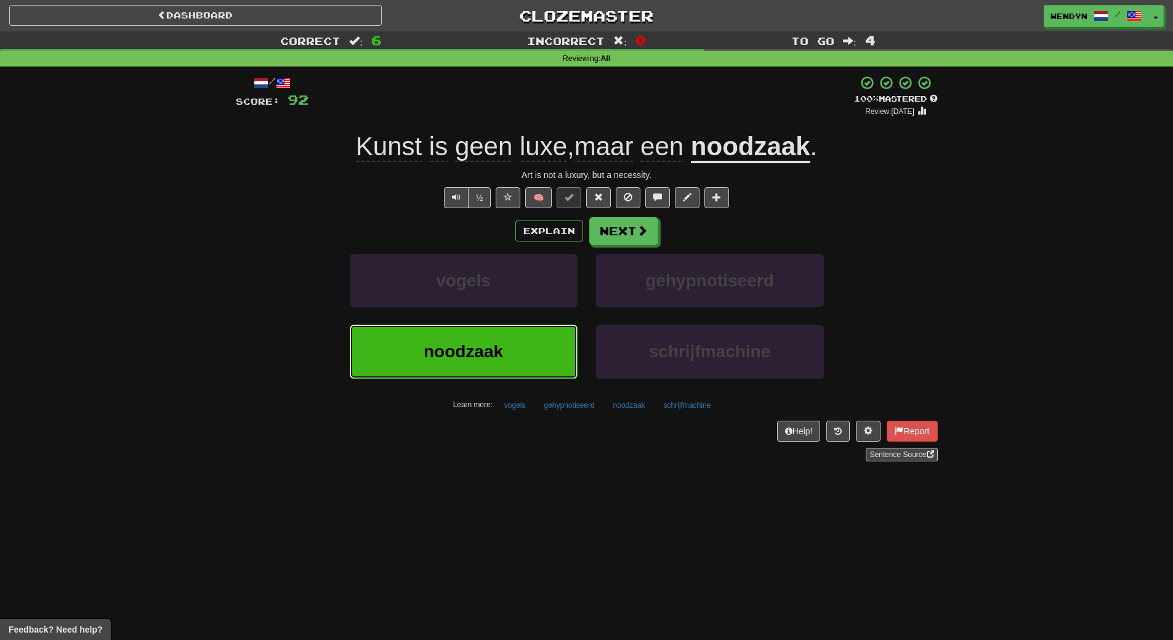
click at [500, 350] on span "noodzaak" at bounding box center [463, 351] width 79 height 19
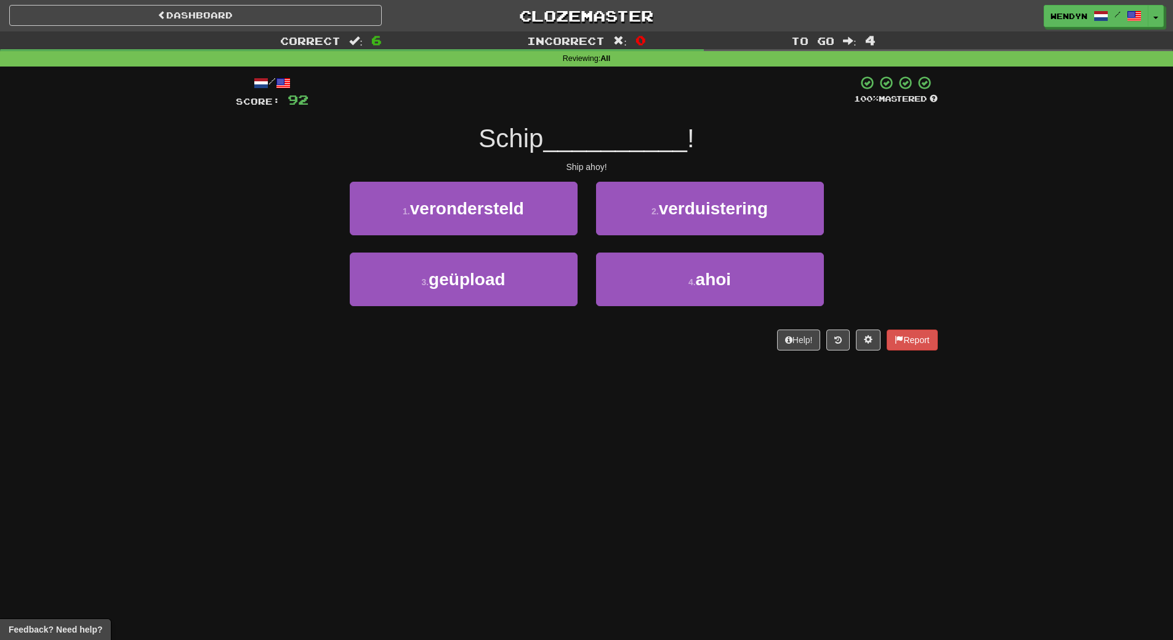
click at [673, 311] on div "4 . ahoi" at bounding box center [710, 287] width 246 height 71
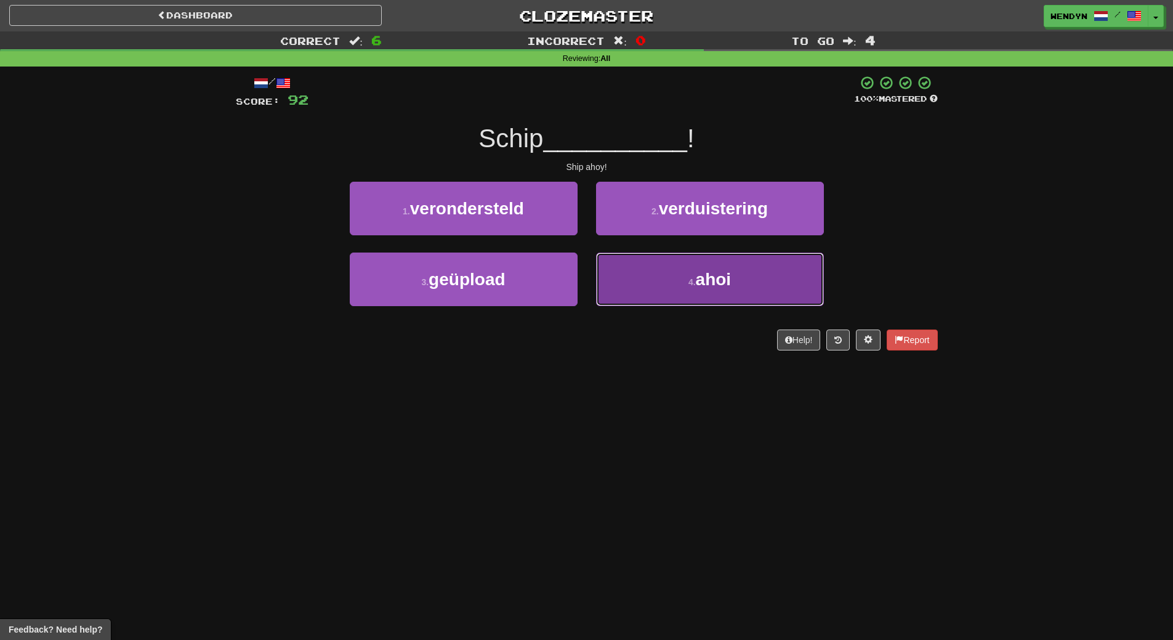
click at [681, 291] on button "4 . ahoi" at bounding box center [710, 279] width 228 height 54
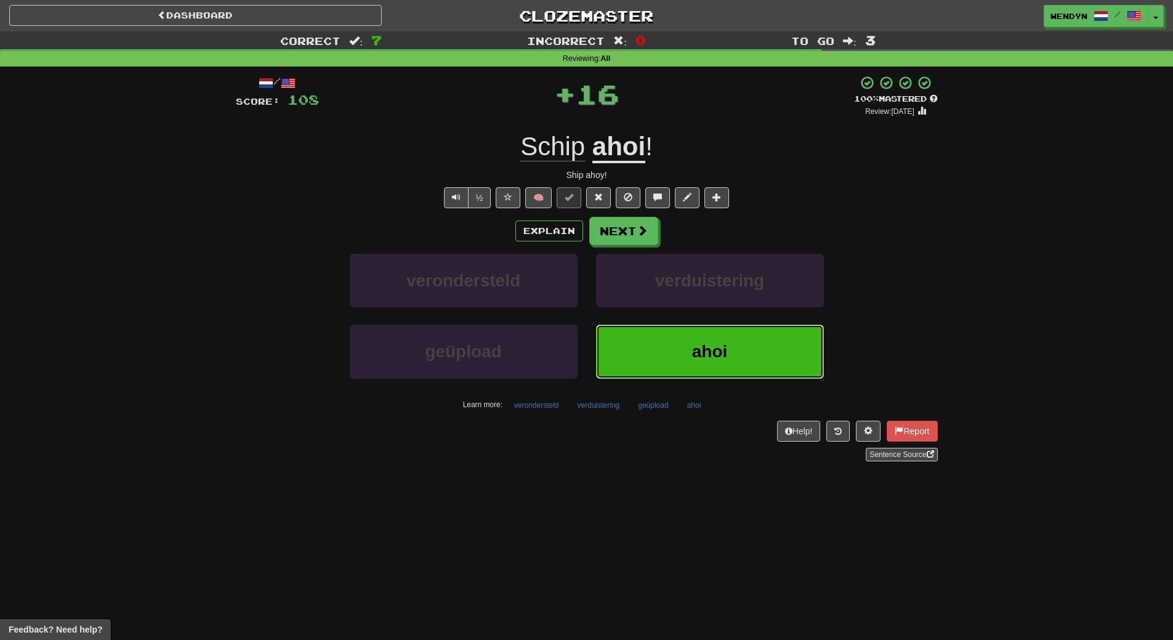
click at [679, 352] on button "ahoi" at bounding box center [710, 352] width 228 height 54
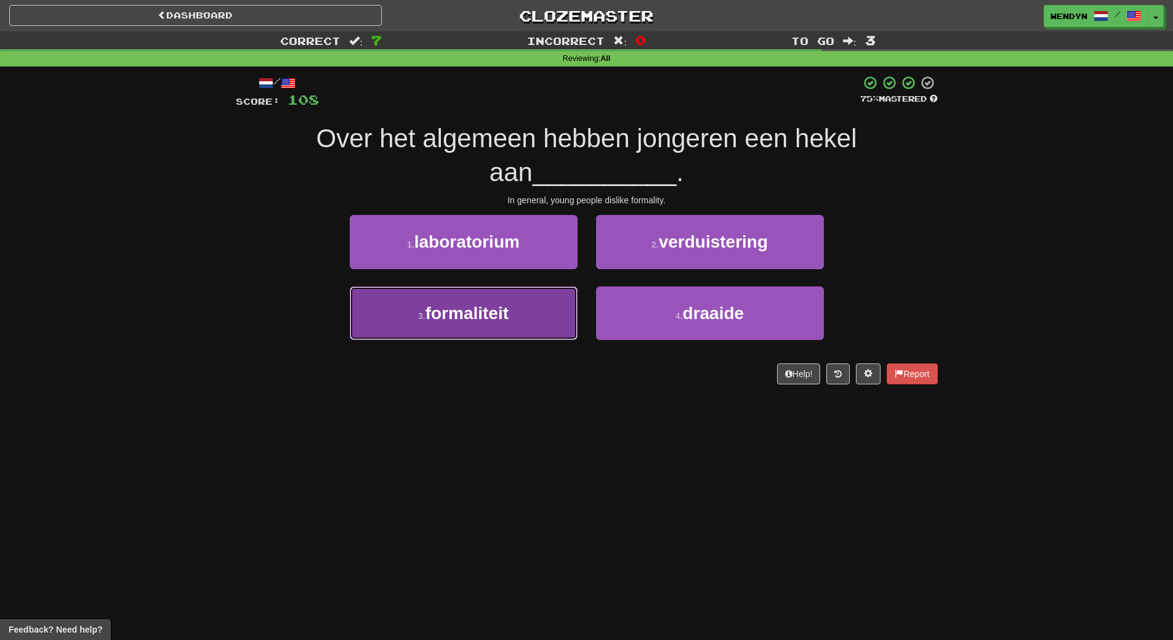
click at [547, 320] on button "3 . formaliteit" at bounding box center [464, 313] width 228 height 54
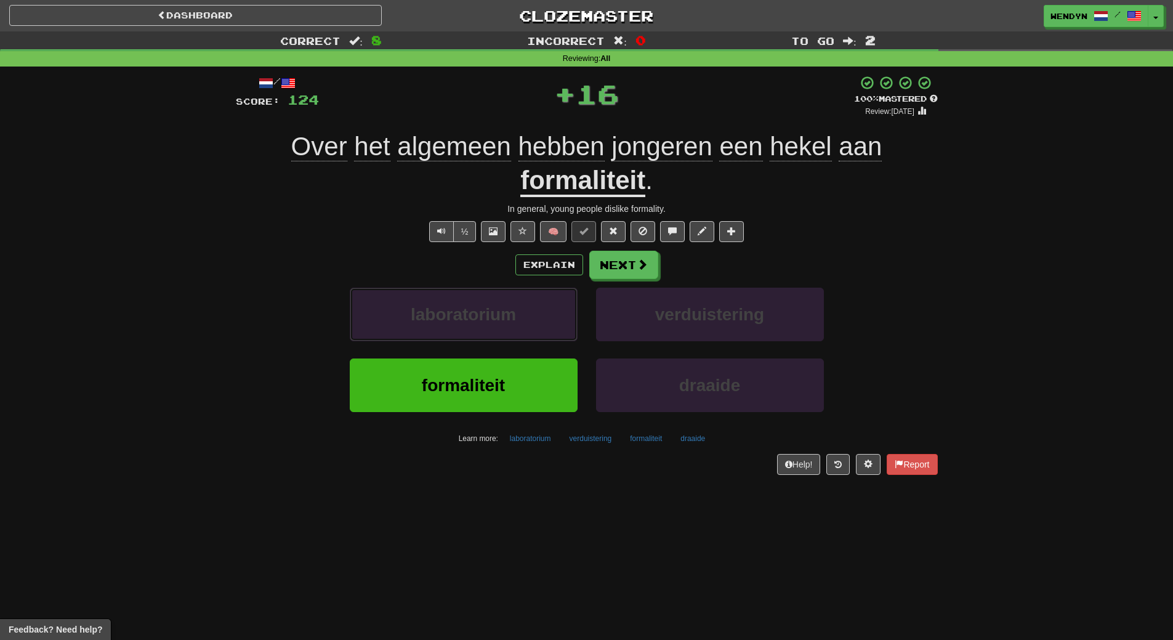
click at [547, 320] on button "laboratorium" at bounding box center [464, 315] width 228 height 54
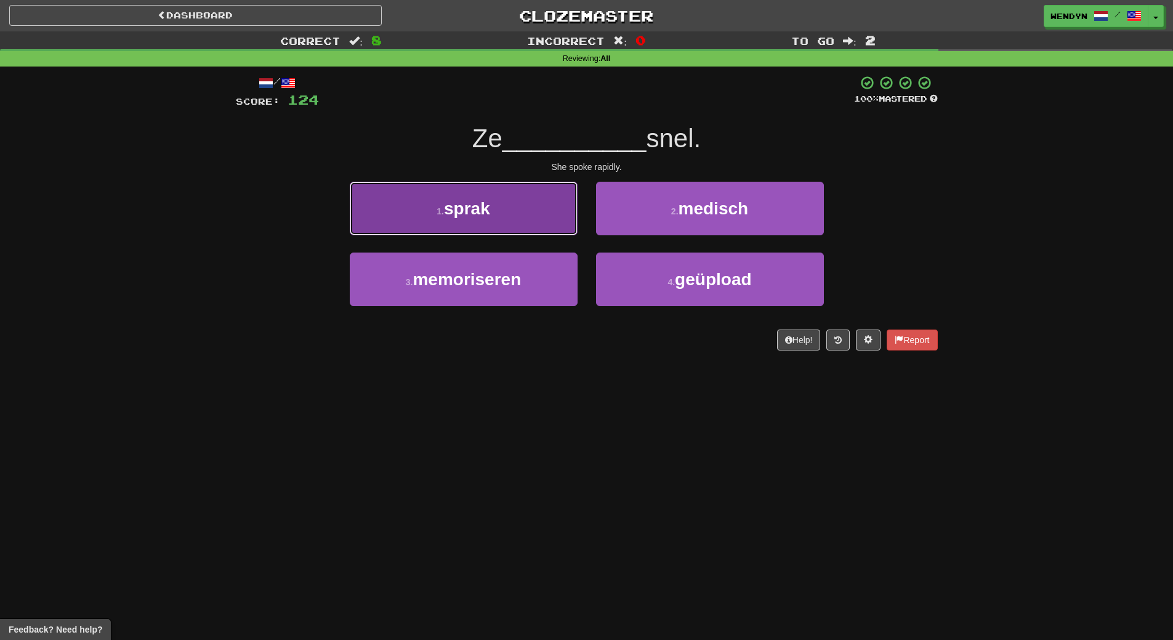
click at [546, 209] on button "1 . sprak" at bounding box center [464, 209] width 228 height 54
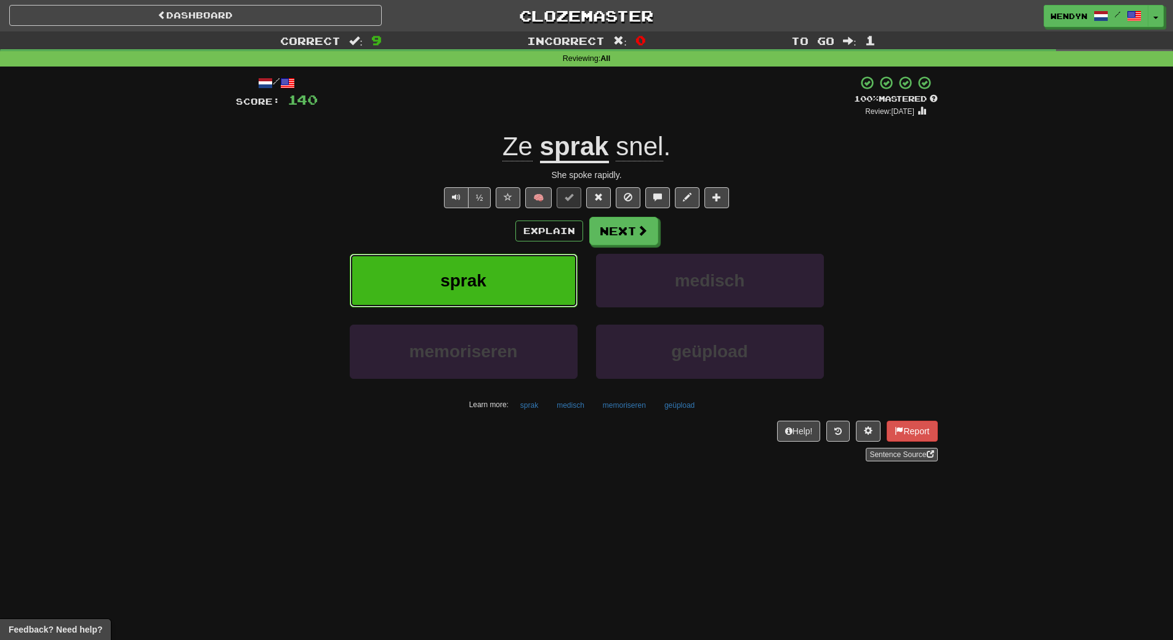
click at [552, 300] on button "sprak" at bounding box center [464, 281] width 228 height 54
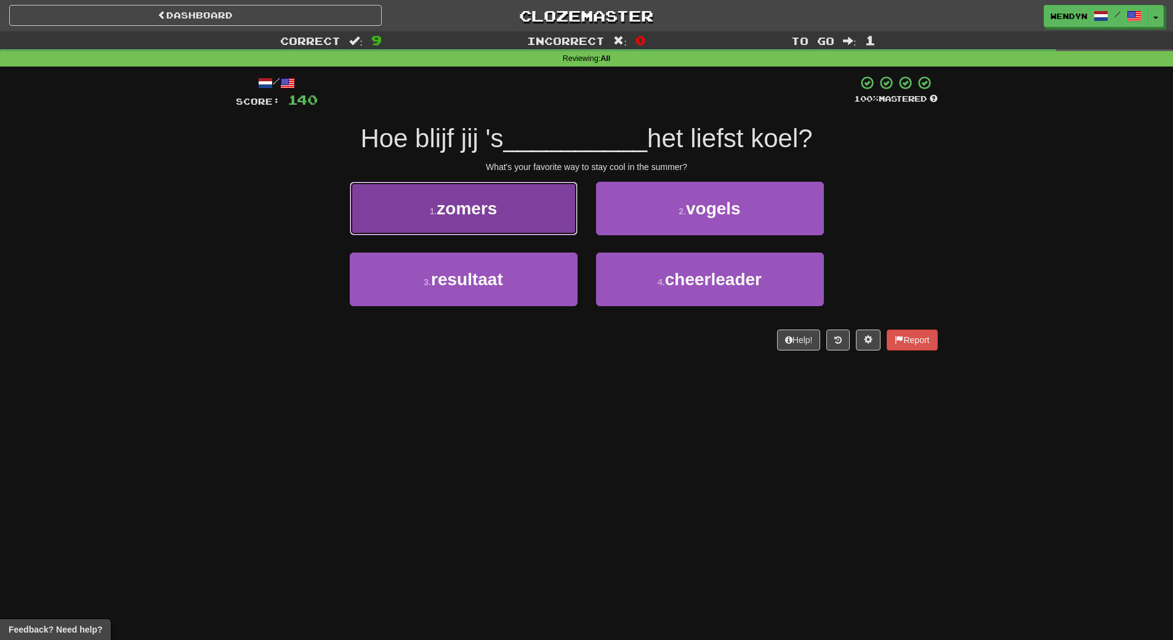
click at [513, 214] on button "1 . zomers" at bounding box center [464, 209] width 228 height 54
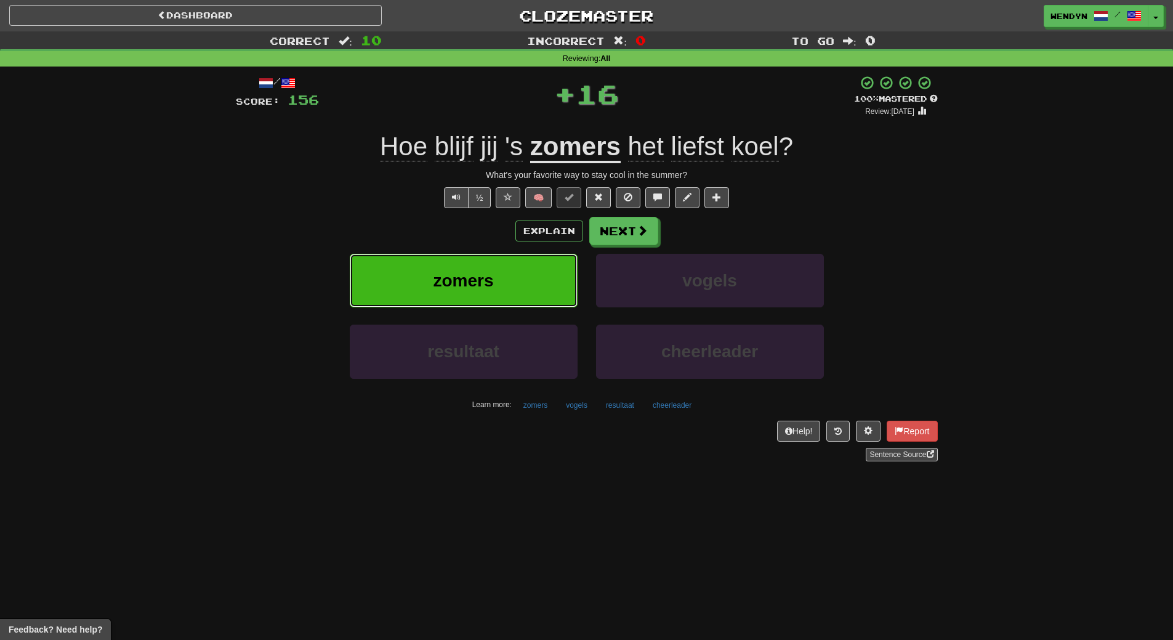
click at [519, 268] on button "zomers" at bounding box center [464, 281] width 228 height 54
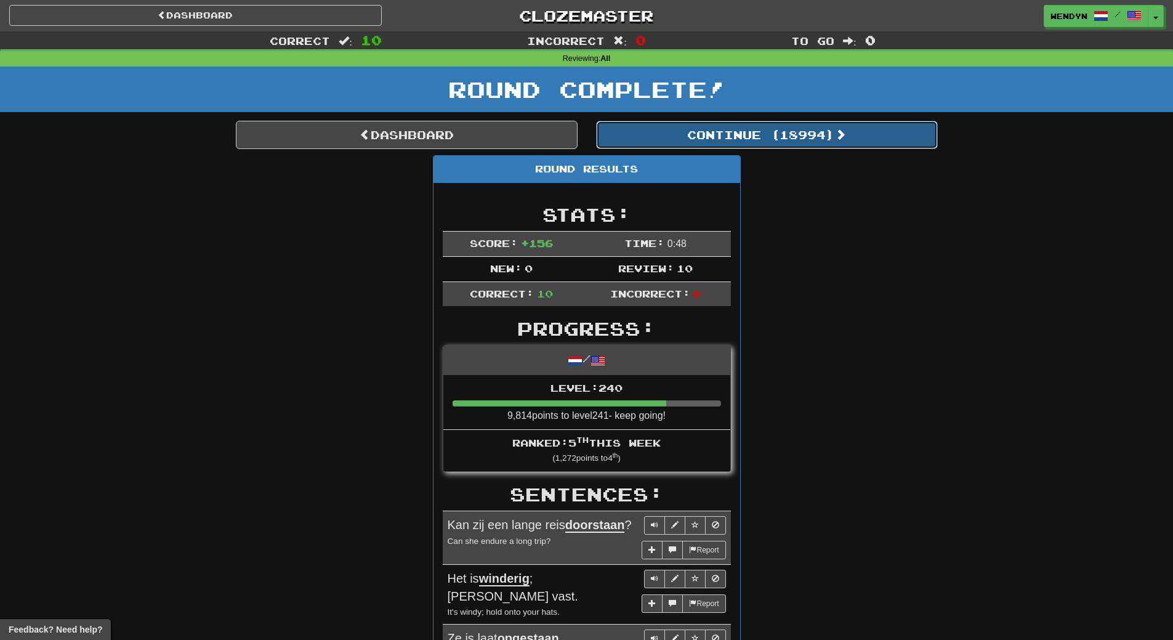
click at [810, 140] on button "Continue ( 18994 )" at bounding box center [767, 135] width 342 height 28
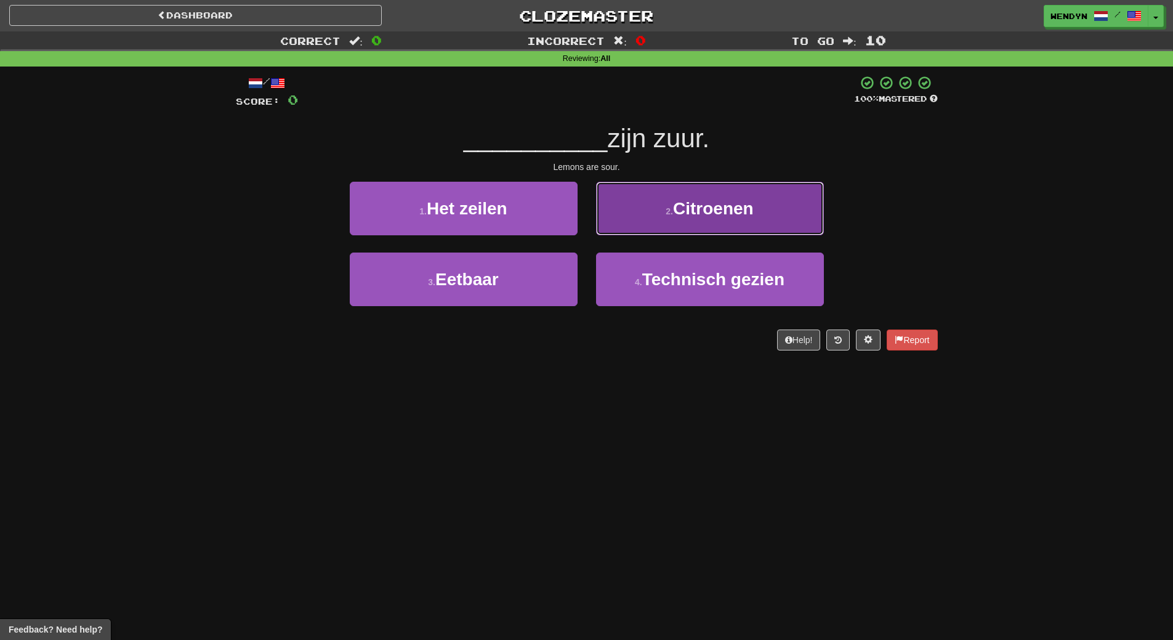
click at [769, 206] on button "2 . Citroenen" at bounding box center [710, 209] width 228 height 54
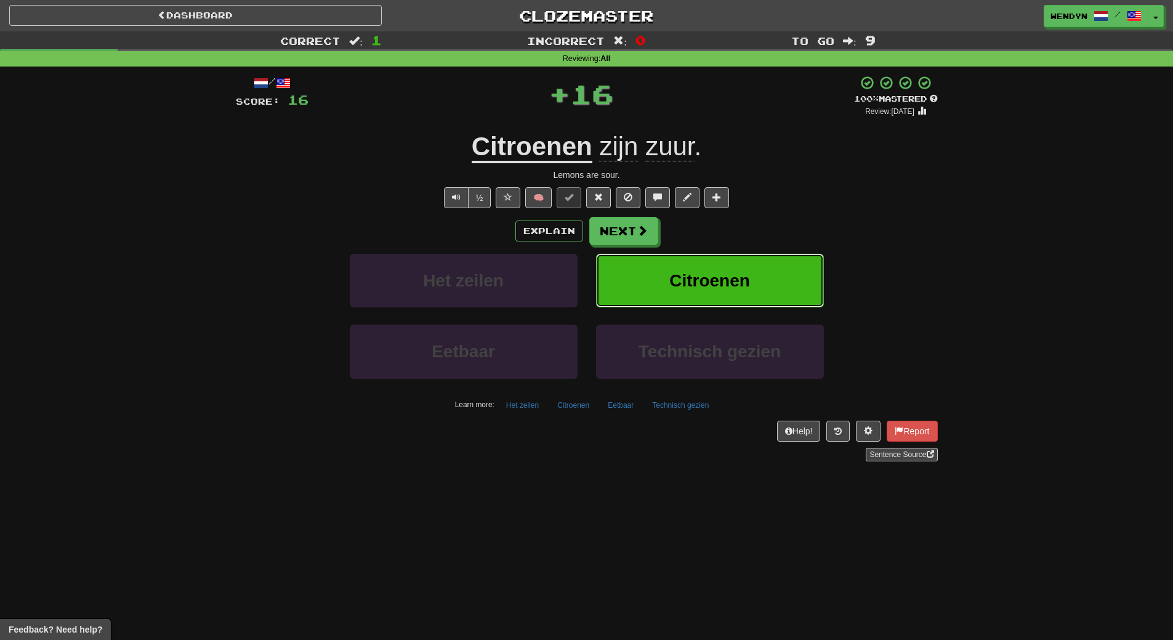
click at [719, 257] on button "Citroenen" at bounding box center [710, 281] width 228 height 54
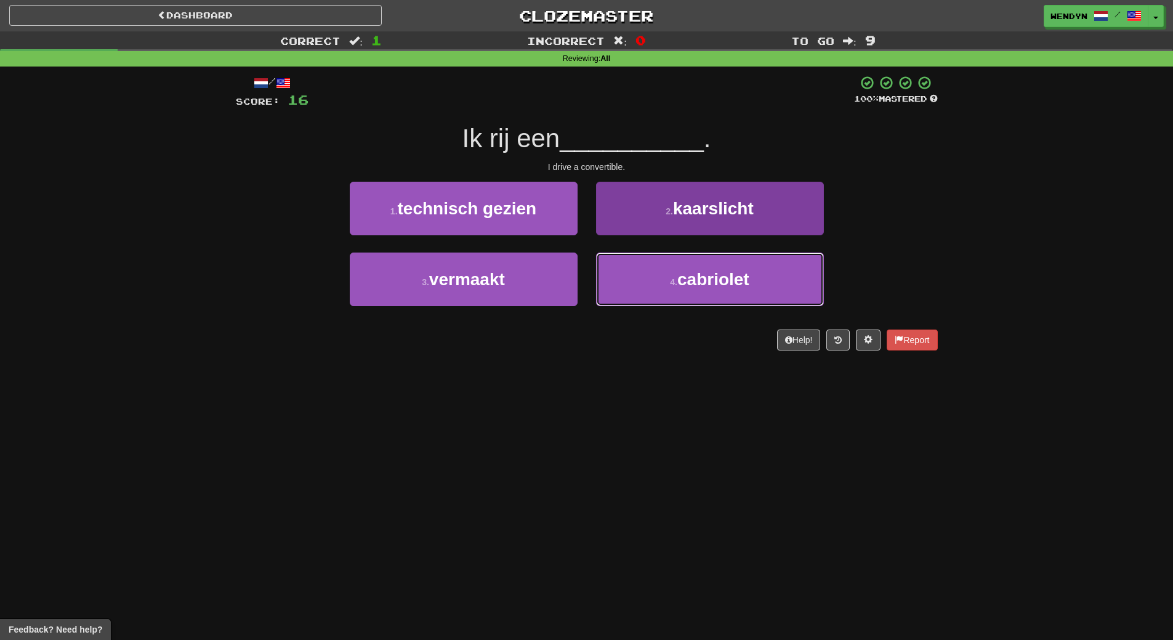
click at [683, 297] on button "4 . cabriolet" at bounding box center [710, 279] width 228 height 54
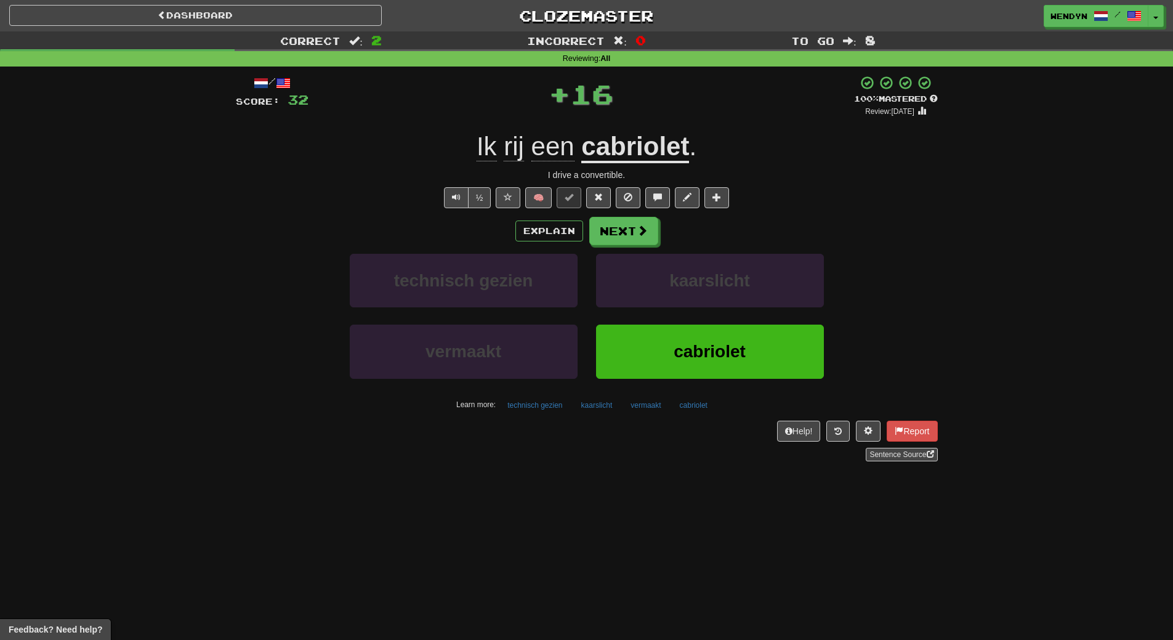
click at [673, 325] on div "technisch gezien kaarslicht vermaakt cabriolet Learn more: technisch gezien kaa…" at bounding box center [587, 334] width 721 height 161
click at [672, 327] on button "cabriolet" at bounding box center [710, 352] width 228 height 54
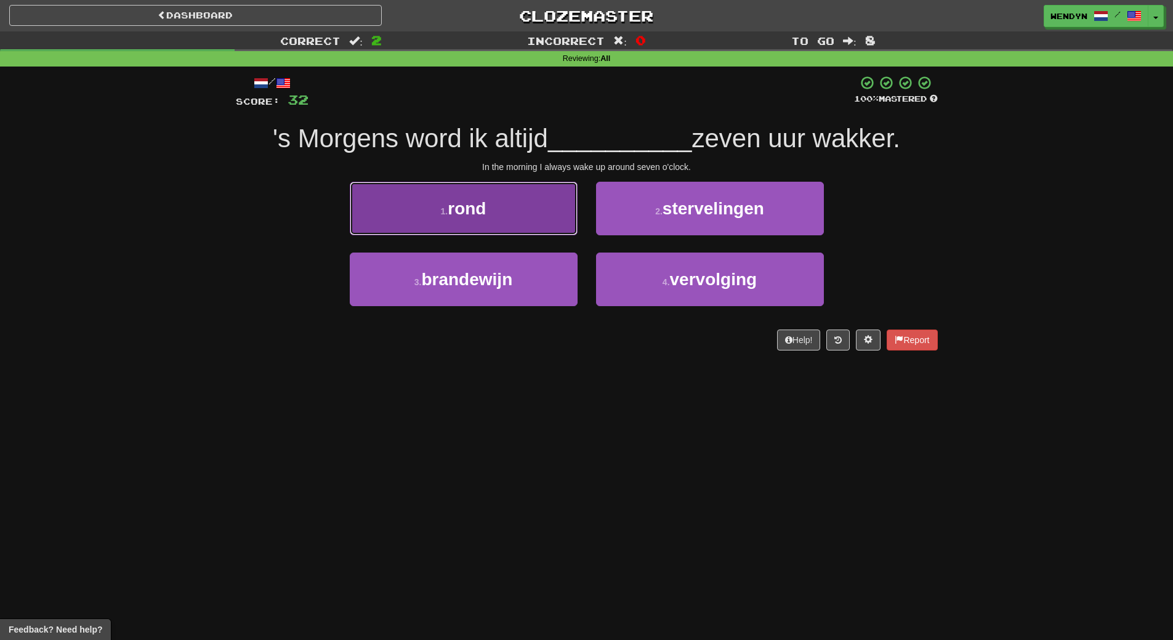
click at [550, 193] on button "1 . rond" at bounding box center [464, 209] width 228 height 54
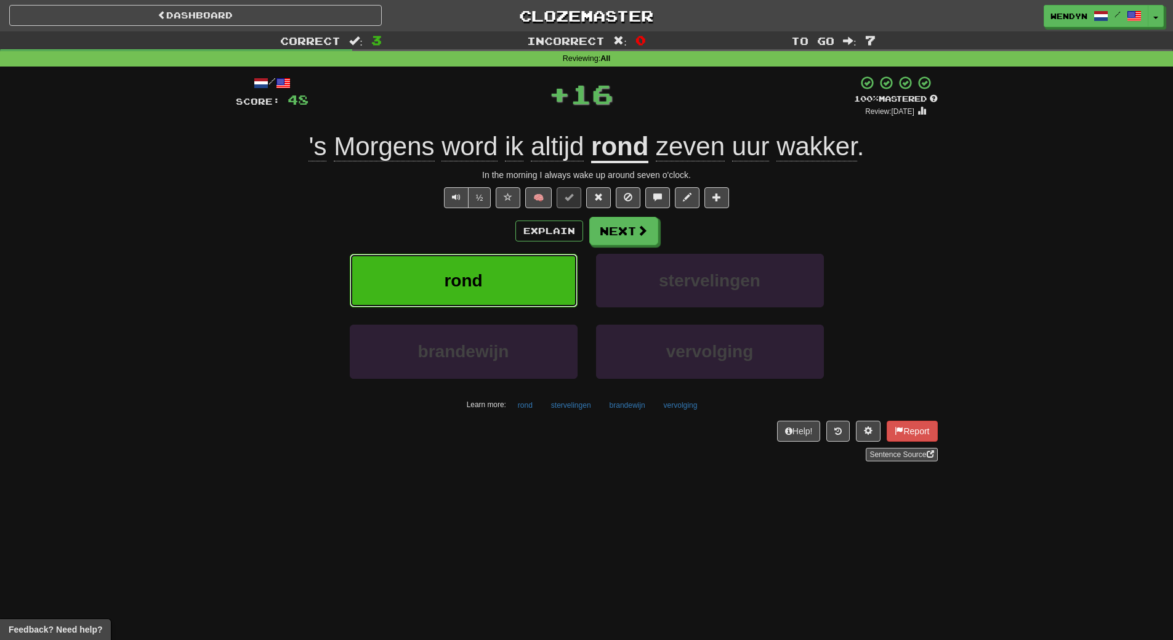
click at [541, 275] on button "rond" at bounding box center [464, 281] width 228 height 54
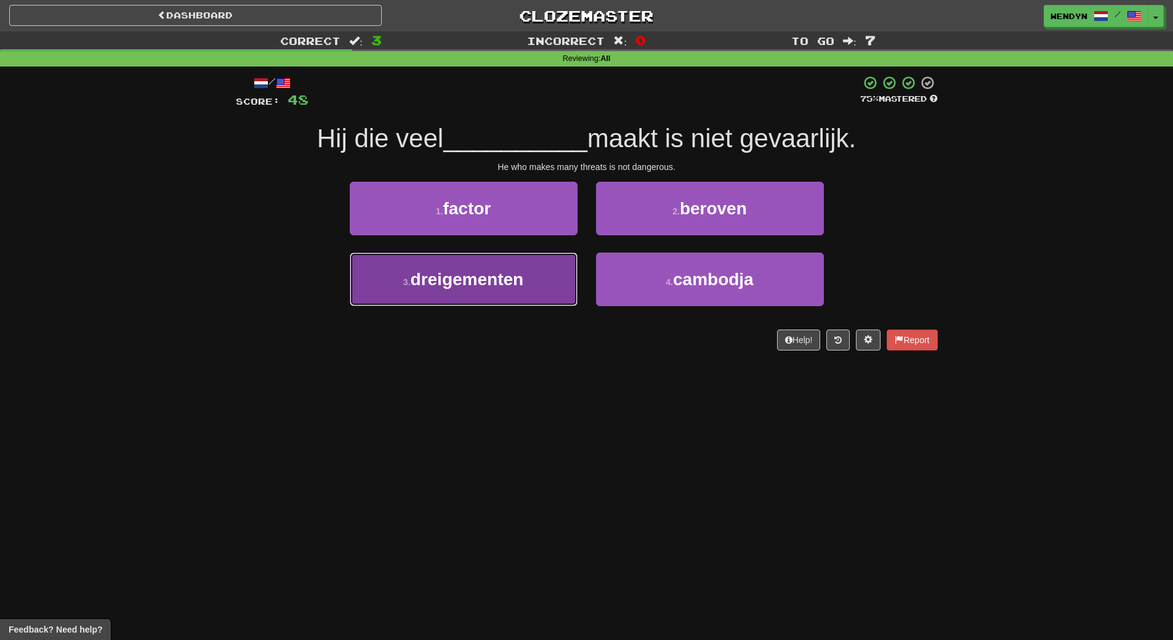
click at [549, 269] on button "3 . dreigementen" at bounding box center [464, 279] width 228 height 54
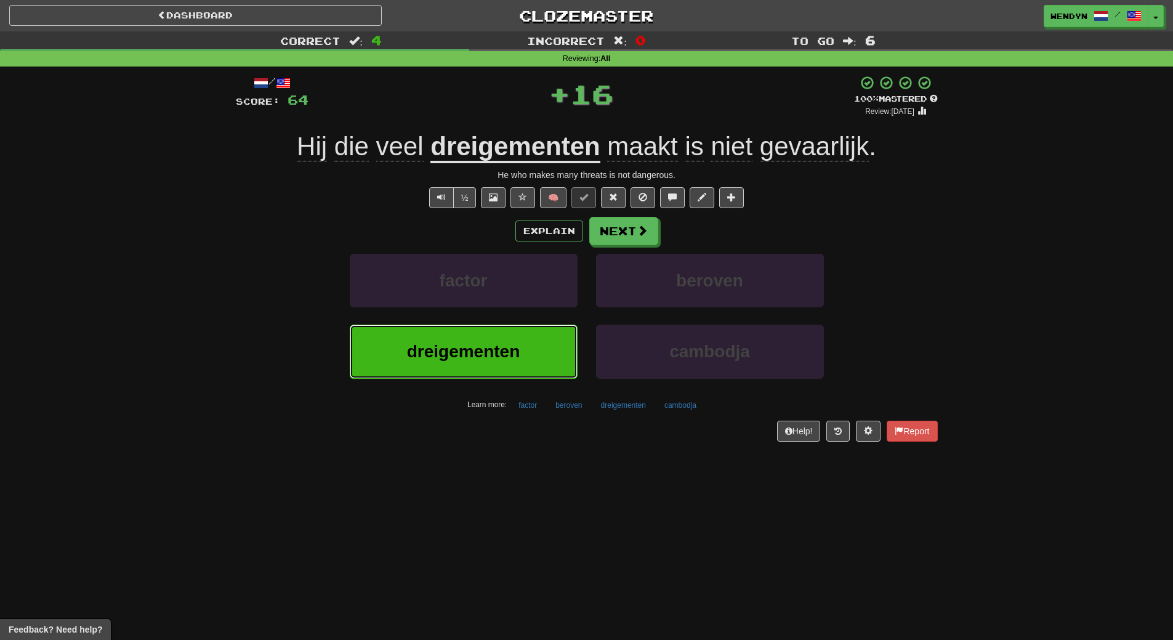
click at [554, 350] on button "dreigementen" at bounding box center [464, 352] width 228 height 54
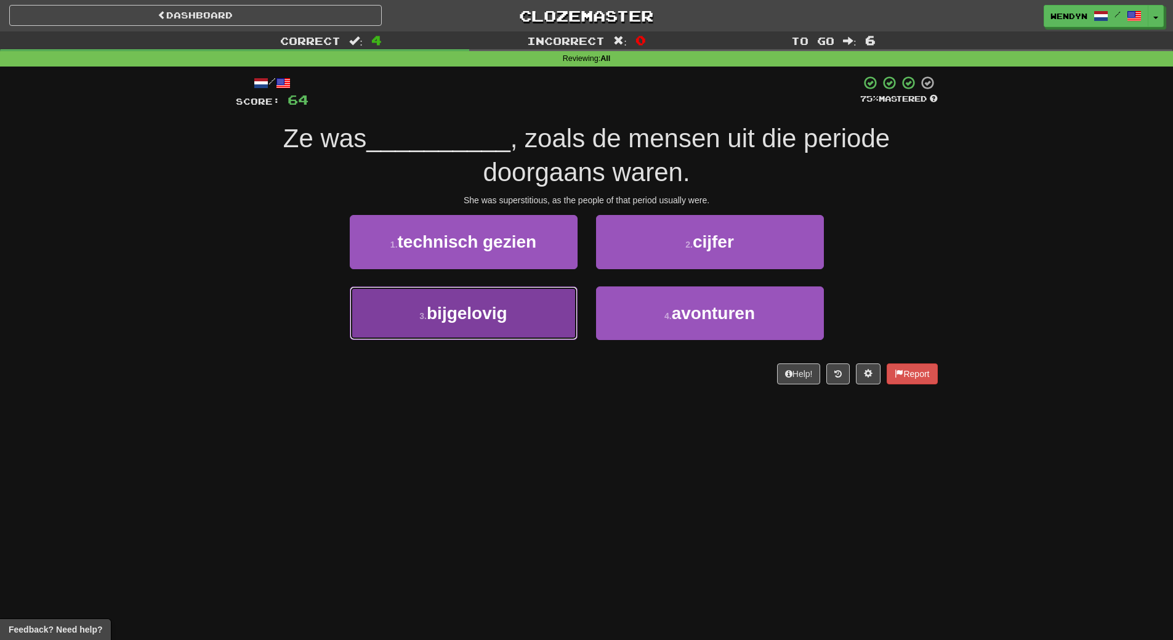
click at [568, 312] on button "3 . bijgelovig" at bounding box center [464, 313] width 228 height 54
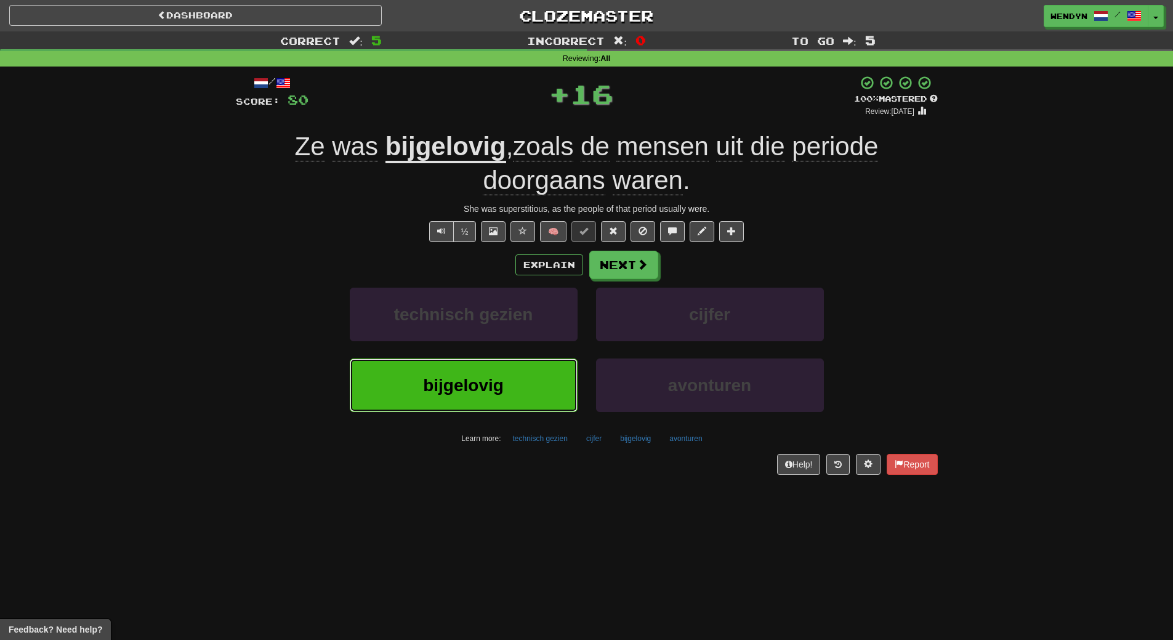
click at [561, 389] on button "bijgelovig" at bounding box center [464, 385] width 228 height 54
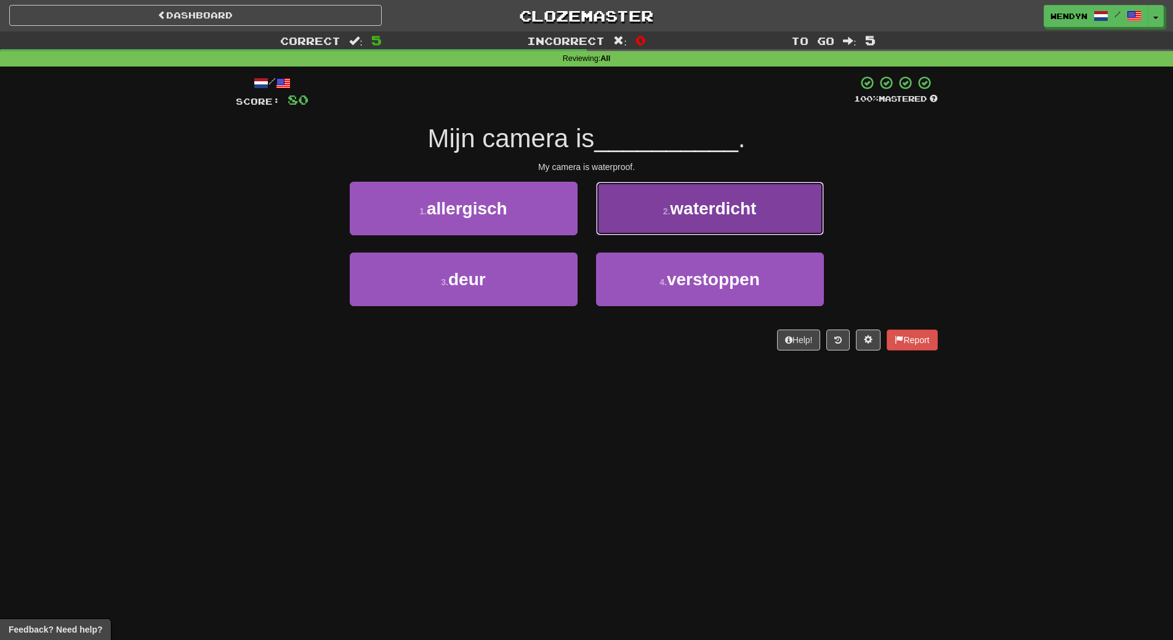
click at [758, 211] on button "2 . waterdicht" at bounding box center [710, 209] width 228 height 54
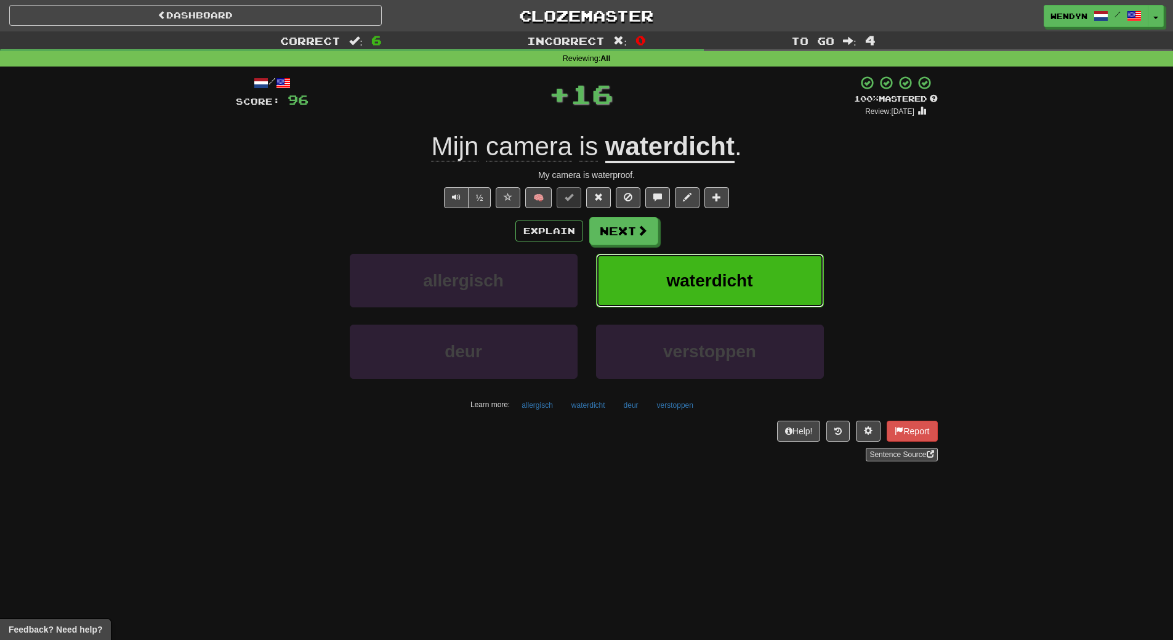
click at [755, 256] on button "waterdicht" at bounding box center [710, 281] width 228 height 54
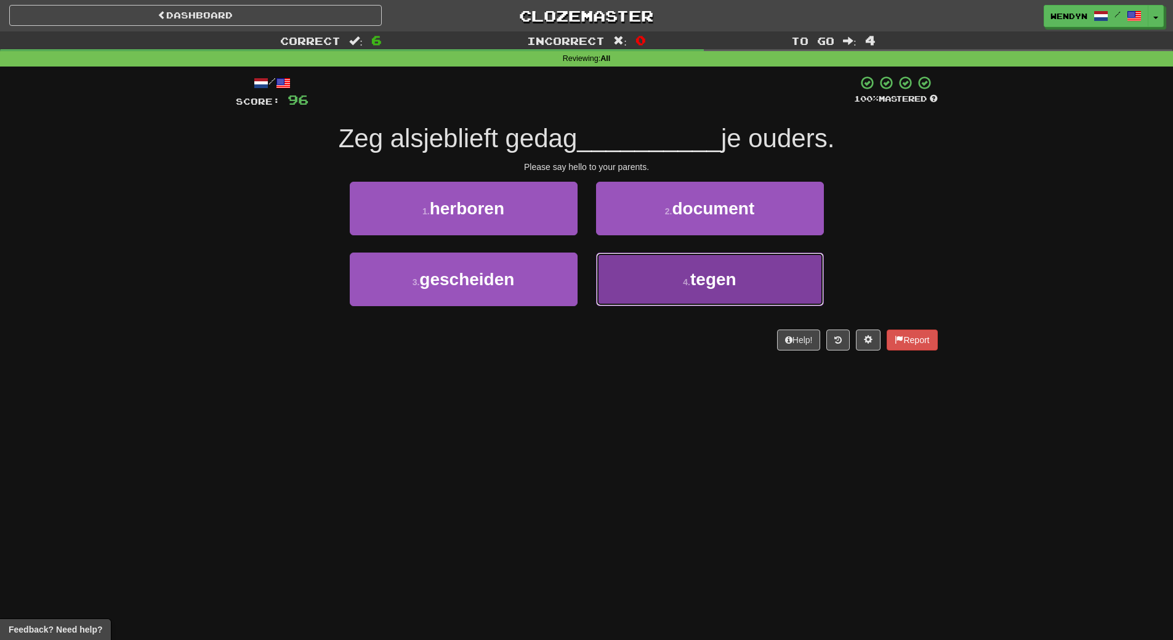
click at [639, 296] on button "4 . tegen" at bounding box center [710, 279] width 228 height 54
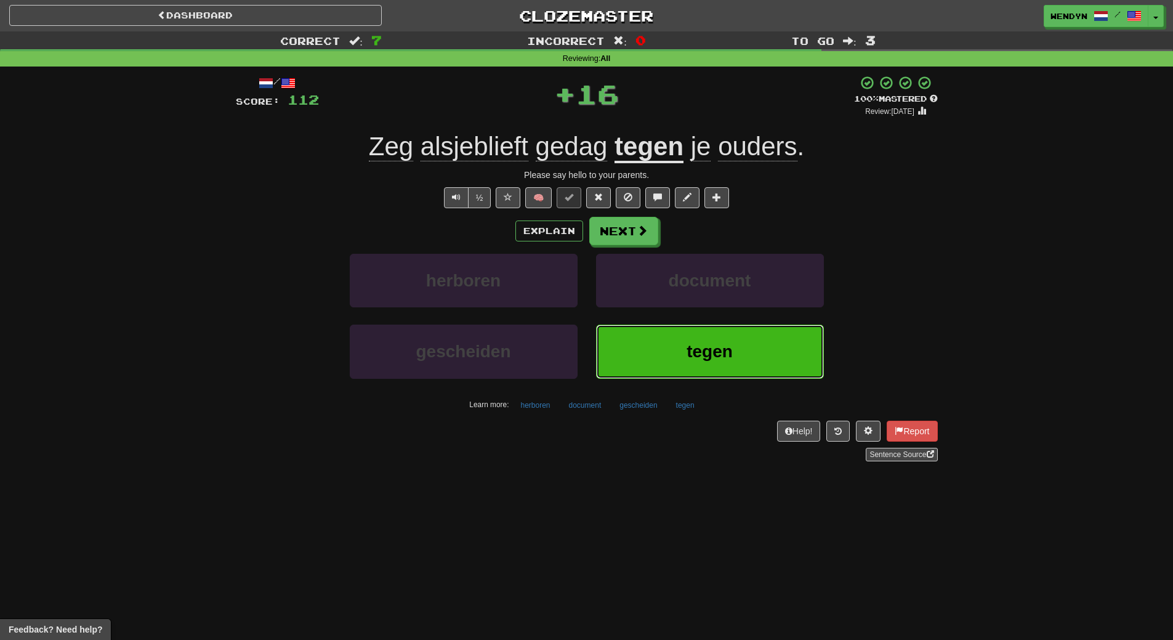
click at [651, 339] on button "tegen" at bounding box center [710, 352] width 228 height 54
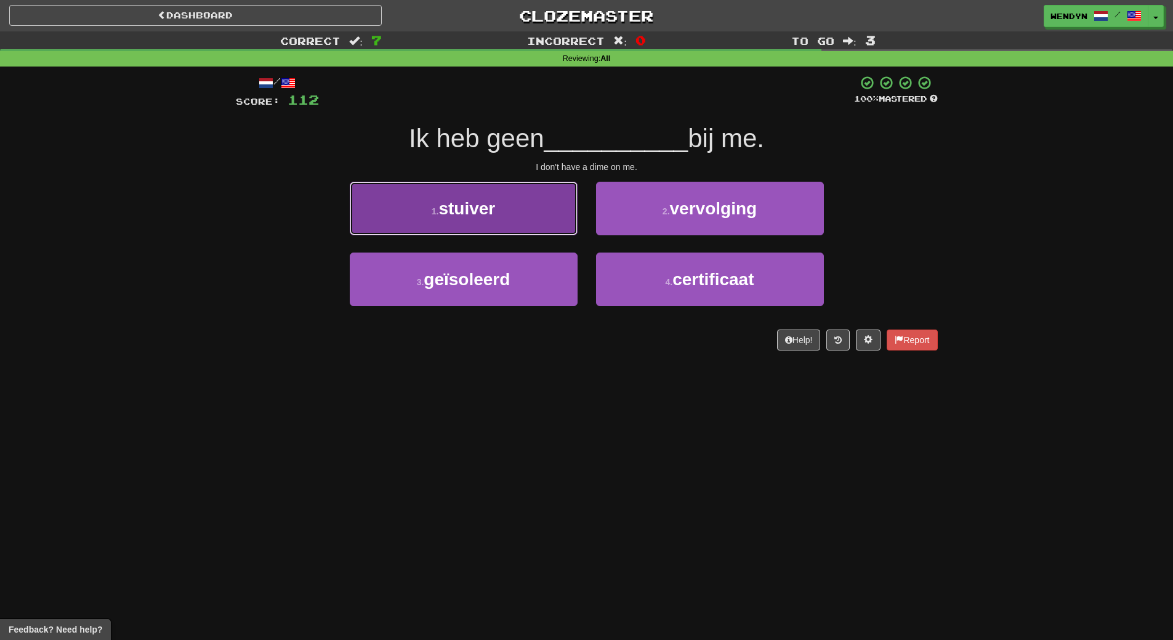
click at [533, 224] on button "1 . stuiver" at bounding box center [464, 209] width 228 height 54
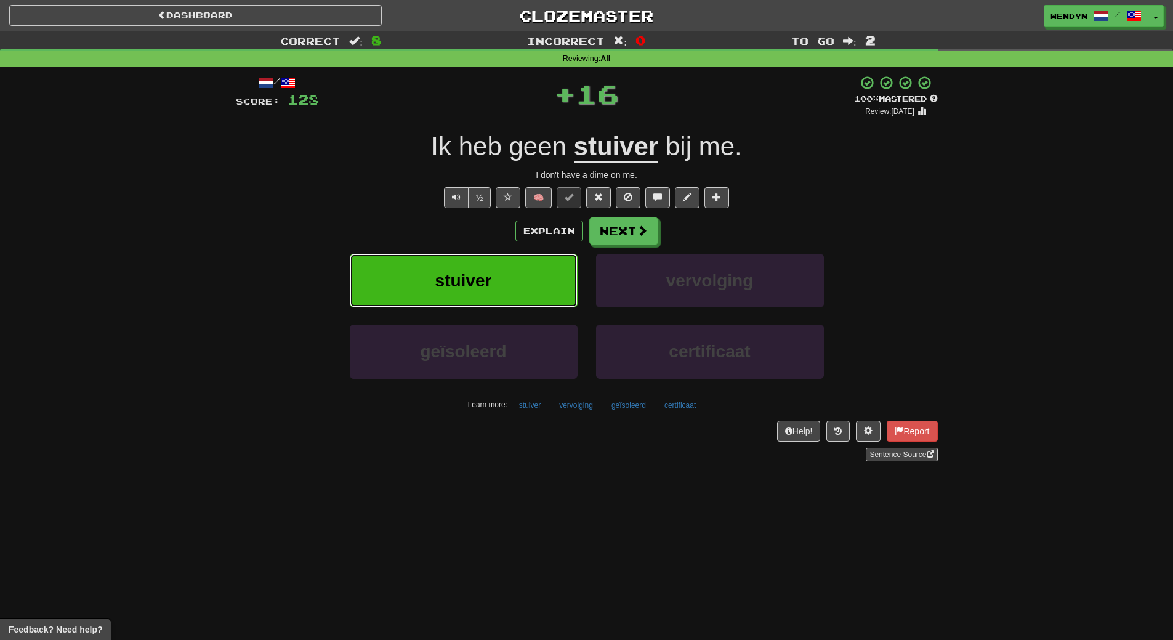
click at [529, 280] on button "stuiver" at bounding box center [464, 281] width 228 height 54
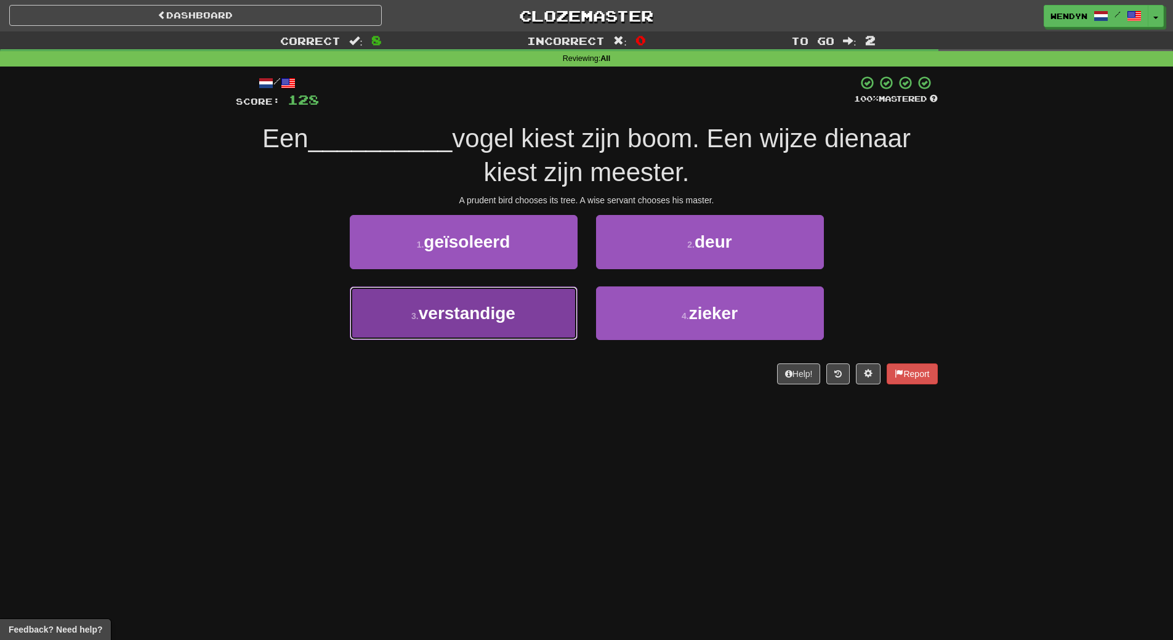
click at [527, 307] on button "3 . verstandige" at bounding box center [464, 313] width 228 height 54
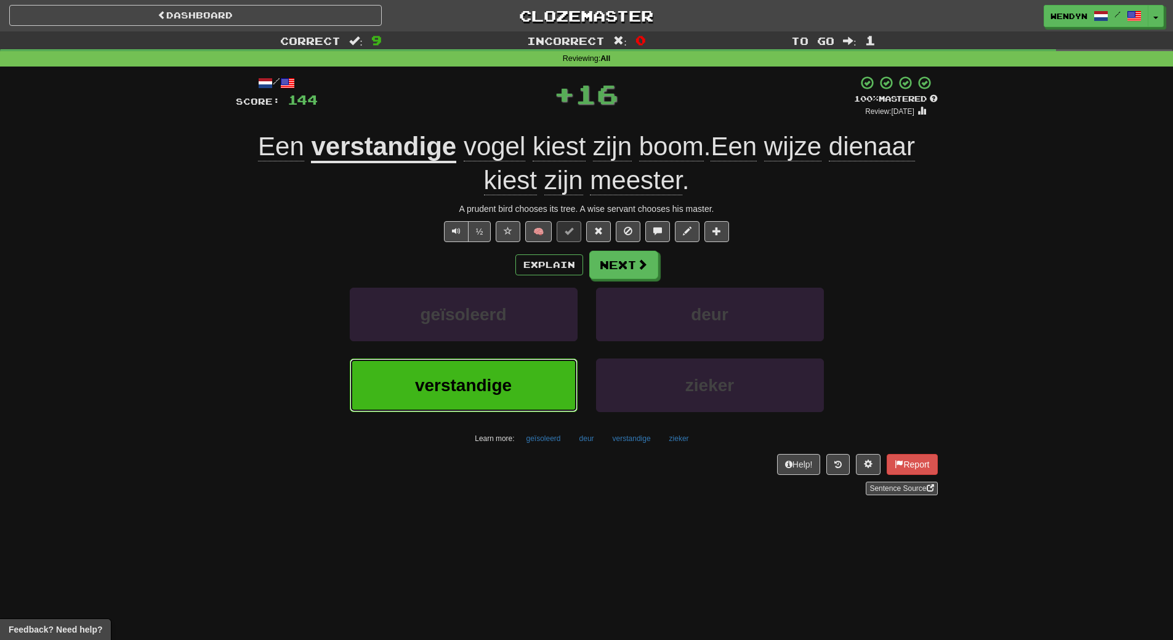
click at [539, 407] on button "verstandige" at bounding box center [464, 385] width 228 height 54
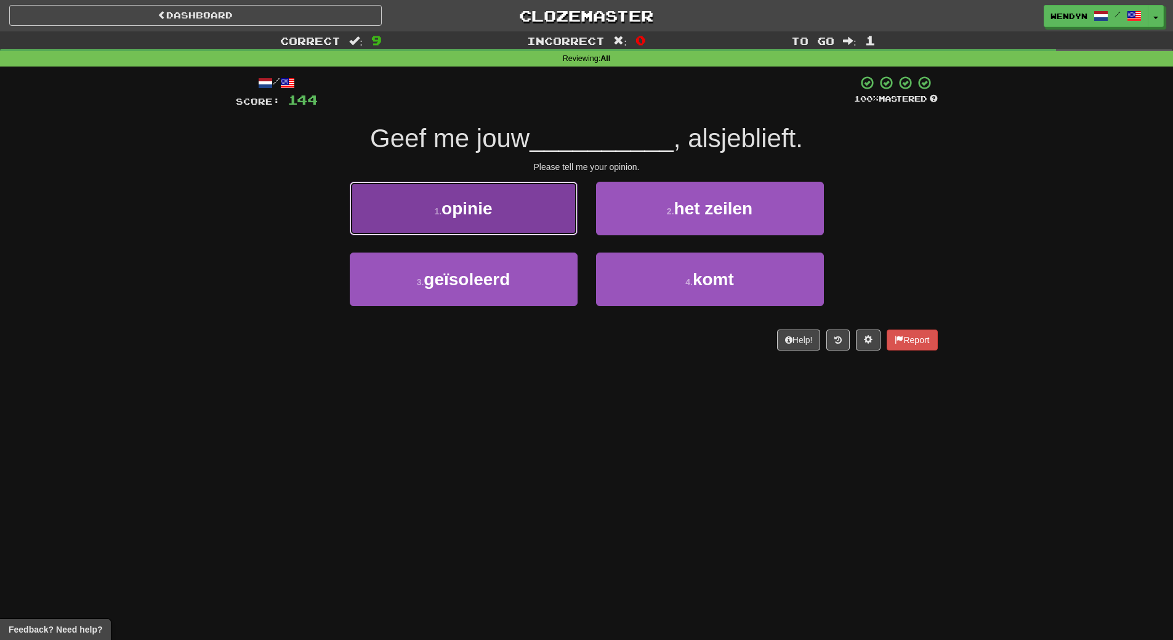
click at [539, 224] on button "1 . opinie" at bounding box center [464, 209] width 228 height 54
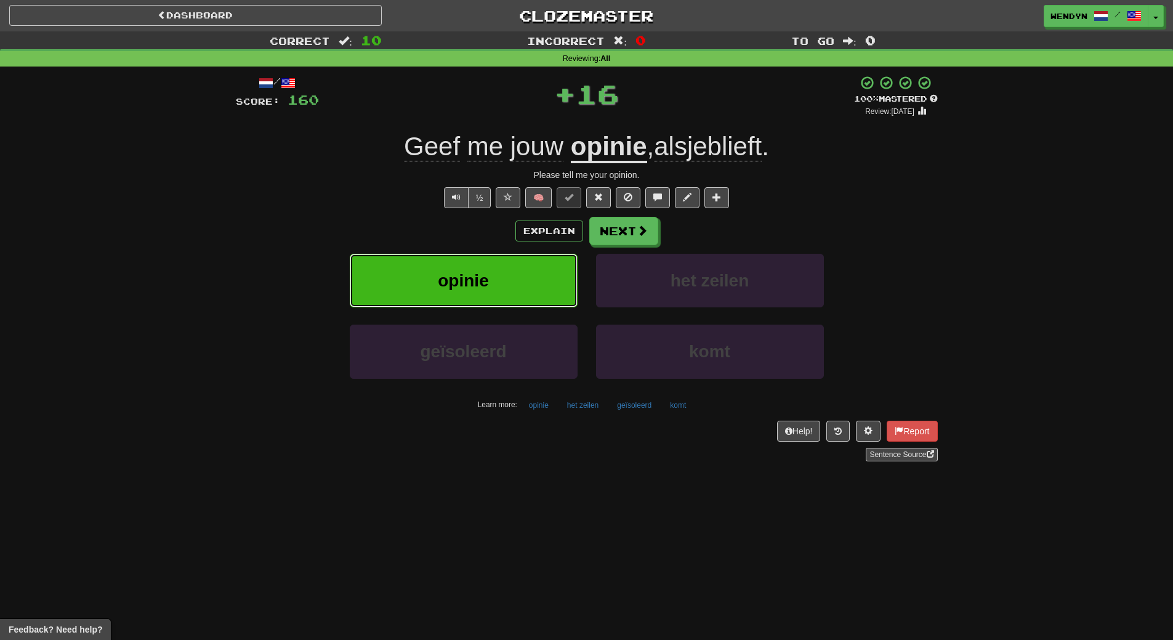
click at [528, 285] on button "opinie" at bounding box center [464, 281] width 228 height 54
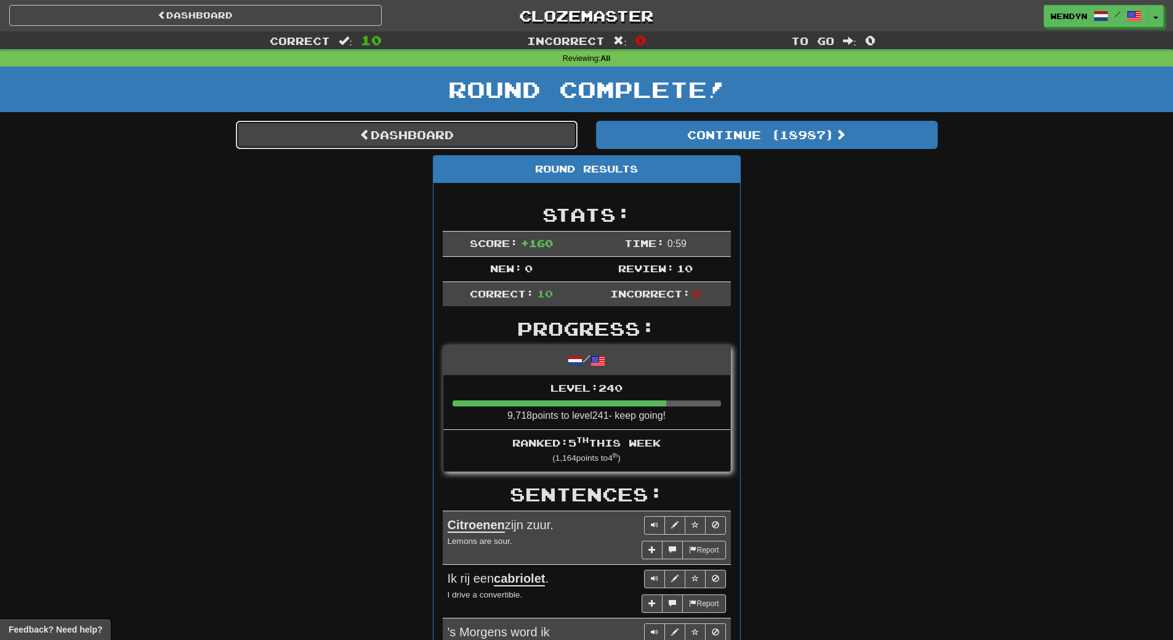
click at [491, 144] on link "Dashboard" at bounding box center [407, 135] width 342 height 28
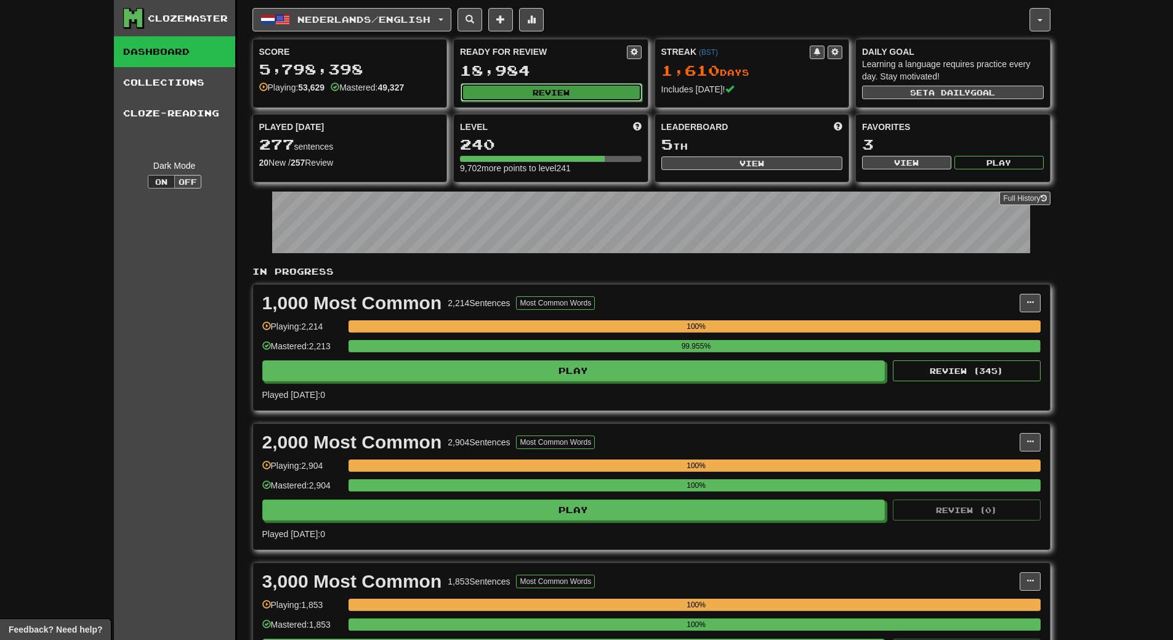
click at [572, 95] on button "Review" at bounding box center [552, 92] width 182 height 18
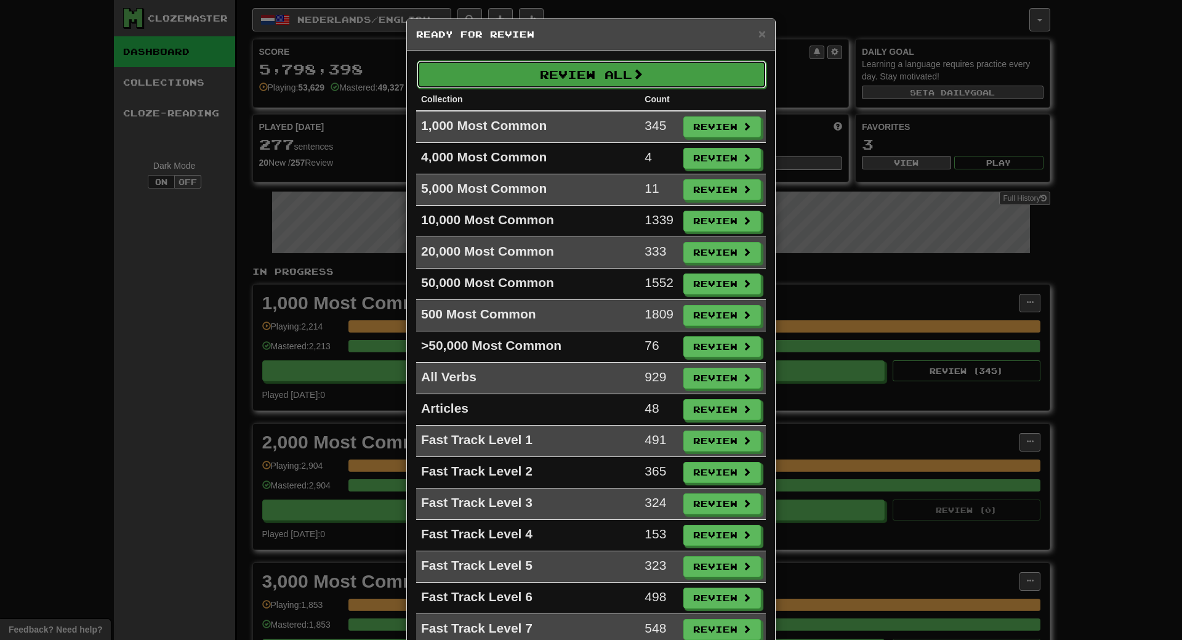
click at [591, 74] on button "Review All" at bounding box center [592, 74] width 350 height 28
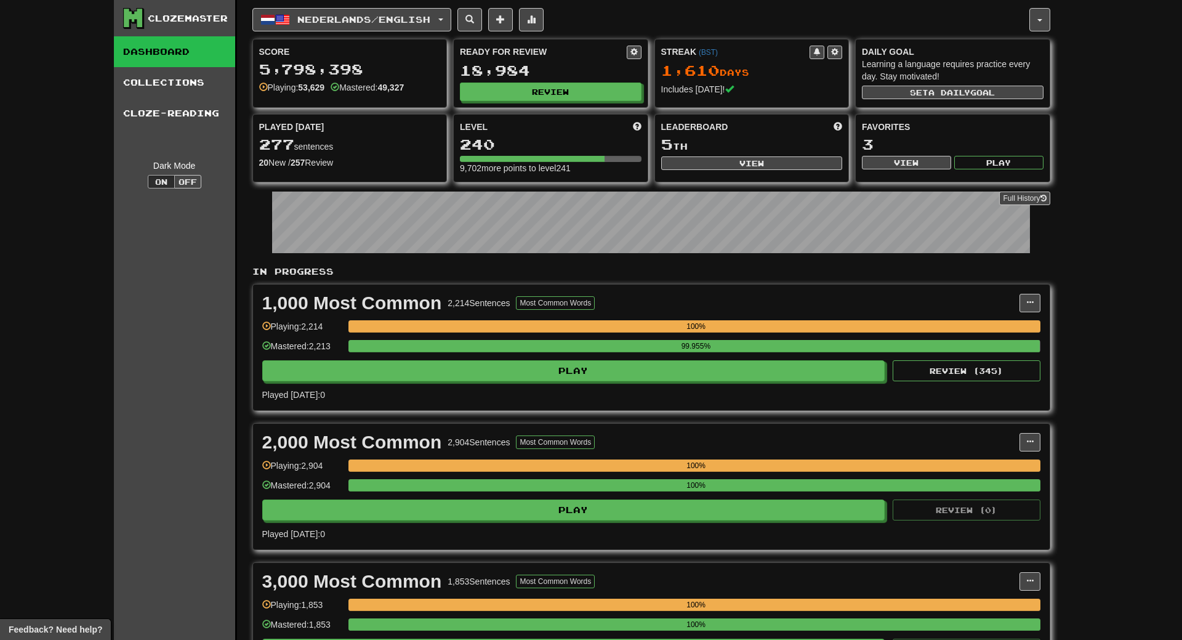
select select "**"
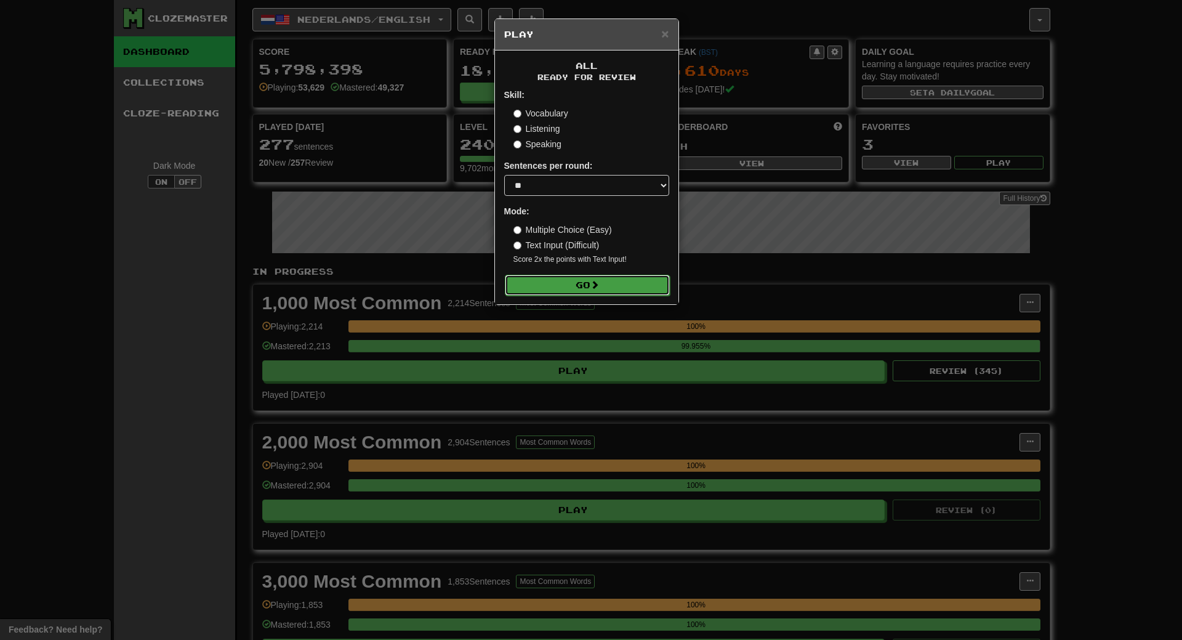
click at [607, 294] on button "Go" at bounding box center [587, 285] width 165 height 21
click at [609, 276] on button "Go" at bounding box center [587, 285] width 165 height 21
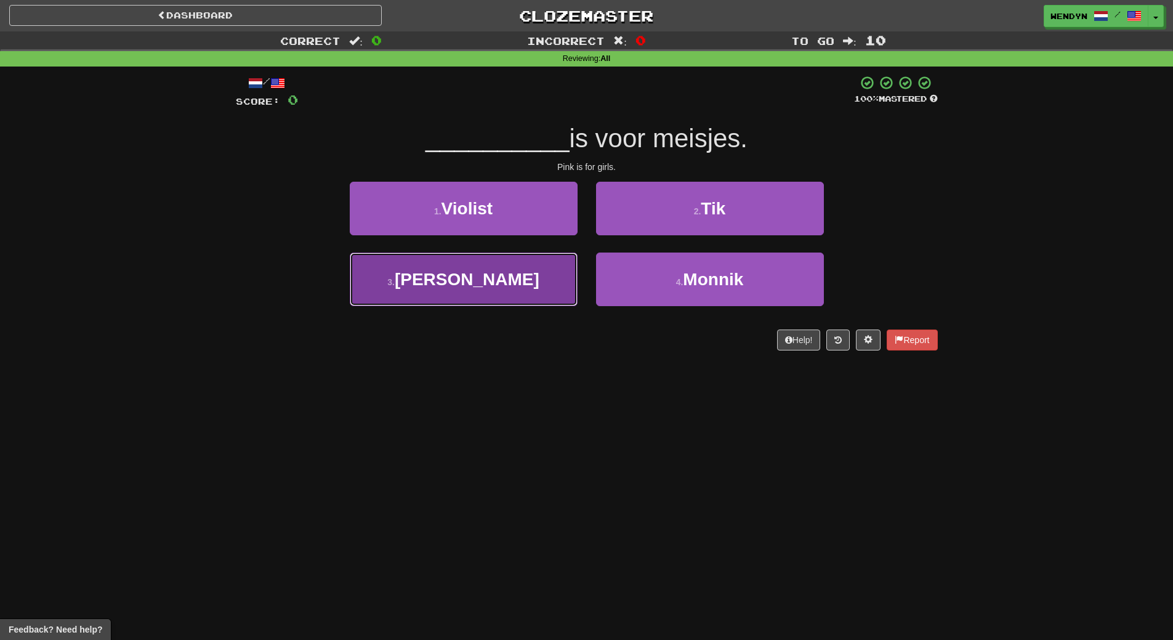
click at [564, 299] on button "3 . [PERSON_NAME]" at bounding box center [464, 279] width 228 height 54
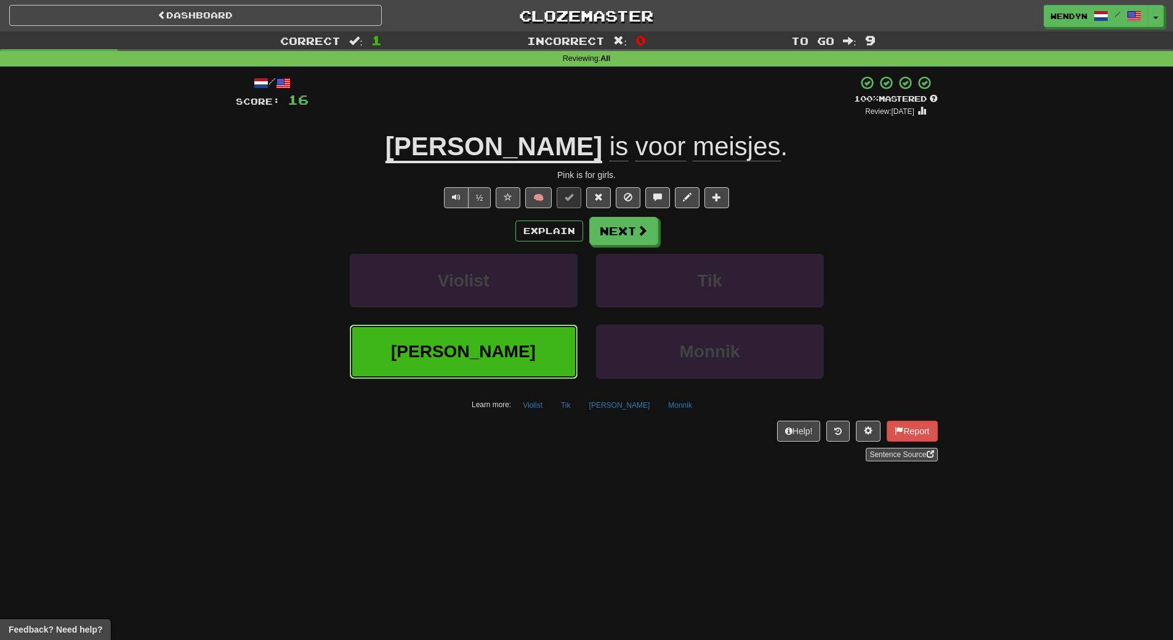
click at [536, 362] on button "[PERSON_NAME]" at bounding box center [464, 352] width 228 height 54
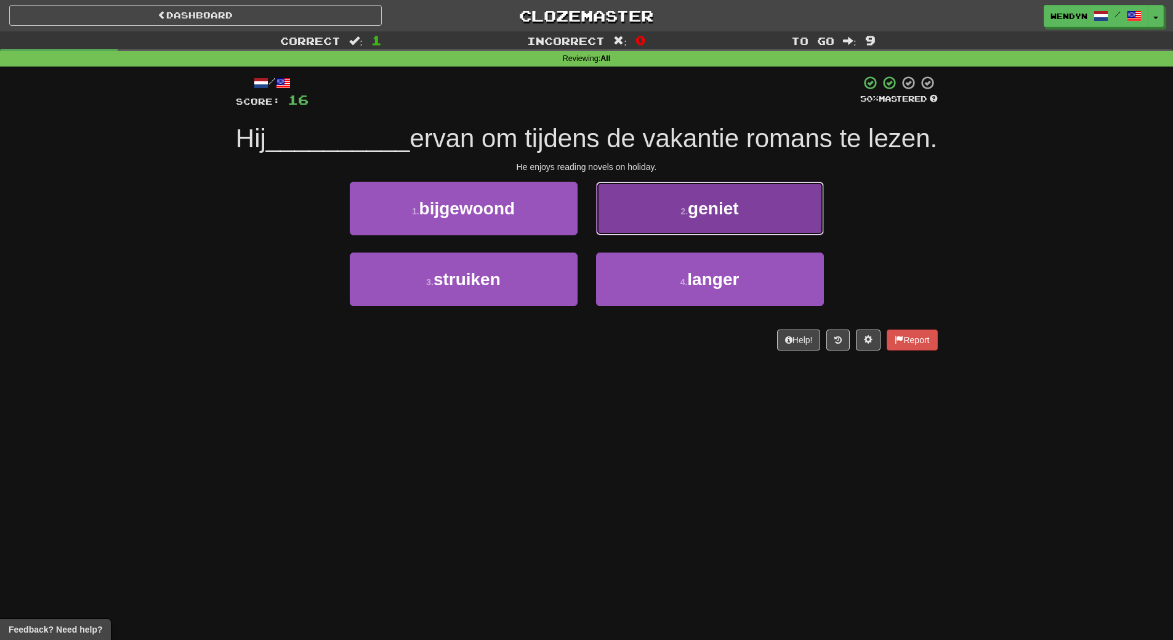
click at [734, 235] on button "2 . geniet" at bounding box center [710, 209] width 228 height 54
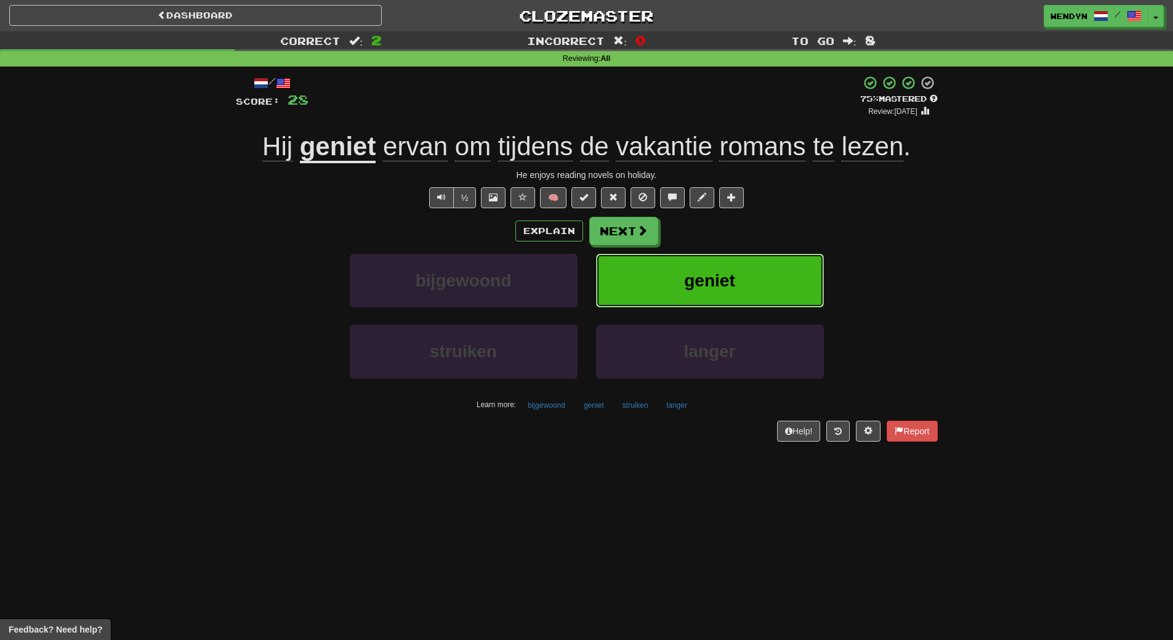
click at [717, 303] on button "geniet" at bounding box center [710, 281] width 228 height 54
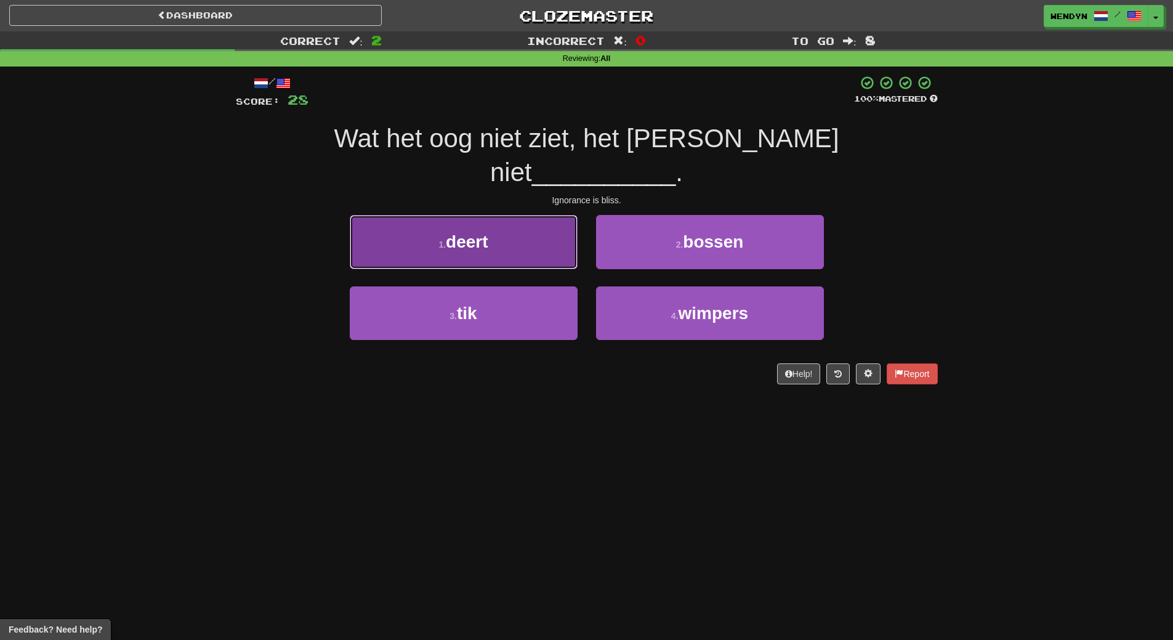
click at [481, 215] on button "1 . deert" at bounding box center [464, 242] width 228 height 54
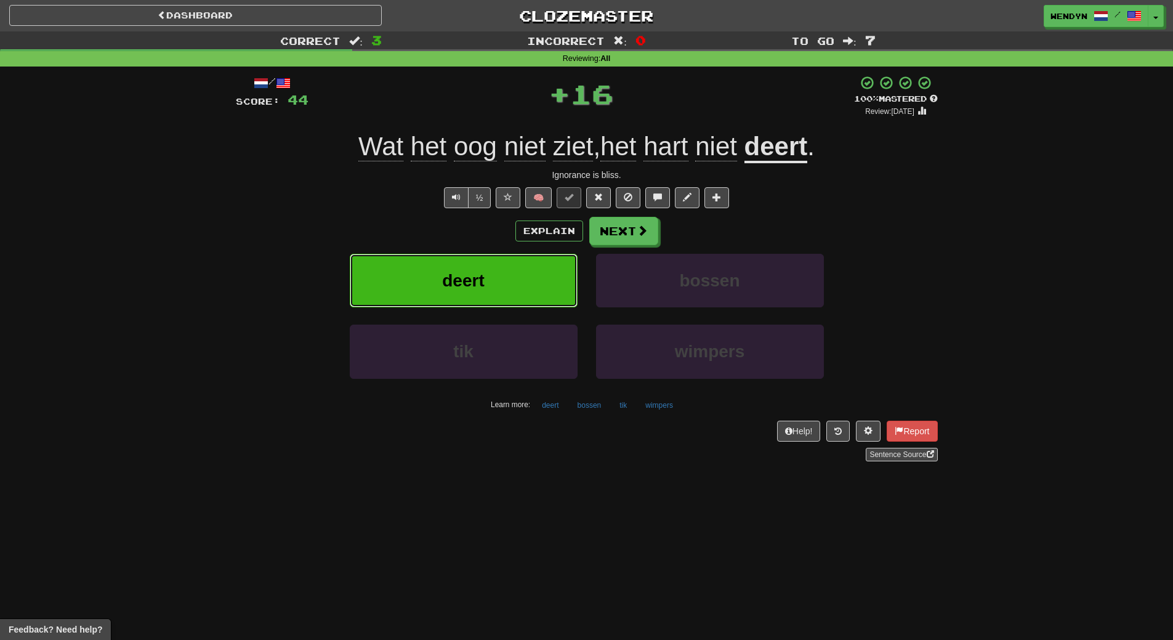
click at [474, 284] on span "deert" at bounding box center [463, 280] width 42 height 19
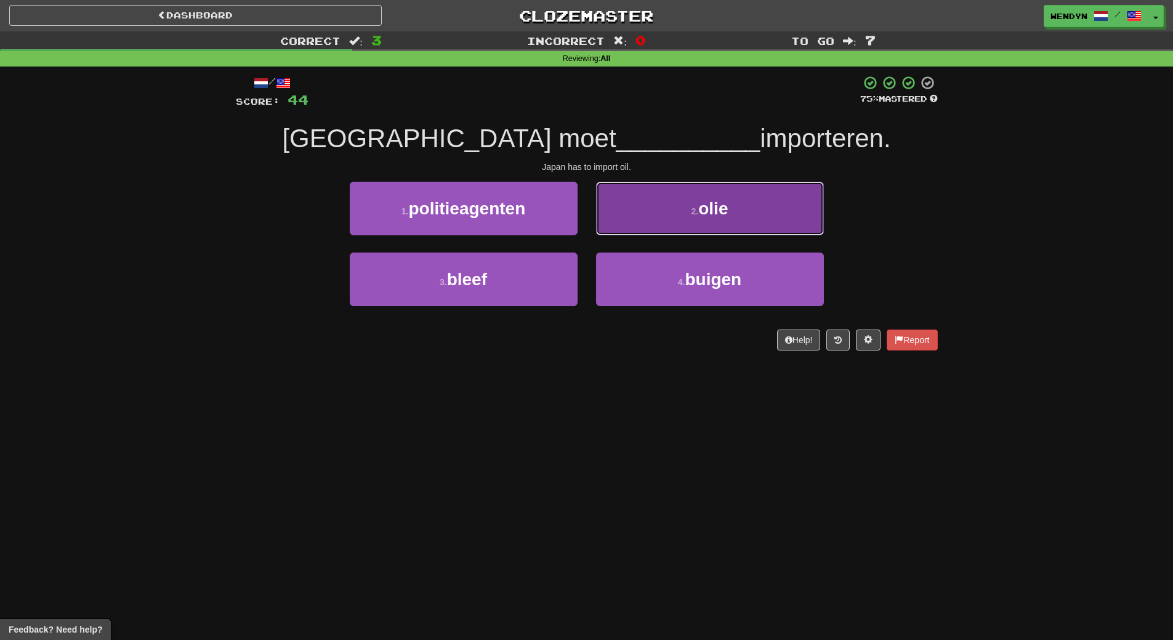
click at [761, 208] on button "2 . olie" at bounding box center [710, 209] width 228 height 54
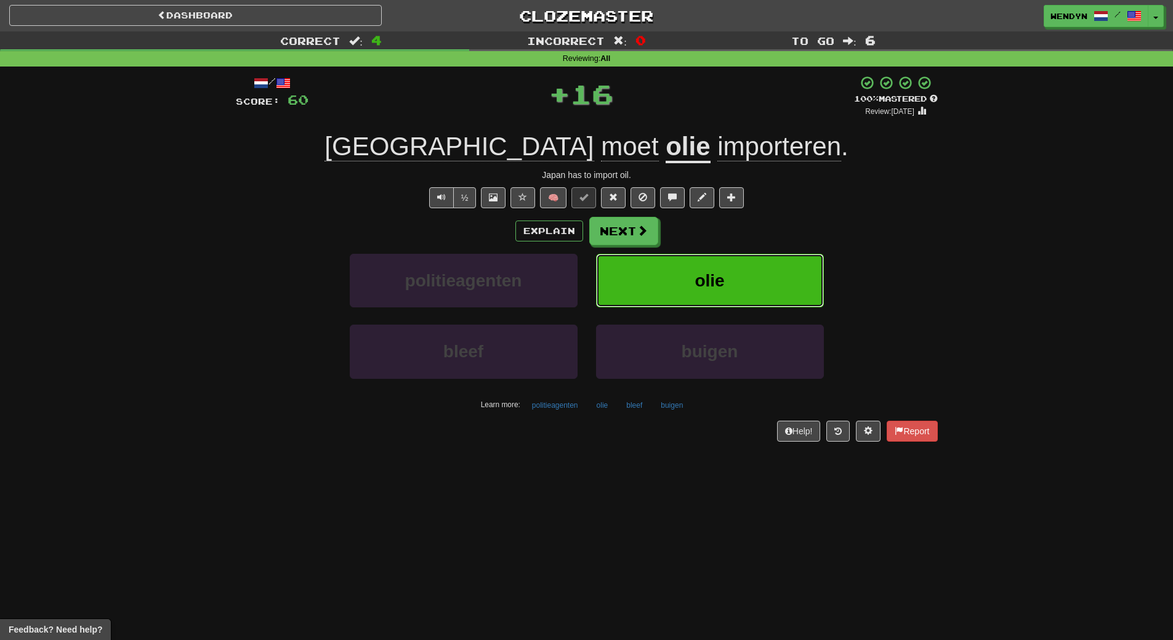
click at [761, 267] on button "olie" at bounding box center [710, 281] width 228 height 54
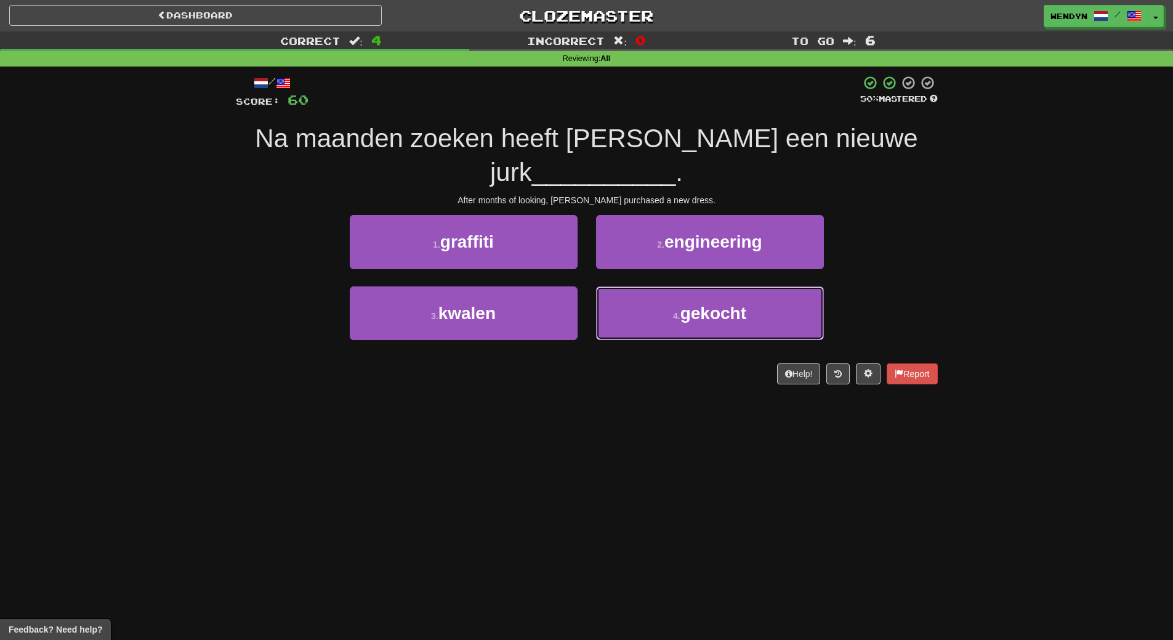
drag, startPoint x: 743, startPoint y: 326, endPoint x: 743, endPoint y: 318, distance: 8.0
click at [743, 325] on button "4 . gekocht" at bounding box center [710, 313] width 228 height 54
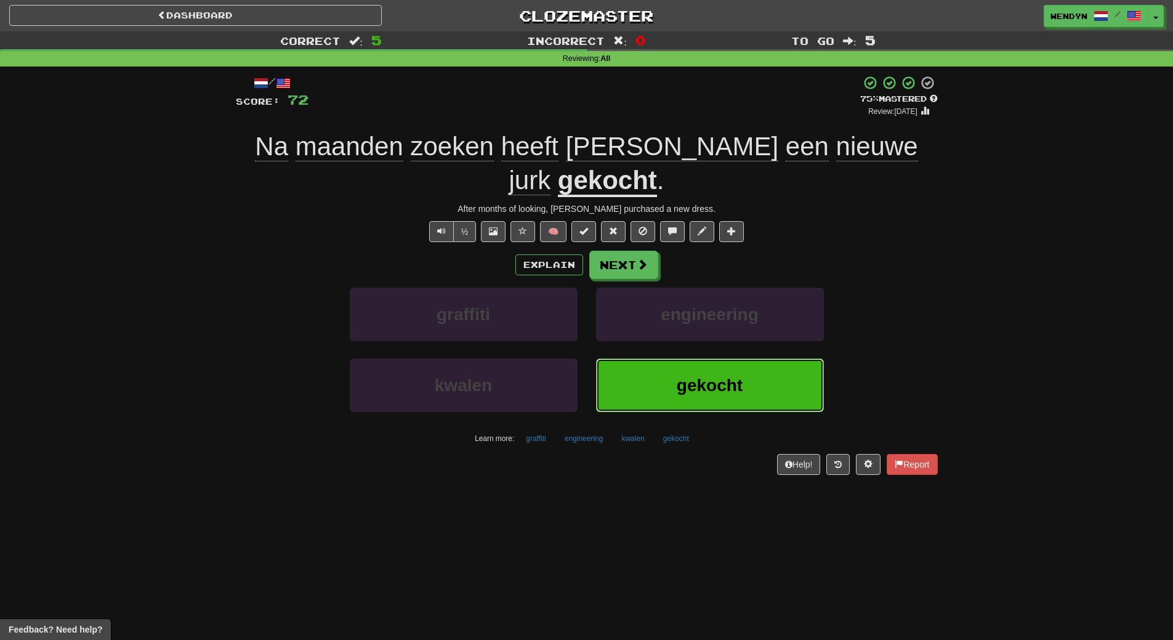
click at [631, 362] on button "gekocht" at bounding box center [710, 385] width 228 height 54
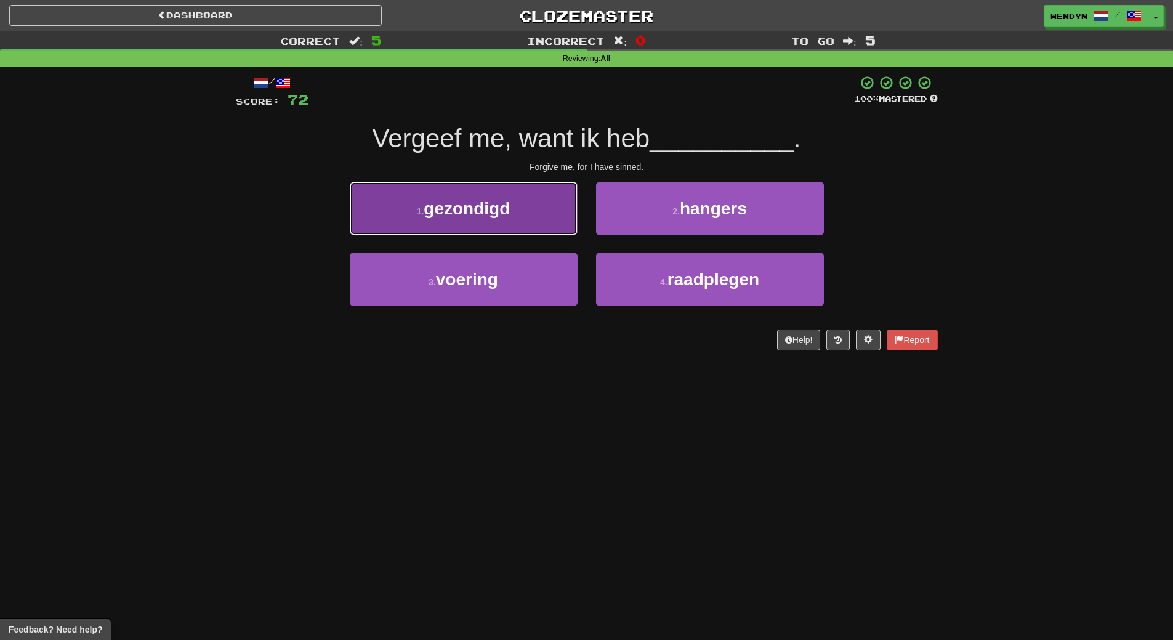
click button "1 . gezondigd"
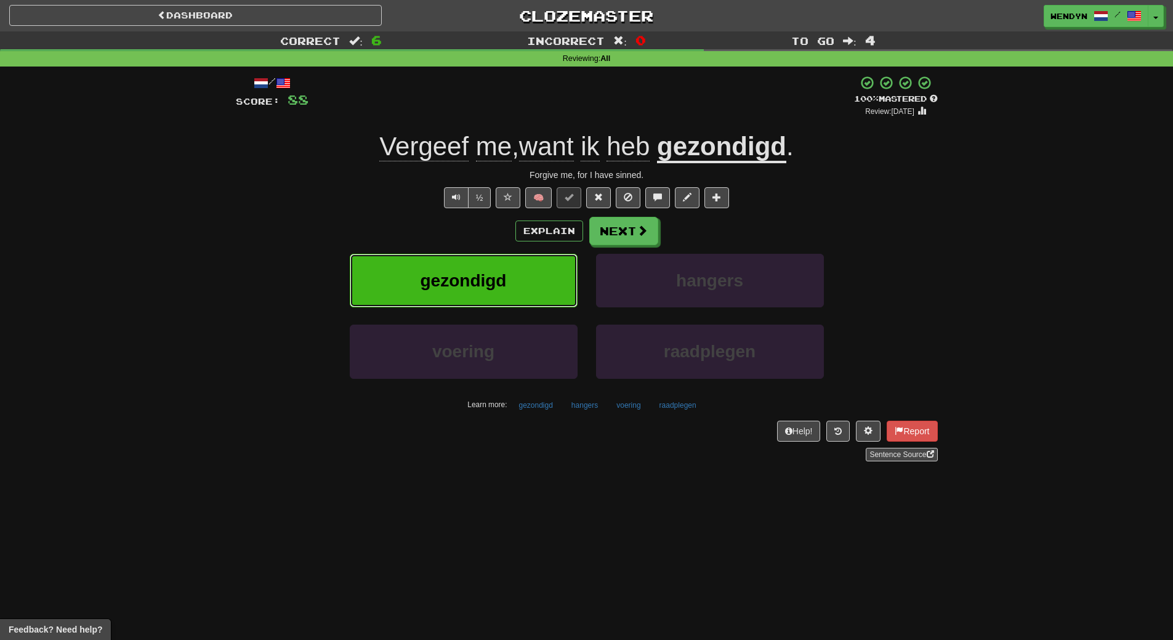
click span "gezondigd"
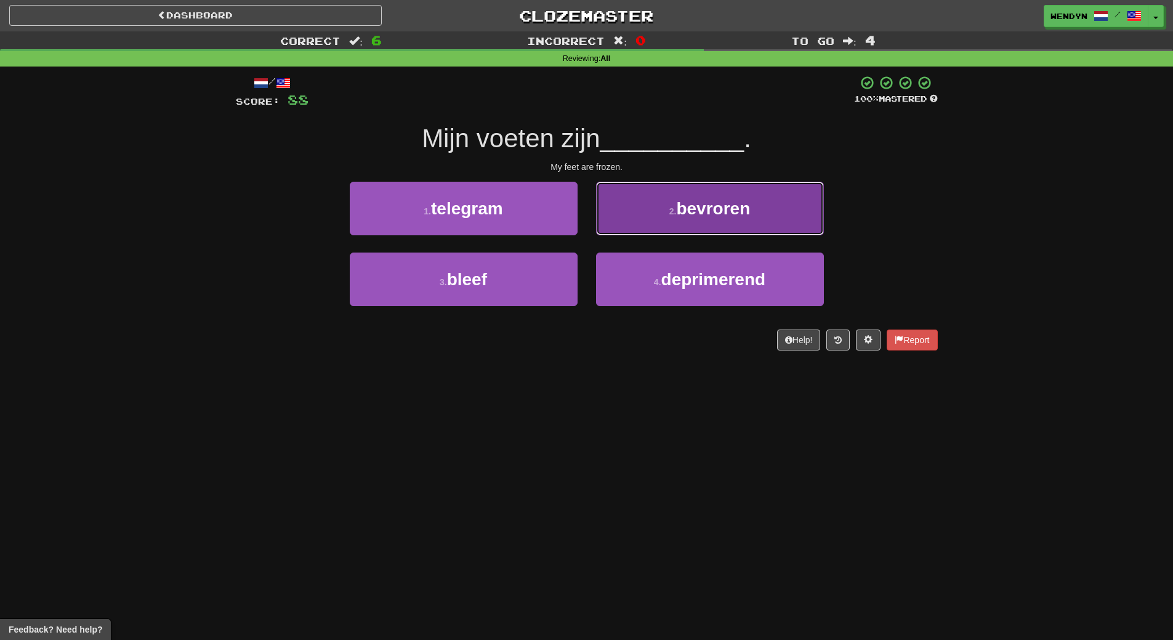
click span "bevroren"
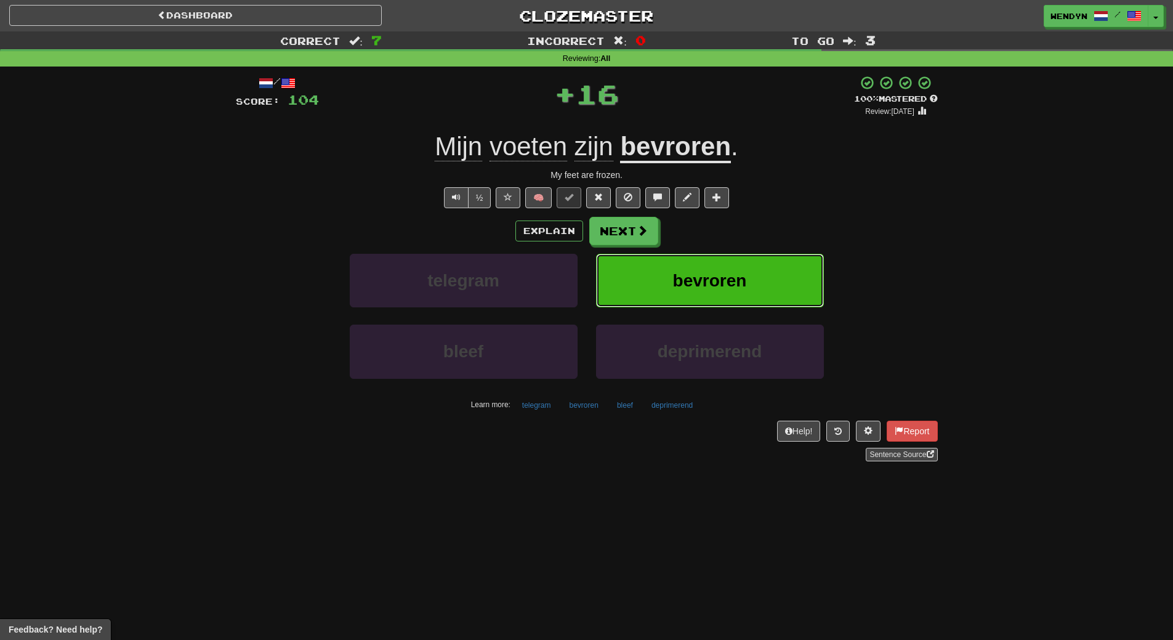
click span "bevroren"
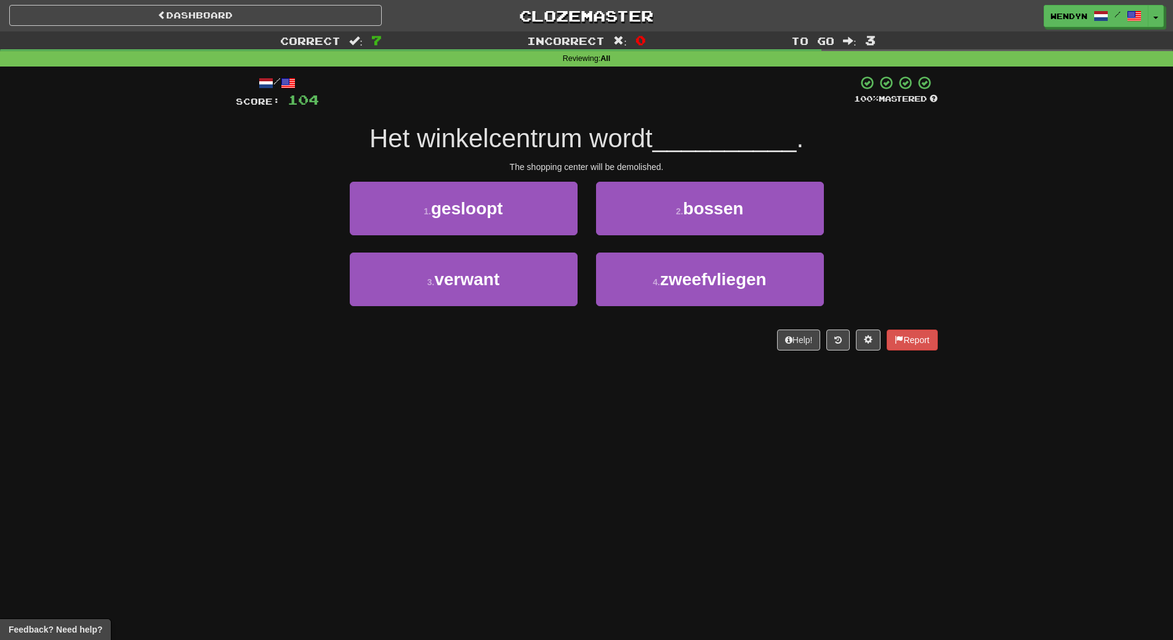
click div "Dashboard Clozemaster WendyN / Toggle Dropdown Dashboard Leaderboard Activity F…"
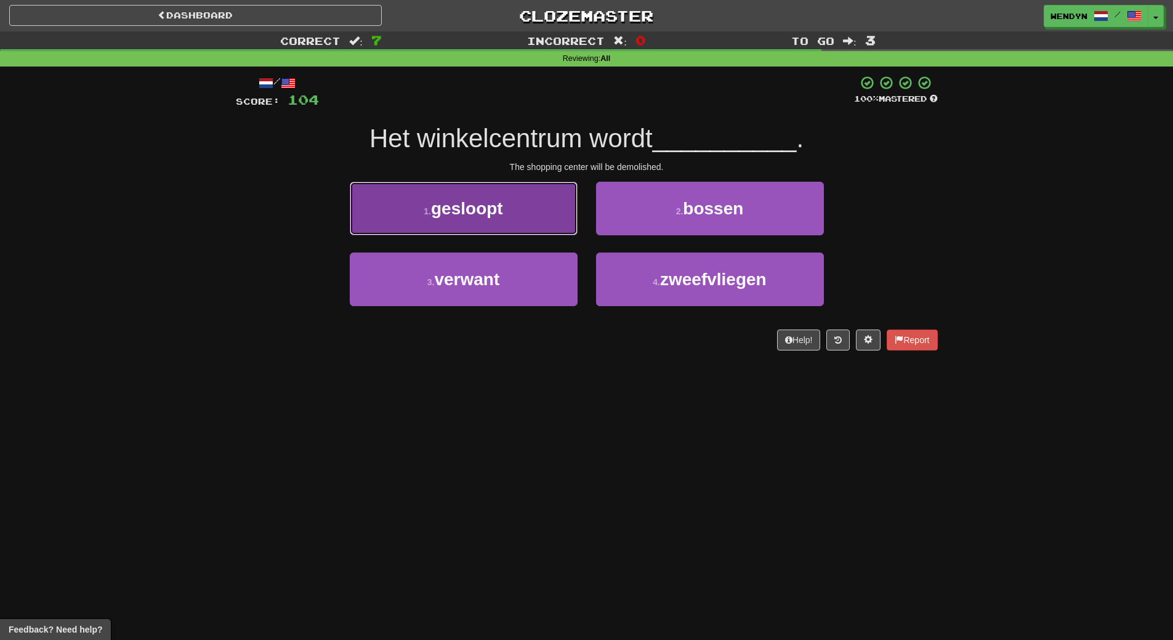
click button "1 . gesloopt"
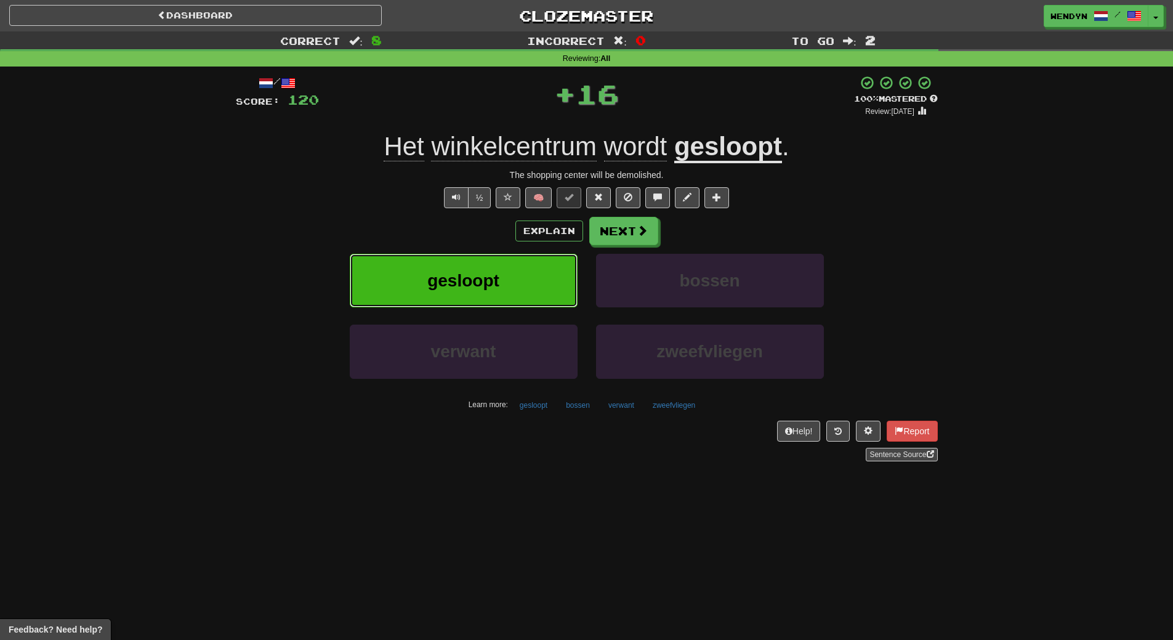
click button "gesloopt"
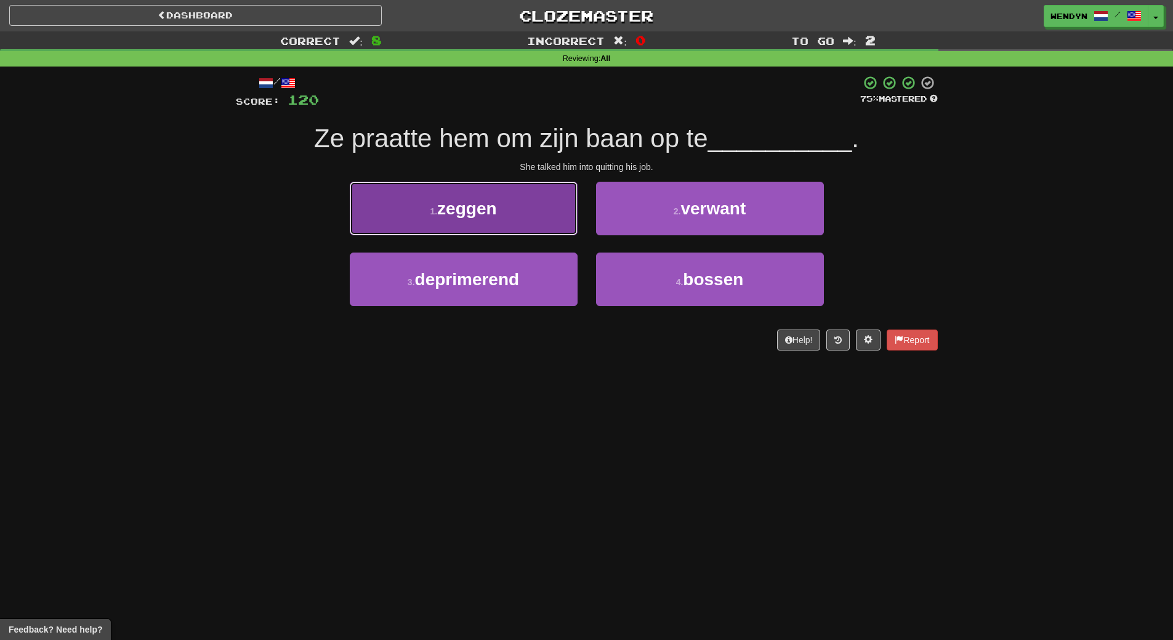
click button "1 . zeggen"
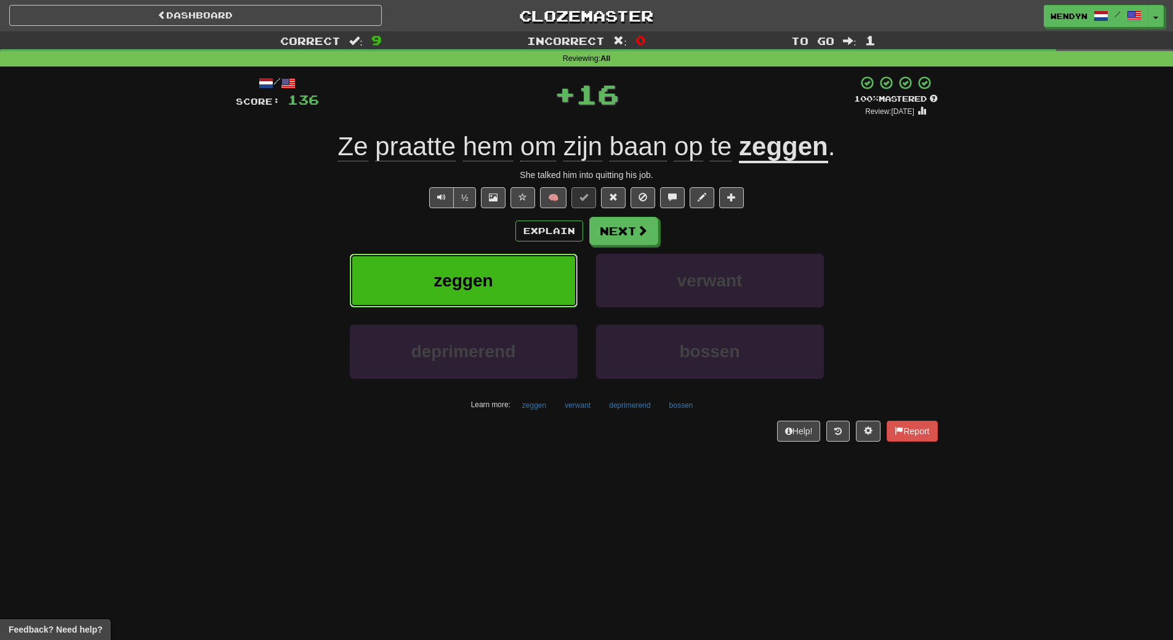
click span "zeggen"
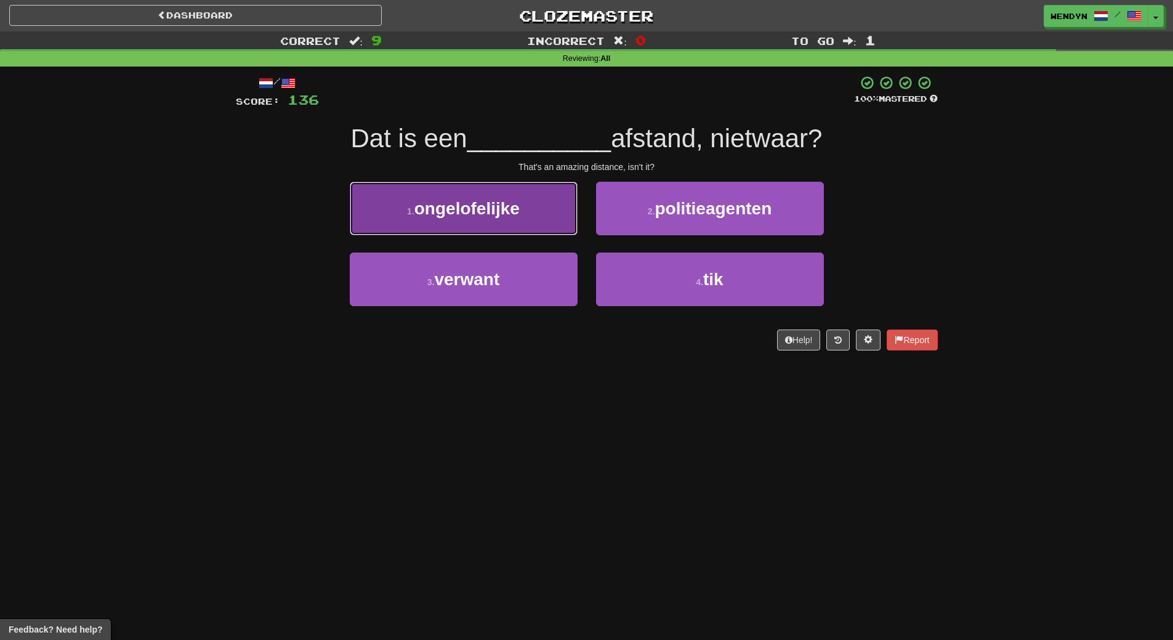
click button "1 . ongelofelijke"
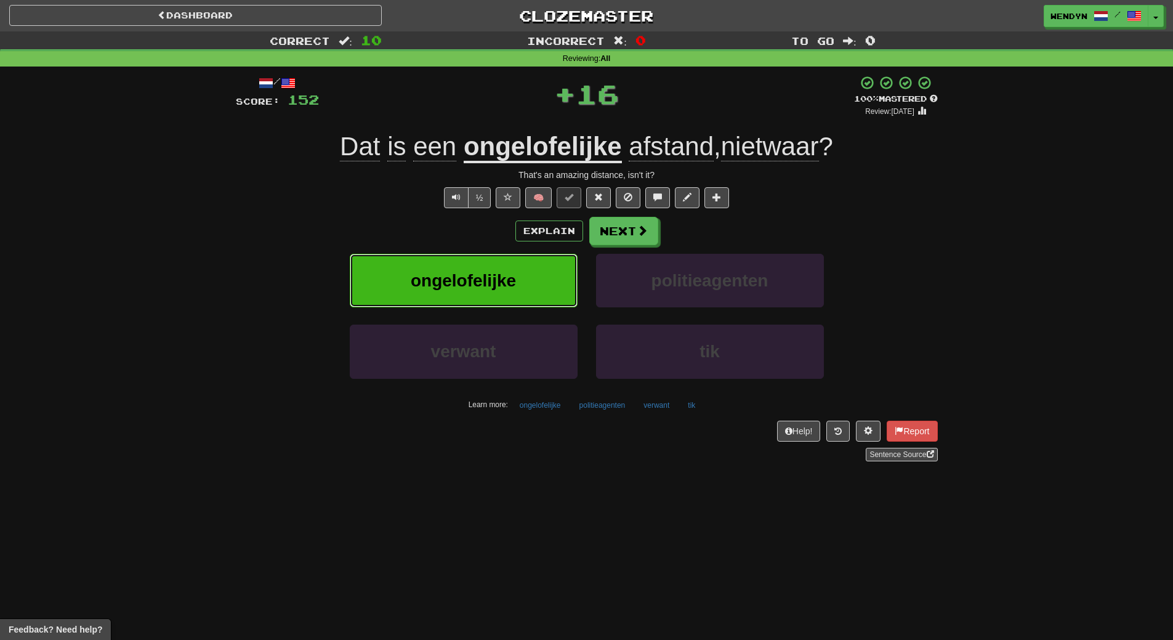
click span "ongelofelijke"
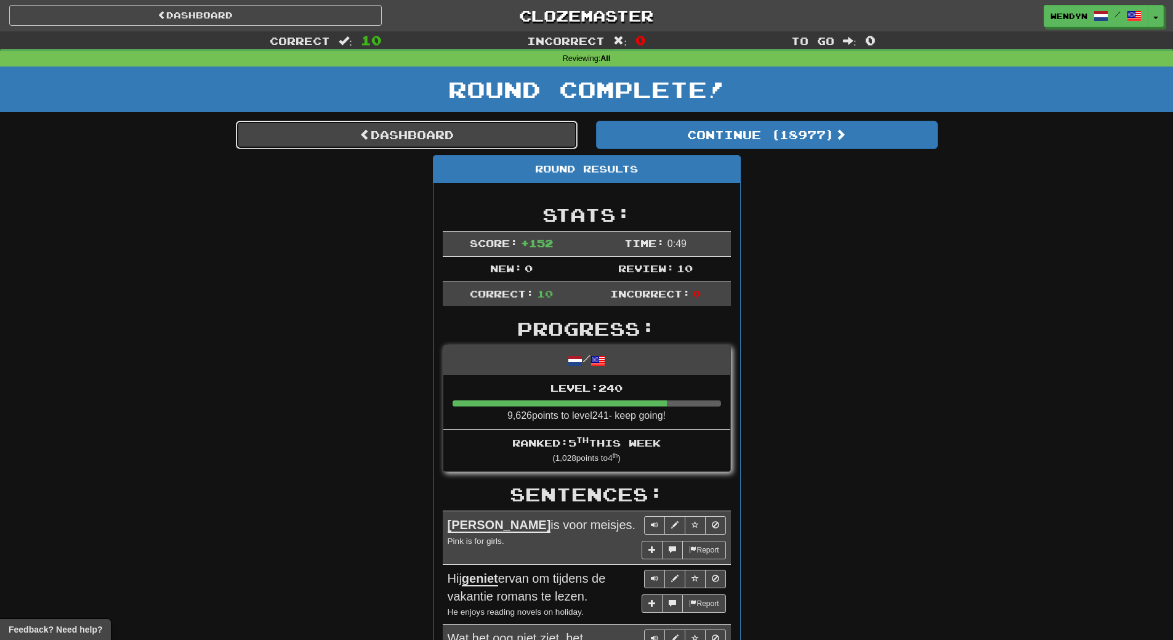
click link "Dashboard"
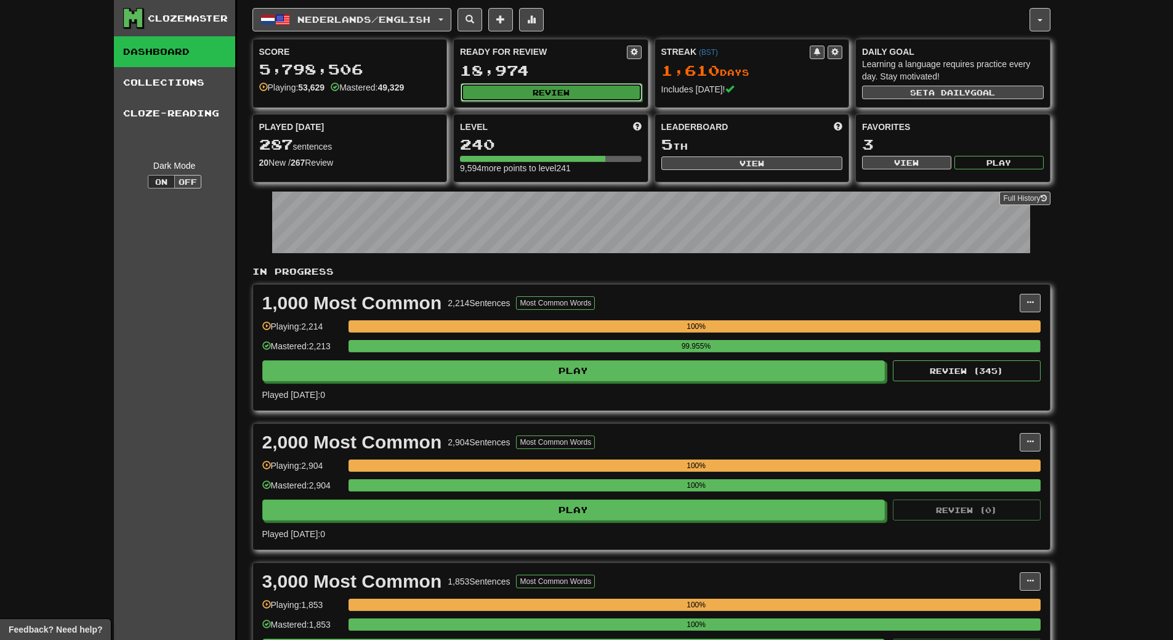
click at [606, 90] on button "Review" at bounding box center [552, 92] width 182 height 18
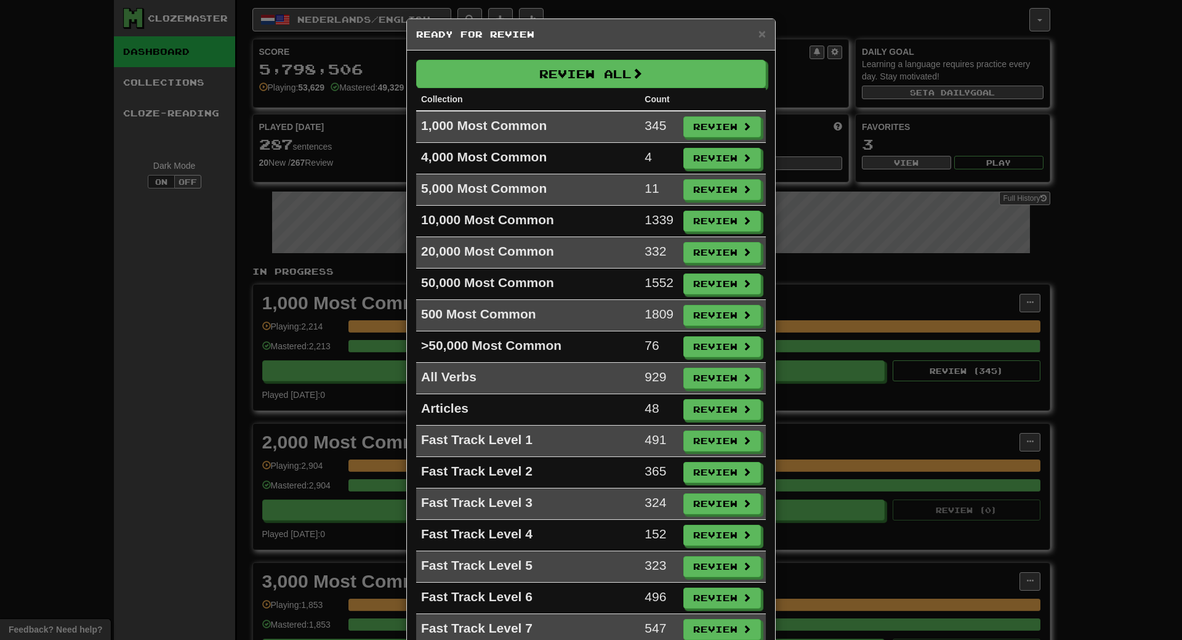
click at [612, 135] on td "1,000 Most Common" at bounding box center [528, 127] width 224 height 32
click at [732, 126] on button "Review" at bounding box center [723, 127] width 78 height 21
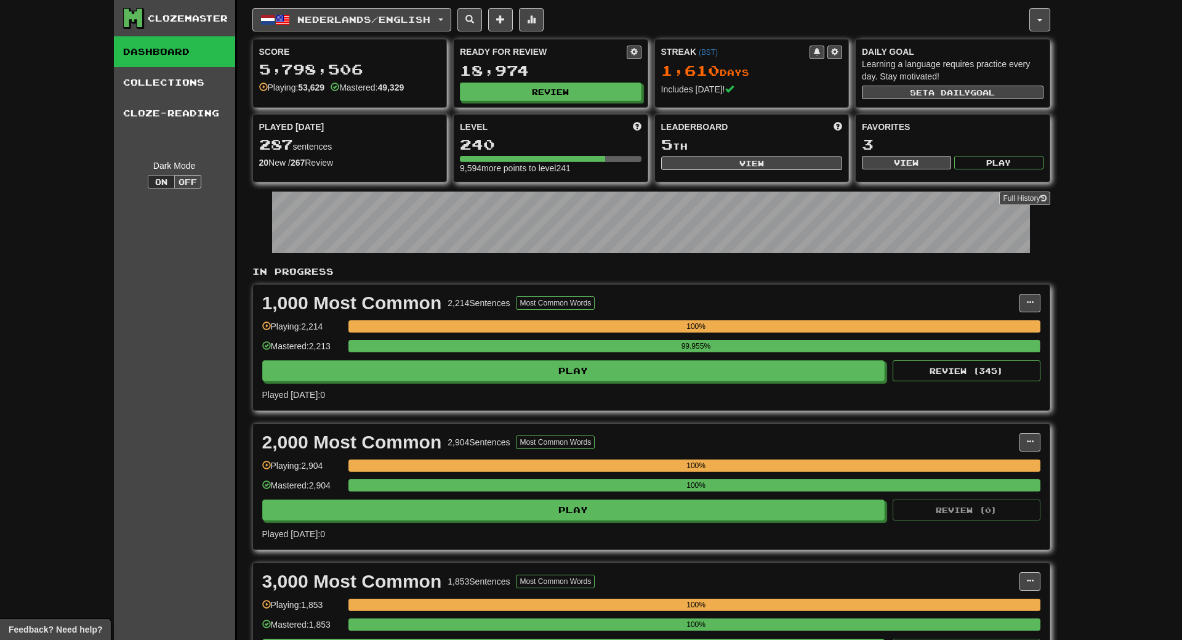
select select "**"
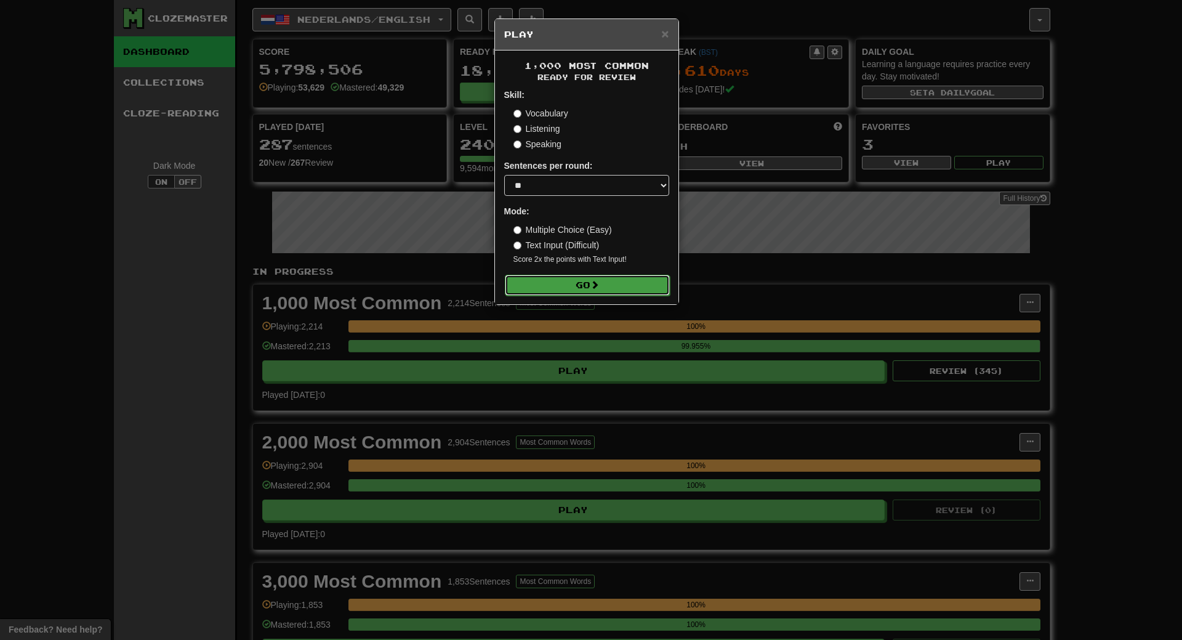
click at [652, 281] on button "Go" at bounding box center [587, 285] width 165 height 21
click at [666, 280] on button "Go" at bounding box center [587, 285] width 165 height 21
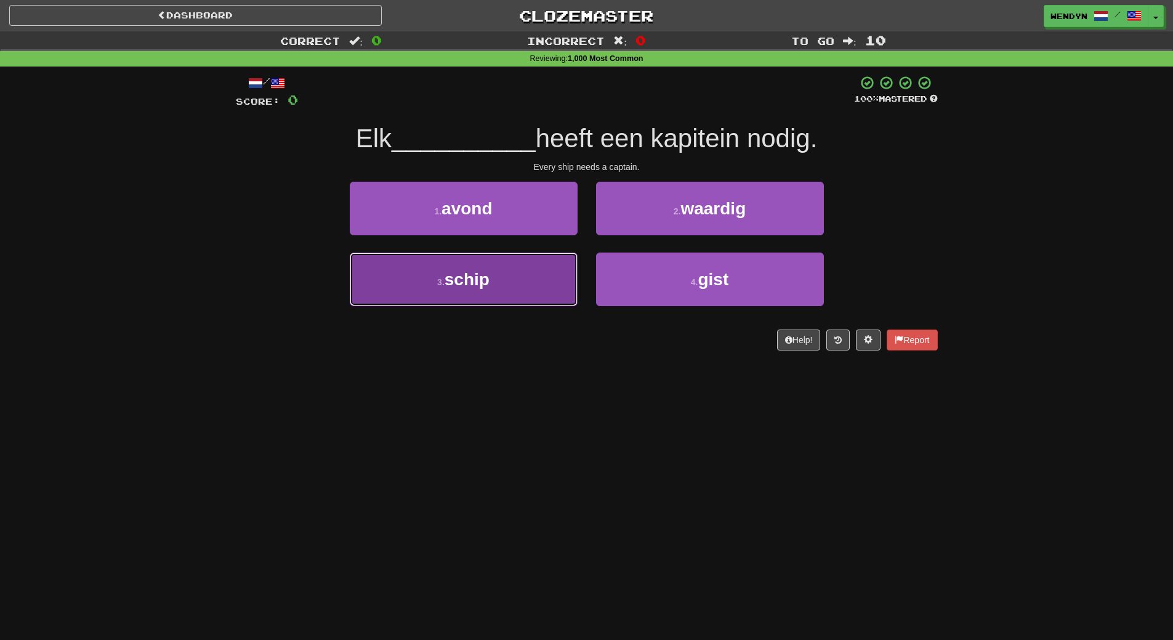
click at [501, 279] on button "3 . schip" at bounding box center [464, 279] width 228 height 54
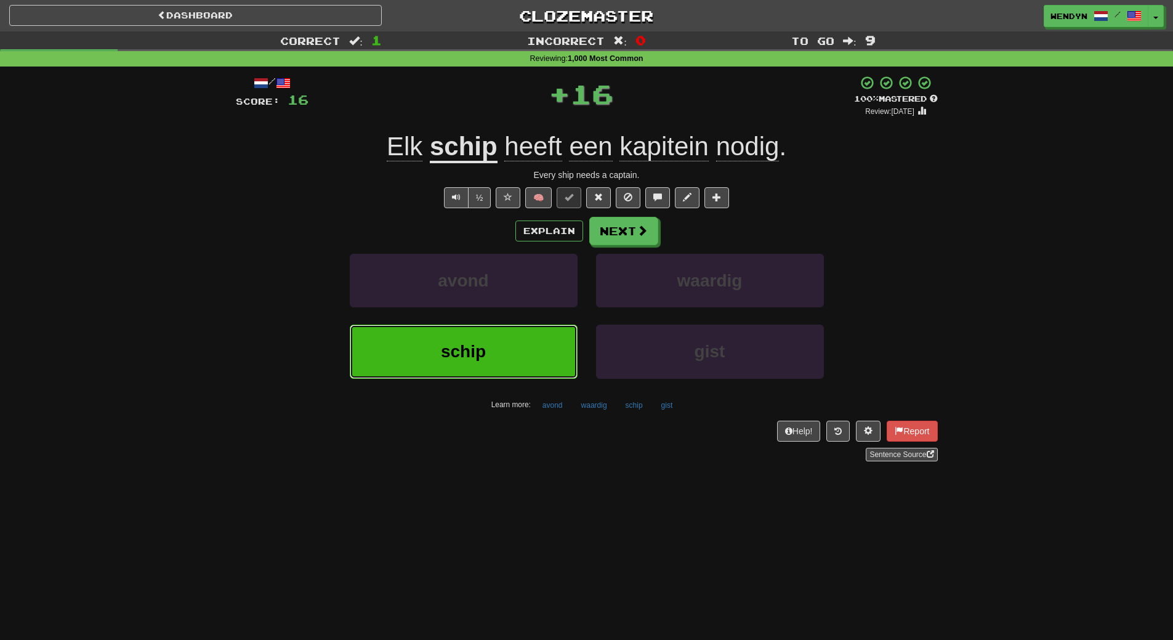
click at [510, 334] on button "schip" at bounding box center [464, 352] width 228 height 54
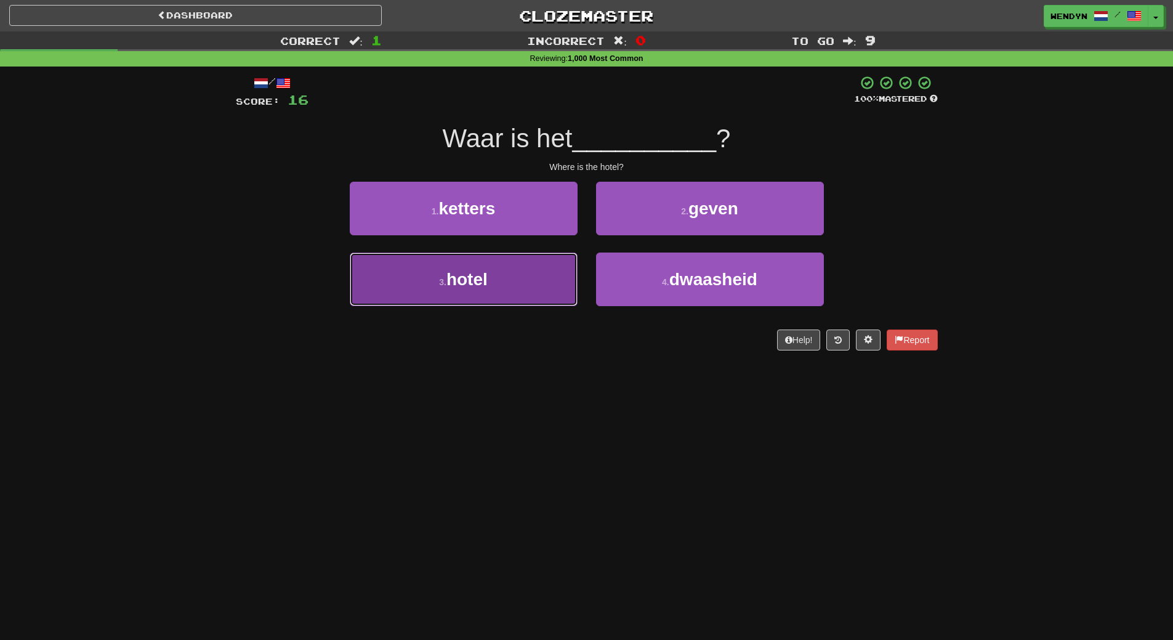
click at [400, 294] on button "3 . hotel" at bounding box center [464, 279] width 228 height 54
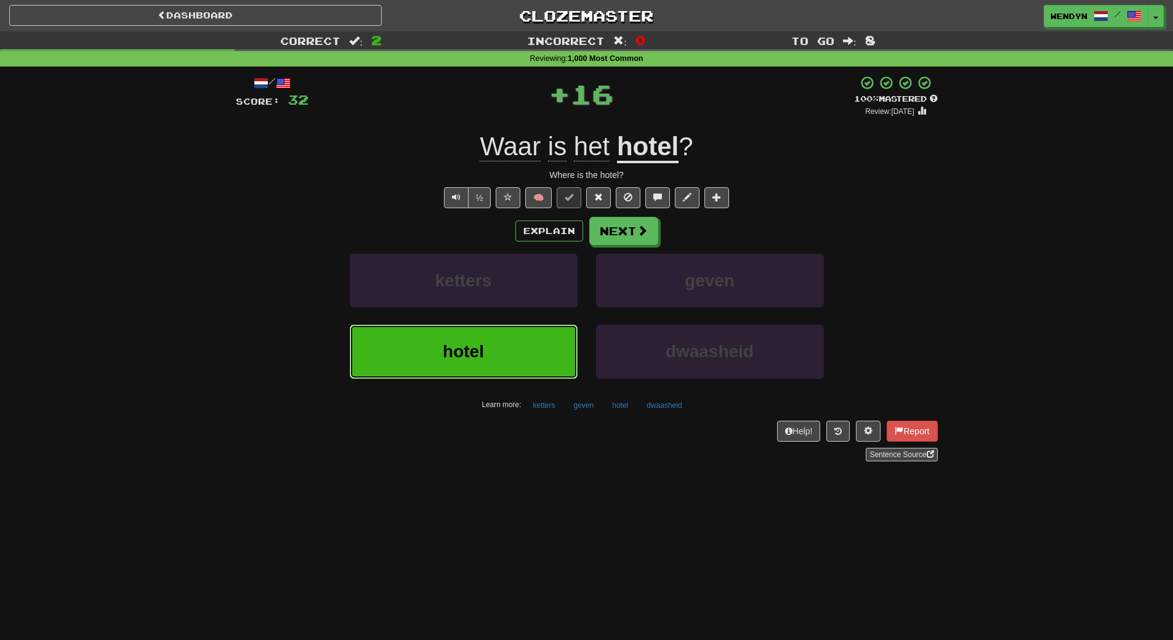
click at [426, 356] on button "hotel" at bounding box center [464, 352] width 228 height 54
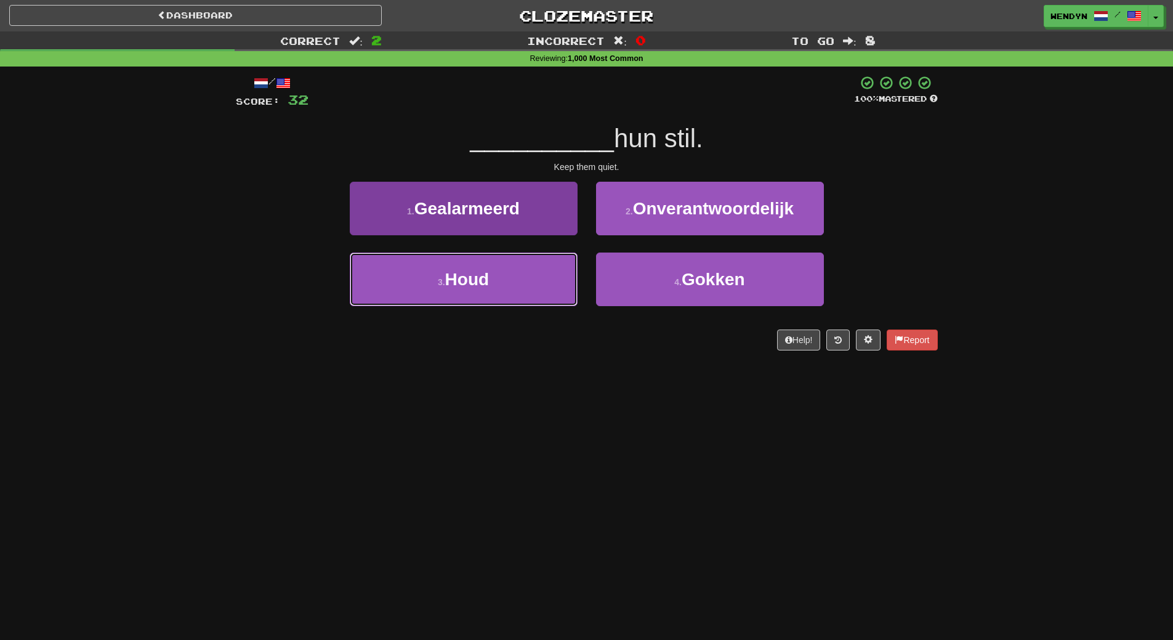
click at [477, 298] on button "3 . Houd" at bounding box center [464, 279] width 228 height 54
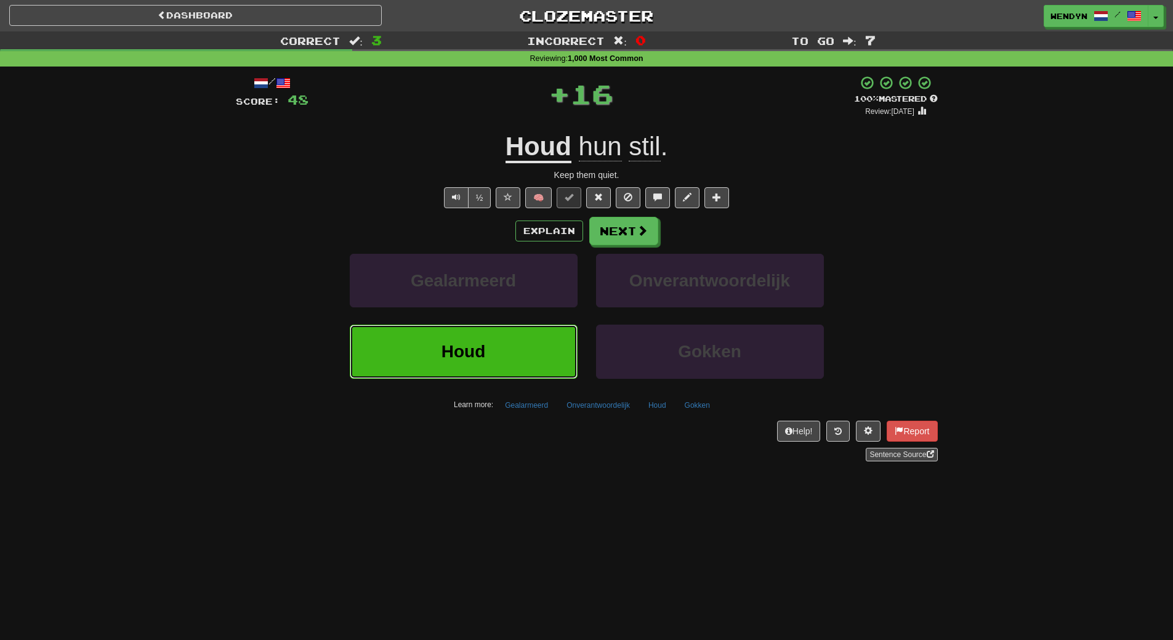
click at [476, 345] on span "Houd" at bounding box center [464, 351] width 44 height 19
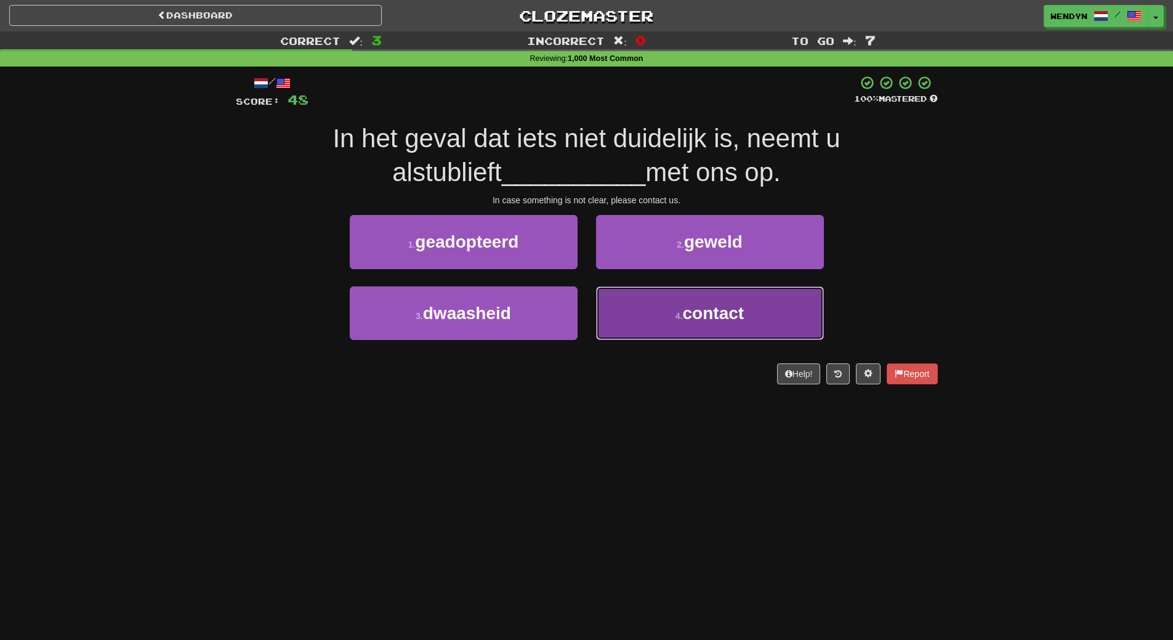
click at [698, 318] on span "contact" at bounding box center [714, 313] width 62 height 19
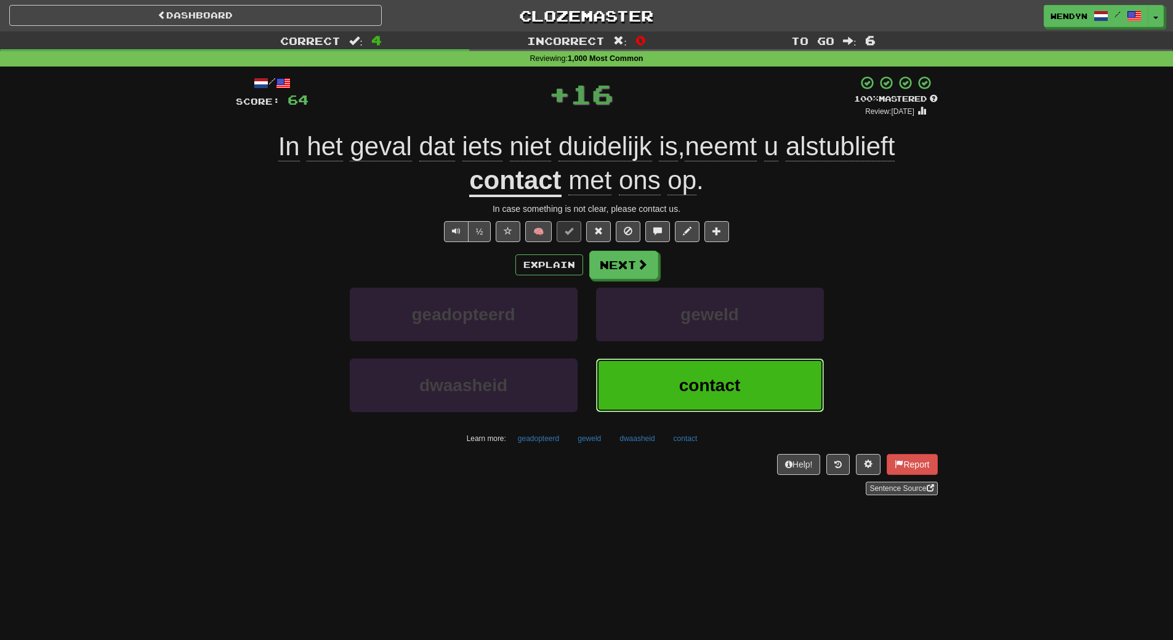
click at [709, 390] on span "contact" at bounding box center [710, 385] width 62 height 19
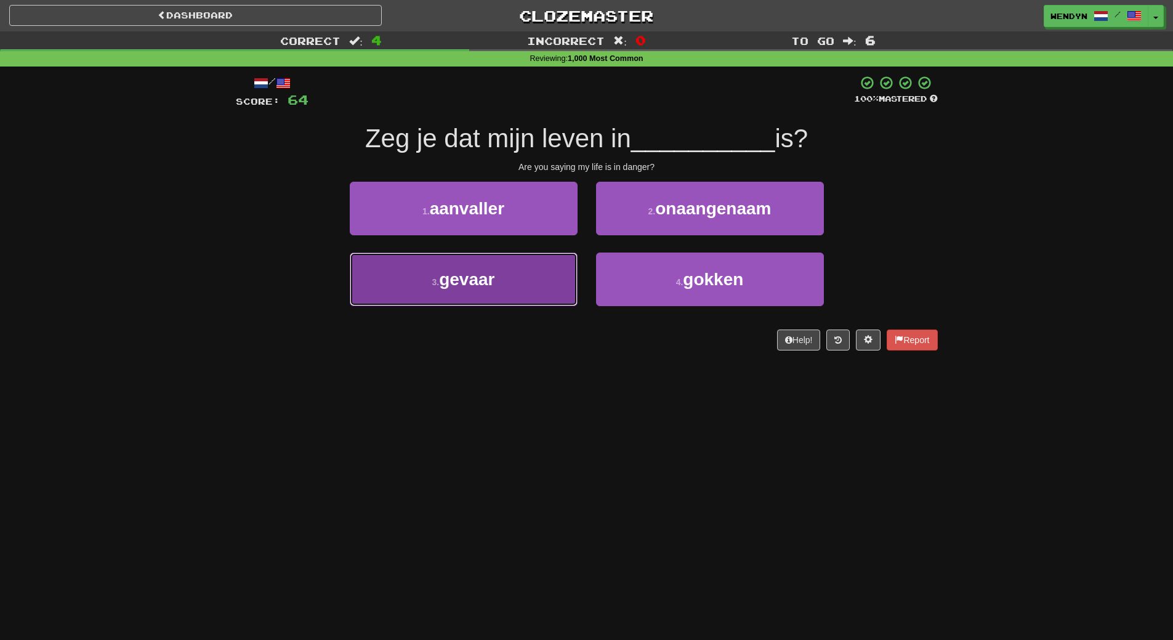
click at [525, 293] on button "3 . gevaar" at bounding box center [464, 279] width 228 height 54
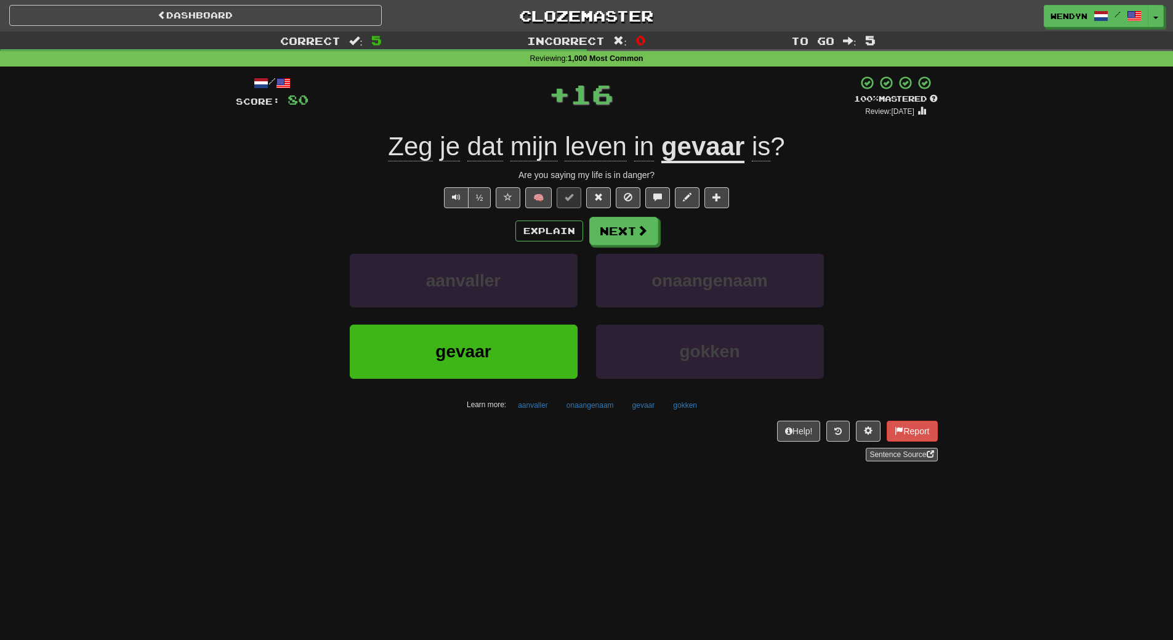
click at [501, 311] on div "aanvaller" at bounding box center [464, 289] width 246 height 71
click at [442, 378] on button "gevaar" at bounding box center [464, 352] width 228 height 54
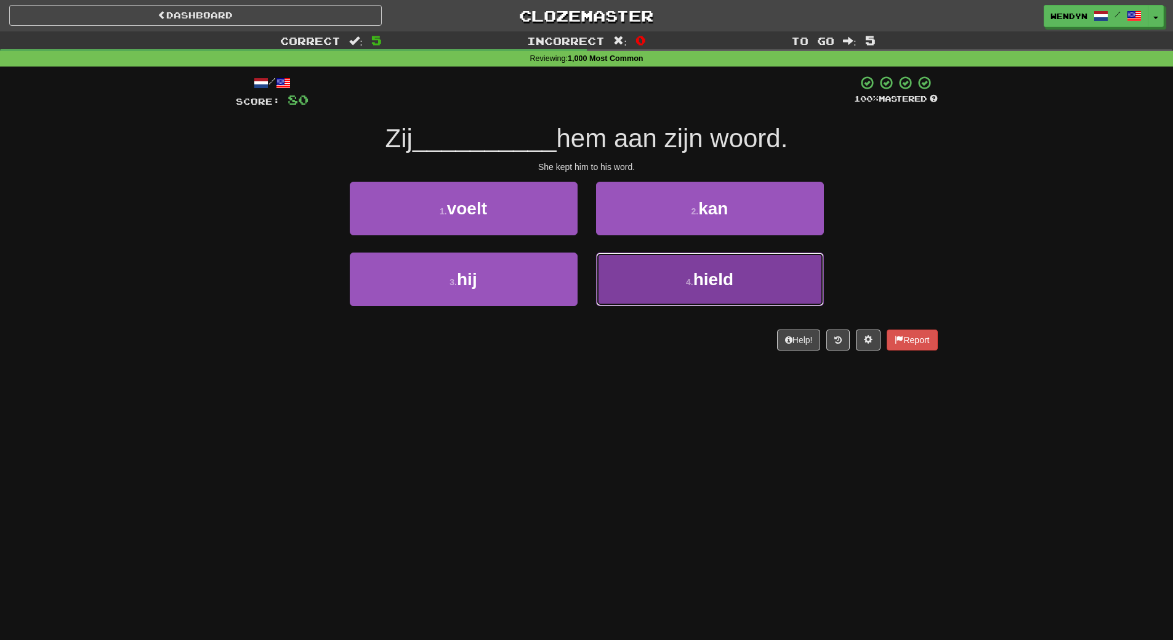
click at [644, 289] on button "4 . hield" at bounding box center [710, 279] width 228 height 54
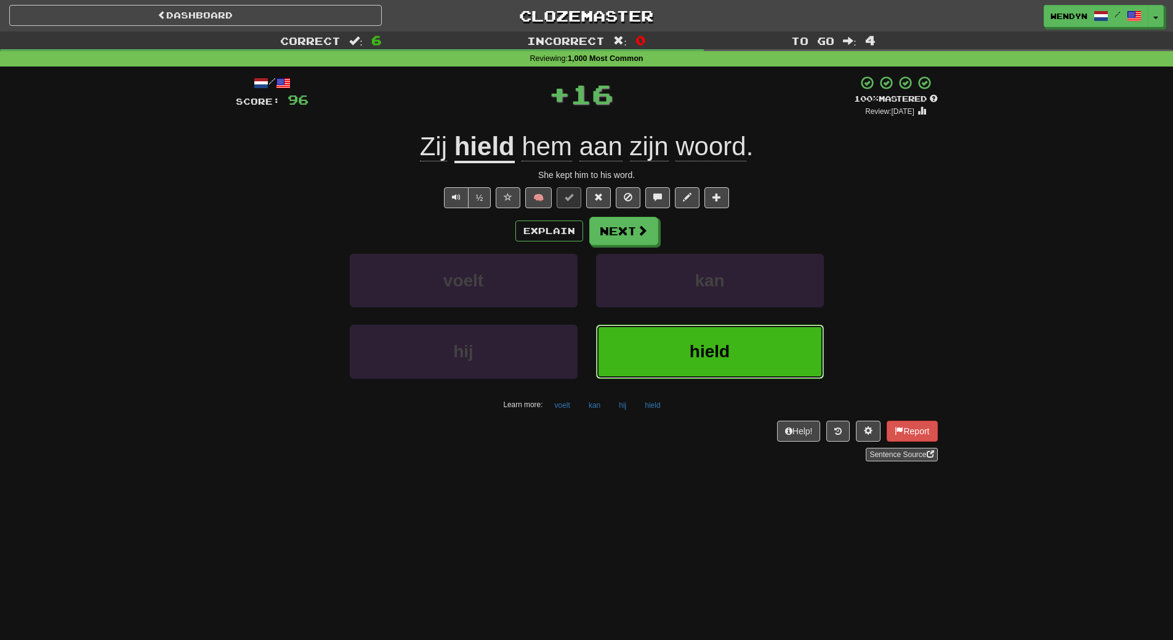
click at [657, 352] on button "hield" at bounding box center [710, 352] width 228 height 54
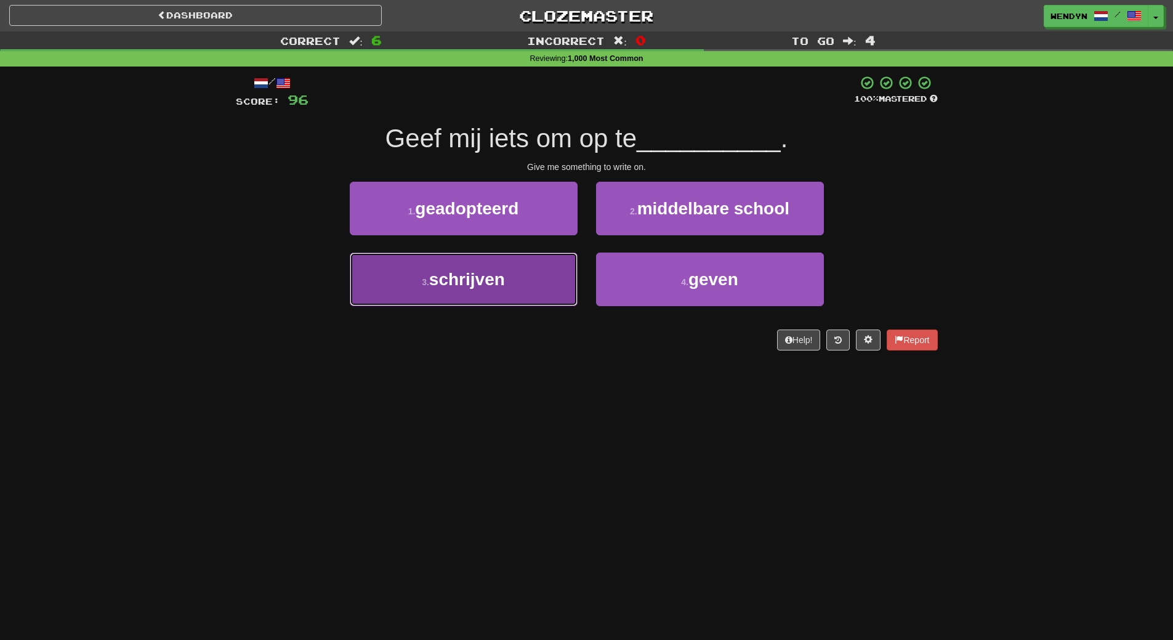
click at [545, 293] on button "3 . schrijven" at bounding box center [464, 279] width 228 height 54
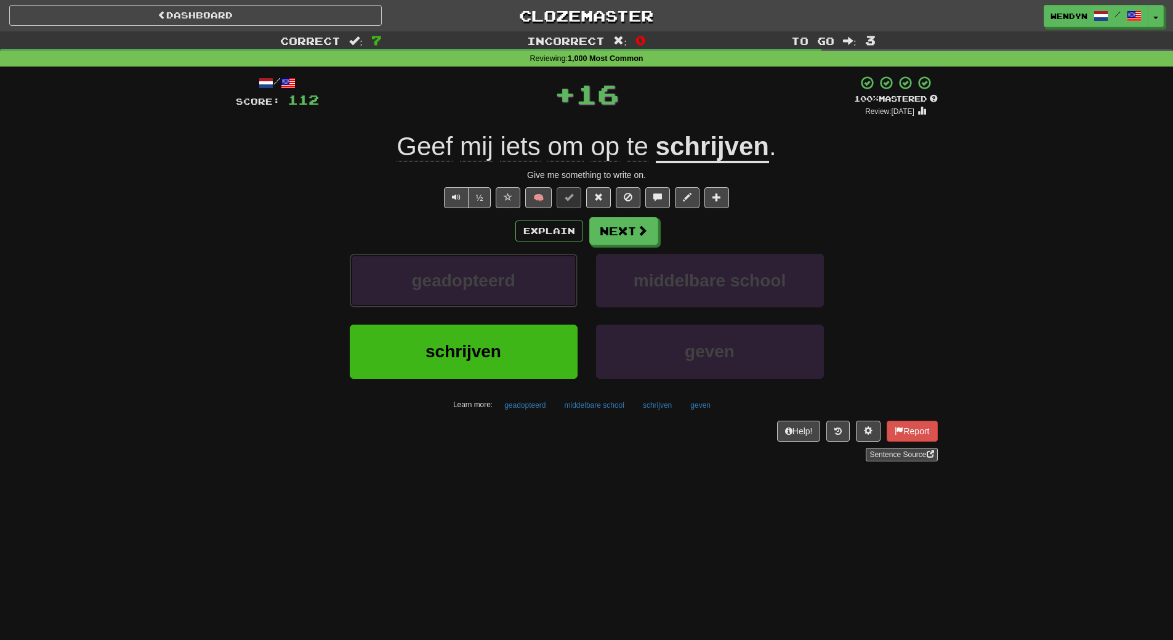
click at [545, 293] on button "geadopteerd" at bounding box center [464, 281] width 228 height 54
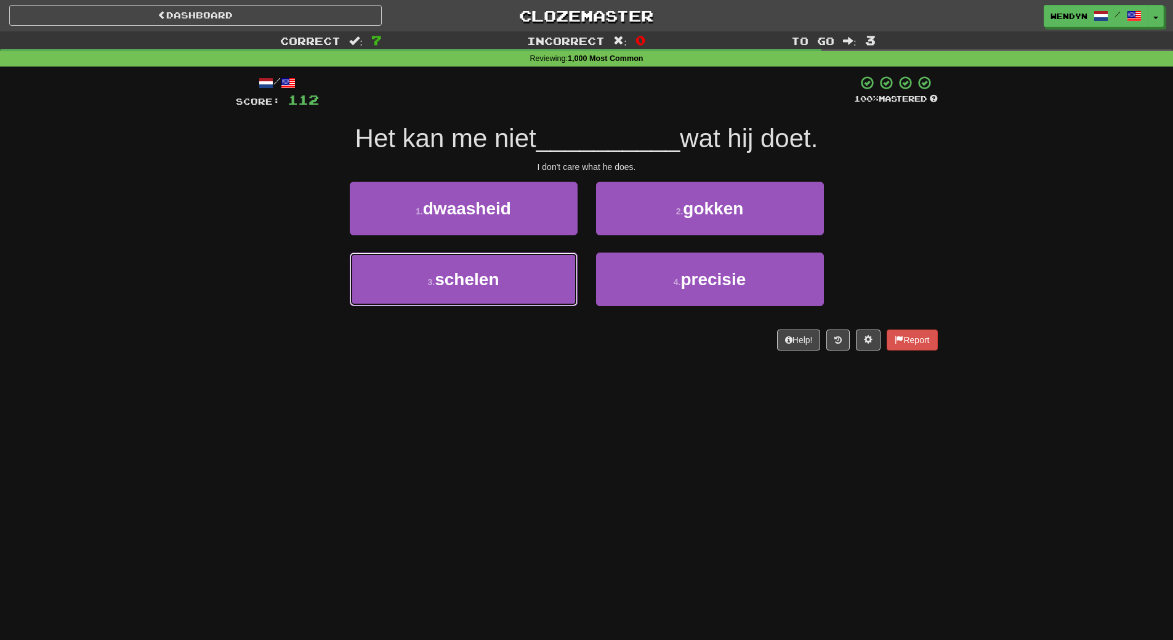
drag, startPoint x: 545, startPoint y: 293, endPoint x: 548, endPoint y: 358, distance: 64.7
click at [548, 358] on div "/ Score: 112 100 % Mastered Het kan me niet __________ wat hij doet. I don't ca…" at bounding box center [587, 217] width 702 height 301
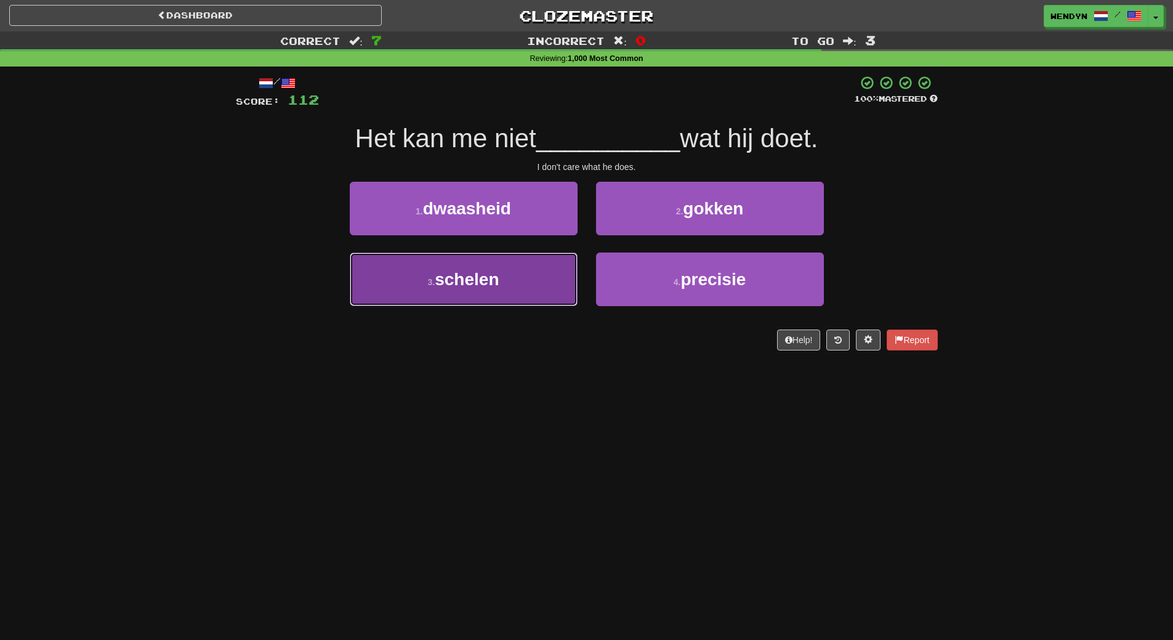
click at [575, 294] on button "3 . [GEOGRAPHIC_DATA]" at bounding box center [464, 279] width 228 height 54
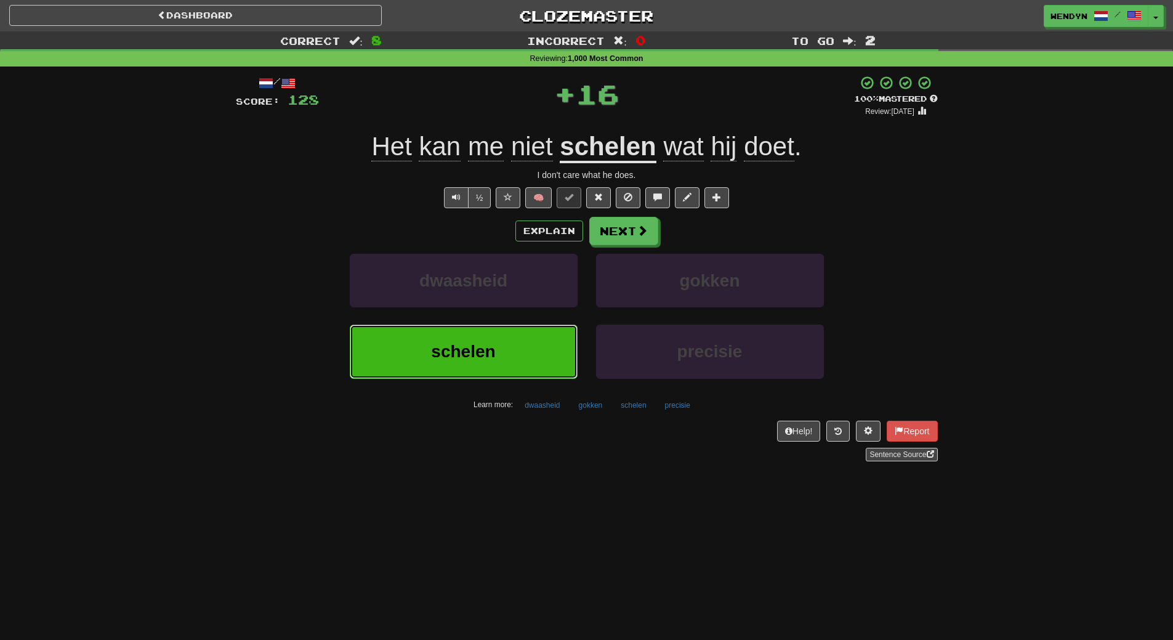
click at [530, 350] on button "schelen" at bounding box center [464, 352] width 228 height 54
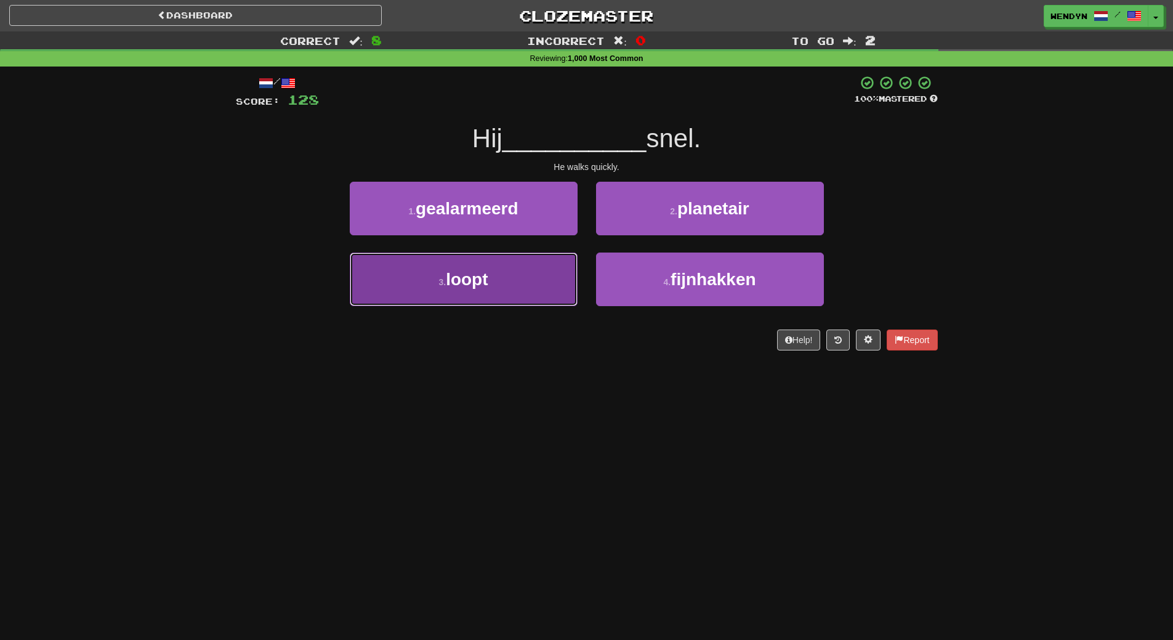
click at [518, 254] on button "3 . loopt" at bounding box center [464, 279] width 228 height 54
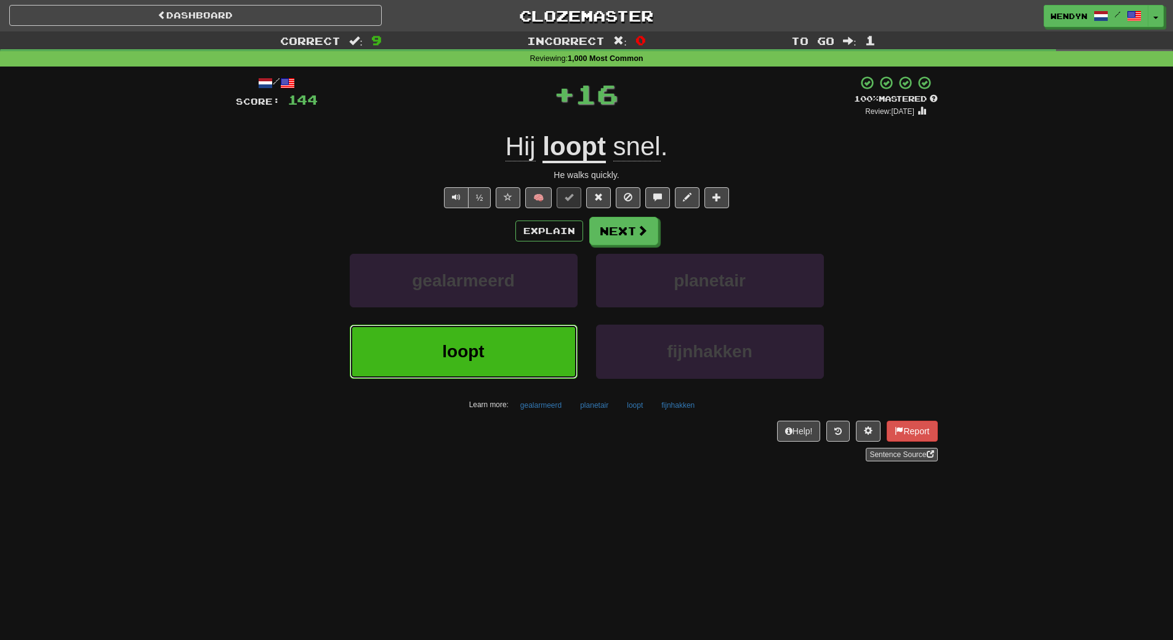
click at [494, 343] on button "loopt" at bounding box center [464, 352] width 228 height 54
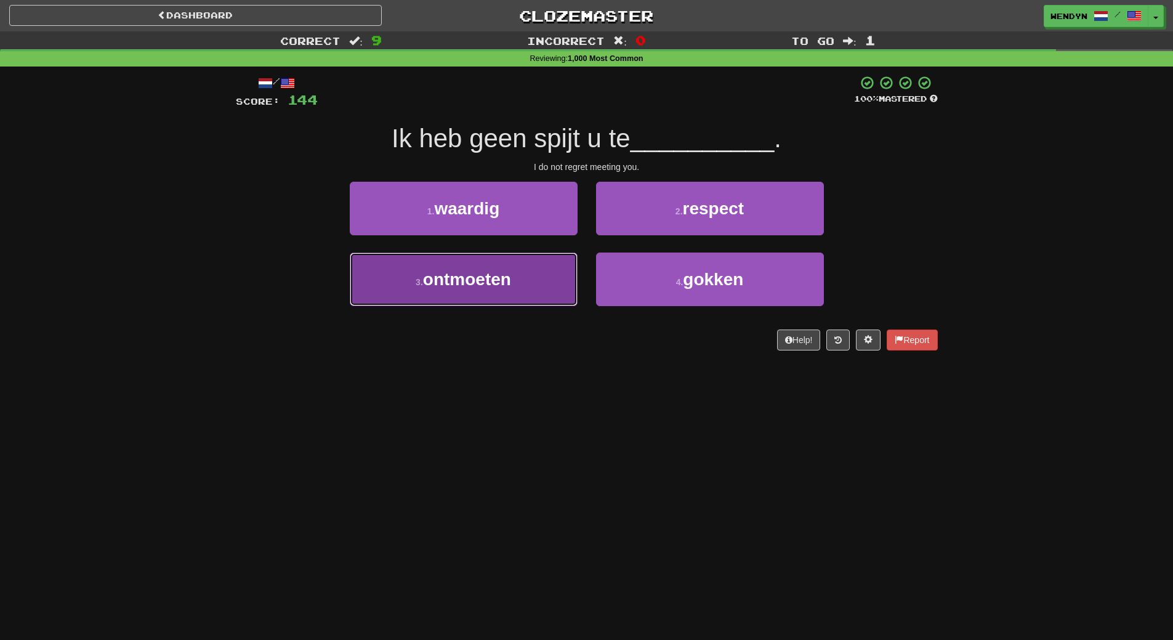
click at [549, 280] on button "3 . ontmoeten" at bounding box center [464, 279] width 228 height 54
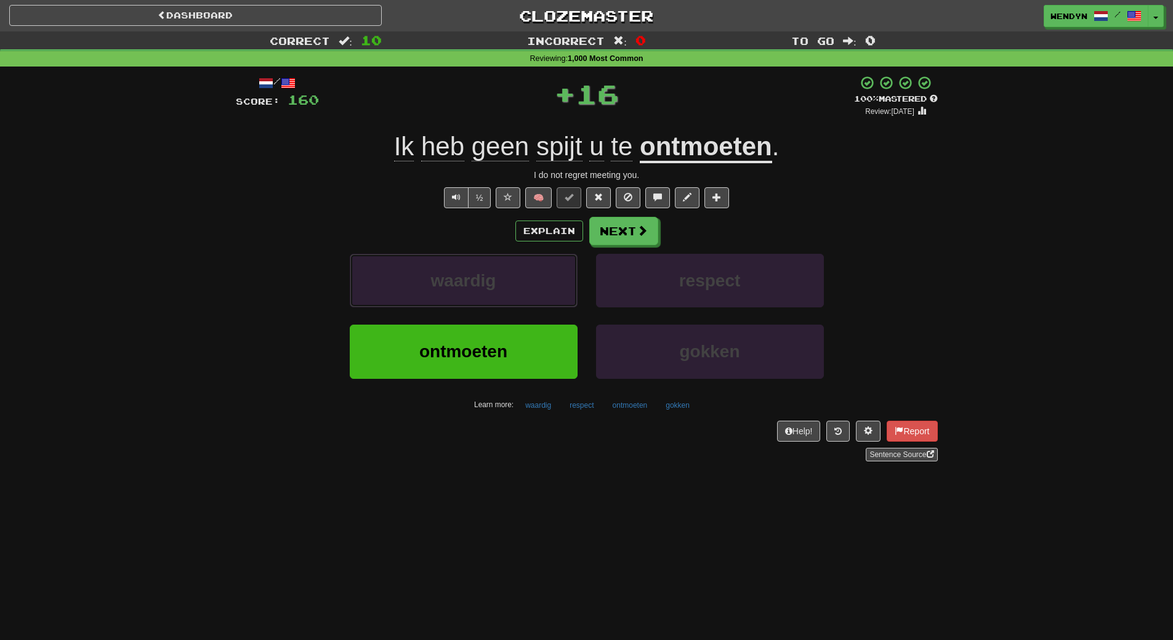
click at [549, 280] on button "waardig" at bounding box center [464, 281] width 228 height 54
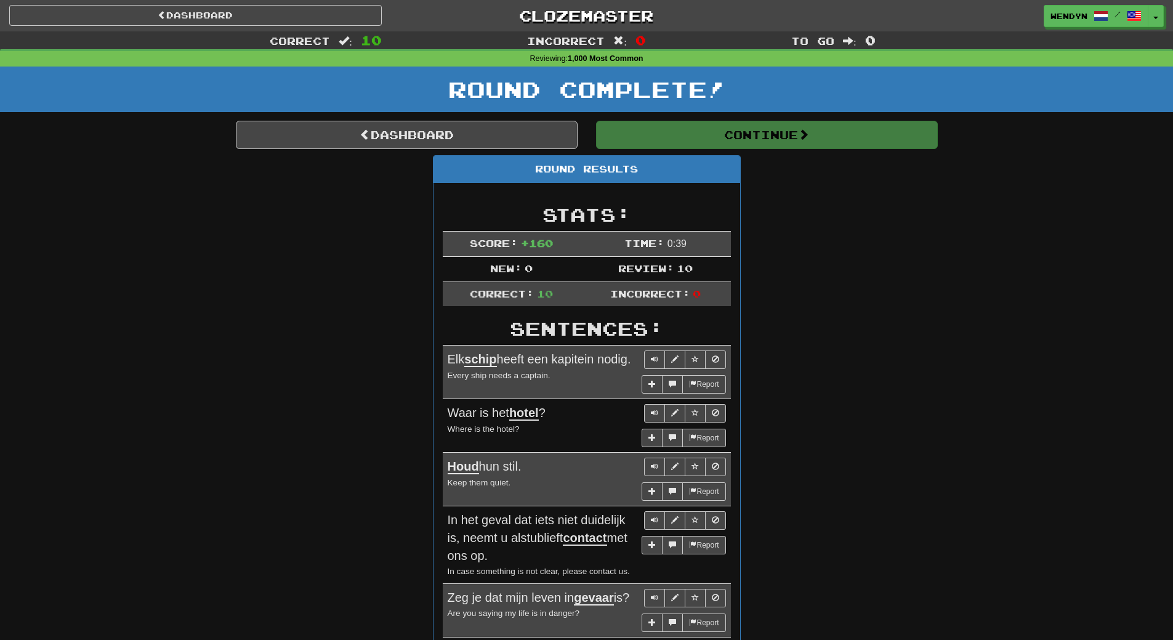
click at [549, 280] on tbody "Score: + 160 Time: 0 : 39 New: 0 Review: 10 Correct: 10 Incorrect: 0" at bounding box center [587, 268] width 288 height 75
click at [870, 209] on div "Round Results Stats: Score: + 160 Time: 0 : 39 New: 0 Review: 10 Correct: 10 In…" at bounding box center [587, 542] width 702 height 775
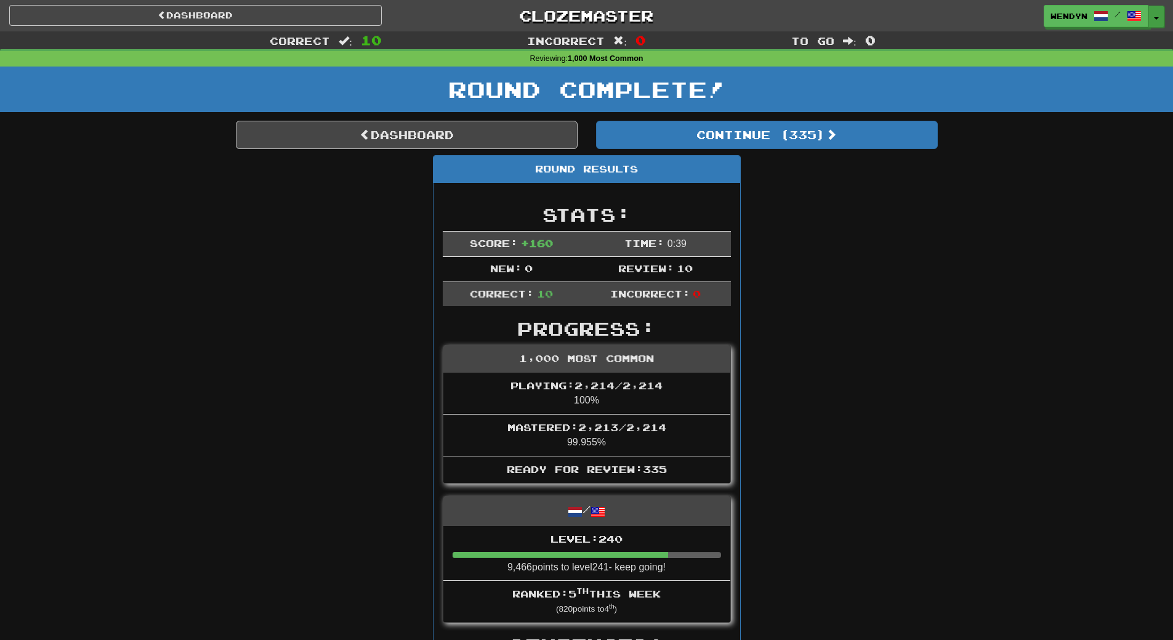
click at [1155, 19] on span "button" at bounding box center [1156, 18] width 5 height 2
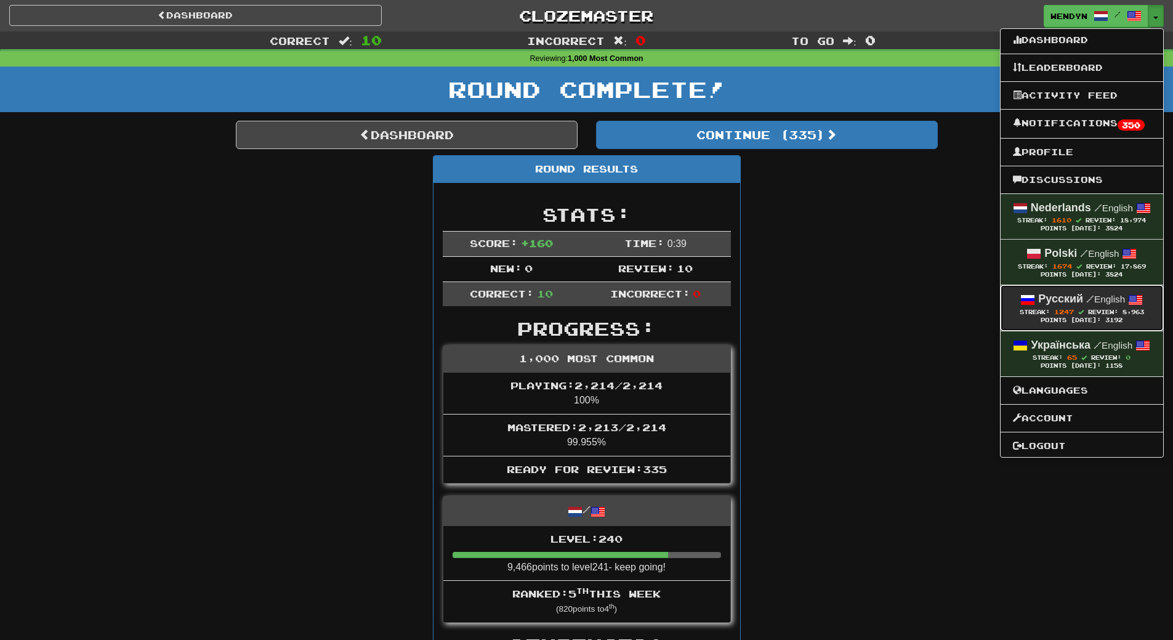
click at [1067, 295] on strong "Русский" at bounding box center [1060, 299] width 45 height 12
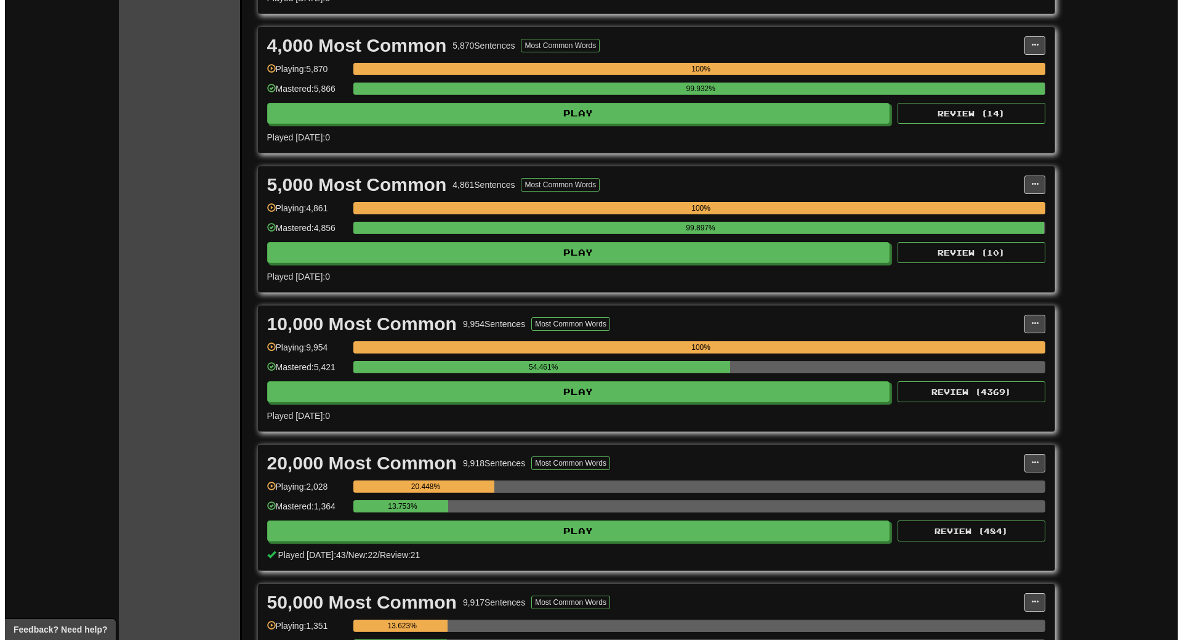
scroll to position [862, 0]
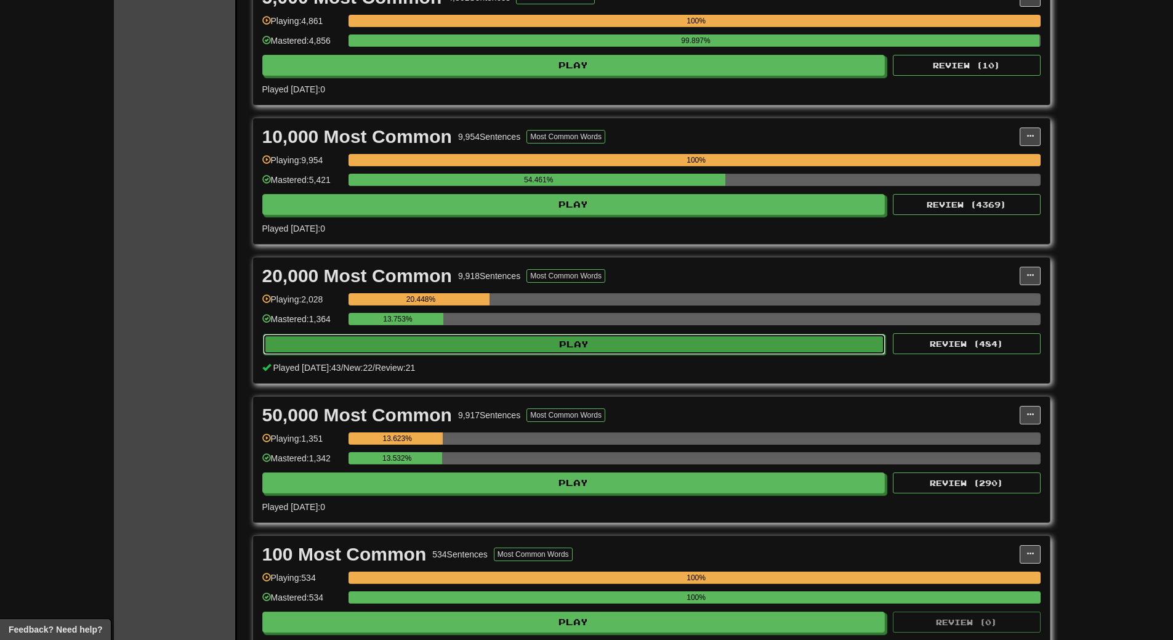
click at [453, 347] on button "Play" at bounding box center [574, 344] width 623 height 21
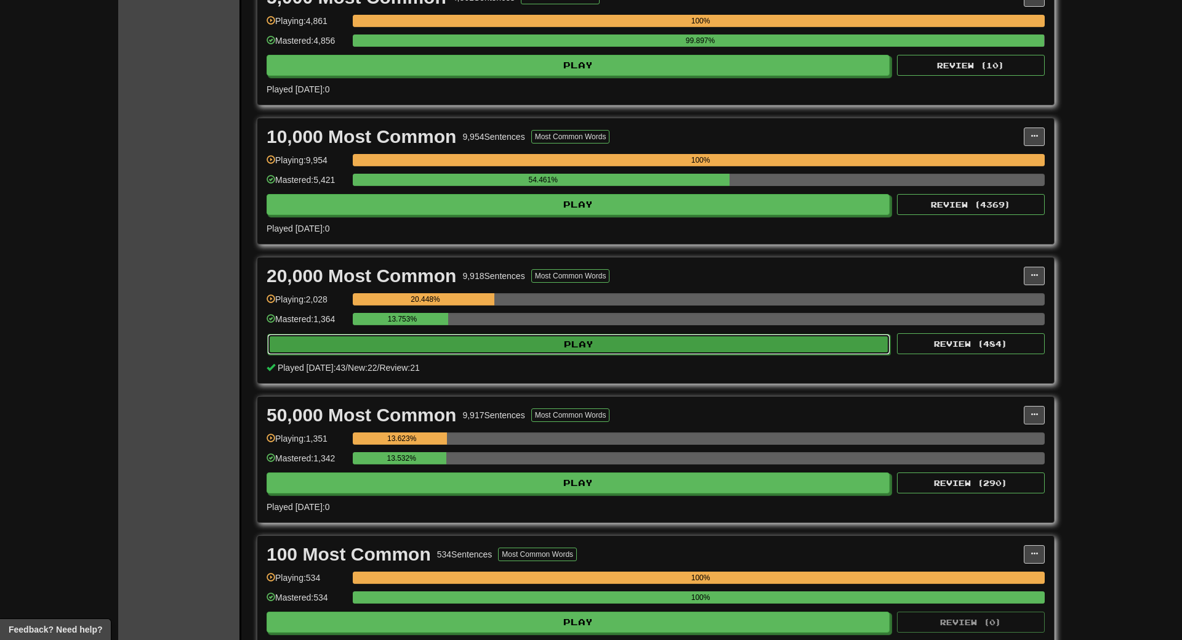
select select "**"
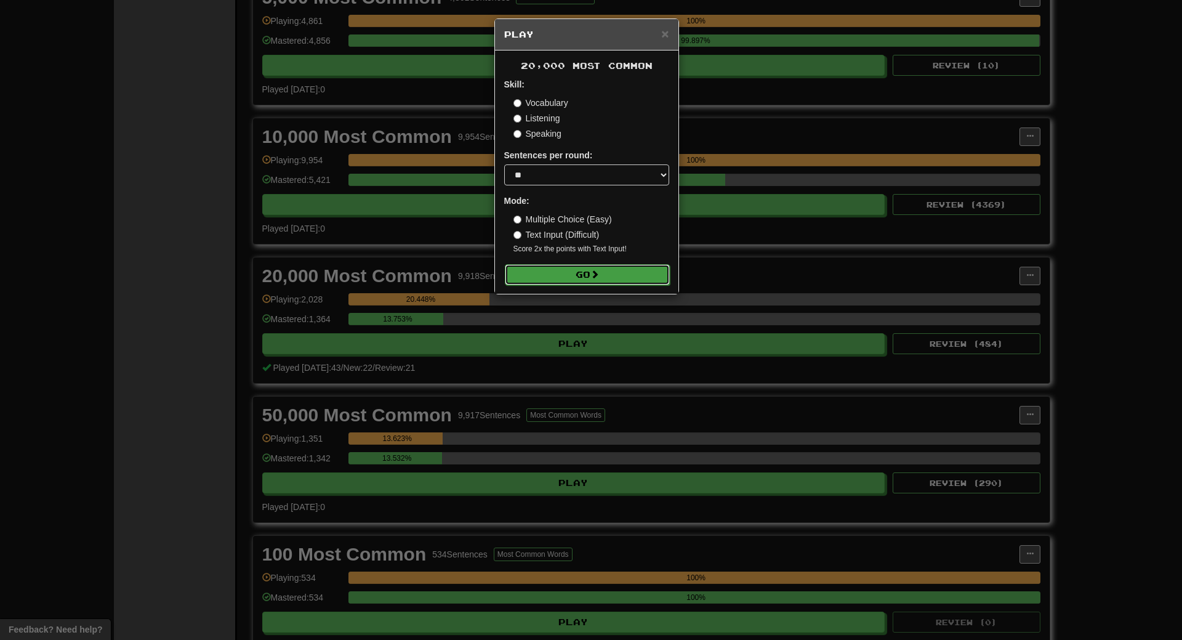
click at [560, 272] on button "Go" at bounding box center [587, 274] width 165 height 21
click at [602, 268] on button "Go" at bounding box center [587, 274] width 165 height 21
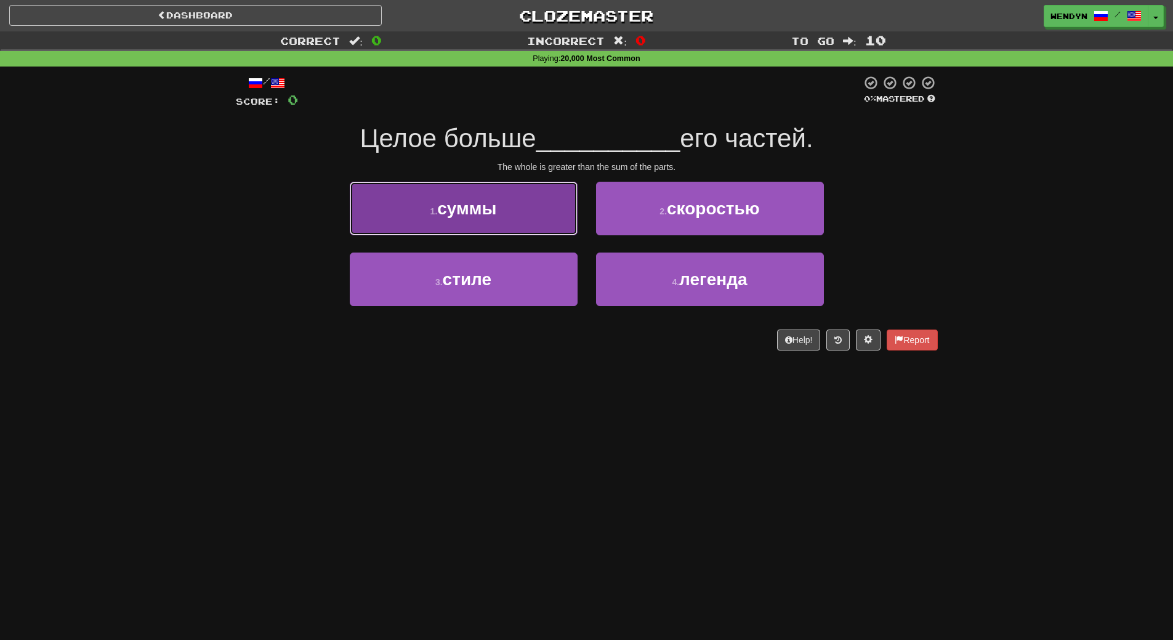
click at [535, 224] on button "1 . суммы" at bounding box center [464, 209] width 228 height 54
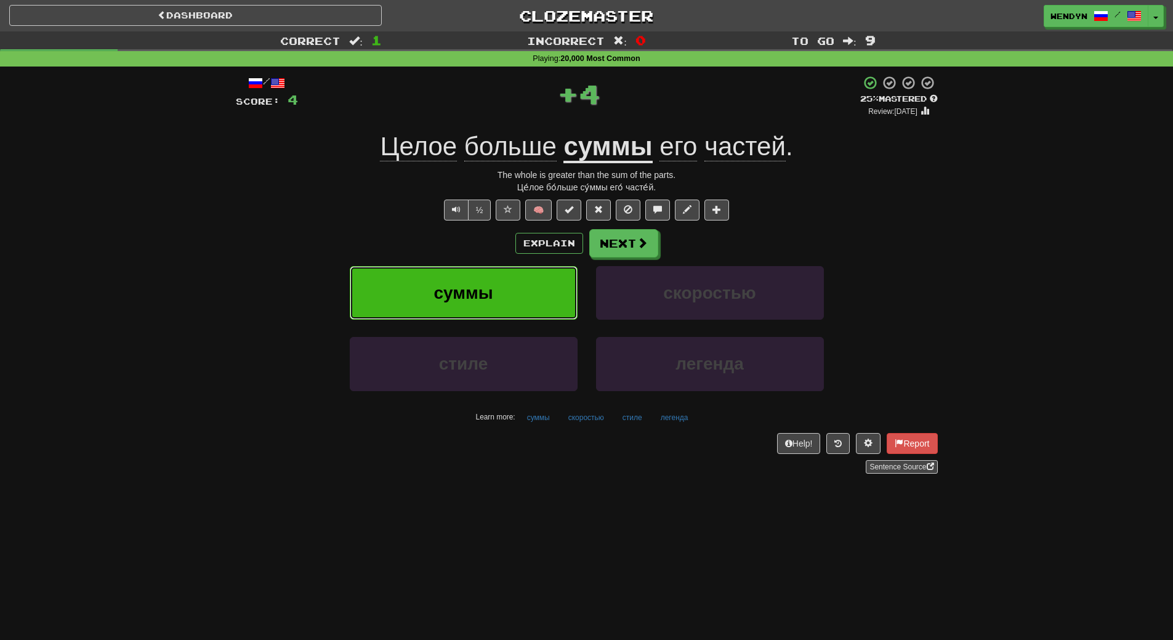
drag, startPoint x: 510, startPoint y: 289, endPoint x: 496, endPoint y: 380, distance: 92.1
click at [510, 289] on button "суммы" at bounding box center [464, 293] width 228 height 54
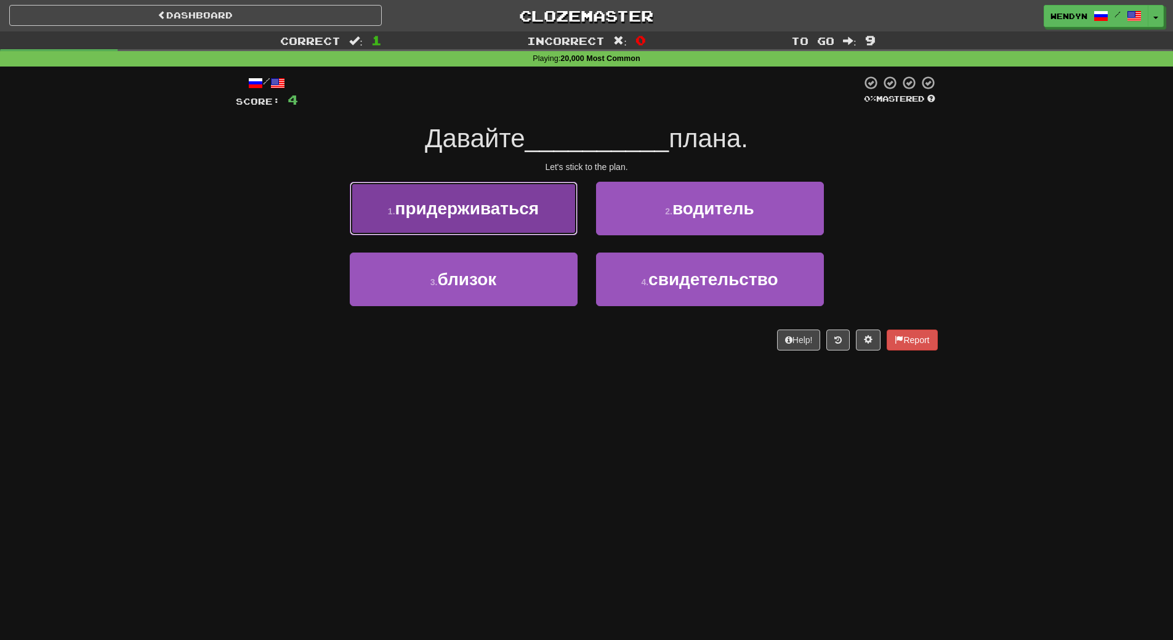
click at [493, 208] on span "придерживаться" at bounding box center [467, 208] width 144 height 19
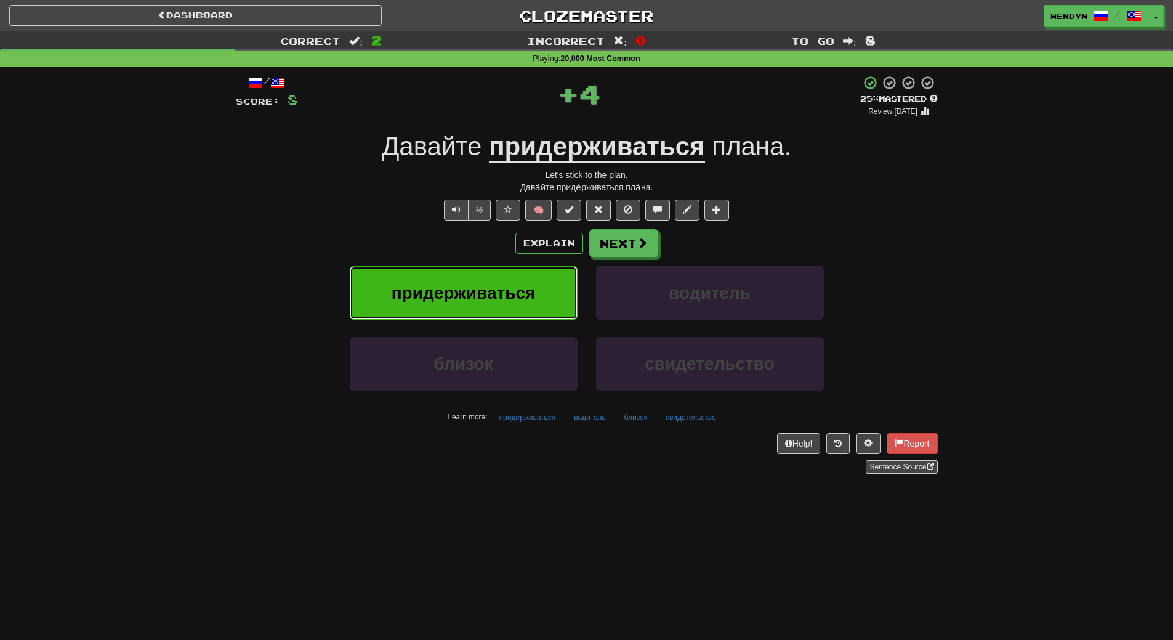
click at [481, 281] on button "придерживаться" at bounding box center [464, 293] width 228 height 54
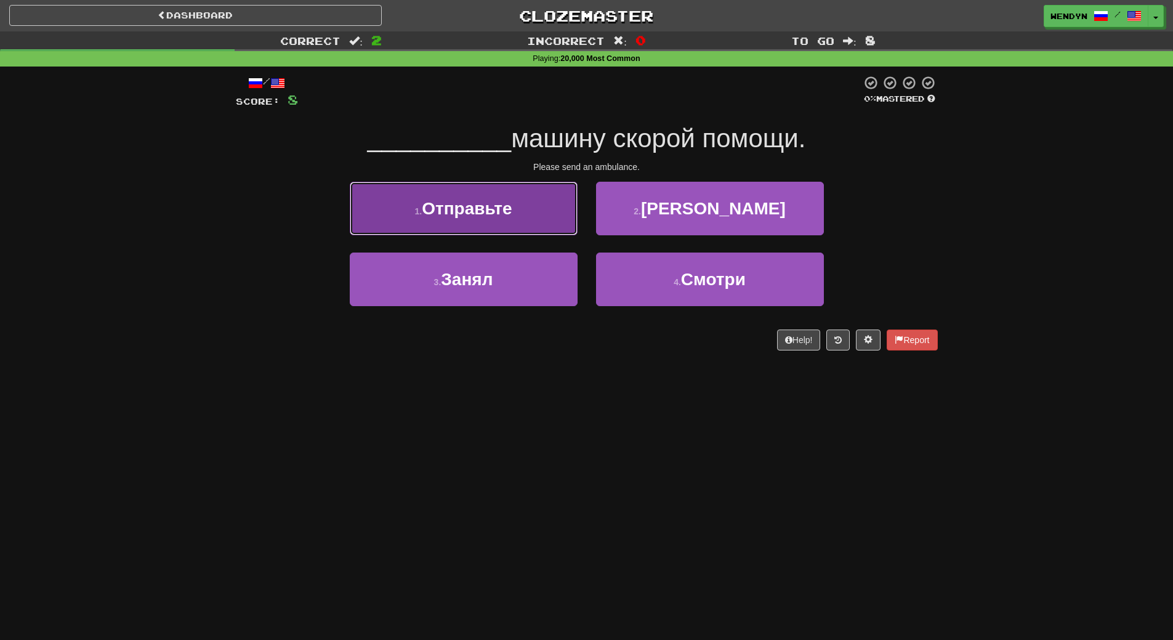
click at [511, 212] on span "Отправьте" at bounding box center [467, 208] width 90 height 19
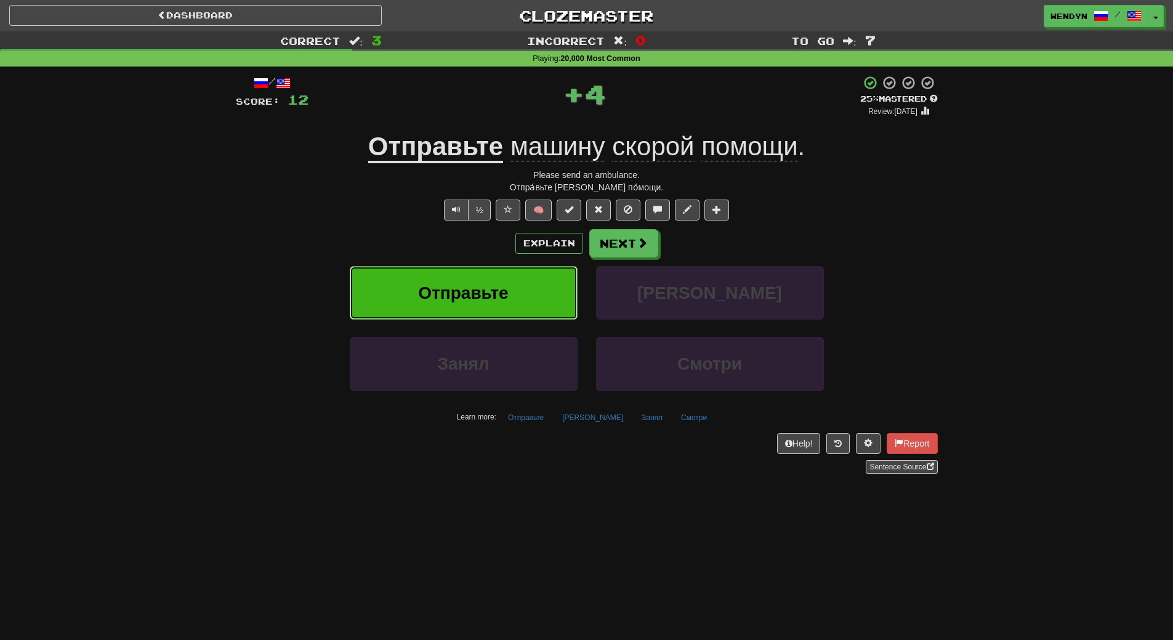
click at [470, 299] on span "Отправьте" at bounding box center [463, 292] width 90 height 19
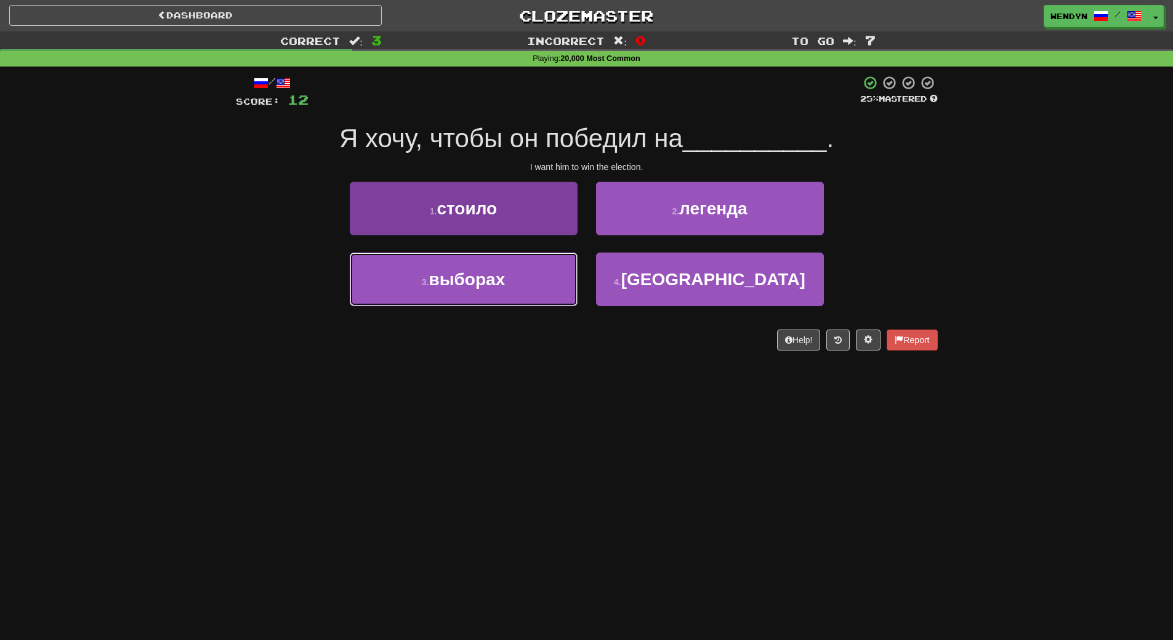
drag, startPoint x: 507, startPoint y: 267, endPoint x: 506, endPoint y: 279, distance: 12.5
click at [507, 268] on button "3 . выборах" at bounding box center [464, 279] width 228 height 54
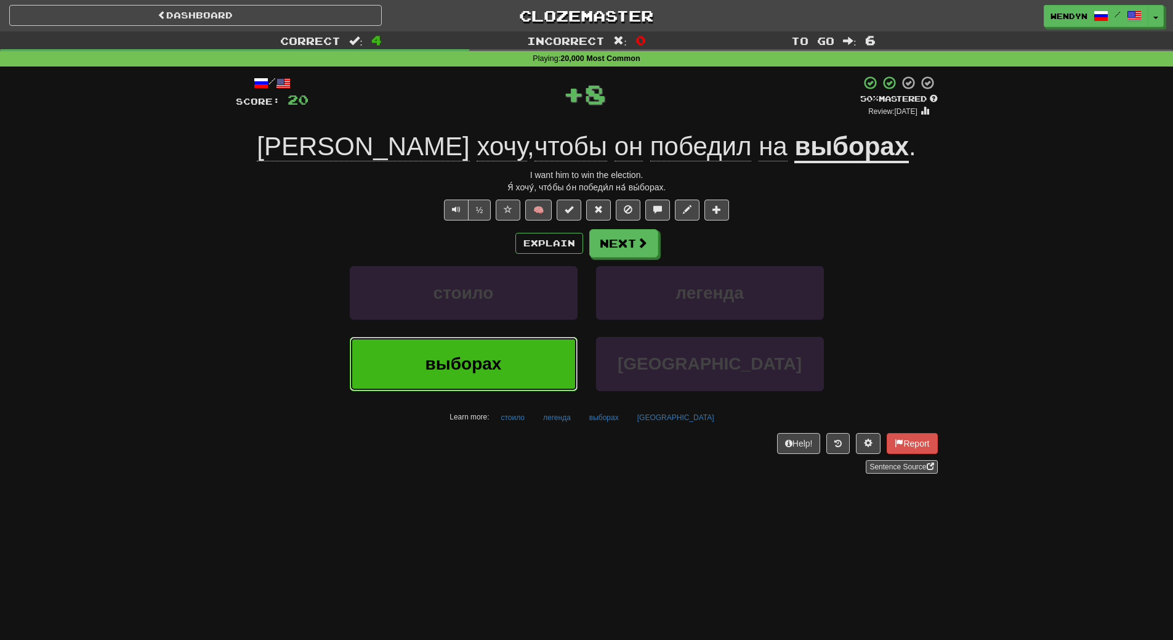
click at [496, 352] on button "выборах" at bounding box center [464, 364] width 228 height 54
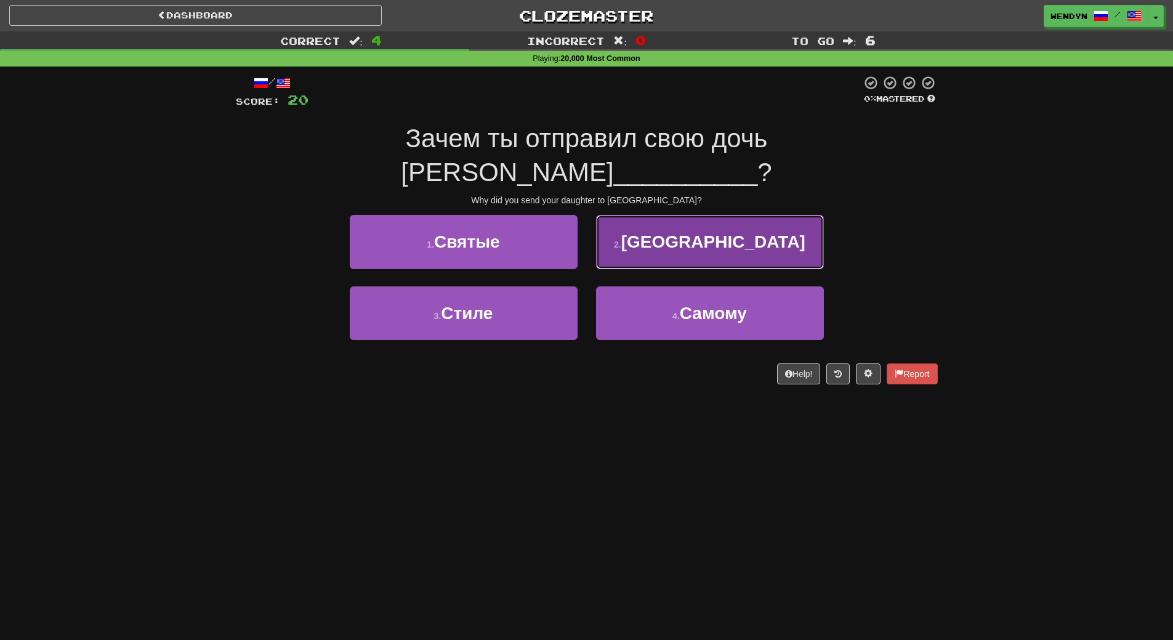
click at [706, 218] on button "2 . [GEOGRAPHIC_DATA]" at bounding box center [710, 242] width 228 height 54
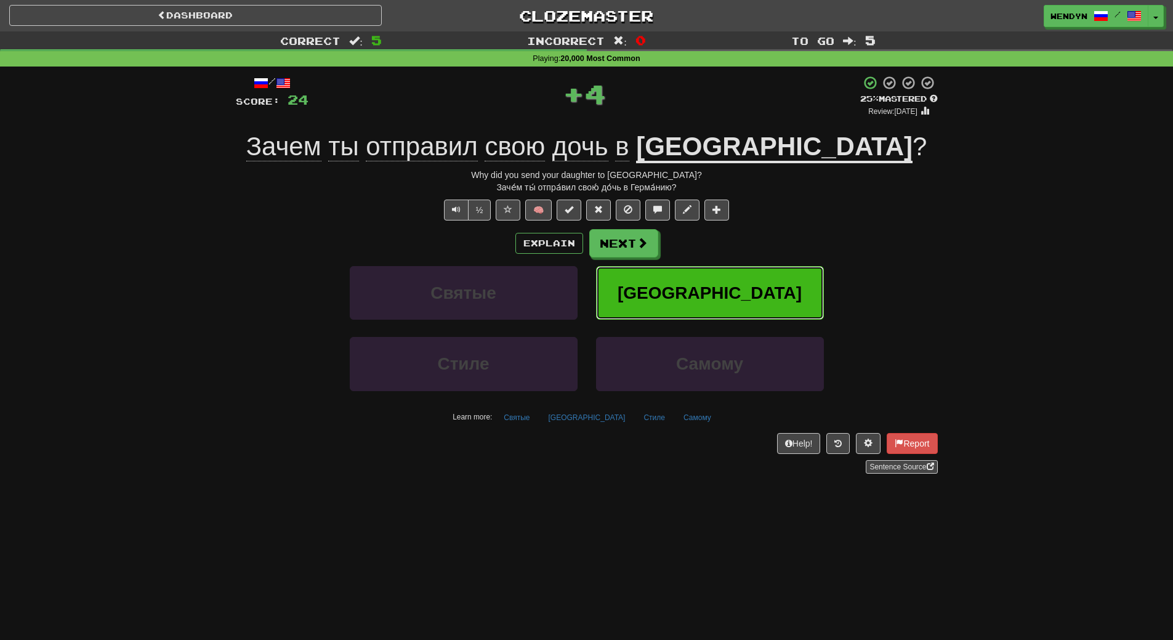
click at [695, 285] on span "[GEOGRAPHIC_DATA]" at bounding box center [710, 292] width 184 height 19
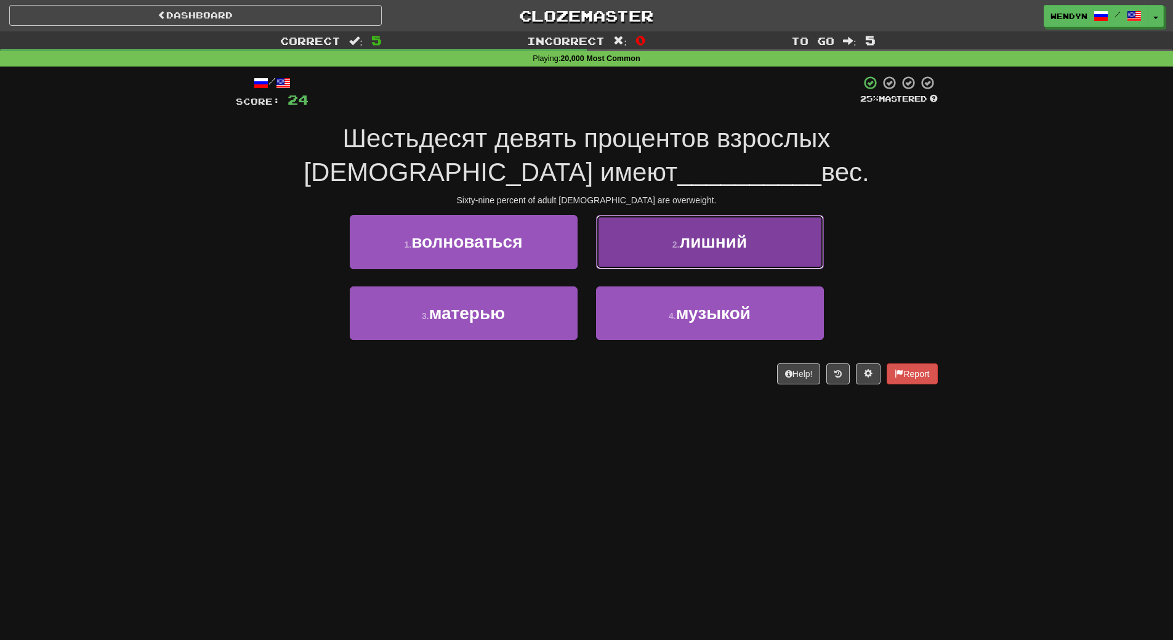
click at [717, 259] on button "2 . лишний" at bounding box center [710, 242] width 228 height 54
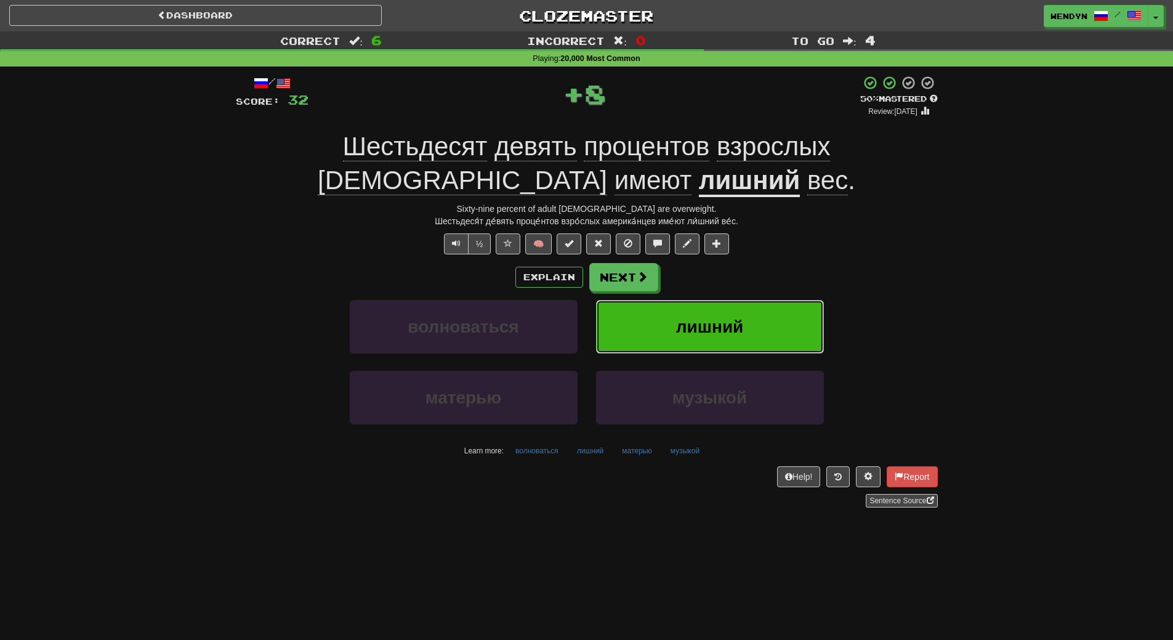
click at [724, 334] on span "лишний" at bounding box center [710, 326] width 68 height 19
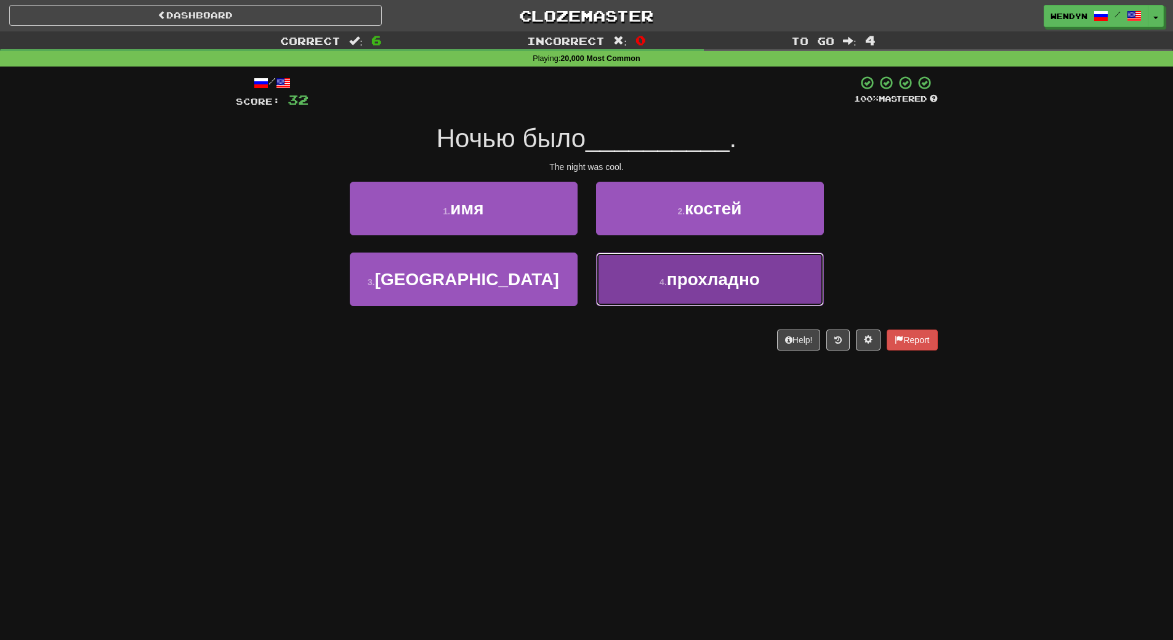
click at [730, 288] on span "прохладно" at bounding box center [713, 279] width 93 height 19
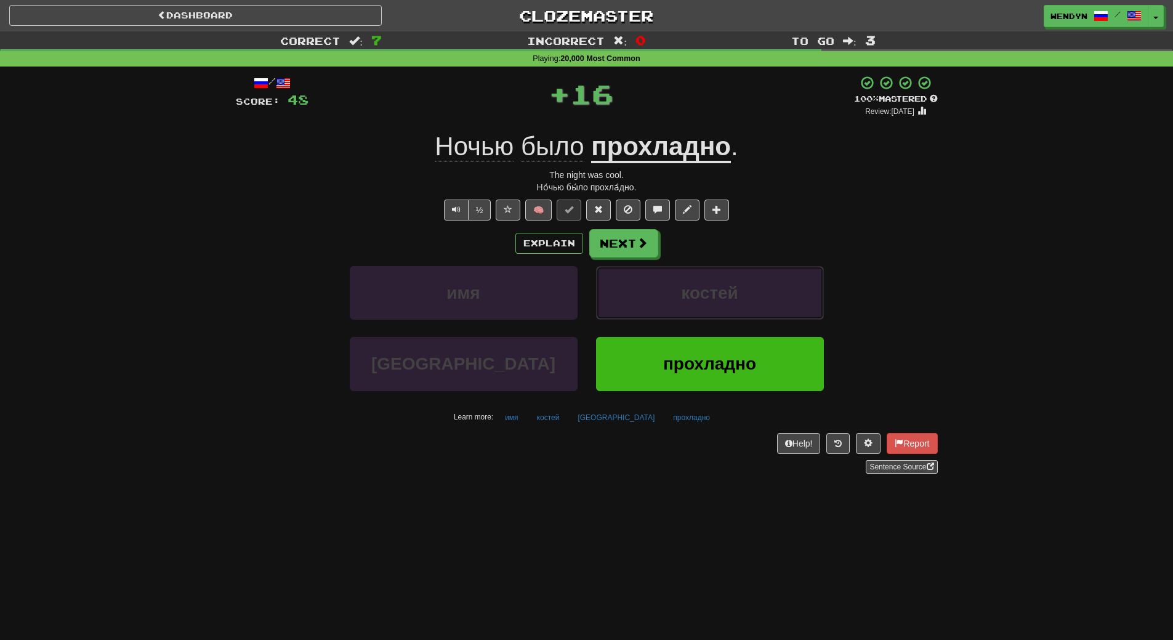
click at [730, 288] on span "костей" at bounding box center [709, 292] width 57 height 19
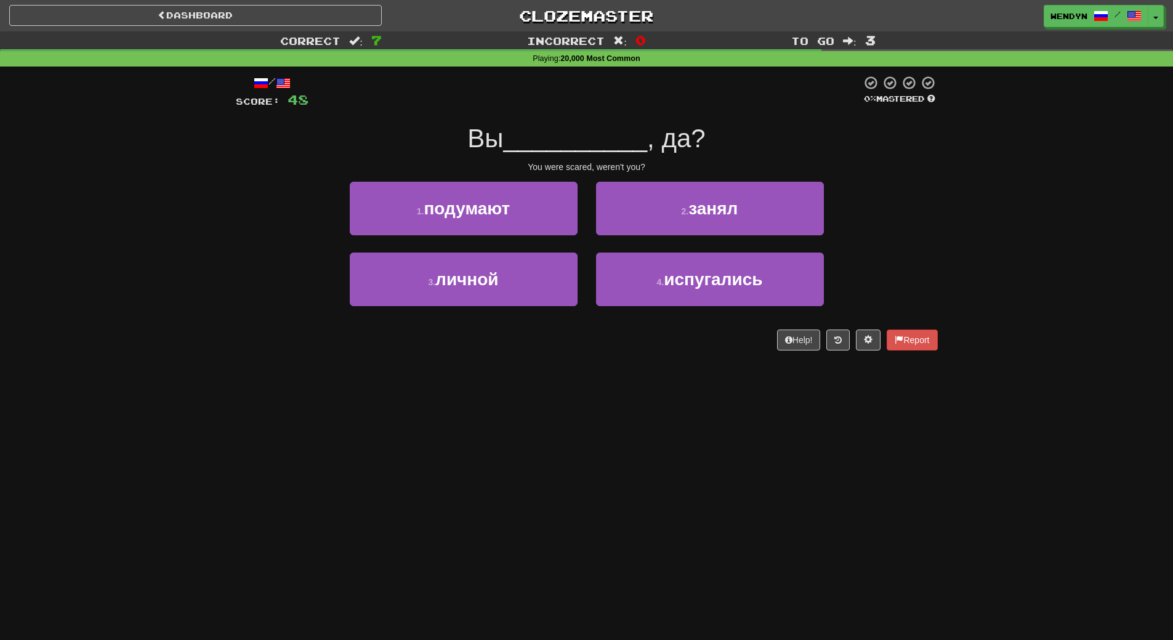
click at [730, 288] on span "испугались" at bounding box center [713, 279] width 99 height 19
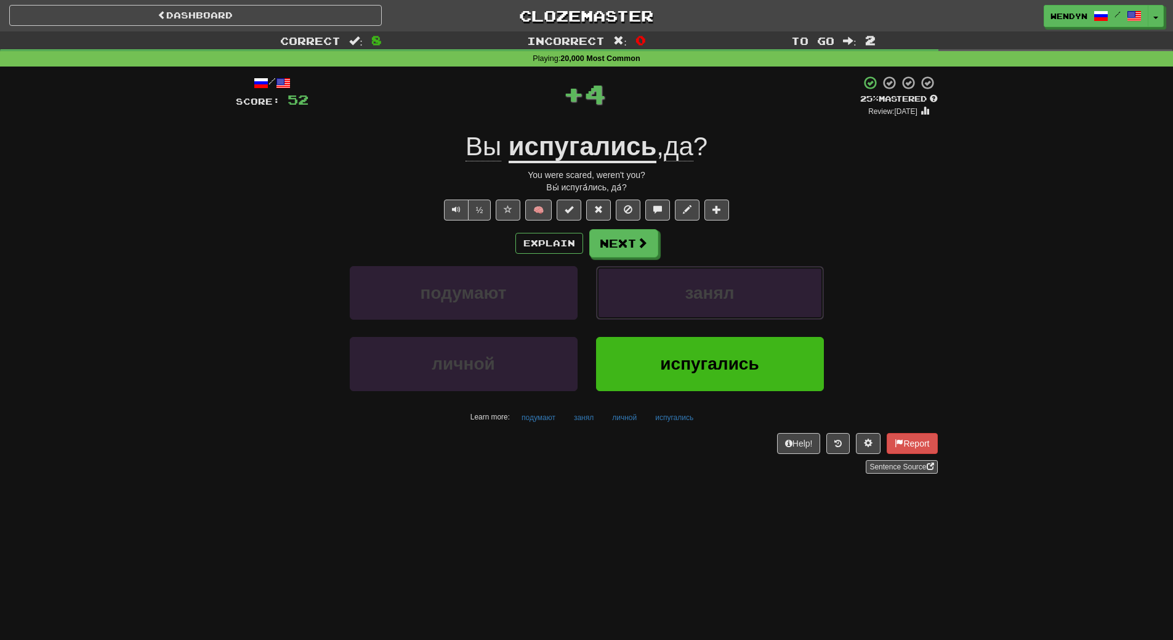
click at [730, 288] on span "занял" at bounding box center [709, 292] width 49 height 19
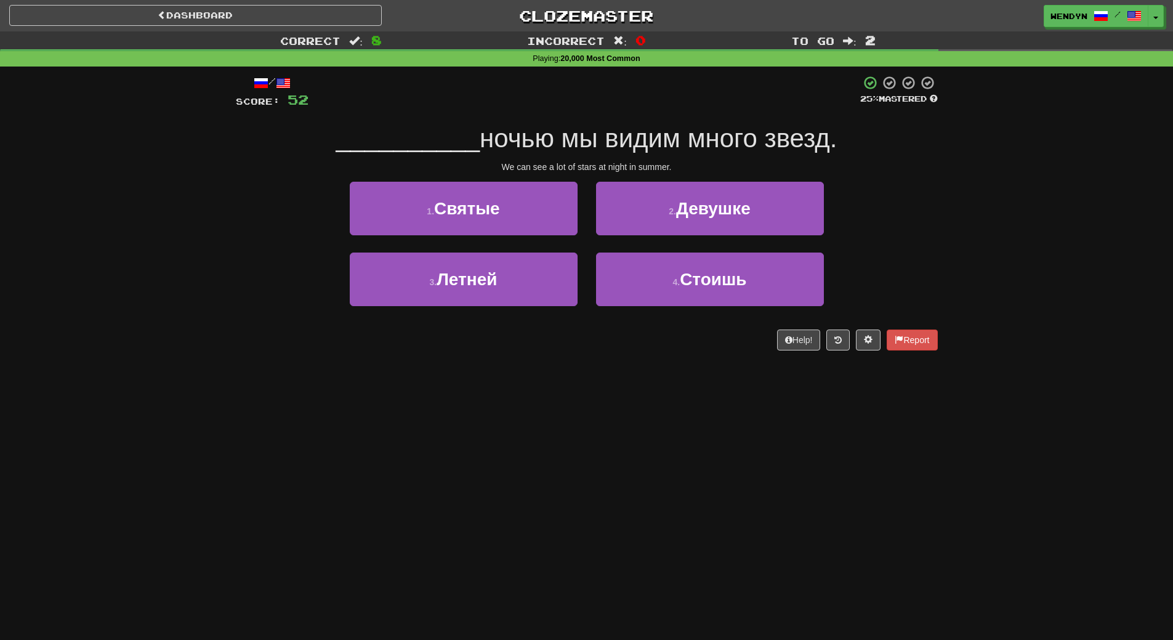
click at [702, 438] on div "Dashboard Clozemaster WendyN / Toggle Dropdown Dashboard Leaderboard Activity F…" at bounding box center [586, 320] width 1173 height 640
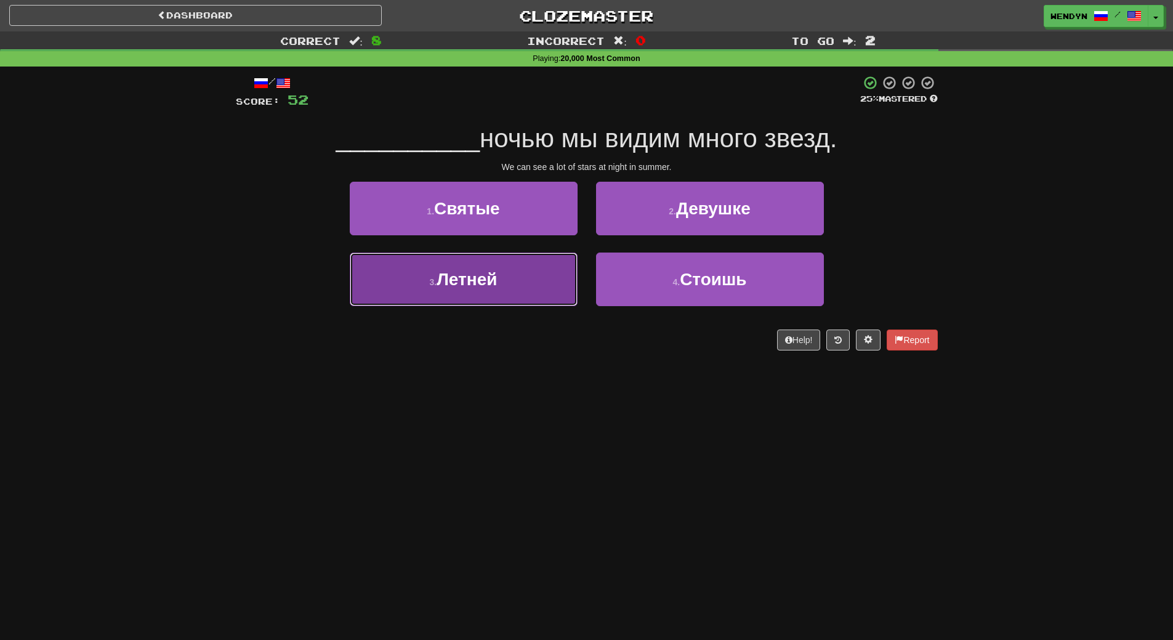
click at [497, 272] on span "Летней" at bounding box center [467, 279] width 60 height 19
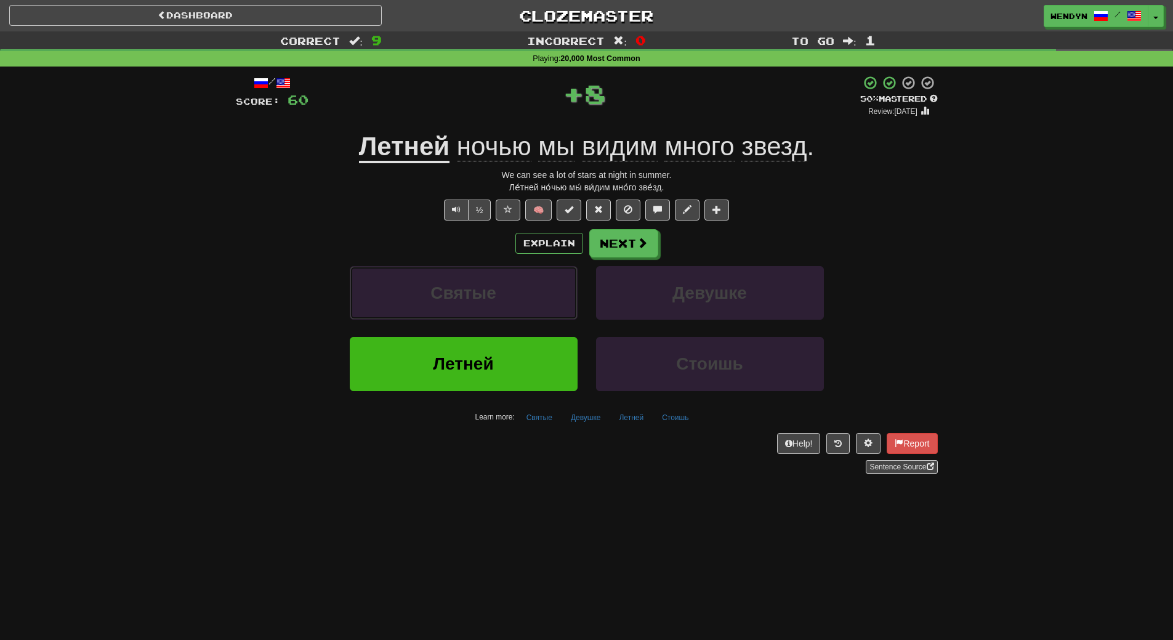
click at [498, 272] on button "Святые" at bounding box center [464, 293] width 228 height 54
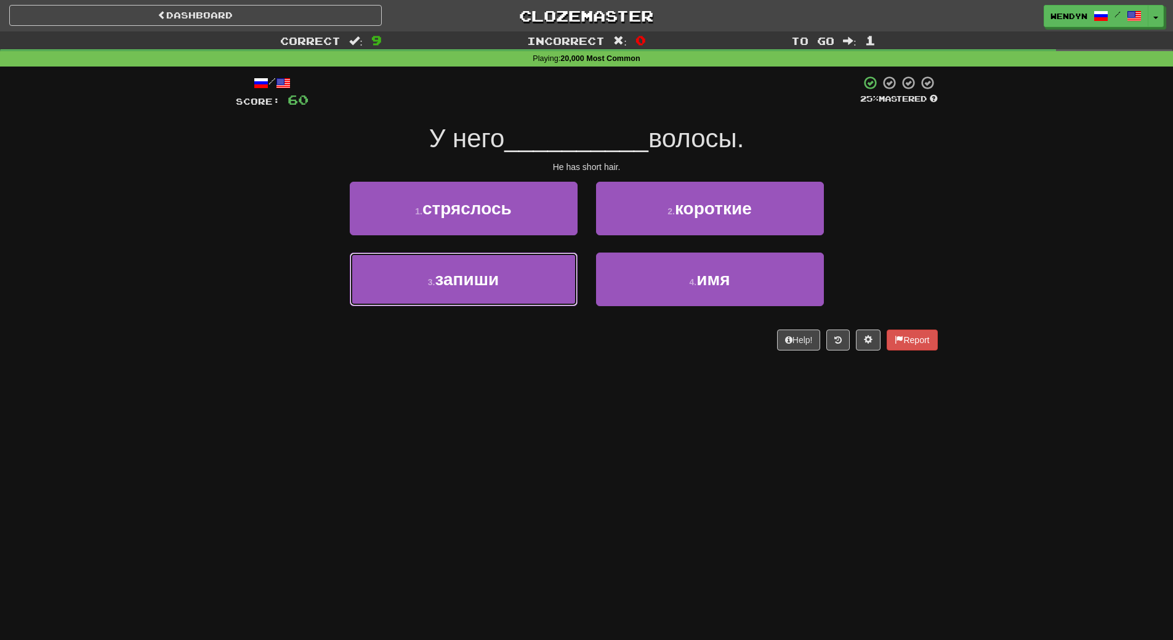
drag, startPoint x: 498, startPoint y: 272, endPoint x: 494, endPoint y: 414, distance: 142.9
click at [494, 414] on div "Dashboard Clozemaster WendyN / Toggle Dropdown Dashboard Leaderboard Activity F…" at bounding box center [586, 320] width 1173 height 640
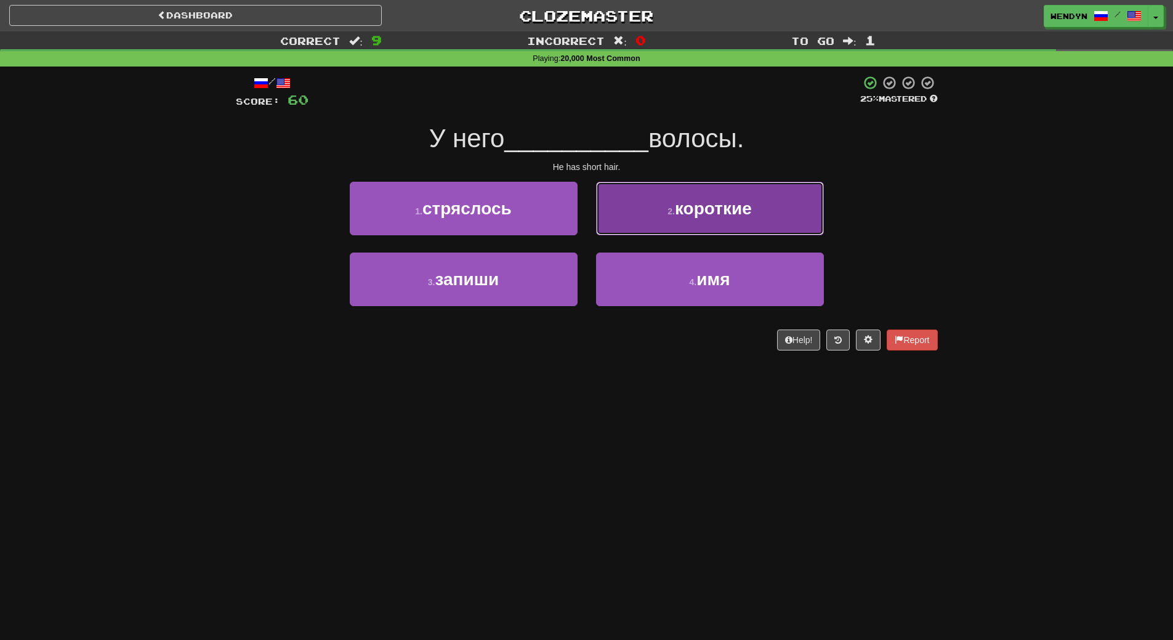
click at [753, 217] on button "2 . короткие" at bounding box center [710, 209] width 228 height 54
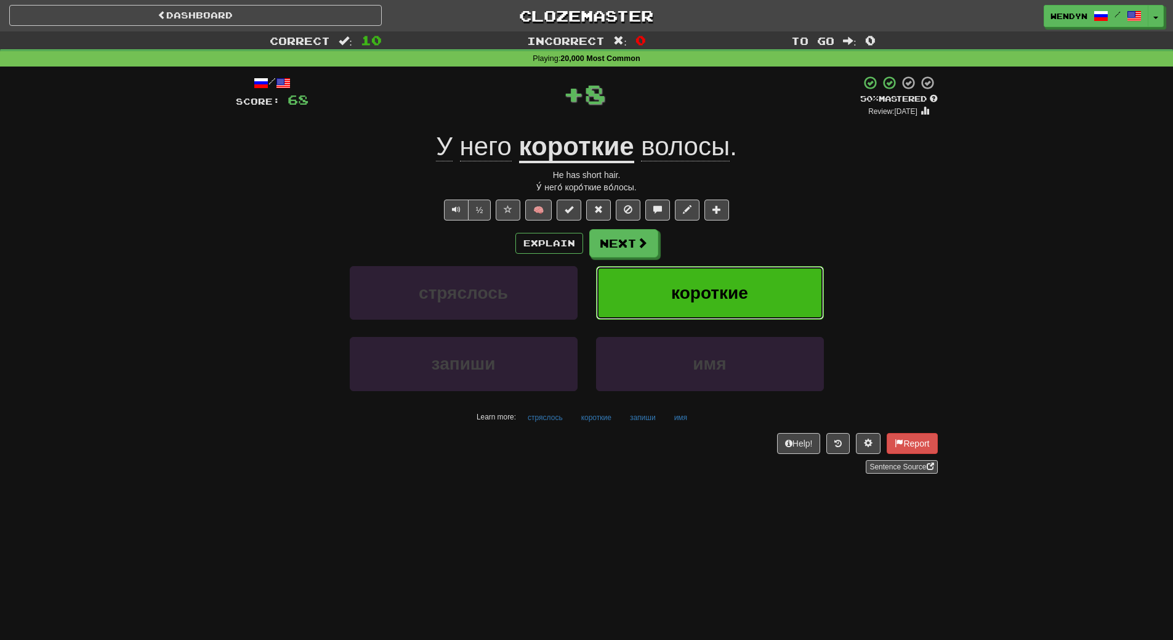
click at [746, 278] on button "короткие" at bounding box center [710, 293] width 228 height 54
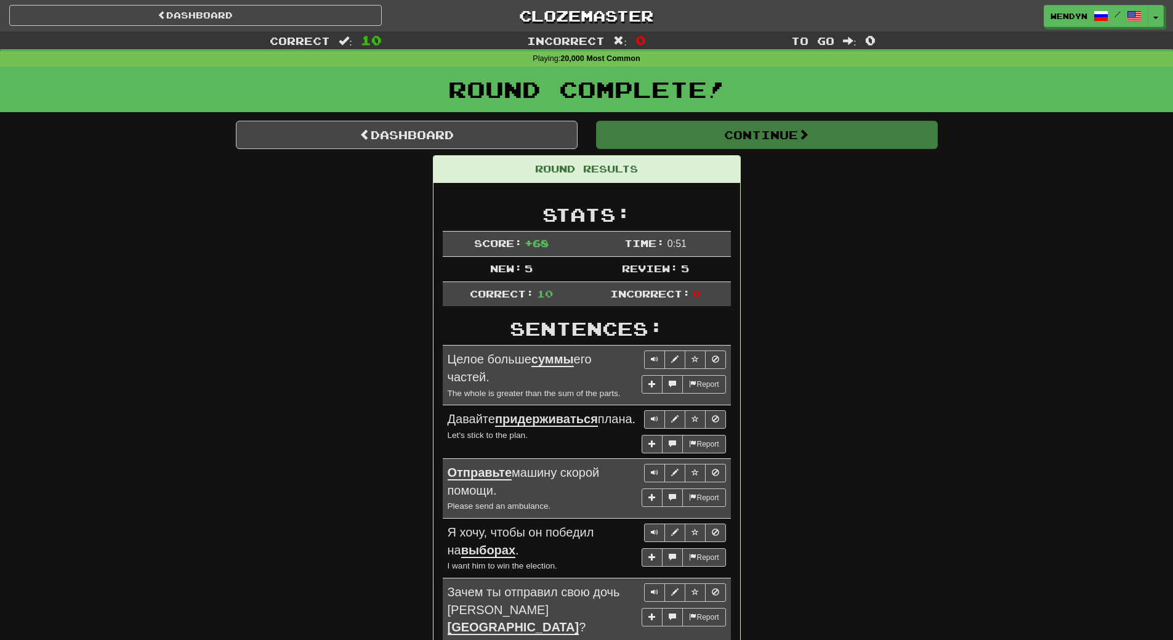
click at [802, 278] on div "Round Results Stats: Score: + 68 Time: 0 : 51 New: 5 Review: 5 Correct: 10 Inco…" at bounding box center [587, 572] width 702 height 835
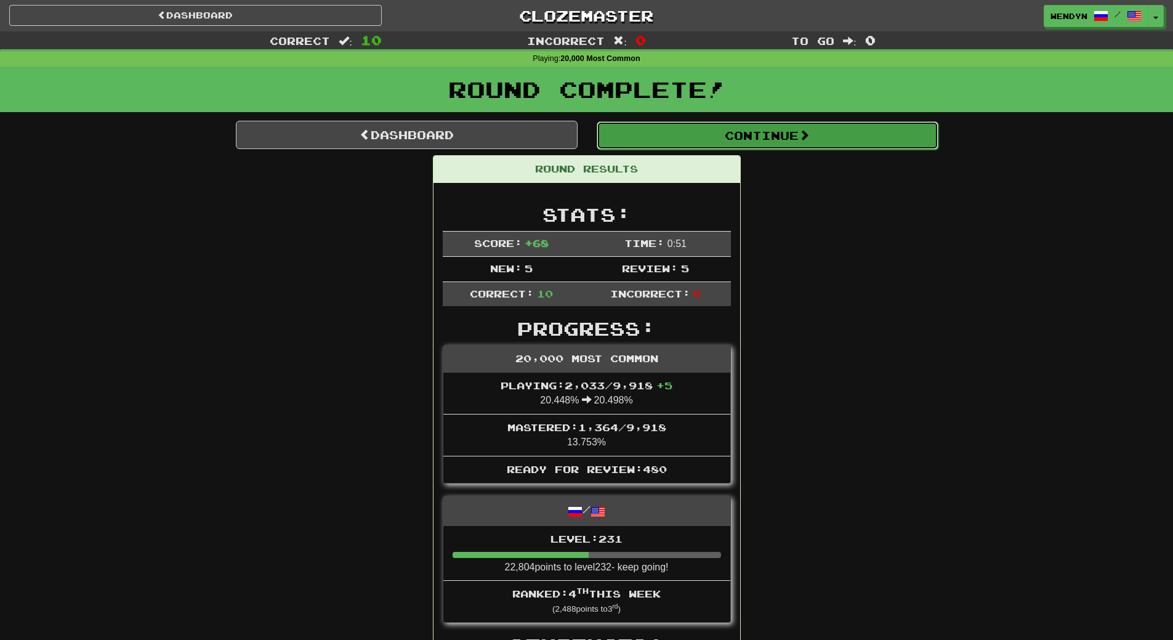
click at [803, 132] on span at bounding box center [804, 134] width 11 height 11
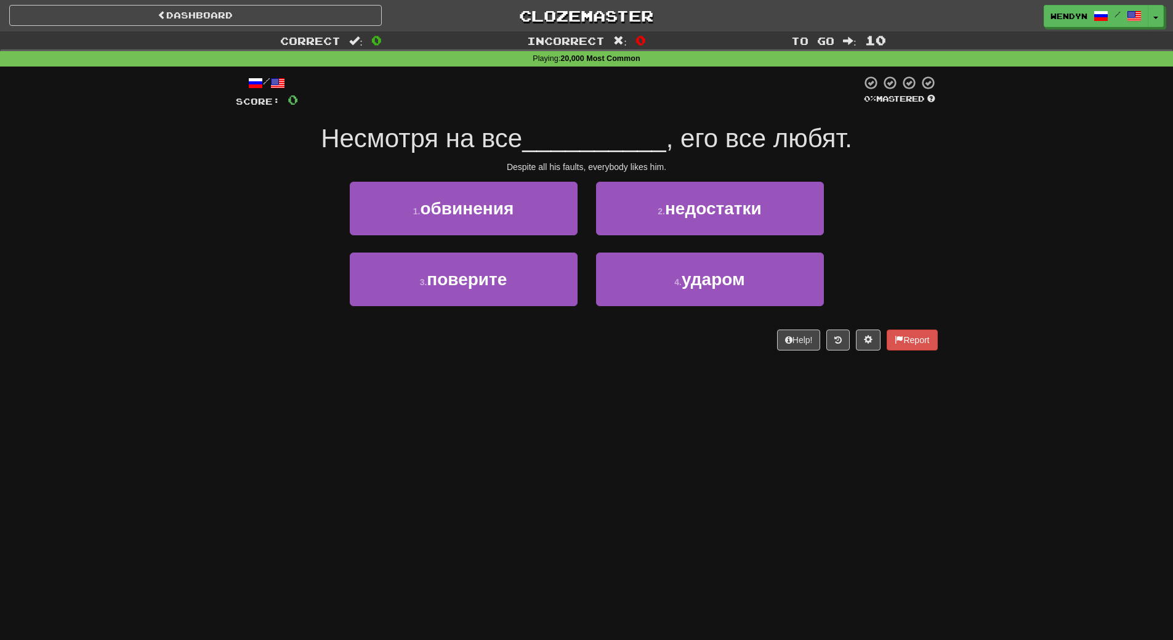
drag, startPoint x: 775, startPoint y: 210, endPoint x: 1104, endPoint y: 128, distance: 338.3
click at [1104, 128] on div "Correct : 0 Incorrect : 0 To go : 10 Playing : 20,000 Most Common / Score: 0 0 …" at bounding box center [586, 199] width 1173 height 336
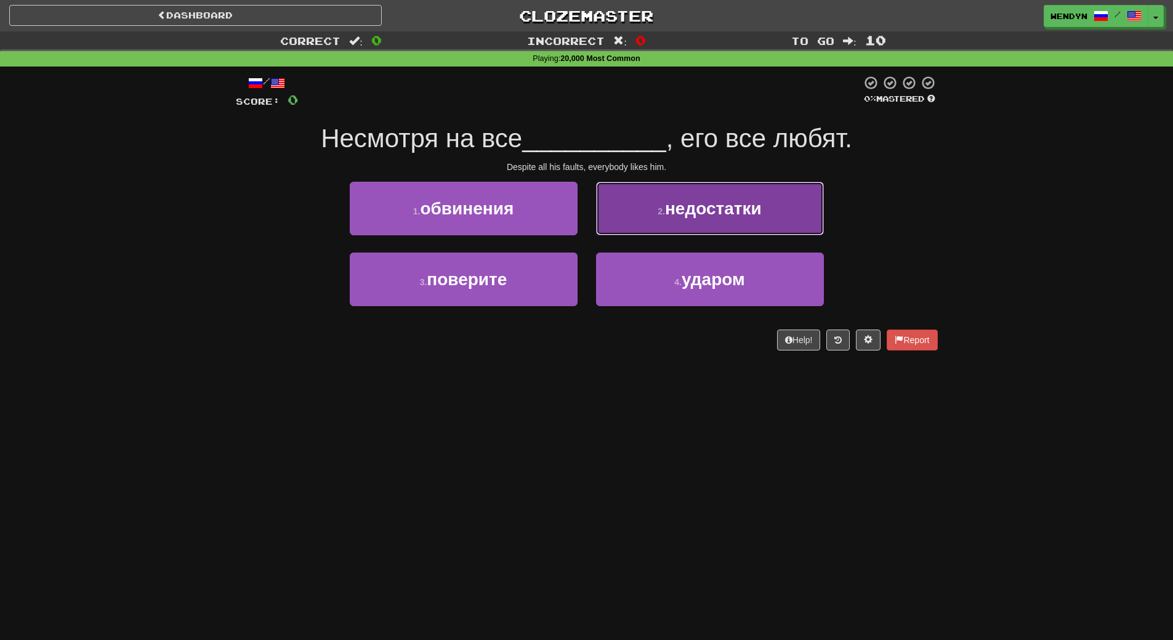
click at [745, 226] on button "2 . недостатки" at bounding box center [710, 209] width 228 height 54
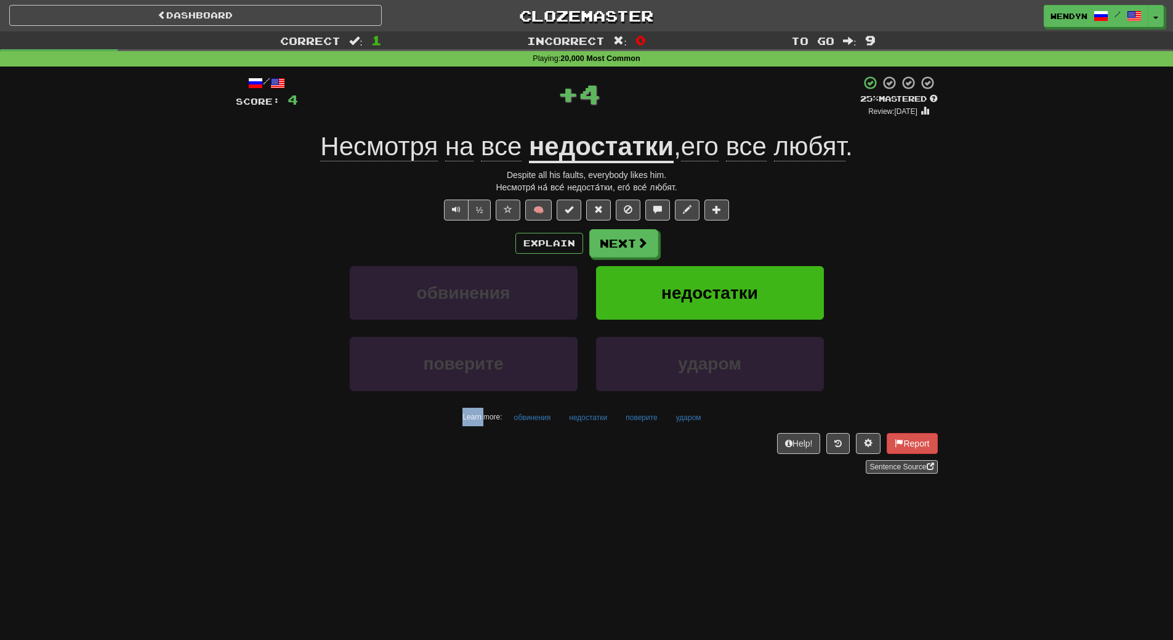
click at [745, 226] on div "/ Score: 4 + 4 25 % Mastered Review: 2025-08-16 Несмотря на все недостатки , ег…" at bounding box center [587, 274] width 702 height 398
click at [732, 287] on span "недостатки" at bounding box center [709, 292] width 97 height 19
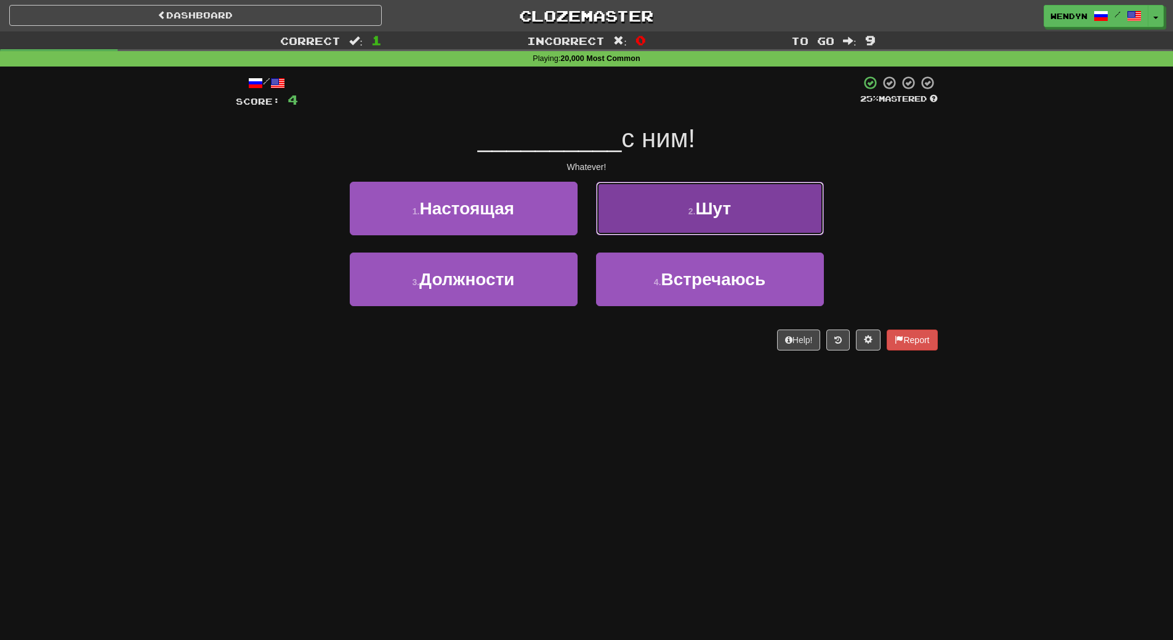
click at [750, 223] on button "2 . Шут" at bounding box center [710, 209] width 228 height 54
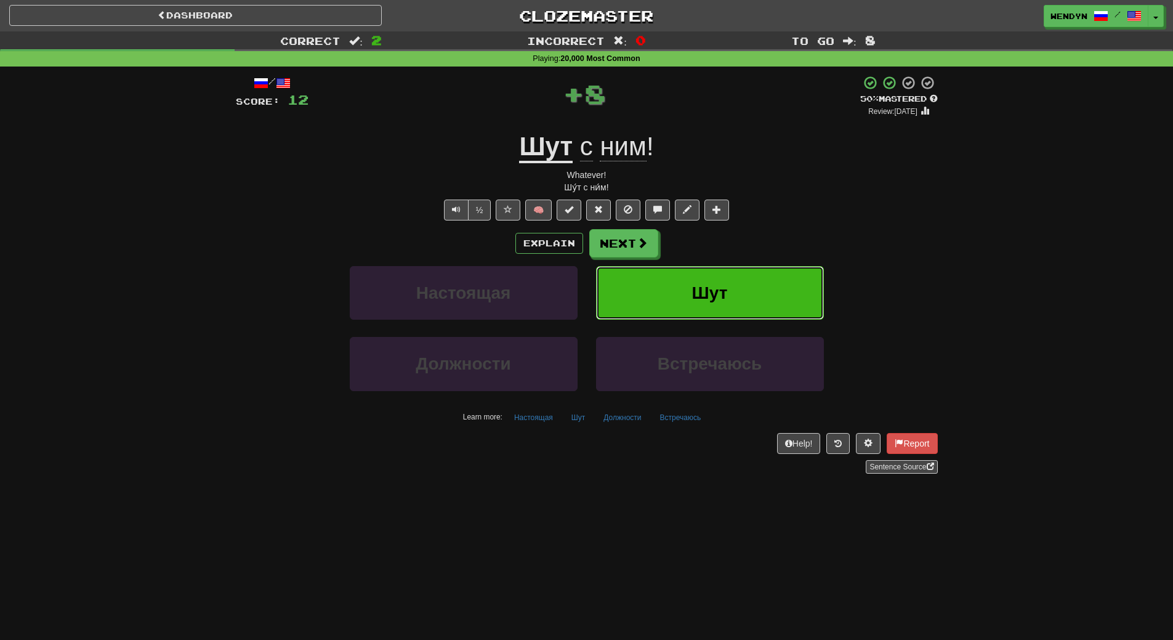
click at [738, 287] on button "Шут" at bounding box center [710, 293] width 228 height 54
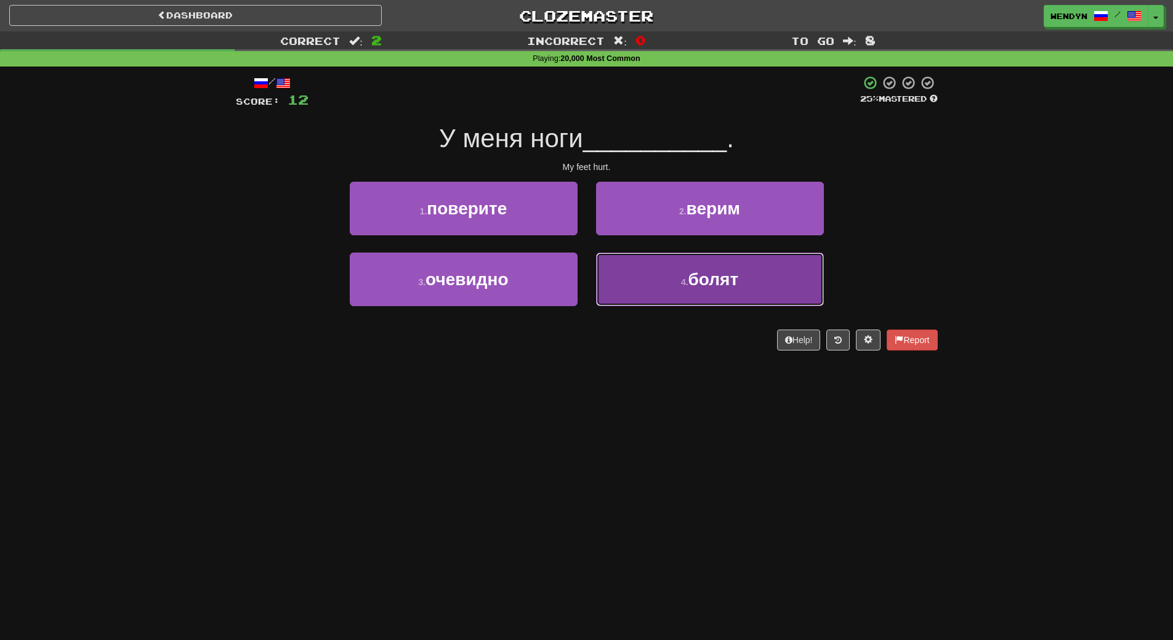
click at [627, 296] on button "4 . болят" at bounding box center [710, 279] width 228 height 54
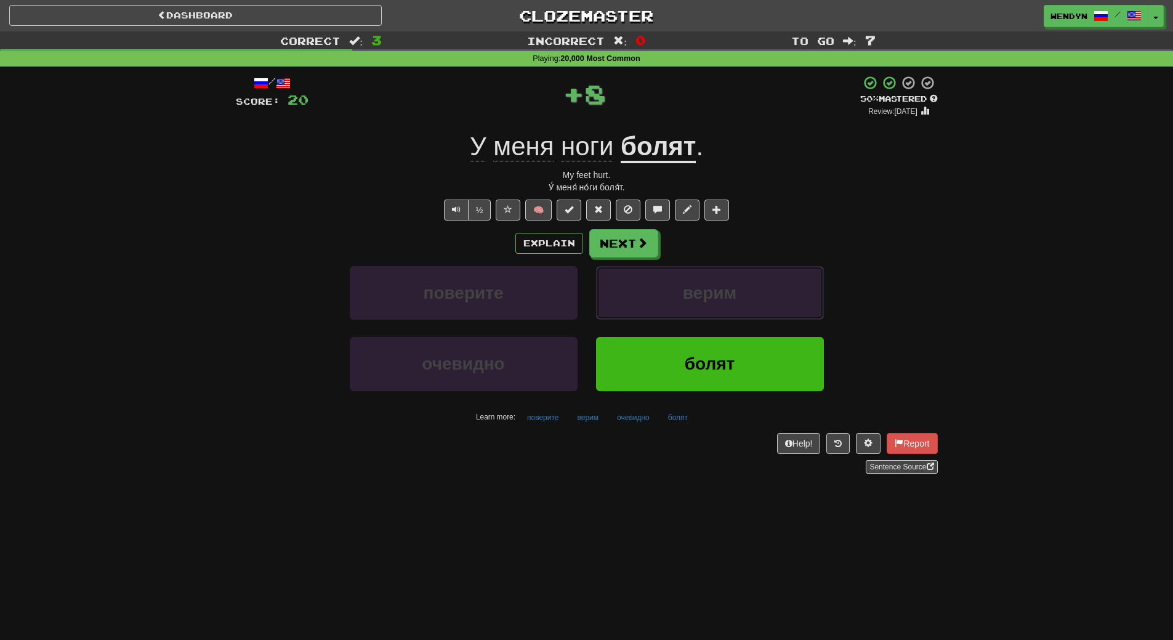
click at [627, 296] on button "верим" at bounding box center [710, 293] width 228 height 54
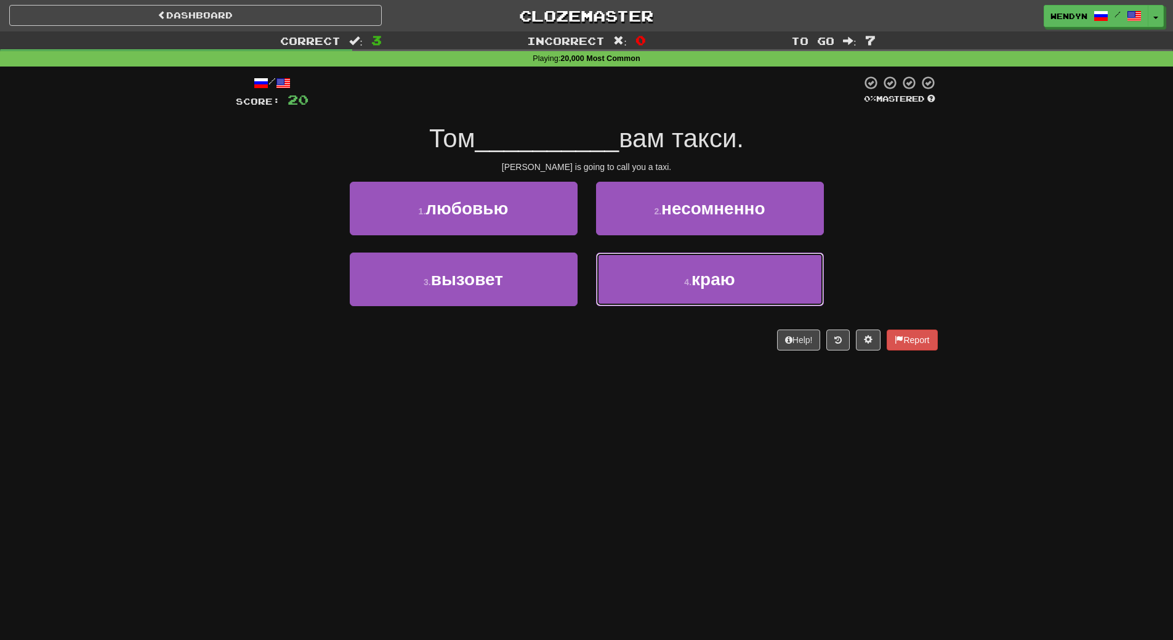
drag, startPoint x: 627, startPoint y: 296, endPoint x: 592, endPoint y: 440, distance: 148.3
click at [592, 440] on div "Dashboard Clozemaster WendyN / Toggle Dropdown Dashboard Leaderboard Activity F…" at bounding box center [586, 320] width 1173 height 640
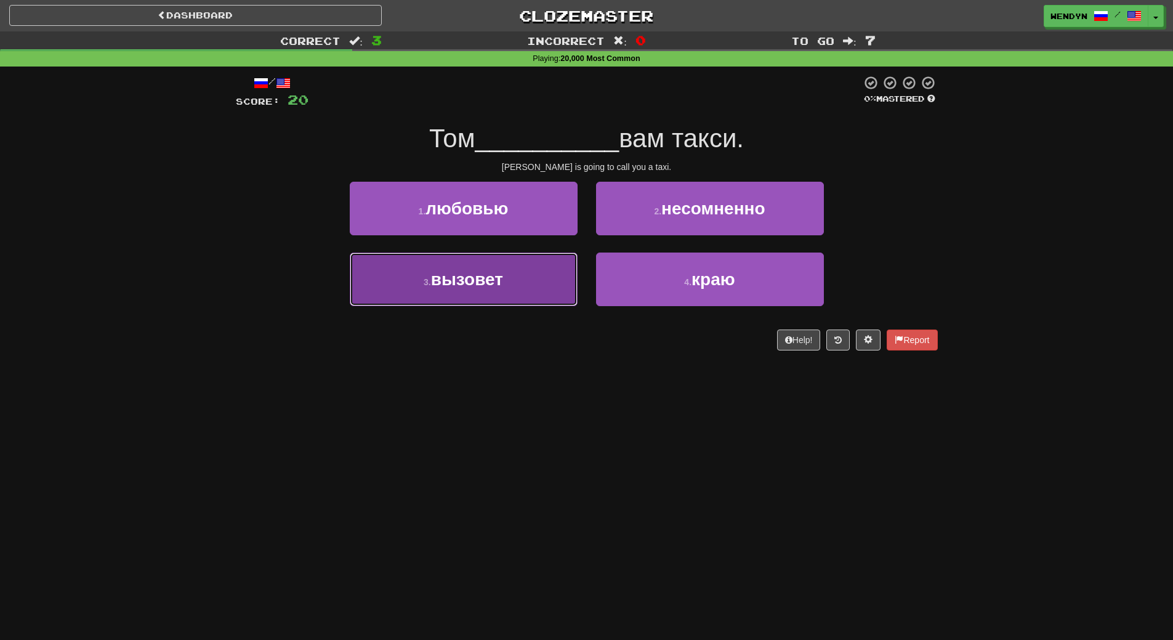
click at [572, 294] on button "3 . вызовет" at bounding box center [464, 279] width 228 height 54
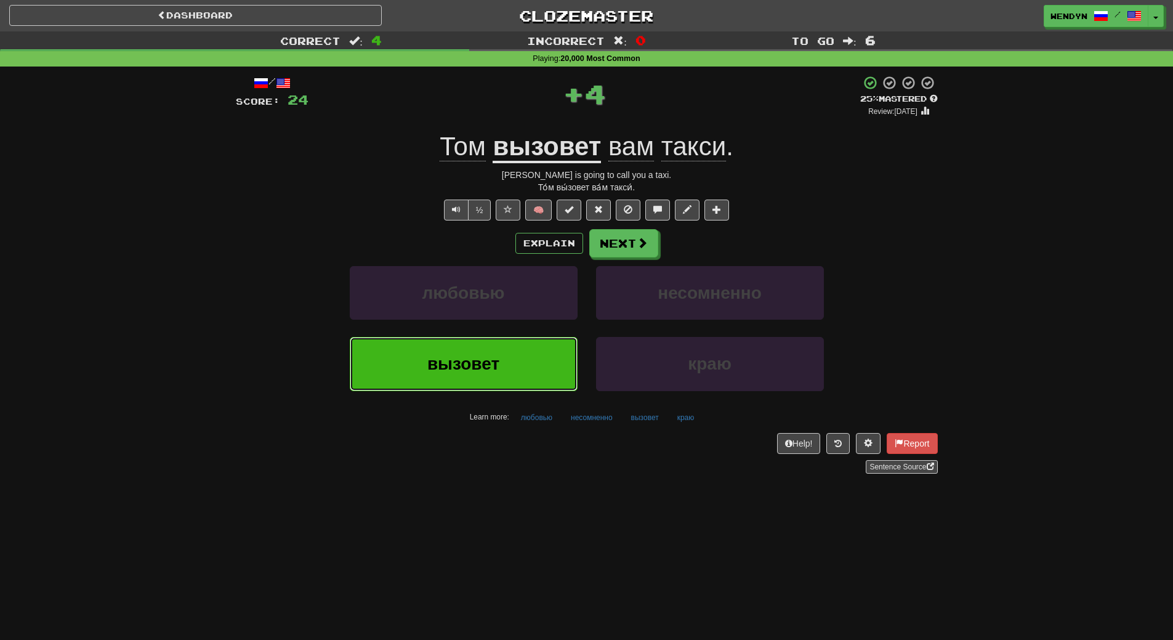
click at [551, 359] on button "вызовет" at bounding box center [464, 364] width 228 height 54
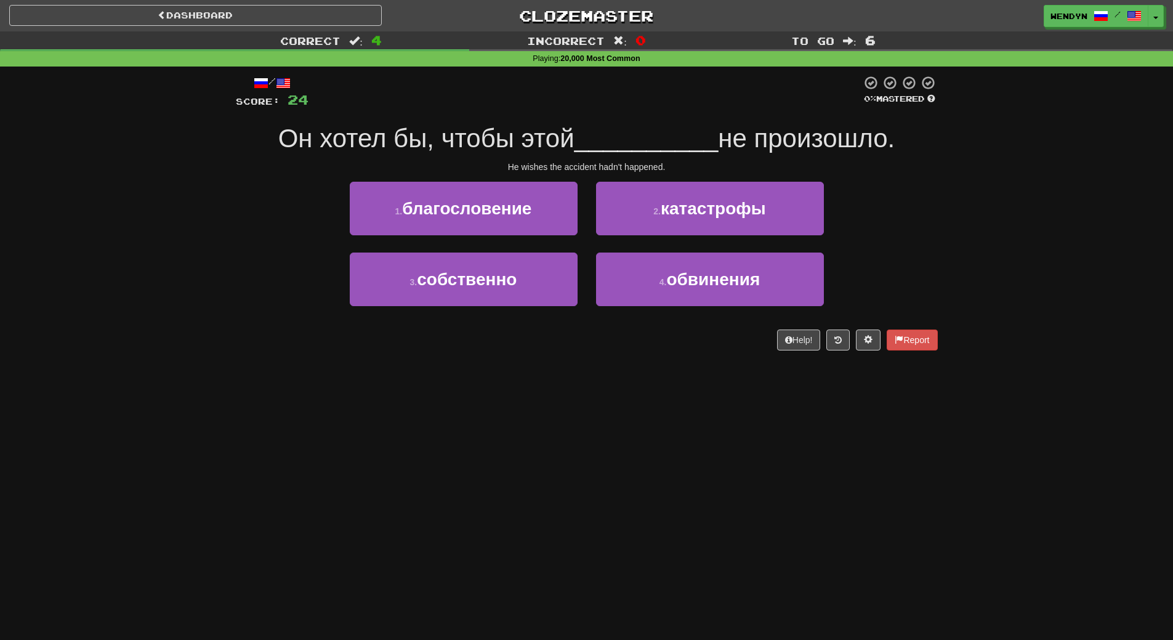
drag, startPoint x: 551, startPoint y: 359, endPoint x: 321, endPoint y: 466, distance: 252.9
click at [321, 466] on div "Dashboard Clozemaster WendyN / Toggle Dropdown Dashboard Leaderboard Activity F…" at bounding box center [586, 320] width 1173 height 640
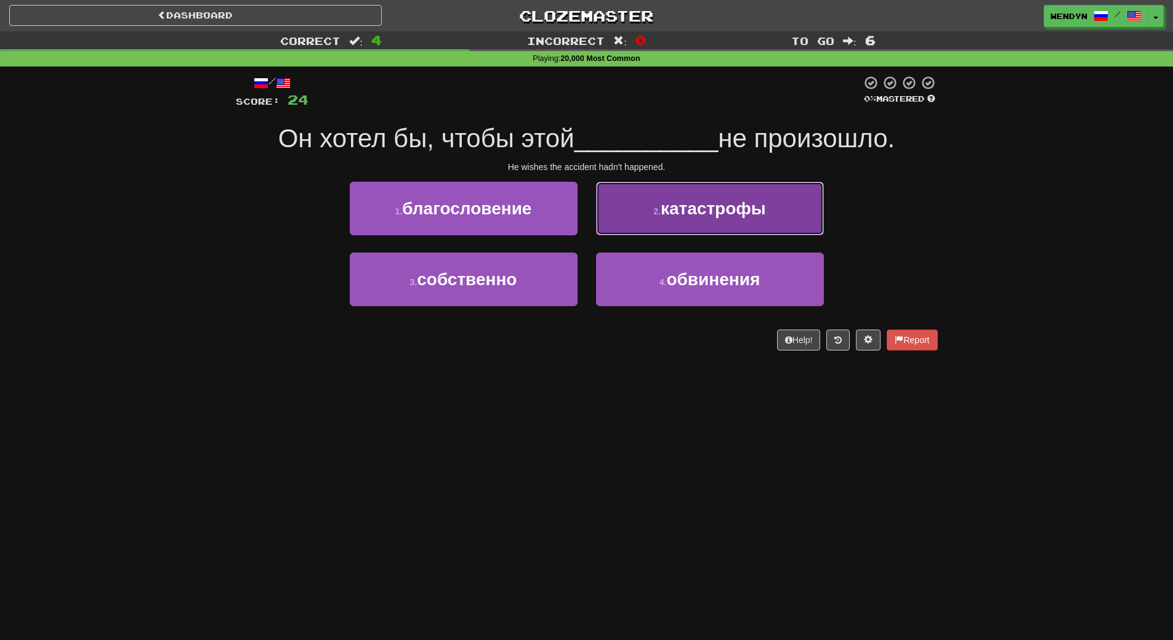
click at [791, 209] on button "2 . катастрофы" at bounding box center [710, 209] width 228 height 54
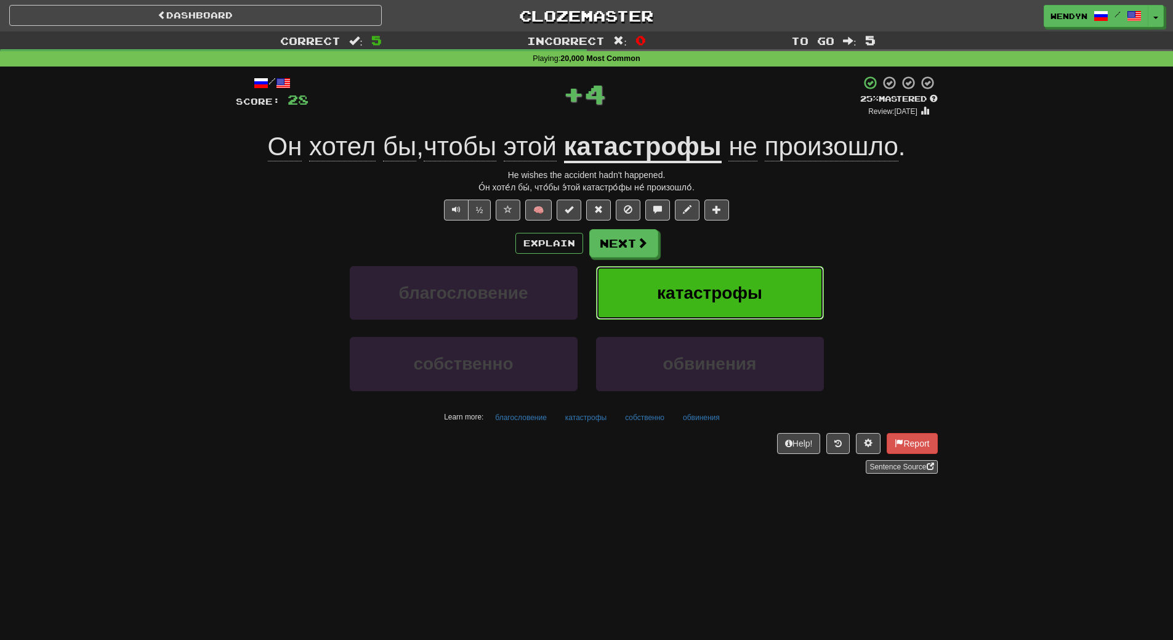
click at [775, 281] on button "катастрофы" at bounding box center [710, 293] width 228 height 54
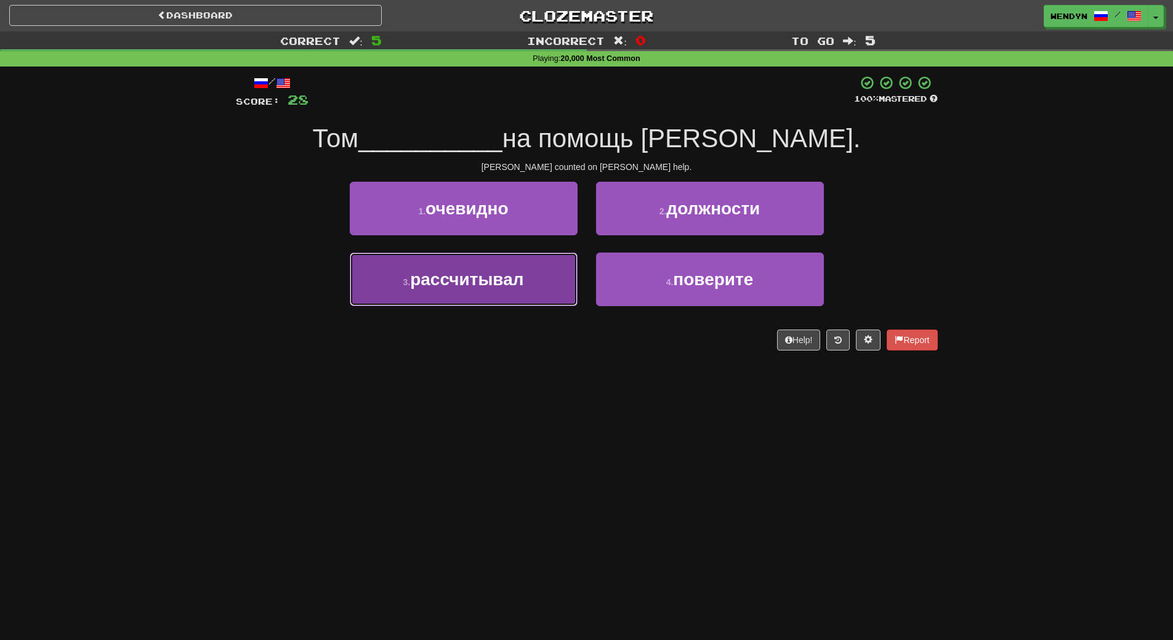
click at [517, 300] on button "3 . рассчитывал" at bounding box center [464, 279] width 228 height 54
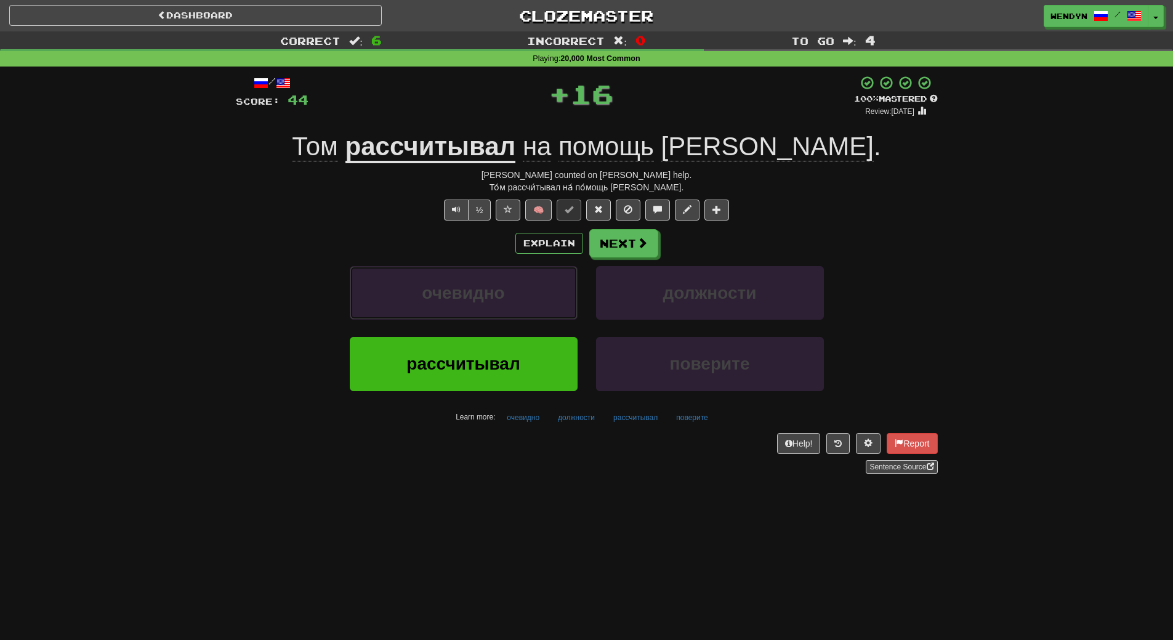
click at [517, 300] on button "очевидно" at bounding box center [464, 293] width 228 height 54
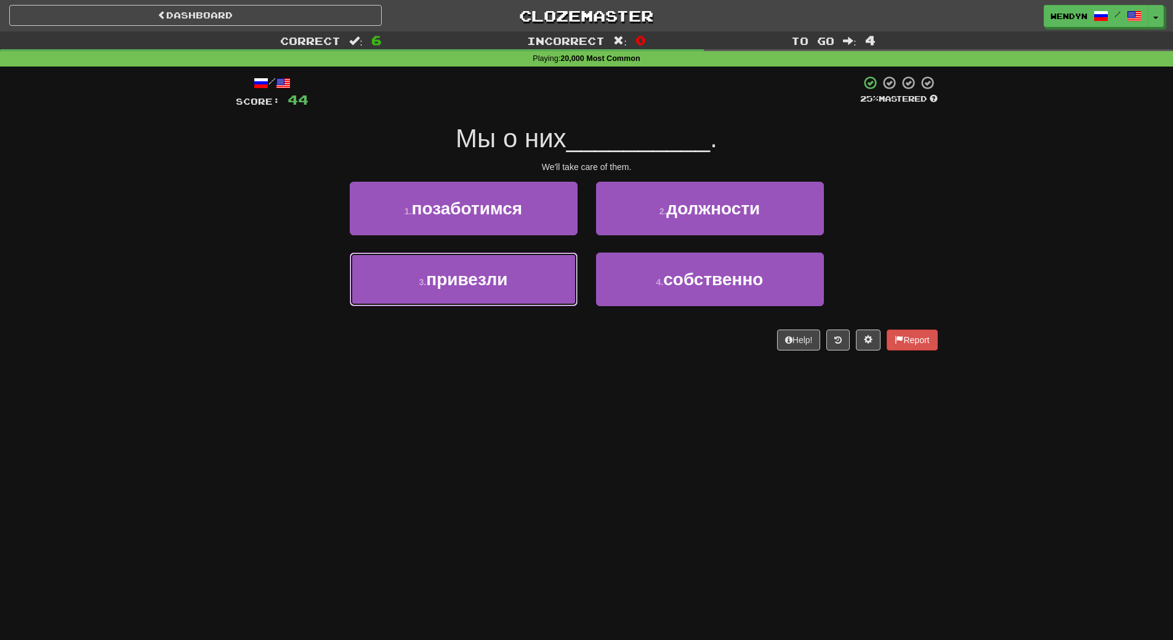
click at [517, 300] on button "3 . привезли" at bounding box center [464, 279] width 228 height 54
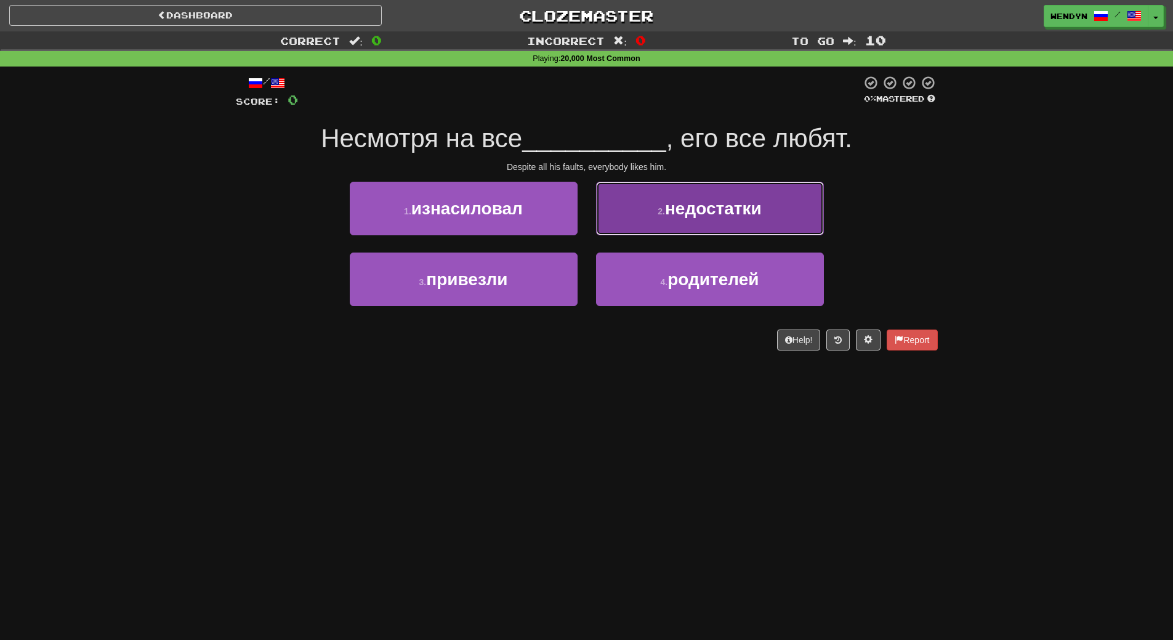
click at [757, 209] on span "недостатки" at bounding box center [713, 208] width 97 height 19
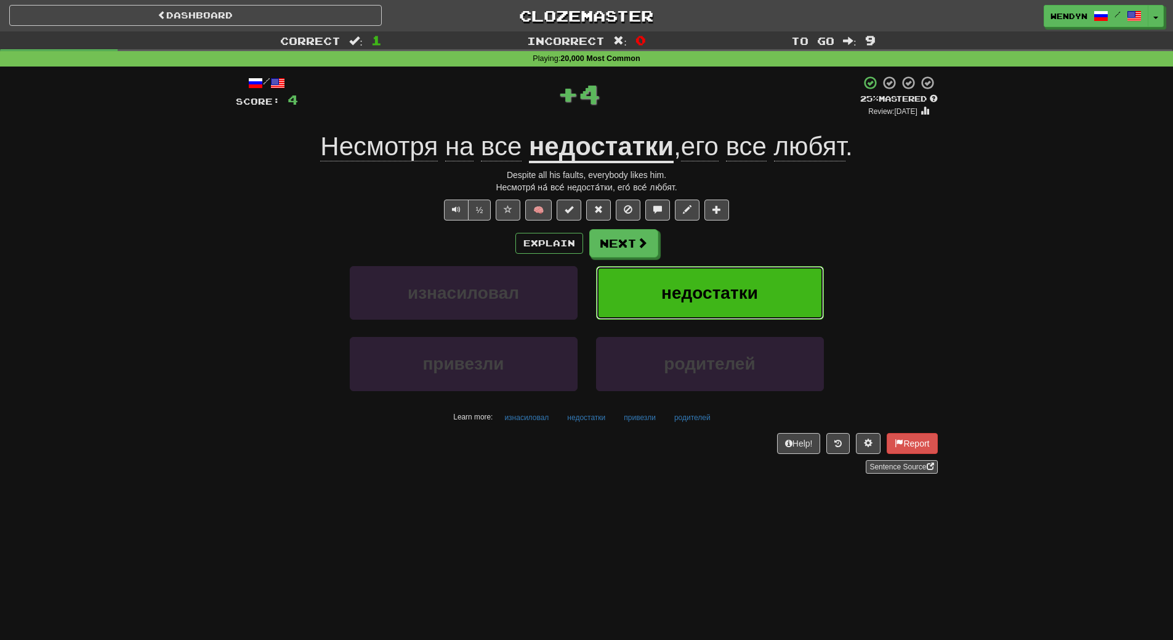
click at [754, 301] on span "недостатки" at bounding box center [709, 292] width 97 height 19
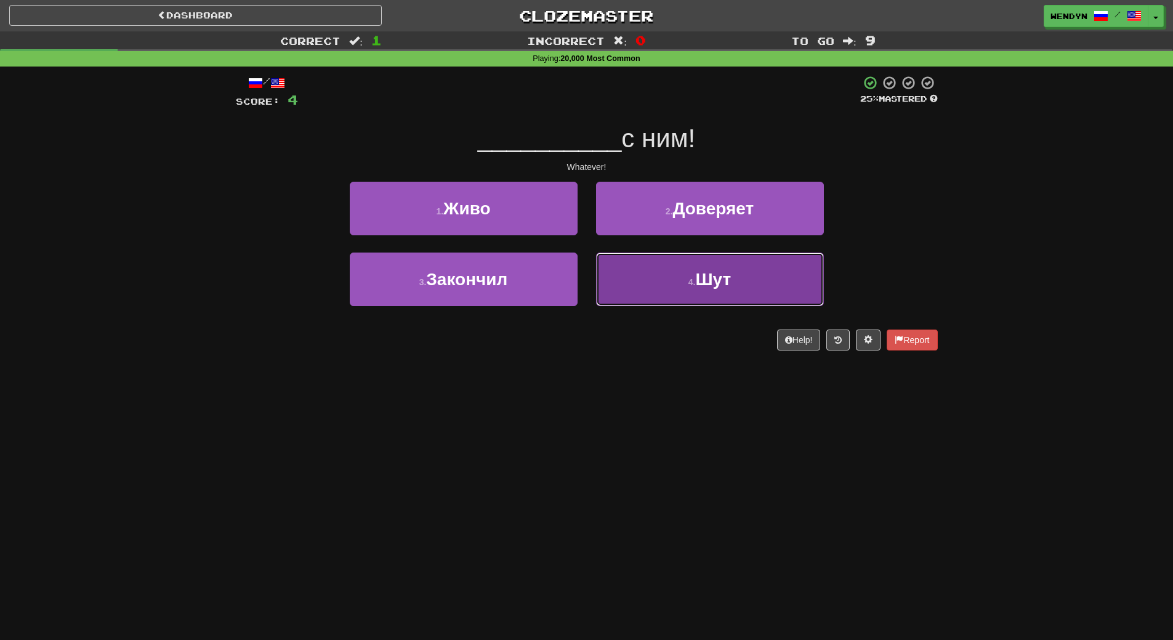
click at [656, 294] on button "4 . Шут" at bounding box center [710, 279] width 228 height 54
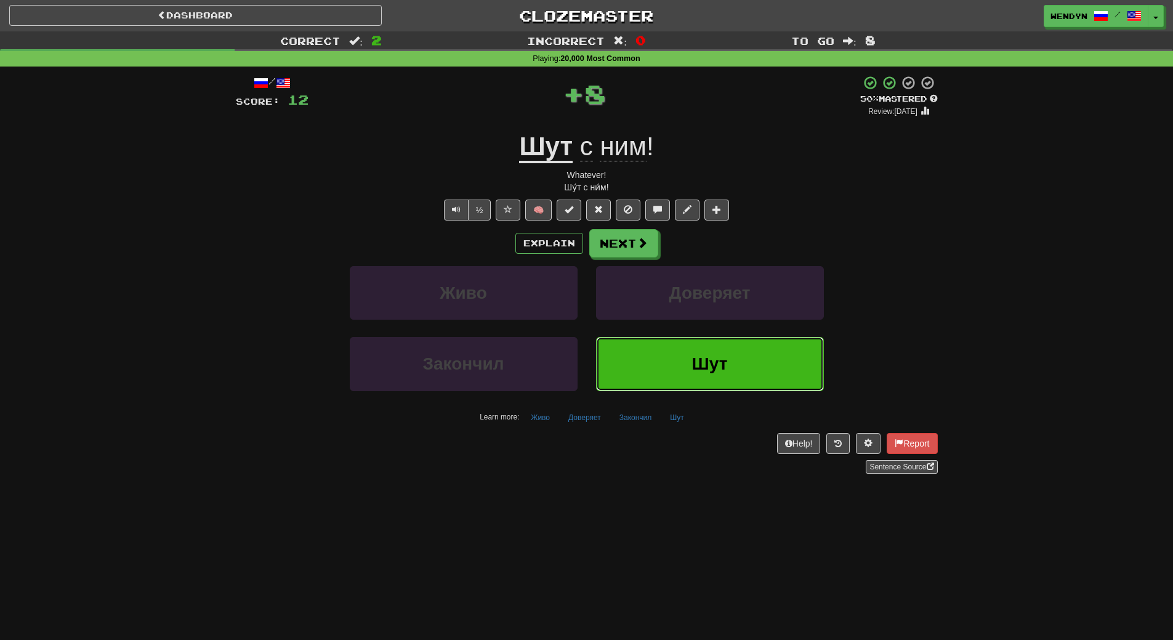
drag, startPoint x: 641, startPoint y: 347, endPoint x: 600, endPoint y: 379, distance: 52.2
click at [639, 348] on button "Шут" at bounding box center [710, 364] width 228 height 54
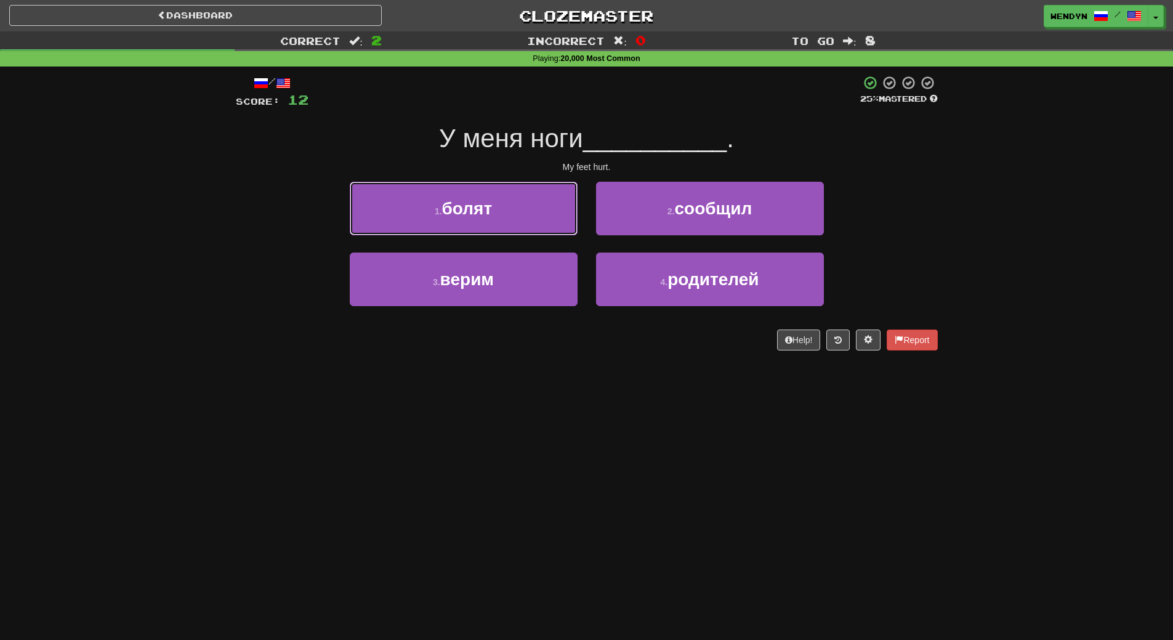
drag, startPoint x: 527, startPoint y: 207, endPoint x: 523, endPoint y: 218, distance: 11.7
click at [527, 207] on button "1 . болят" at bounding box center [464, 209] width 228 height 54
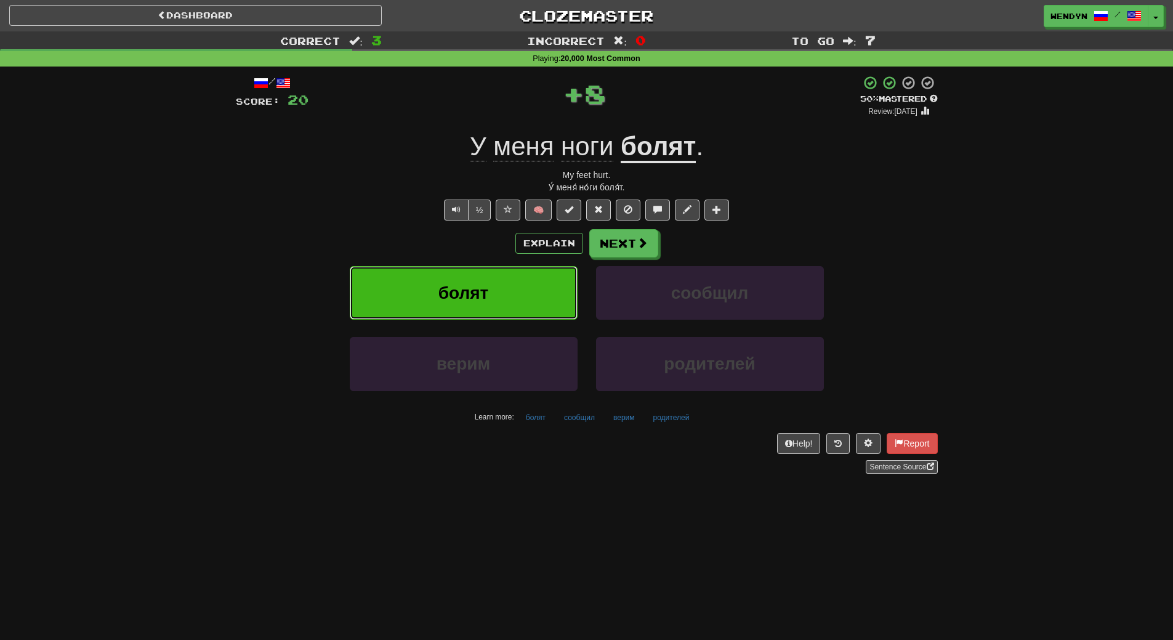
click at [518, 282] on button "болят" at bounding box center [464, 293] width 228 height 54
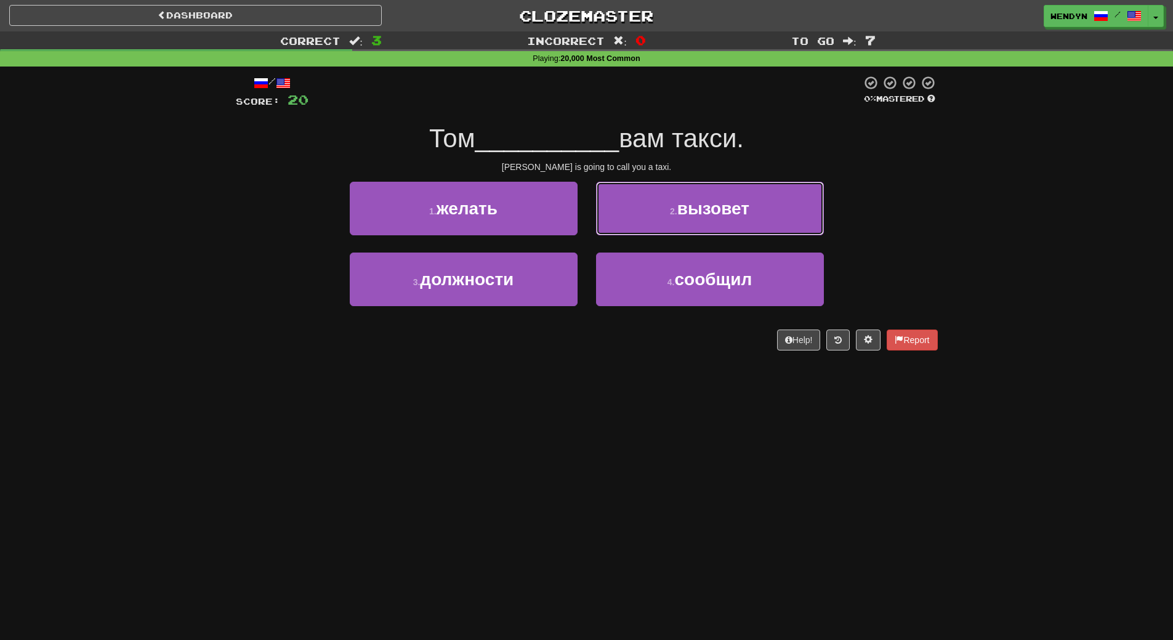
drag, startPoint x: 751, startPoint y: 213, endPoint x: 748, endPoint y: 227, distance: 13.9
click at [751, 212] on button "2 . вызовет" at bounding box center [710, 209] width 228 height 54
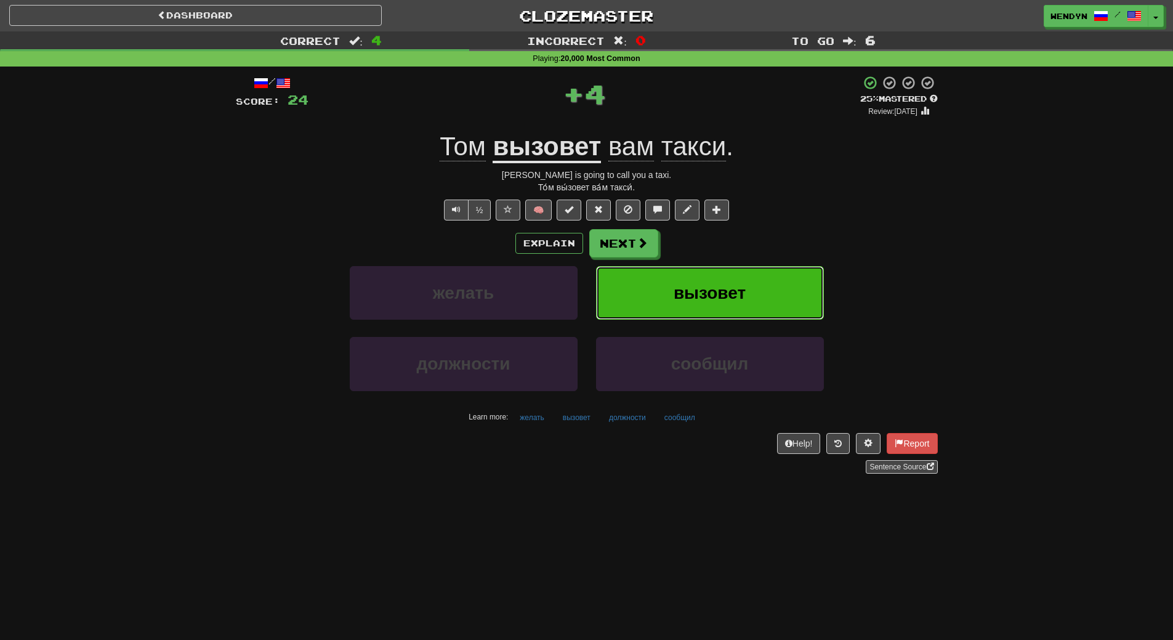
click at [765, 306] on button "вызовет" at bounding box center [710, 293] width 228 height 54
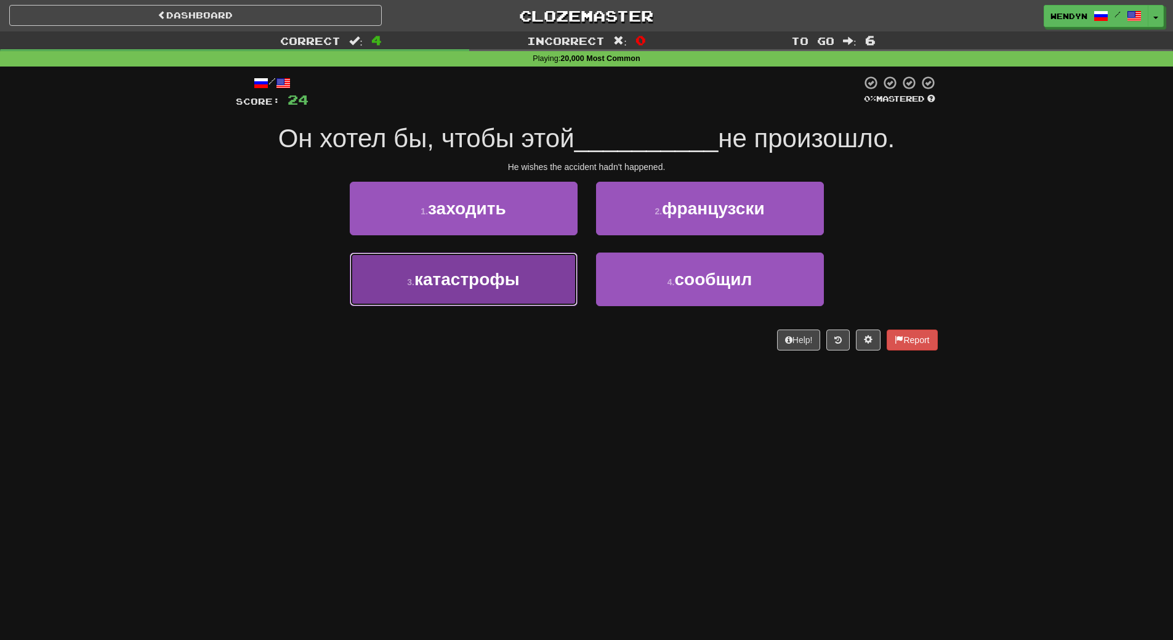
click at [480, 293] on button "3 . катастрофы" at bounding box center [464, 279] width 228 height 54
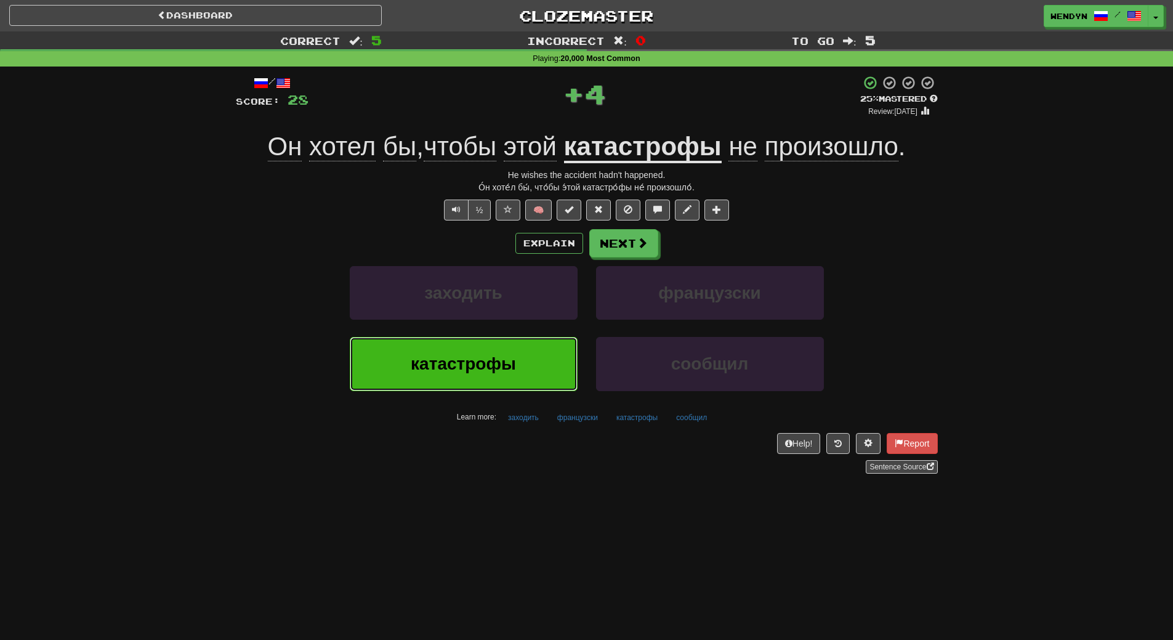
click at [453, 373] on span "катастрофы" at bounding box center [463, 363] width 105 height 19
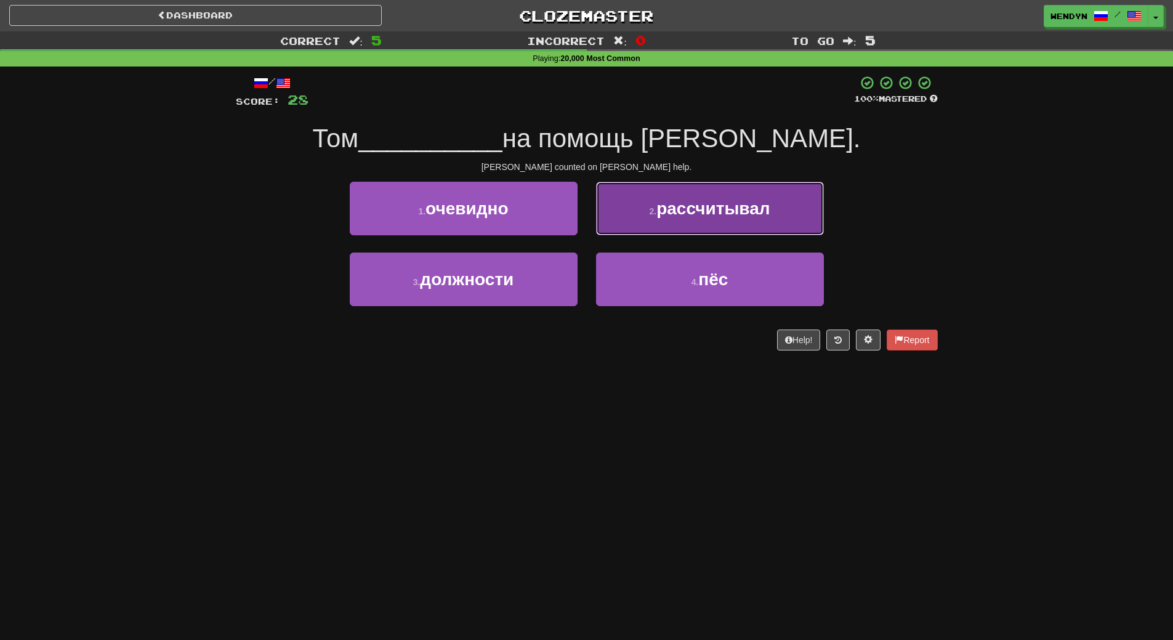
click at [761, 219] on button "2 . рассчитывал" at bounding box center [710, 209] width 228 height 54
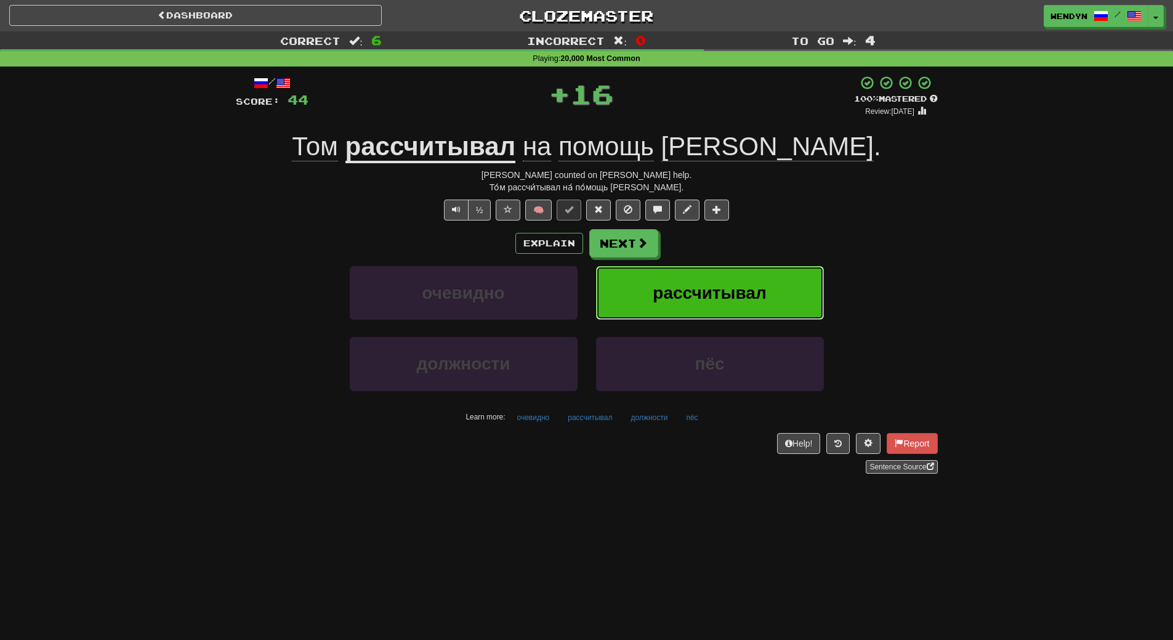
click at [750, 267] on button "рассчитывал" at bounding box center [710, 293] width 228 height 54
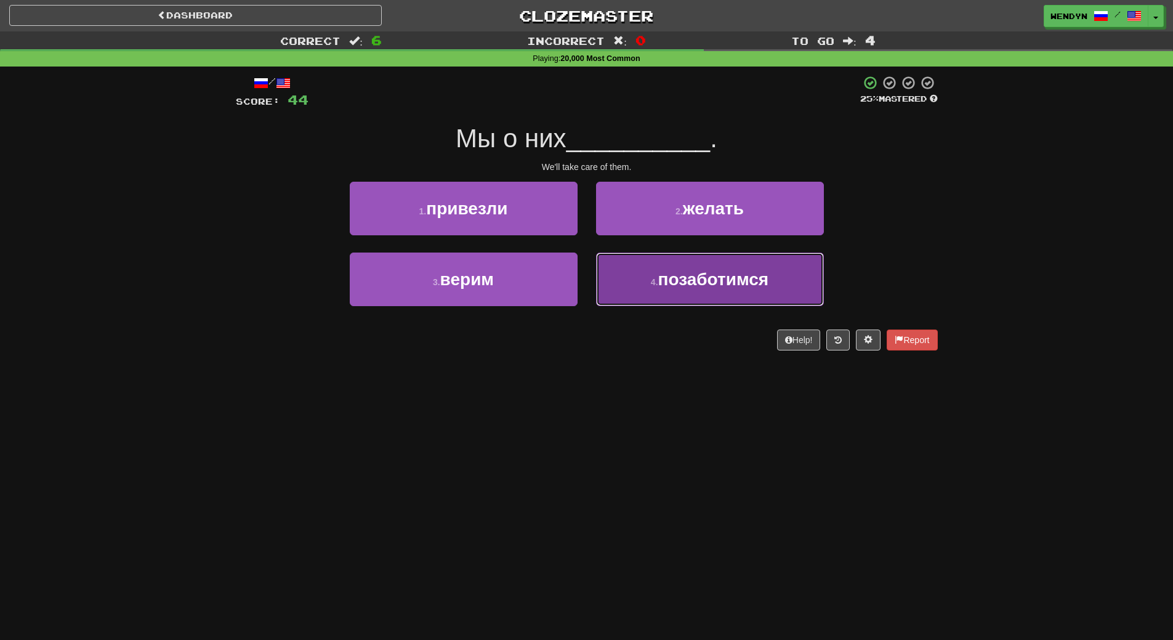
click at [655, 302] on button "4 . позаботимся" at bounding box center [710, 279] width 228 height 54
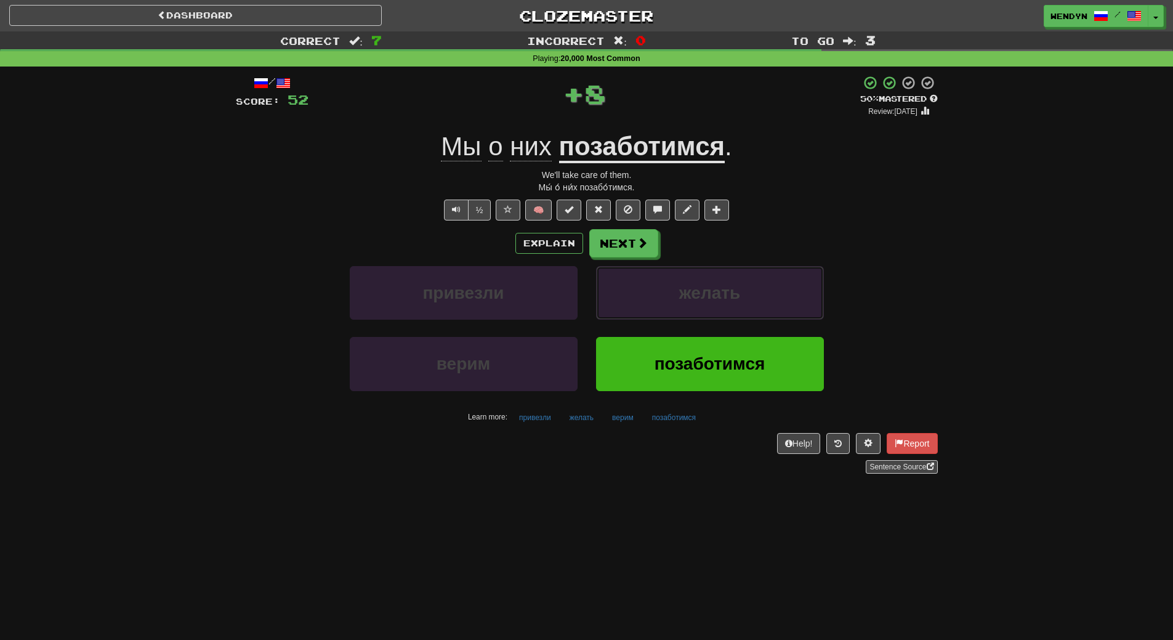
click at [655, 302] on button "желать" at bounding box center [710, 293] width 228 height 54
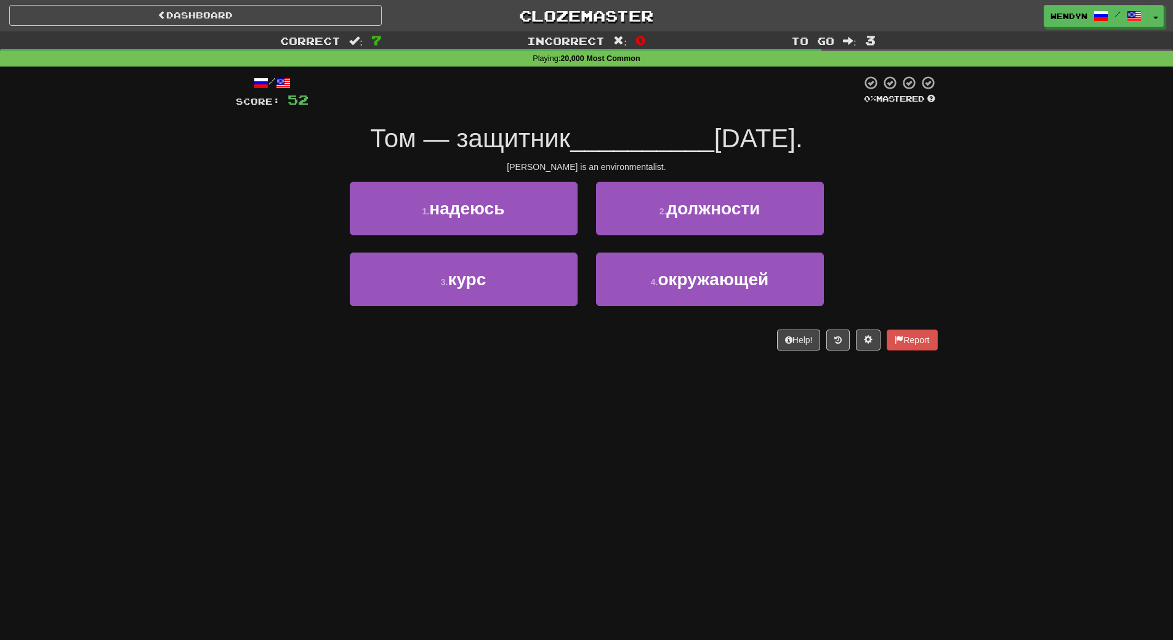
click at [491, 411] on div "Dashboard Clozemaster WendyN / Toggle Dropdown Dashboard Leaderboard Activity F…" at bounding box center [586, 320] width 1173 height 640
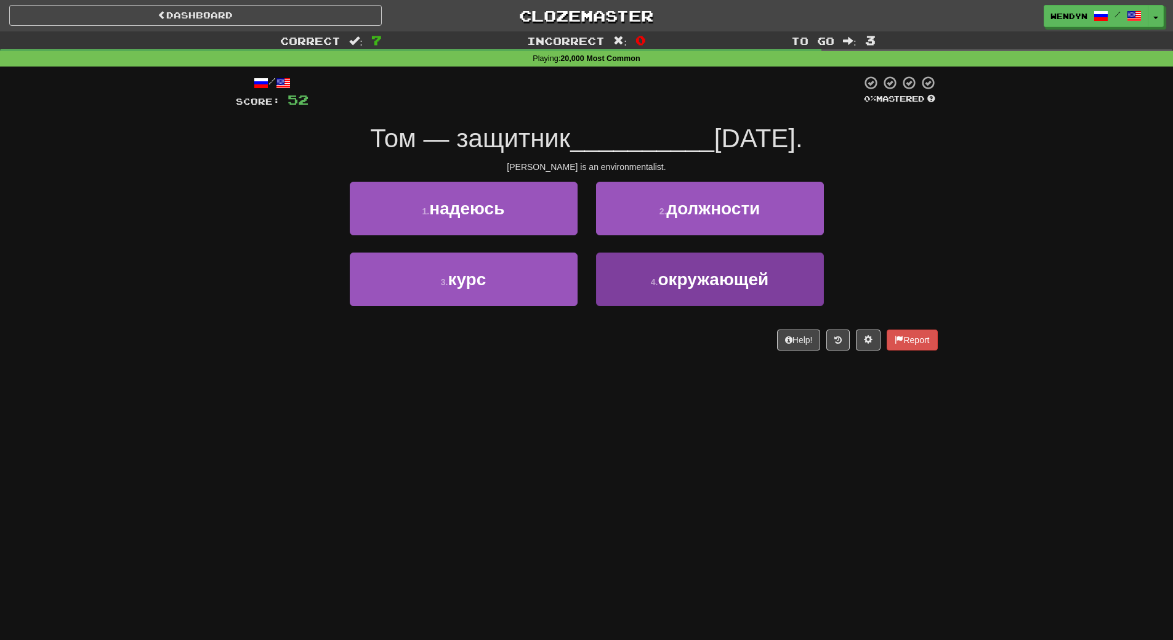
click at [768, 273] on span "окружающей" at bounding box center [713, 279] width 111 height 19
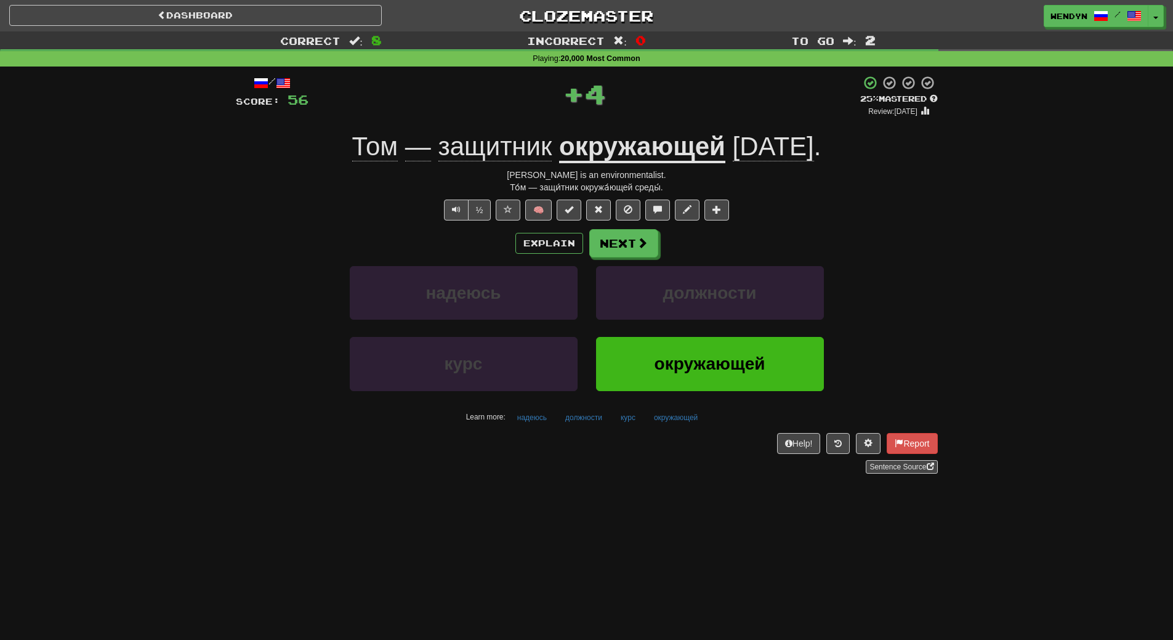
click at [713, 360] on span "окружающей" at bounding box center [710, 363] width 111 height 19
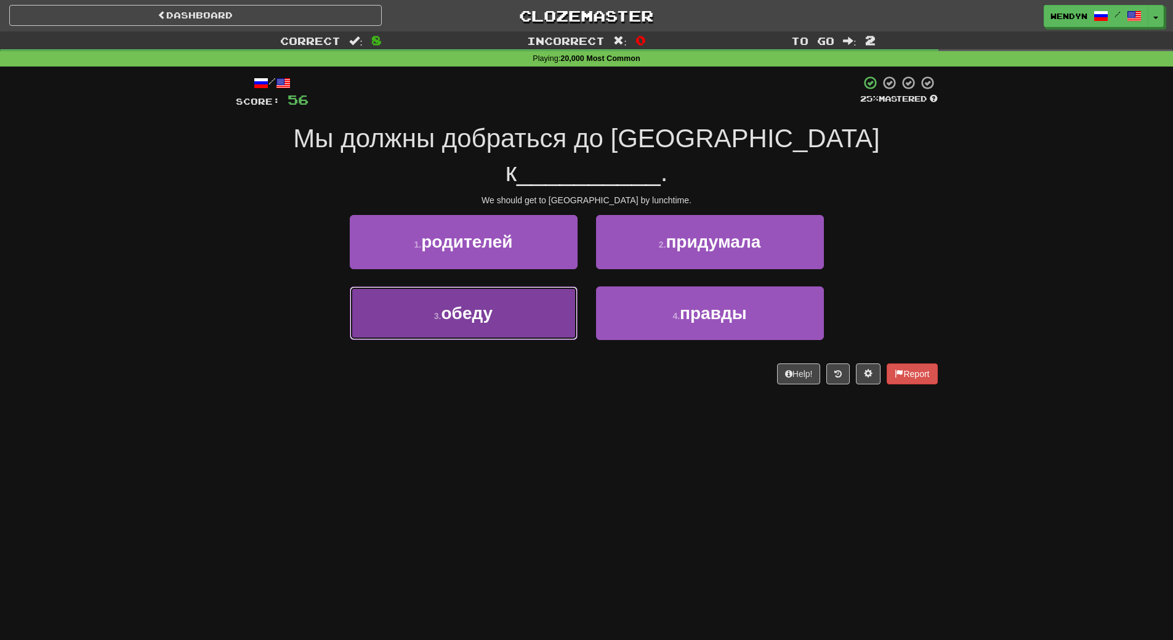
click at [523, 303] on button "3 . обеду" at bounding box center [464, 313] width 228 height 54
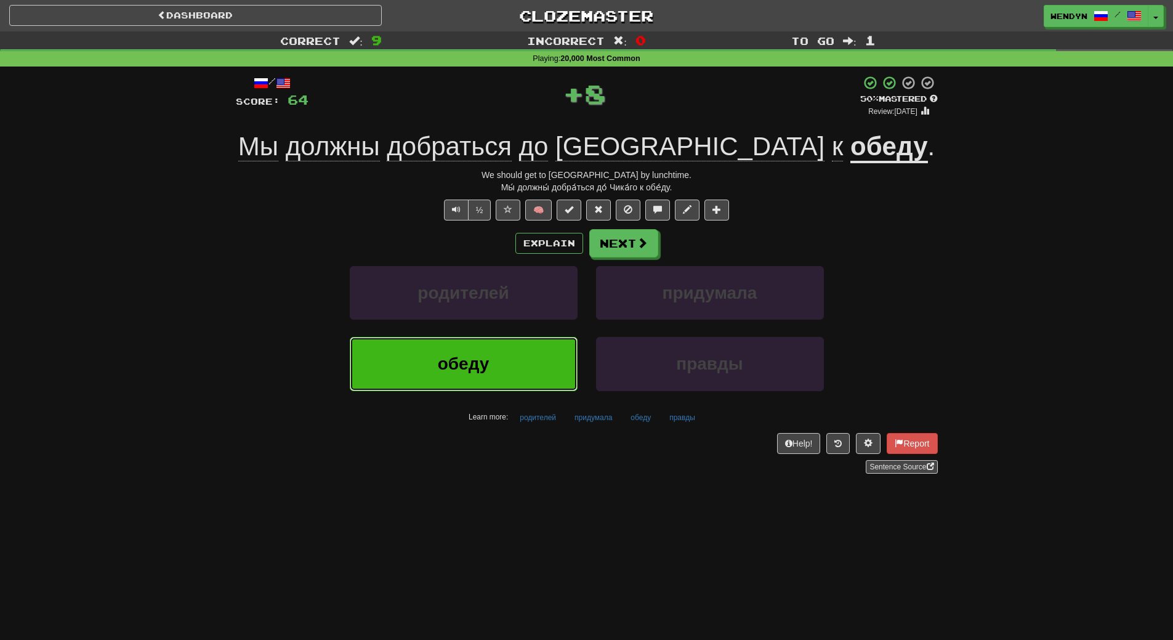
click at [506, 357] on button "обеду" at bounding box center [464, 364] width 228 height 54
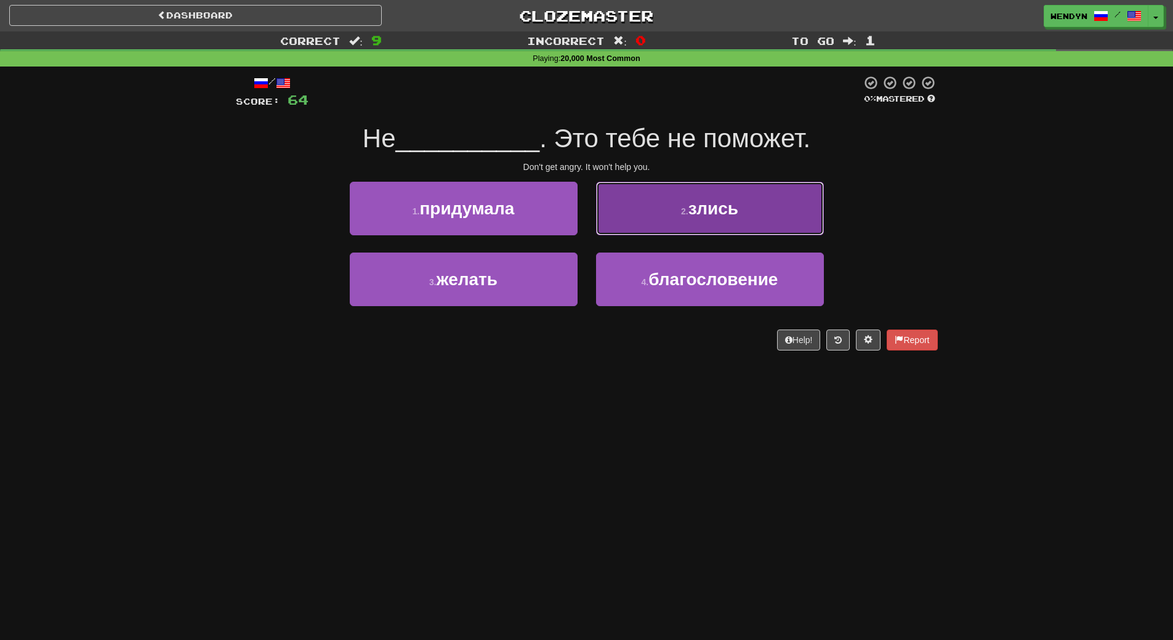
click at [777, 217] on button "2 . злись" at bounding box center [710, 209] width 228 height 54
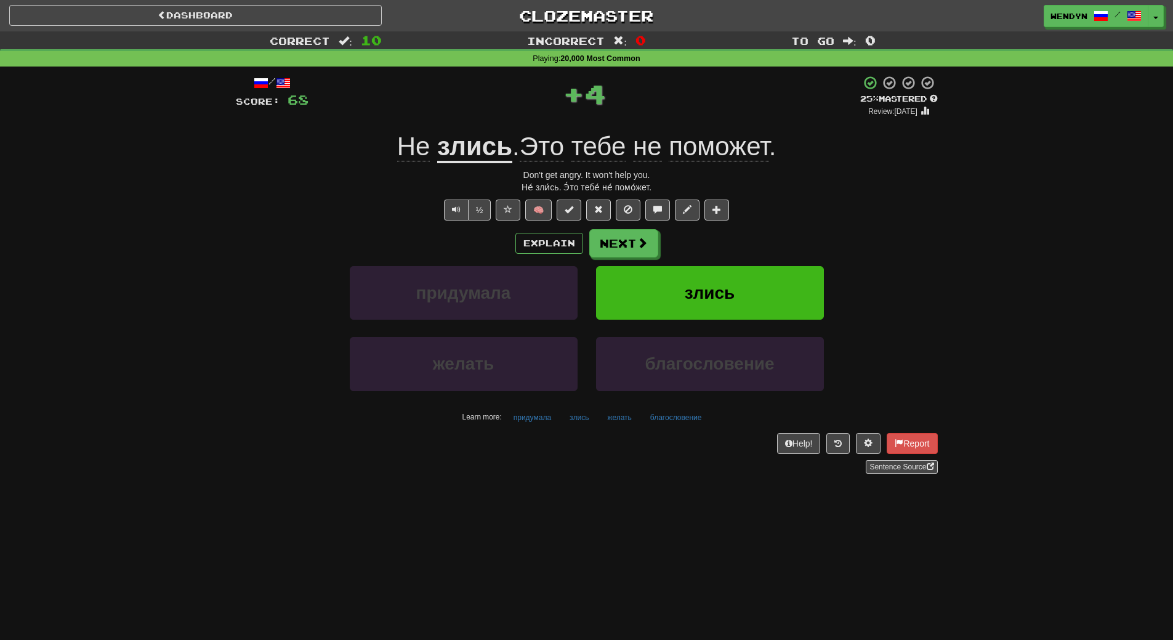
click at [777, 217] on div "½ 🧠" at bounding box center [587, 210] width 702 height 21
click at [751, 270] on button "злись" at bounding box center [710, 293] width 228 height 54
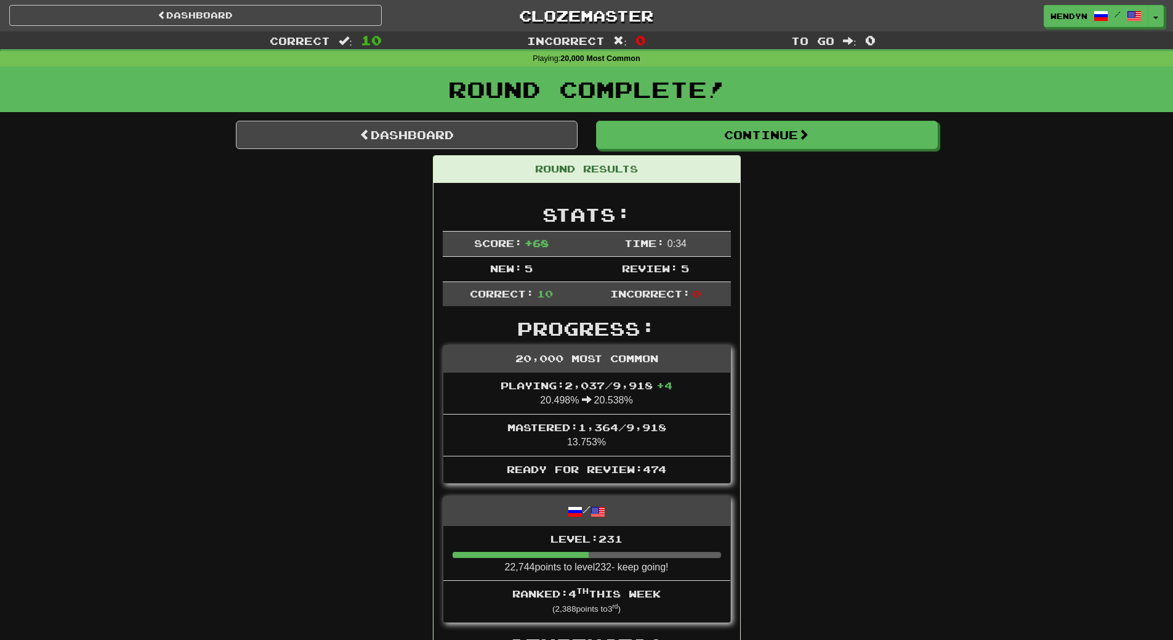
click at [514, 128] on link "Dashboard" at bounding box center [407, 135] width 342 height 28
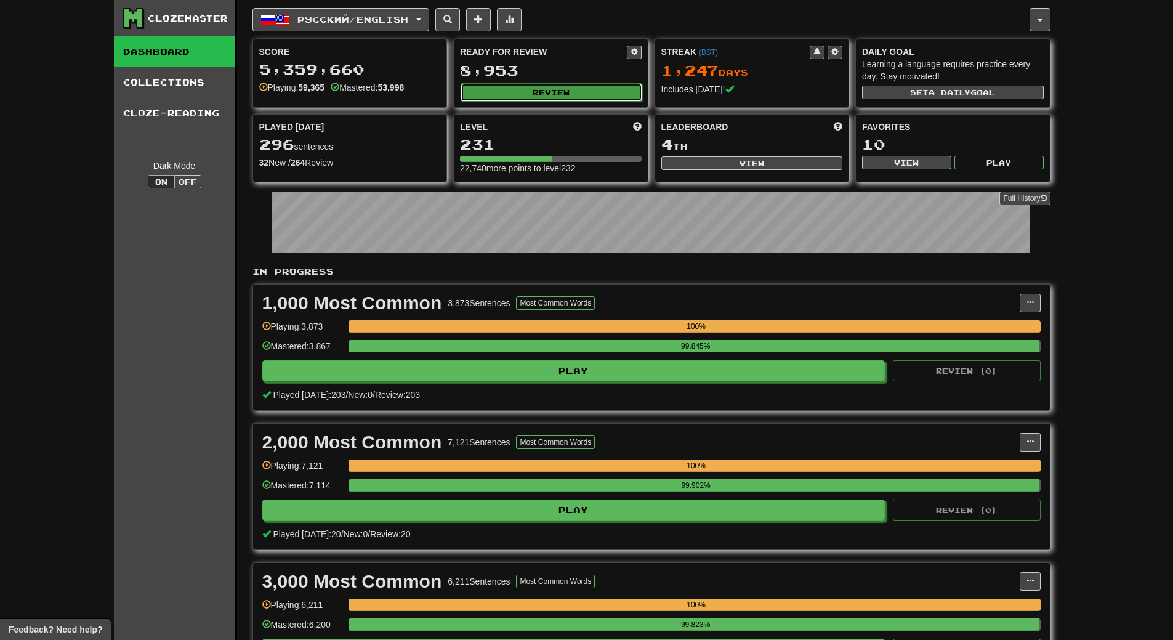
click at [560, 84] on button "Review" at bounding box center [552, 92] width 182 height 18
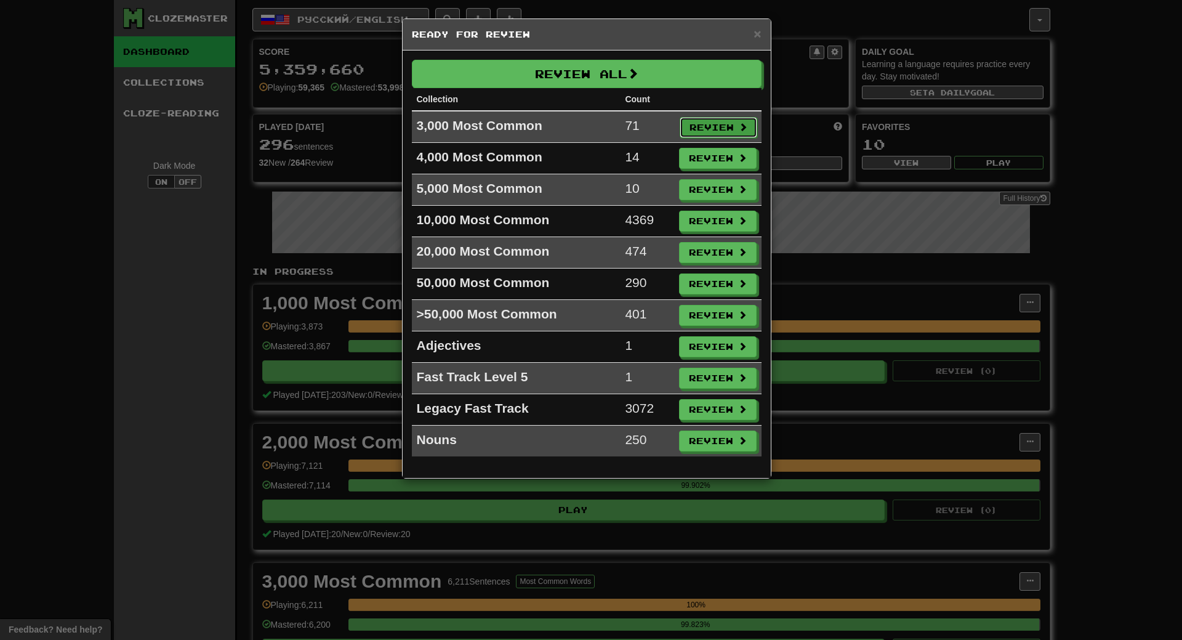
click at [739, 127] on span at bounding box center [743, 127] width 9 height 9
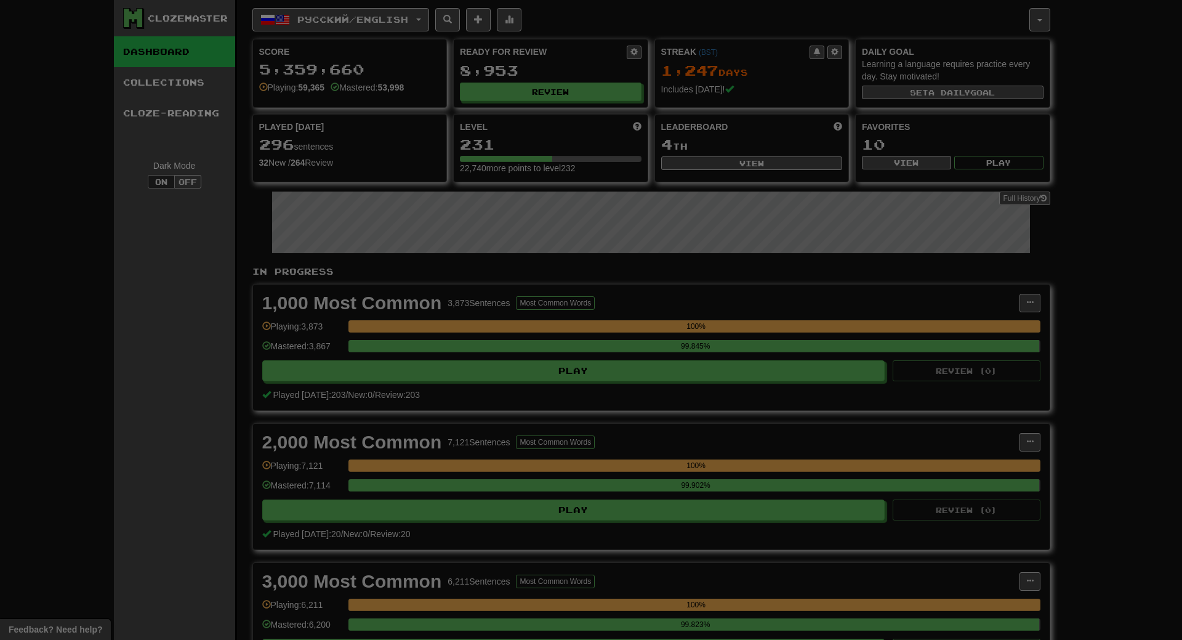
select select "**"
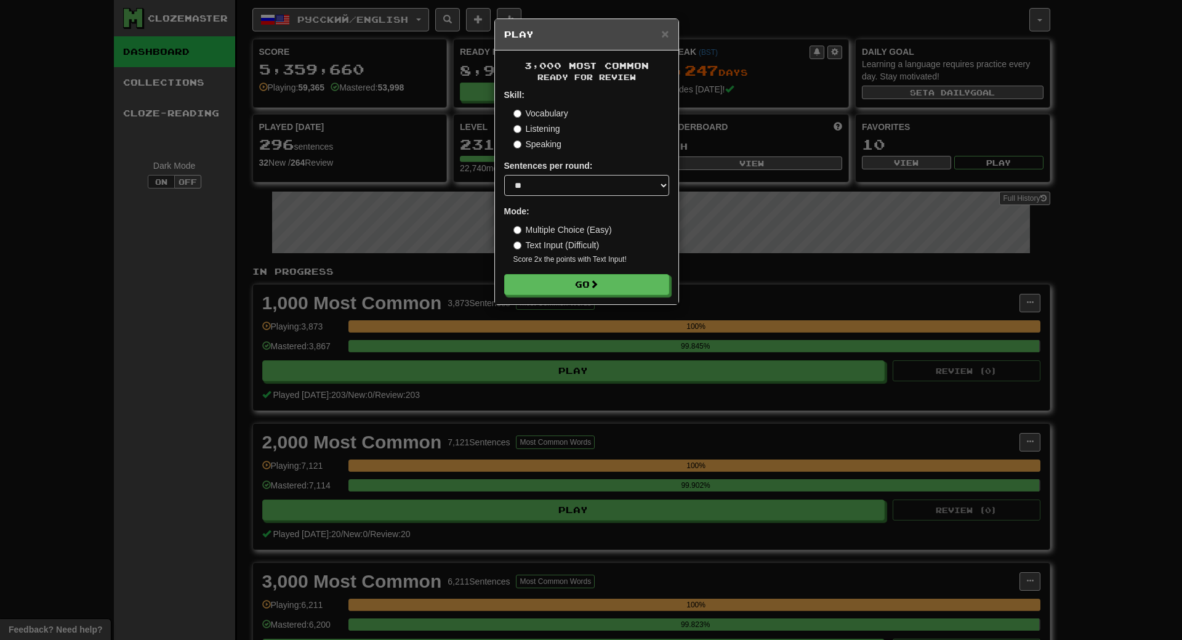
click at [626, 259] on small "Score 2x the points with Text Input !" at bounding box center [592, 259] width 156 height 10
click at [621, 292] on button "Go" at bounding box center [587, 285] width 165 height 21
click at [622, 292] on button "Go" at bounding box center [587, 285] width 165 height 21
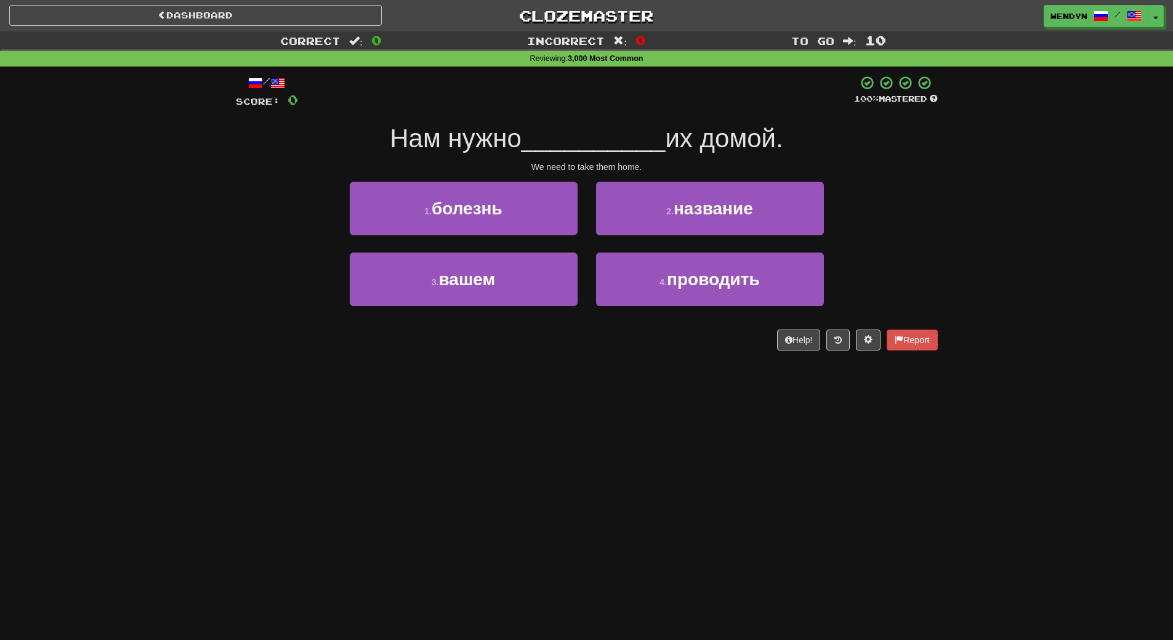
click at [693, 308] on div "4 . проводить" at bounding box center [710, 287] width 246 height 71
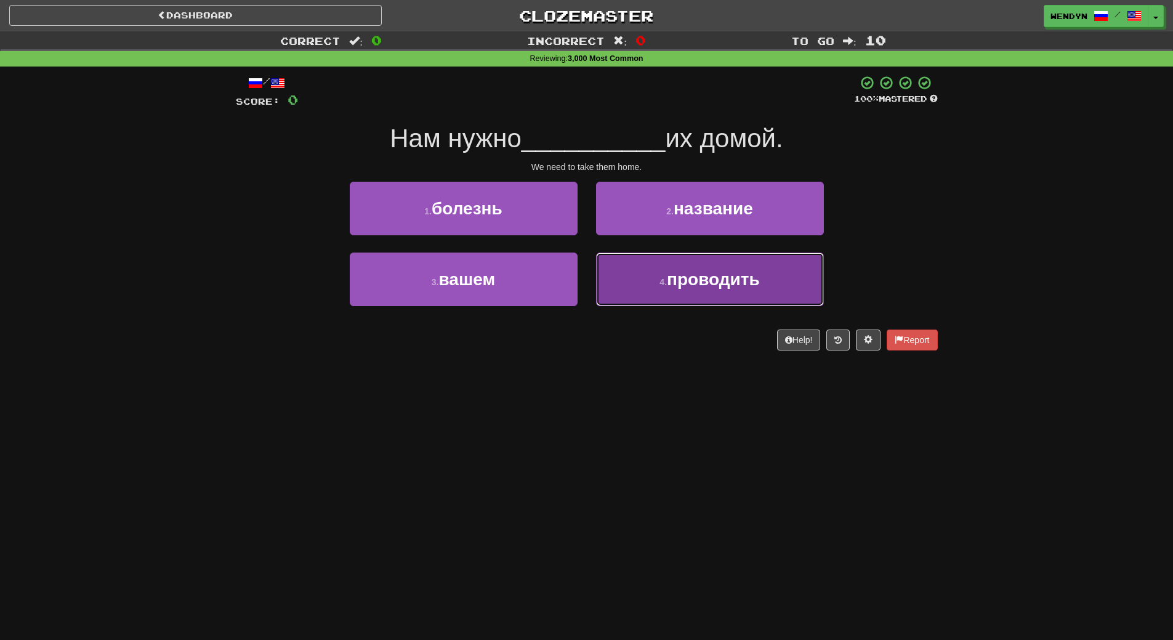
click at [695, 282] on span "проводить" at bounding box center [713, 279] width 93 height 19
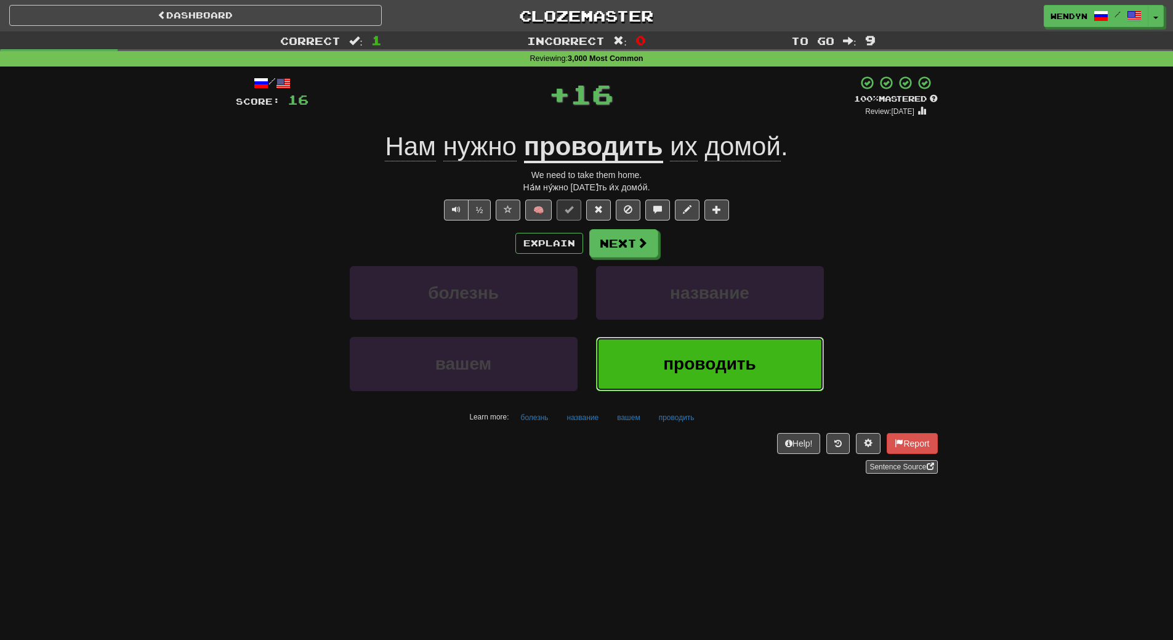
click at [655, 366] on button "проводить" at bounding box center [710, 364] width 228 height 54
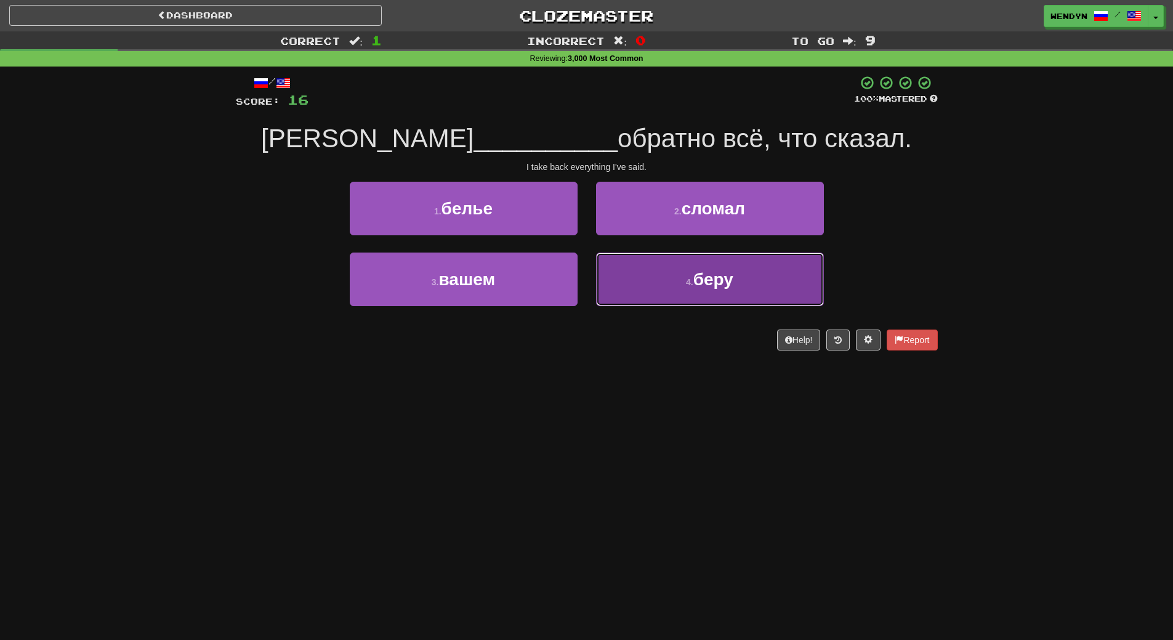
click at [687, 285] on small "4 ." at bounding box center [689, 282] width 7 height 10
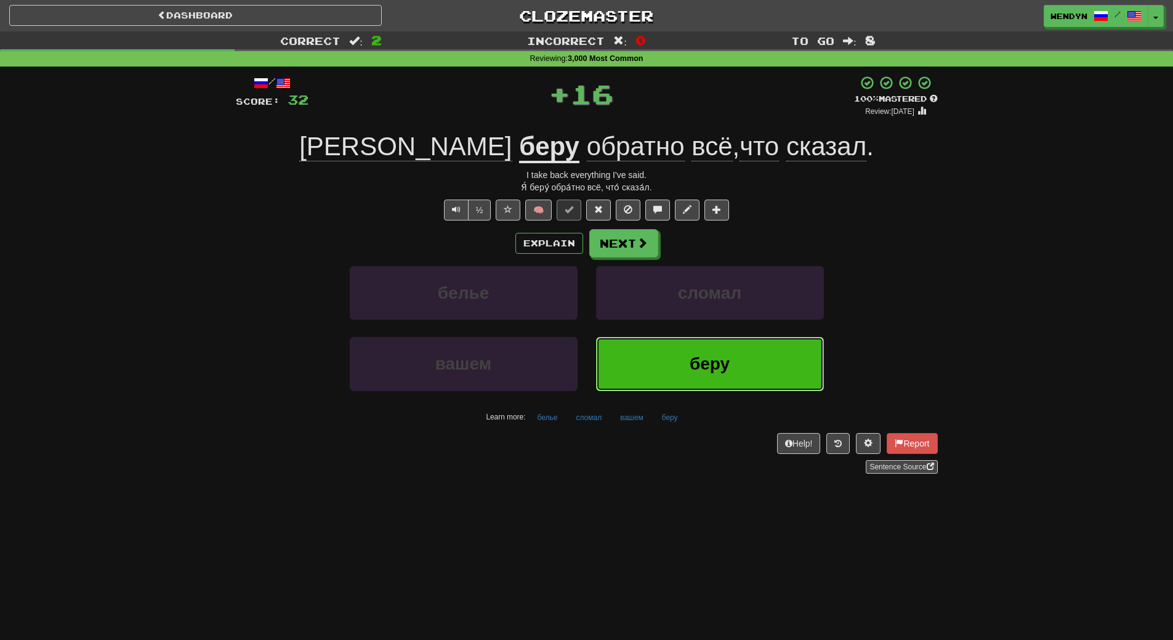
click at [668, 359] on button "беру" at bounding box center [710, 364] width 228 height 54
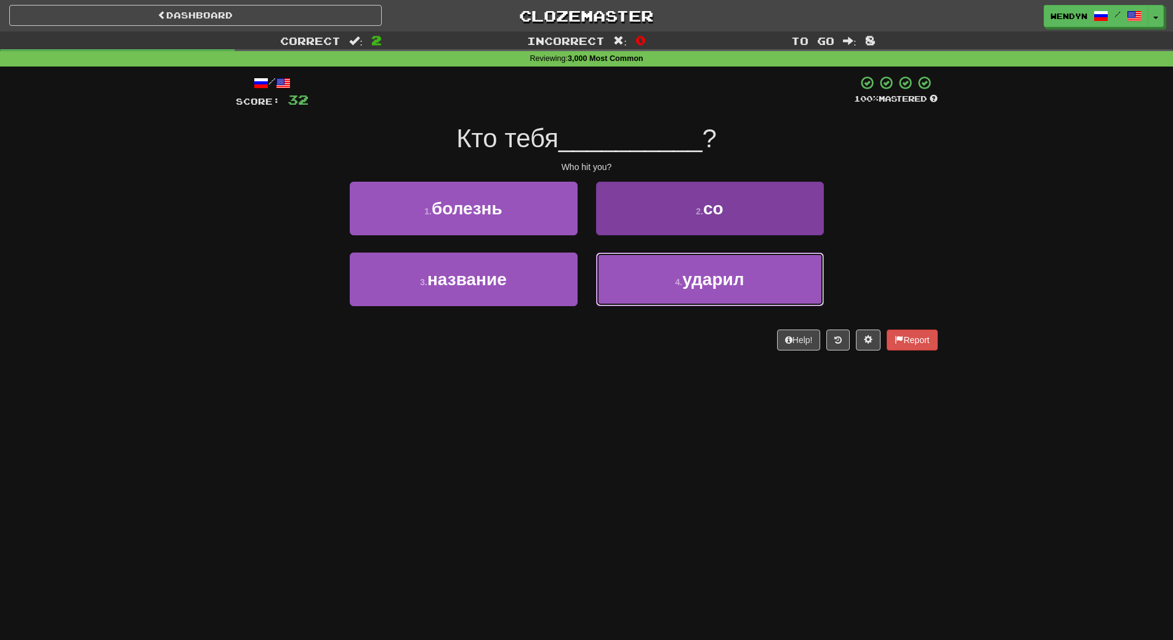
drag, startPoint x: 660, startPoint y: 273, endPoint x: 658, endPoint y: 301, distance: 27.8
click at [660, 275] on button "4 . ударил" at bounding box center [710, 279] width 228 height 54
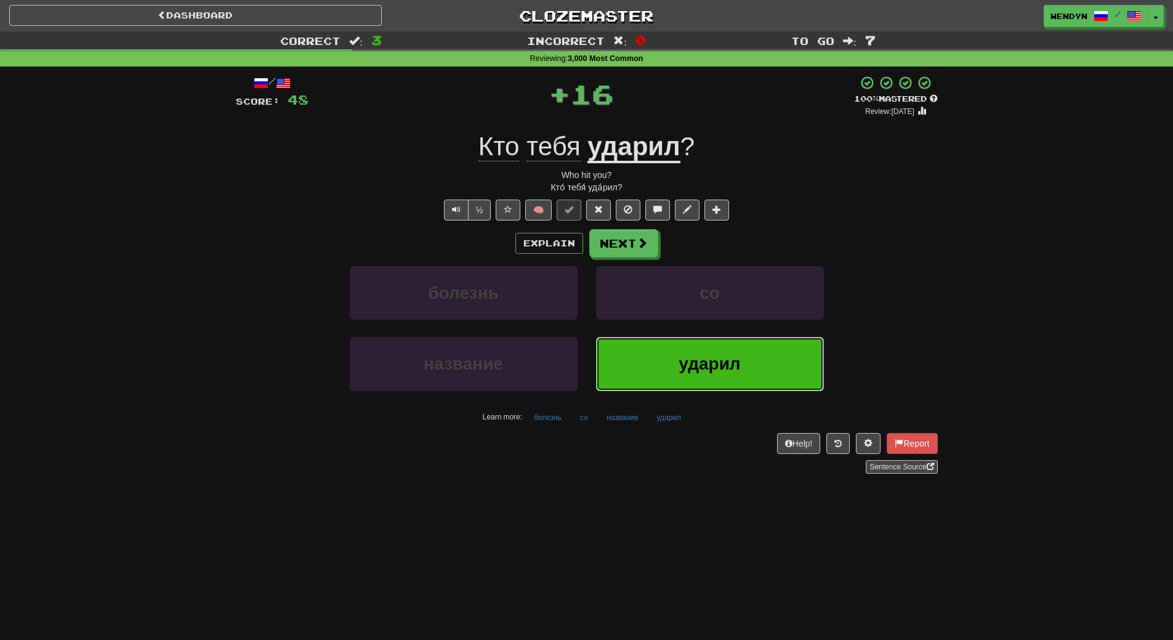
click at [656, 348] on button "ударил" at bounding box center [710, 364] width 228 height 54
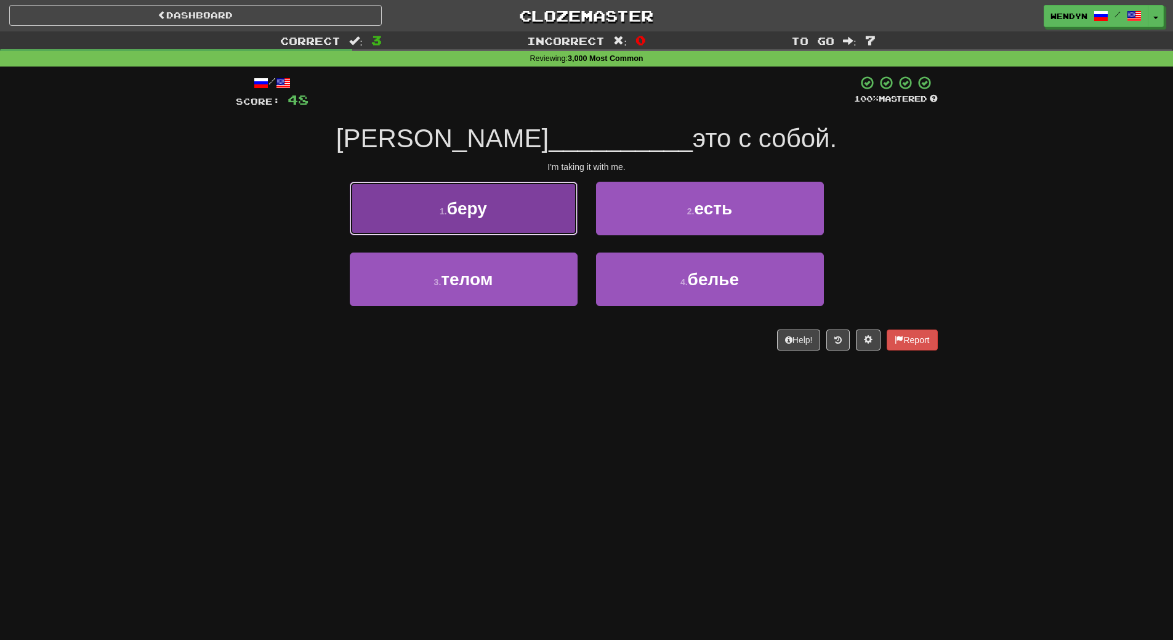
click at [495, 206] on button "1 . беру" at bounding box center [464, 209] width 228 height 54
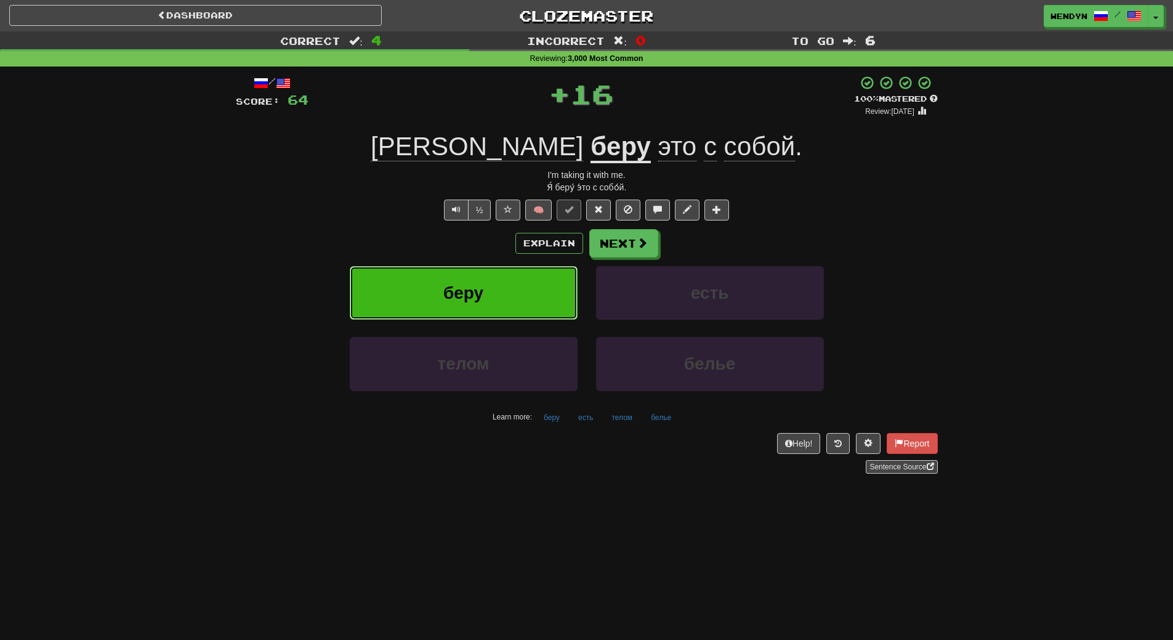
click at [483, 269] on button "беру" at bounding box center [464, 293] width 228 height 54
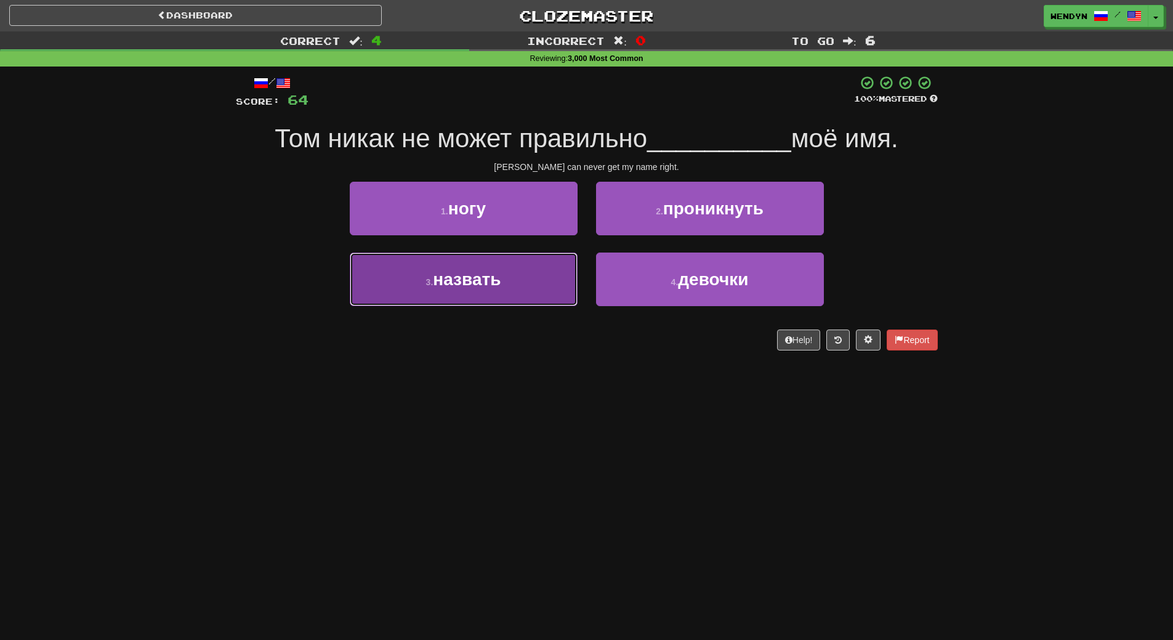
click at [475, 292] on button "3 . назвать" at bounding box center [464, 279] width 228 height 54
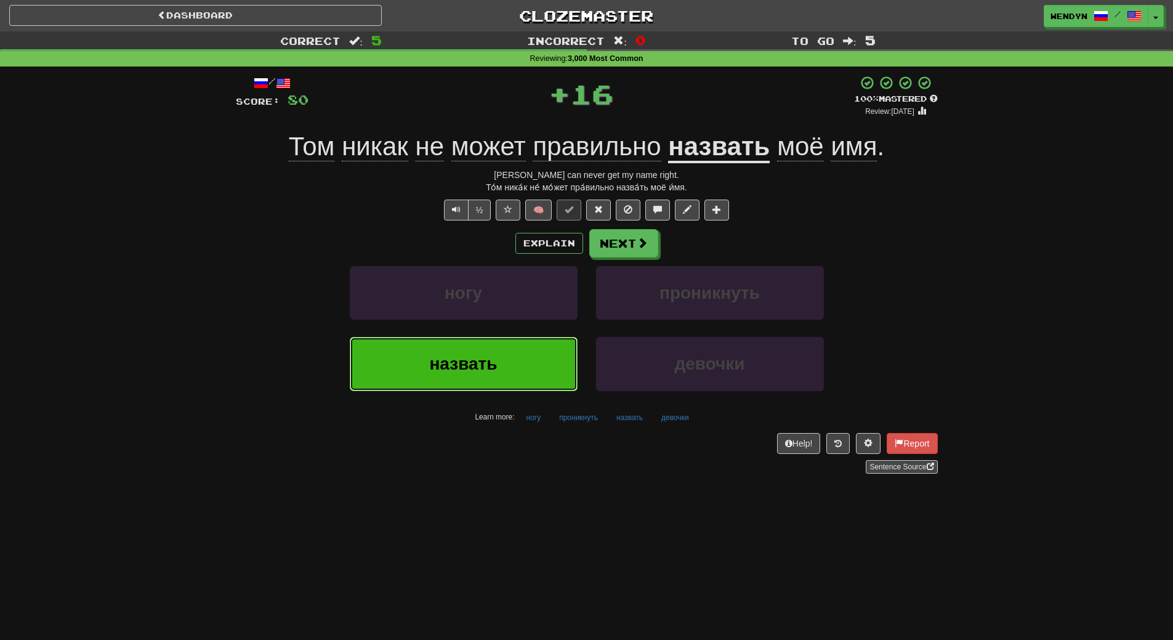
click at [461, 368] on span "назвать" at bounding box center [463, 363] width 68 height 19
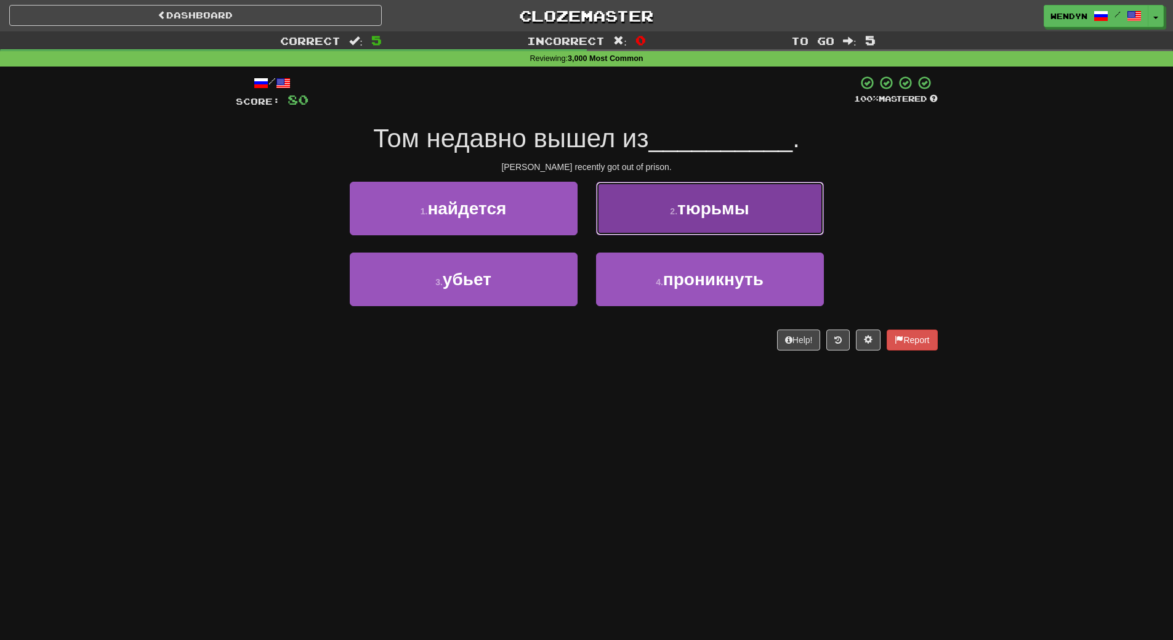
click at [703, 228] on button "2 . тюрьмы" at bounding box center [710, 209] width 228 height 54
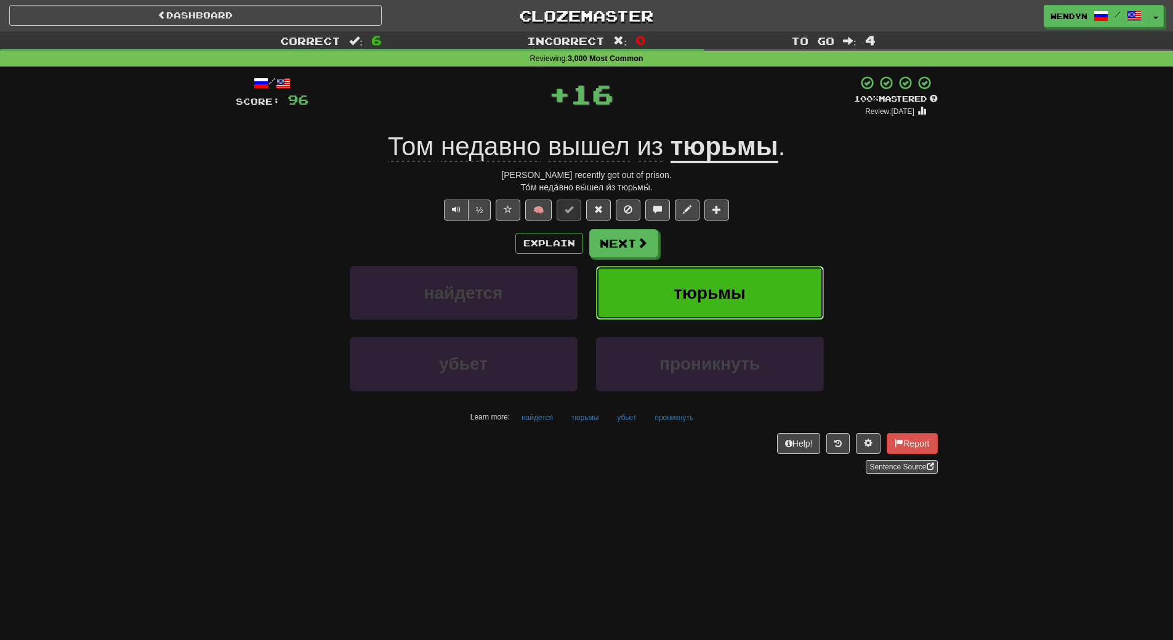
click at [704, 281] on button "тюрьмы" at bounding box center [710, 293] width 228 height 54
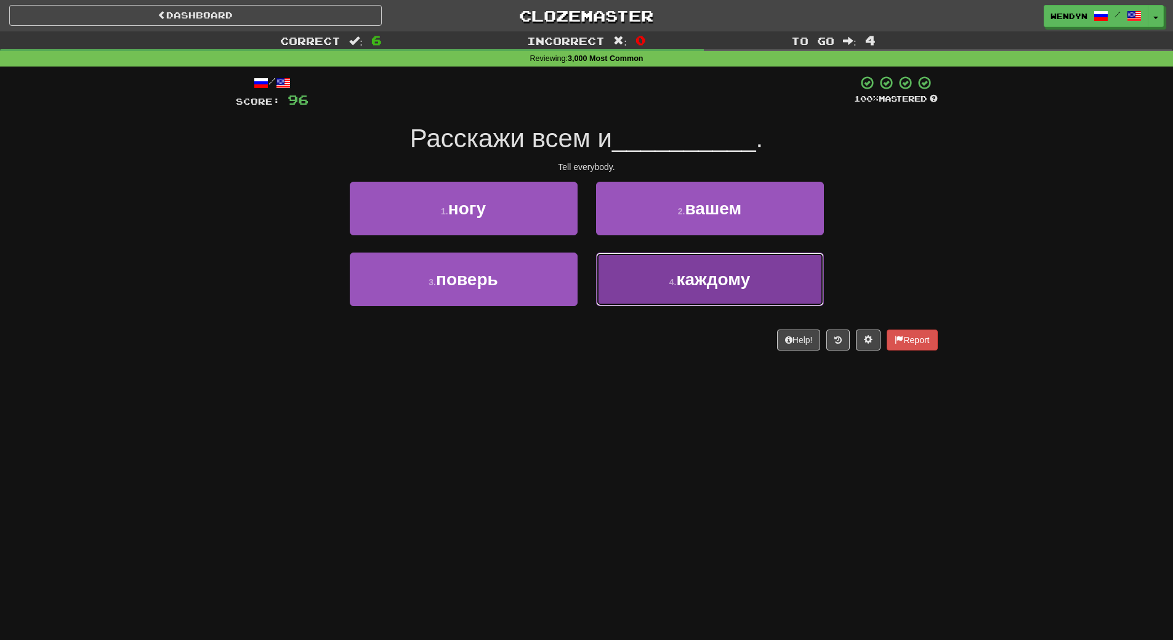
click at [631, 304] on button "4 . каждому" at bounding box center [710, 279] width 228 height 54
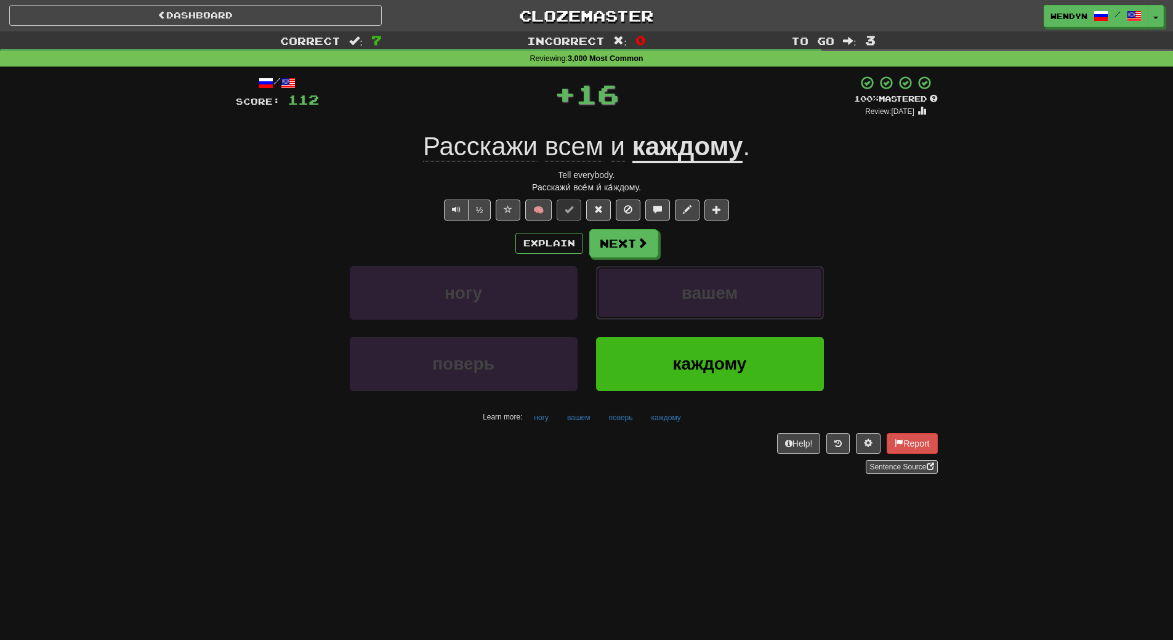
click at [631, 304] on button "вашем" at bounding box center [710, 293] width 228 height 54
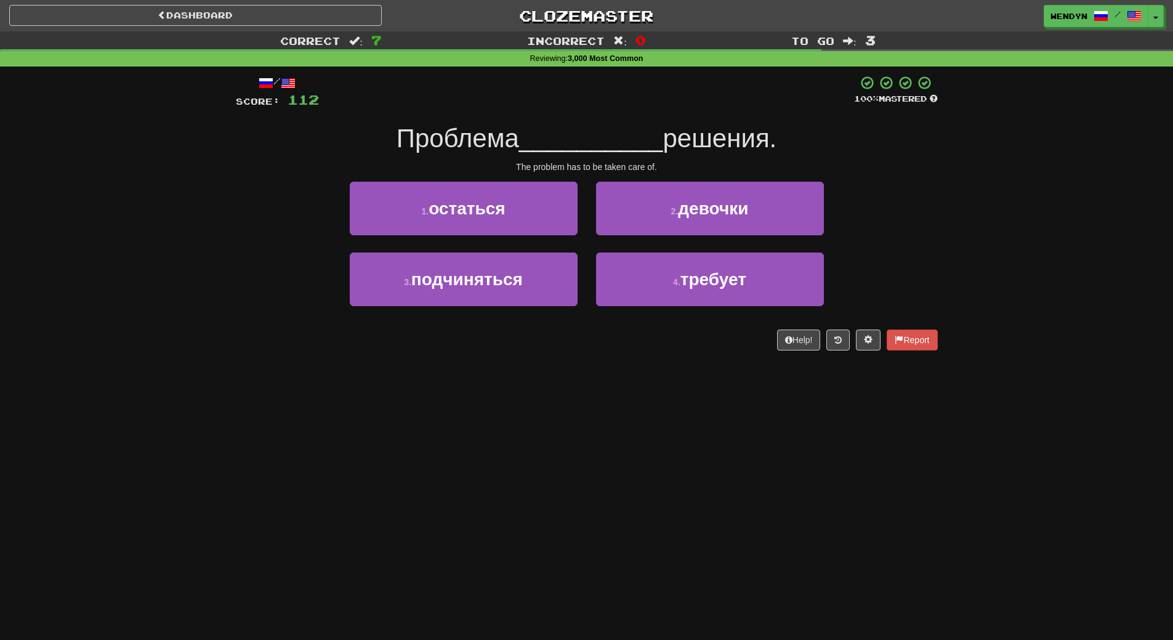
click at [552, 387] on div "Dashboard Clozemaster WendyN / Toggle Dropdown Dashboard Leaderboard Activity F…" at bounding box center [586, 320] width 1173 height 640
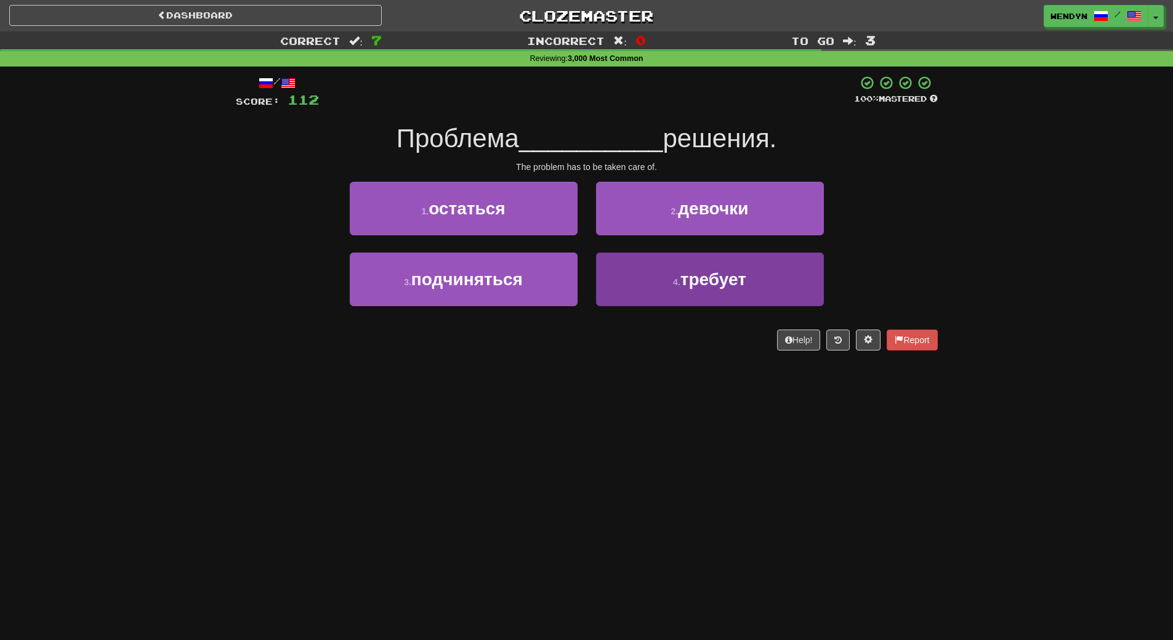
click at [641, 294] on button "4 . требует" at bounding box center [710, 279] width 228 height 54
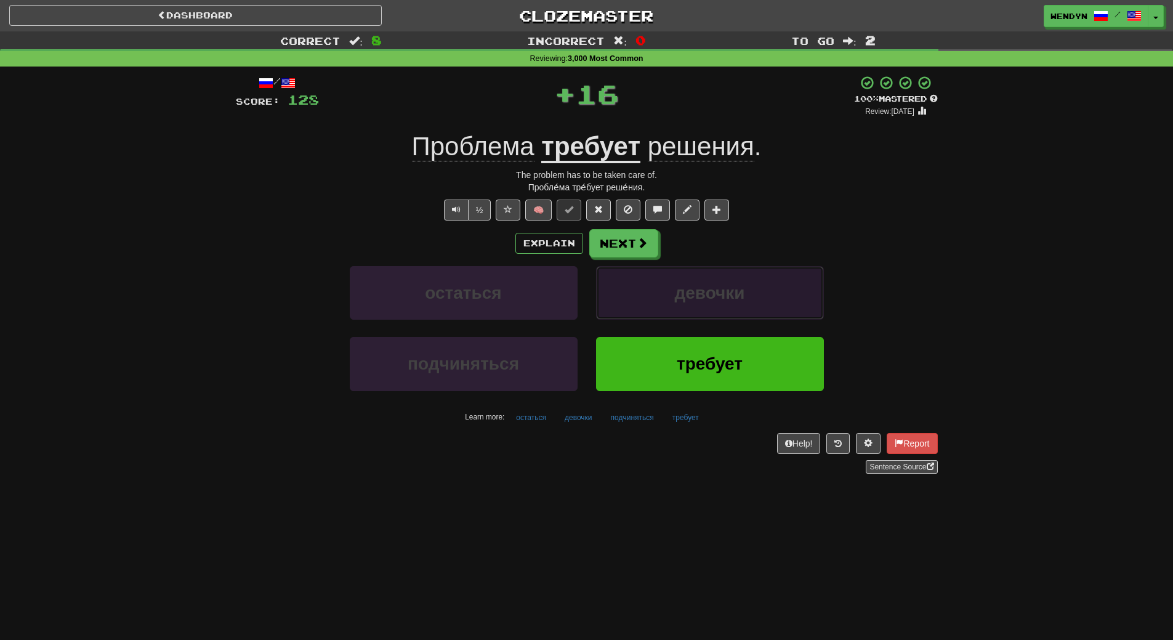
click at [641, 294] on button "девочки" at bounding box center [710, 293] width 228 height 54
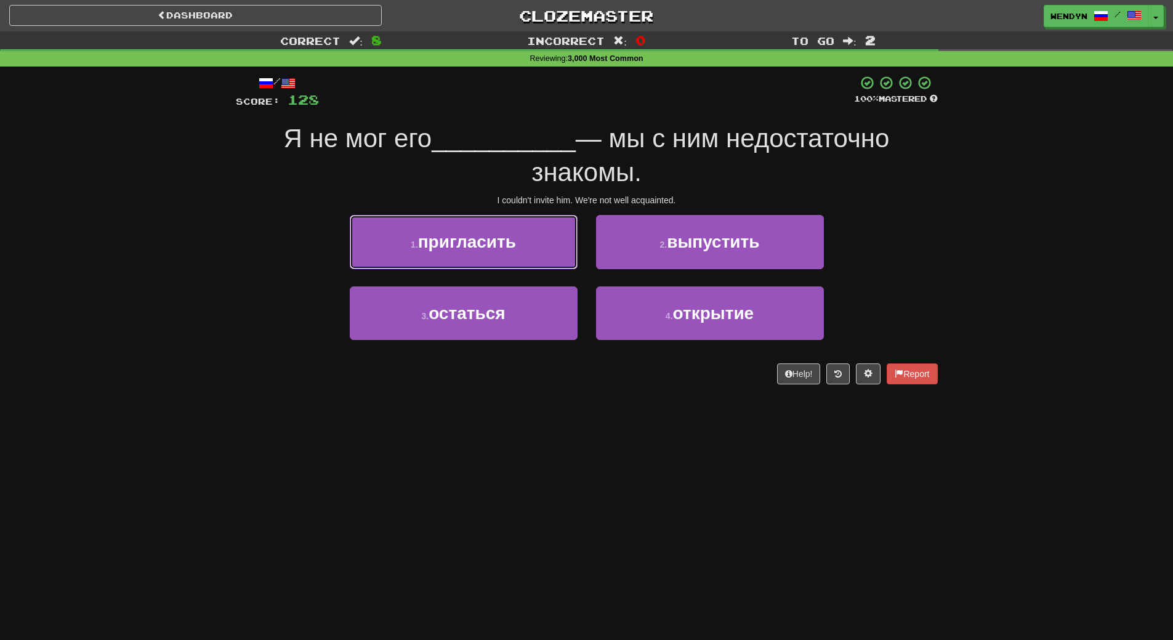
click at [512, 257] on button "1 . пригласить" at bounding box center [464, 242] width 228 height 54
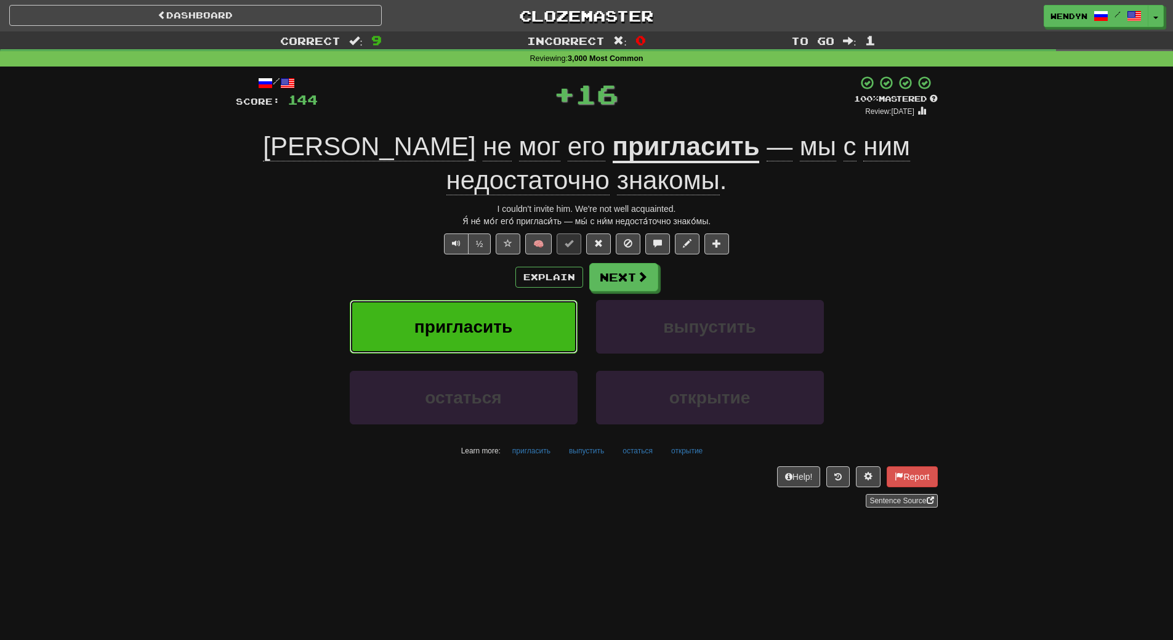
click at [494, 321] on span "пригласить" at bounding box center [463, 326] width 98 height 19
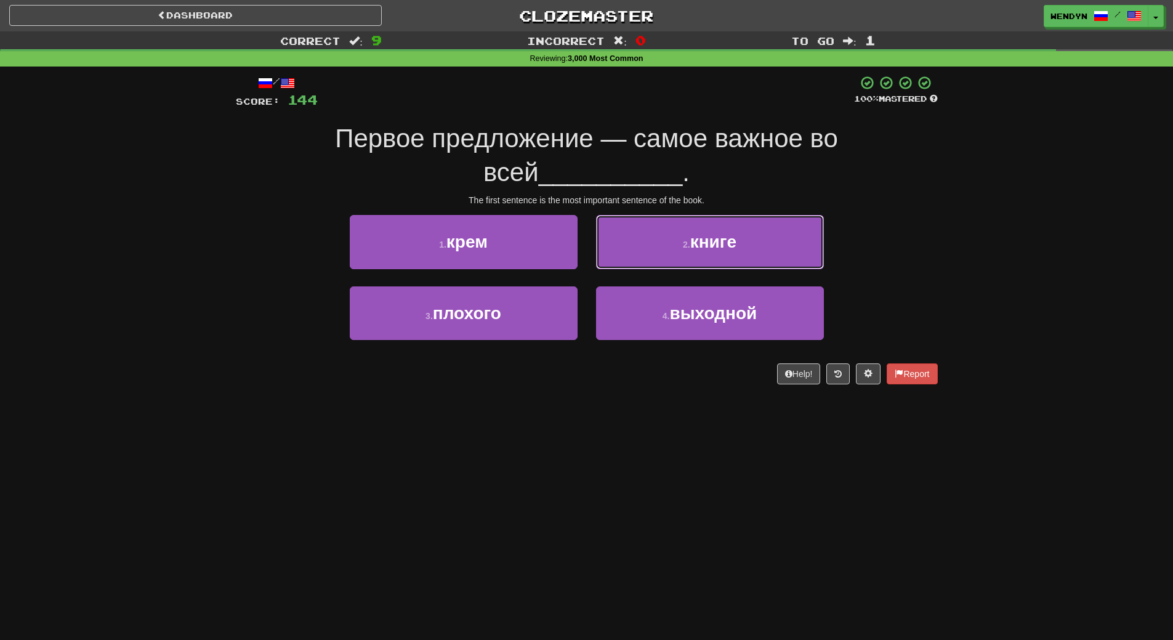
click at [723, 257] on button "2 . книге" at bounding box center [710, 242] width 228 height 54
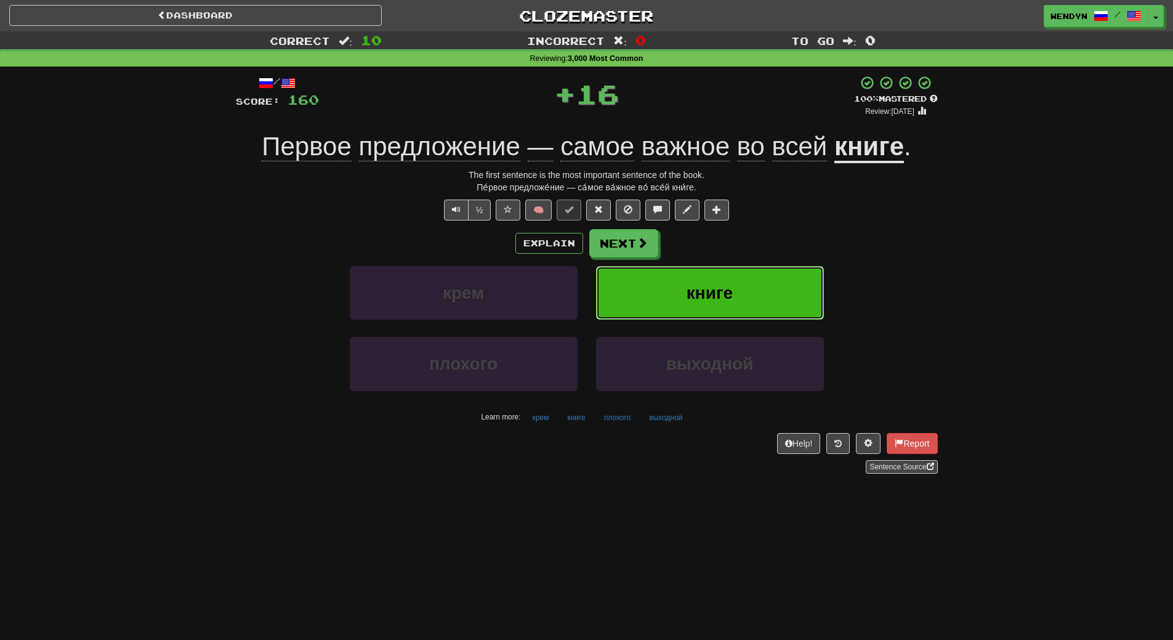
click at [718, 305] on button "книге" at bounding box center [710, 293] width 228 height 54
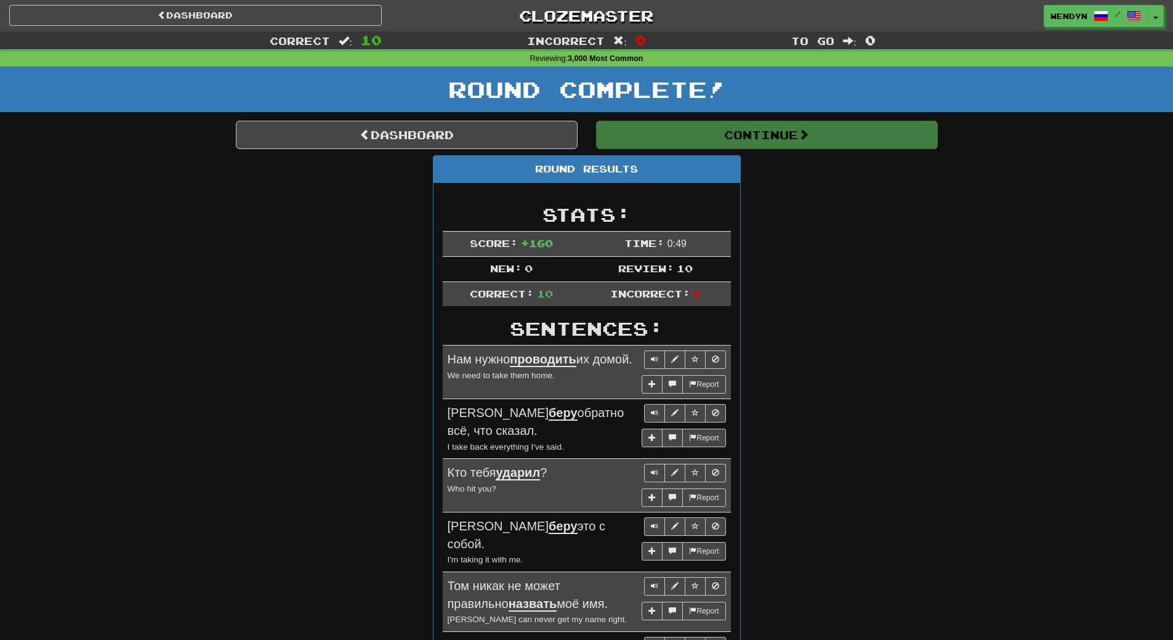
click at [889, 278] on div "Round Results Stats: Score: + 160 Time: 0 : 49 New: 0 Review: 10 Correct: 10 In…" at bounding box center [587, 550] width 702 height 790
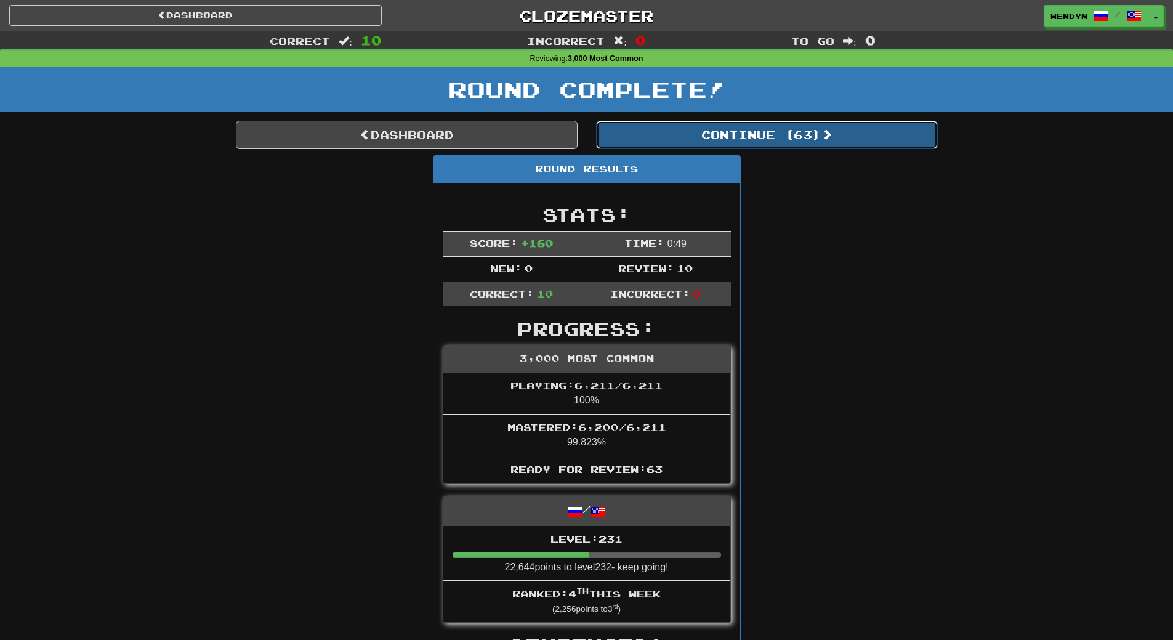
click at [788, 137] on button "Continue ( 63 )" at bounding box center [767, 135] width 342 height 28
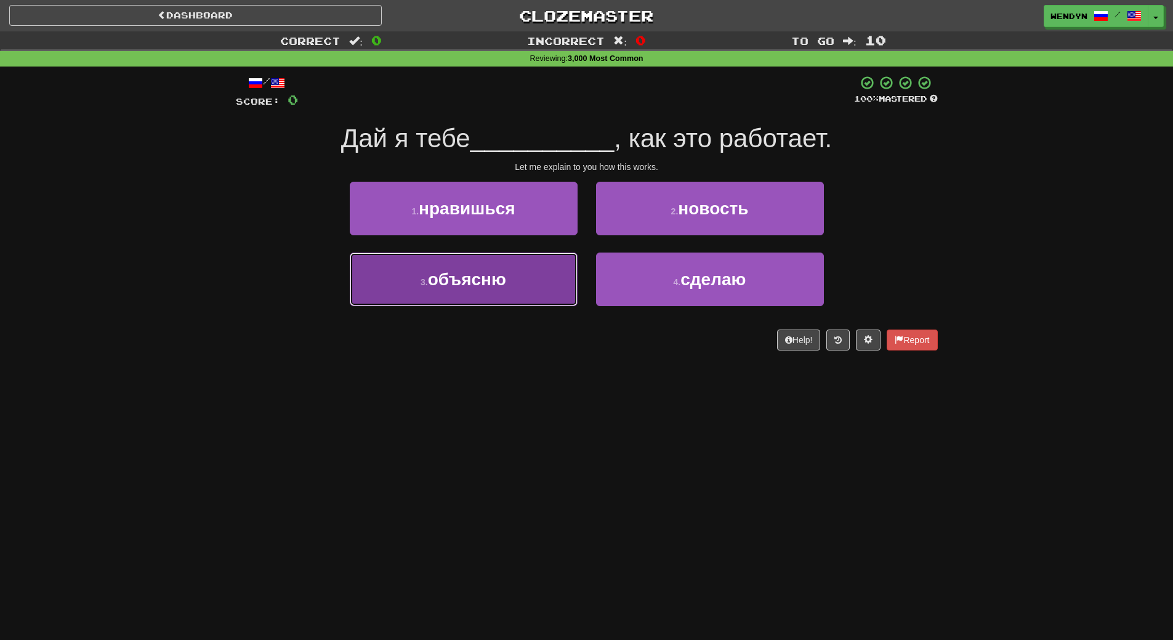
click at [504, 281] on span "объясню" at bounding box center [467, 279] width 78 height 19
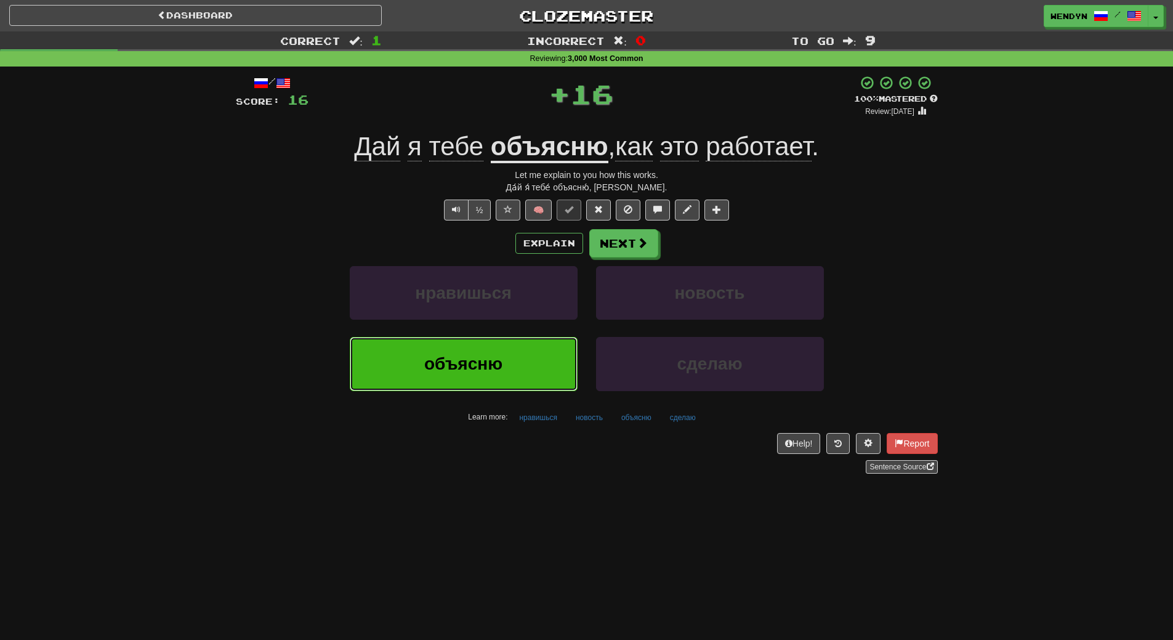
click at [493, 352] on button "объясню" at bounding box center [464, 364] width 228 height 54
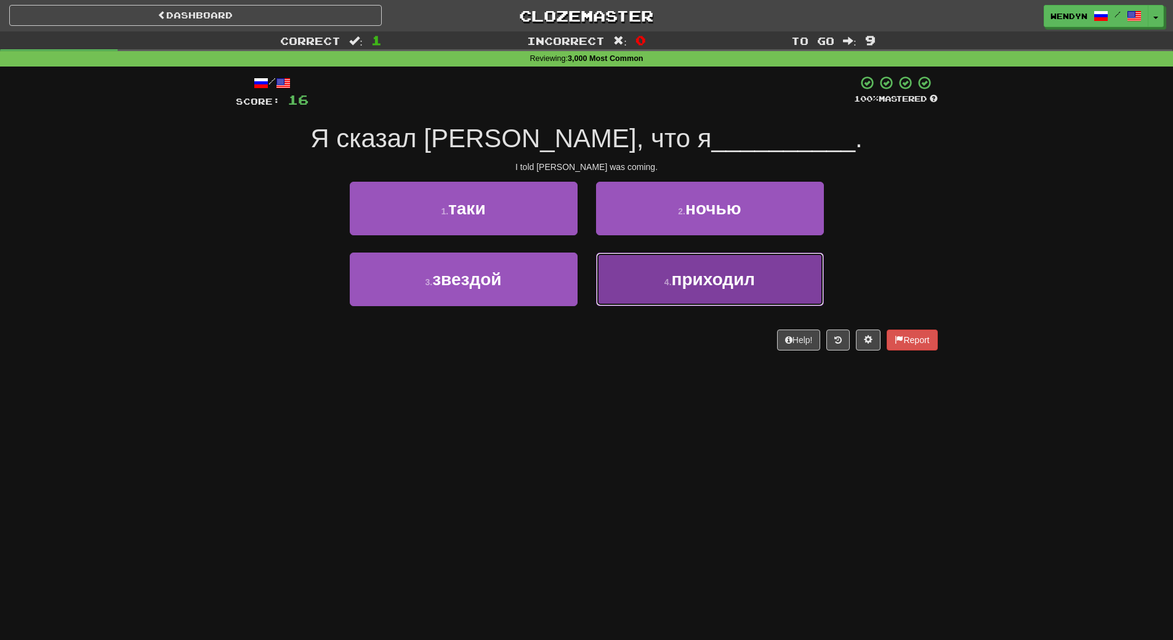
click at [738, 297] on button "4 . приходил" at bounding box center [710, 279] width 228 height 54
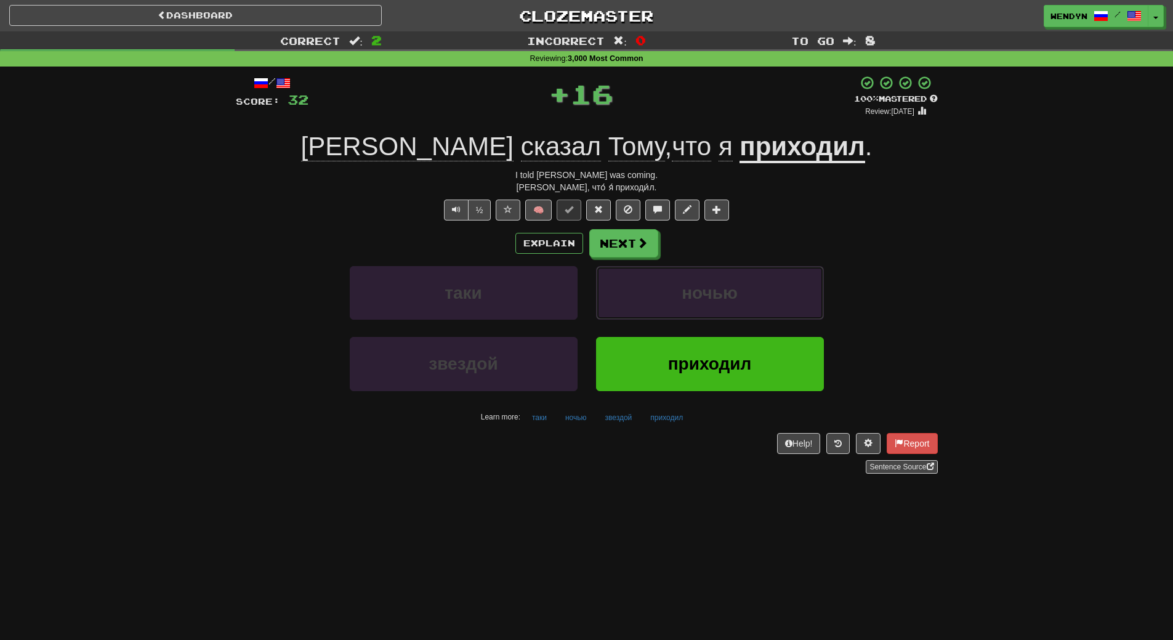
click at [738, 297] on button "ночью" at bounding box center [710, 293] width 228 height 54
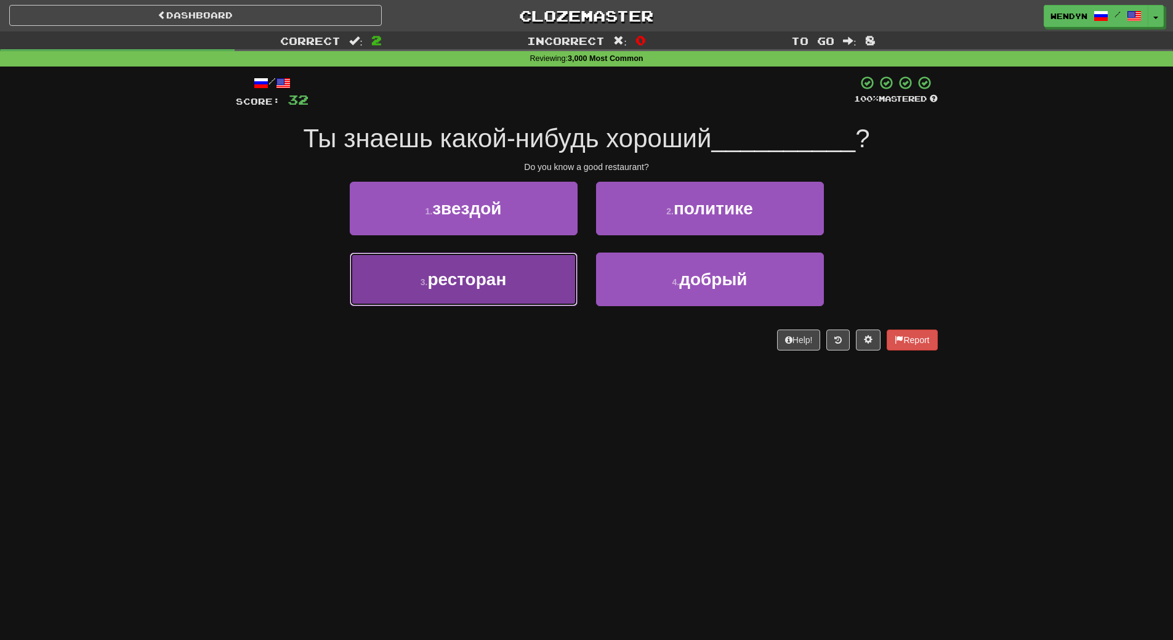
click at [493, 272] on span "ресторан" at bounding box center [466, 279] width 79 height 19
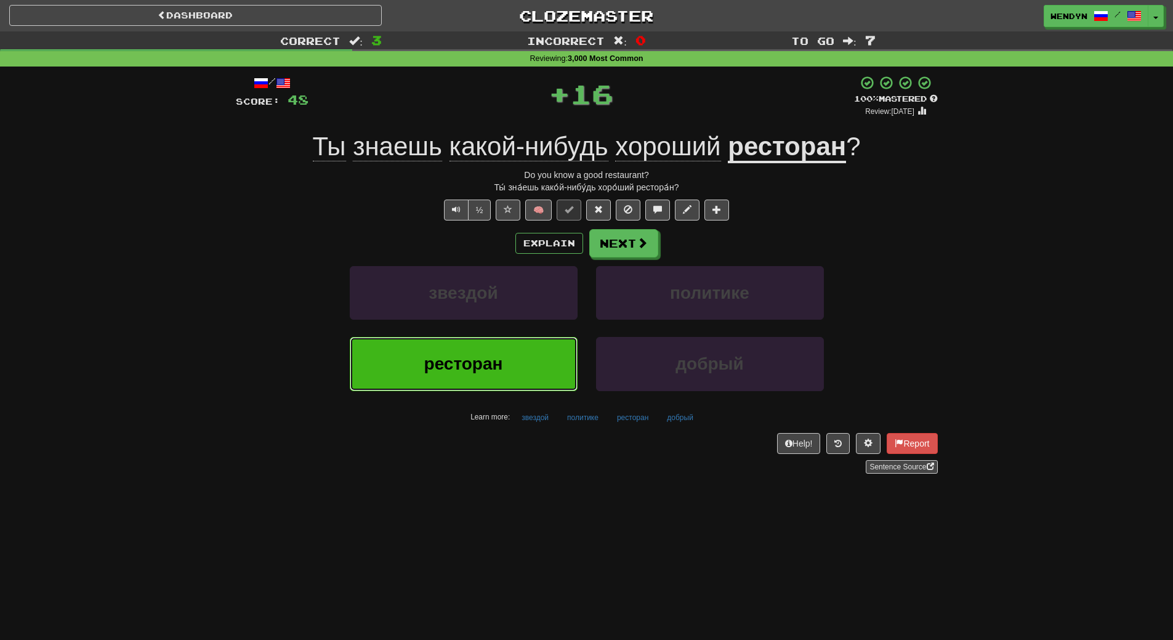
click at [488, 358] on span "ресторан" at bounding box center [463, 363] width 79 height 19
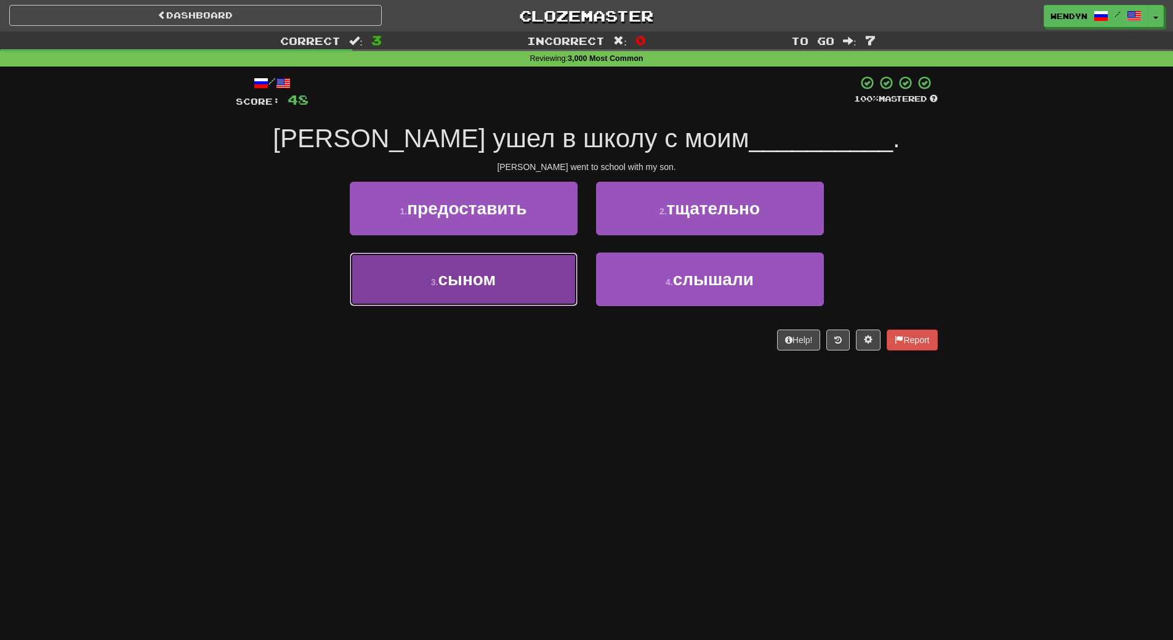
click at [543, 293] on button "3 . сыном" at bounding box center [464, 279] width 228 height 54
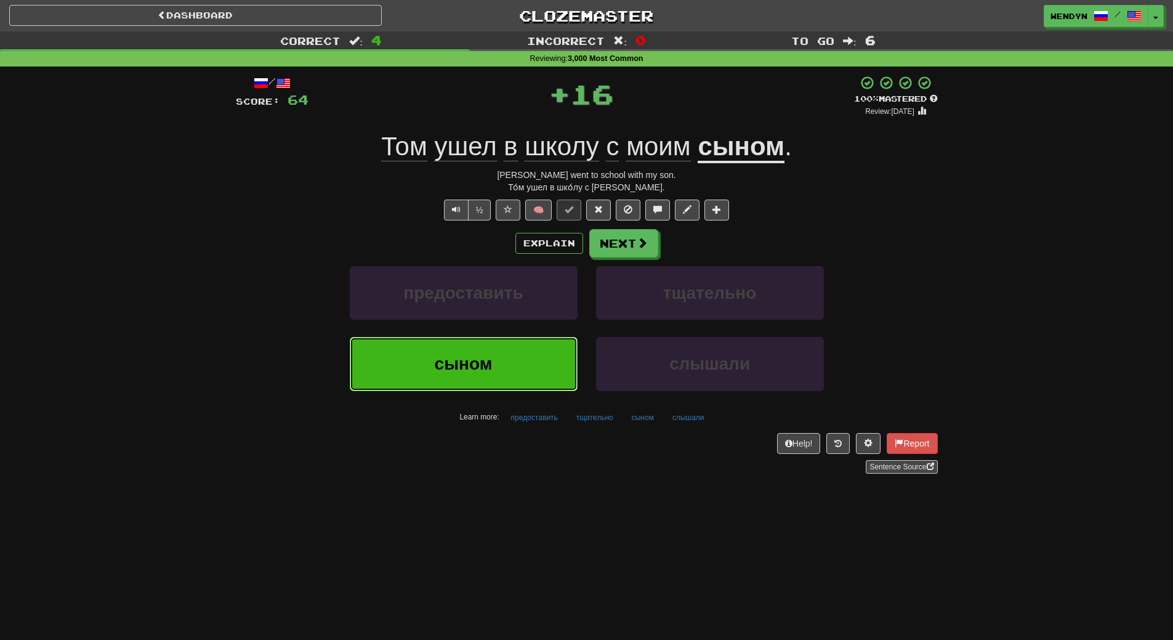
click at [539, 352] on button "сыном" at bounding box center [464, 364] width 228 height 54
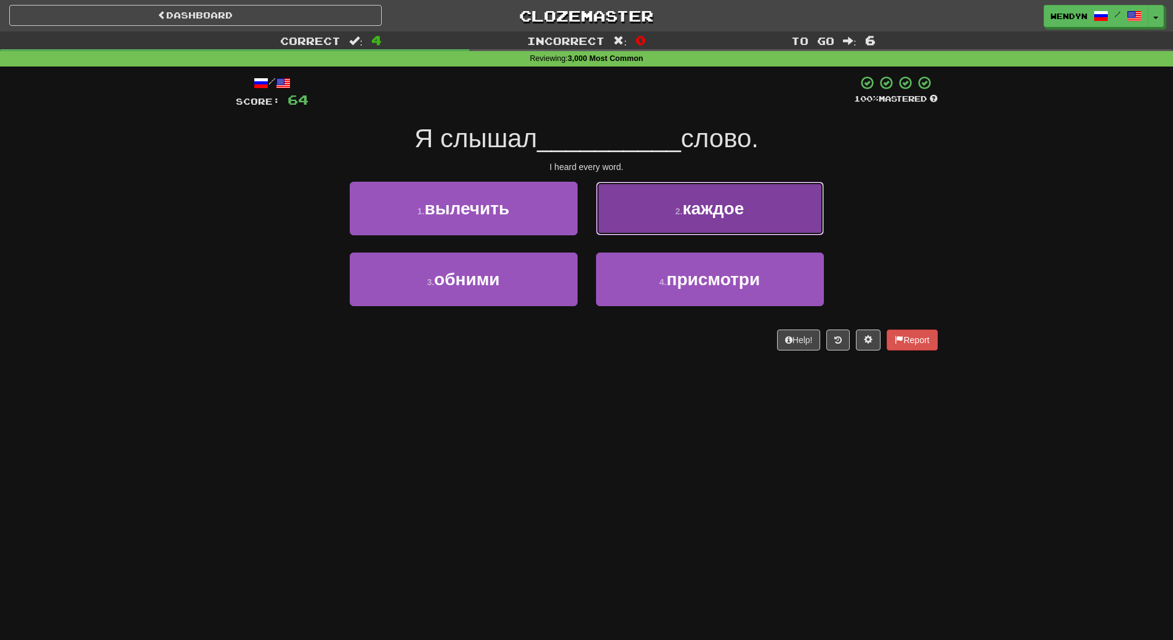
click at [722, 211] on span "каждое" at bounding box center [713, 208] width 62 height 19
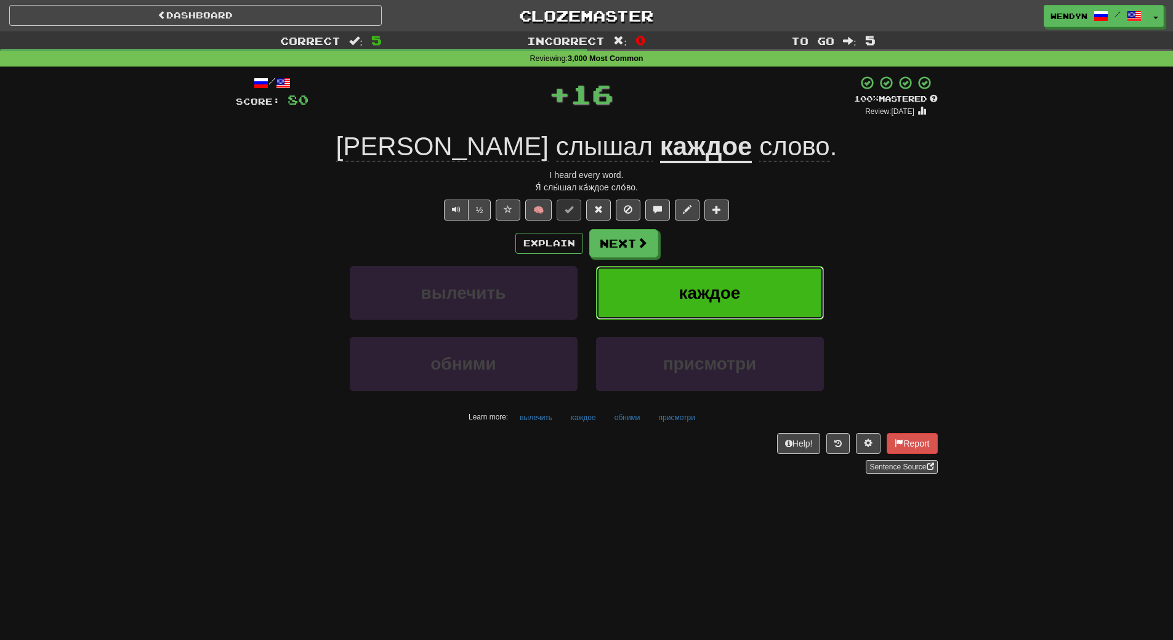
click at [717, 282] on button "каждое" at bounding box center [710, 293] width 228 height 54
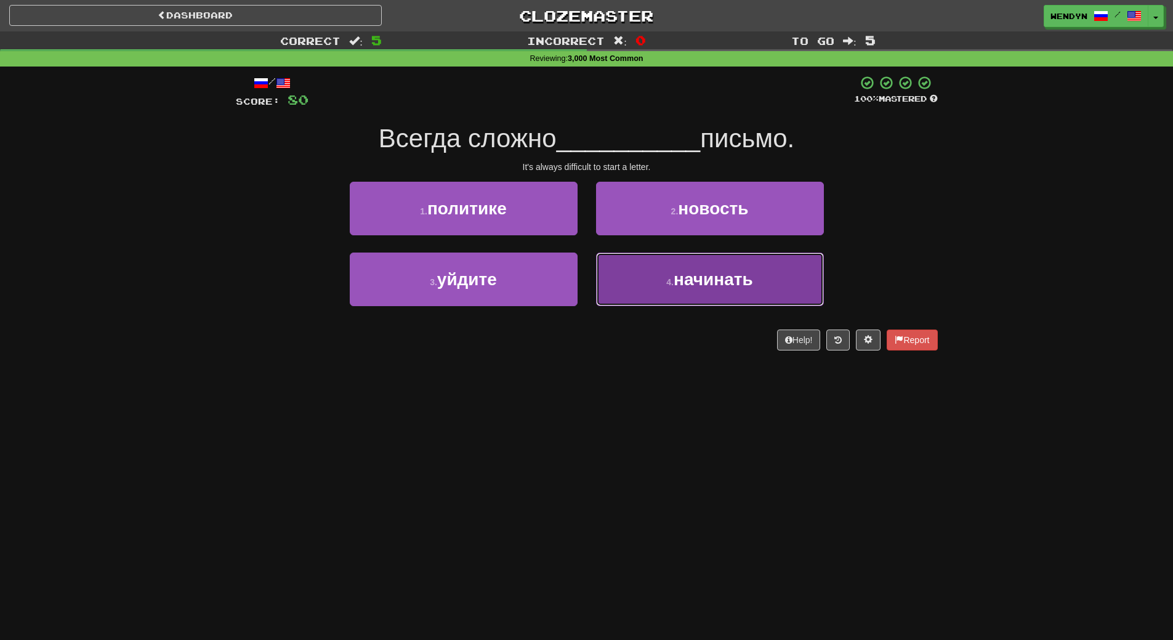
click at [691, 297] on button "4 . начинать" at bounding box center [710, 279] width 228 height 54
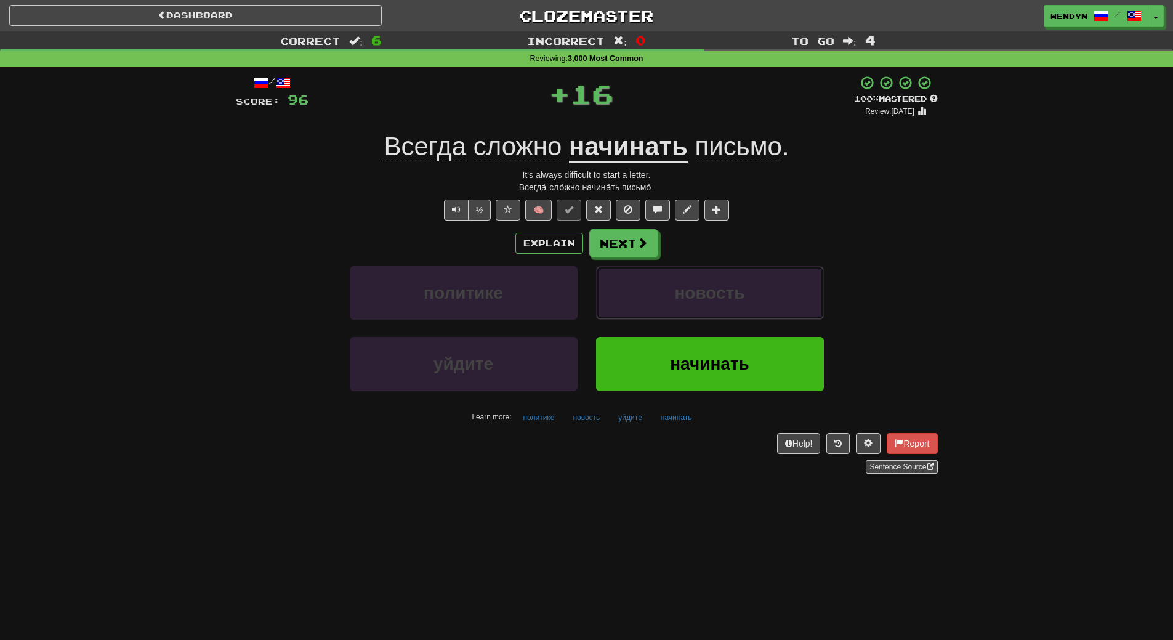
click at [691, 297] on span "новость" at bounding box center [709, 292] width 70 height 19
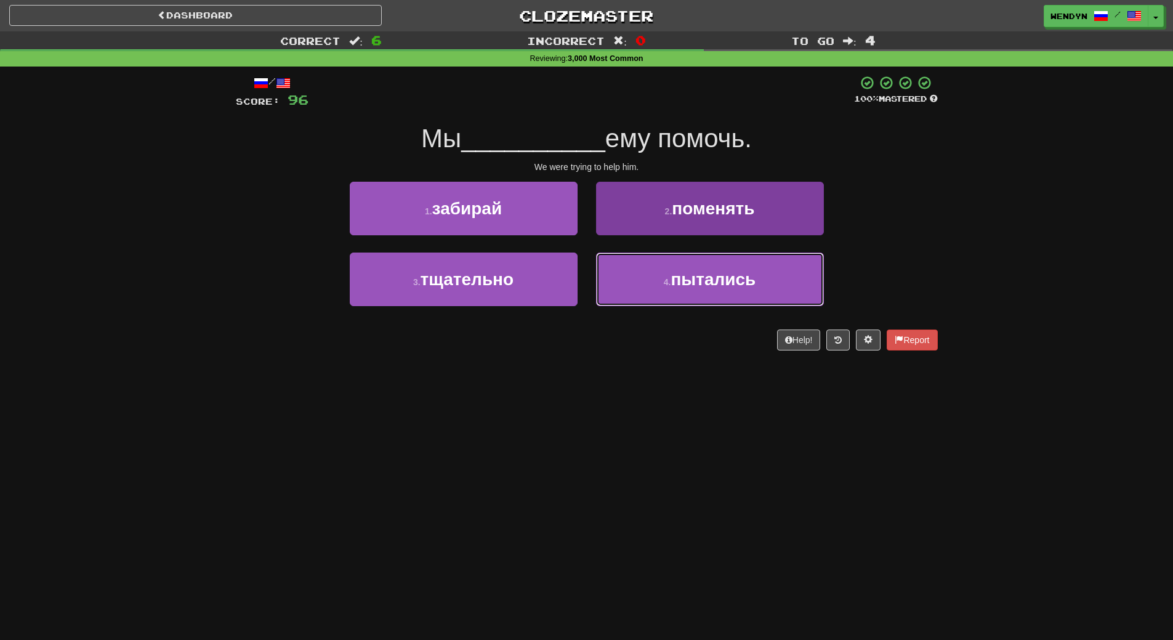
drag, startPoint x: 687, startPoint y: 283, endPoint x: 680, endPoint y: 312, distance: 29.9
click at [688, 283] on span "пытались" at bounding box center [713, 279] width 85 height 19
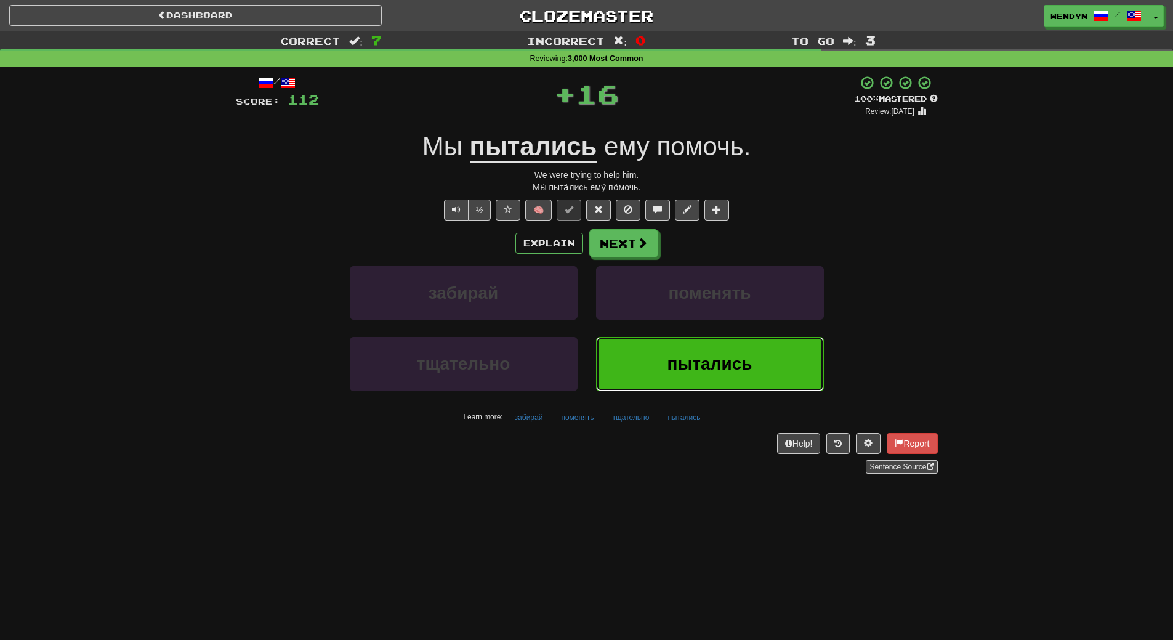
click at [676, 348] on button "пытались" at bounding box center [710, 364] width 228 height 54
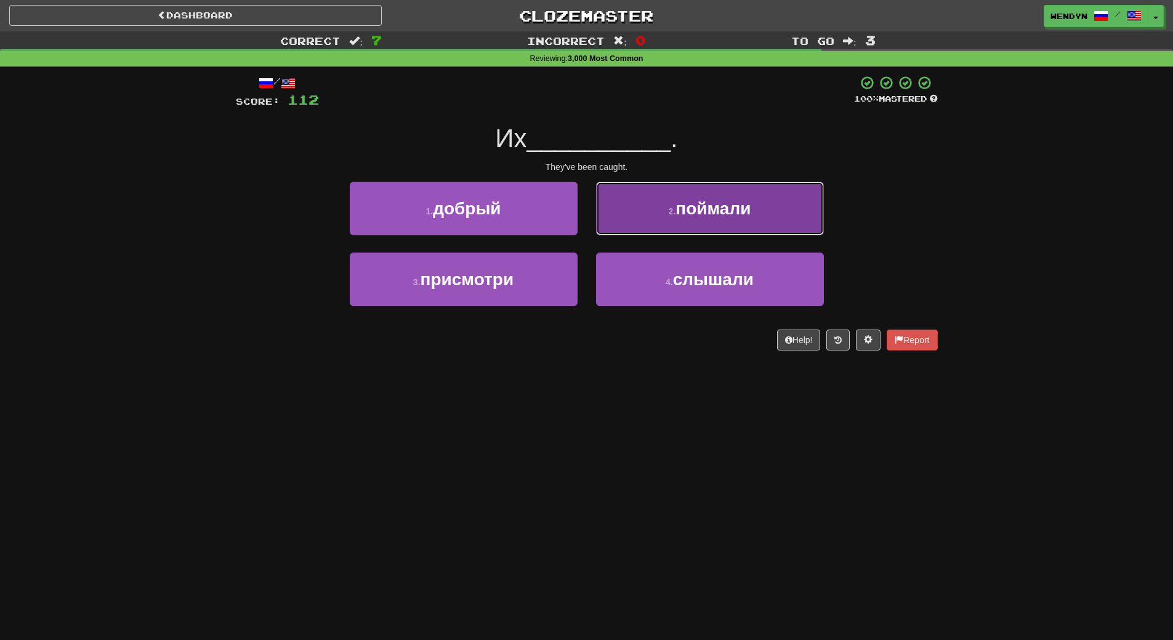
click at [692, 225] on button "2 . поймали" at bounding box center [710, 209] width 228 height 54
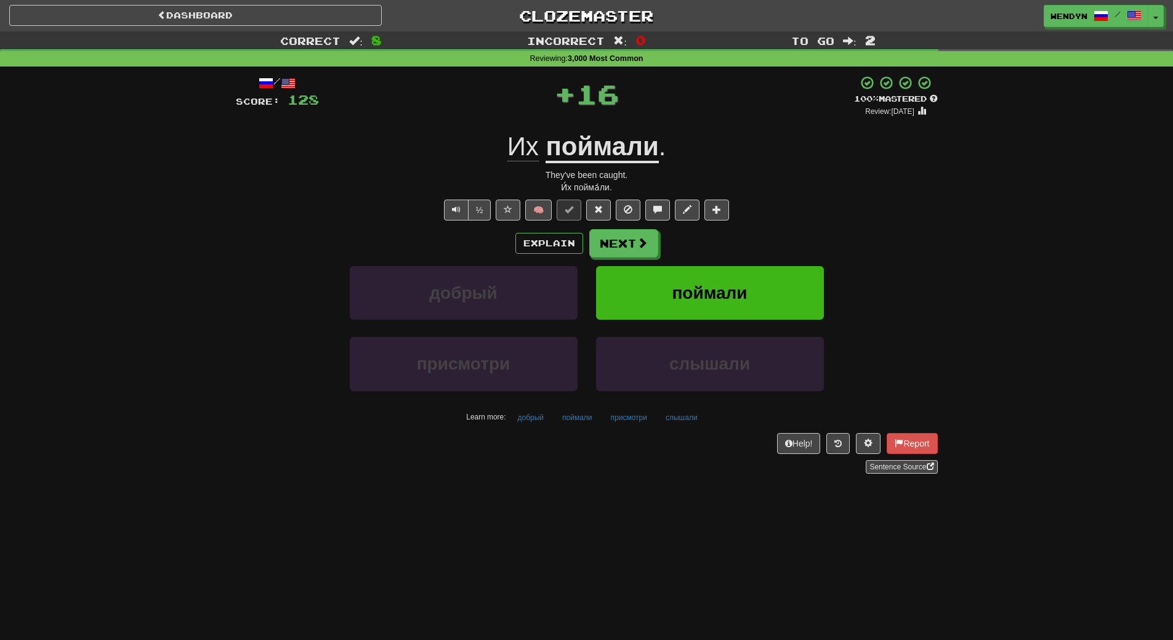
click at [692, 225] on div "/ Score: 128 + 16 100 % Mastered Review: 2026-02-11 Их поймали . They've been c…" at bounding box center [587, 274] width 702 height 398
click at [687, 283] on span "поймали" at bounding box center [709, 292] width 75 height 19
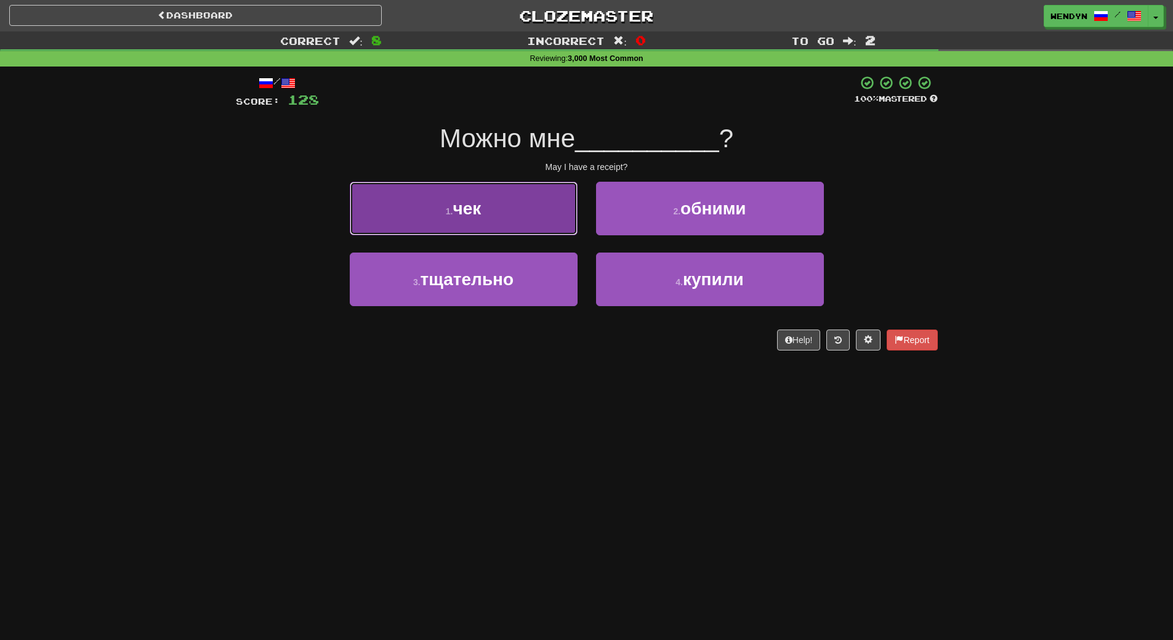
click at [547, 210] on button "1 . чек" at bounding box center [464, 209] width 228 height 54
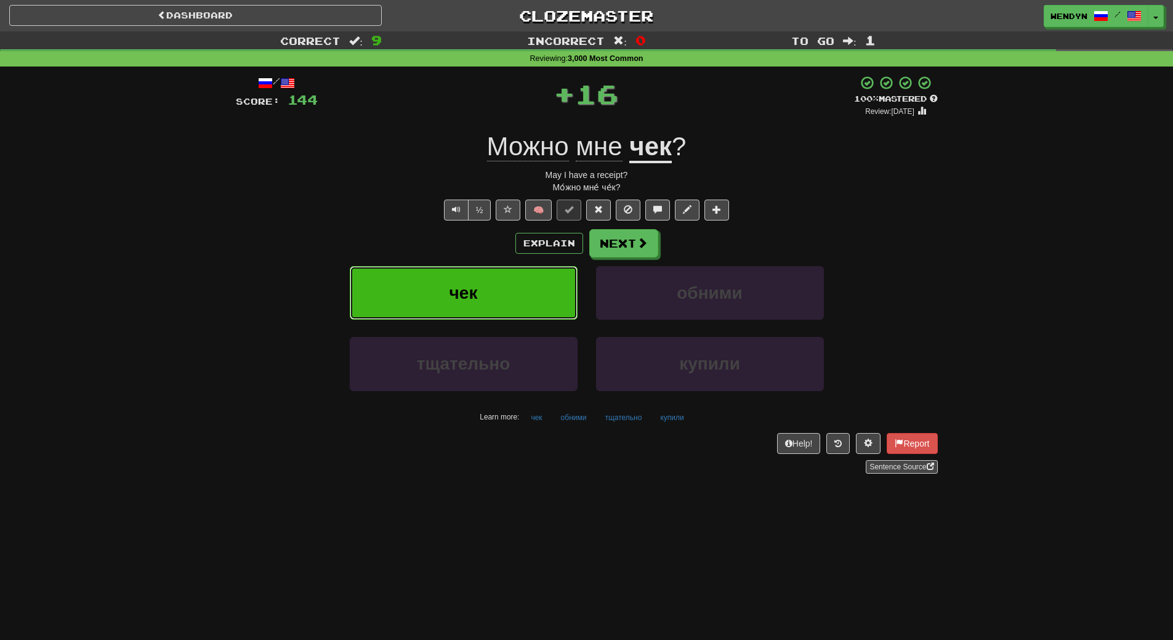
click at [526, 286] on button "чек" at bounding box center [464, 293] width 228 height 54
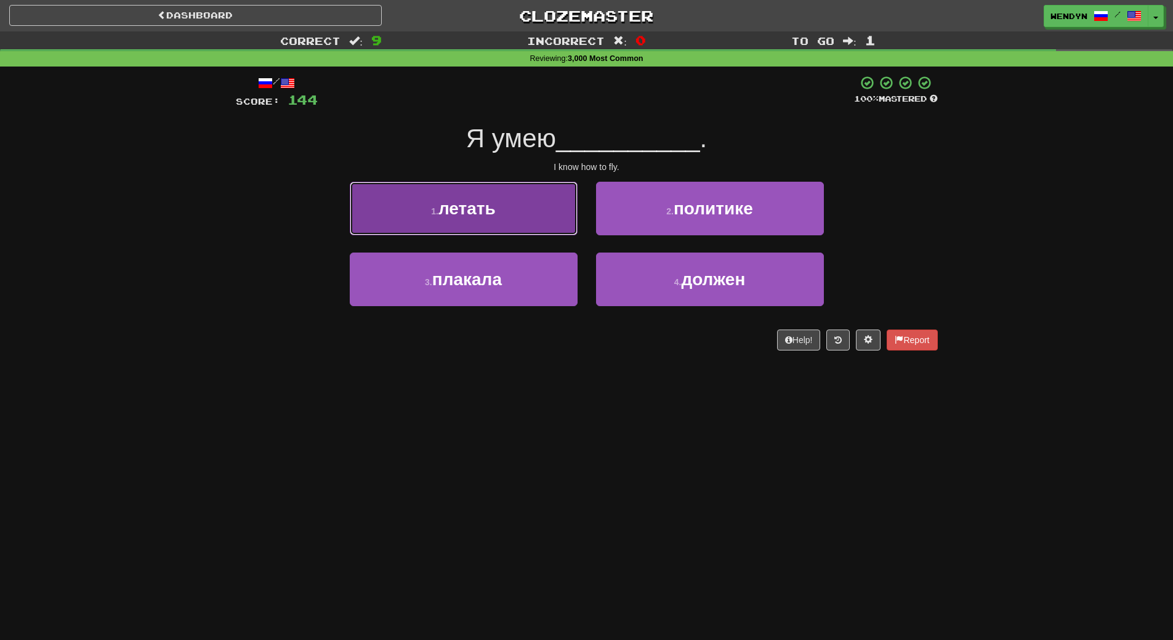
click at [506, 227] on button "1 . летать" at bounding box center [464, 209] width 228 height 54
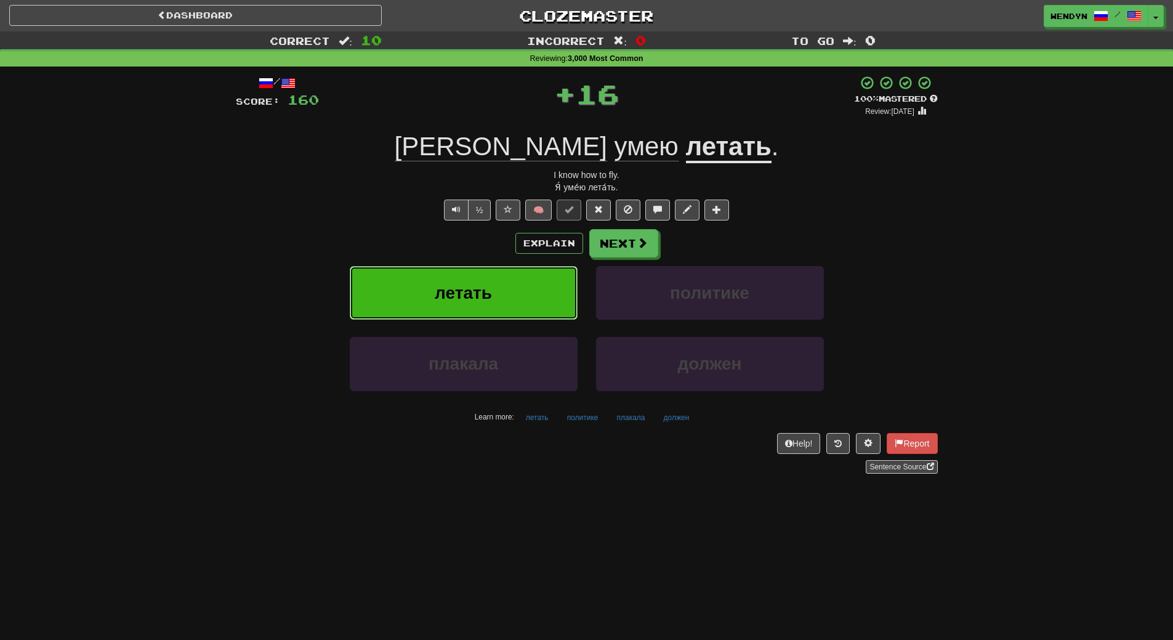
click at [499, 310] on button "летать" at bounding box center [464, 293] width 228 height 54
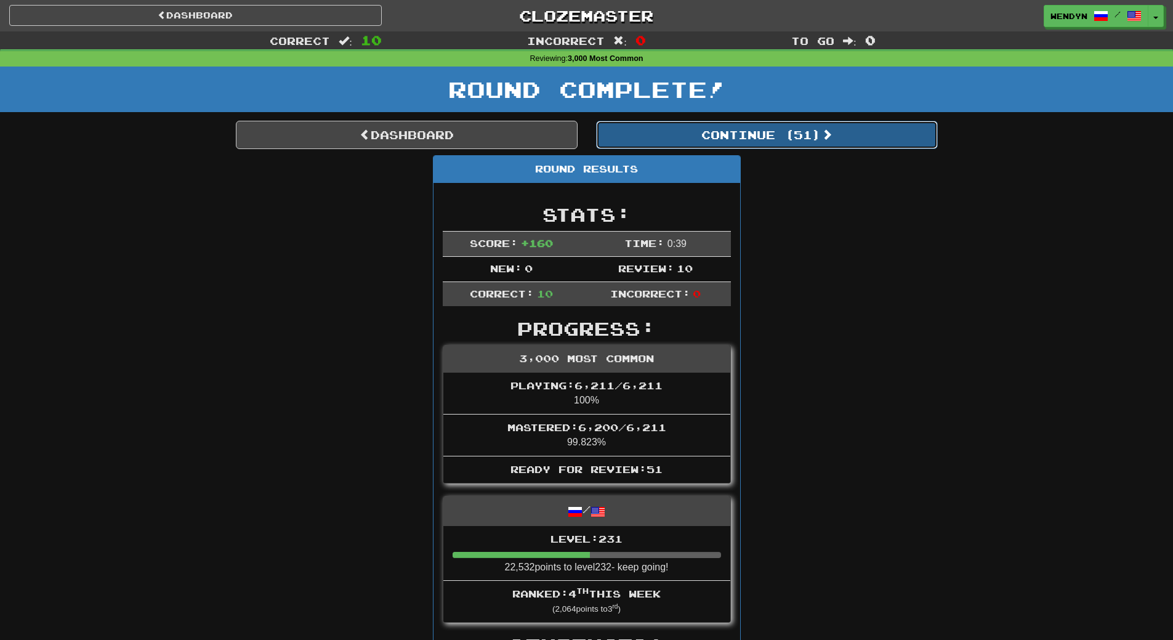
click at [793, 140] on button "Continue ( 51 )" at bounding box center [767, 135] width 342 height 28
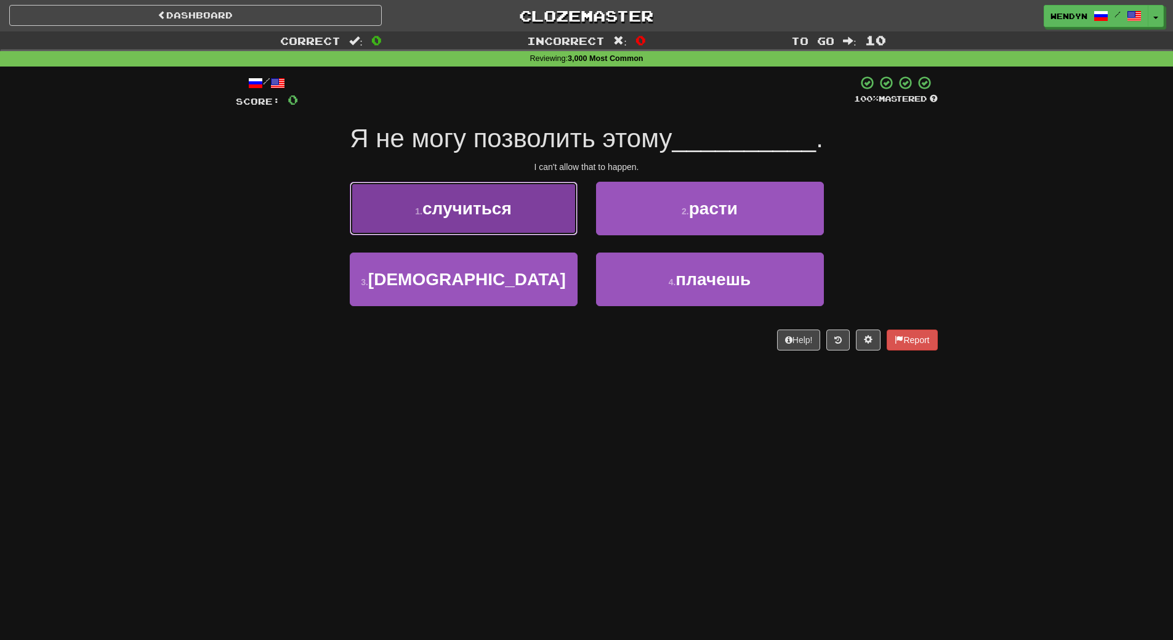
click at [504, 226] on button "1 . случиться" at bounding box center [464, 209] width 228 height 54
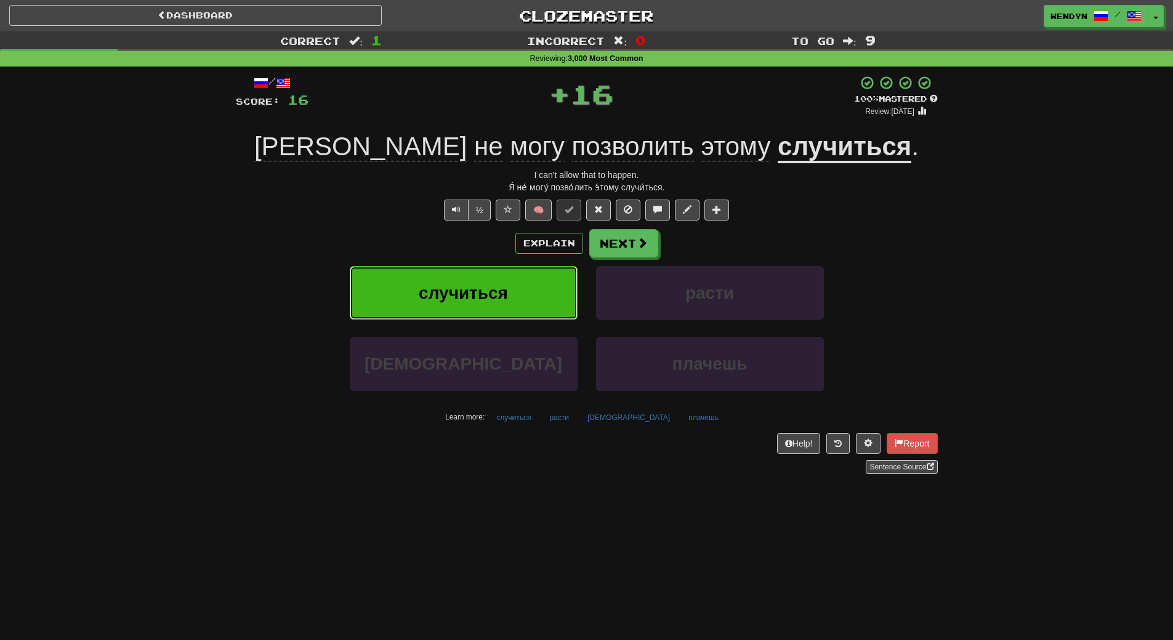
click at [500, 270] on button "случиться" at bounding box center [464, 293] width 228 height 54
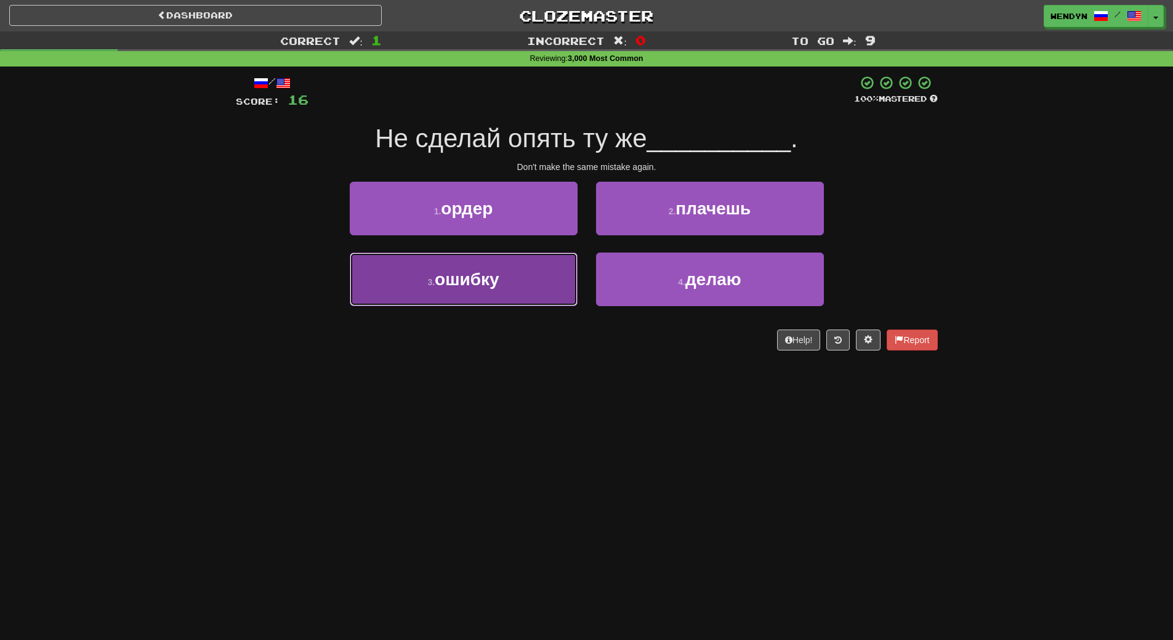
click at [528, 283] on button "3 . ошибку" at bounding box center [464, 279] width 228 height 54
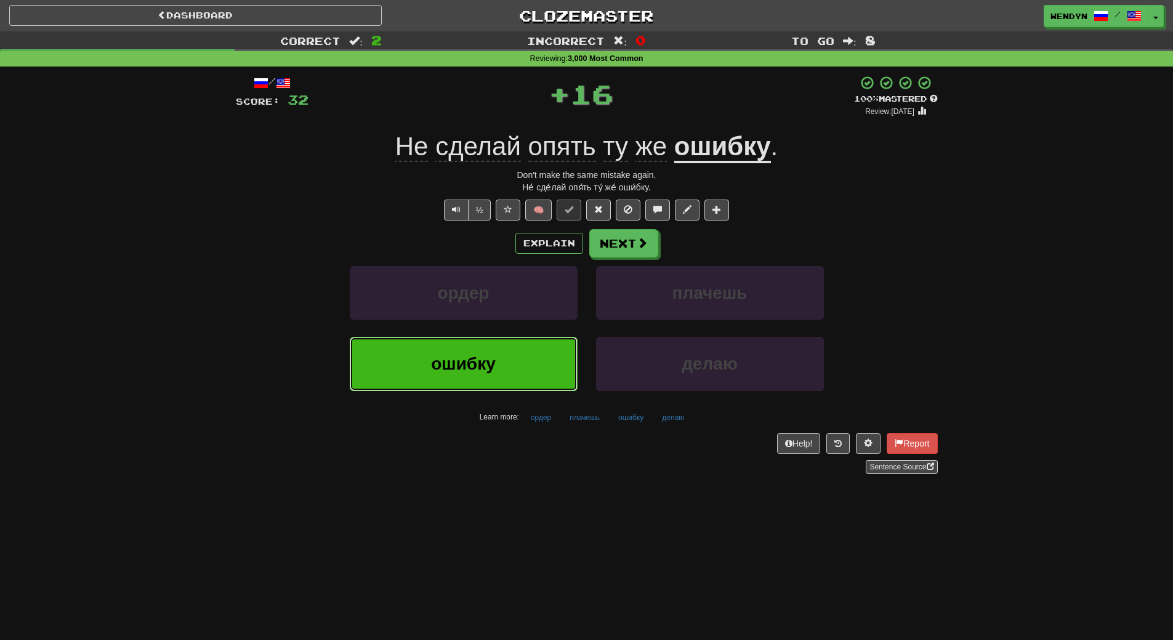
click at [509, 357] on button "ошибку" at bounding box center [464, 364] width 228 height 54
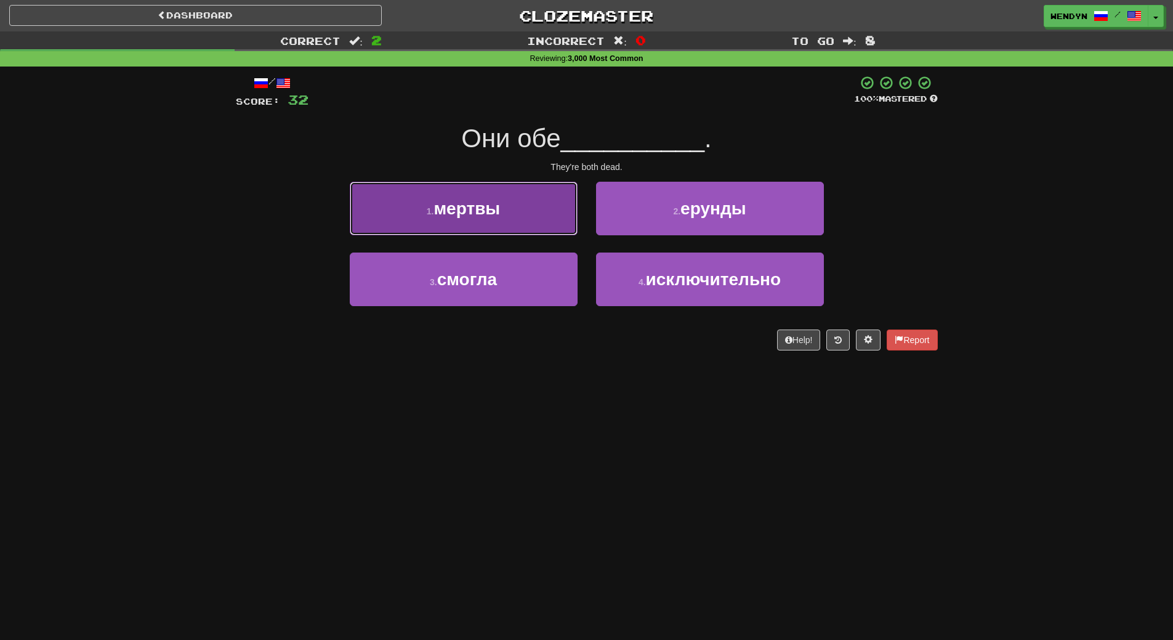
click at [543, 230] on button "1 . мертвы" at bounding box center [464, 209] width 228 height 54
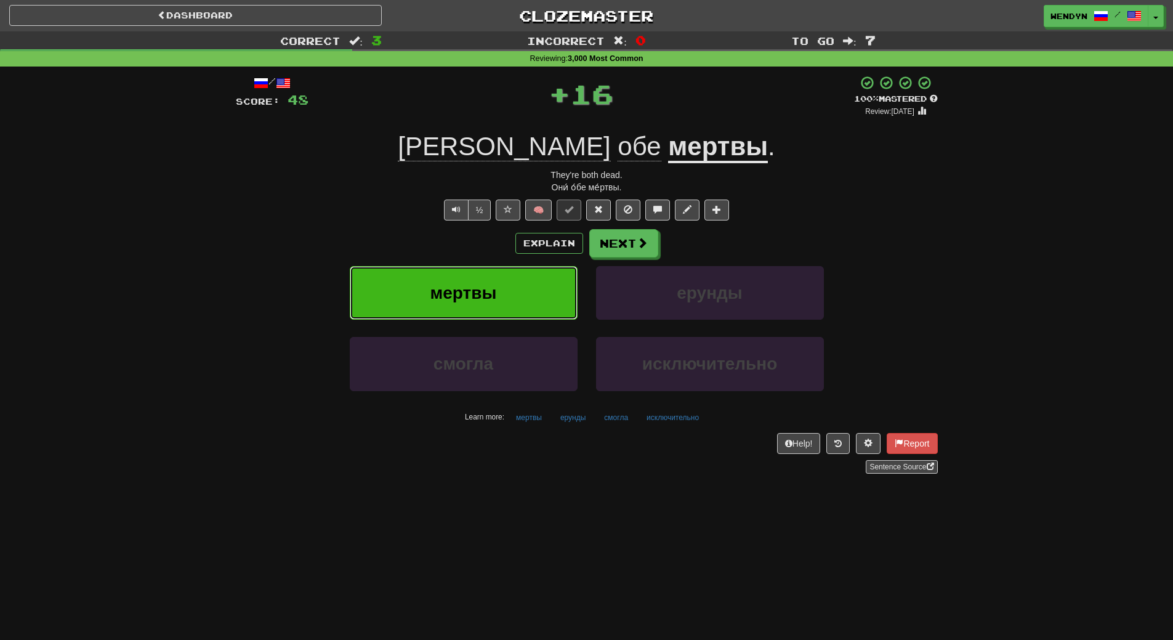
click at [527, 276] on button "мертвы" at bounding box center [464, 293] width 228 height 54
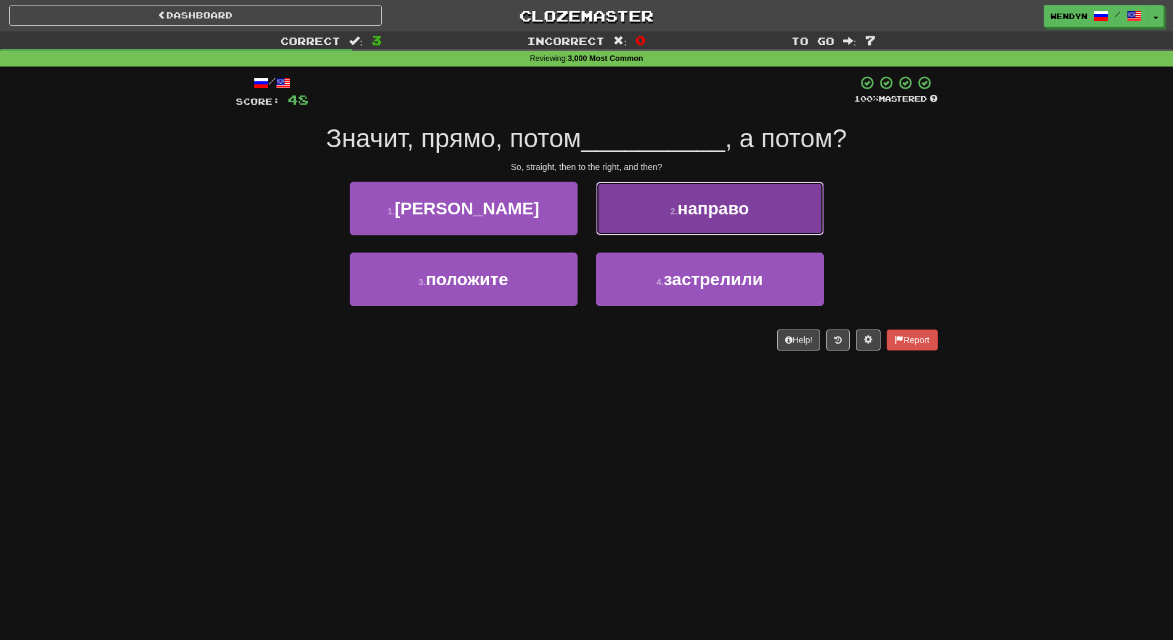
click at [738, 210] on span "направо" at bounding box center [712, 208] width 71 height 19
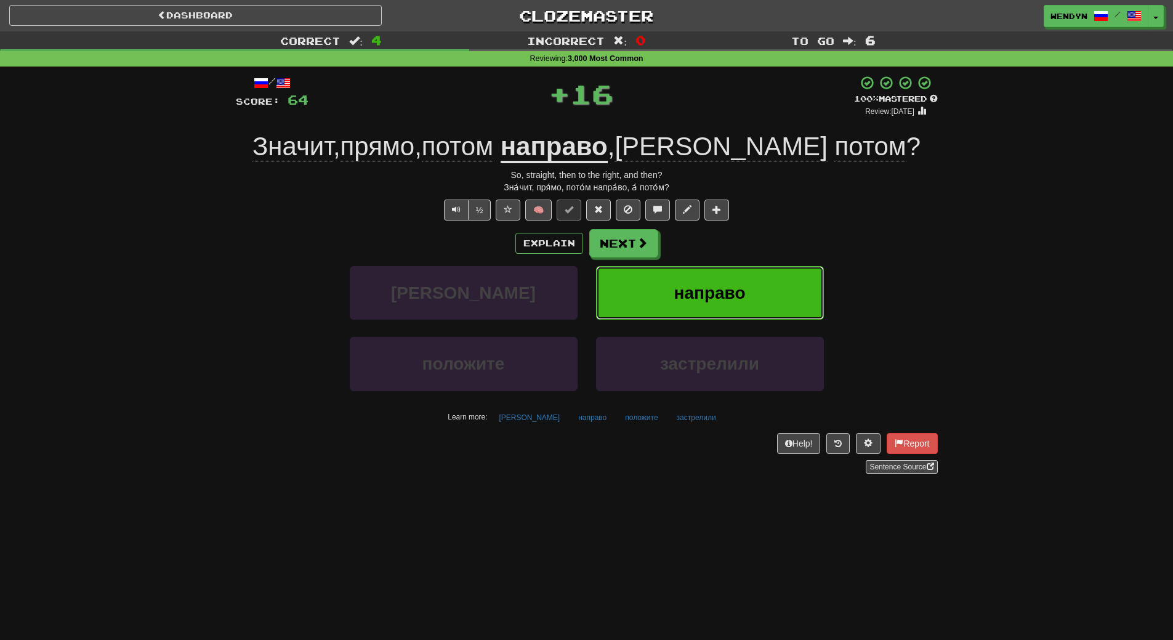
click at [725, 285] on span "направо" at bounding box center [709, 292] width 71 height 19
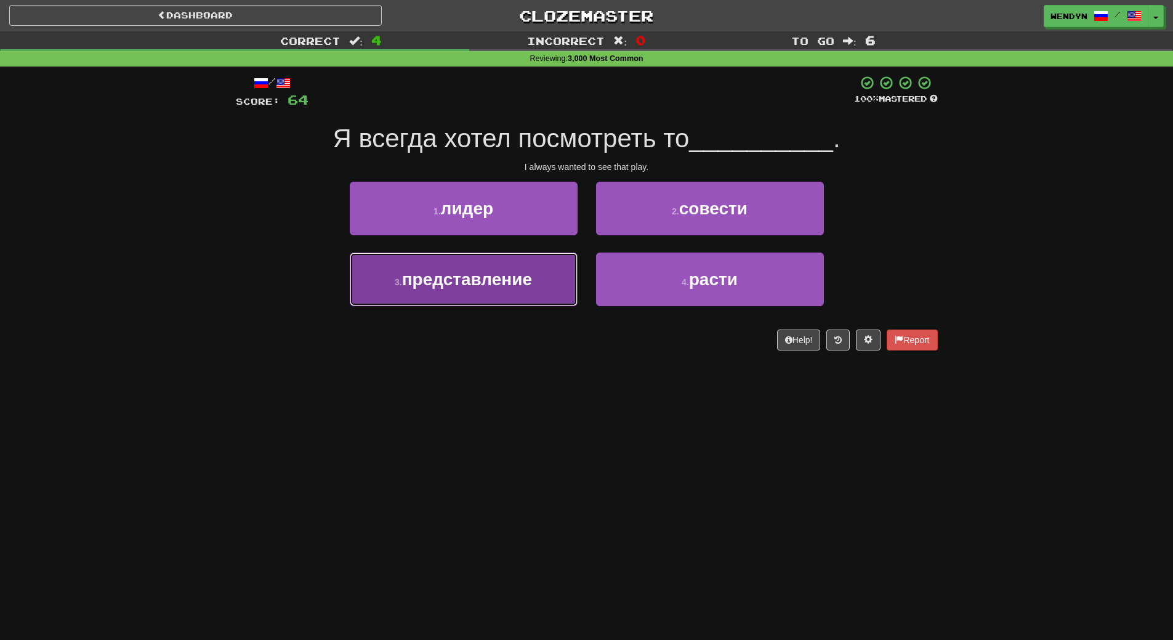
click at [539, 301] on button "3 . представление" at bounding box center [464, 279] width 228 height 54
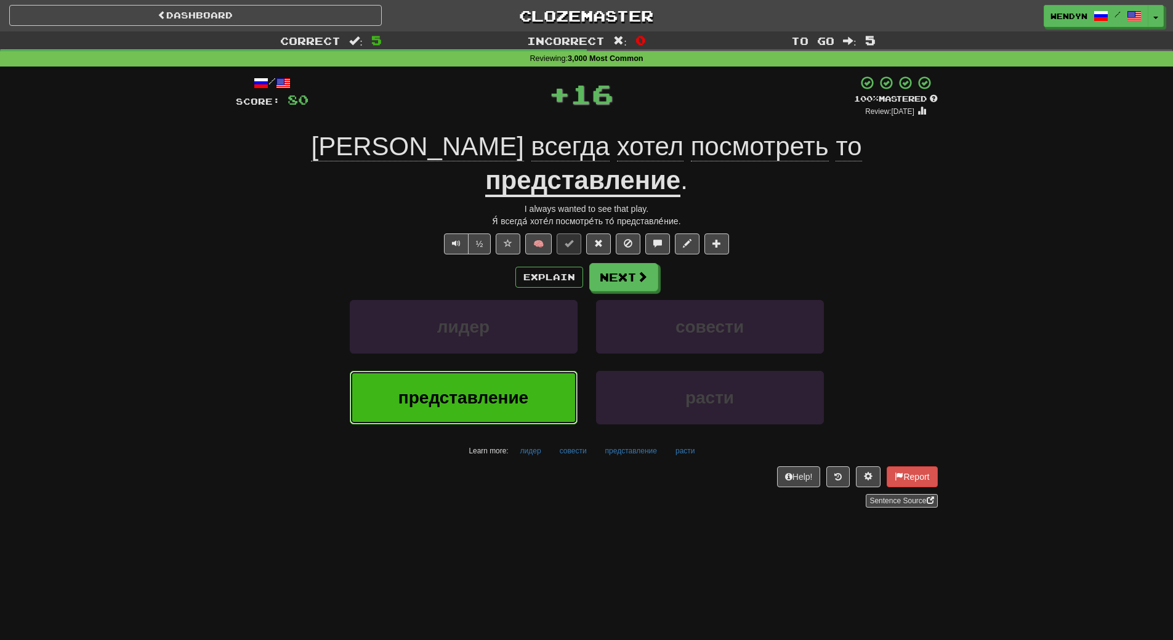
click at [516, 387] on button "представление" at bounding box center [464, 398] width 228 height 54
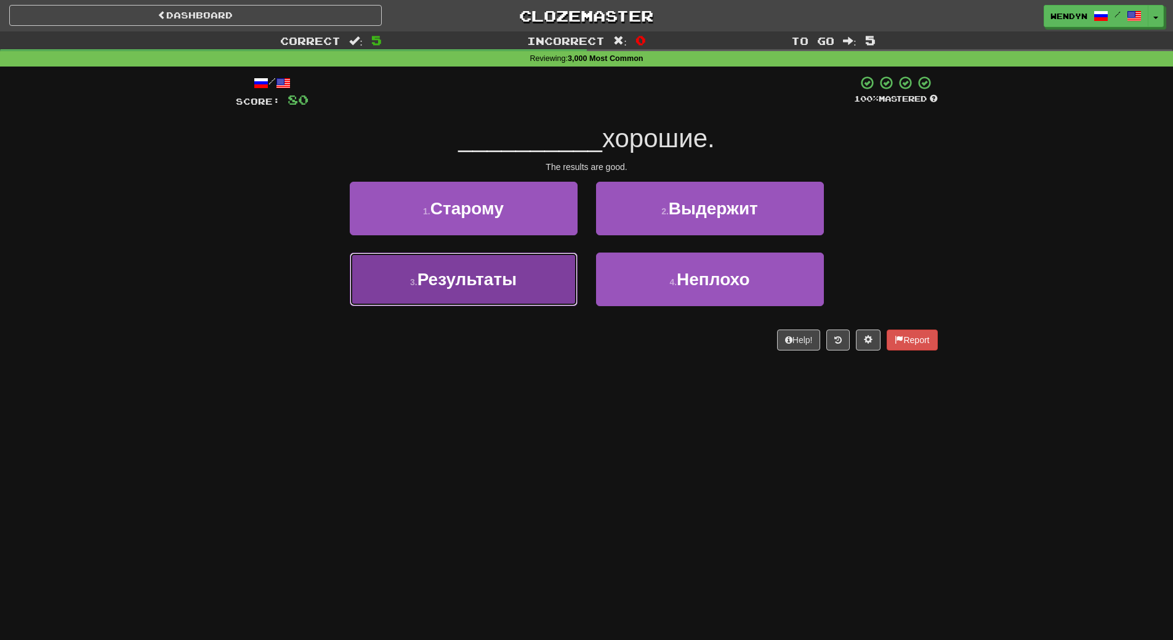
click at [529, 298] on button "3 . Результаты" at bounding box center [464, 279] width 228 height 54
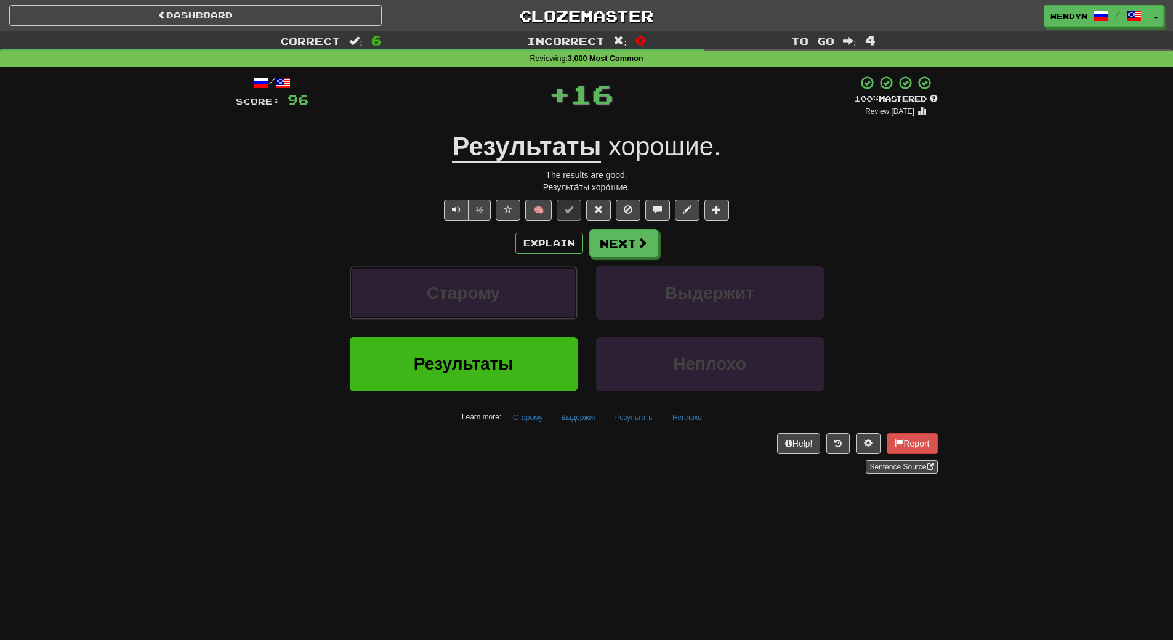
click at [529, 298] on button "Старому" at bounding box center [464, 293] width 228 height 54
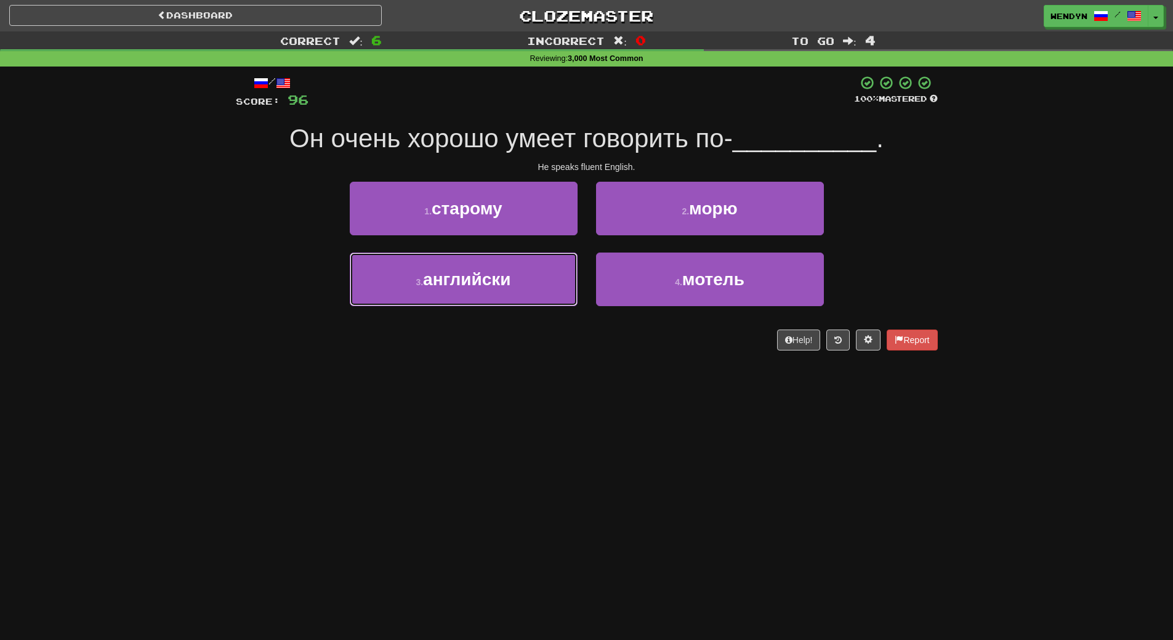
drag, startPoint x: 529, startPoint y: 298, endPoint x: 528, endPoint y: 384, distance: 86.2
click at [528, 384] on div "Dashboard Clozemaster WendyN / Toggle Dropdown Dashboard Leaderboard Activity F…" at bounding box center [586, 320] width 1173 height 640
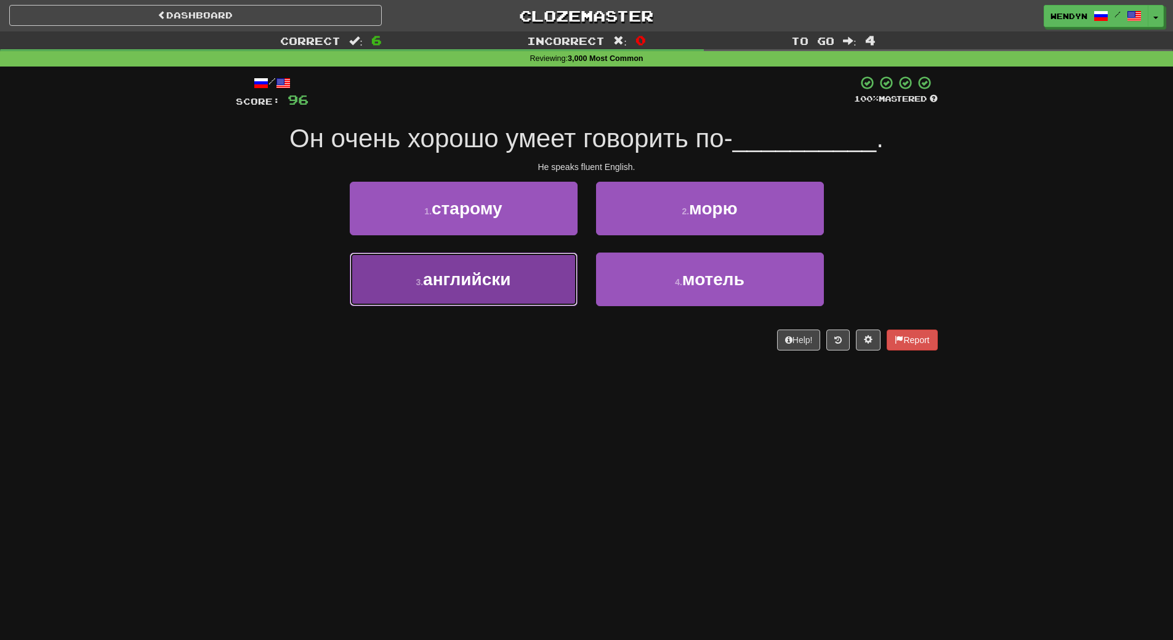
click at [528, 280] on button "3 . английски" at bounding box center [464, 279] width 228 height 54
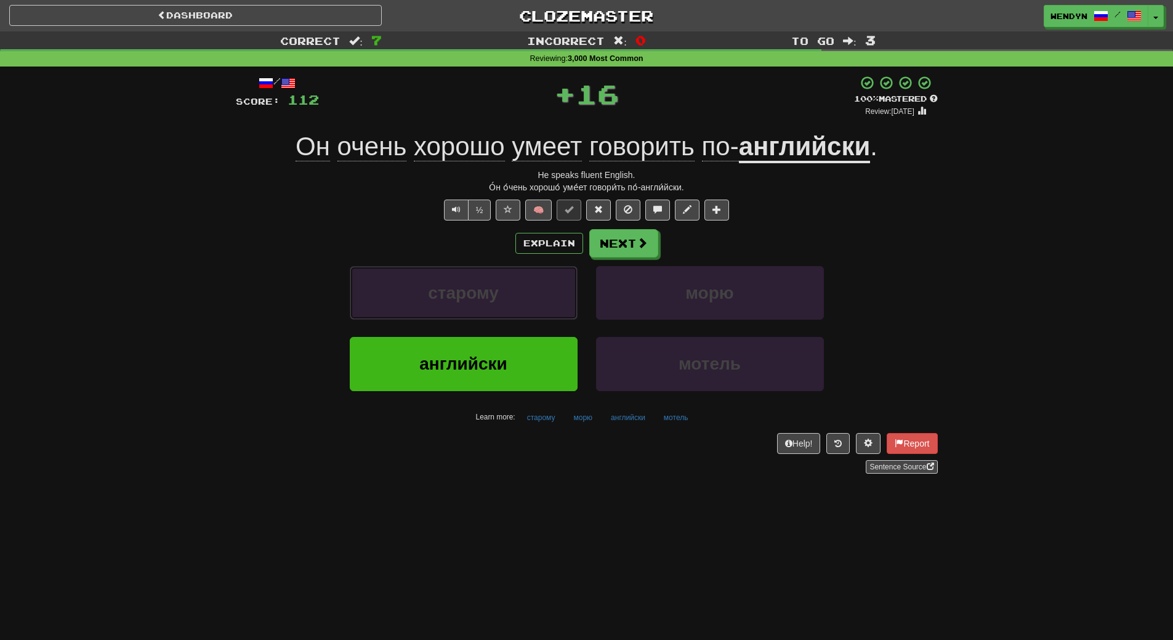
click at [528, 280] on button "старому" at bounding box center [464, 293] width 228 height 54
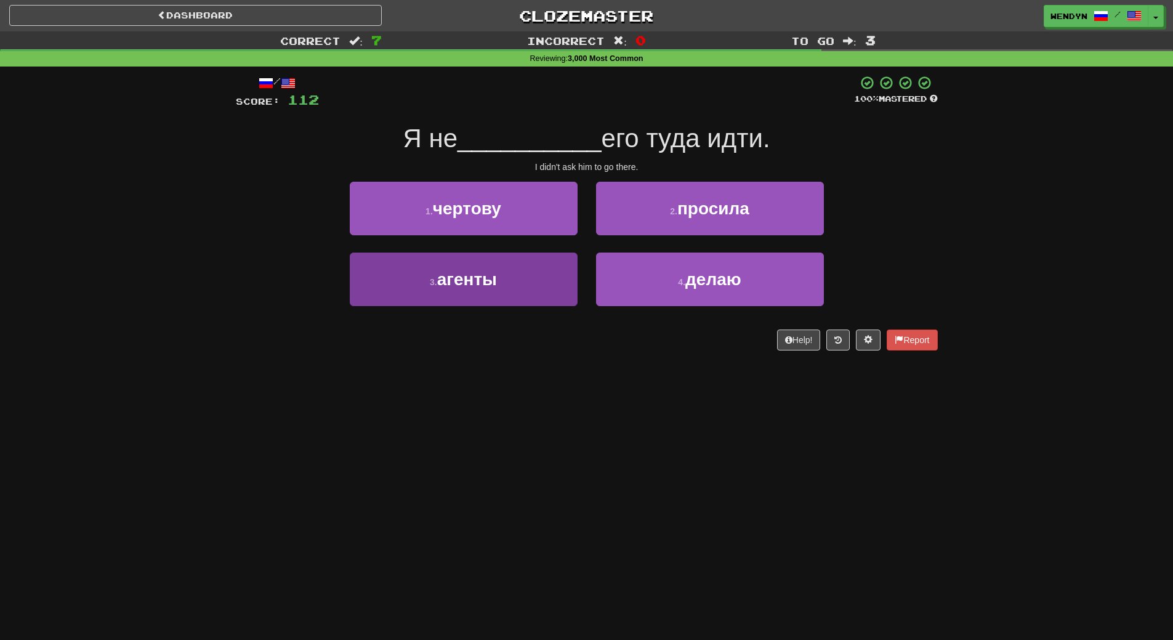
click at [528, 280] on button "3 . агенты" at bounding box center [464, 279] width 228 height 54
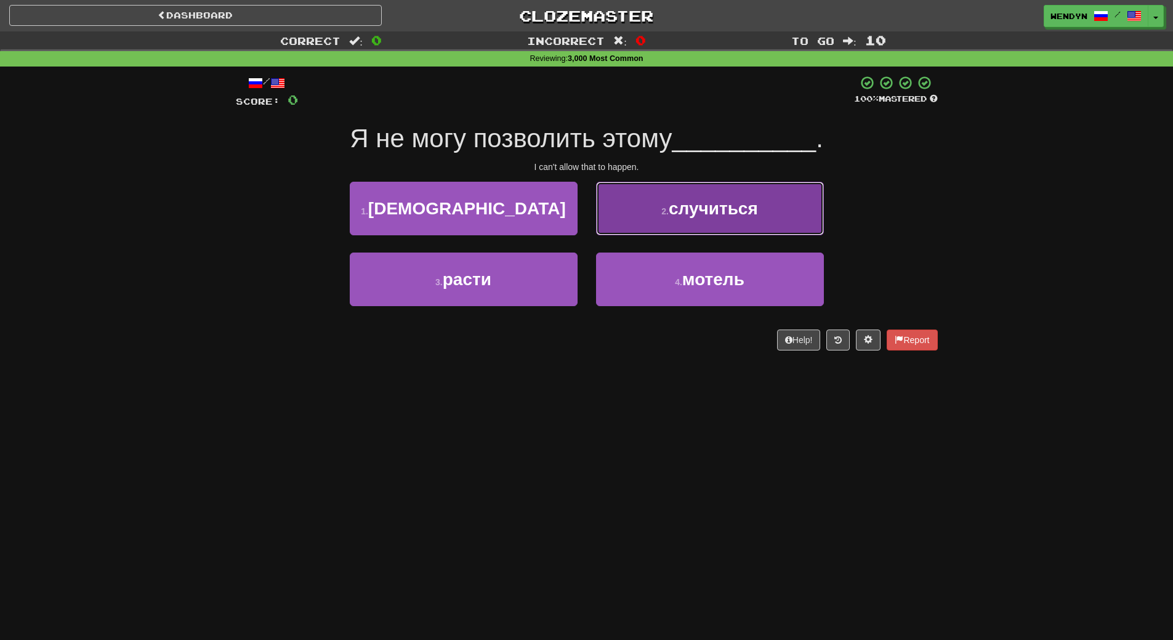
click at [700, 219] on button "2 . случиться" at bounding box center [710, 209] width 228 height 54
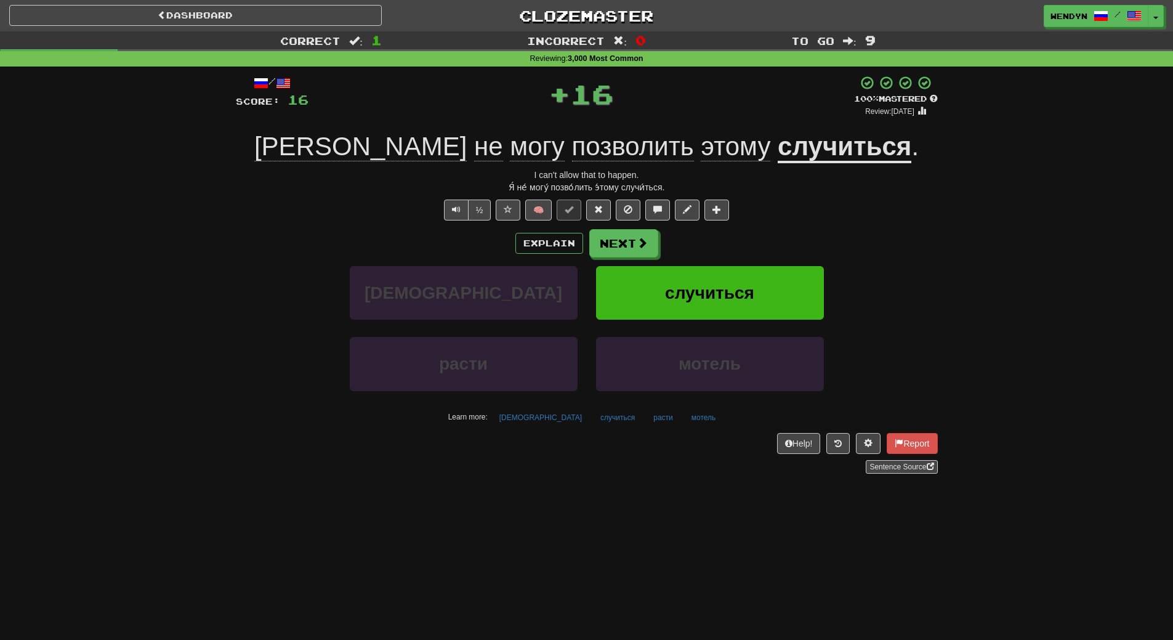
click at [700, 264] on div "Explain Next шалом случиться расти мотель Learn more: шалом случиться расти мот…" at bounding box center [587, 328] width 702 height 198
click at [695, 271] on button "случиться" at bounding box center [710, 293] width 228 height 54
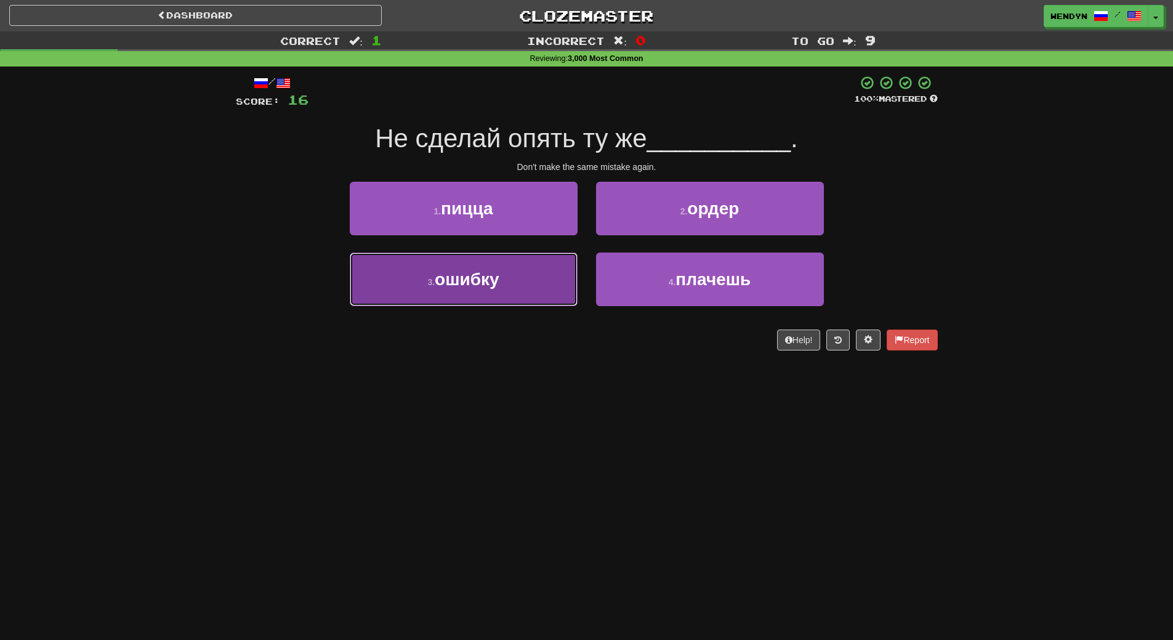
click at [543, 303] on button "3 . ошибку" at bounding box center [464, 279] width 228 height 54
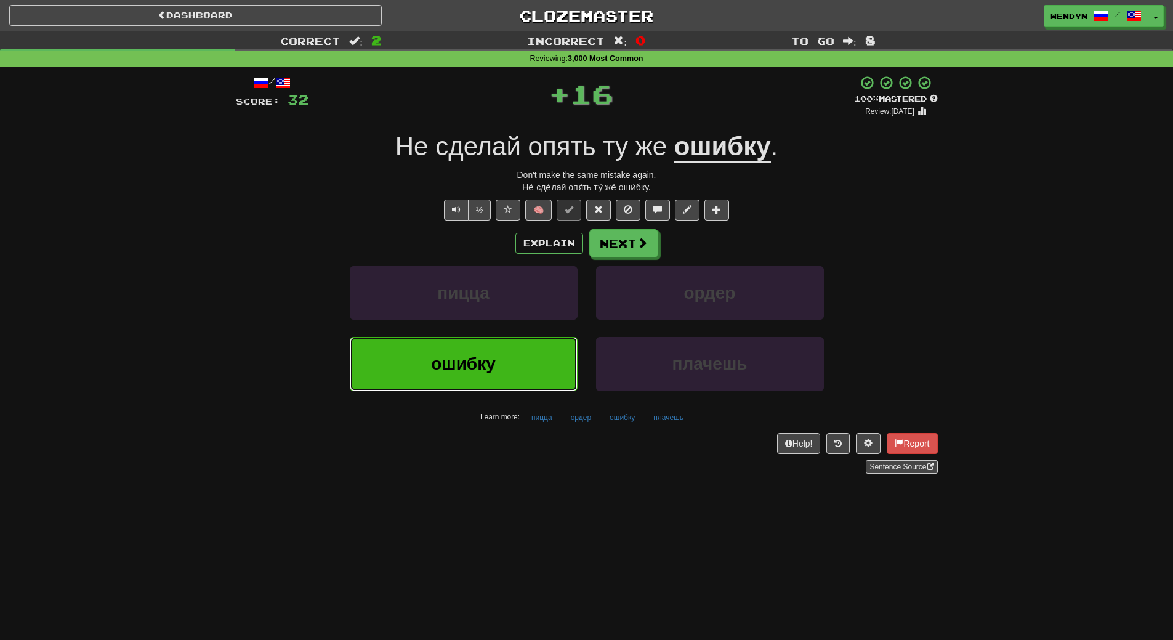
click at [538, 338] on button "ошибку" at bounding box center [464, 364] width 228 height 54
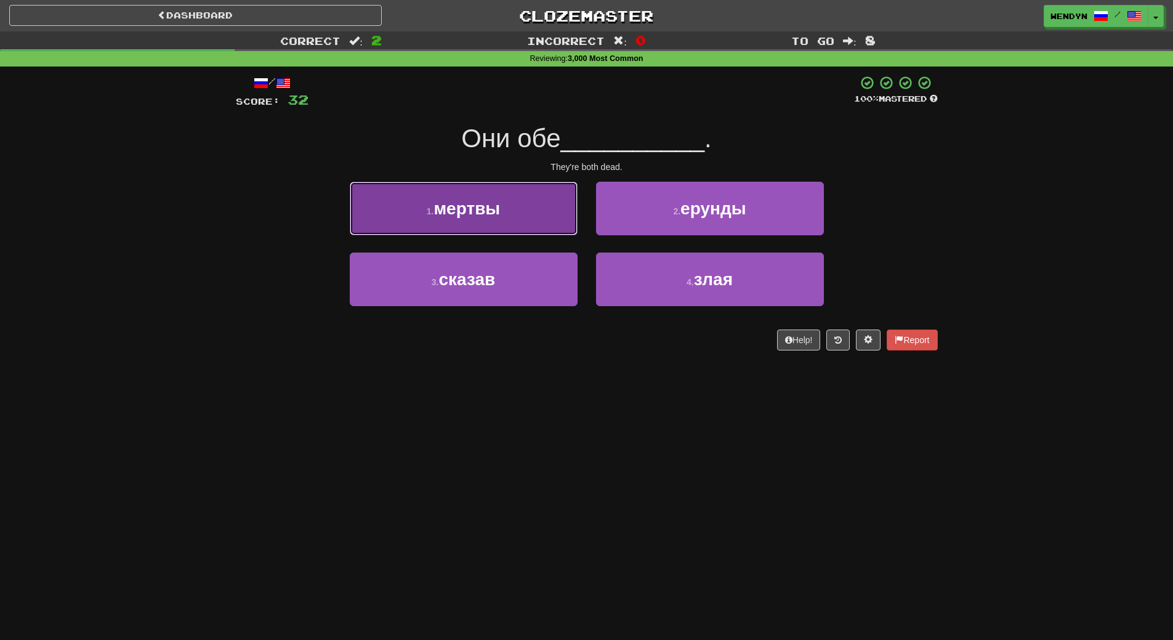
click at [548, 219] on button "1 . мертвы" at bounding box center [464, 209] width 228 height 54
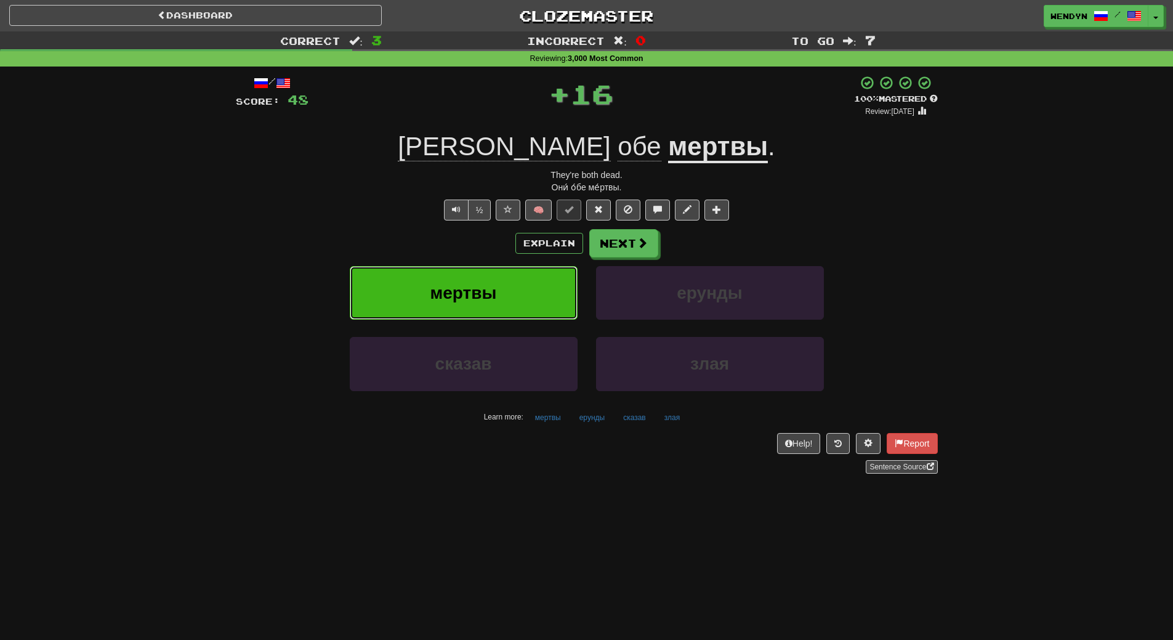
click at [546, 290] on button "мертвы" at bounding box center [464, 293] width 228 height 54
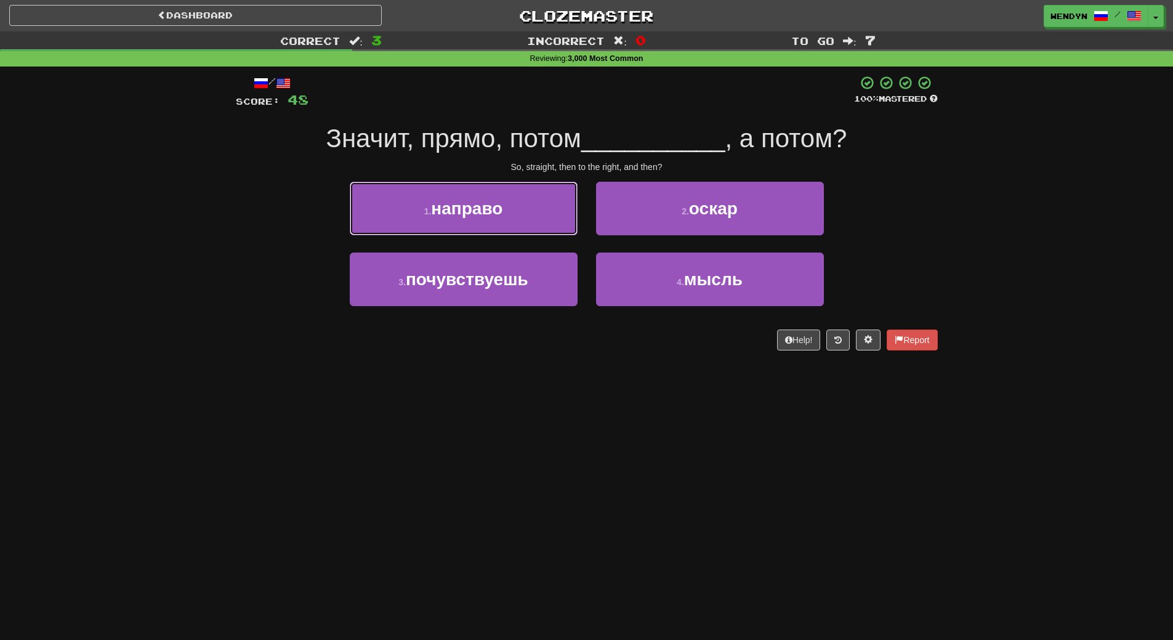
drag, startPoint x: 512, startPoint y: 207, endPoint x: 508, endPoint y: 226, distance: 19.6
click at [511, 208] on button "1 . направо" at bounding box center [464, 209] width 228 height 54
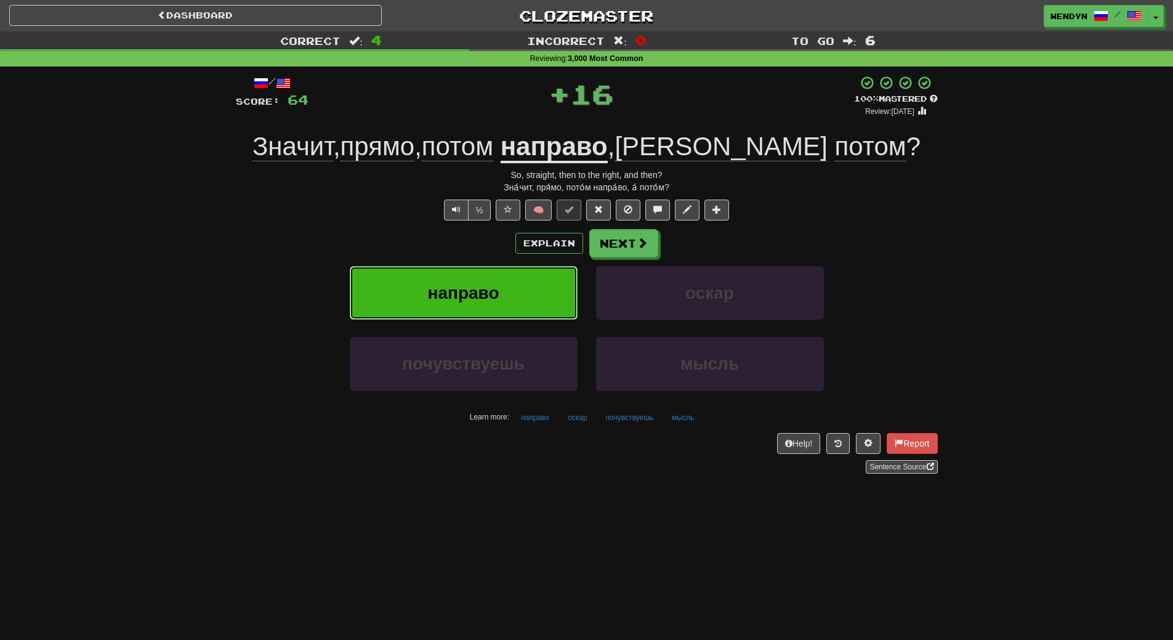
click at [504, 266] on button "направо" at bounding box center [464, 293] width 228 height 54
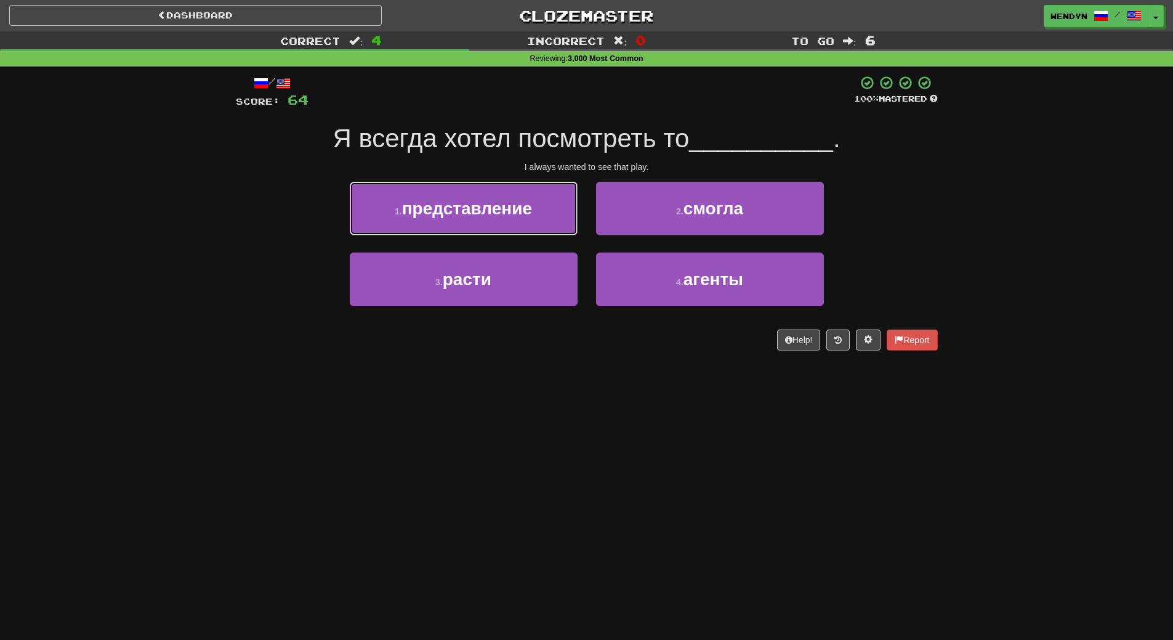
drag, startPoint x: 519, startPoint y: 216, endPoint x: 514, endPoint y: 226, distance: 10.8
click at [518, 218] on button "1 . представление" at bounding box center [464, 209] width 228 height 54
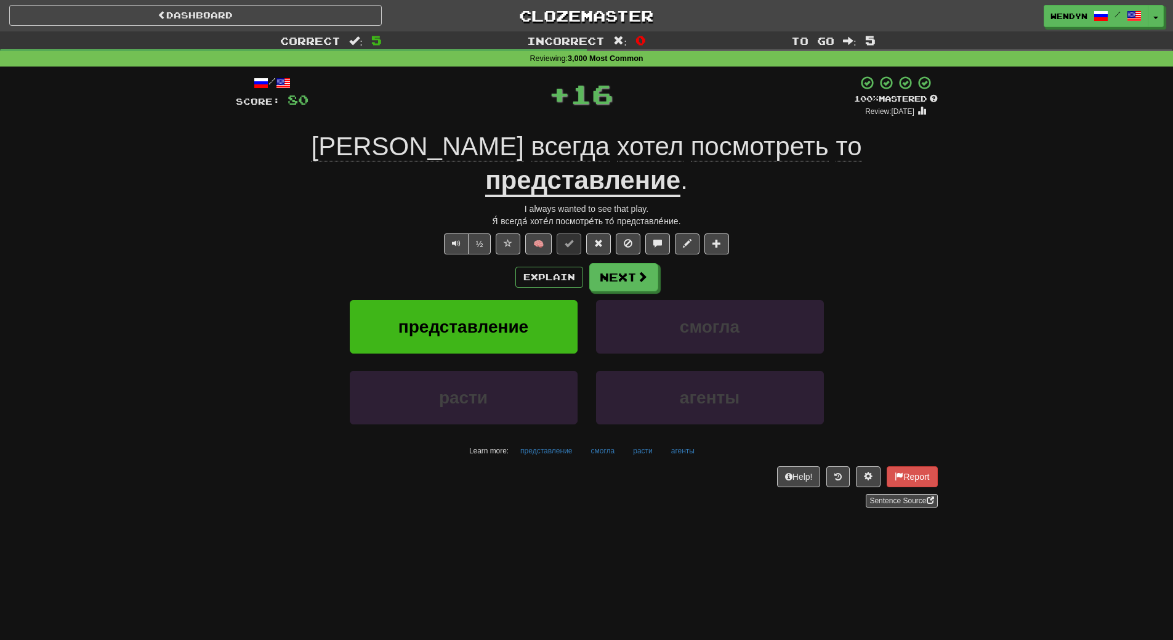
click at [513, 263] on div "Explain Next представление смогла расти агенты Learn more: представление смогла…" at bounding box center [587, 362] width 702 height 198
click at [514, 317] on span "представление" at bounding box center [463, 326] width 130 height 19
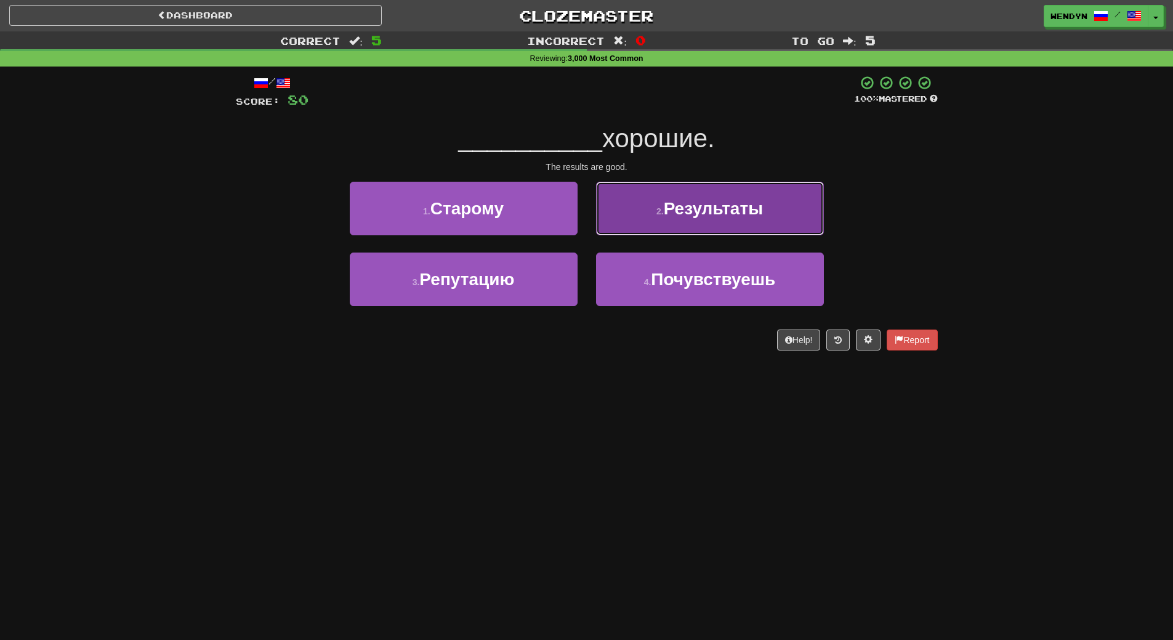
click at [740, 227] on button "2 . Результаты" at bounding box center [710, 209] width 228 height 54
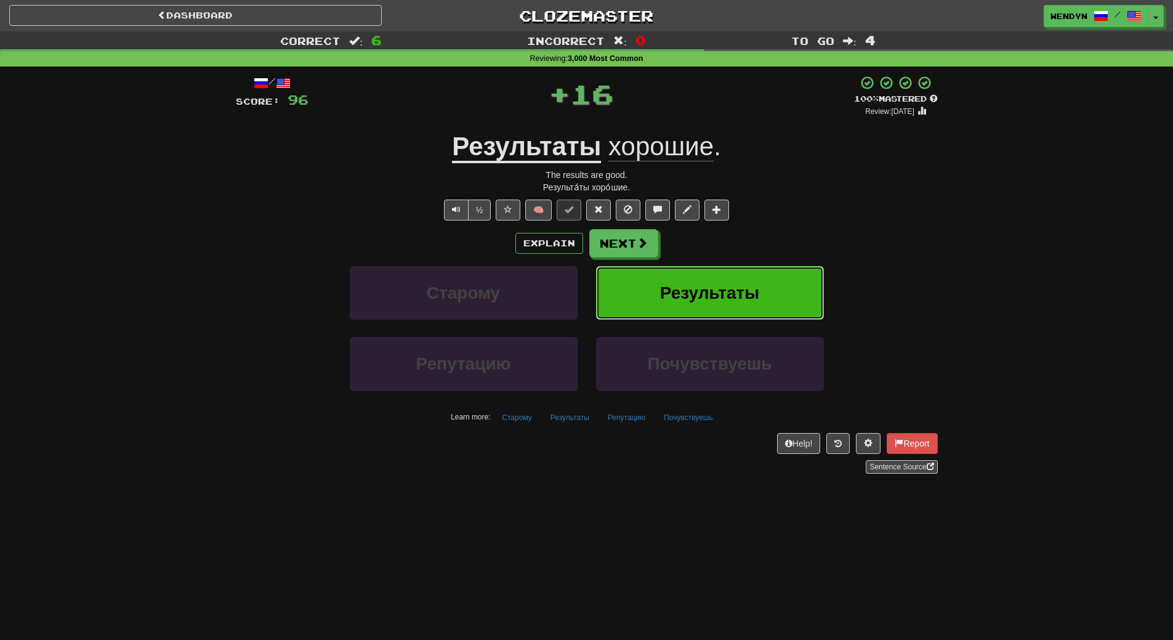
click at [766, 289] on button "Результаты" at bounding box center [710, 293] width 228 height 54
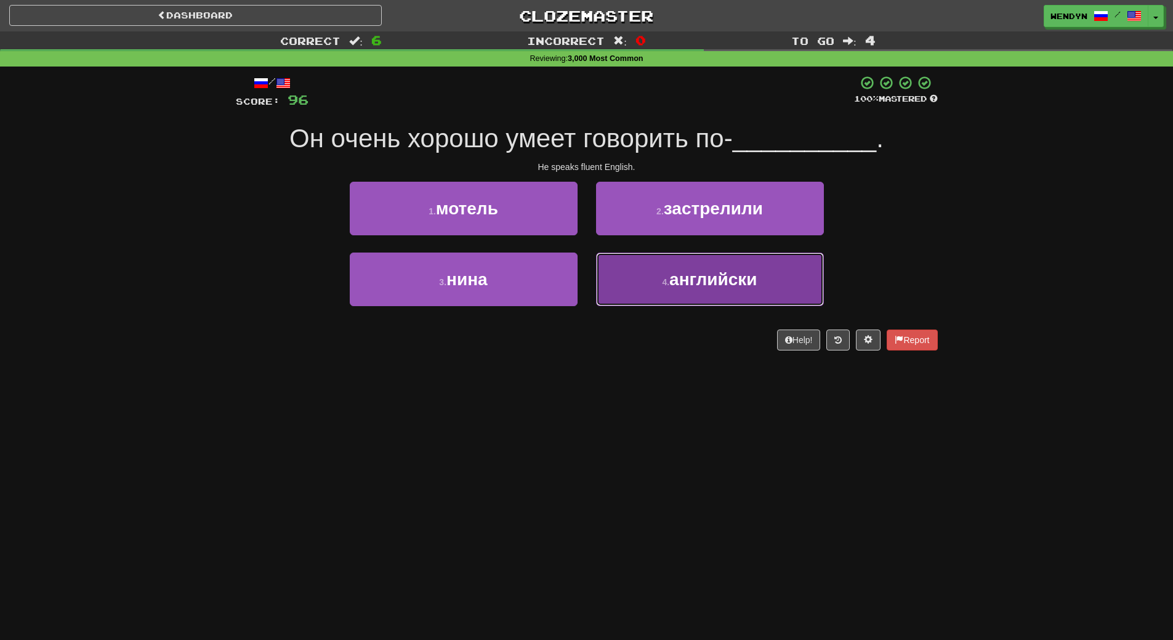
click at [724, 297] on button "4 . английски" at bounding box center [710, 279] width 228 height 54
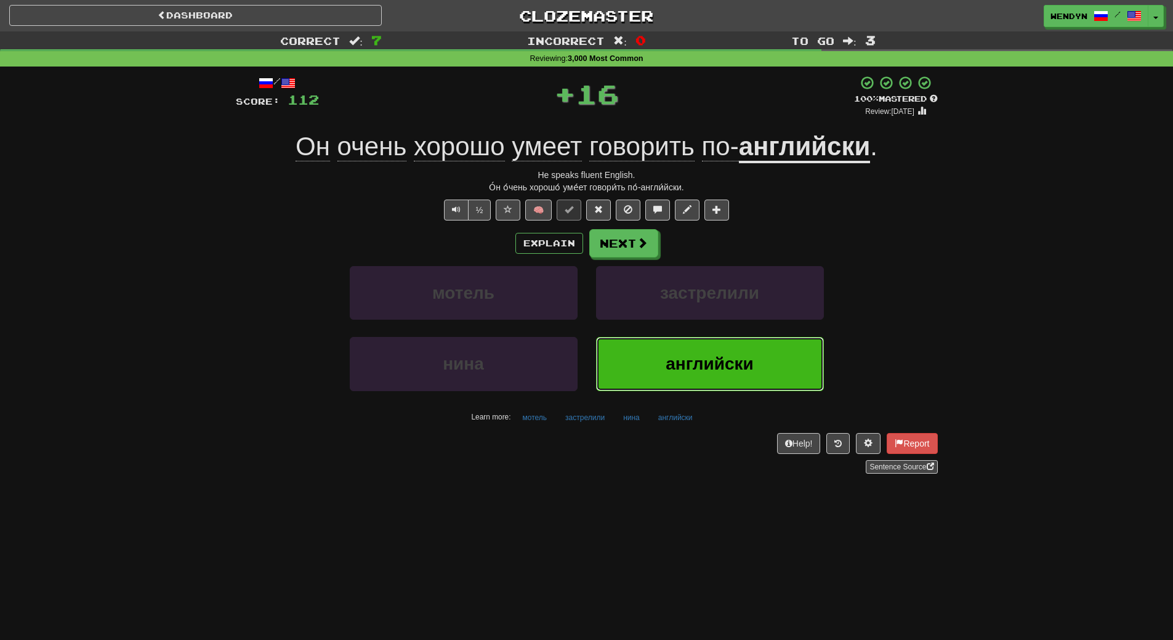
click at [718, 374] on button "английски" at bounding box center [710, 364] width 228 height 54
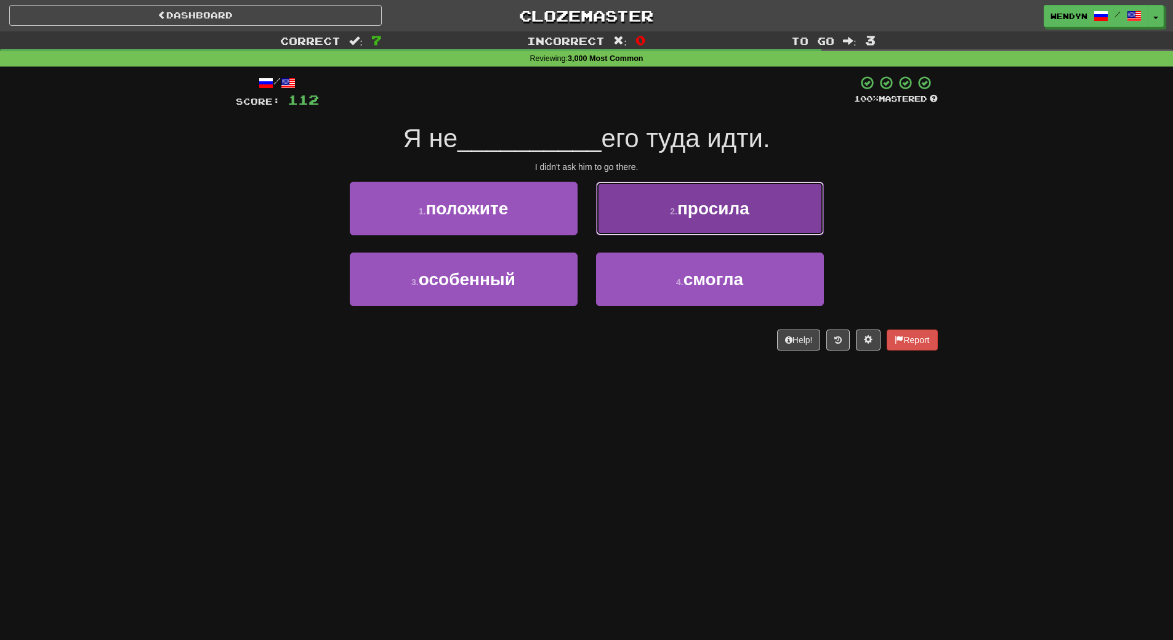
click at [722, 207] on span "просила" at bounding box center [713, 208] width 72 height 19
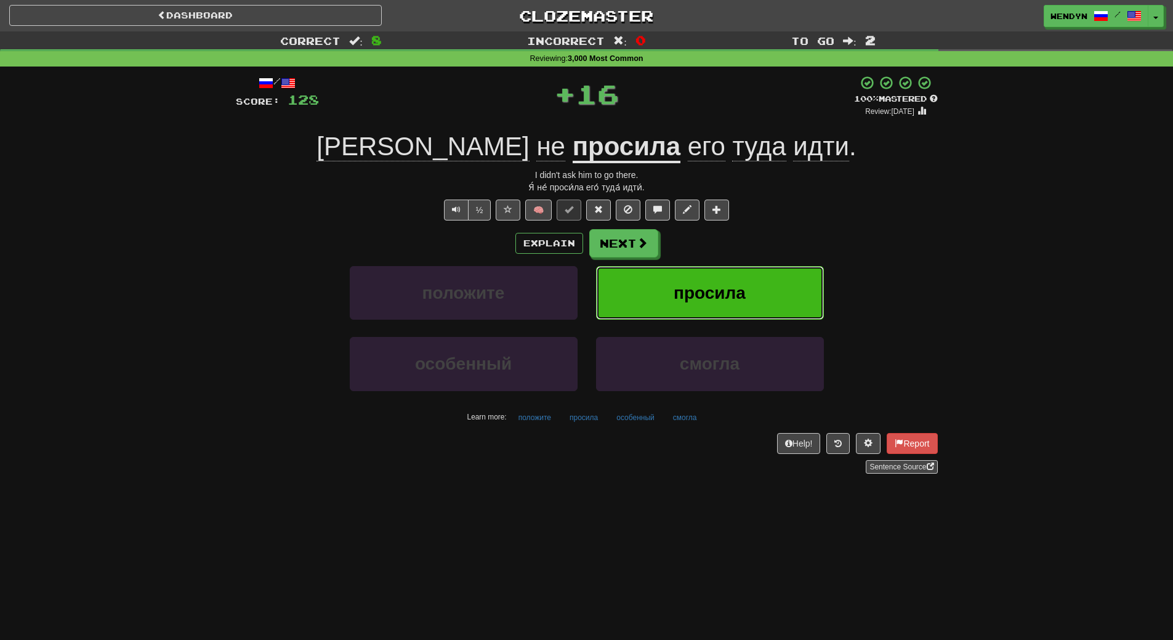
click at [709, 273] on button "просила" at bounding box center [710, 293] width 228 height 54
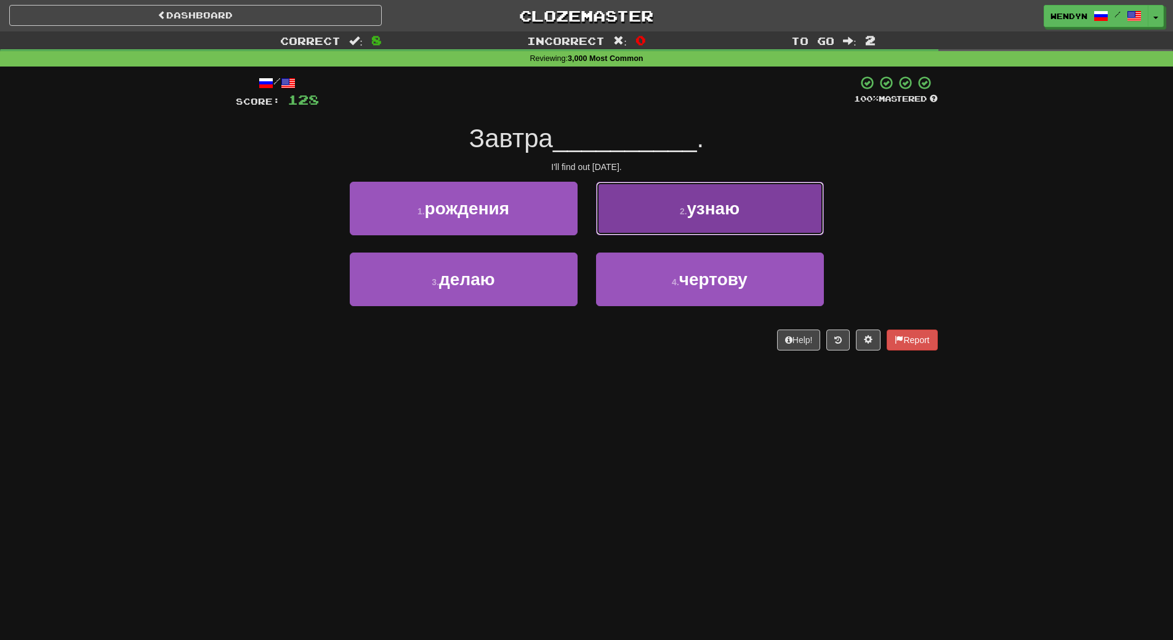
click at [708, 233] on button "2 . узнаю" at bounding box center [710, 209] width 228 height 54
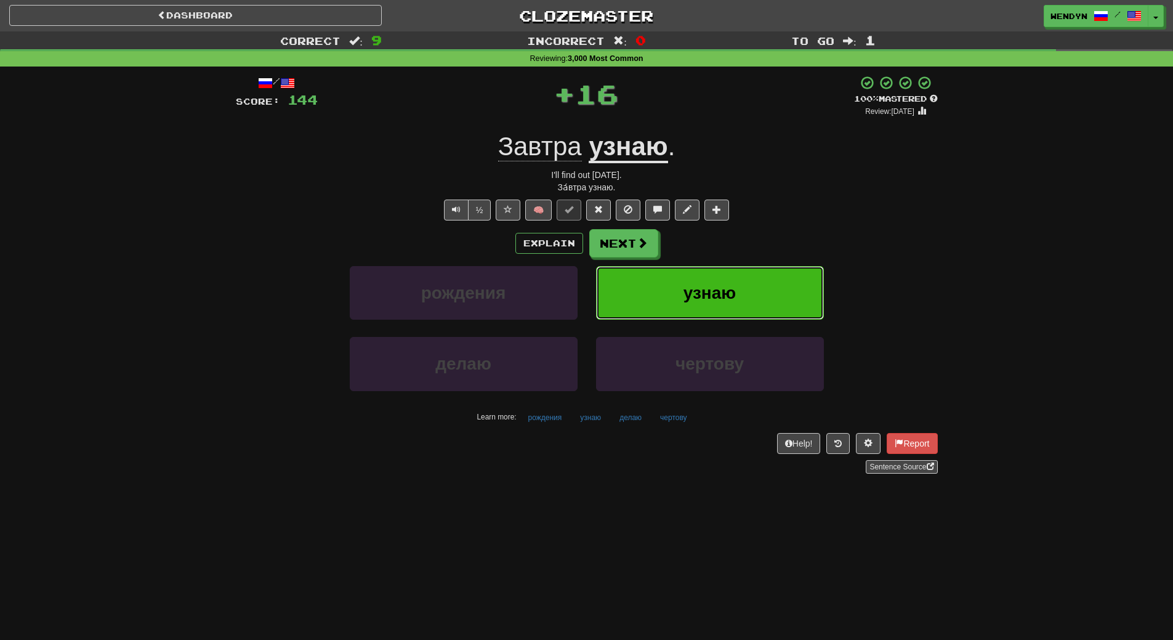
click at [698, 285] on span "узнаю" at bounding box center [710, 292] width 53 height 19
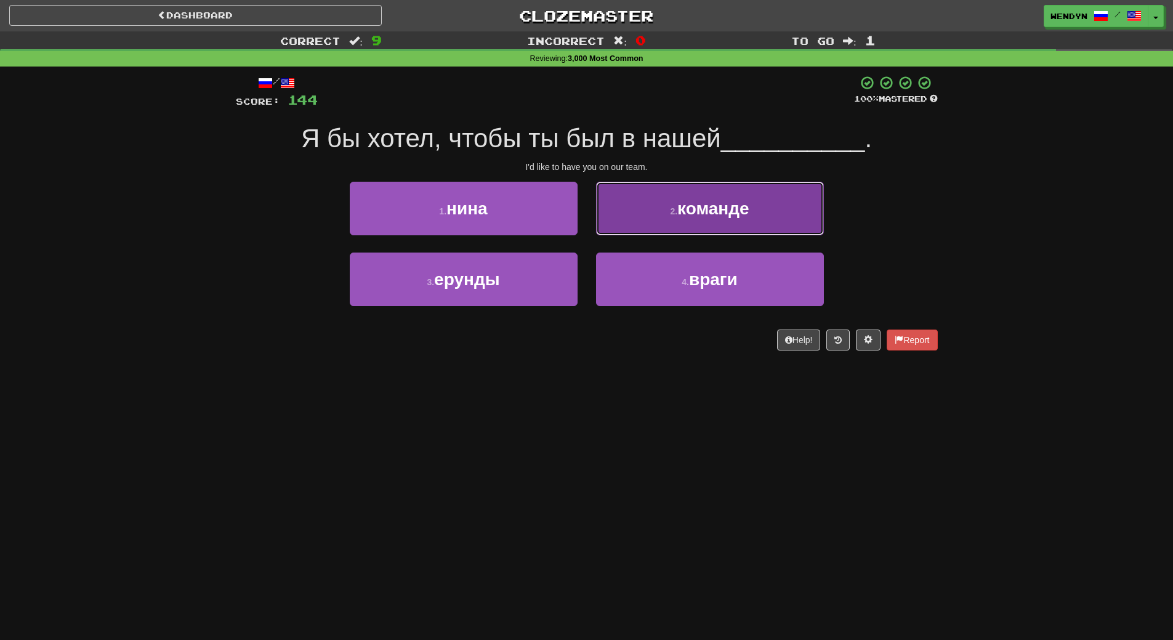
click at [730, 220] on button "2 . команде" at bounding box center [710, 209] width 228 height 54
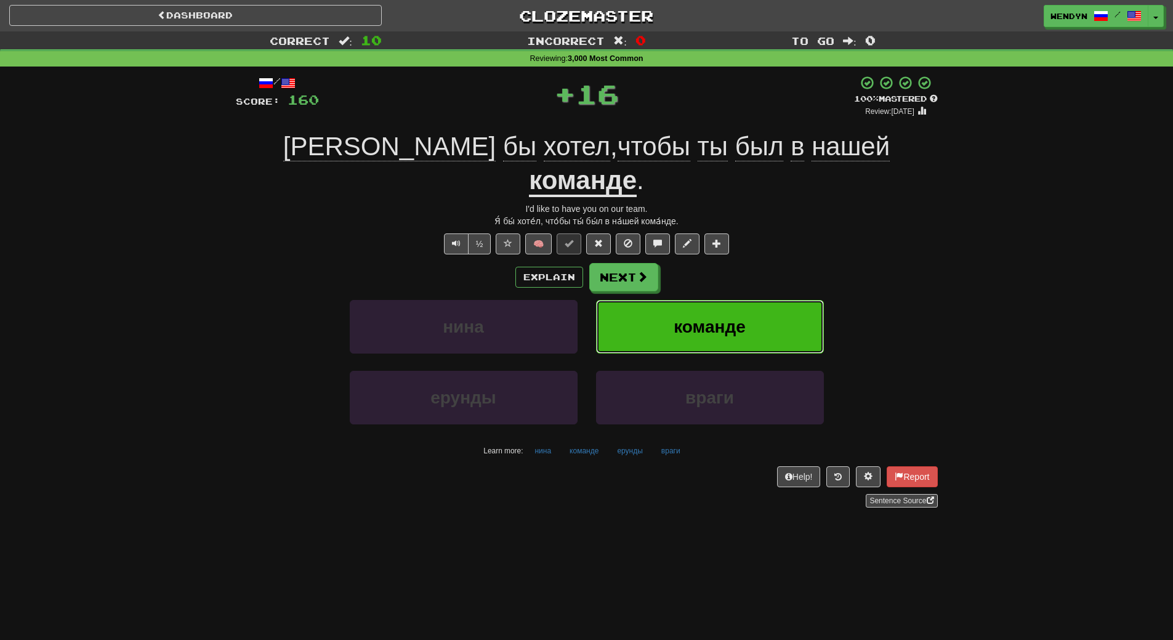
click at [729, 317] on span "команде" at bounding box center [710, 326] width 72 height 19
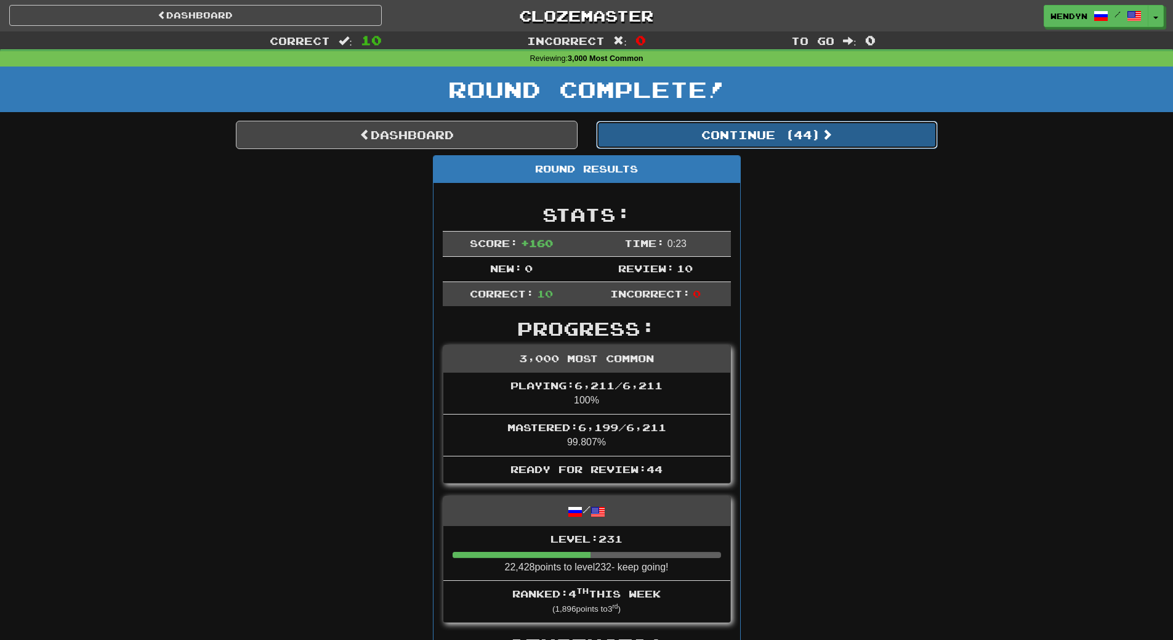
click at [816, 127] on button "Continue ( 44 )" at bounding box center [767, 135] width 342 height 28
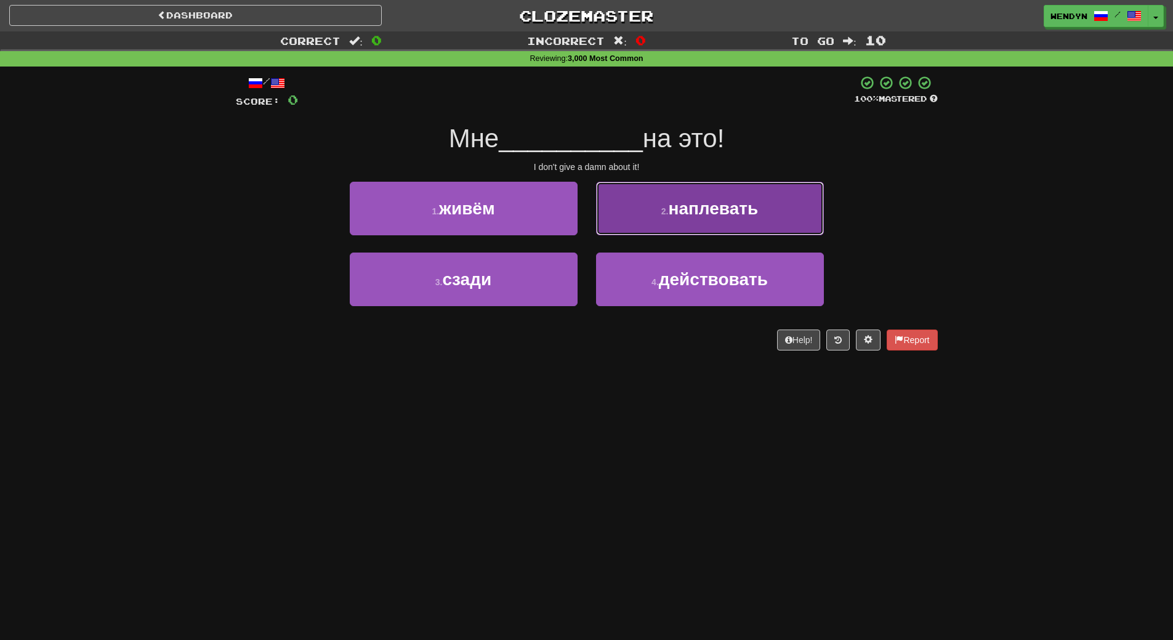
click at [692, 227] on button "2 . наплевать" at bounding box center [710, 209] width 228 height 54
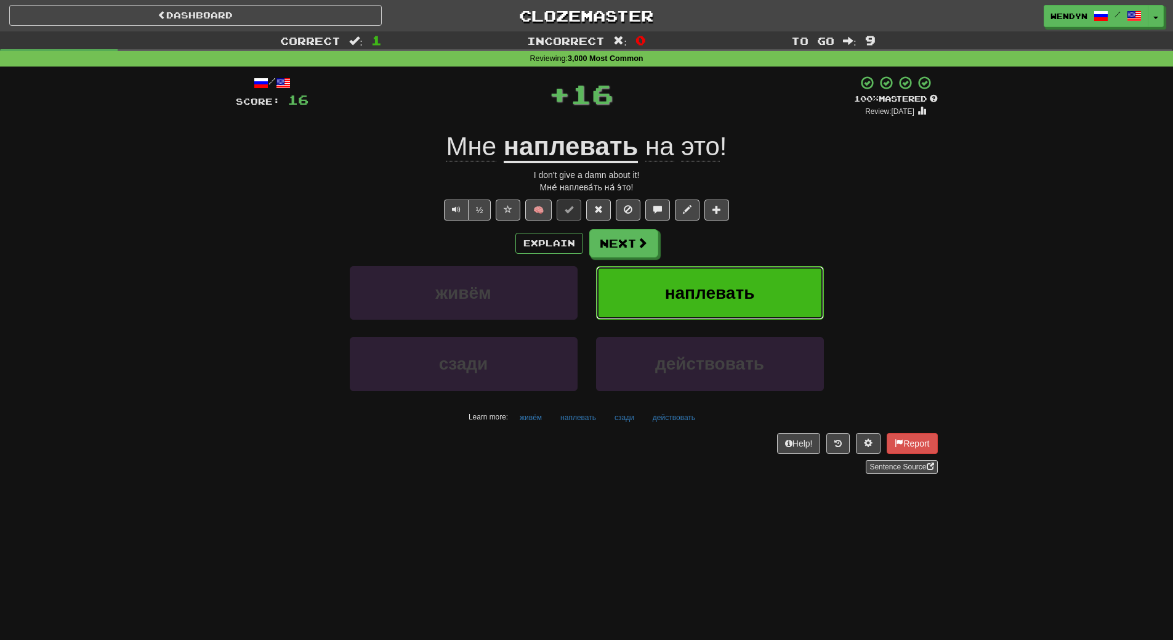
click at [677, 293] on span "наплевать" at bounding box center [710, 292] width 90 height 19
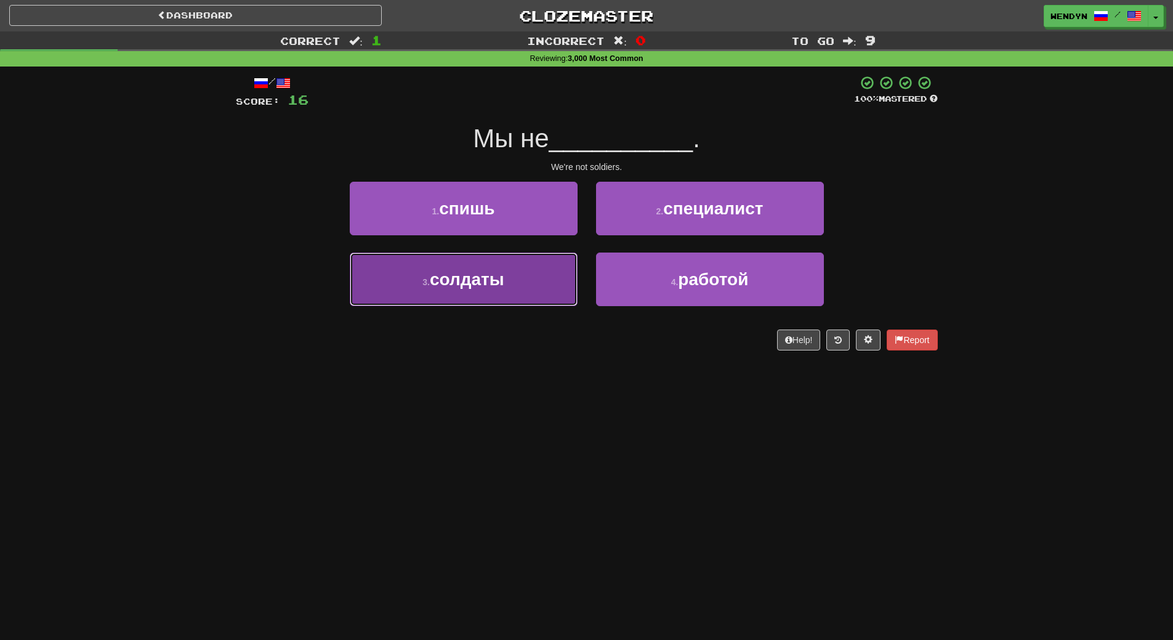
click at [498, 285] on span "солдаты" at bounding box center [467, 279] width 75 height 19
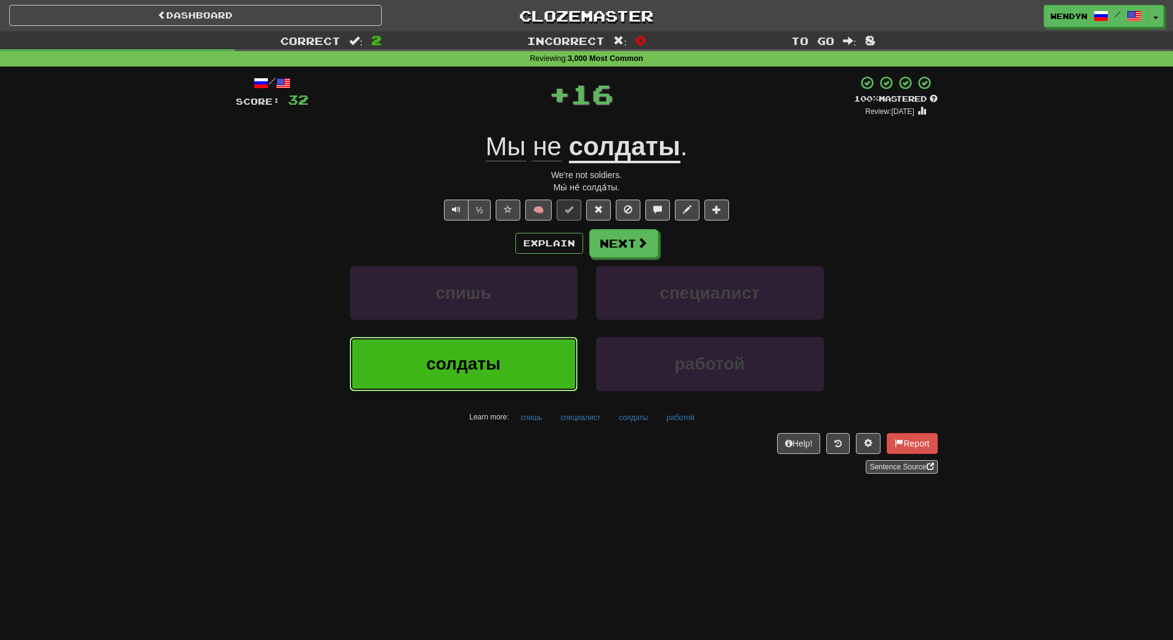
click at [498, 355] on span "солдаты" at bounding box center [463, 363] width 75 height 19
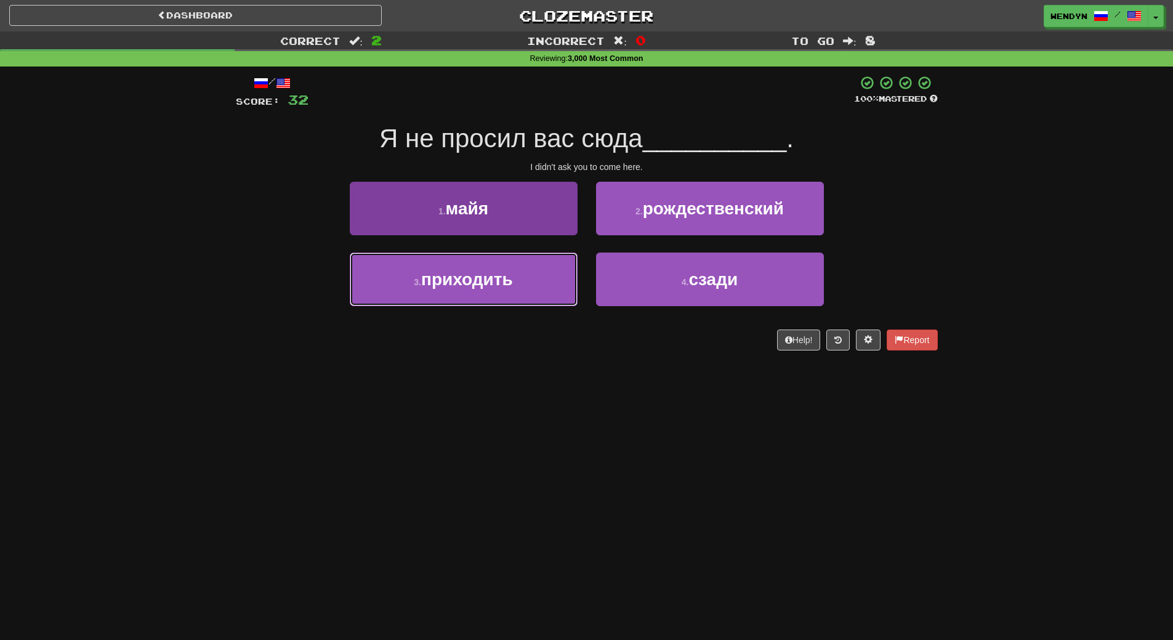
click at [524, 295] on button "3 . приходить" at bounding box center [464, 279] width 228 height 54
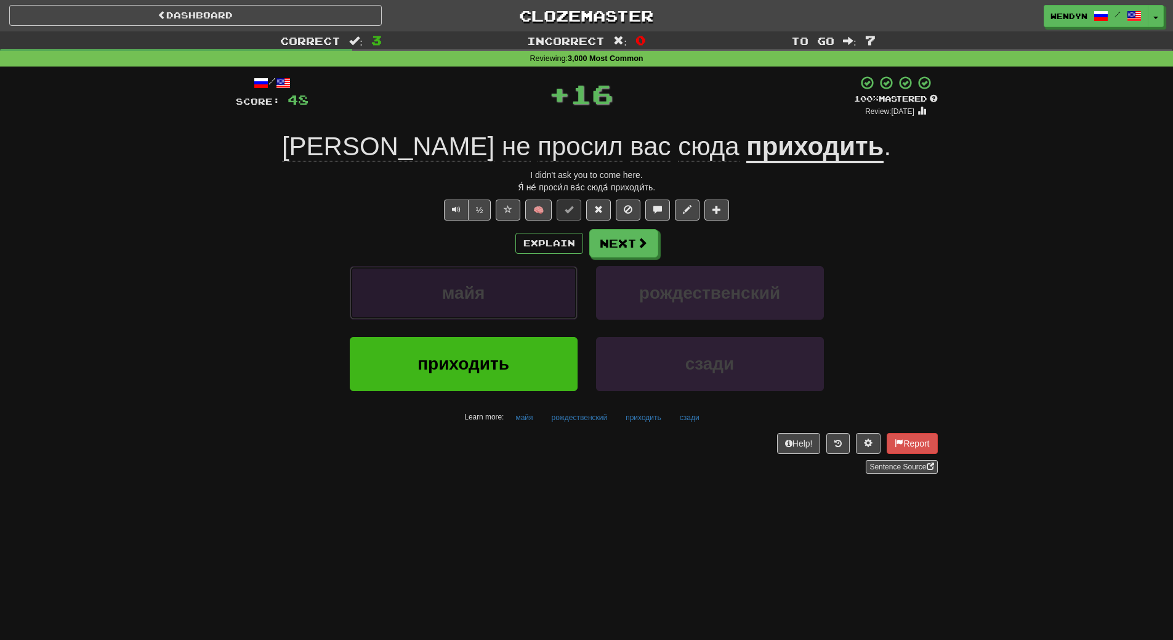
click at [524, 295] on button "майя" at bounding box center [464, 293] width 228 height 54
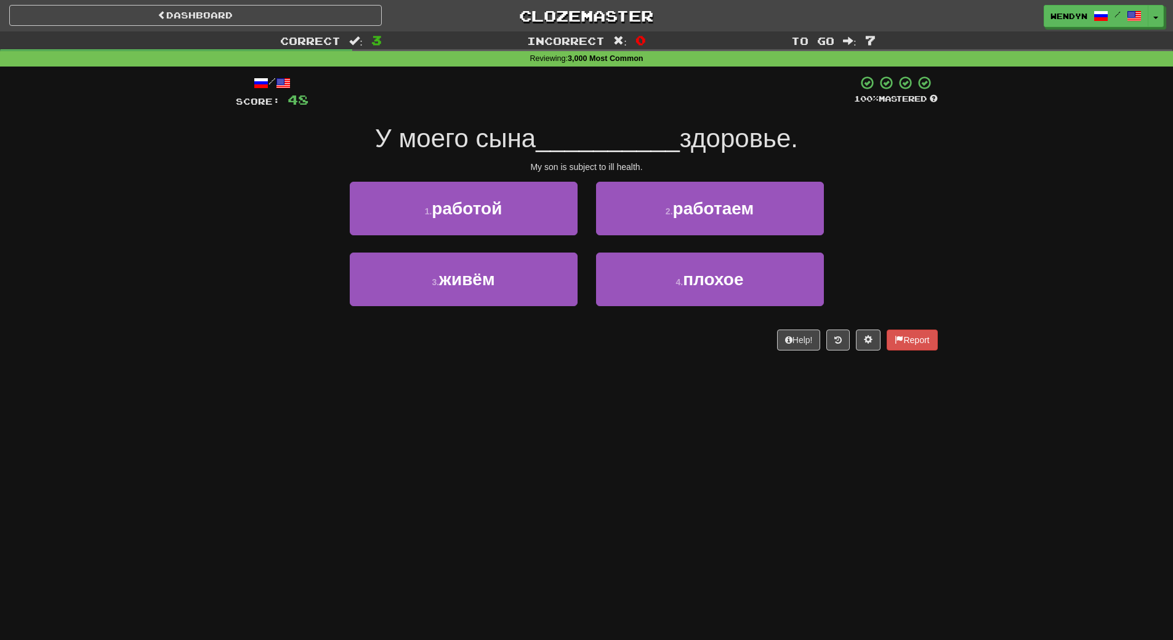
click at [508, 395] on div "Dashboard Clozemaster WendyN / Toggle Dropdown Dashboard Leaderboard Activity F…" at bounding box center [586, 320] width 1173 height 640
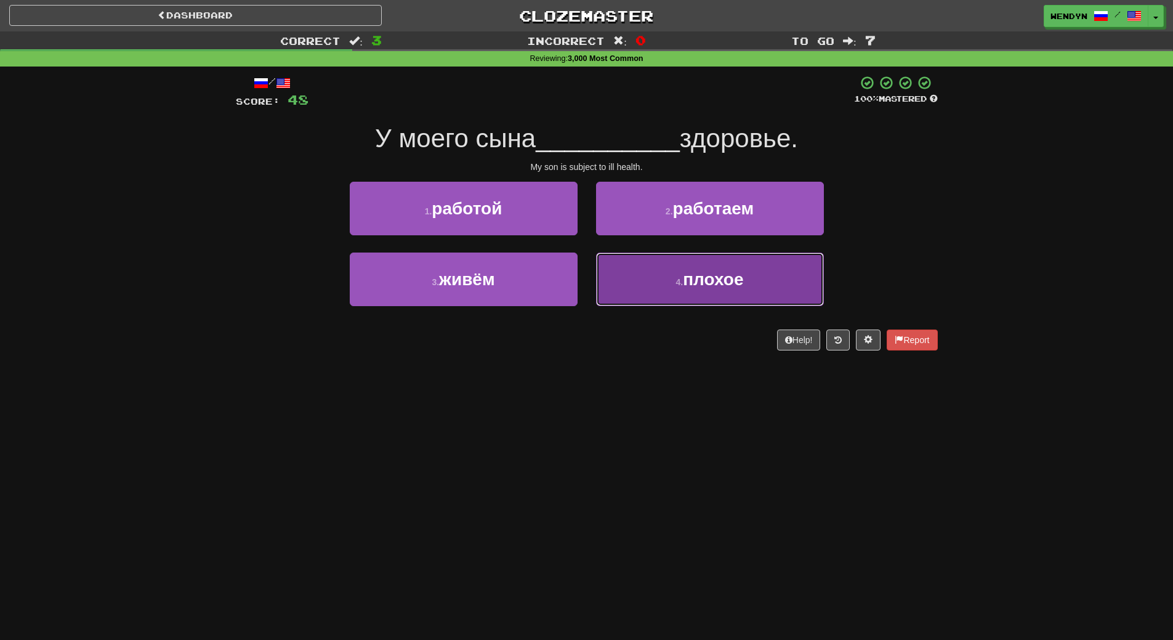
click at [685, 291] on button "4 . плохое" at bounding box center [710, 279] width 228 height 54
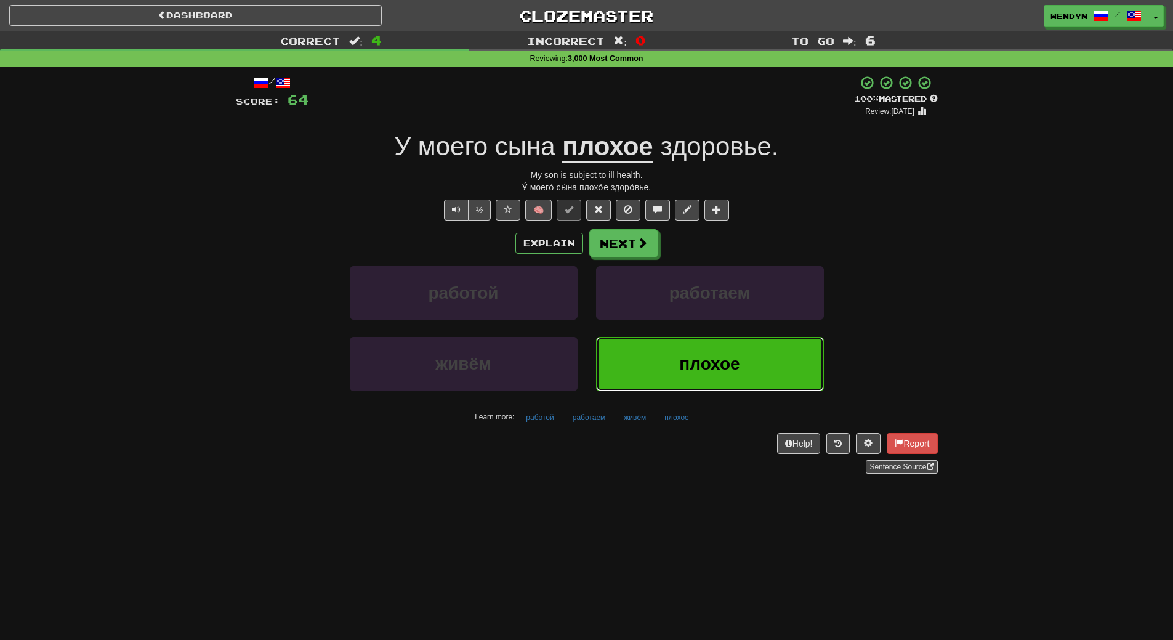
click at [695, 345] on button "плохое" at bounding box center [710, 364] width 228 height 54
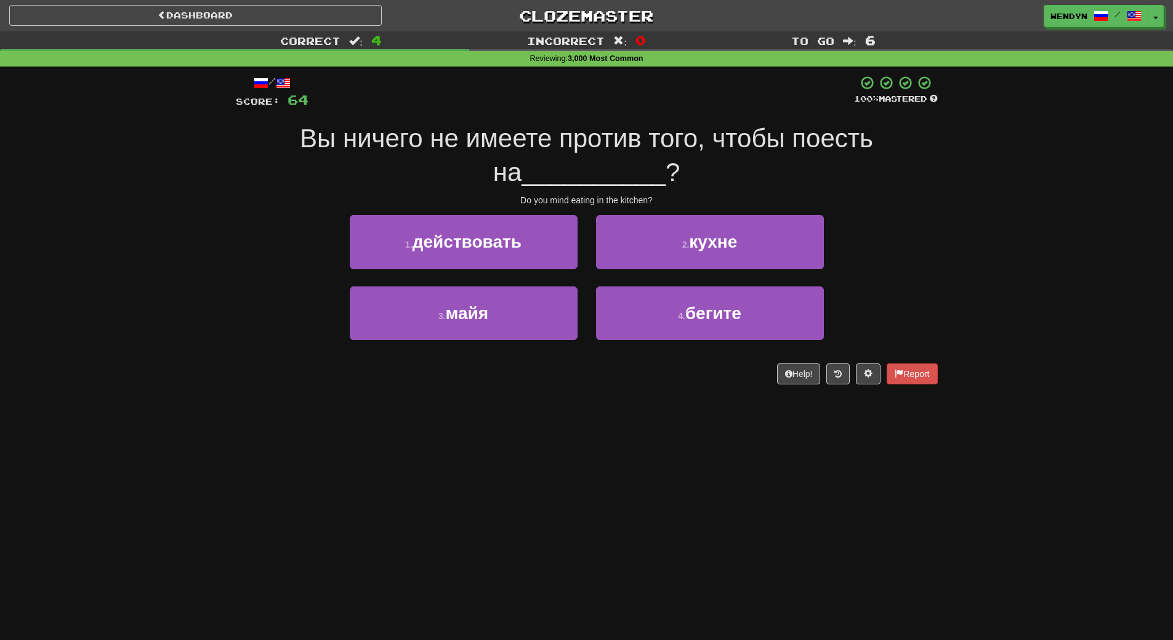
click at [708, 269] on div "2 . кухне" at bounding box center [710, 250] width 246 height 71
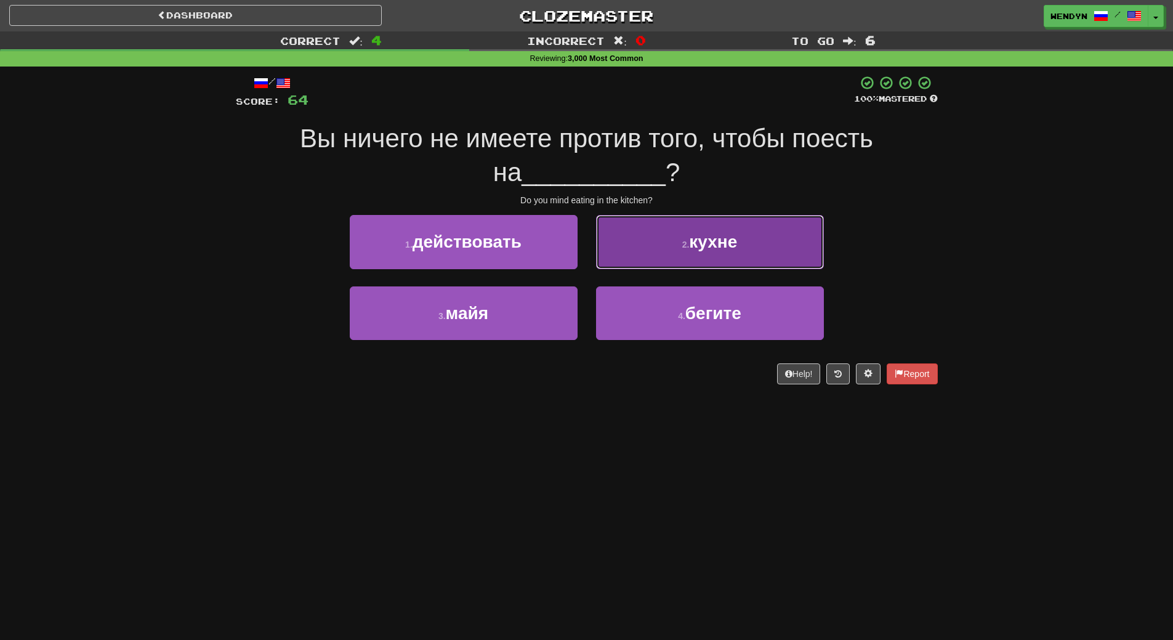
click at [711, 264] on button "2 . кухне" at bounding box center [710, 242] width 228 height 54
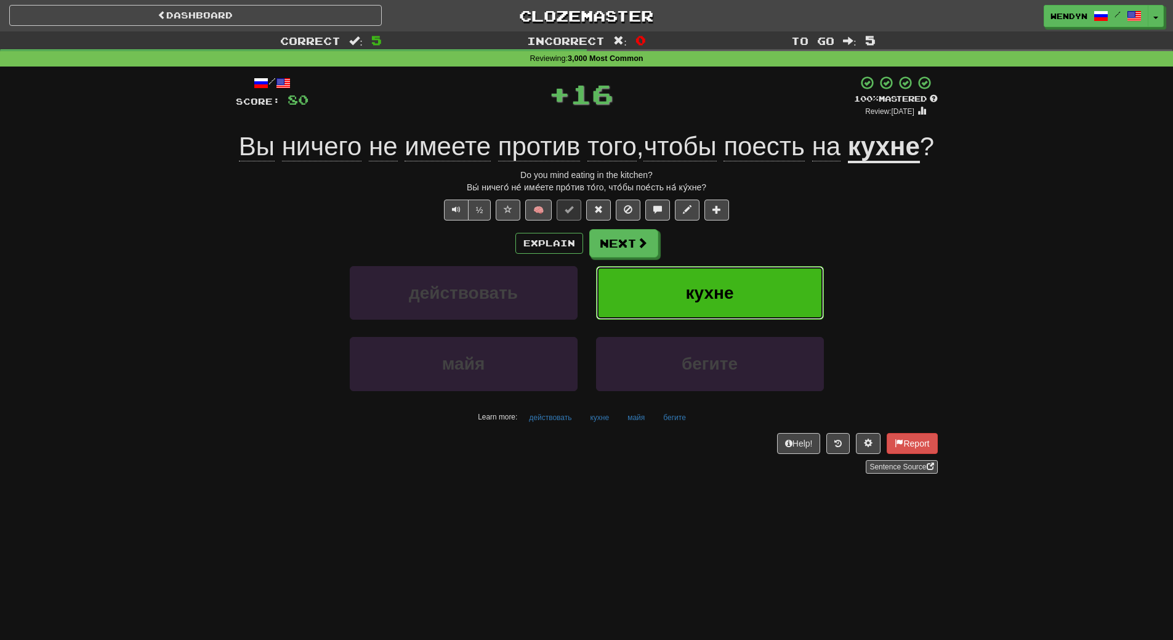
click at [714, 302] on span "кухне" at bounding box center [710, 292] width 48 height 19
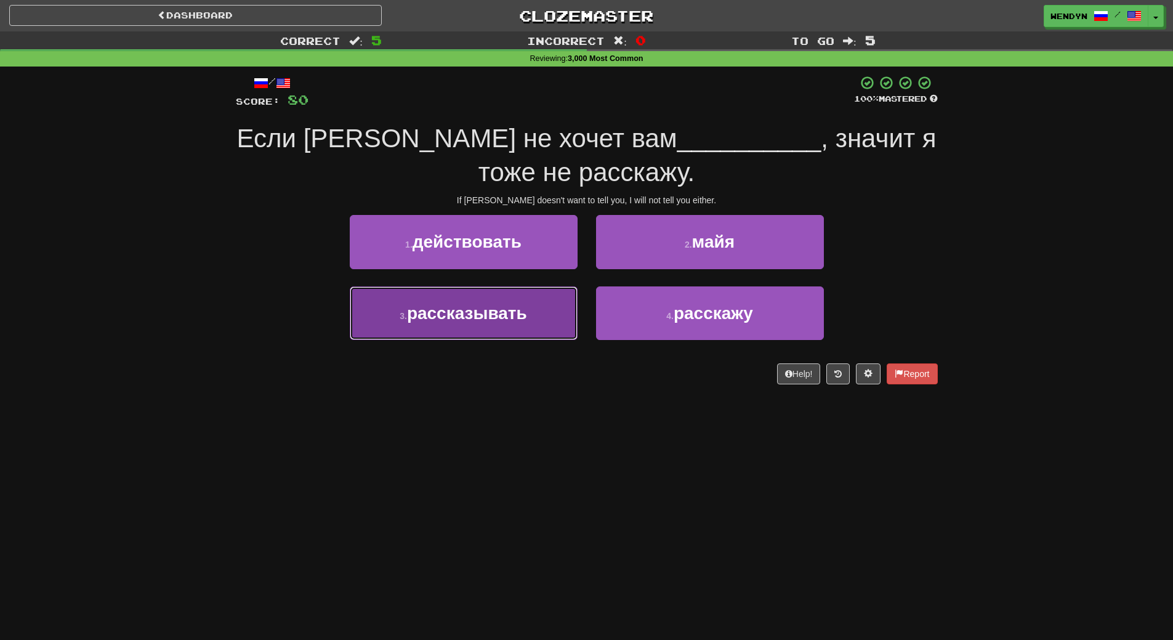
click at [434, 325] on button "3 . рассказывать" at bounding box center [464, 313] width 228 height 54
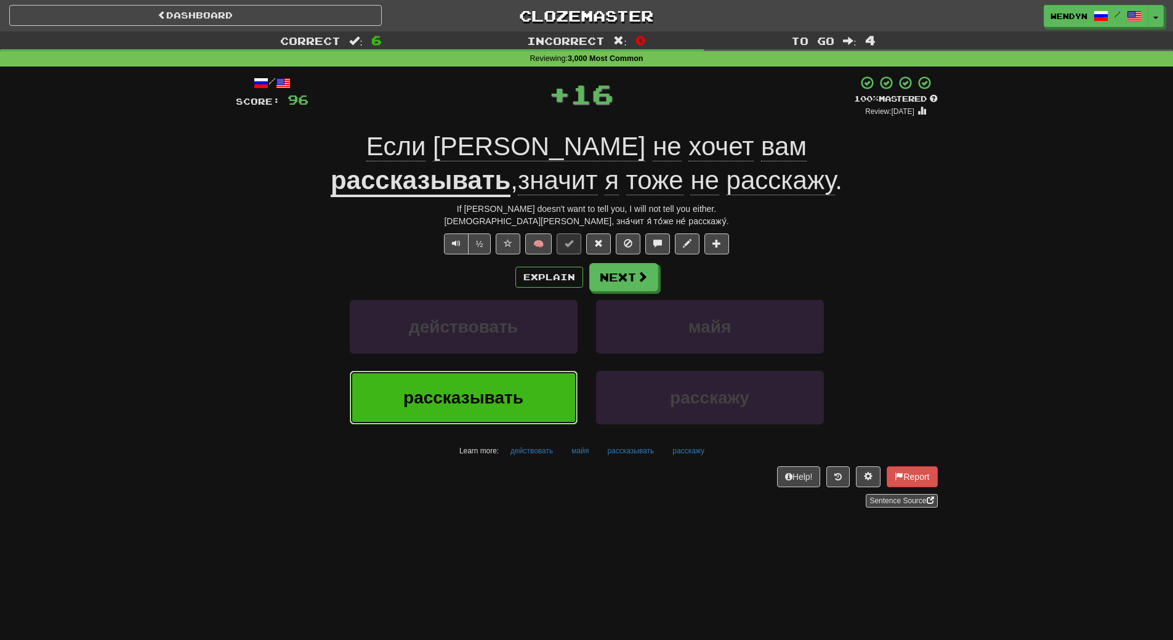
click at [432, 382] on button "рассказывать" at bounding box center [464, 398] width 228 height 54
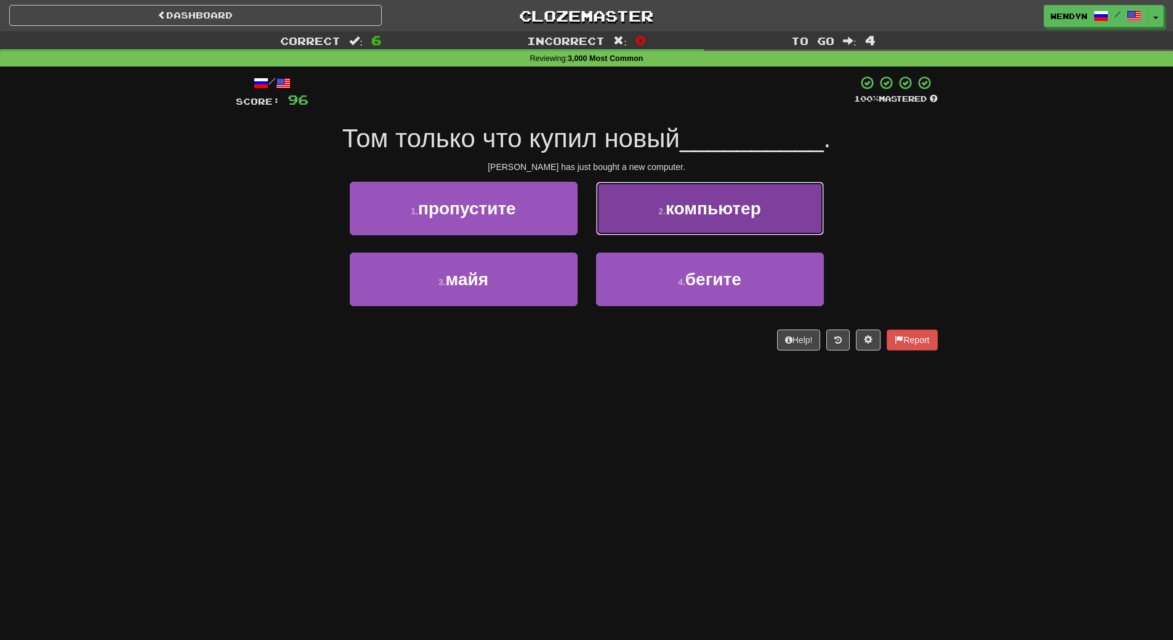
click at [719, 204] on span "компьютер" at bounding box center [713, 208] width 95 height 19
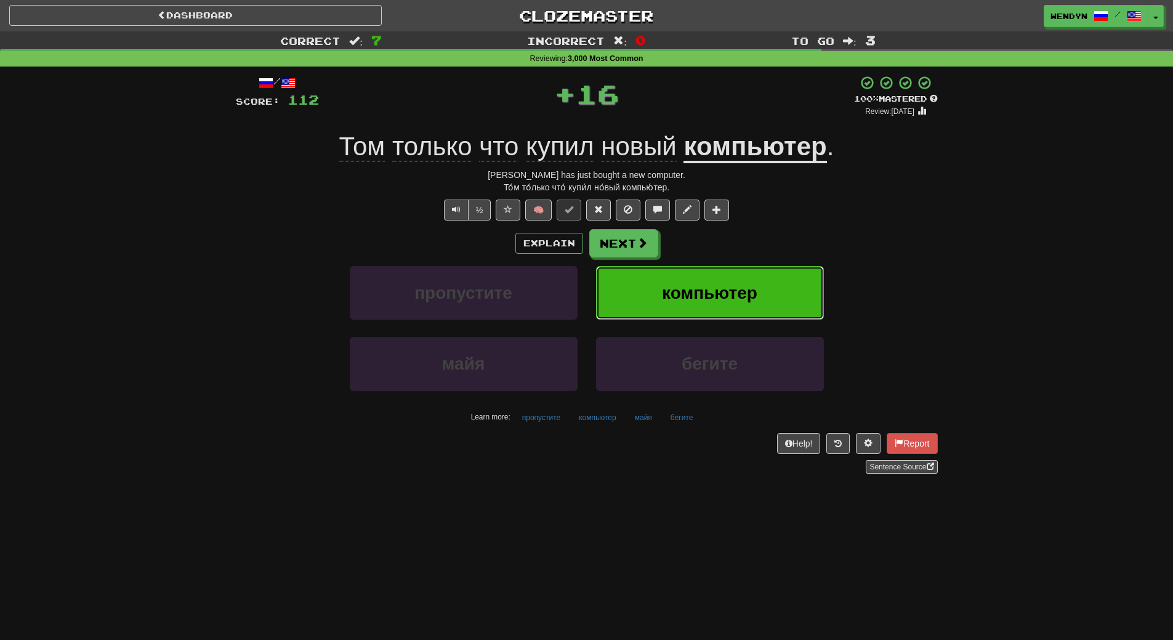
click at [724, 288] on span "компьютер" at bounding box center [709, 292] width 95 height 19
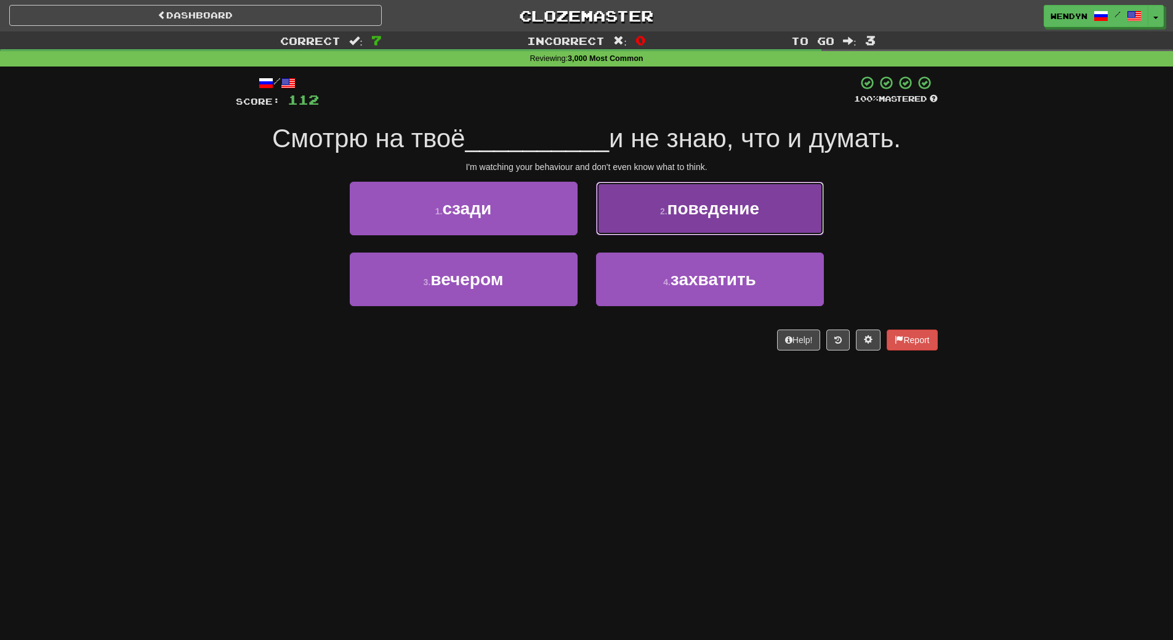
click at [705, 233] on button "2 . поведение" at bounding box center [710, 209] width 228 height 54
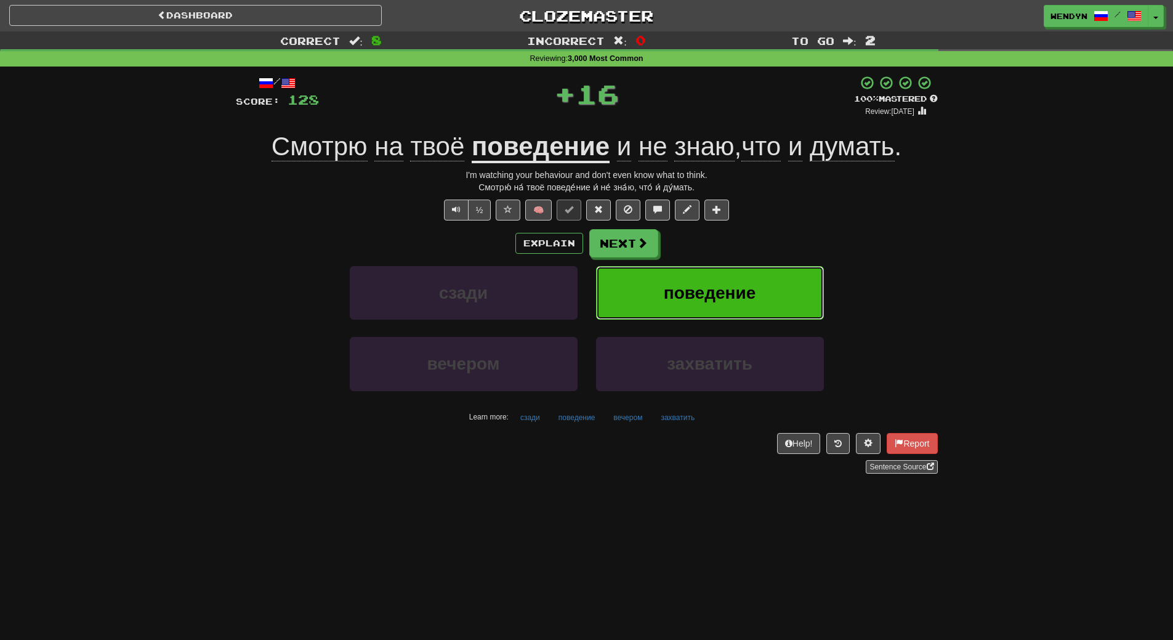
click at [709, 294] on span "поведение" at bounding box center [710, 292] width 92 height 19
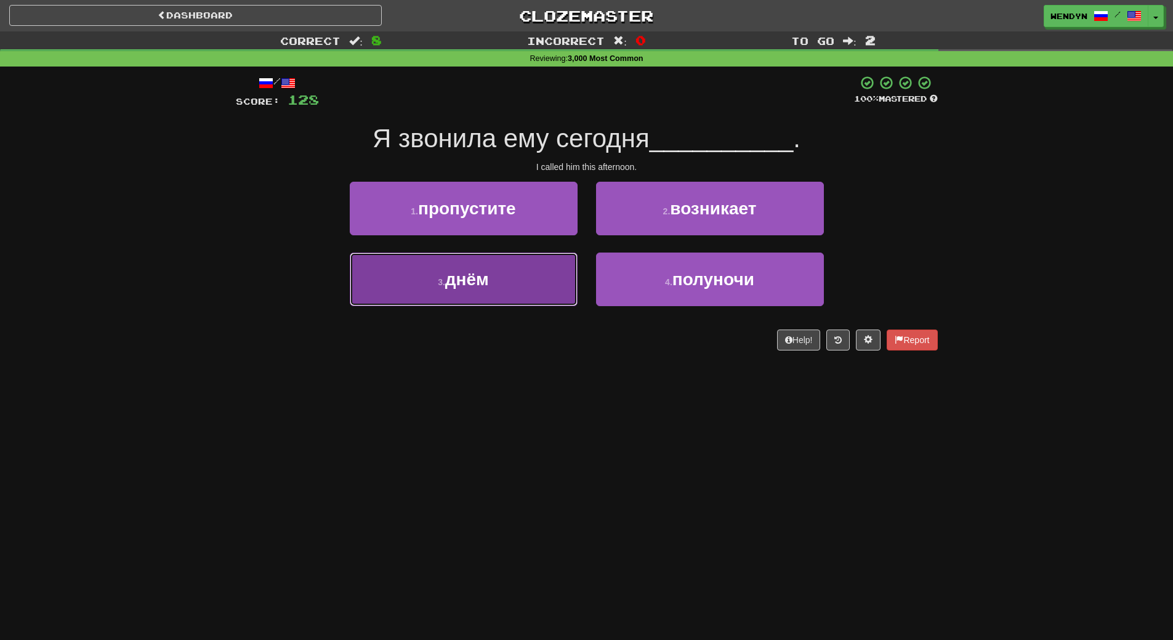
drag, startPoint x: 537, startPoint y: 287, endPoint x: 527, endPoint y: 340, distance: 53.9
click at [536, 288] on button "3 . днём" at bounding box center [464, 279] width 228 height 54
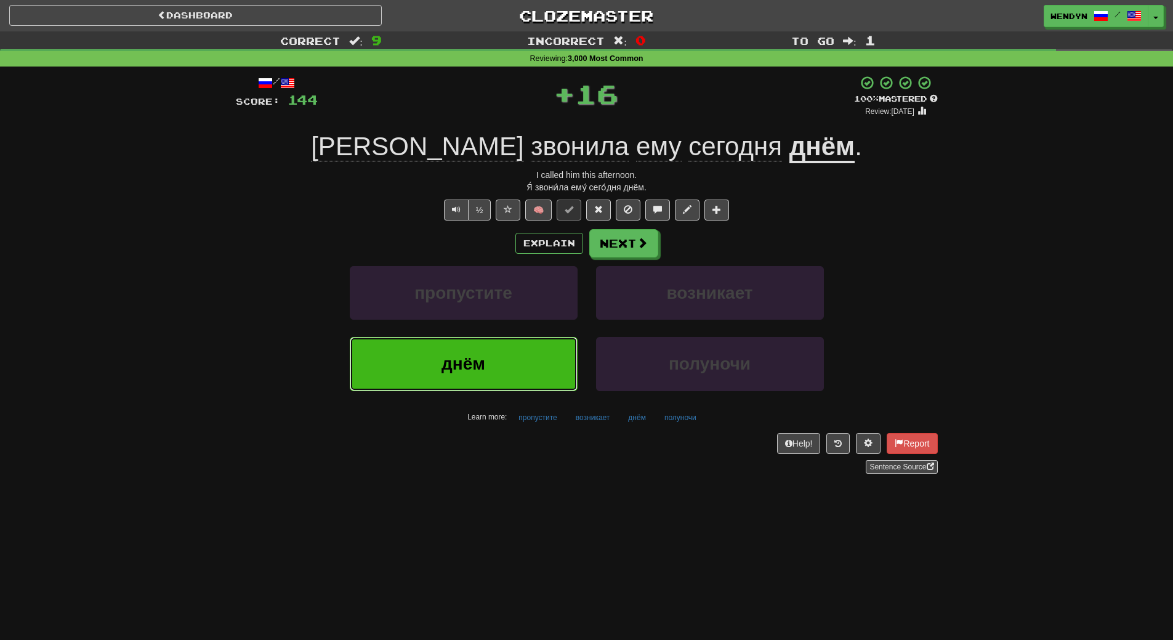
click at [523, 366] on button "днём" at bounding box center [464, 364] width 228 height 54
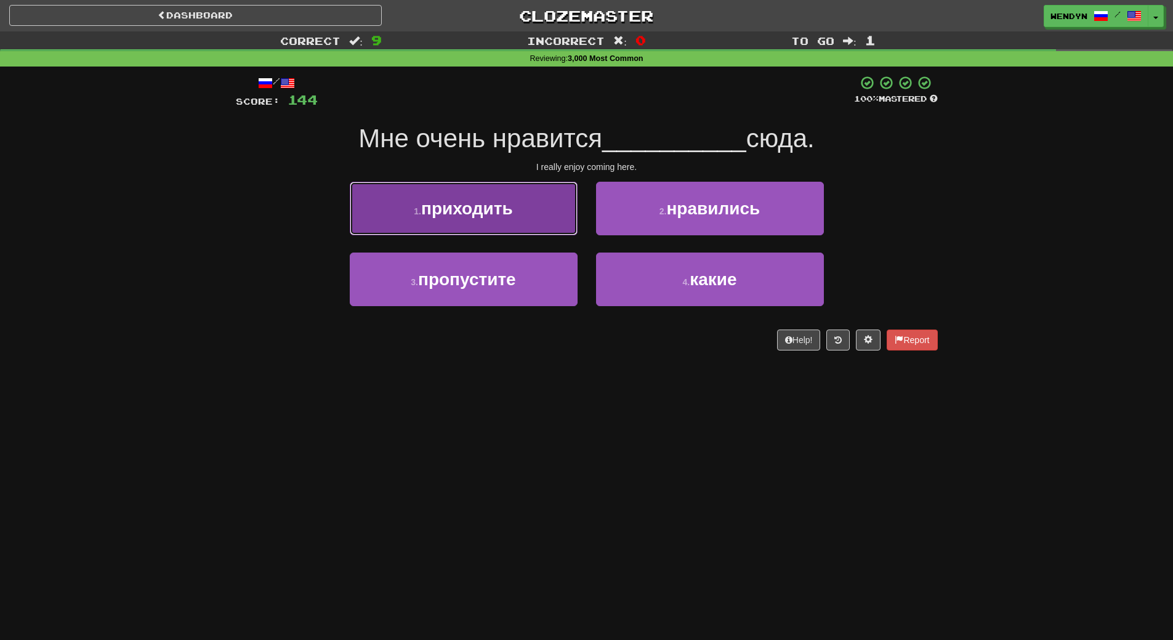
click at [501, 214] on span "приходить" at bounding box center [467, 208] width 92 height 19
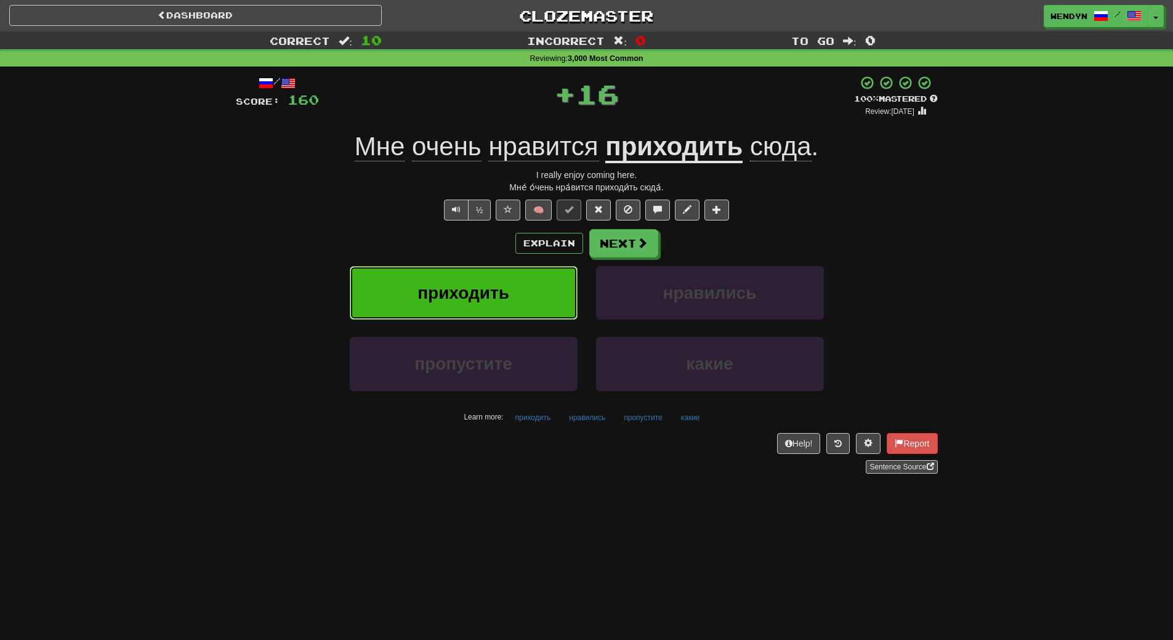
click at [491, 276] on button "приходить" at bounding box center [464, 293] width 228 height 54
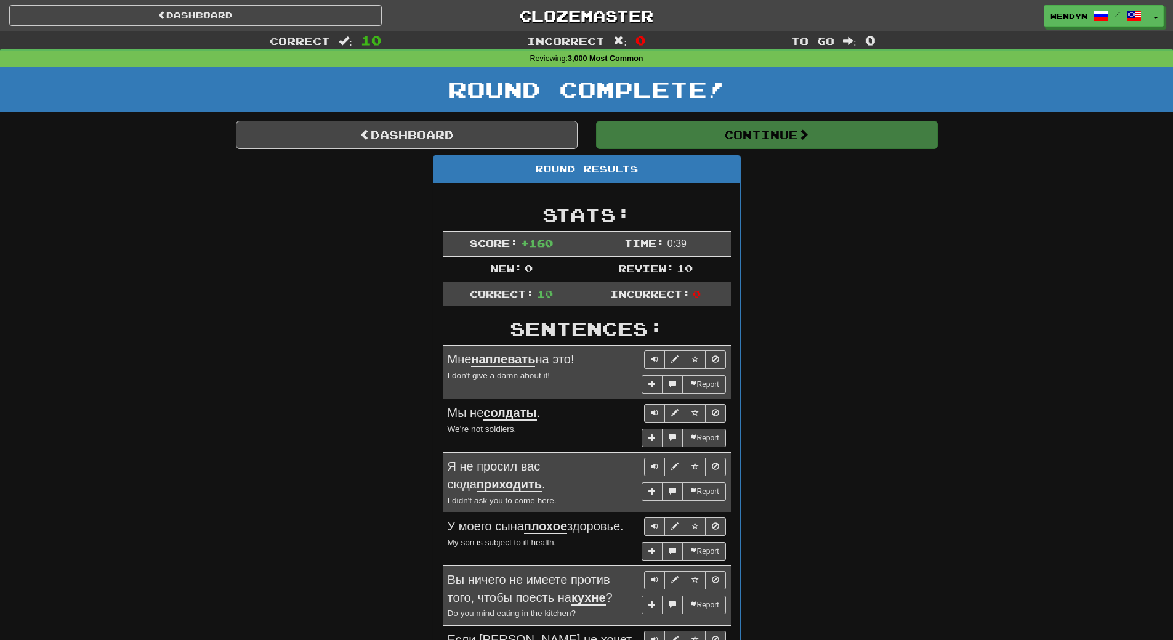
click at [857, 214] on div "Round Results Stats: Score: + 160 Time: 0 : 39 New: 0 Review: 10 Correct: 10 In…" at bounding box center [587, 569] width 702 height 828
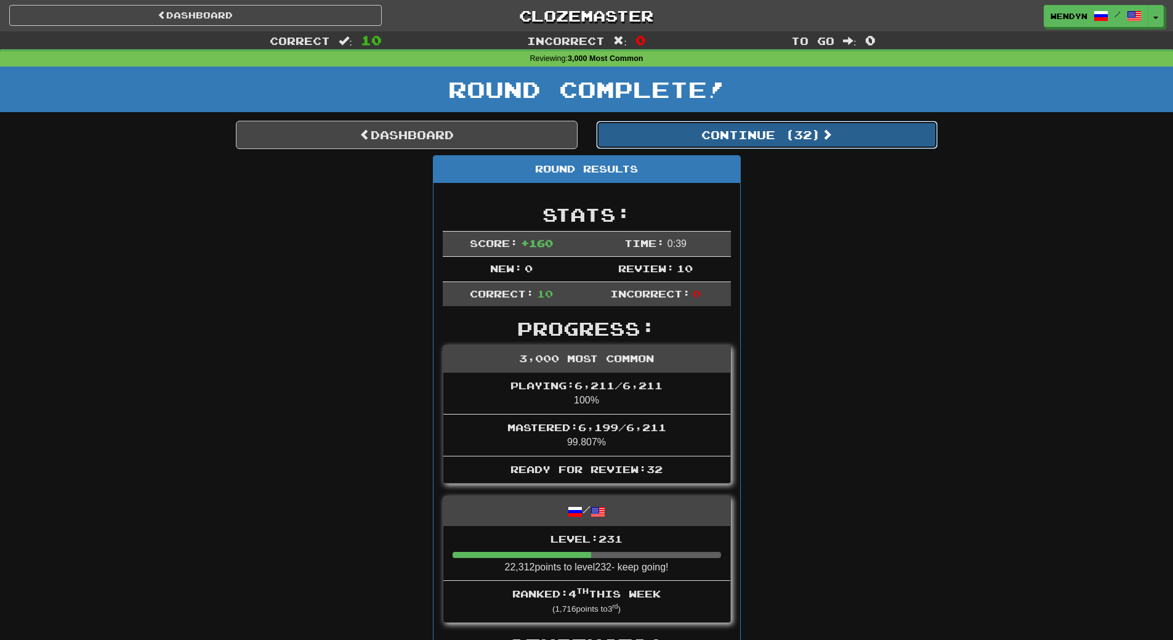
click at [799, 137] on button "Continue ( 32 )" at bounding box center [767, 135] width 342 height 28
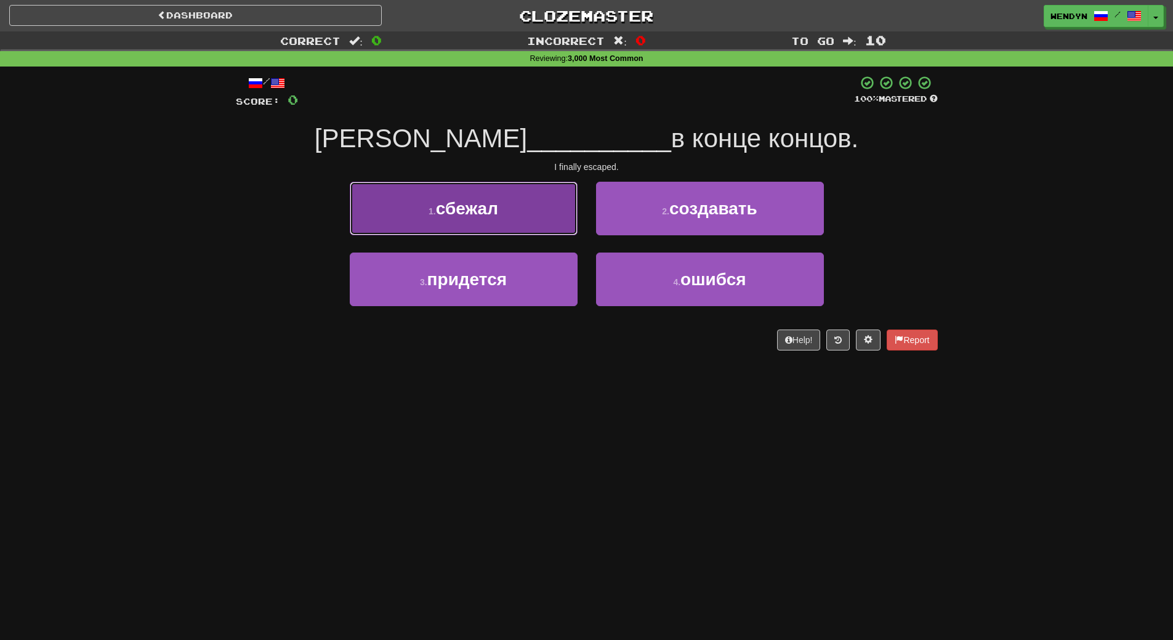
click at [503, 205] on button "1 . сбежал" at bounding box center [464, 209] width 228 height 54
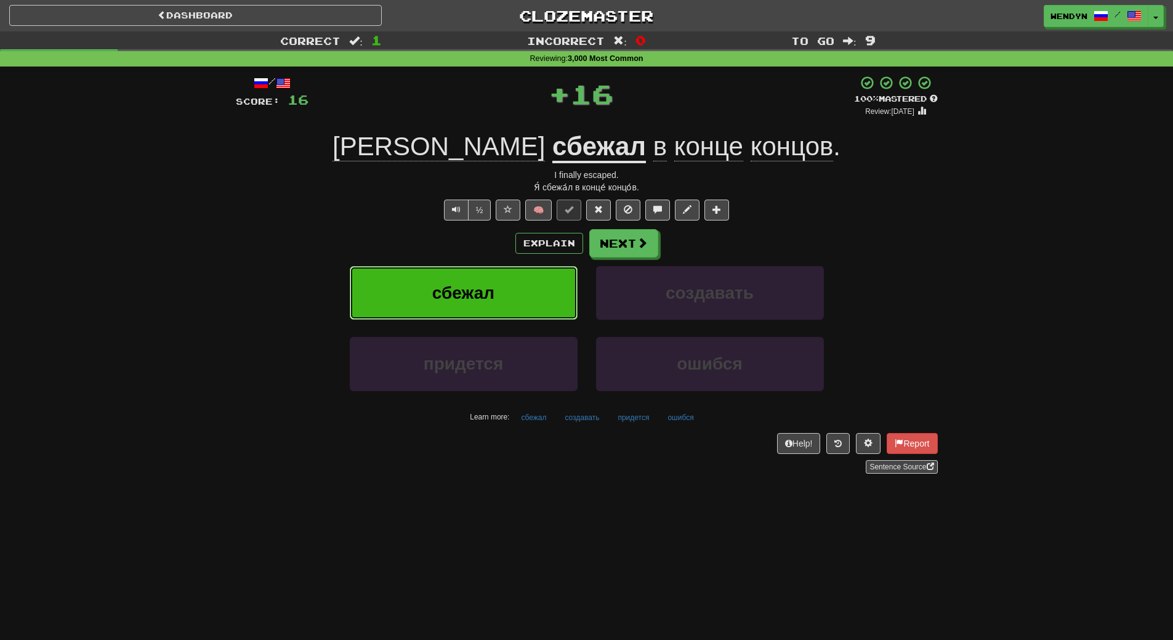
click at [494, 267] on button "сбежал" at bounding box center [464, 293] width 228 height 54
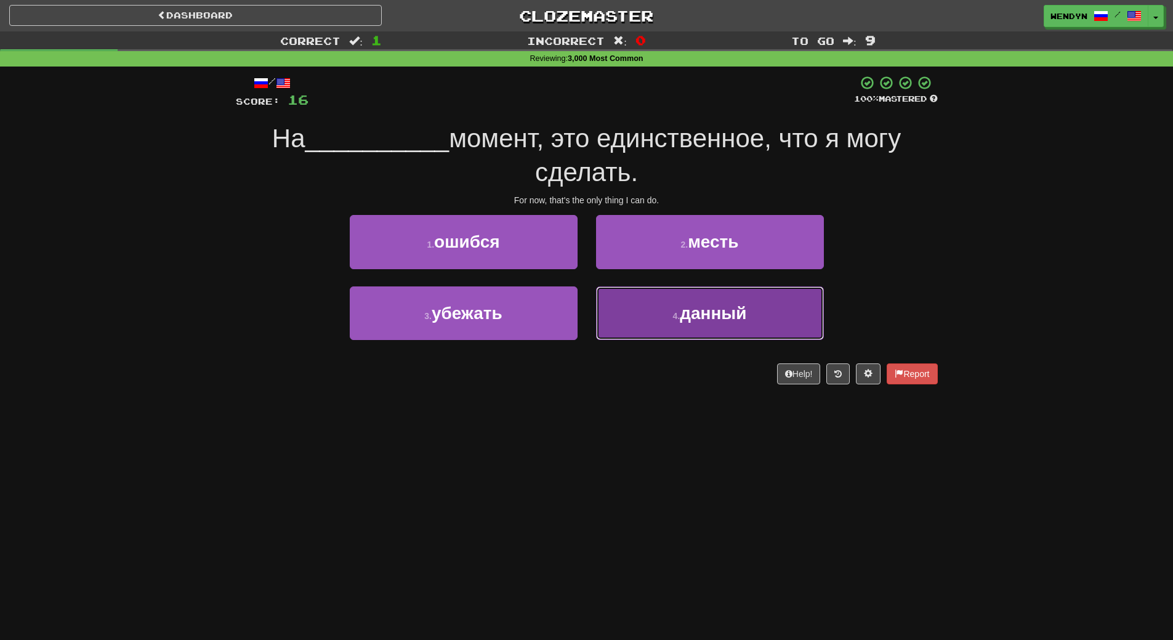
click at [678, 328] on button "4 . данный" at bounding box center [710, 313] width 228 height 54
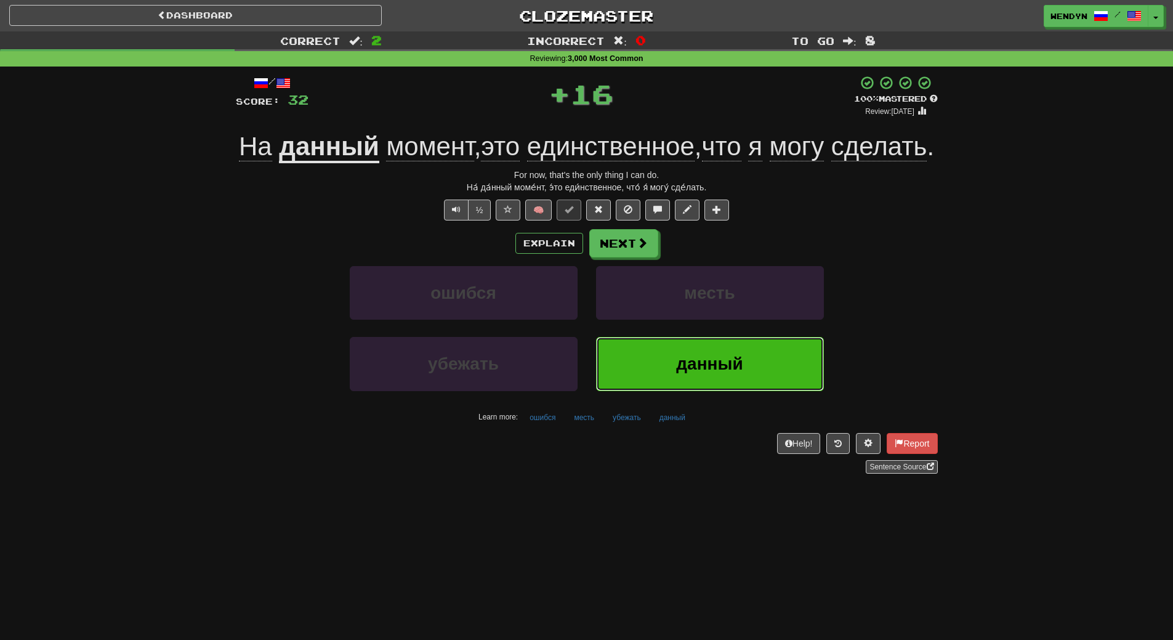
click at [666, 390] on button "данный" at bounding box center [710, 364] width 228 height 54
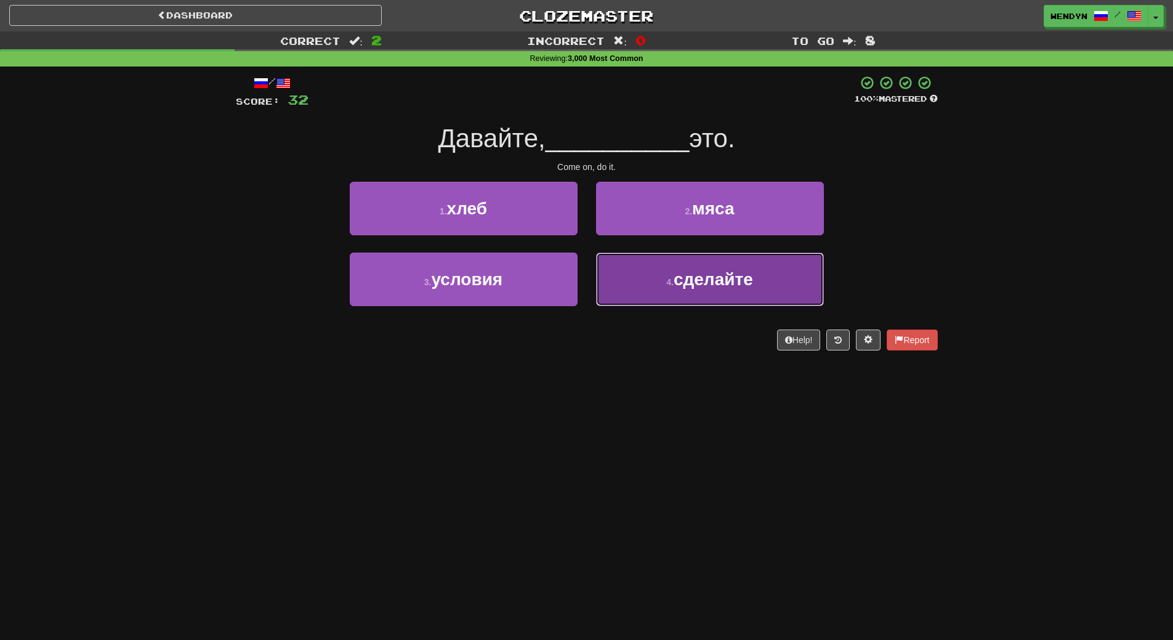
click at [656, 282] on button "4 . сделайте" at bounding box center [710, 279] width 228 height 54
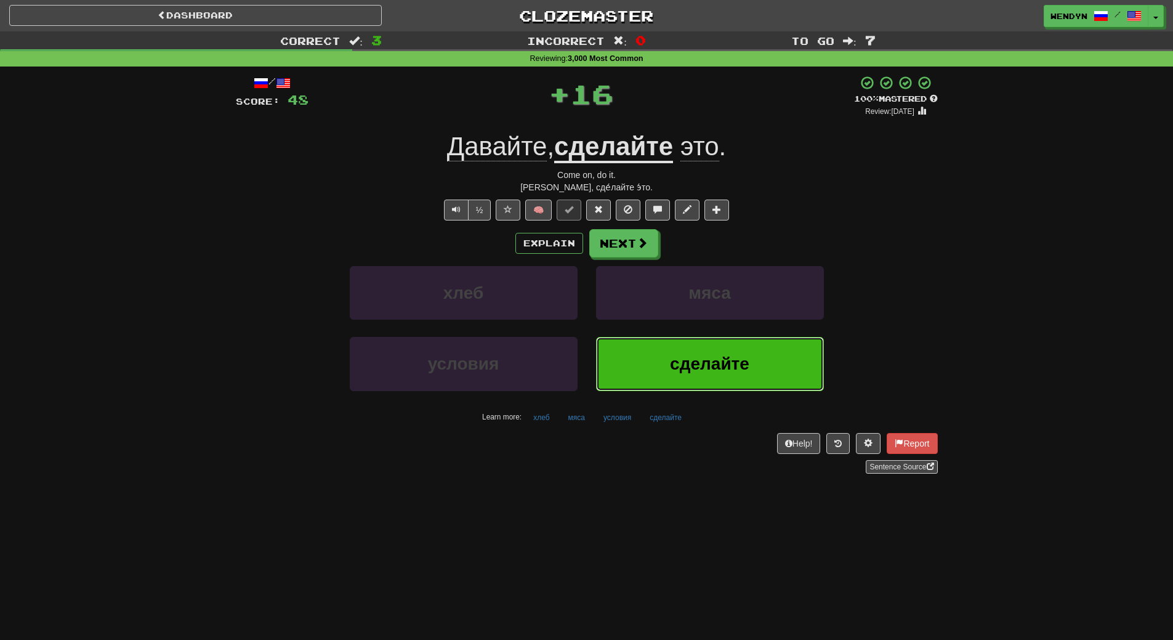
click at [670, 362] on span "сделайте" at bounding box center [709, 363] width 79 height 19
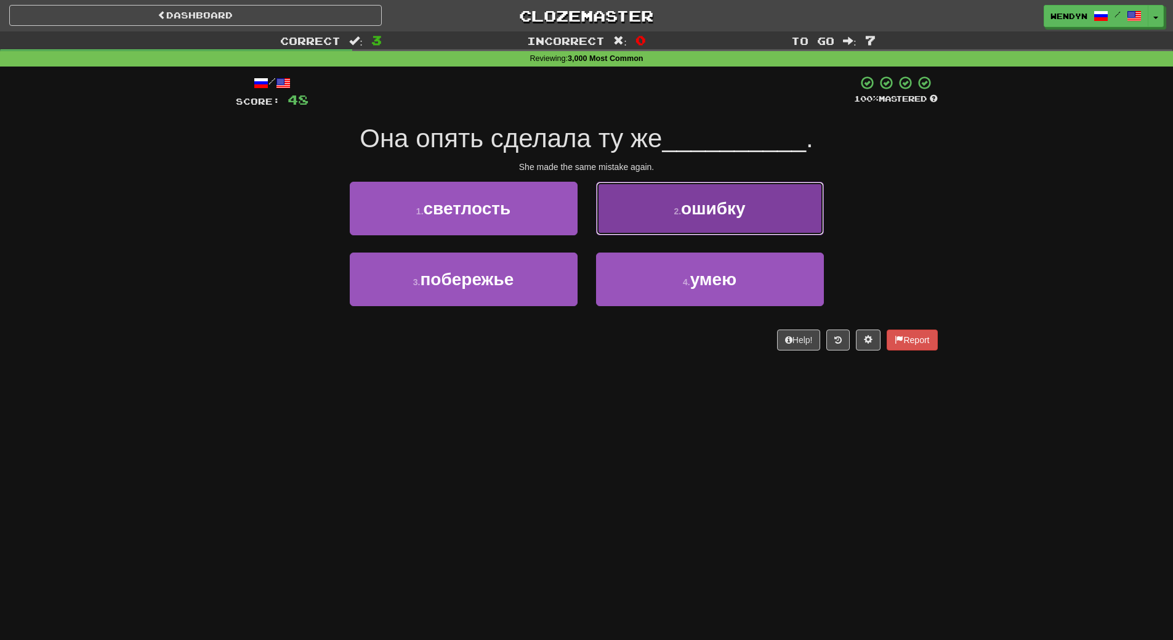
drag, startPoint x: 703, startPoint y: 219, endPoint x: 703, endPoint y: 227, distance: 7.4
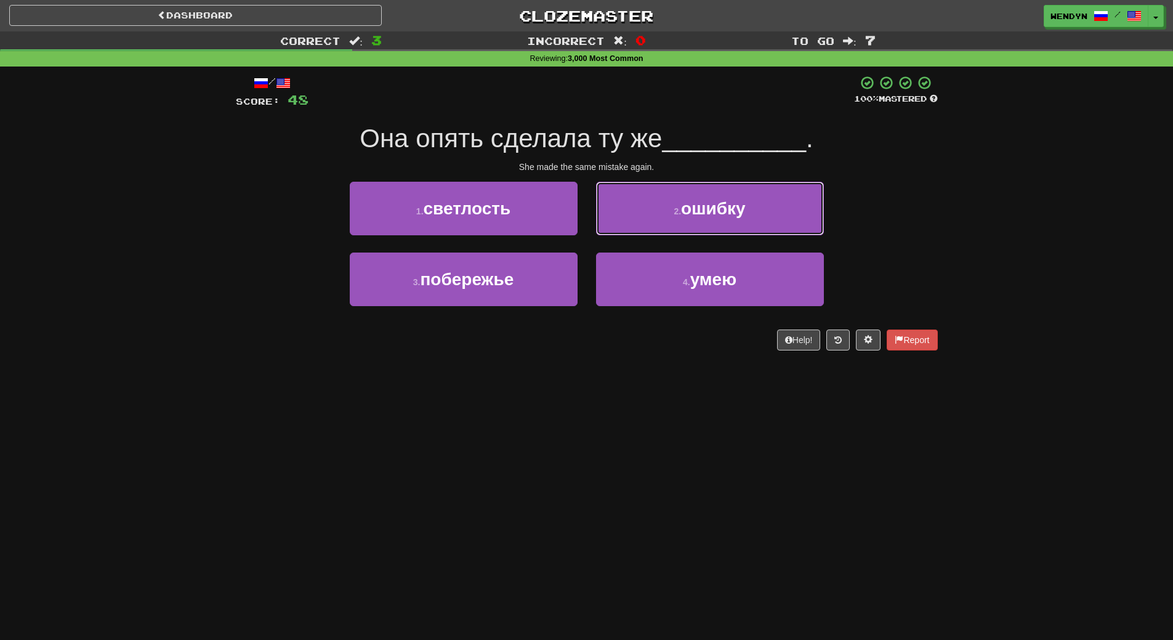
click at [703, 219] on button "2 . ошибку" at bounding box center [710, 209] width 228 height 54
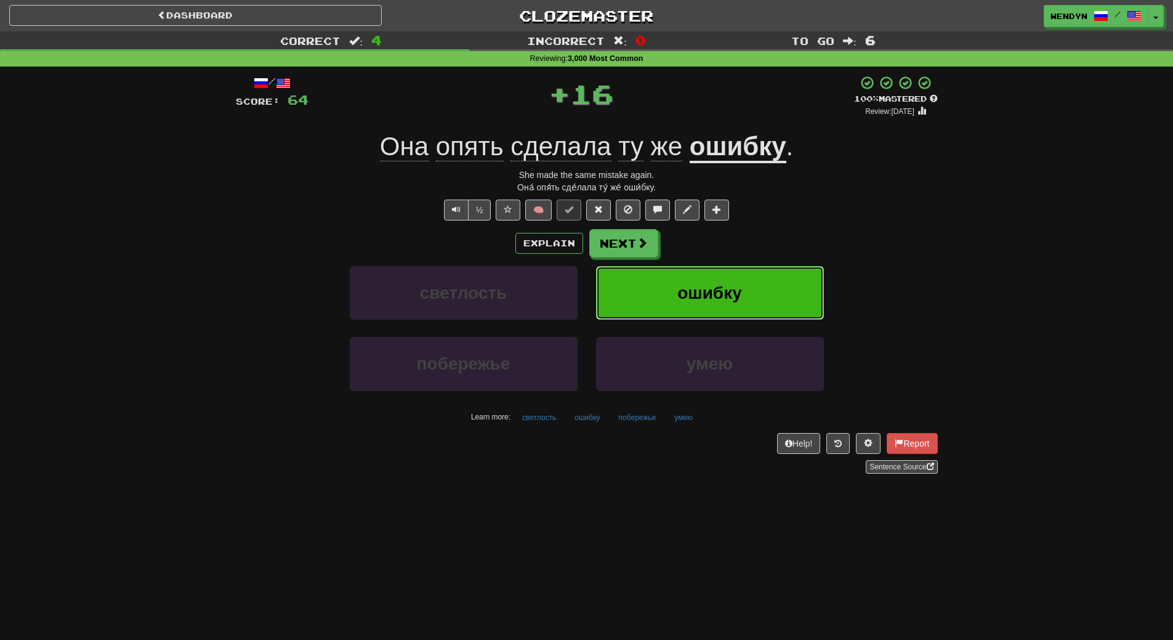
click at [717, 287] on span "ошибку" at bounding box center [709, 292] width 65 height 19
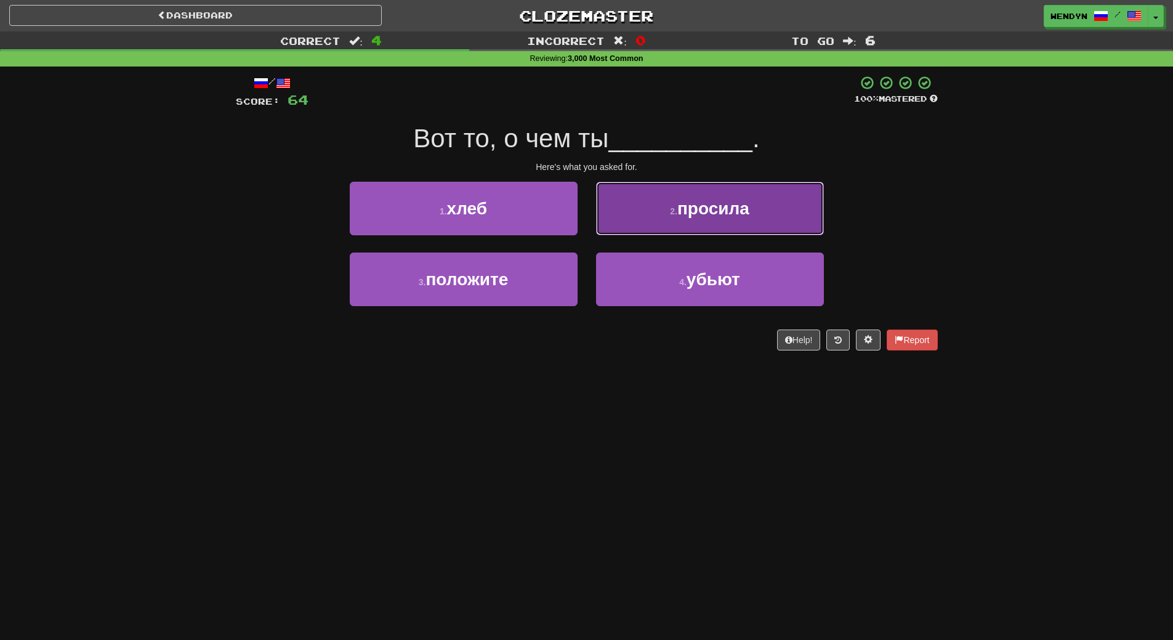
click at [708, 224] on button "2 . просила" at bounding box center [710, 209] width 228 height 54
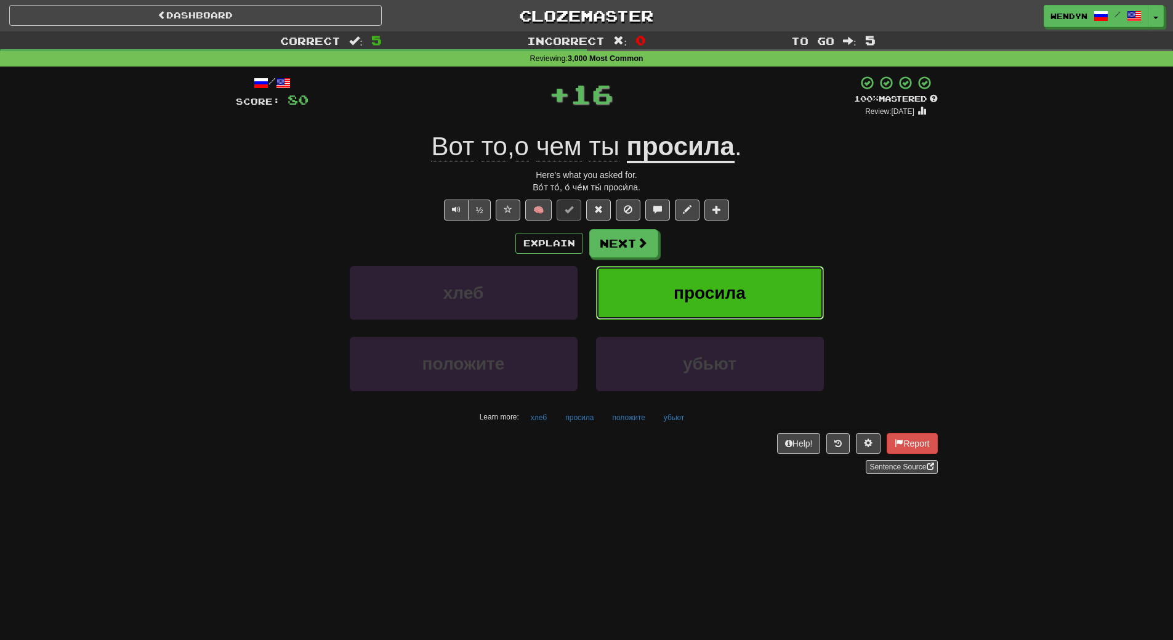
click at [720, 277] on button "просила" at bounding box center [710, 293] width 228 height 54
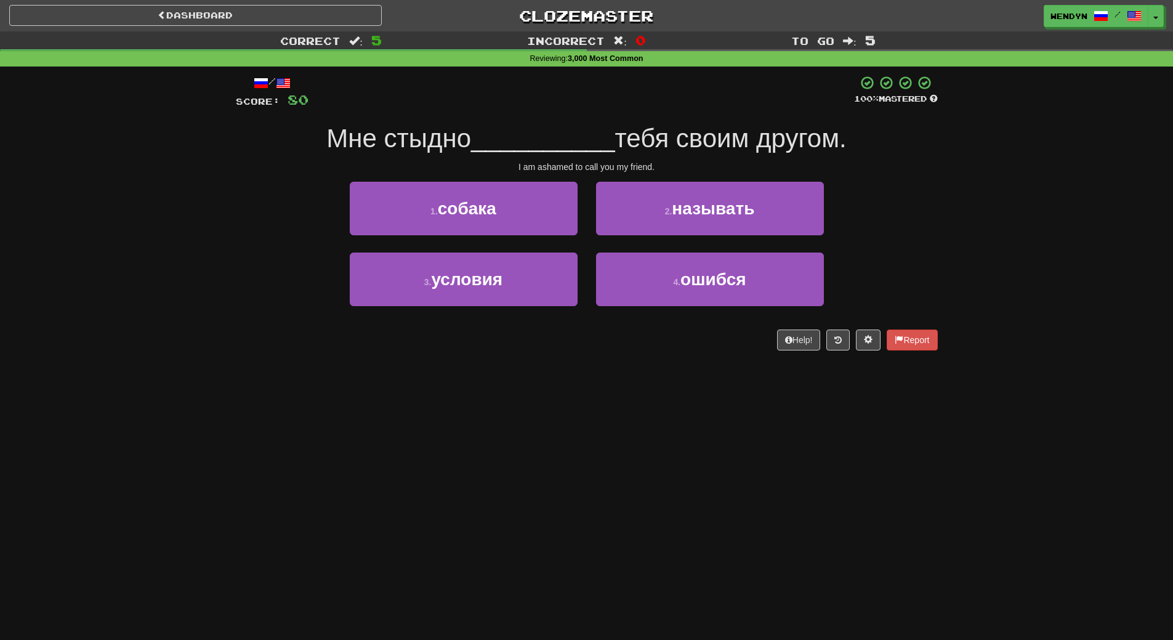
click at [782, 166] on div "I am ashamed to call you my friend." at bounding box center [587, 167] width 702 height 12
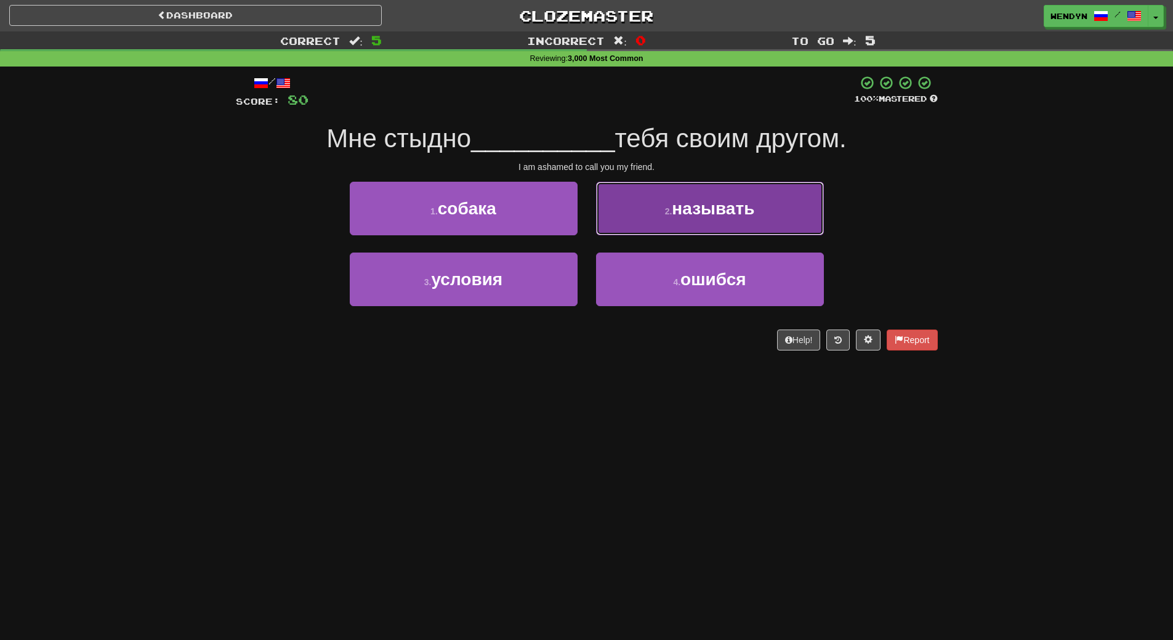
click at [785, 211] on button "2 . называть" at bounding box center [710, 209] width 228 height 54
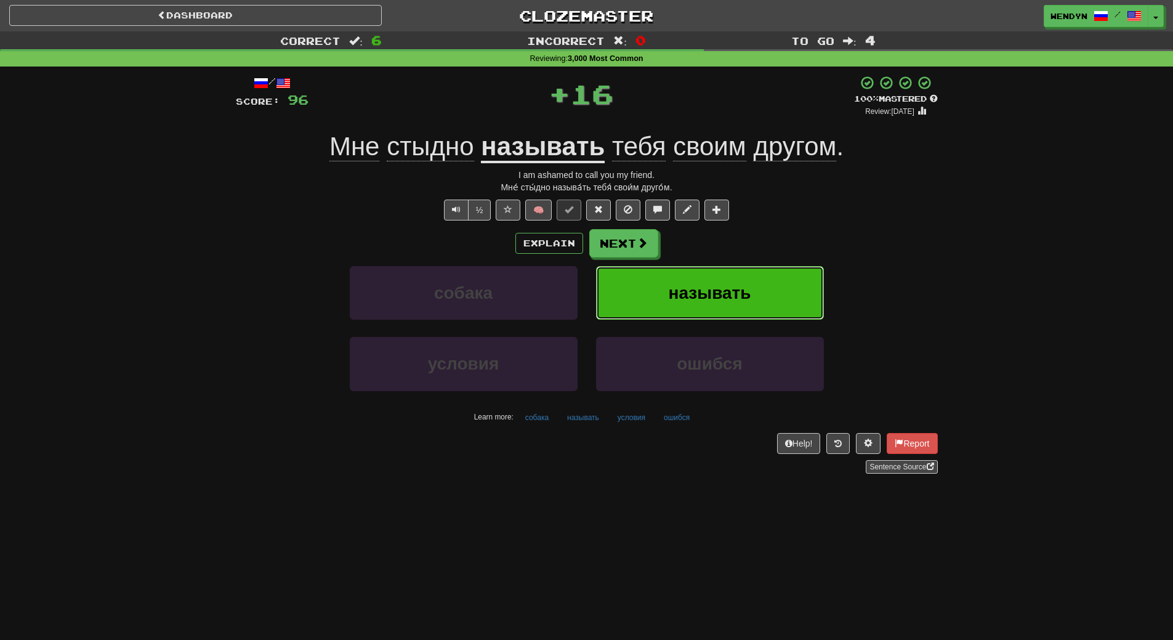
click at [787, 278] on button "называть" at bounding box center [710, 293] width 228 height 54
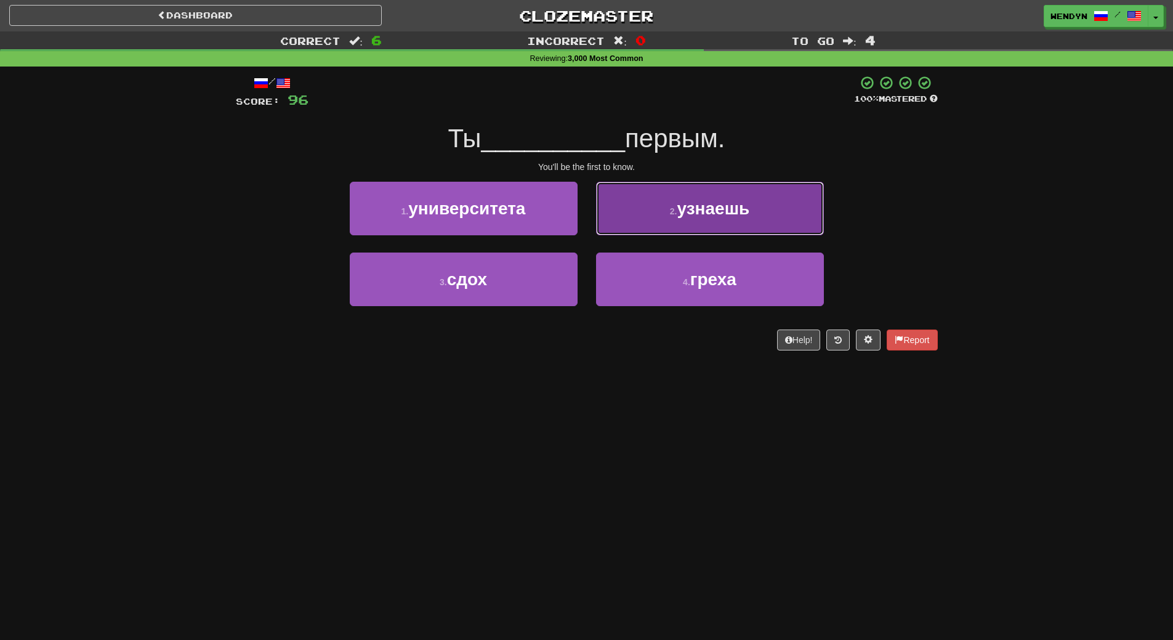
click at [711, 214] on span "узнаешь" at bounding box center [713, 208] width 73 height 19
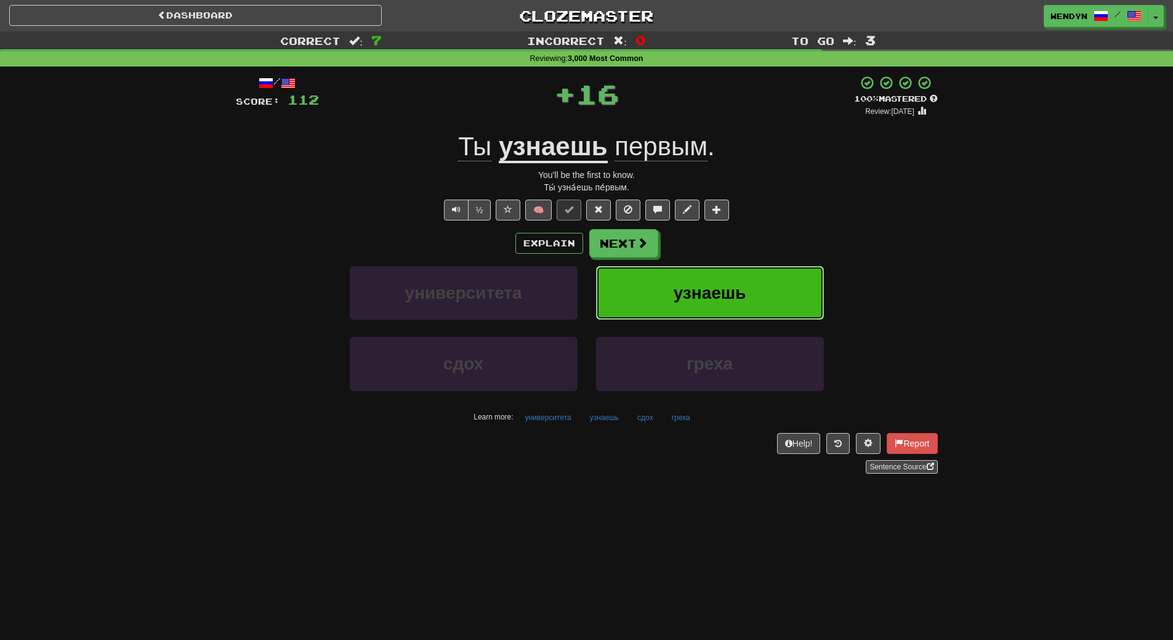
click at [719, 283] on span "узнаешь" at bounding box center [710, 292] width 73 height 19
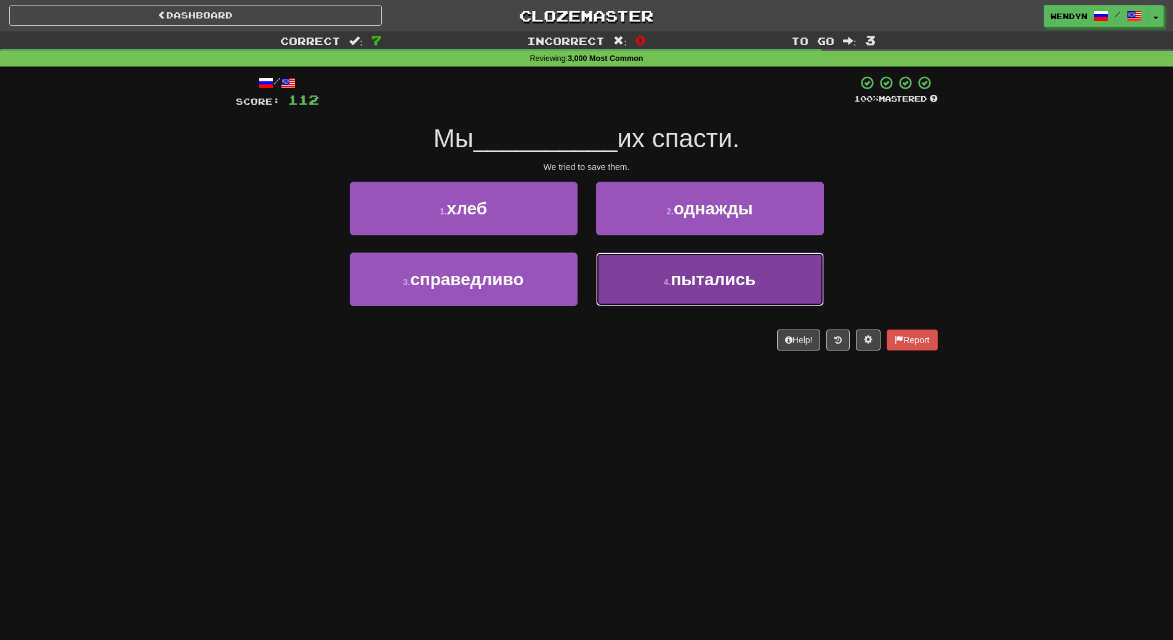
click at [706, 285] on span "пытались" at bounding box center [713, 279] width 85 height 19
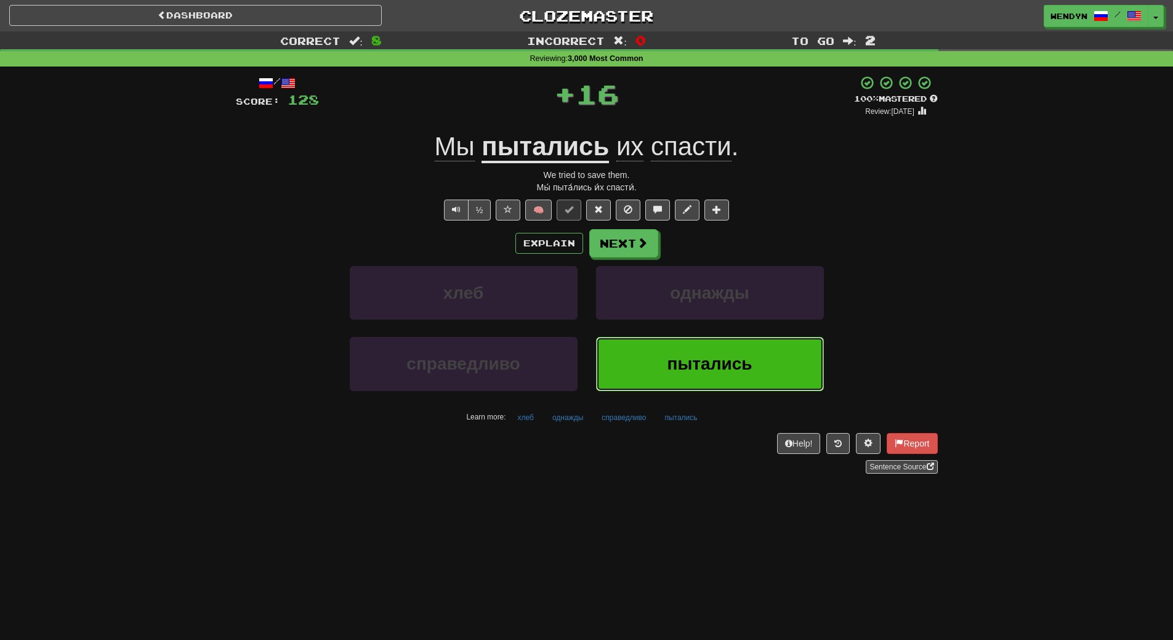
click at [692, 342] on button "пытались" at bounding box center [710, 364] width 228 height 54
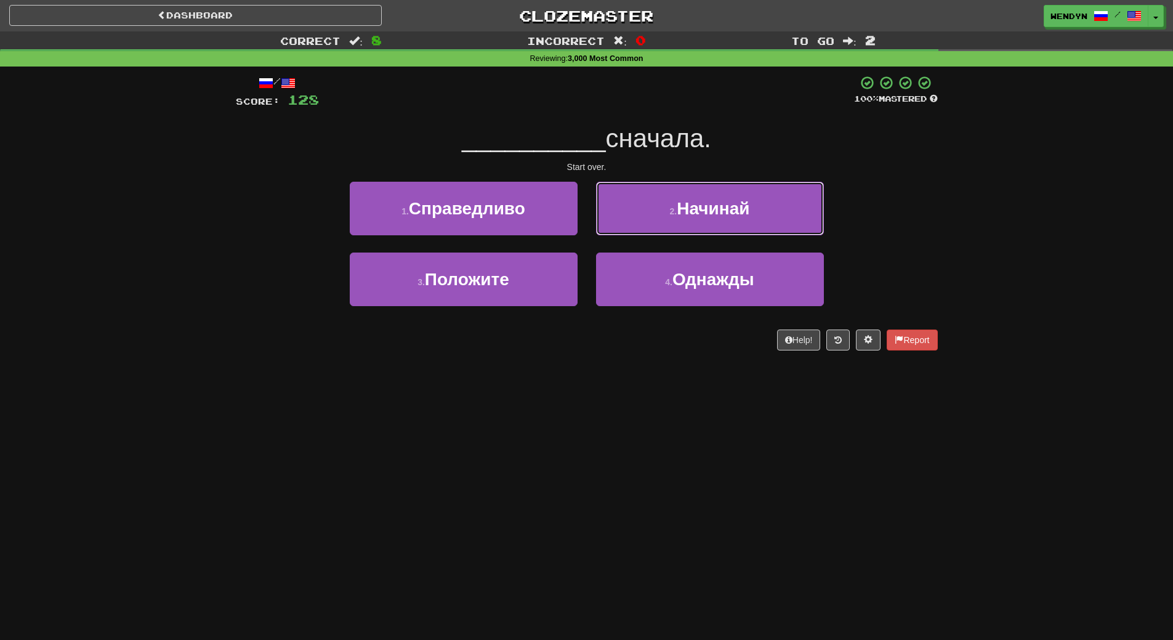
click at [735, 209] on span "Начинай" at bounding box center [713, 208] width 73 height 19
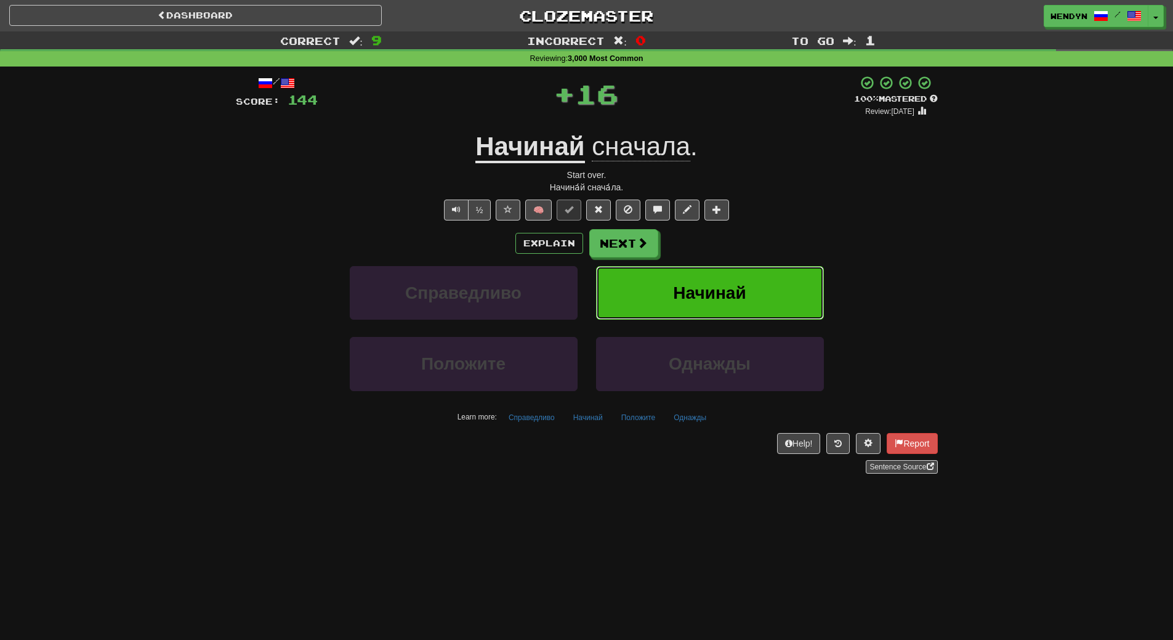
click at [726, 303] on button "Начинай" at bounding box center [710, 293] width 228 height 54
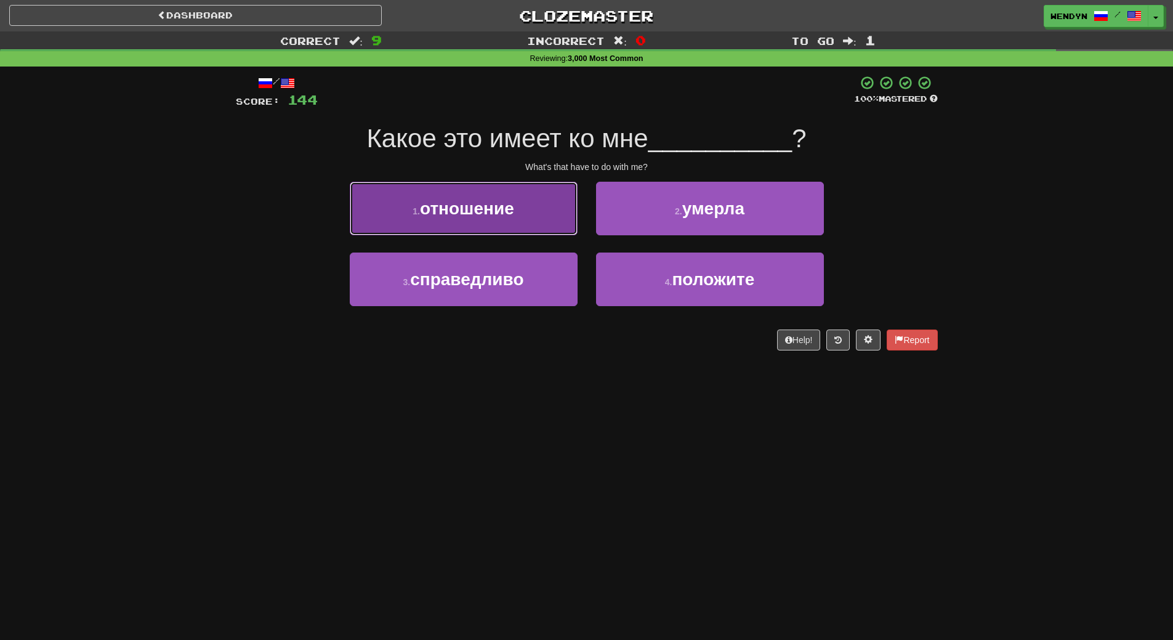
click at [528, 209] on button "1 . отношение" at bounding box center [464, 209] width 228 height 54
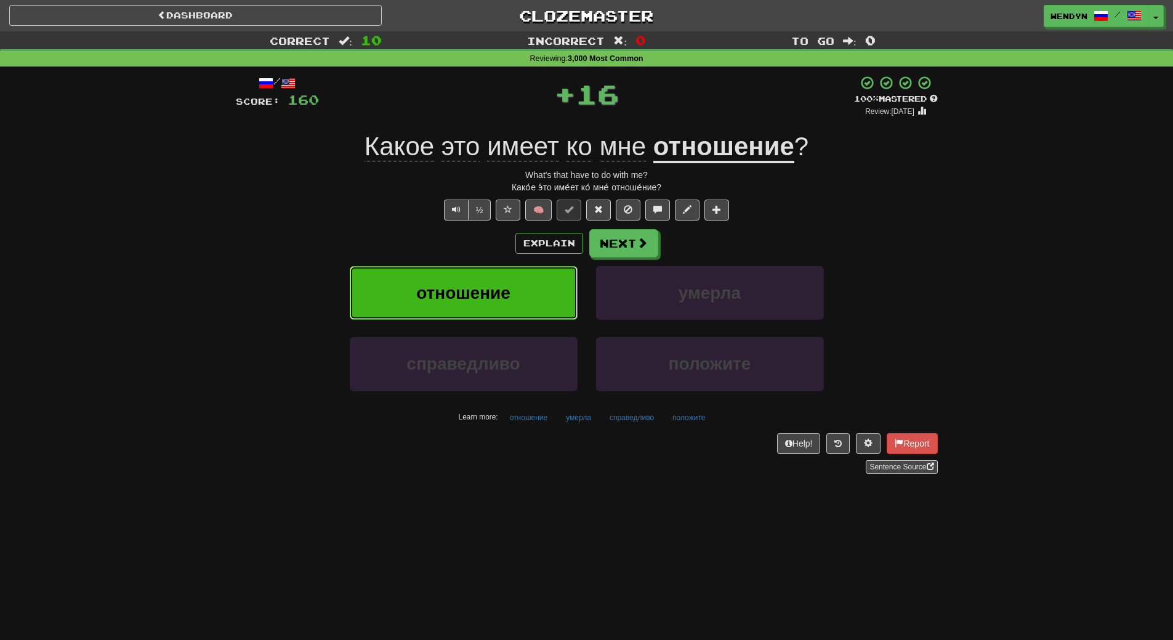
click at [518, 293] on button "отношение" at bounding box center [464, 293] width 228 height 54
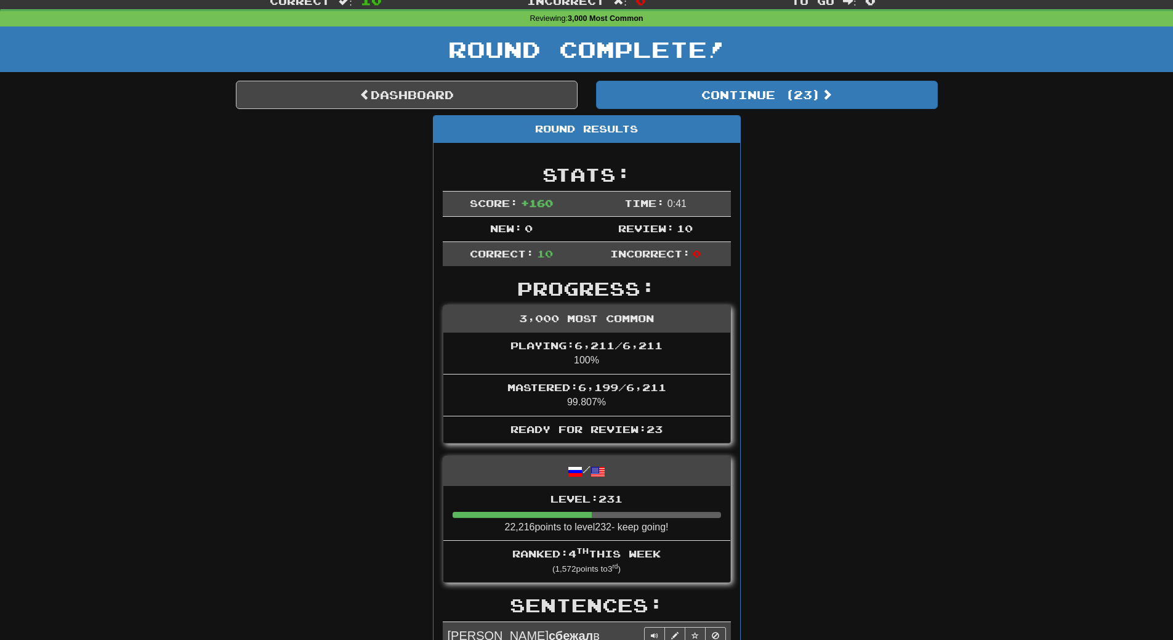
scroll to position [62, 0]
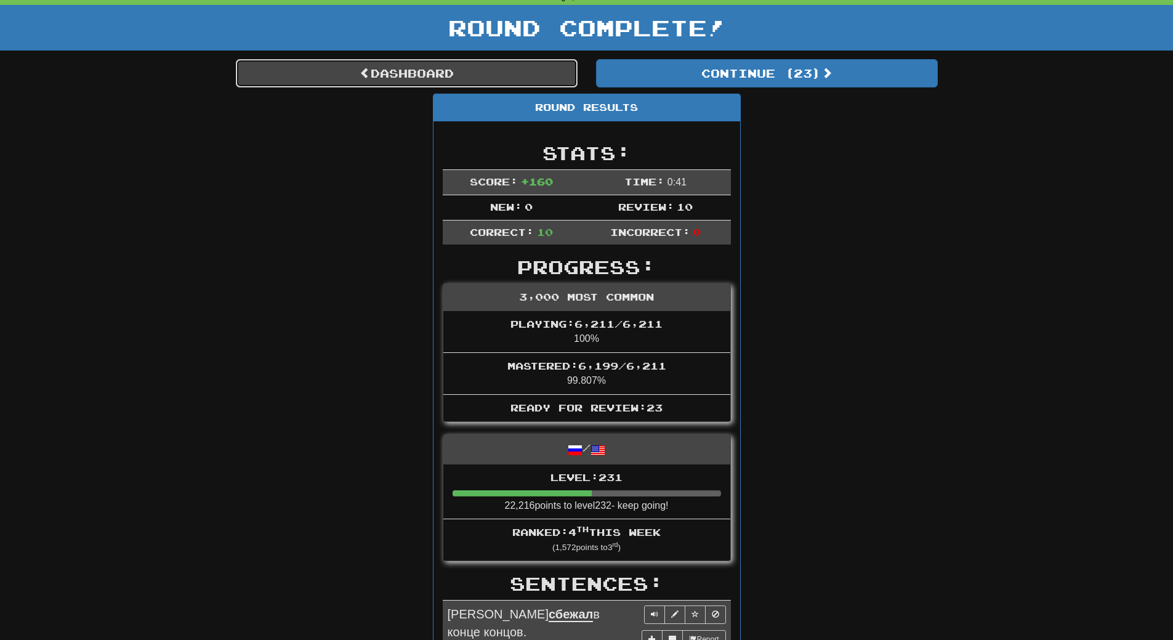
click at [525, 77] on link "Dashboard" at bounding box center [407, 73] width 342 height 28
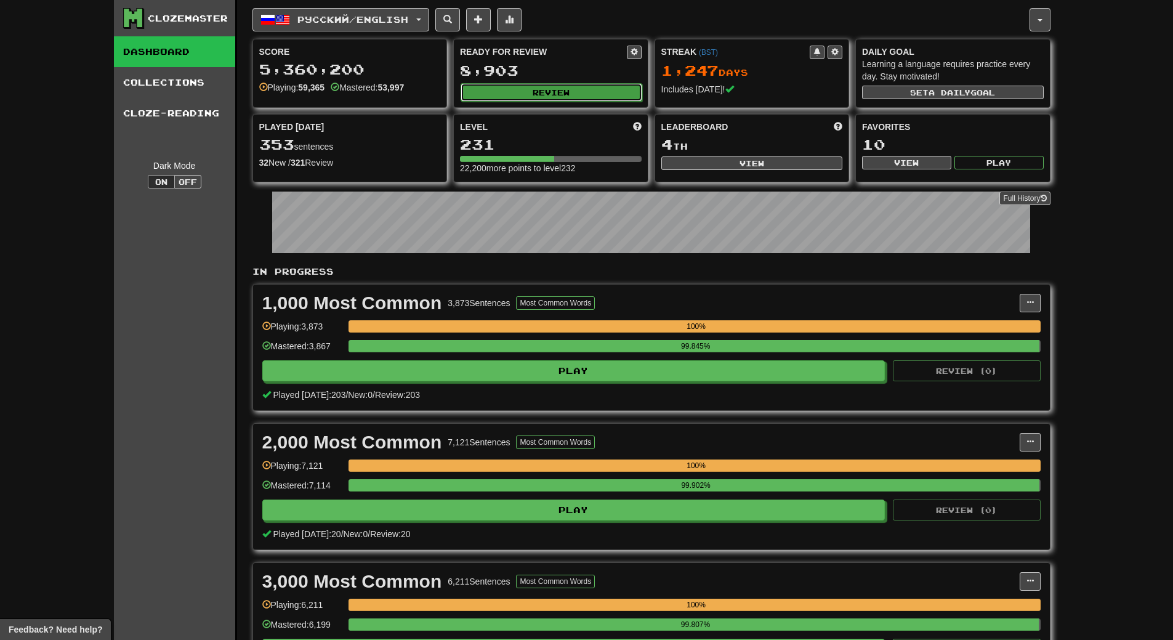
click at [633, 93] on button "Review" at bounding box center [552, 92] width 182 height 18
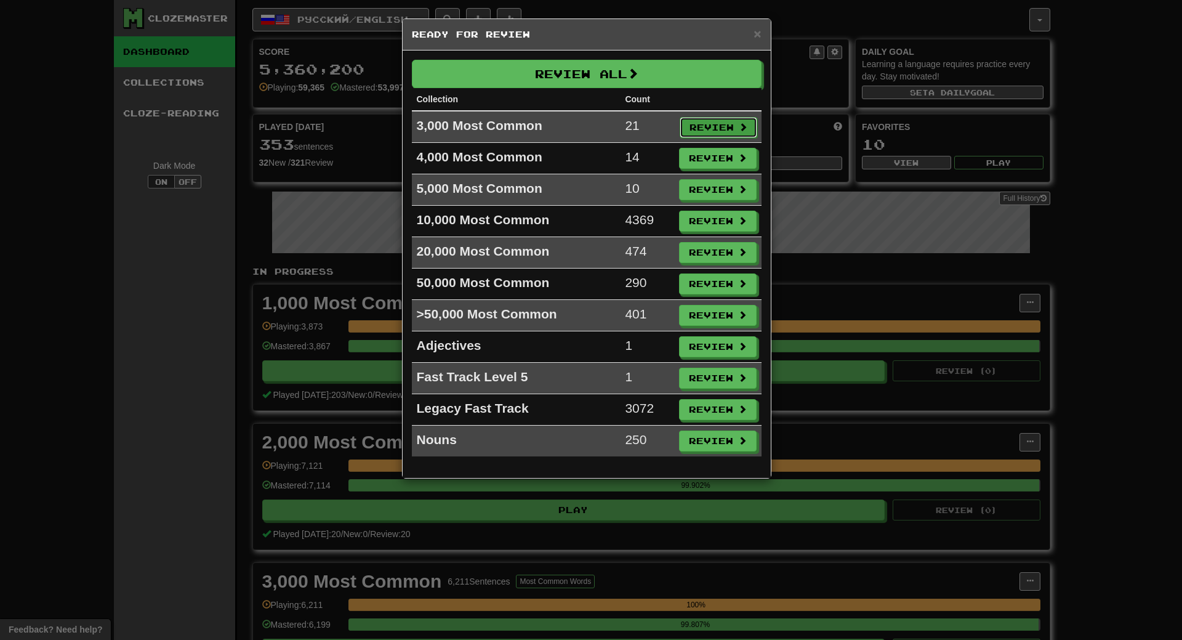
click at [738, 132] on button "Review" at bounding box center [719, 127] width 78 height 21
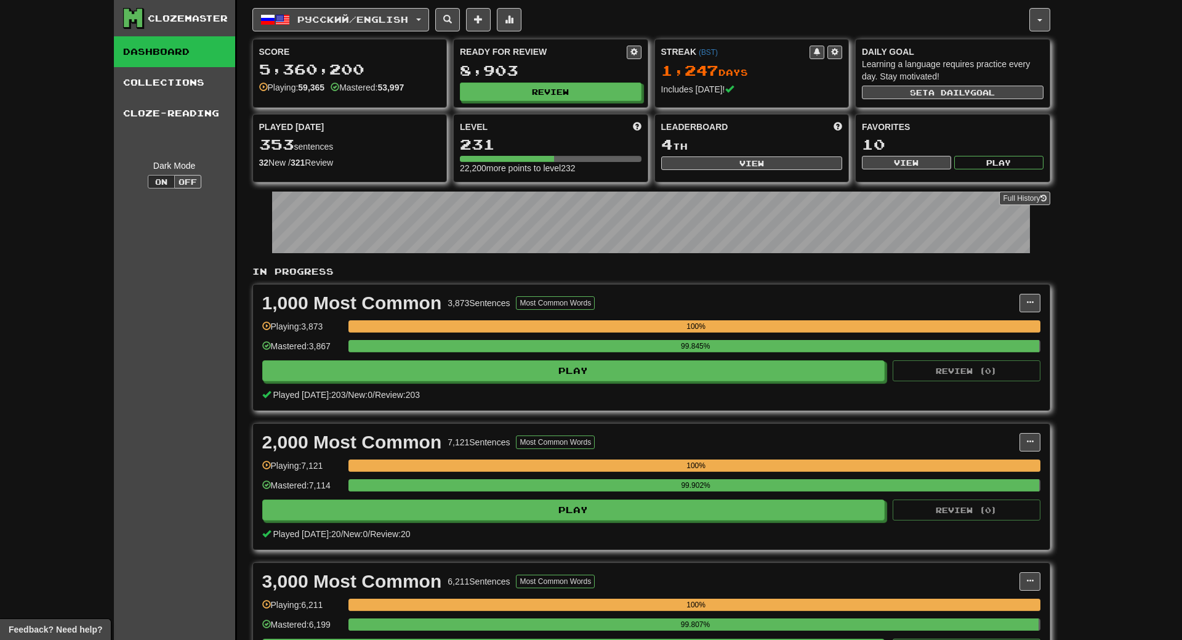
select select "**"
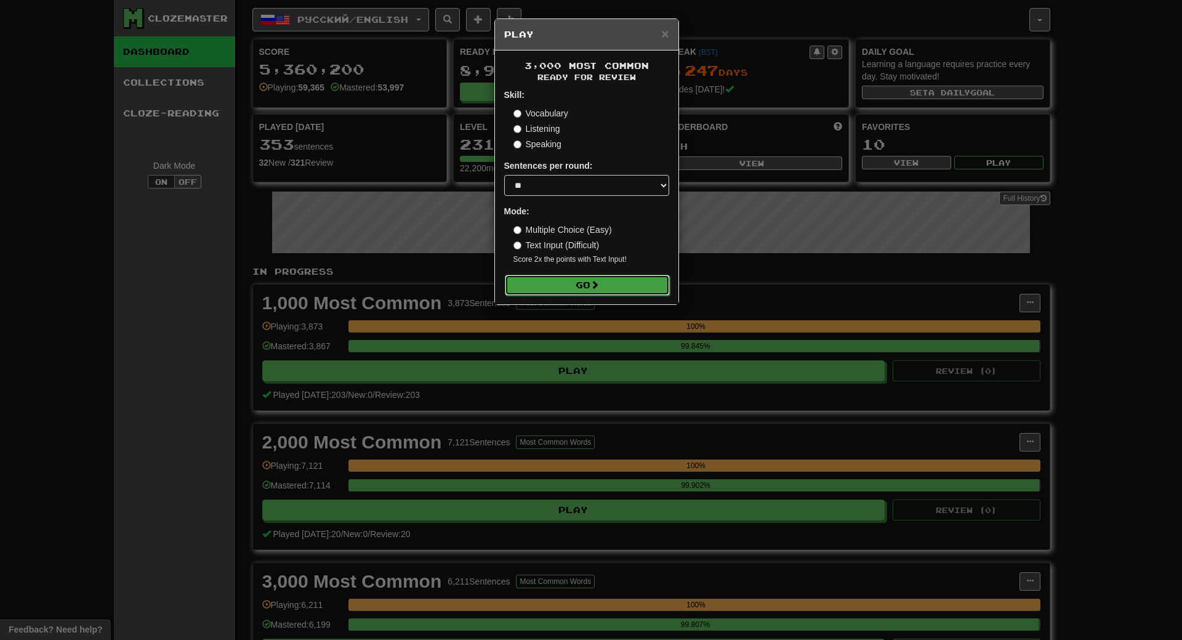
click at [620, 286] on button "Go" at bounding box center [587, 285] width 165 height 21
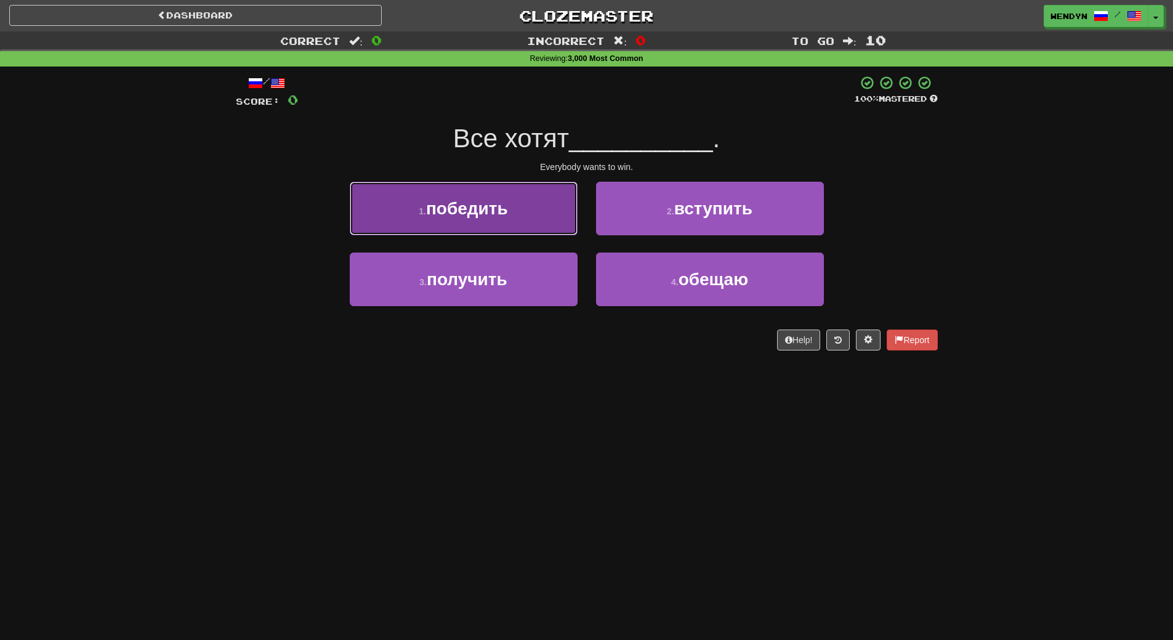
click at [483, 191] on button "1 . победить" at bounding box center [464, 209] width 228 height 54
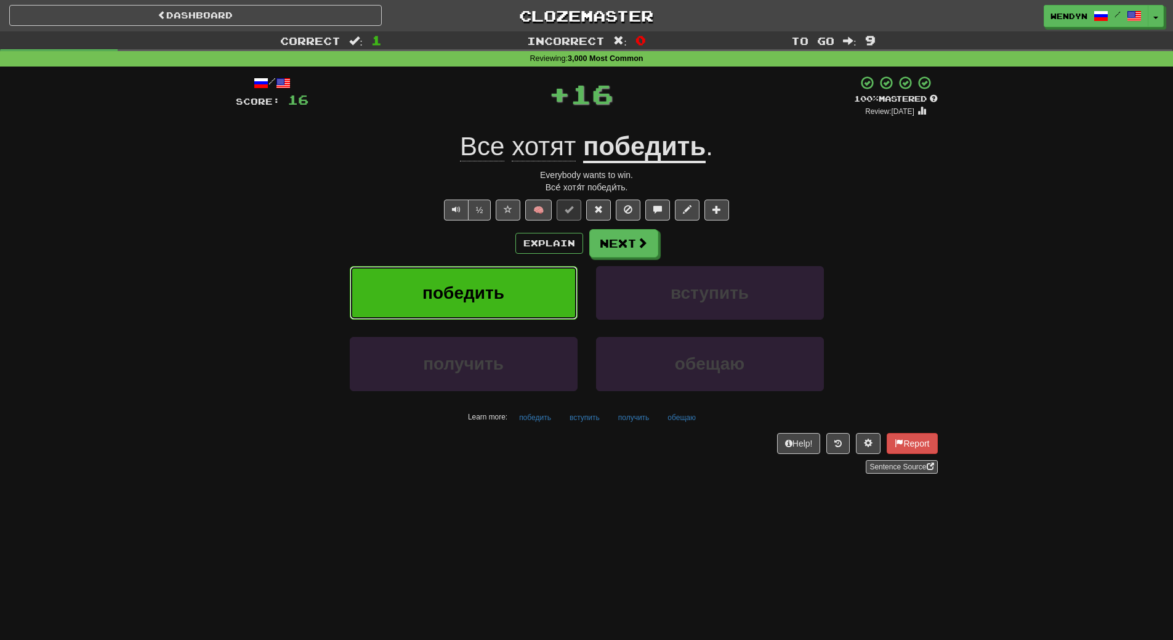
click at [454, 296] on span "победить" at bounding box center [463, 292] width 82 height 19
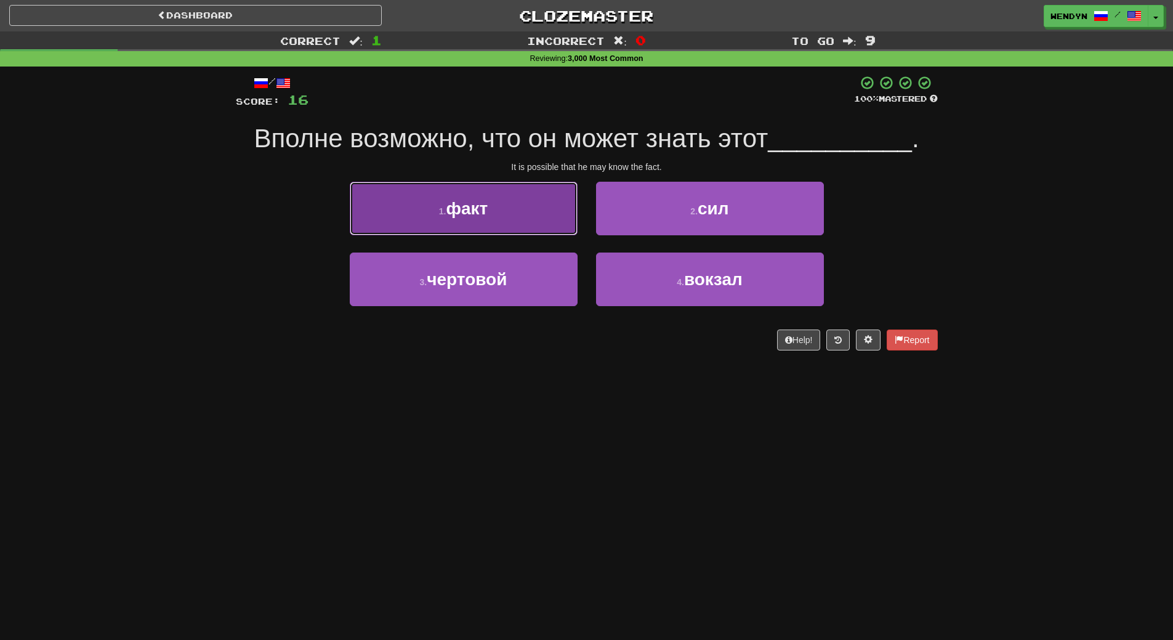
click at [470, 208] on span "факт" at bounding box center [467, 208] width 42 height 19
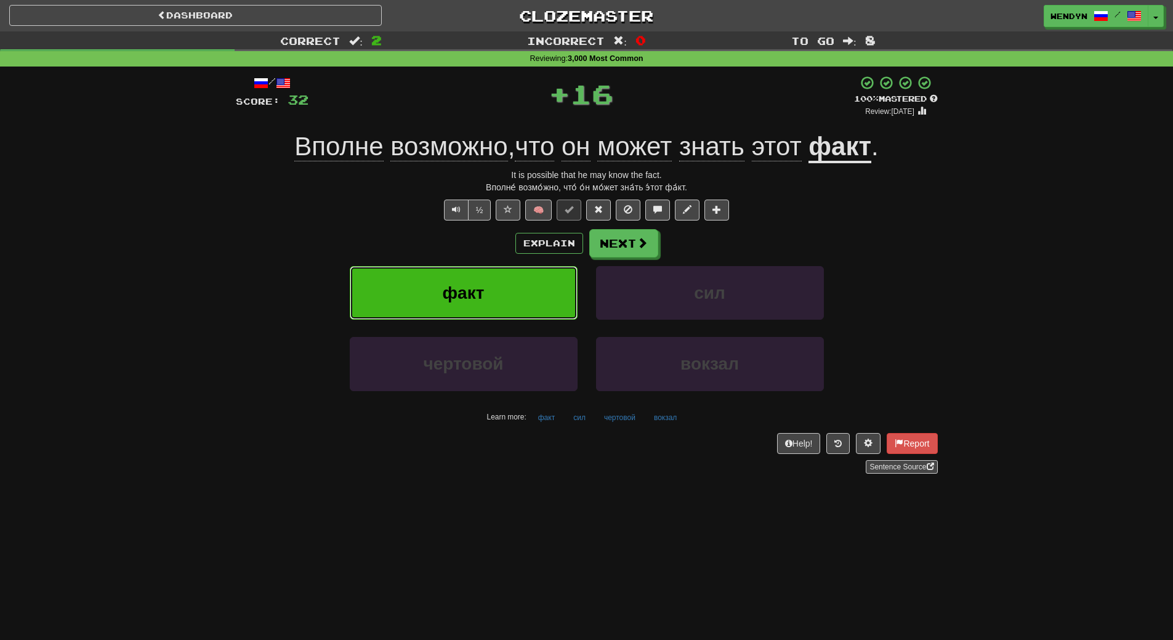
click at [469, 294] on span "факт" at bounding box center [464, 292] width 42 height 19
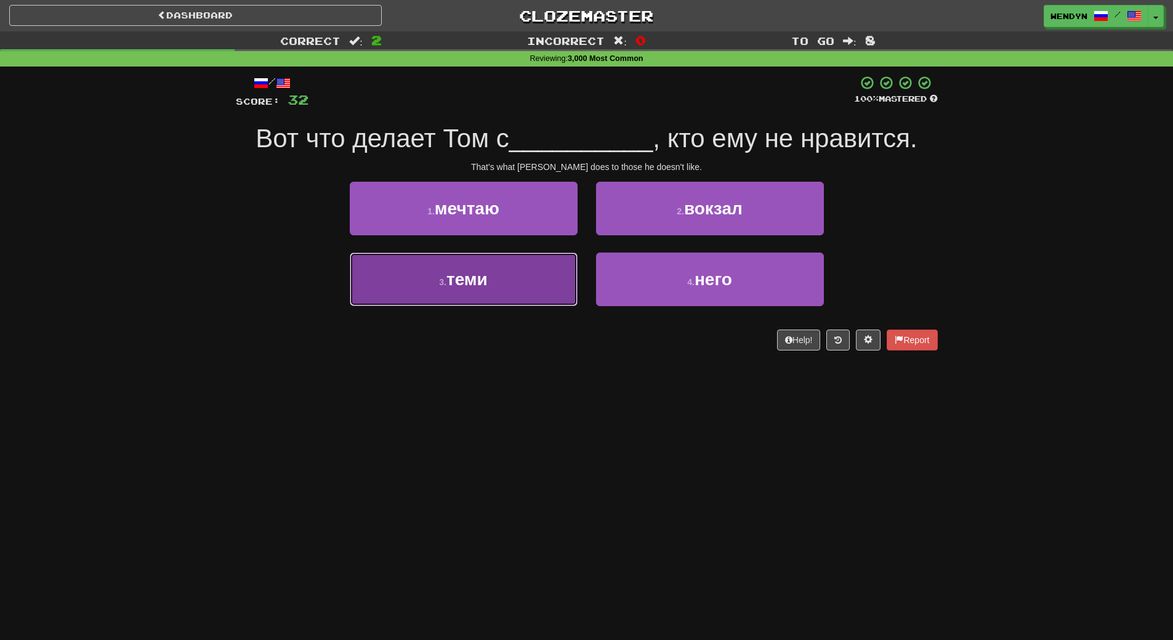
click at [428, 294] on button "3 . теми" at bounding box center [464, 279] width 228 height 54
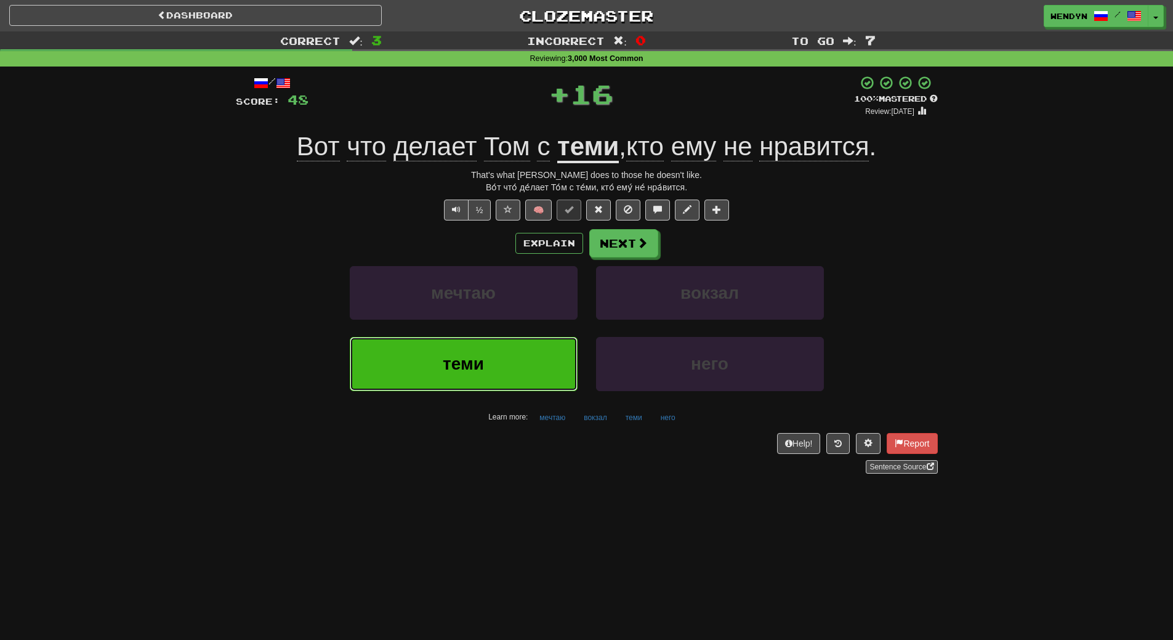
click at [431, 351] on button "теми" at bounding box center [464, 364] width 228 height 54
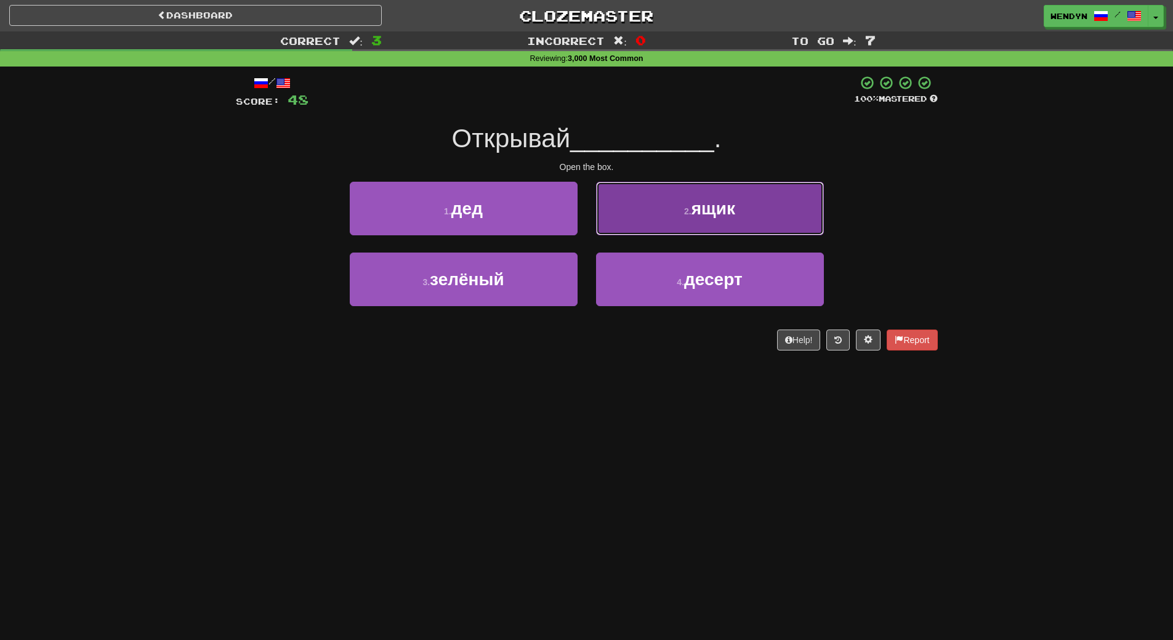
click at [739, 206] on button "2 . ящик" at bounding box center [710, 209] width 228 height 54
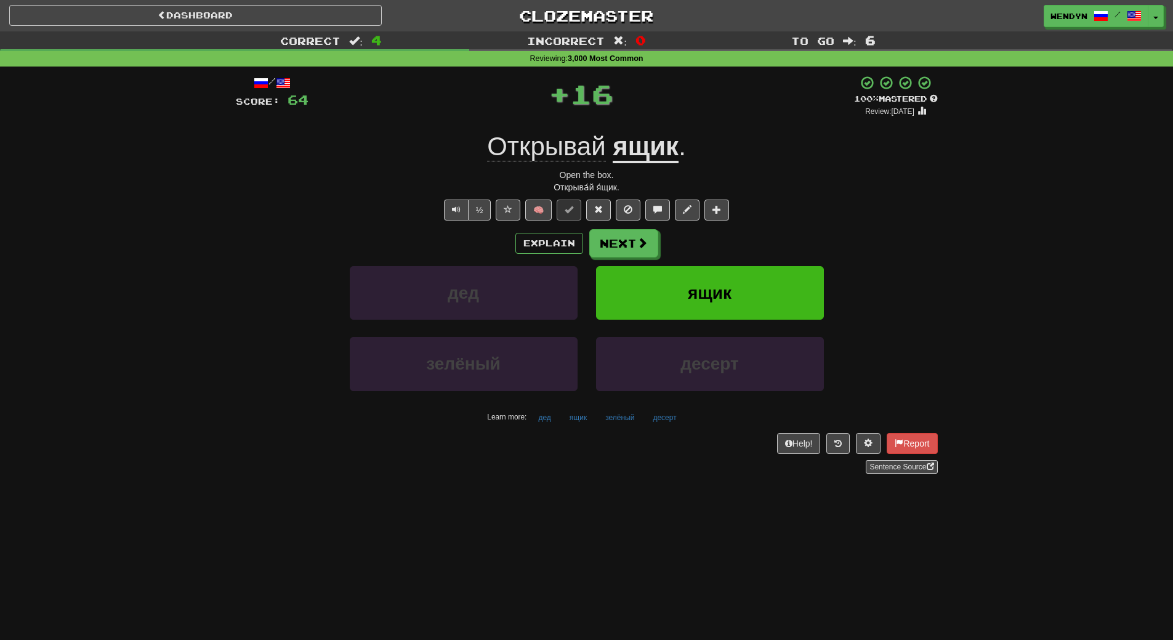
click at [738, 262] on div "Explain Next дед ящик зелёный десерт Learn more: дед ящик зелёный десерт" at bounding box center [587, 328] width 702 height 198
click at [738, 287] on button "ящик" at bounding box center [710, 293] width 228 height 54
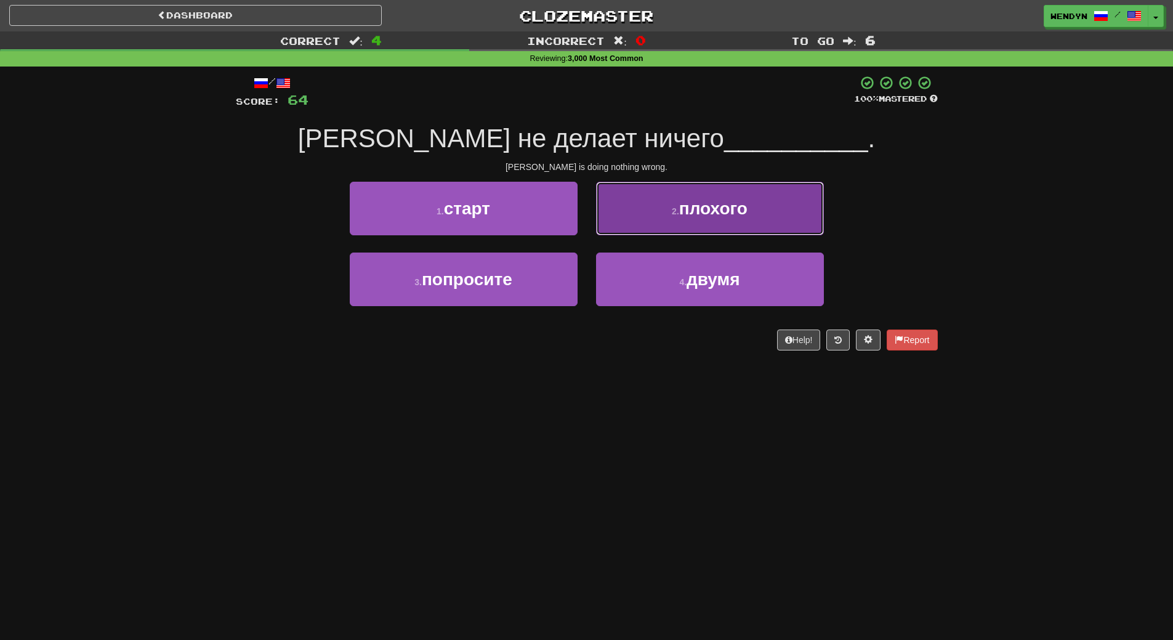
click at [746, 215] on span "плохого" at bounding box center [713, 208] width 68 height 19
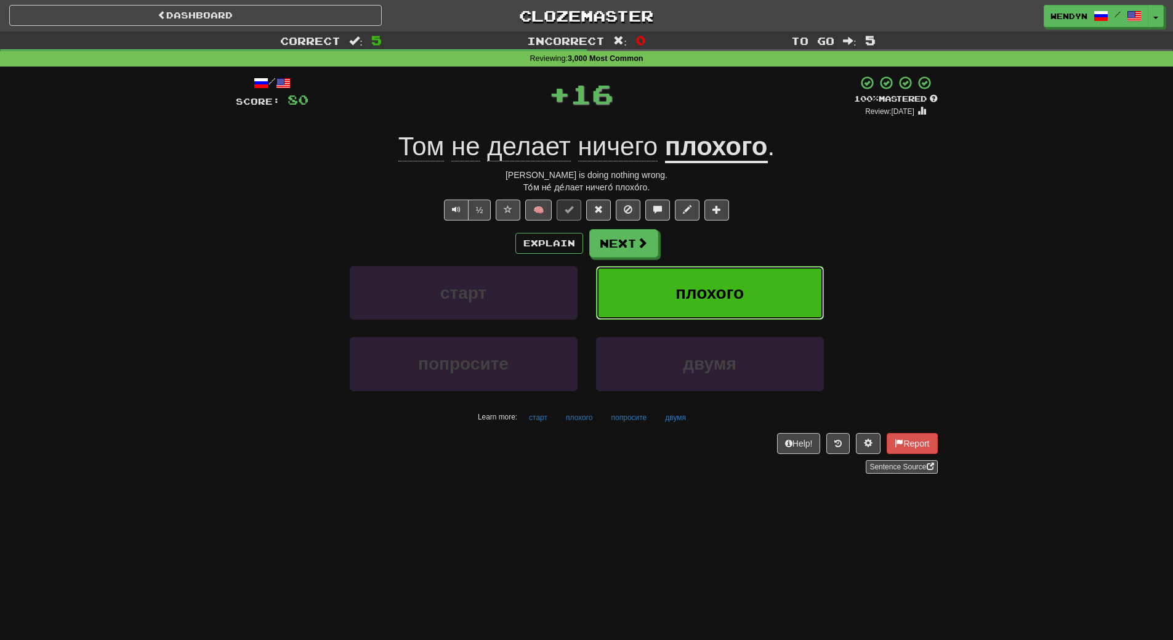
click at [743, 275] on button "плохого" at bounding box center [710, 293] width 228 height 54
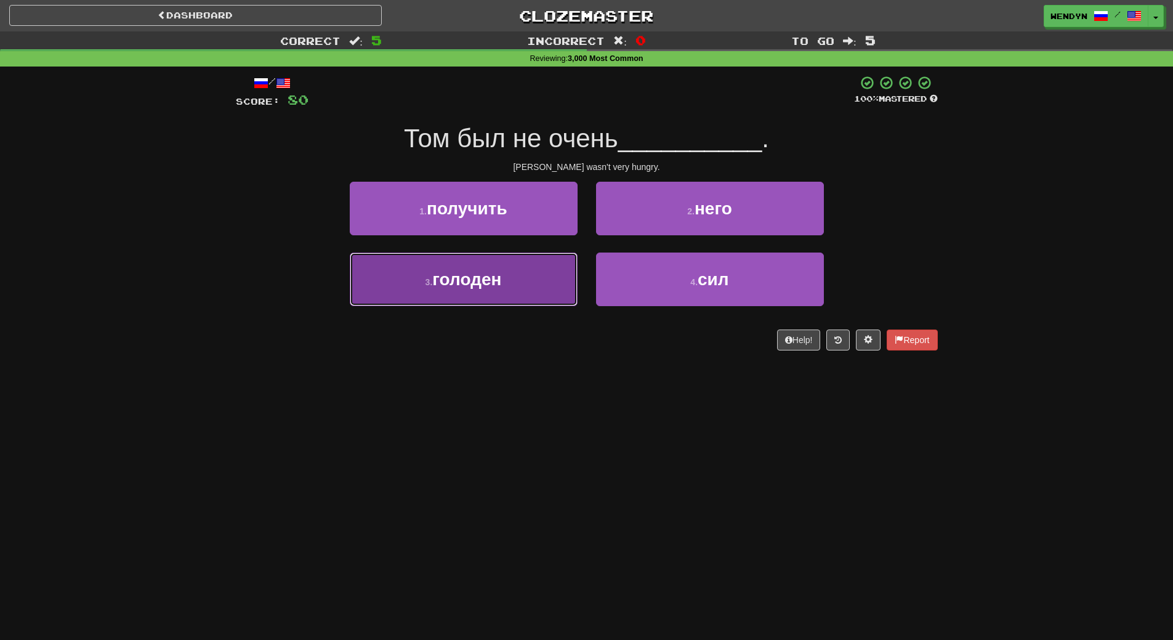
click at [535, 296] on button "3 . голоден" at bounding box center [464, 279] width 228 height 54
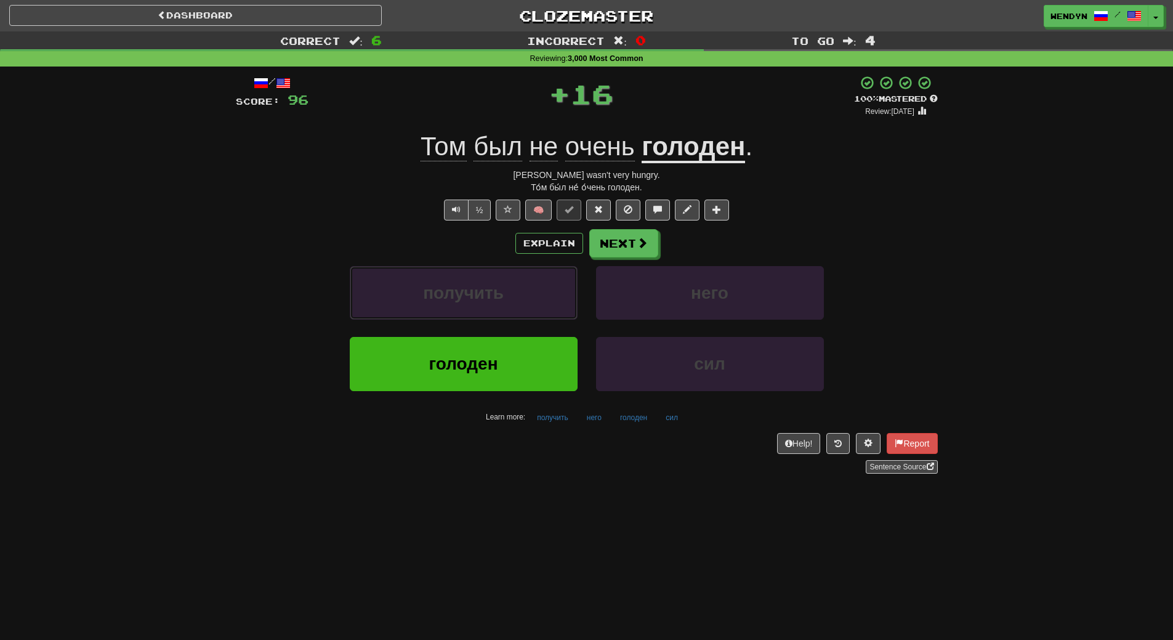
click at [535, 296] on button "получить" at bounding box center [464, 293] width 228 height 54
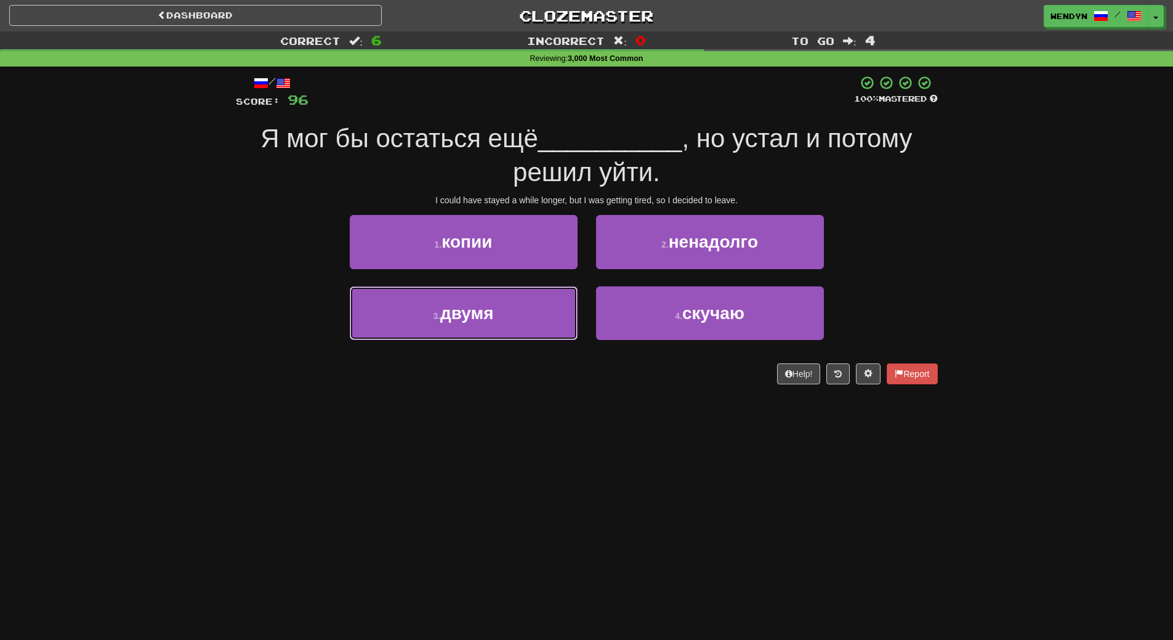
drag, startPoint x: 535, startPoint y: 296, endPoint x: 527, endPoint y: 427, distance: 132.0
click at [527, 427] on div "Dashboard Clozemaster WendyN / Toggle Dropdown Dashboard Leaderboard Activity F…" at bounding box center [586, 320] width 1173 height 640
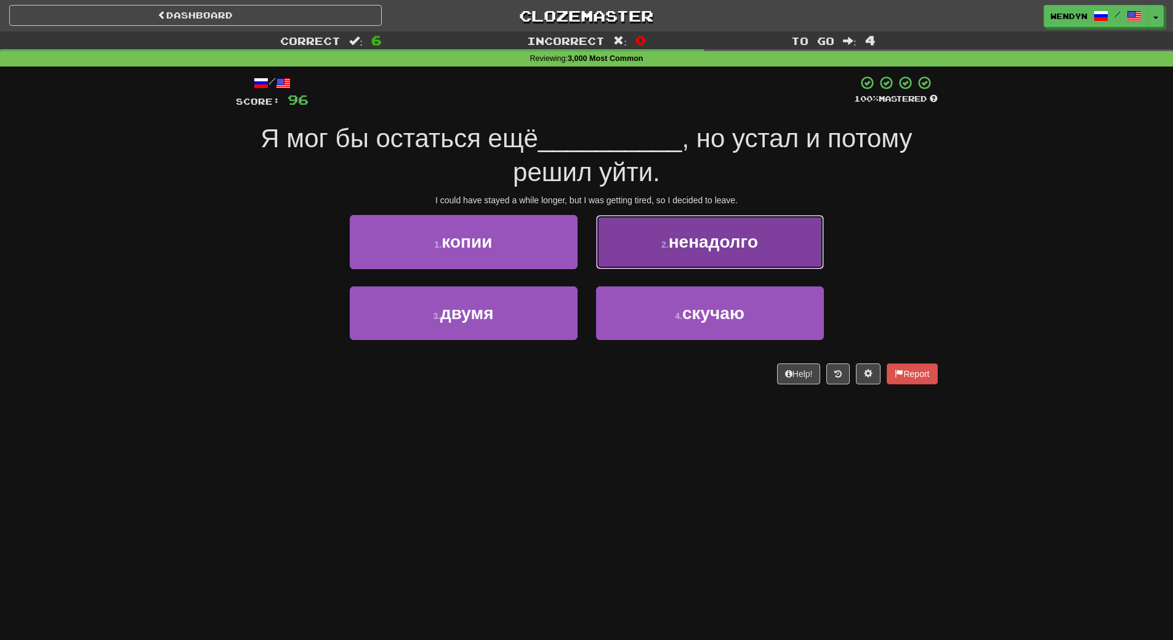
click at [773, 238] on button "2 . ненадолго" at bounding box center [710, 242] width 228 height 54
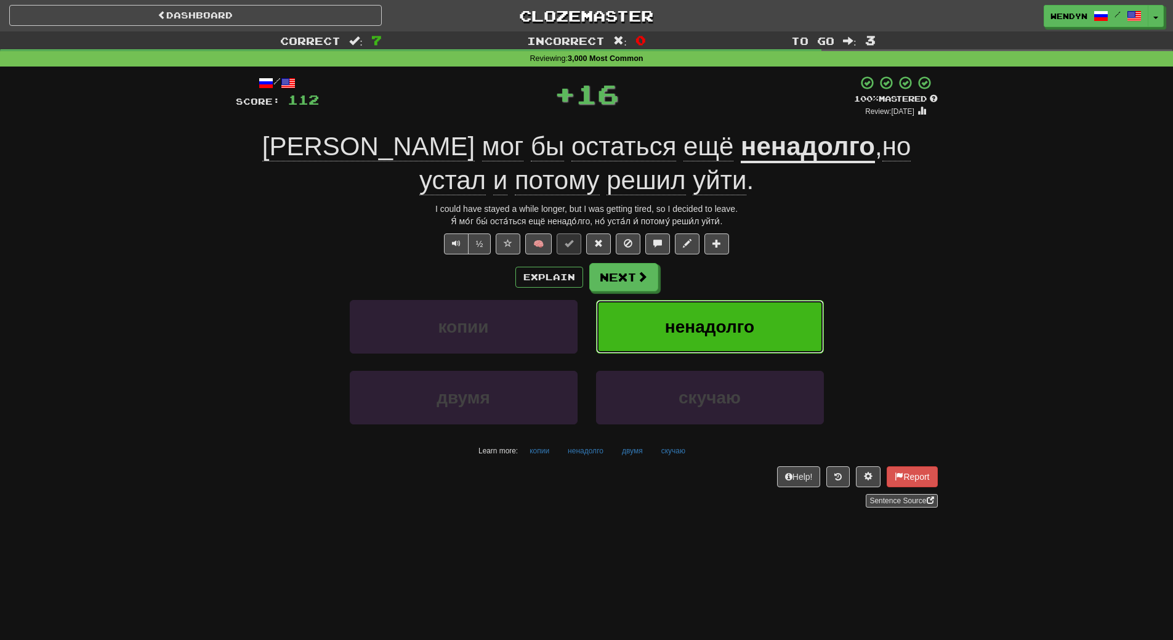
click at [767, 326] on button "ненадолго" at bounding box center [710, 327] width 228 height 54
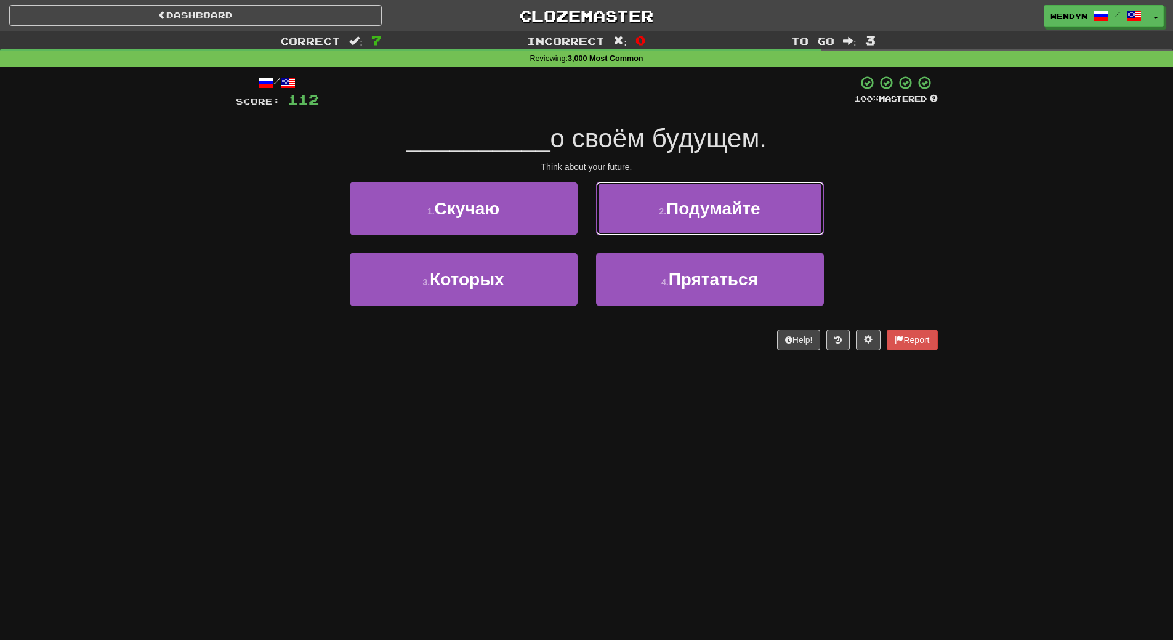
drag, startPoint x: 709, startPoint y: 220, endPoint x: 706, endPoint y: 227, distance: 8.0
click at [709, 220] on button "2 . [GEOGRAPHIC_DATA]" at bounding box center [710, 209] width 228 height 54
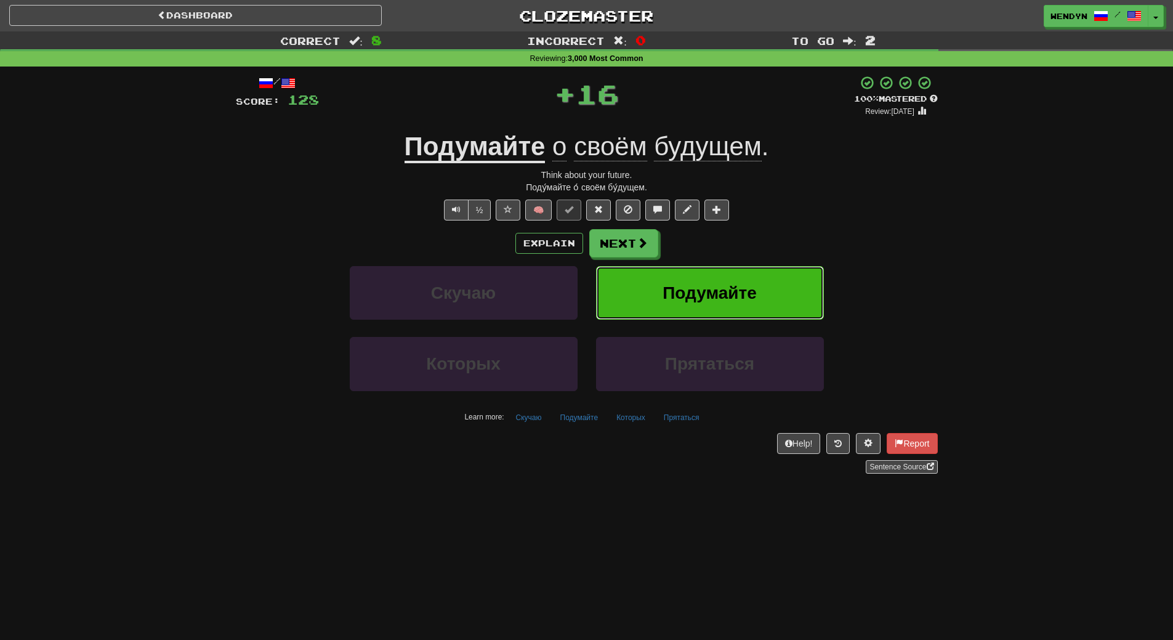
click at [705, 286] on span "Подумайте" at bounding box center [710, 292] width 94 height 19
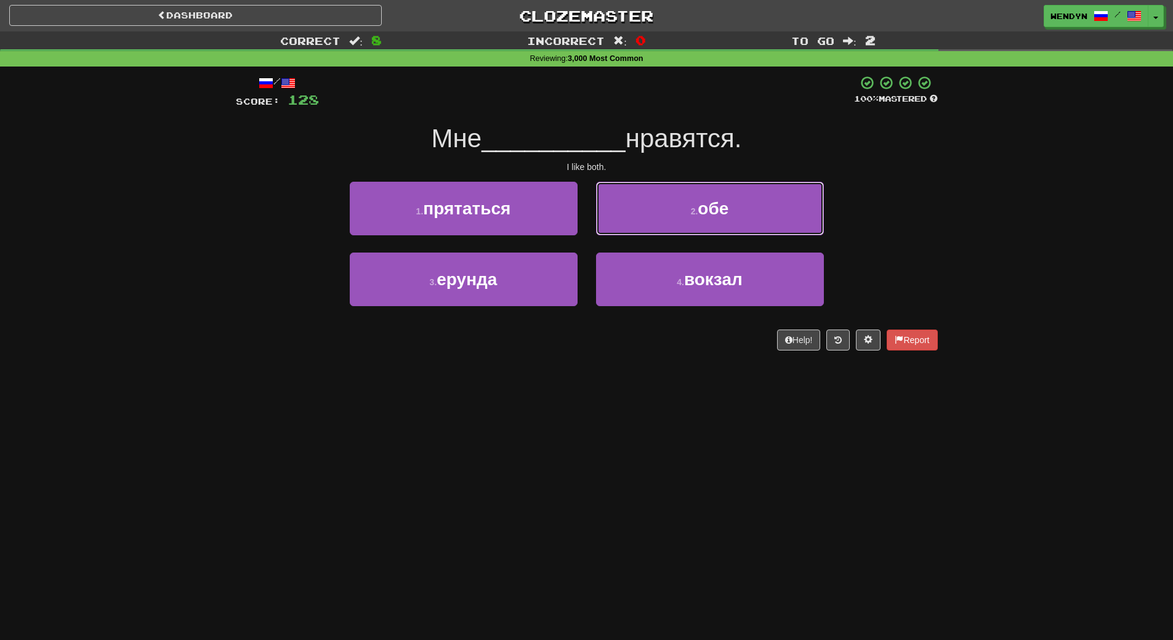
drag, startPoint x: 722, startPoint y: 217, endPoint x: 714, endPoint y: 226, distance: 12.2
click at [721, 219] on button "2 . обе" at bounding box center [710, 209] width 228 height 54
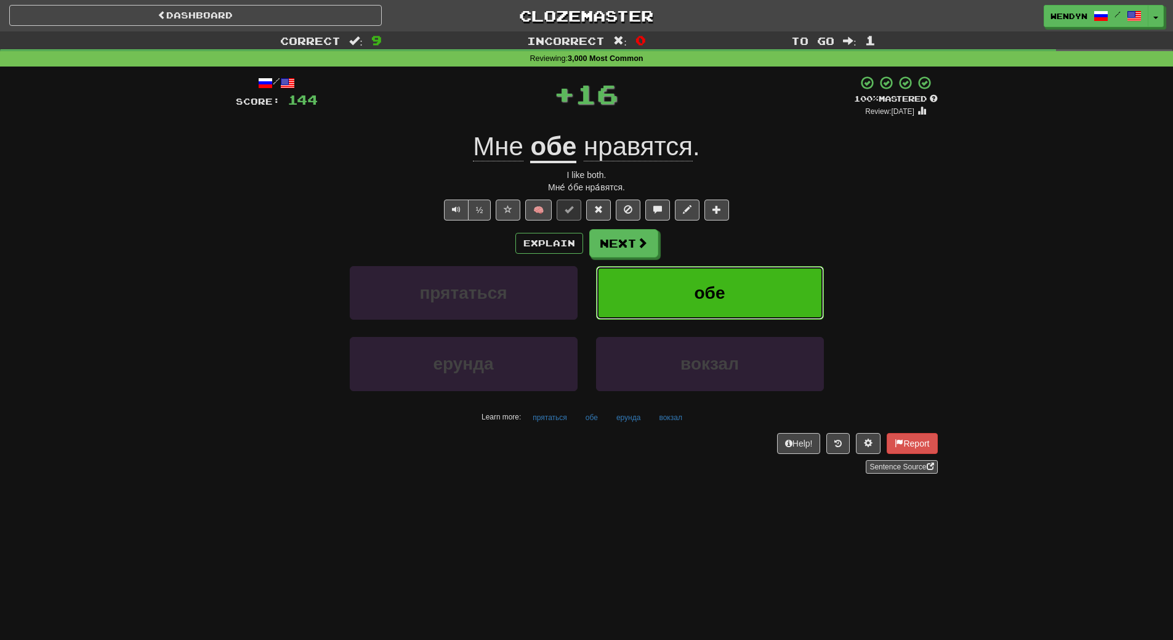
click at [713, 279] on button "обе" at bounding box center [710, 293] width 228 height 54
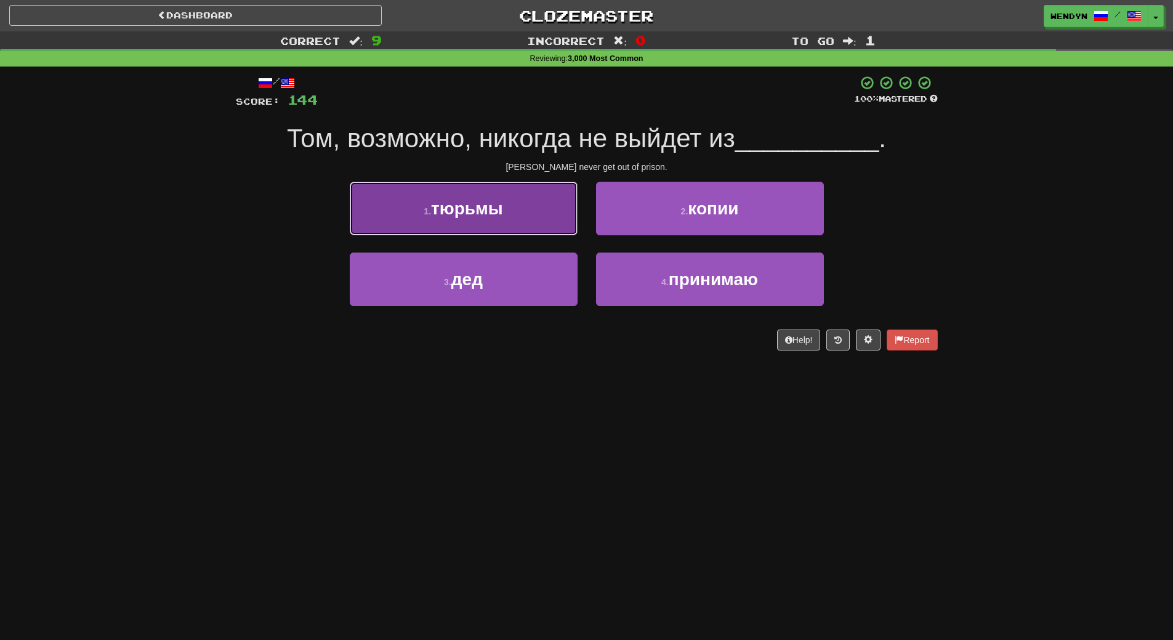
click at [418, 208] on button "1 . тюрьмы" at bounding box center [464, 209] width 228 height 54
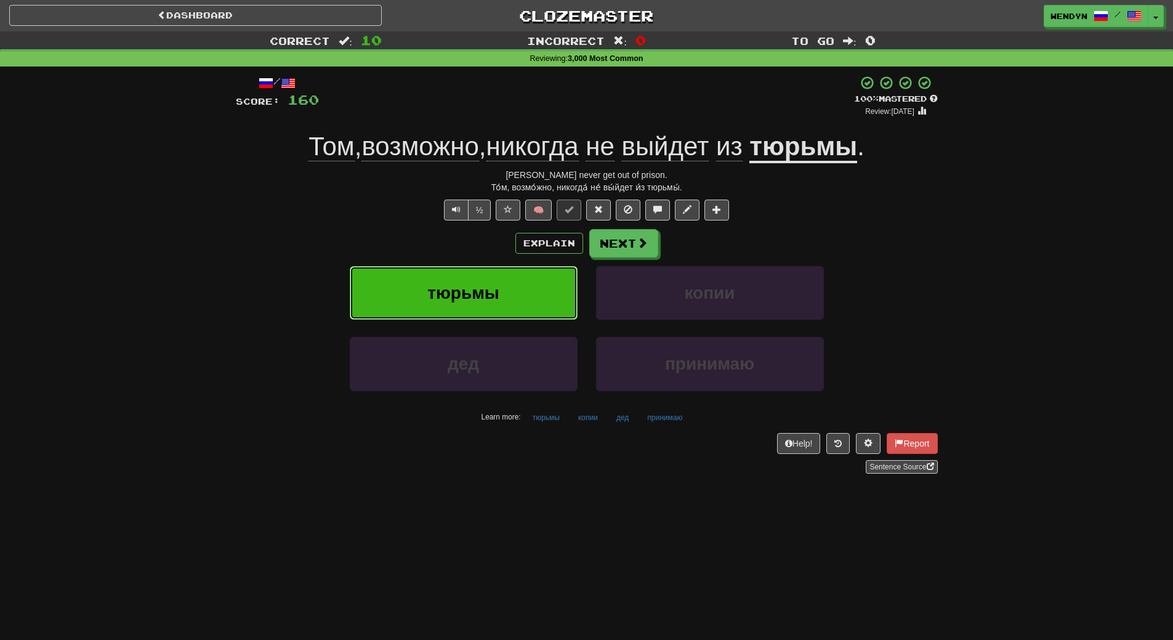
click at [446, 279] on button "тюрьмы" at bounding box center [464, 293] width 228 height 54
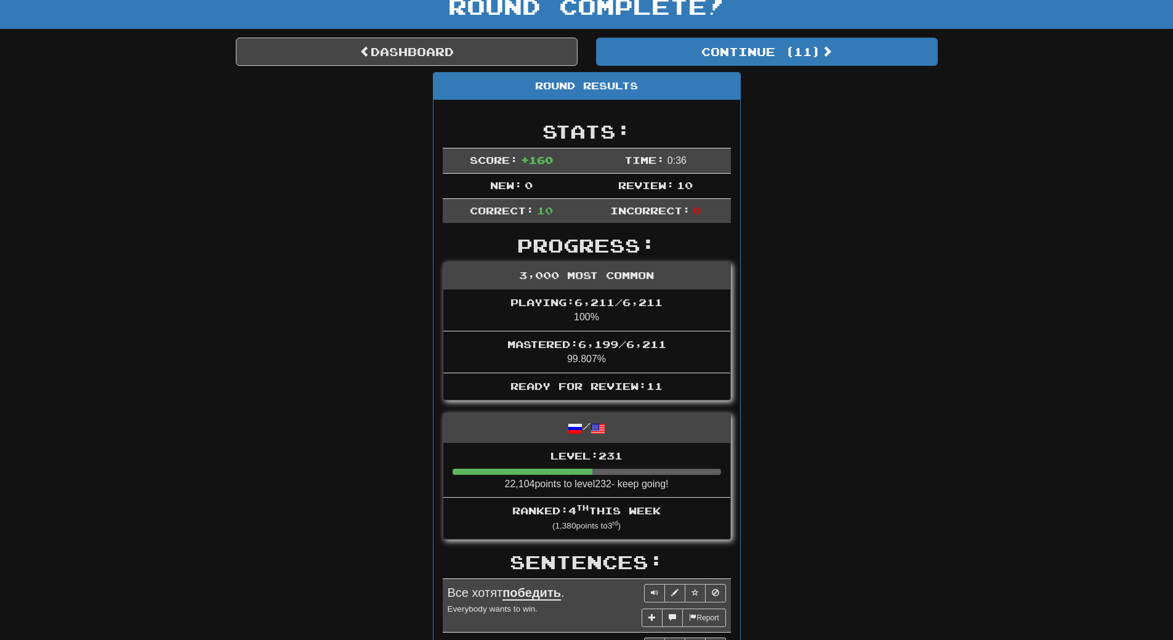
scroll to position [62, 0]
